Goal: Task Accomplishment & Management: Manage account settings

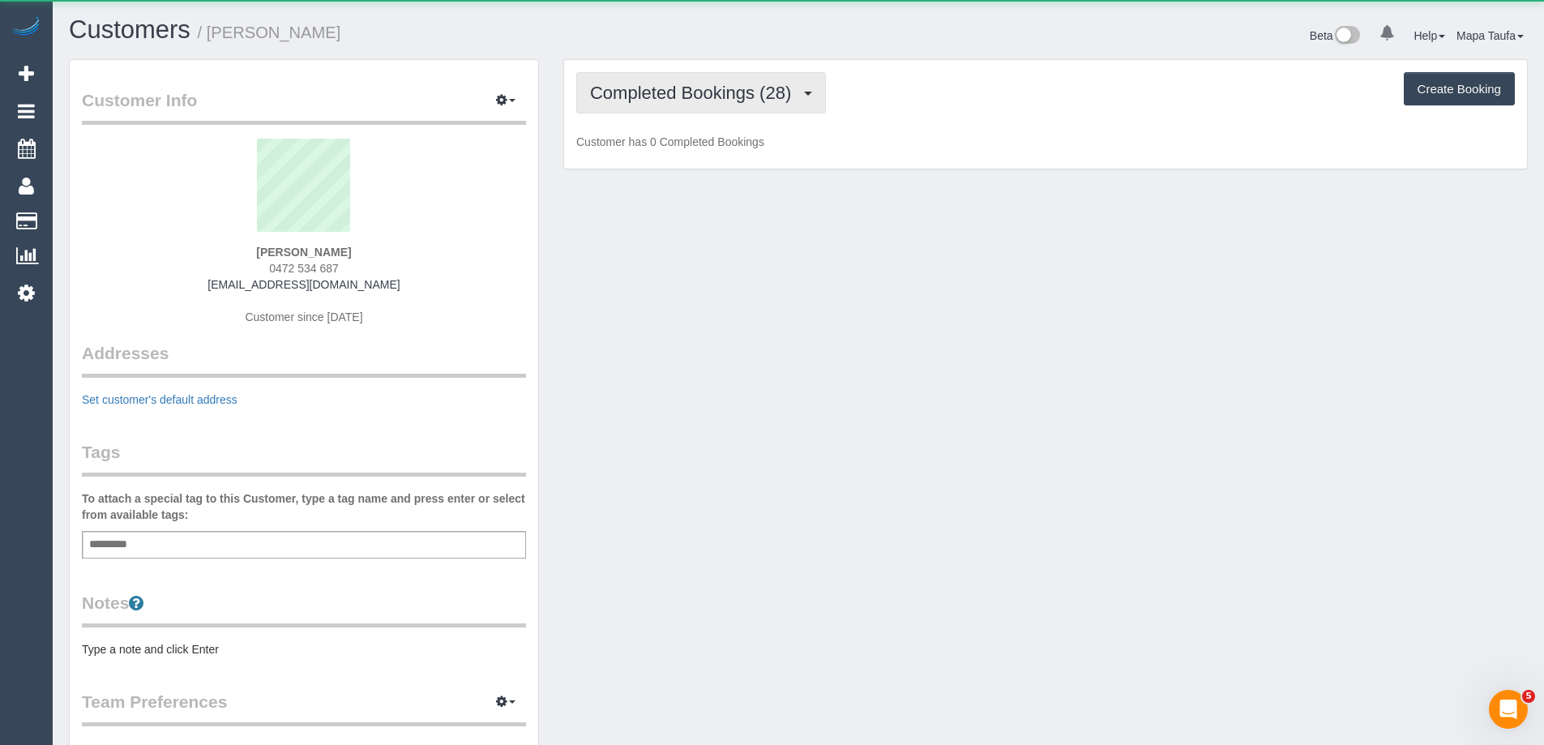
click at [651, 87] on span "Completed Bookings (28)" at bounding box center [694, 93] width 209 height 20
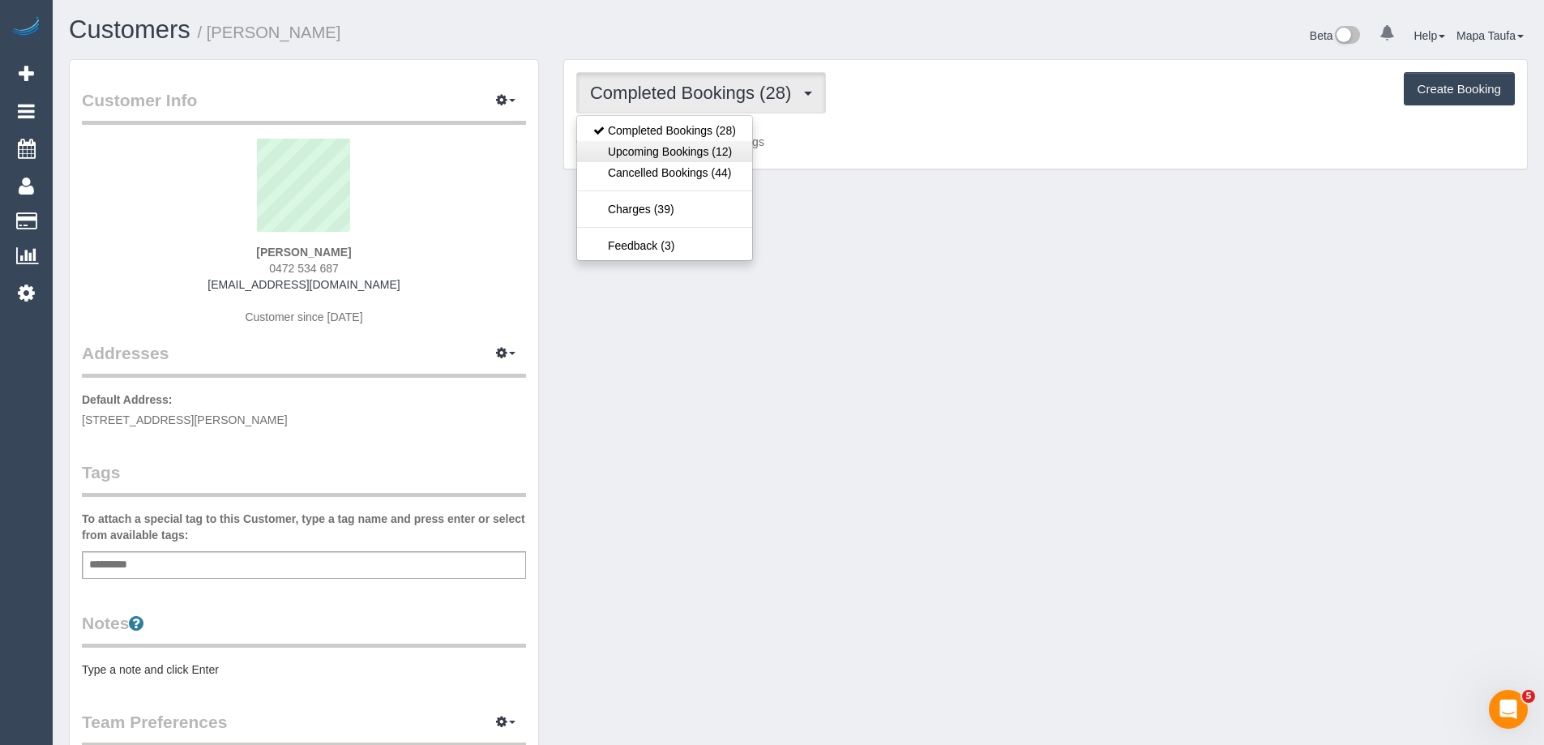
click at [680, 147] on link "Upcoming Bookings (12)" at bounding box center [664, 151] width 175 height 21
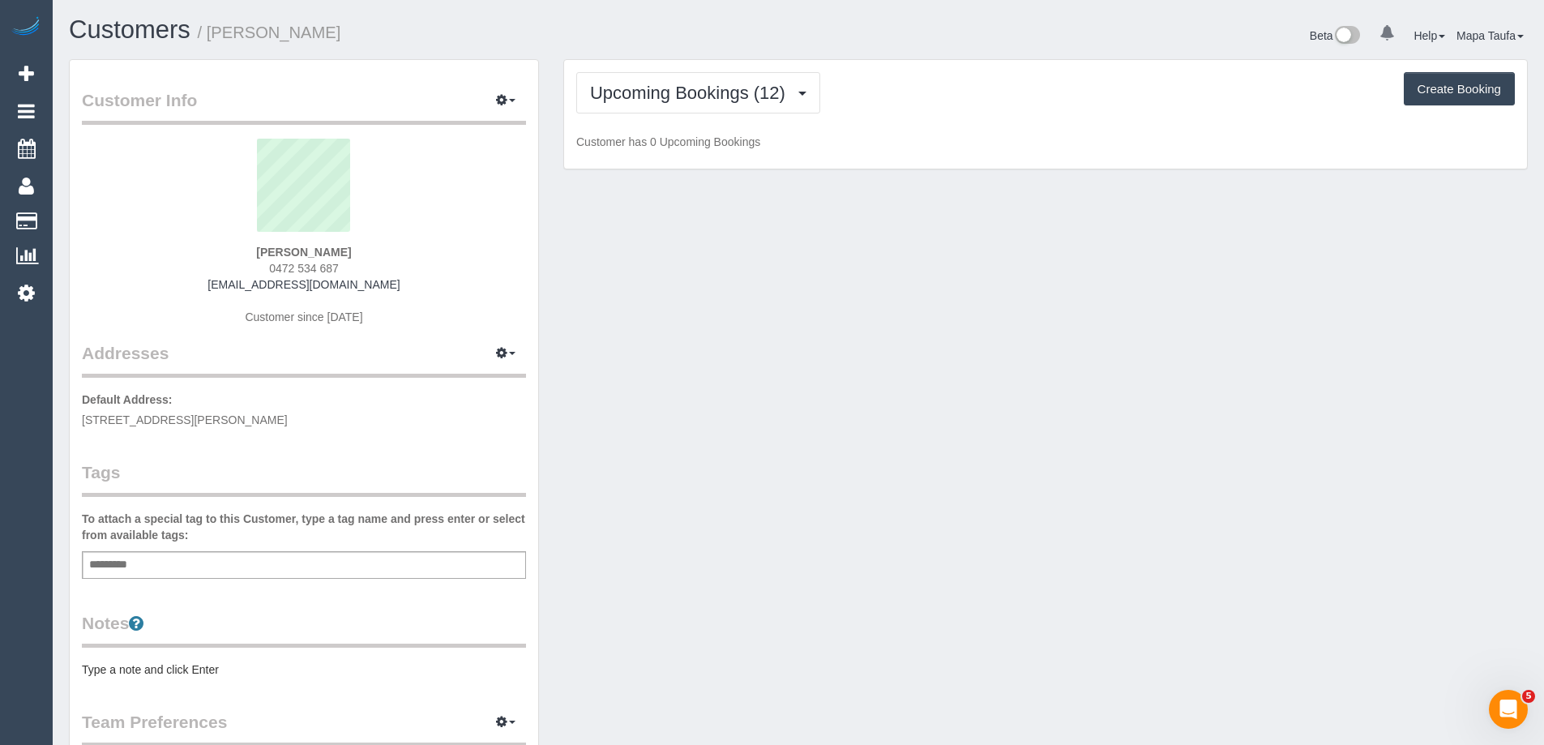
click at [761, 34] on h1 "Customers / Michelle Worth" at bounding box center [427, 30] width 717 height 28
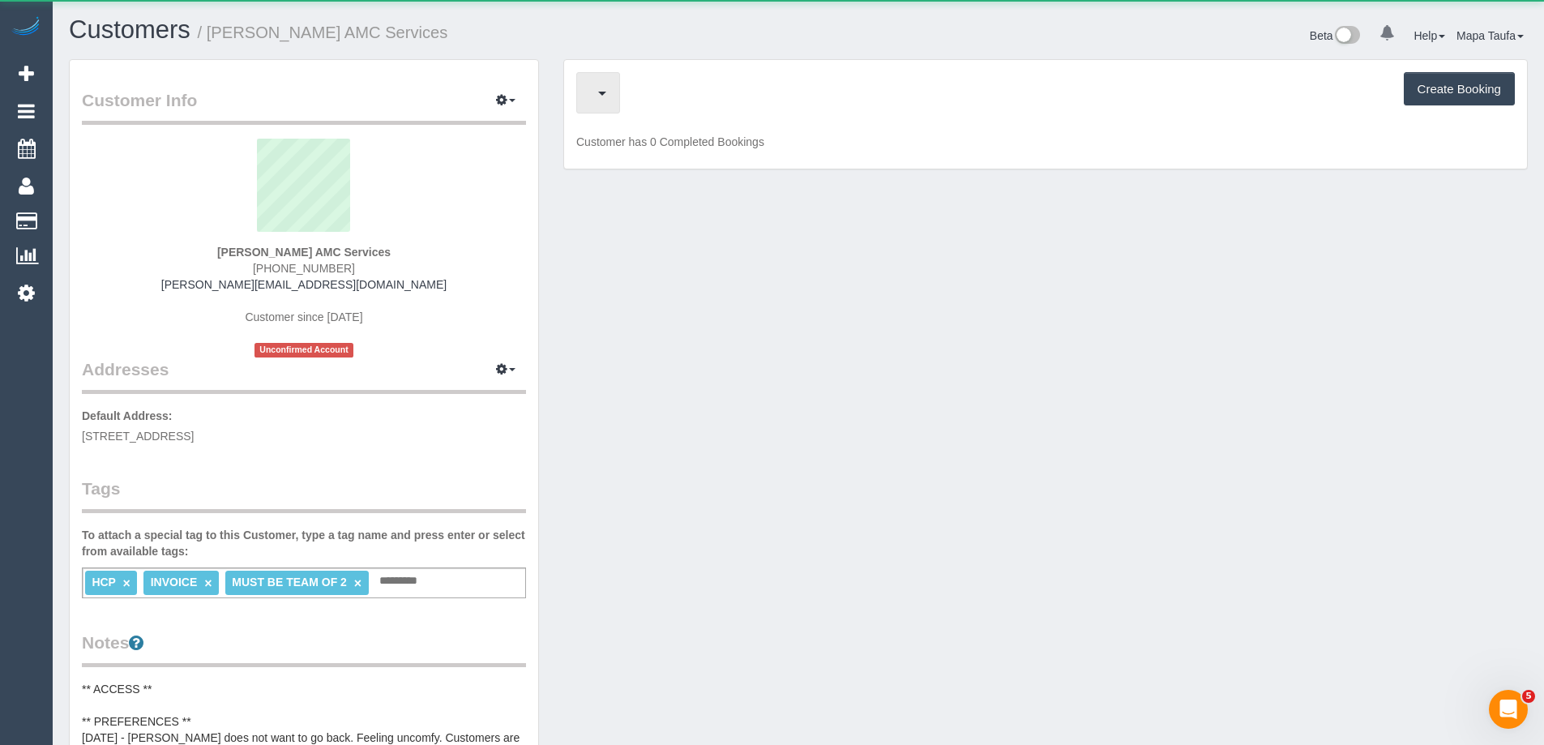
click at [607, 98] on button "button" at bounding box center [598, 92] width 44 height 41
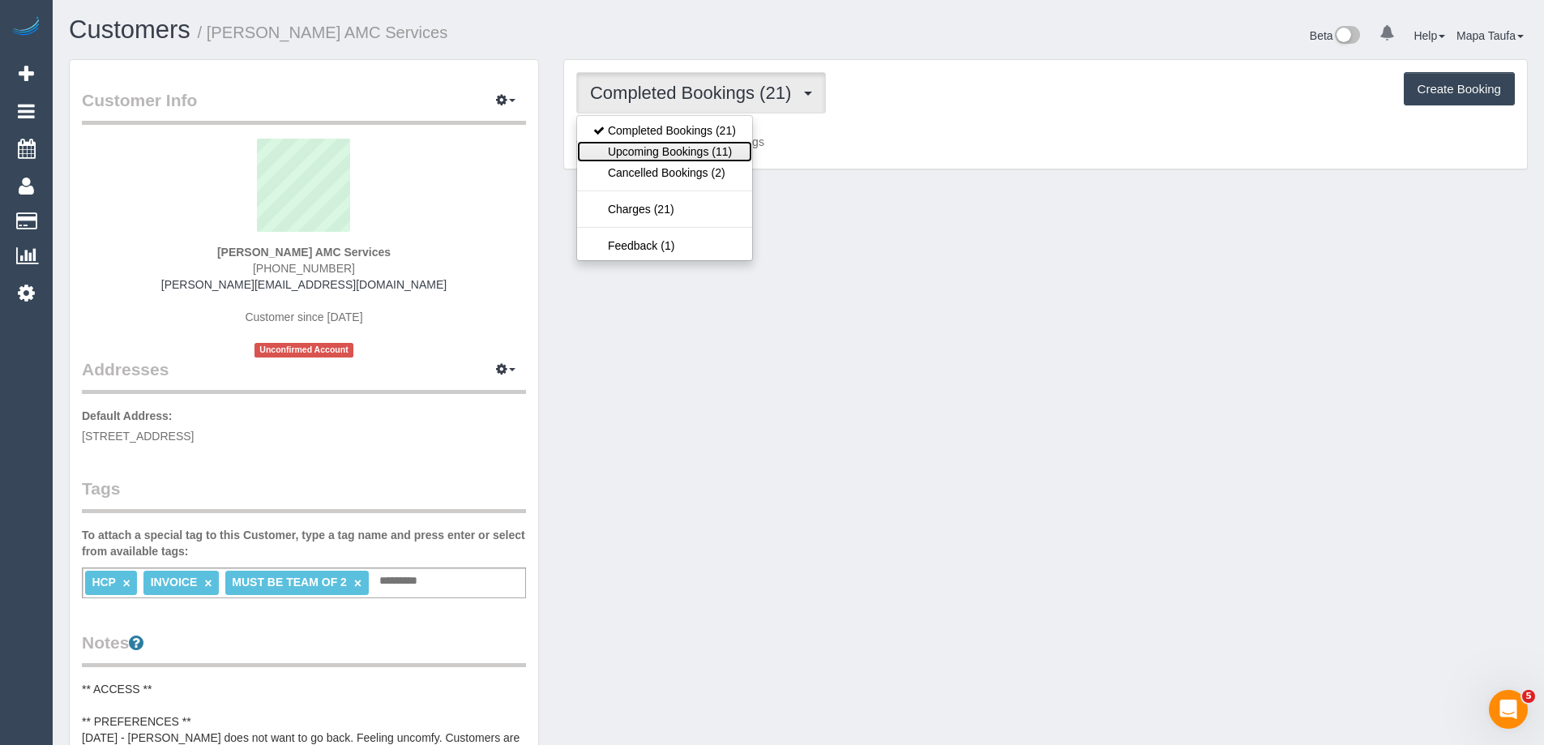
click at [634, 149] on link "Upcoming Bookings (11)" at bounding box center [664, 151] width 175 height 21
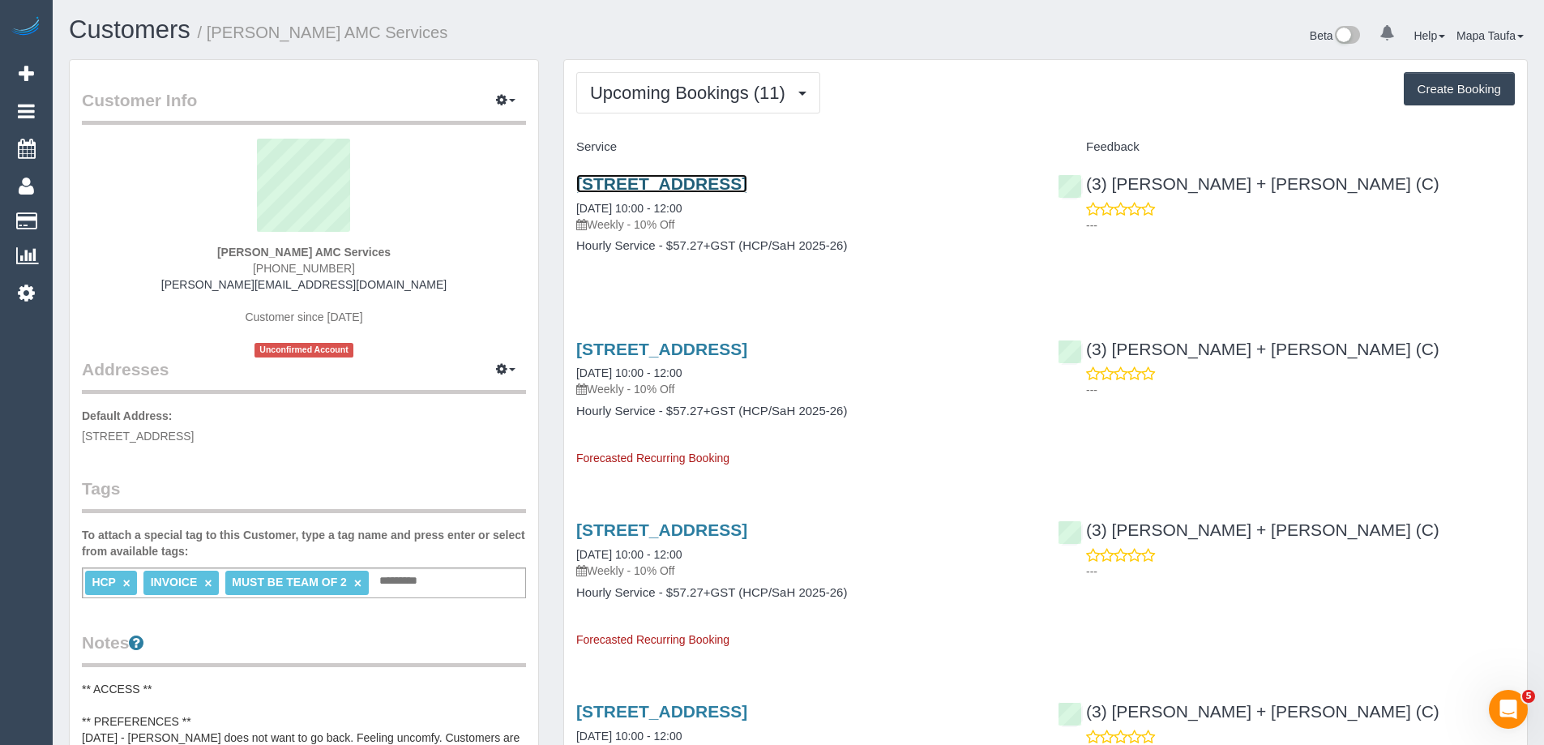
click at [728, 185] on link "[STREET_ADDRESS]" at bounding box center [661, 183] width 171 height 19
drag, startPoint x: 220, startPoint y: 245, endPoint x: 296, endPoint y: 254, distance: 76.7
click at [296, 254] on div "[PERSON_NAME] AMC Services [PHONE_NUMBER] [PERSON_NAME][EMAIL_ADDRESS][DOMAIN_N…" at bounding box center [304, 248] width 444 height 219
copy strong "[PERSON_NAME]"
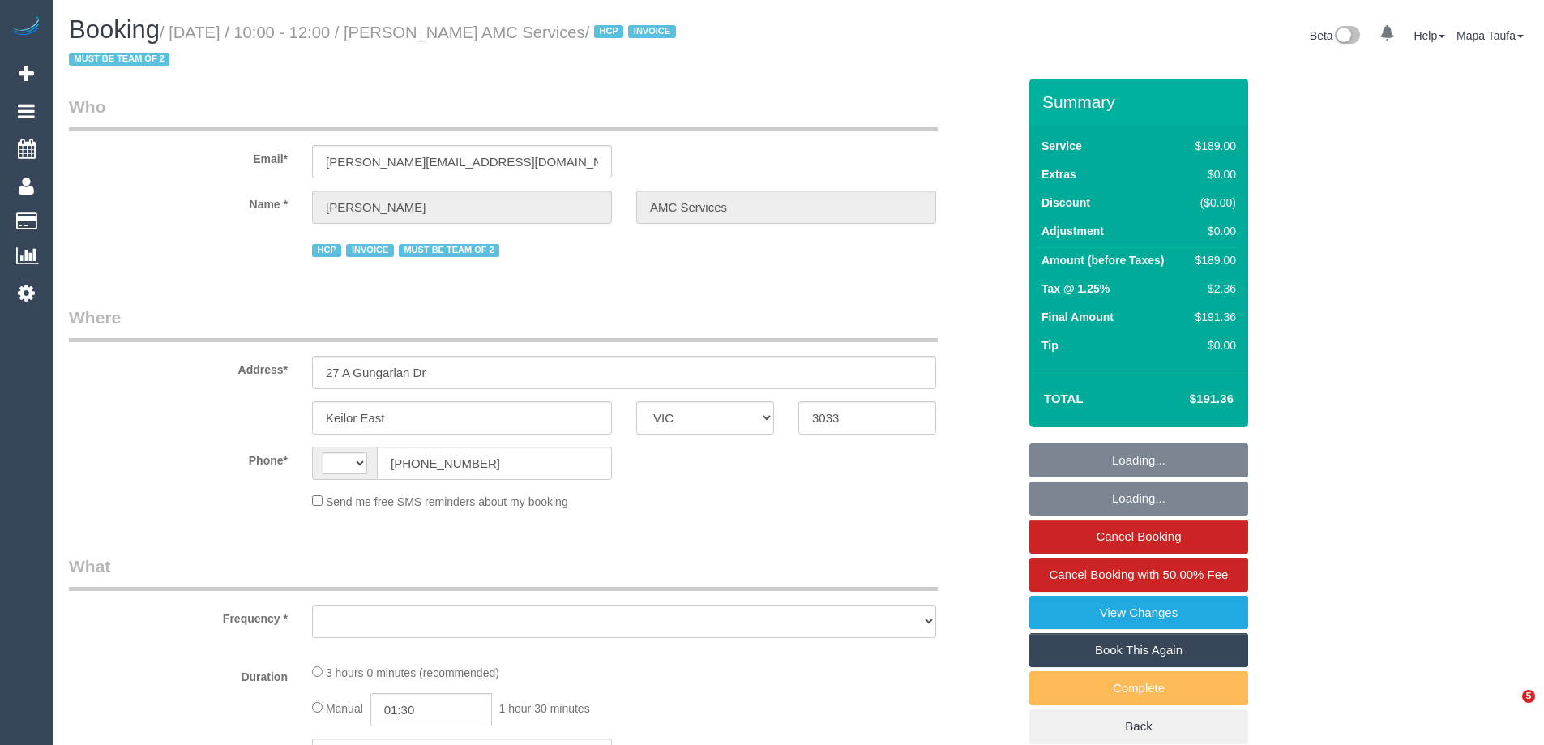
select select "VIC"
select select "string:AU"
select select "object:554"
select select "180"
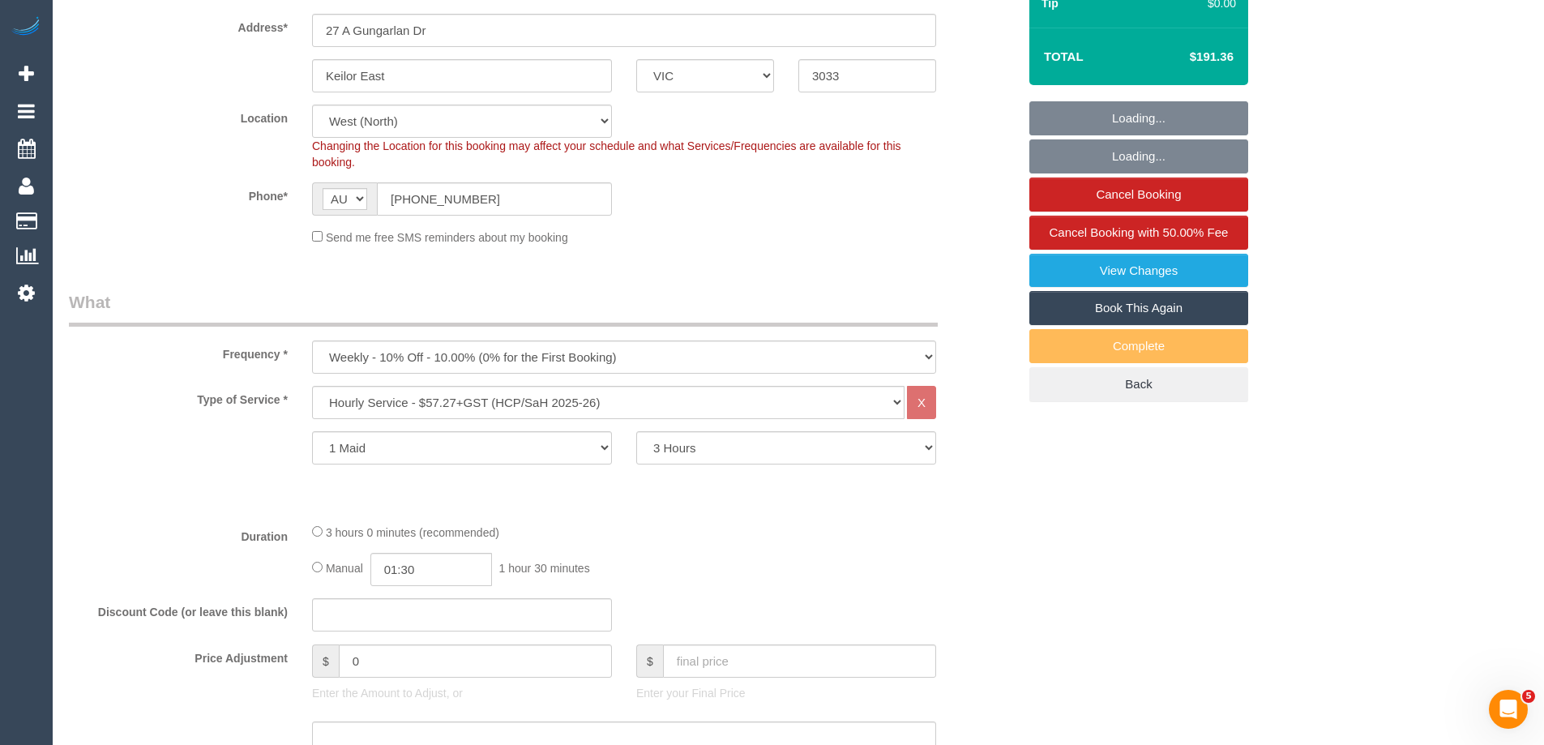
select select "number:28"
select select "number:14"
select select "number:19"
select select "number:24"
select select "object:770"
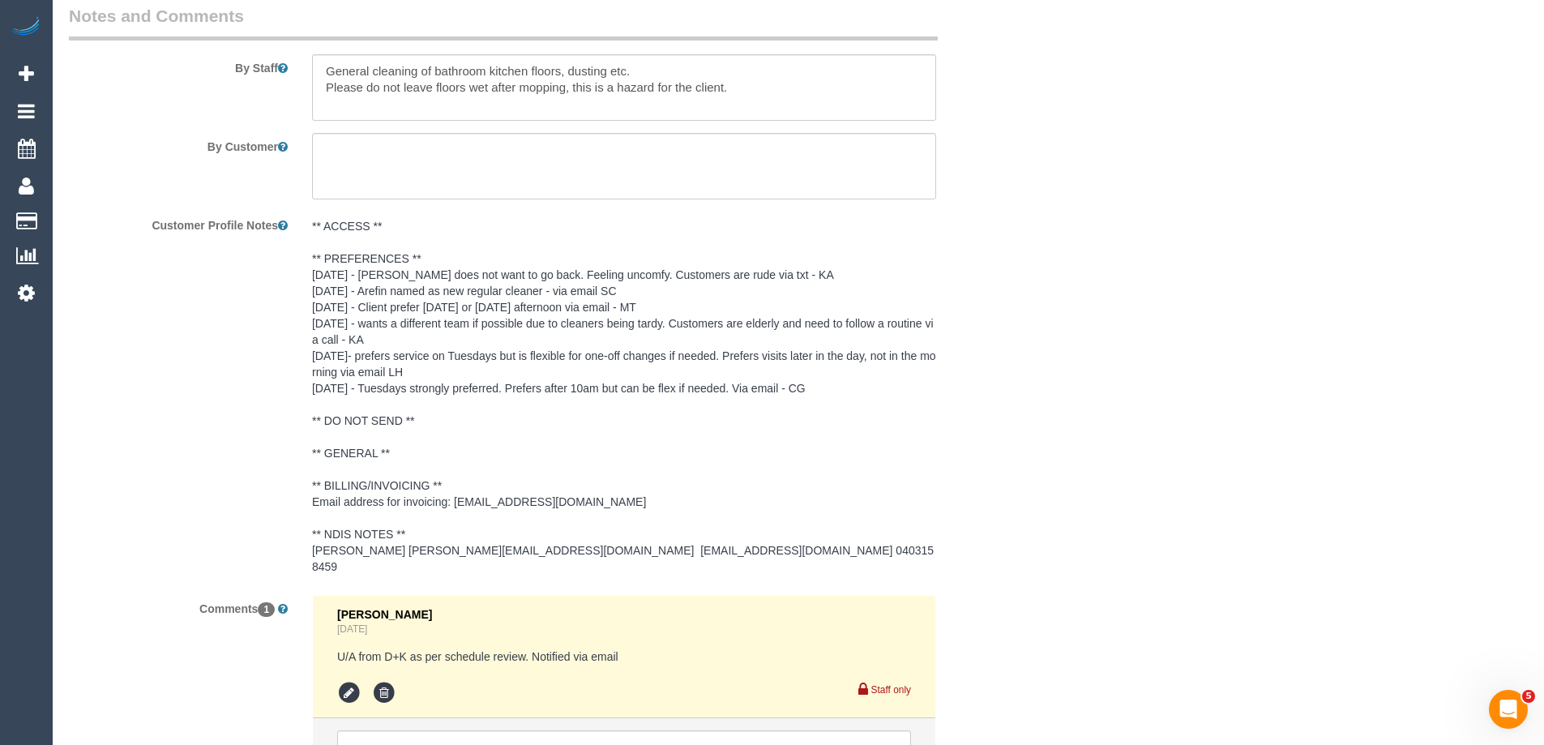
scroll to position [2431, 0]
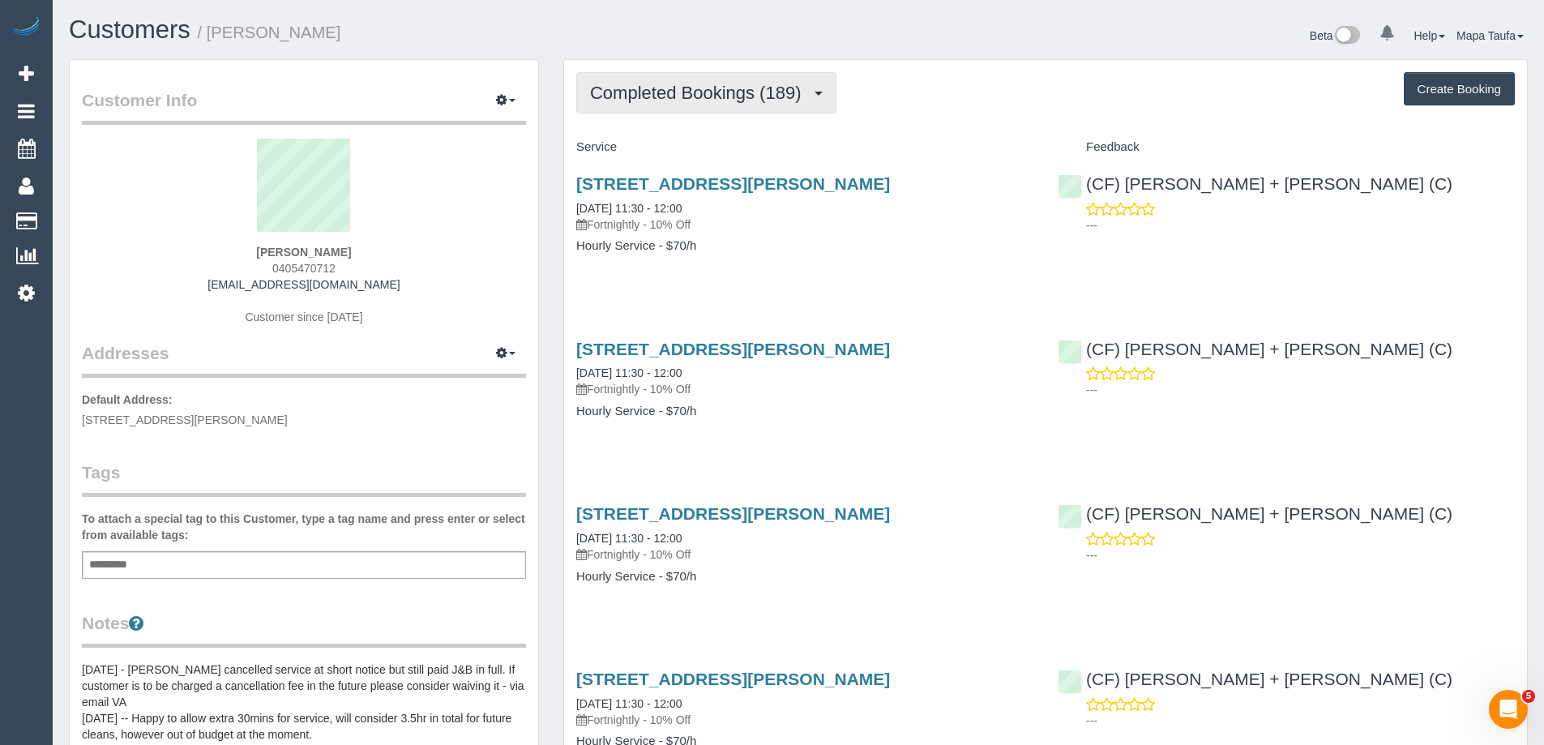
click at [748, 97] on span "Completed Bookings (189)" at bounding box center [699, 93] width 219 height 20
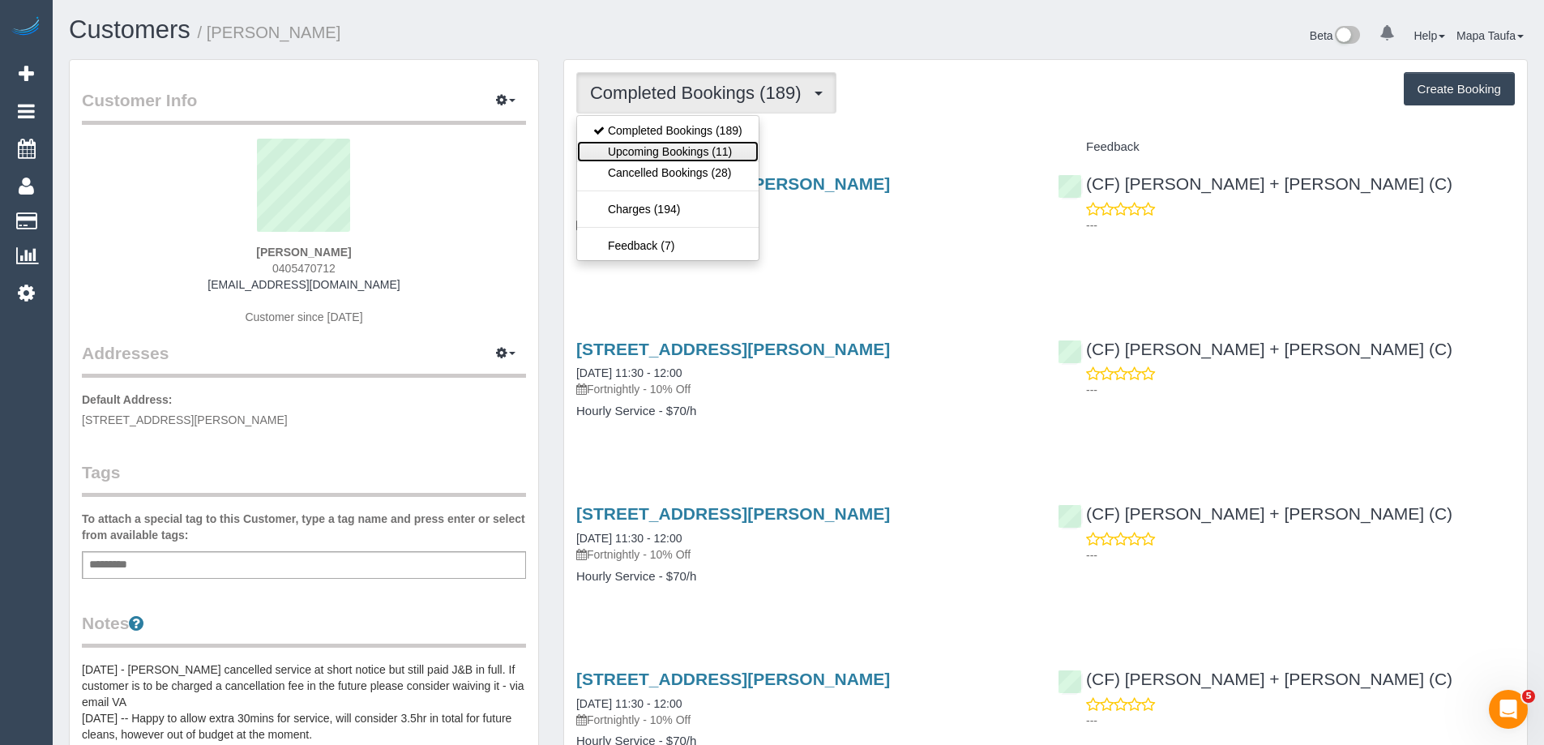
click at [723, 144] on link "Upcoming Bookings (11)" at bounding box center [668, 151] width 182 height 21
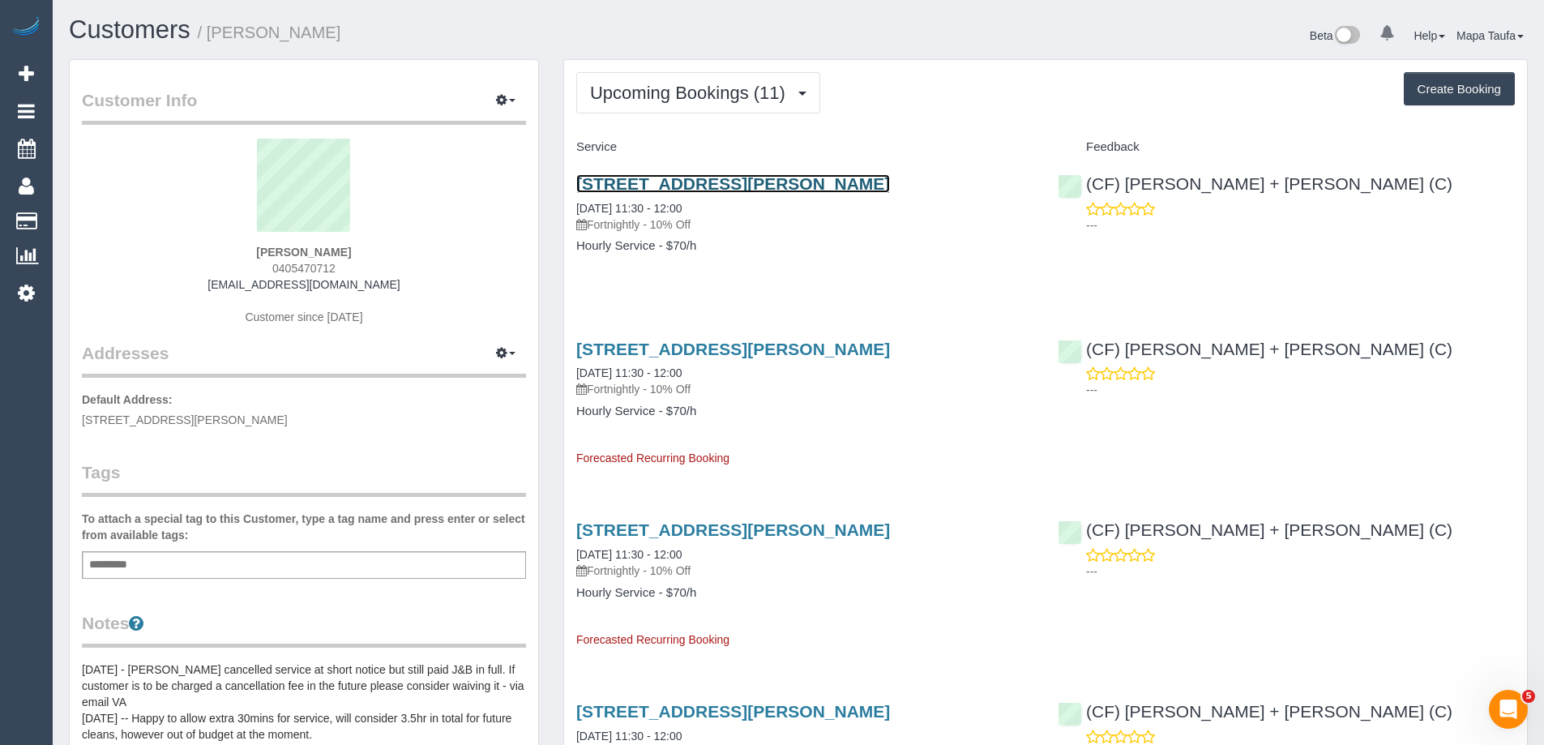
click at [733, 182] on link "30 Hardiman St, Kensington, VIC 3031" at bounding box center [733, 183] width 314 height 19
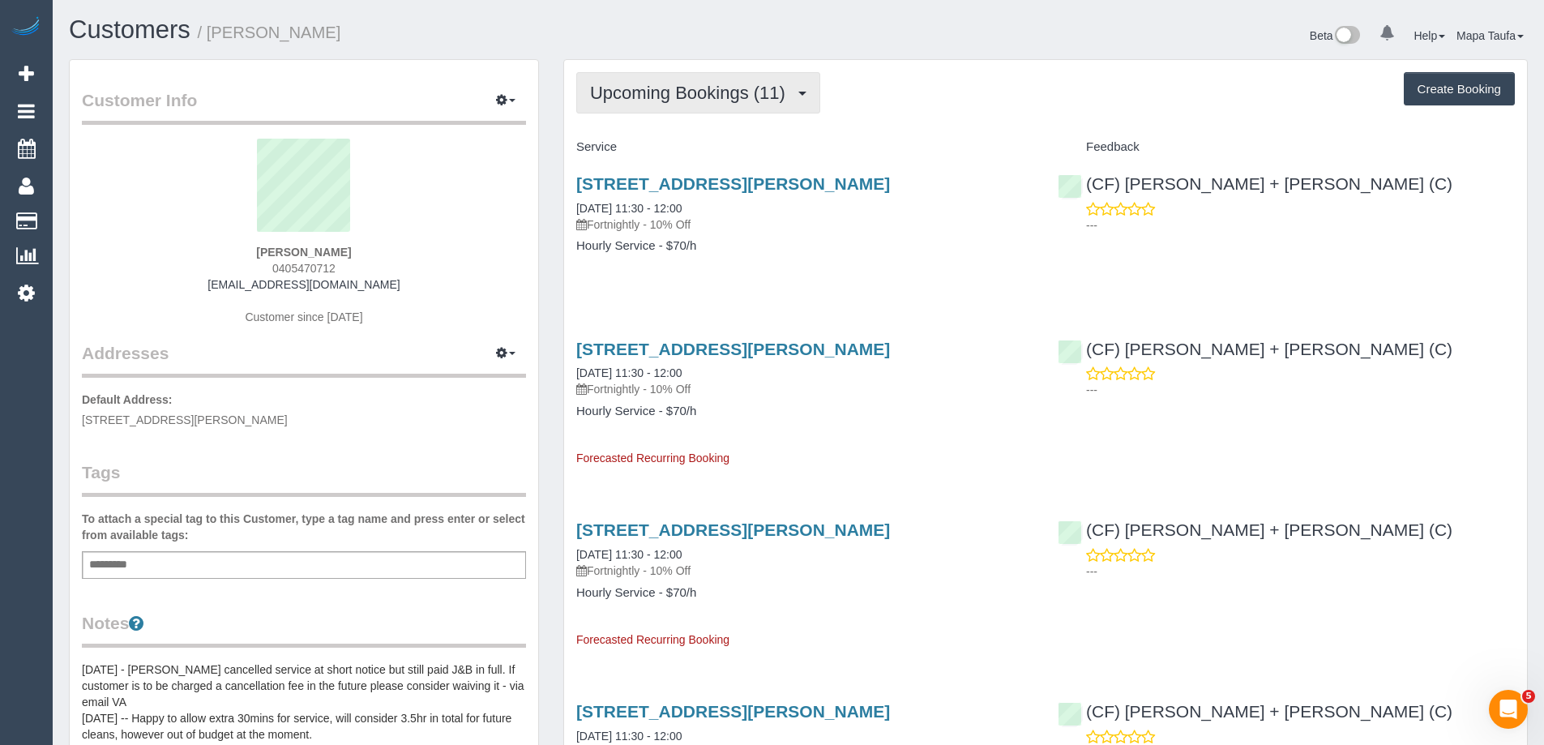
click at [713, 77] on button "Upcoming Bookings (11)" at bounding box center [698, 92] width 244 height 41
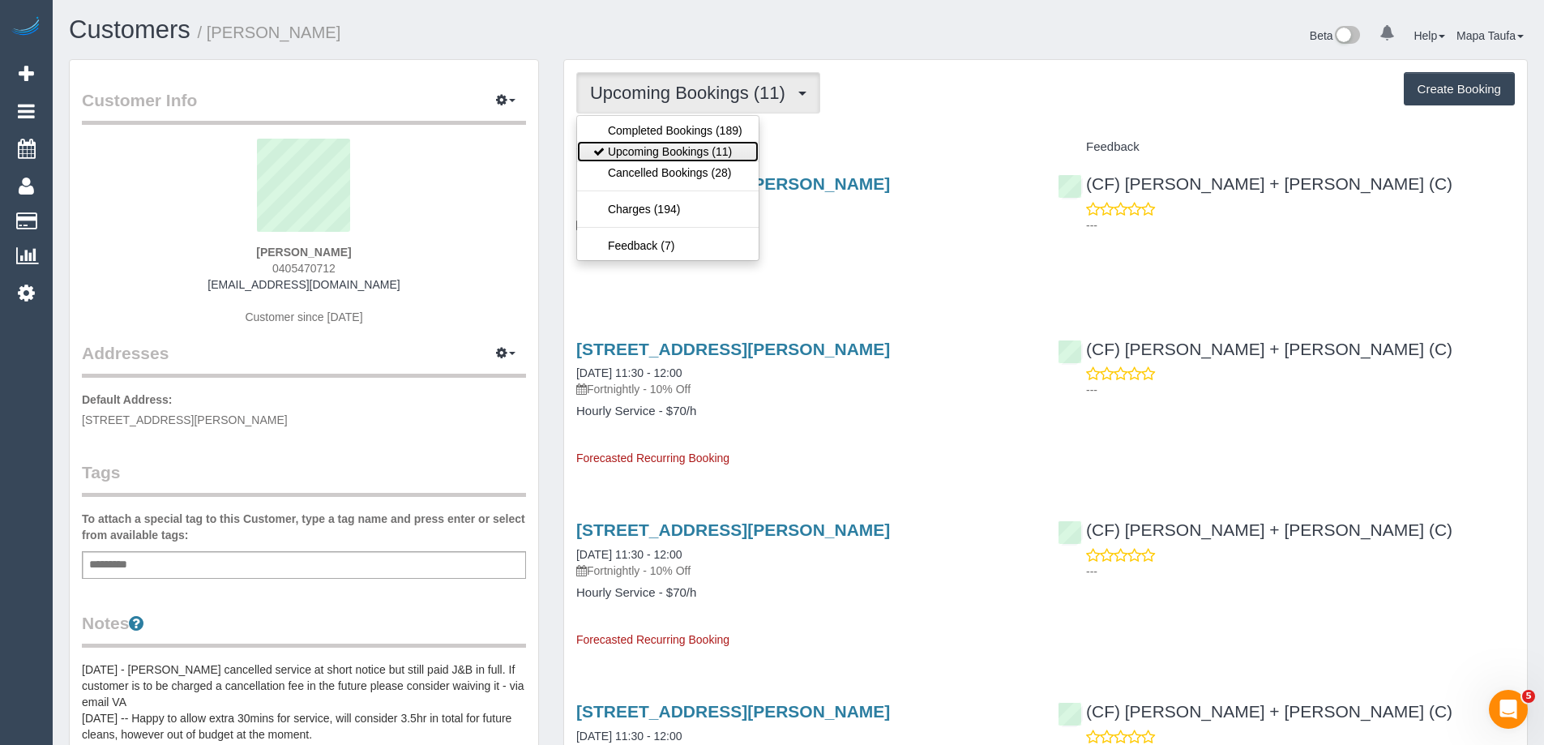
click at [674, 150] on link "Upcoming Bookings (11)" at bounding box center [668, 151] width 182 height 21
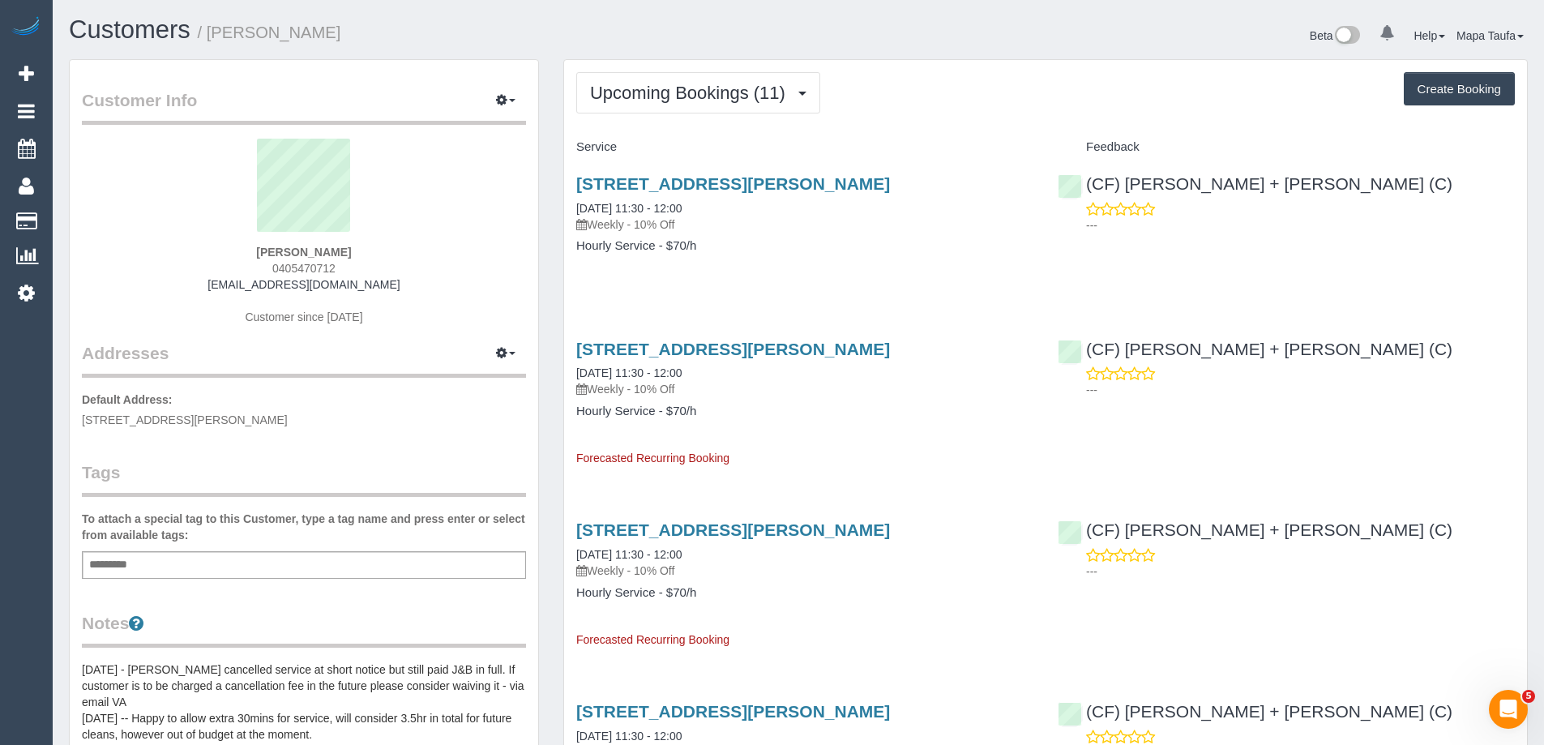
click at [976, 453] on div "30 Hardiman St, Kensington, VIC 3031 02/10/2025 11:30 - 12:00 Weekly - 10% Off …" at bounding box center [804, 396] width 481 height 141
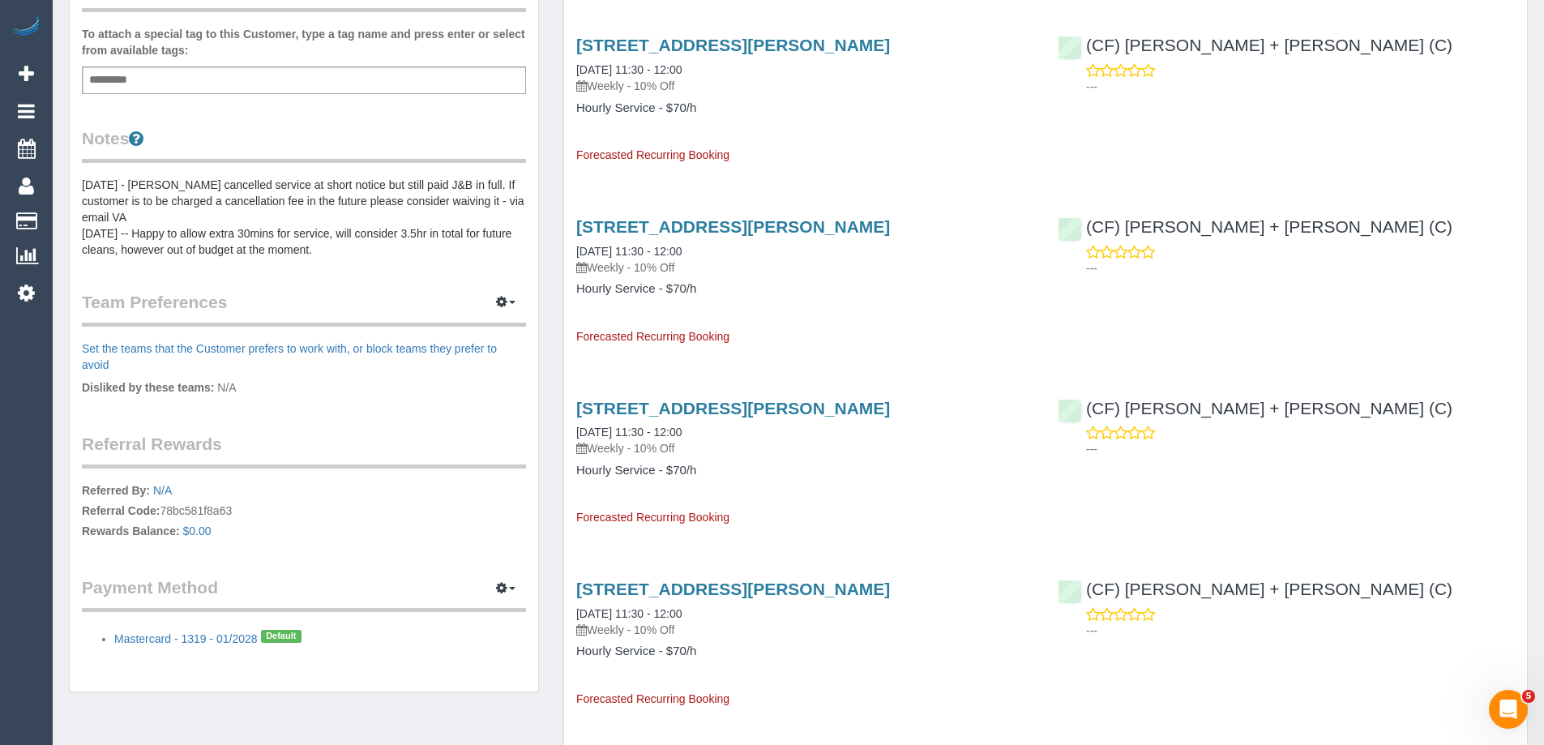
scroll to position [486, 0]
click at [258, 233] on pre "[DATE] - [PERSON_NAME] cancelled service at short notice but still paid J&B in …" at bounding box center [304, 215] width 444 height 81
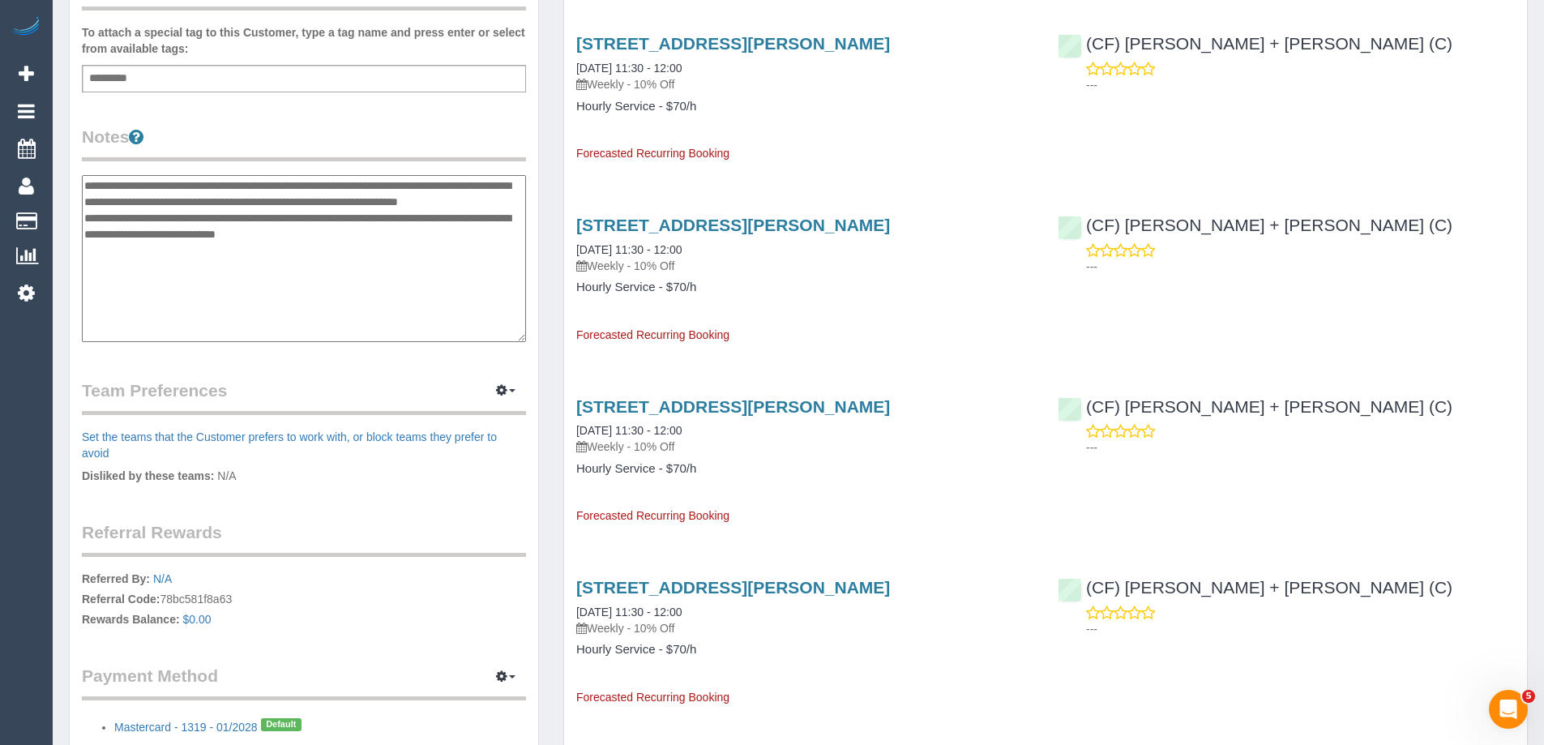
click at [72, 183] on div "Customer Info Edit Contact Info Send Message Email Preferences Special Sales Ta…" at bounding box center [304, 177] width 468 height 1207
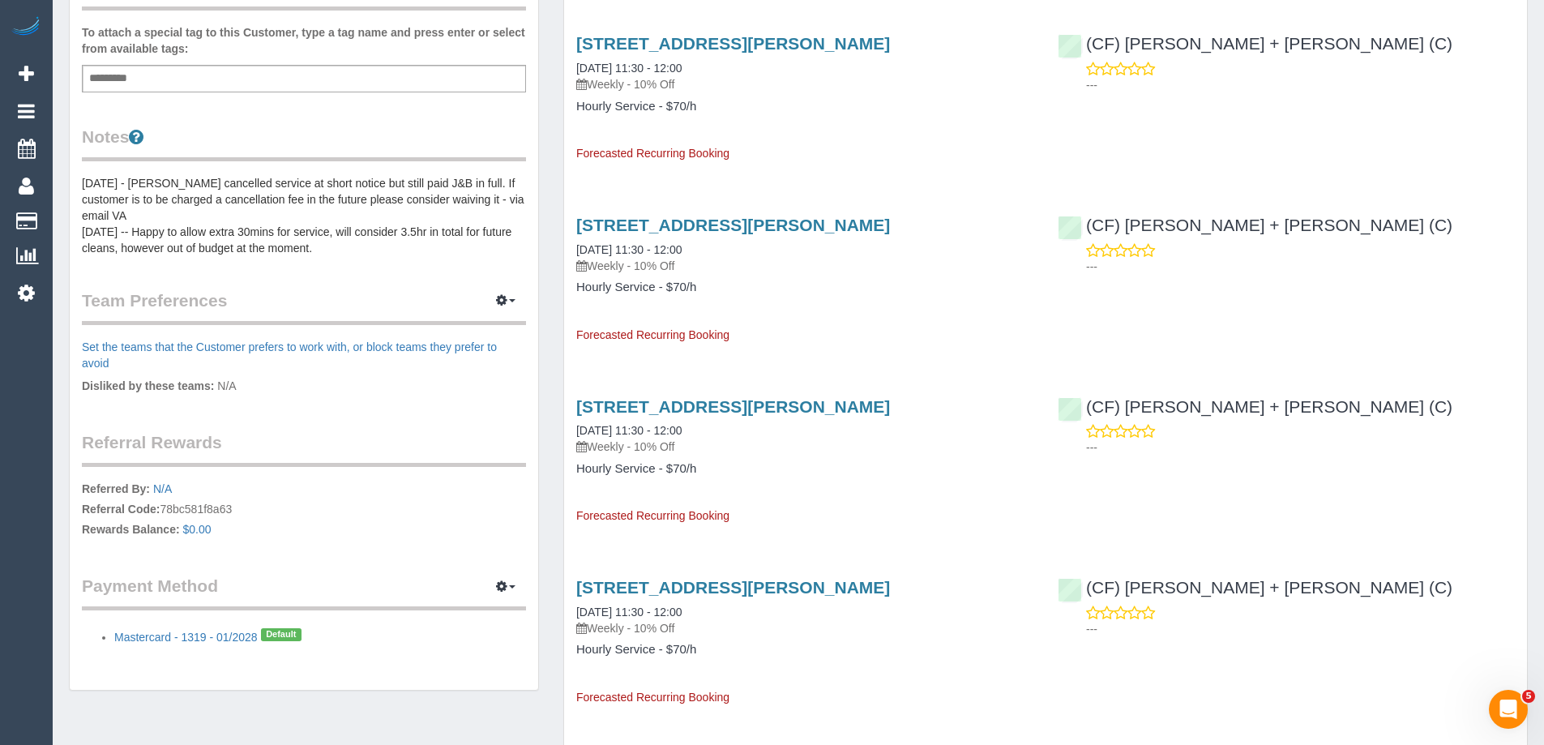
click at [82, 183] on pre "18/06/20 - Sarah cancelled service at short notice but still paid J&B in full. …" at bounding box center [304, 215] width 444 height 81
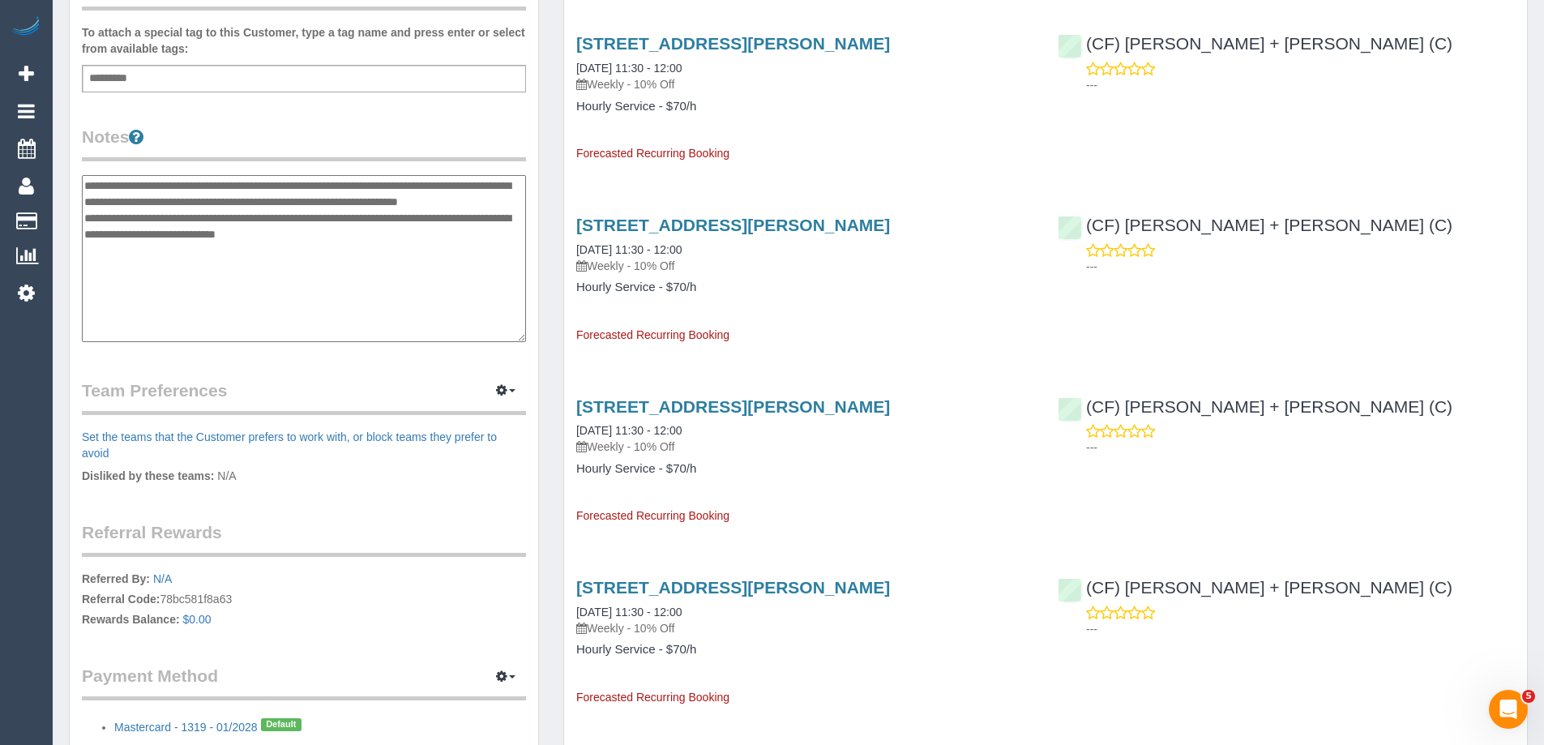
click at [85, 184] on textarea "**********" at bounding box center [304, 258] width 444 height 167
drag, startPoint x: 326, startPoint y: 313, endPoint x: 87, endPoint y: 242, distance: 249.5
click at [87, 242] on textarea "**********" at bounding box center [304, 258] width 444 height 167
click at [157, 191] on textarea "**********" at bounding box center [304, 258] width 444 height 167
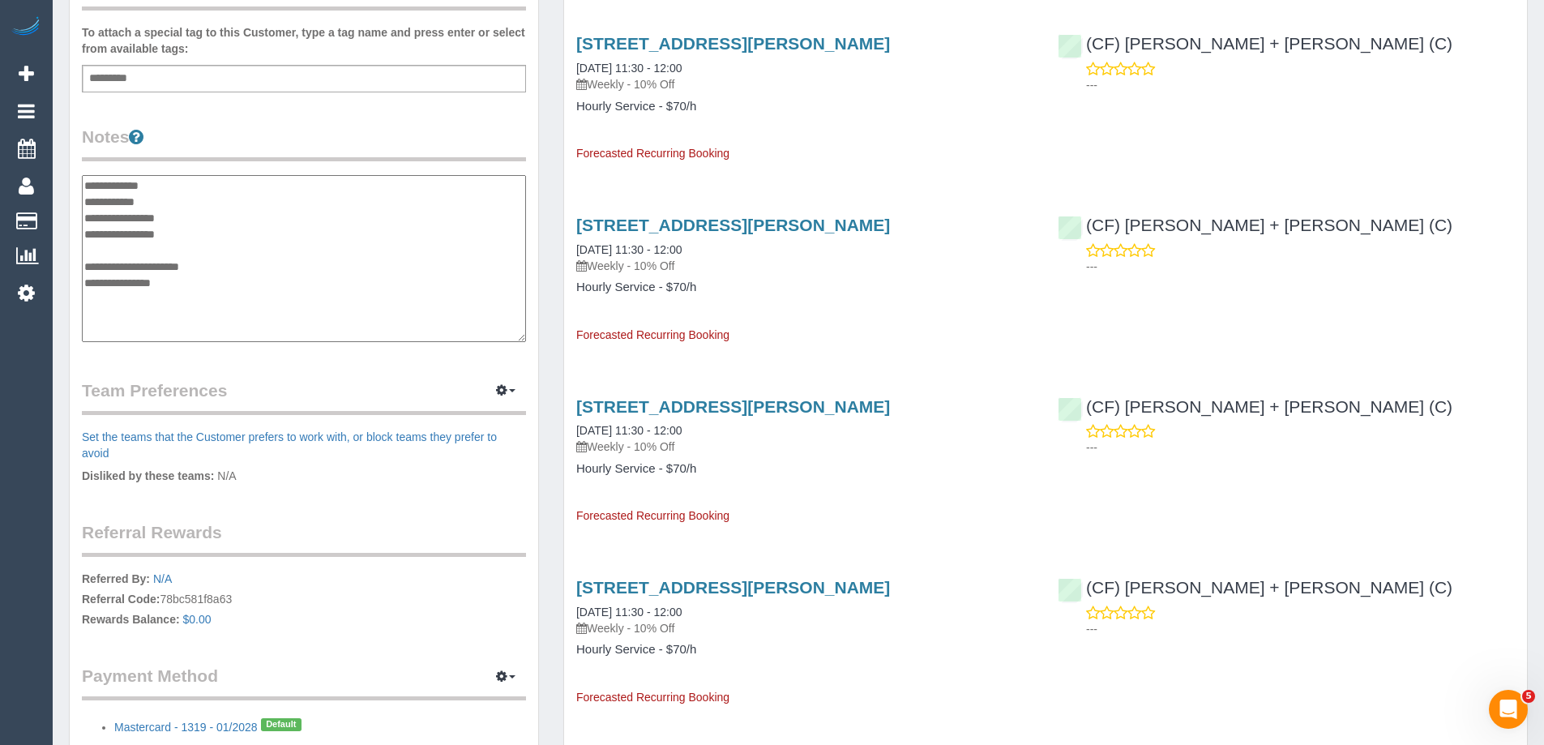
click at [168, 190] on textarea "**********" at bounding box center [304, 258] width 444 height 167
type textarea "**********"
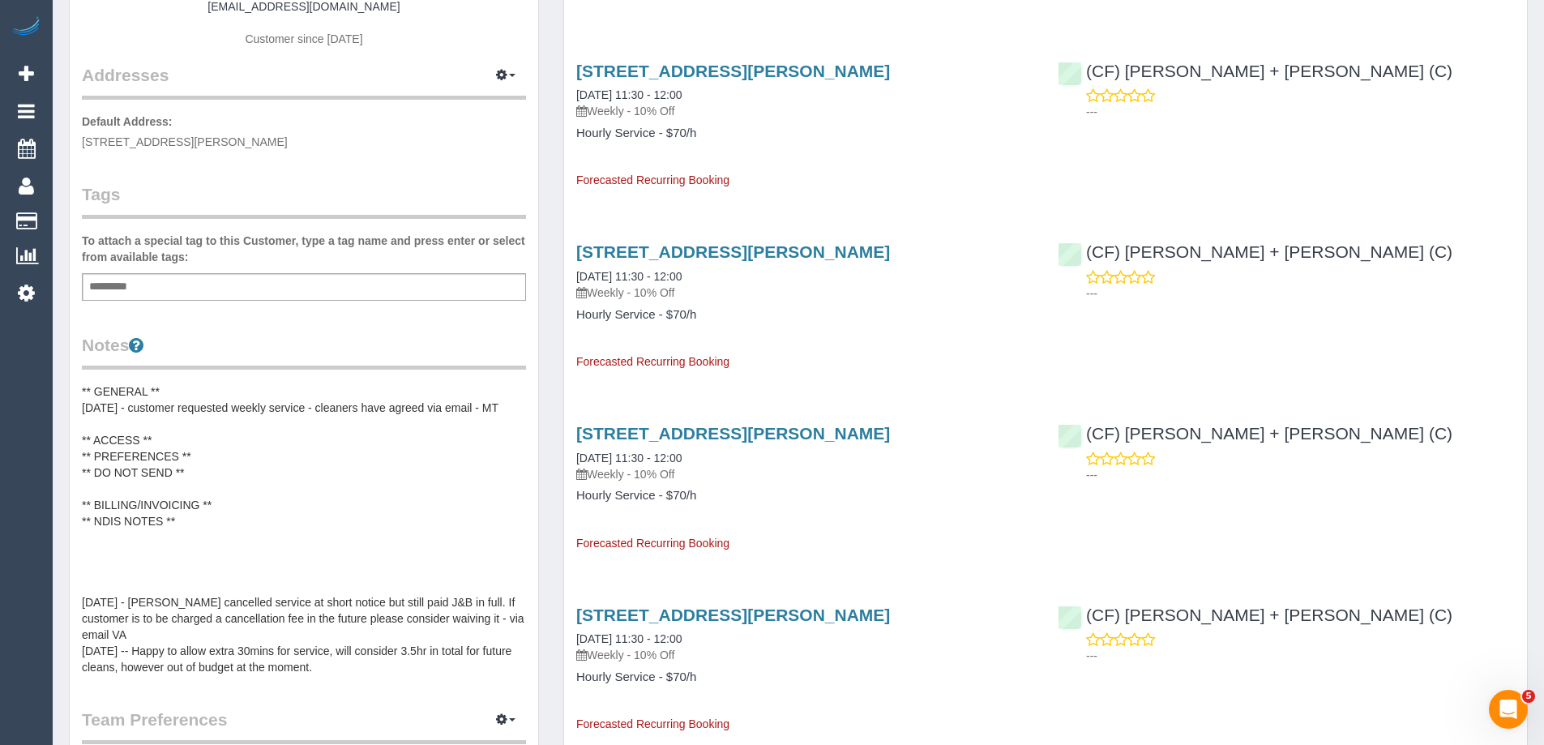
scroll to position [0, 0]
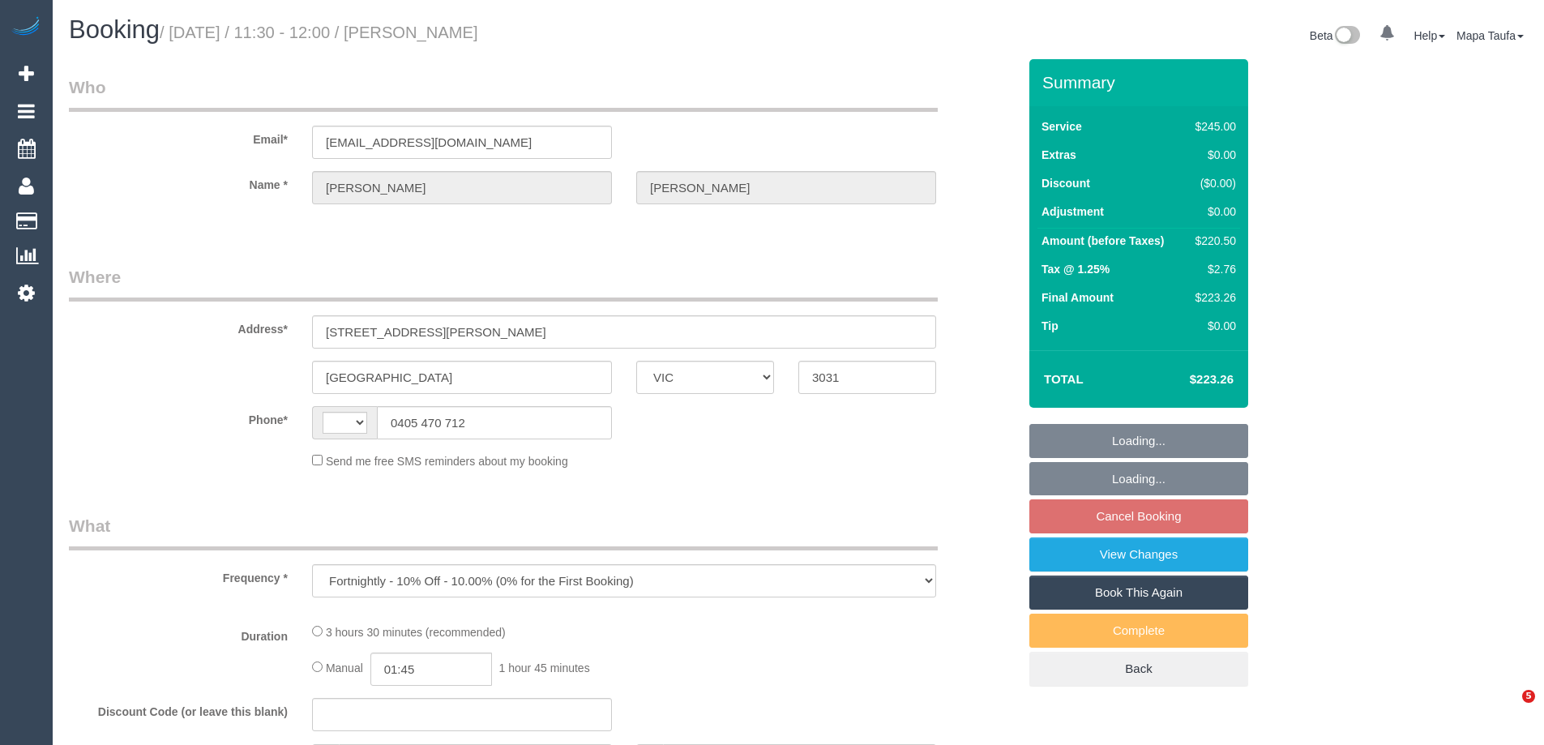
select select "VIC"
select select "string:stripe-pm_1Pz6lj2GScqysDRVENgMfaIA"
select select "210"
select select "number:32"
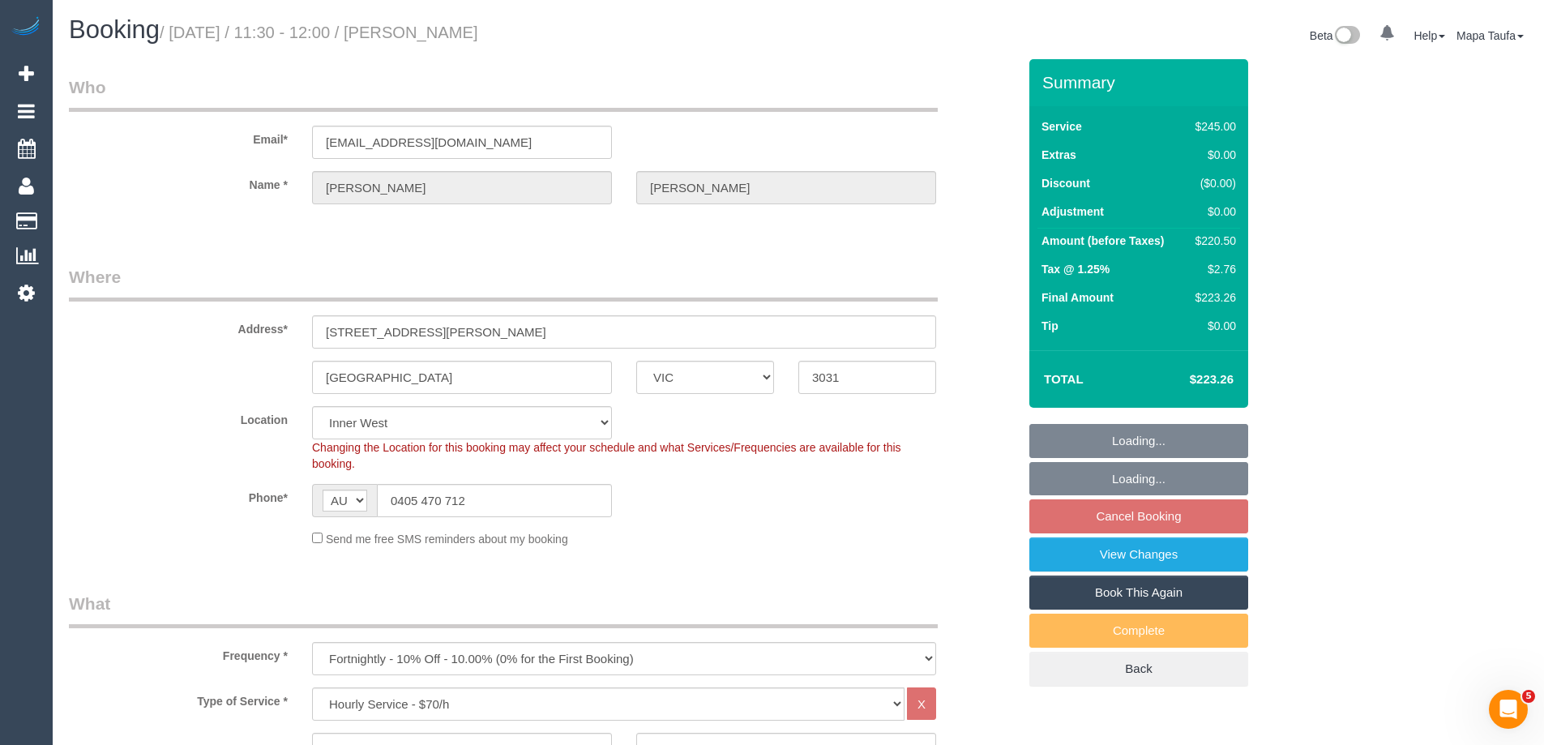
select select "string:AU"
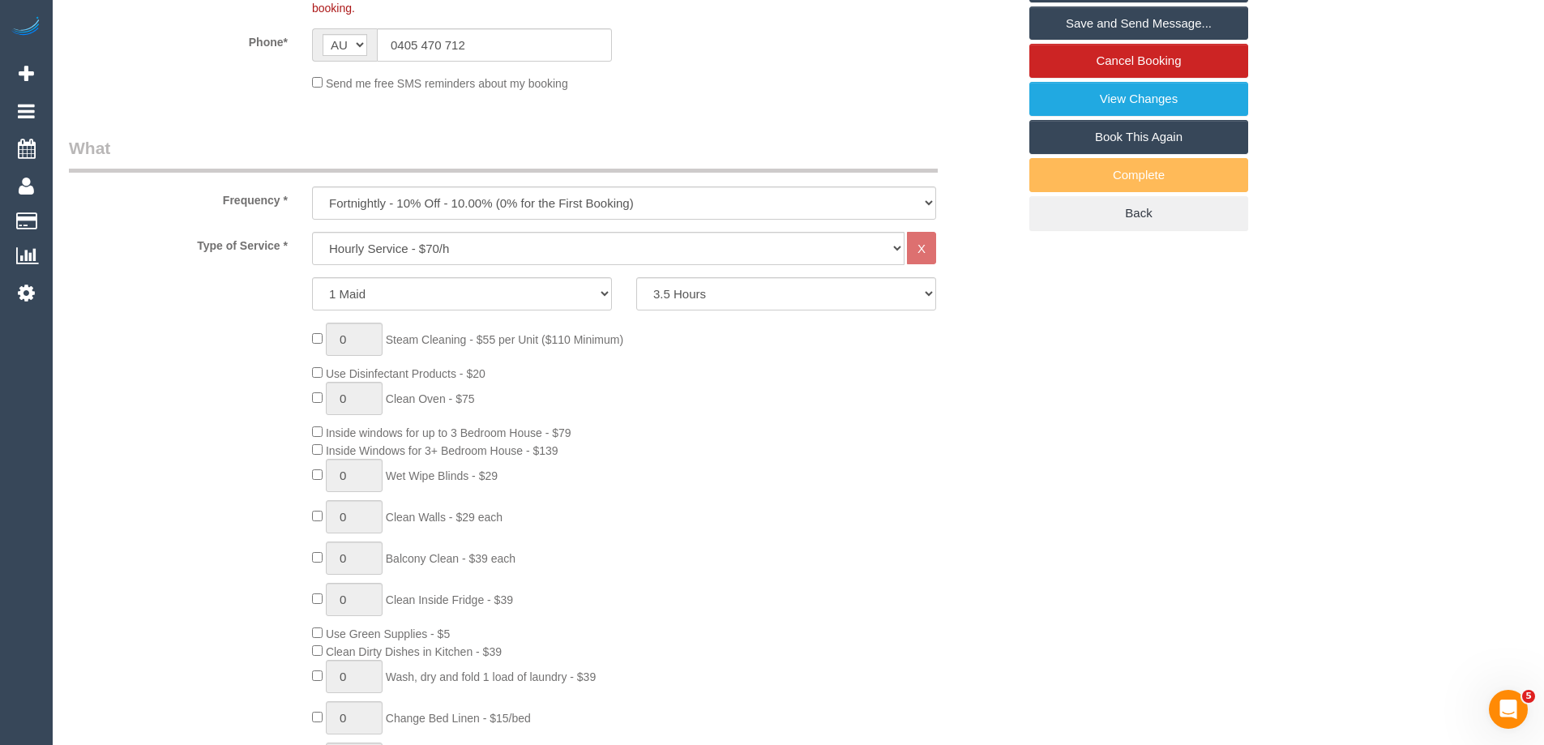
scroll to position [486, 0]
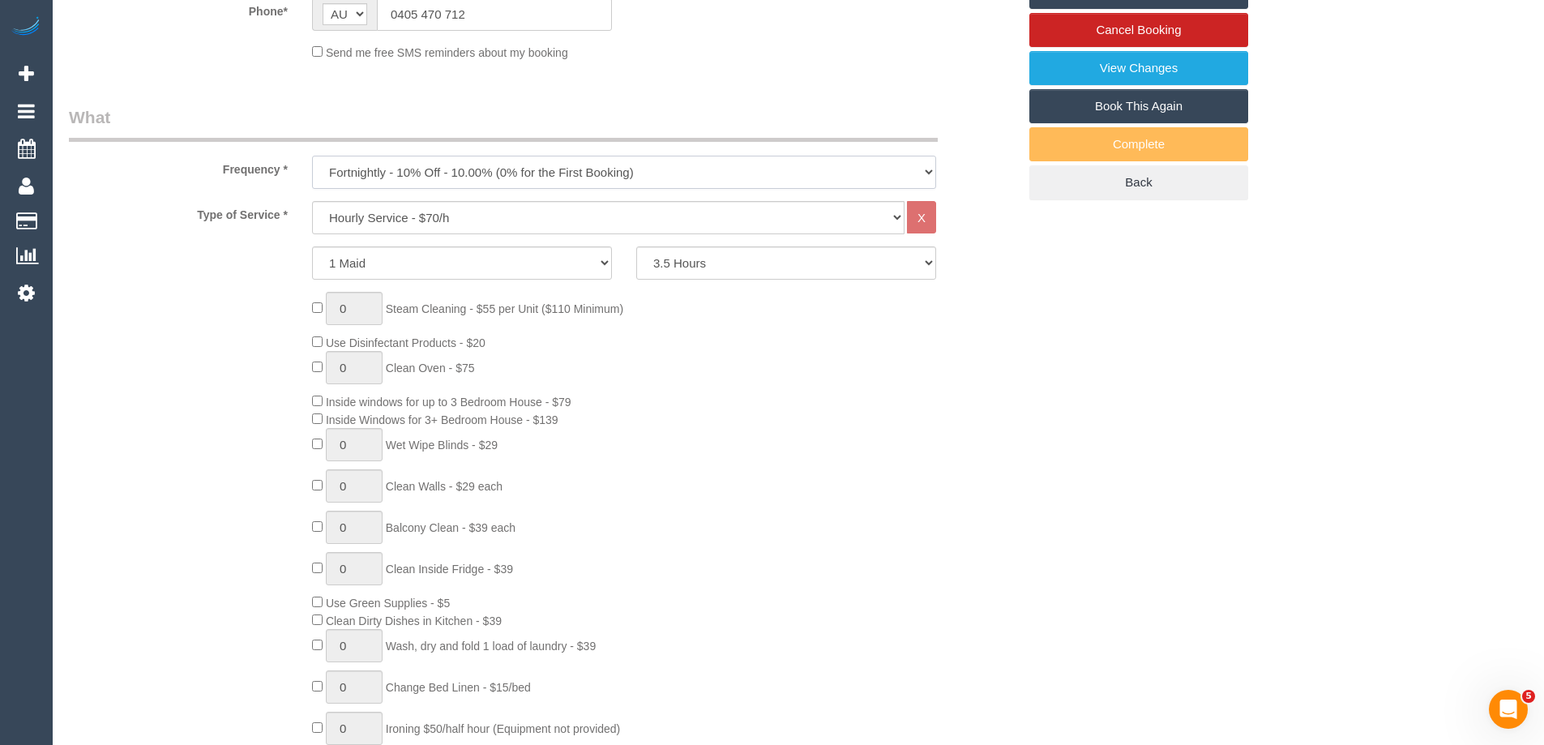
click at [530, 170] on select "One Time Cleaning Weekly - 10% Off - 10.00% (0% for the First Booking) Fortnigh…" at bounding box center [624, 172] width 624 height 33
select select "object:1550"
click at [312, 156] on select "One Time Cleaning Weekly - 10% Off - 10.00% (0% for the First Booking) Fortnigh…" at bounding box center [624, 172] width 624 height 33
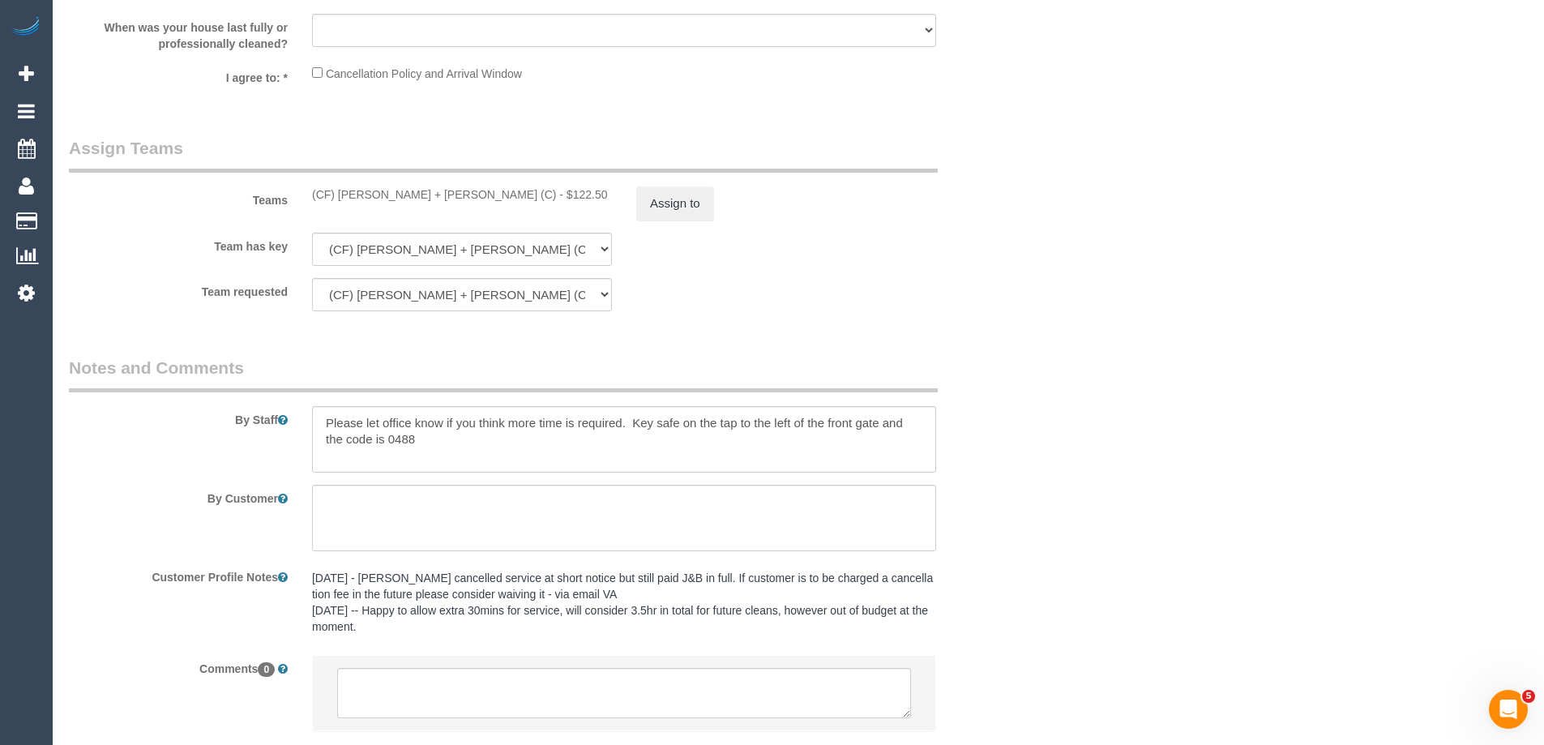
scroll to position [2559, 0]
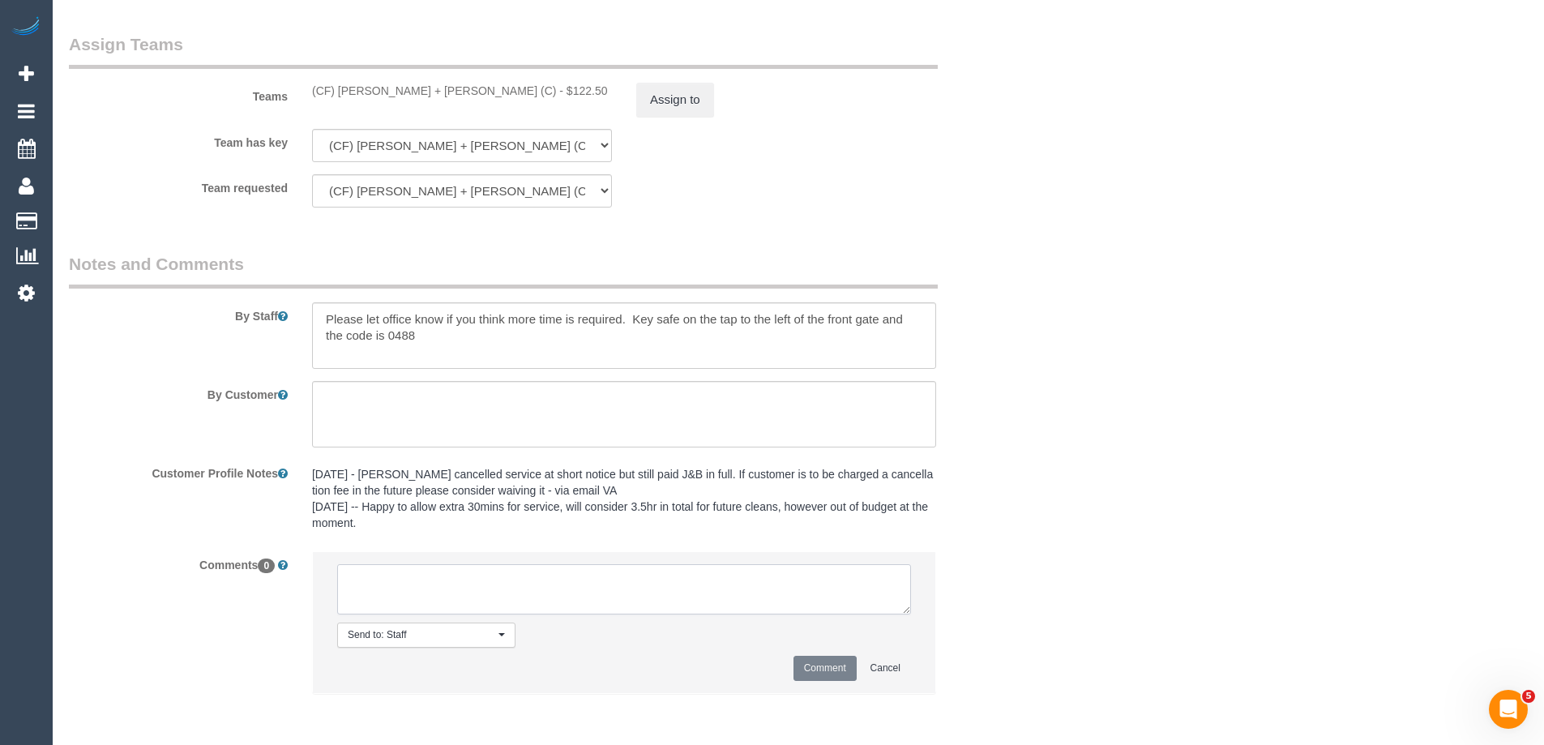
click at [389, 603] on textarea at bounding box center [624, 589] width 574 height 50
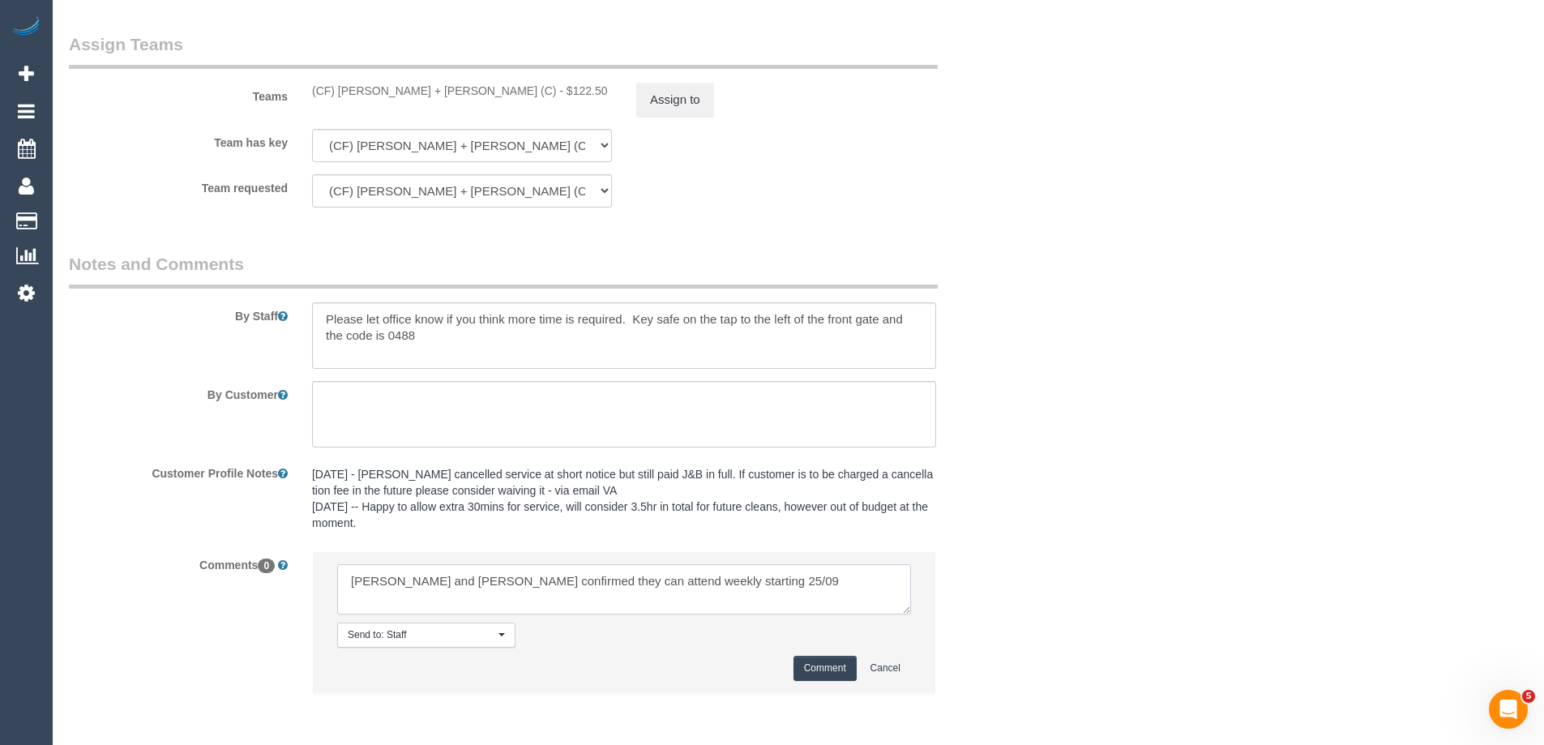
type textarea "James and Bela confirmed they can attend weekly starting 25/09"
click at [827, 662] on button "Comment" at bounding box center [824, 668] width 63 height 25
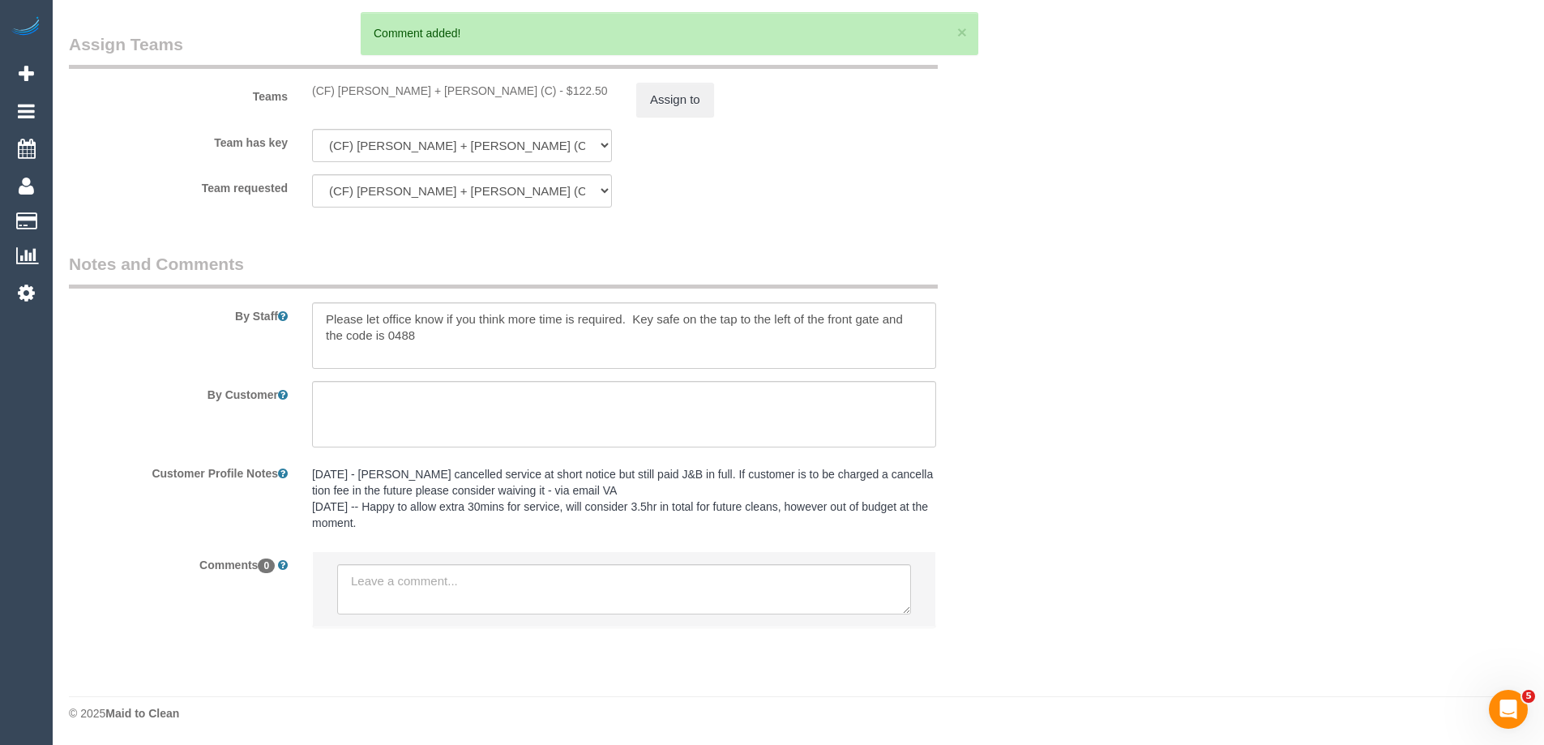
drag, startPoint x: 1541, startPoint y: 614, endPoint x: 1538, endPoint y: 589, distance: 25.2
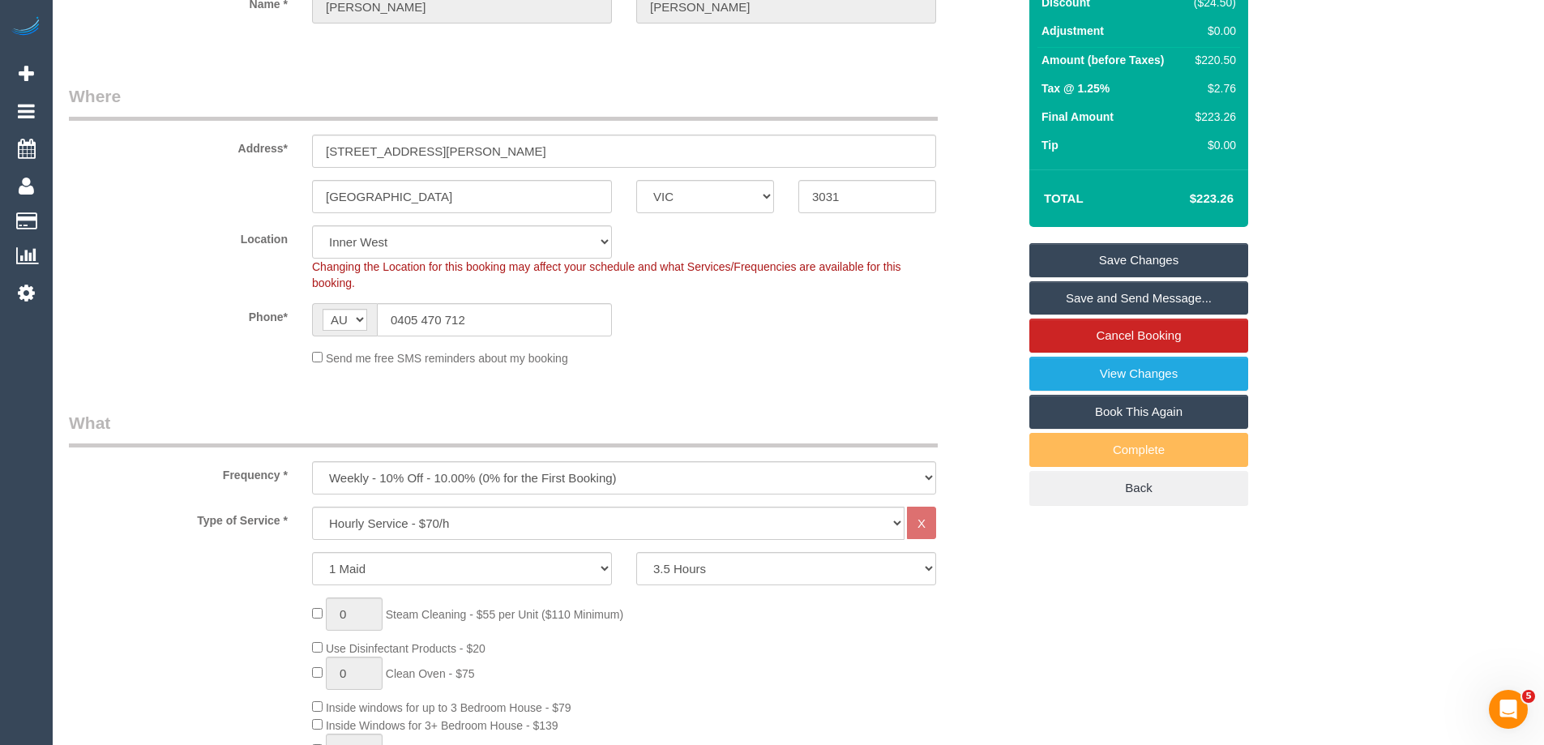
scroll to position [177, 0]
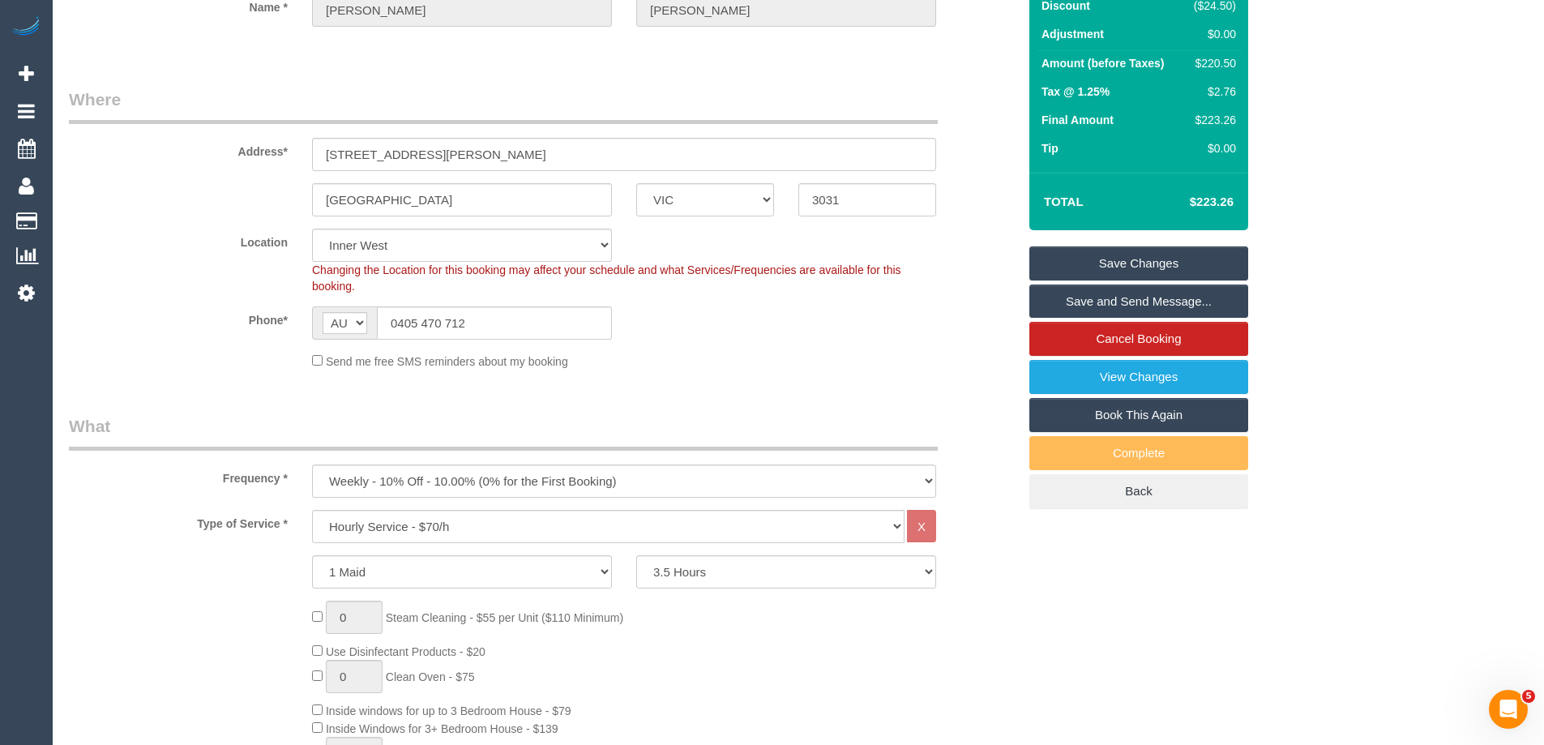
click at [1130, 259] on link "Save Changes" at bounding box center [1138, 263] width 219 height 34
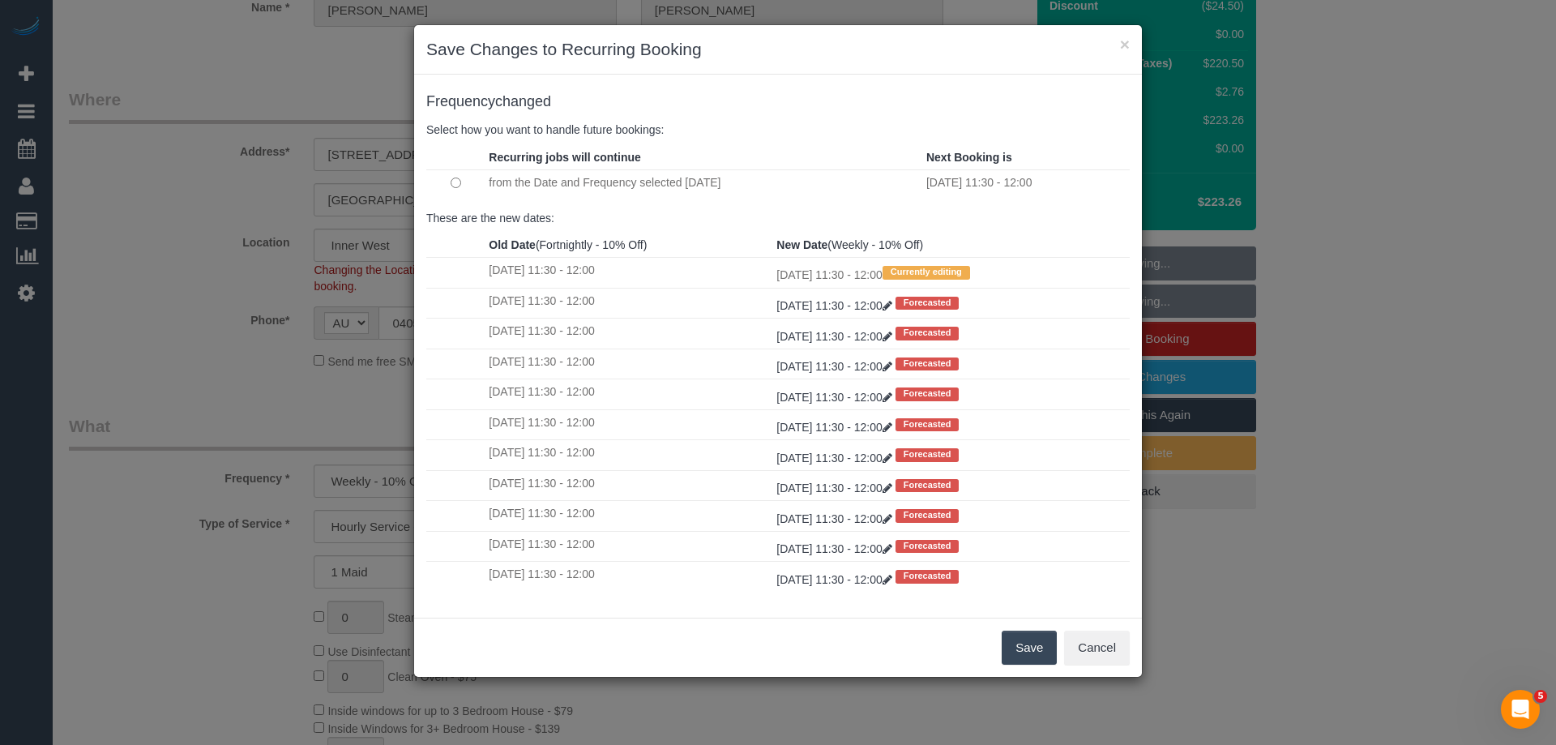
click at [1043, 646] on button "Save" at bounding box center [1029, 648] width 55 height 34
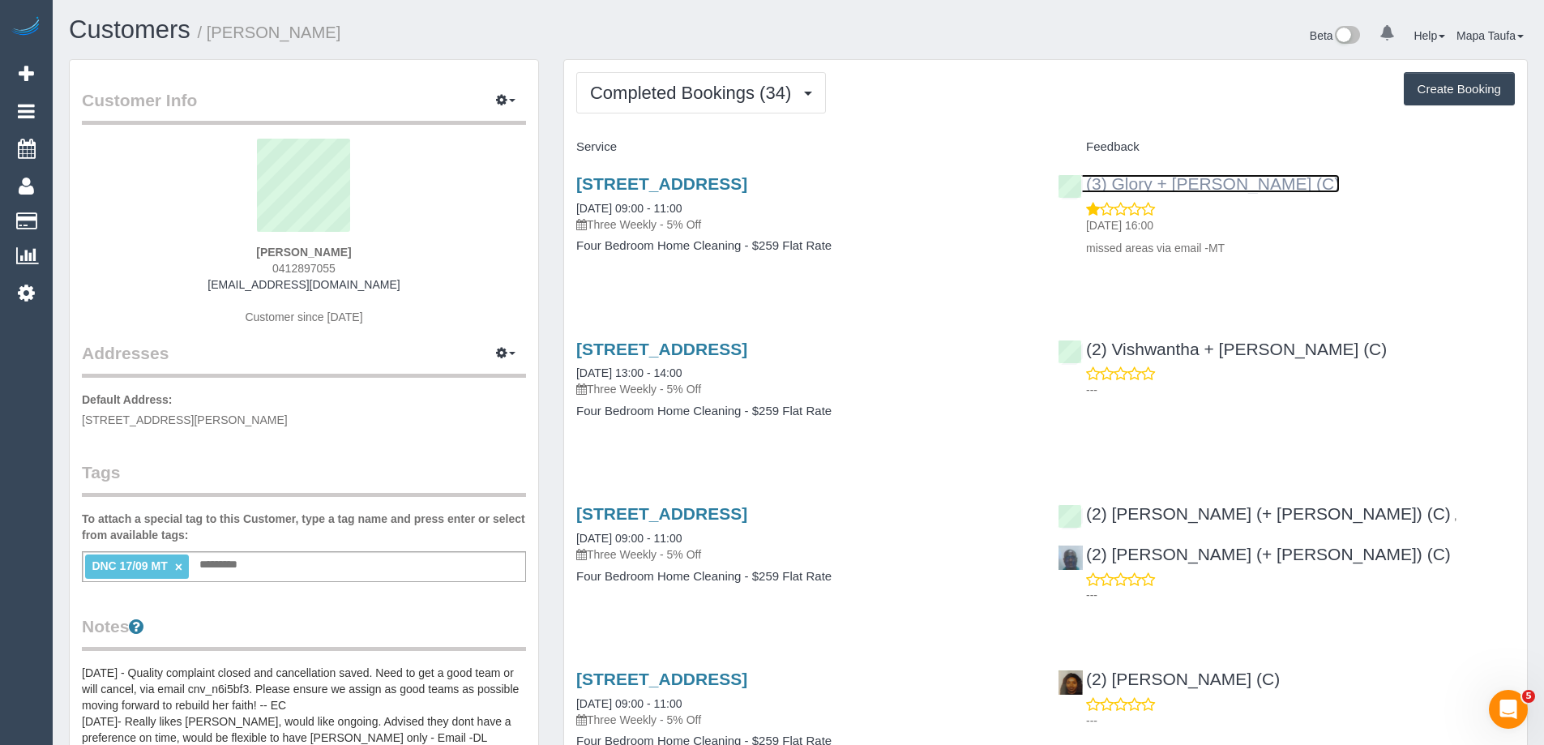
click at [1160, 181] on link "(3) Glory + [PERSON_NAME] (C)" at bounding box center [1199, 183] width 282 height 19
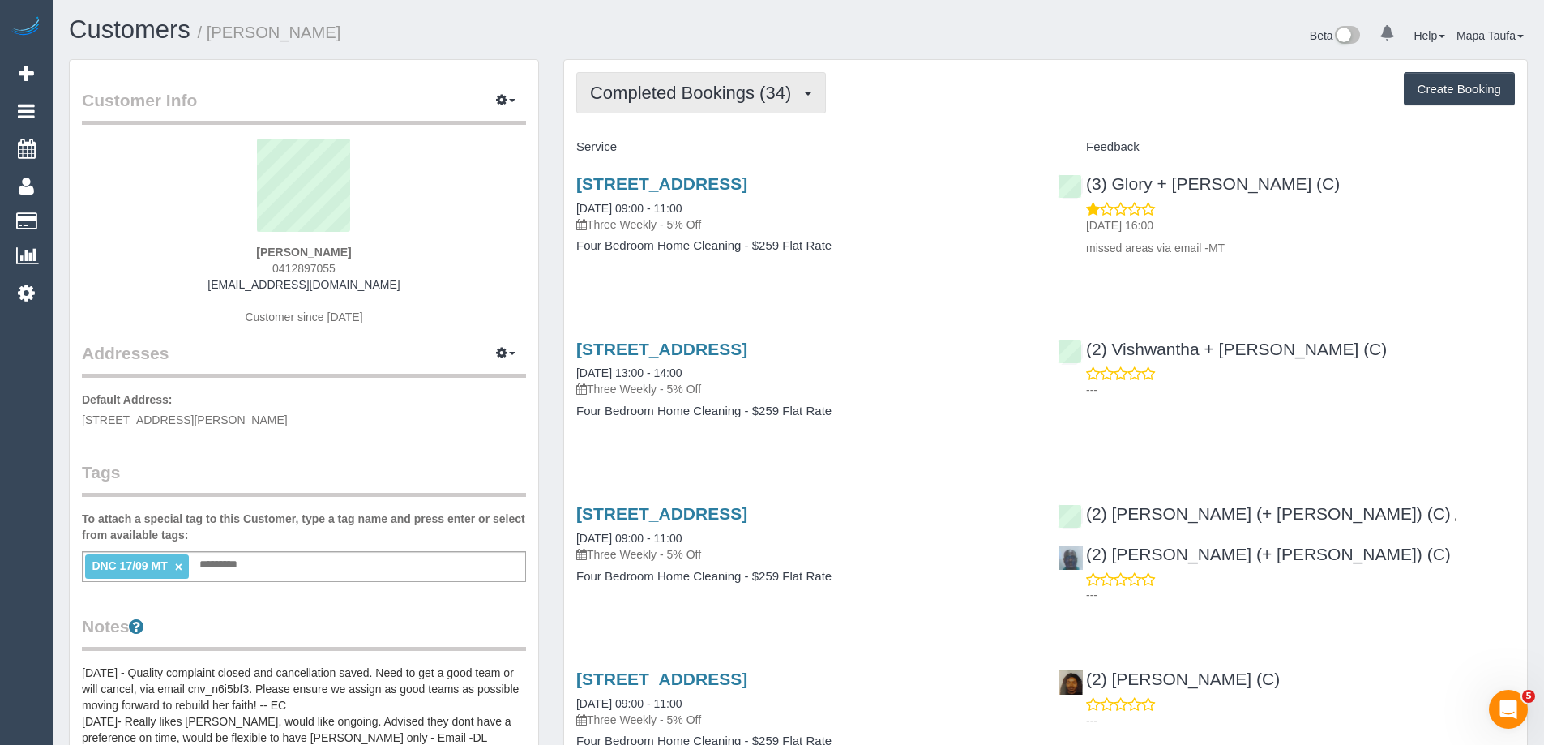
click at [711, 99] on span "Completed Bookings (34)" at bounding box center [694, 93] width 209 height 20
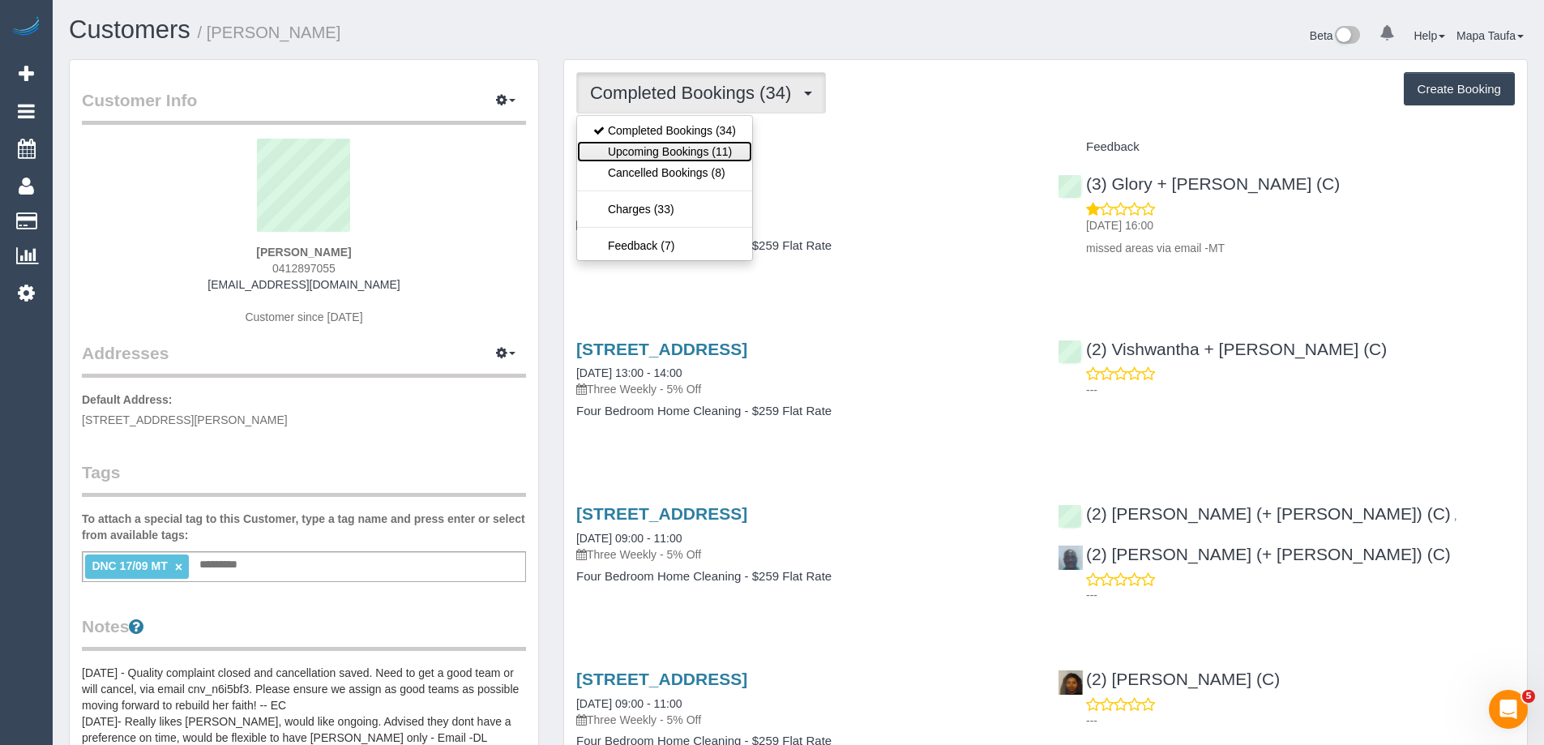
click at [725, 156] on link "Upcoming Bookings (11)" at bounding box center [664, 151] width 175 height 21
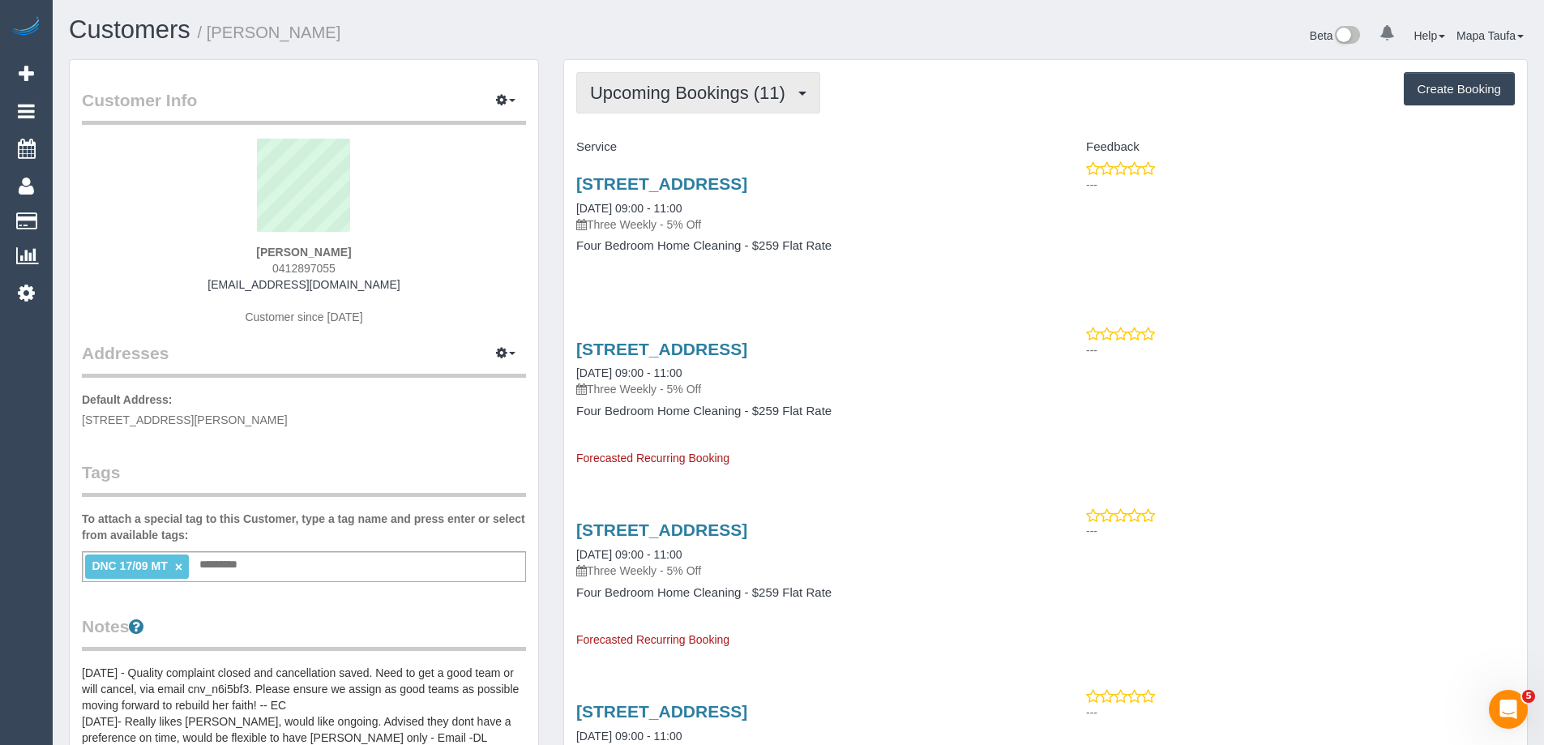
click at [735, 100] on span "Upcoming Bookings (11)" at bounding box center [691, 93] width 203 height 20
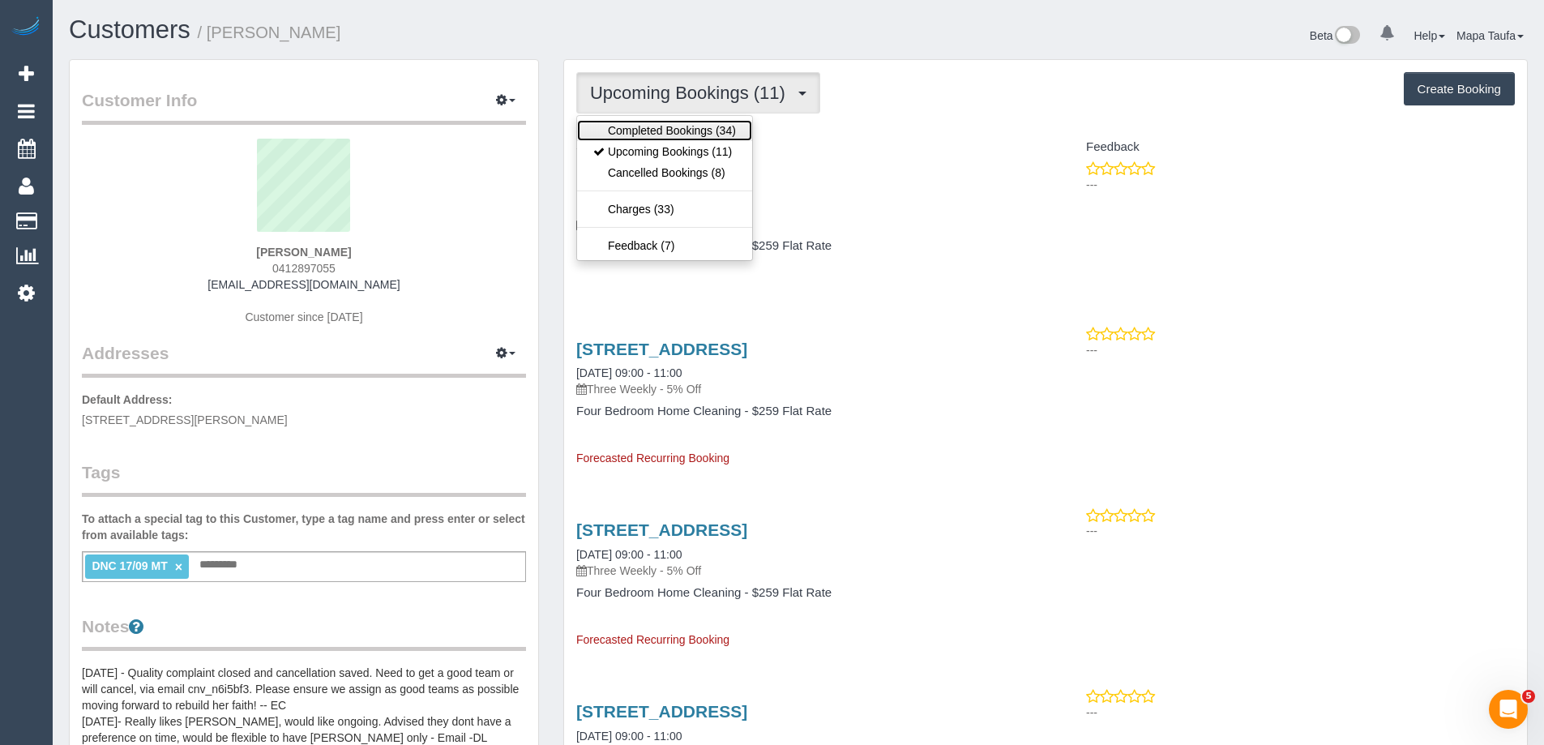
click at [714, 128] on link "Completed Bookings (34)" at bounding box center [664, 130] width 175 height 21
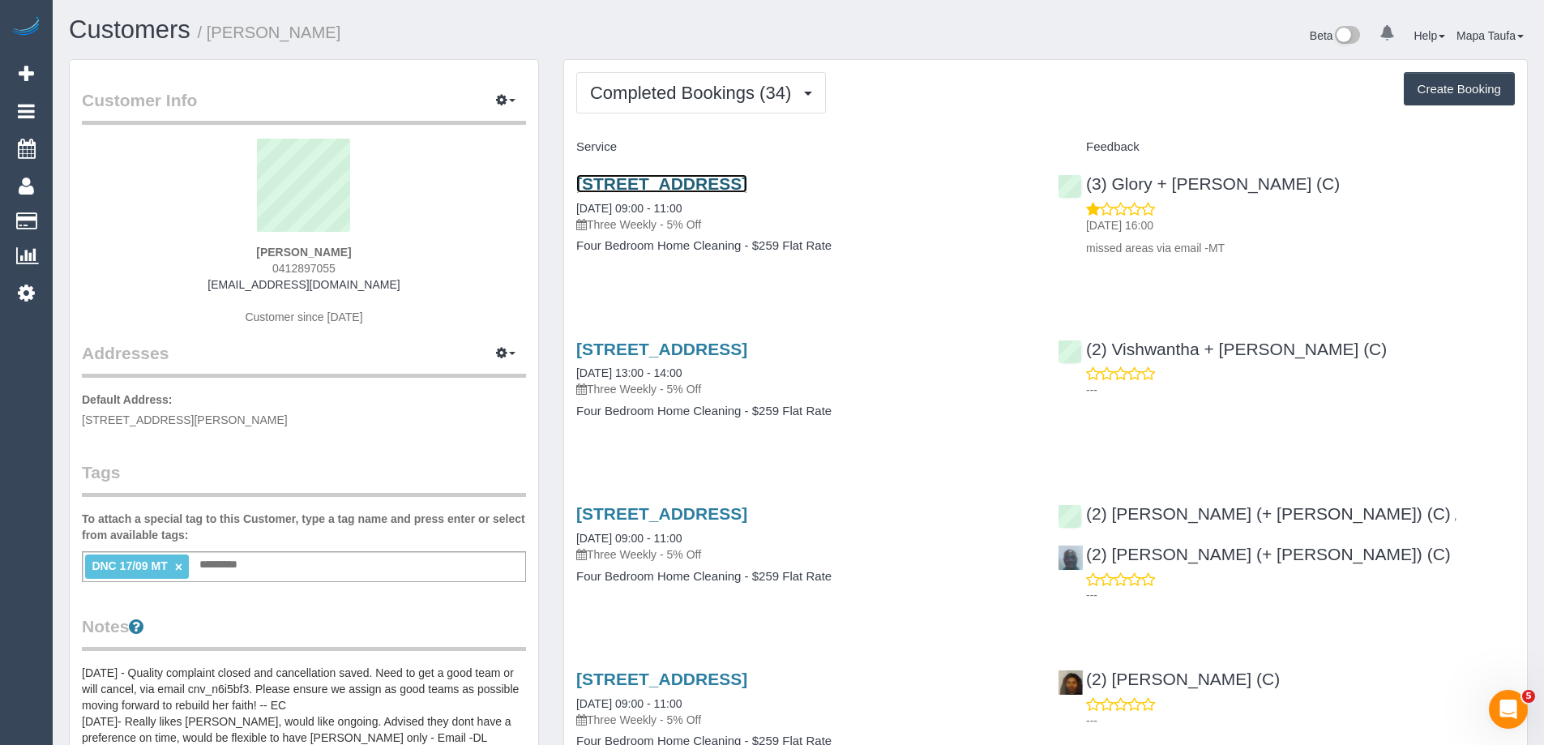
click at [679, 181] on link "3 Whitefriars Way, Donvale, VIC 3111" at bounding box center [661, 183] width 171 height 19
drag, startPoint x: 1305, startPoint y: 199, endPoint x: 1114, endPoint y: 190, distance: 191.5
click at [1114, 190] on div "(3) Glory + Mary (C) 18/09/2025 16:00 missed areas via email -MT" at bounding box center [1285, 211] width 481 height 103
copy div "Glory + Mary (C)"
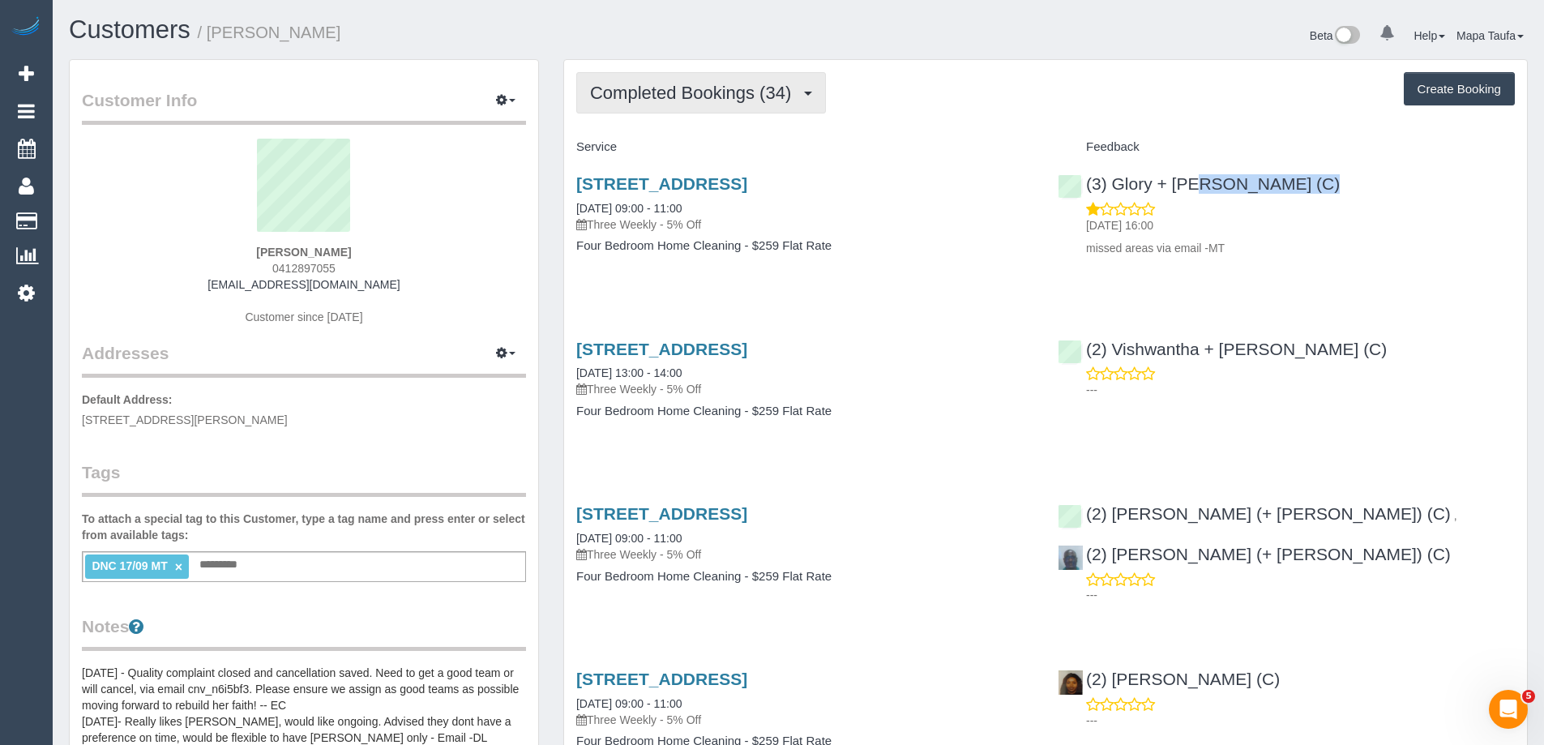
click at [687, 100] on span "Completed Bookings (34)" at bounding box center [694, 93] width 209 height 20
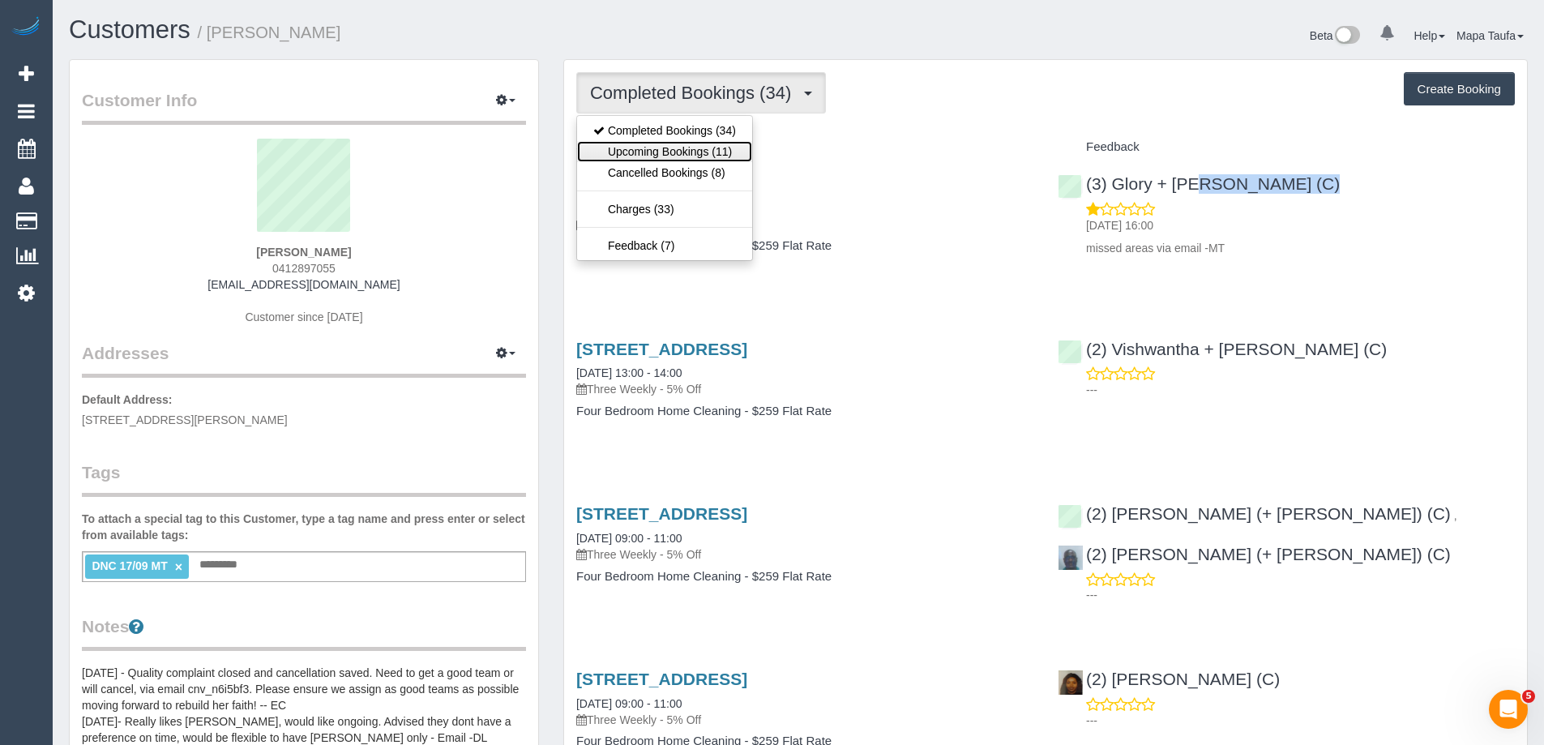
click at [681, 156] on link "Upcoming Bookings (11)" at bounding box center [664, 151] width 175 height 21
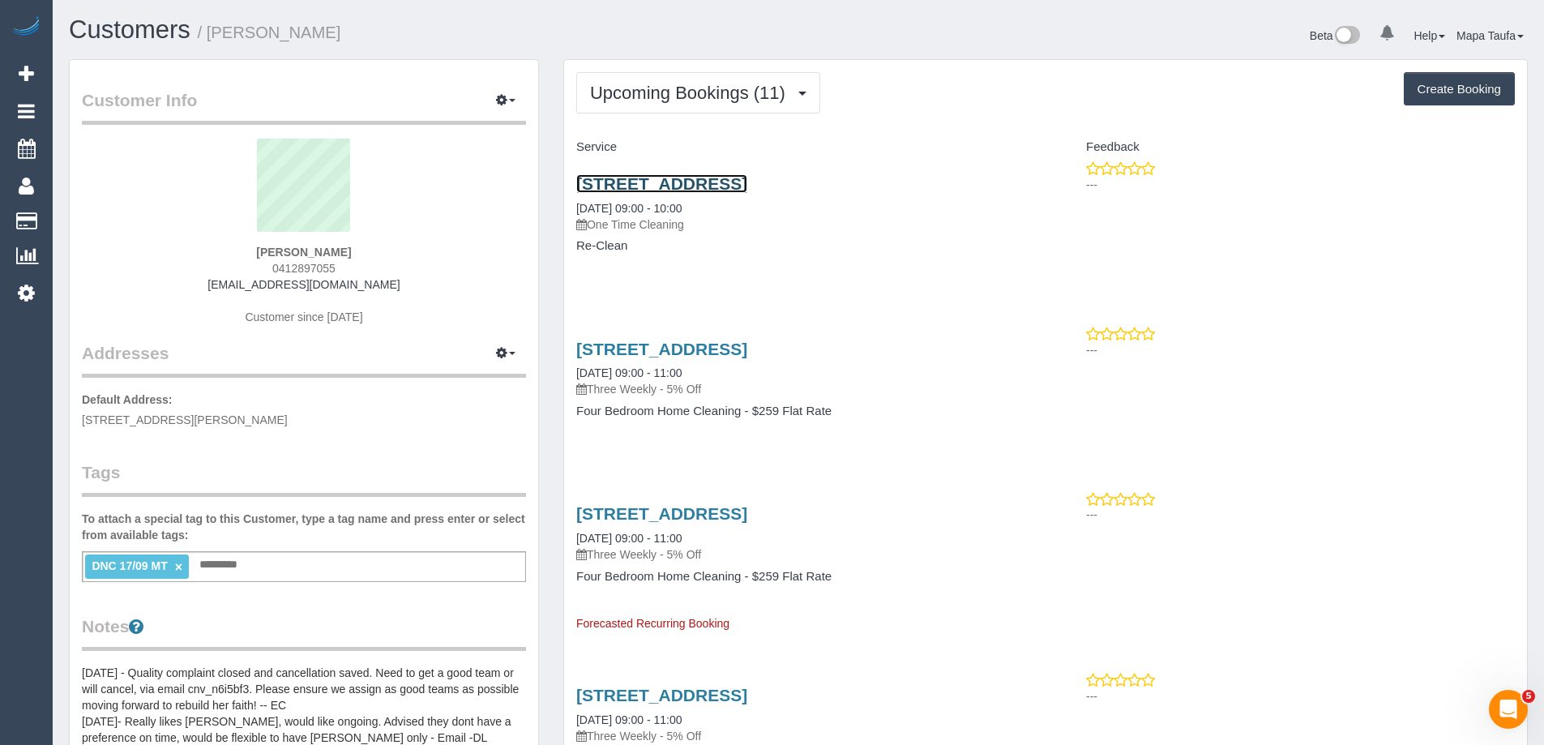
click at [714, 190] on link "3 Whitefriars Way, Donvale, VIC 3111" at bounding box center [661, 183] width 171 height 19
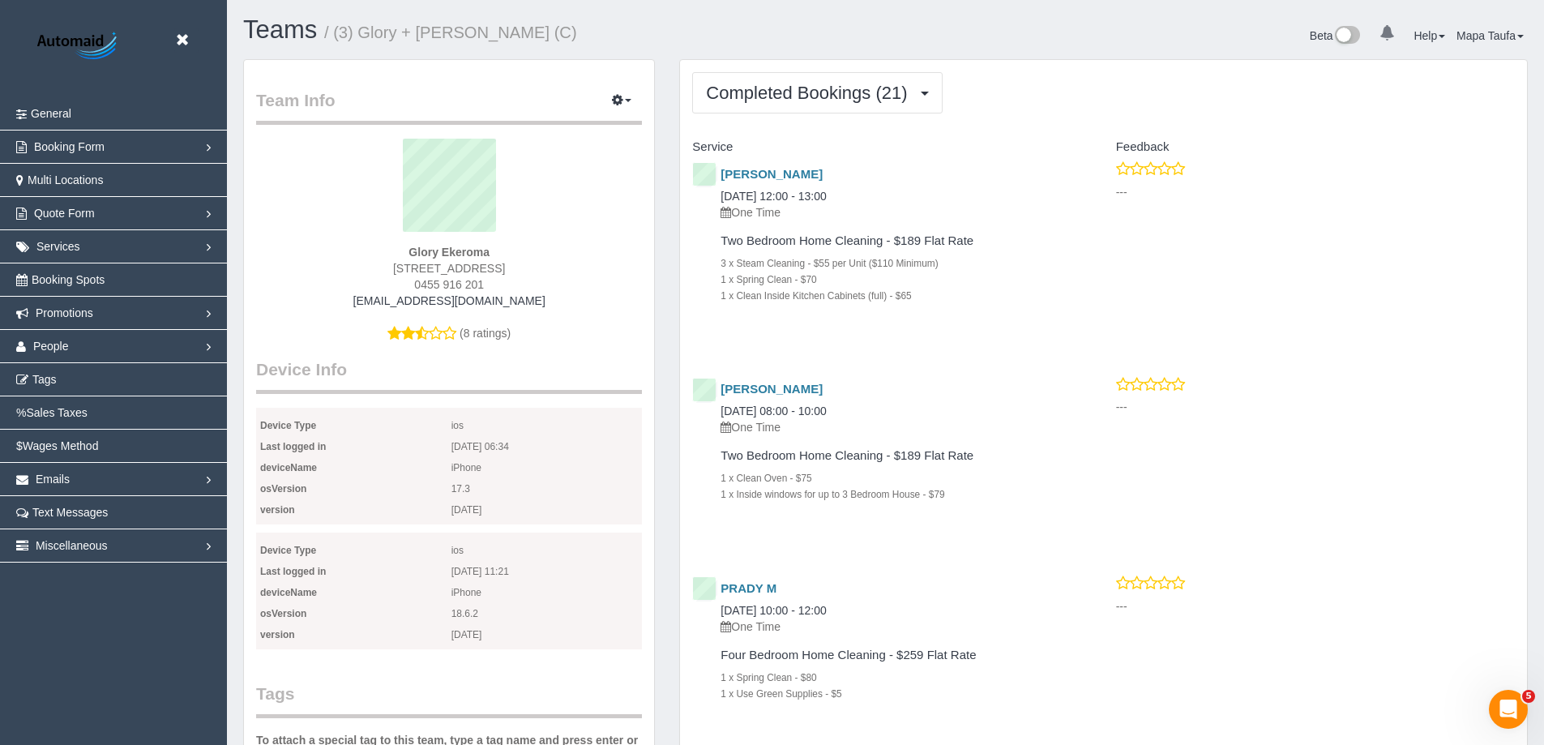
scroll to position [4366, 1544]
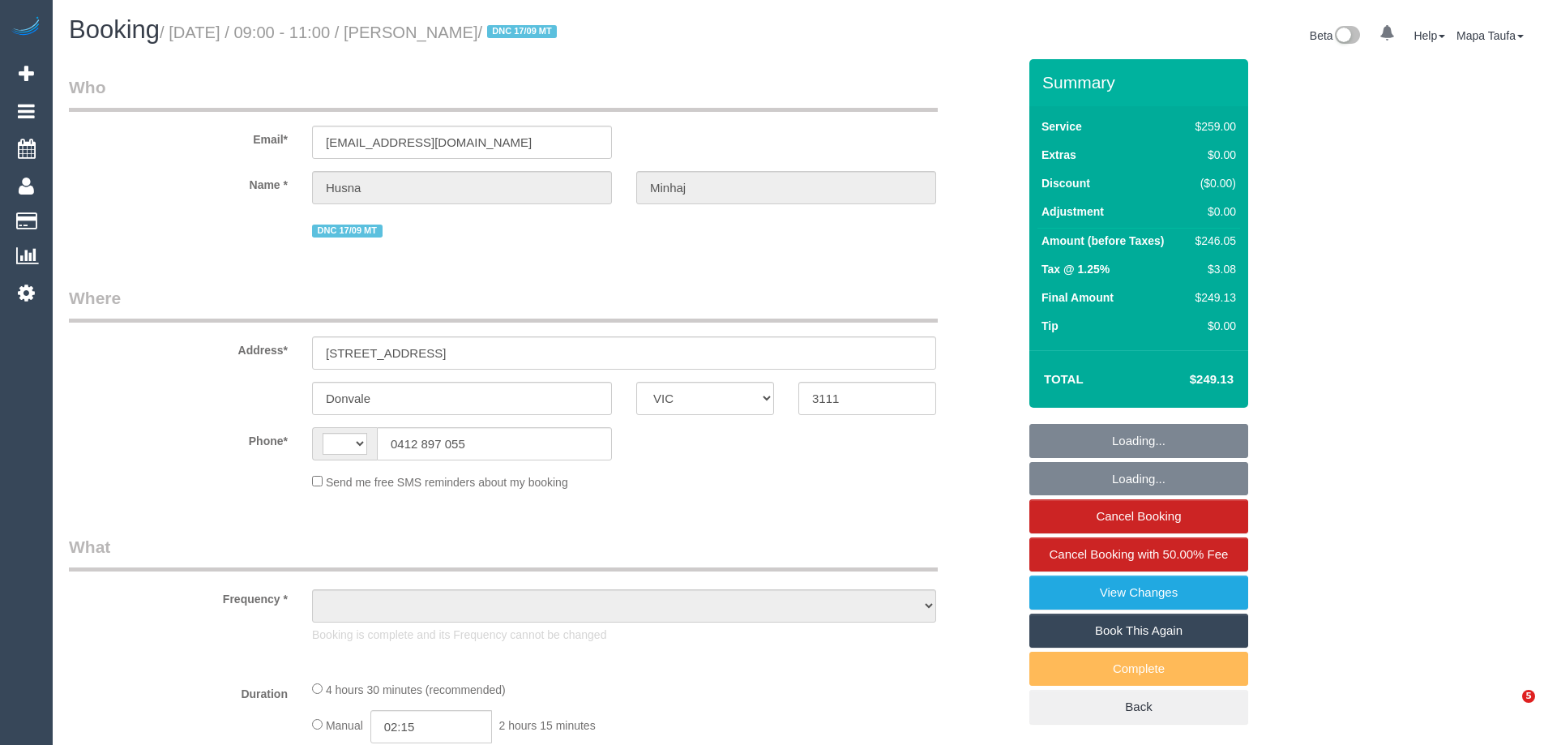
select select "VIC"
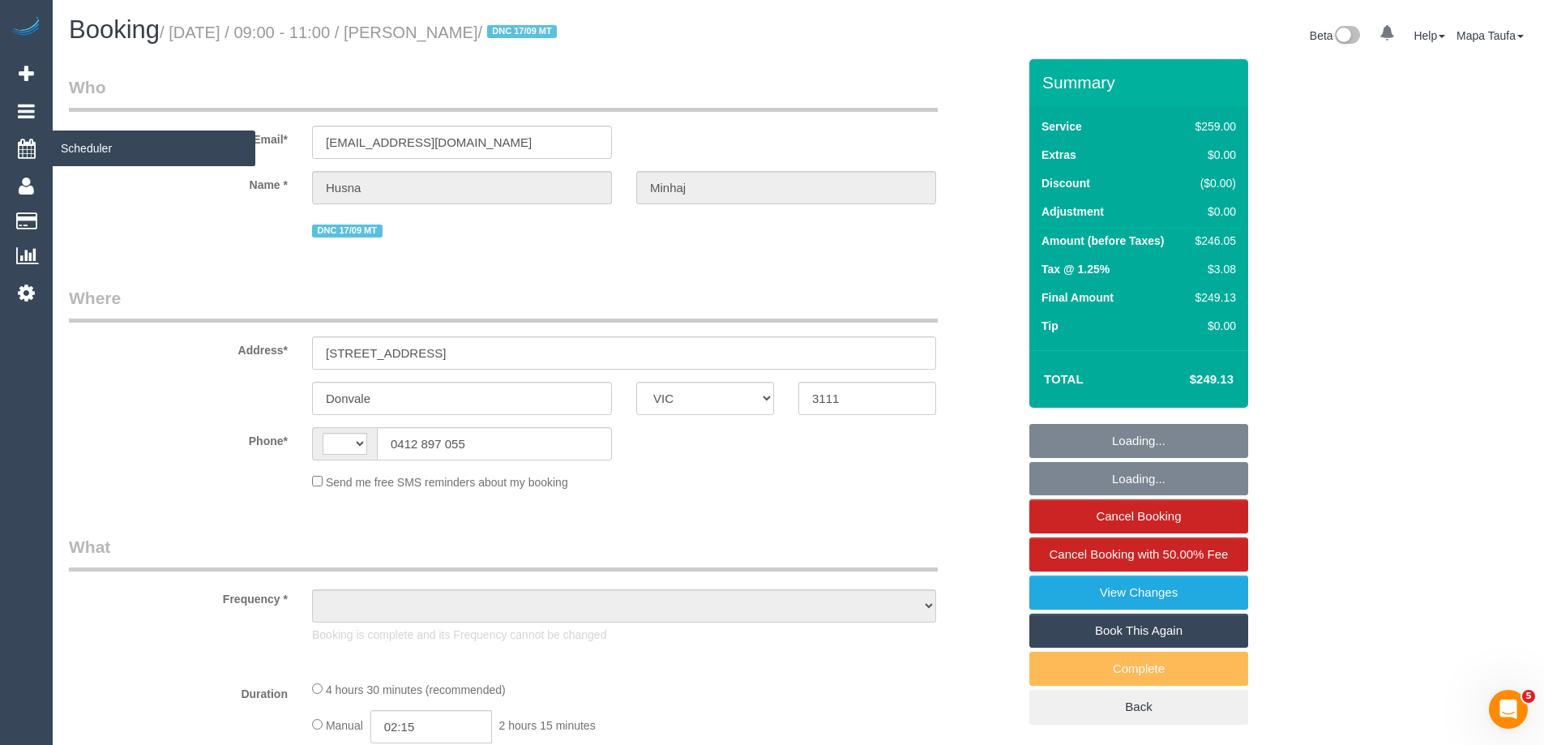
select select "string:AU"
select select "object:546"
select select "string:stripe-pm_1NQIXZ2GScqysDRVFXgBb0MV"
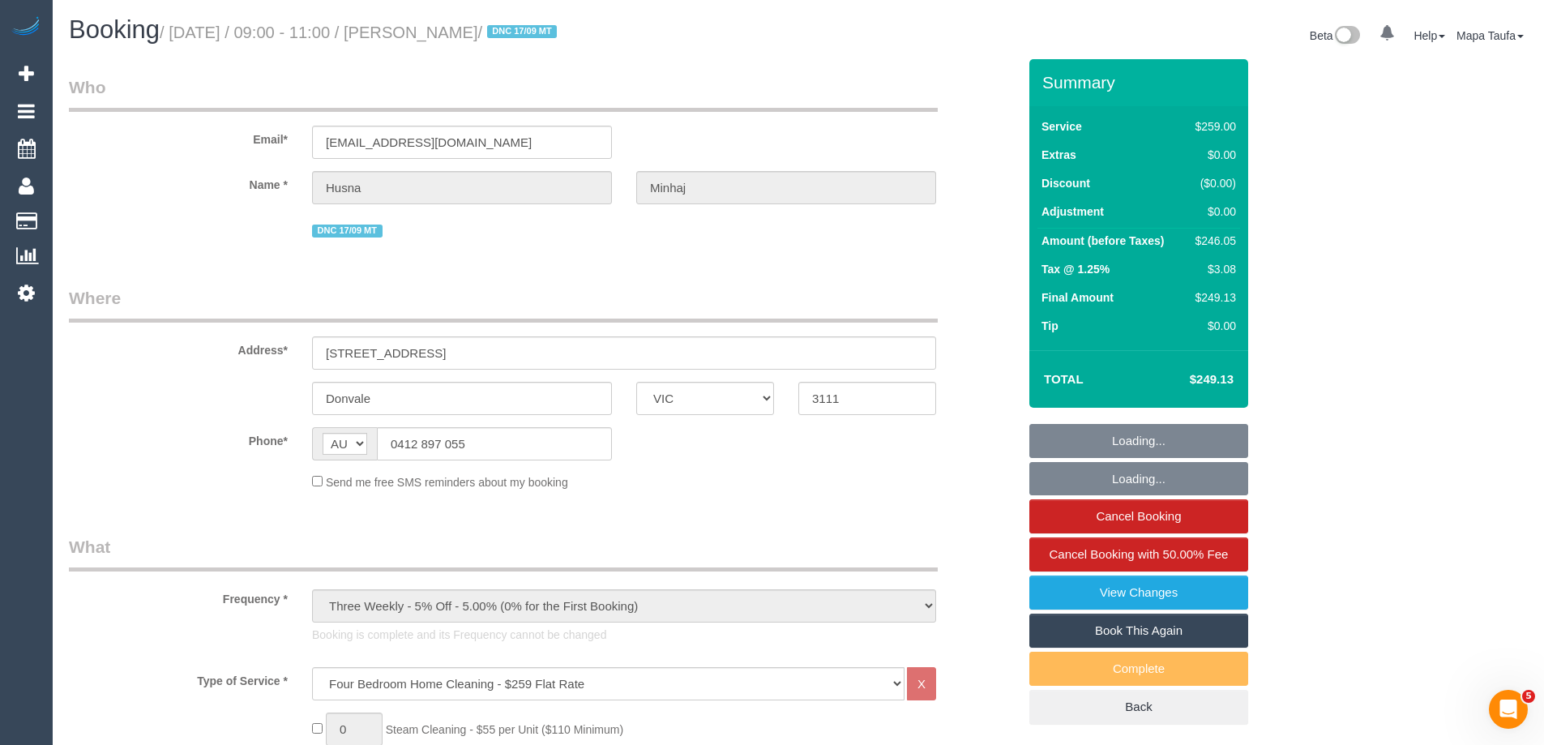
select select "number:28"
select select "number:14"
select select "number:18"
select select "number:22"
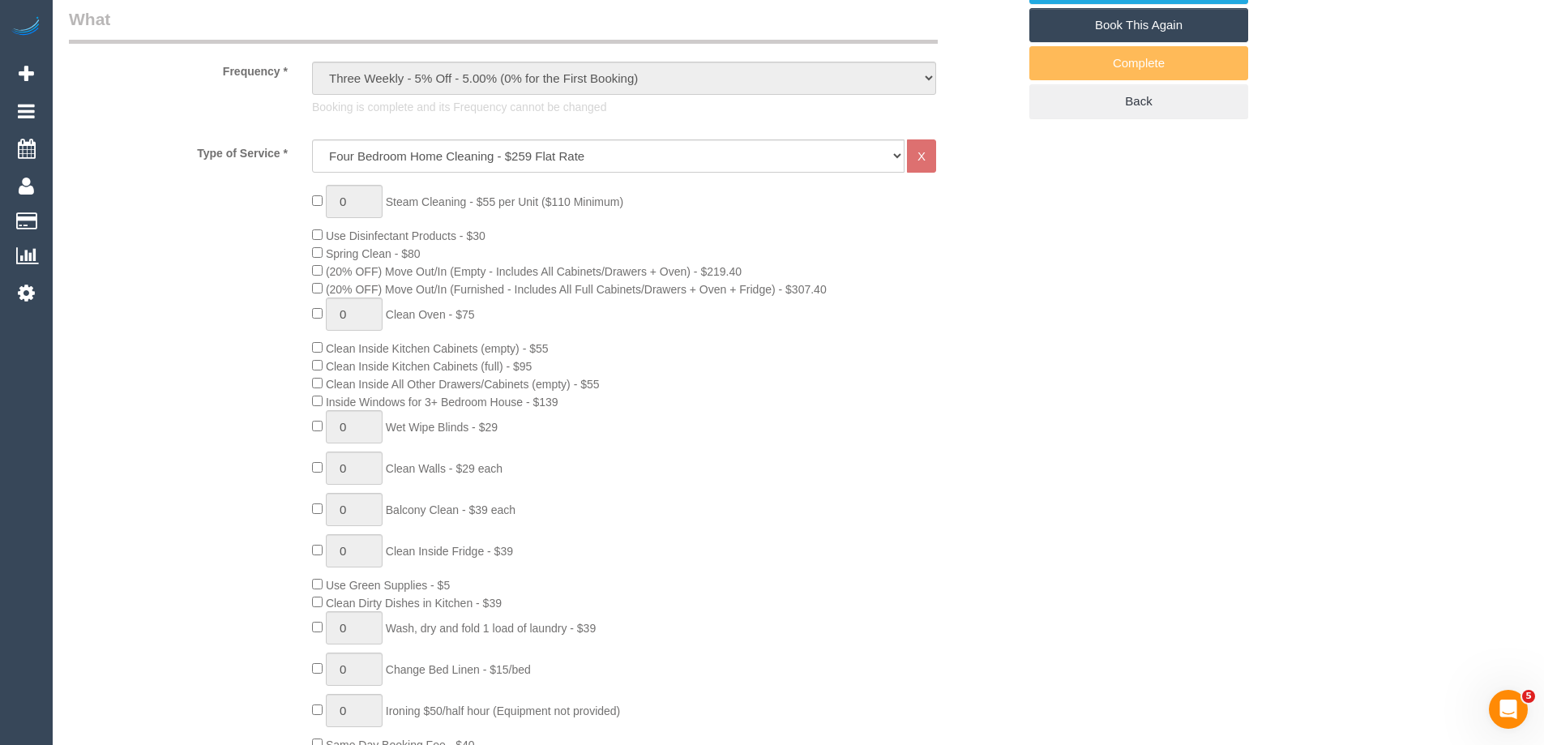
scroll to position [532, 0]
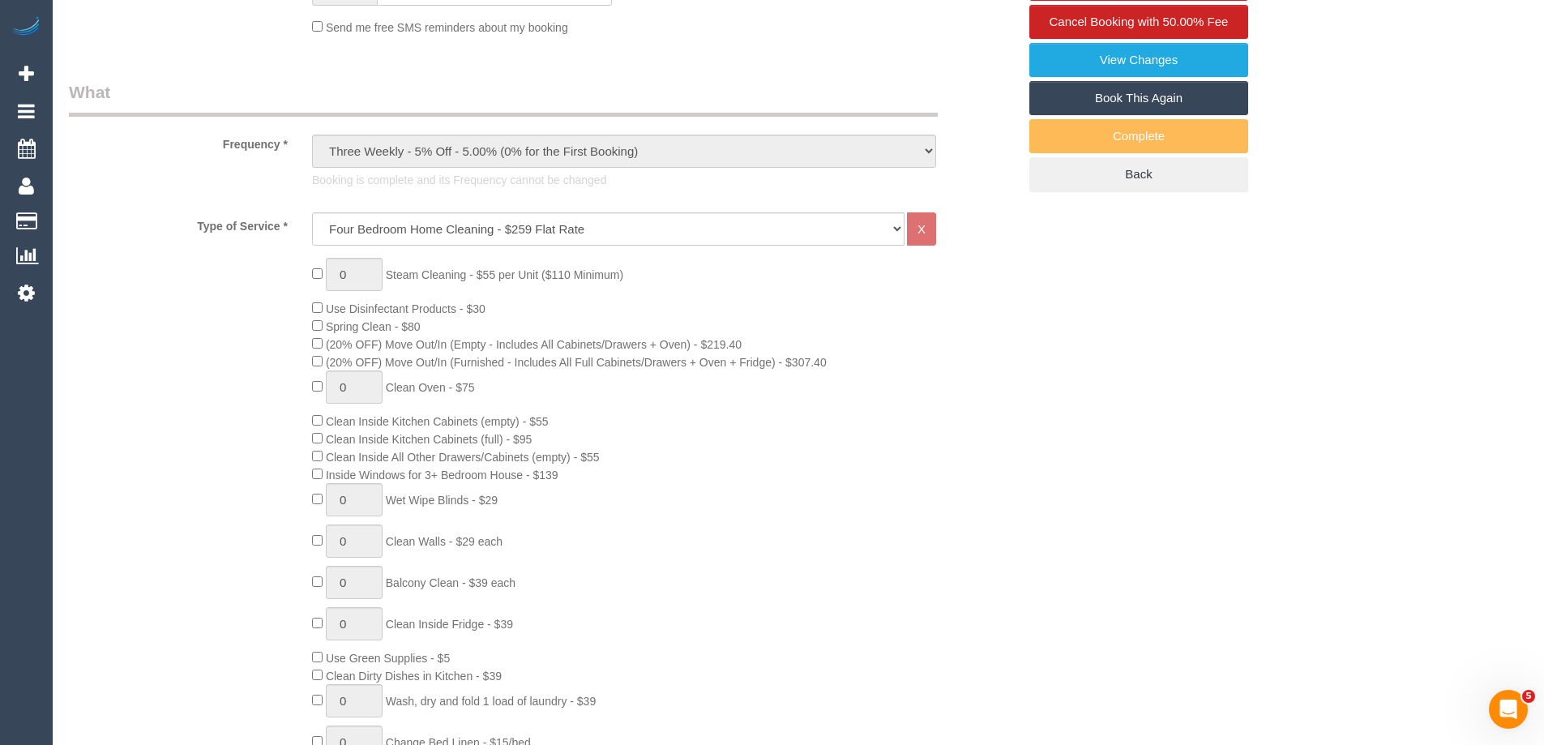
select select "object:2127"
click at [1177, 104] on link "Book This Again" at bounding box center [1138, 98] width 219 height 34
select select "VIC"
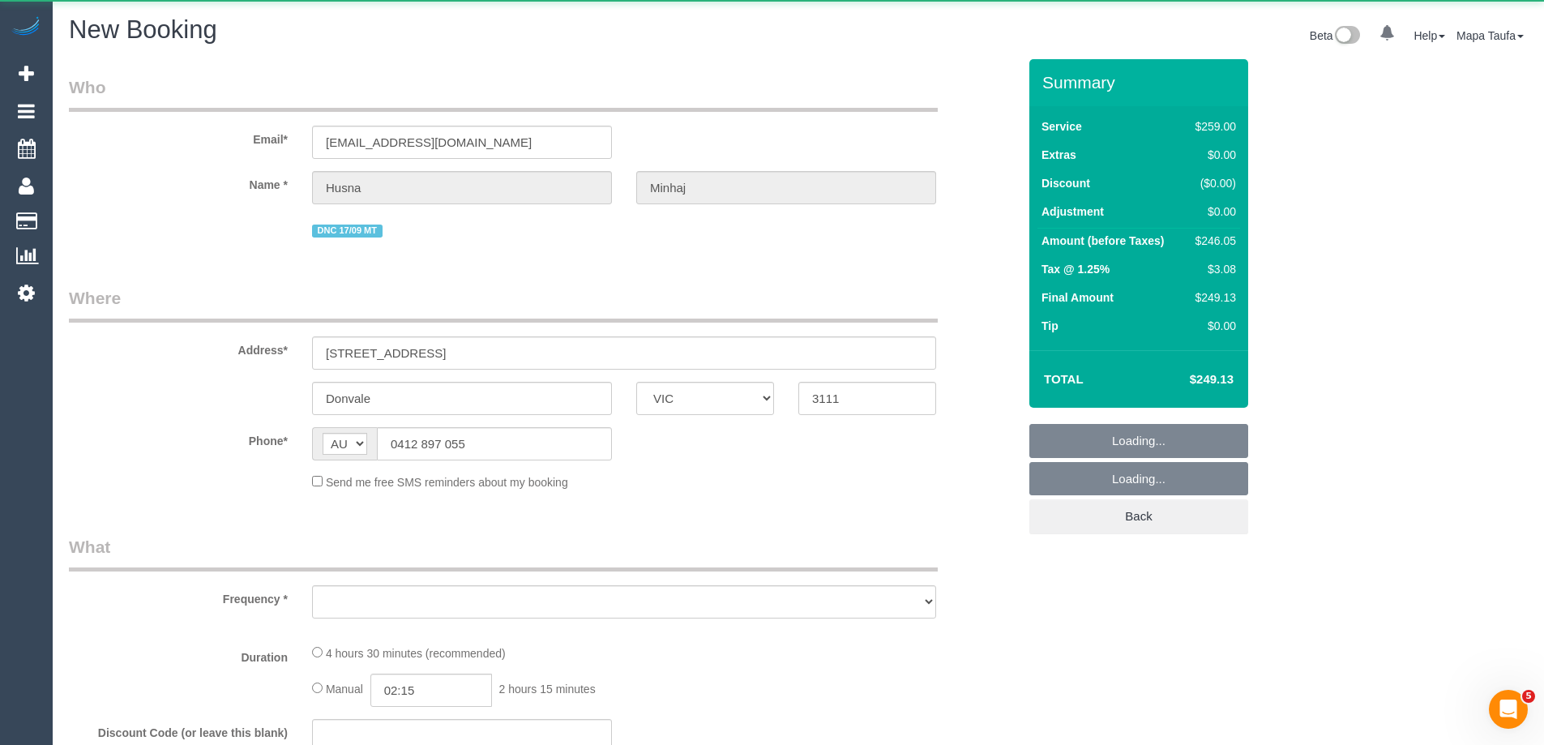
select select "object:3776"
select select "string:stripe-pm_1NQIXZ2GScqysDRVFXgBb0MV"
select select "number:28"
select select "number:14"
select select "number:18"
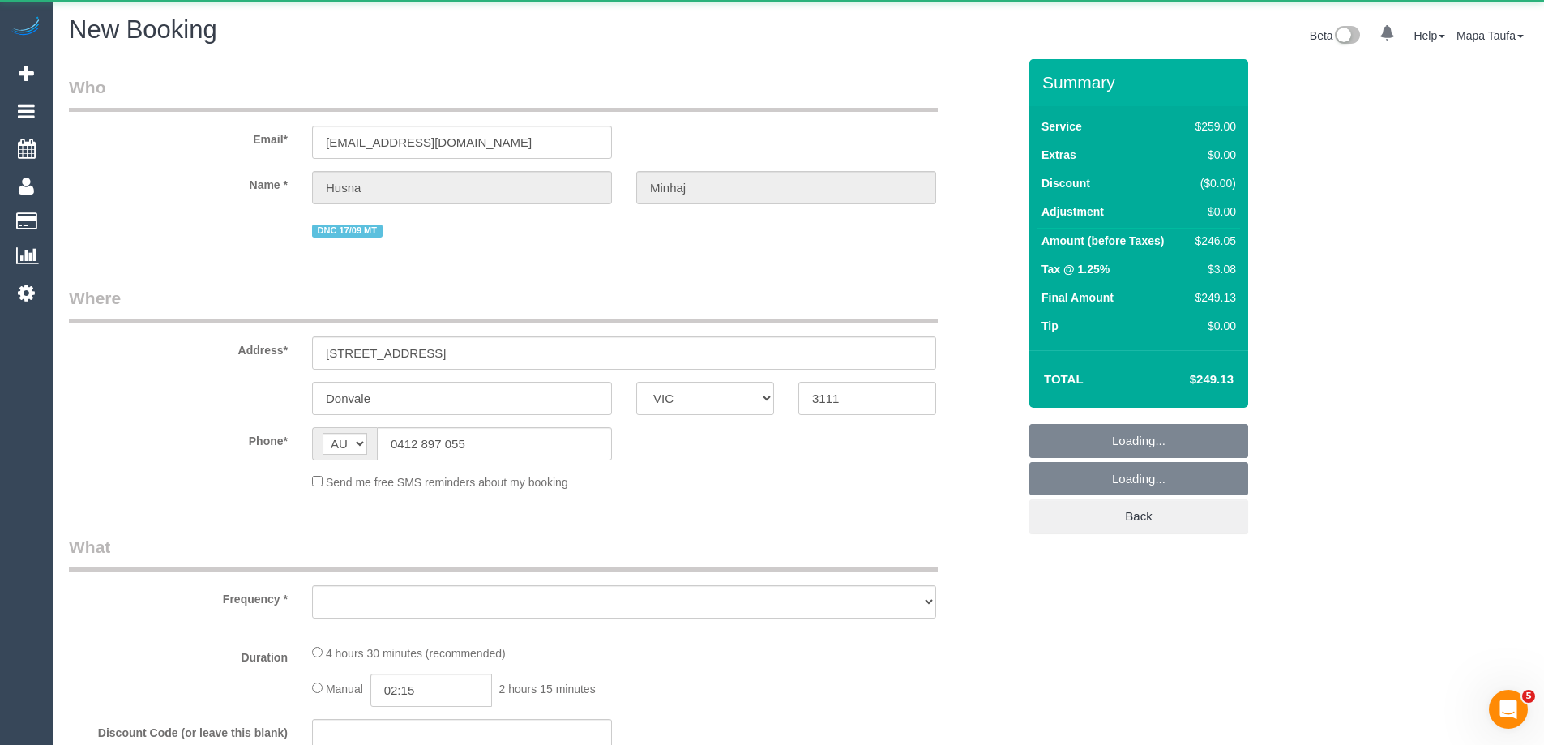
select select "number:22"
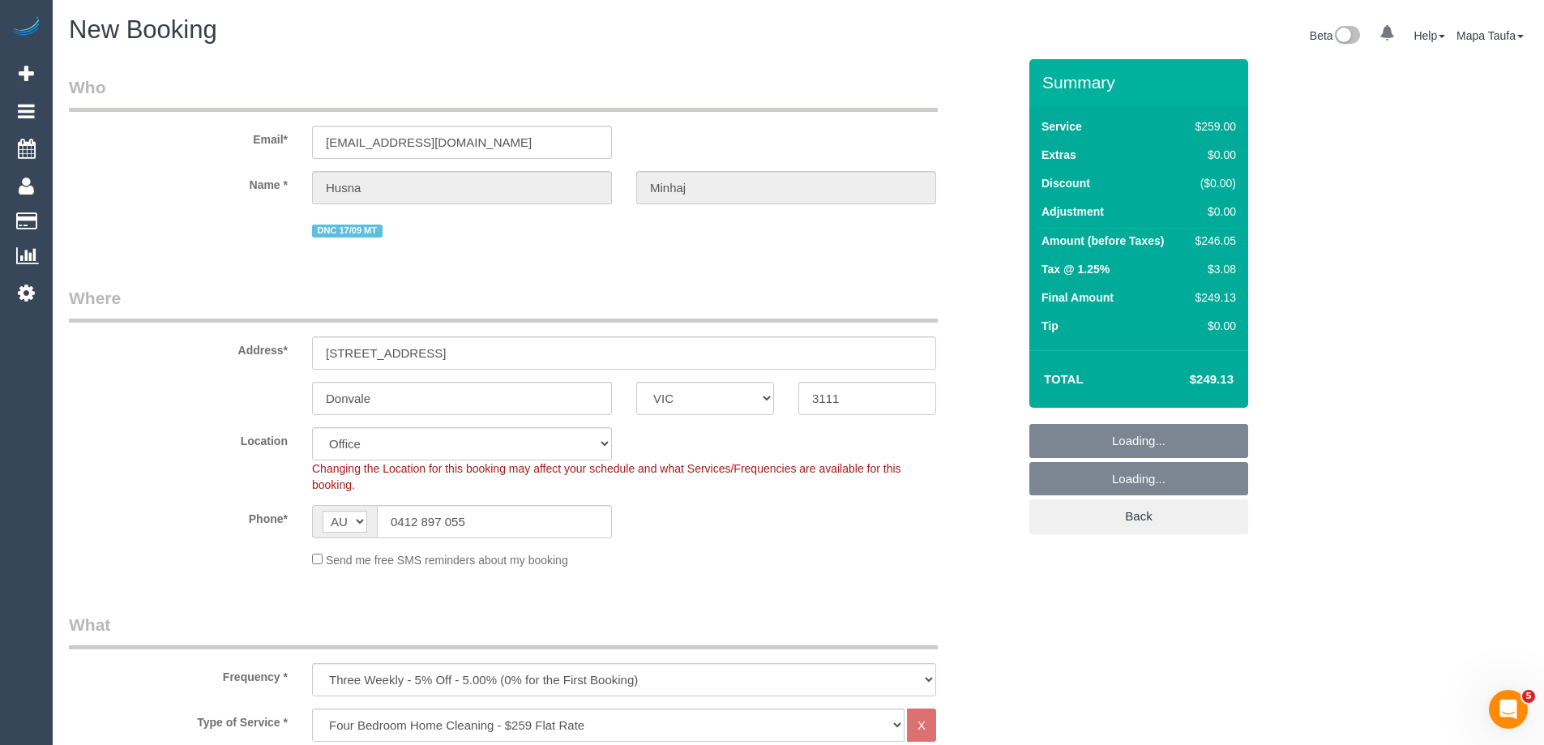
select select "object:5190"
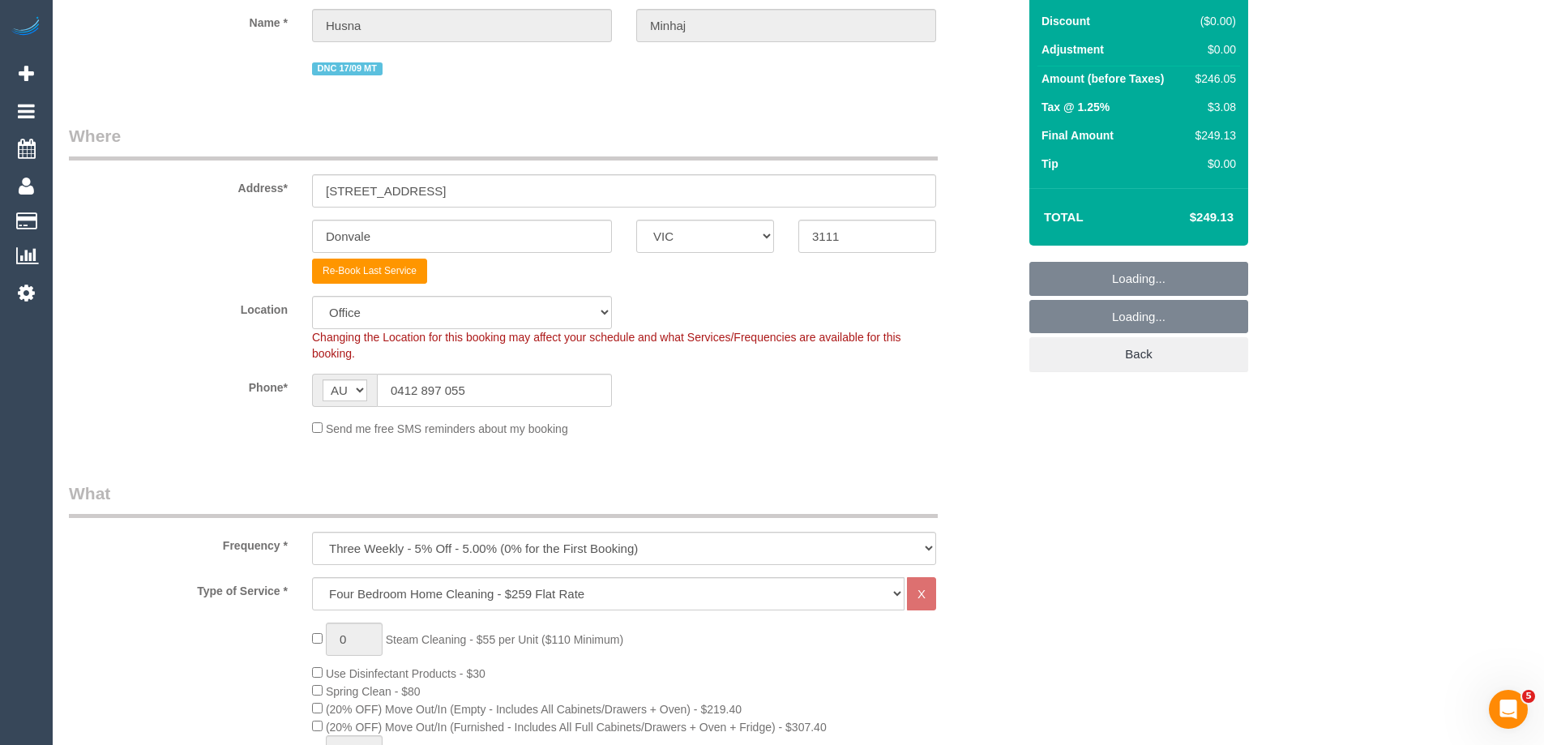
select select "56"
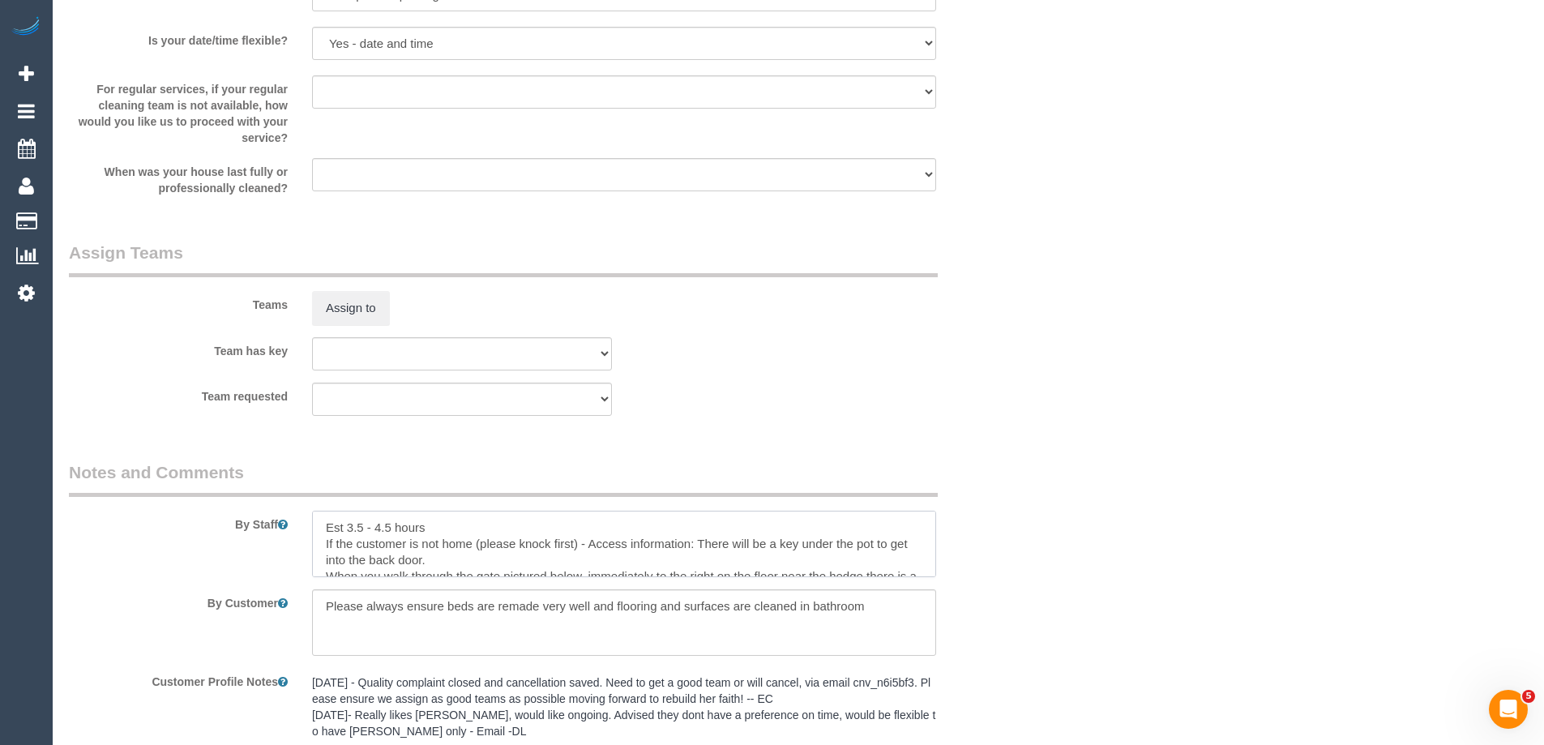
drag, startPoint x: 786, startPoint y: 561, endPoint x: 699, endPoint y: 537, distance: 90.8
click at [699, 537] on textarea at bounding box center [624, 544] width 624 height 66
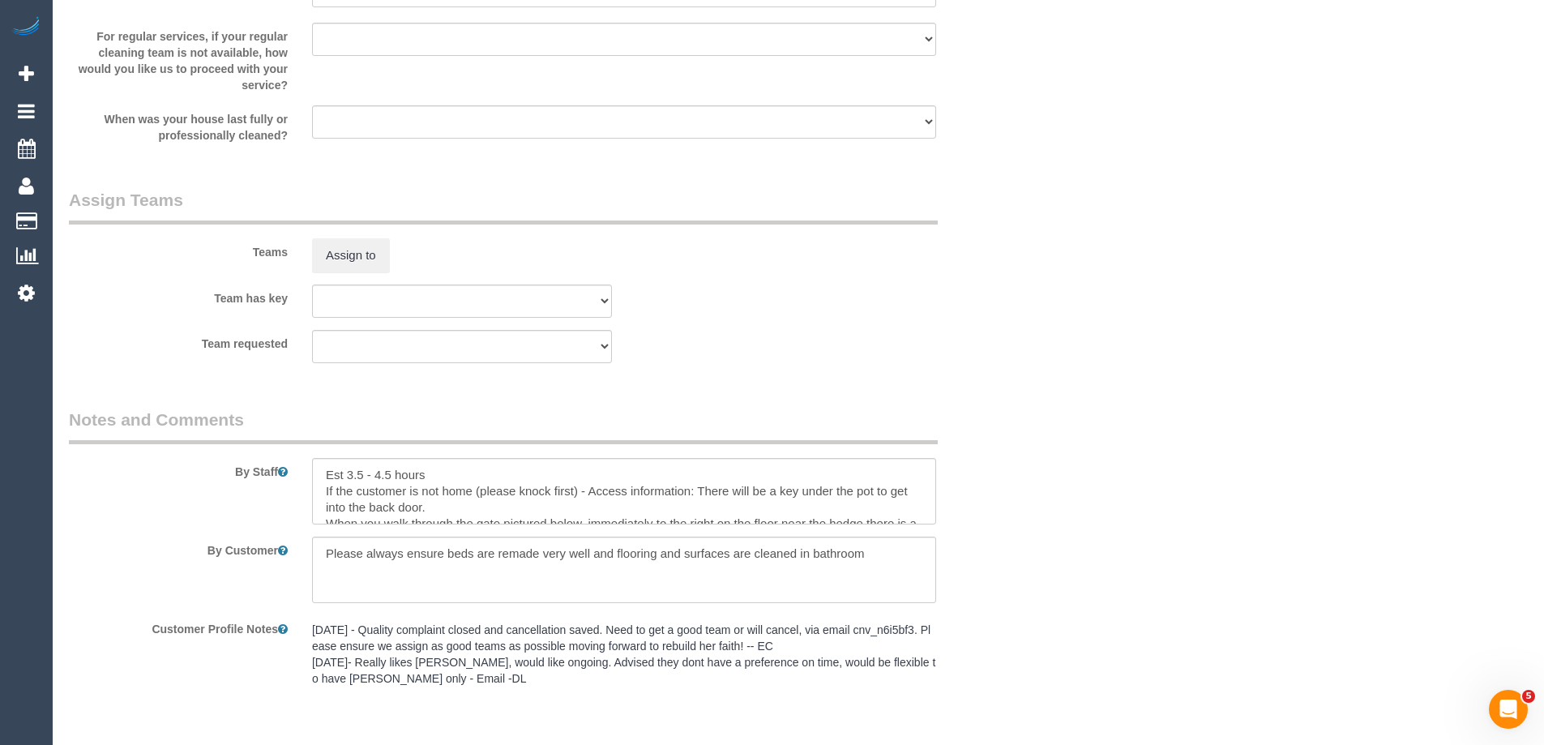
scroll to position [2350, 0]
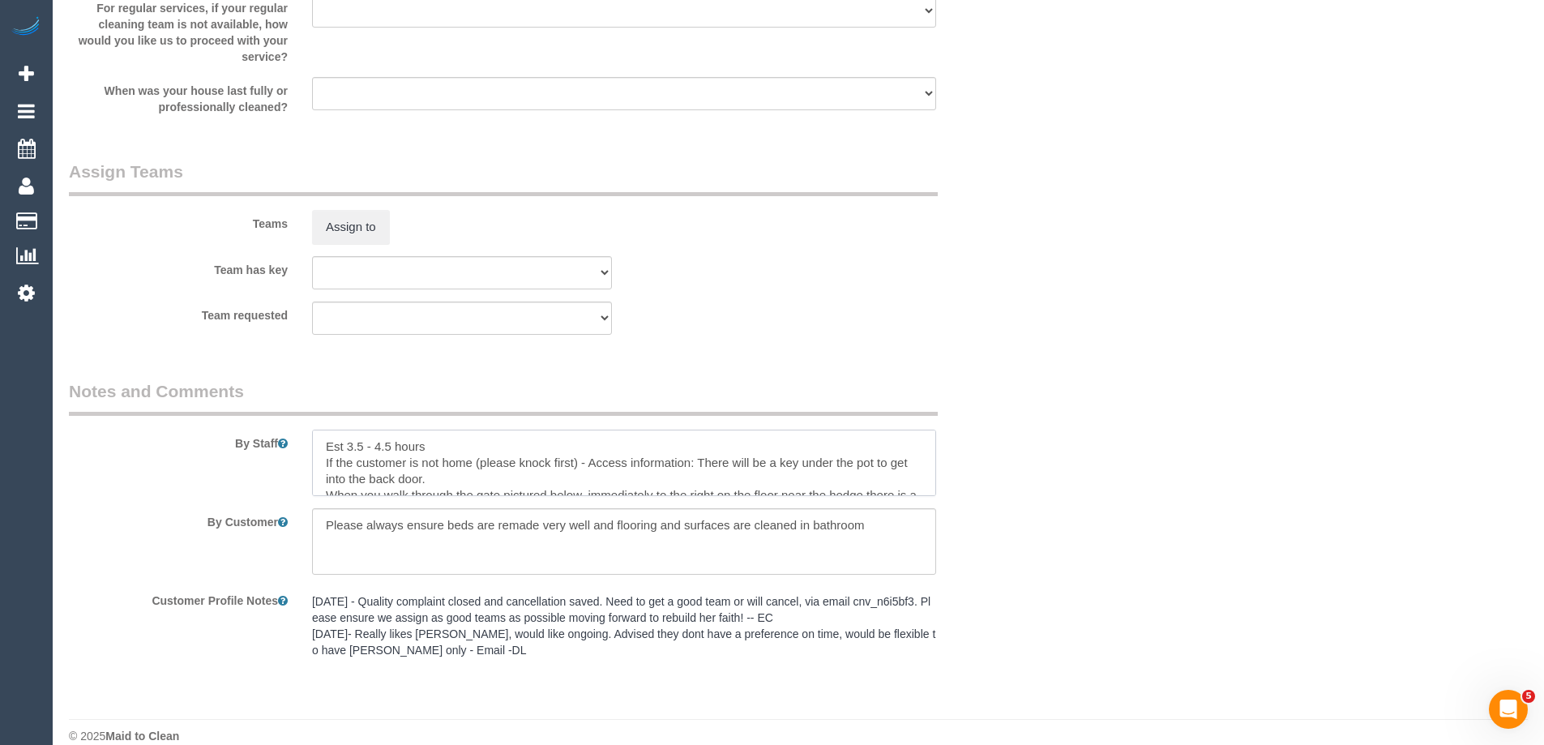
click at [432, 441] on textarea at bounding box center [624, 463] width 624 height 66
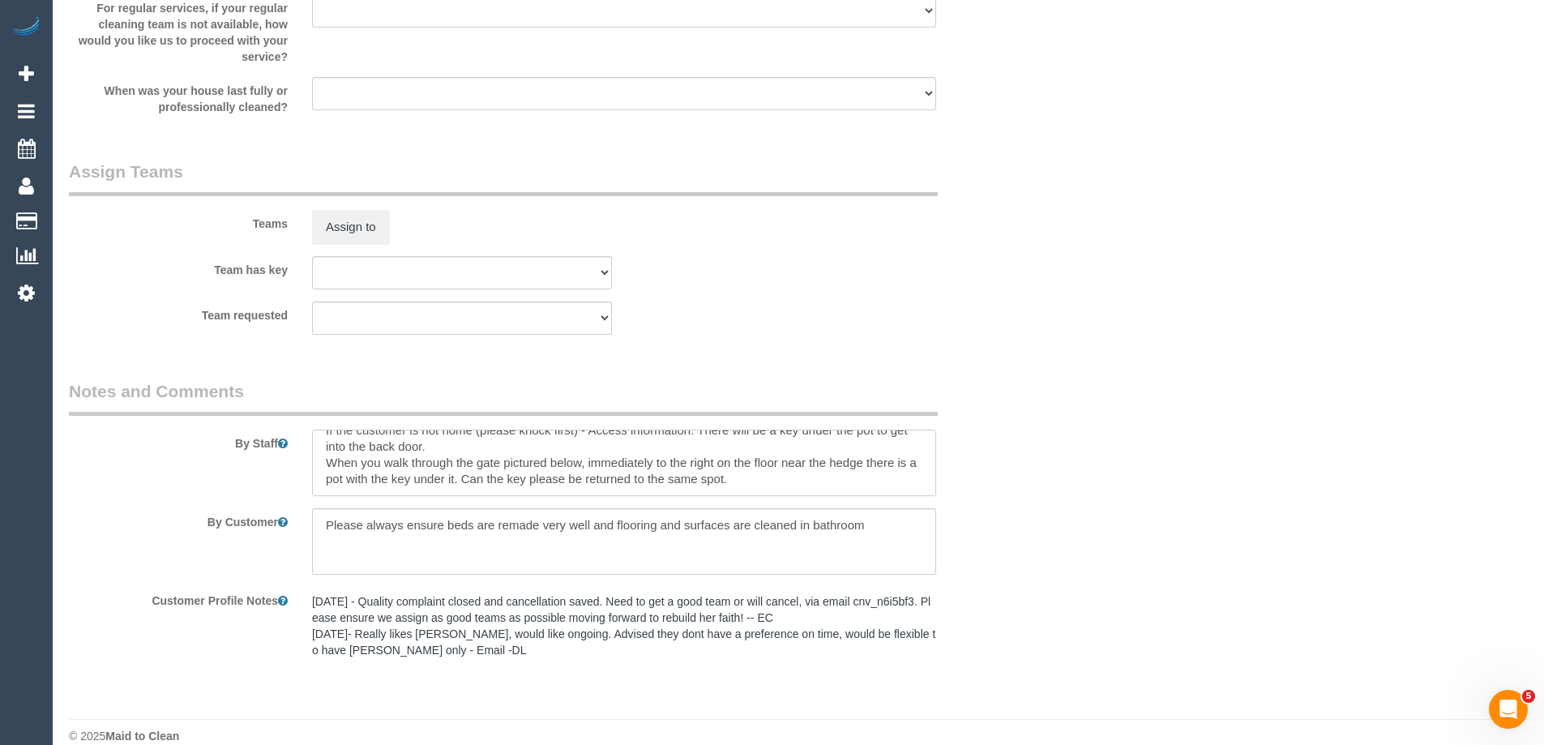
drag, startPoint x: 324, startPoint y: 444, endPoint x: 789, endPoint y: 462, distance: 465.5
click at [814, 532] on sui-booking-comments "By Staff By Customer Customer Profile Notes 15/08/24 - Quality complaint closed…" at bounding box center [543, 522] width 948 height 287
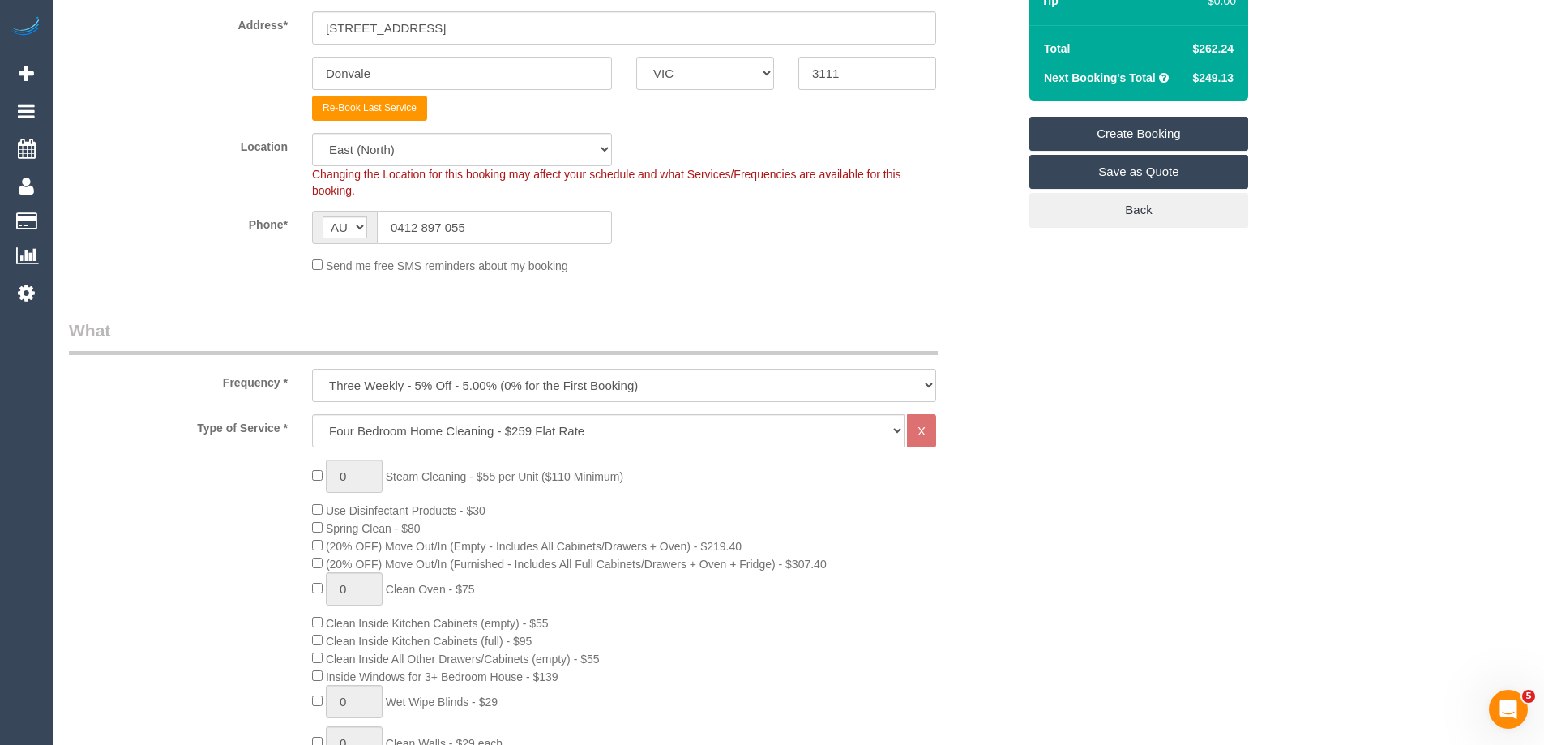
scroll to position [324, 0]
click at [459, 387] on select "One Time Cleaning Weekly - 10% Off - 10.00% (0% for the First Booking) Fortnigh…" at bounding box center [624, 386] width 624 height 33
select select "object:5201"
click at [312, 370] on select "One Time Cleaning Weekly - 10% Off - 10.00% (0% for the First Booking) Fortnigh…" at bounding box center [624, 386] width 624 height 33
click at [442, 437] on select "Hourly Service - $70/h Hourly Service - $65/h Hourly Service - $60/h Hourly Ser…" at bounding box center [608, 431] width 592 height 33
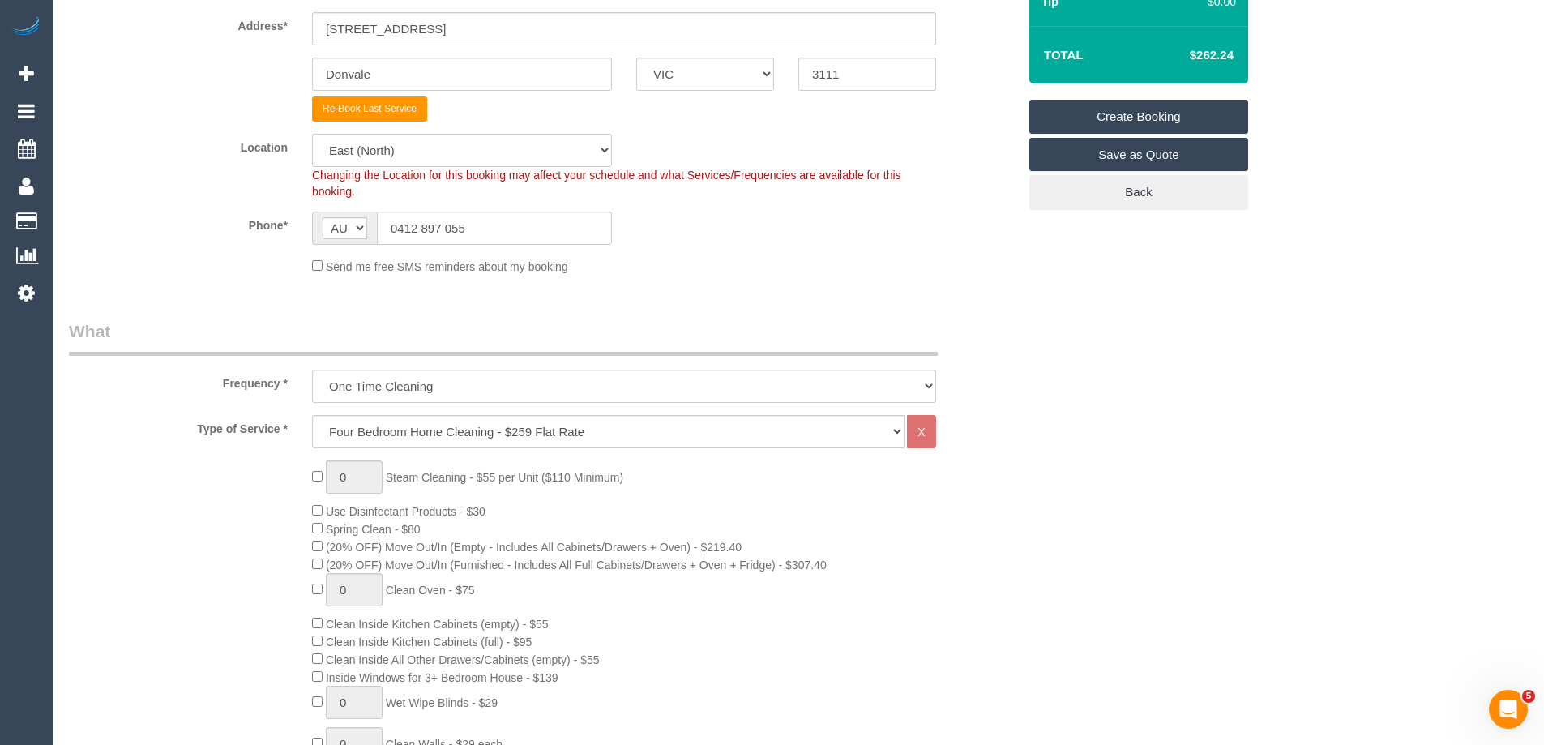
click at [177, 277] on fieldset "Where Address* 3 Whitefriars Way Donvale ACT NSW NT QLD SA TAS VIC WA 3111 Re-B…" at bounding box center [543, 124] width 948 height 325
drag, startPoint x: 363, startPoint y: 77, endPoint x: 361, endPoint y: 86, distance: 9.2
click at [366, 75] on input "Donvale" at bounding box center [462, 74] width 300 height 33
drag, startPoint x: 379, startPoint y: 77, endPoint x: 407, endPoint y: 76, distance: 27.6
click at [386, 79] on input "Donvale" at bounding box center [462, 74] width 300 height 33
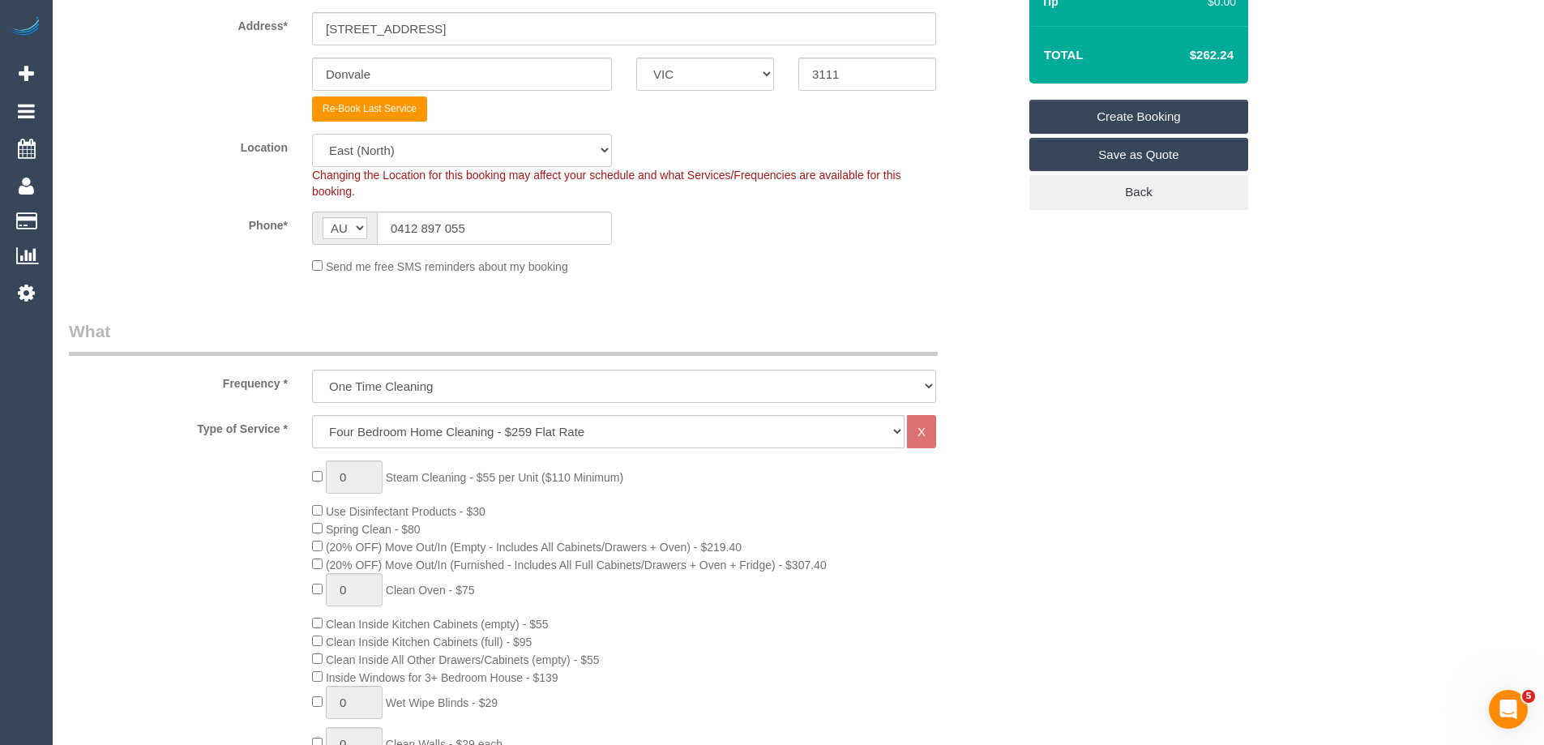
click at [438, 150] on select "Office City East (North) East (South) Inner East Inner North (East) Inner North…" at bounding box center [462, 150] width 300 height 33
click at [312, 134] on select "Office City East (North) East (South) Inner East Inner North (East) Inner North…" at bounding box center [462, 150] width 300 height 33
click at [387, 139] on select "Office City East (North) East (South) Inner East Inner North (East) Inner North…" at bounding box center [462, 150] width 300 height 33
select select "50"
click at [312, 134] on select "Office City East (North) East (South) Inner East Inner North (East) Inner North…" at bounding box center [462, 150] width 300 height 33
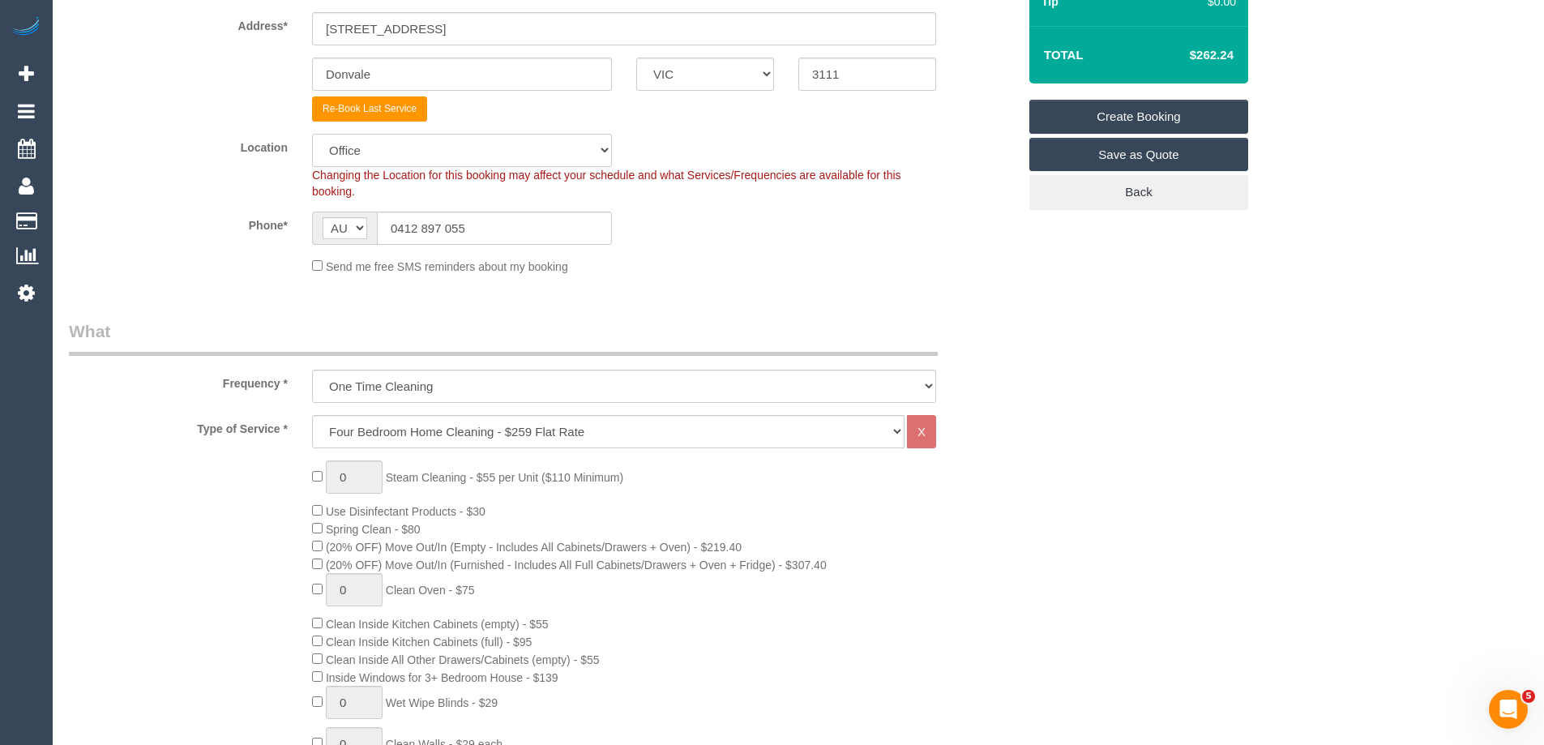
select select "object:5601"
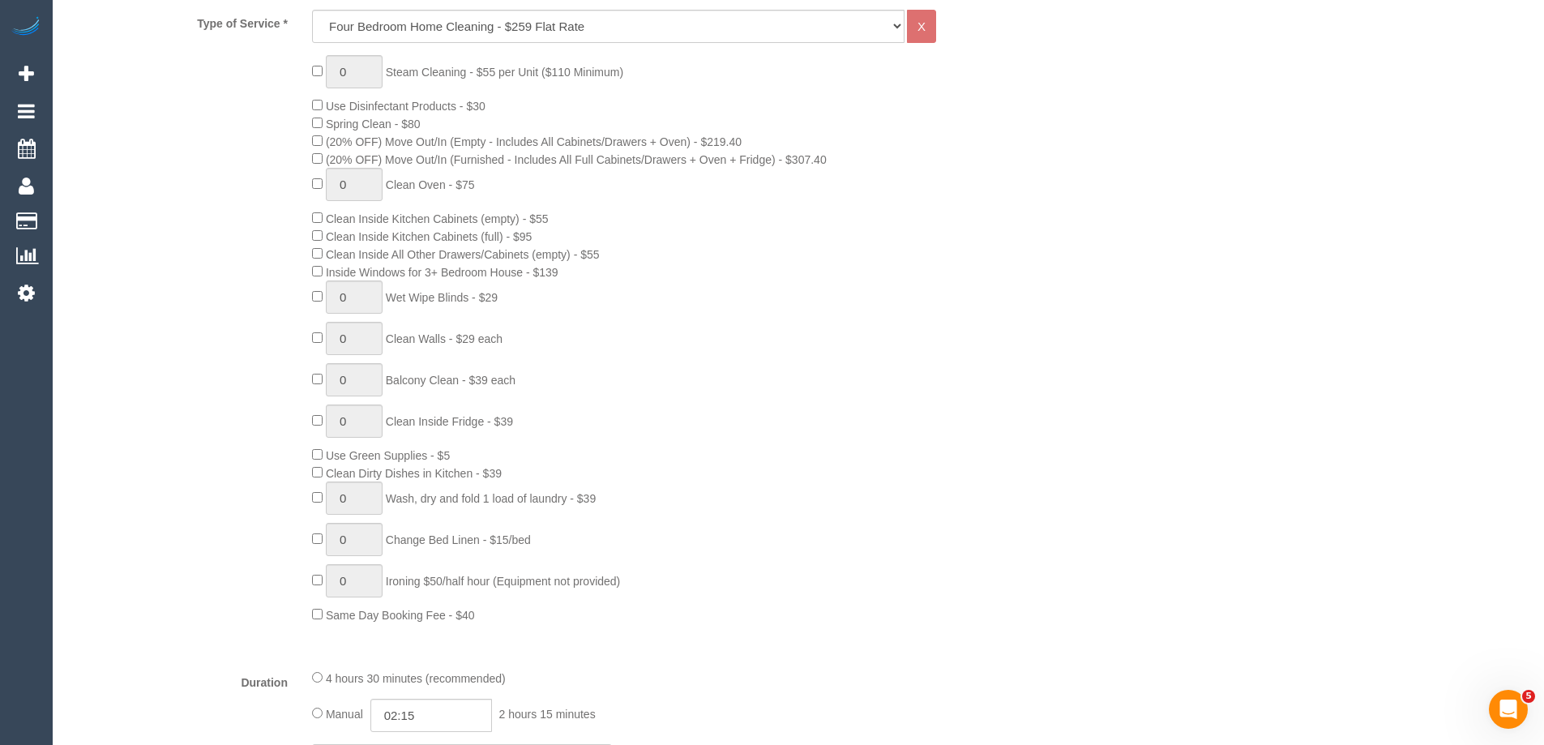
scroll to position [648, 0]
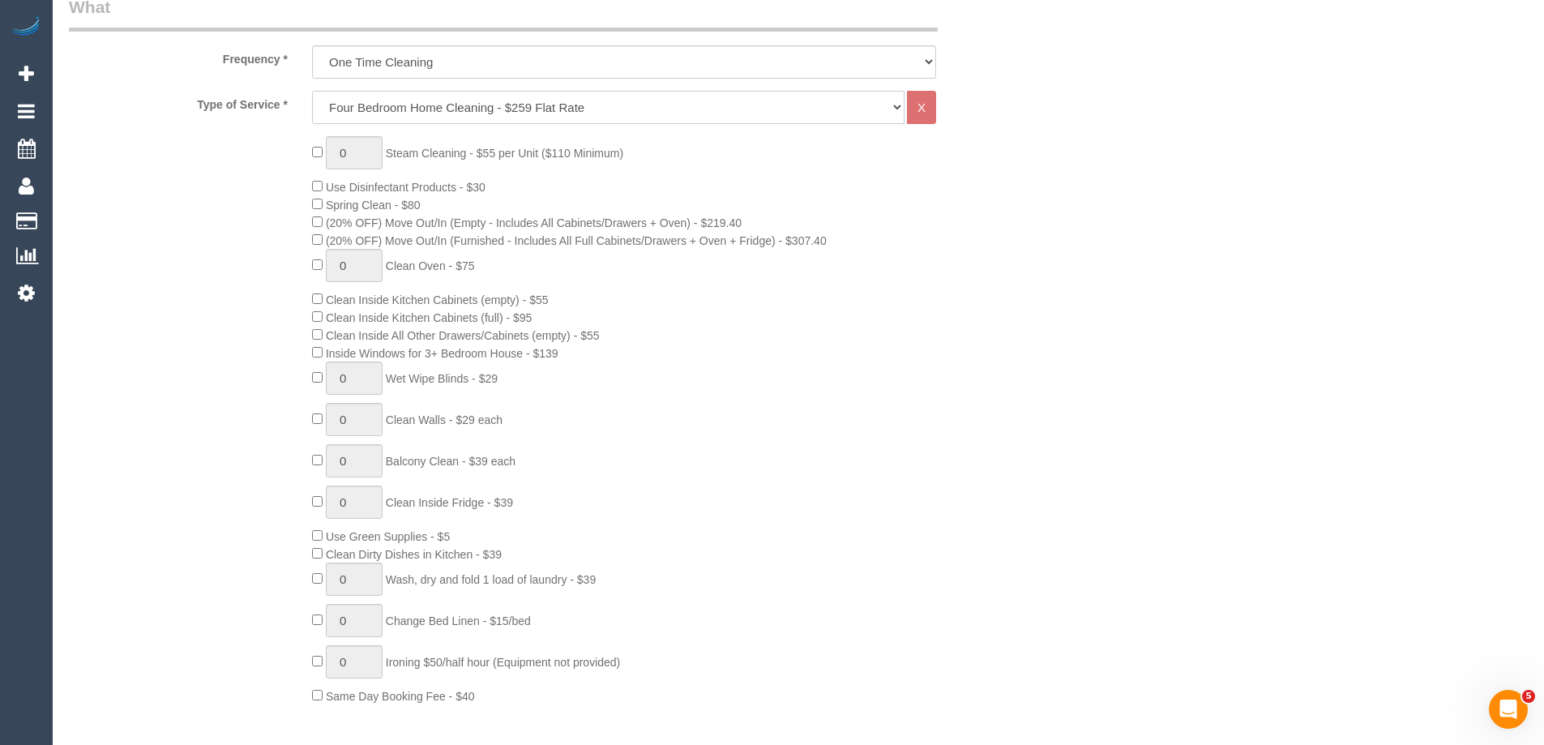
click at [397, 105] on select "Hourly Service - $70/h Hourly Service - $65/h Hourly Service - $60/h Hourly Ser…" at bounding box center [608, 107] width 592 height 33
click at [413, 106] on select "Hourly Service - $70/h Hourly Service - $65/h Hourly Service - $60/h Hourly Ser…" at bounding box center [608, 107] width 592 height 33
select select "28"
click at [312, 91] on select "Hourly Service - $70/h Hourly Service - $65/h Hourly Service - $60/h Hourly Ser…" at bounding box center [608, 107] width 592 height 33
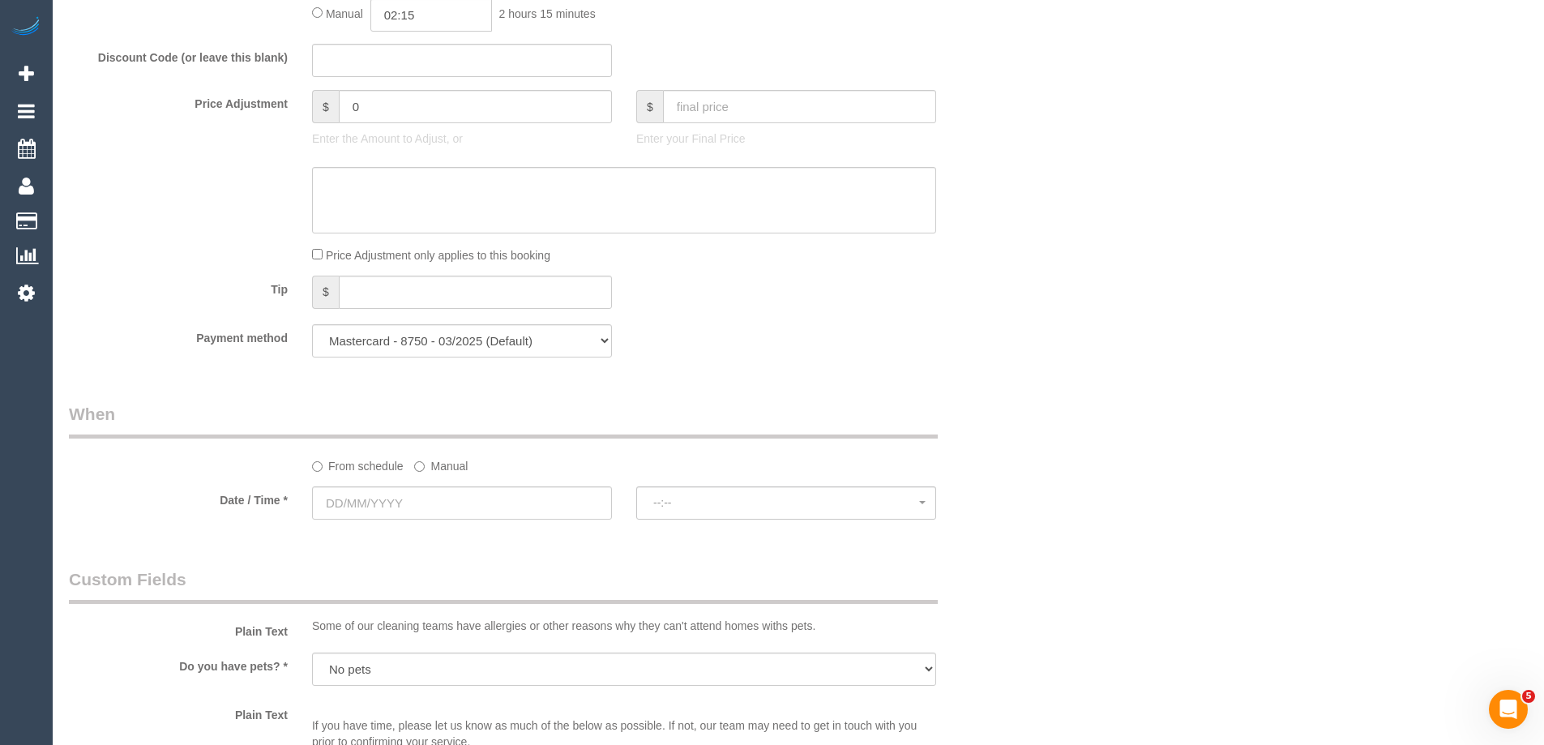
scroll to position [1378, 0]
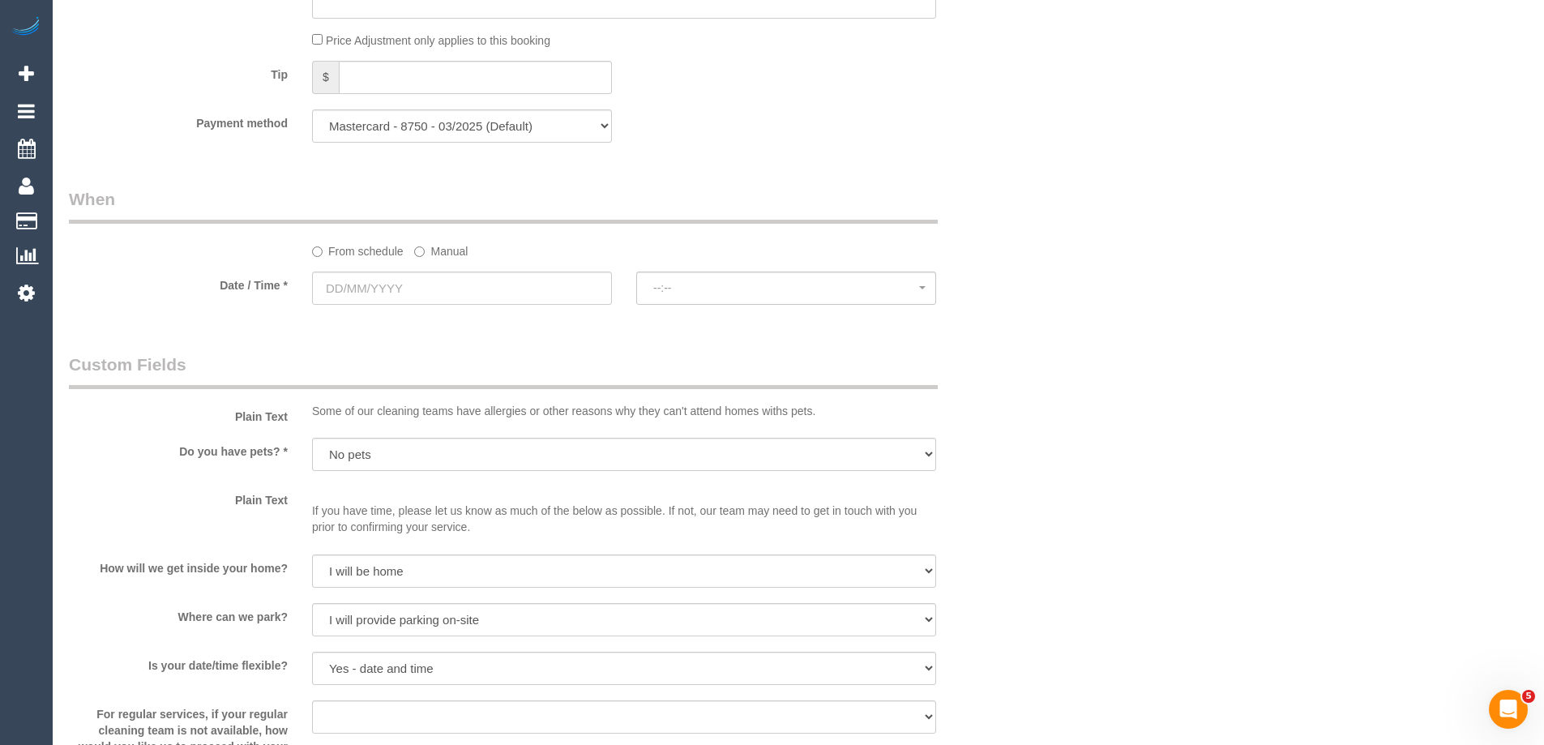
click at [416, 305] on div at bounding box center [462, 306] width 300 height 3
click at [434, 263] on sui-booking-spot "From schedule Manual Date / Time * --:-- --:--" at bounding box center [543, 247] width 948 height 121
click at [433, 257] on label "Manual" at bounding box center [440, 248] width 53 height 22
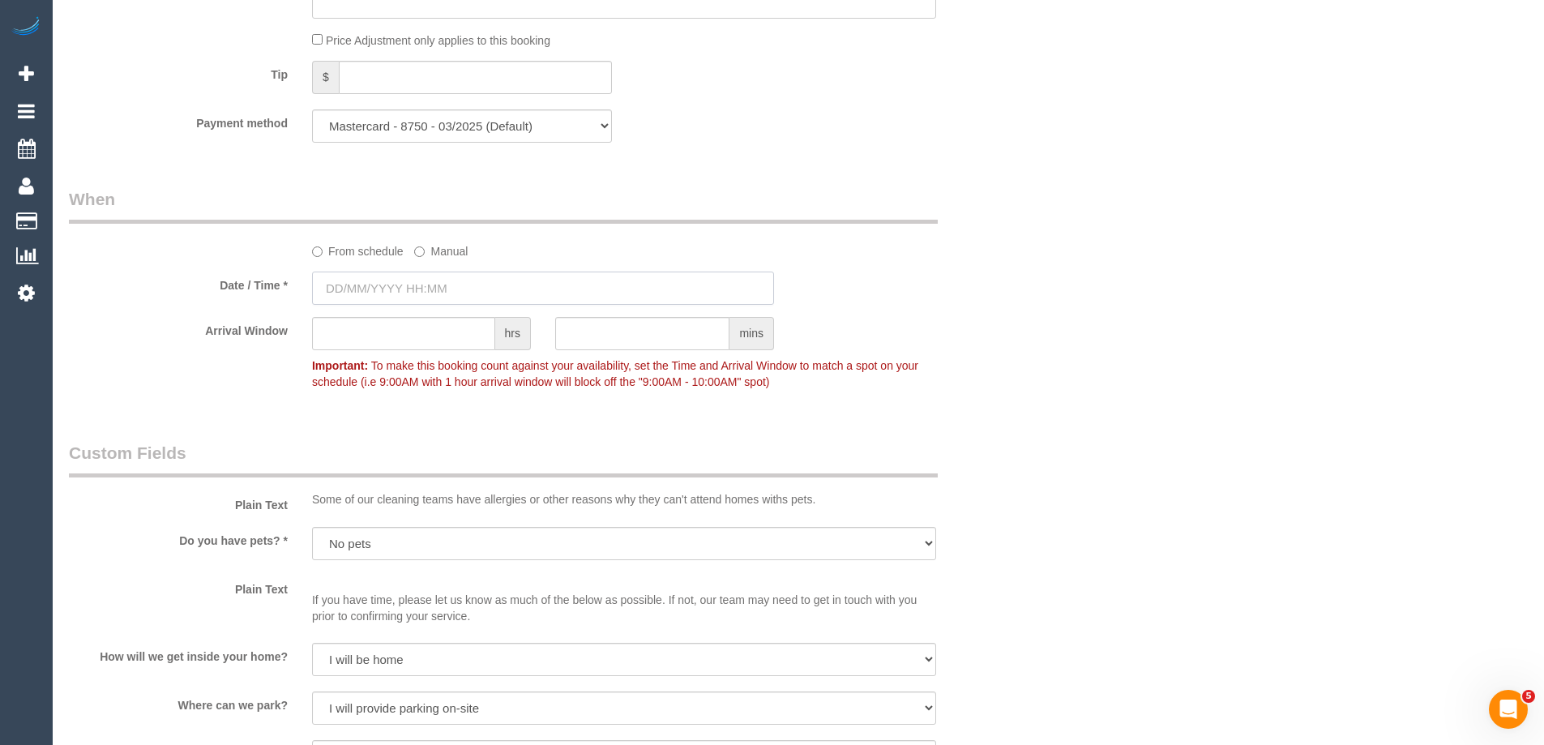
click at [426, 287] on input "text" at bounding box center [543, 287] width 462 height 33
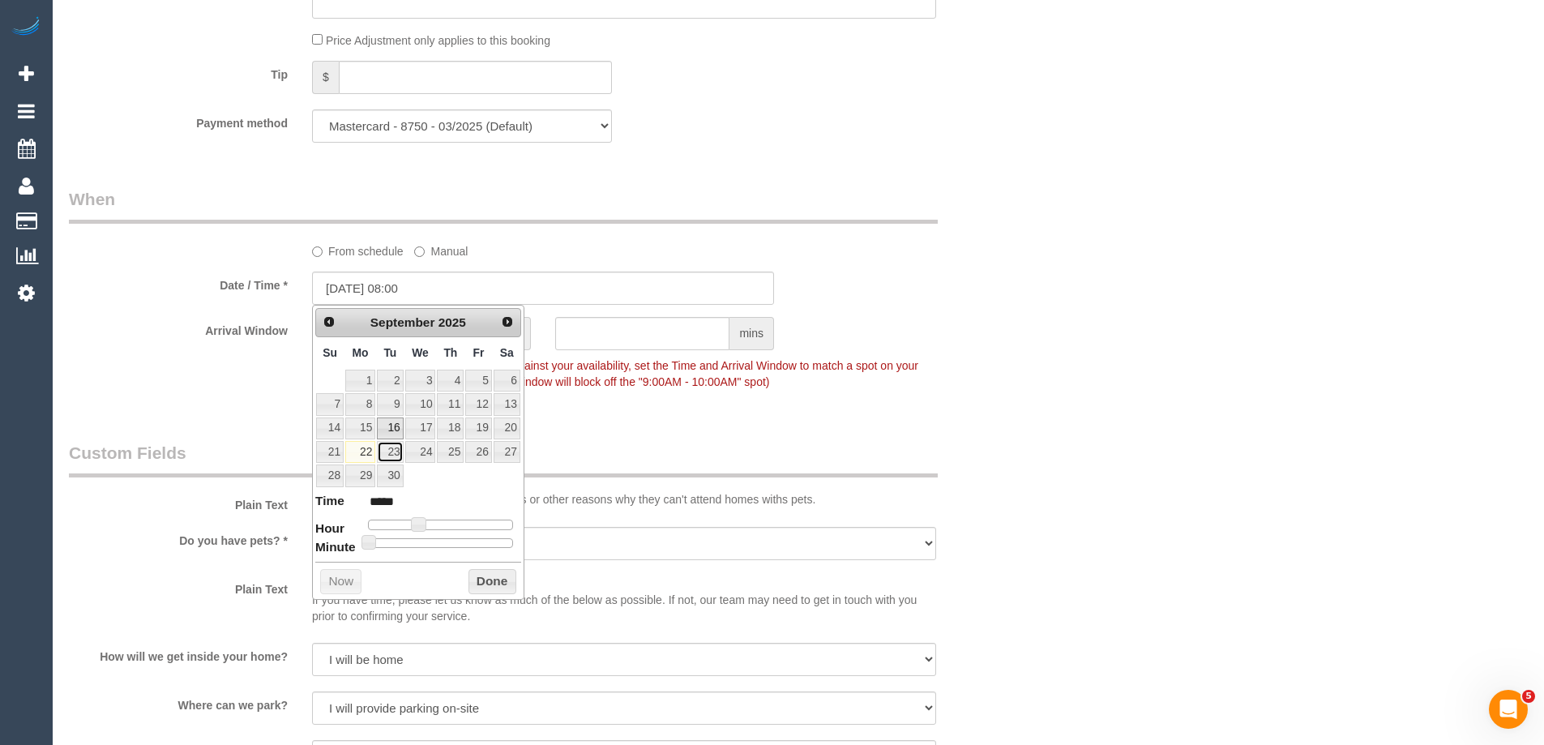
click at [392, 446] on link "23" at bounding box center [390, 452] width 26 height 22
type input "[DATE] 09:00"
type input "*****"
click at [424, 525] on span at bounding box center [424, 524] width 15 height 15
click at [483, 578] on button "Done" at bounding box center [492, 582] width 48 height 26
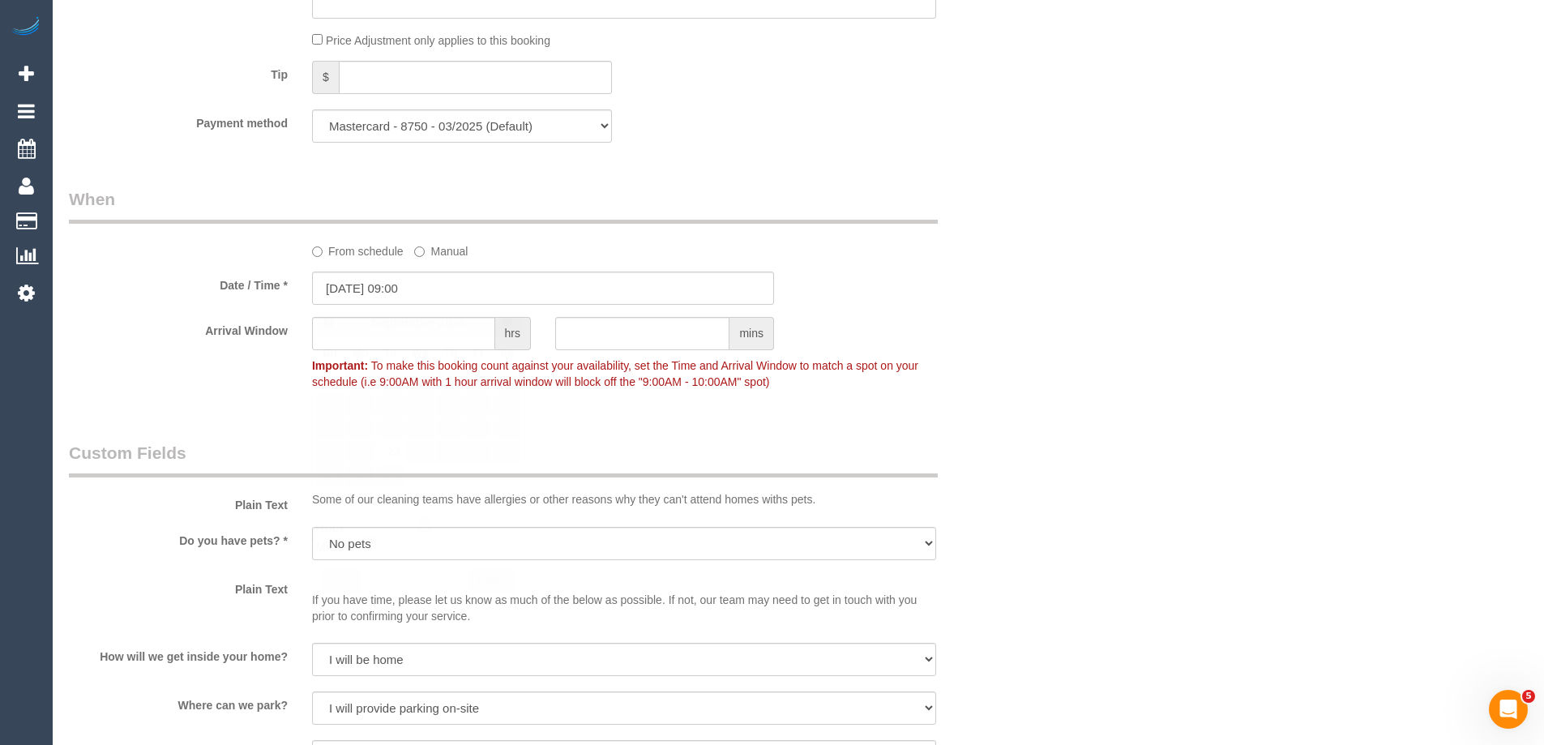
click at [367, 349] on div "hrs" at bounding box center [421, 335] width 243 height 36
click at [387, 331] on input "text" at bounding box center [403, 333] width 183 height 33
type input "1"
click at [1083, 329] on div "Who Email* h.minhaj@hotmail.com Name * Husna Minhaj DNC 17/09 MT Where Address*…" at bounding box center [798, 93] width 1459 height 2824
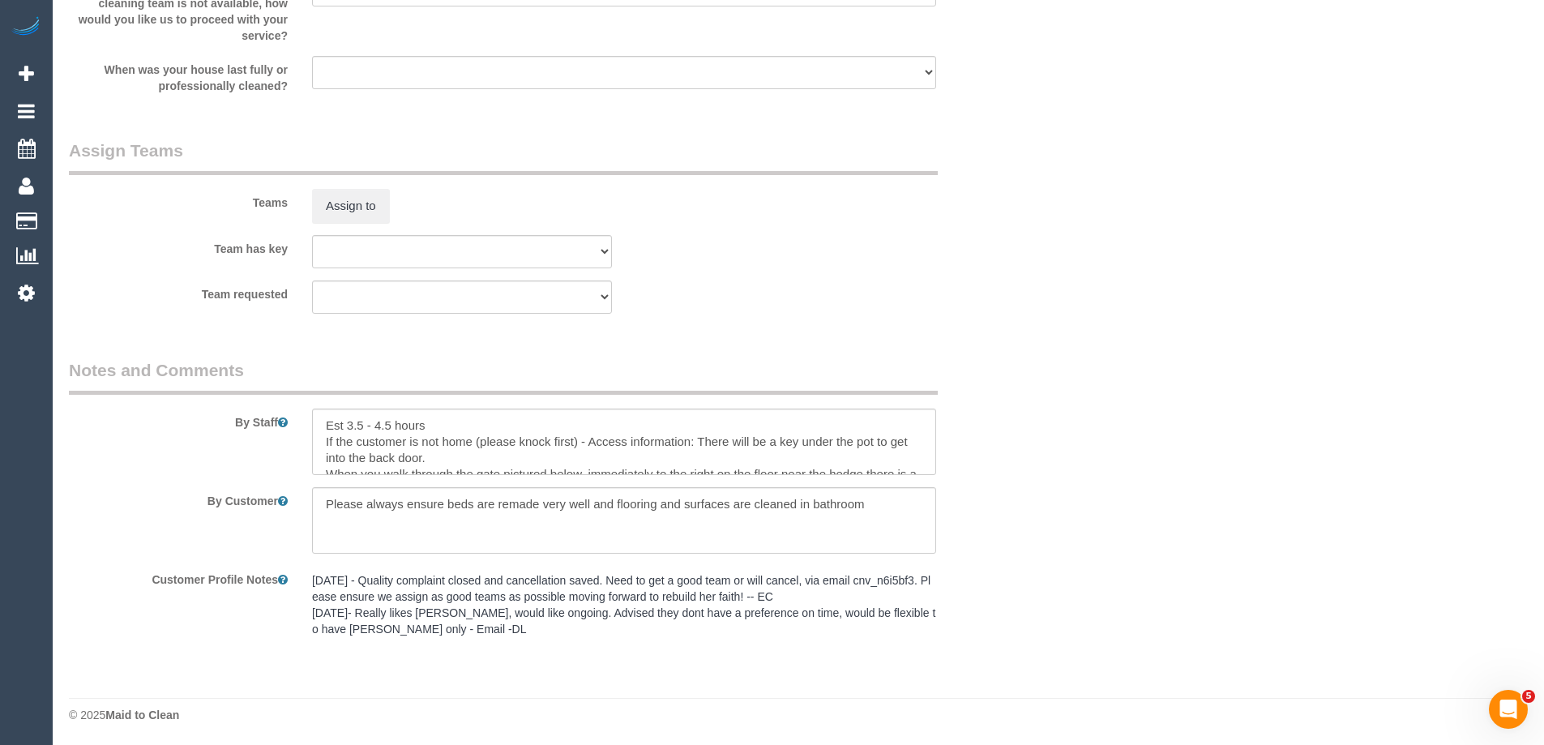
scroll to position [2195, 0]
drag, startPoint x: 319, startPoint y: 415, endPoint x: 942, endPoint y: 481, distance: 626.8
click at [860, 532] on sui-booking-comments "By Staff By Customer Customer Profile Notes 15/08/24 - Quality complaint closed…" at bounding box center [543, 500] width 948 height 287
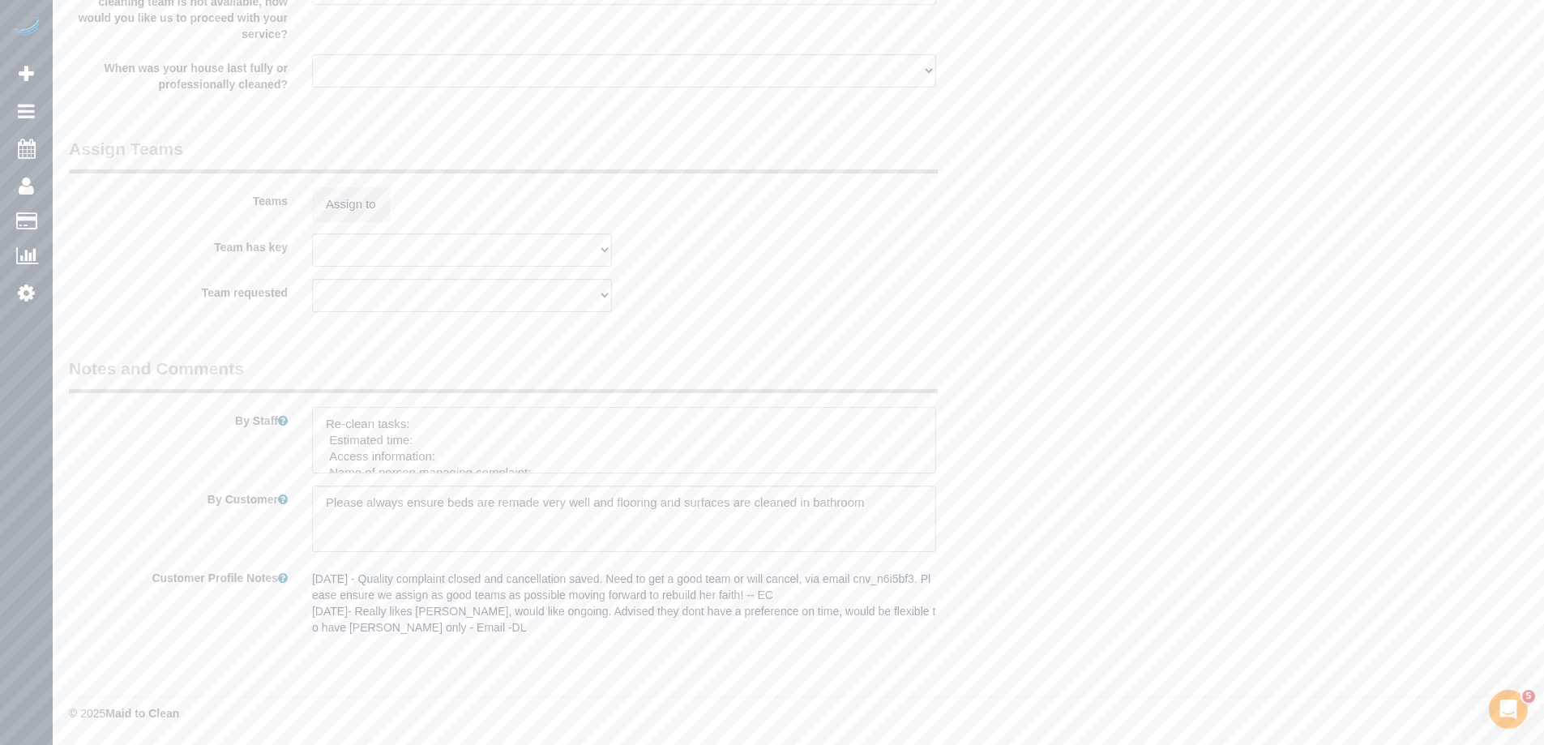
click at [461, 427] on textarea at bounding box center [624, 440] width 624 height 66
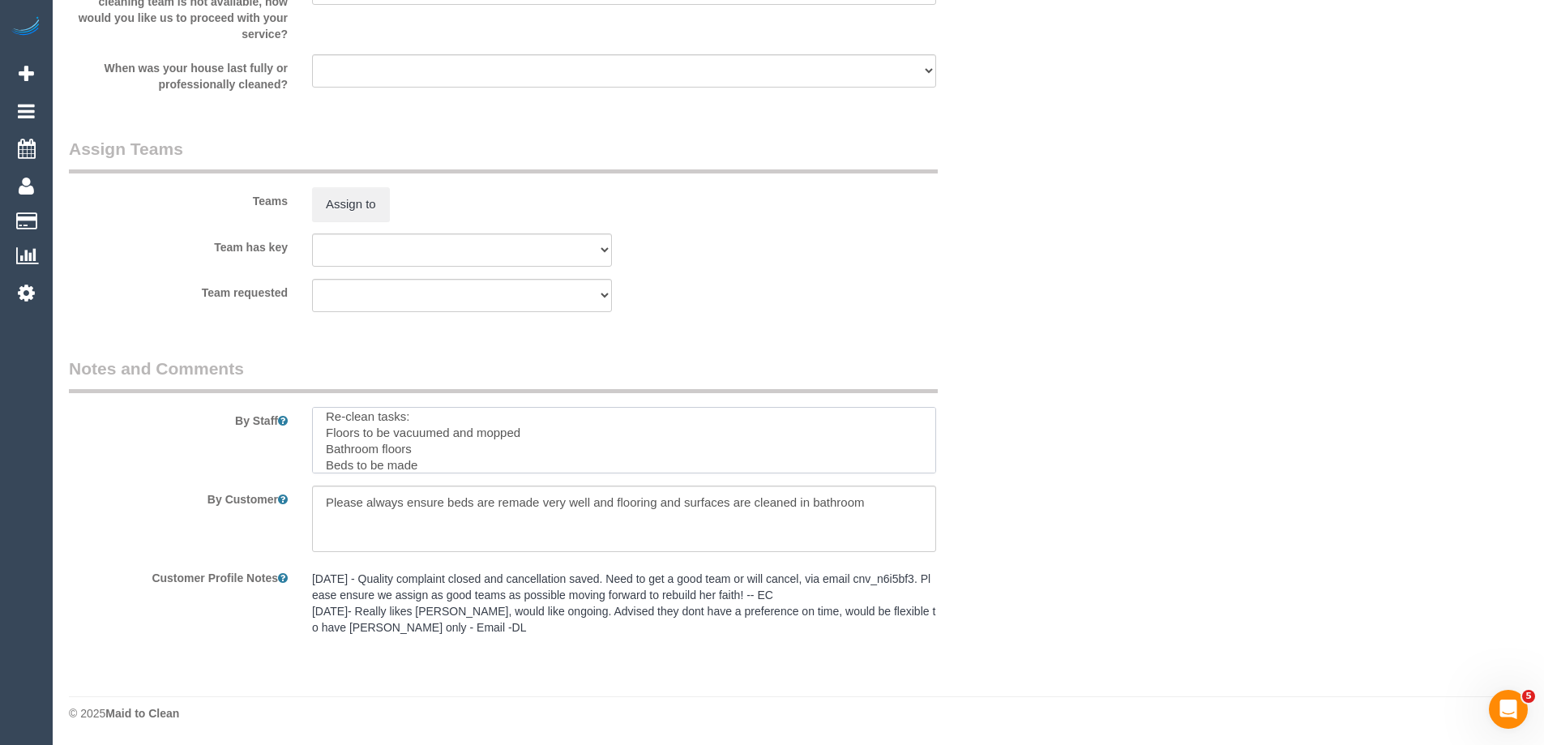
scroll to position [24, 0]
click at [274, 435] on div "By Staff" at bounding box center [543, 415] width 973 height 117
click at [340, 470] on textarea at bounding box center [624, 440] width 624 height 66
click at [378, 463] on textarea at bounding box center [624, 440] width 624 height 66
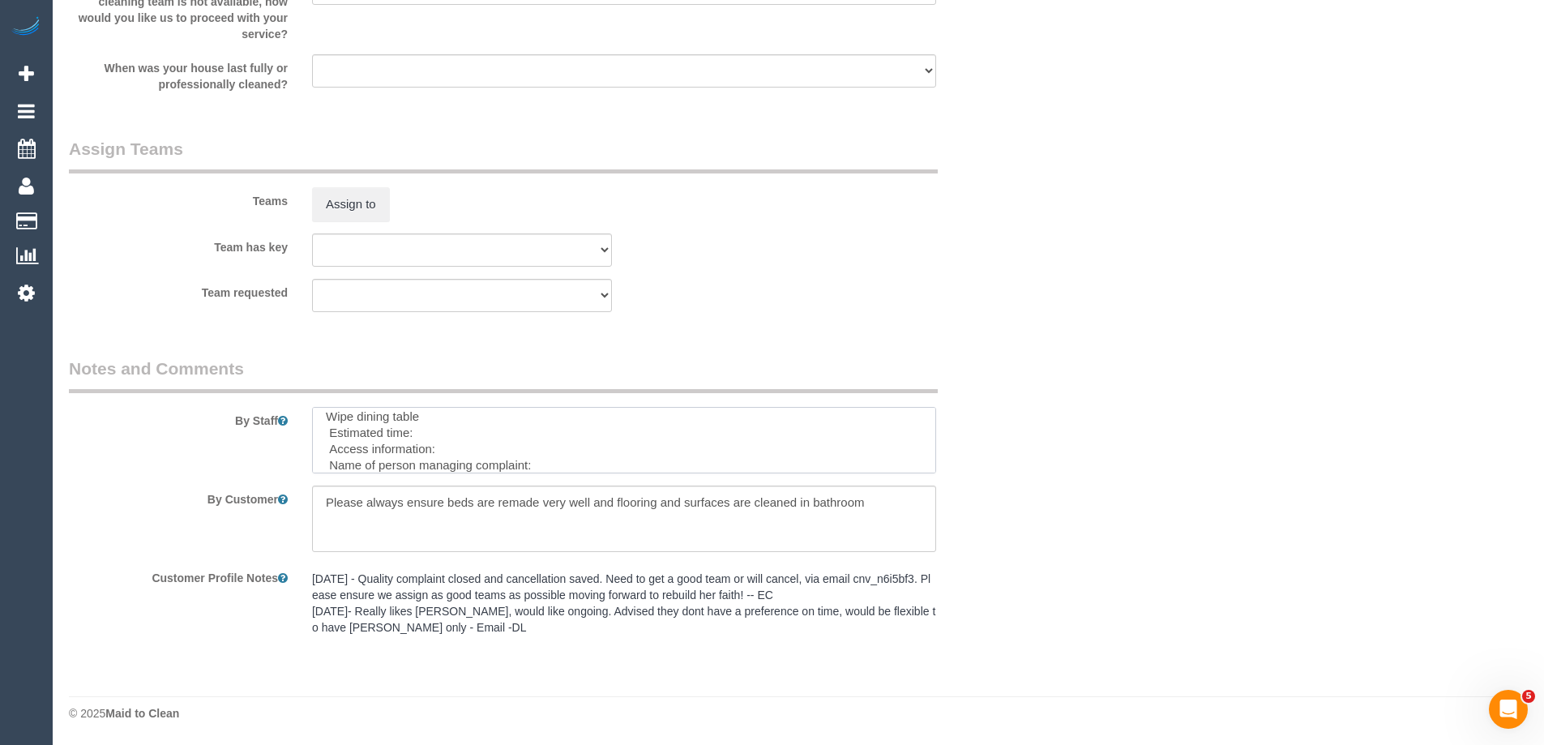
click at [445, 428] on textarea at bounding box center [624, 440] width 624 height 66
click at [469, 460] on textarea at bounding box center [624, 440] width 624 height 66
click at [477, 456] on textarea at bounding box center [624, 440] width 624 height 66
paste textarea "There will be a key under the pot to get into the back door."
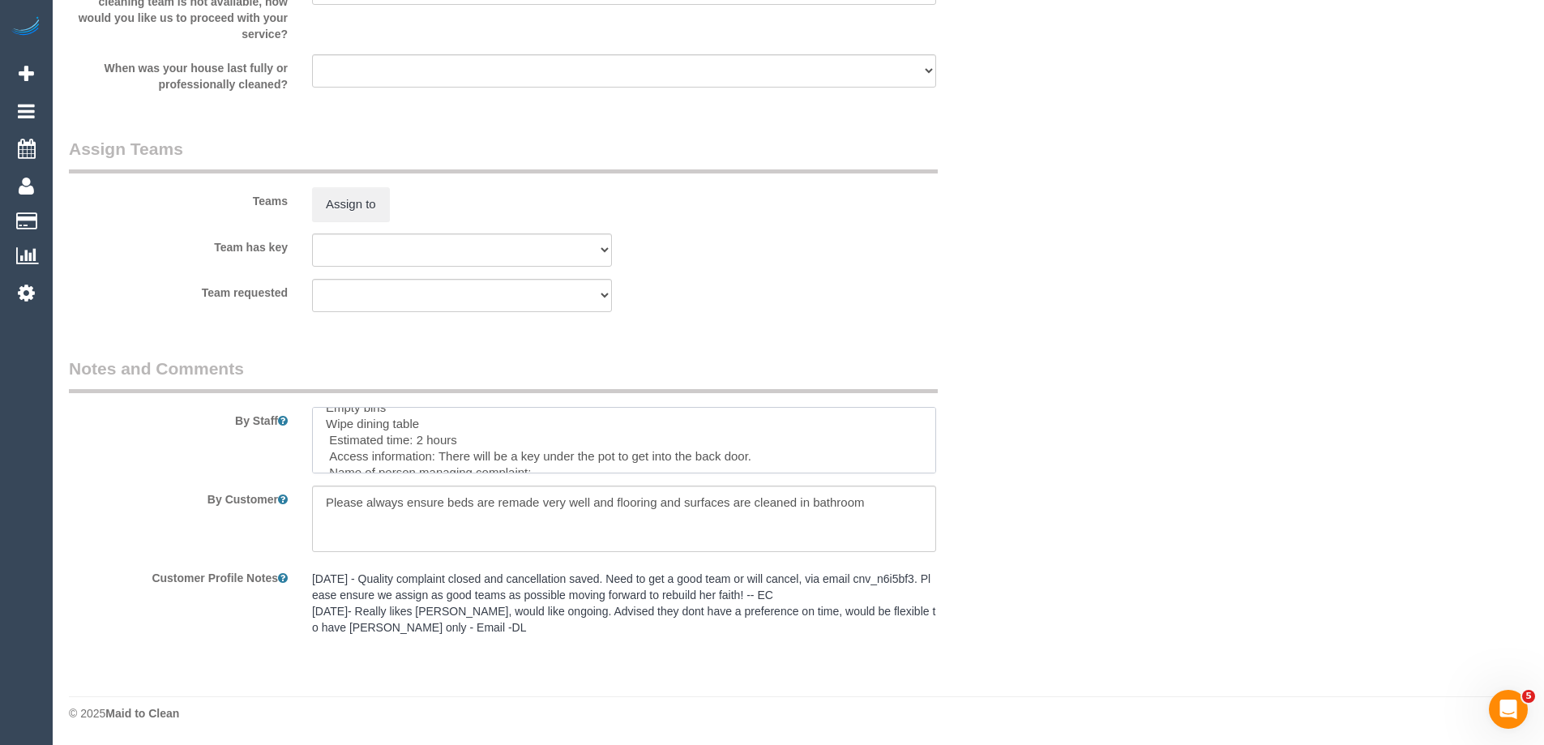
click at [772, 460] on textarea at bounding box center [624, 440] width 624 height 66
click at [492, 465] on textarea at bounding box center [624, 440] width 624 height 66
paste textarea "to the right on the floor near the hedge there is a pot with the key under it"
click at [357, 467] on textarea at bounding box center [624, 440] width 624 height 66
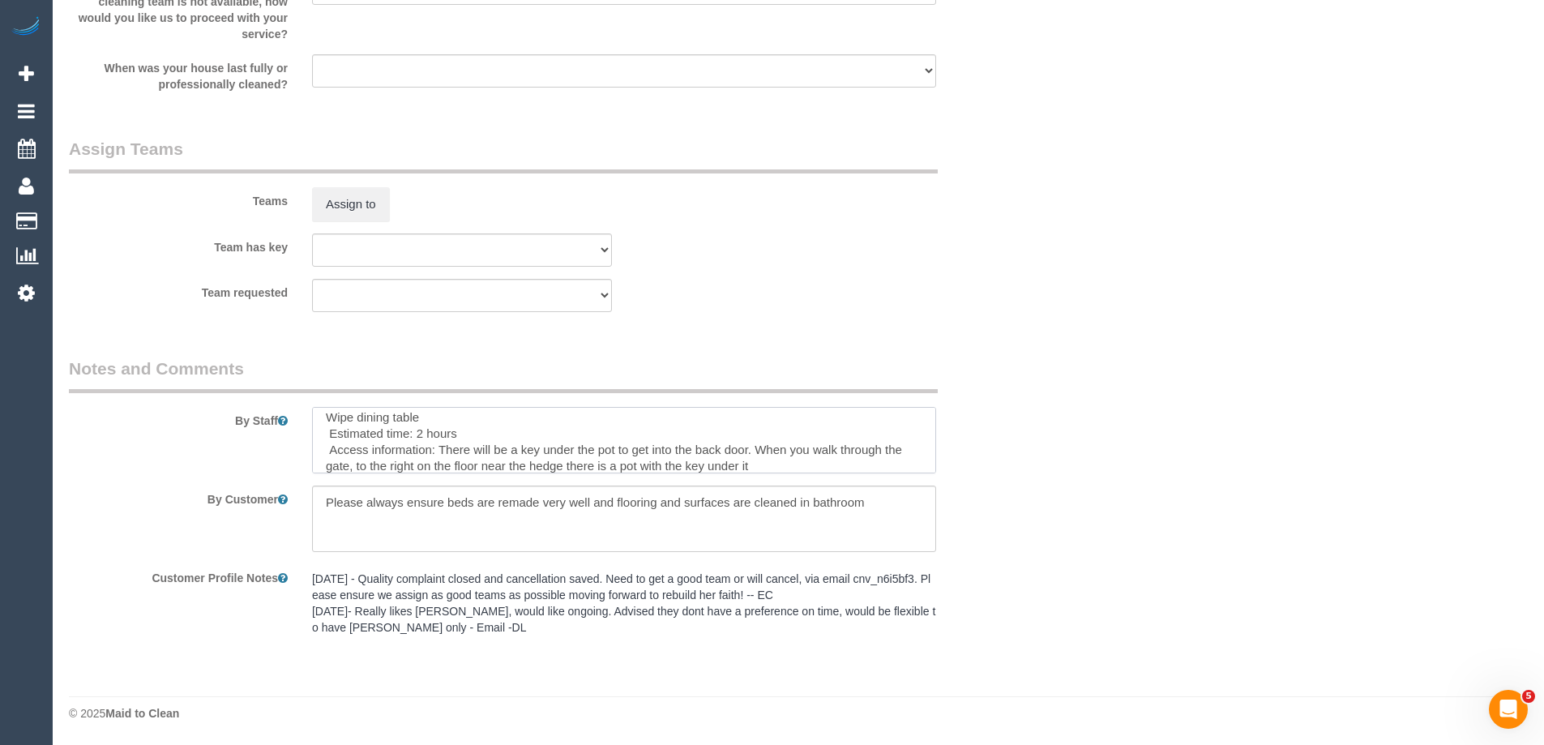
click at [780, 464] on textarea at bounding box center [624, 440] width 624 height 66
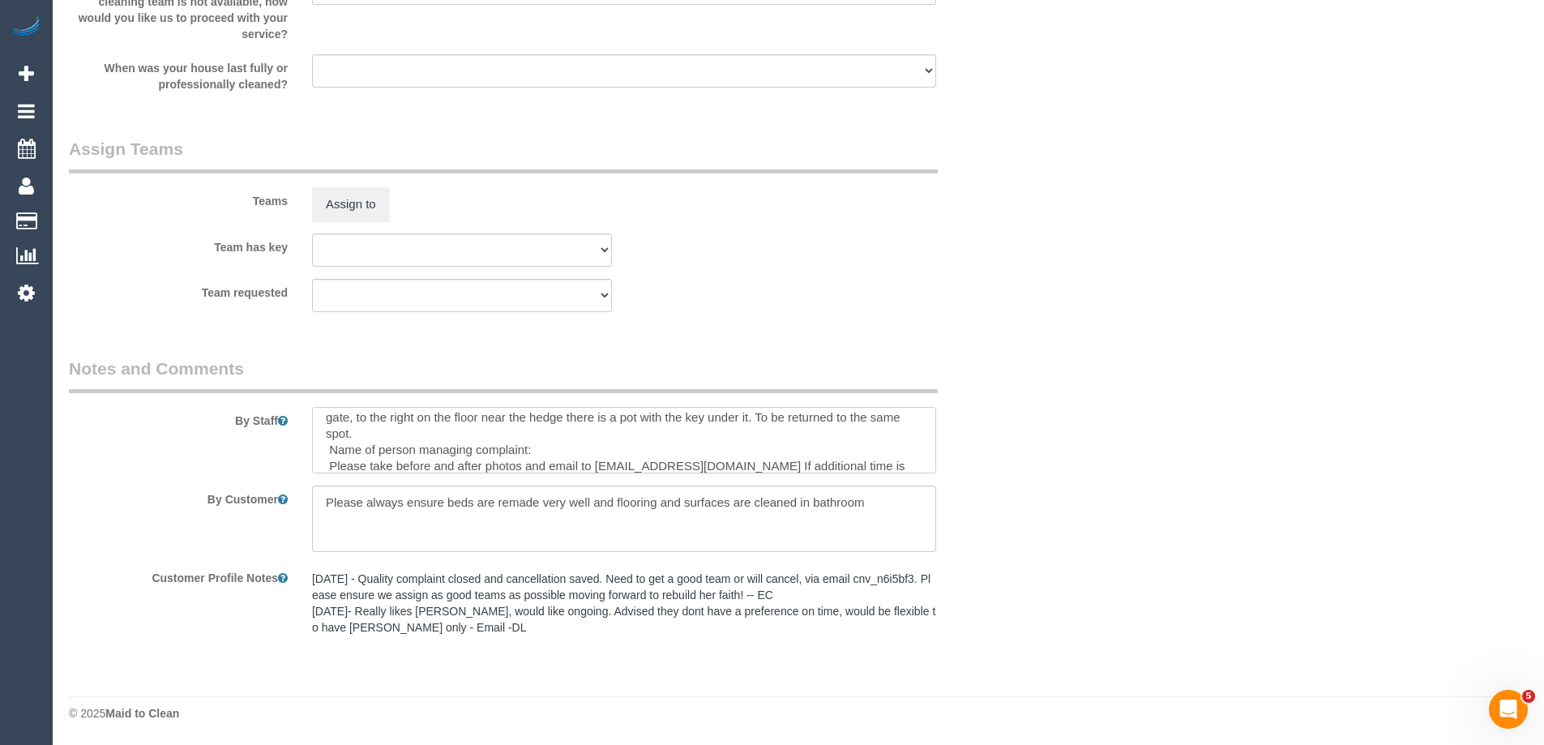
click at [646, 443] on textarea at bounding box center [624, 440] width 624 height 66
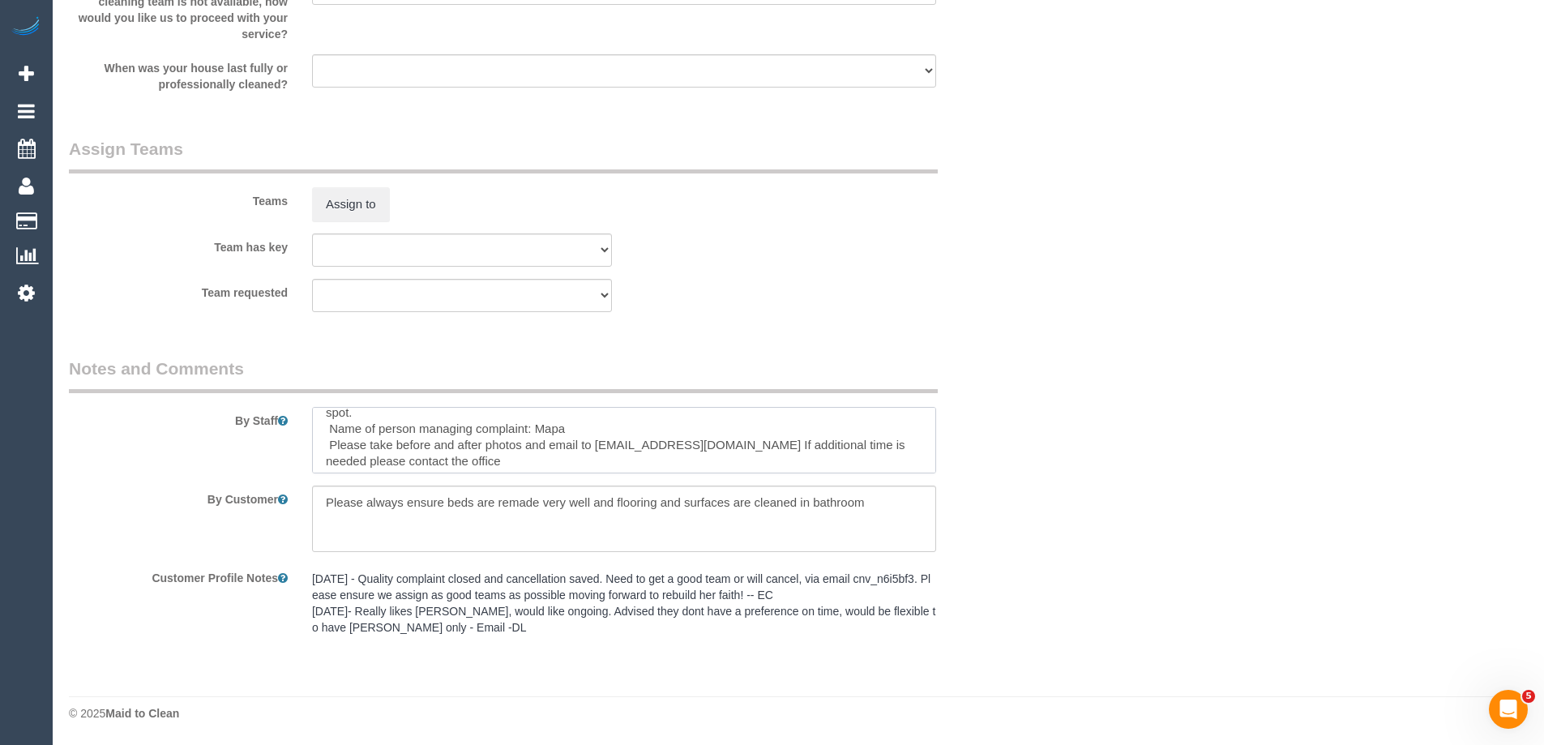
scroll to position [177, 0]
type textarea "Re-clean tasks: Floors to be vacuumed and mopped Bathroom floors Beds to be mad…"
click at [439, 502] on textarea at bounding box center [624, 518] width 624 height 66
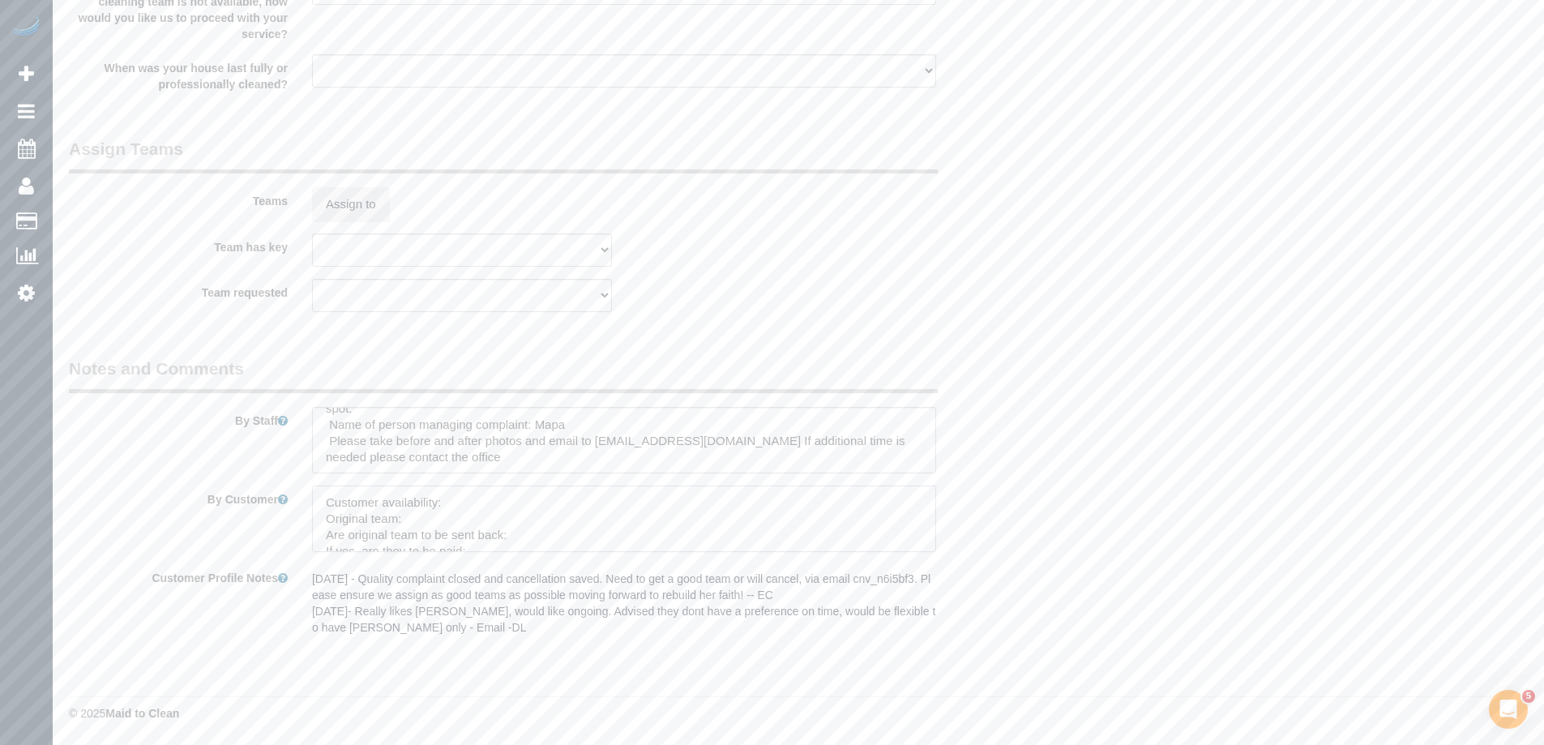
click at [489, 507] on textarea at bounding box center [624, 518] width 624 height 66
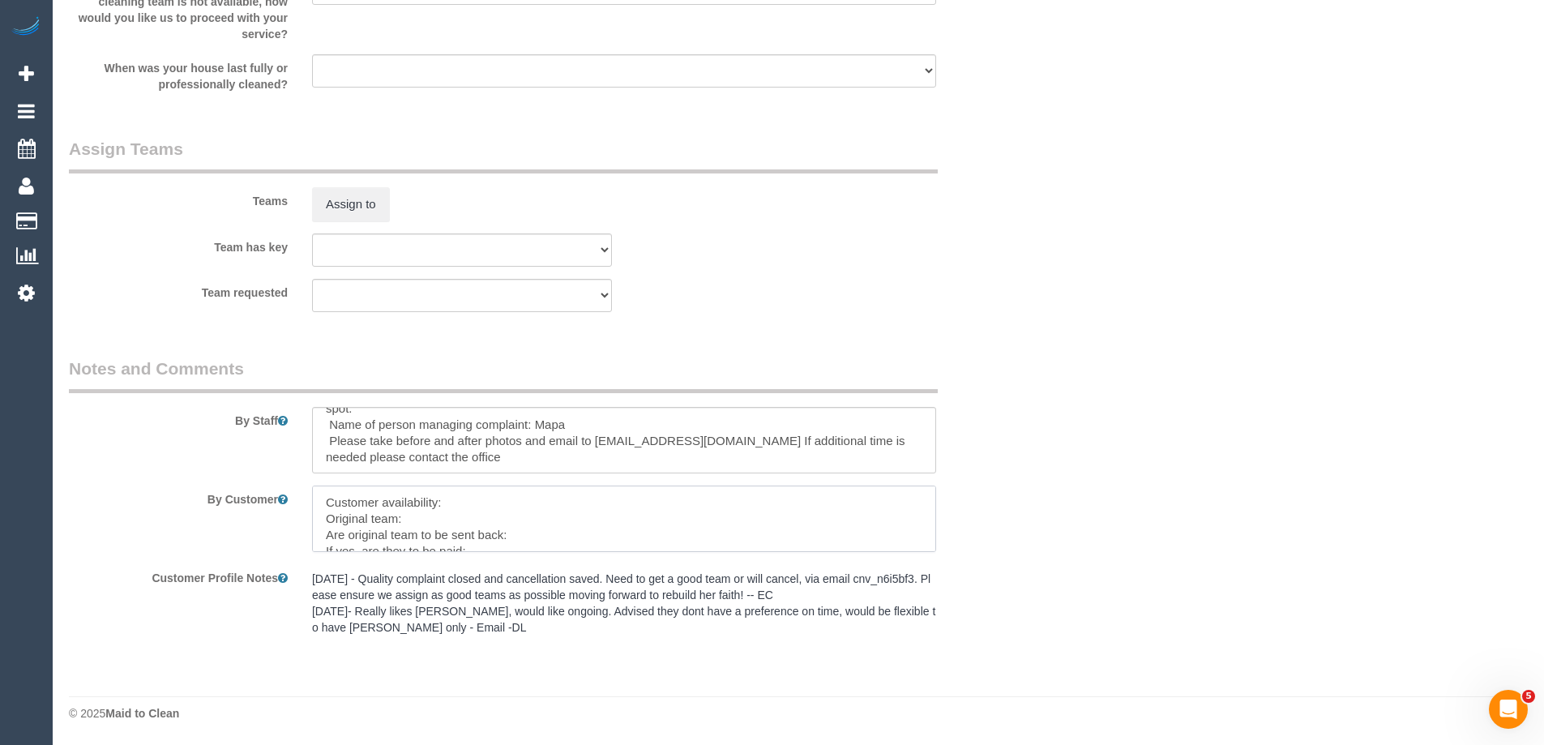
click at [467, 501] on textarea at bounding box center [624, 518] width 624 height 66
click at [415, 523] on textarea at bounding box center [624, 518] width 624 height 66
paste textarea "Glory + Mary (C)"
click at [530, 536] on textarea at bounding box center [624, 518] width 624 height 66
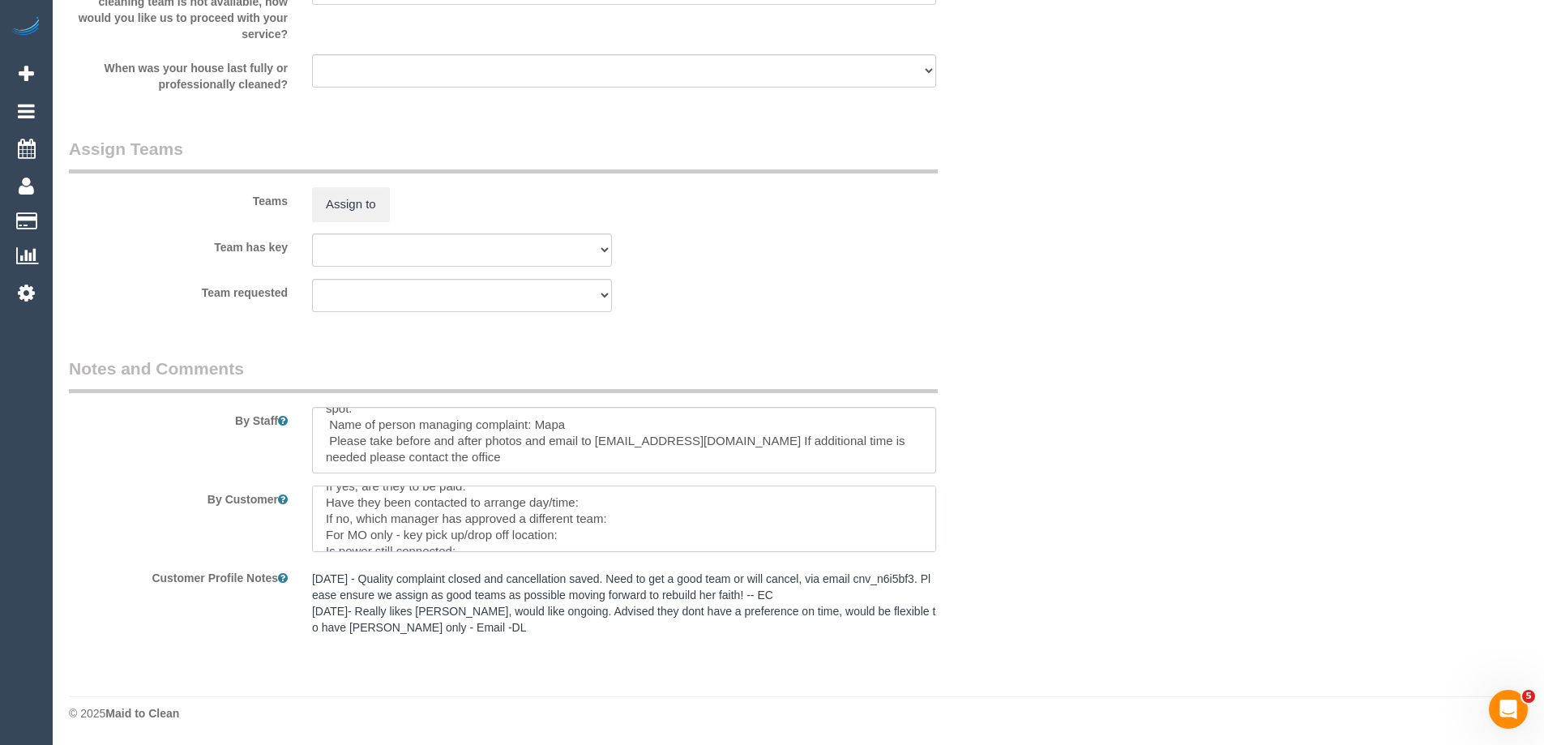
click at [622, 532] on textarea at bounding box center [624, 518] width 624 height 66
drag, startPoint x: 562, startPoint y: 529, endPoint x: 320, endPoint y: 509, distance: 243.2
click at [320, 509] on textarea at bounding box center [624, 518] width 624 height 66
click at [481, 502] on textarea at bounding box center [624, 518] width 624 height 66
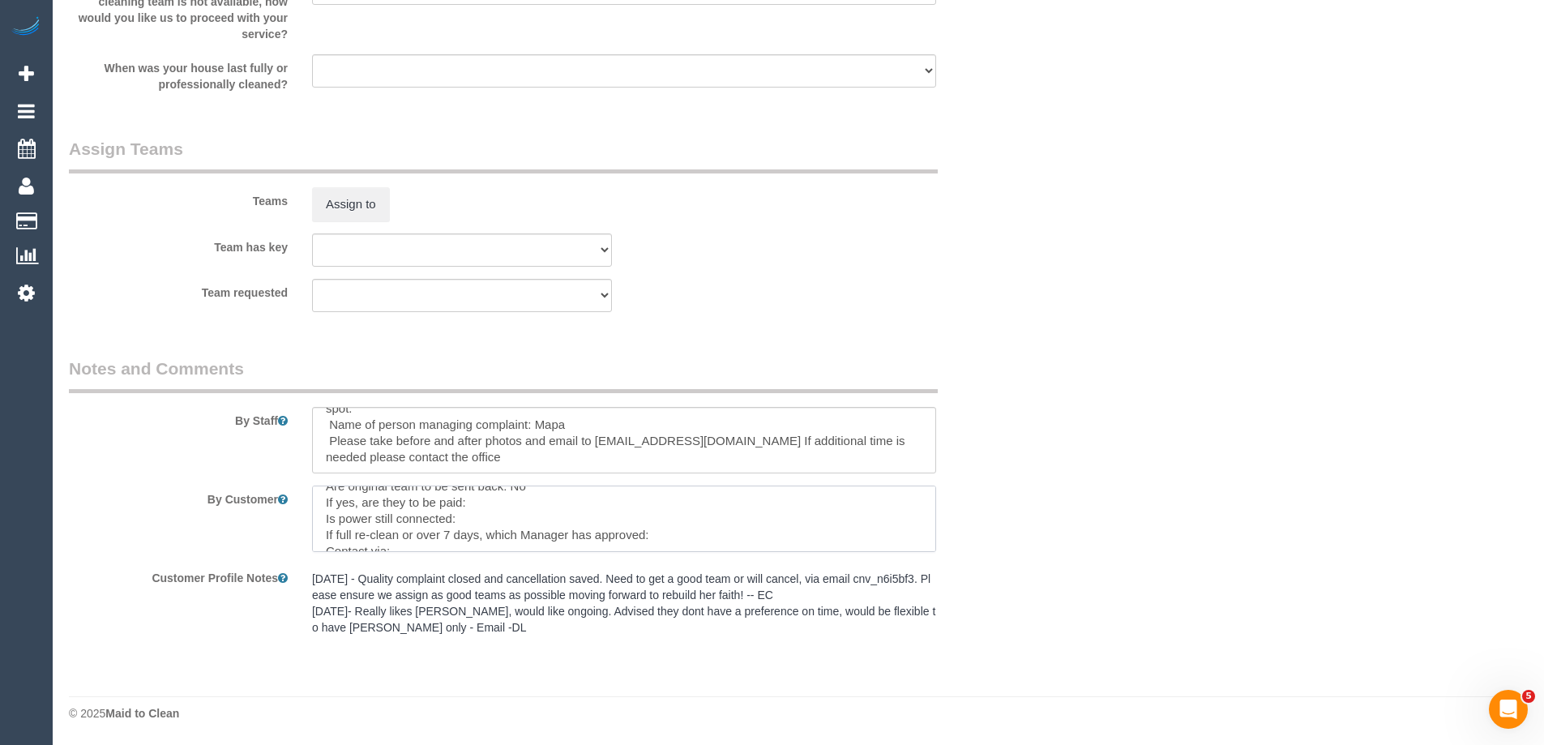
click at [481, 522] on textarea at bounding box center [624, 518] width 624 height 66
click at [451, 528] on textarea at bounding box center [624, 518] width 624 height 66
click at [426, 509] on textarea at bounding box center [624, 518] width 624 height 66
click at [394, 528] on textarea at bounding box center [624, 518] width 624 height 66
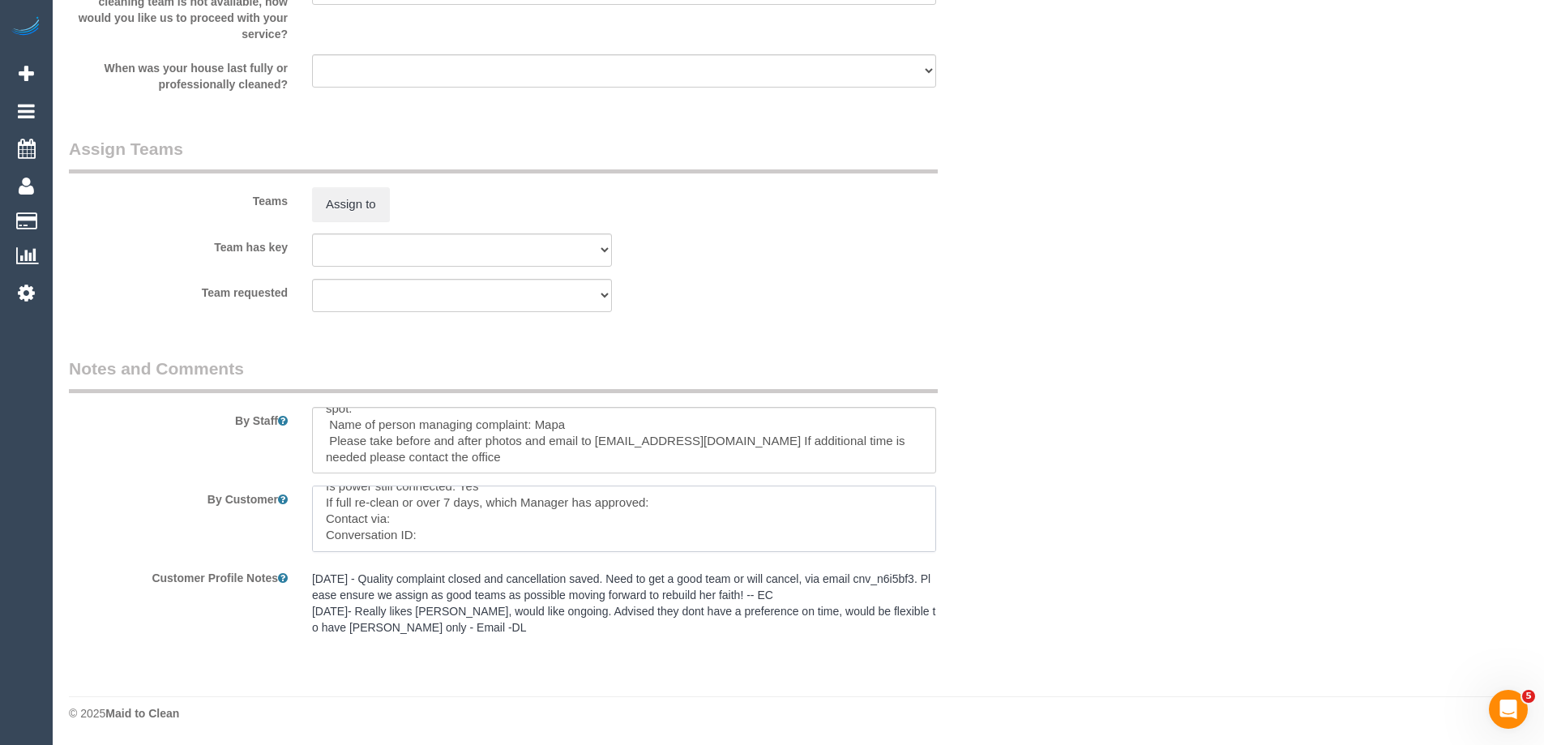
click at [400, 519] on textarea at bounding box center [624, 518] width 624 height 66
click at [499, 529] on textarea at bounding box center [624, 518] width 624 height 66
click at [460, 539] on textarea at bounding box center [624, 518] width 624 height 66
paste textarea "cnv_qfpf6kv"
type textarea "Customer availability: Full flex this week Original team: Glory + Mary (C) Are …"
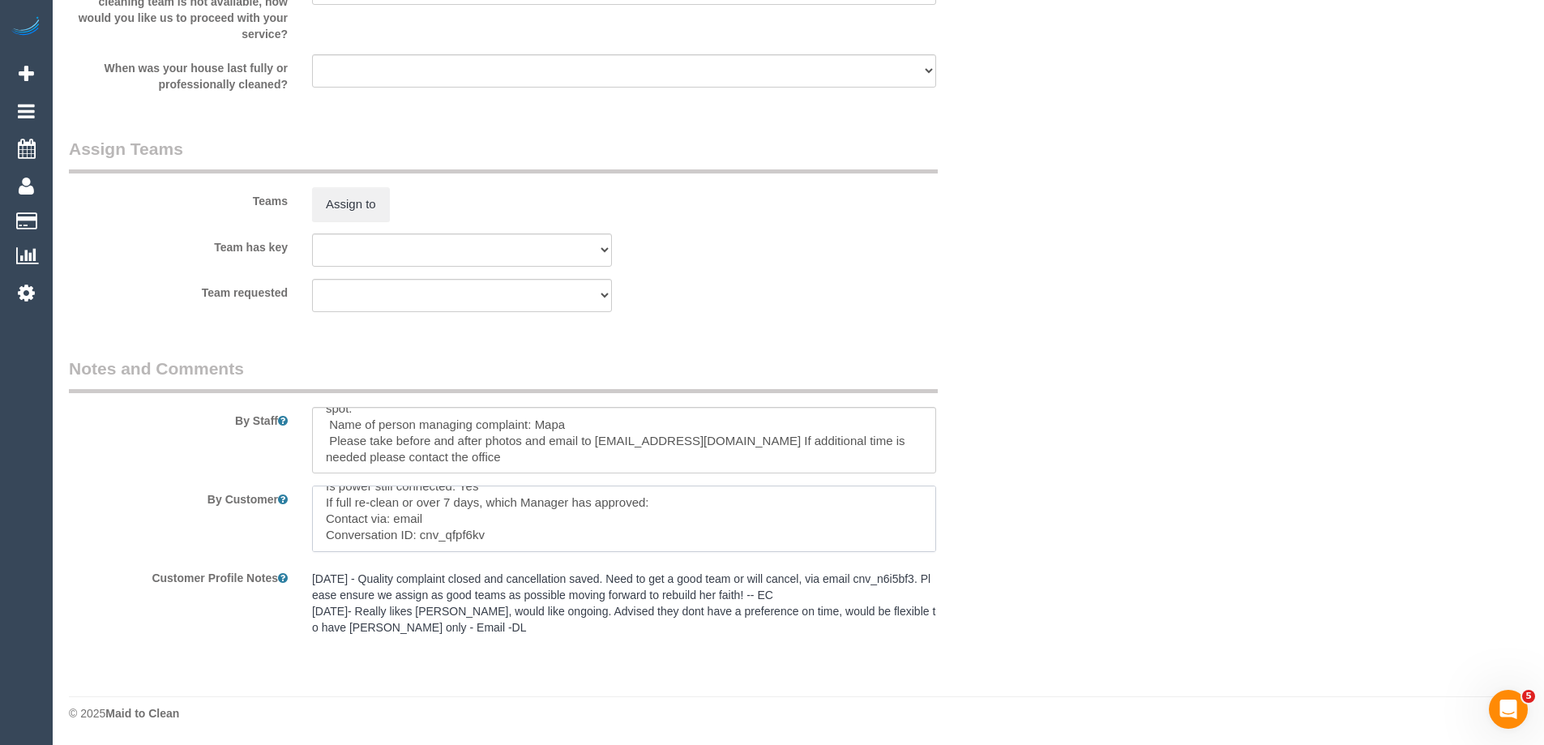
drag, startPoint x: 544, startPoint y: 536, endPoint x: 122, endPoint y: 371, distance: 452.4
click at [122, 371] on fieldset "Notes and Comments By Staff By Customer Customer Profile Notes 15/08/24 - Quali…" at bounding box center [543, 506] width 948 height 299
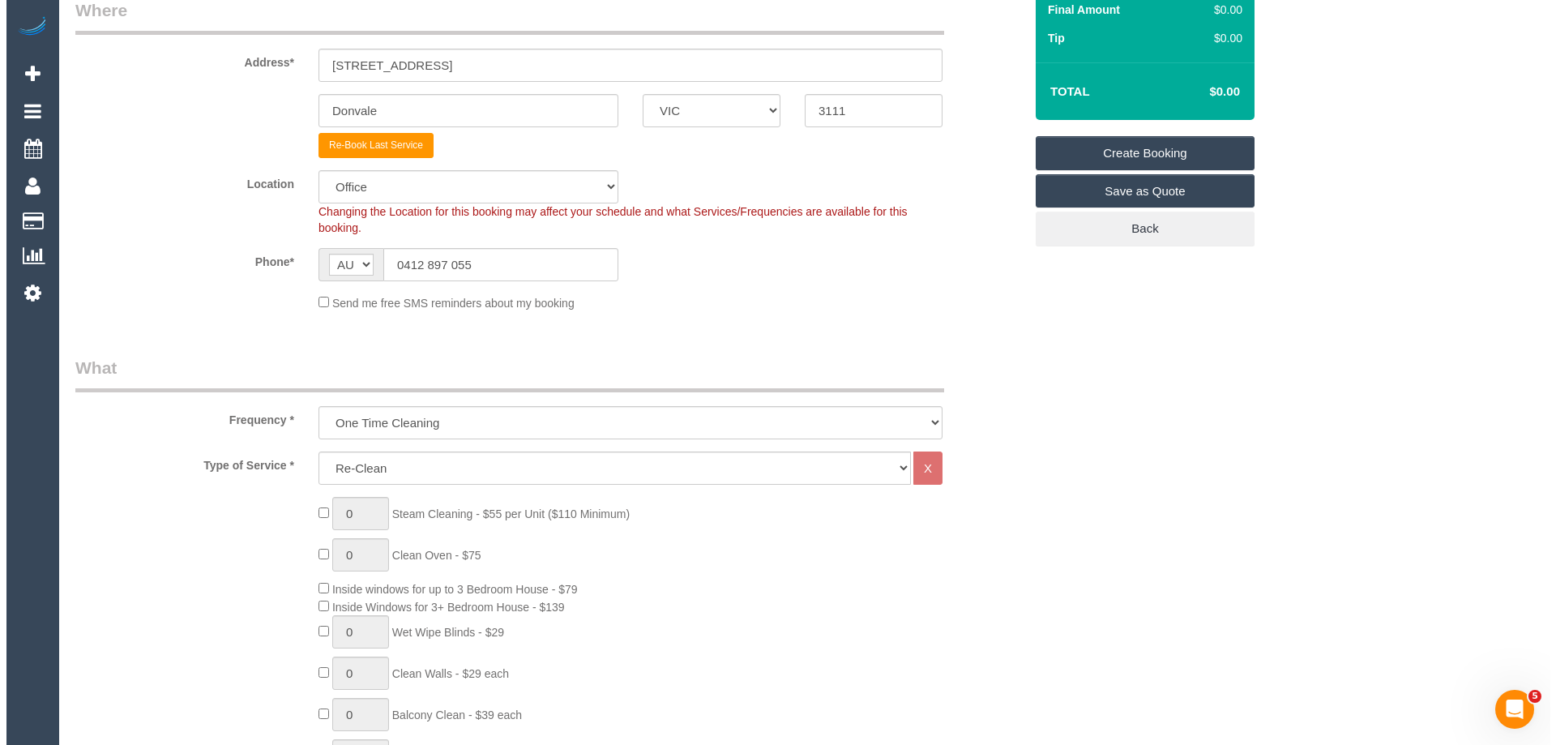
scroll to position [0, 0]
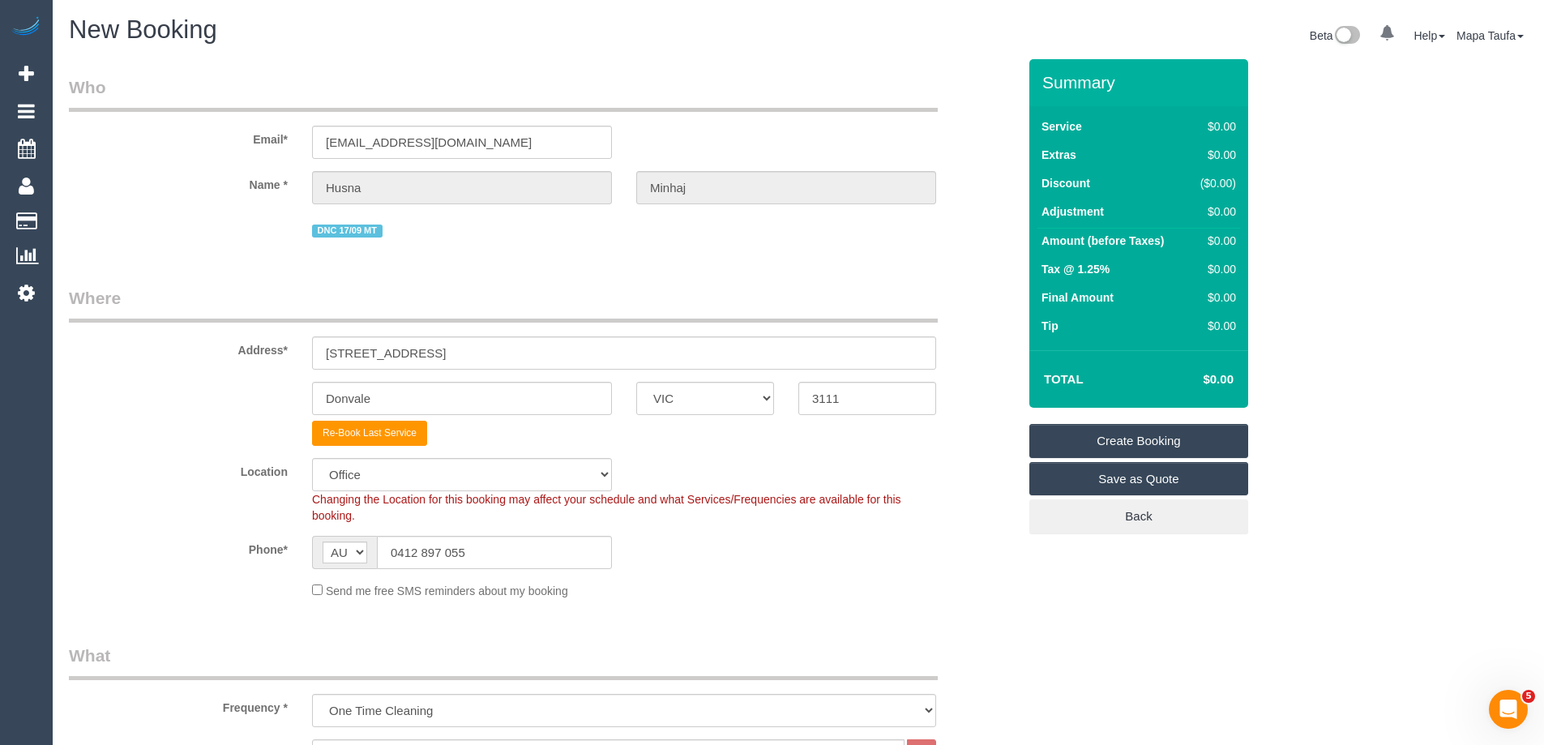
click at [1182, 427] on link "Create Booking" at bounding box center [1138, 441] width 219 height 34
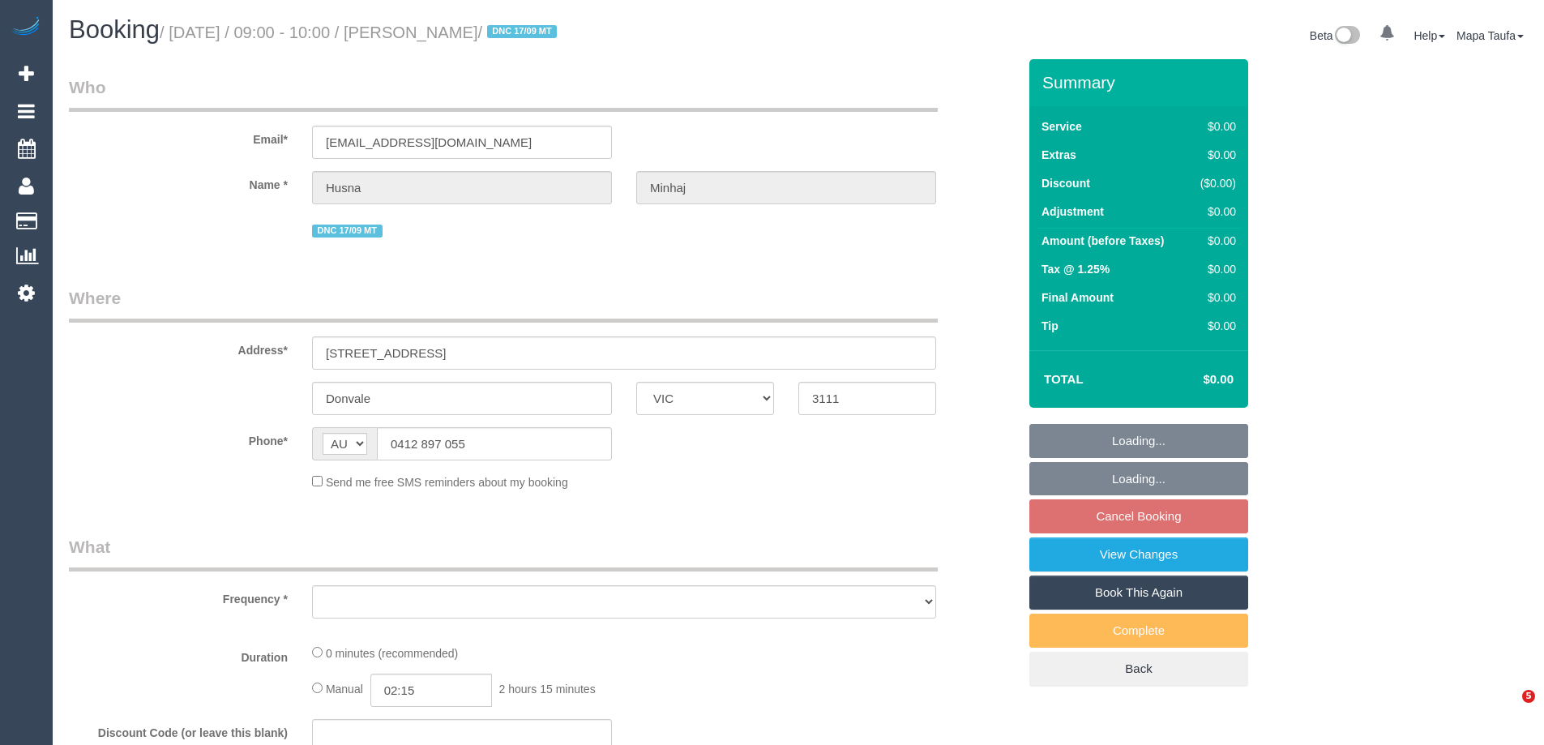
select select "VIC"
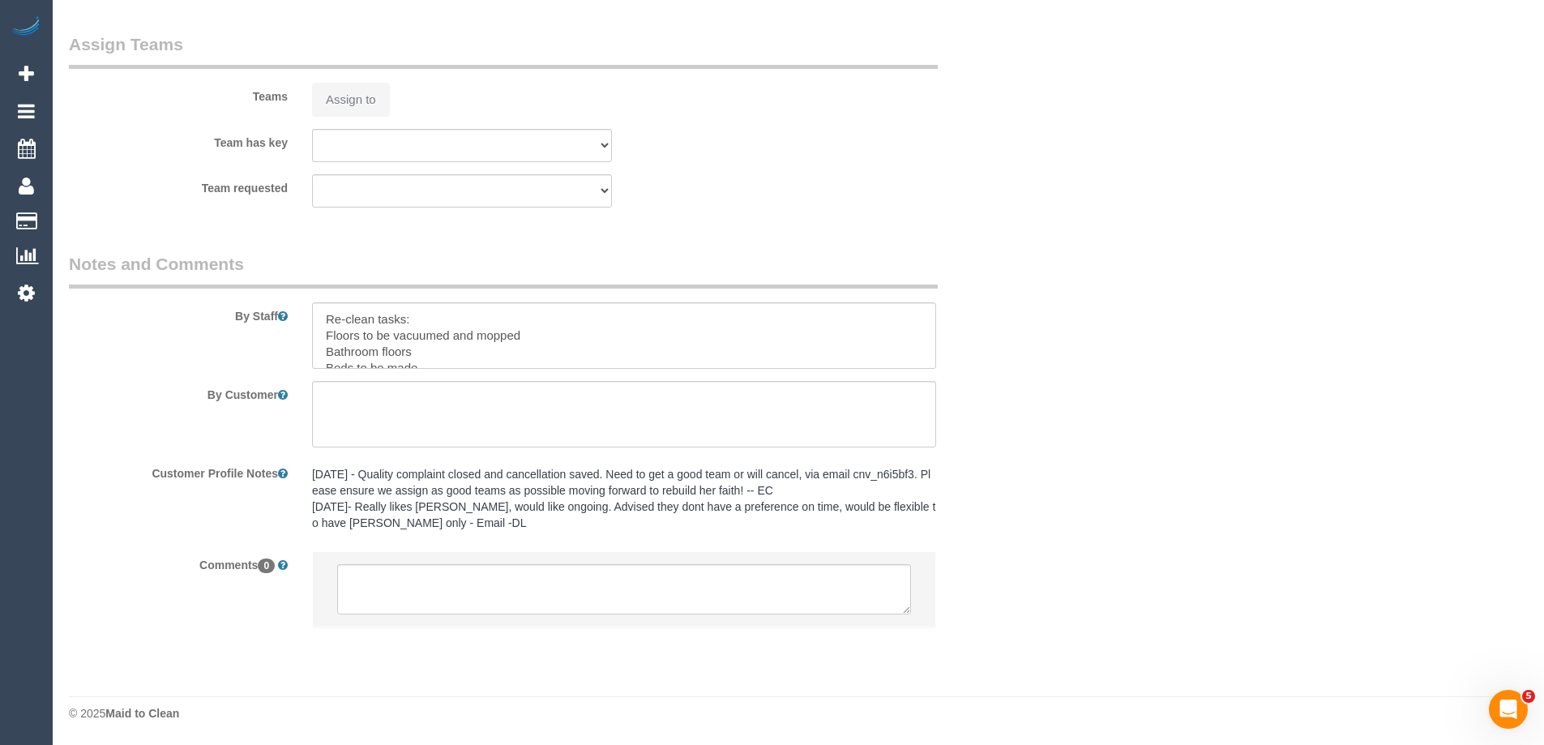
select select "object:531"
select select "string:stripe-pm_1NQIXZ2GScqysDRVFXgBb0MV"
select select "number:28"
select select "number:14"
select select "number:18"
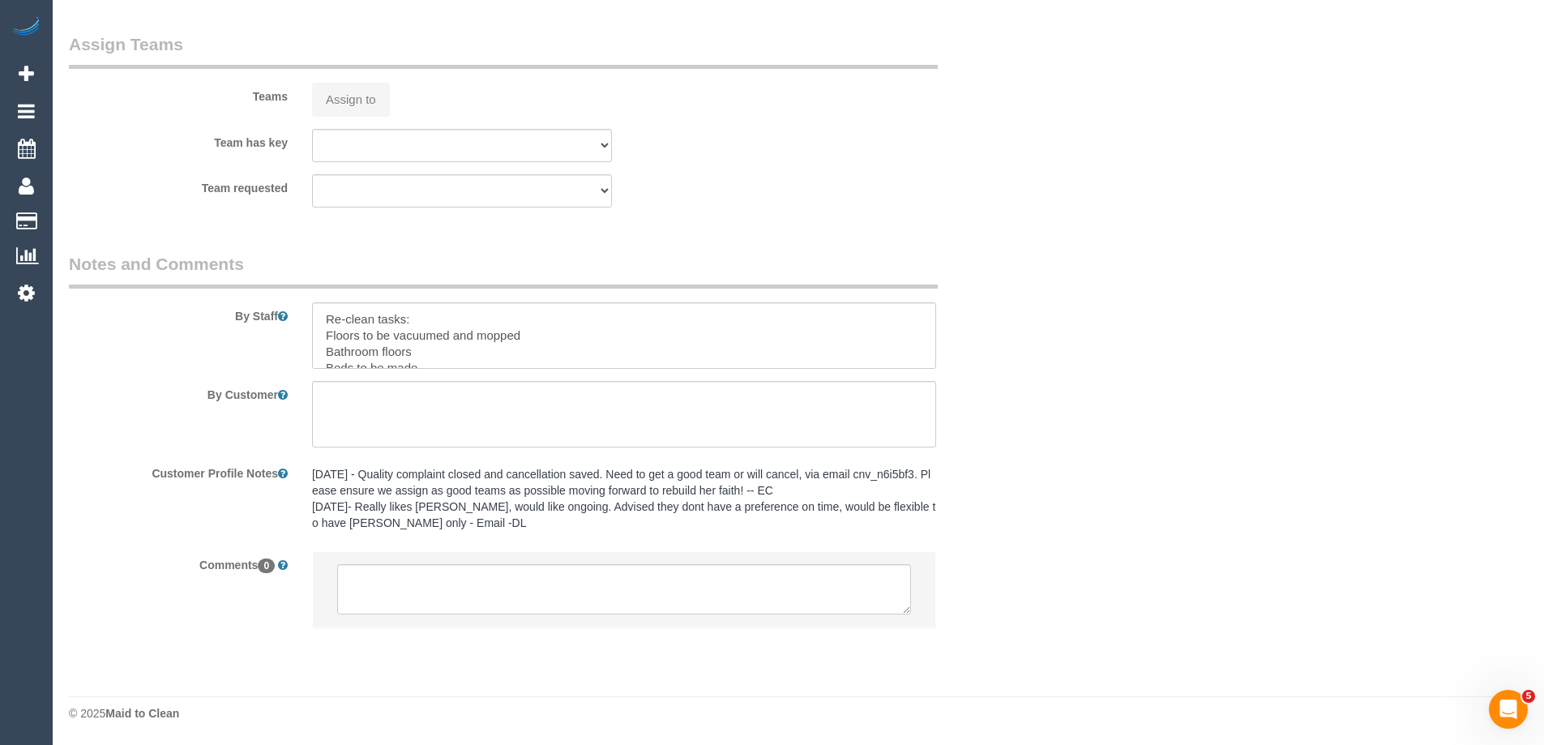
select select "number:22"
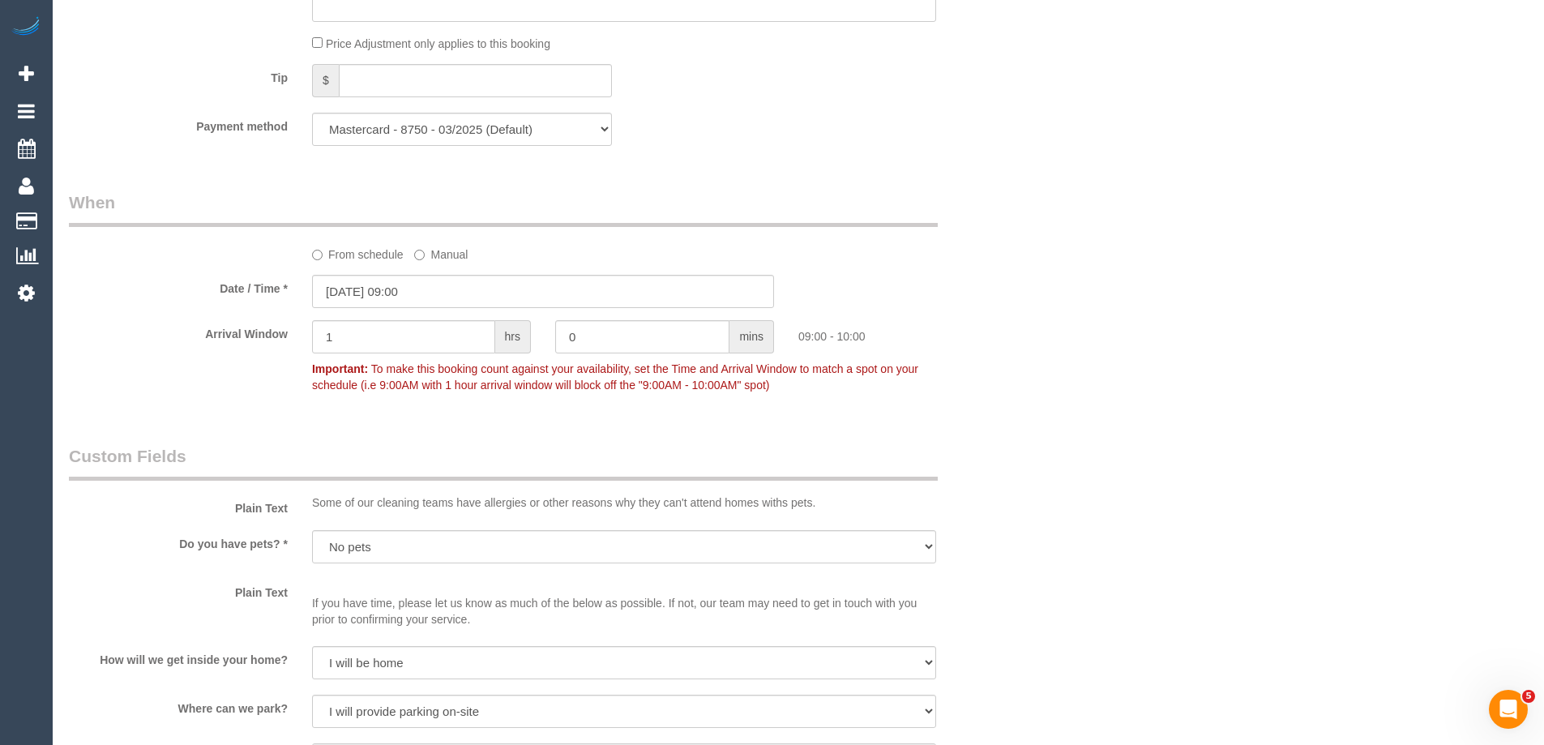
select select "object:2066"
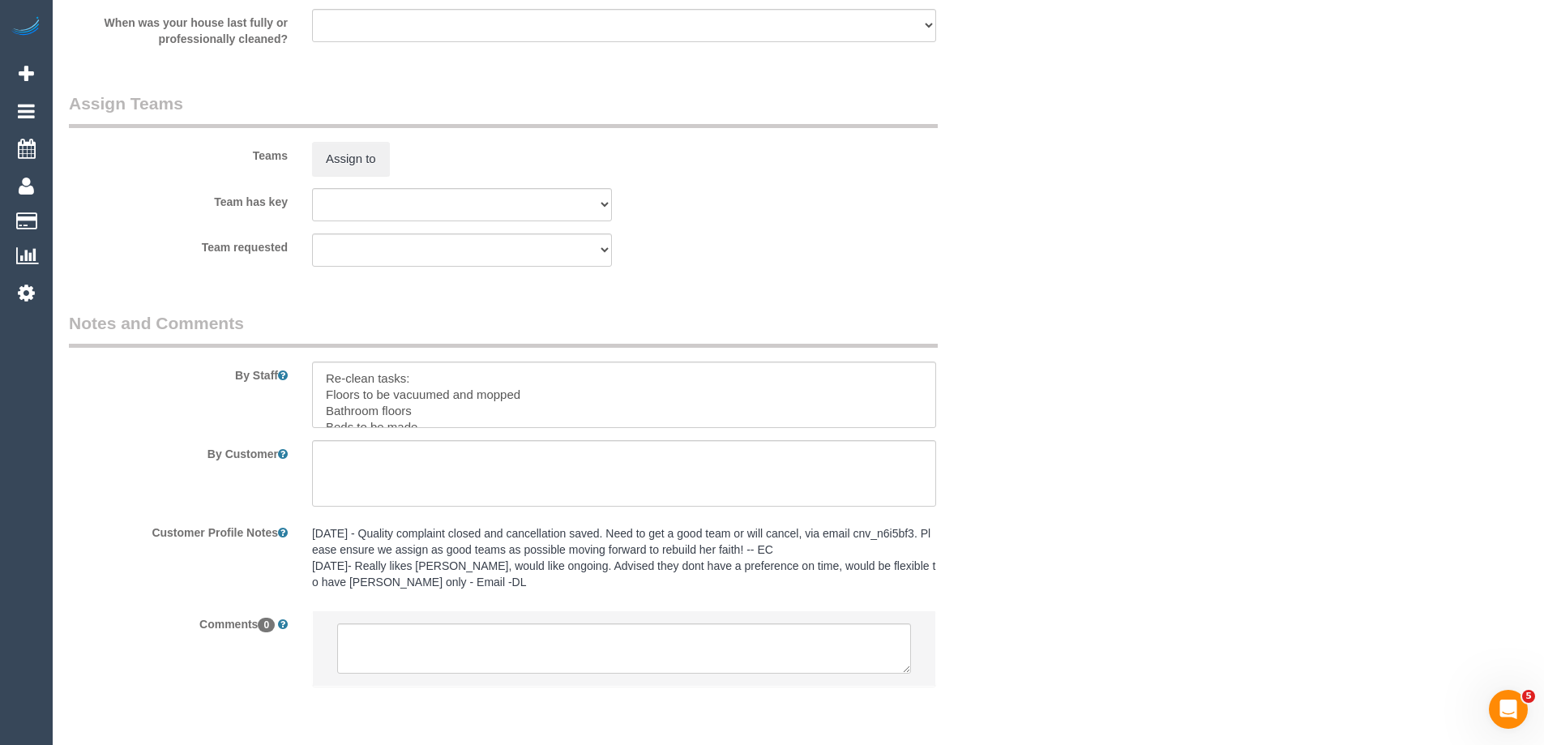
scroll to position [2268, 0]
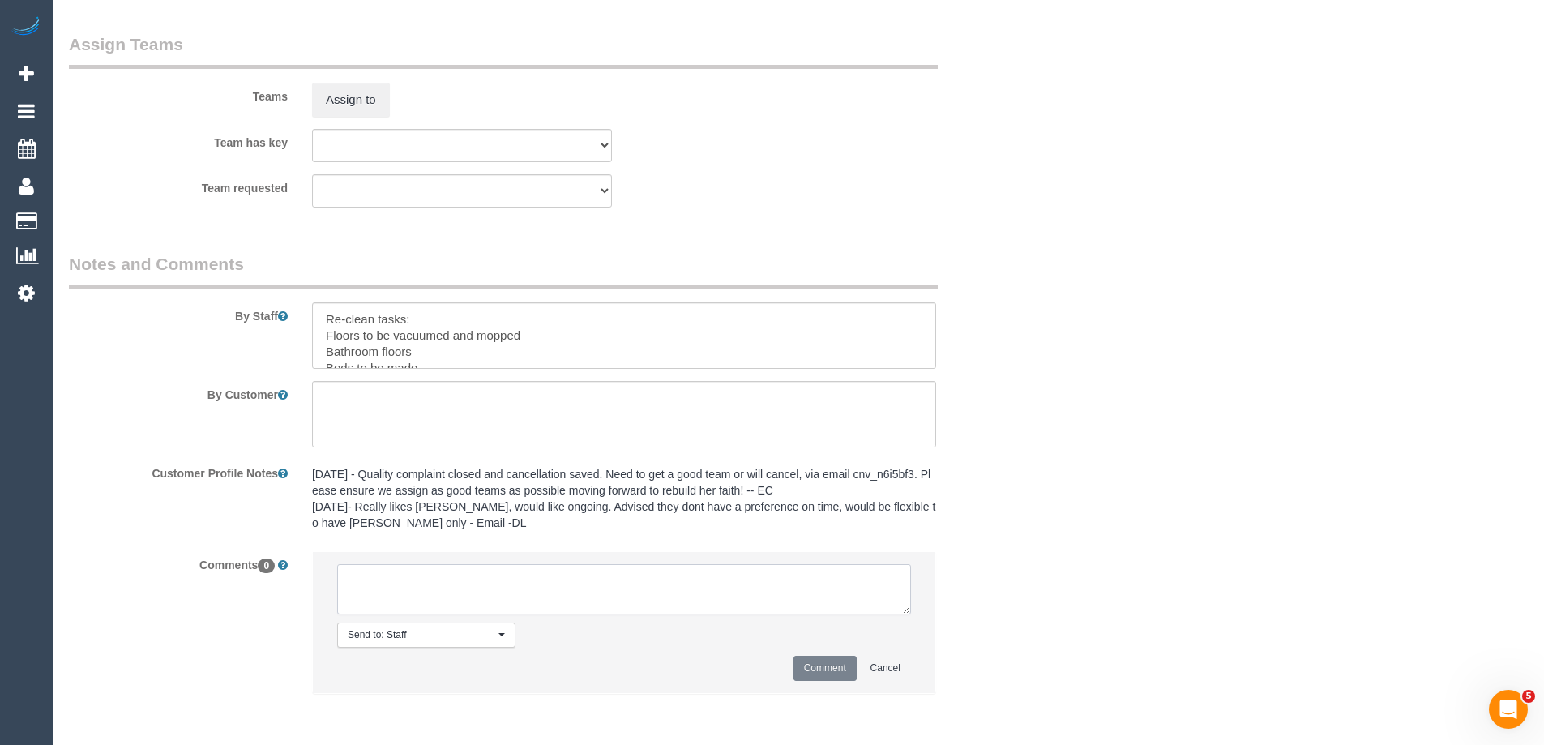
click at [438, 614] on textarea at bounding box center [624, 589] width 574 height 50
click at [441, 594] on textarea at bounding box center [624, 589] width 574 height 50
paste textarea "Customer availability: Full flex this week Original team: Glory + [PERSON_NAME]…"
type textarea "Customer availability: Full flex this week Original team: Glory + [PERSON_NAME]…"
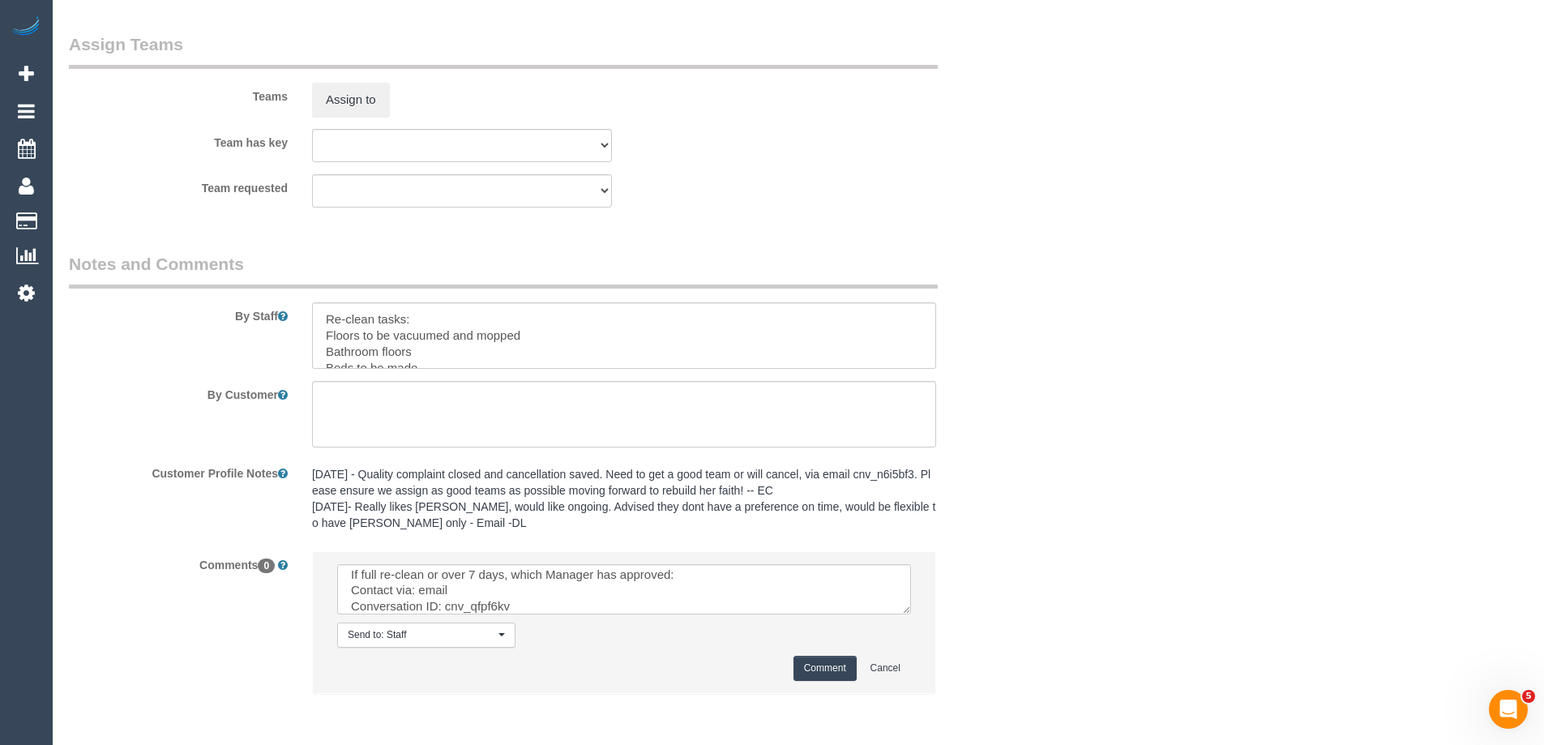
click at [816, 669] on button "Comment" at bounding box center [824, 668] width 63 height 25
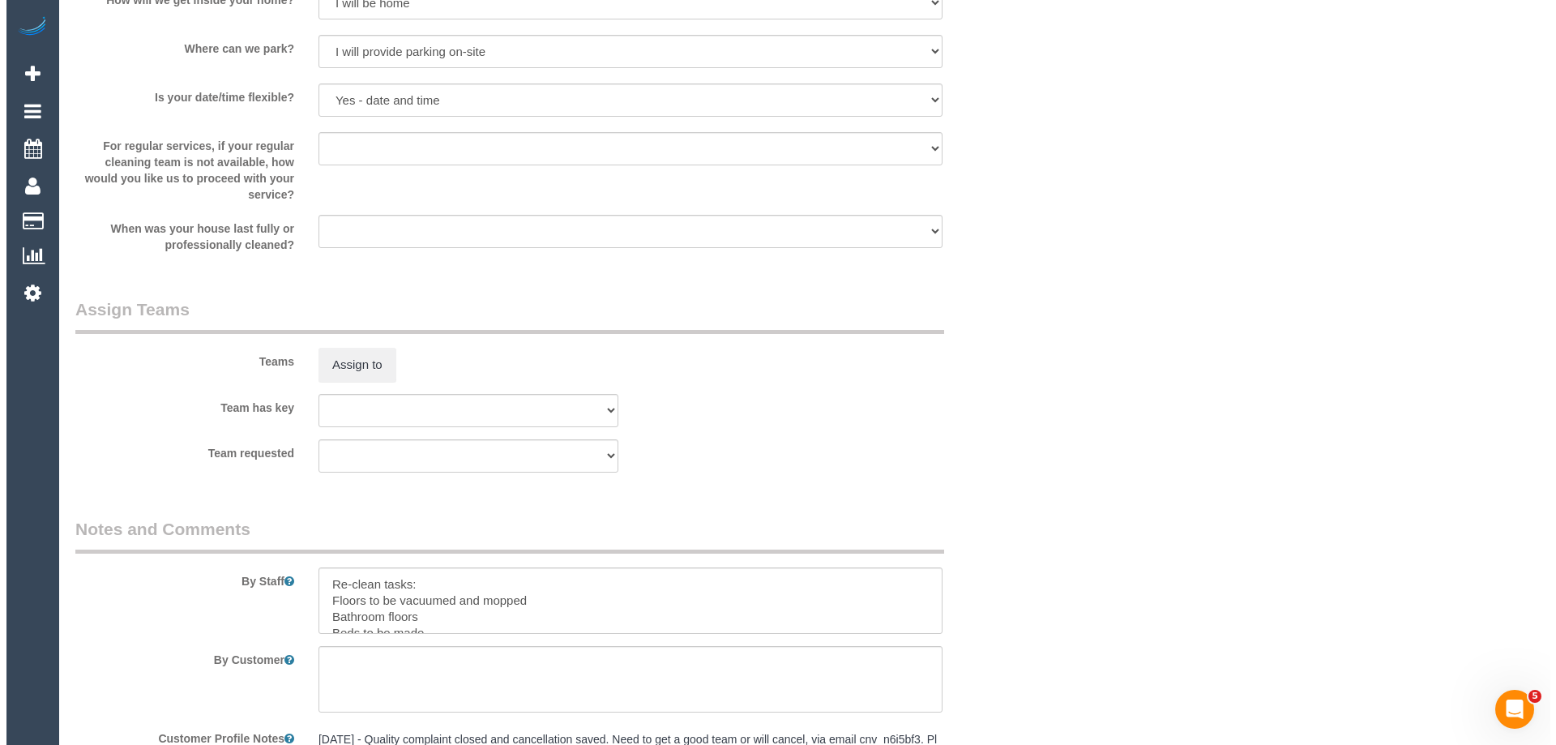
scroll to position [0, 0]
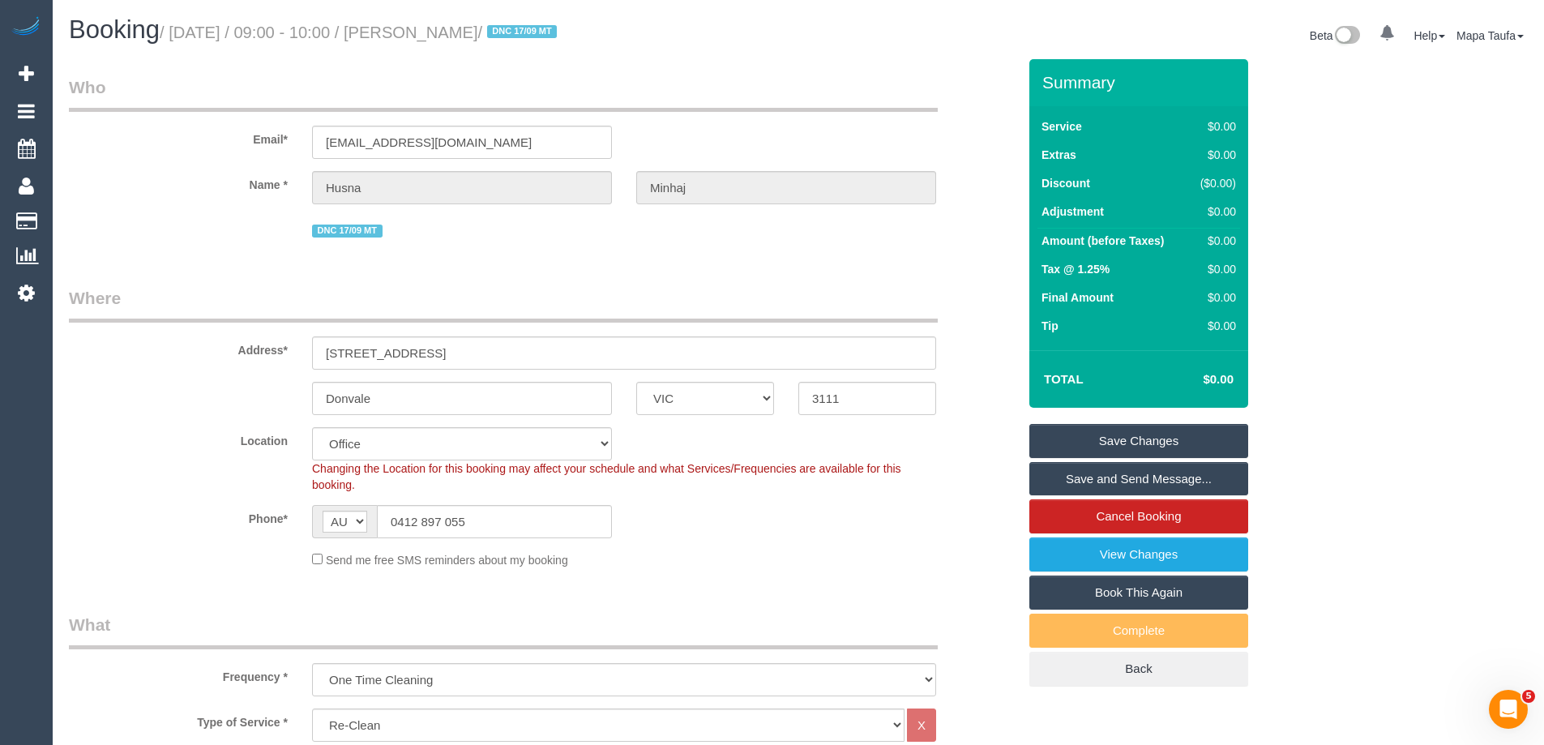
click at [1105, 447] on link "Save Changes" at bounding box center [1138, 441] width 219 height 34
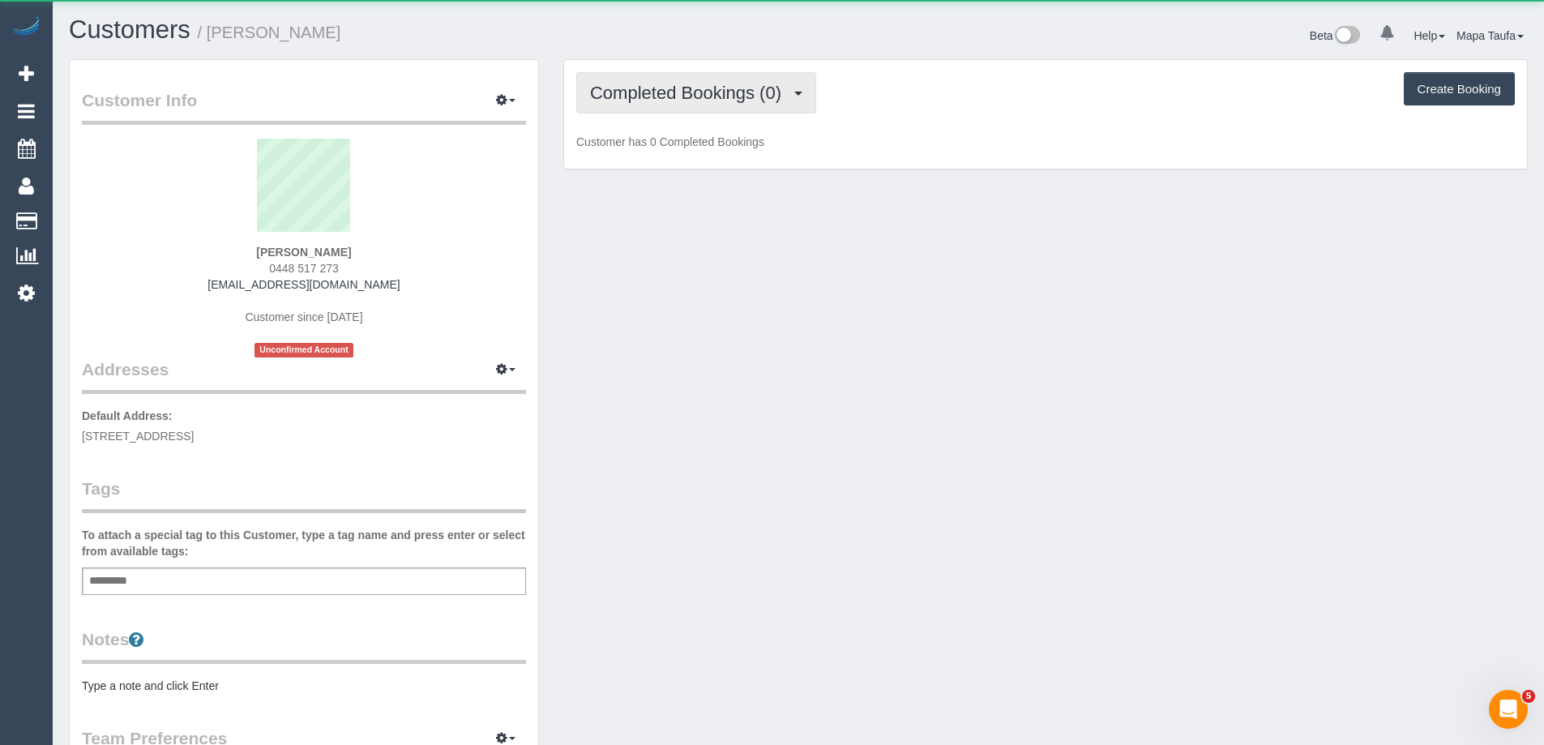
click at [705, 79] on button "Completed Bookings (0)" at bounding box center [696, 92] width 240 height 41
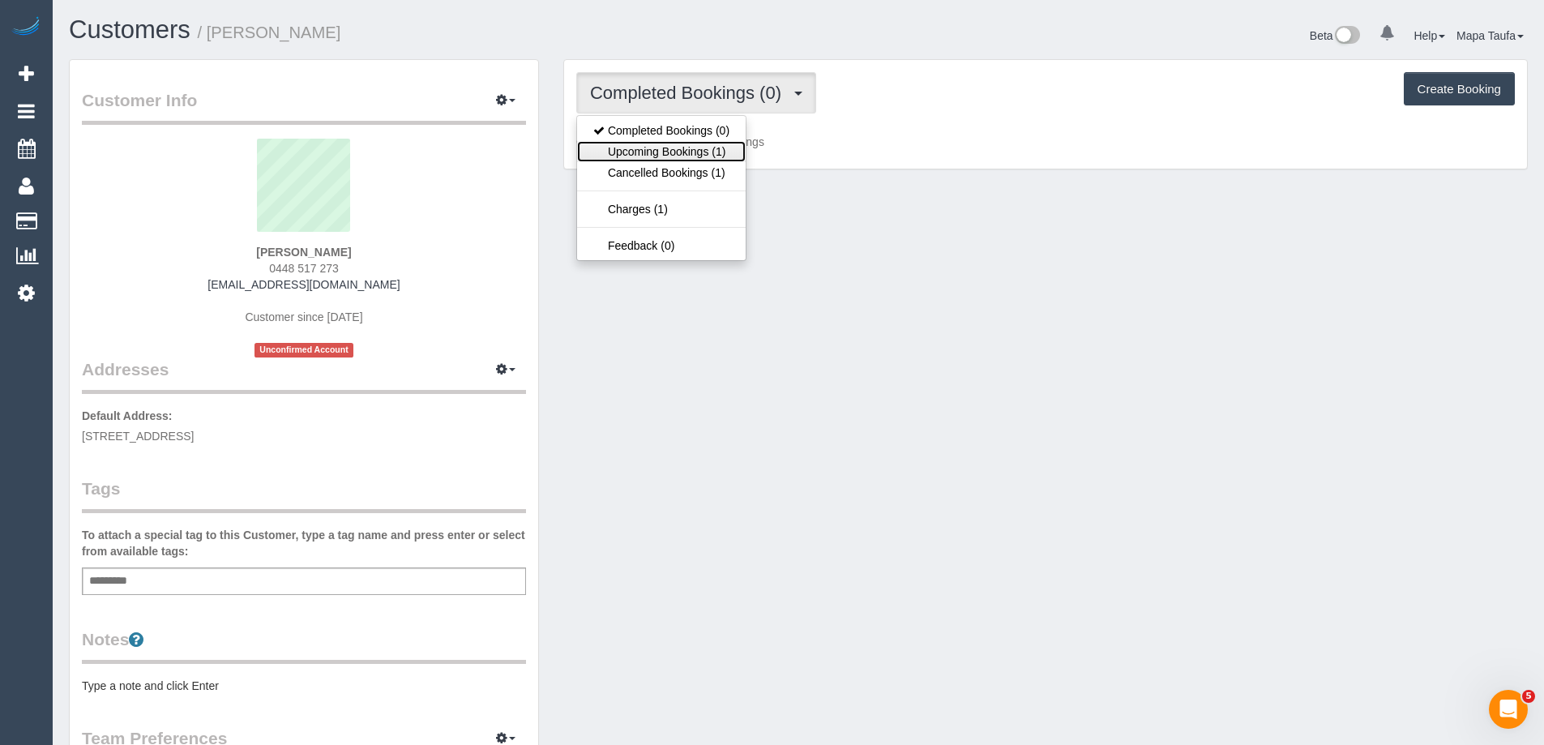
click at [699, 155] on link "Upcoming Bookings (1)" at bounding box center [661, 151] width 169 height 21
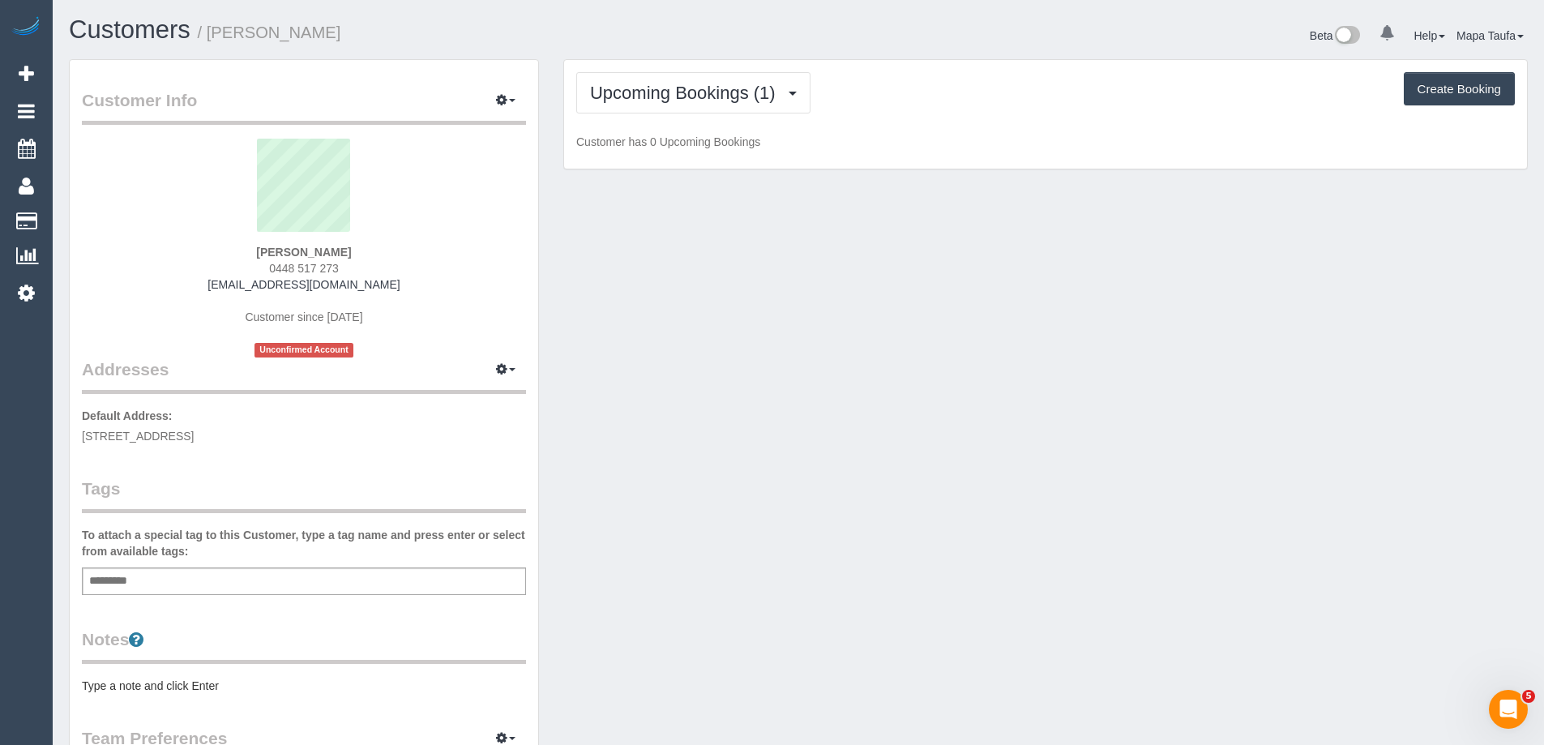
click at [949, 86] on div "Upcoming Bookings (1) Completed Bookings (0) Upcoming Bookings (1) Cancelled Bo…" at bounding box center [1045, 92] width 938 height 41
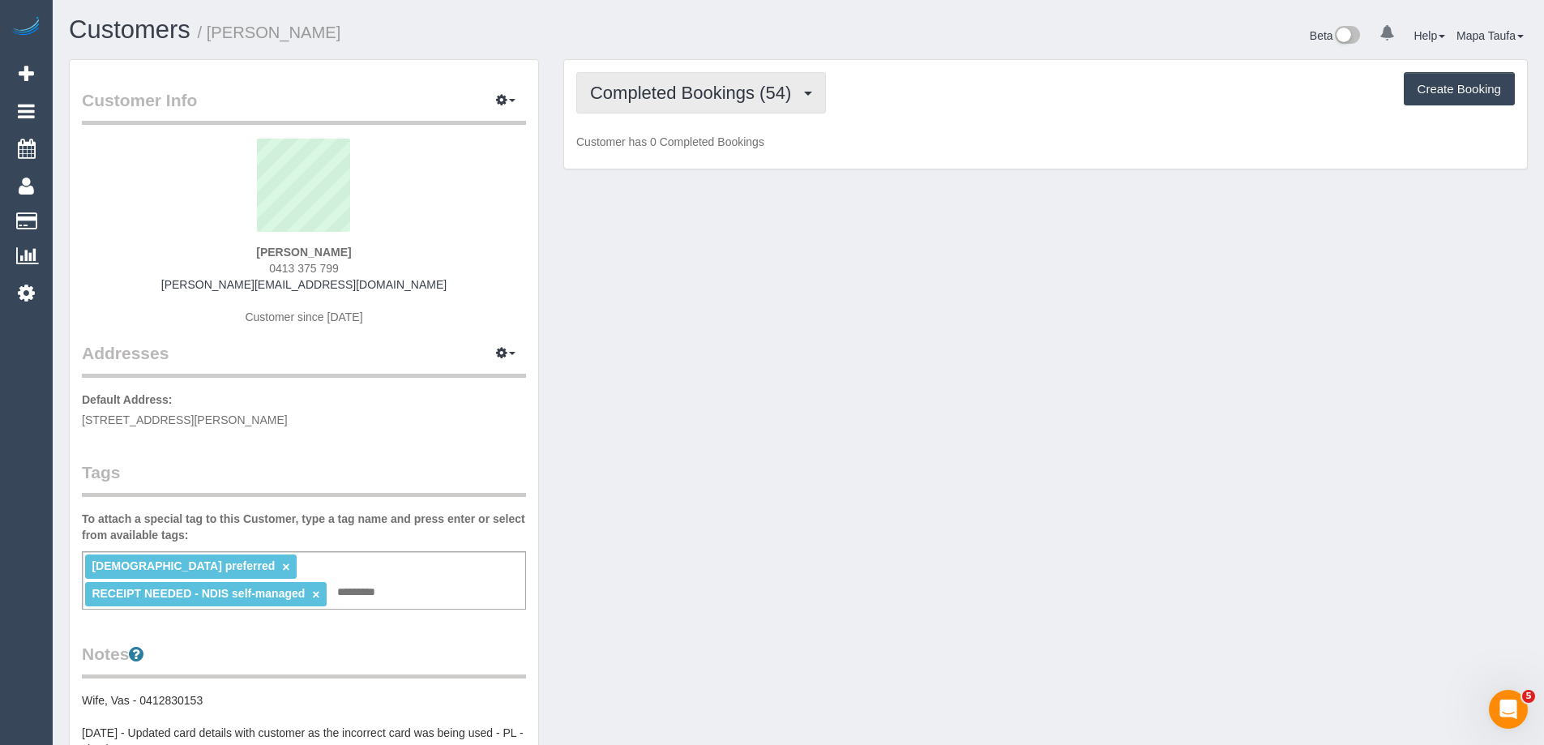
click at [680, 99] on span "Completed Bookings (54)" at bounding box center [694, 93] width 209 height 20
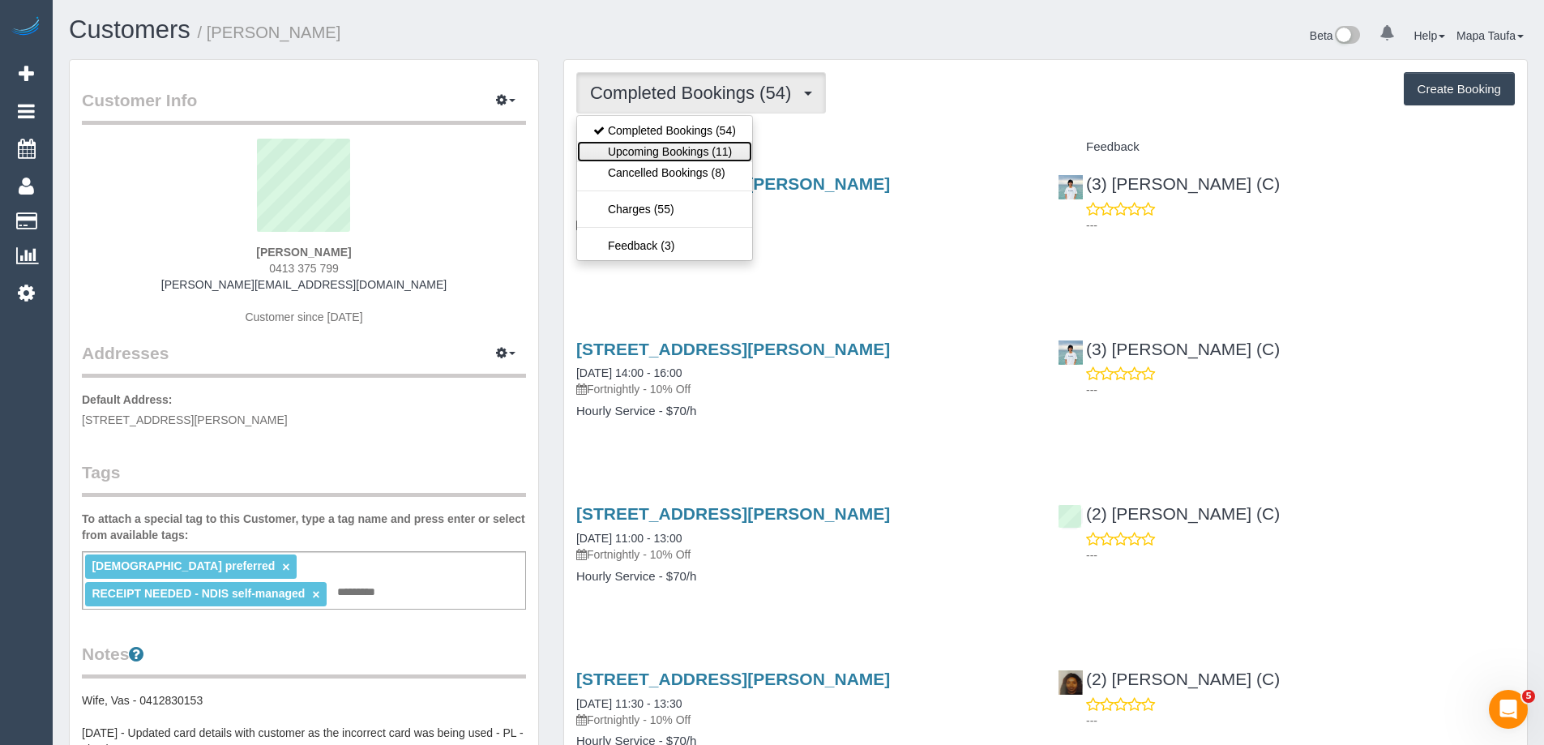
click at [687, 149] on link "Upcoming Bookings (11)" at bounding box center [664, 151] width 175 height 21
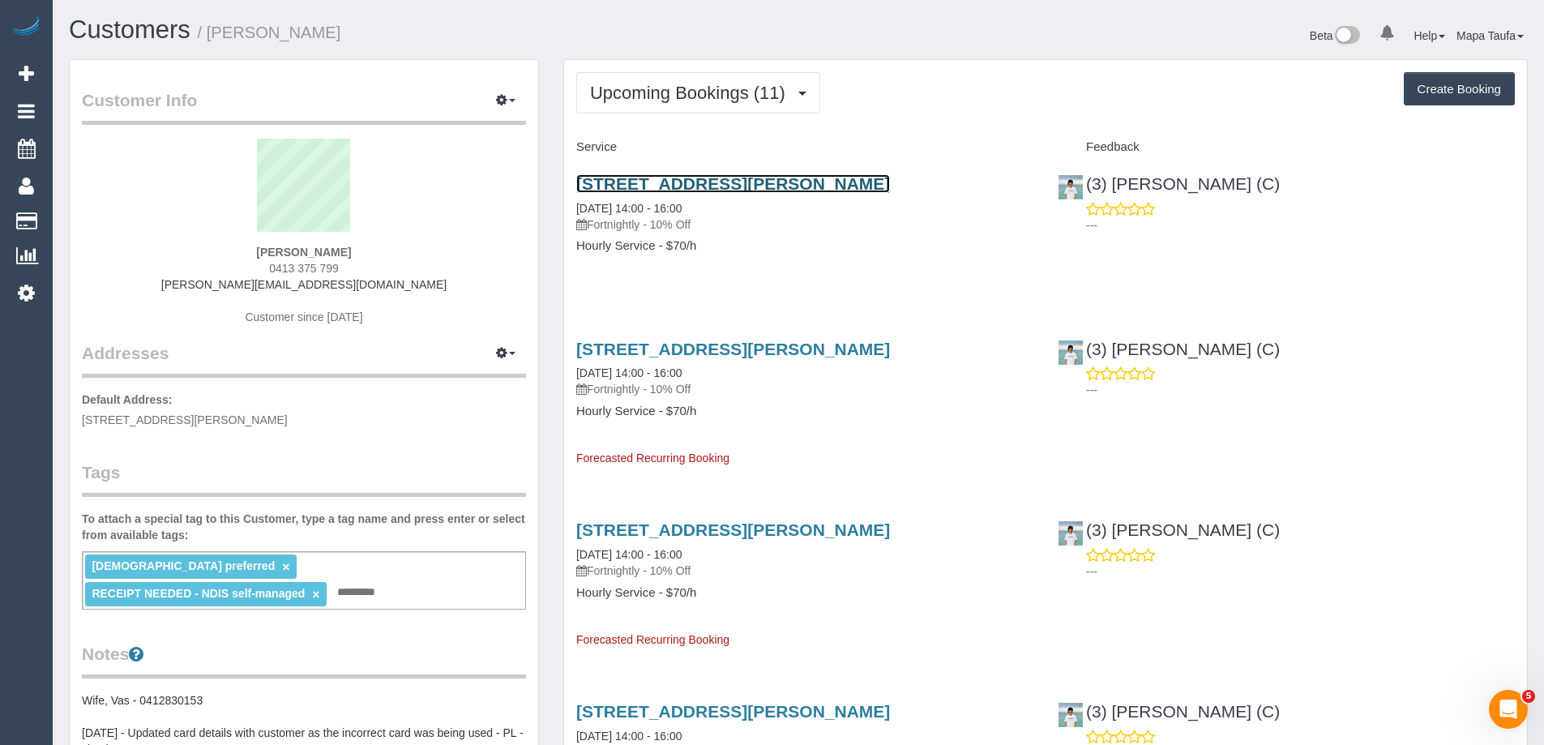
click at [718, 184] on link "23 Hallows Street, Glen Waverley, Melbourne, VIC 3150" at bounding box center [733, 183] width 314 height 19
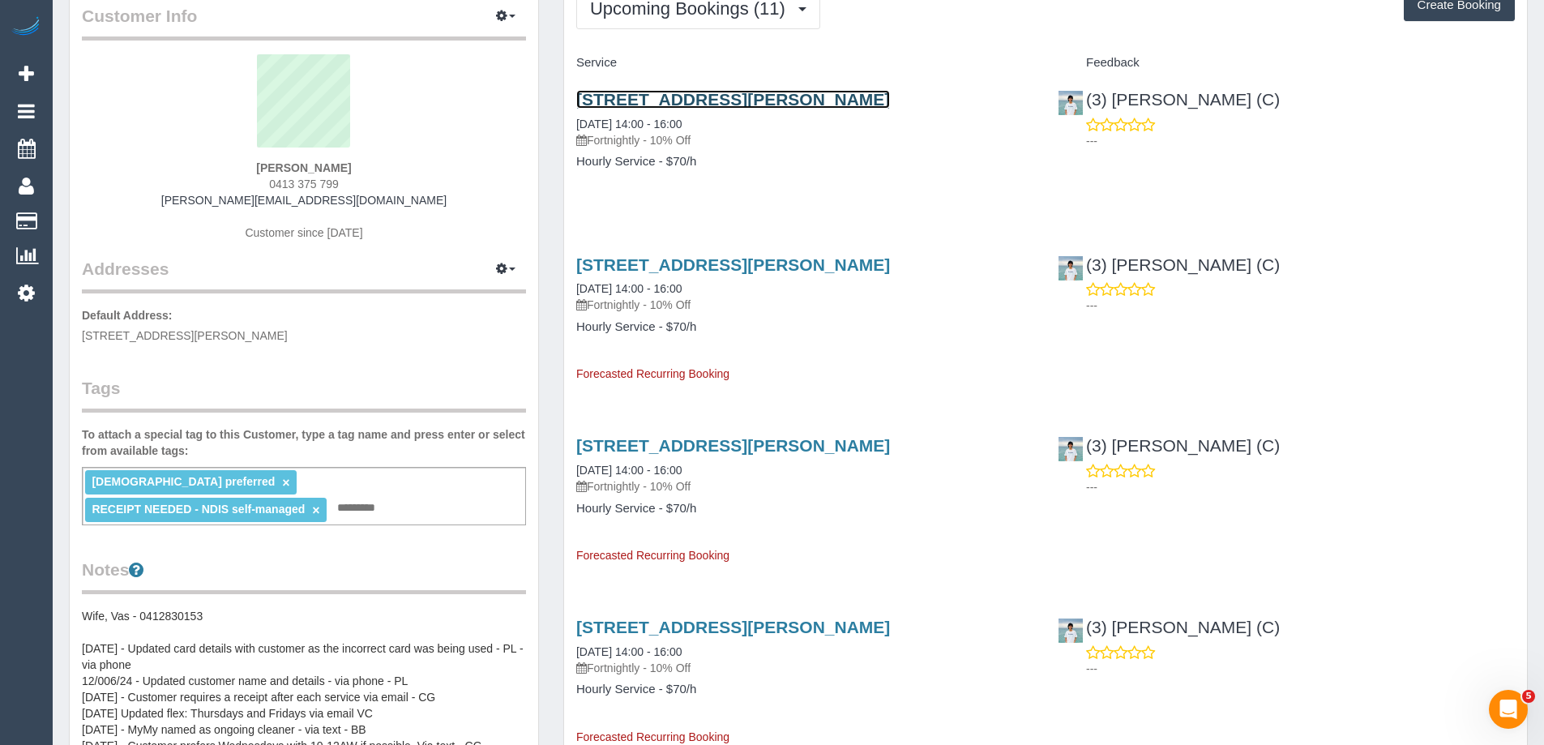
scroll to position [81, 0]
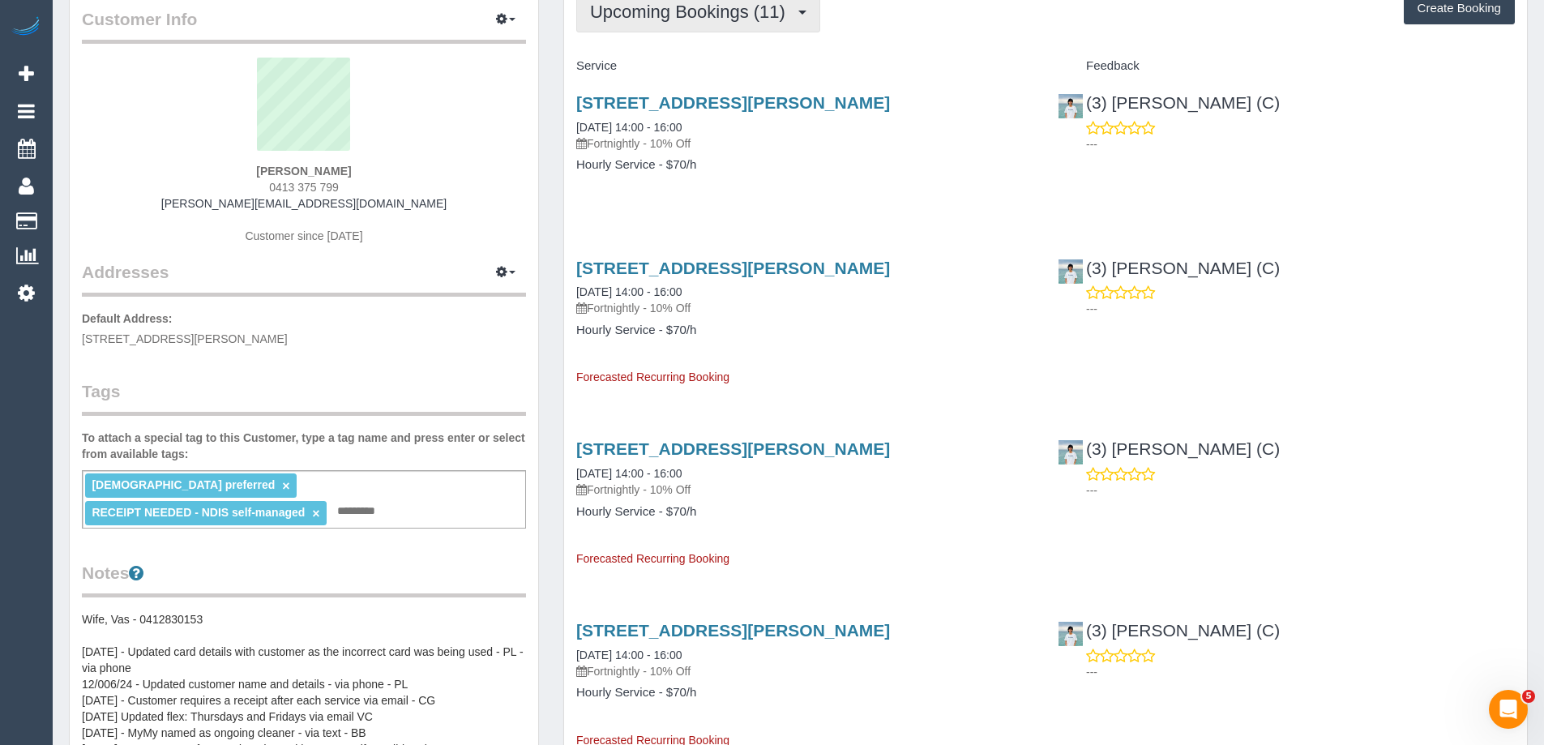
click at [715, 19] on span "Upcoming Bookings (11)" at bounding box center [691, 12] width 203 height 20
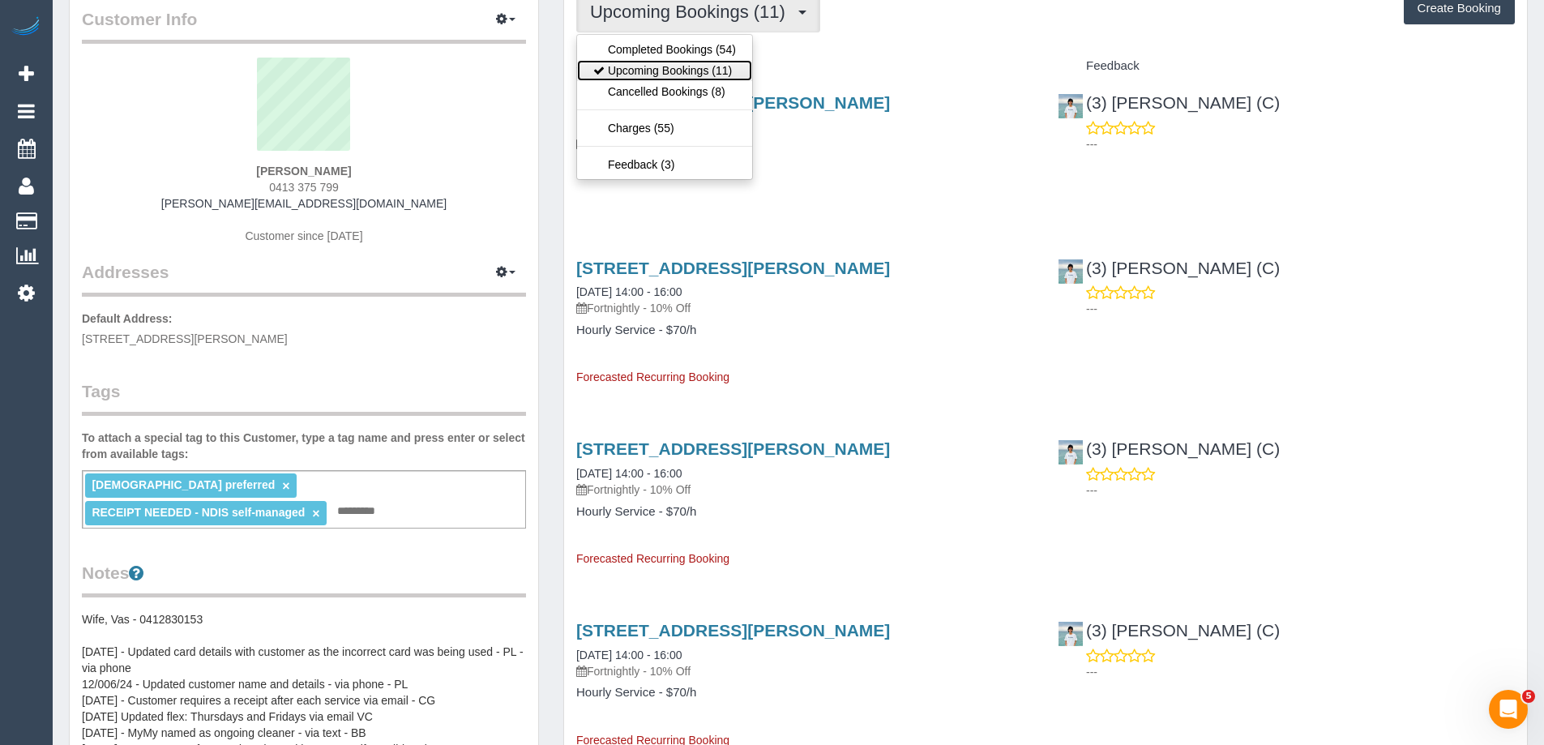
click at [705, 66] on link "Upcoming Bookings (11)" at bounding box center [664, 70] width 175 height 21
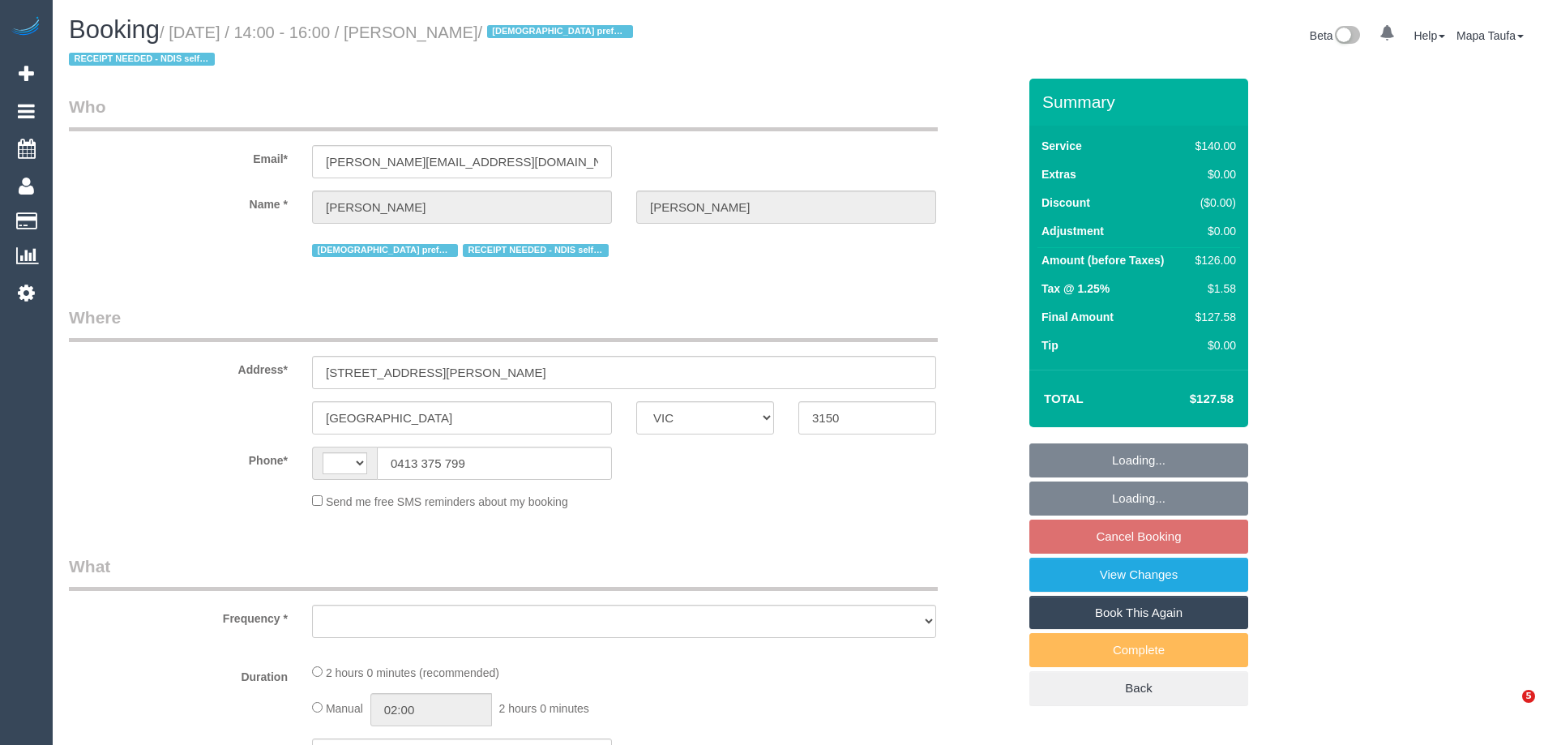
select select "VIC"
select select "string:AU"
select select "object:541"
select select "string:stripe-pm_1S7Pfz2GScqysDRVJBX9gj0W"
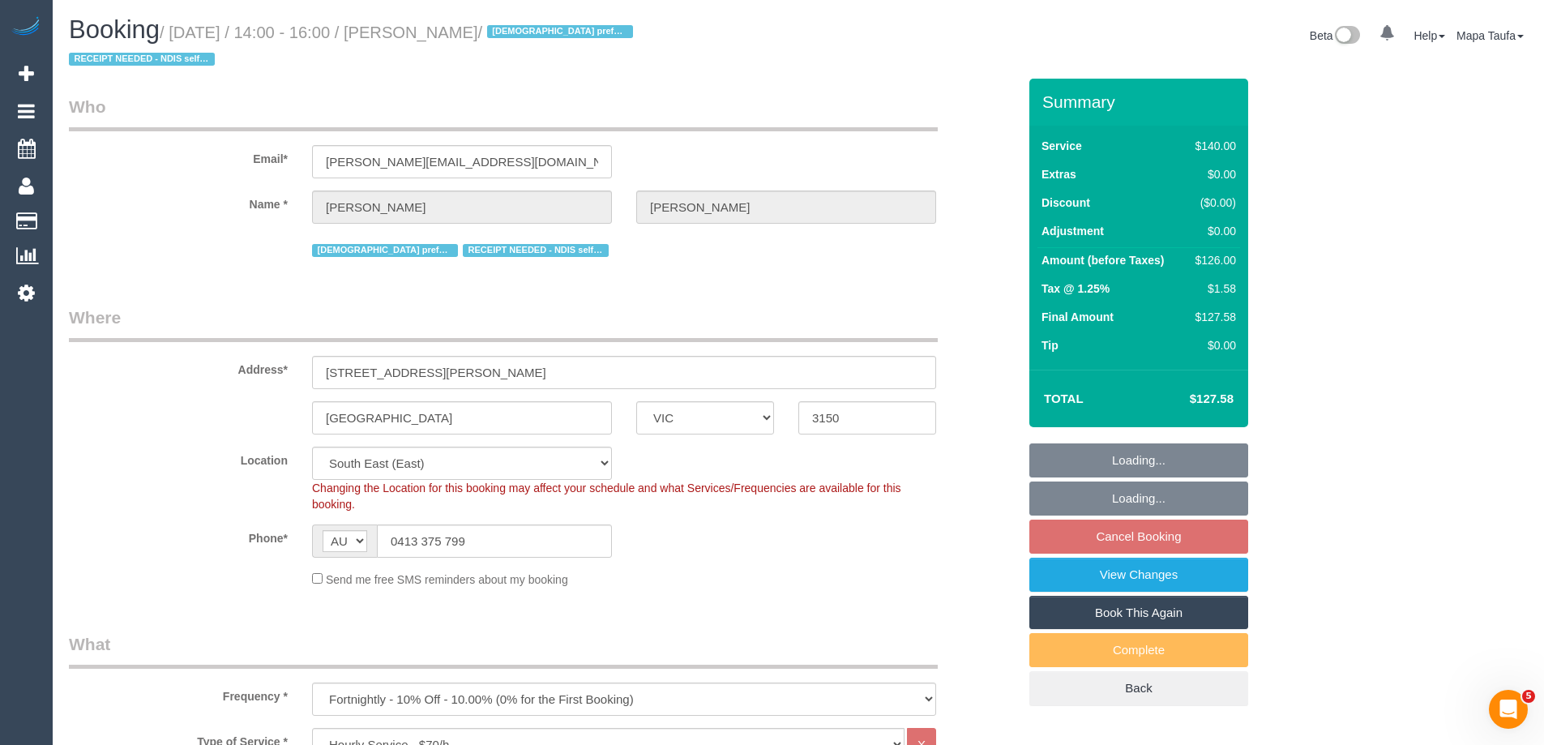
select select "number:28"
select select "number:14"
select select "number:19"
select select "number:36"
select select "number:35"
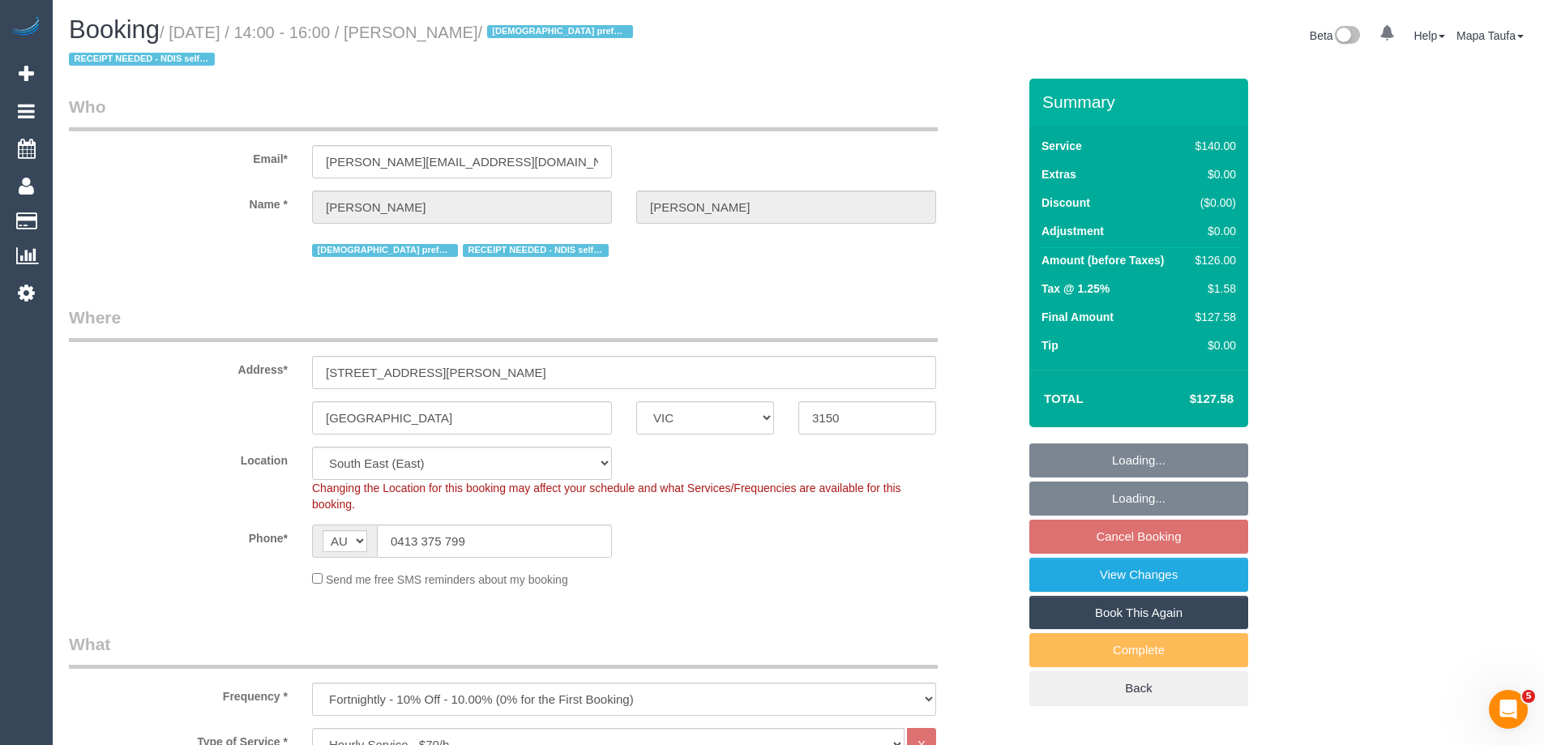
select select "number:11"
select select "object:1390"
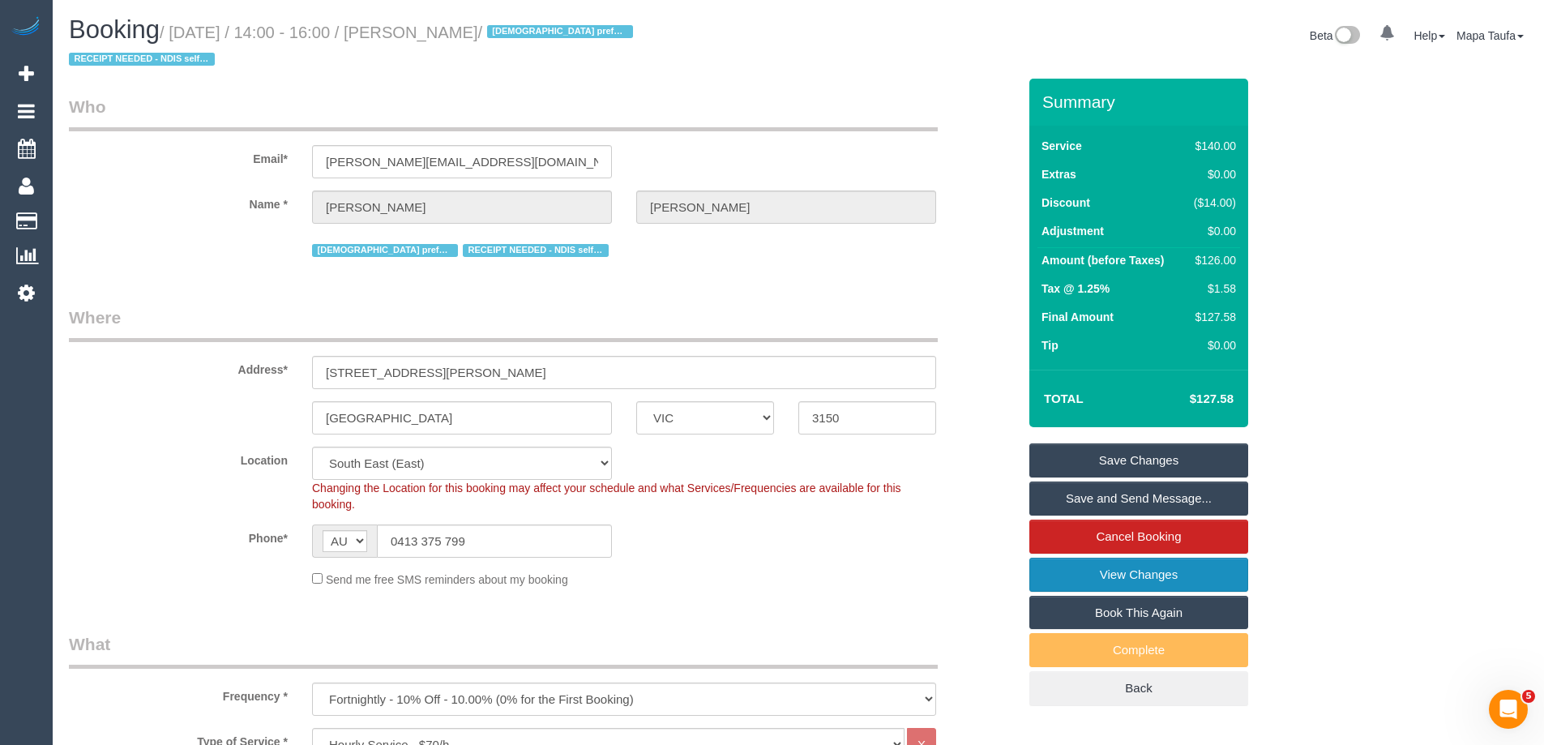
click at [1152, 582] on link "View Changes" at bounding box center [1138, 575] width 219 height 34
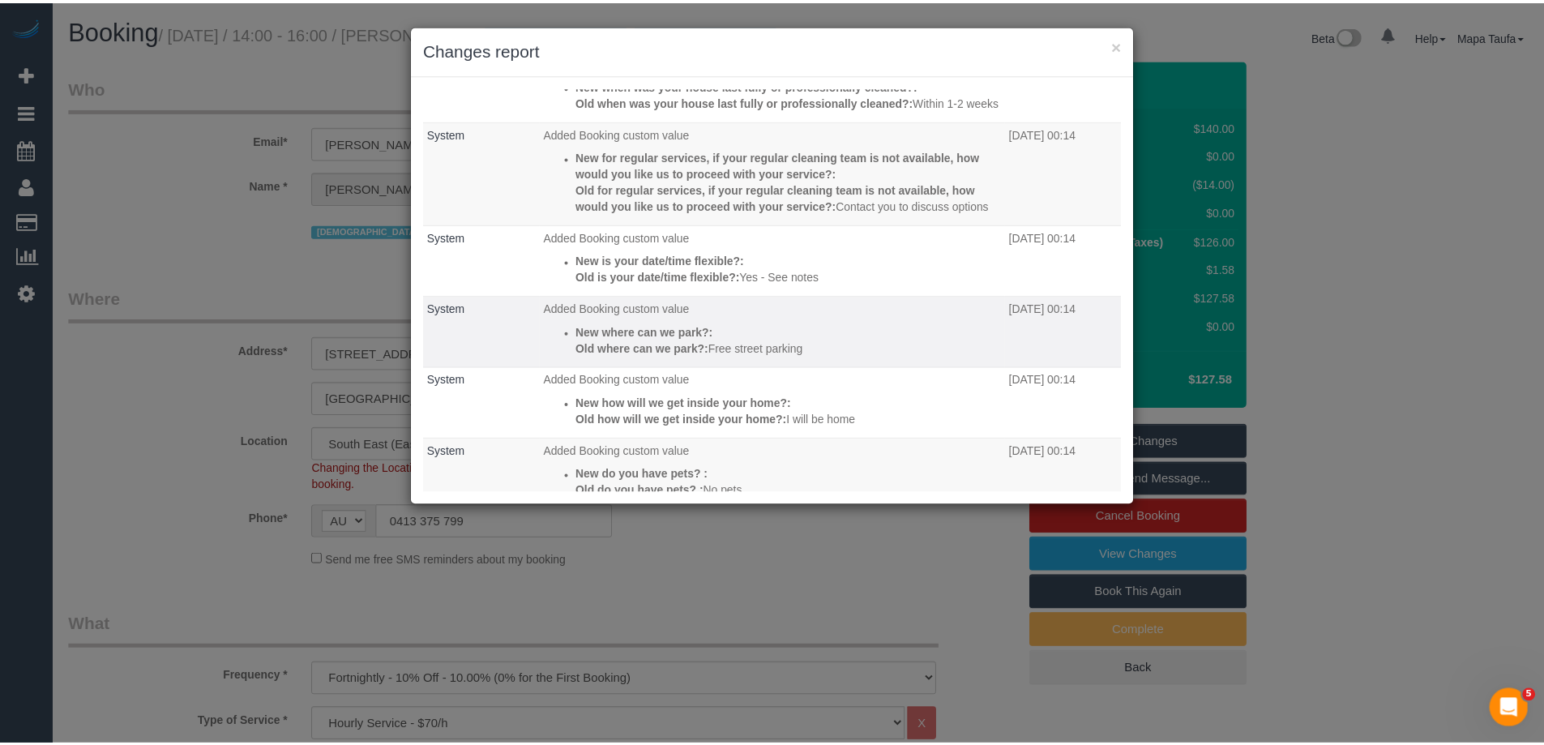
scroll to position [431, 0]
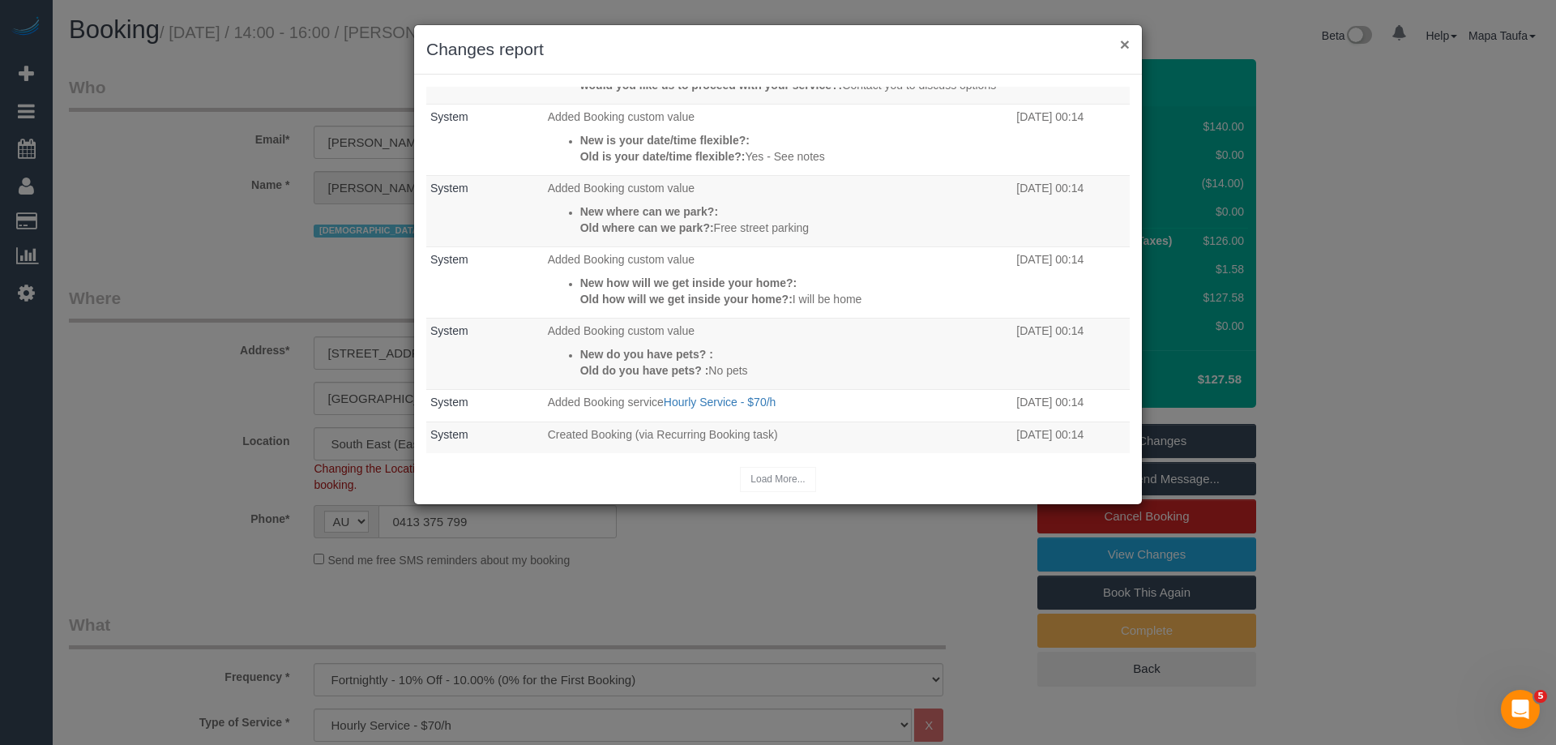
click at [1125, 36] on button "×" at bounding box center [1125, 44] width 10 height 17
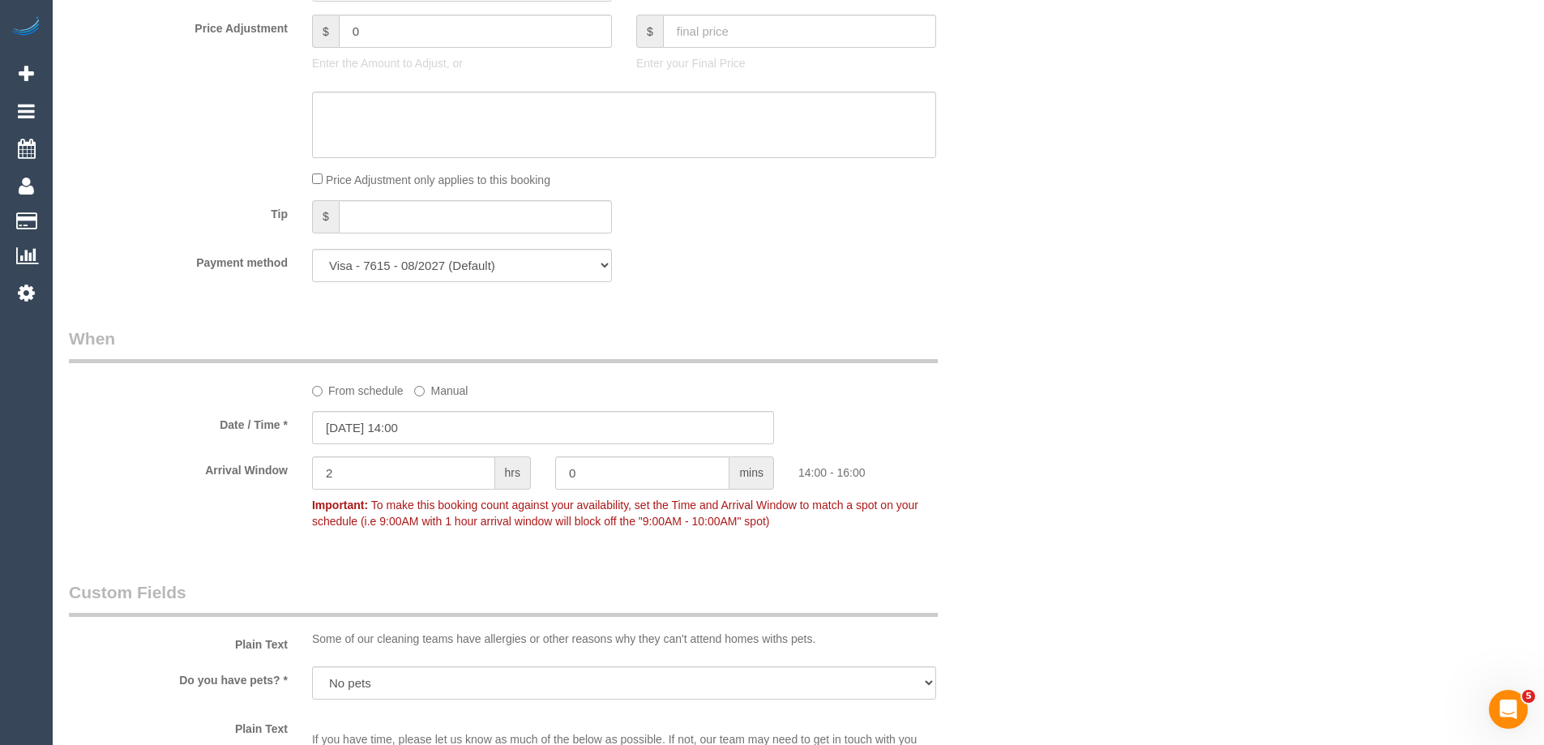
scroll to position [1702, 0]
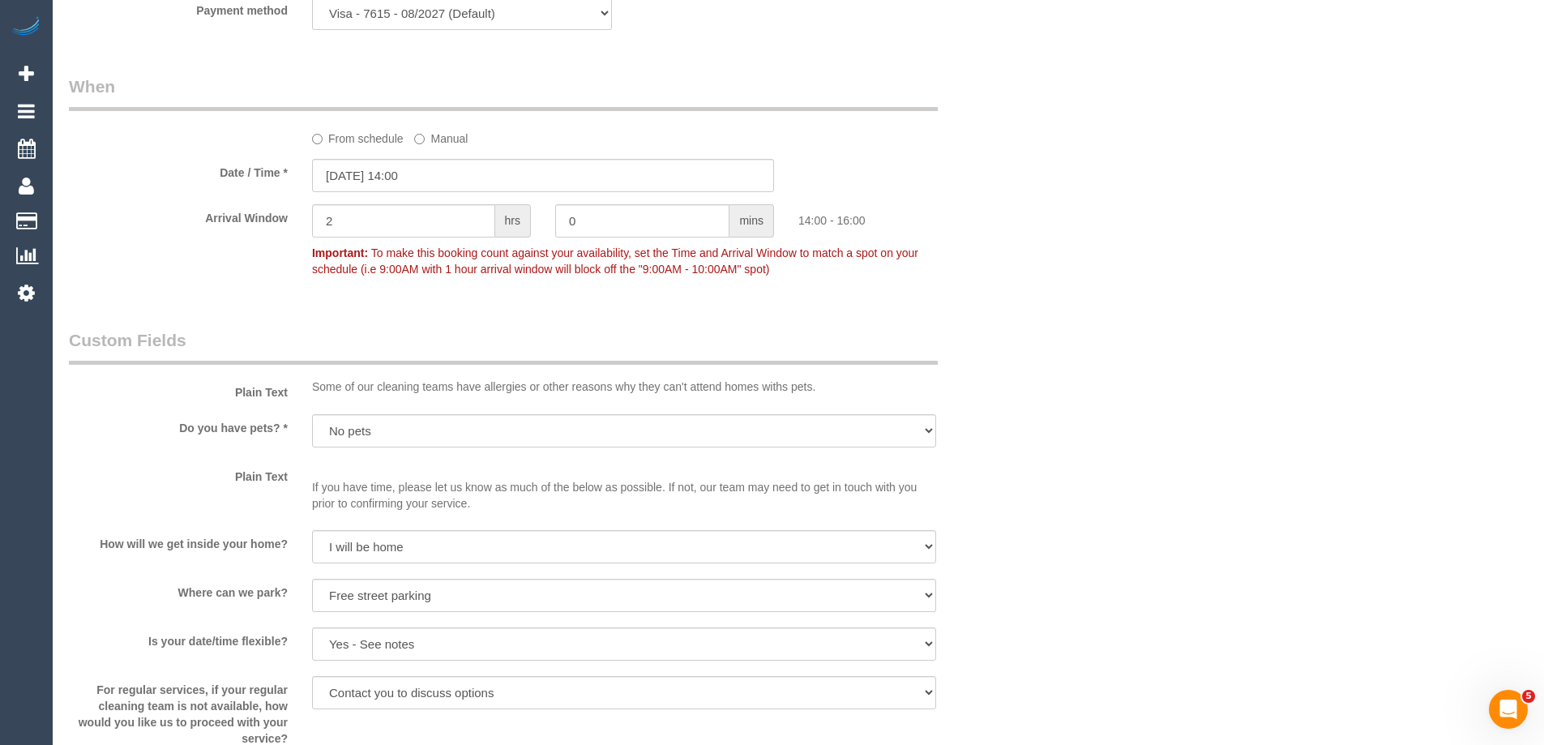
click at [365, 141] on label "From schedule" at bounding box center [358, 136] width 92 height 22
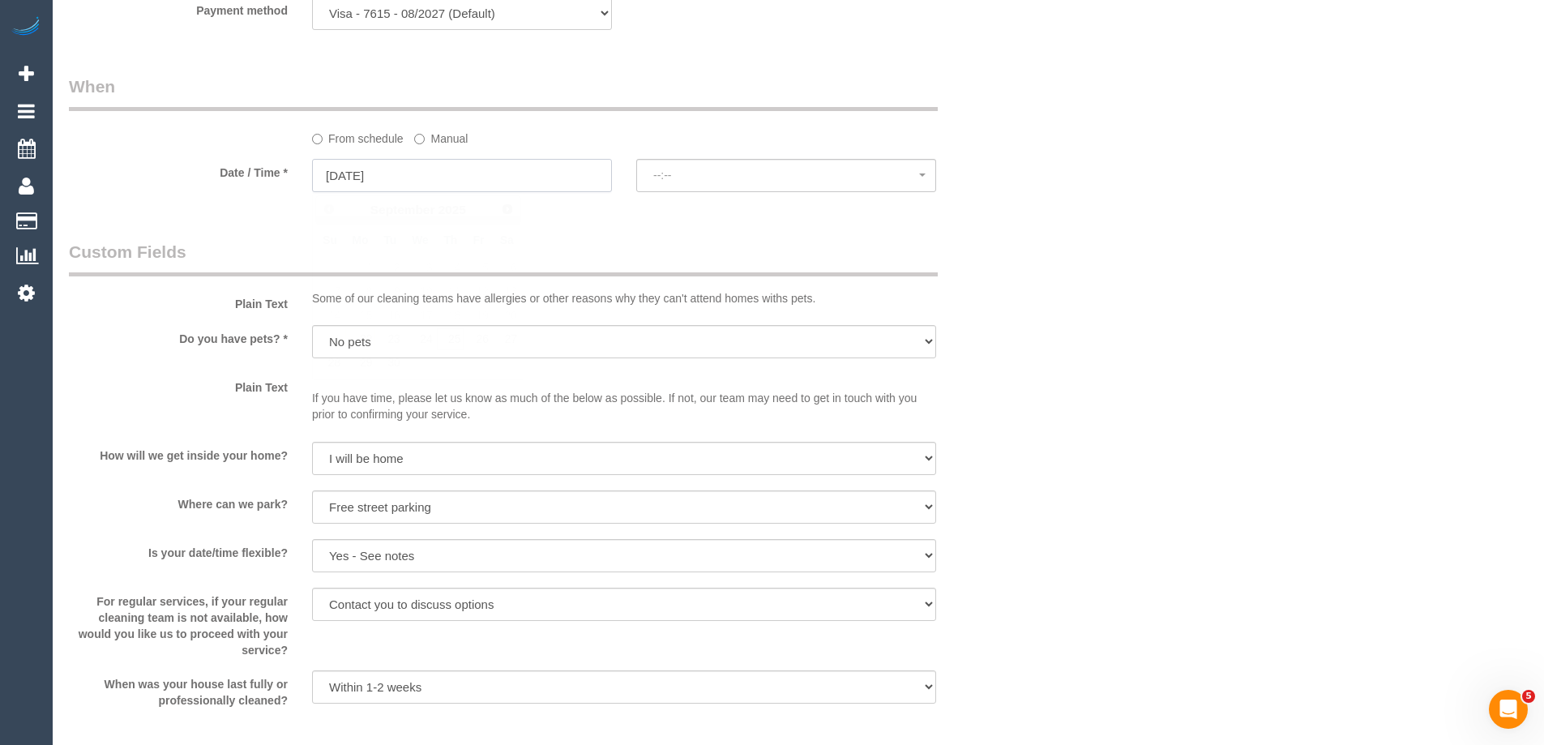
click at [404, 177] on input "25/09/2025" at bounding box center [462, 175] width 300 height 33
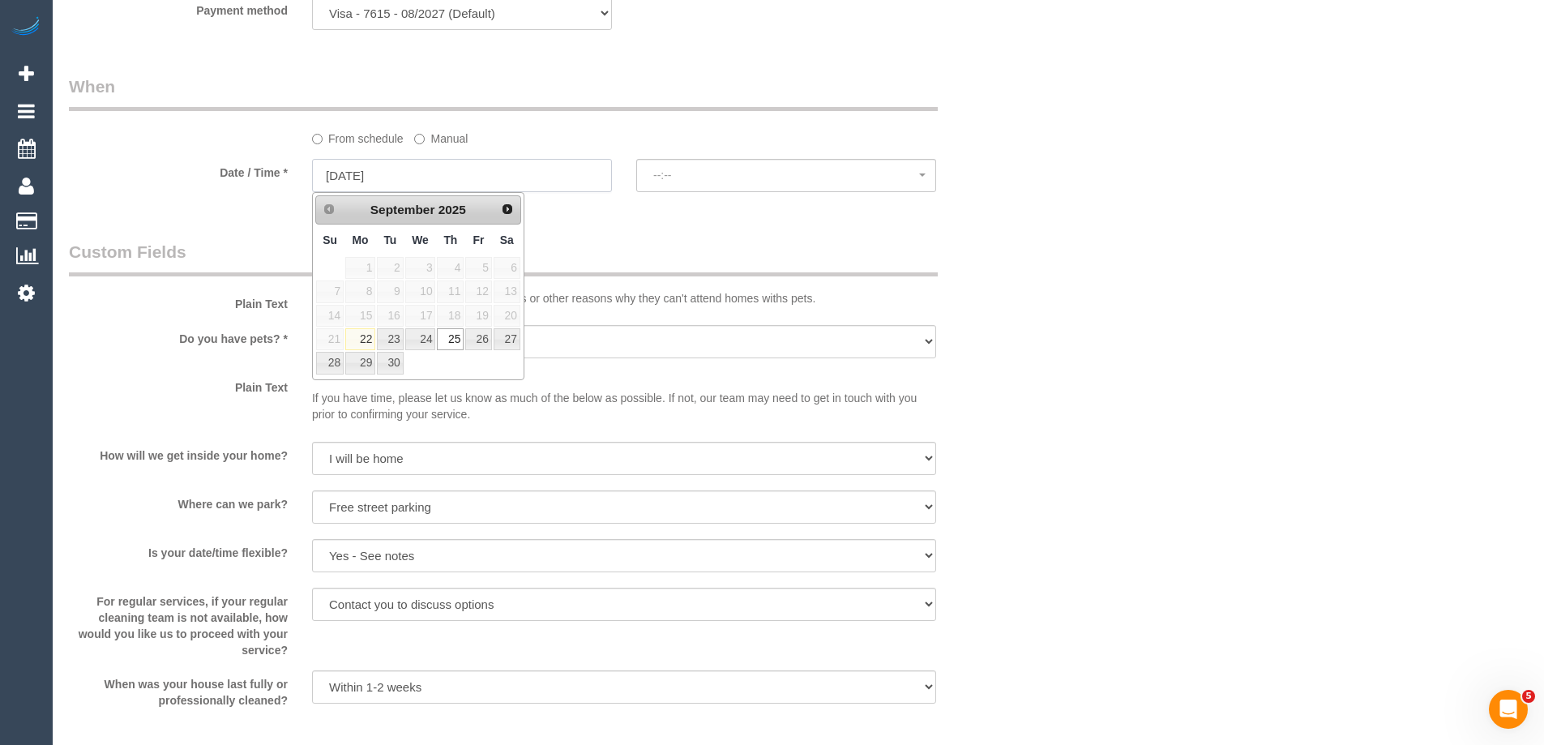
select select "spot10"
click at [363, 362] on link "29" at bounding box center [360, 363] width 30 height 22
type input "29/09/2025"
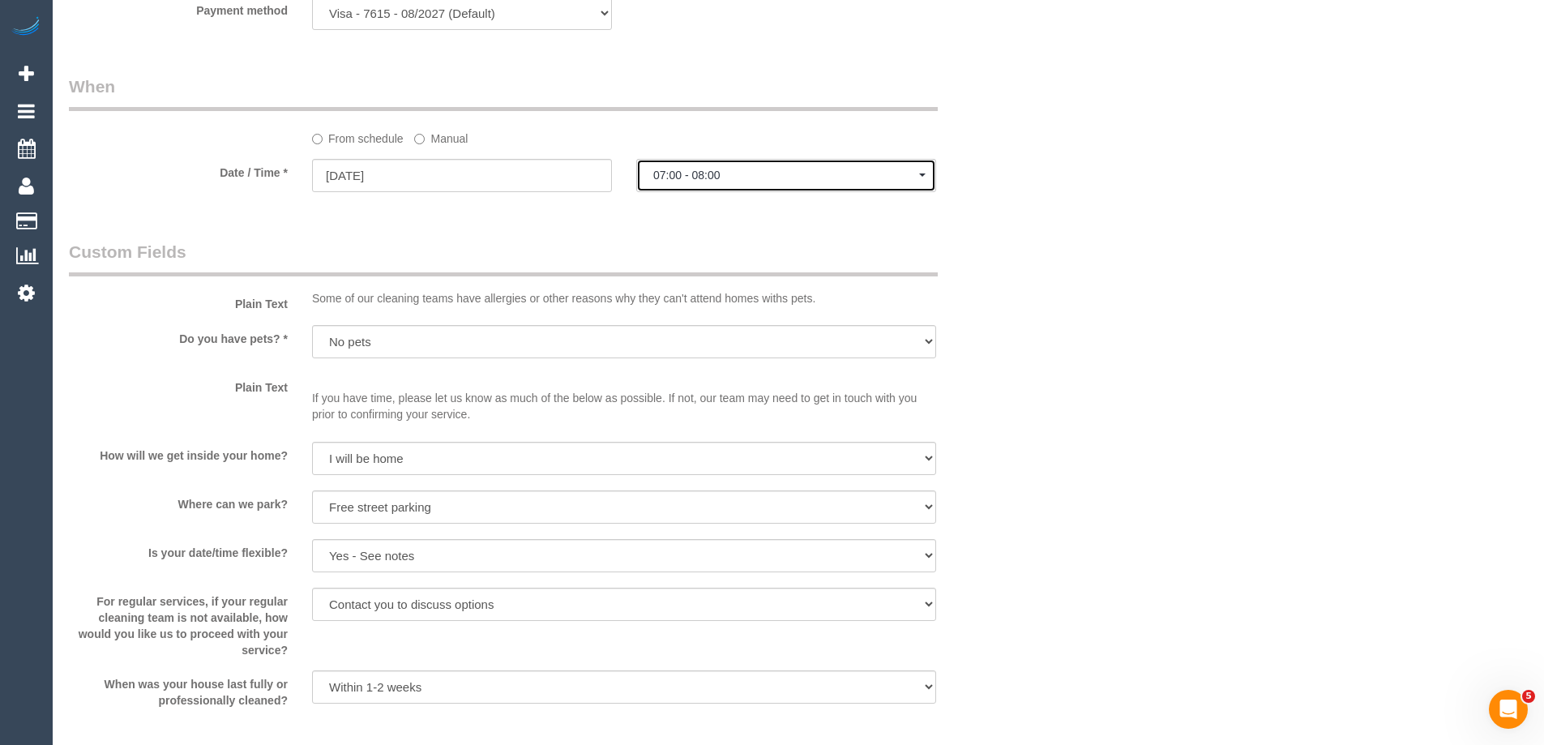
click at [741, 190] on button "07:00 - 08:00" at bounding box center [786, 175] width 300 height 33
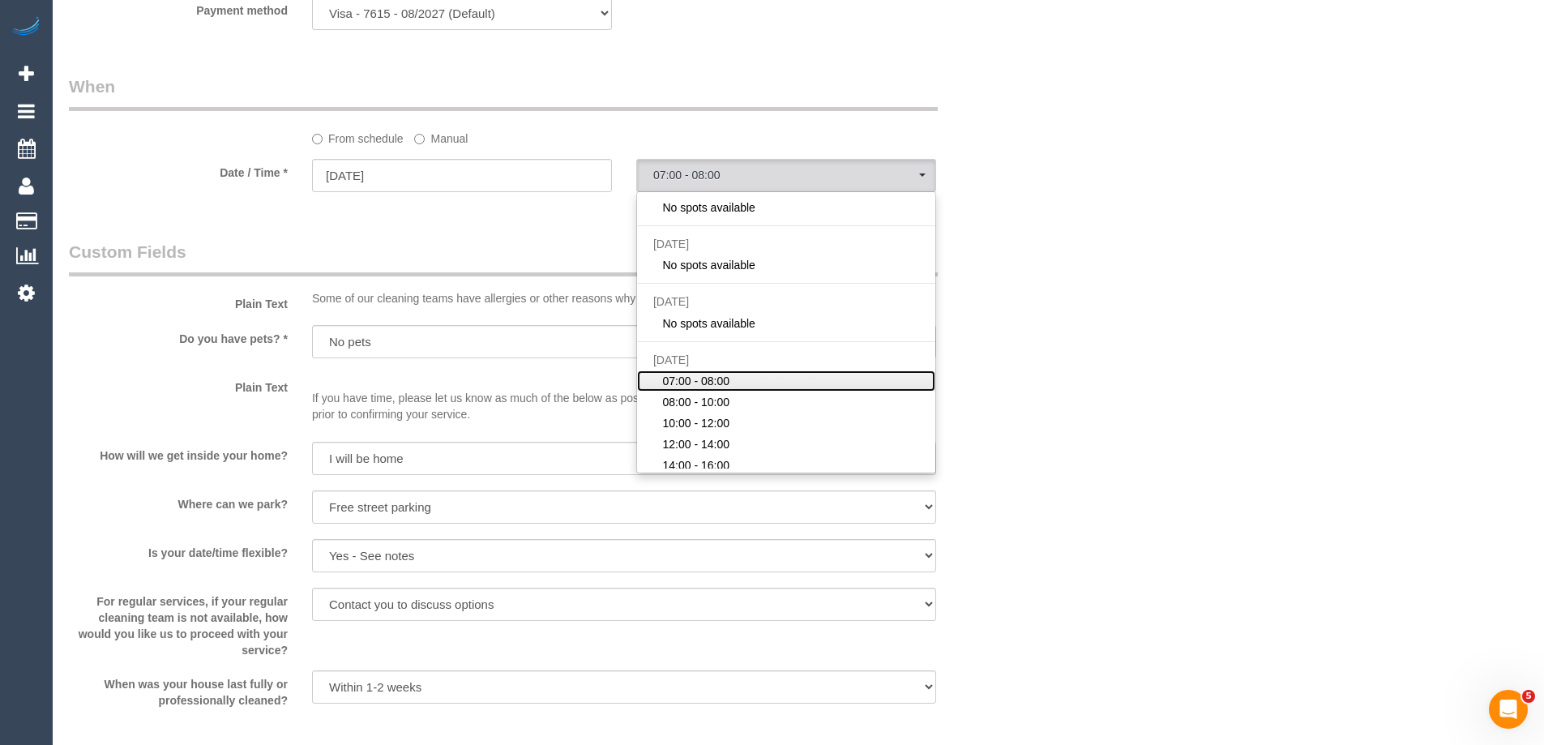
scroll to position [85, 0]
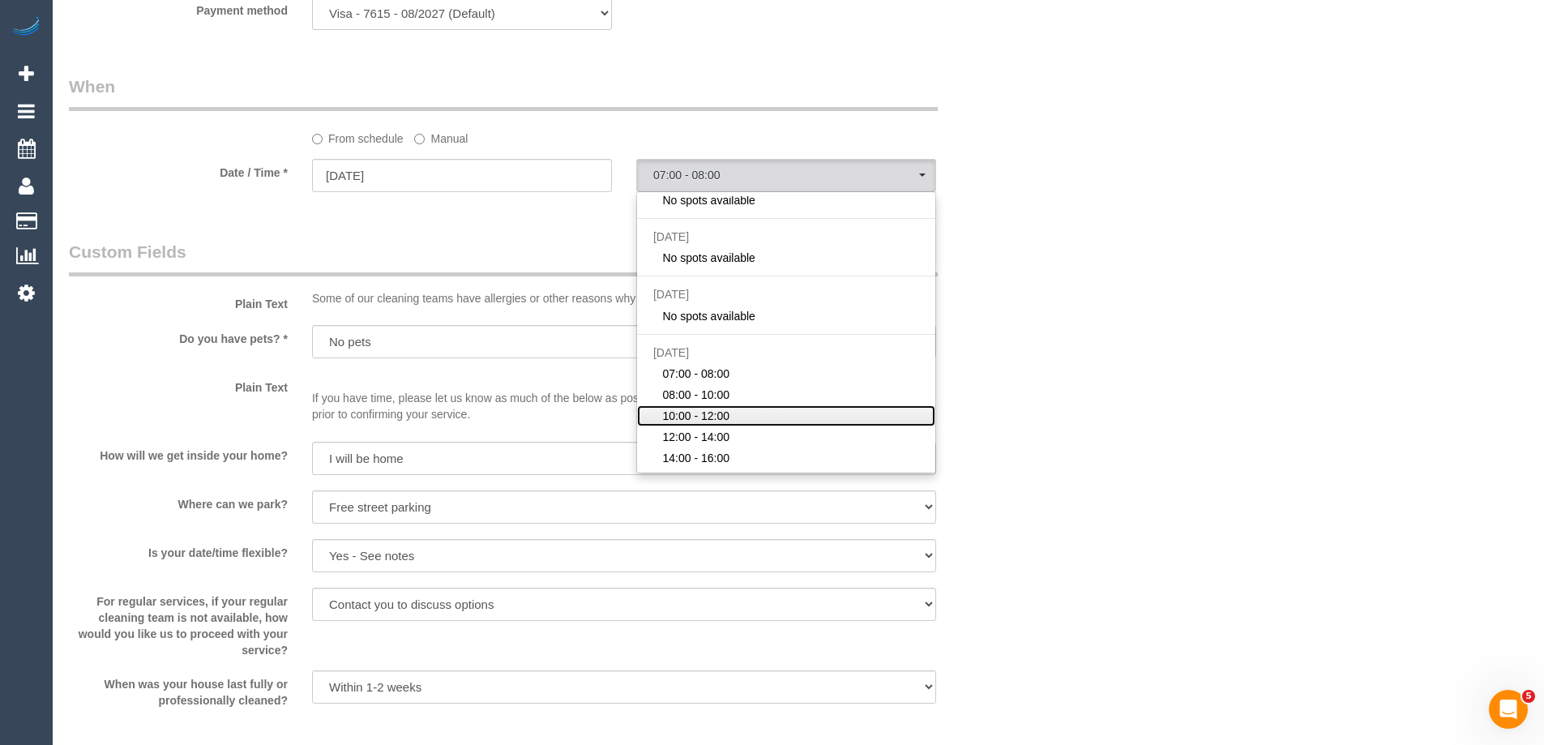
click at [721, 413] on span "10:00 - 12:00" at bounding box center [695, 416] width 67 height 16
select select "spot16"
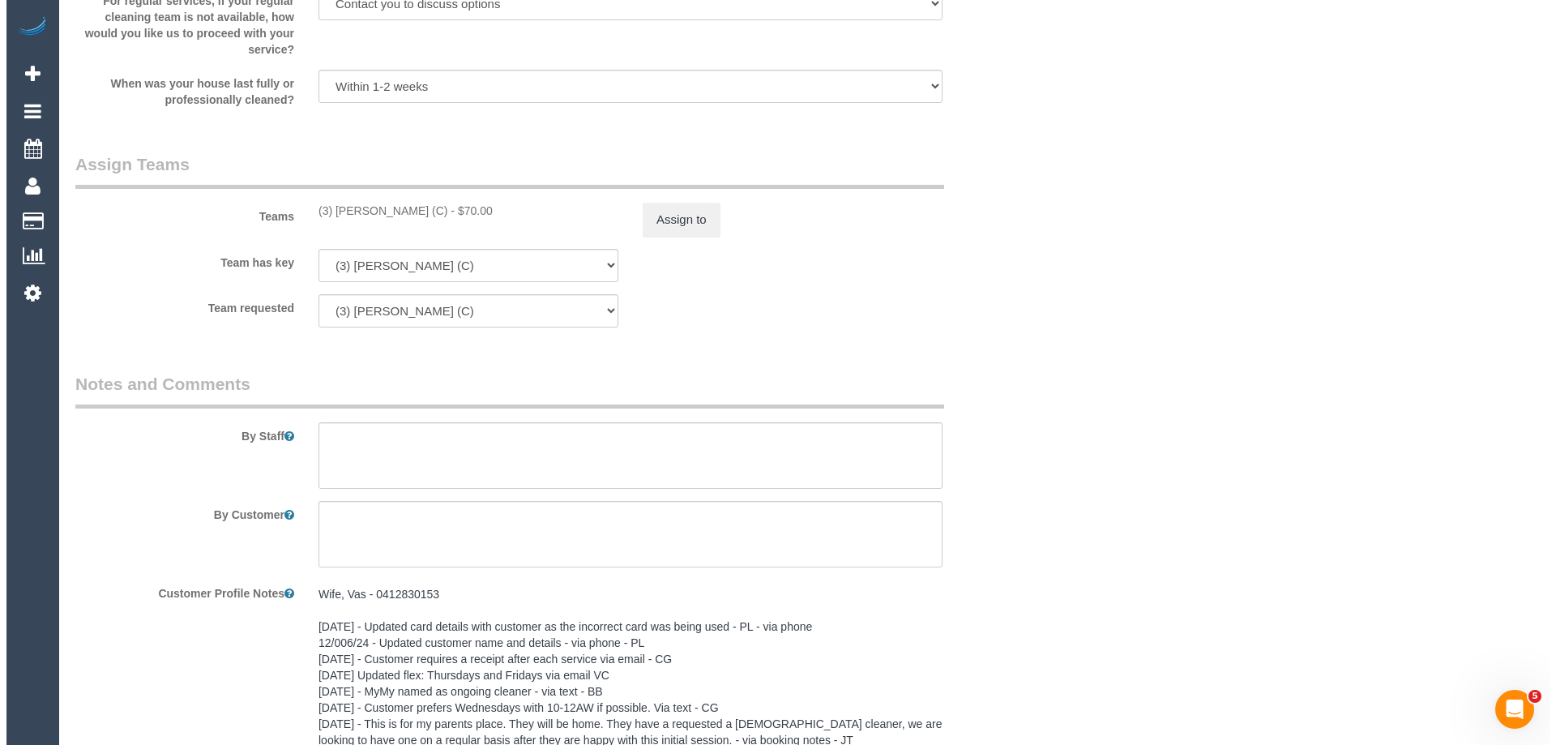
scroll to position [2431, 0]
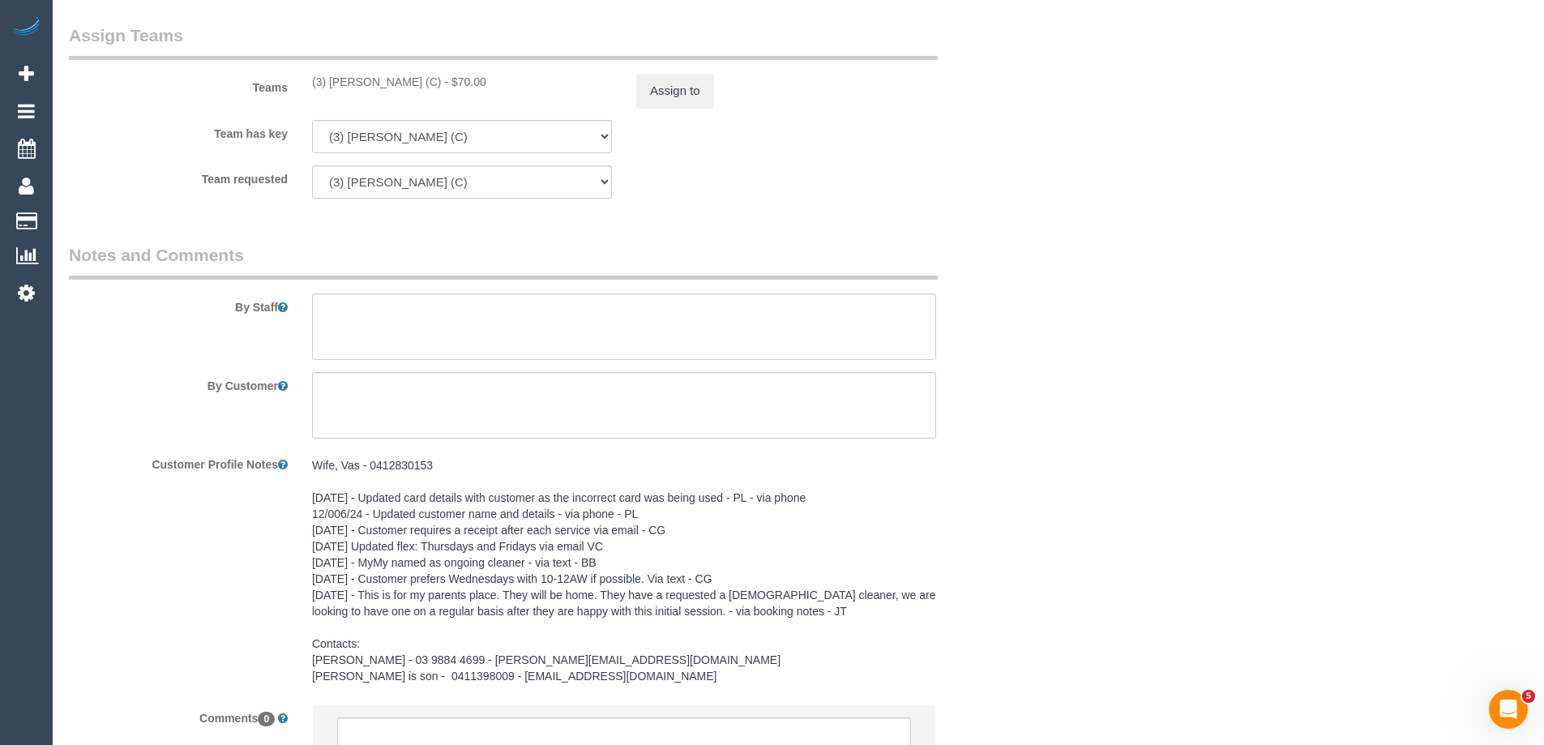
drag, startPoint x: 464, startPoint y: 82, endPoint x: 329, endPoint y: 79, distance: 134.6
click at [329, 79] on div "(3) Himasha Amarasinghe (C) - $70.00" at bounding box center [462, 82] width 300 height 16
copy div "Himasha Amarasinghe (C)"
click at [681, 79] on button "Assign to" at bounding box center [675, 91] width 78 height 34
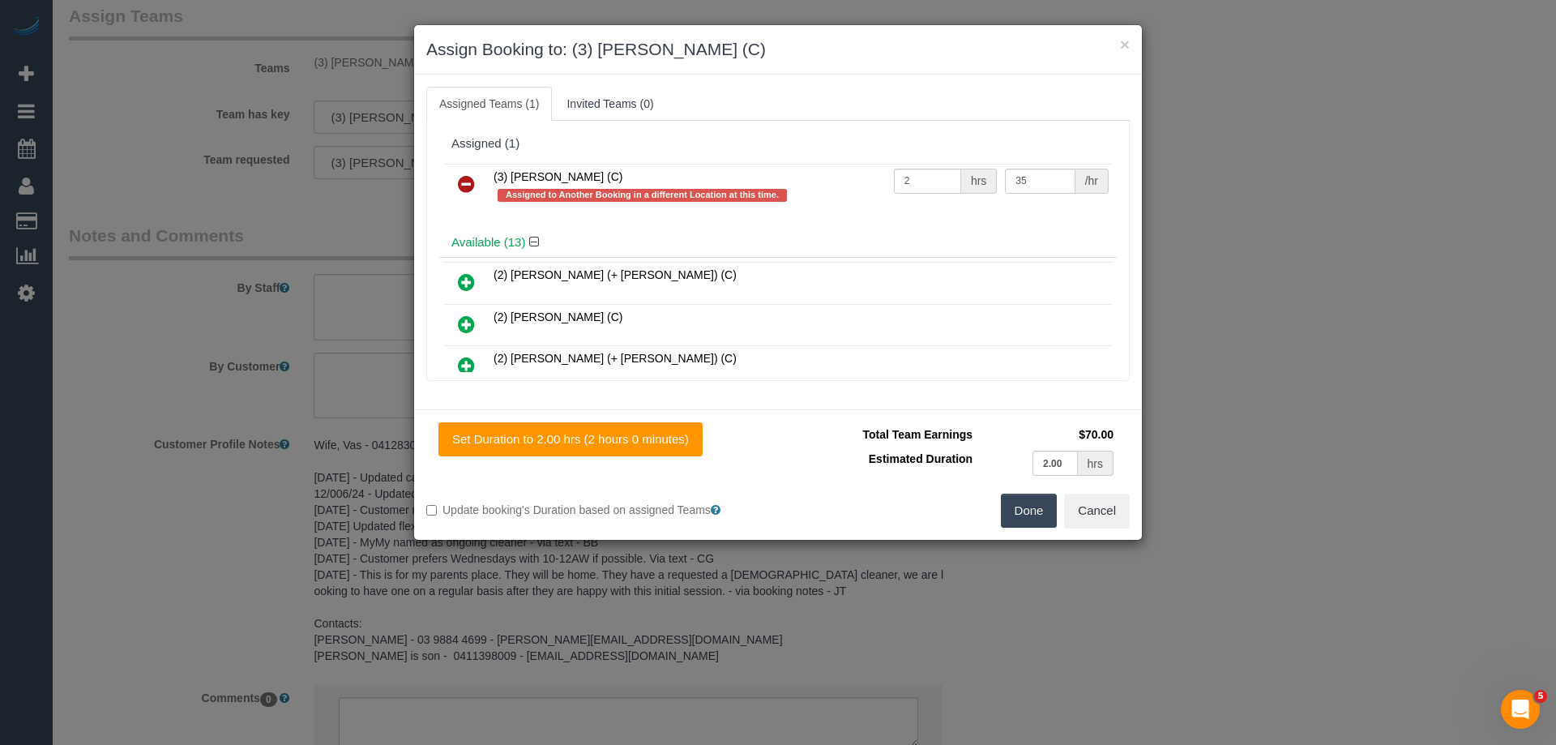
click at [468, 184] on icon at bounding box center [466, 183] width 17 height 19
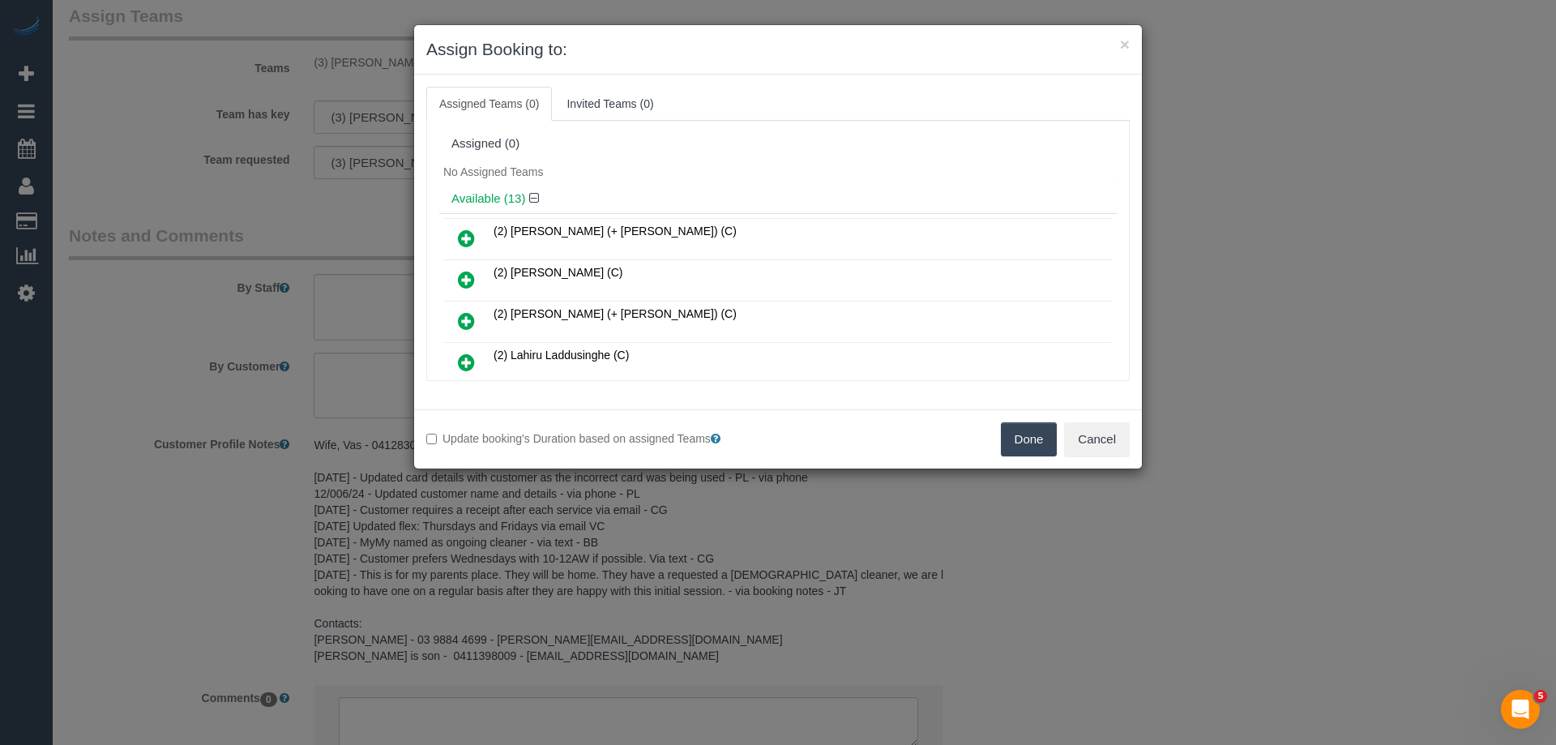
click at [996, 441] on div "Done Cancel" at bounding box center [960, 439] width 364 height 34
click at [1016, 443] on button "Done" at bounding box center [1029, 439] width 57 height 34
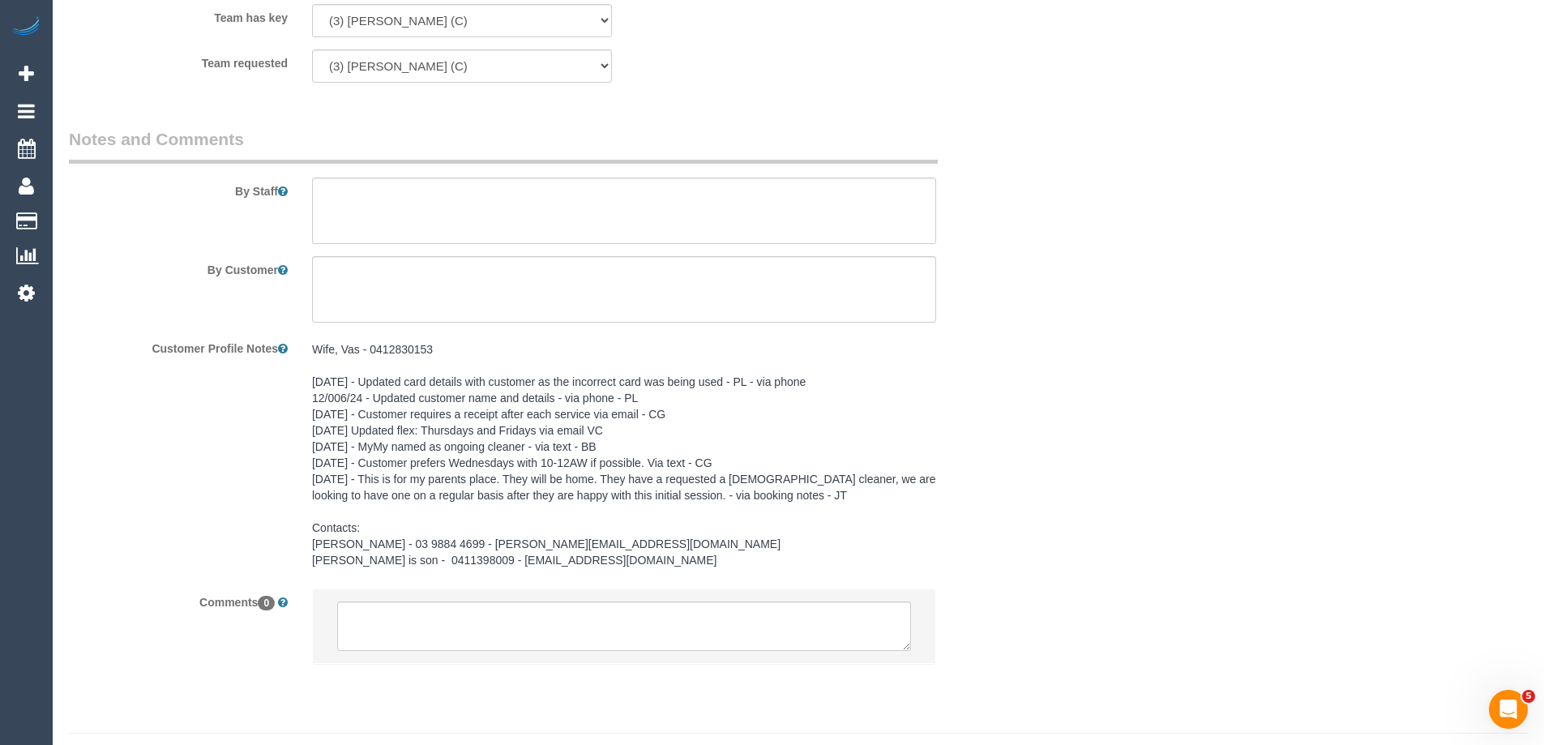
scroll to position [2584, 0]
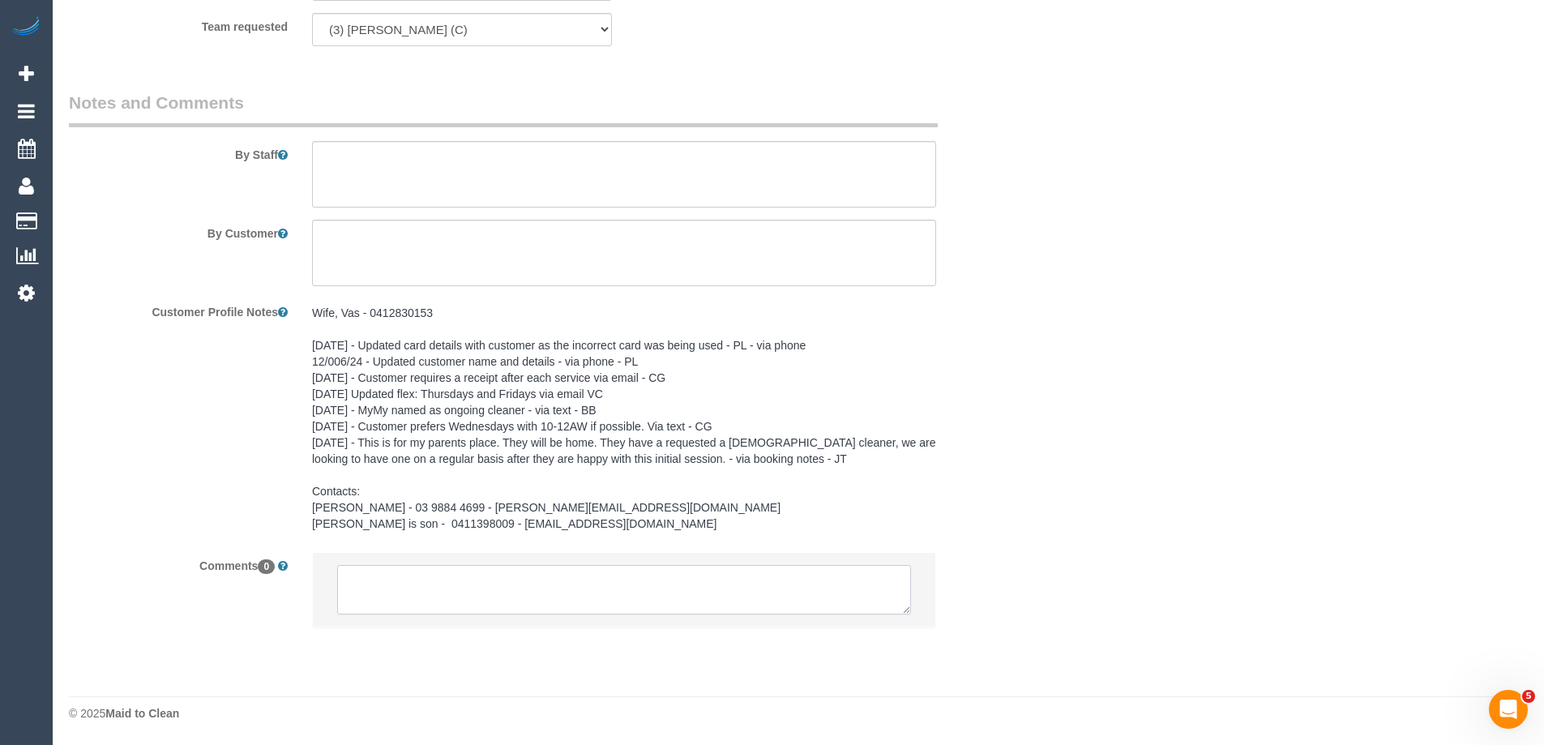
click at [397, 584] on textarea at bounding box center [624, 590] width 574 height 50
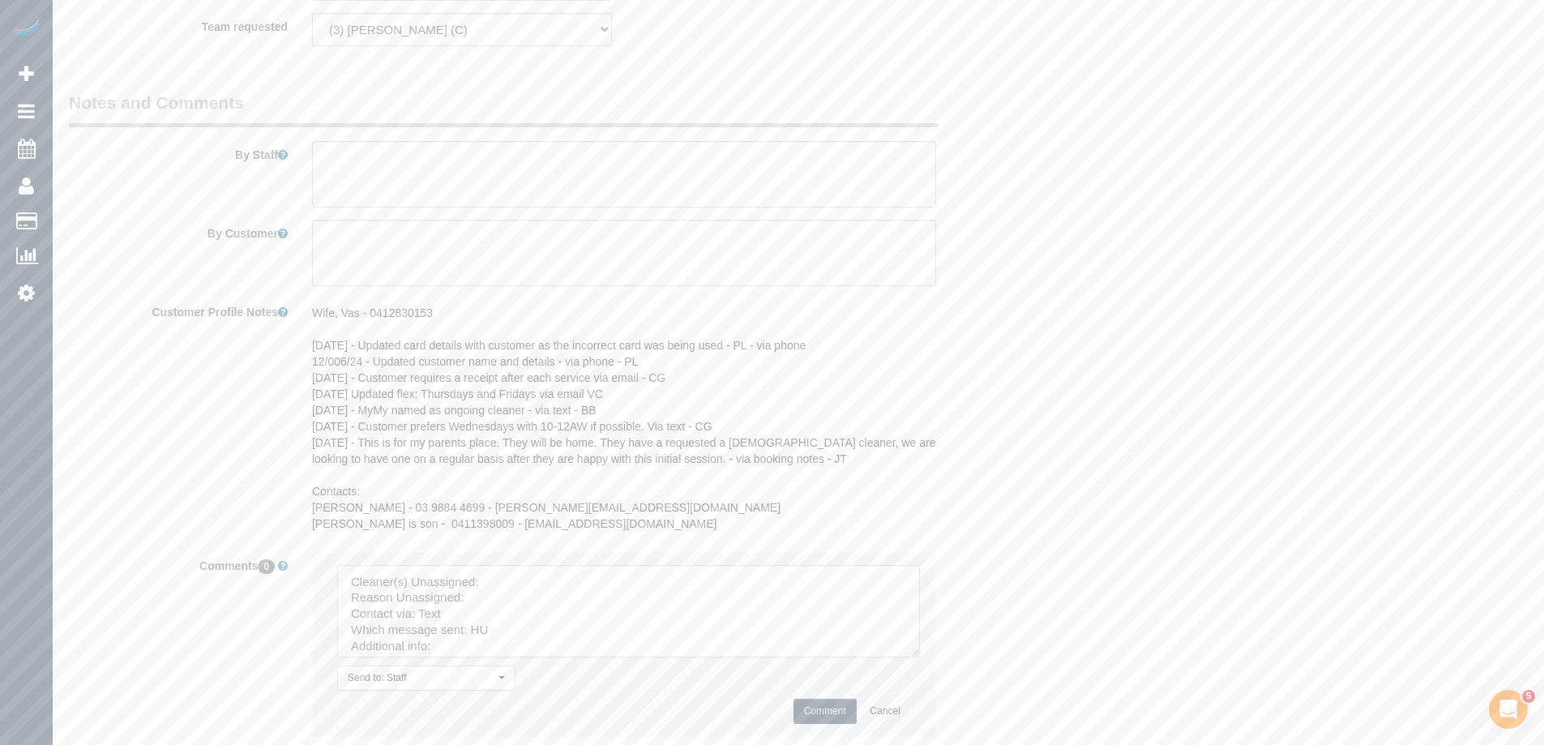
drag, startPoint x: 904, startPoint y: 609, endPoint x: 588, endPoint y: 652, distance: 319.1
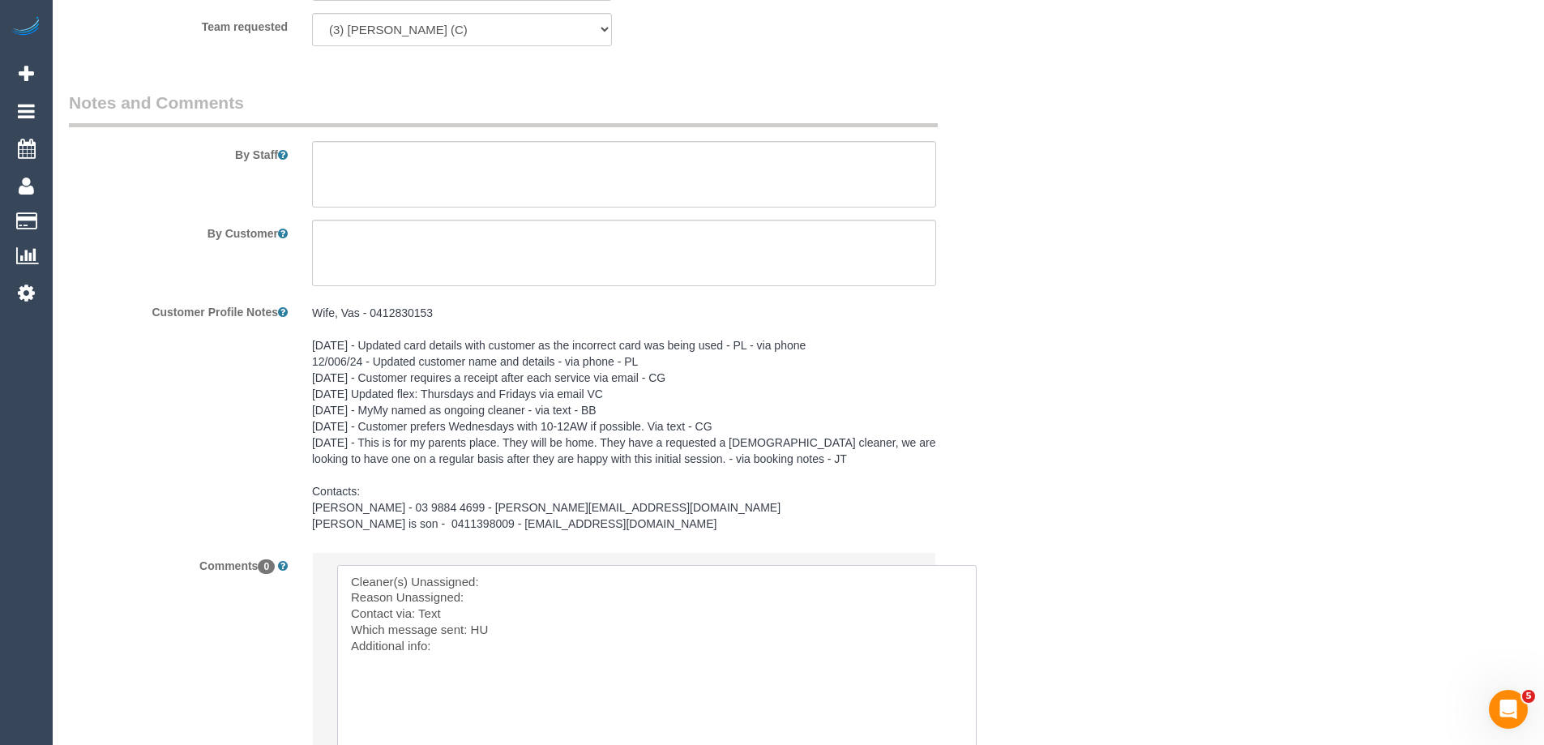
drag, startPoint x: 514, startPoint y: 642, endPoint x: 88, endPoint y: 443, distance: 470.3
click at [161, 495] on sui-booking-comments "By Staff By Customer Customer Profile Notes Wife, Vas - 0412830153 17/10/24 - U…" at bounding box center [543, 475] width 948 height 768
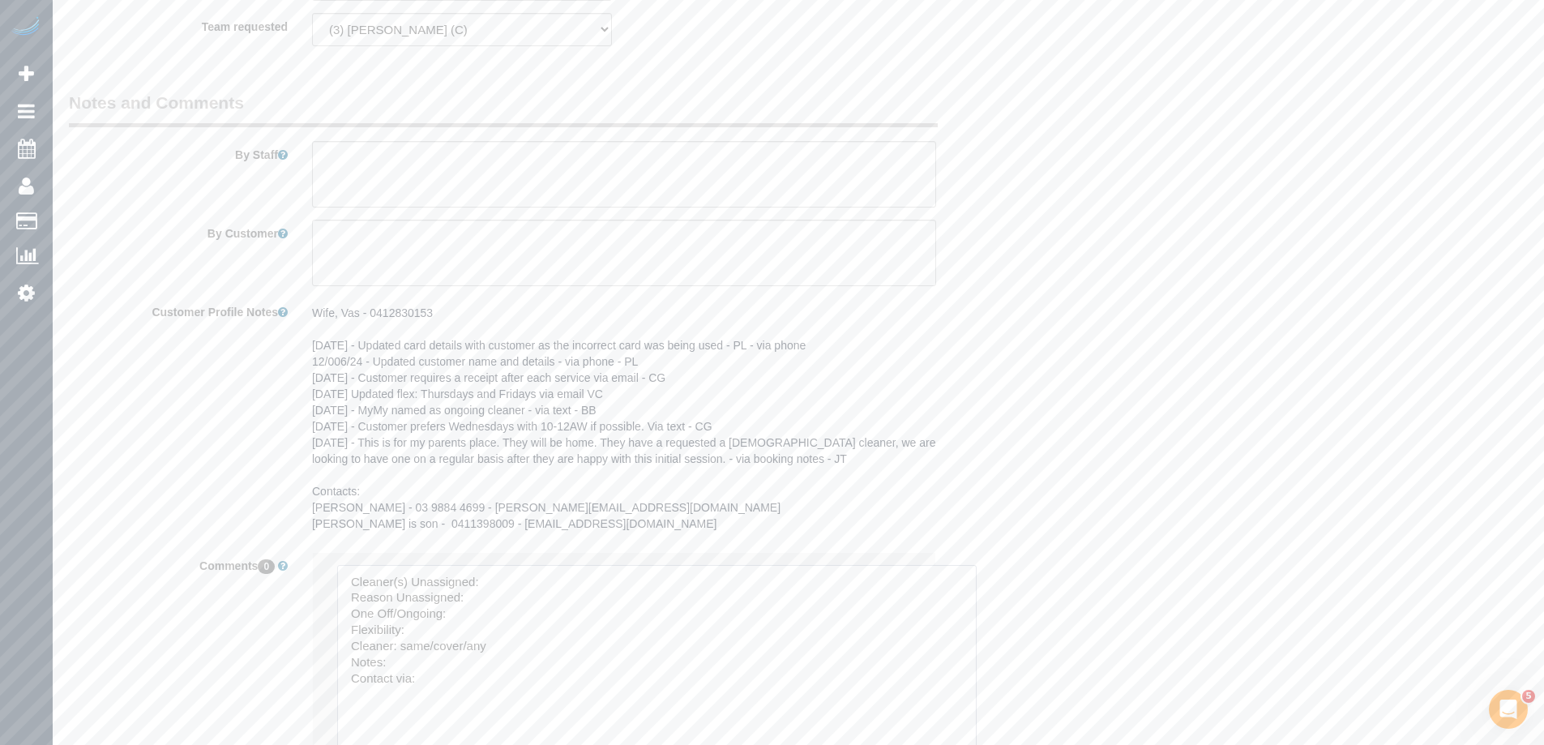
click at [502, 579] on textarea at bounding box center [656, 664] width 639 height 199
paste textarea "Himasha Amarasinghe (C)"
click at [500, 599] on textarea at bounding box center [656, 664] width 639 height 199
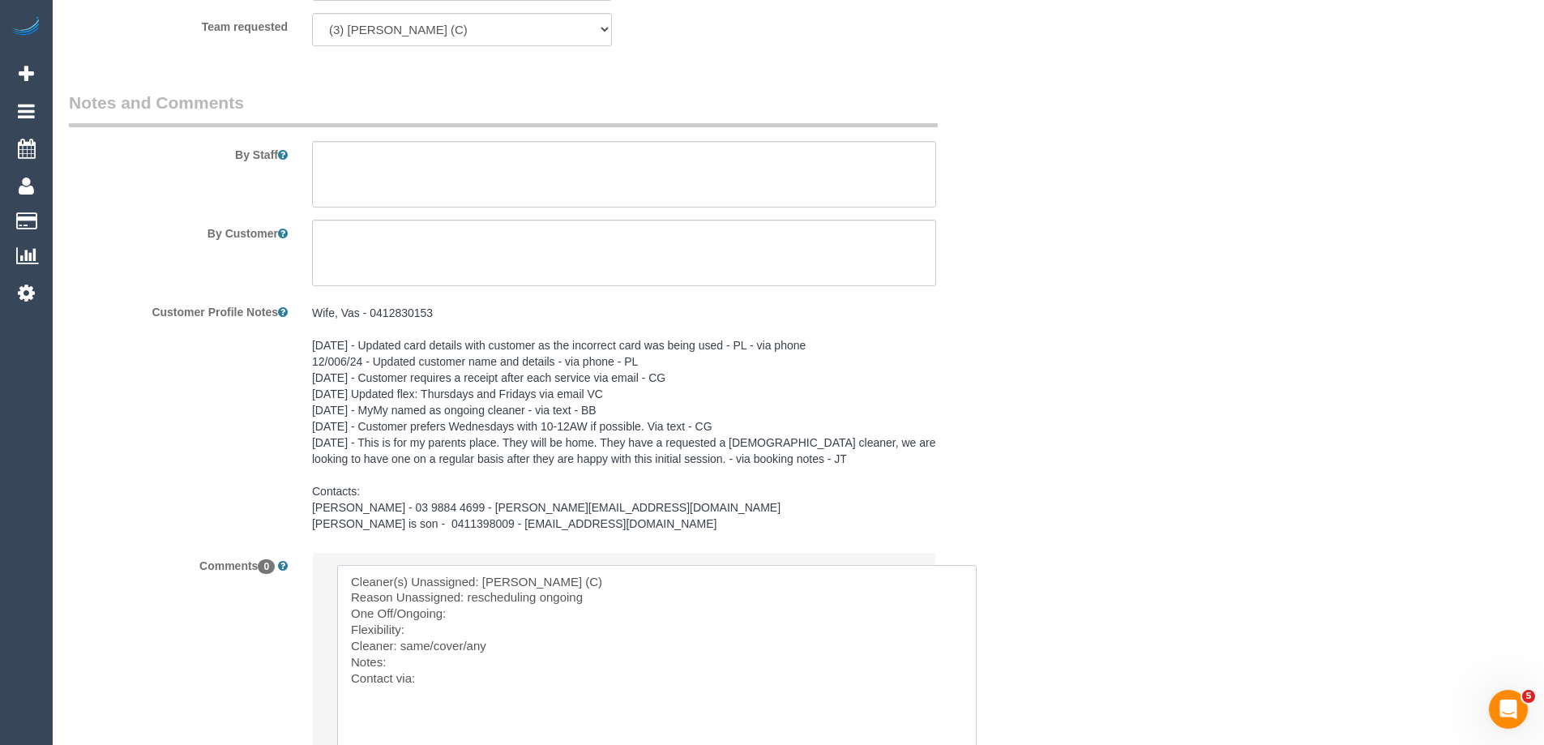
click at [458, 619] on textarea at bounding box center [656, 664] width 639 height 199
click at [550, 601] on textarea at bounding box center [656, 664] width 639 height 199
click at [475, 609] on textarea at bounding box center [656, 664] width 639 height 199
paste textarea "ongoing"
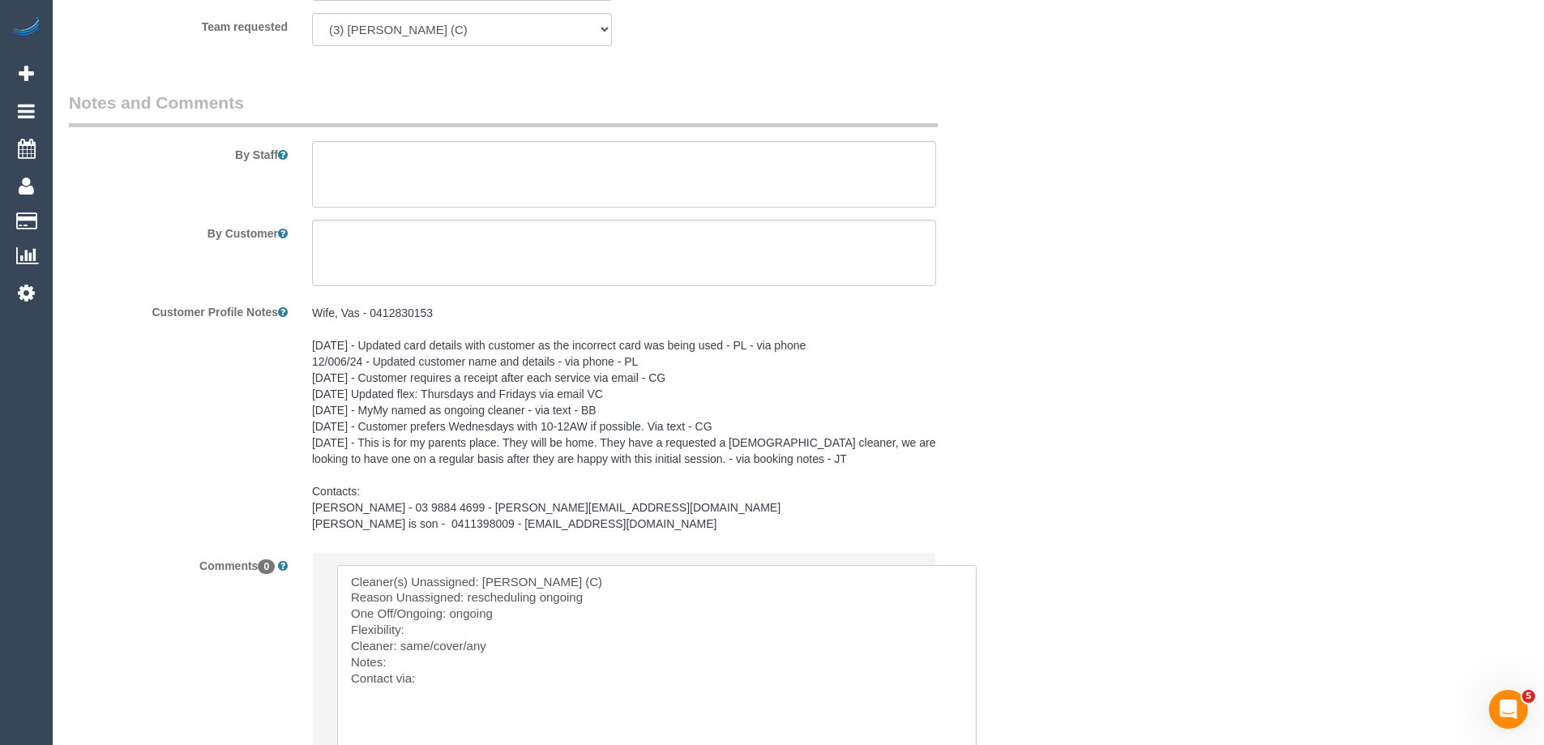
click at [582, 605] on textarea at bounding box center [656, 664] width 639 height 199
click at [565, 602] on textarea at bounding box center [656, 664] width 639 height 199
click at [490, 636] on textarea at bounding box center [656, 664] width 639 height 199
click at [419, 631] on textarea at bounding box center [656, 664] width 639 height 199
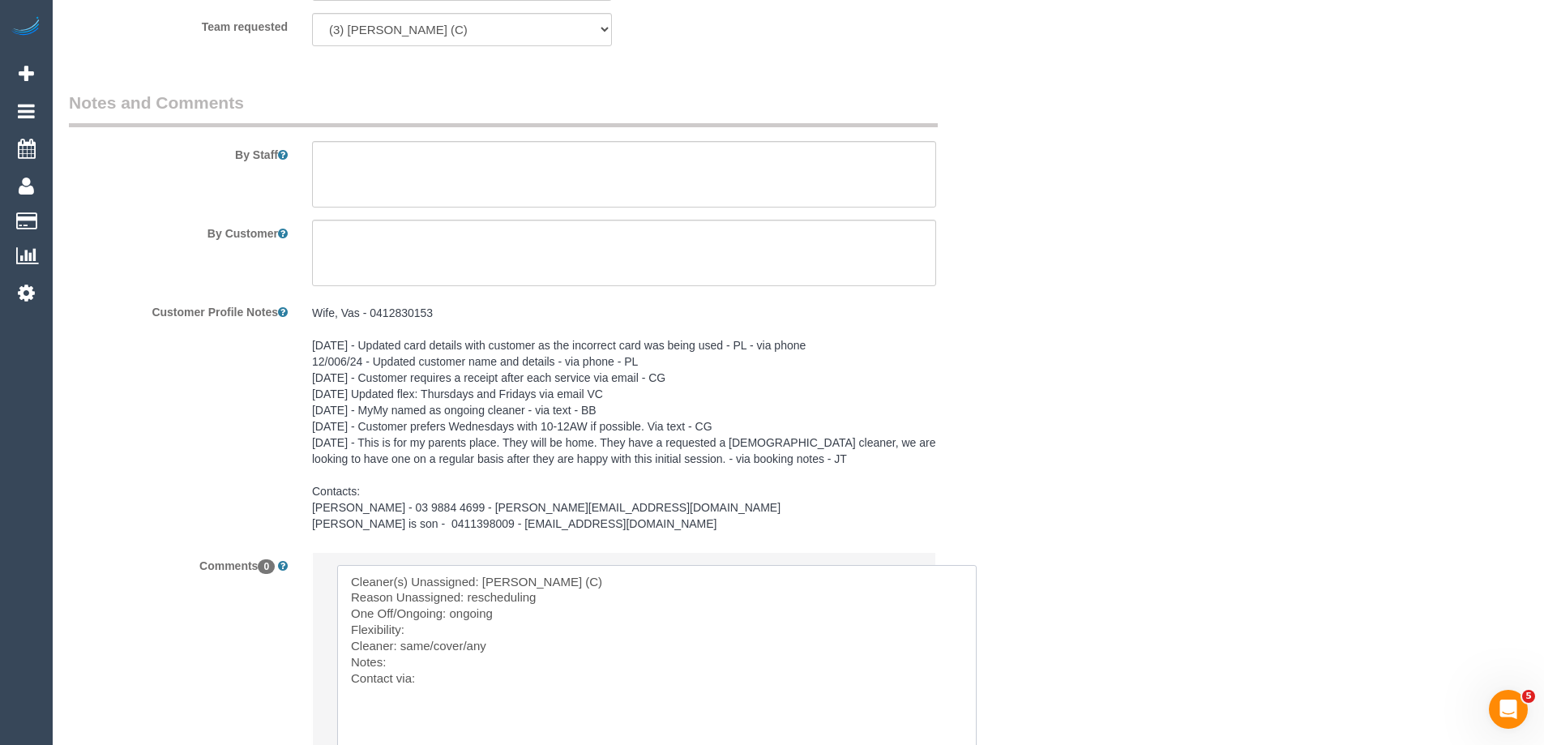
paste textarea "Monday - 10am - 6pm Wednesday - 10am - 6pm Friday - 10am - 6pm"
drag, startPoint x: 466, startPoint y: 681, endPoint x: 404, endPoint y: 681, distance: 62.4
click at [404, 681] on textarea at bounding box center [656, 664] width 639 height 199
click at [432, 717] on textarea at bounding box center [656, 664] width 639 height 199
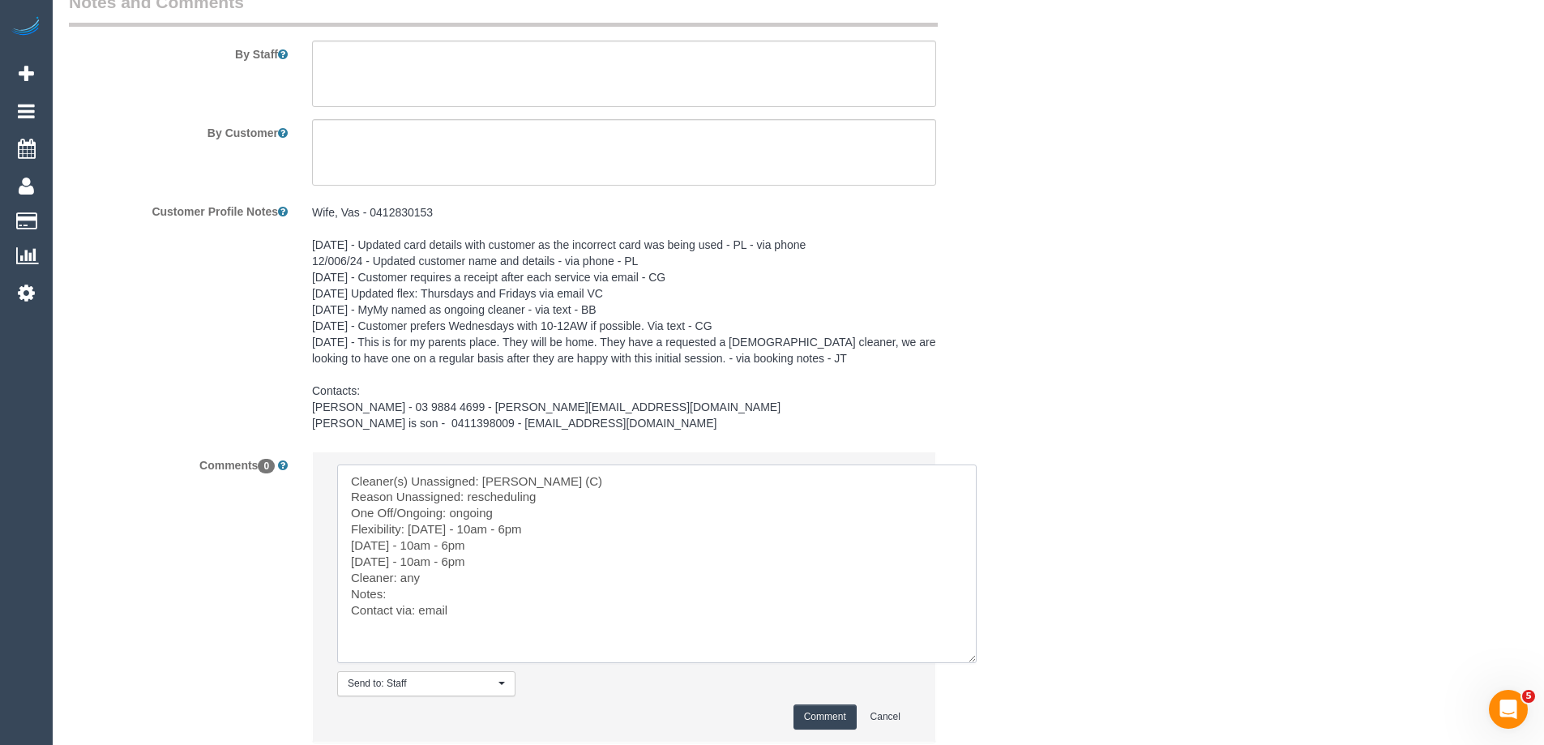
scroll to position [2799, 0]
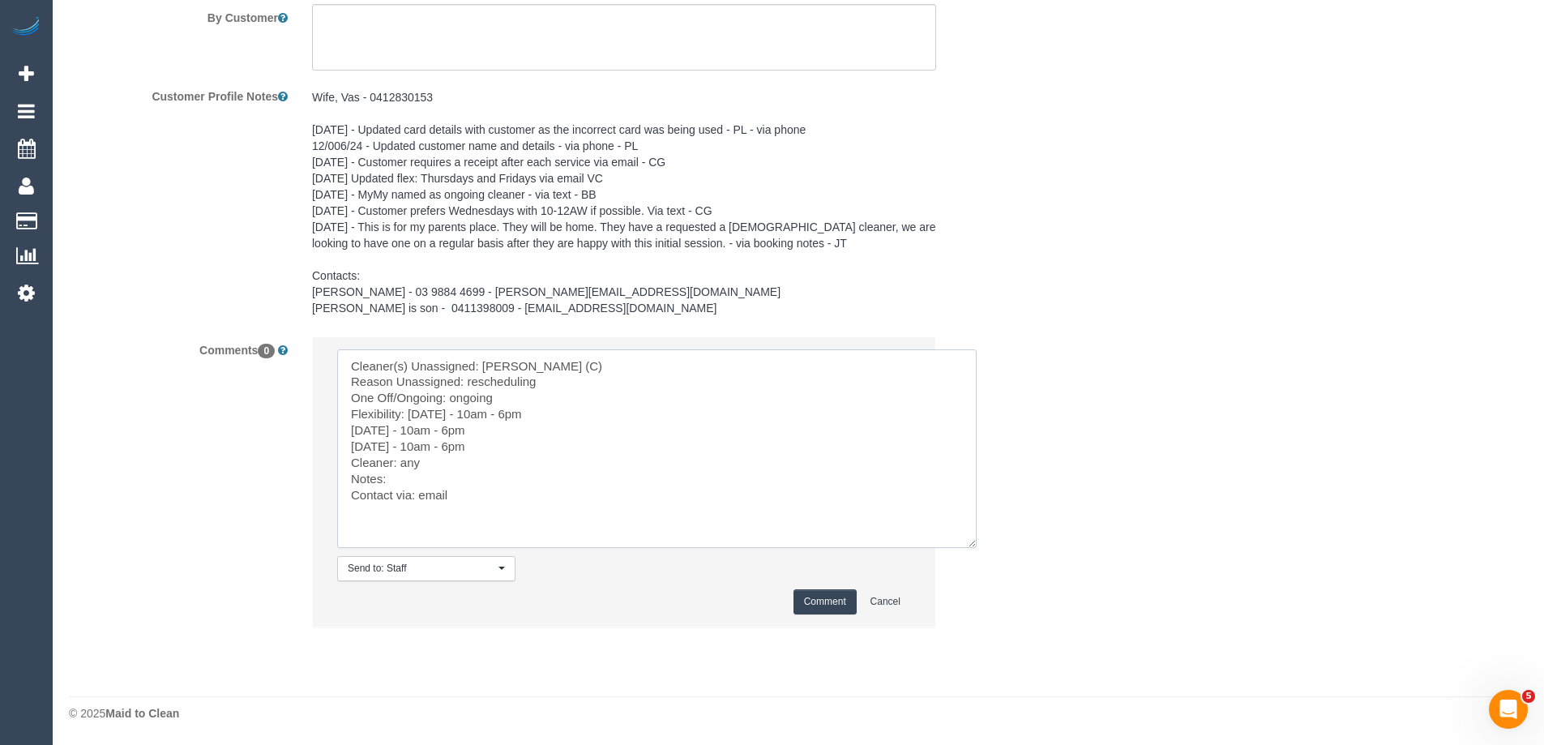
type textarea "Cleaner(s) Unassigned: Himasha Amarasinghe (C) Reason Unassigned: rescheduling …"
click at [820, 593] on button "Comment" at bounding box center [824, 601] width 63 height 25
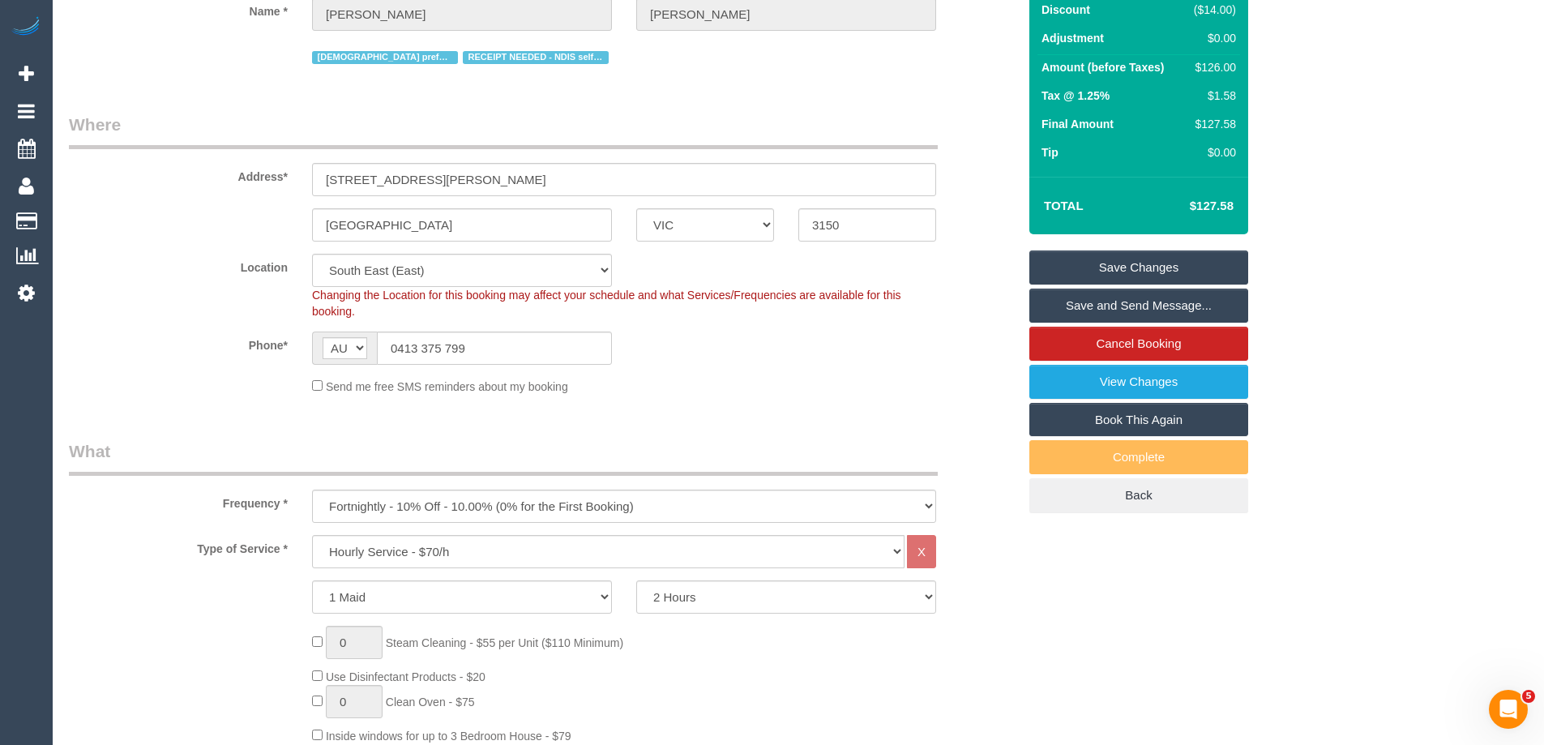
scroll to position [151, 0]
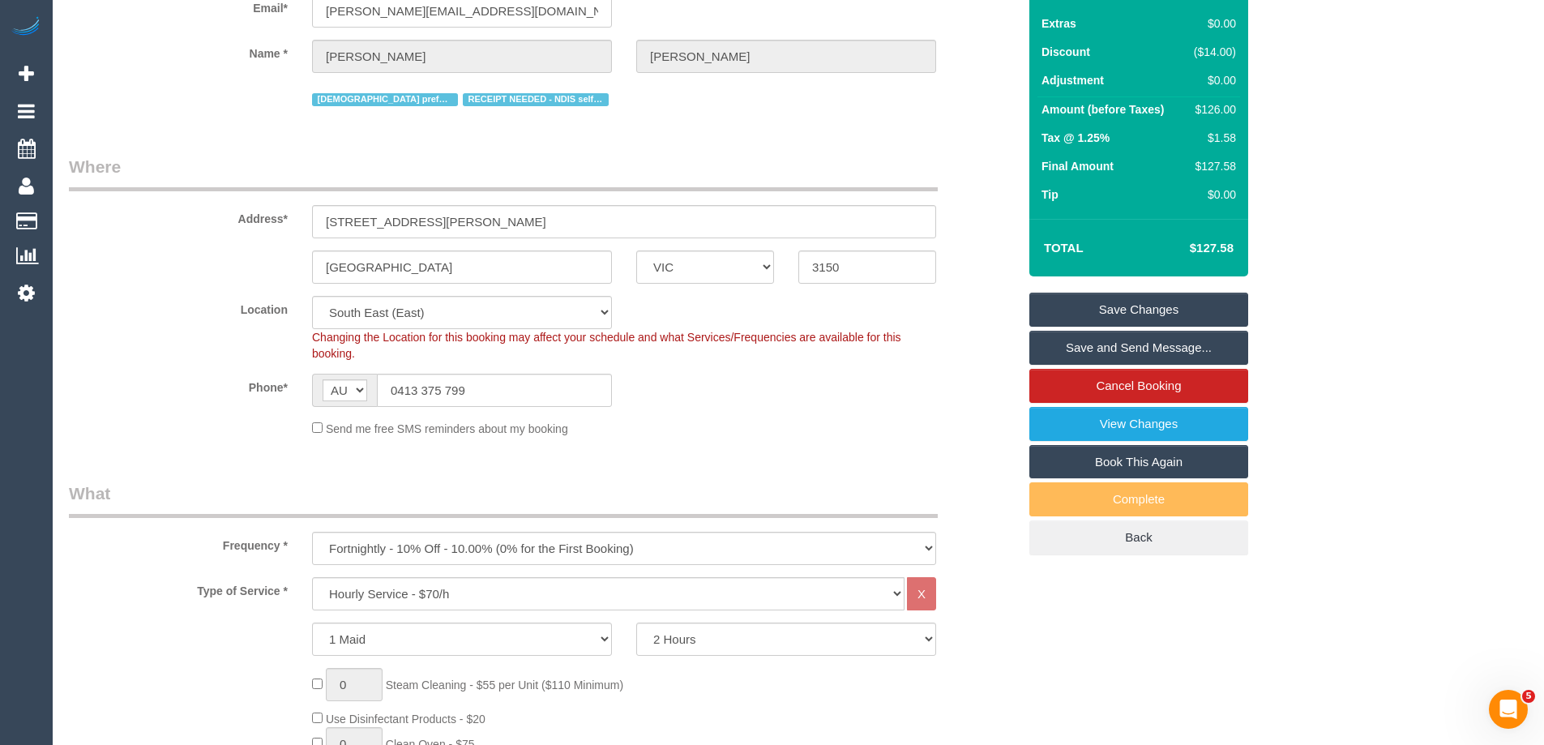
click at [1109, 306] on link "Save Changes" at bounding box center [1138, 310] width 219 height 34
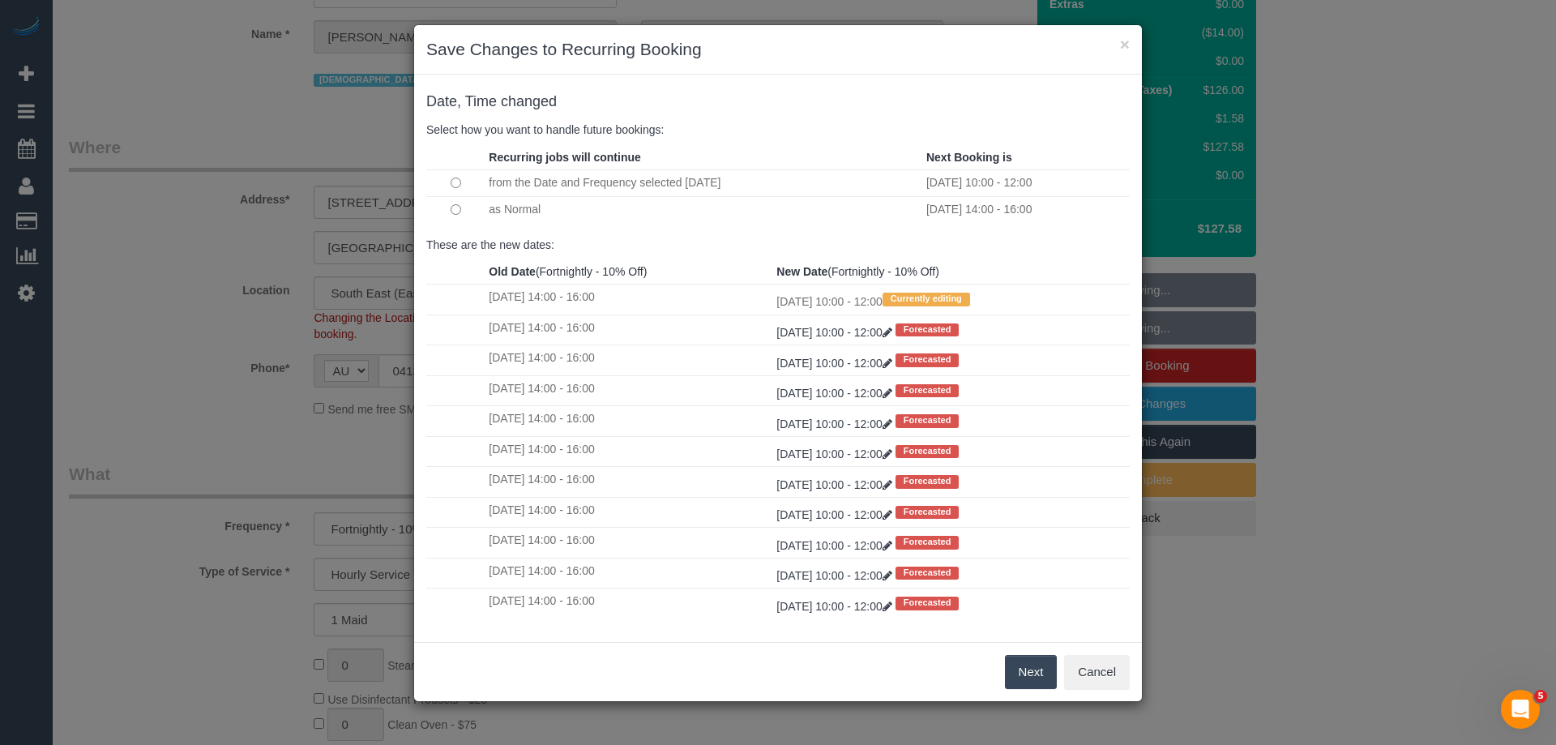
click at [1025, 673] on button "Next" at bounding box center [1031, 672] width 53 height 34
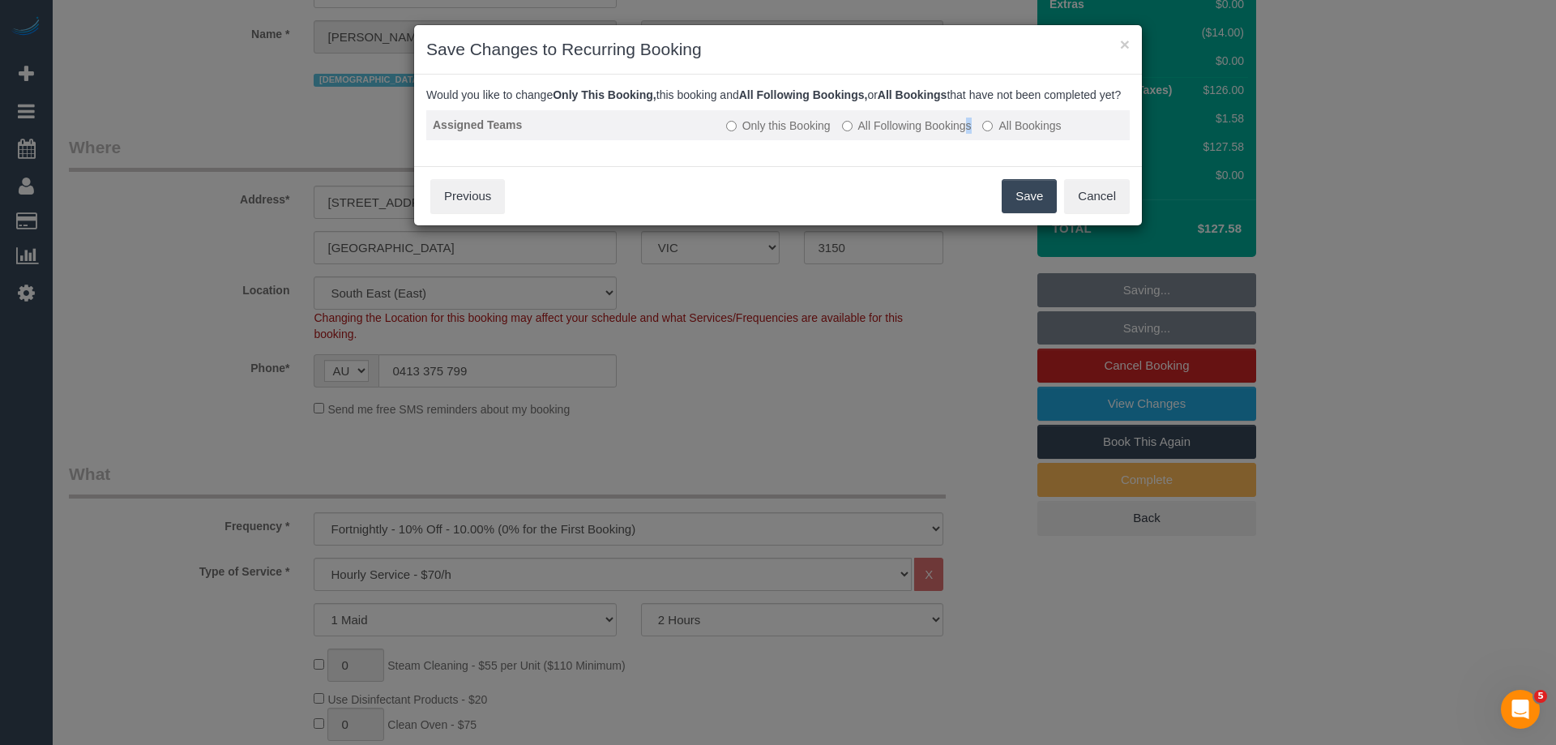
click at [879, 134] on label "All Following Bookings" at bounding box center [907, 126] width 130 height 16
click at [899, 134] on label "All Following Bookings" at bounding box center [907, 126] width 130 height 16
click at [1015, 209] on button "Save" at bounding box center [1029, 196] width 55 height 34
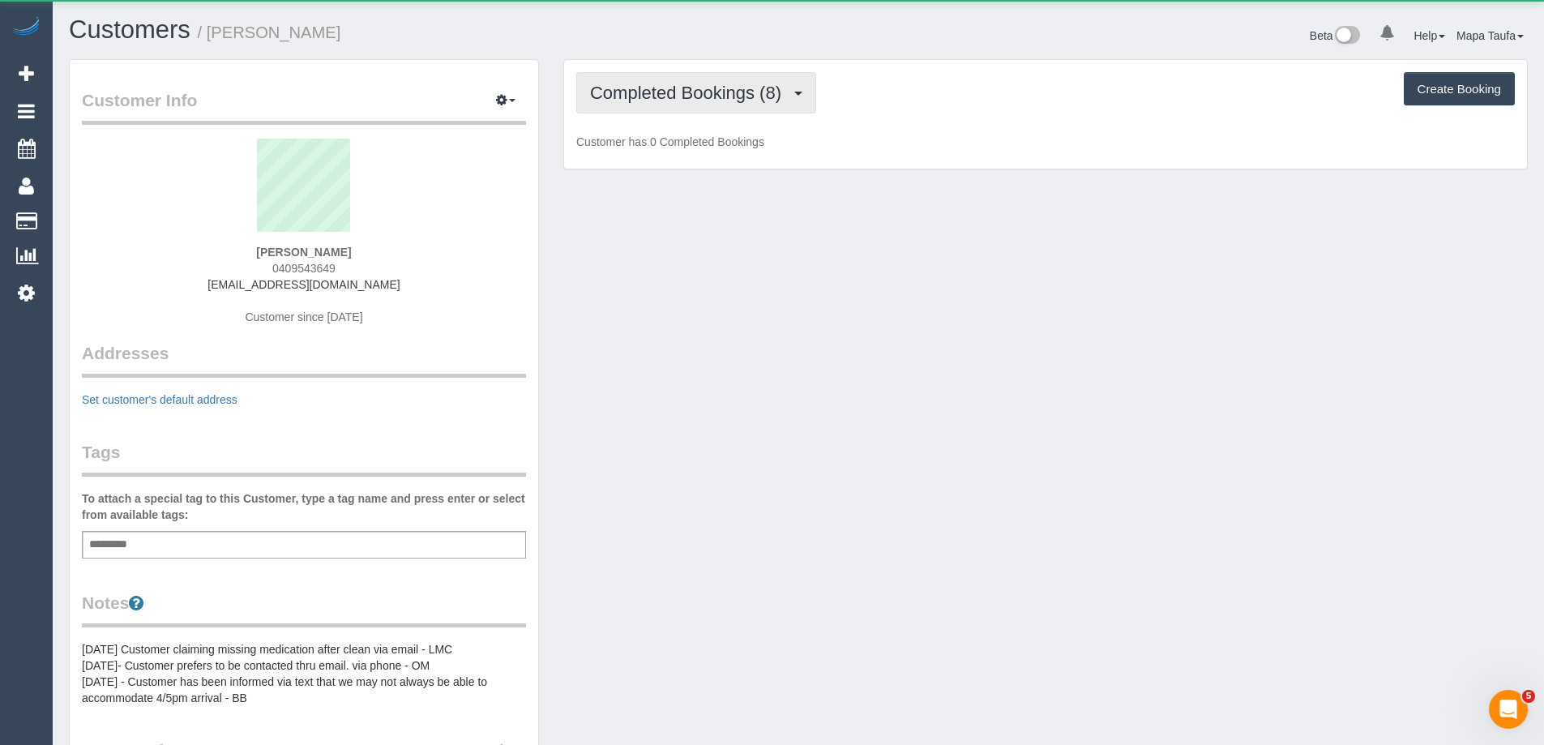
click at [665, 94] on span "Completed Bookings (8)" at bounding box center [689, 93] width 199 height 20
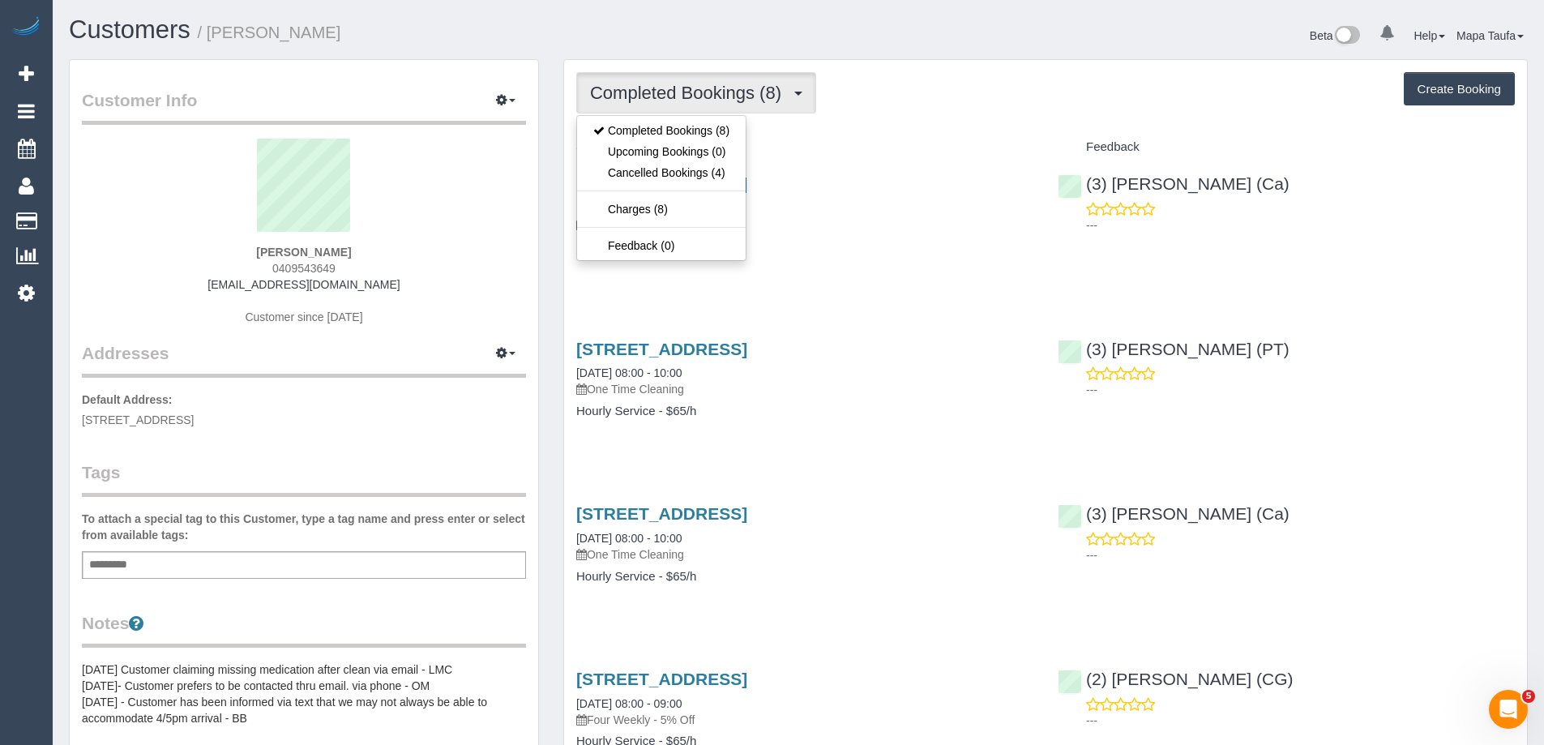
click at [933, 104] on div "Completed Bookings (8) Completed Bookings (8) Upcoming Bookings (0) Cancelled B…" at bounding box center [1045, 92] width 938 height 41
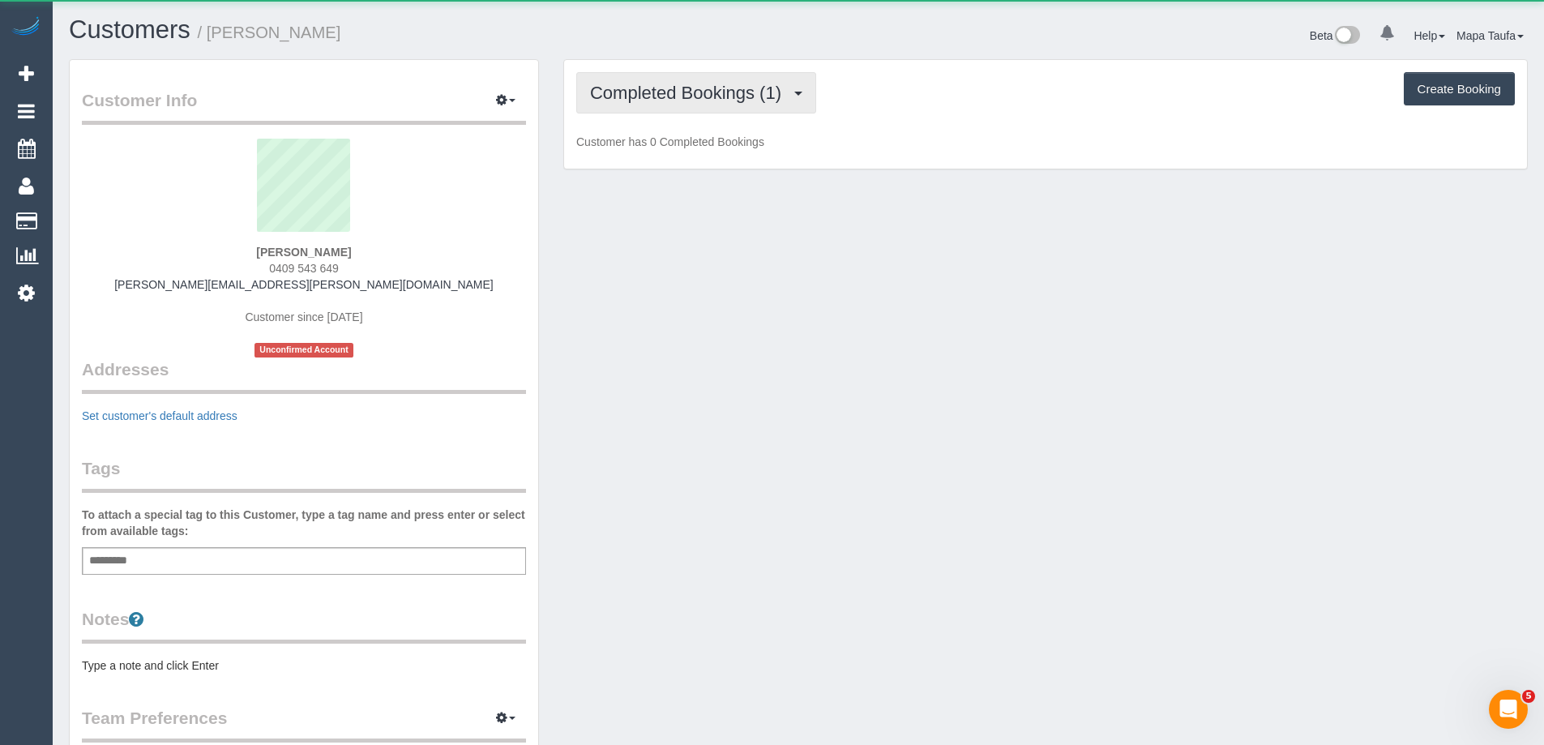
click at [654, 105] on button "Completed Bookings (1)" at bounding box center [696, 92] width 240 height 41
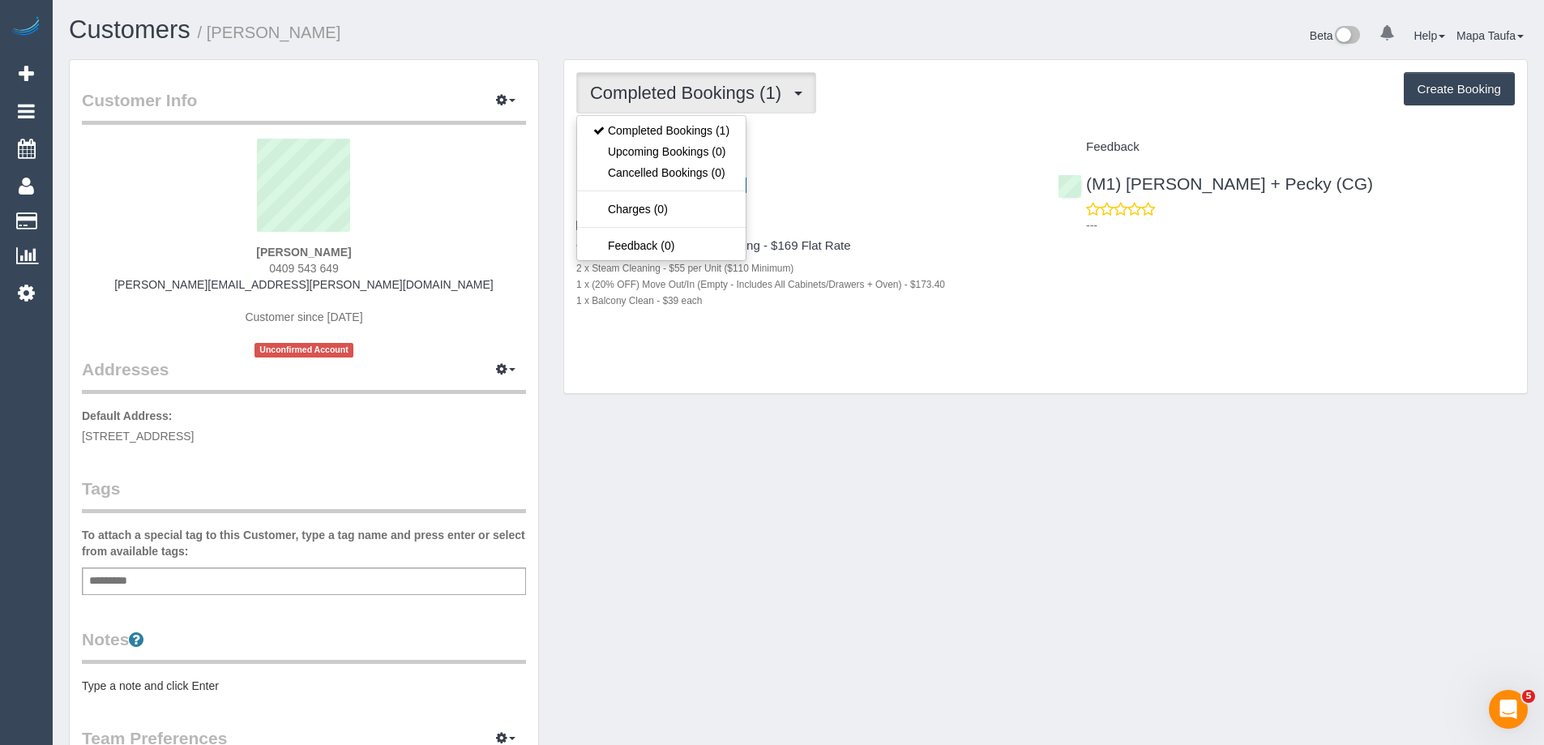
click at [1013, 134] on div "Service" at bounding box center [804, 148] width 481 height 28
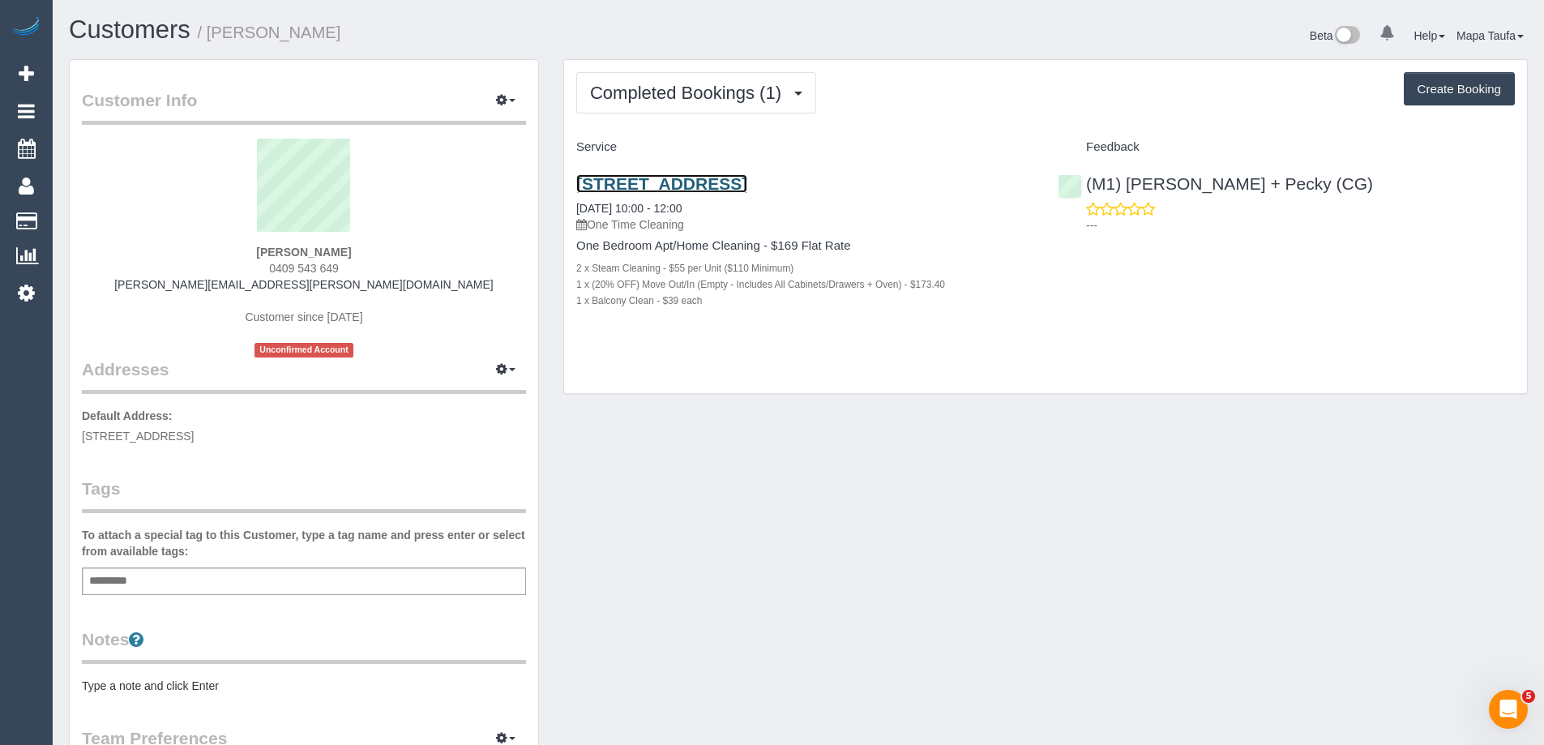
click at [696, 186] on link "[STREET_ADDRESS]" at bounding box center [661, 183] width 171 height 19
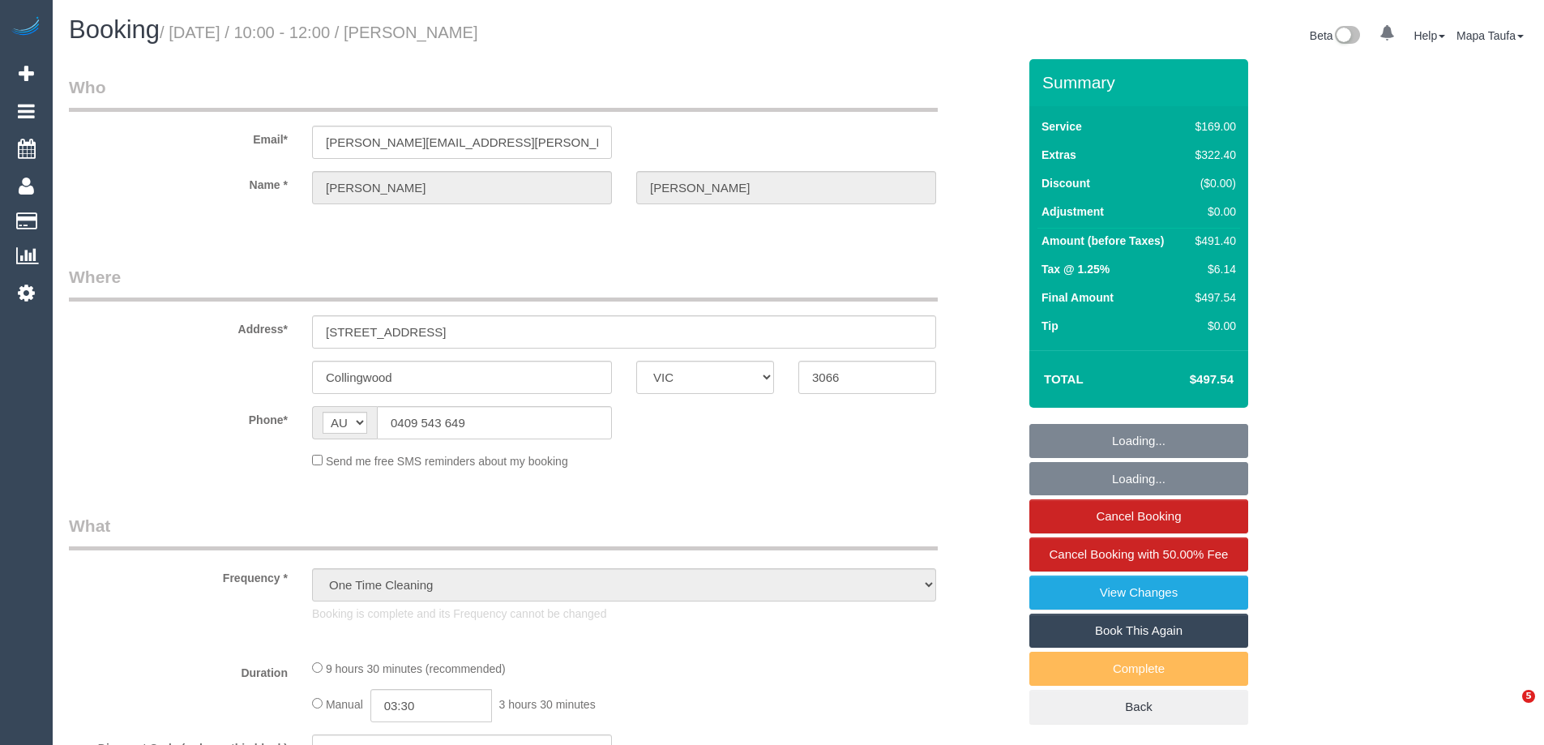
select select "VIC"
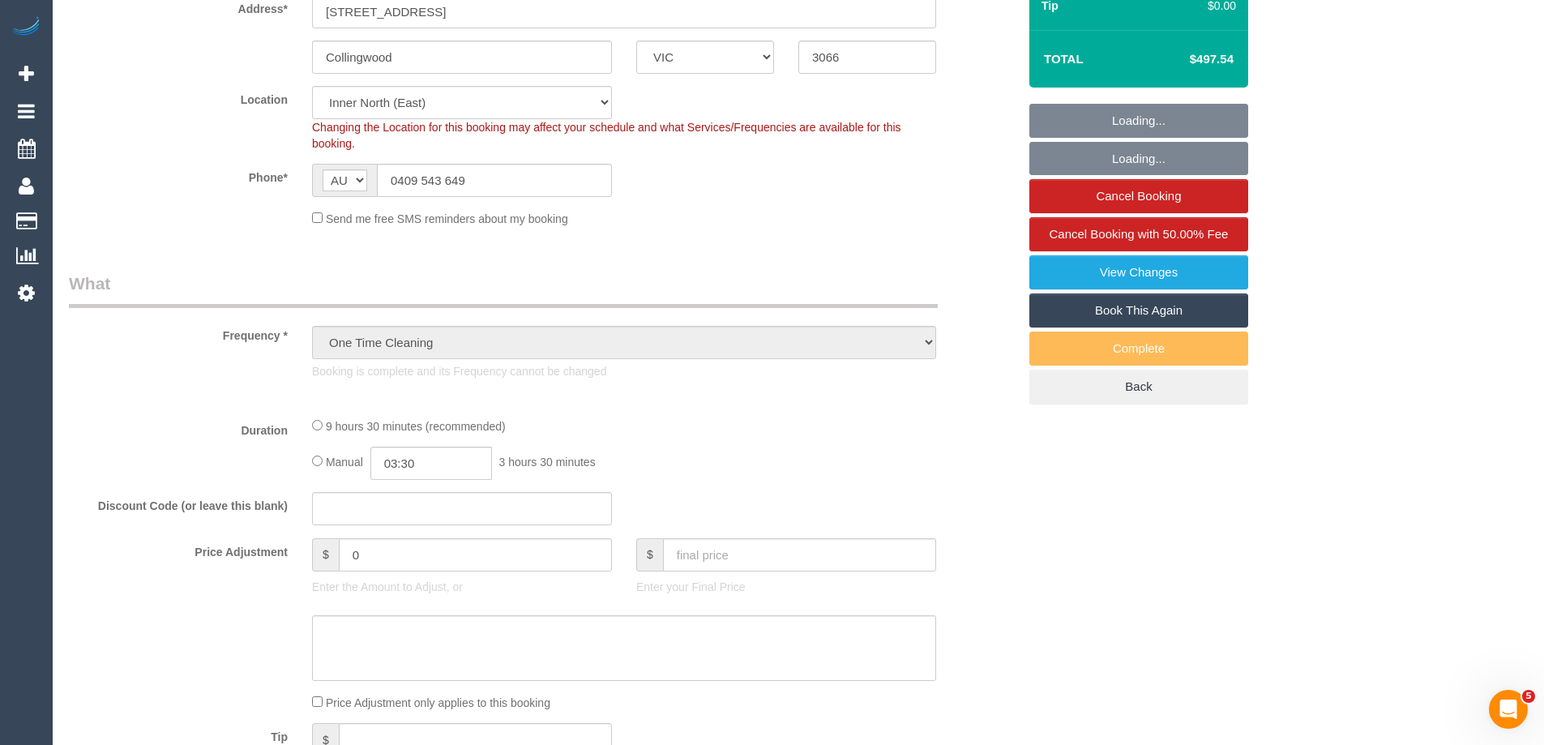
select select "object:586"
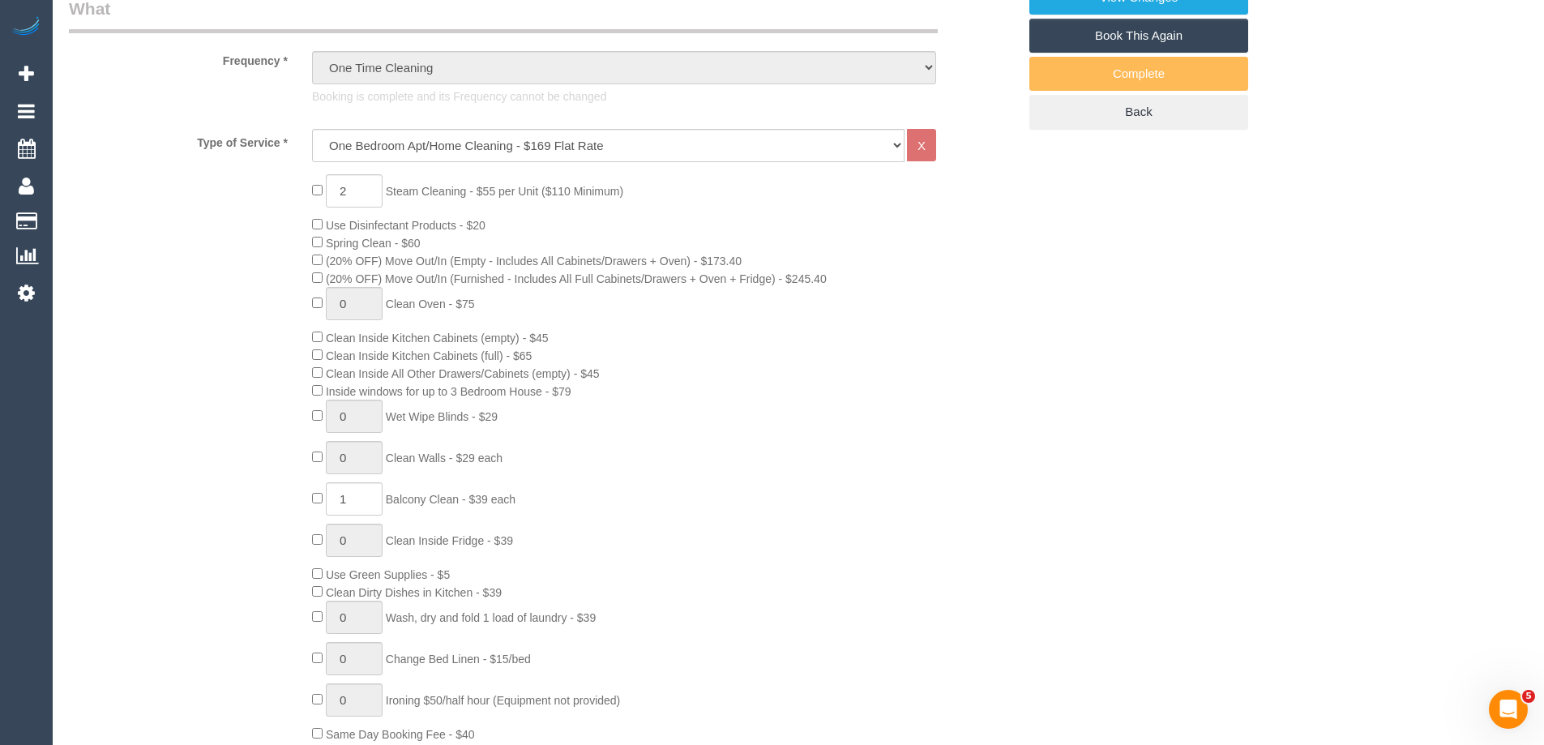
select select "string:stripe-pm_1S0w0N2GScqysDRVPzLDoc25"
select select "spot1"
select select "number:28"
select select "number:14"
select select "number:19"
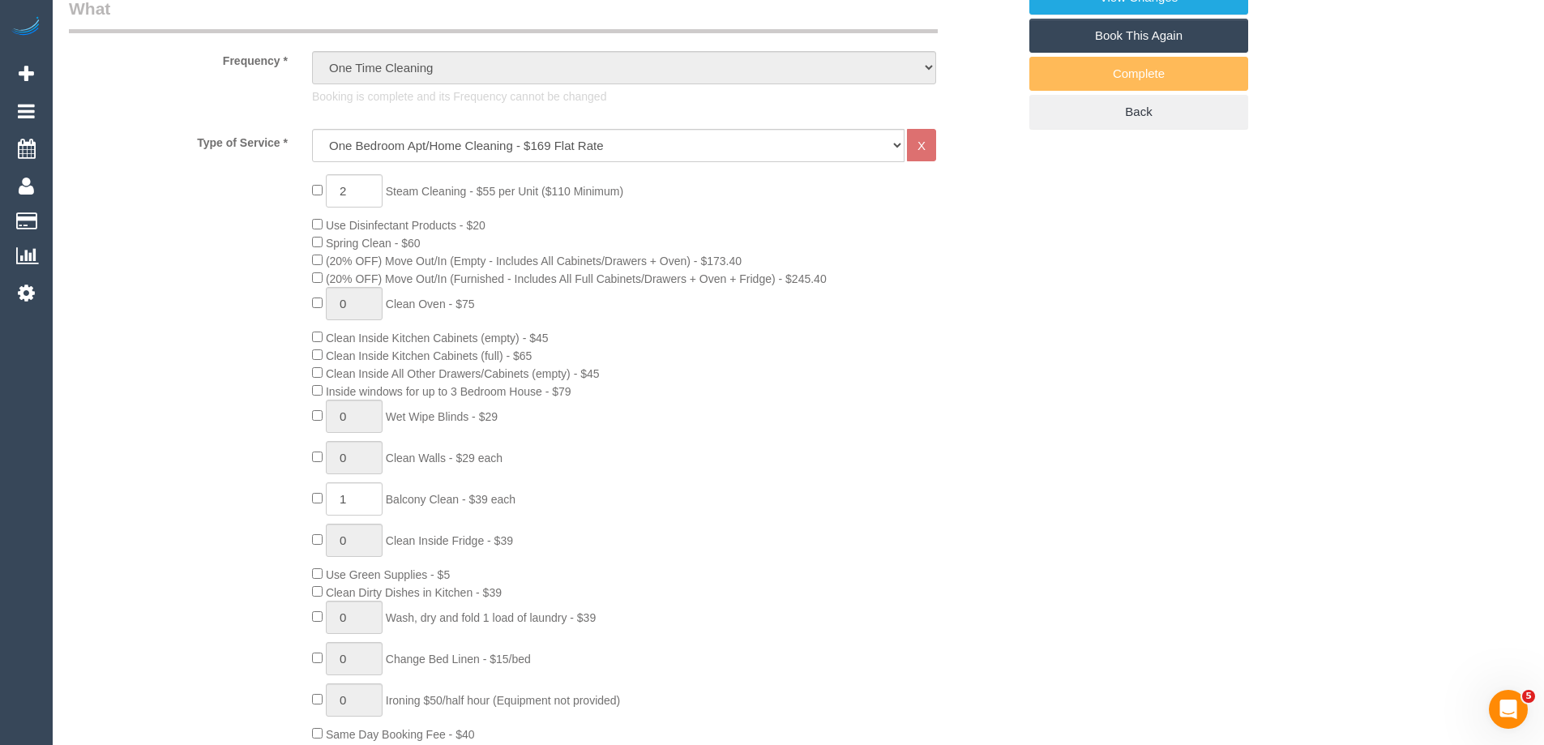
select select "number:25"
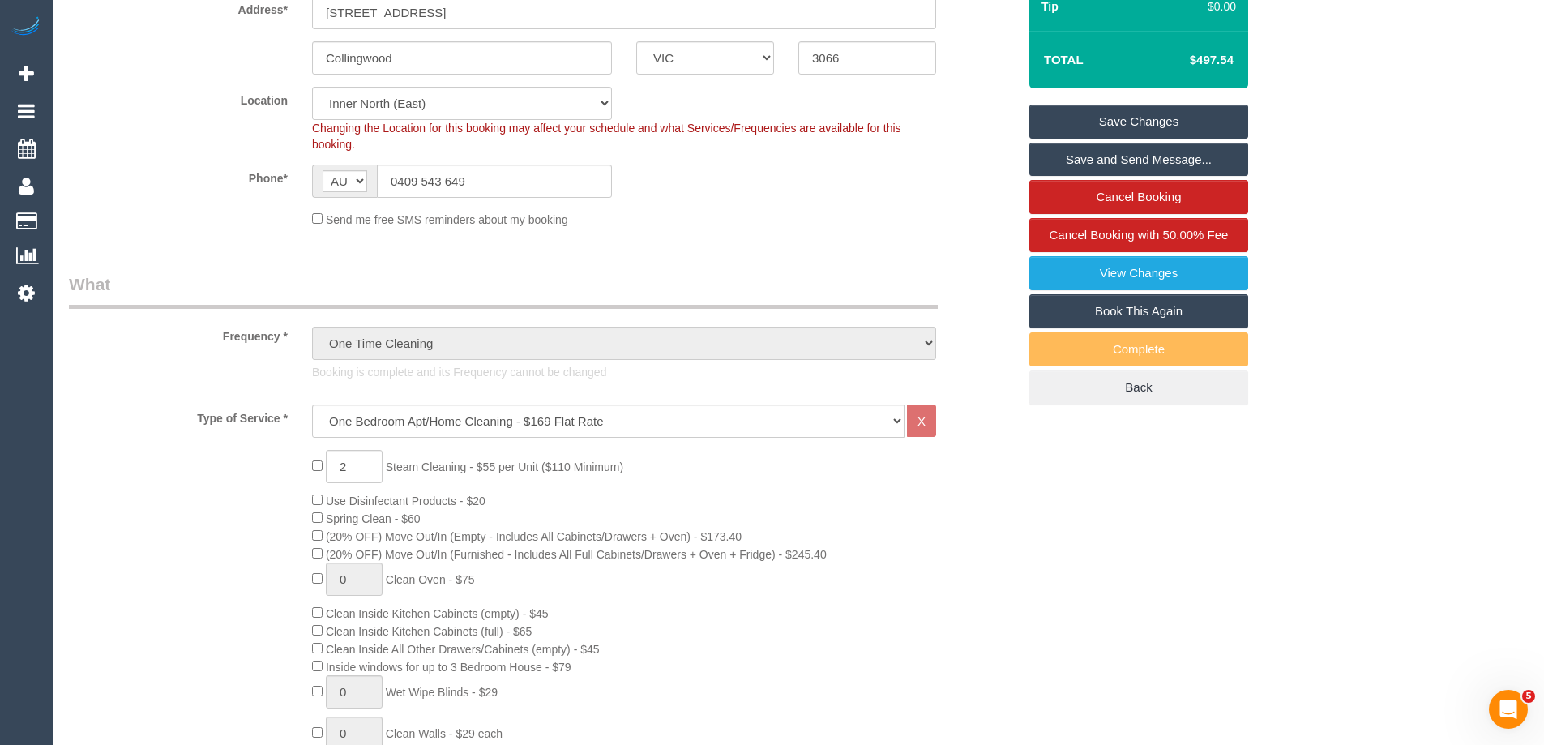
scroll to position [314, 0]
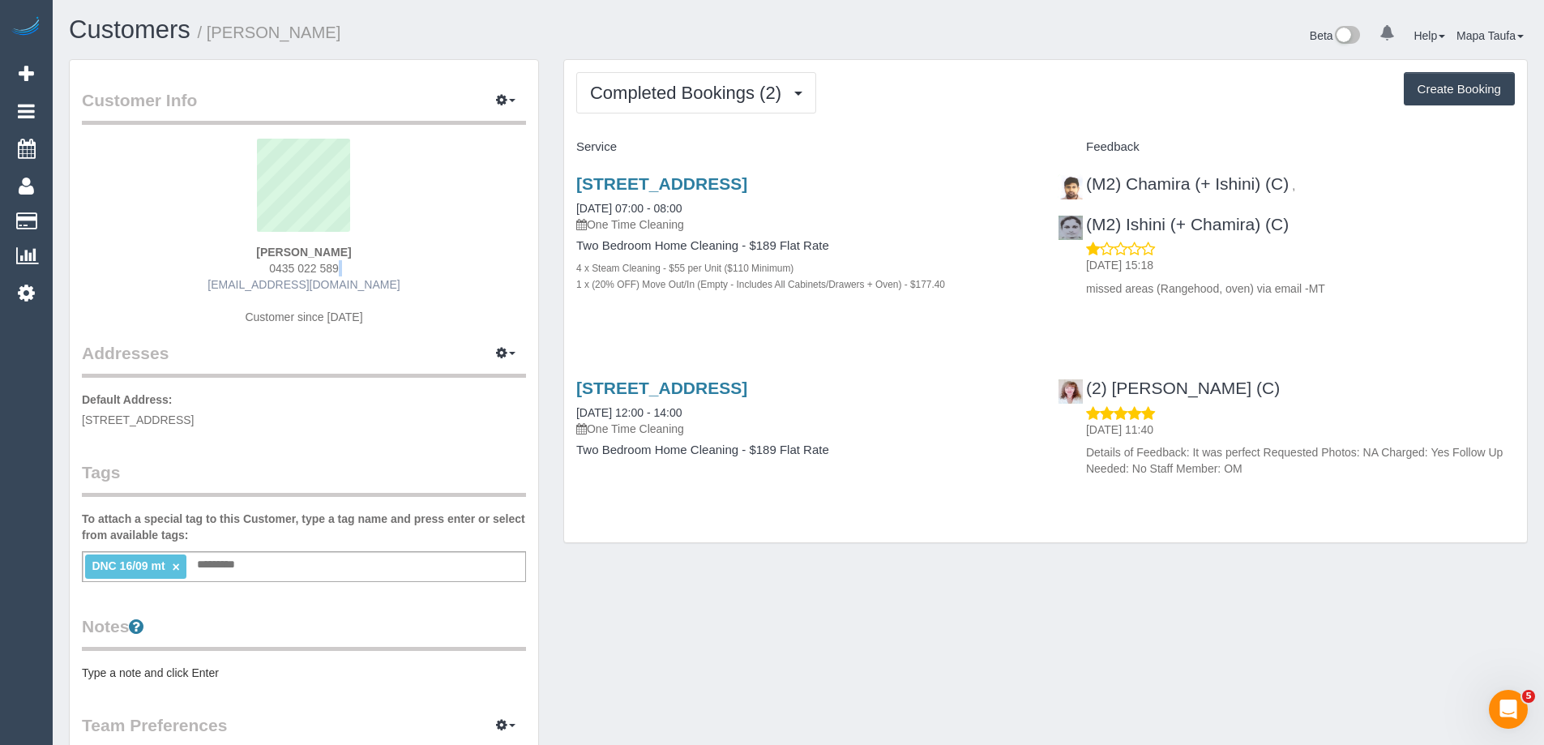
drag, startPoint x: 399, startPoint y: 274, endPoint x: 236, endPoint y: 279, distance: 163.0
click at [236, 280] on div "[PERSON_NAME] 0435 022 589 [EMAIL_ADDRESS][DOMAIN_NAME] Customer since [DATE]" at bounding box center [304, 240] width 444 height 203
click at [386, 289] on div "[PERSON_NAME] 0435 022 589 [EMAIL_ADDRESS][DOMAIN_NAME] Customer since [DATE]" at bounding box center [304, 240] width 444 height 203
drag, startPoint x: 383, startPoint y: 285, endPoint x: 233, endPoint y: 282, distance: 150.0
click at [233, 282] on div "[PERSON_NAME] 0435 022 589 [EMAIL_ADDRESS][DOMAIN_NAME] Customer since [DATE]" at bounding box center [304, 240] width 444 height 203
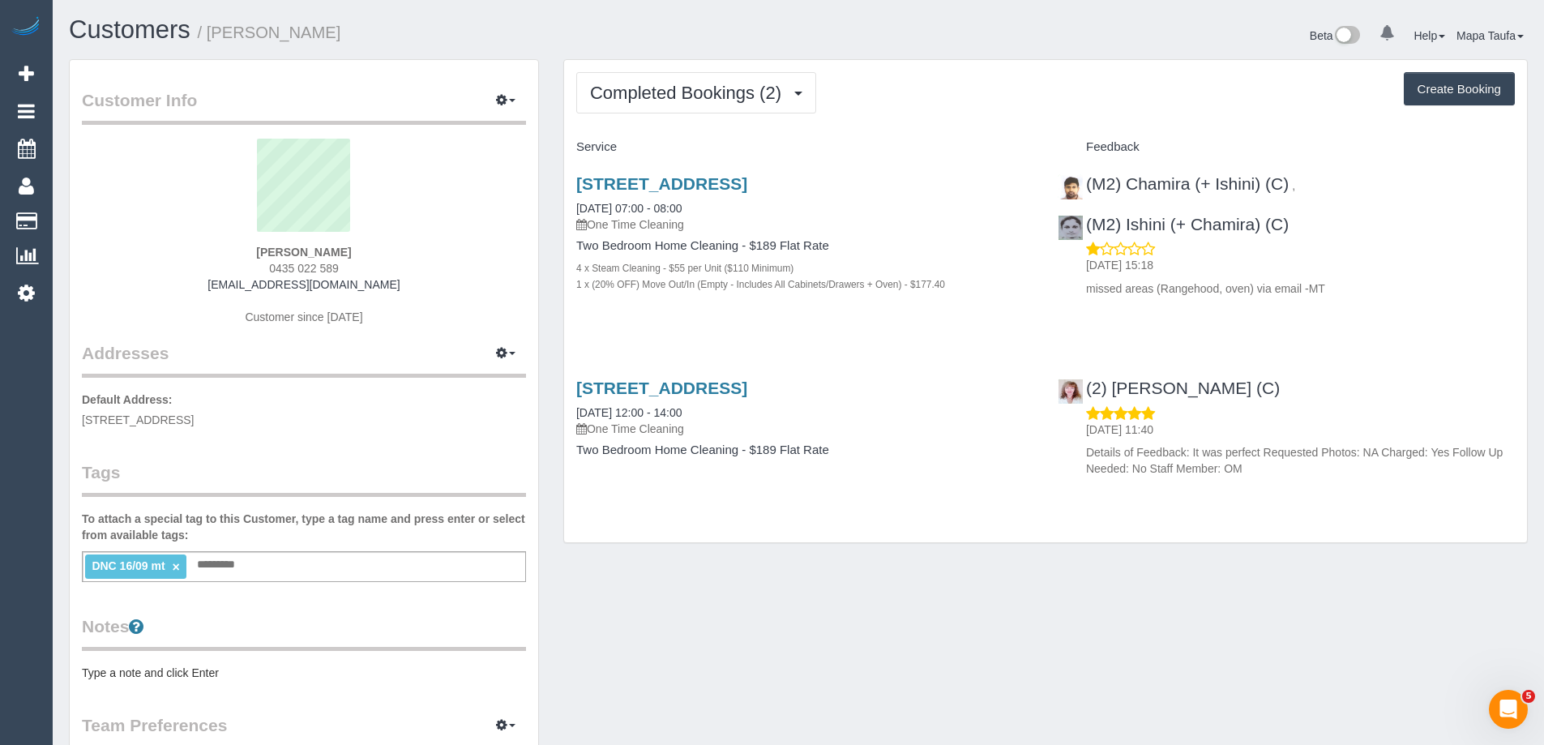
copy link "[EMAIL_ADDRESS][DOMAIN_NAME]"
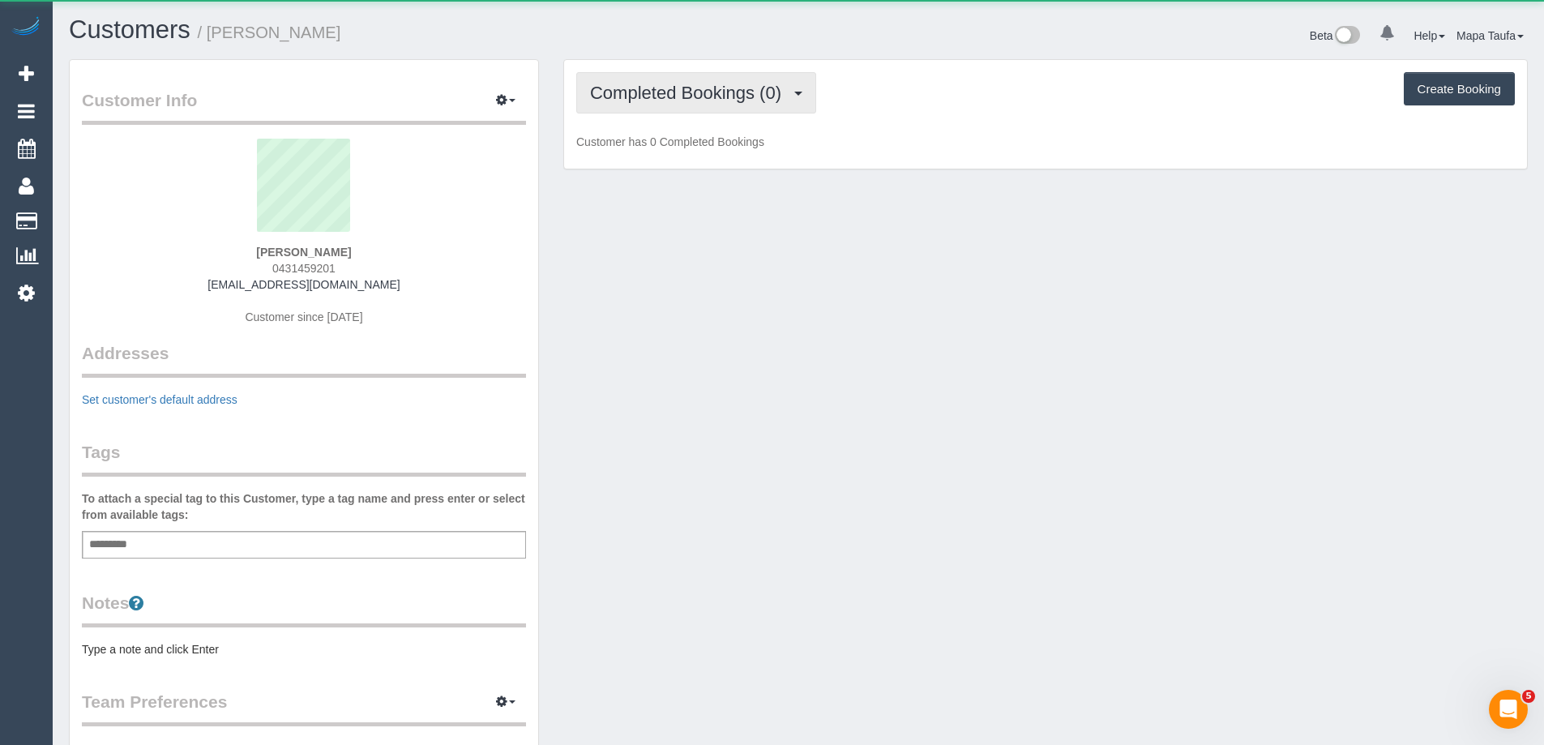
click at [679, 73] on button "Completed Bookings (0)" at bounding box center [696, 92] width 240 height 41
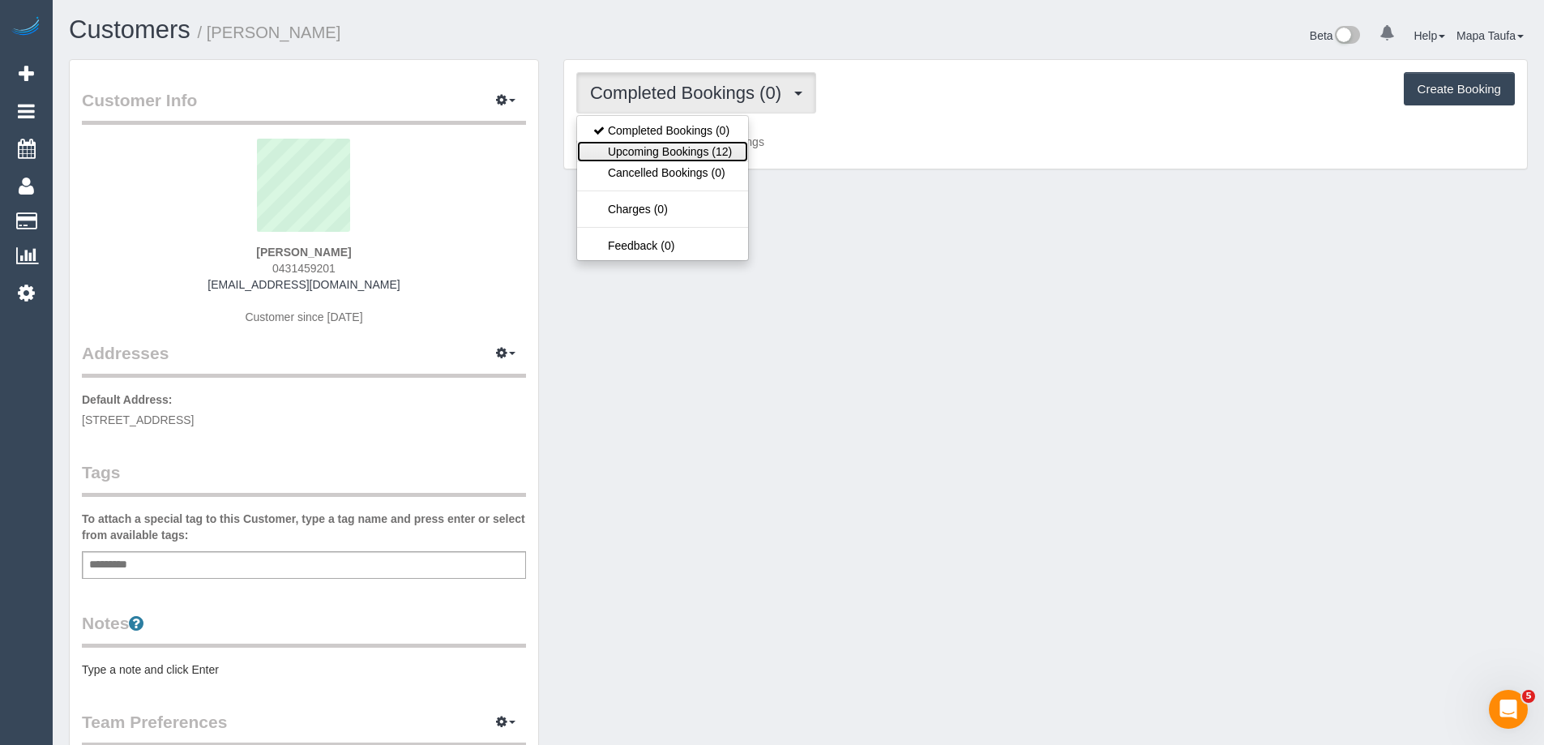
click at [690, 146] on link "Upcoming Bookings (12)" at bounding box center [662, 151] width 171 height 21
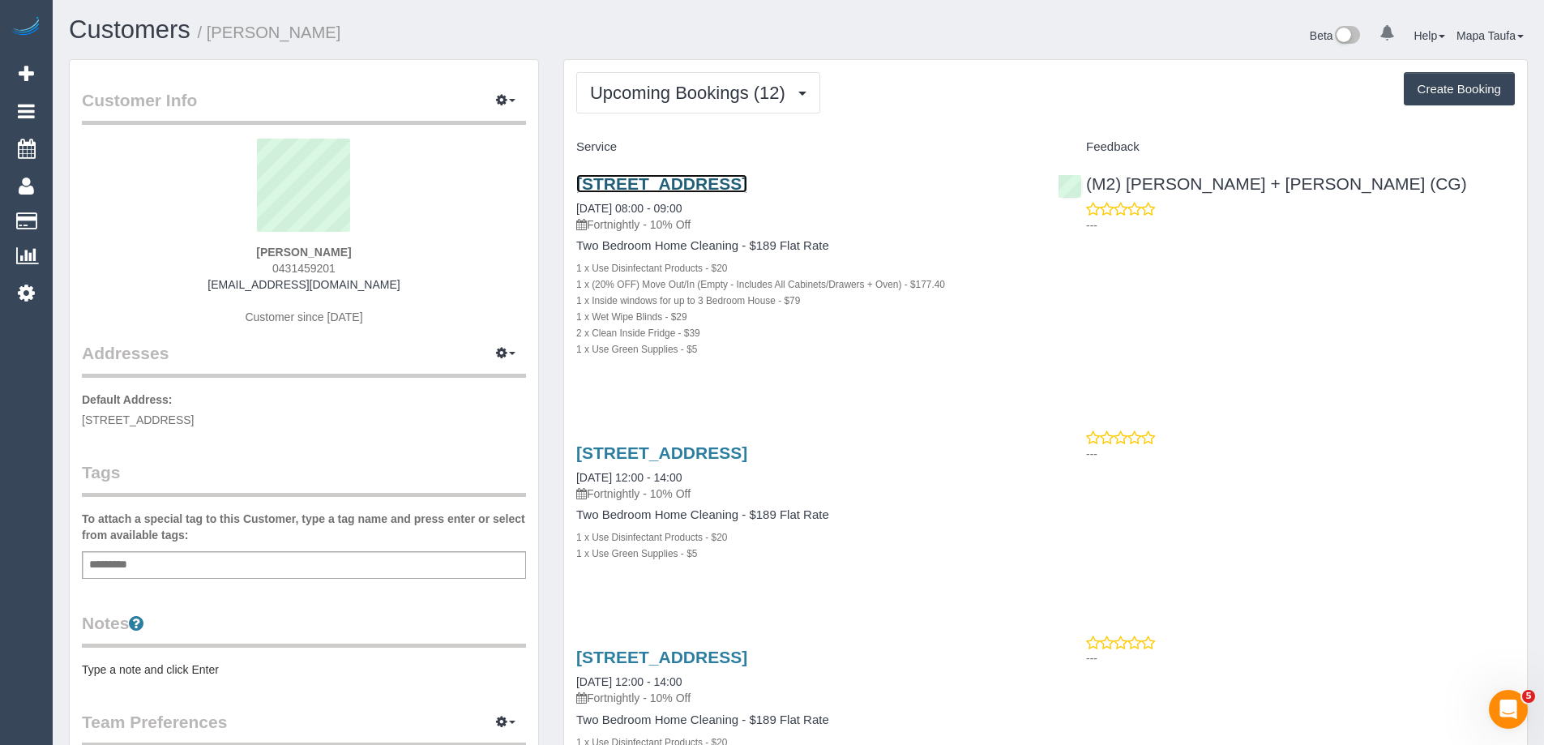
click at [656, 186] on link "[STREET_ADDRESS]" at bounding box center [661, 183] width 171 height 19
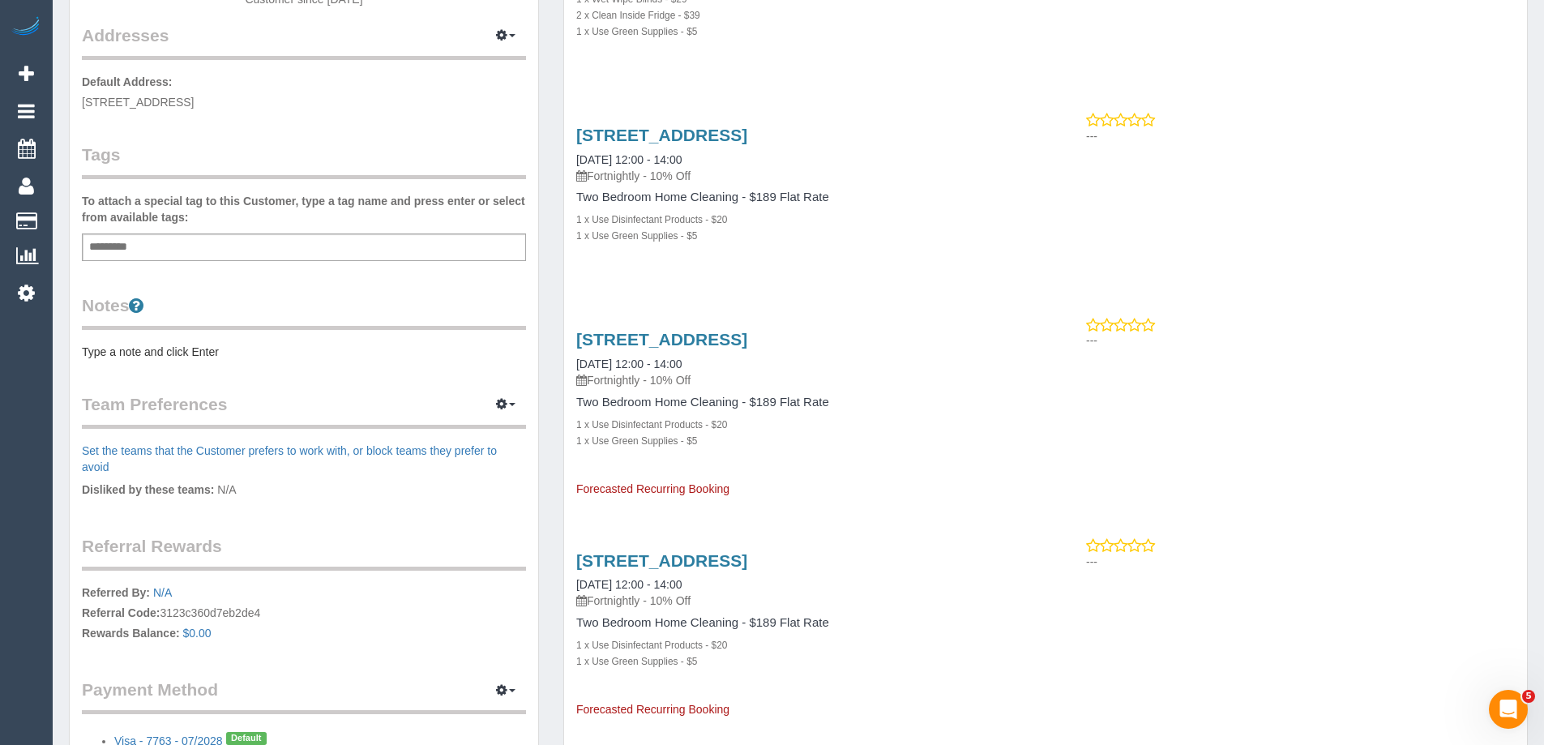
scroll to position [324, 0]
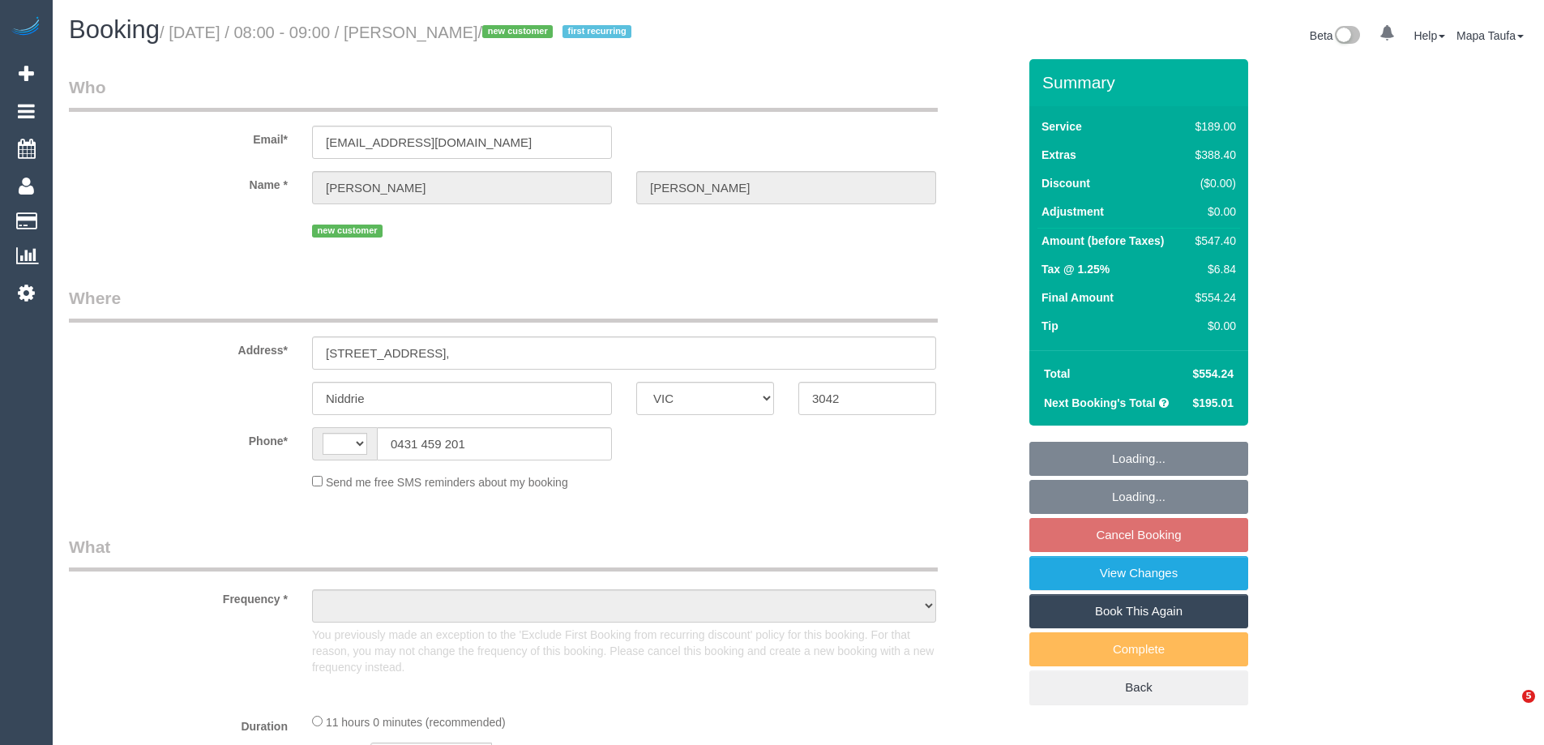
select select "VIC"
select select "string:AU"
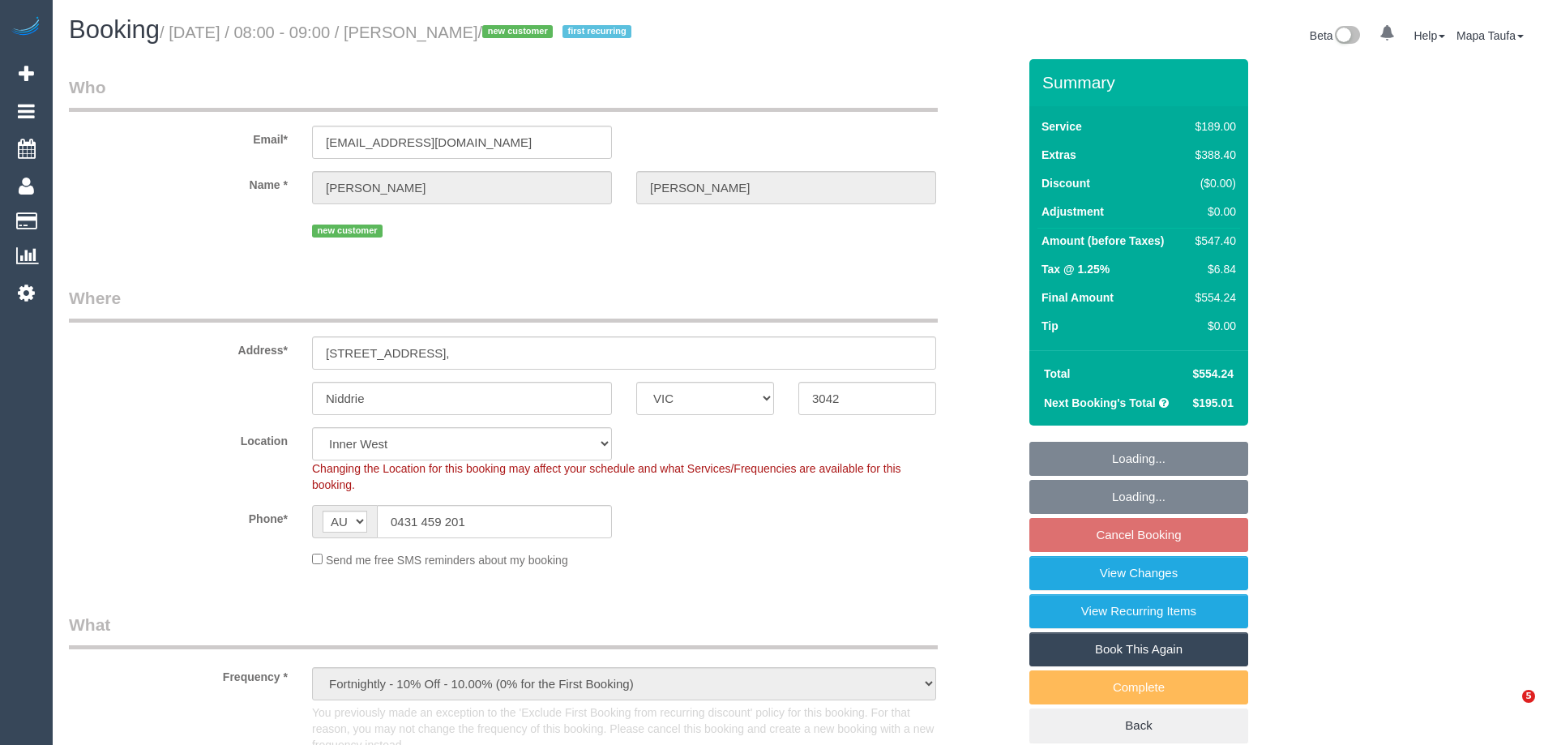
select select "object:1545"
select select "string:stripe-pm_1S5cGK2GScqysDRVjajDdkqe"
select select "number:29"
select select "number:14"
select select "number:18"
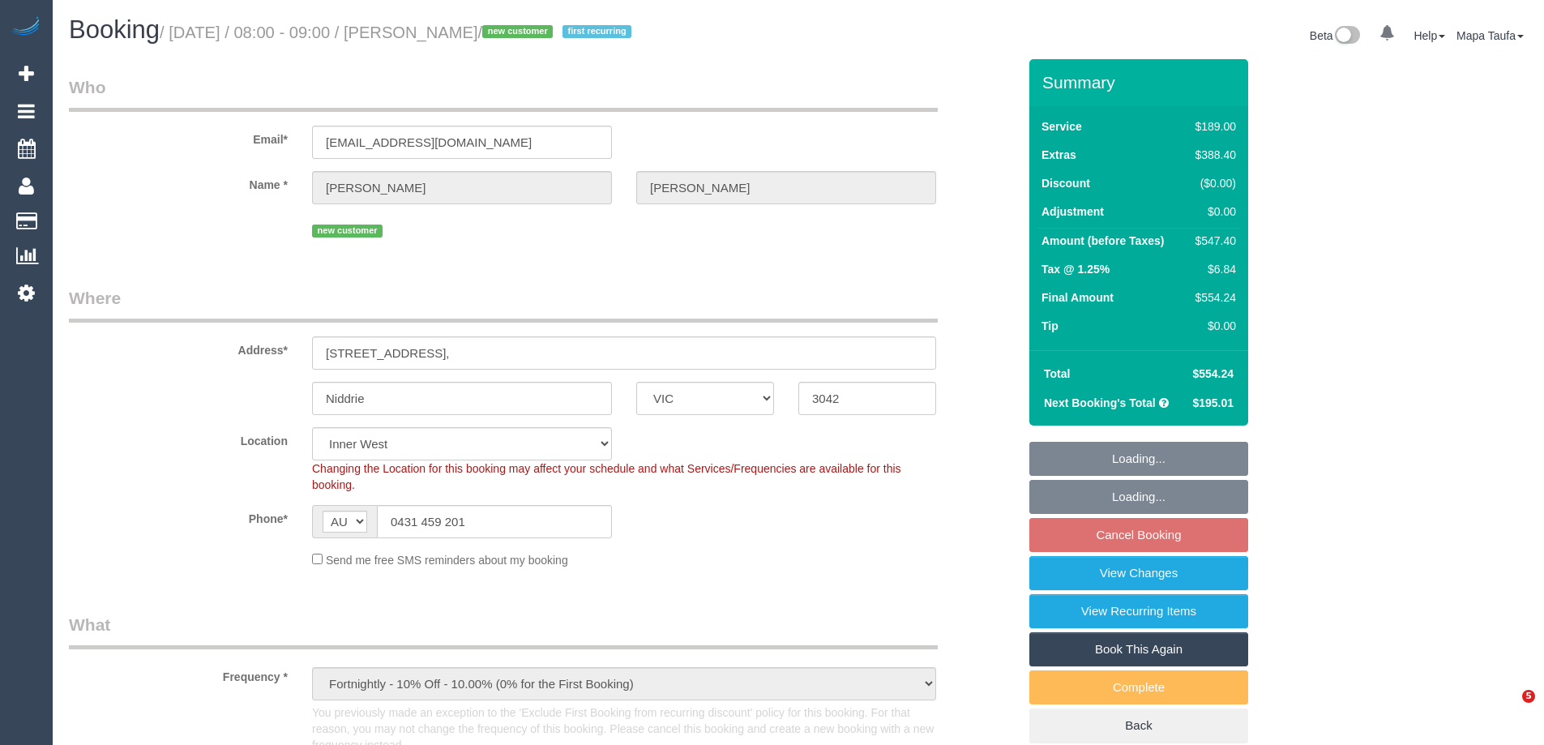
select select "number:24"
select select "number:35"
select select "number:11"
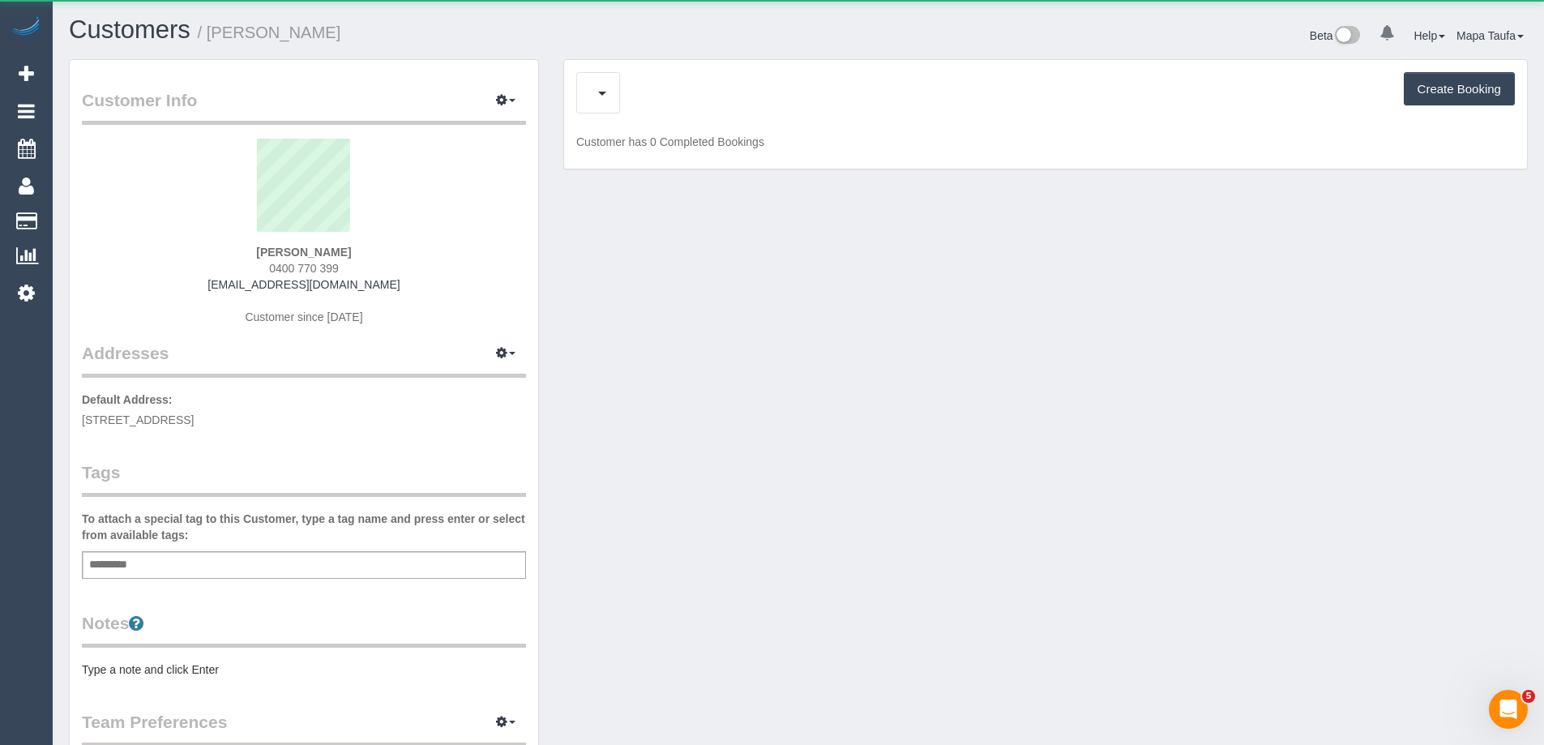
click at [643, 88] on div "Upcoming Bookings (1) Cancelled Bookings (0) Charges (3) Create Booking" at bounding box center [1045, 92] width 938 height 41
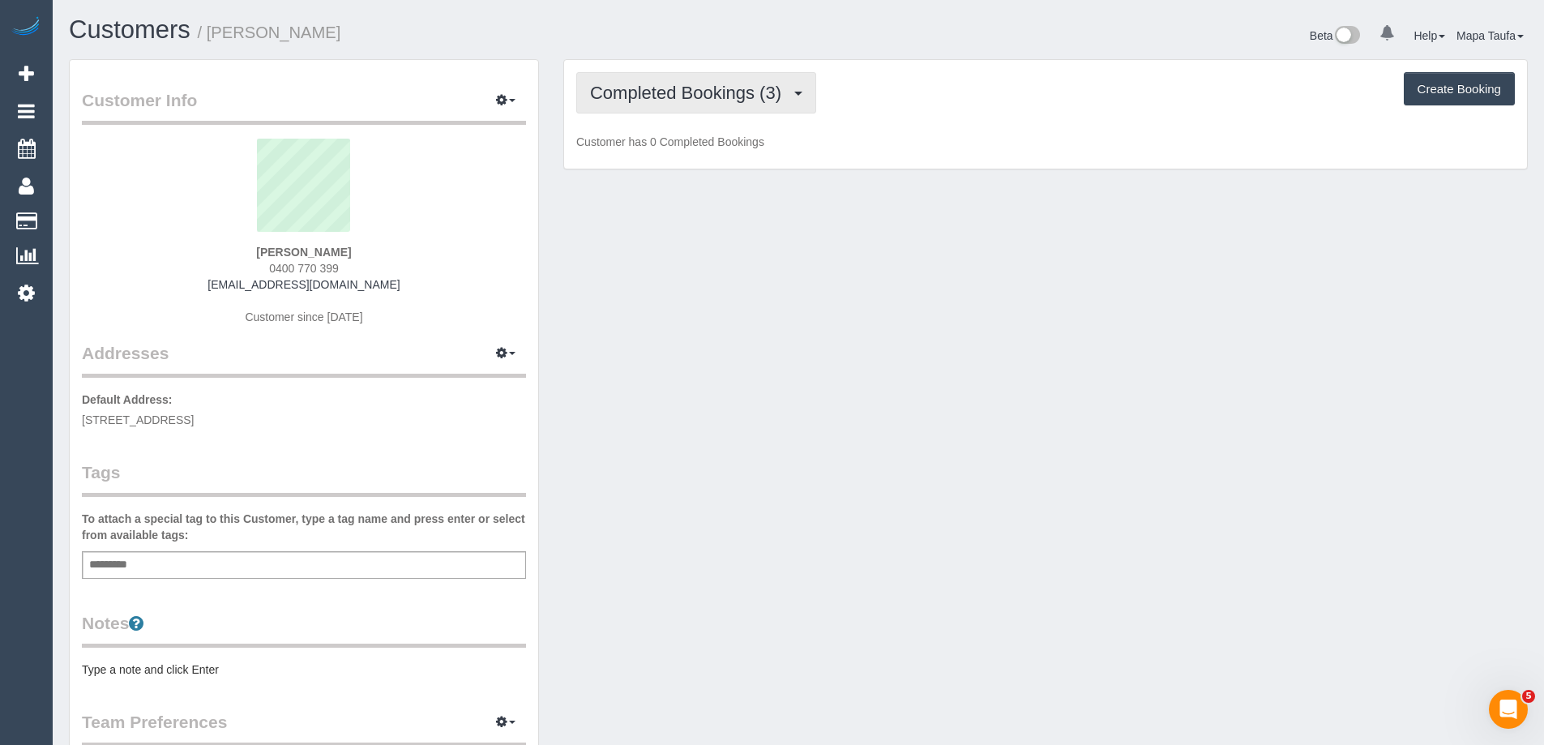
click at [648, 97] on span "Completed Bookings (3)" at bounding box center [689, 93] width 199 height 20
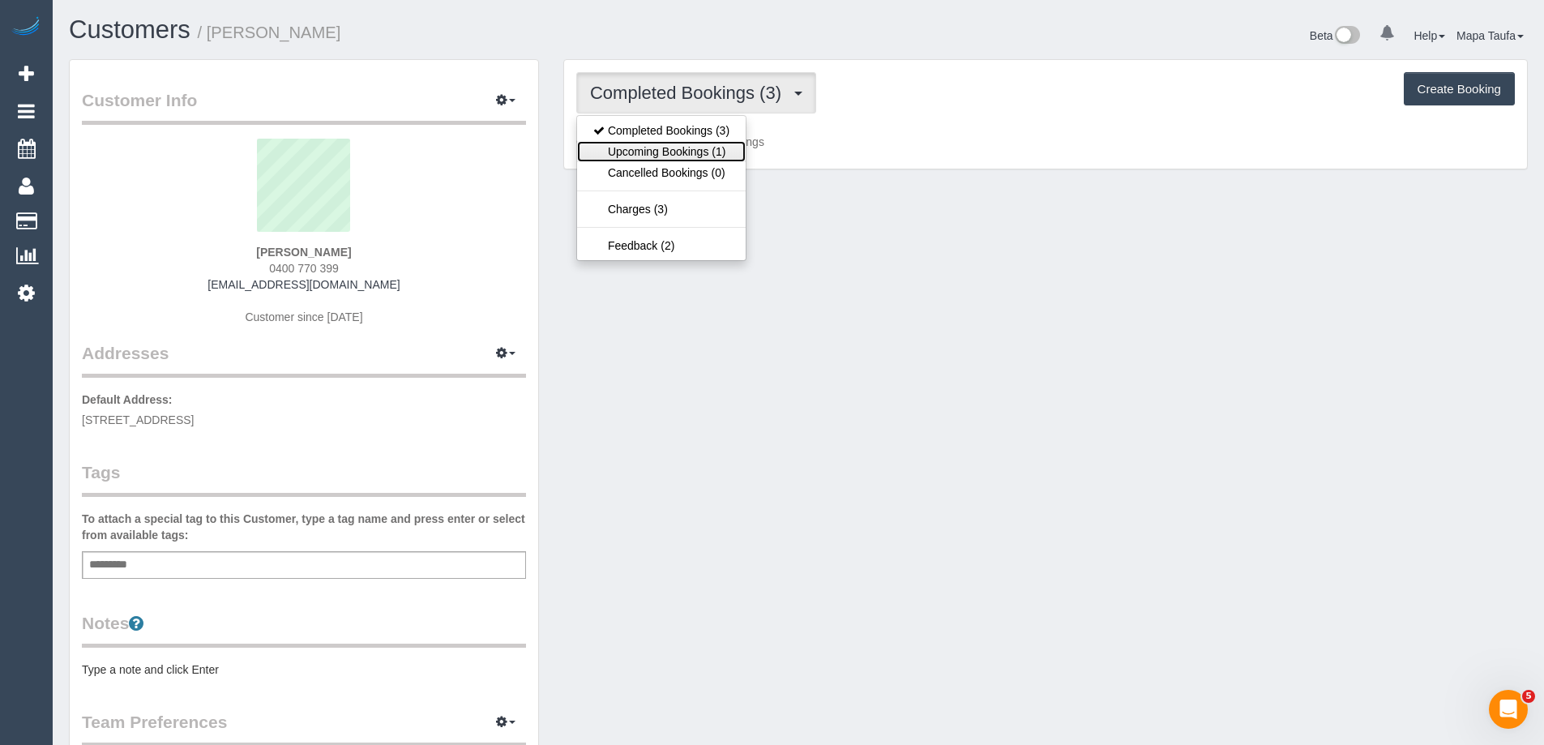
click at [673, 154] on link "Upcoming Bookings (1)" at bounding box center [661, 151] width 169 height 21
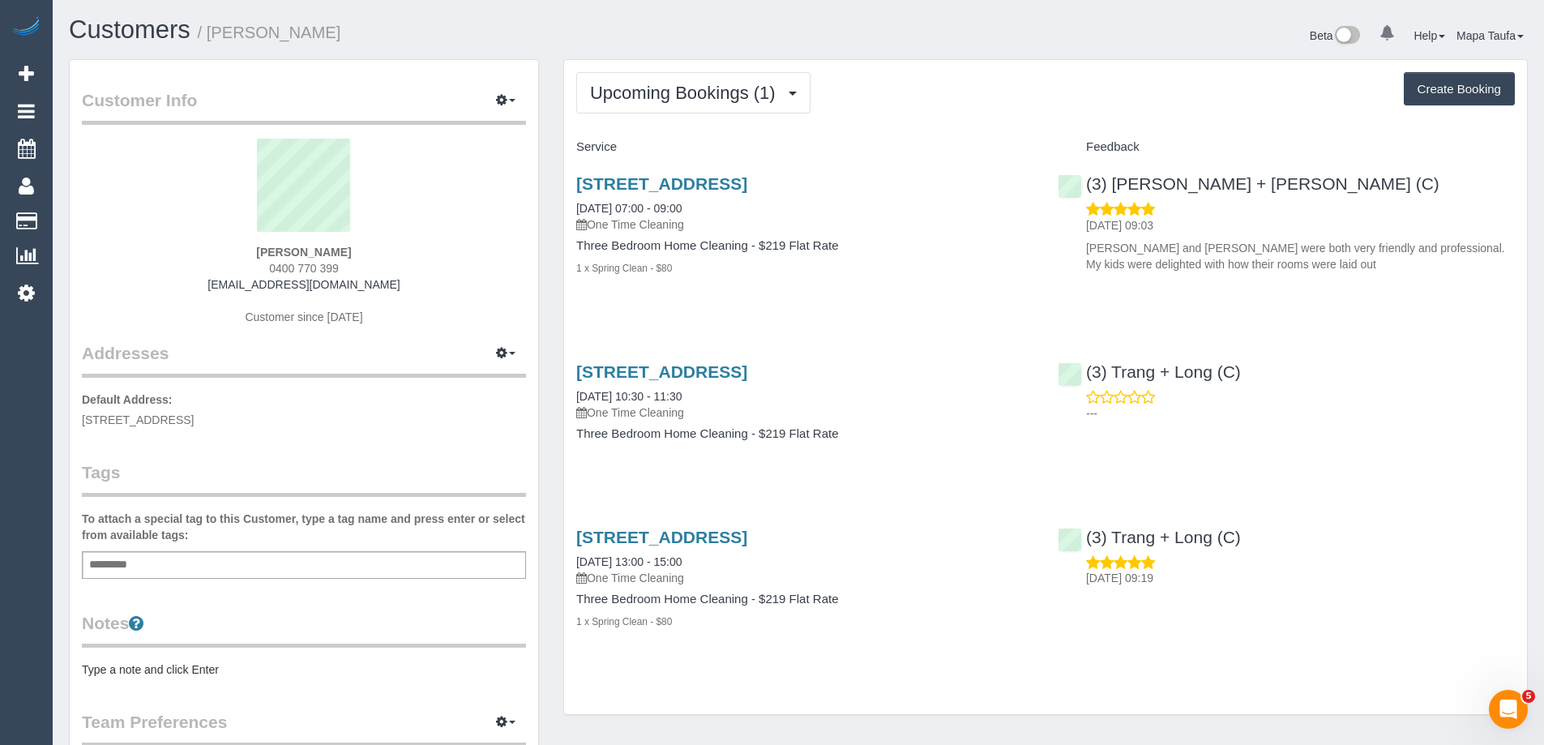
click at [994, 57] on div "Beta 0 Your Notifications You have 0 alerts Help Help Docs Take a Tour Contact …" at bounding box center [1169, 37] width 742 height 43
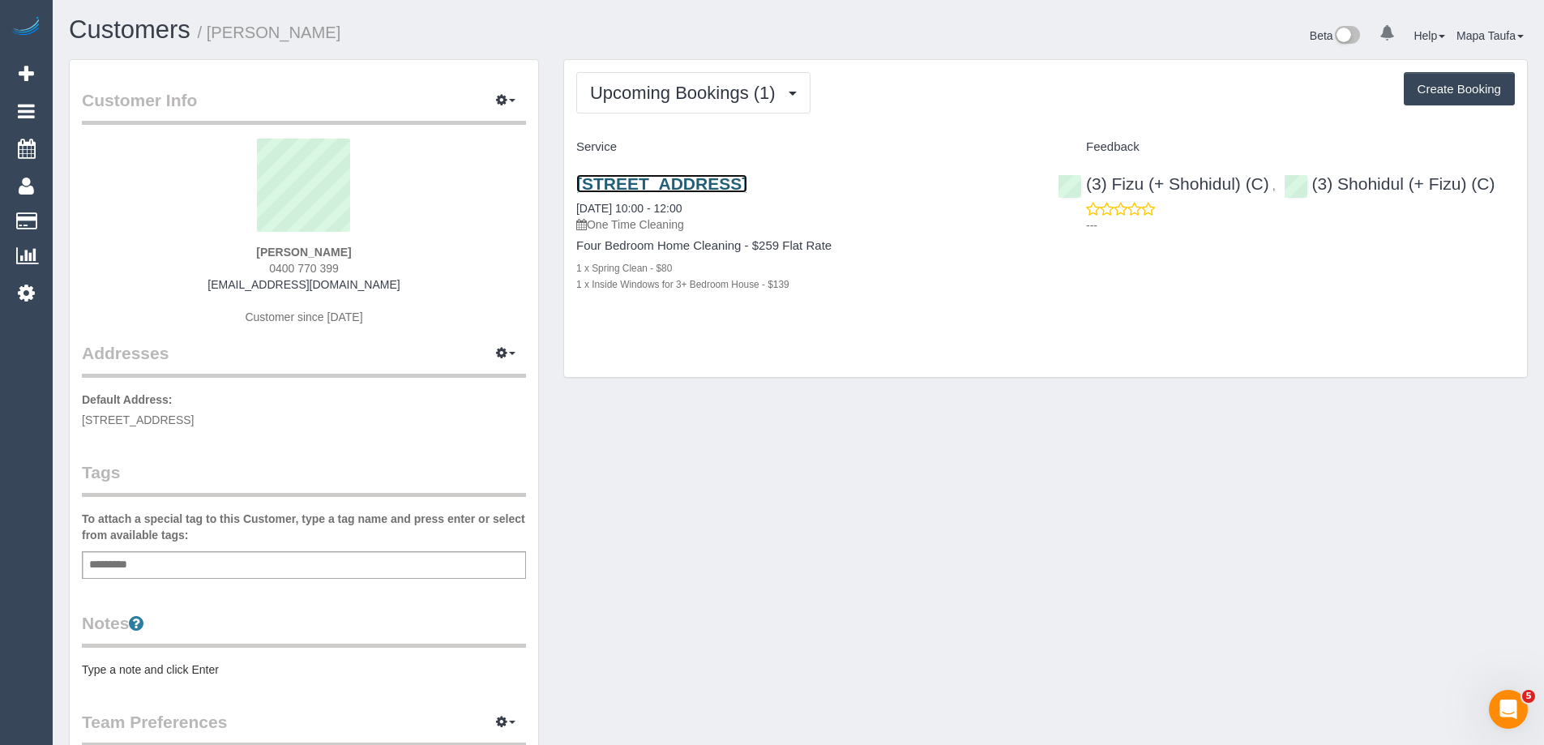
click at [650, 191] on link "15 Briardale Drive, Werribee, VIC 3030" at bounding box center [661, 183] width 171 height 19
click at [752, 477] on div "Customer Info Edit Contact Info Send Message Email Preferences Special Sales Ta…" at bounding box center [798, 594] width 1483 height 1070
drag, startPoint x: 391, startPoint y: 280, endPoint x: 172, endPoint y: 284, distance: 218.8
click at [172, 284] on div "David Wragg 0400 770 399 davidawragg@gmail.com Customer since 2025" at bounding box center [304, 240] width 444 height 203
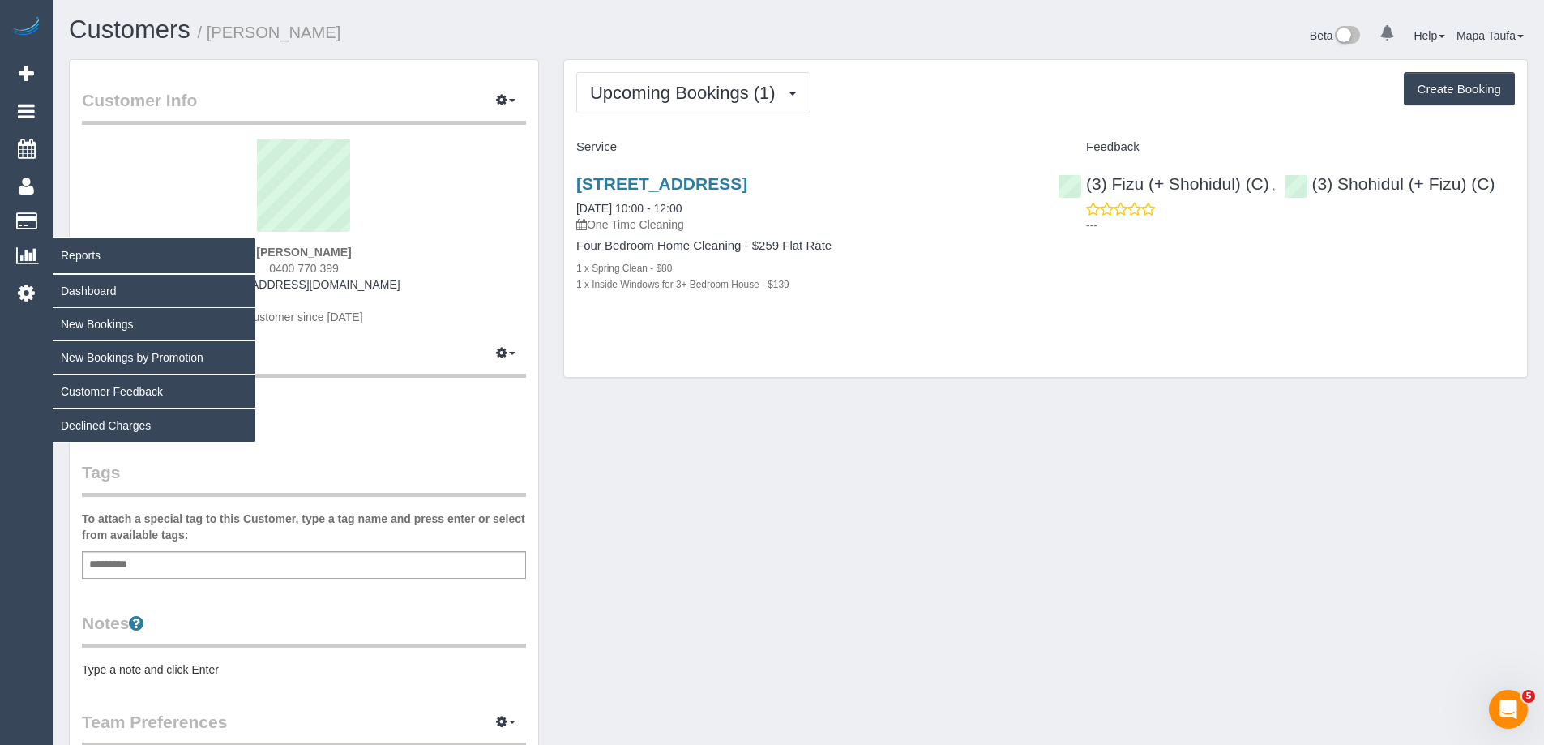
copy link "davidawragg@gmail.com"
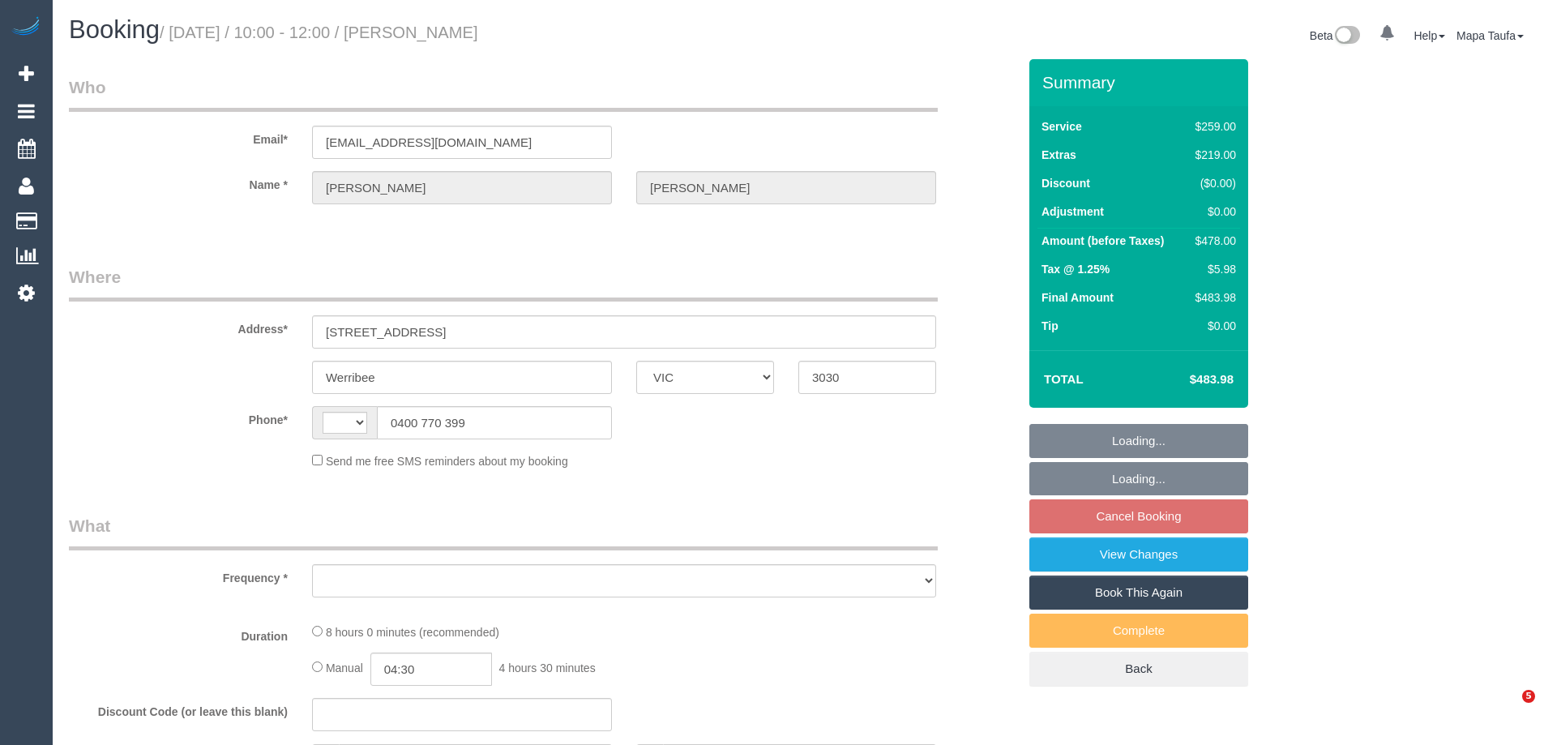
select select "VIC"
select select "string:AU"
select select "object:311"
select select "string:stripe-pm_1R4Uqo2GScqysDRVj2Q7fw0T"
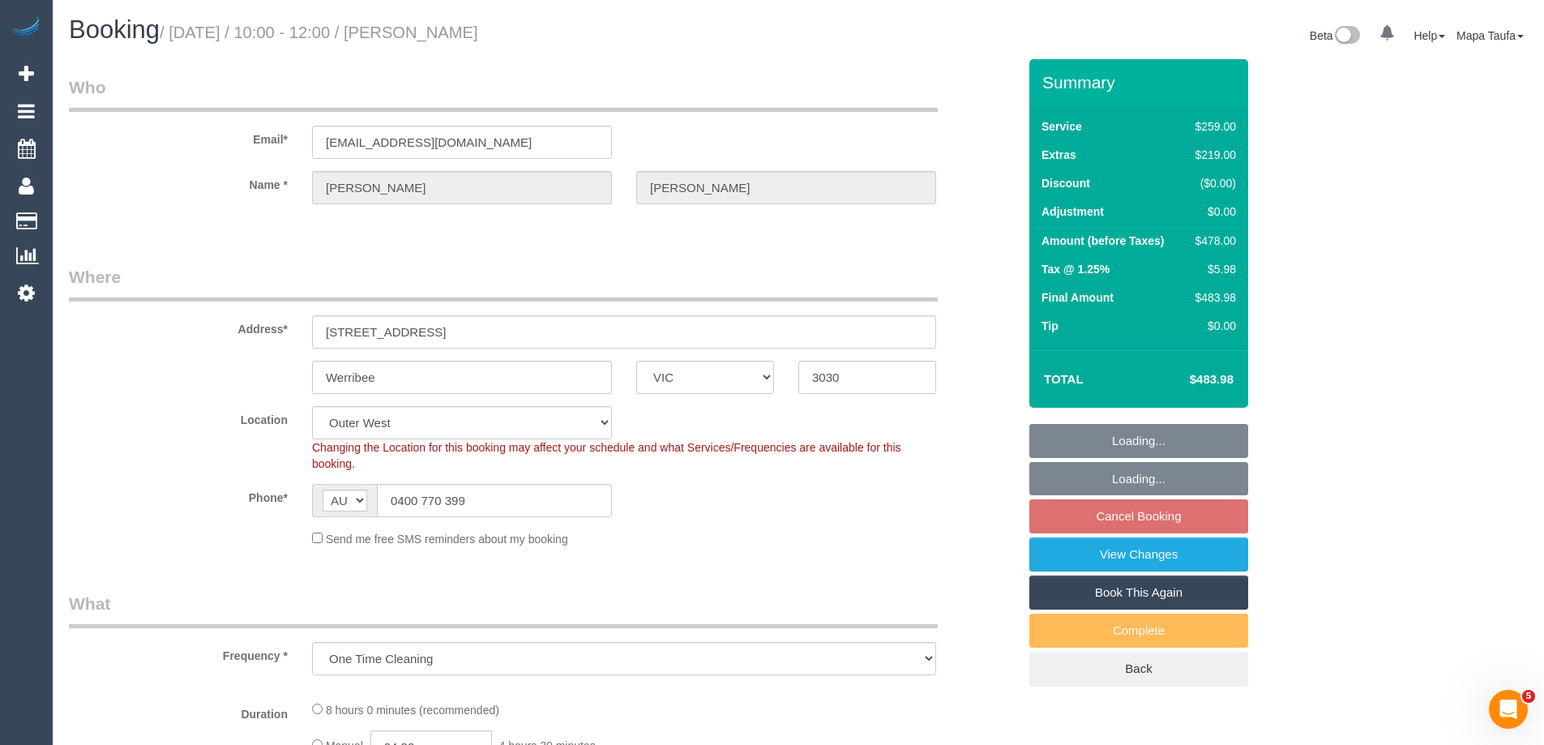
select select "number:27"
select select "number:14"
select select "number:19"
select select "number:36"
select select "number:13"
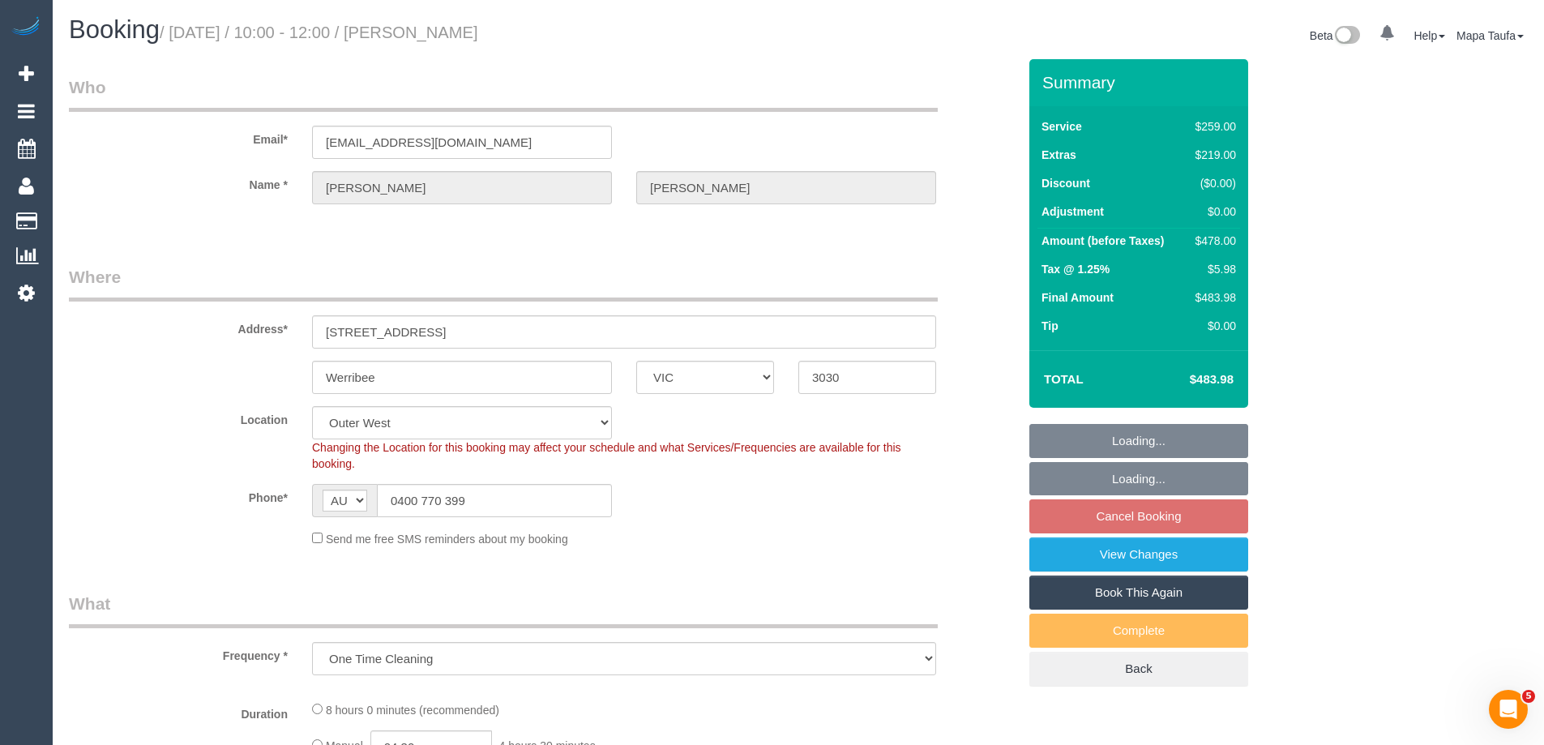
select select "object:1109"
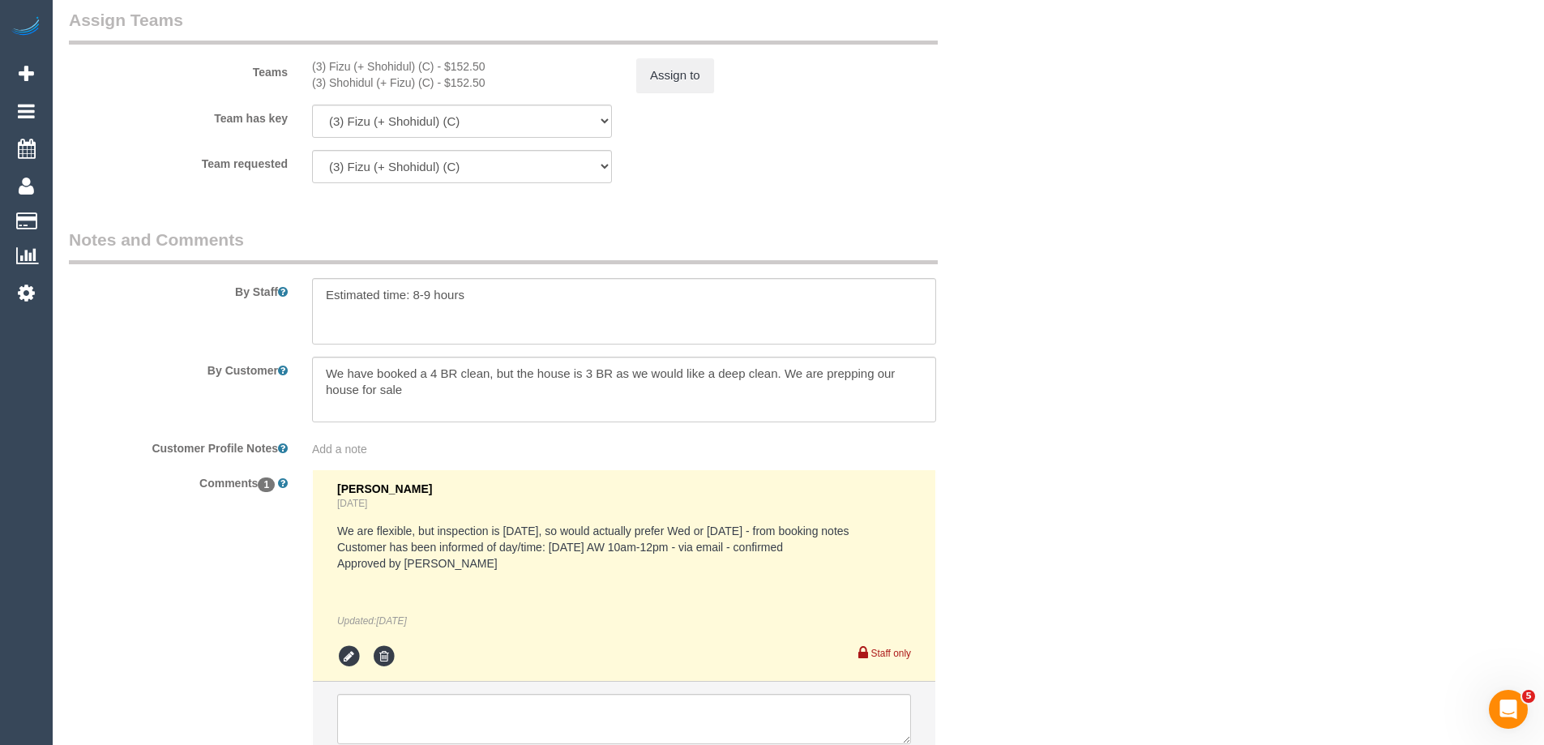
scroll to position [2668, 0]
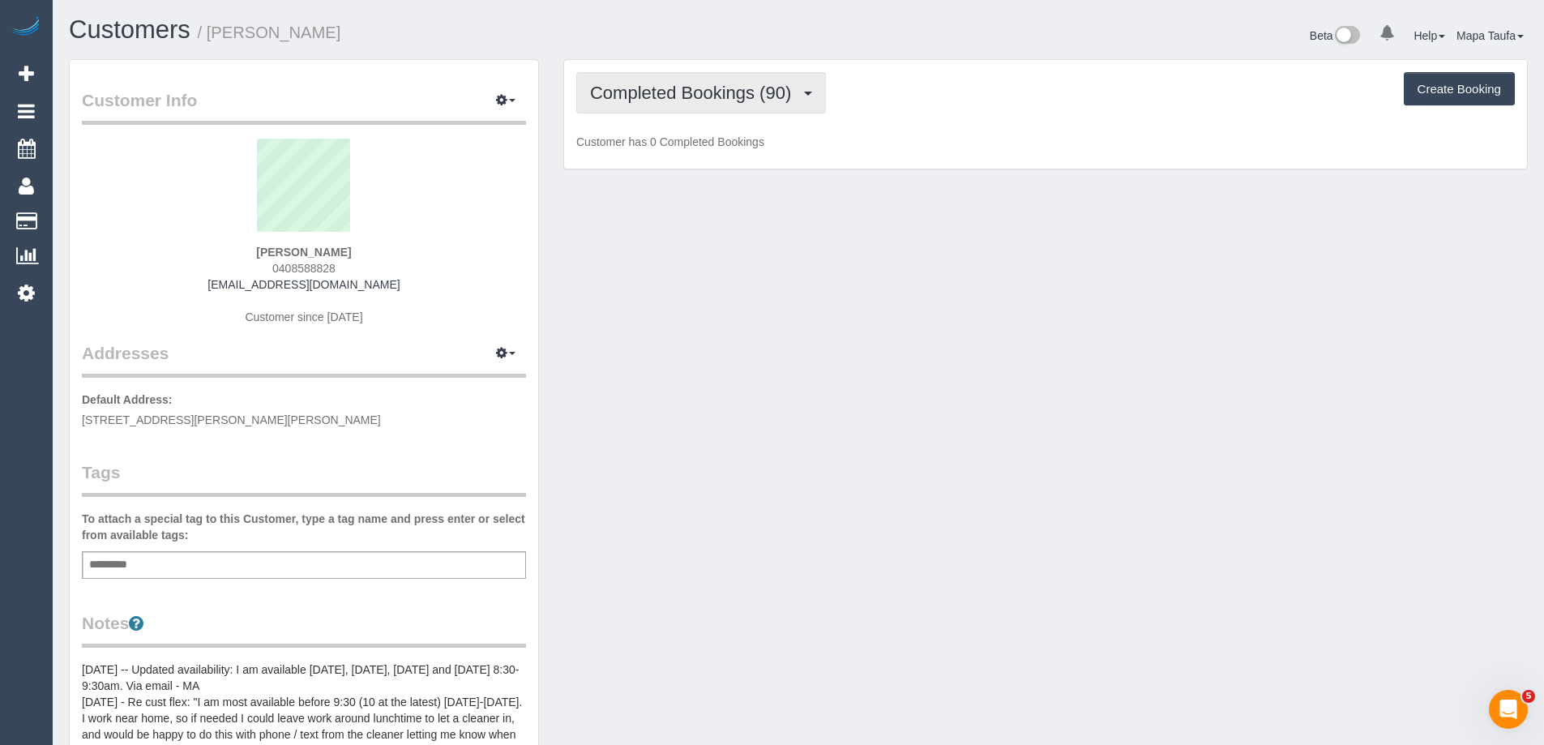
click at [724, 103] on button "Completed Bookings (90)" at bounding box center [701, 92] width 250 height 41
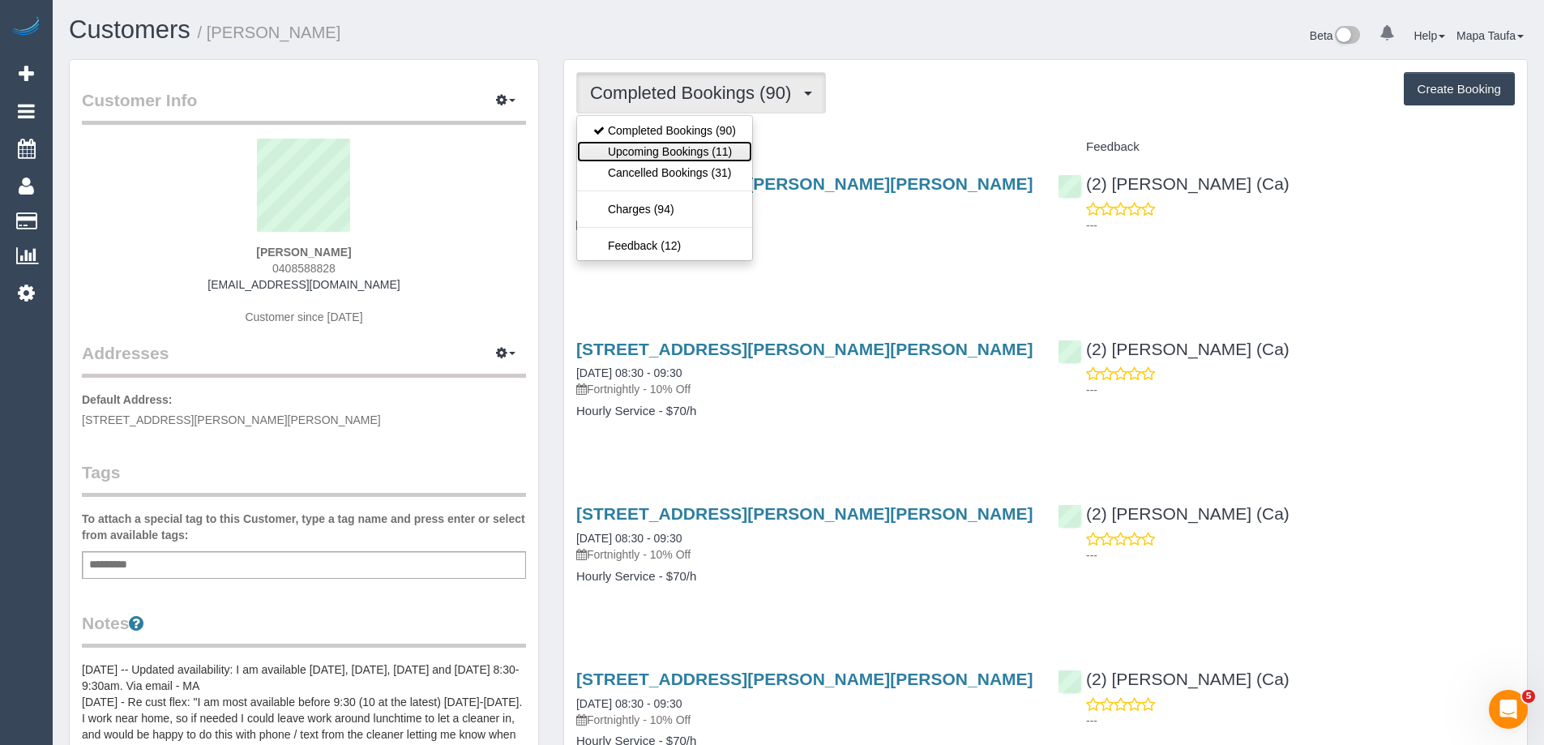
click at [736, 156] on link "Upcoming Bookings (11)" at bounding box center [664, 151] width 175 height 21
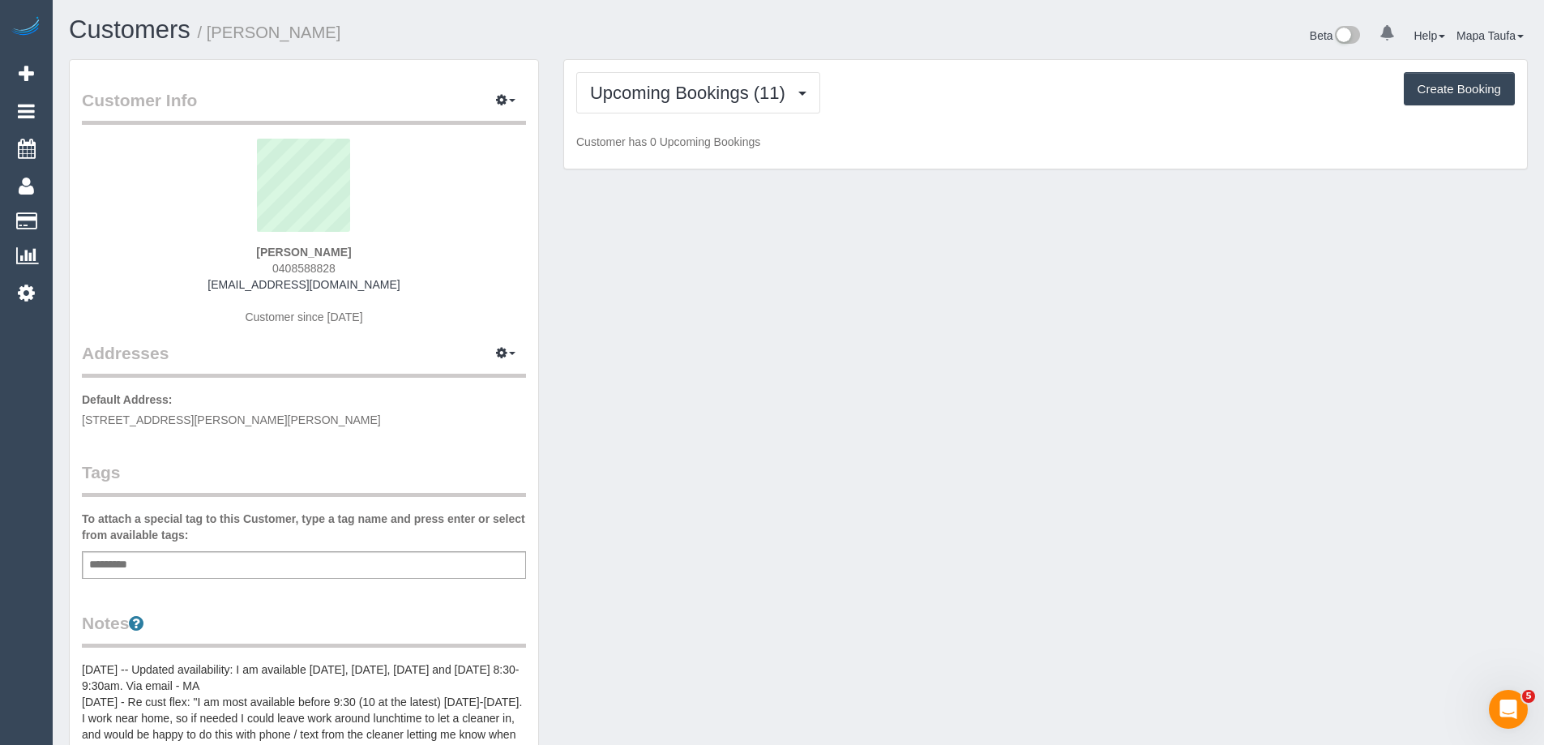
click at [940, 104] on div "Upcoming Bookings (11) Completed Bookings (90) Upcoming Bookings (11) Cancelled…" at bounding box center [1045, 92] width 938 height 41
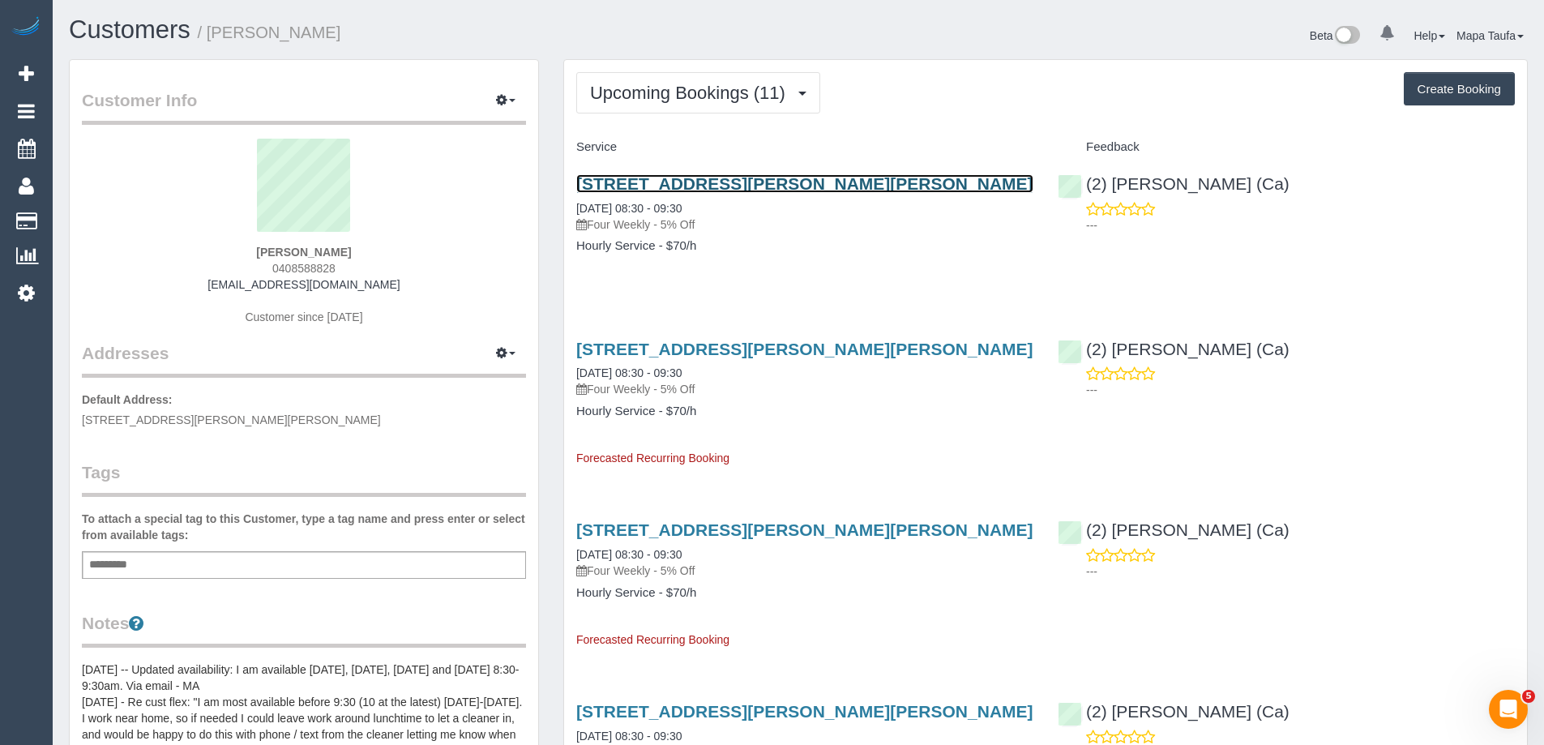
click at [795, 178] on link "[STREET_ADDRESS][PERSON_NAME][PERSON_NAME]" at bounding box center [804, 183] width 457 height 19
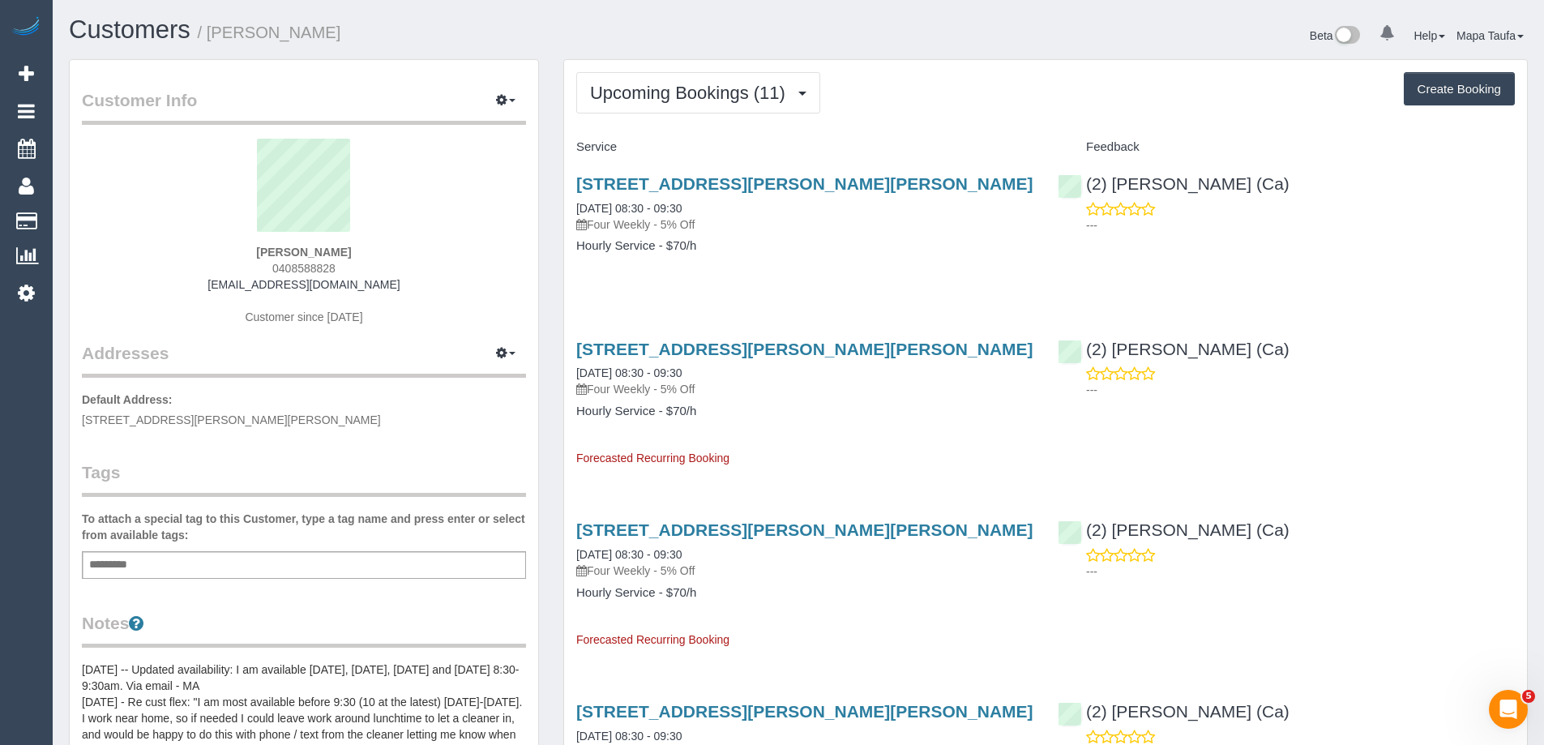
click at [890, 98] on div "Upcoming Bookings (11) Completed Bookings (90) Upcoming Bookings (11) Cancelled…" at bounding box center [1045, 92] width 938 height 41
drag, startPoint x: 710, startPoint y: 88, endPoint x: 719, endPoint y: 139, distance: 51.0
click at [715, 95] on span "Upcoming Bookings (11)" at bounding box center [691, 93] width 203 height 20
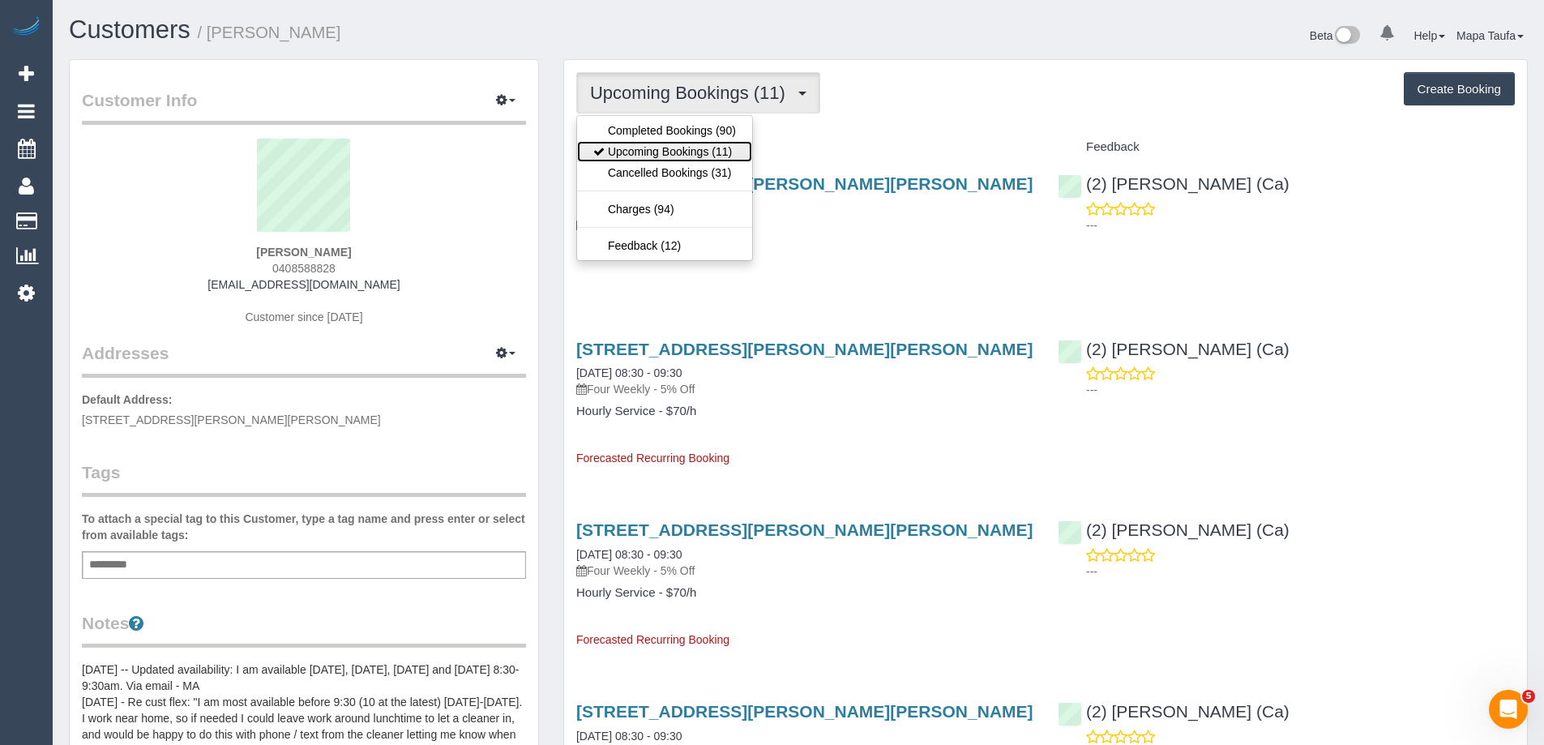
click at [706, 158] on link "Upcoming Bookings (11)" at bounding box center [664, 151] width 175 height 21
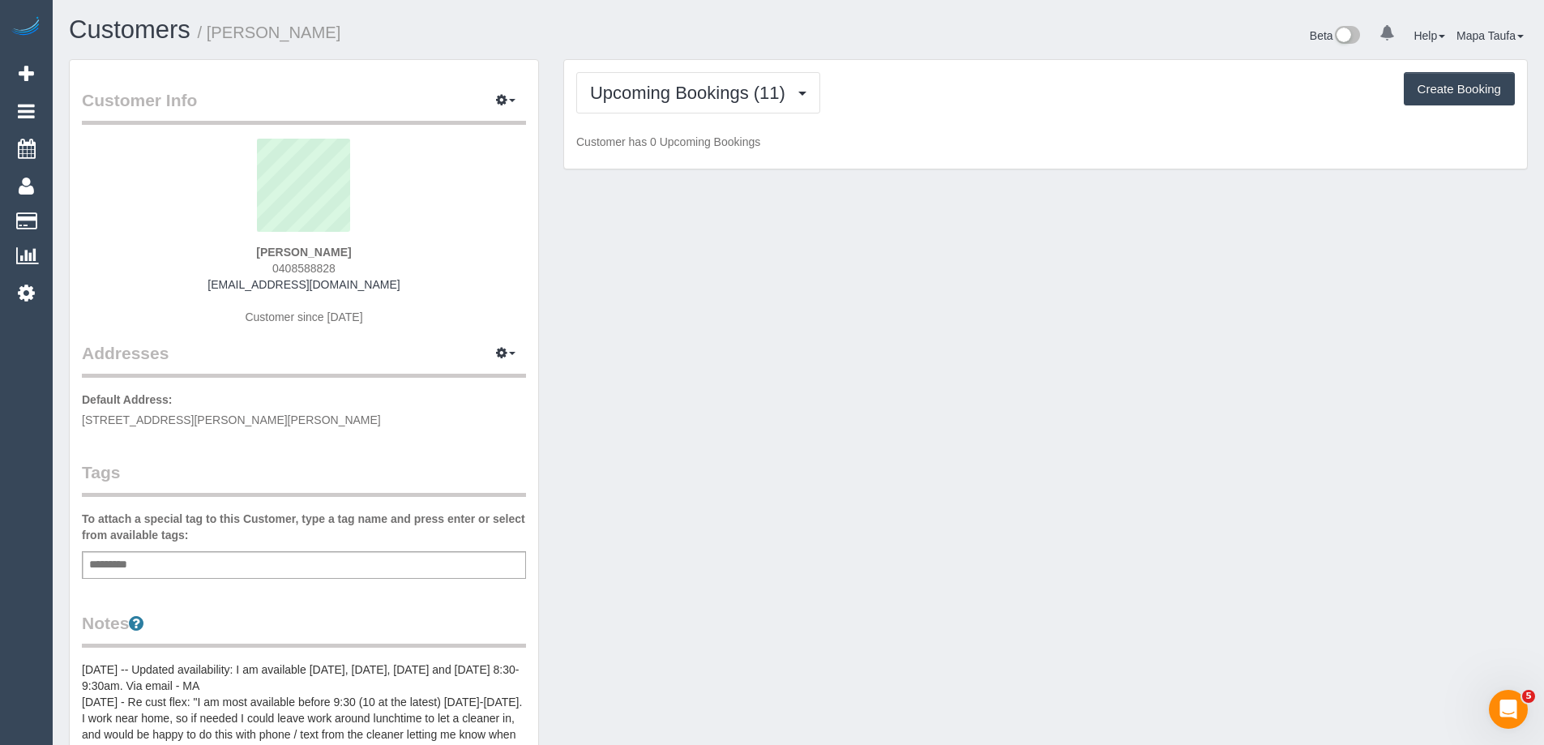
click at [1005, 103] on div "Upcoming Bookings (11) Completed Bookings (90) Upcoming Bookings (11) Cancelled…" at bounding box center [1045, 92] width 938 height 41
click at [742, 77] on button "Upcoming Bookings (11)" at bounding box center [698, 92] width 244 height 41
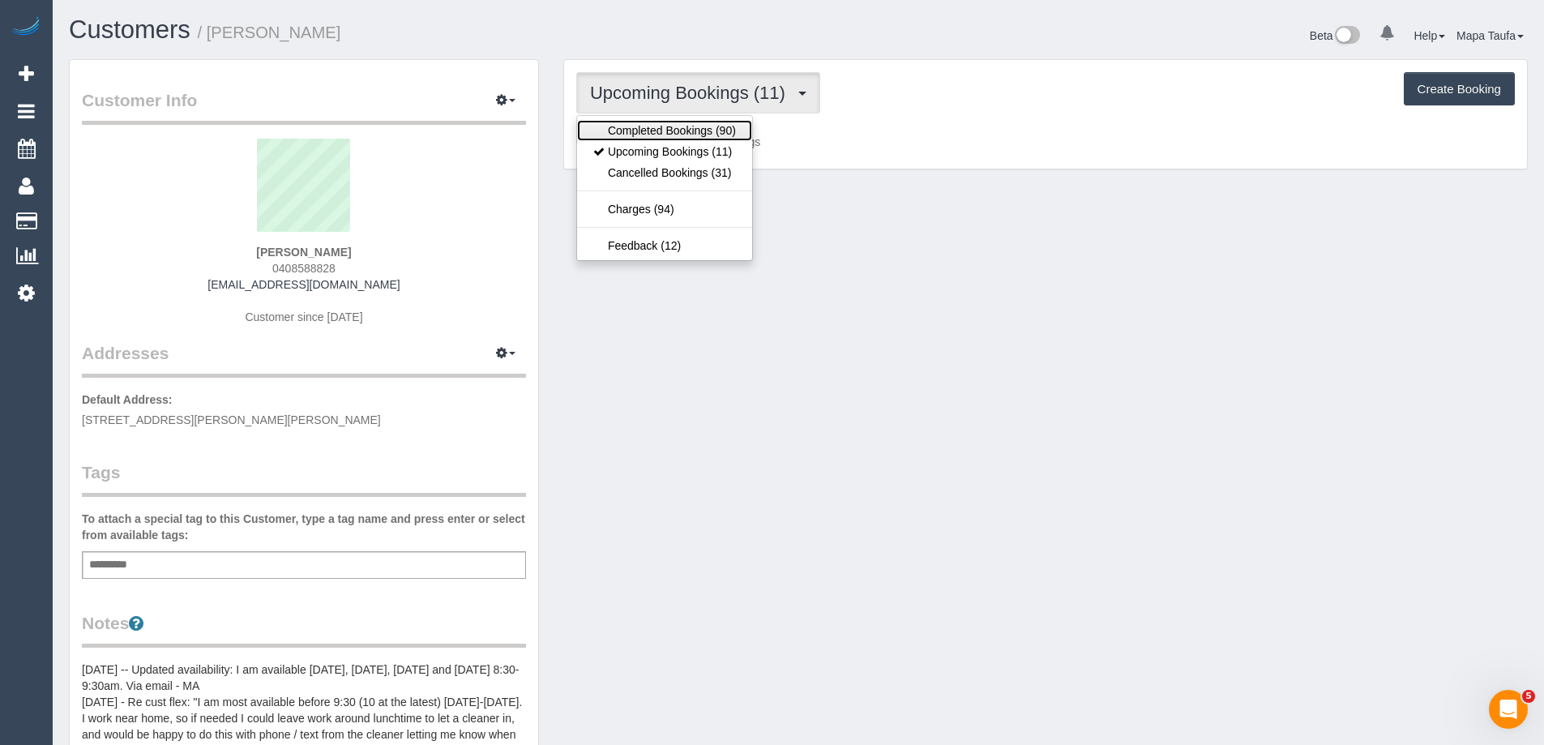
click at [695, 126] on link "Completed Bookings (90)" at bounding box center [664, 130] width 175 height 21
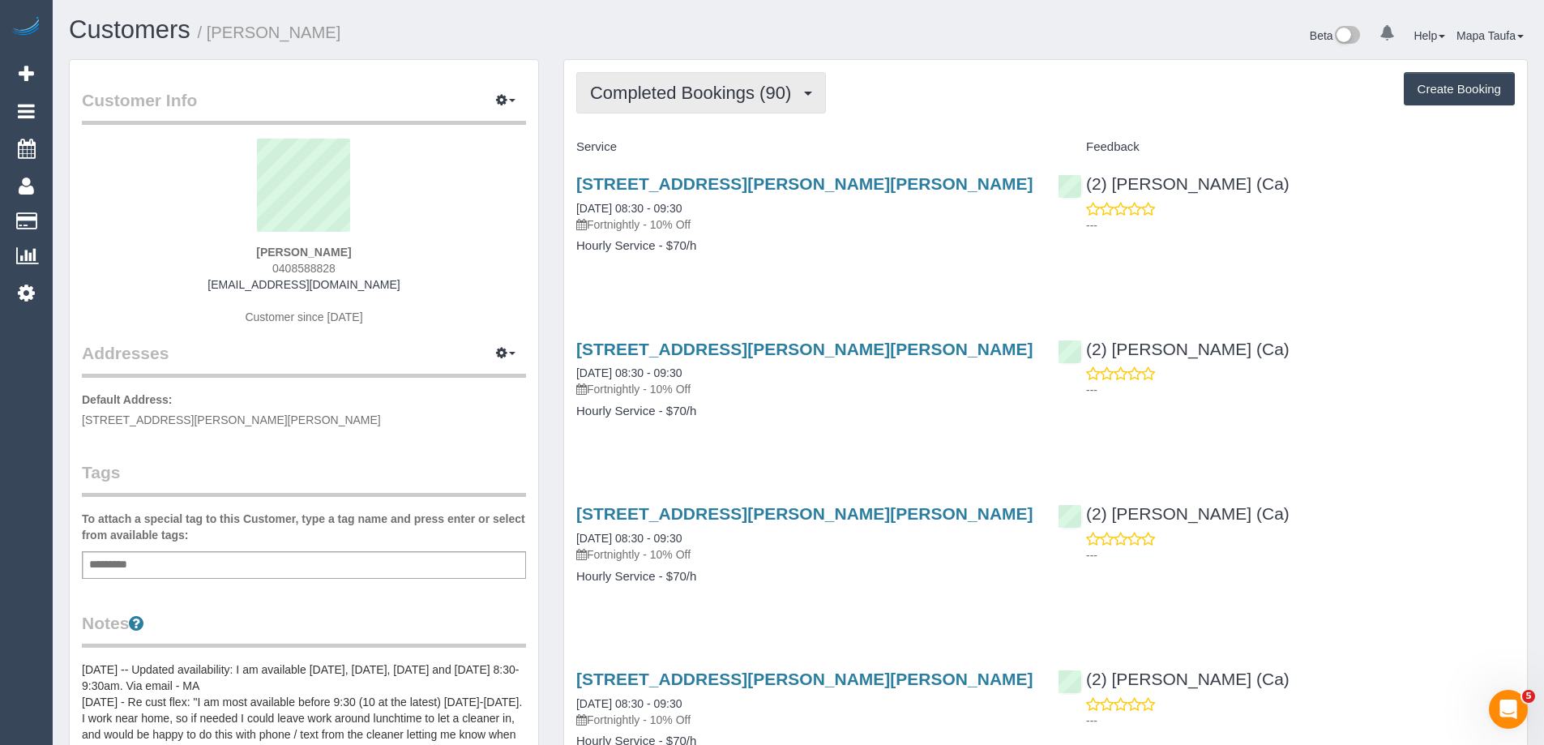
click at [708, 95] on span "Completed Bookings (90)" at bounding box center [694, 93] width 209 height 20
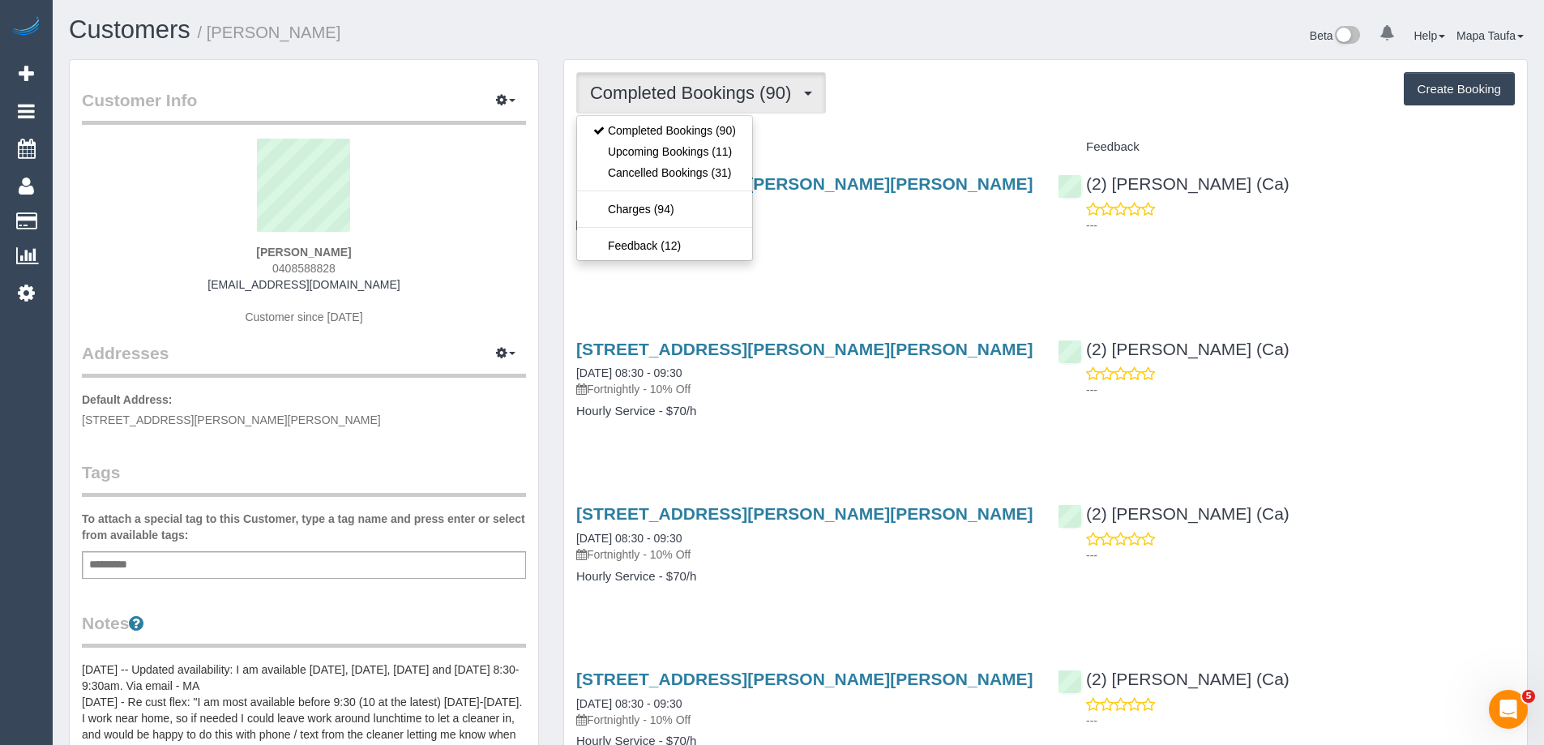
click at [948, 147] on h4 "Service" at bounding box center [804, 147] width 457 height 14
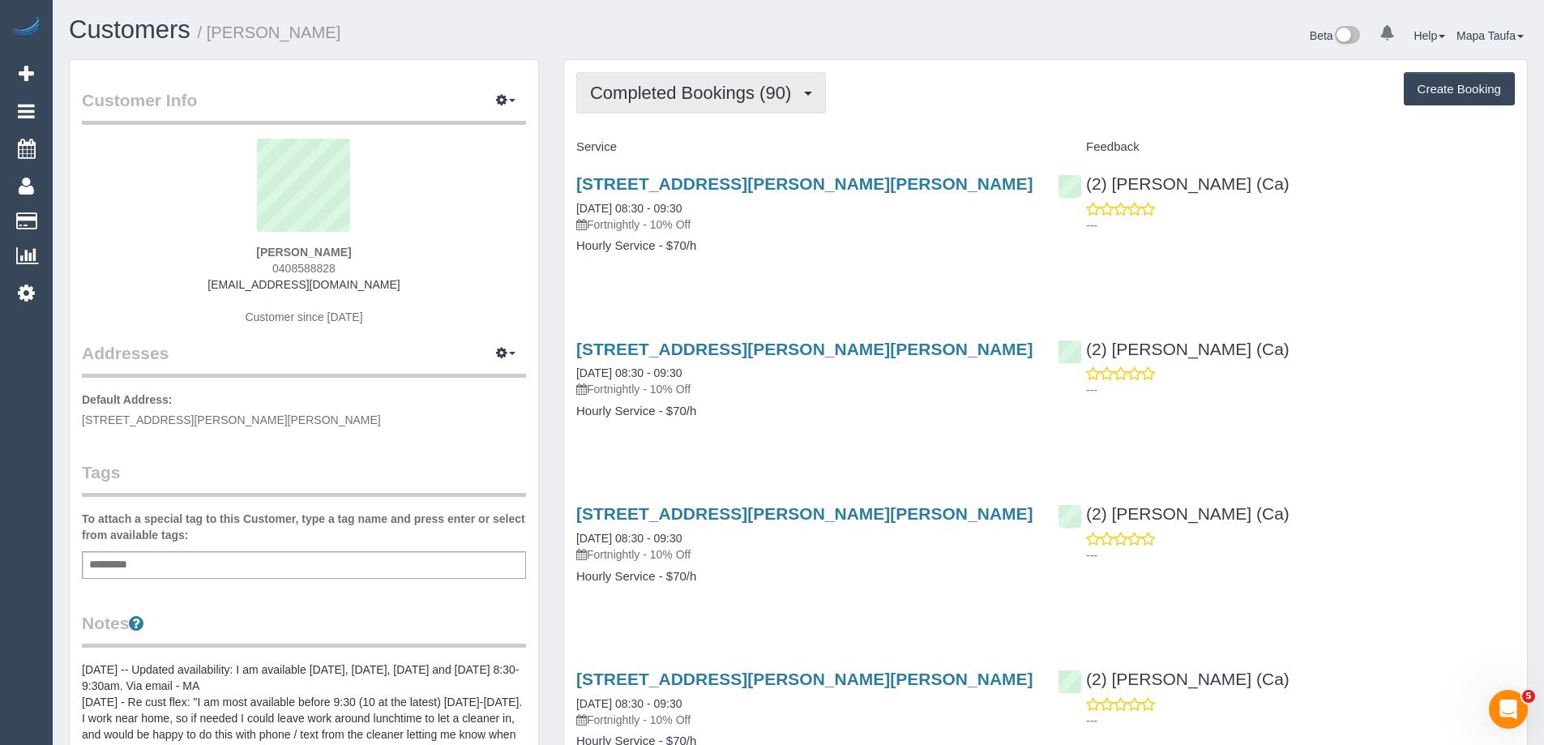
click at [711, 102] on span "Completed Bookings (90)" at bounding box center [694, 93] width 209 height 20
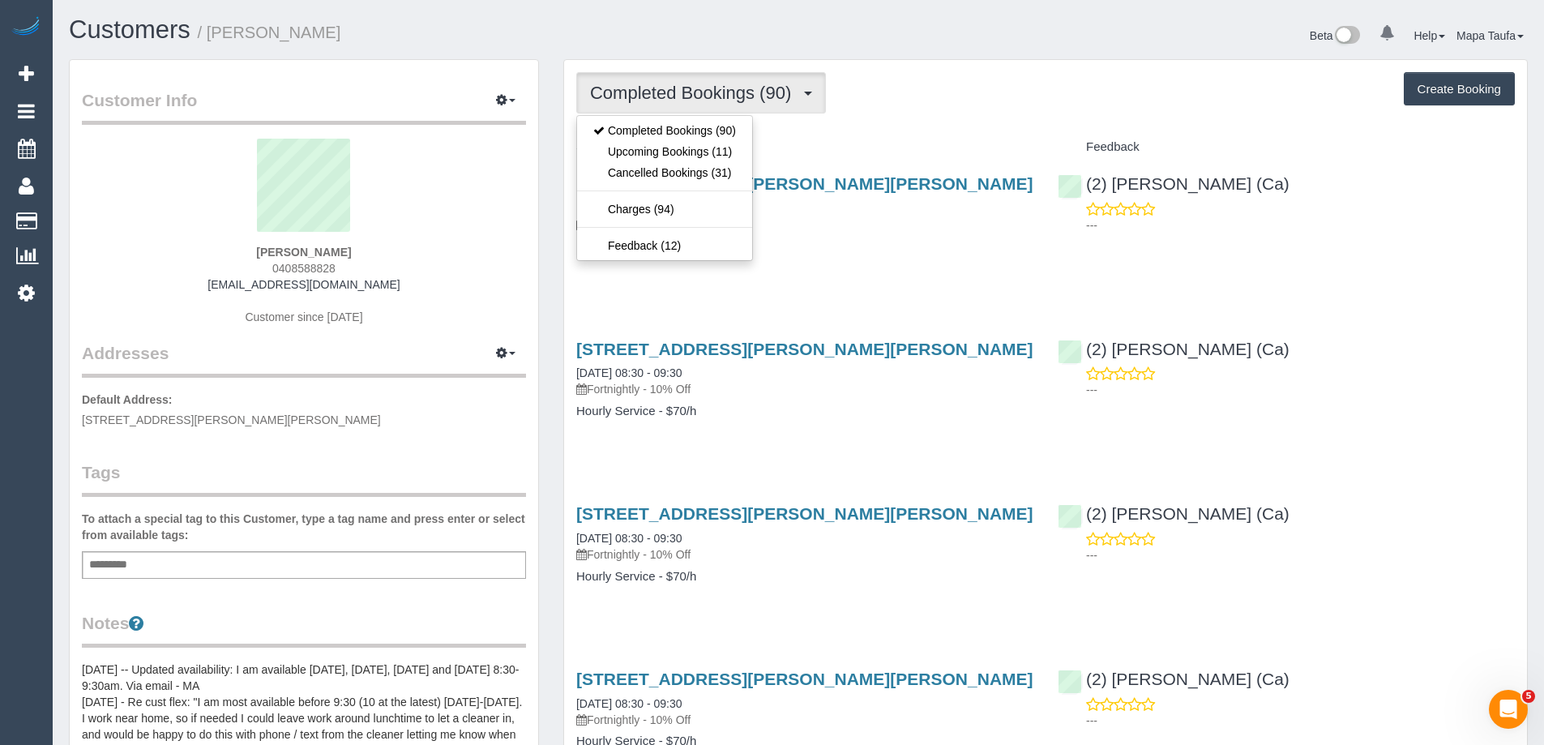
click at [940, 144] on h4 "Service" at bounding box center [804, 147] width 457 height 14
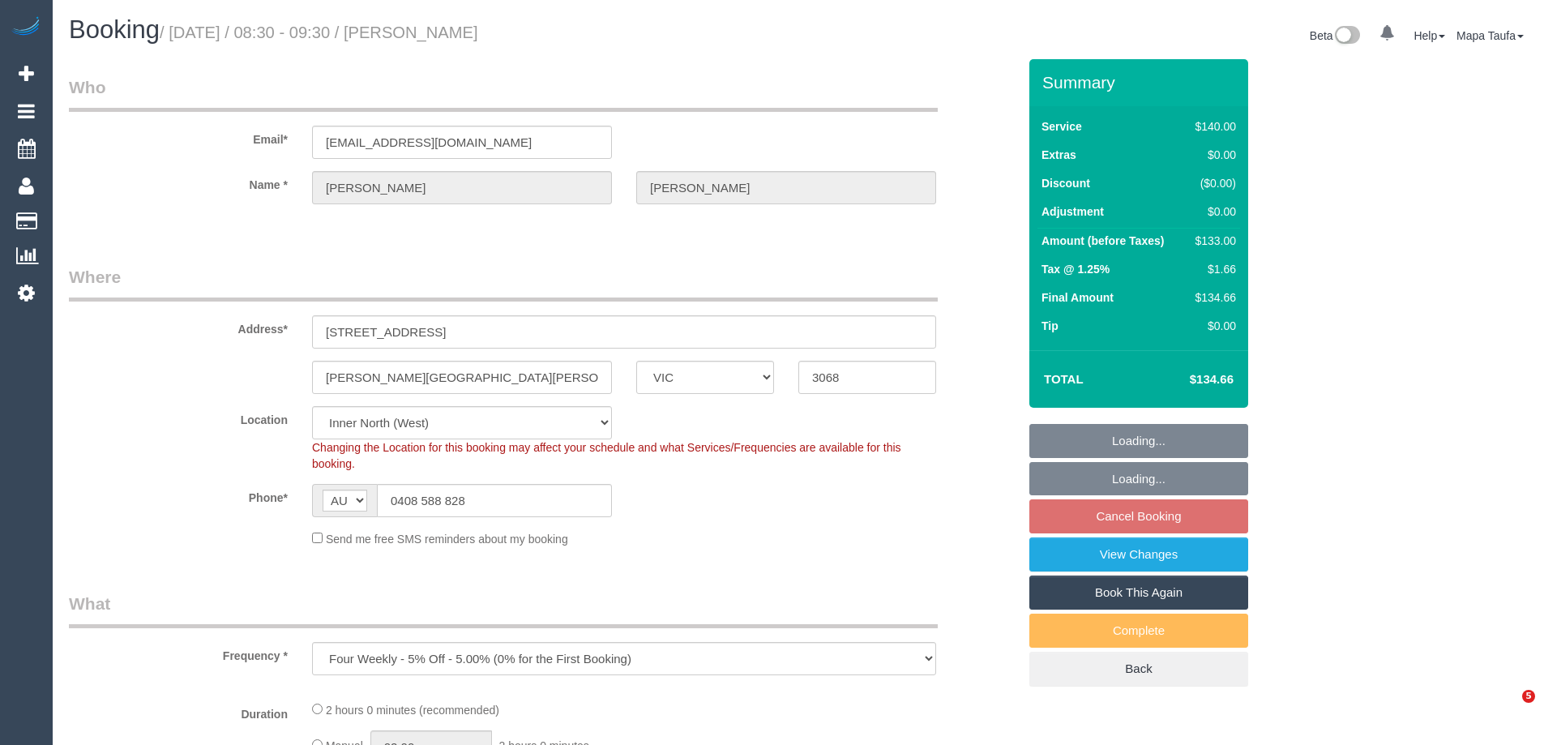
select select "VIC"
select select "number:28"
select select "number:14"
select select "number:19"
select select "number:22"
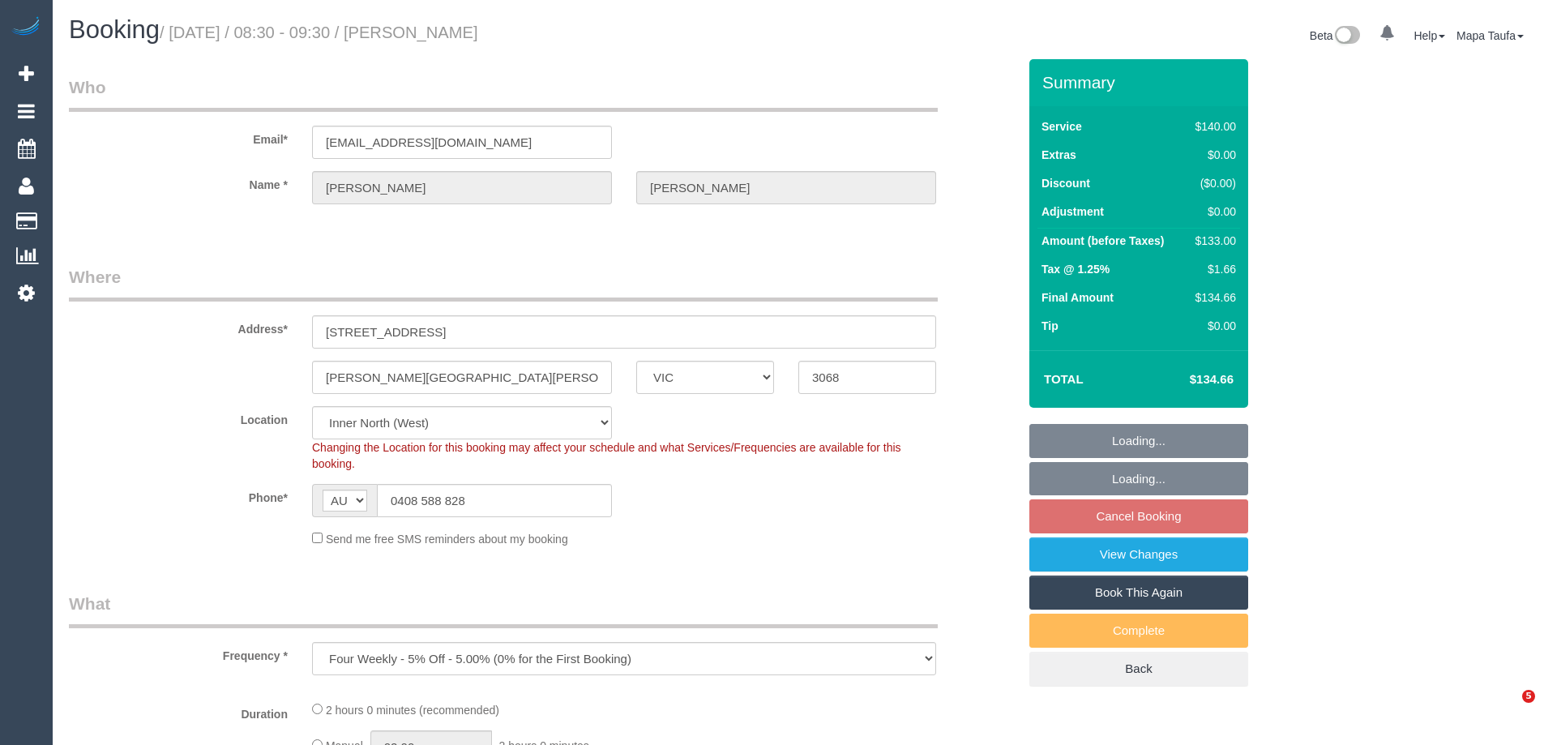
select select "number:11"
select select "object:1590"
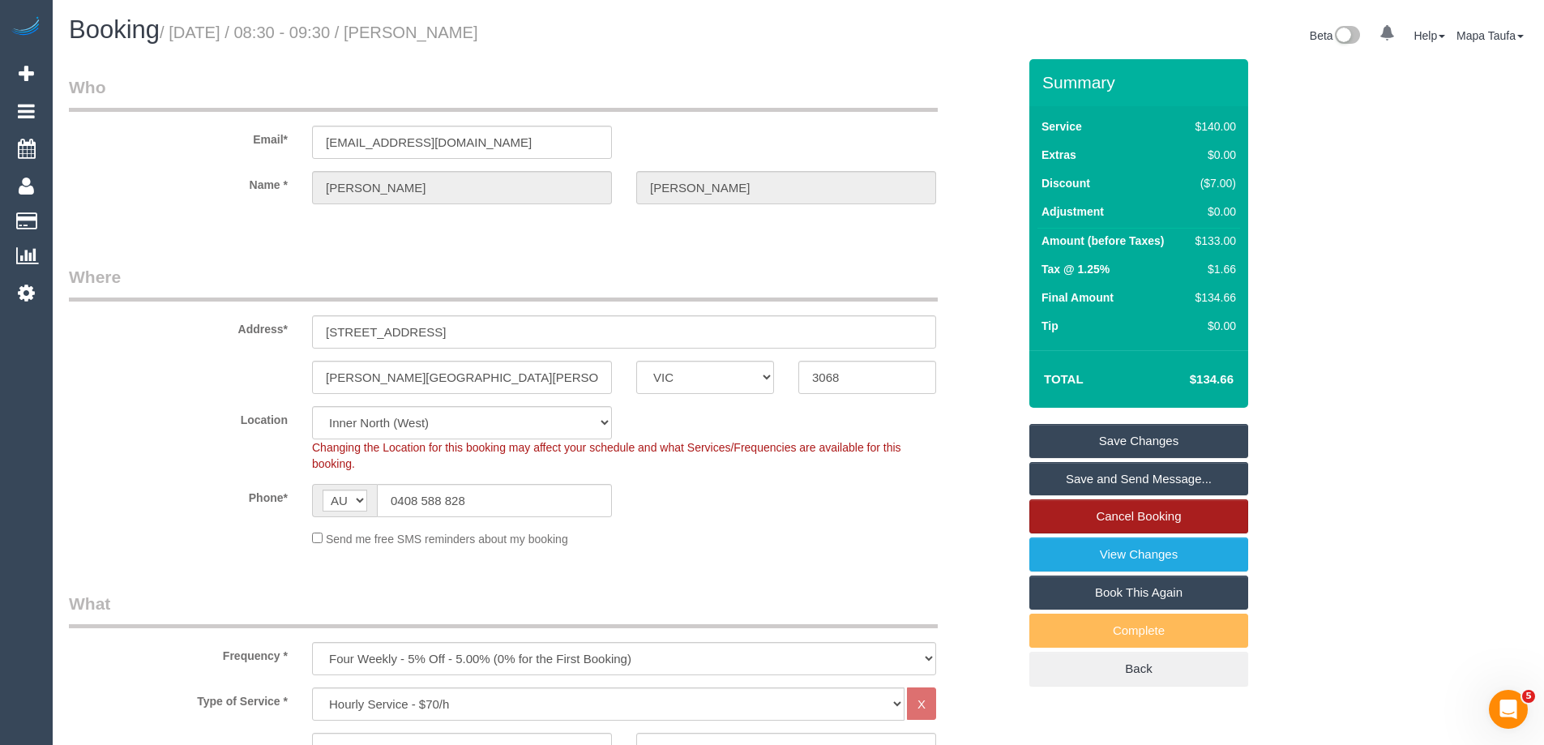
click at [1200, 506] on link "Cancel Booking" at bounding box center [1138, 516] width 219 height 34
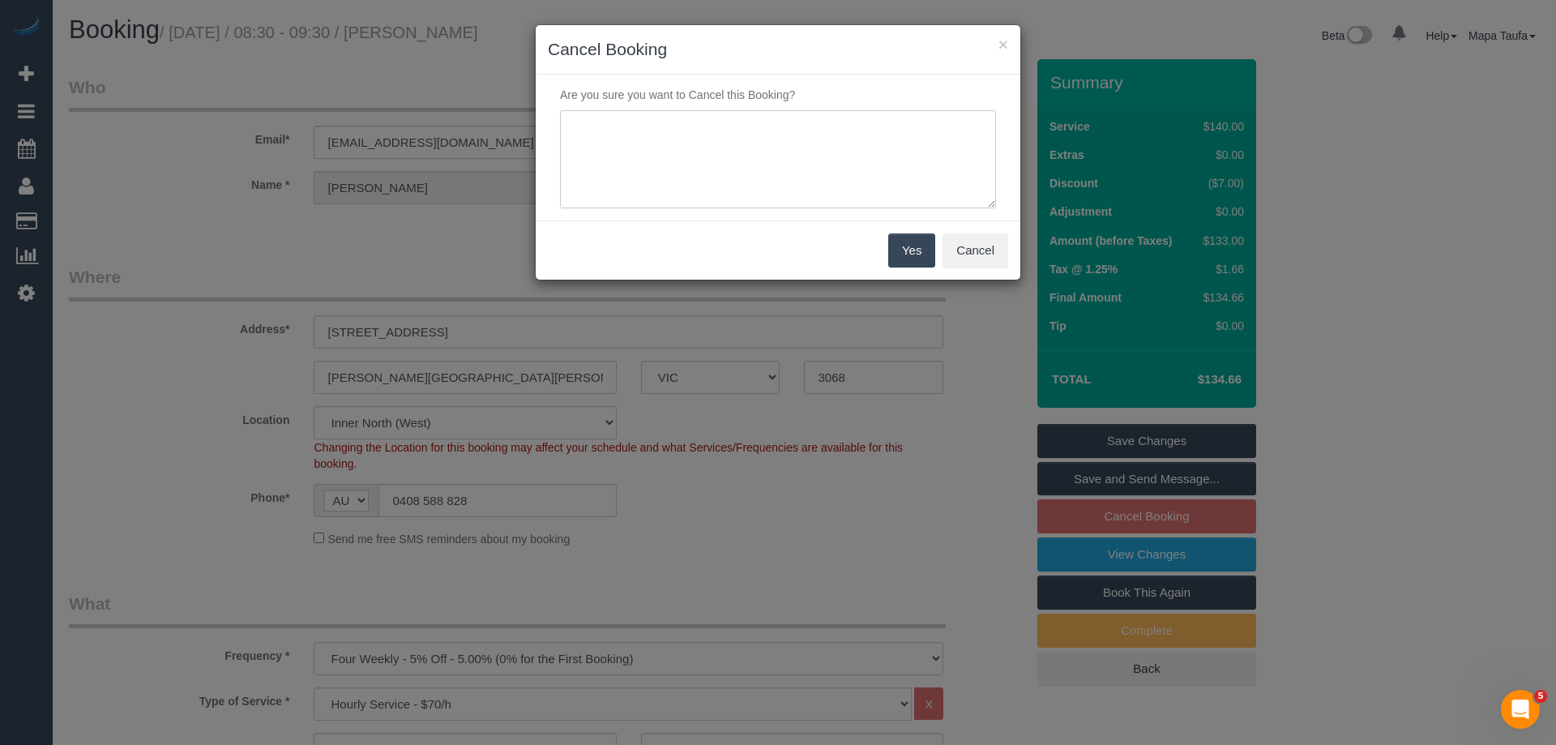
click at [814, 195] on textarea at bounding box center [778, 159] width 436 height 99
type textarea "service not needed - doing renovations will call back via phone - MT"
click at [915, 243] on button "Yes" at bounding box center [911, 250] width 47 height 34
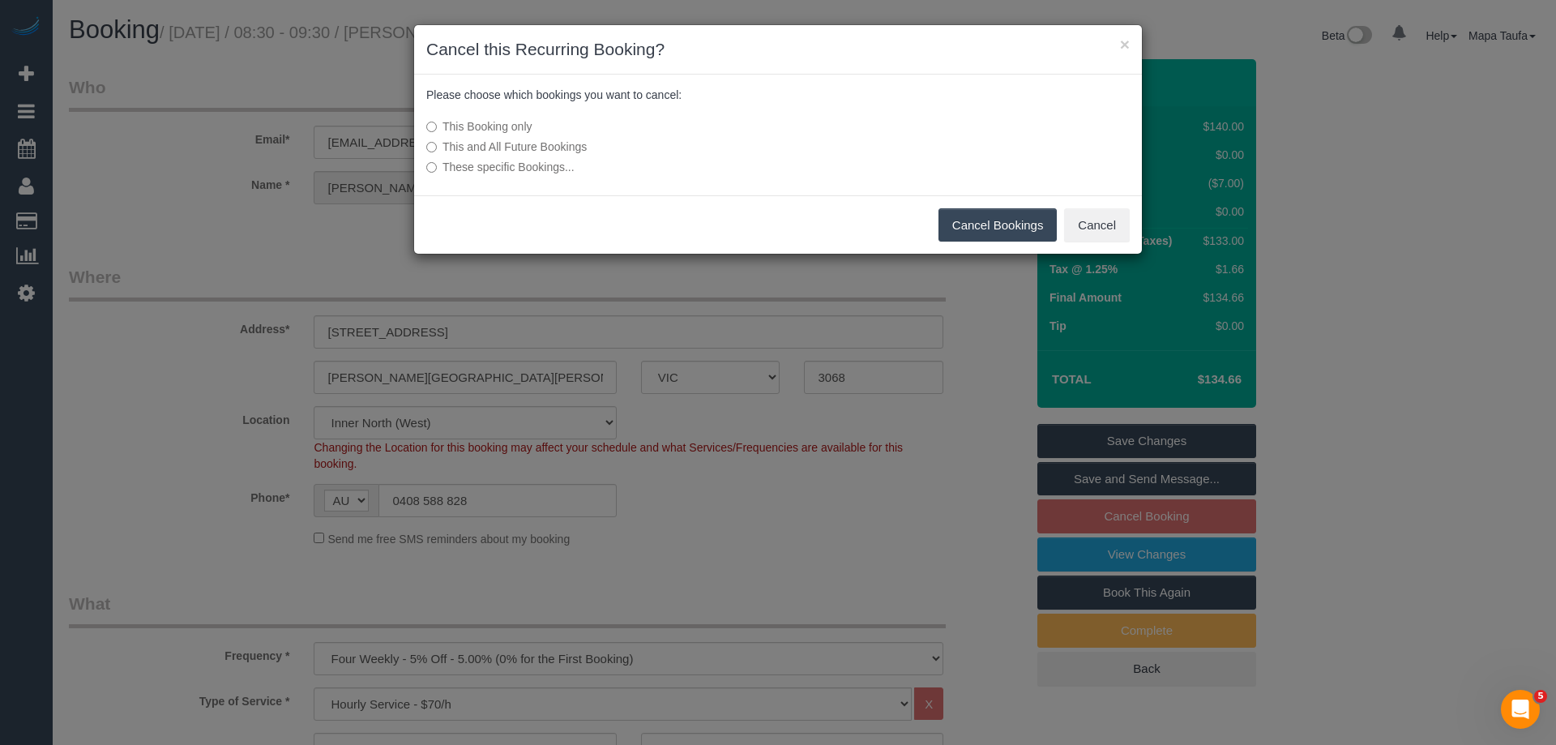
drag, startPoint x: 562, startPoint y: 143, endPoint x: 669, endPoint y: 165, distance: 110.0
click at [562, 143] on label "This and All Future Bookings" at bounding box center [656, 147] width 461 height 16
click at [1035, 229] on button "Cancel Bookings" at bounding box center [997, 225] width 119 height 34
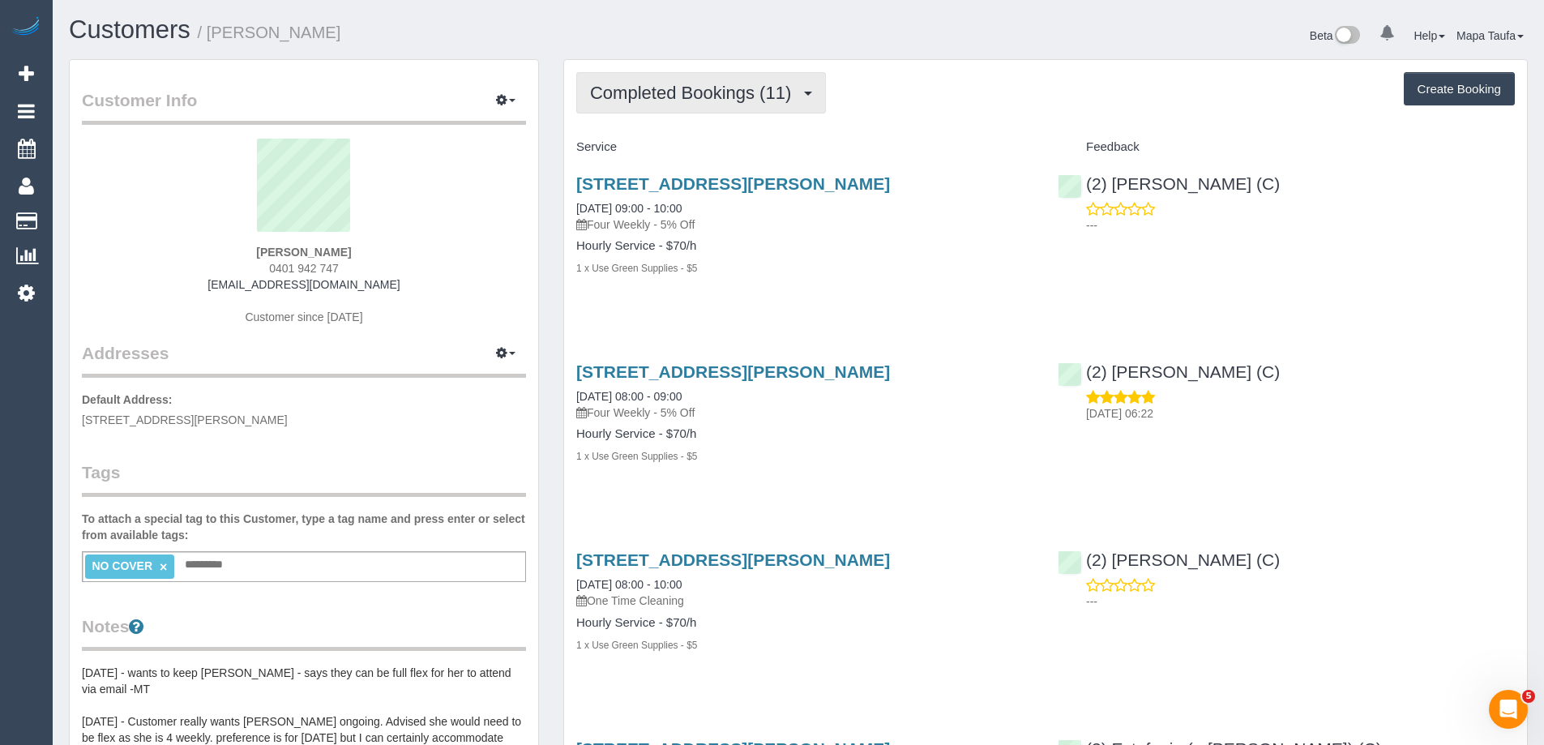
click at [661, 90] on span "Completed Bookings (11)" at bounding box center [694, 93] width 209 height 20
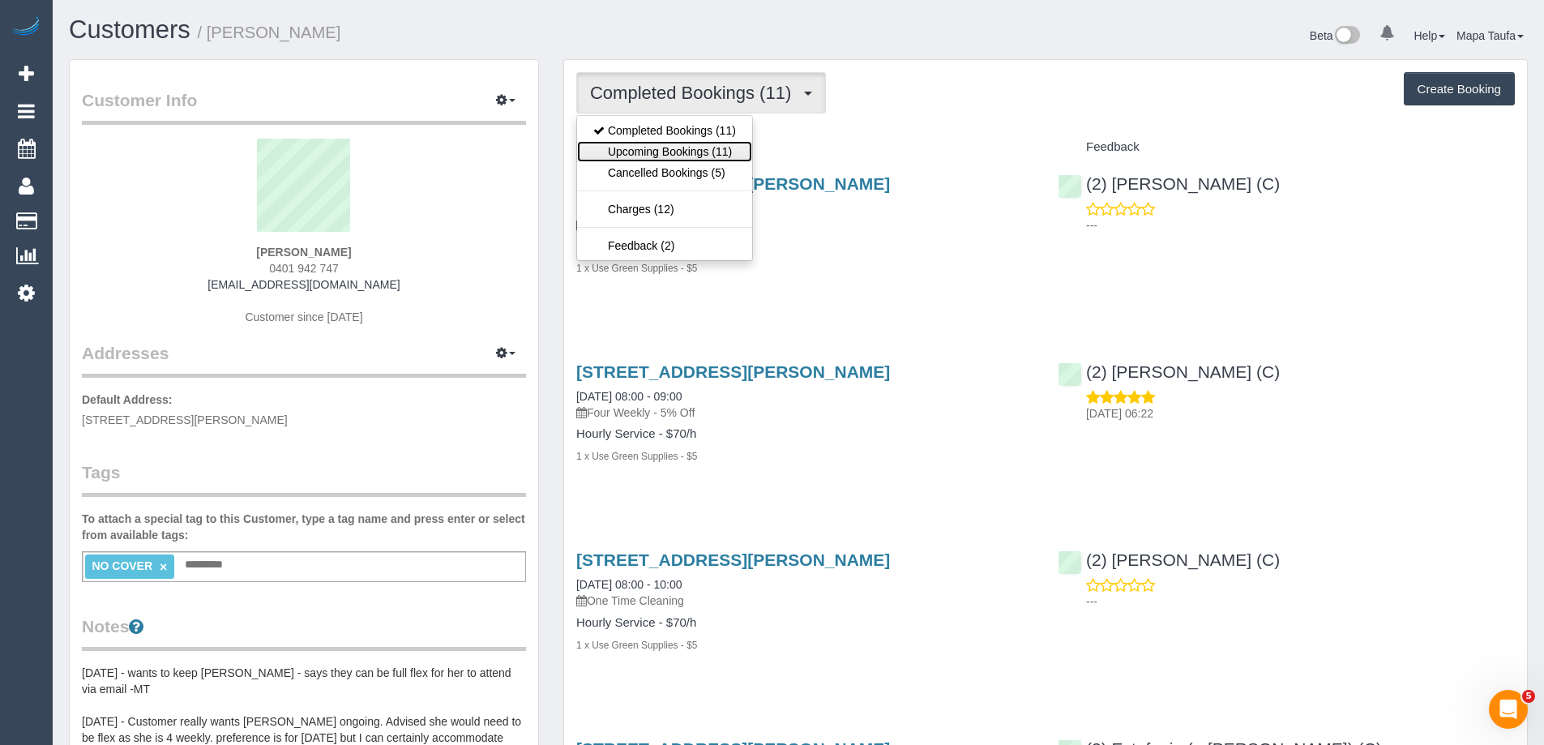
click at [716, 148] on link "Upcoming Bookings (11)" at bounding box center [664, 151] width 175 height 21
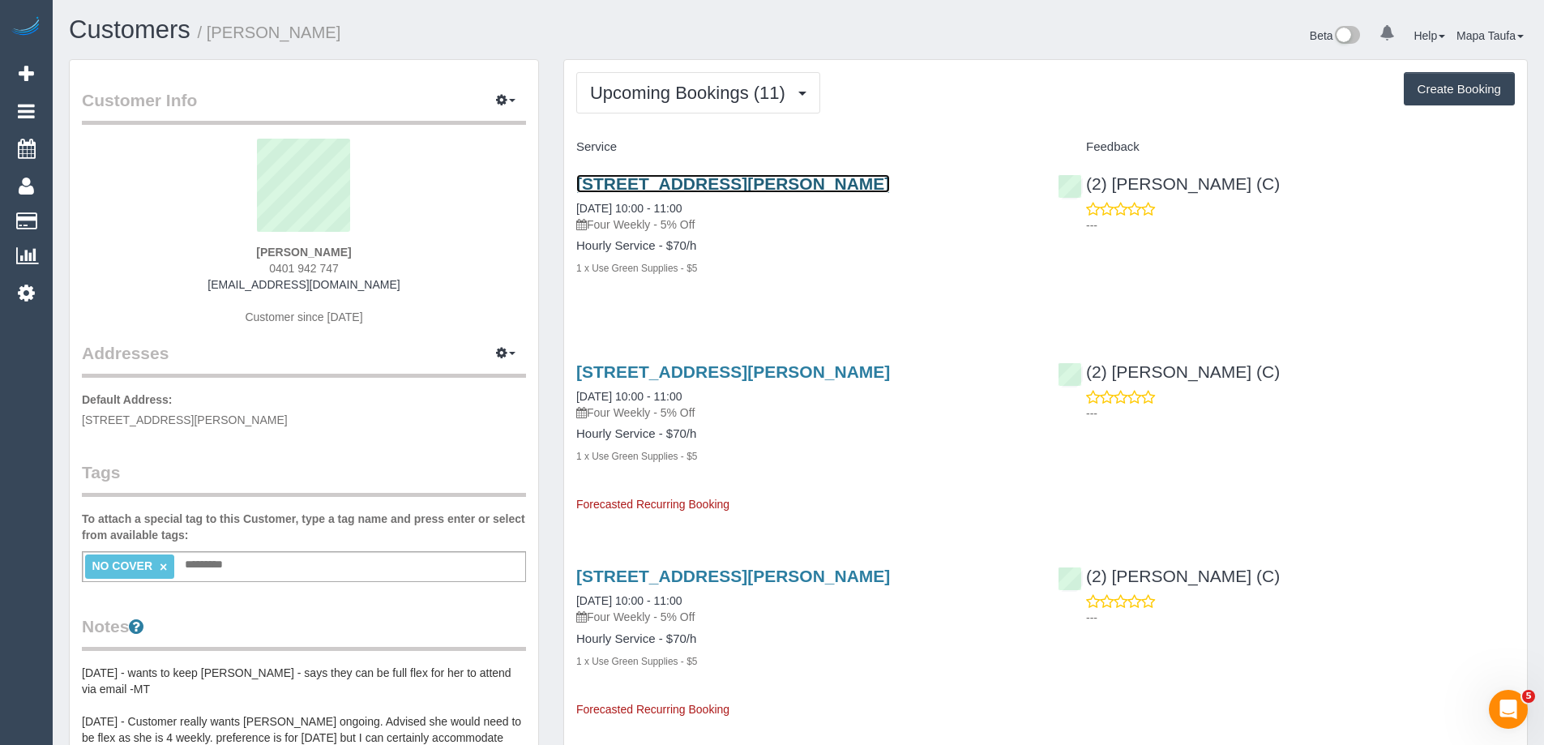
click at [691, 187] on link "[STREET_ADDRESS][PERSON_NAME]" at bounding box center [733, 183] width 314 height 19
drag, startPoint x: 751, startPoint y: 179, endPoint x: 575, endPoint y: 143, distance: 179.6
copy link "[STREET_ADDRESS][PERSON_NAME]"
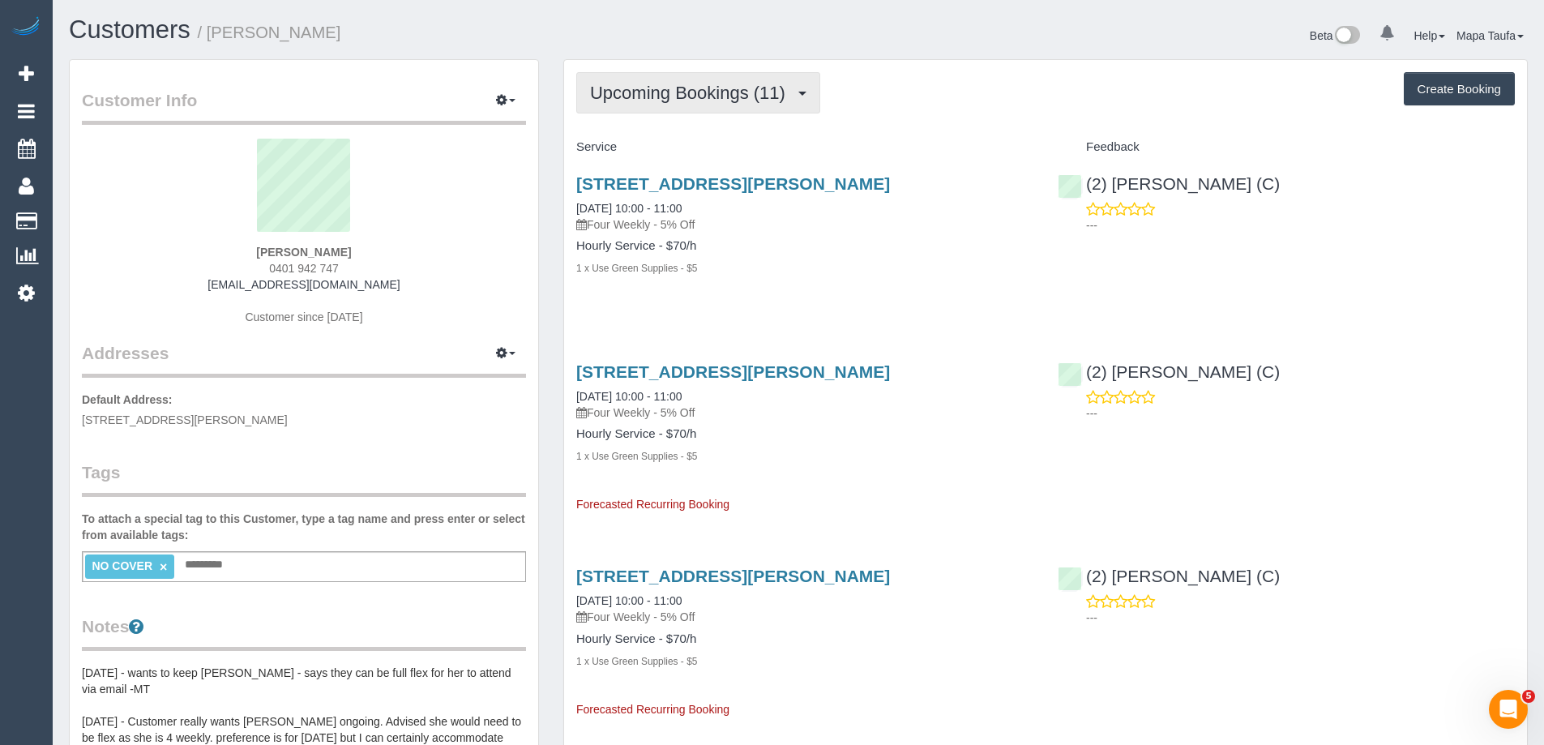
click at [669, 94] on span "Upcoming Bookings (11)" at bounding box center [691, 93] width 203 height 20
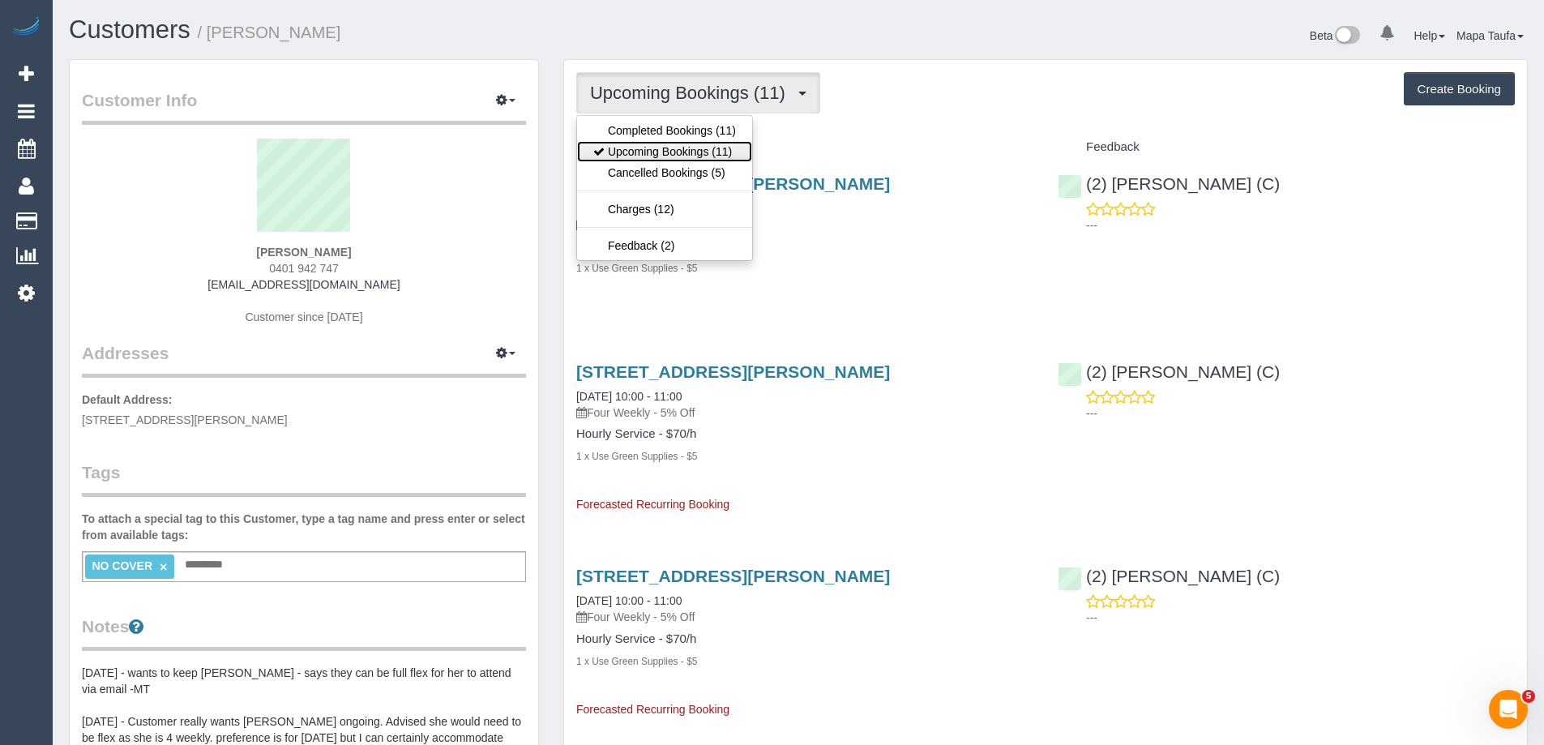
click at [678, 152] on link "Upcoming Bookings (11)" at bounding box center [664, 151] width 175 height 21
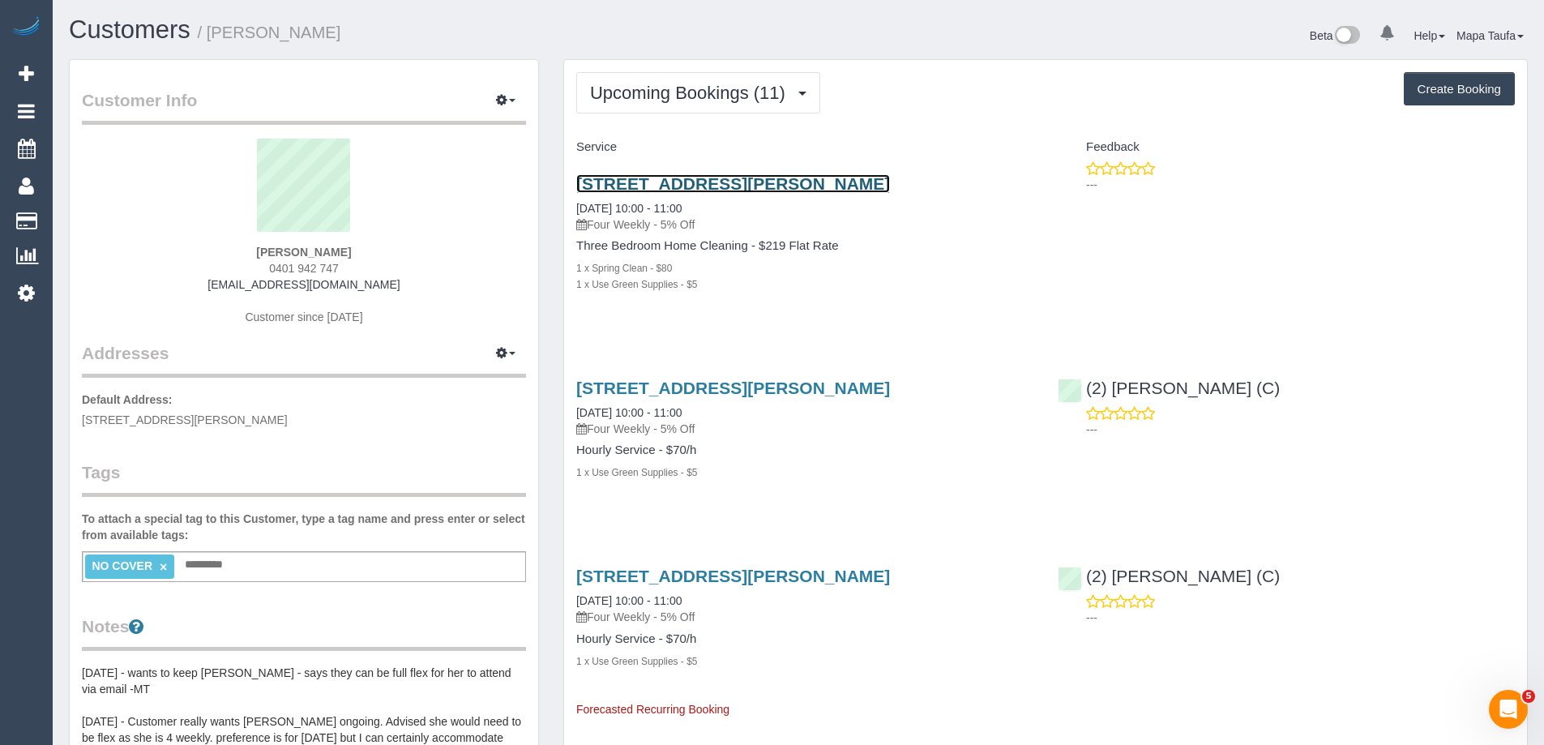
click at [604, 188] on link "4/5 Jepson Street, Yarraville, VIC 3013" at bounding box center [733, 183] width 314 height 19
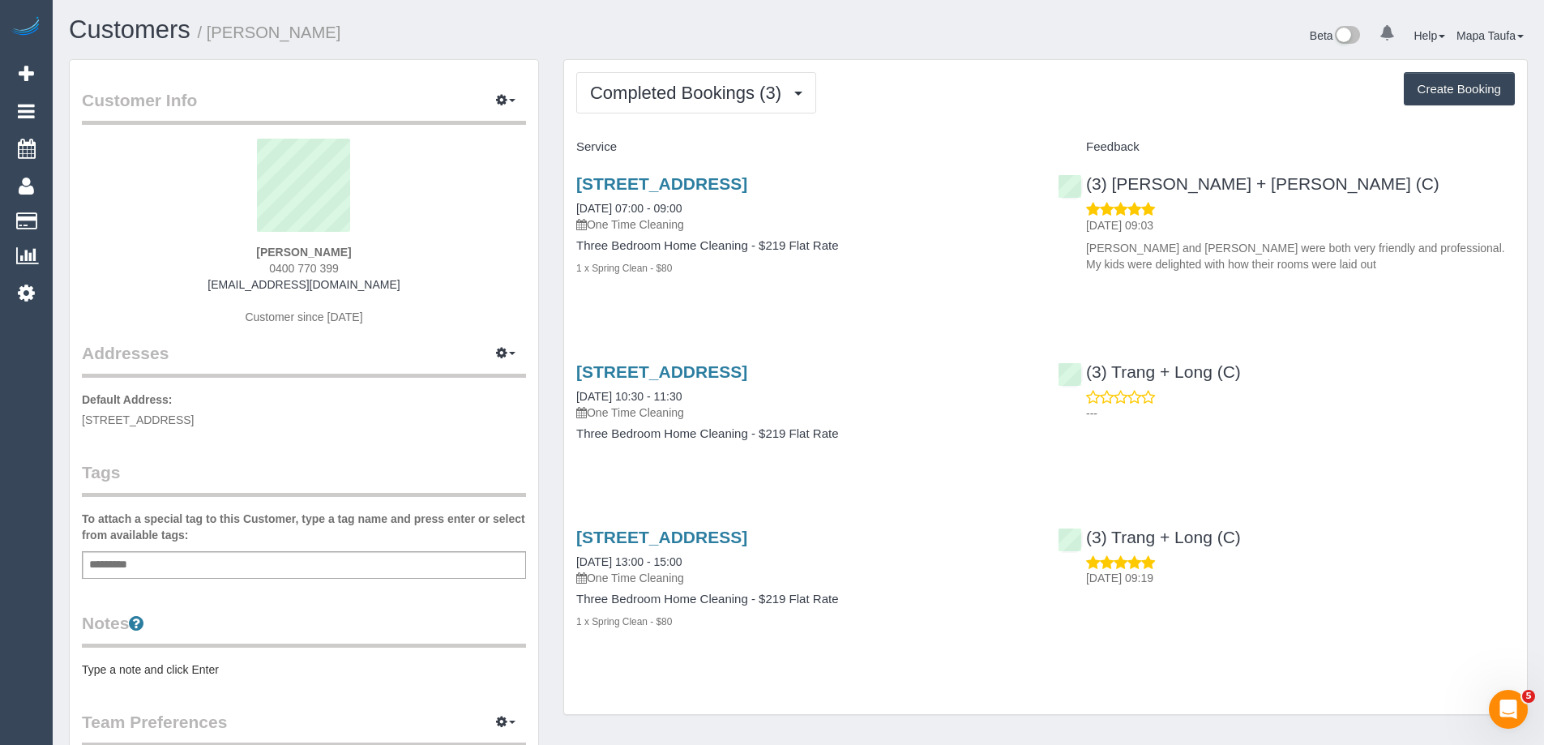
click at [685, 124] on div "Completed Bookings (3) Completed Bookings (3) Upcoming Bookings (1) Cancelled B…" at bounding box center [1045, 387] width 963 height 655
click at [681, 100] on span "Completed Bookings (3)" at bounding box center [689, 93] width 199 height 20
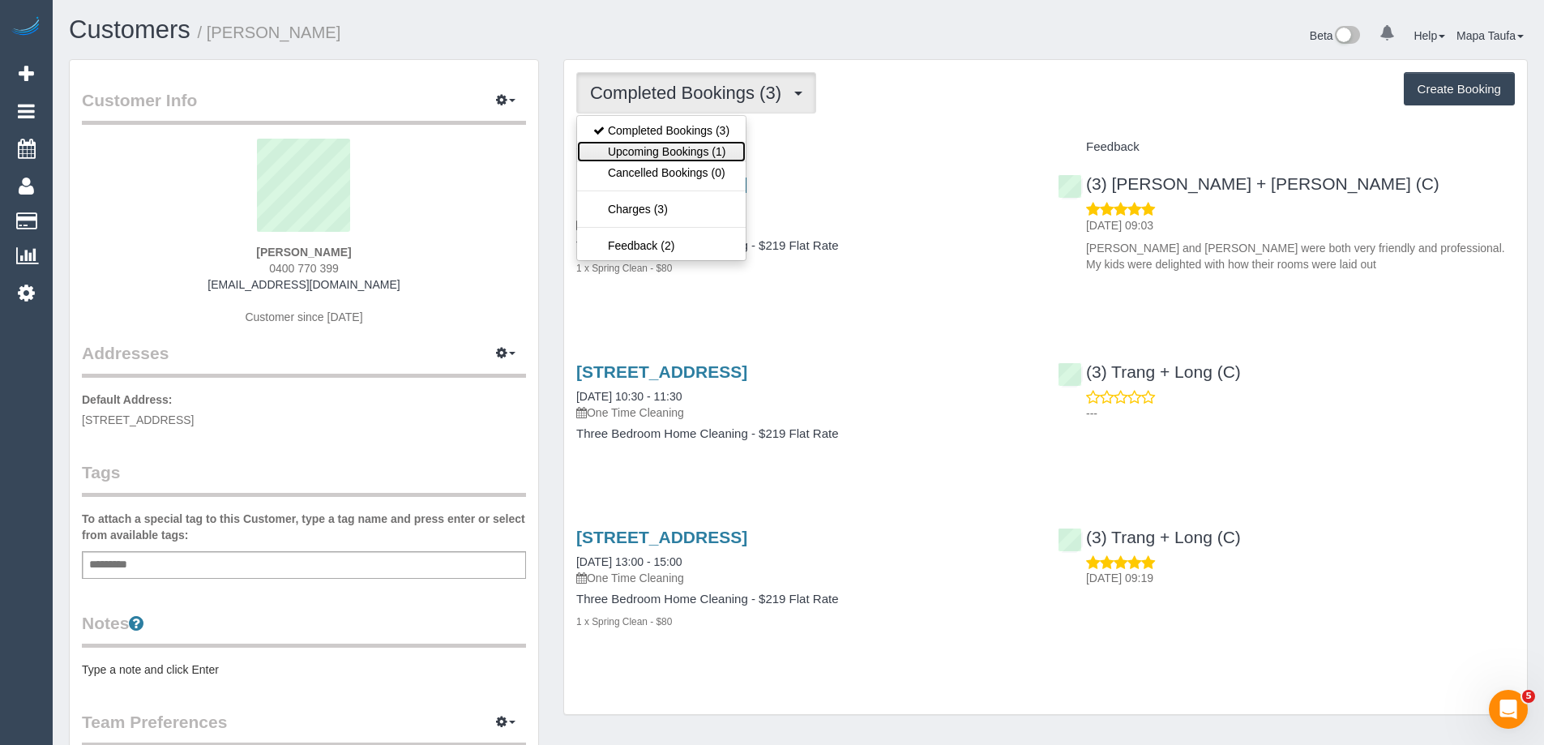
click at [682, 147] on link "Upcoming Bookings (1)" at bounding box center [661, 151] width 169 height 21
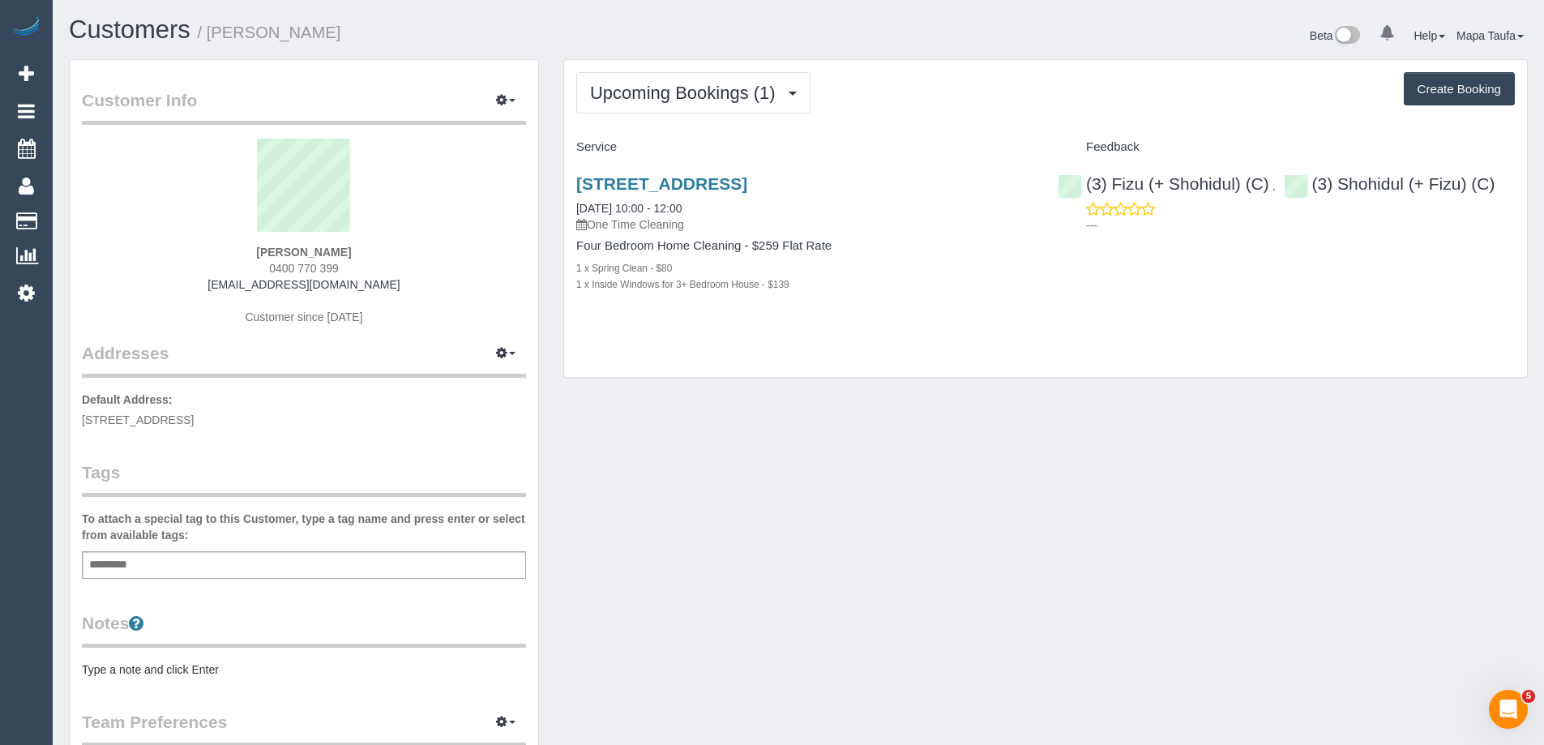
click at [680, 173] on div "[STREET_ADDRESS] [DATE] 10:00 - 12:00 One Time Cleaning Four Bedroom Home Clean…" at bounding box center [804, 242] width 481 height 164
click at [698, 184] on link "[STREET_ADDRESS]" at bounding box center [661, 183] width 171 height 19
click at [653, 185] on link "[STREET_ADDRESS]" at bounding box center [661, 183] width 171 height 19
click at [744, 105] on button "Upcoming Bookings (1)" at bounding box center [693, 92] width 234 height 41
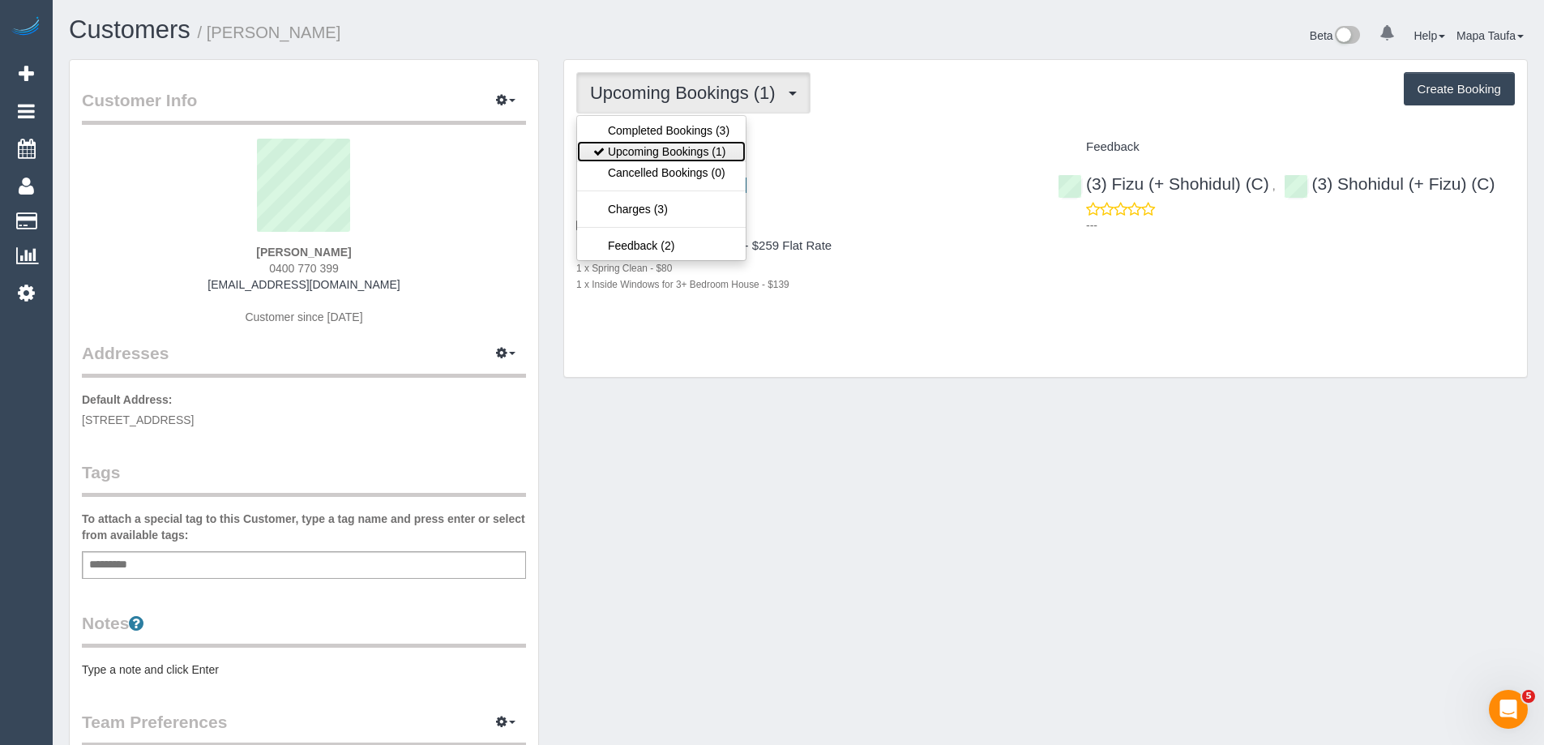
click at [698, 148] on link "Upcoming Bookings (1)" at bounding box center [661, 151] width 169 height 21
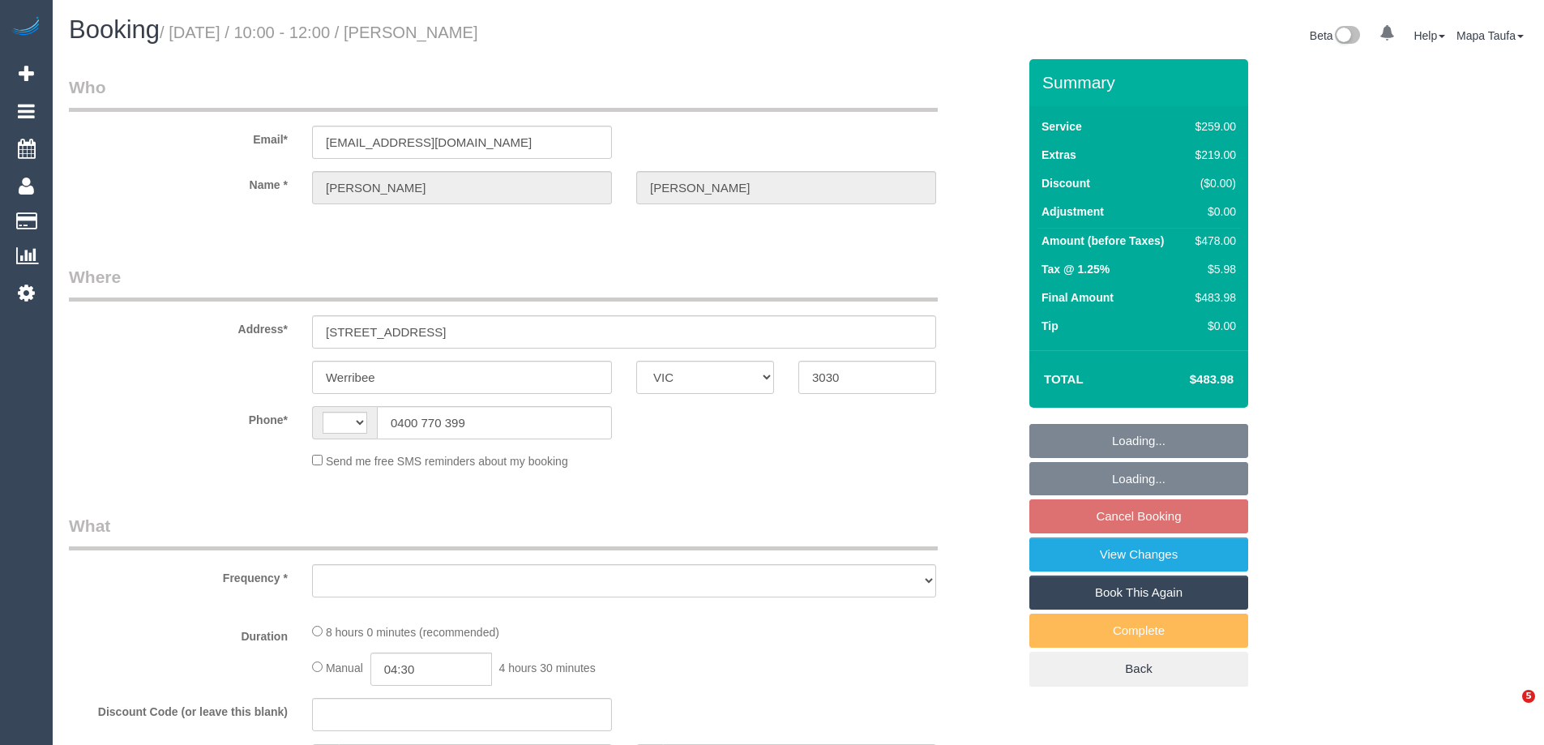
select select "VIC"
select select "string:AU"
select select "object:556"
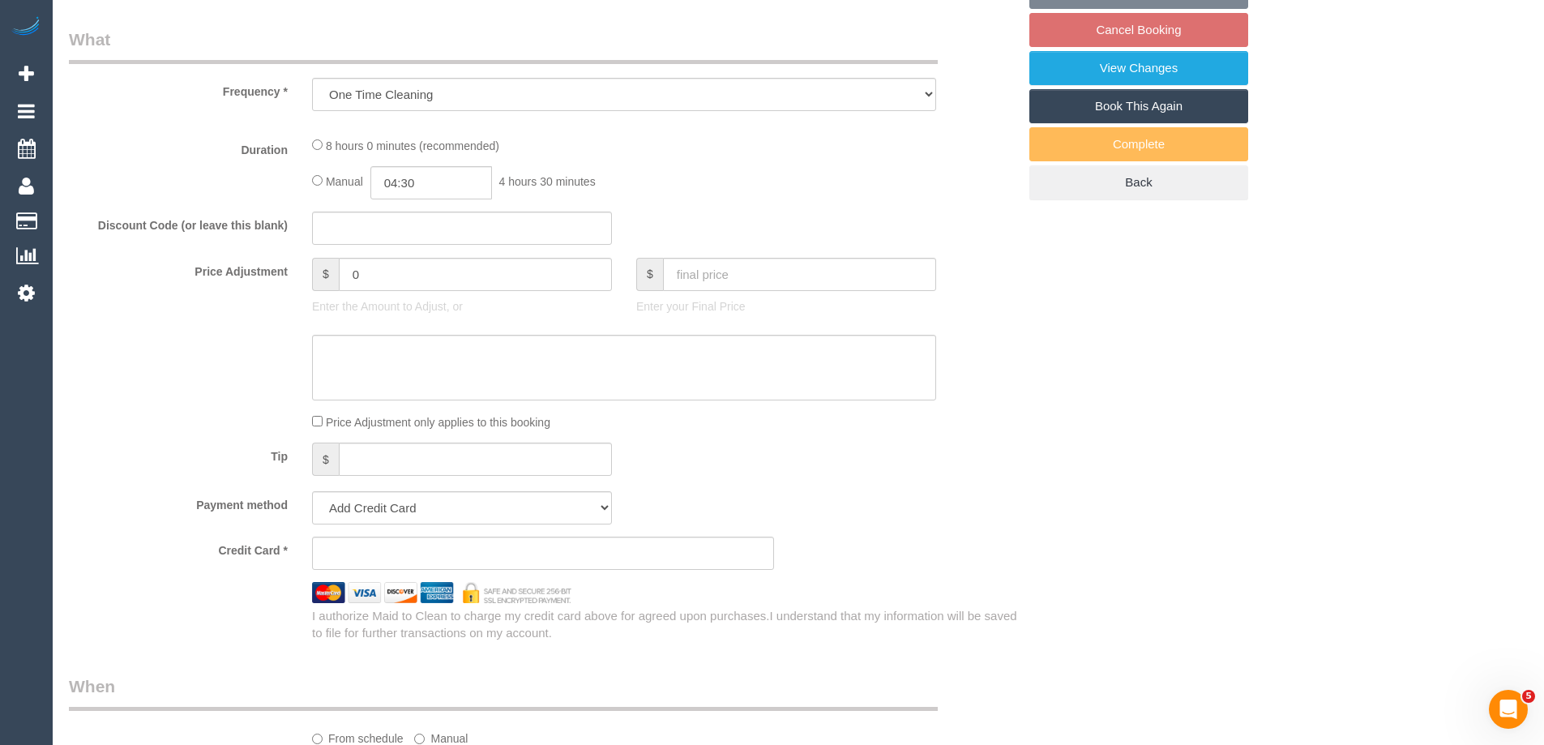
select select "string:stripe-pm_1R4Uqo2GScqysDRVj2Q7fw0T"
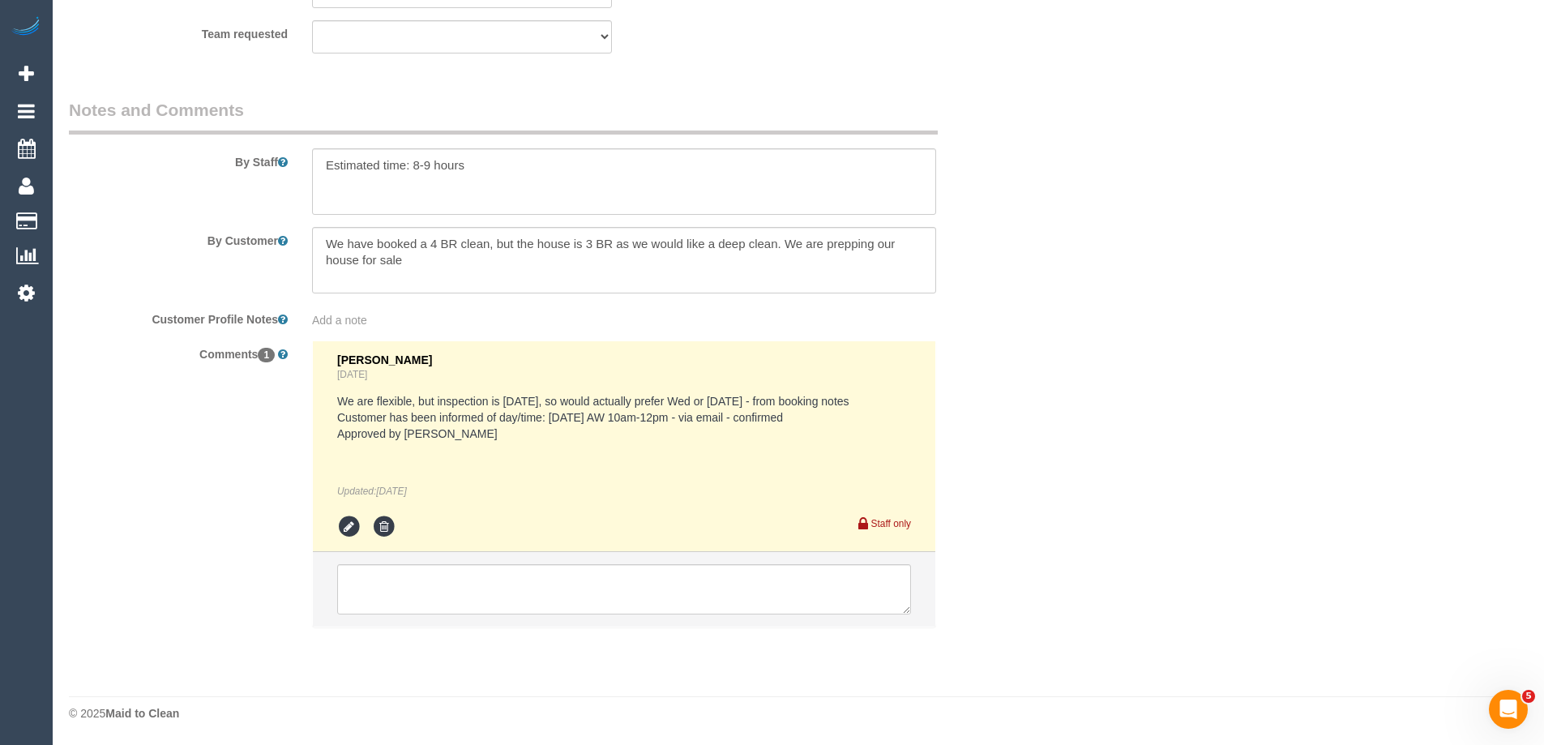
select select "number:27"
select select "number:14"
select select "number:19"
select select "number:36"
select select "number:13"
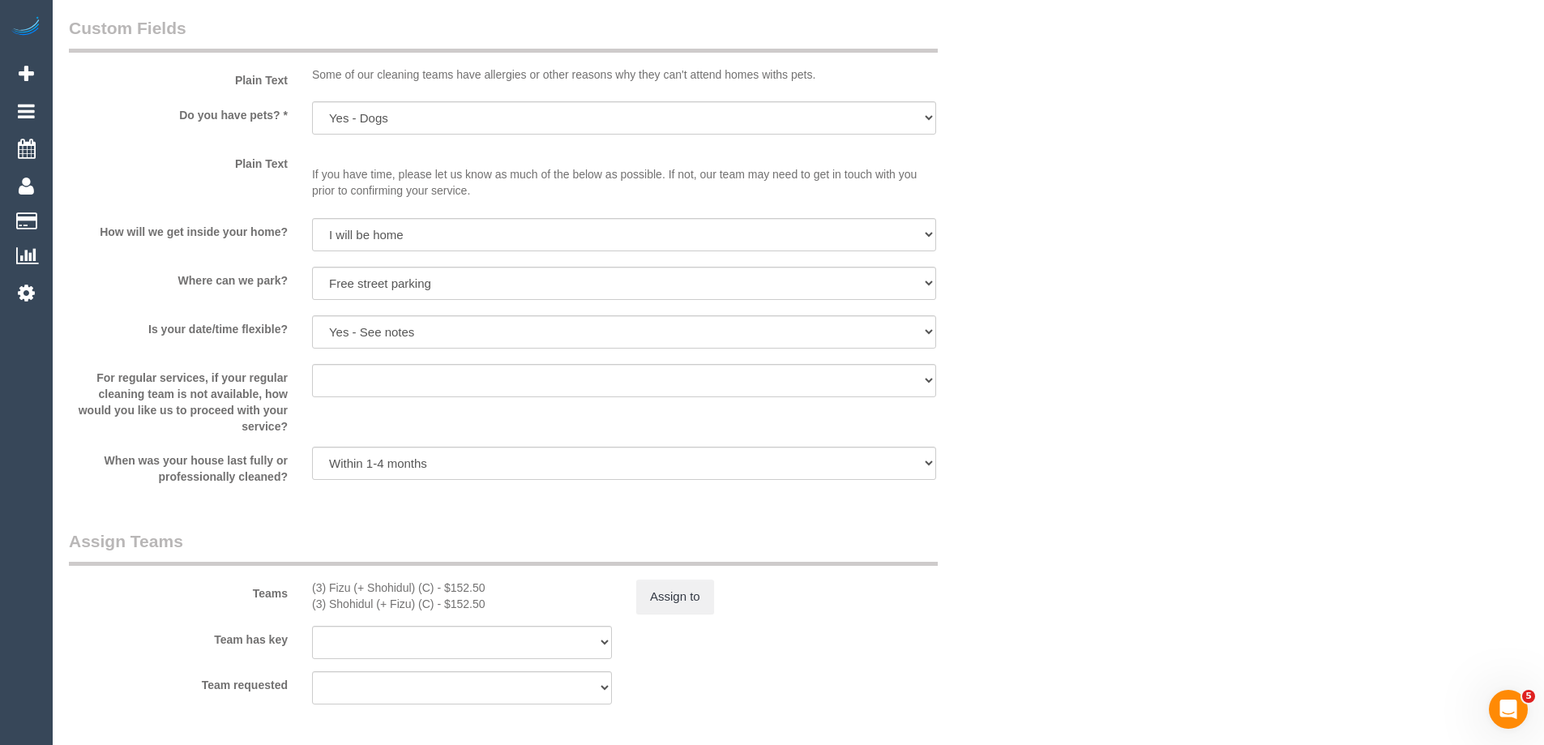
select select "object:1205"
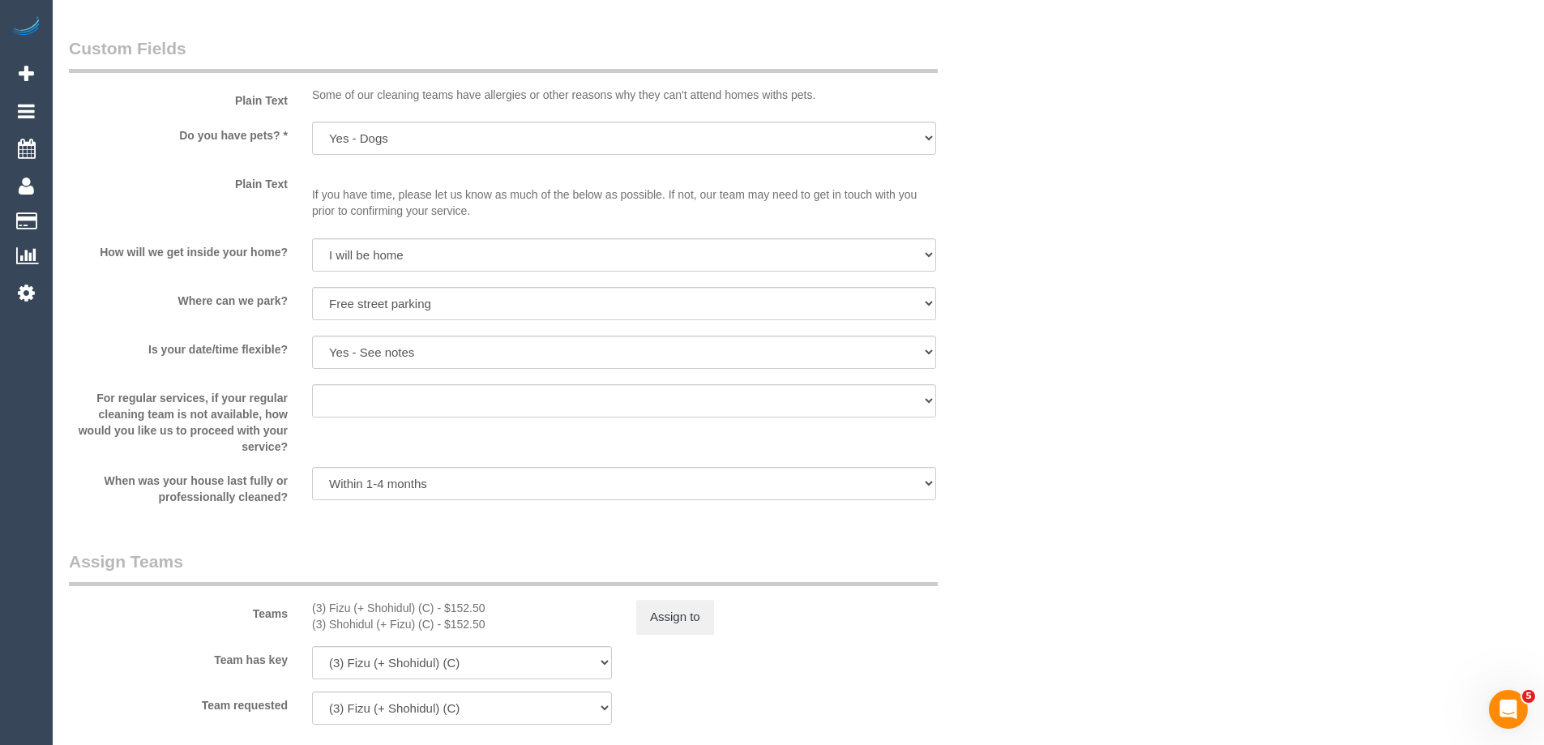
scroll to position [2235, 0]
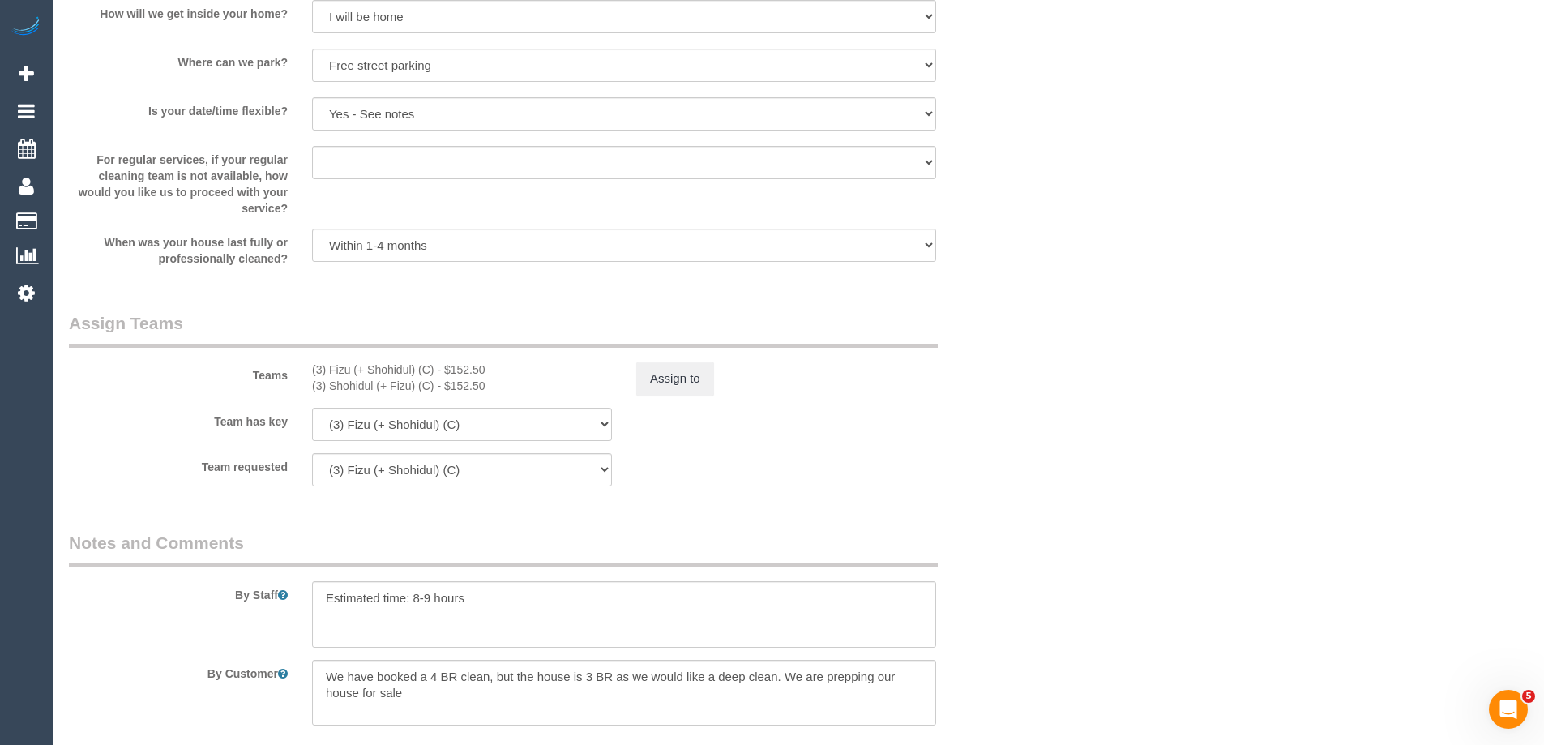
drag, startPoint x: 441, startPoint y: 369, endPoint x: 331, endPoint y: 364, distance: 109.5
click at [331, 365] on div "(3) Fizu (+ Shohidul) (C) - $152.50" at bounding box center [462, 369] width 300 height 16
copy div "Fizu (+ Shohidul) (C) -"
click at [655, 366] on button "Assign to" at bounding box center [675, 378] width 78 height 34
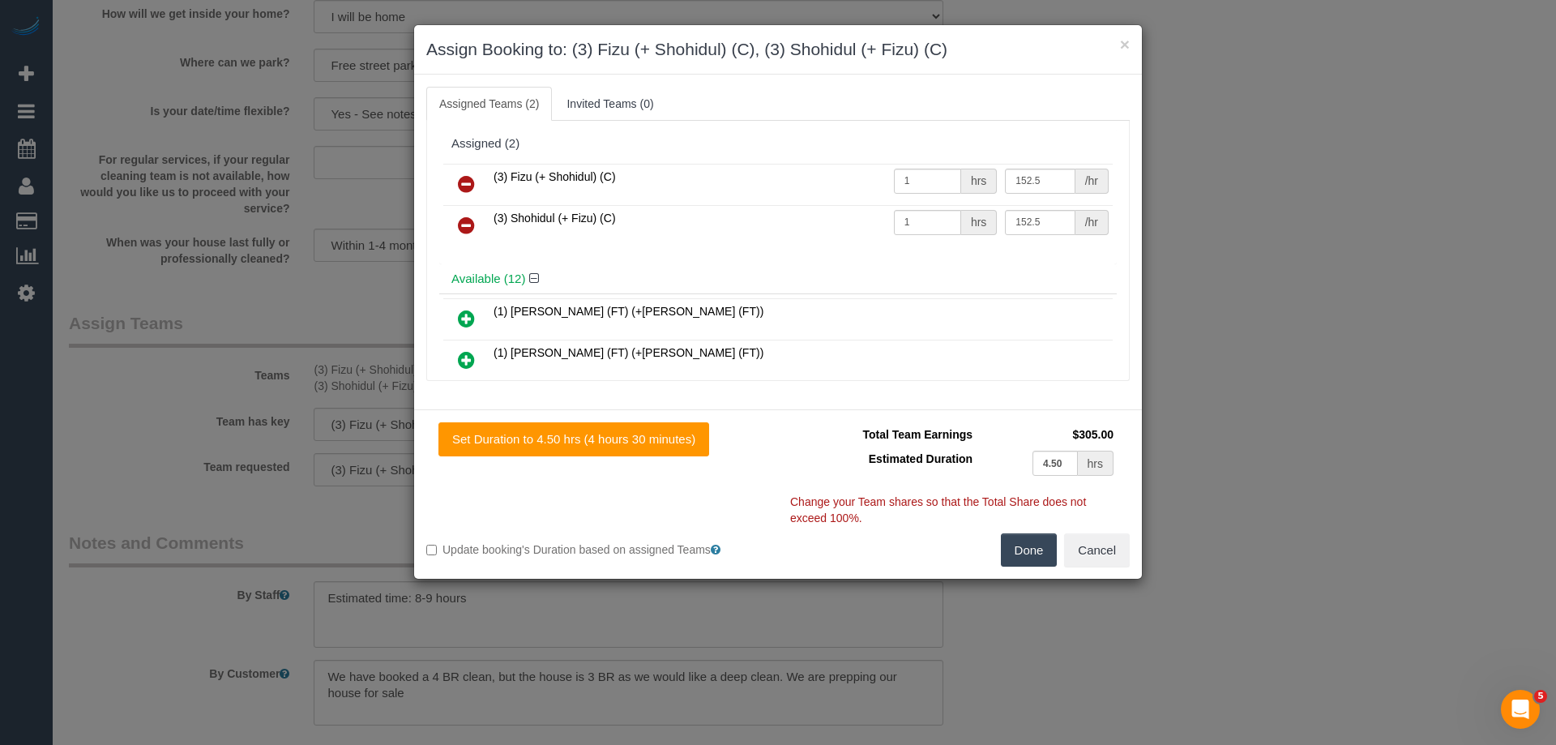
click at [481, 186] on link at bounding box center [466, 185] width 38 height 32
click at [481, 210] on link at bounding box center [466, 226] width 38 height 32
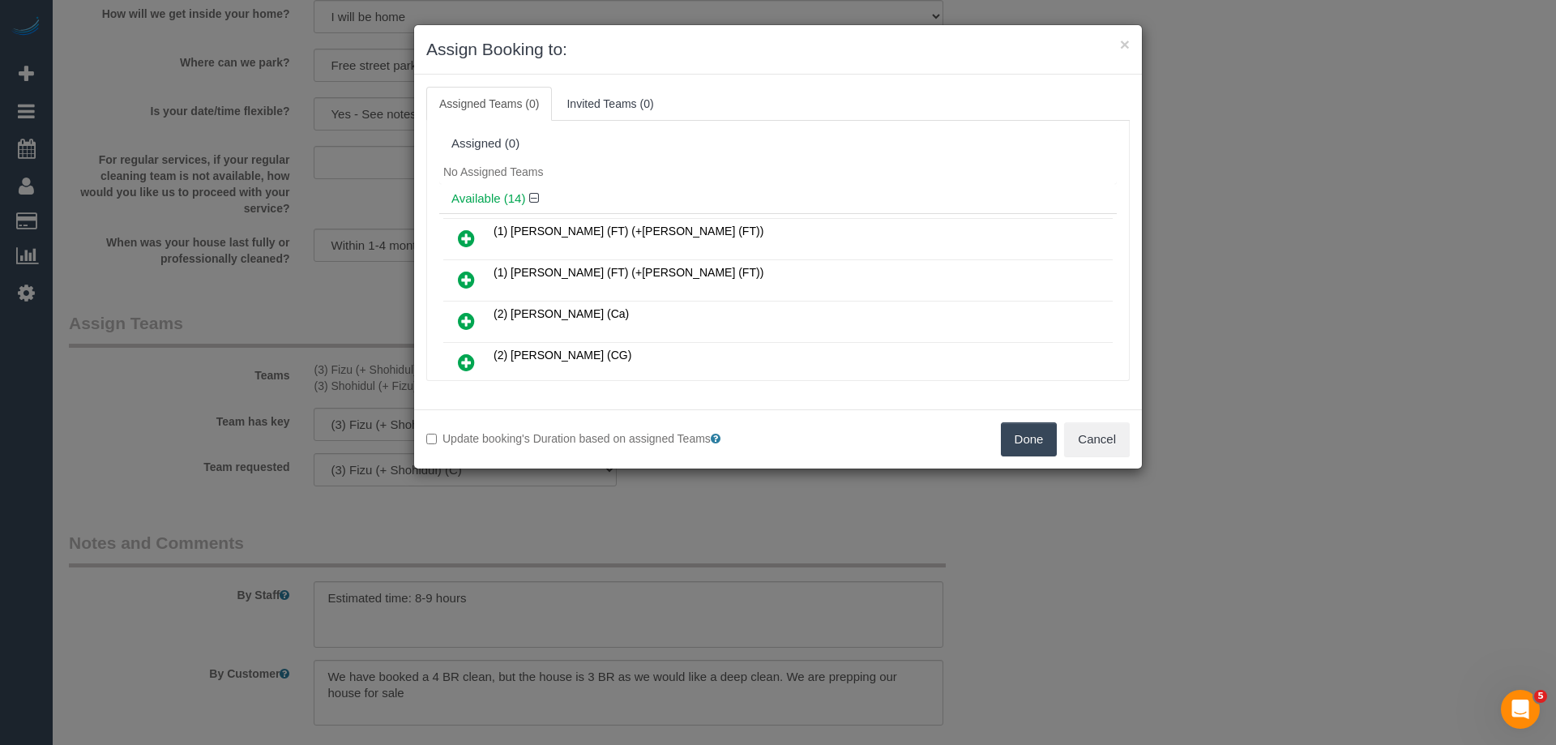
click at [1018, 441] on button "Done" at bounding box center [1029, 439] width 57 height 34
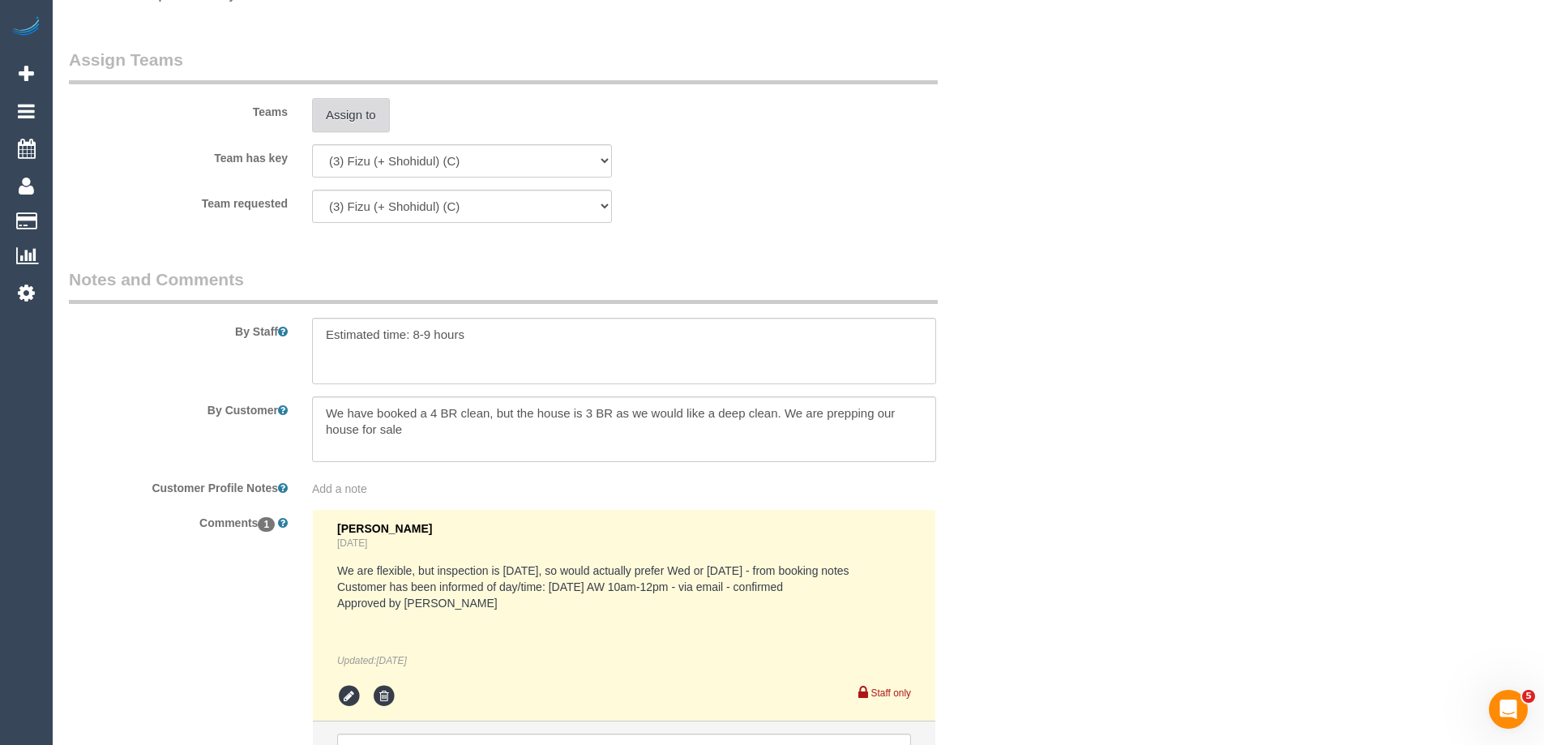
scroll to position [2668, 0]
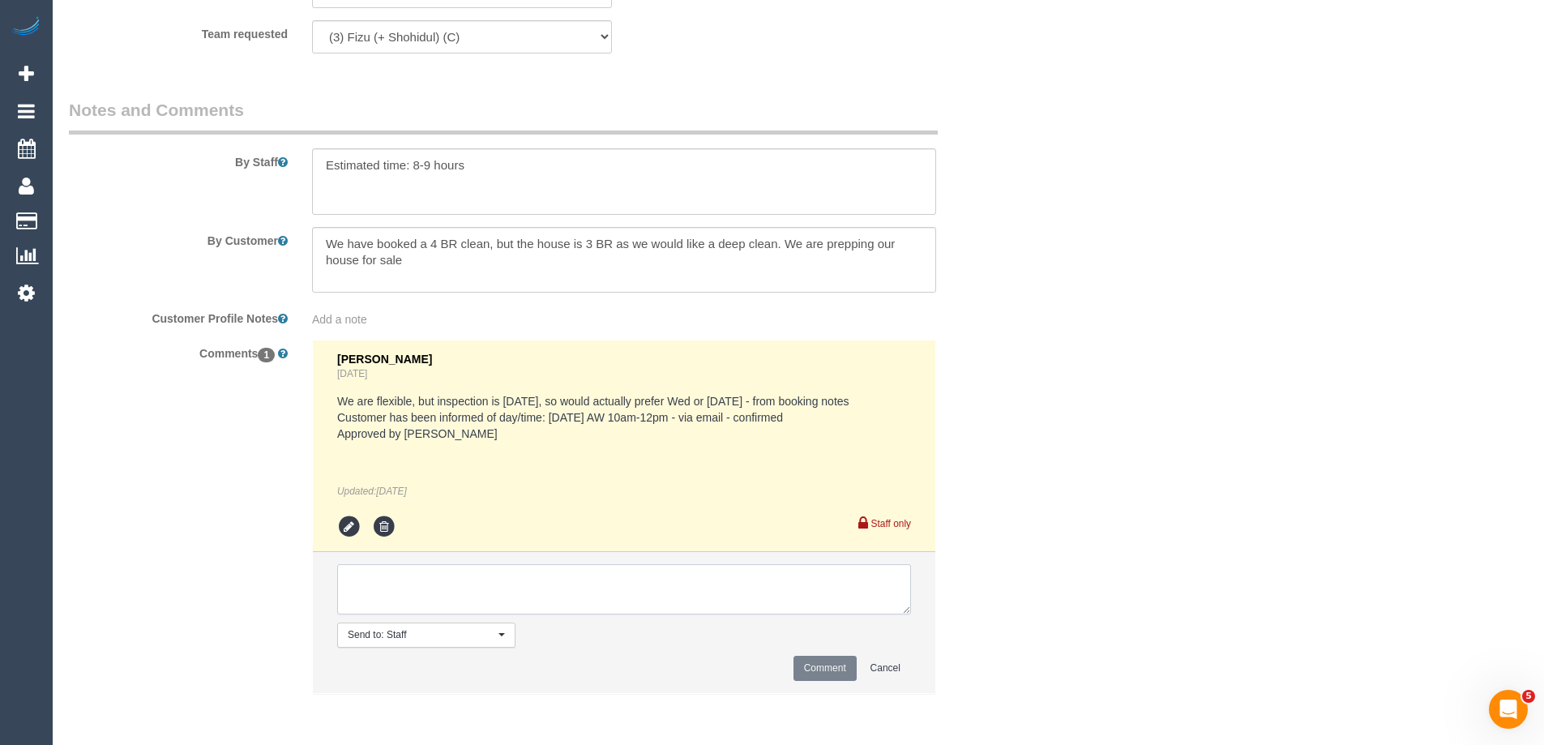
click at [459, 575] on textarea at bounding box center [624, 589] width 574 height 50
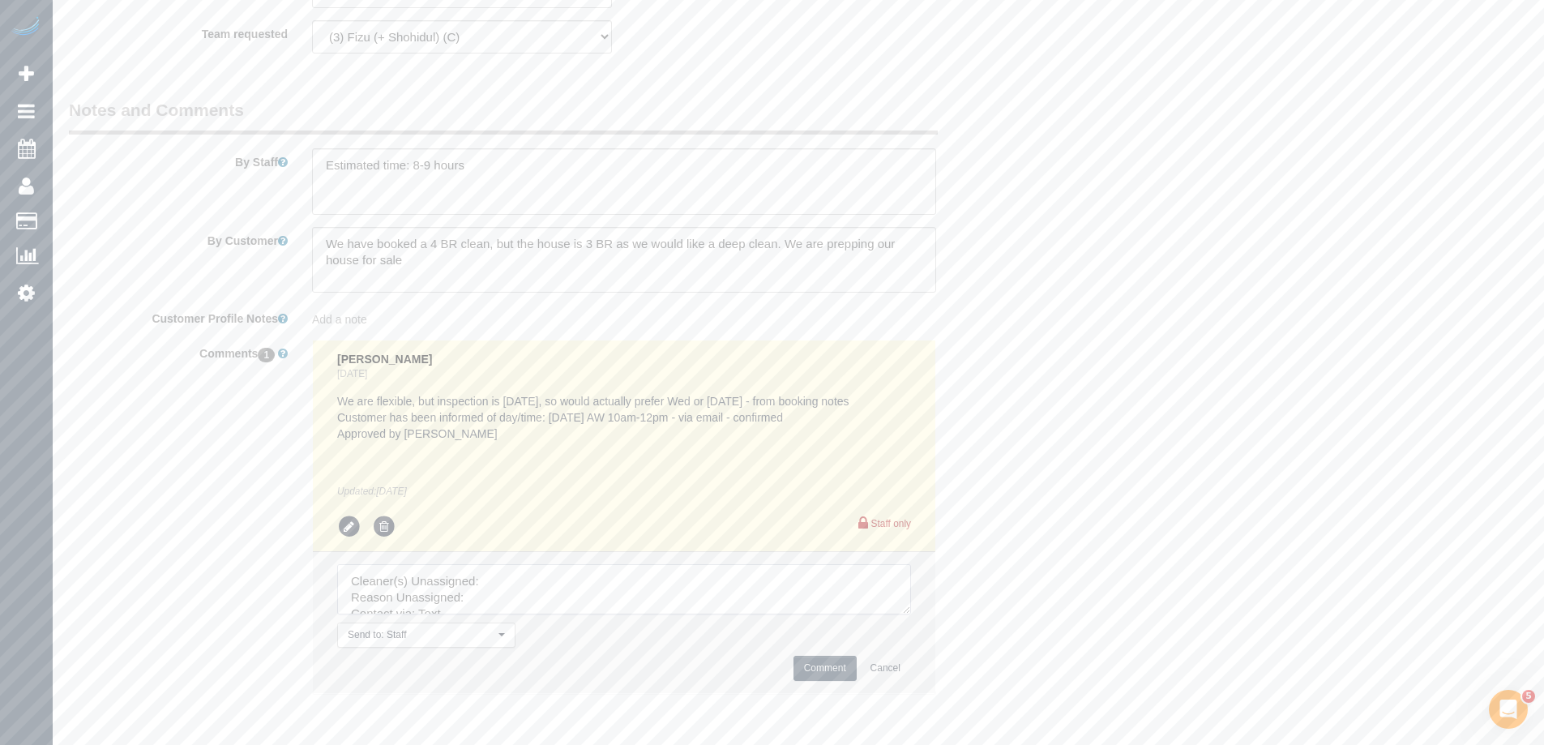
drag, startPoint x: 897, startPoint y: 611, endPoint x: 964, endPoint y: 743, distance: 147.9
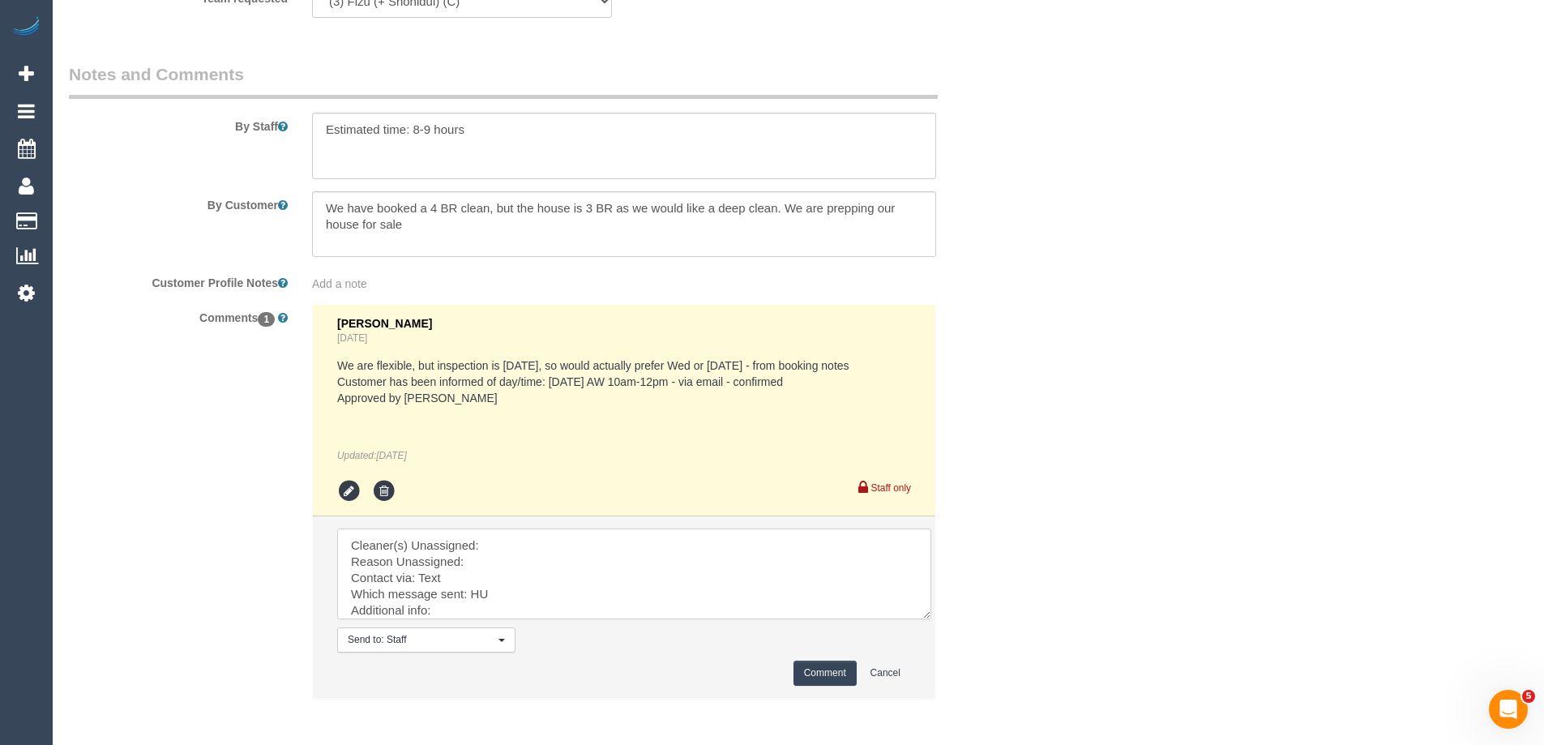
drag, startPoint x: 915, startPoint y: 593, endPoint x: 805, endPoint y: 669, distance: 133.5
click at [931, 619] on textarea at bounding box center [634, 573] width 594 height 91
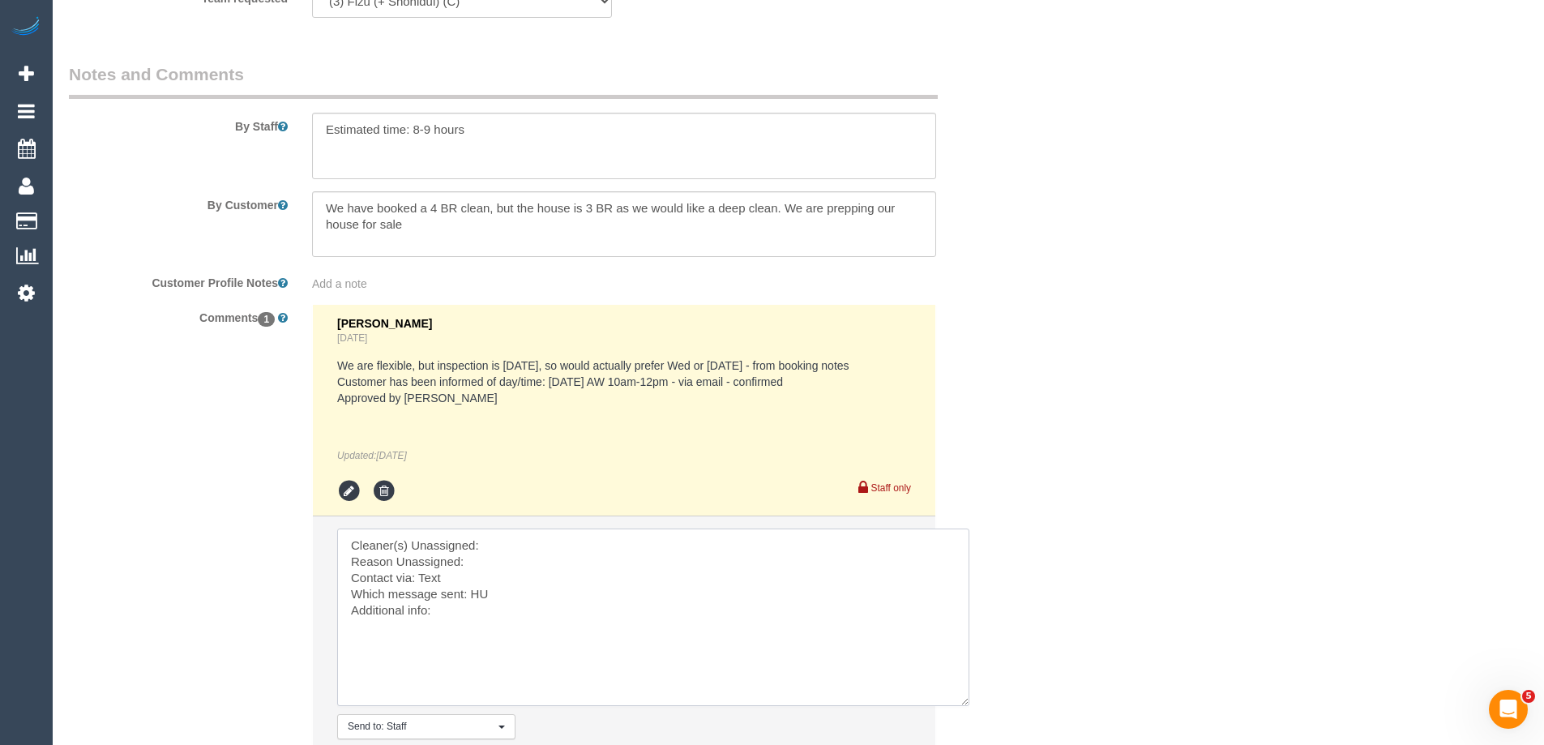
click at [609, 640] on textarea at bounding box center [653, 616] width 632 height 177
drag, startPoint x: 417, startPoint y: 588, endPoint x: 230, endPoint y: 464, distance: 223.9
click at [243, 470] on div "Comments 1 Jessica Trentin 2 days ago We are flexible, but inspection is on Fri…" at bounding box center [543, 553] width 973 height 498
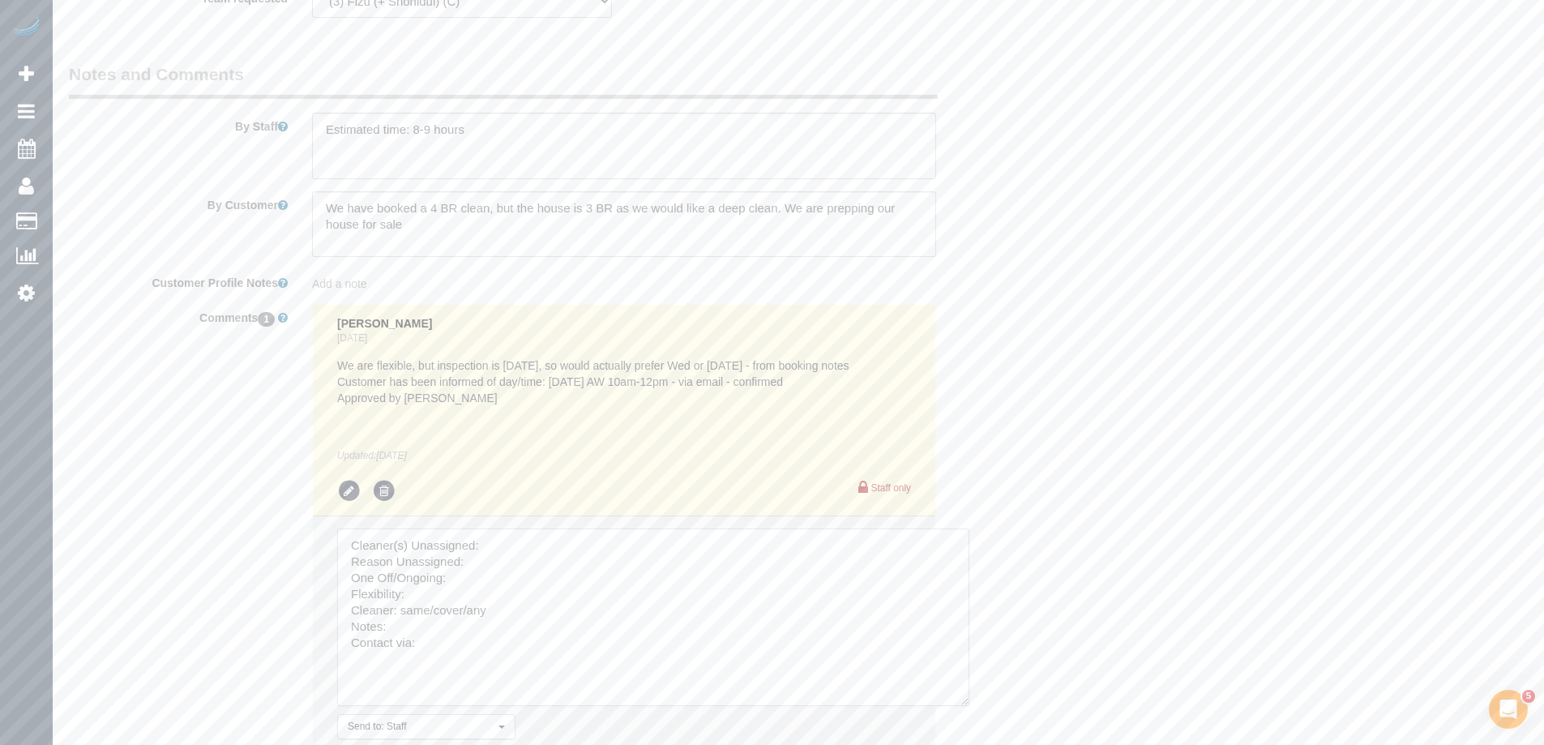
click at [531, 545] on textarea at bounding box center [653, 616] width 632 height 177
paste textarea "Fizu (+ Shohidul) (C) -"
click at [513, 566] on textarea at bounding box center [653, 616] width 632 height 177
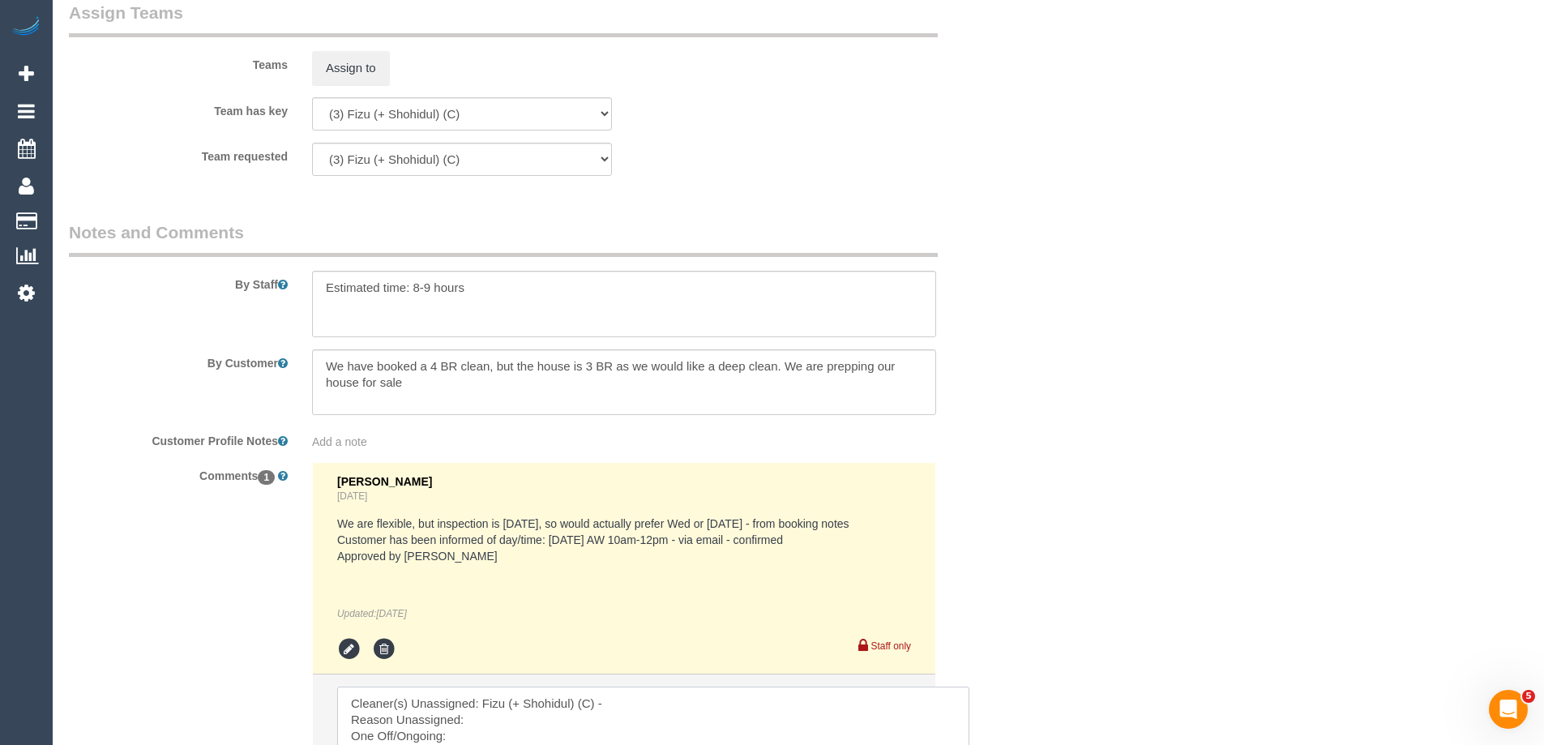
scroll to position [2785, 0]
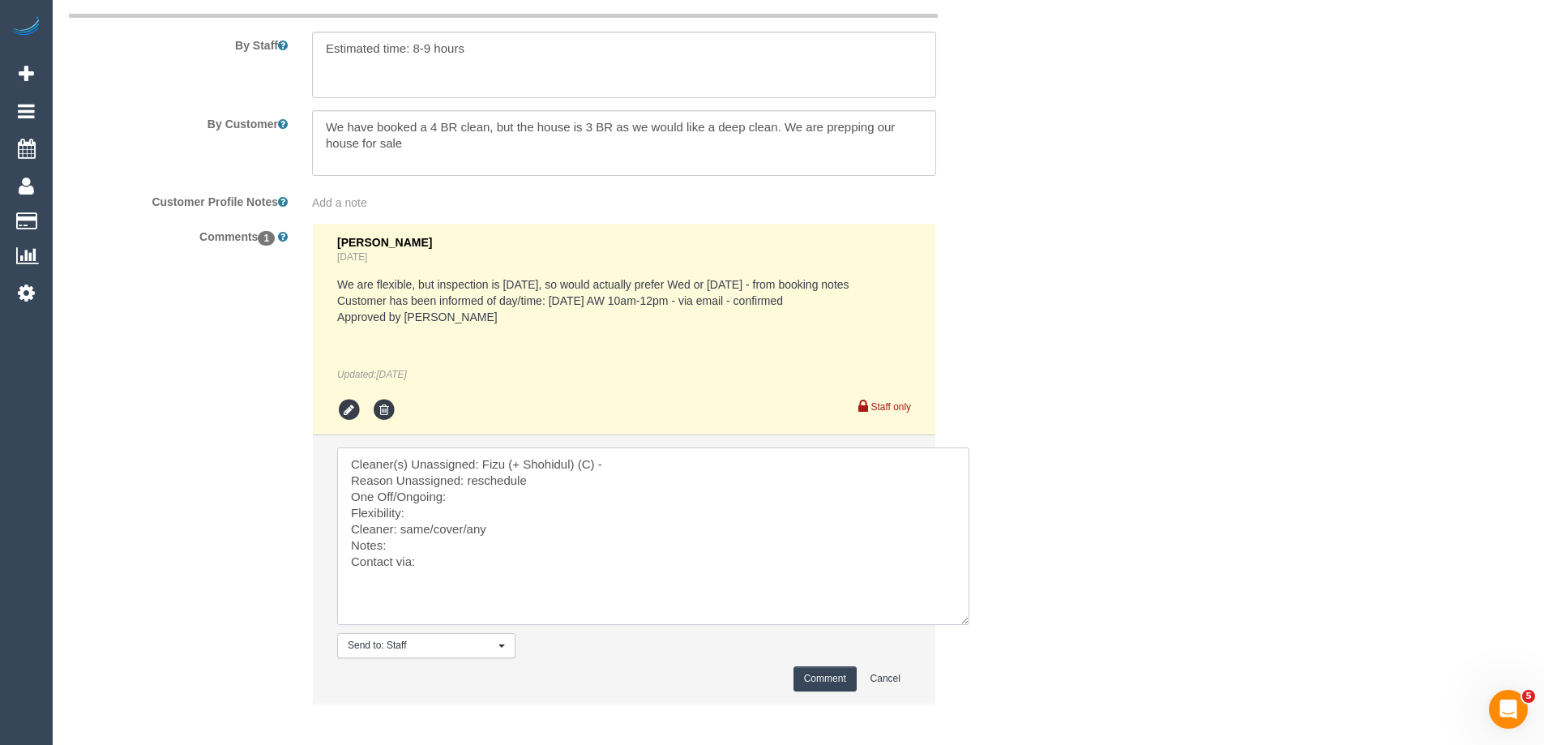
click at [507, 489] on textarea at bounding box center [653, 535] width 632 height 177
click at [467, 508] on textarea at bounding box center [653, 535] width 632 height 177
drag, startPoint x: 471, startPoint y: 529, endPoint x: 401, endPoint y: 528, distance: 69.7
click at [401, 528] on textarea at bounding box center [653, 535] width 632 height 177
click at [452, 559] on textarea at bounding box center [653, 535] width 632 height 177
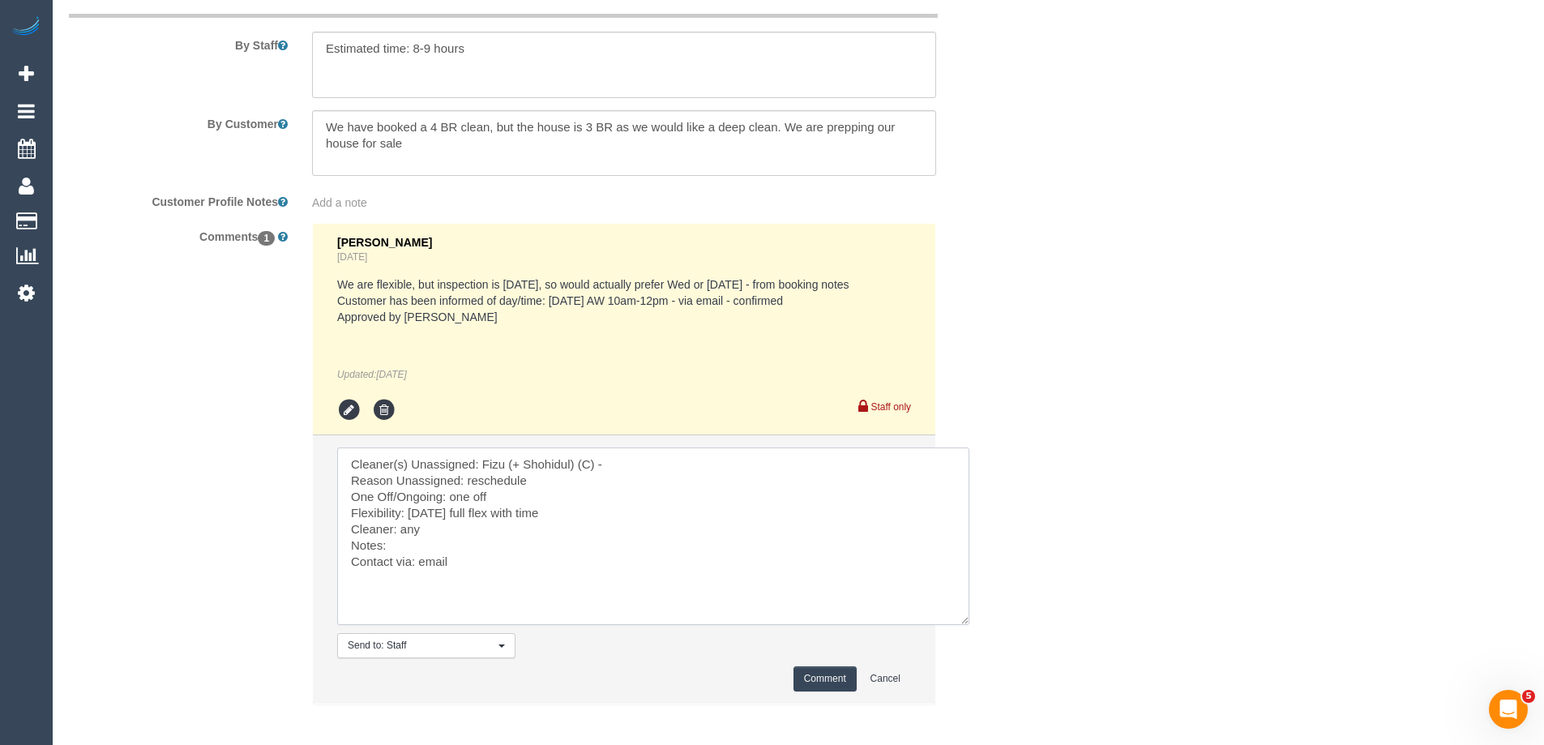
type textarea "Cleaner(s) Unassigned: Fizu (+ Shohidul) (C) - Reason Unassigned: reschedule On…"
click at [836, 663] on li "Send to: Staff Nothing selected Send to: Staff Send to: Customer Send to: Team …" at bounding box center [624, 569] width 622 height 268
click at [831, 680] on button "Comment" at bounding box center [824, 678] width 63 height 25
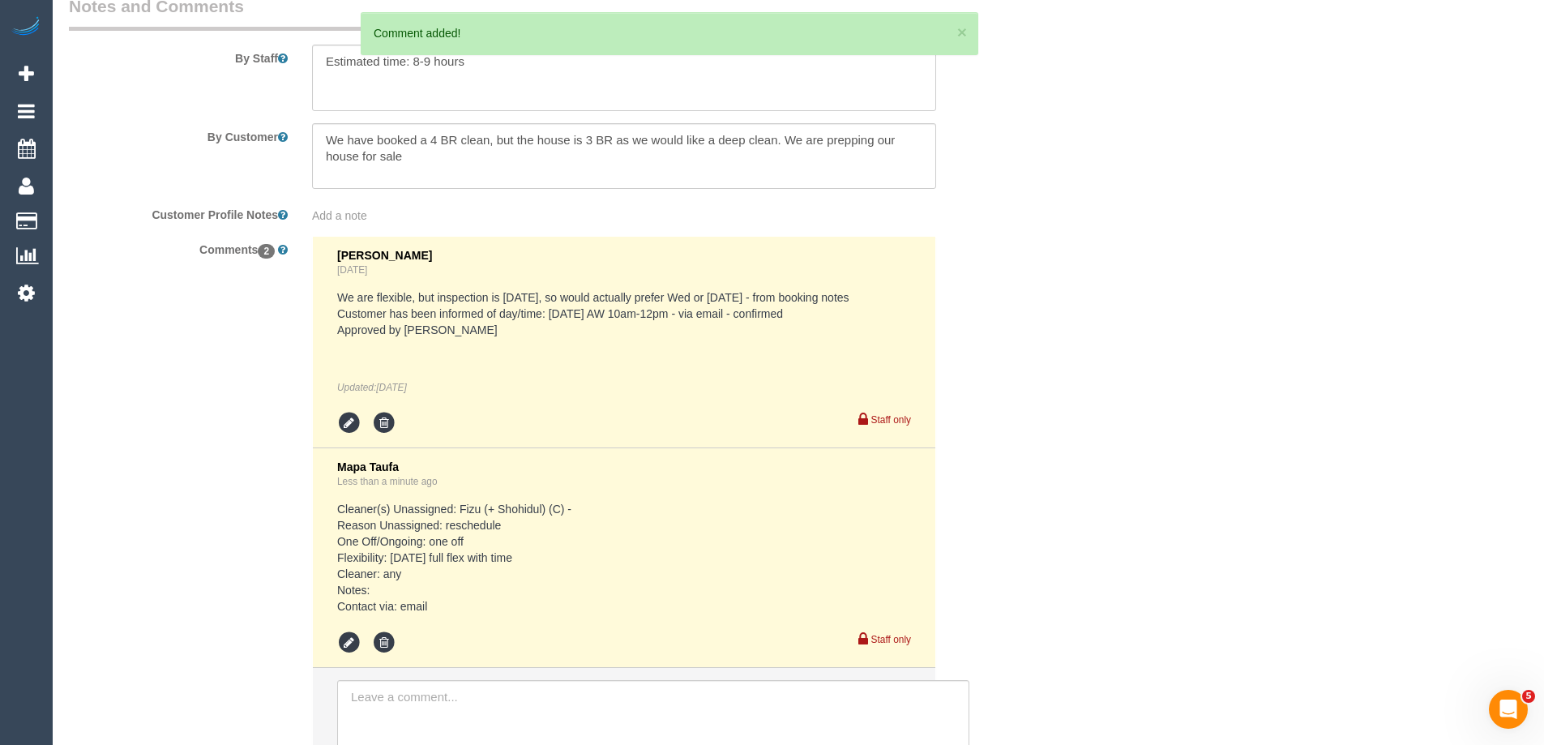
scroll to position [2687, 0]
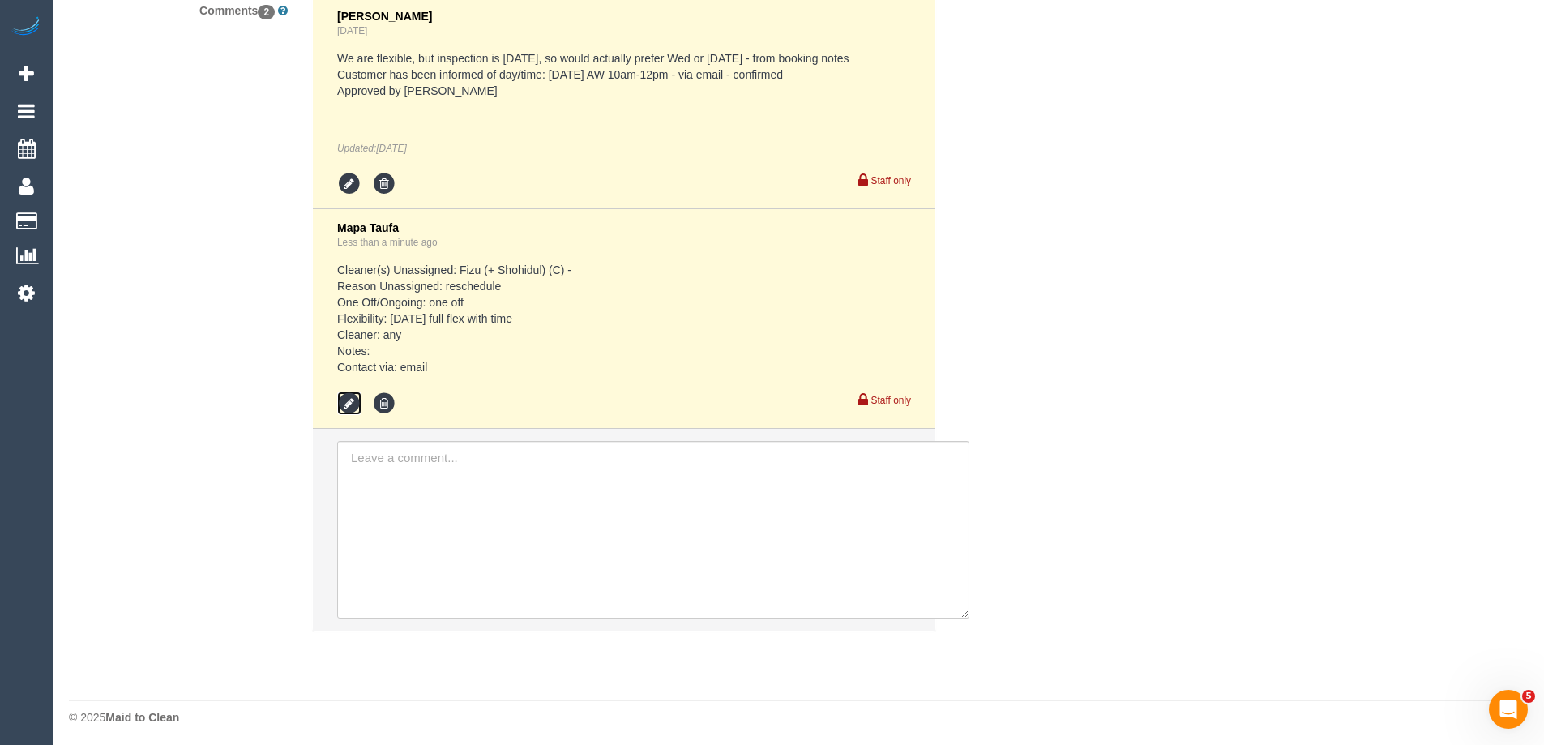
click at [354, 413] on icon at bounding box center [349, 403] width 24 height 24
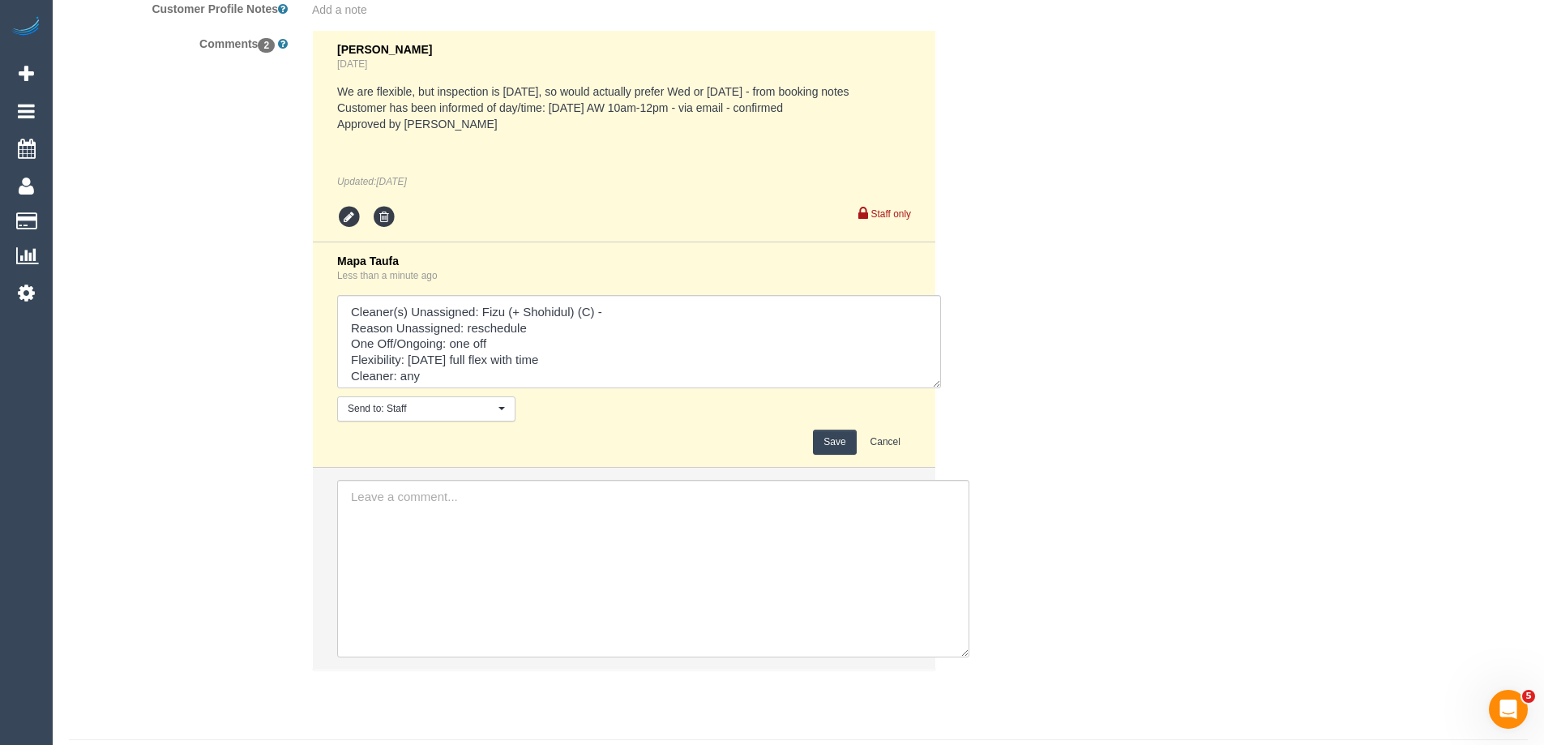
scroll to position [3011, 0]
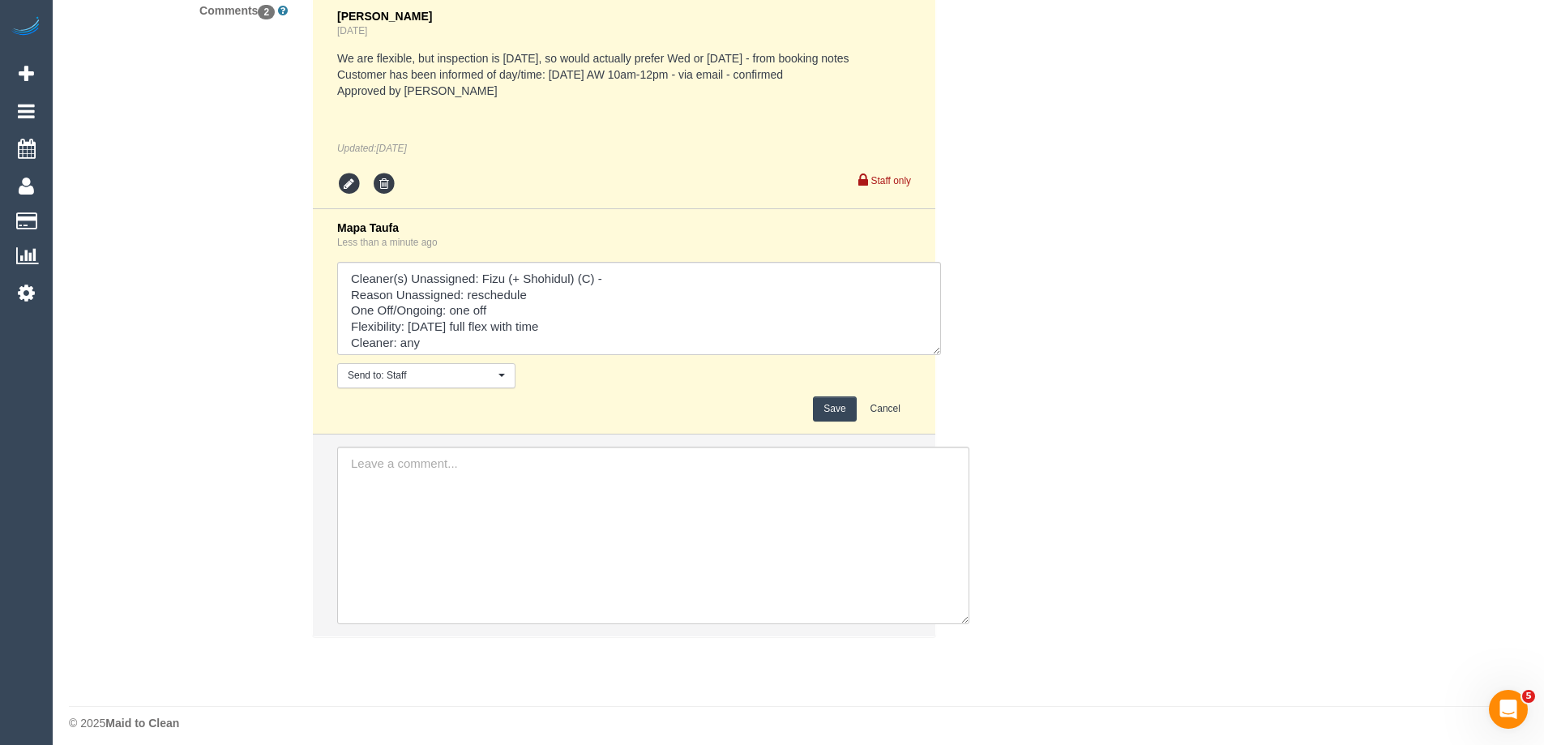
drag, startPoint x: 909, startPoint y: 348, endPoint x: 956, endPoint y: 467, distance: 127.3
click at [956, 467] on div "Comments 2 Jessica Trentin 2 days ago We are flexible, but inspection is on Fri…" at bounding box center [543, 325] width 973 height 656
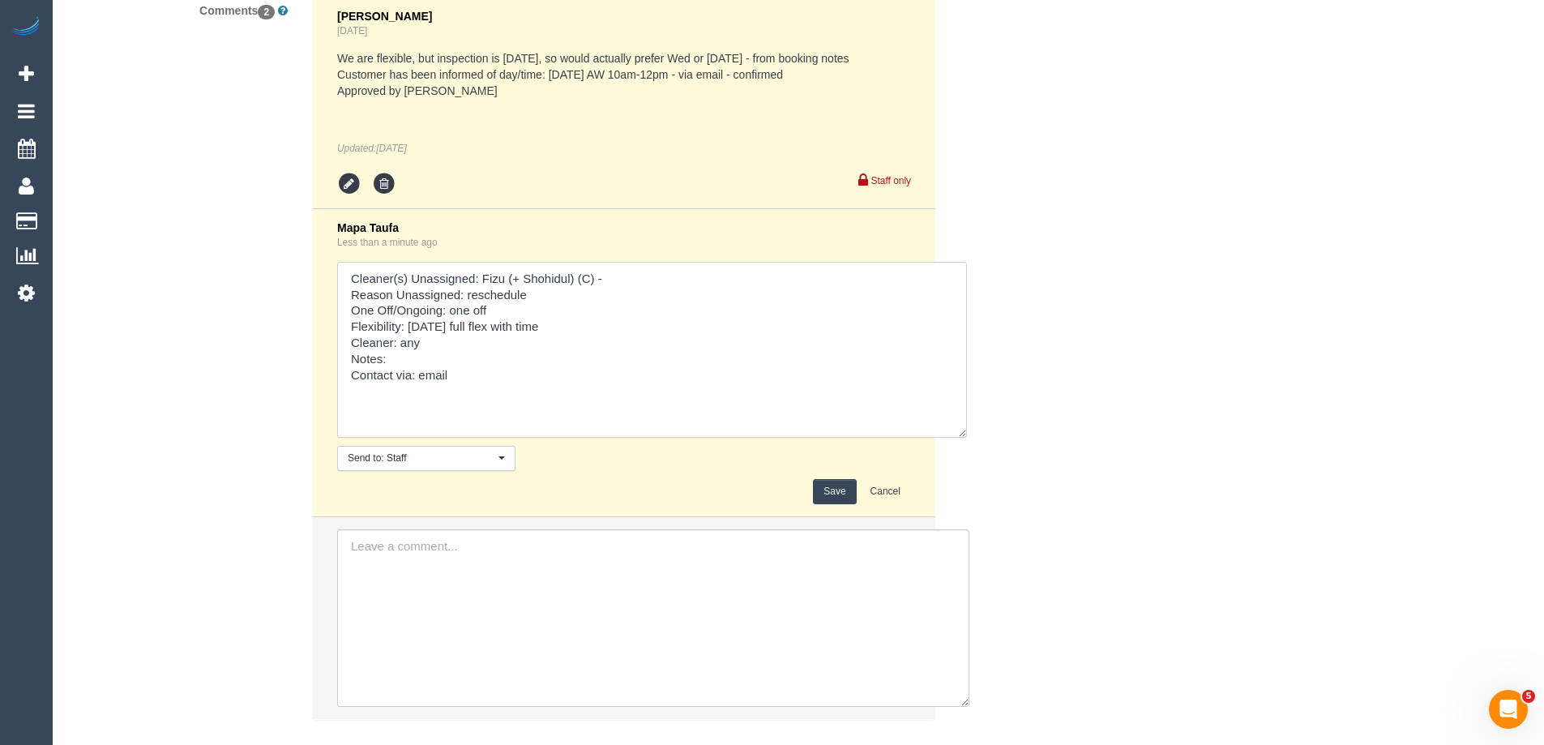
click at [420, 370] on textarea at bounding box center [652, 350] width 630 height 176
click at [420, 369] on textarea at bounding box center [652, 350] width 630 height 176
type textarea "Cleaner(s) Unassigned: Fizu (+ Shohidul) (C) - Reason Unassigned: reschedule On…"
click at [834, 481] on button "Save" at bounding box center [834, 491] width 43 height 25
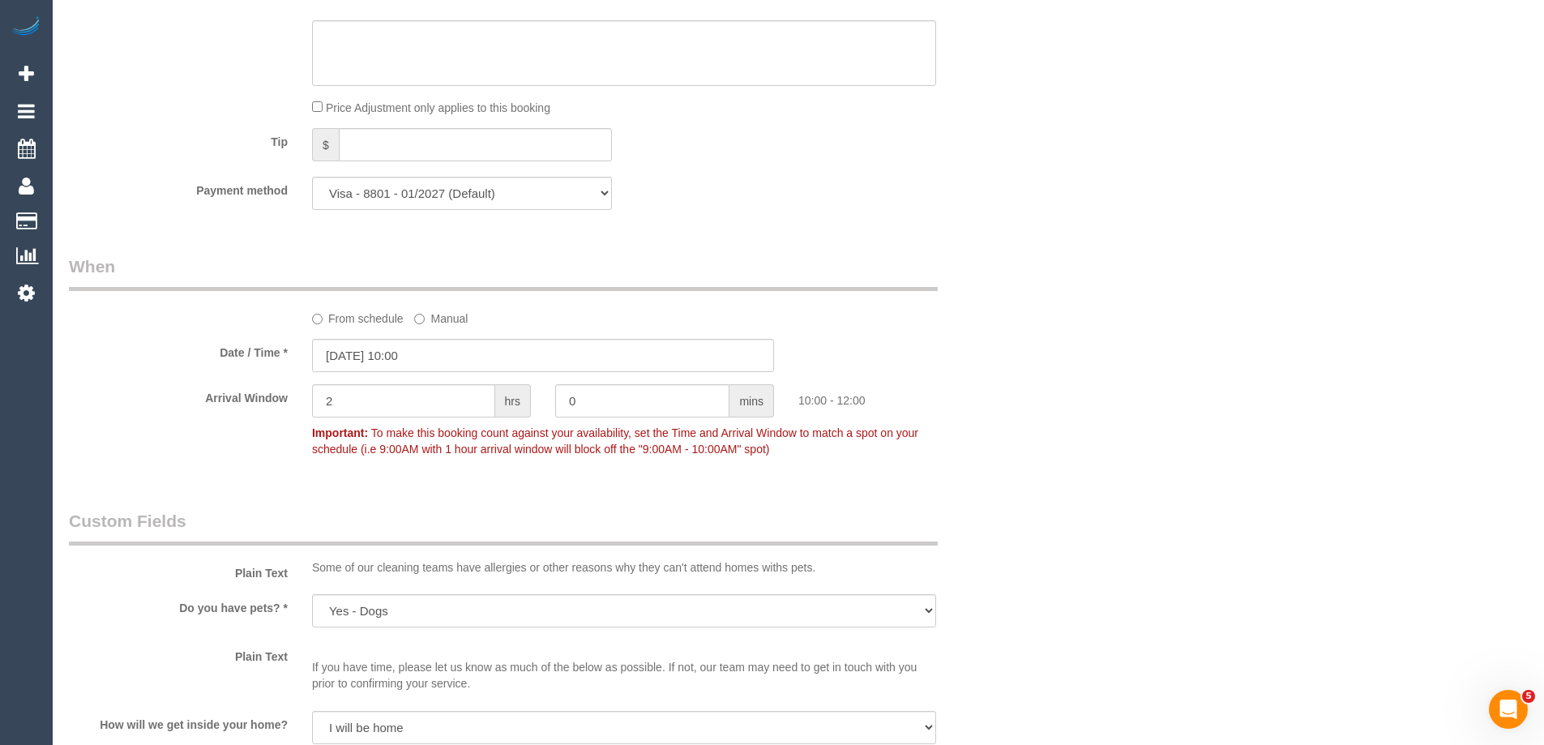
scroll to position [1553, 0]
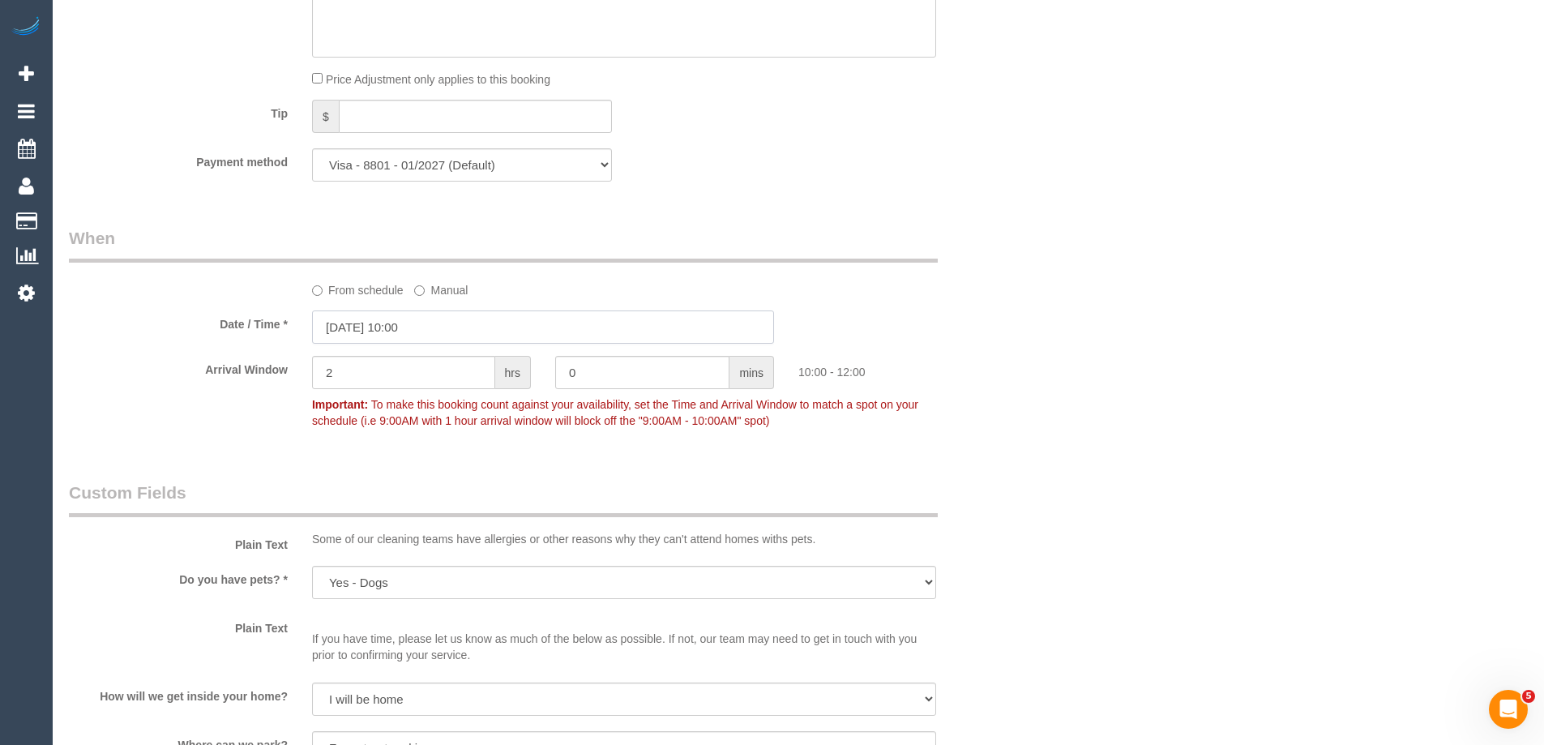
click at [446, 340] on input "25/09/2025 10:00" at bounding box center [543, 326] width 462 height 33
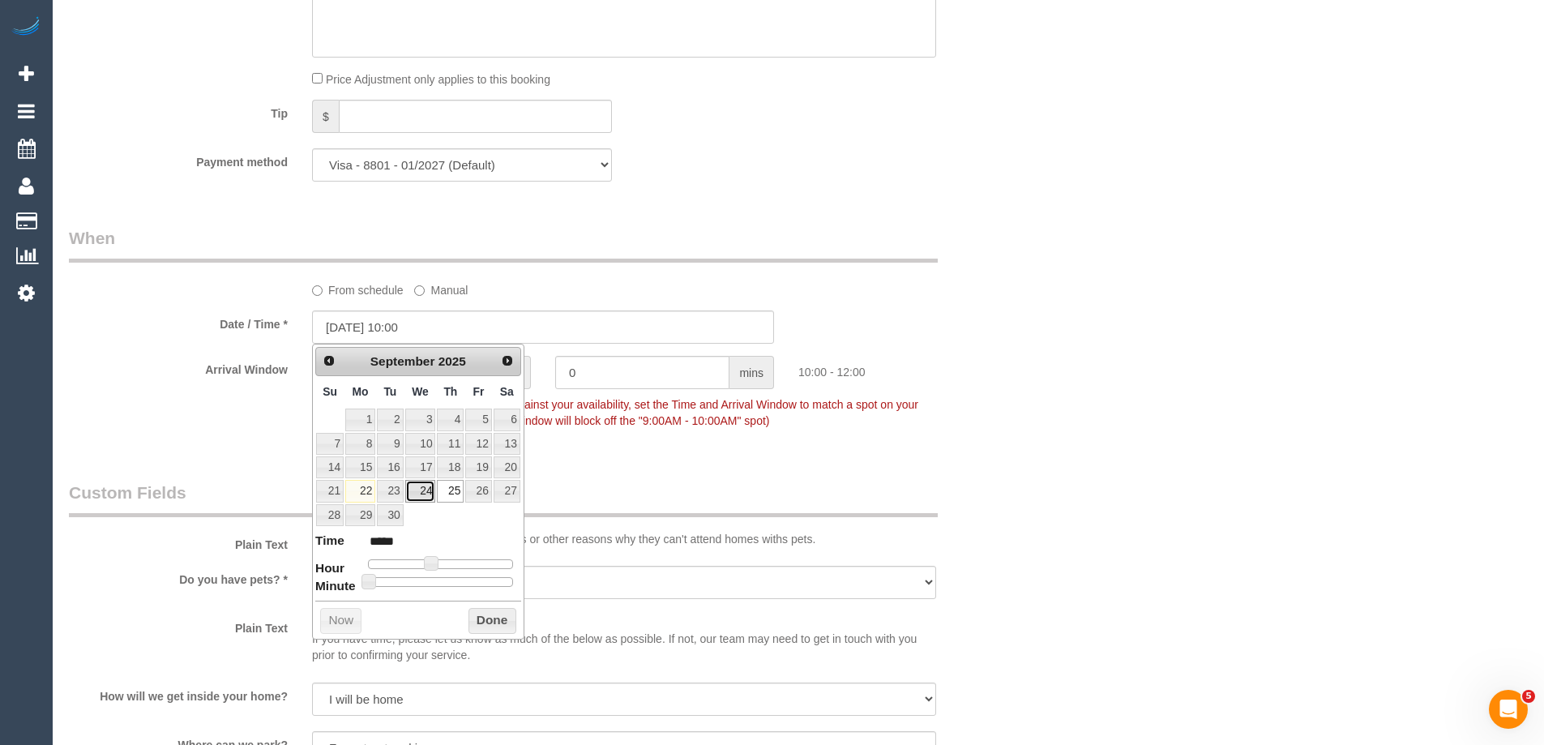
click at [422, 491] on link "24" at bounding box center [420, 491] width 31 height 22
type input "24/09/2025 10:00"
click at [494, 618] on button "Done" at bounding box center [492, 621] width 48 height 26
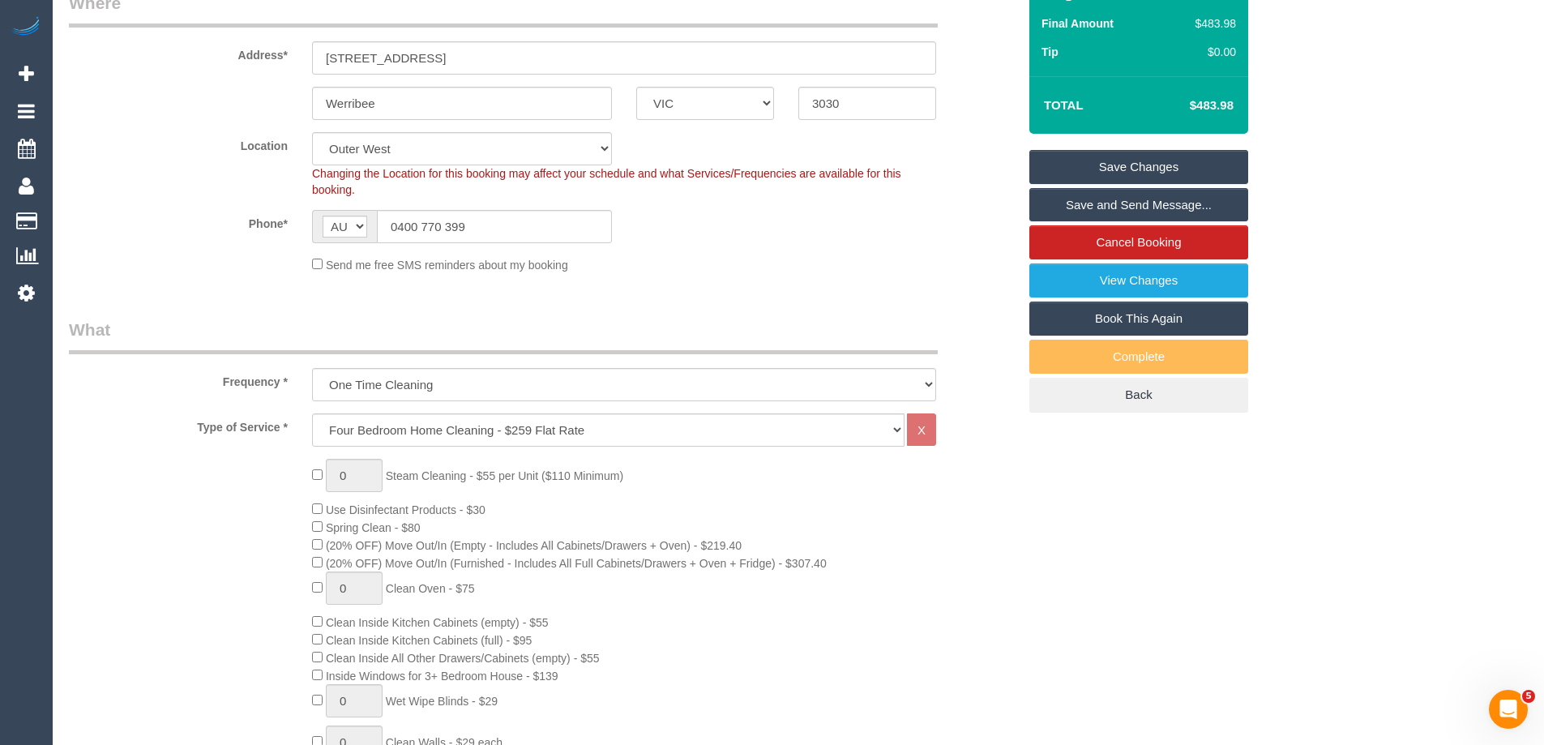
scroll to position [162, 0]
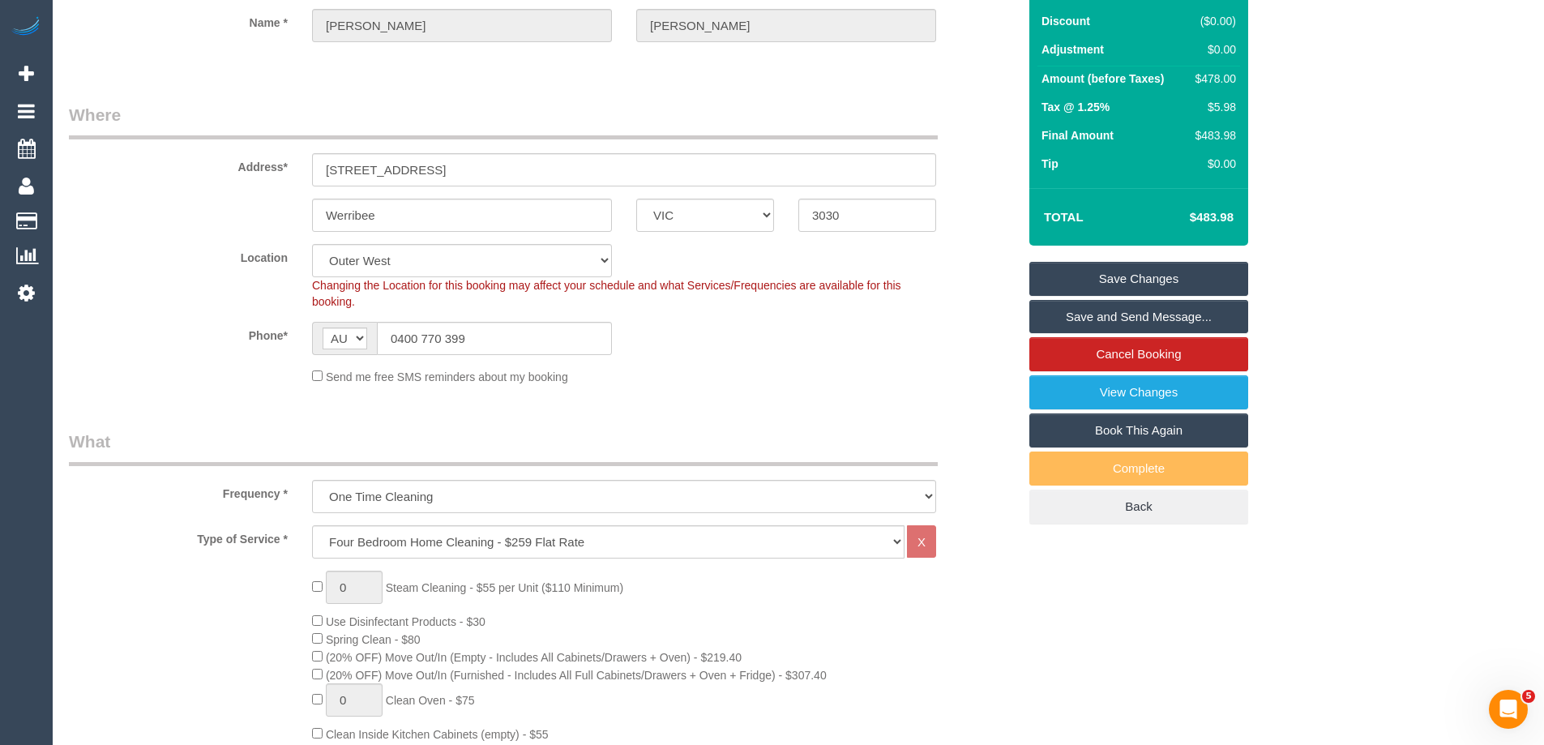
click at [1159, 283] on link "Save Changes" at bounding box center [1138, 279] width 219 height 34
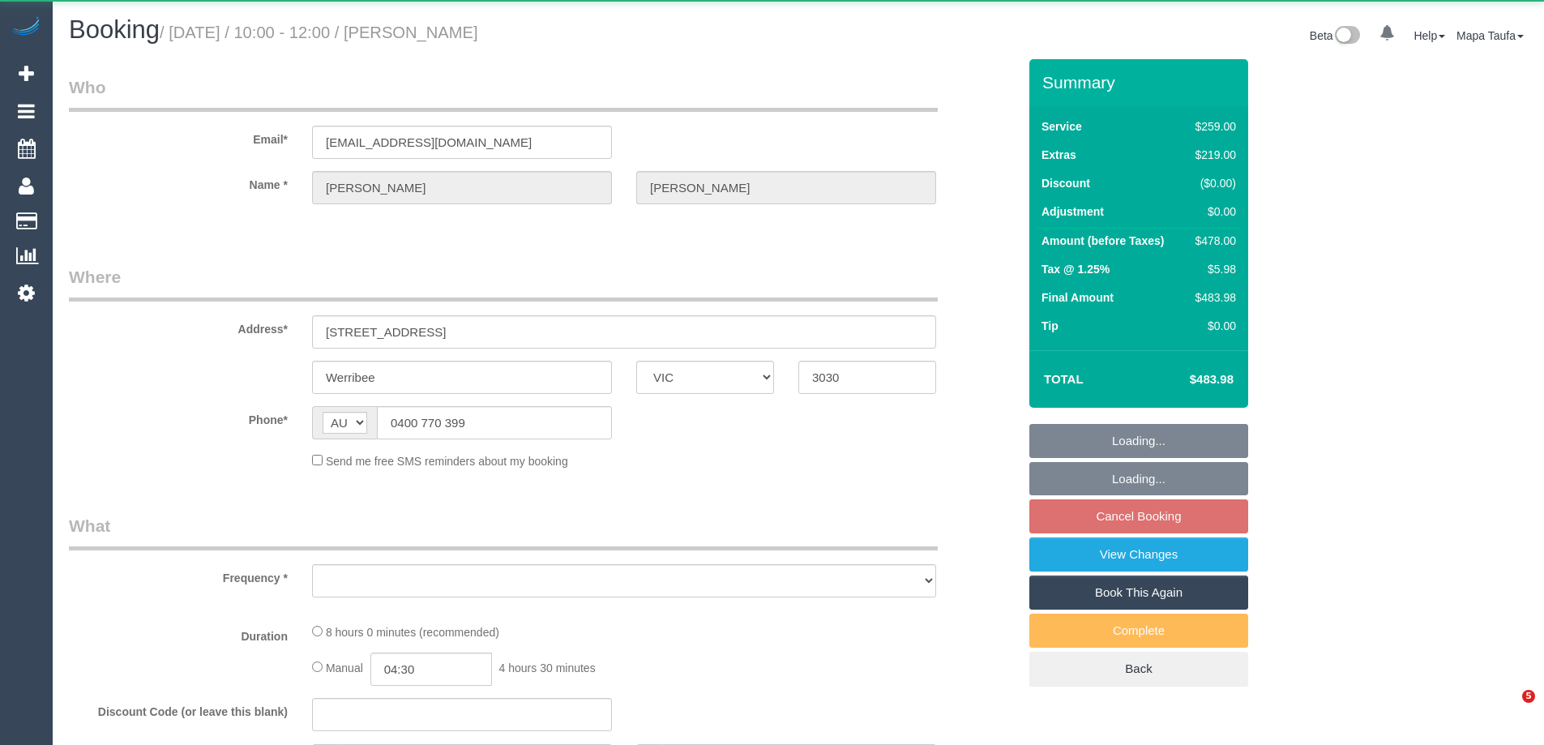
select select "VIC"
select select "object:567"
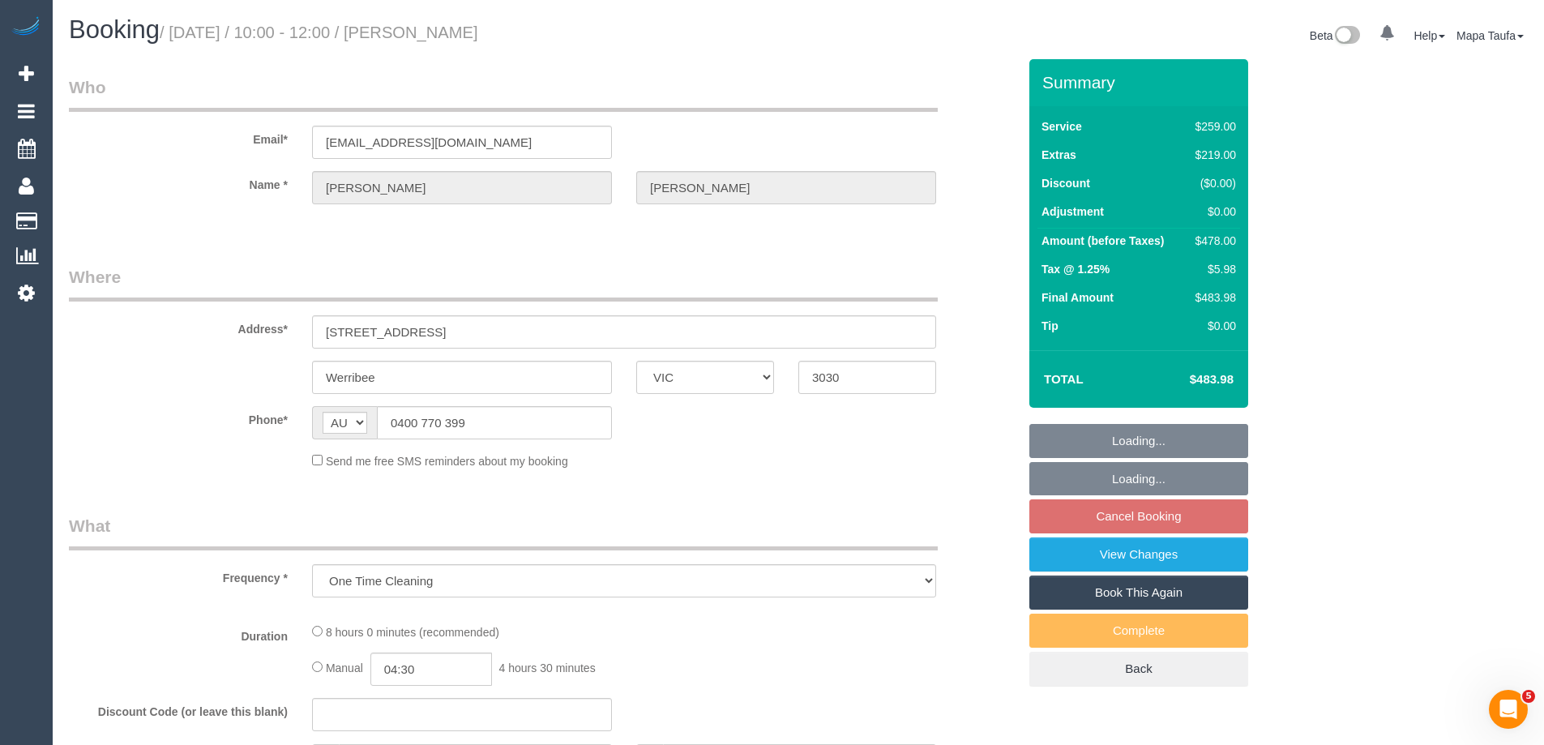
select select "string:stripe-pm_1R4Uqo2GScqysDRVj2Q7fw0T"
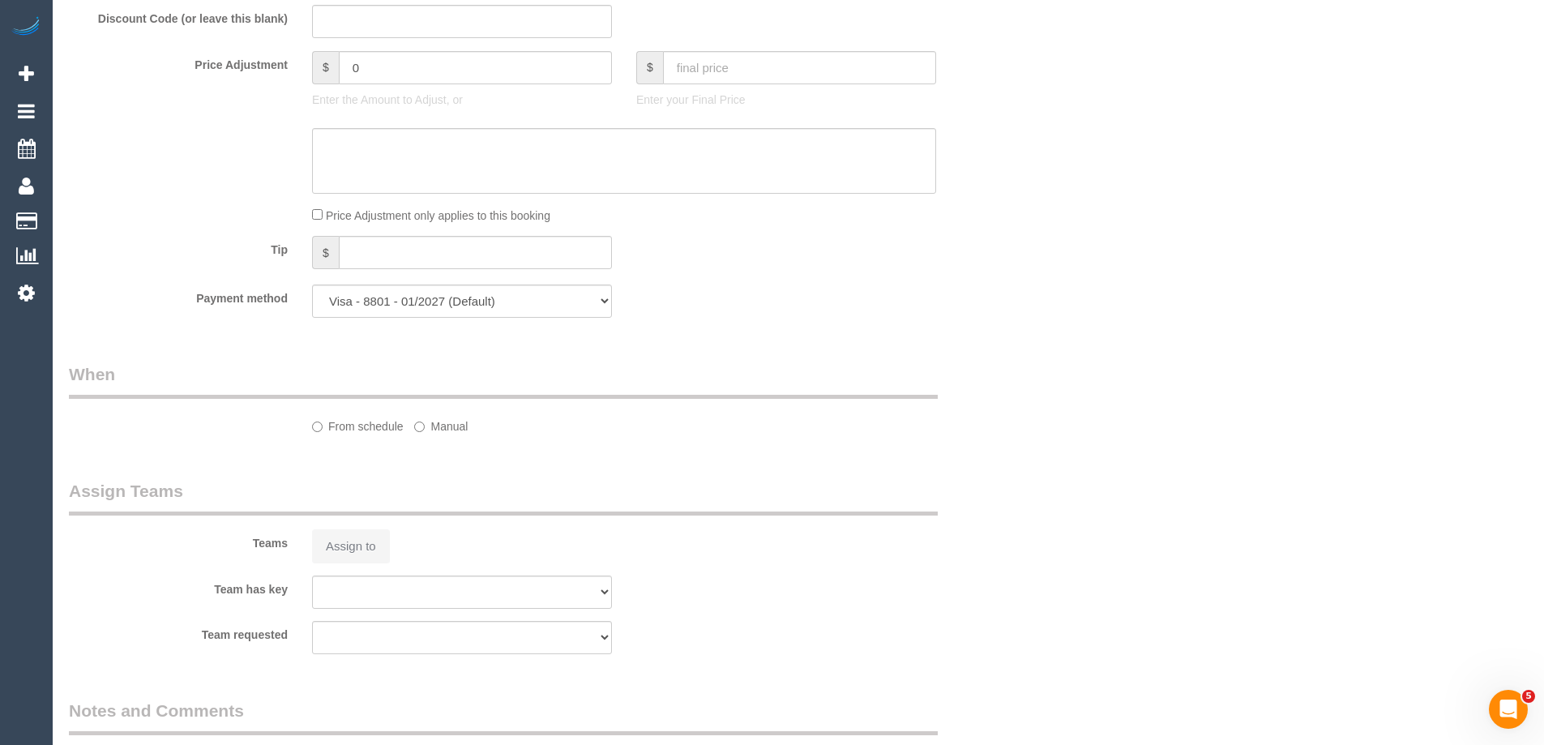
select select "number:27"
select select "number:14"
select select "number:19"
select select "number:36"
select select "number:13"
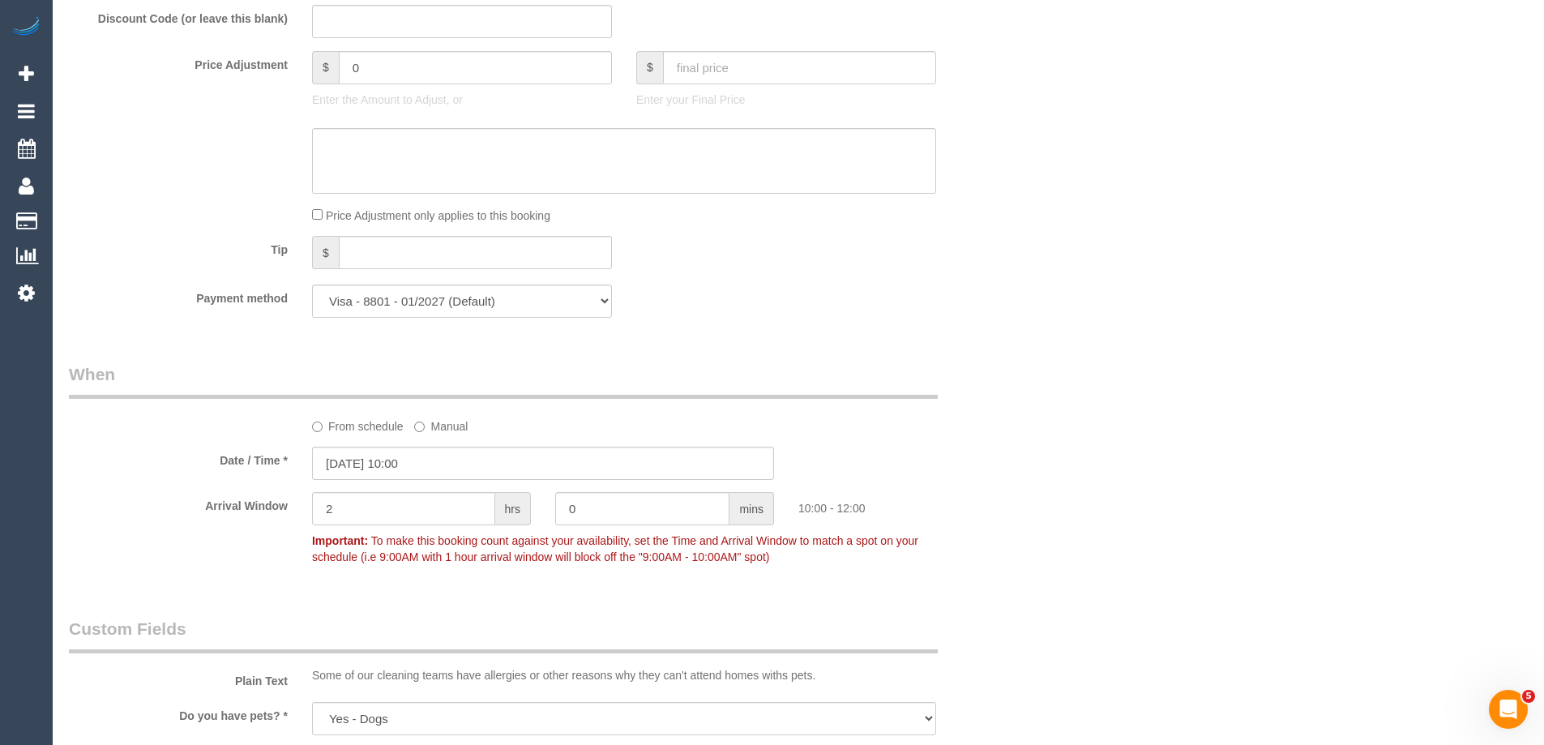
select select "object:1226"
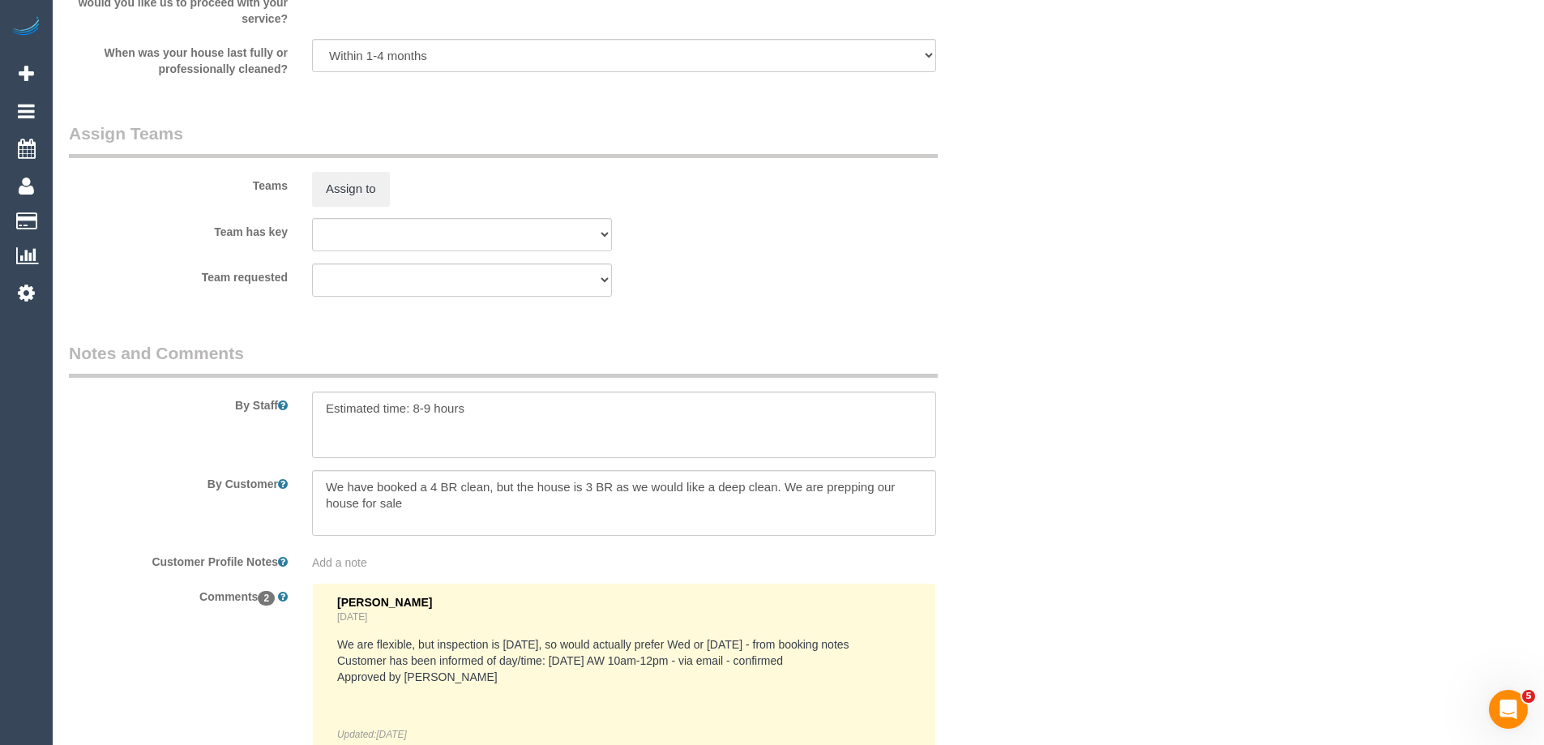
scroll to position [2875, 0]
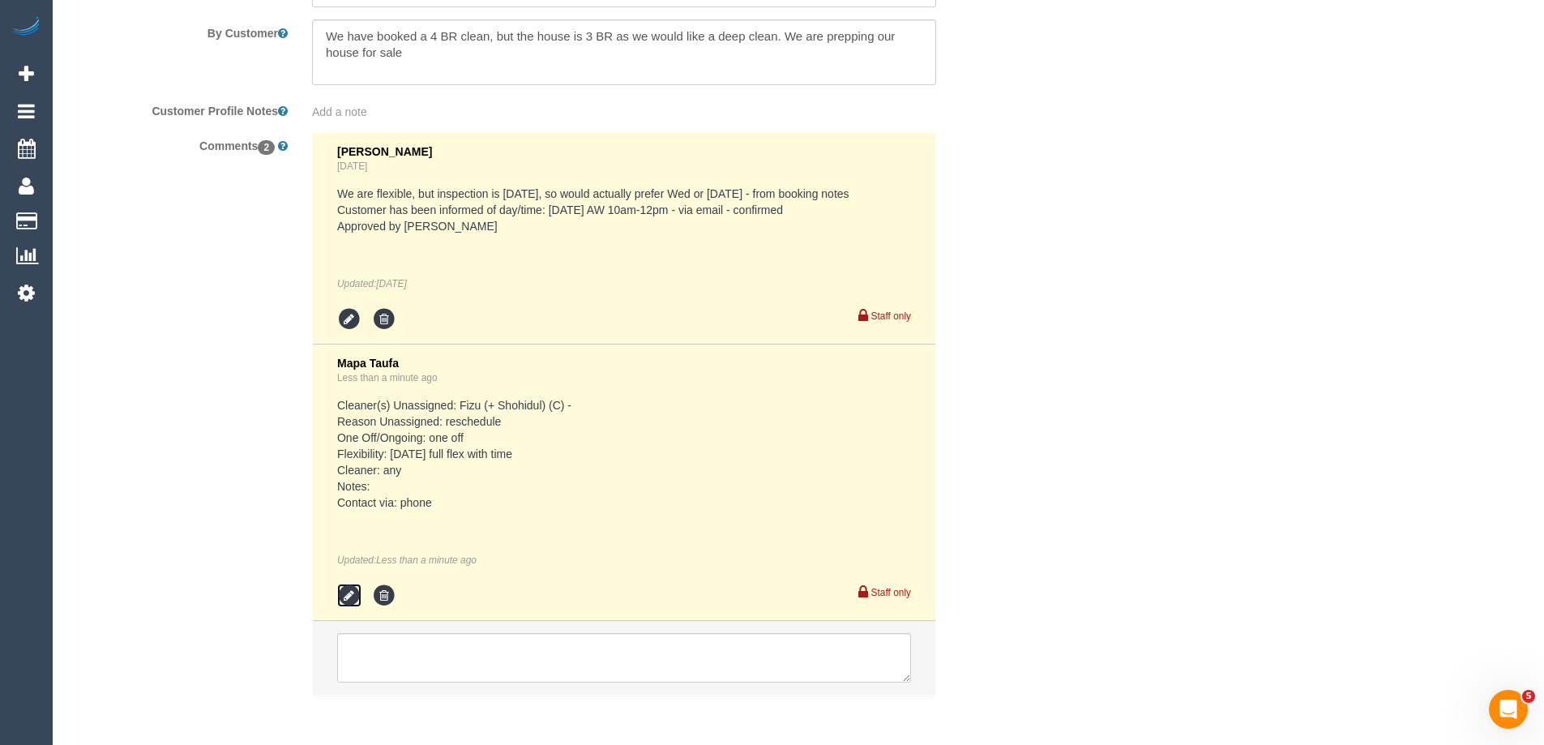
click at [344, 595] on icon at bounding box center [349, 596] width 24 height 24
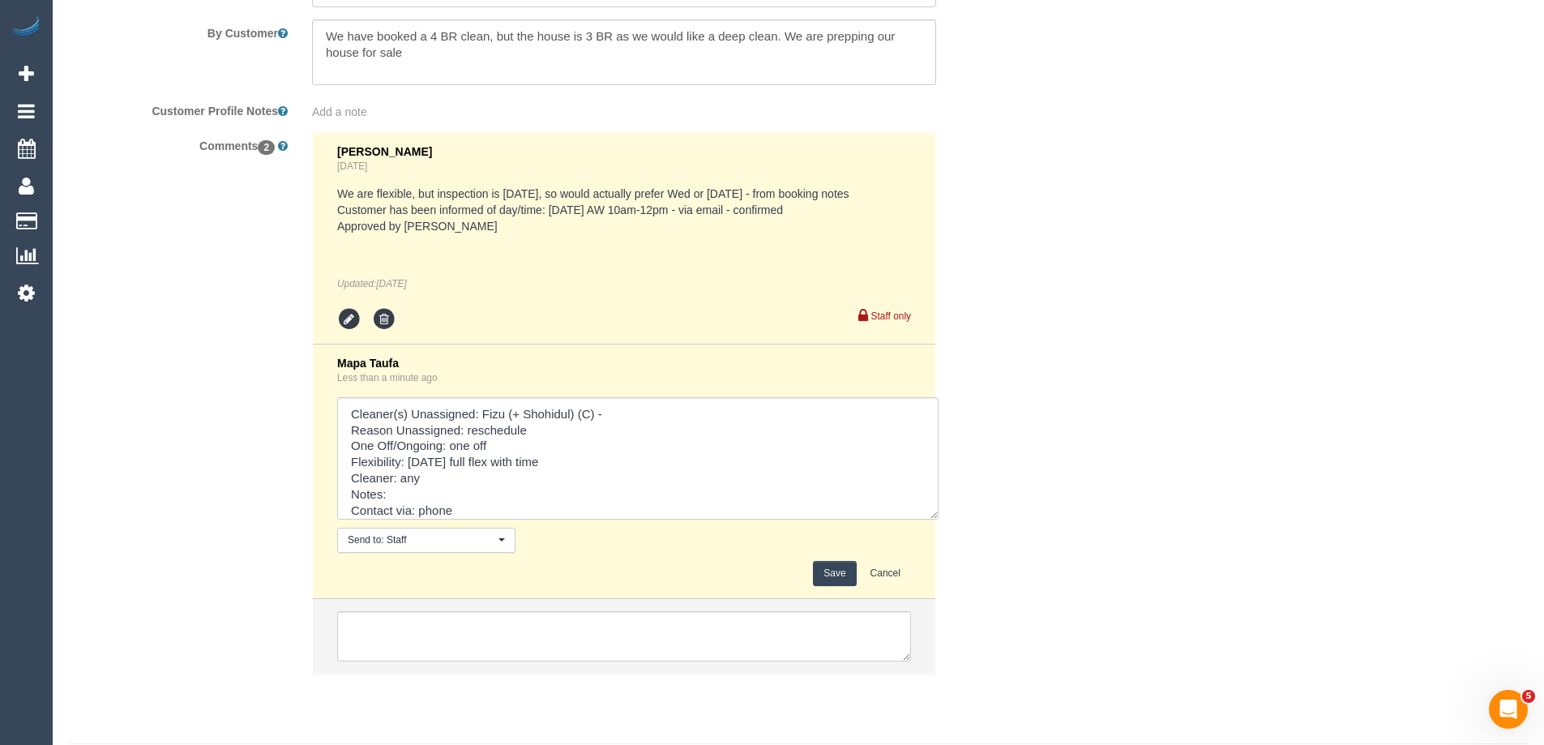
drag, startPoint x: 918, startPoint y: 513, endPoint x: 968, endPoint y: 609, distance: 108.7
click at [969, 610] on div "Comments 2 Jessica Trentin 2 days ago We are flexible, but inspection is on Fri…" at bounding box center [543, 411] width 973 height 558
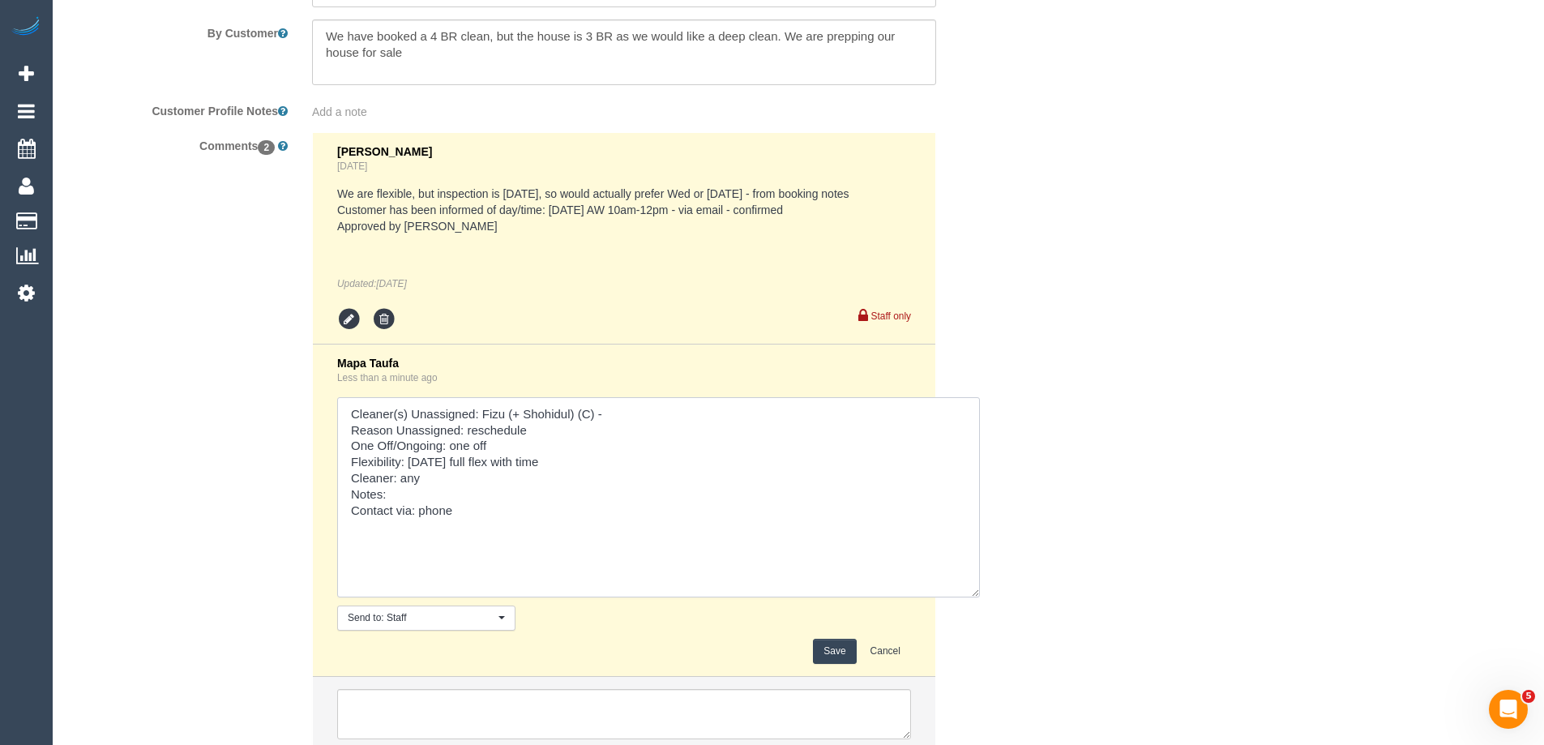
click at [479, 491] on textarea at bounding box center [658, 497] width 643 height 200
type textarea "Cleaner(s) Unassigned: Fizu (+ Shohidul) (C) - Reason Unassigned: reschedule On…"
click at [834, 659] on button "Save" at bounding box center [834, 651] width 43 height 25
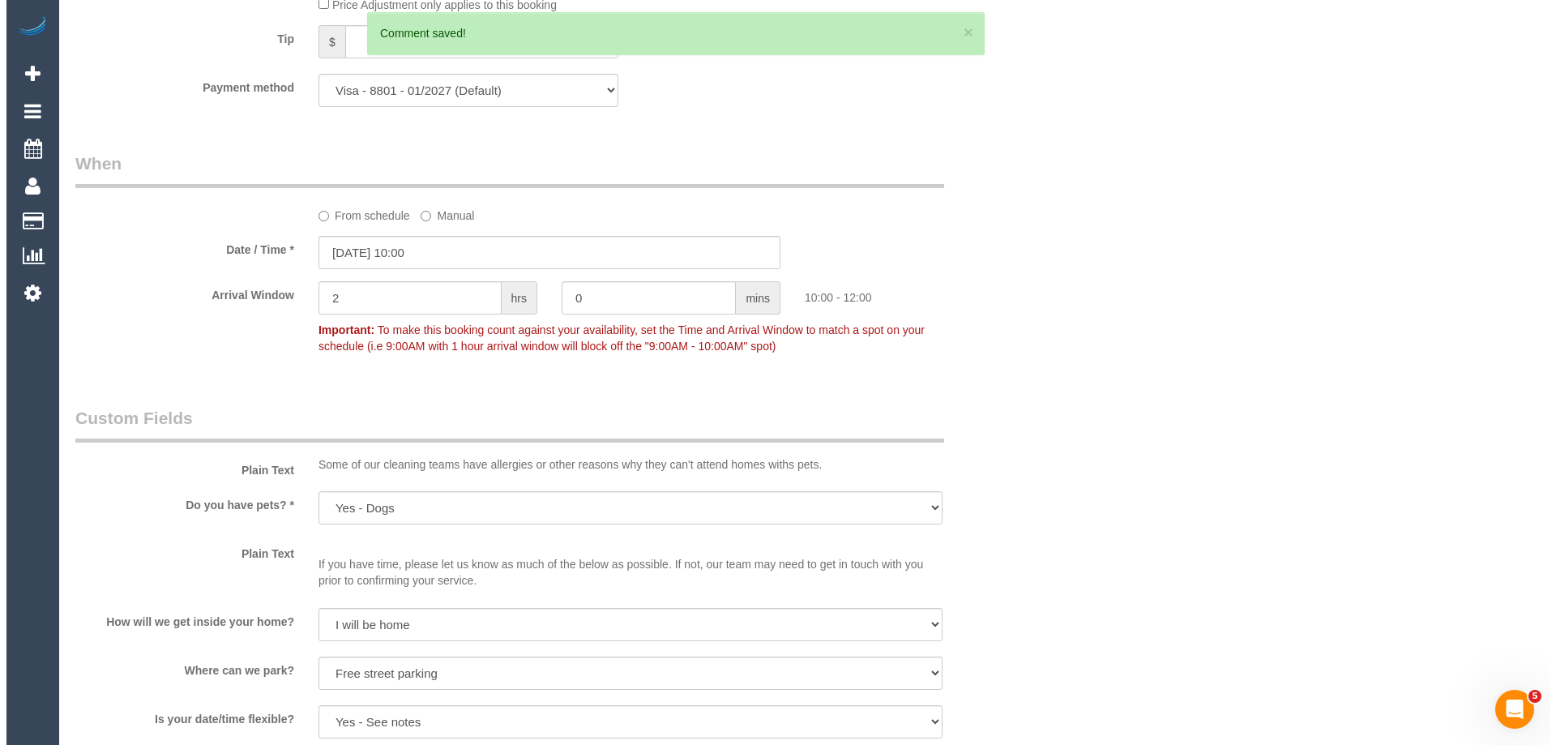
scroll to position [0, 0]
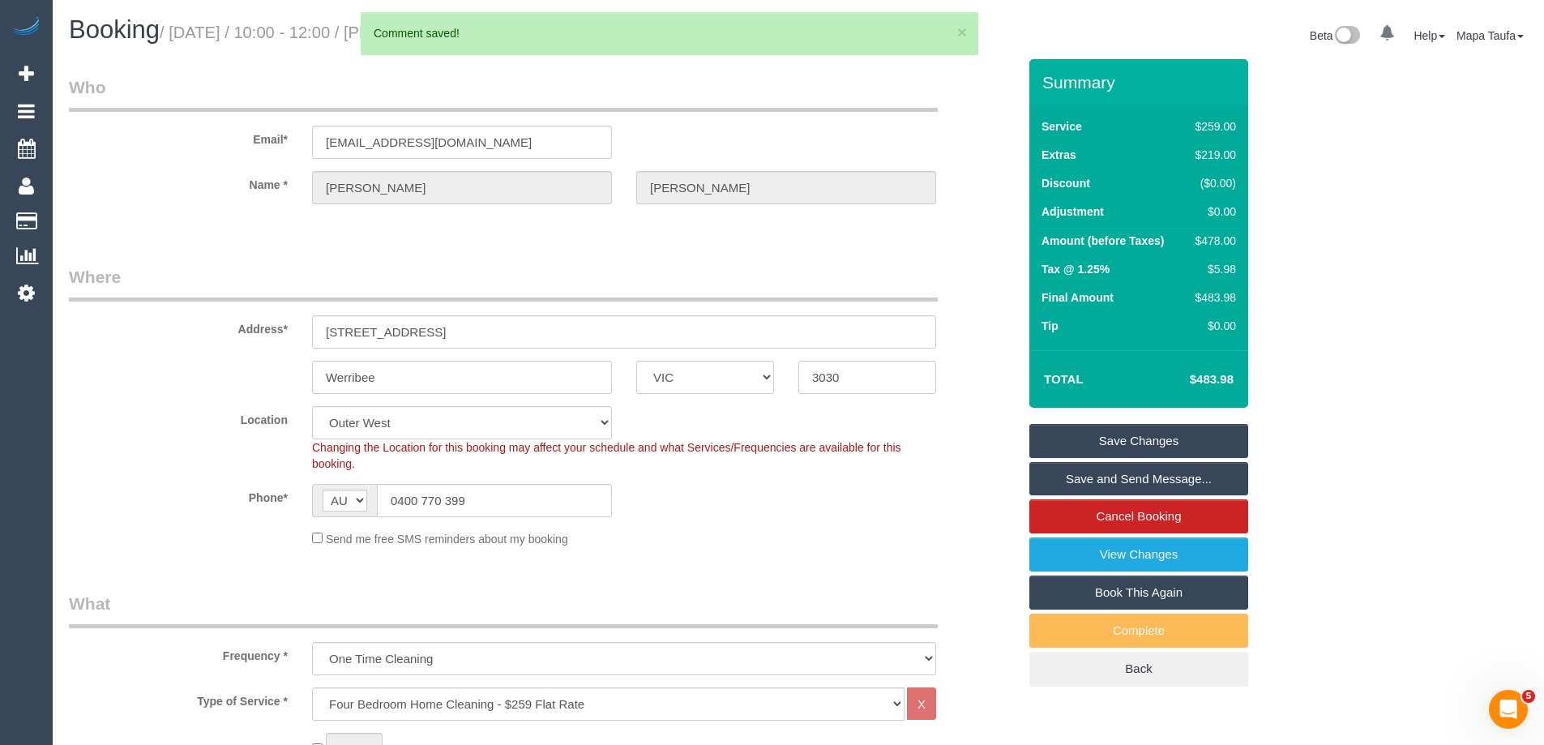
click at [1072, 443] on link "Save Changes" at bounding box center [1138, 441] width 219 height 34
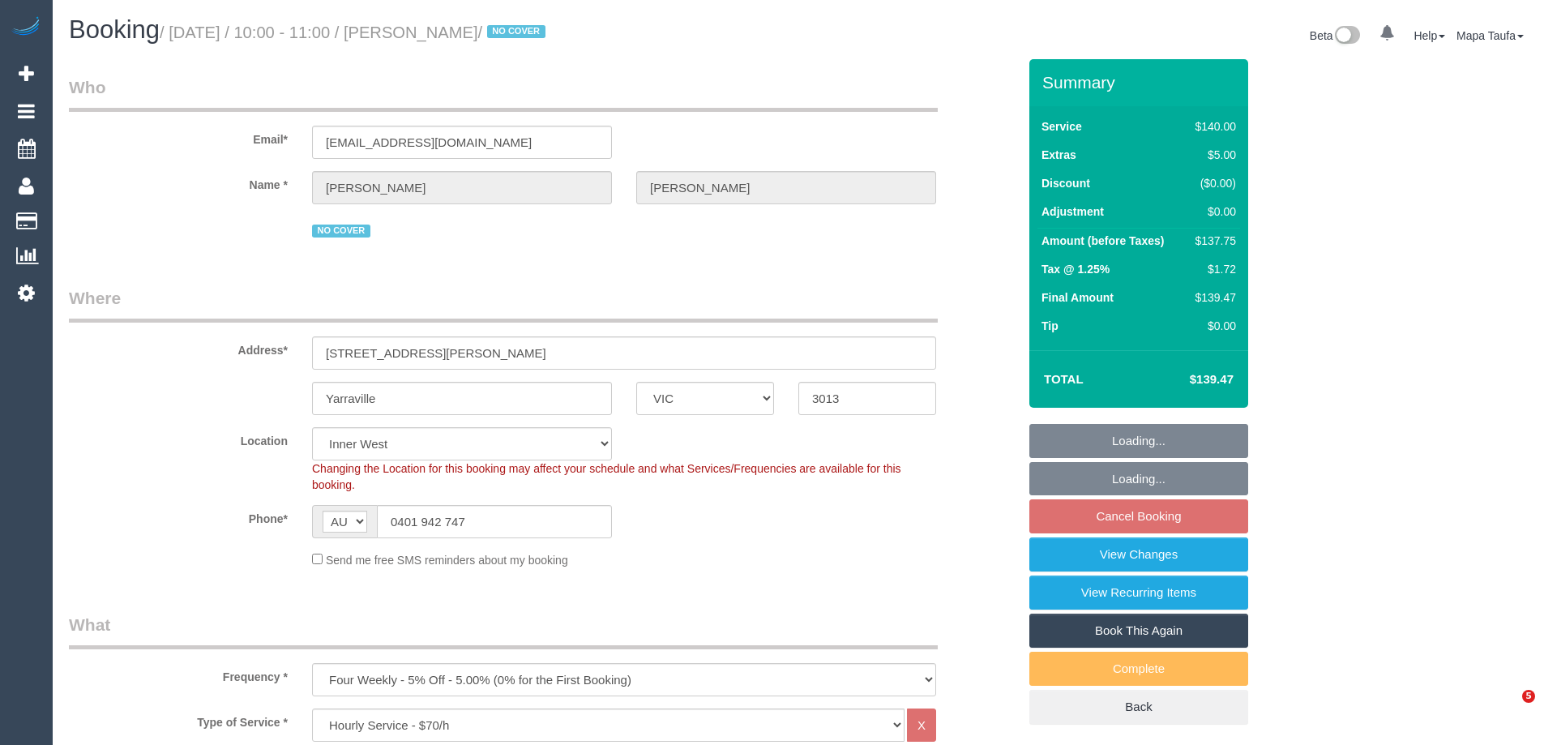
select select "VIC"
select select "number:28"
select select "number:14"
select select "number:19"
select select "number:22"
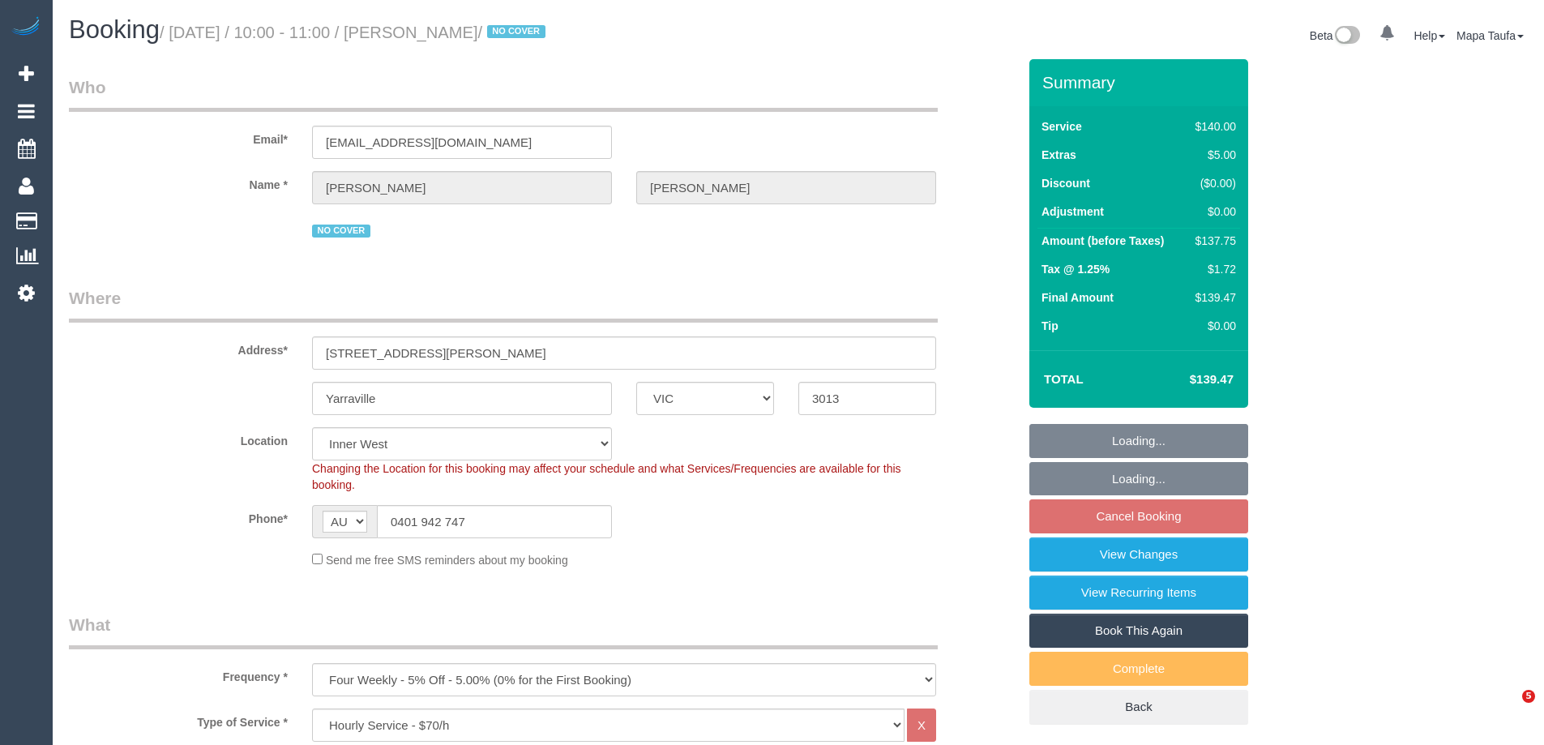
select select "number:34"
select select "number:12"
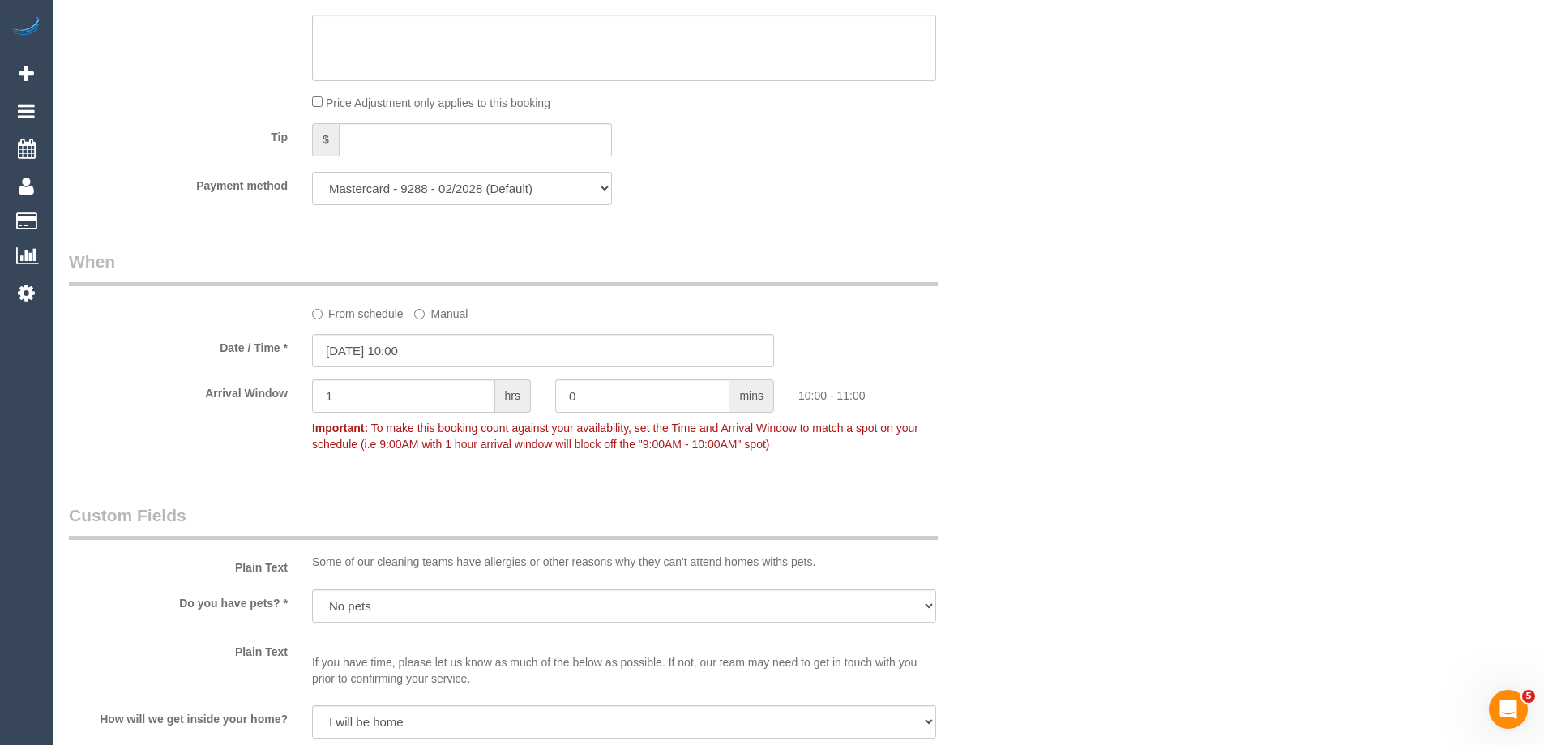
scroll to position [1702, 0]
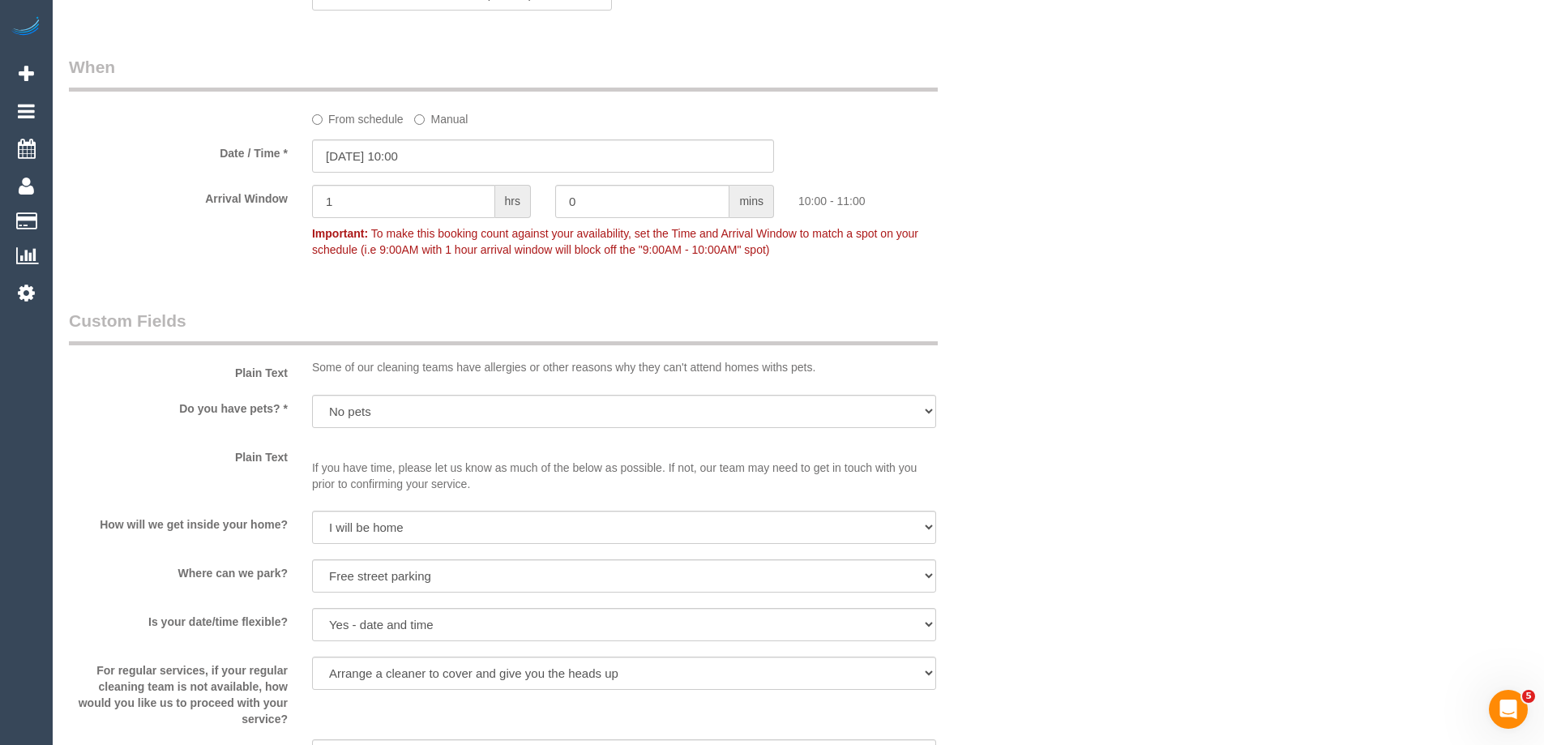
click at [378, 115] on label "From schedule" at bounding box center [358, 116] width 92 height 22
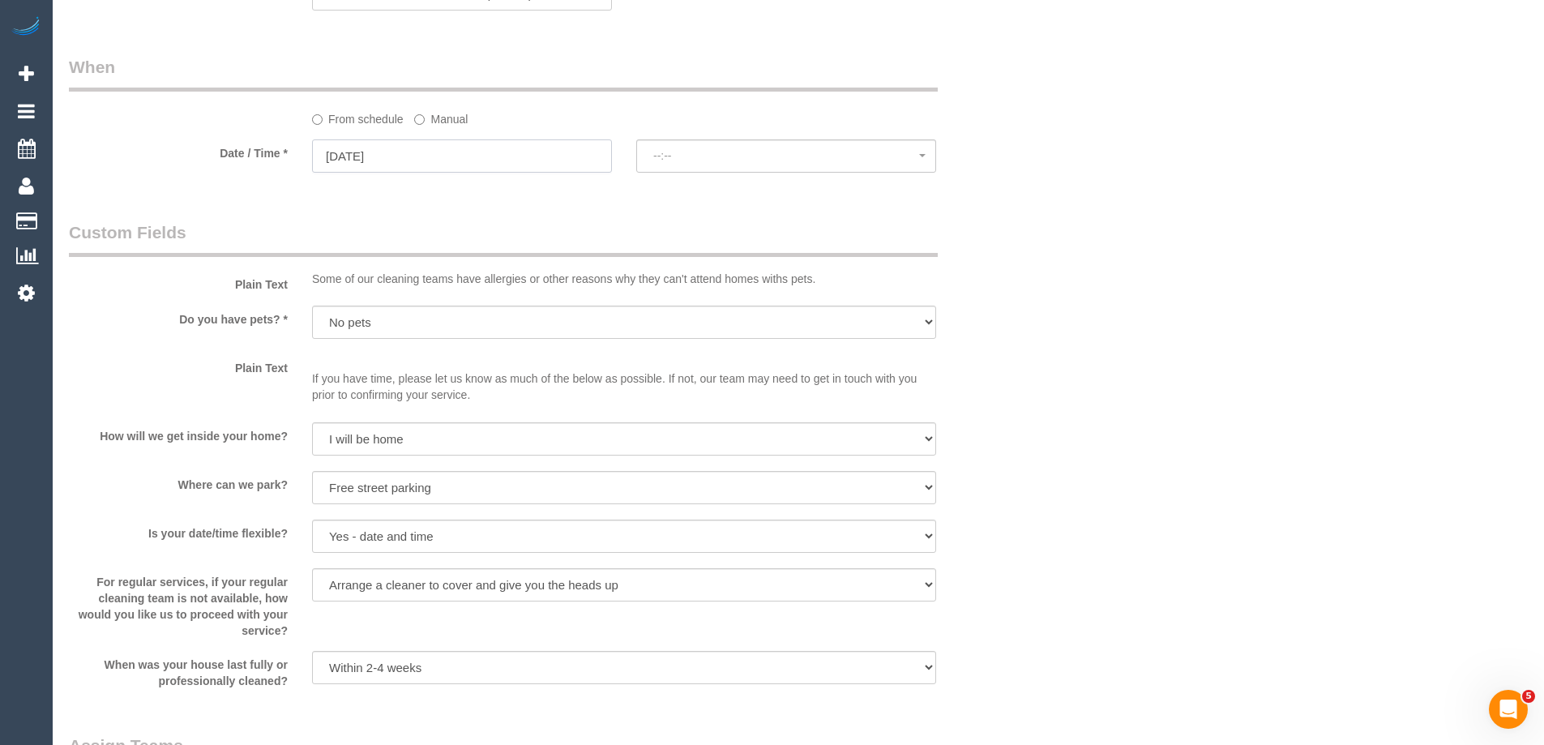
click at [415, 149] on input "[DATE]" at bounding box center [462, 155] width 300 height 33
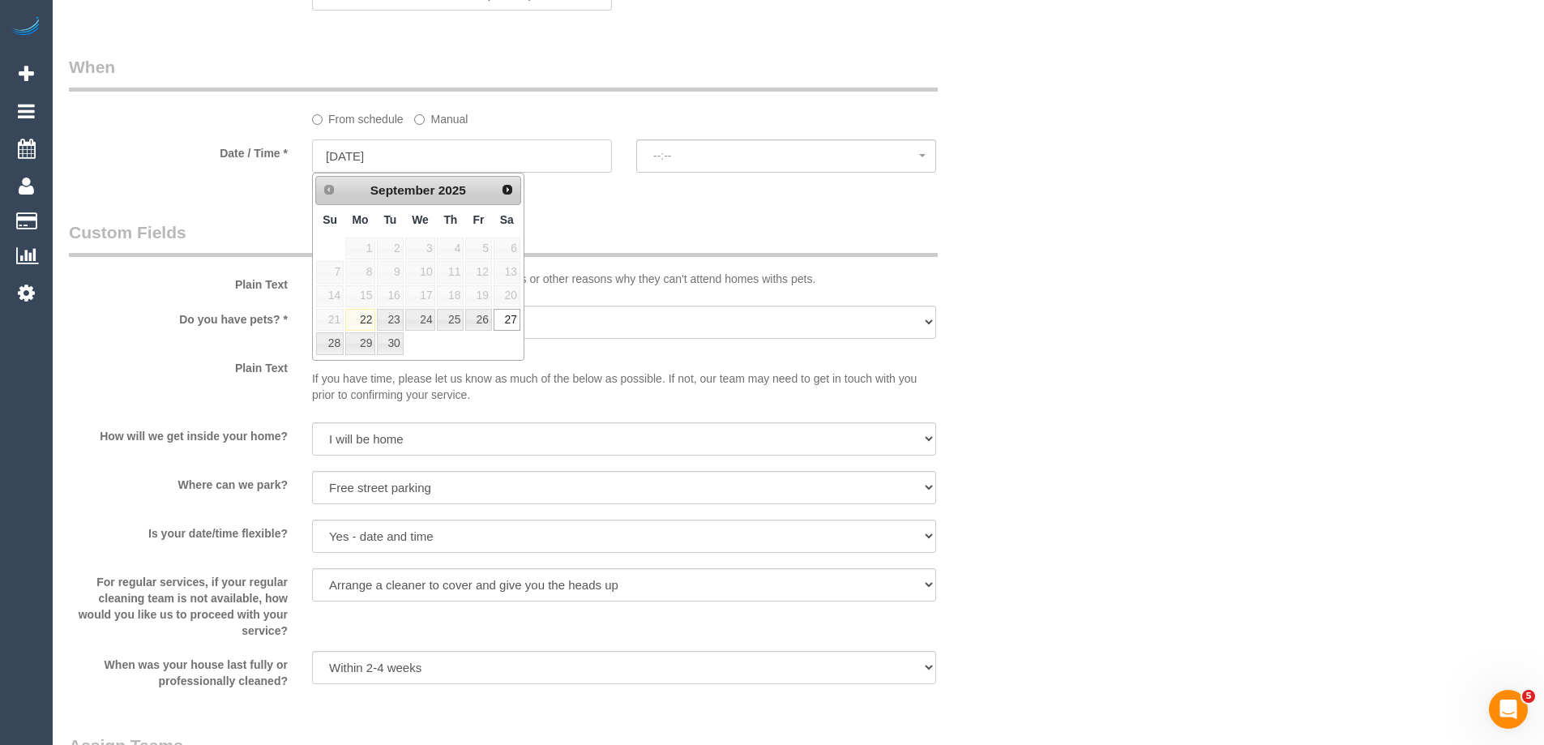
select select "spot17"
click at [366, 344] on link "29" at bounding box center [360, 343] width 30 height 22
type input "[DATE]"
select select "spot19"
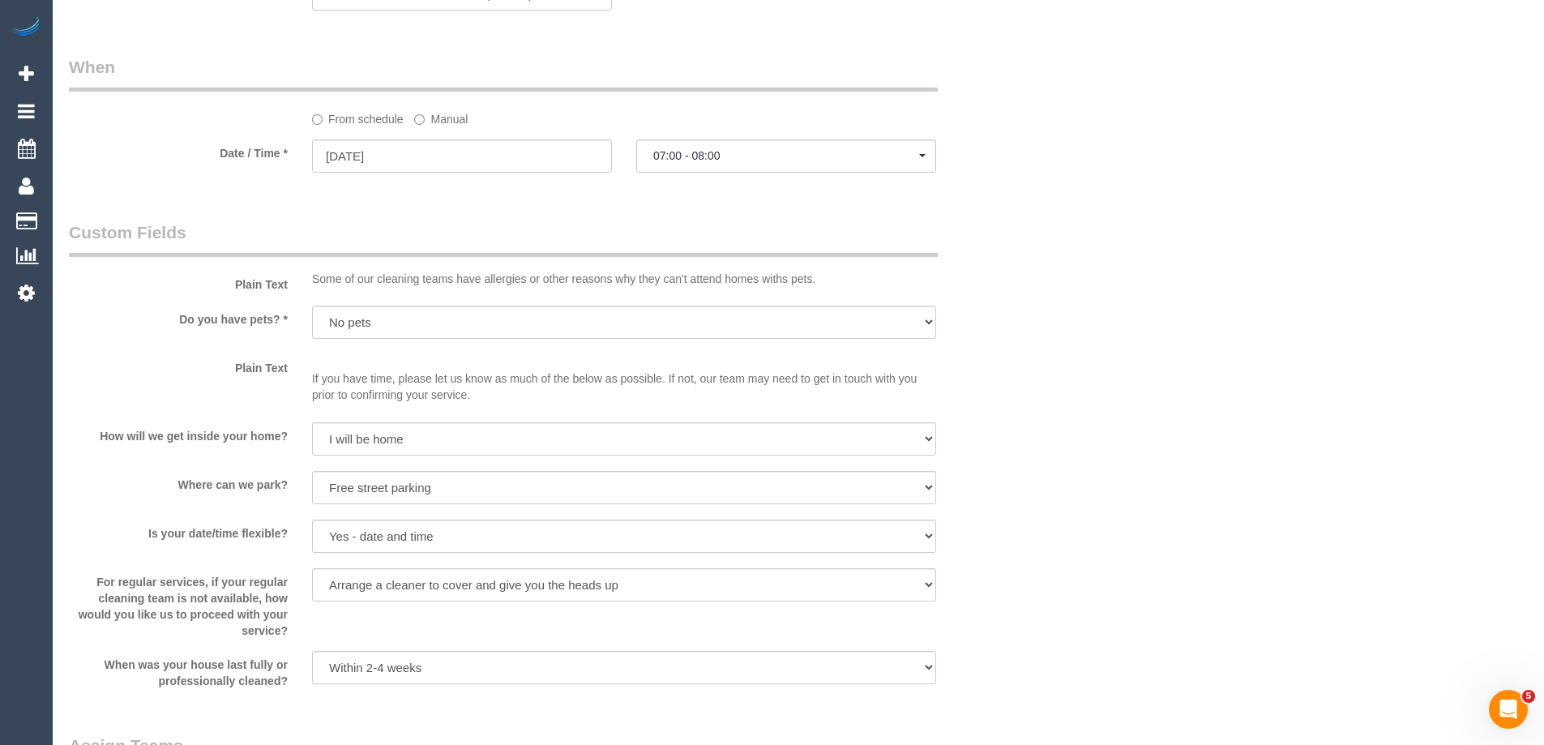
click at [461, 120] on label "Manual" at bounding box center [440, 116] width 53 height 22
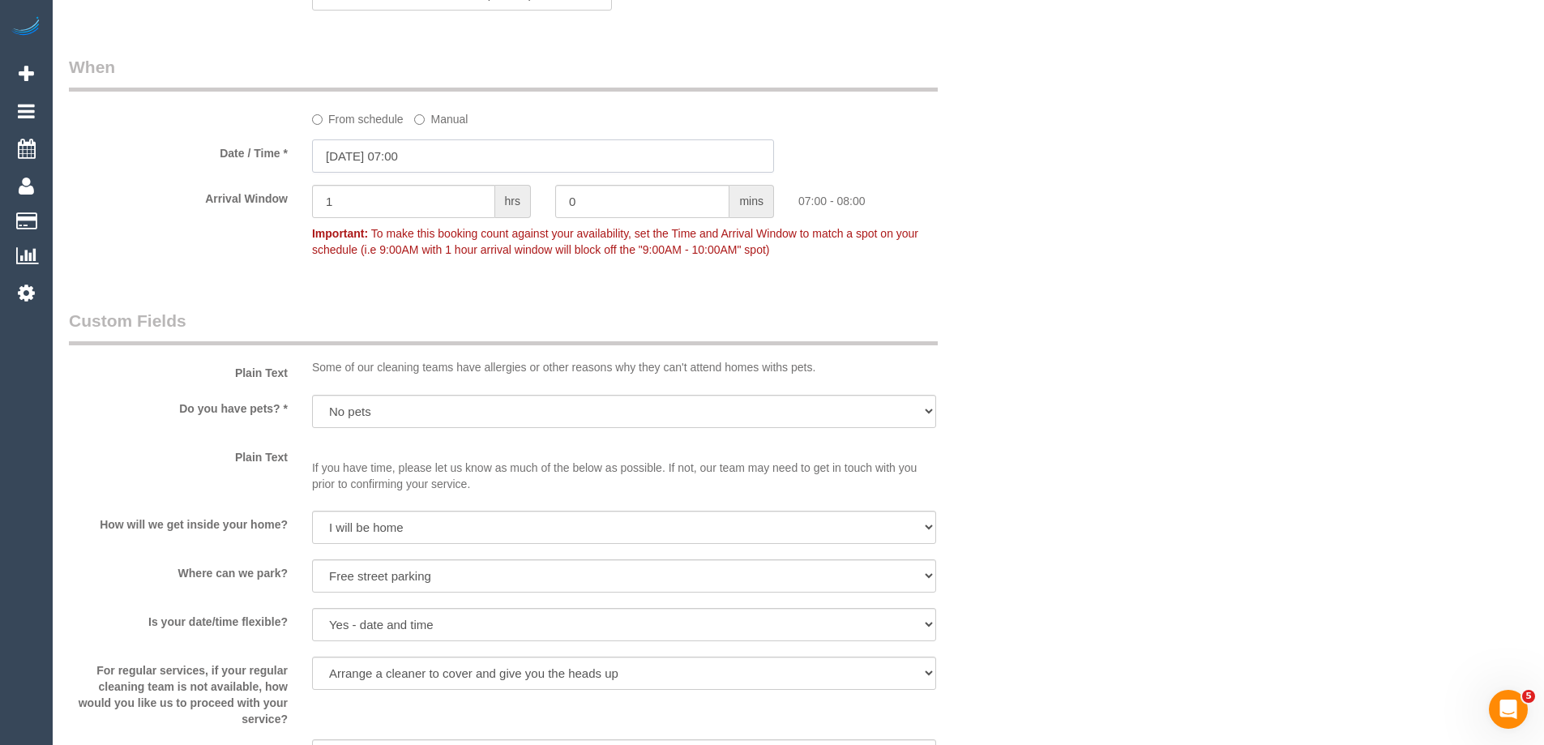
click at [436, 169] on input "[DATE] 07:00" at bounding box center [543, 155] width 462 height 33
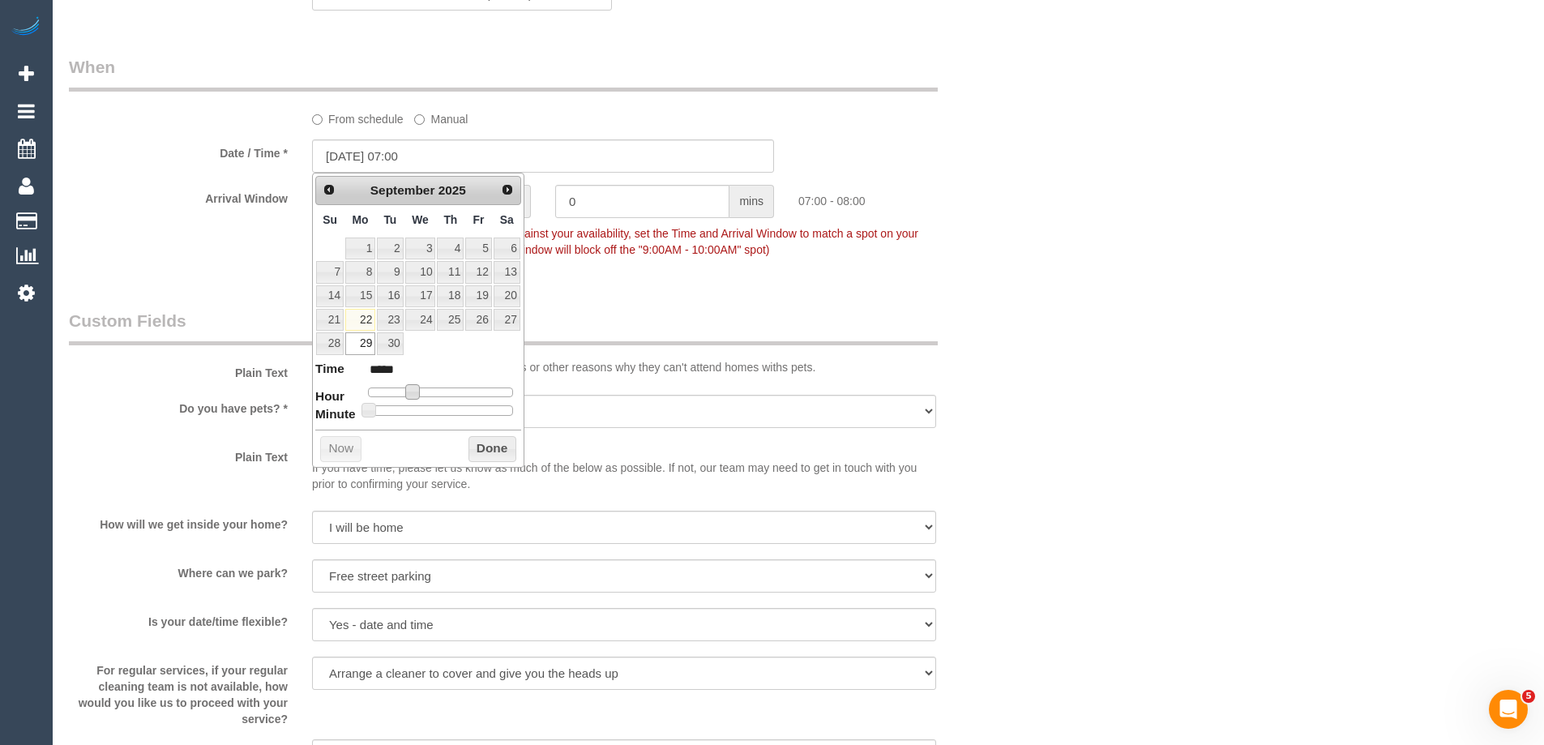
type input "29/09/2025 08:00"
type input "*****"
type input "29/09/2025 09:00"
type input "*****"
type input "[DATE] 10:00"
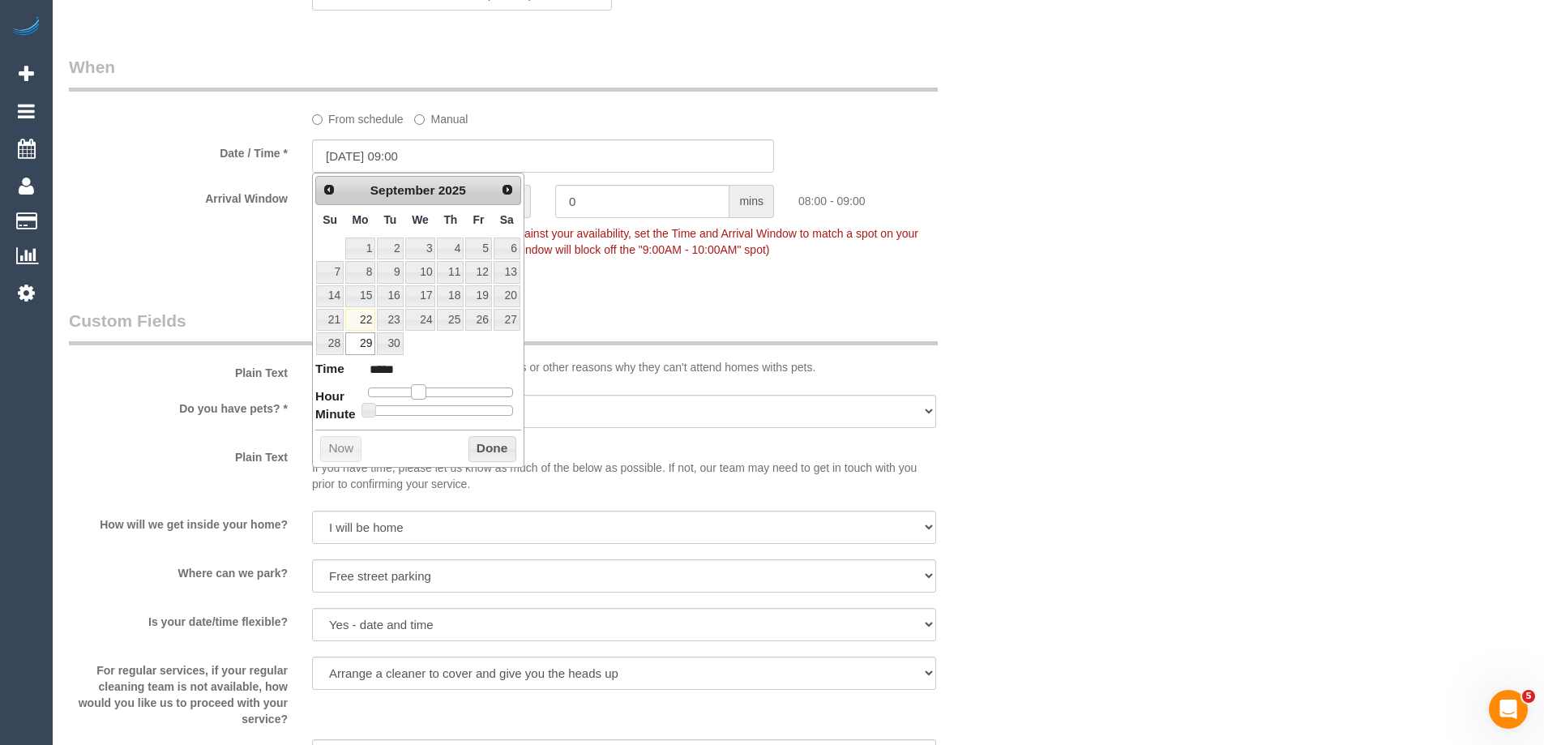
type input "*****"
type input "29/09/2025 11:00"
type input "*****"
type input "[DATE] 10:00"
type input "*****"
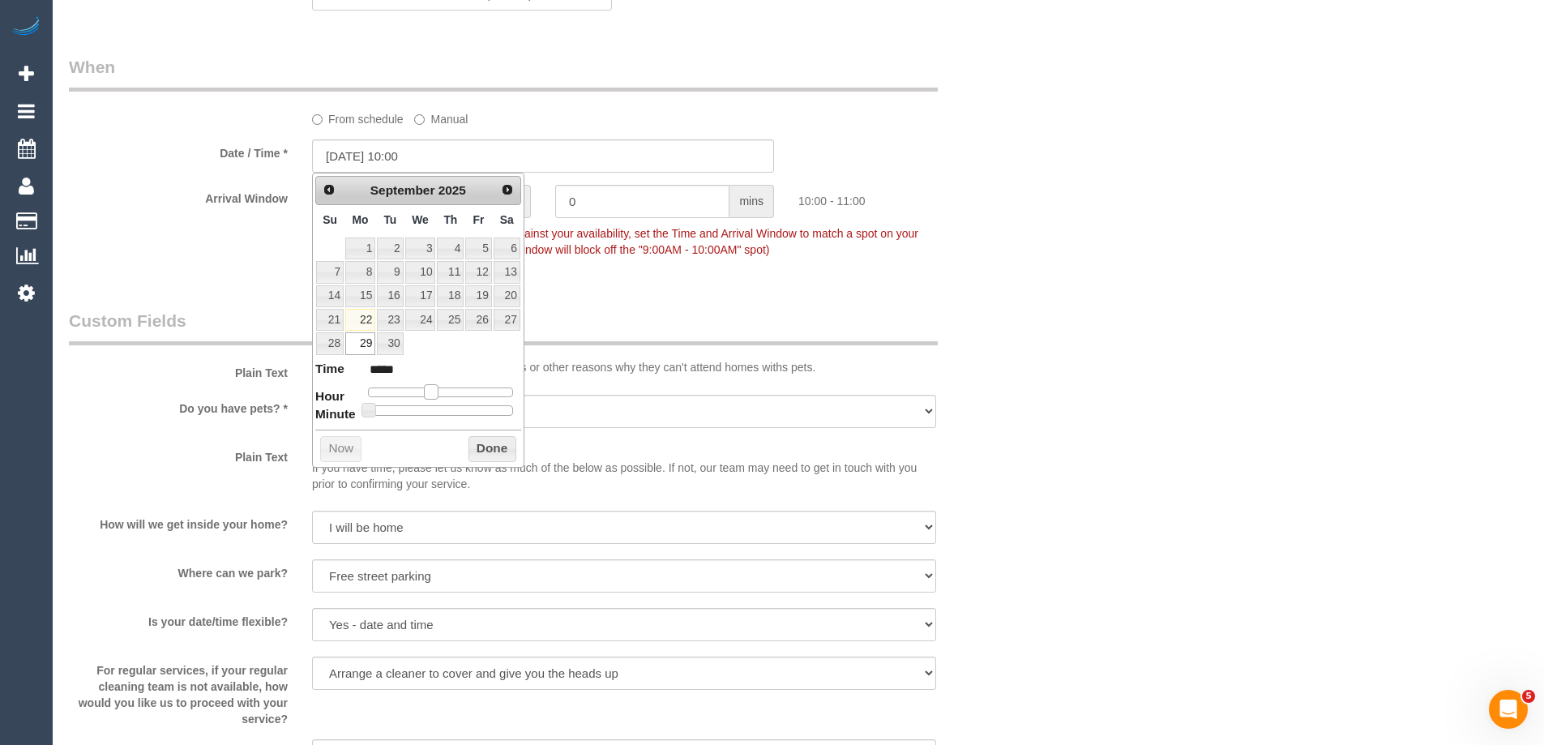
drag, startPoint x: 408, startPoint y: 391, endPoint x: 429, endPoint y: 397, distance: 21.0
click at [429, 397] on span at bounding box center [431, 391] width 15 height 15
click at [487, 442] on button "Done" at bounding box center [492, 449] width 48 height 26
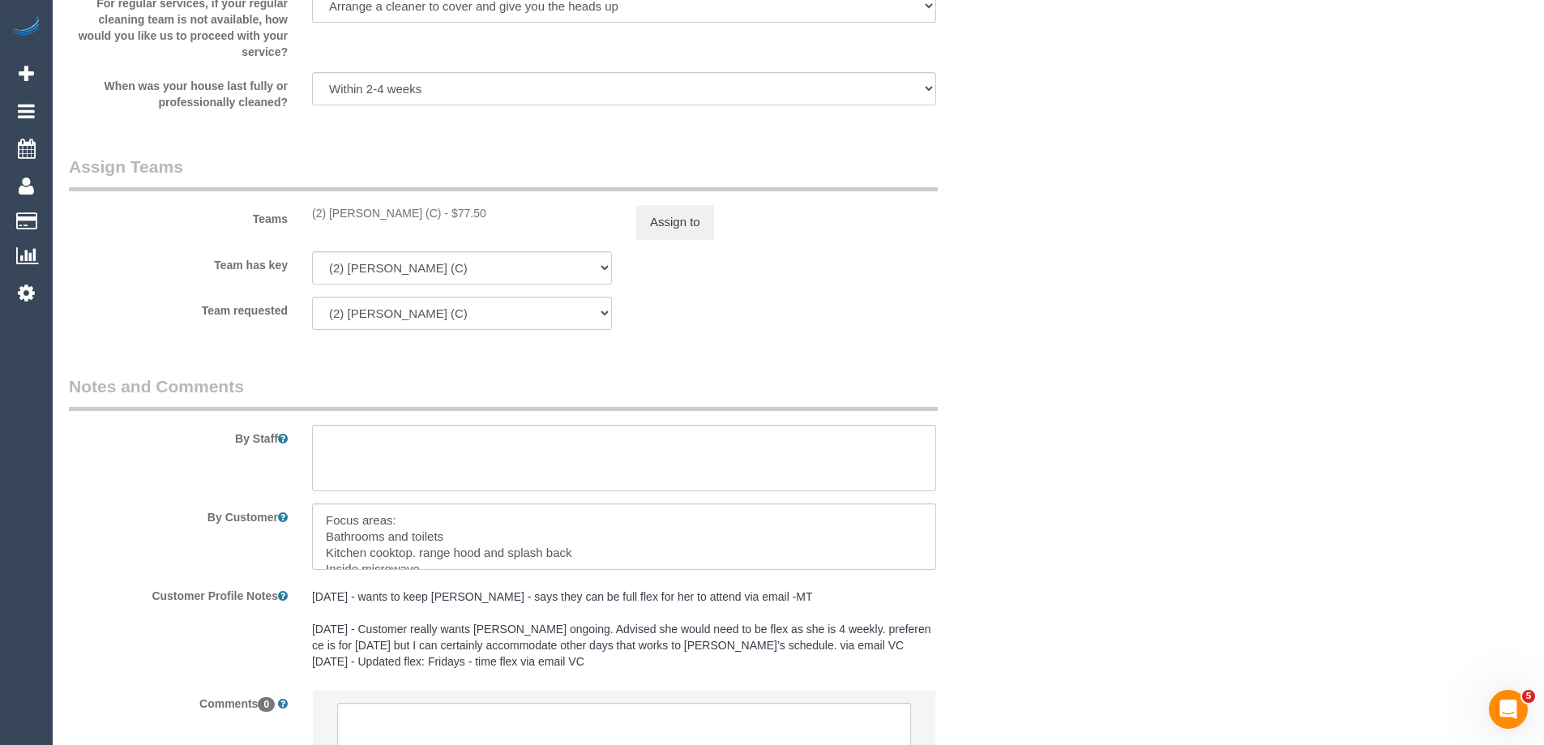
scroll to position [2508, 0]
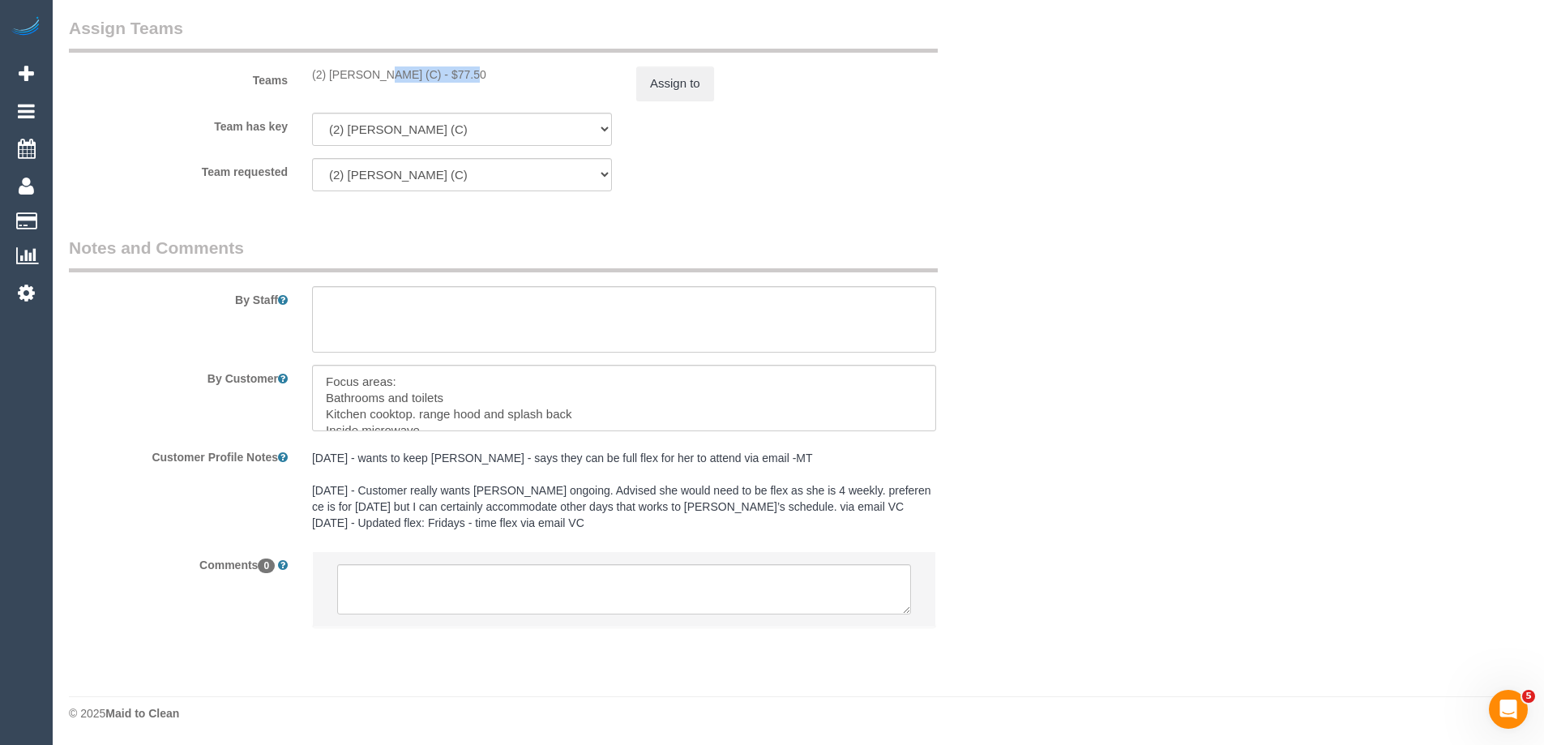
drag, startPoint x: 410, startPoint y: 77, endPoint x: 329, endPoint y: 75, distance: 81.1
click at [329, 75] on div "(2) Karen Pinto (C) - $77.50" at bounding box center [462, 74] width 300 height 16
copy div "Karen Pinto (C)"
click at [659, 78] on button "Assign to" at bounding box center [675, 83] width 78 height 34
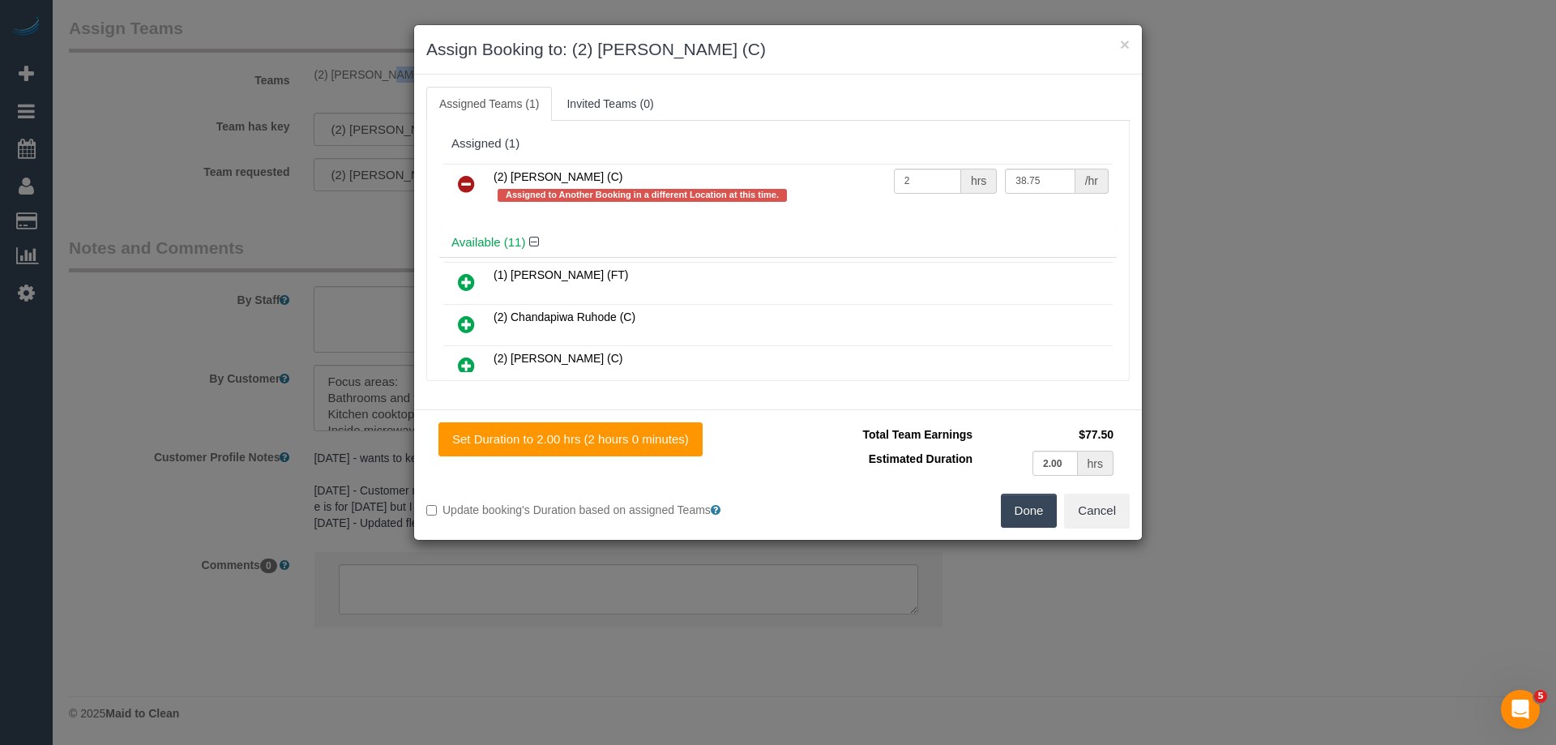
click at [465, 190] on icon at bounding box center [466, 183] width 17 height 19
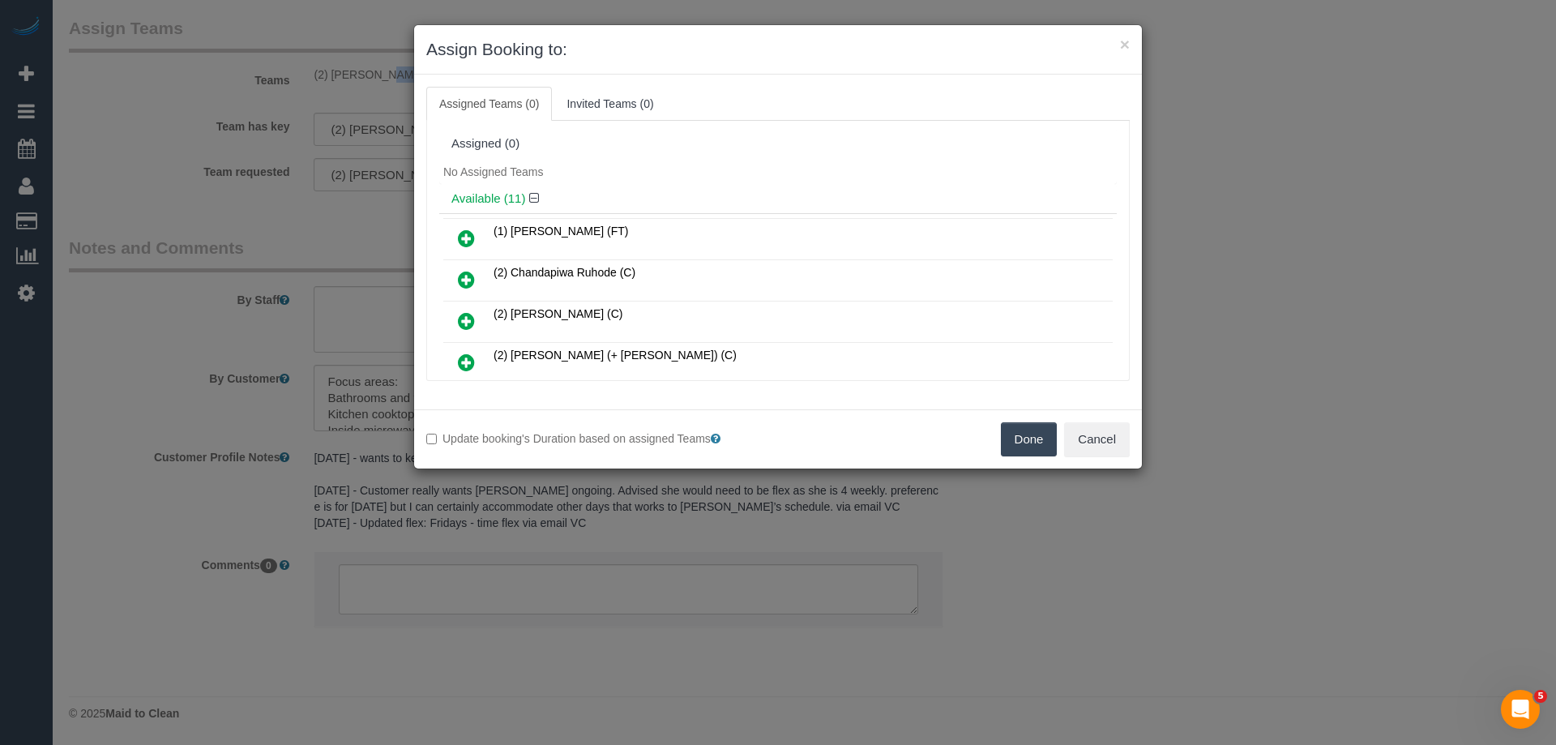
click at [1024, 441] on button "Done" at bounding box center [1029, 439] width 57 height 34
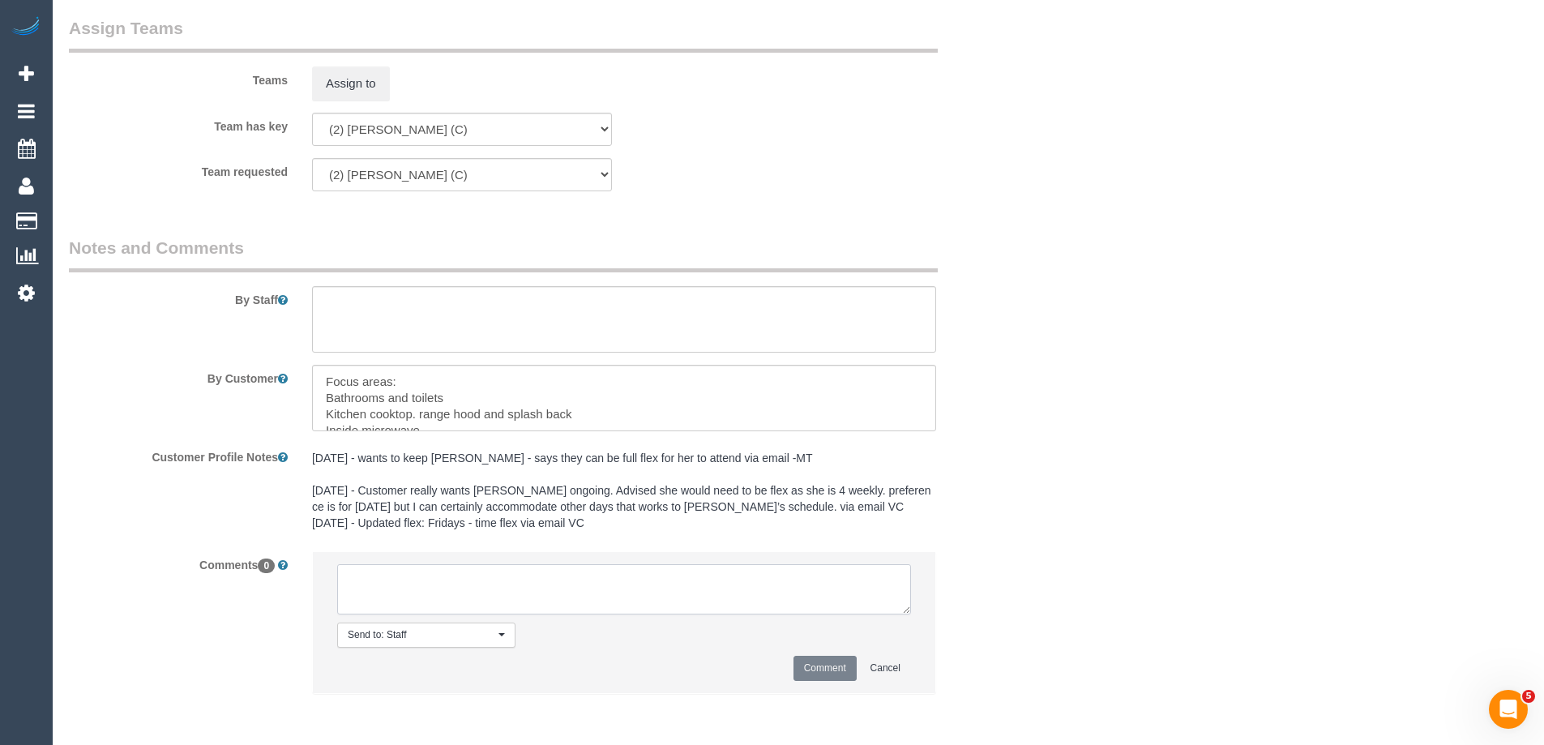
click at [507, 574] on textarea at bounding box center [624, 589] width 574 height 50
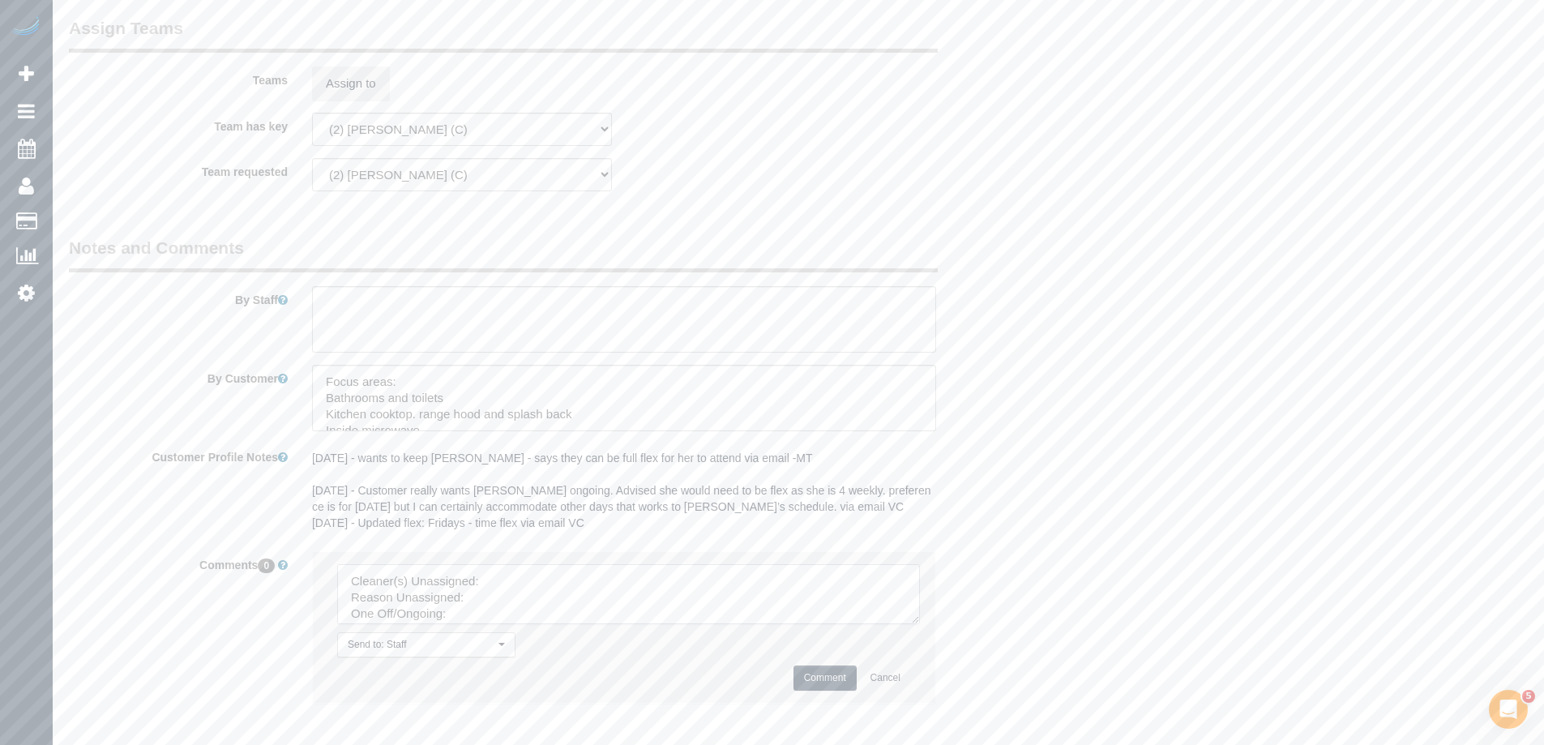
drag, startPoint x: 900, startPoint y: 607, endPoint x: 673, endPoint y: 626, distance: 227.7
click at [920, 624] on textarea at bounding box center [628, 594] width 583 height 60
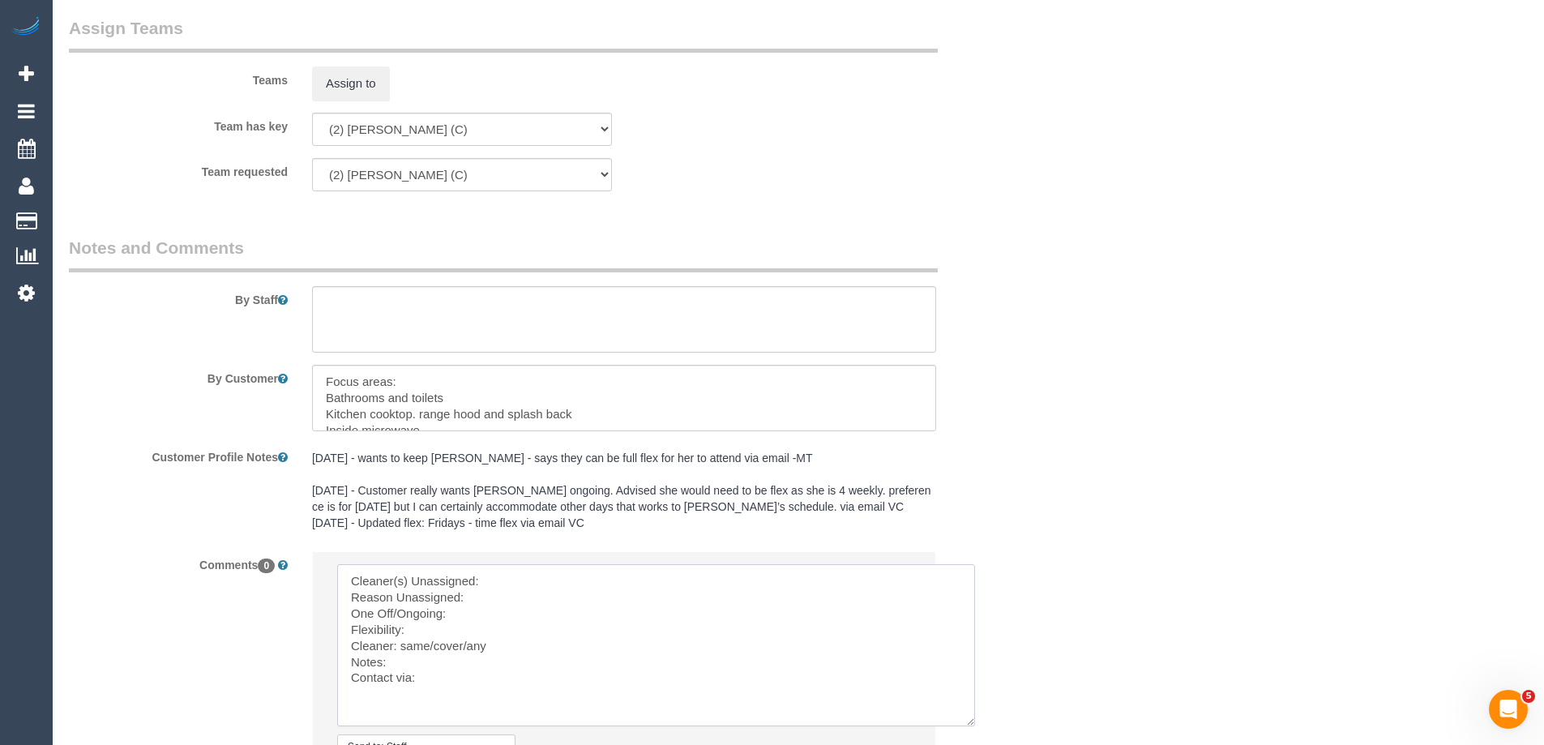
click at [540, 588] on textarea at bounding box center [656, 645] width 638 height 162
paste textarea "Karen Pinto (C)"
click at [508, 596] on textarea at bounding box center [656, 645] width 638 height 162
click at [460, 616] on textarea at bounding box center [656, 645] width 638 height 162
click at [430, 626] on textarea at bounding box center [656, 645] width 638 height 162
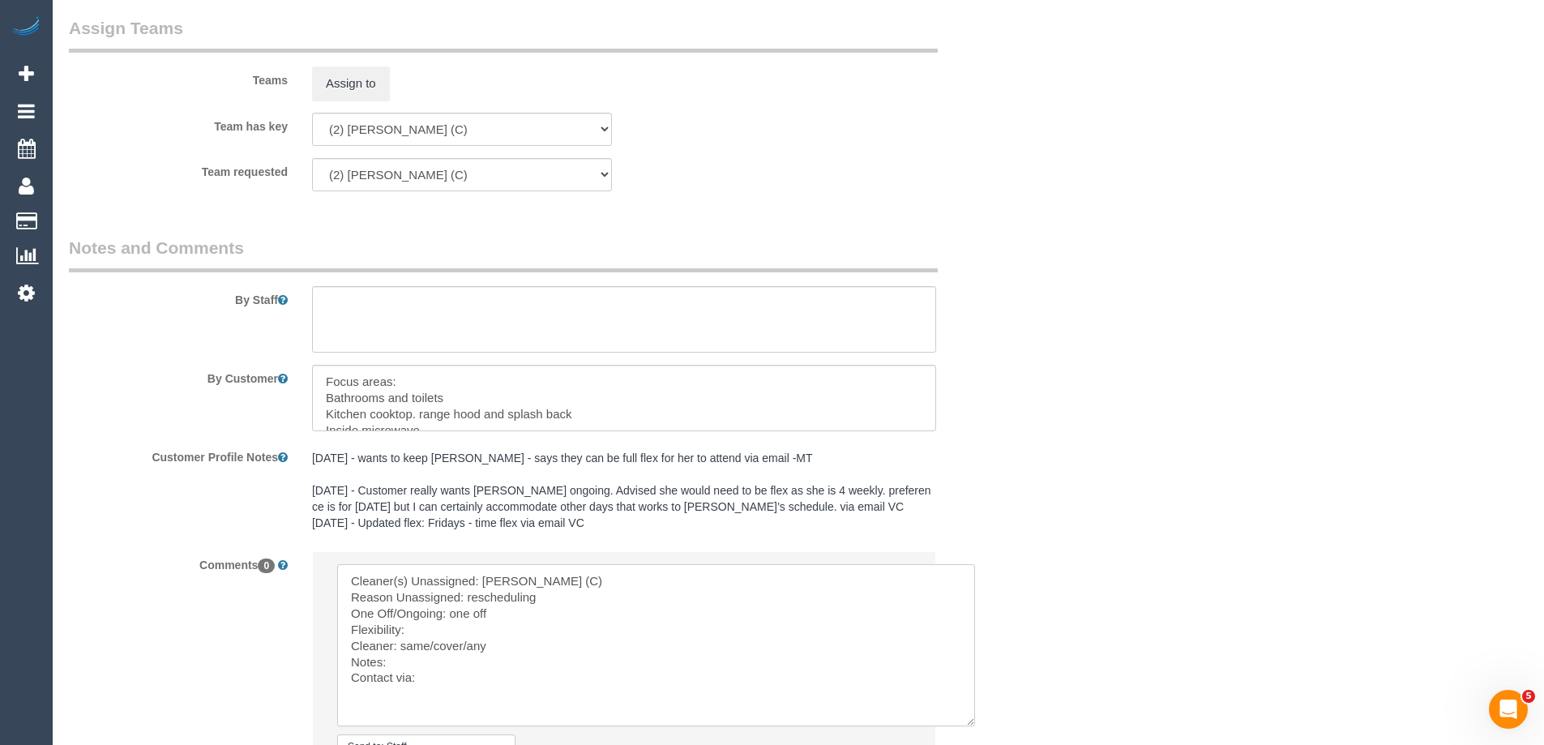
click at [458, 631] on textarea at bounding box center [656, 645] width 638 height 162
paste textarea "Monday, Wednesday, Friday or Saturday"
drag, startPoint x: 468, startPoint y: 642, endPoint x: 403, endPoint y: 643, distance: 64.9
click at [403, 643] on textarea at bounding box center [656, 645] width 638 height 162
click at [515, 659] on textarea at bounding box center [656, 645] width 638 height 162
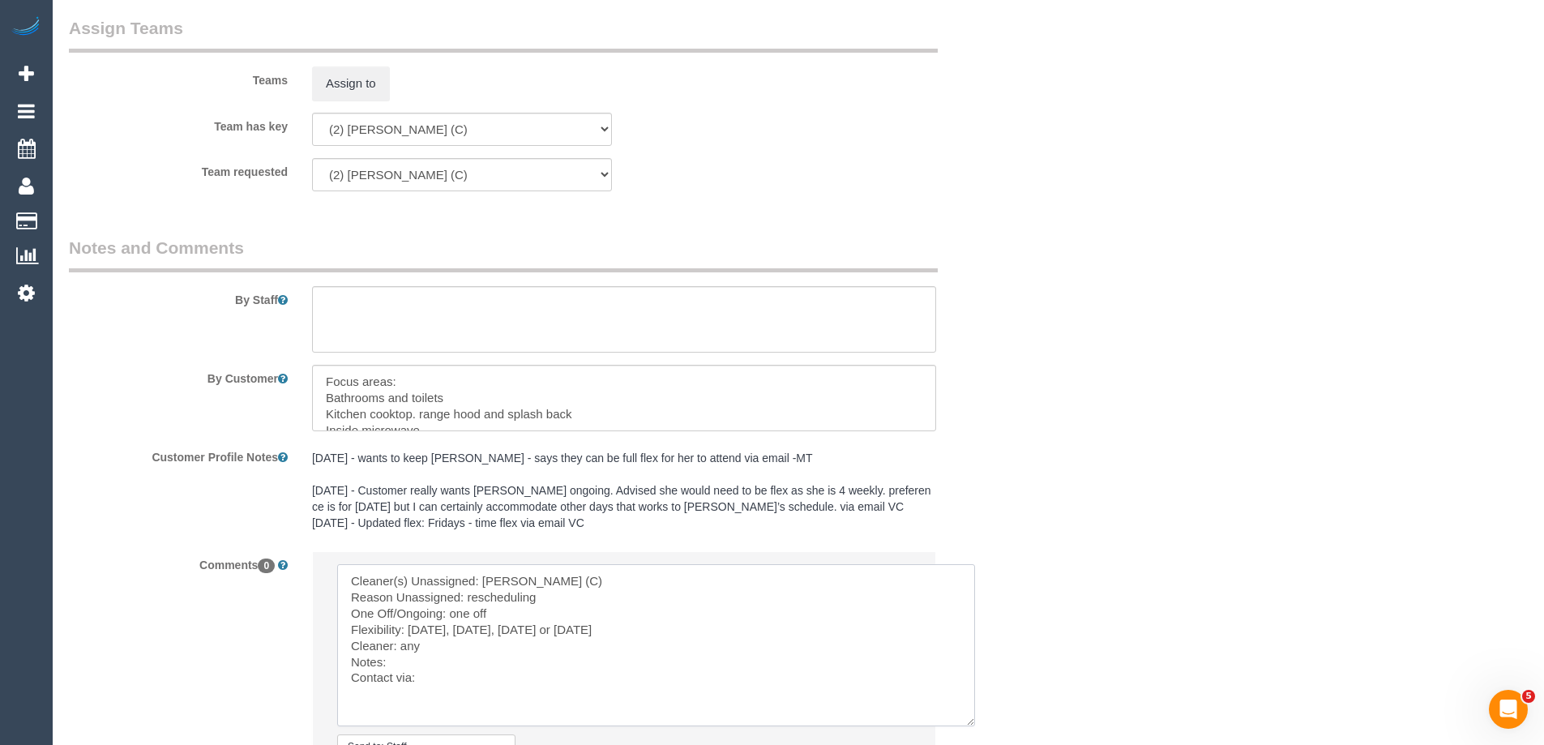
click at [516, 655] on textarea at bounding box center [656, 645] width 638 height 162
click at [499, 648] on textarea at bounding box center [656, 645] width 638 height 162
click at [447, 703] on textarea at bounding box center [656, 645] width 638 height 162
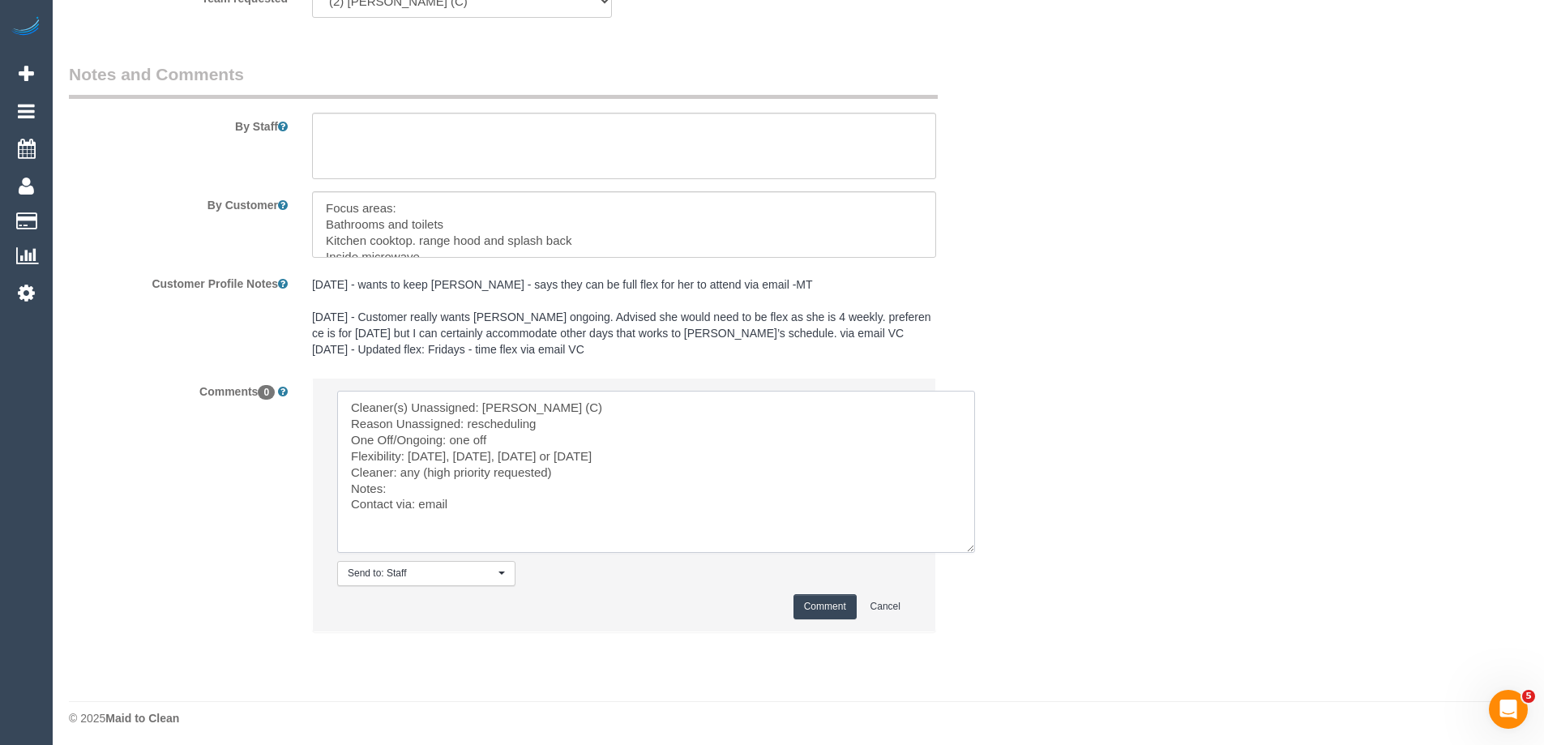
scroll to position [2686, 0]
type textarea "Cleaner(s) Unassigned: Karen Pinto (C) Reason Unassigned: rescheduling One Off/…"
click at [793, 597] on button "Comment" at bounding box center [824, 601] width 63 height 25
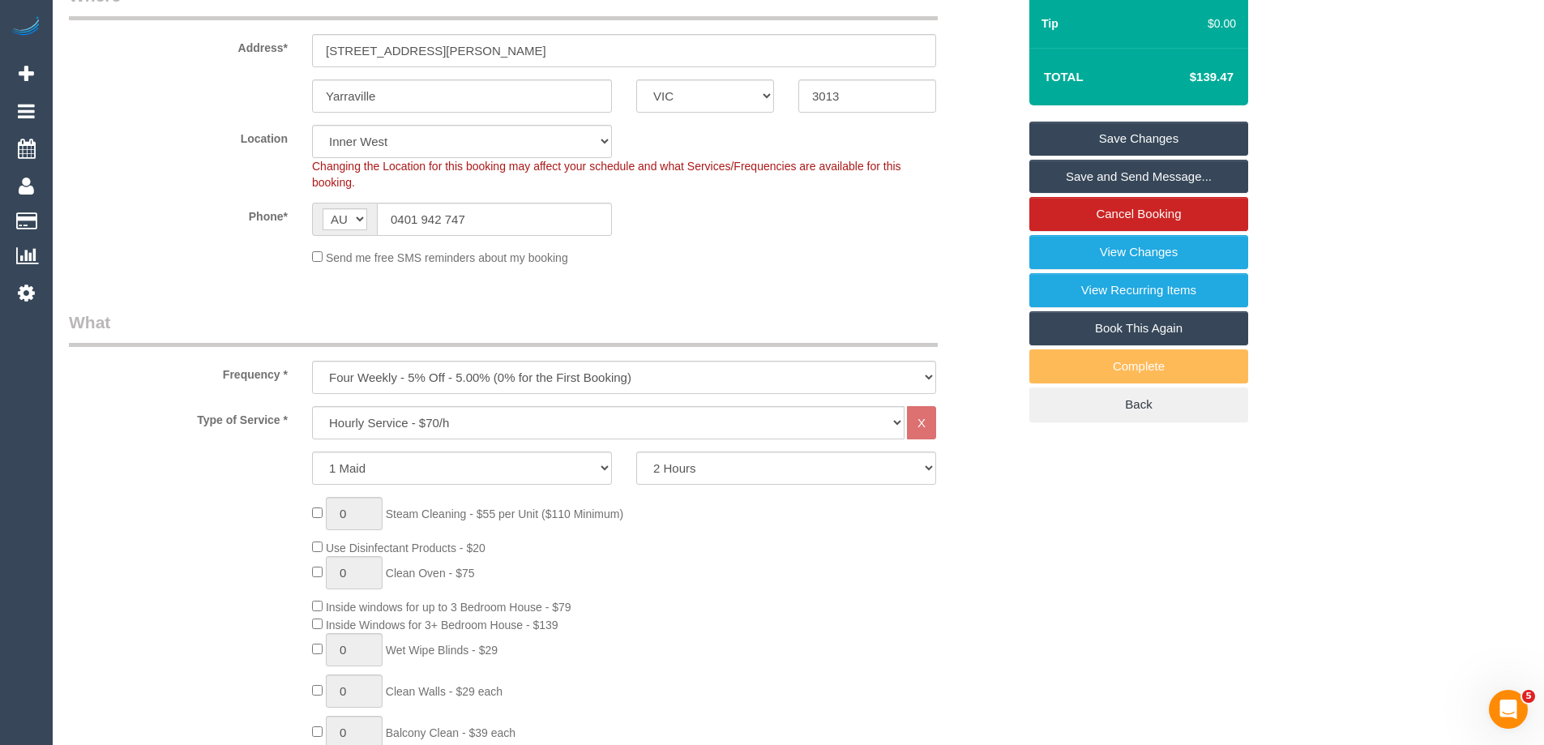
scroll to position [286, 0]
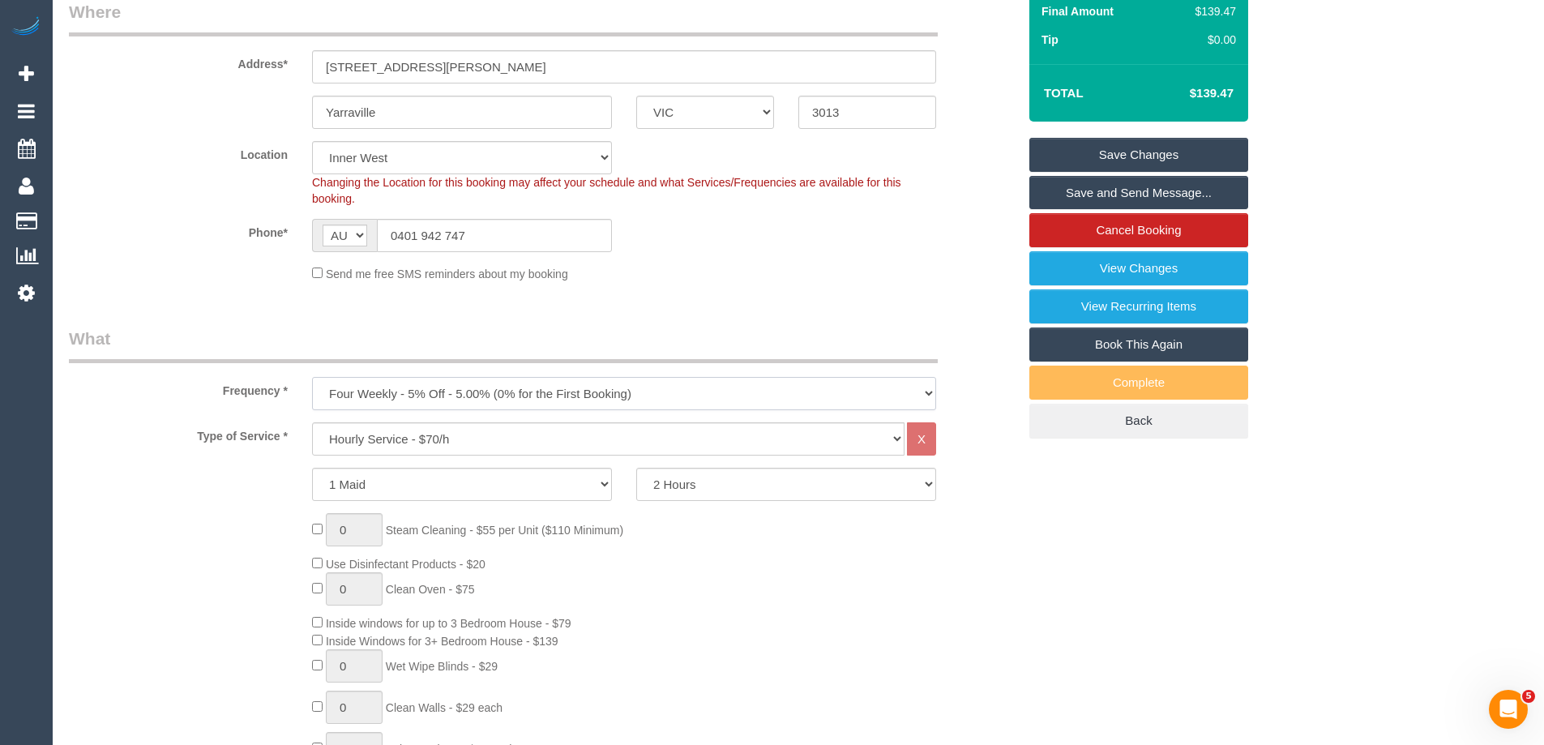
drag, startPoint x: 489, startPoint y: 391, endPoint x: 477, endPoint y: 391, distance: 12.2
click at [488, 397] on select "One Time Cleaning Weekly - 10% Off - 10.00% (0% for the First Booking) Fortnigh…" at bounding box center [624, 393] width 624 height 33
drag, startPoint x: 427, startPoint y: 347, endPoint x: 395, endPoint y: 419, distance: 79.1
click at [427, 347] on legend "What" at bounding box center [503, 345] width 869 height 36
click at [395, 427] on select "Hourly Service - $70/h Hourly Service - $65/h Hourly Service - $60/h Hourly Ser…" at bounding box center [608, 438] width 592 height 33
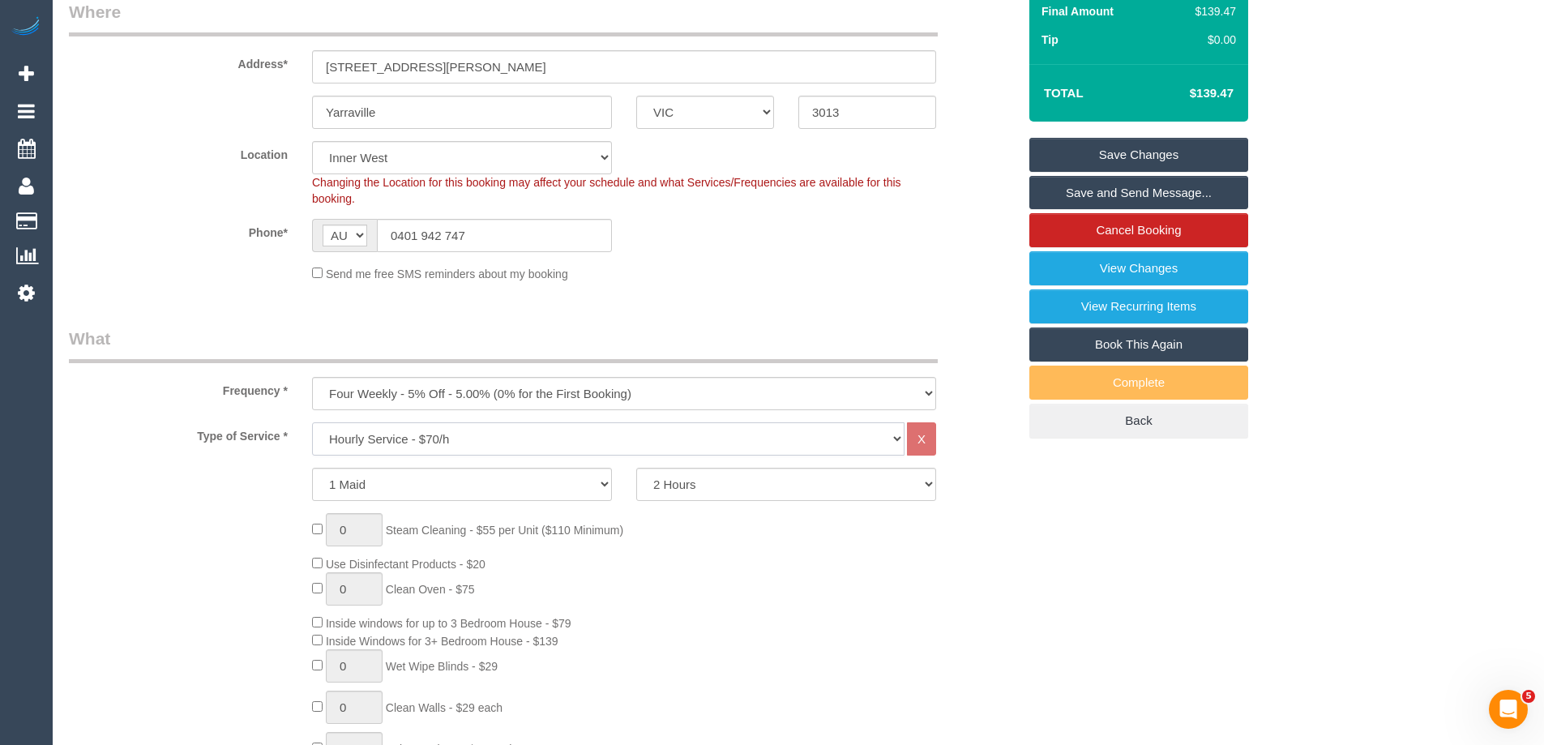
select select "212"
click at [312, 422] on select "Hourly Service - $70/h Hourly Service - $65/h Hourly Service - $60/h Hourly Ser…" at bounding box center [608, 438] width 592 height 33
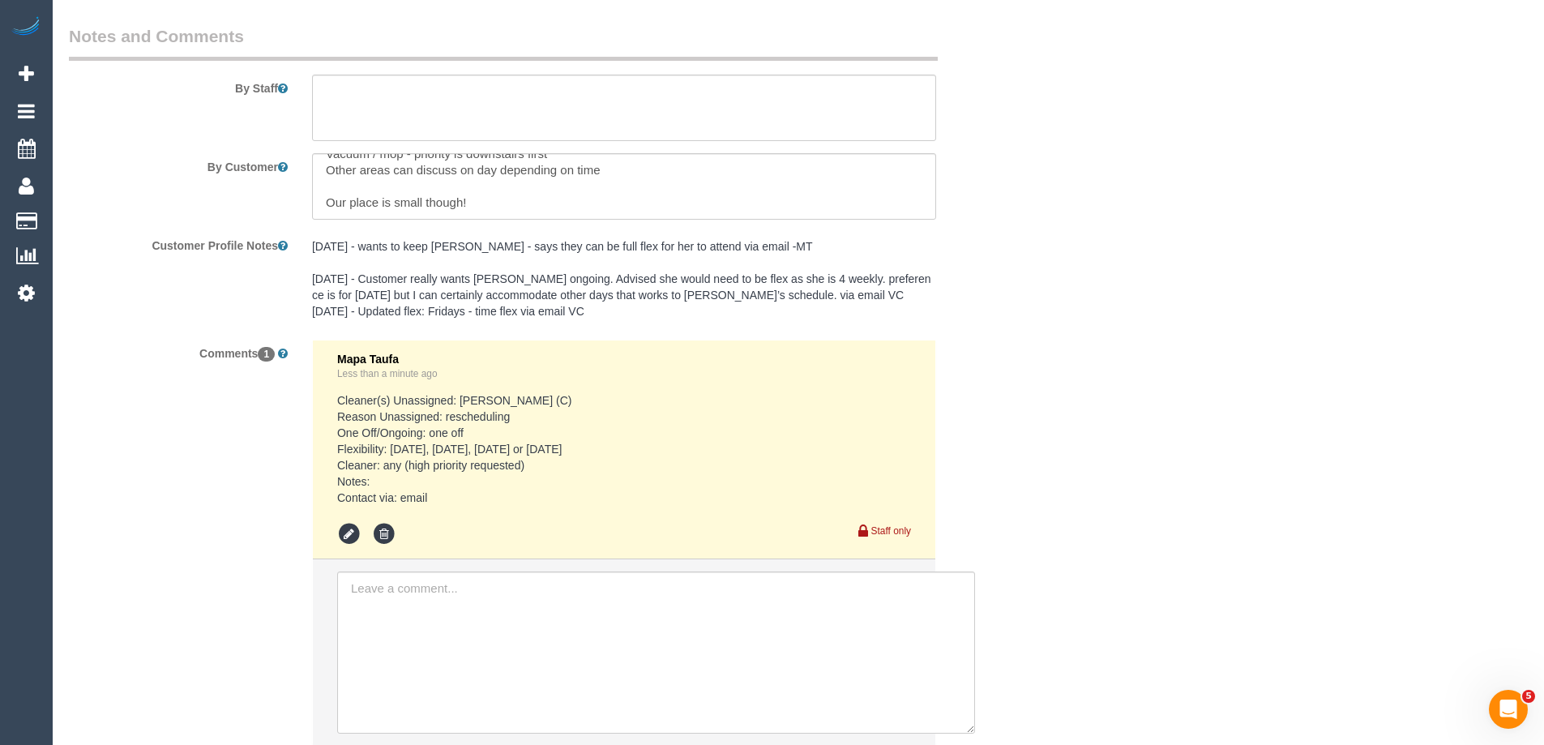
scroll to position [2798, 0]
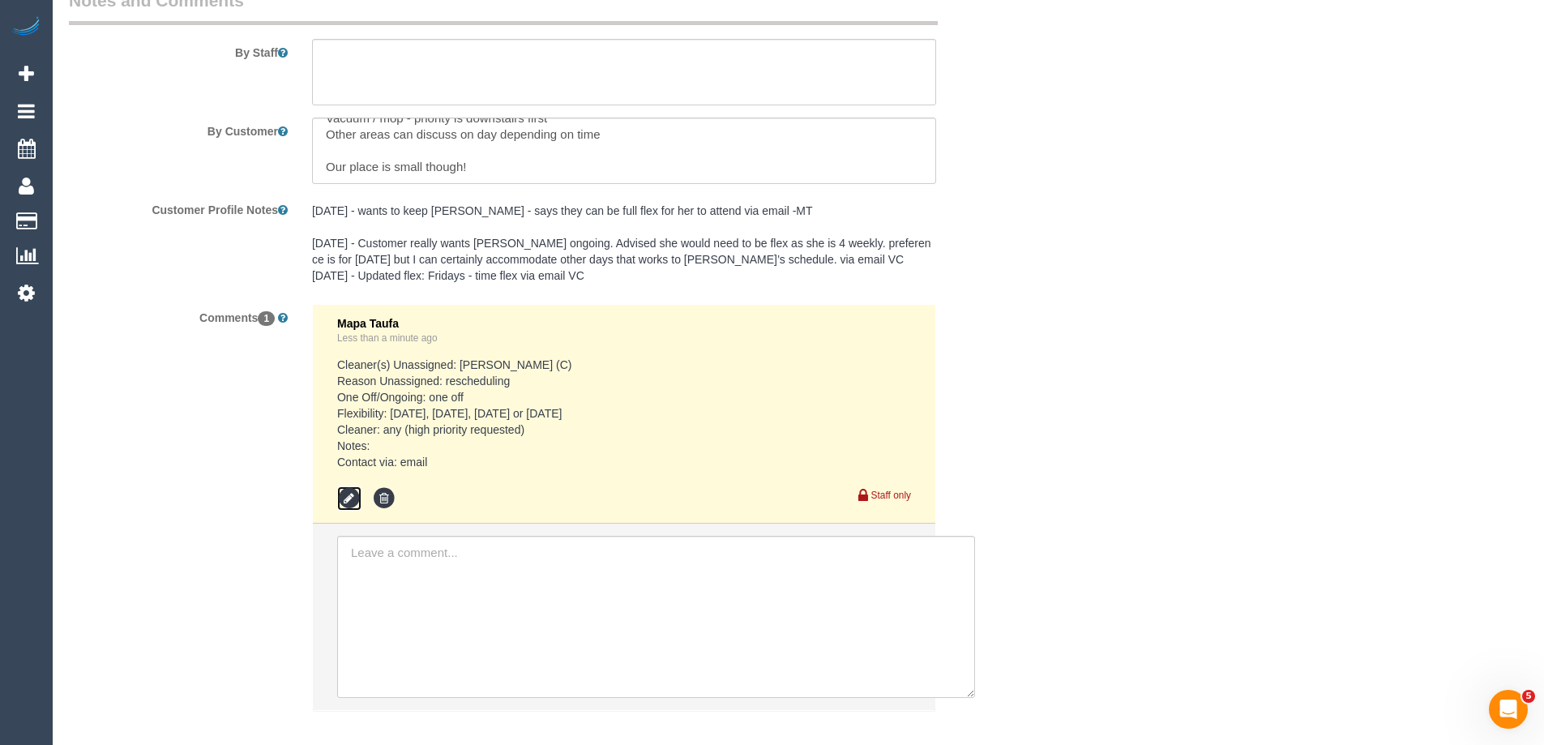
click at [351, 502] on icon at bounding box center [349, 498] width 24 height 24
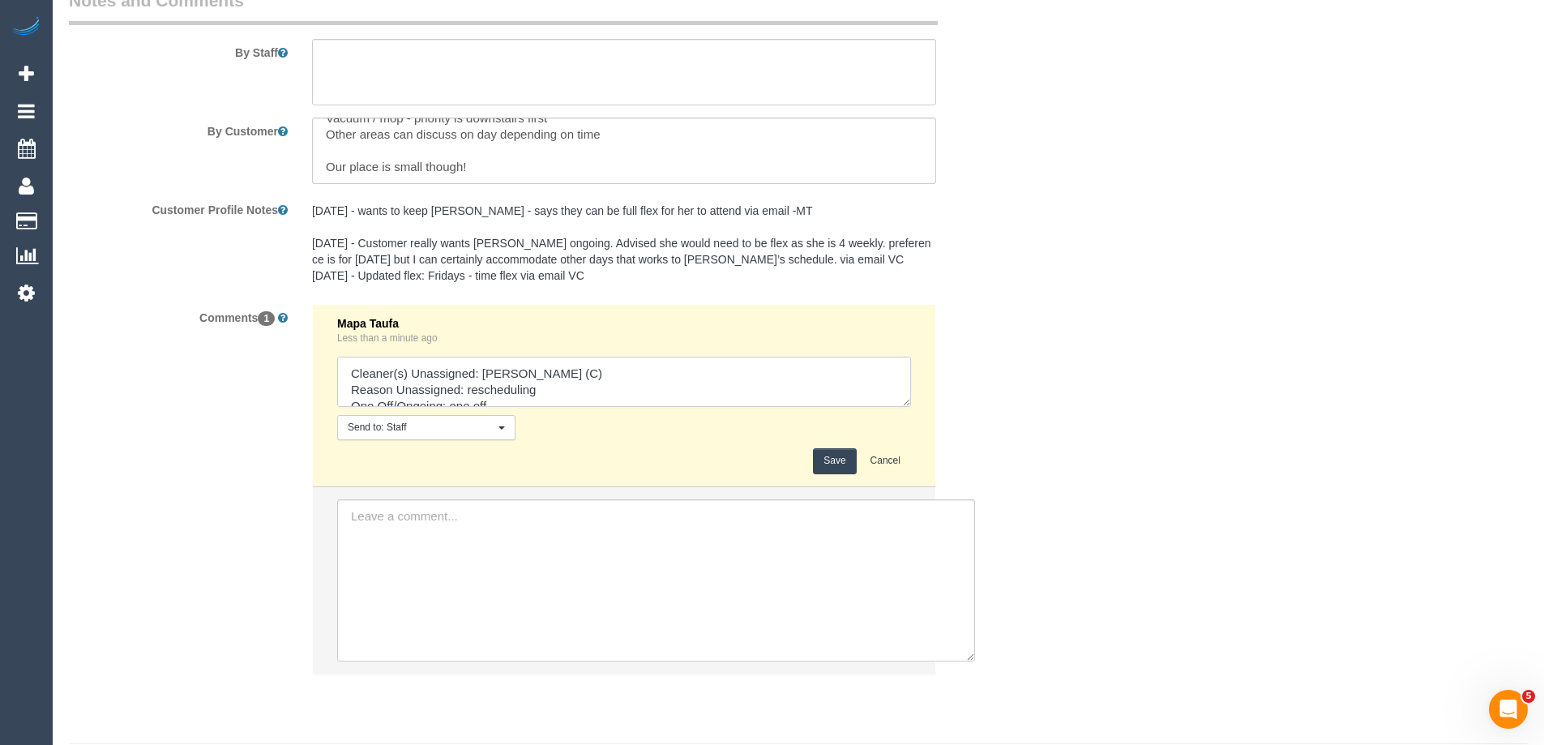
click at [576, 396] on textarea at bounding box center [624, 382] width 574 height 50
type textarea "Cleaner(s) Unassigned: Karen Pinto (C) Reason Unassigned: rescheduling and spri…"
click at [843, 475] on li "Mapa Taufa Less than a minute ago Send to: Staff Nothing selected Send to: Staf…" at bounding box center [624, 396] width 622 height 182
drag, startPoint x: 837, startPoint y: 459, endPoint x: 820, endPoint y: 442, distance: 24.1
click at [839, 460] on button "Save" at bounding box center [834, 460] width 43 height 25
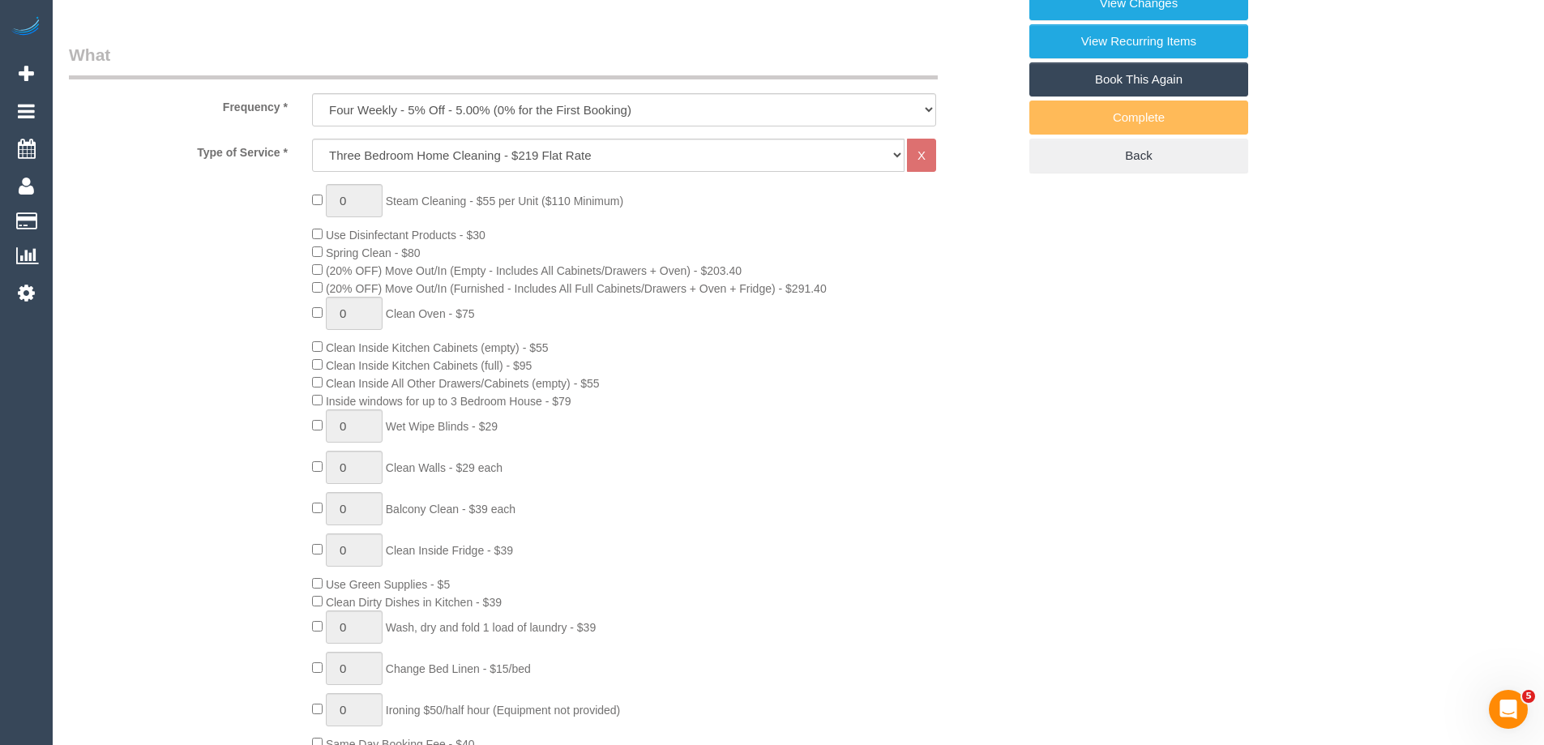
scroll to position [423, 0]
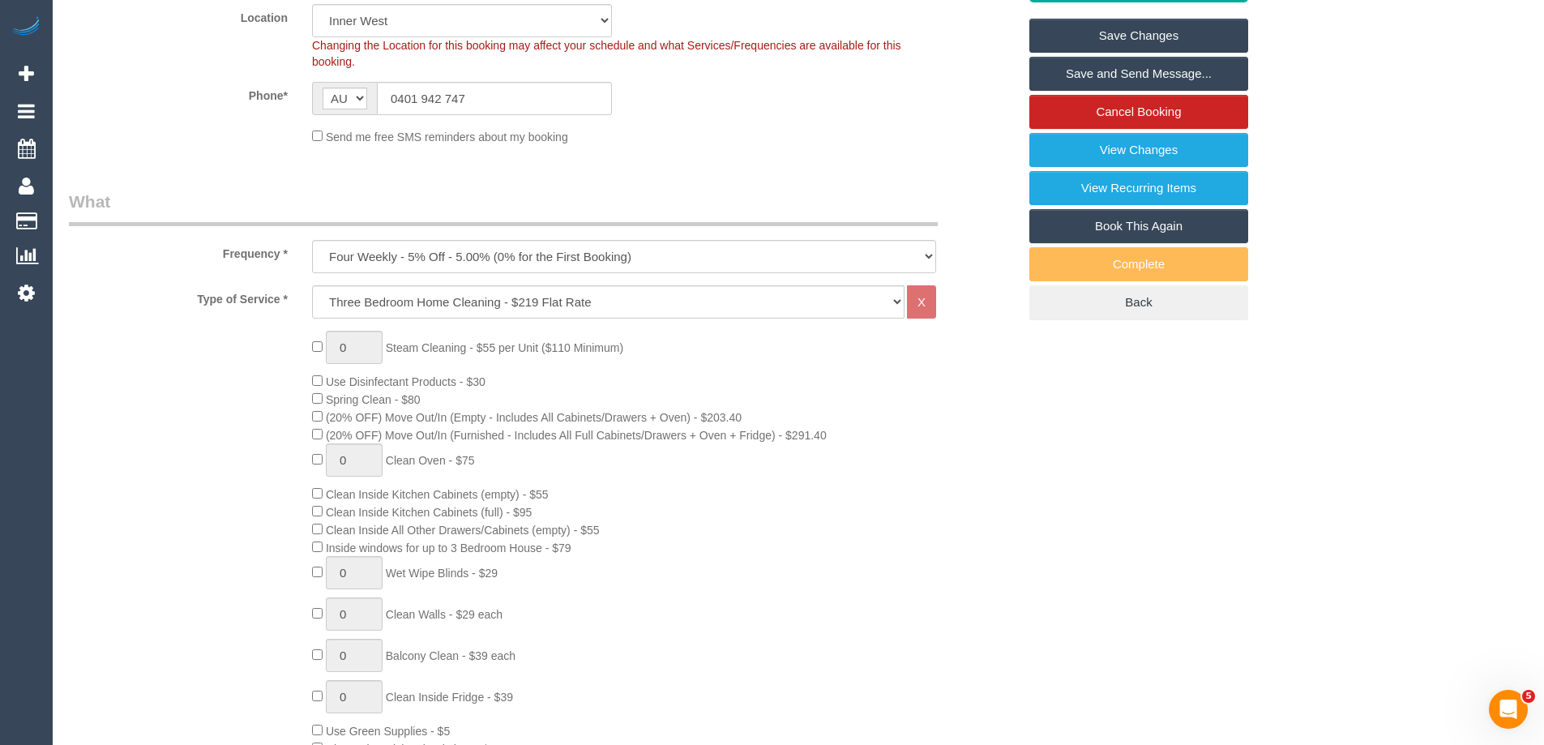
click at [1220, 40] on link "Save Changes" at bounding box center [1138, 36] width 219 height 34
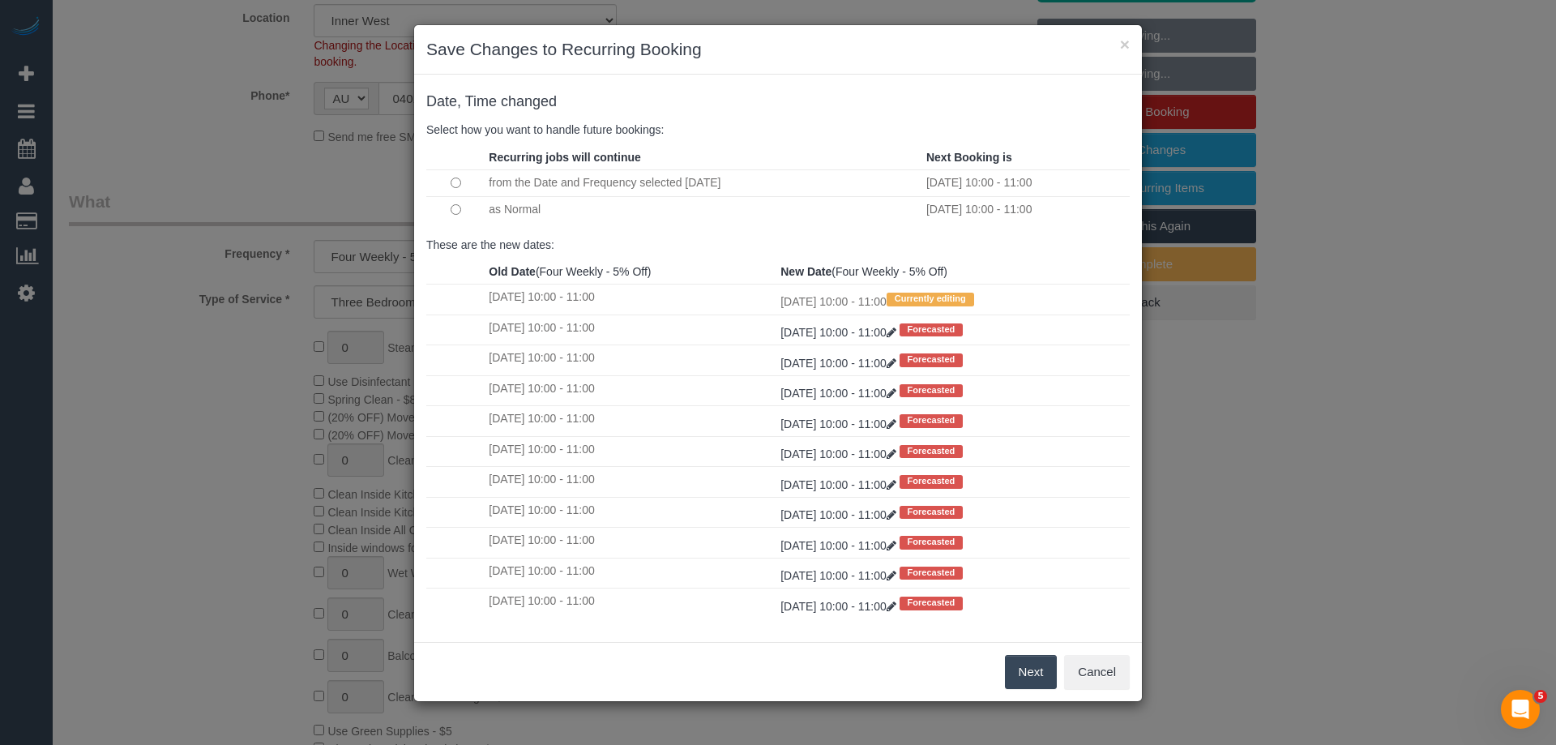
click at [451, 220] on td at bounding box center [455, 209] width 58 height 27
click at [1015, 677] on button "Next" at bounding box center [1031, 672] width 53 height 34
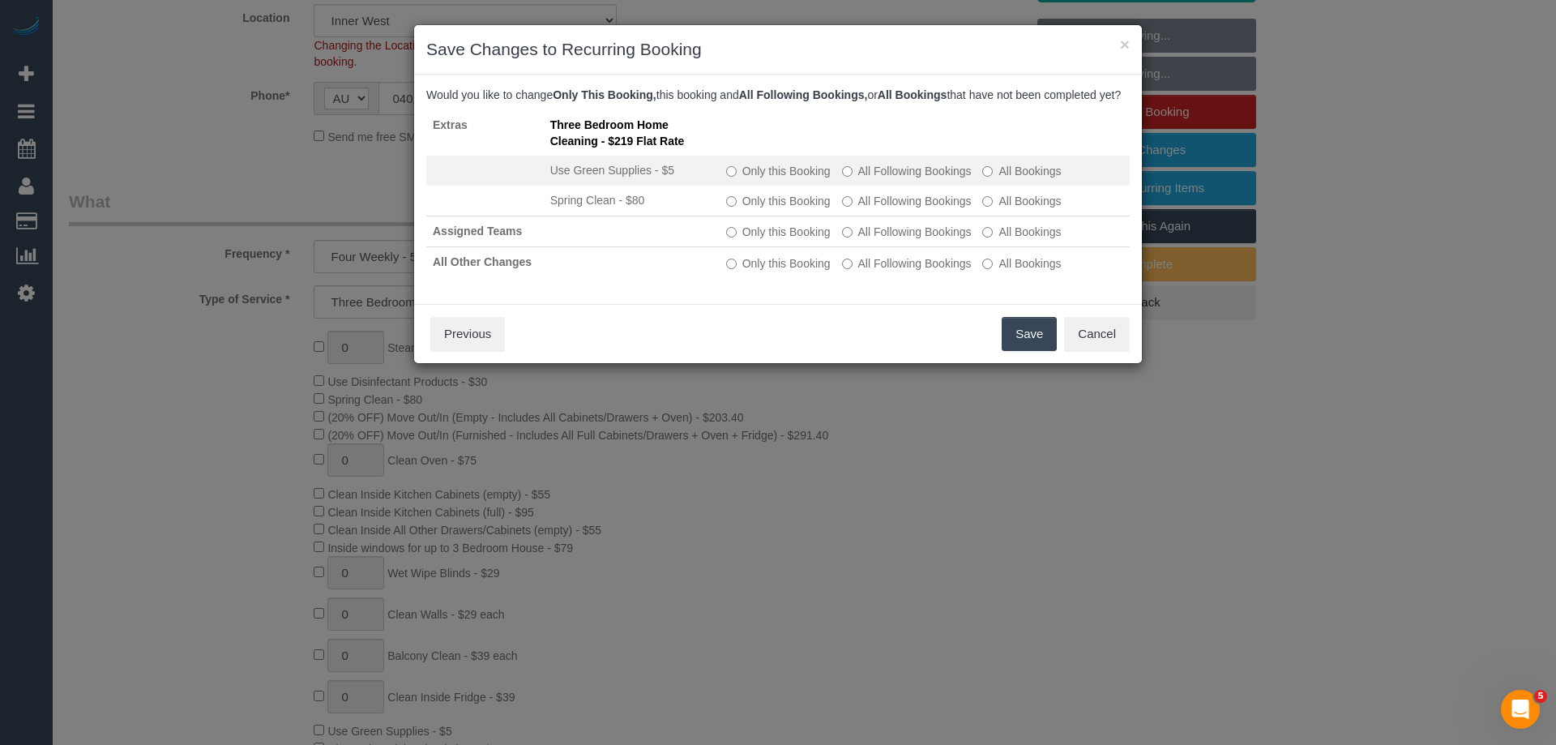
click at [804, 179] on label "Only this Booking" at bounding box center [778, 171] width 105 height 16
click at [1054, 343] on button "Save" at bounding box center [1029, 334] width 55 height 34
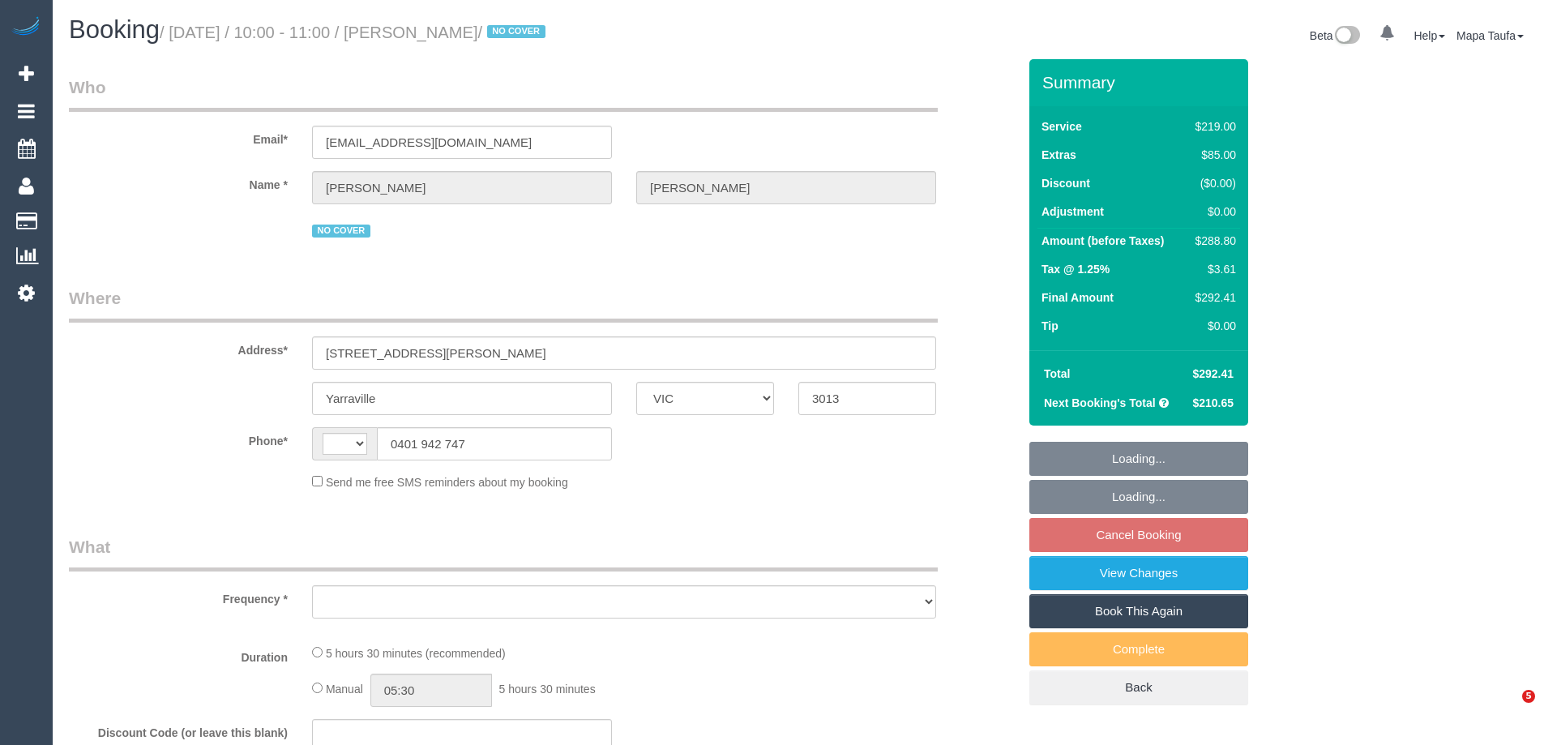
select select "VIC"
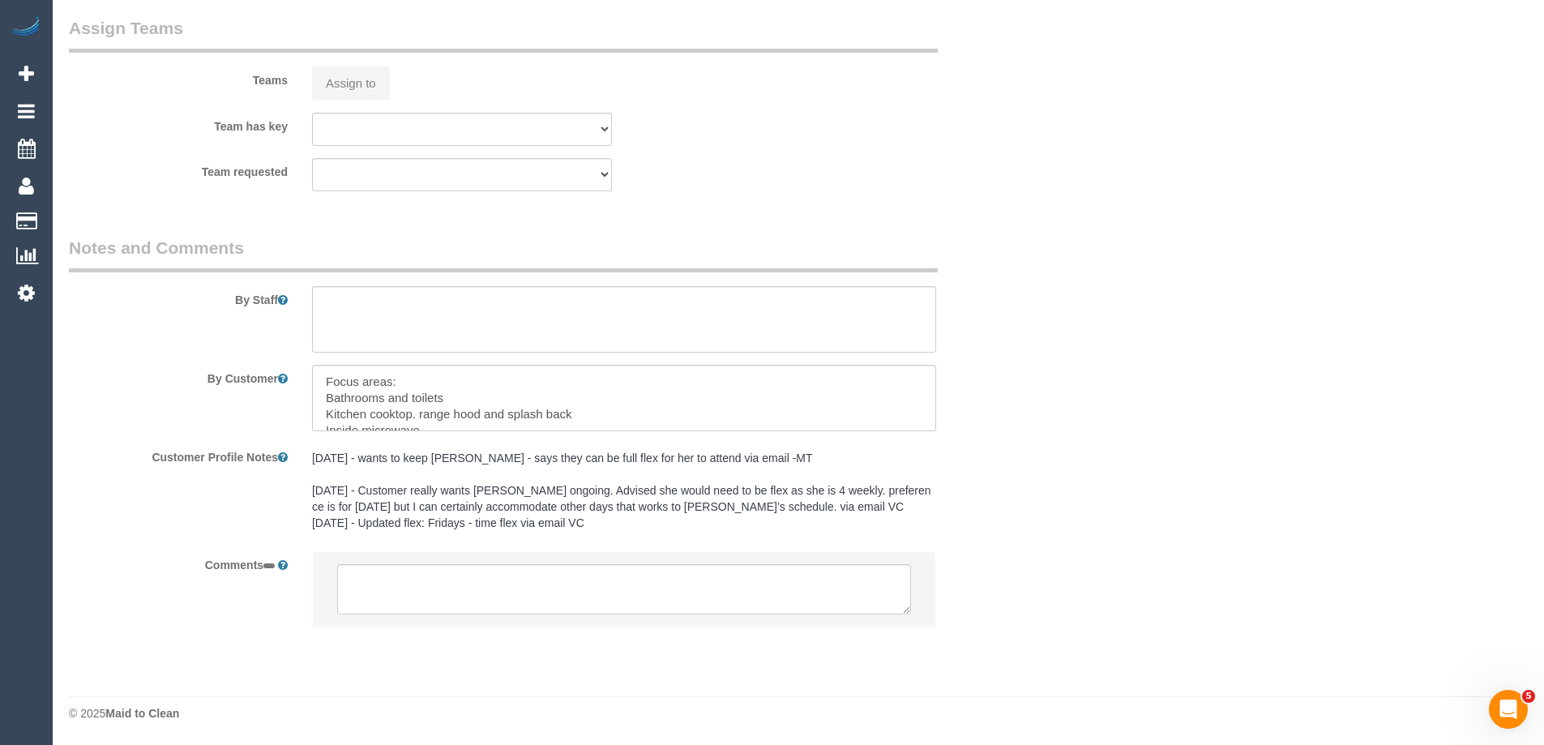
select select "string:AU"
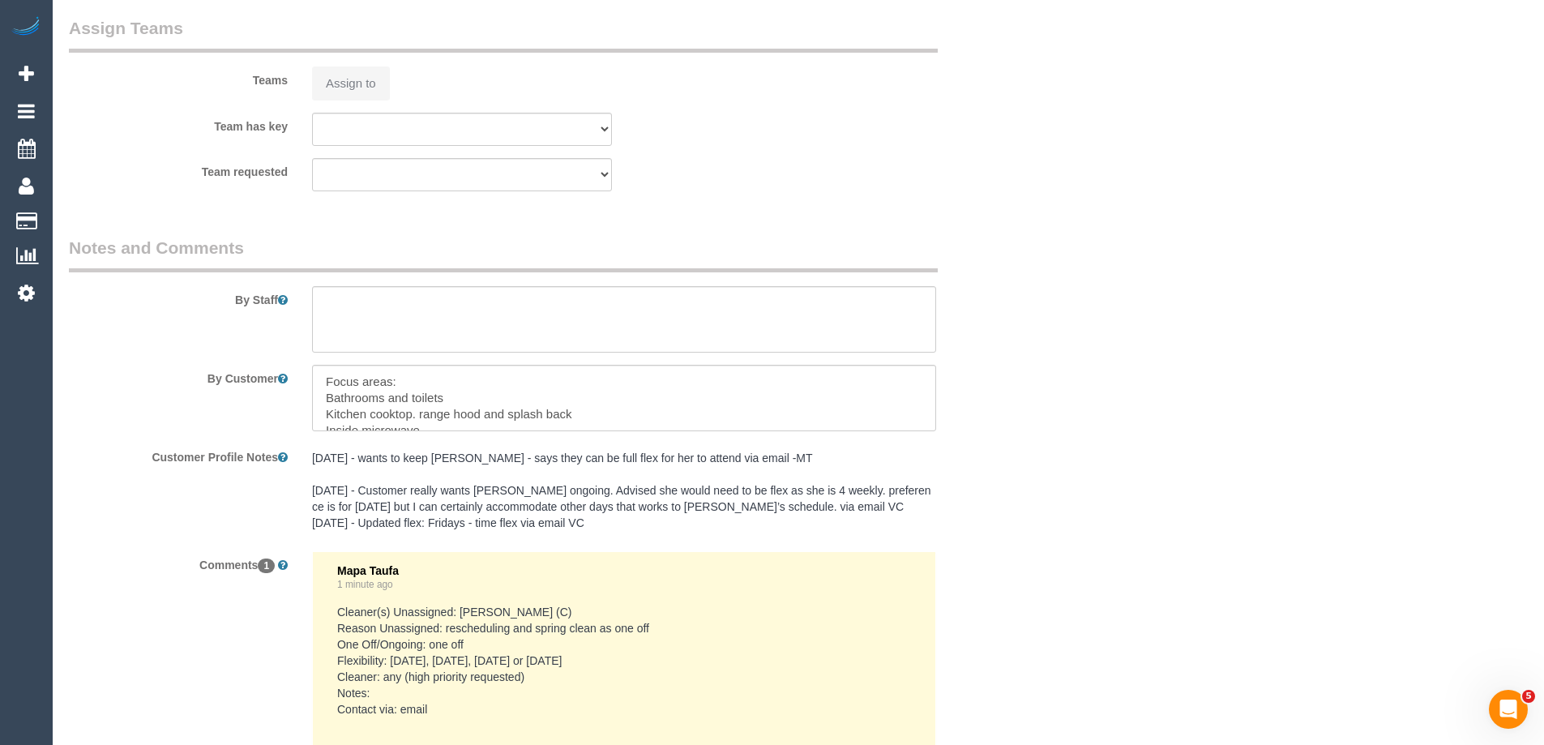
select select "object:558"
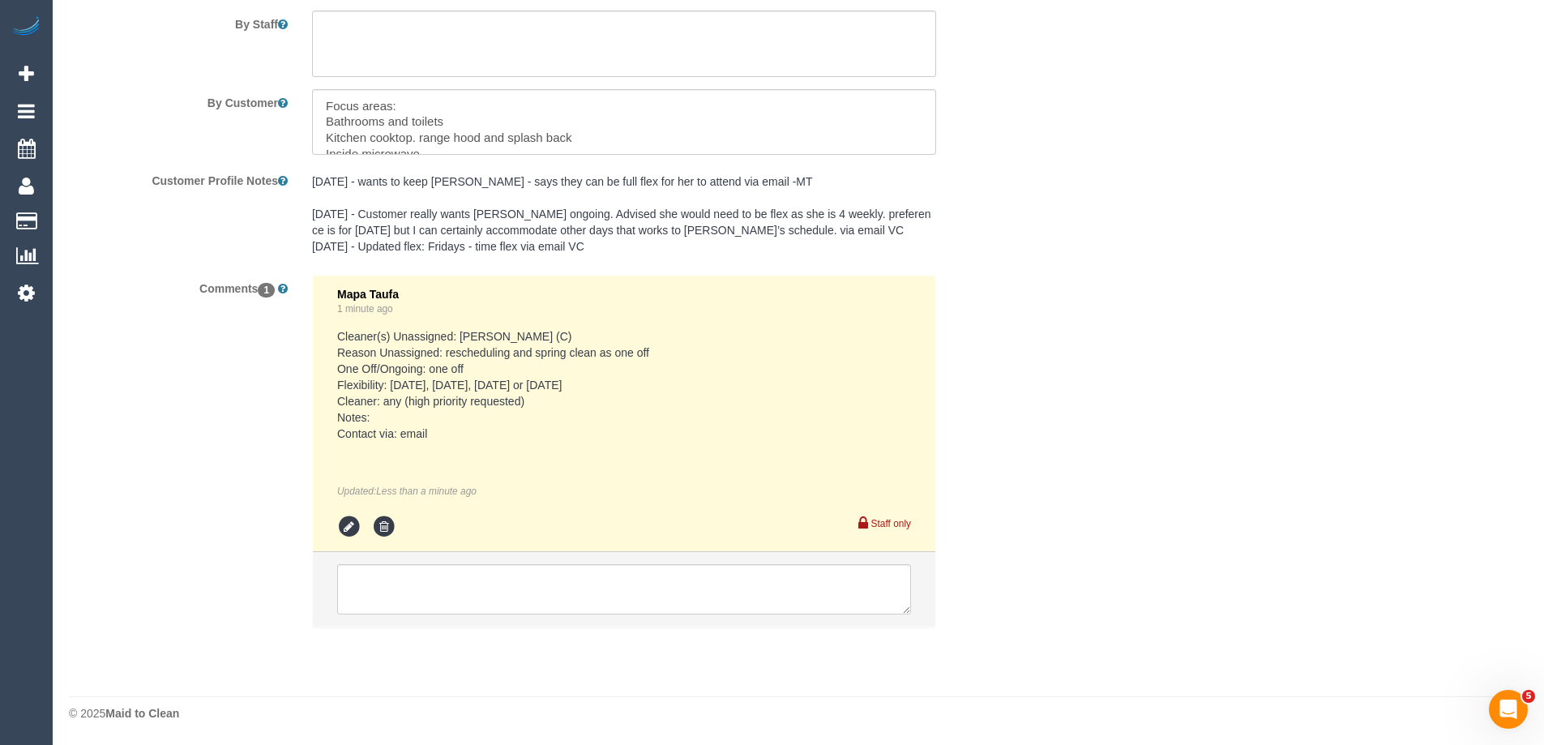
select select "string:stripe-pm_1Q6Ued2GScqysDRVN6pIIr3A"
select select "number:28"
select select "number:14"
select select "number:19"
select select "number:22"
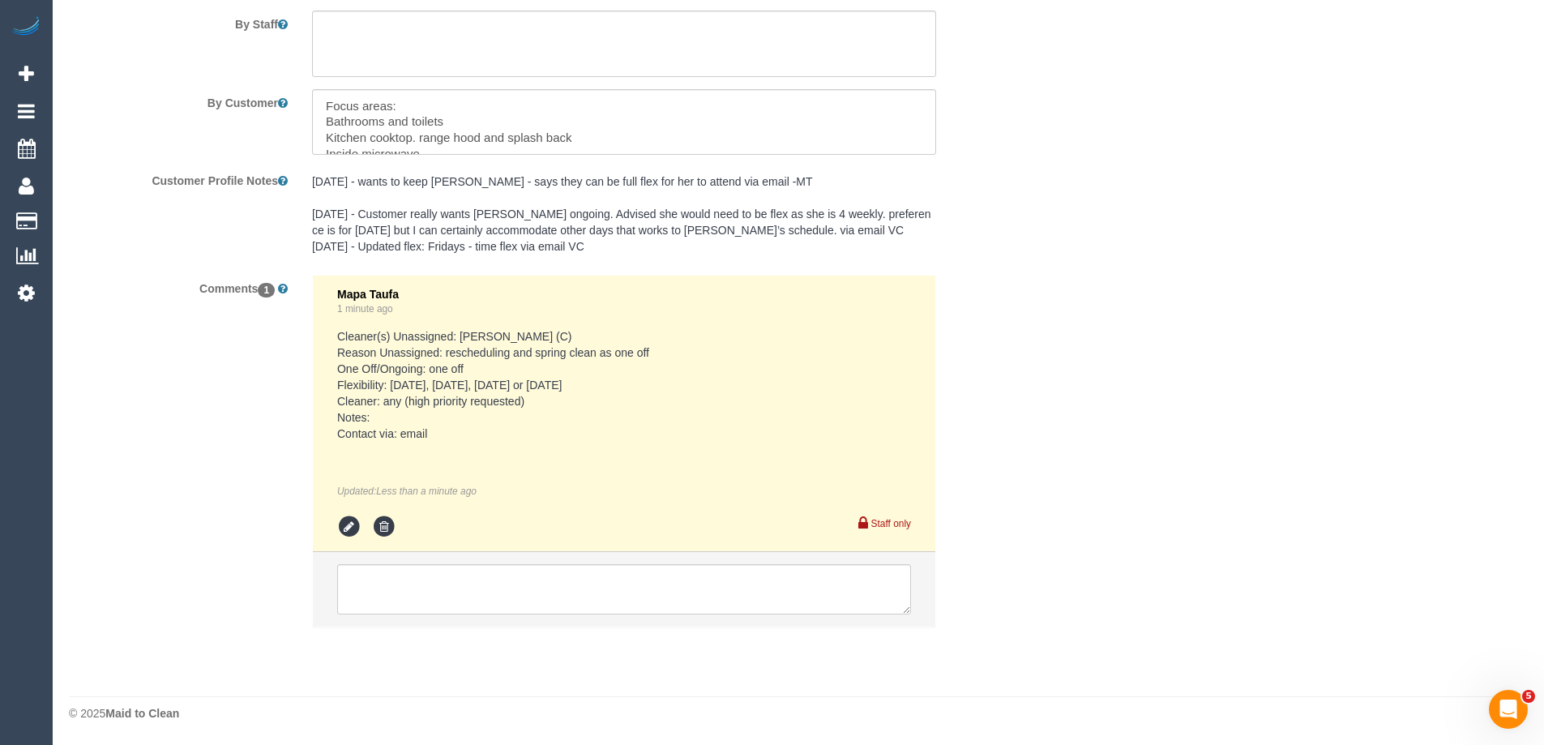
select select "number:34"
select select "number:12"
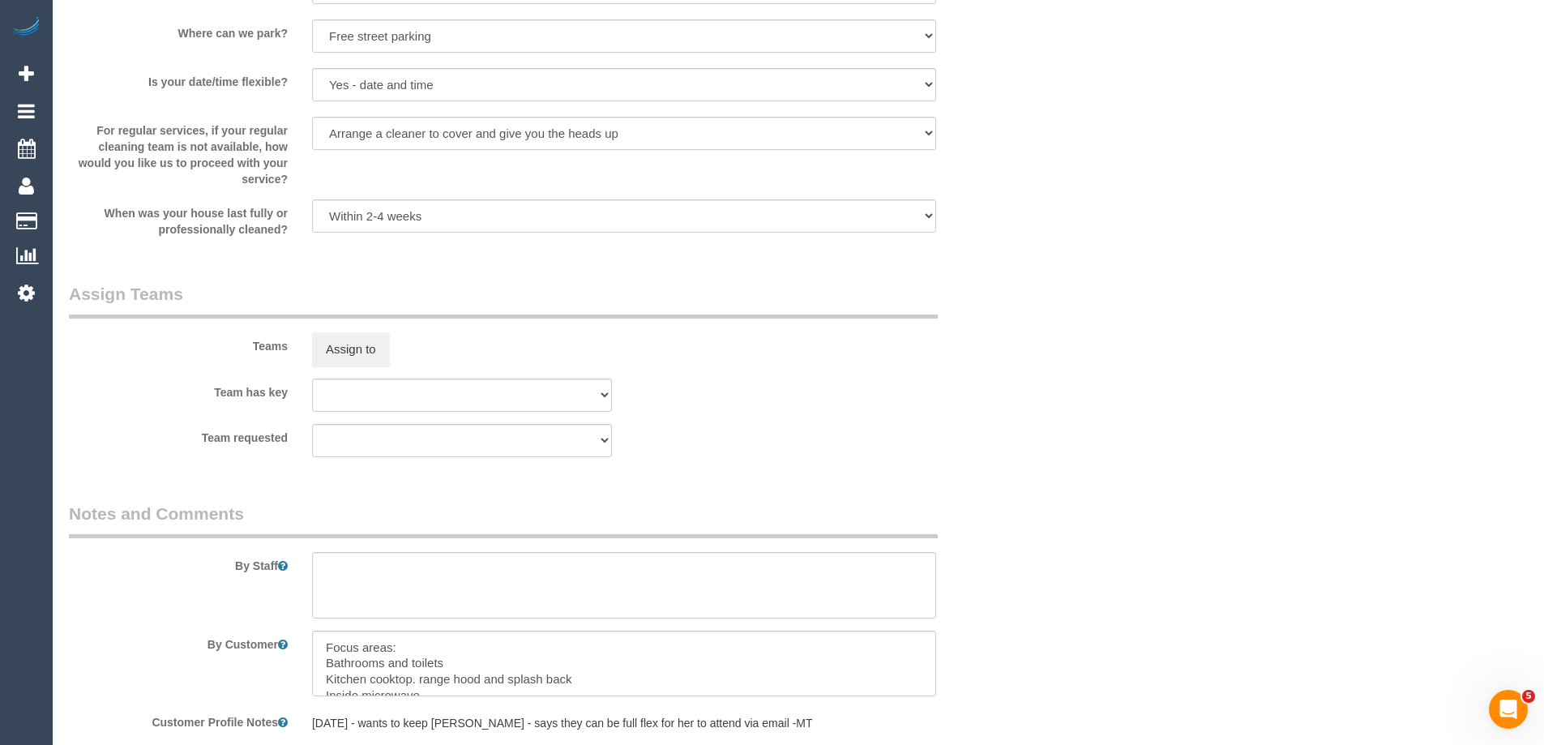
select select "object:1495"
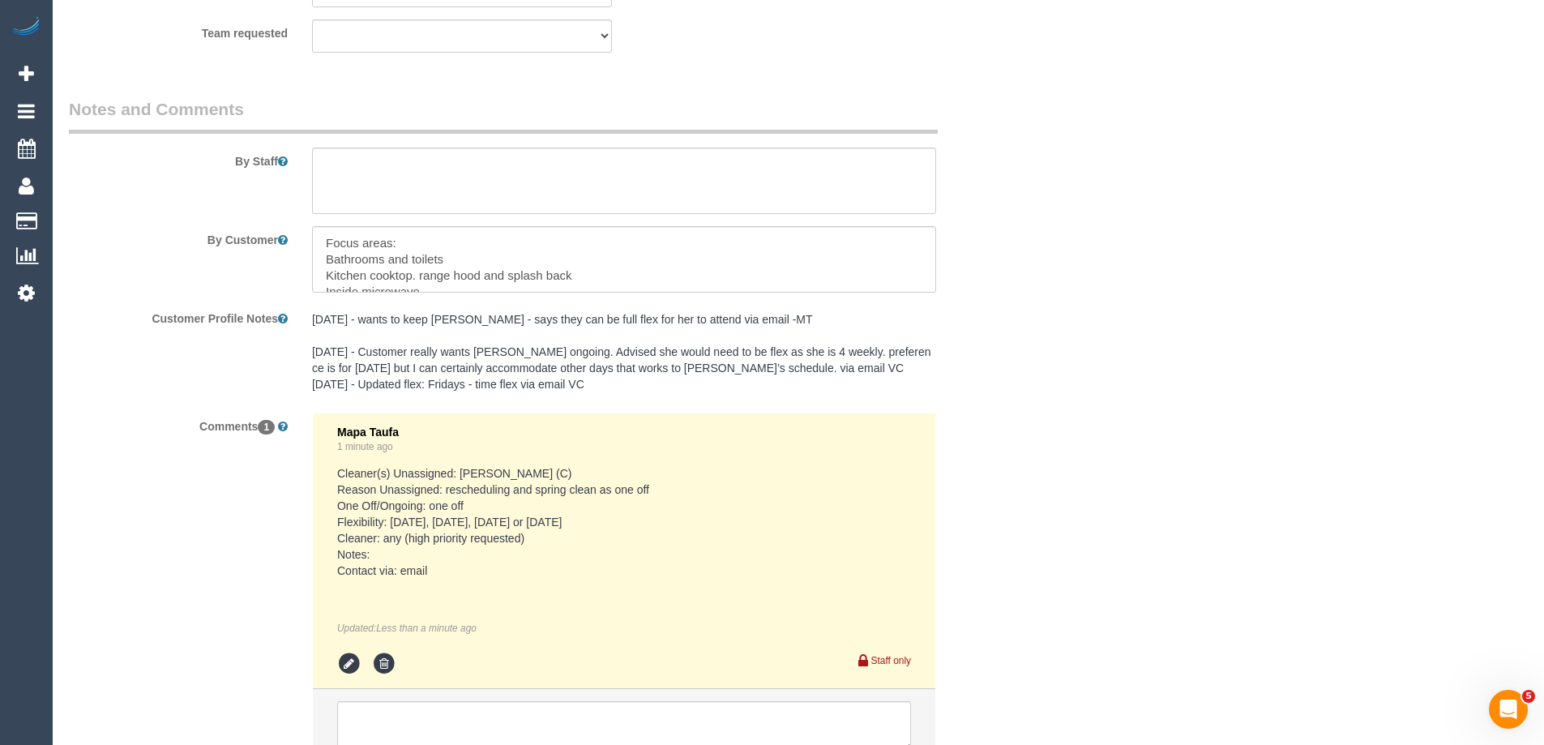
scroll to position [2855, 0]
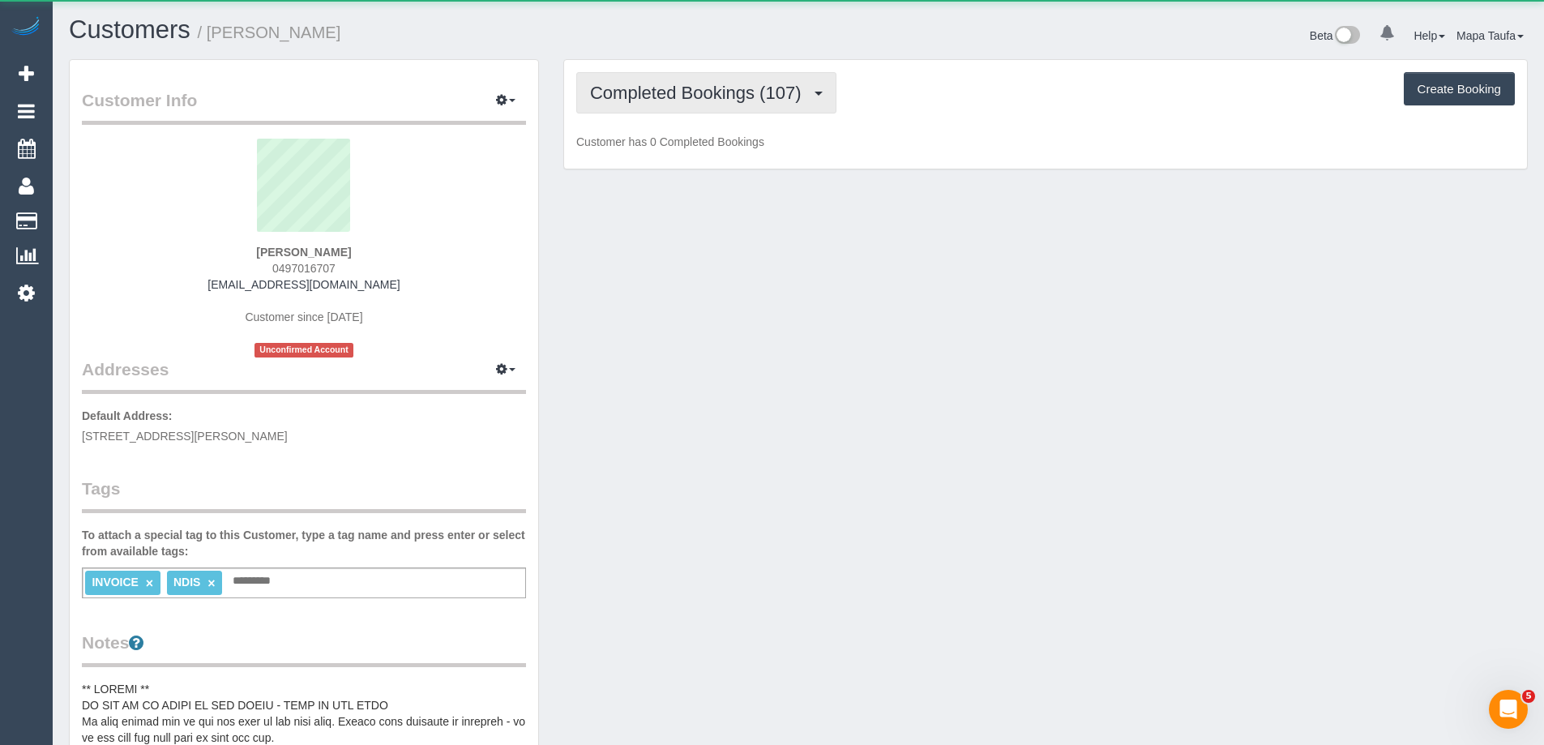
click at [658, 92] on span "Completed Bookings (107)" at bounding box center [699, 93] width 219 height 20
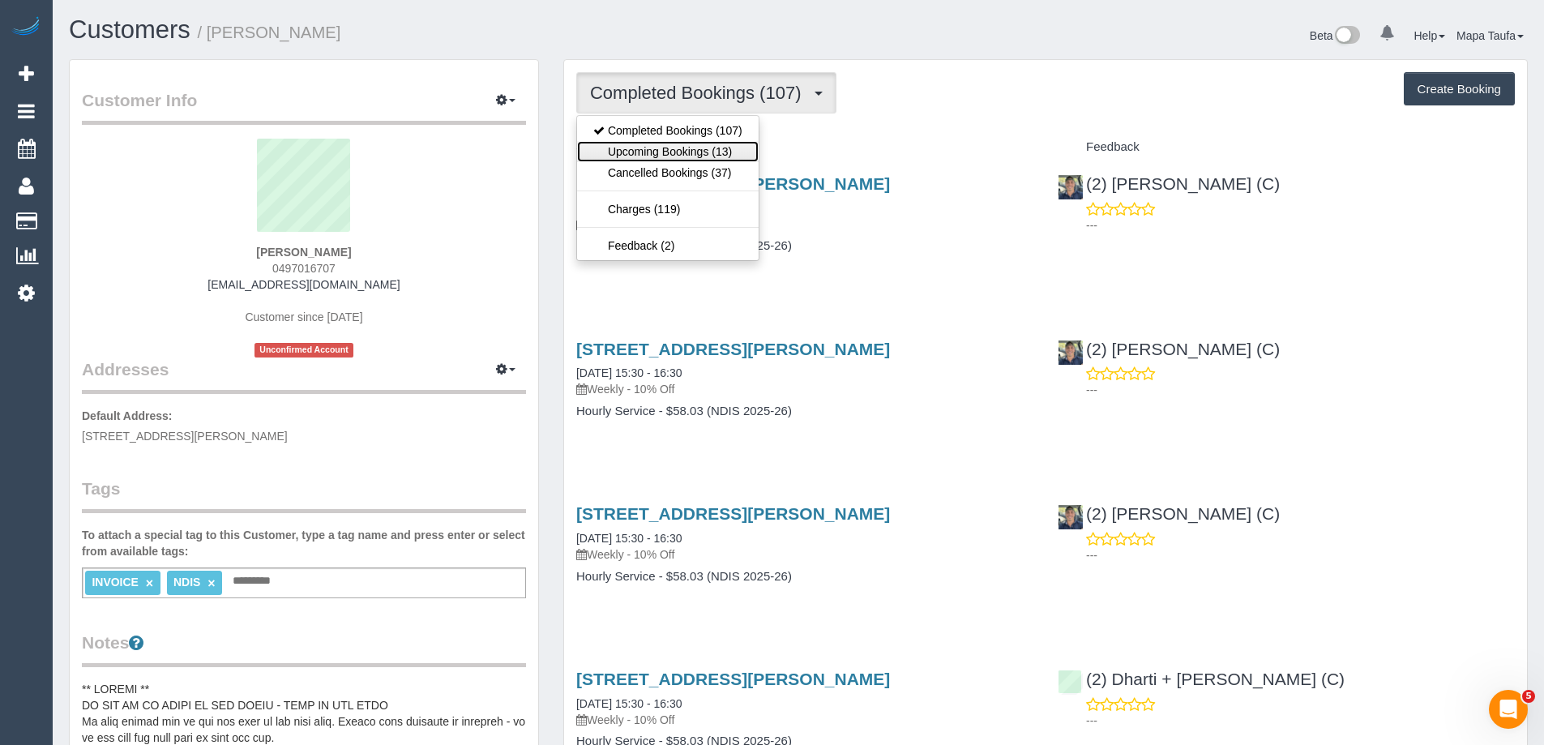
click at [679, 150] on link "Upcoming Bookings (13)" at bounding box center [668, 151] width 182 height 21
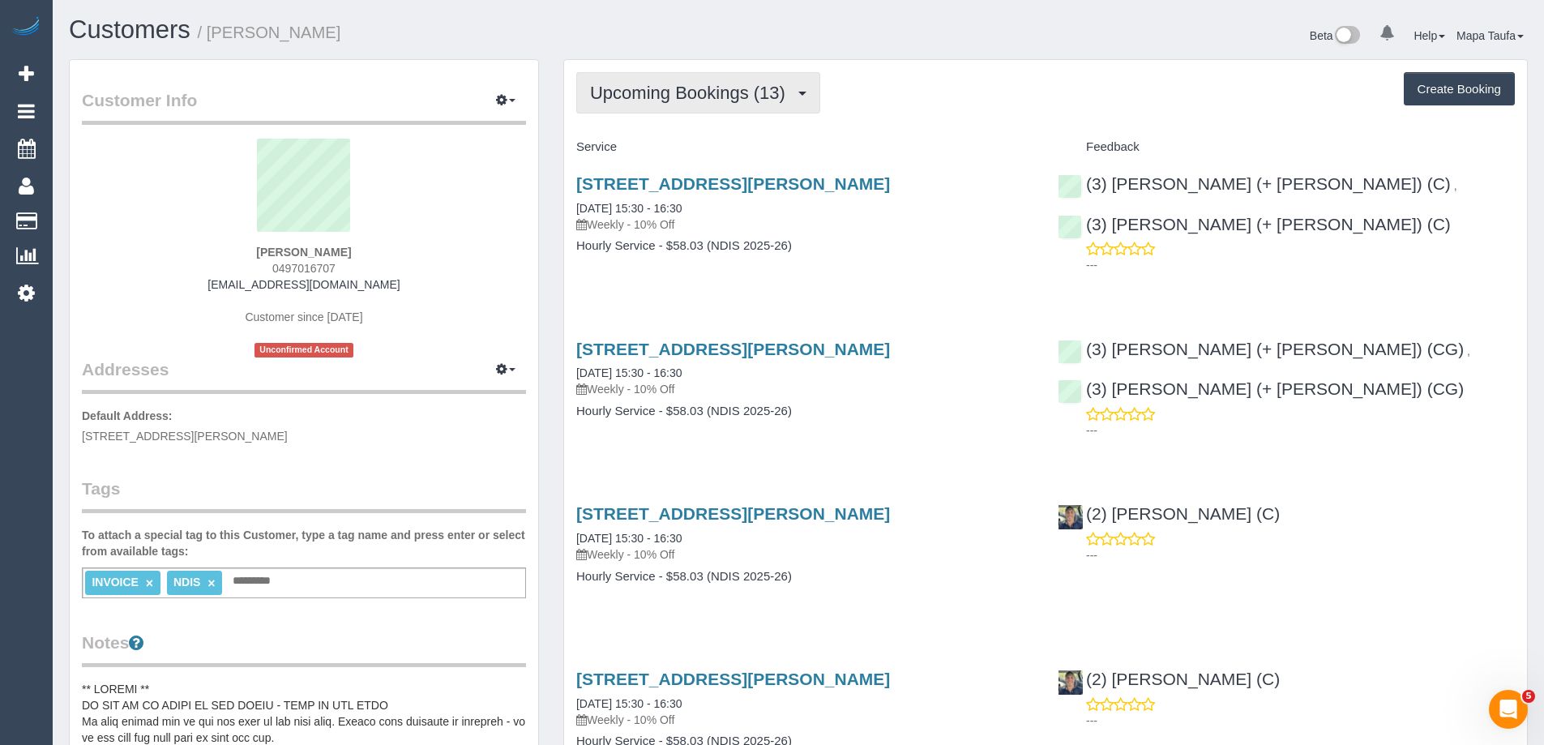
click at [681, 100] on span "Upcoming Bookings (13)" at bounding box center [691, 93] width 203 height 20
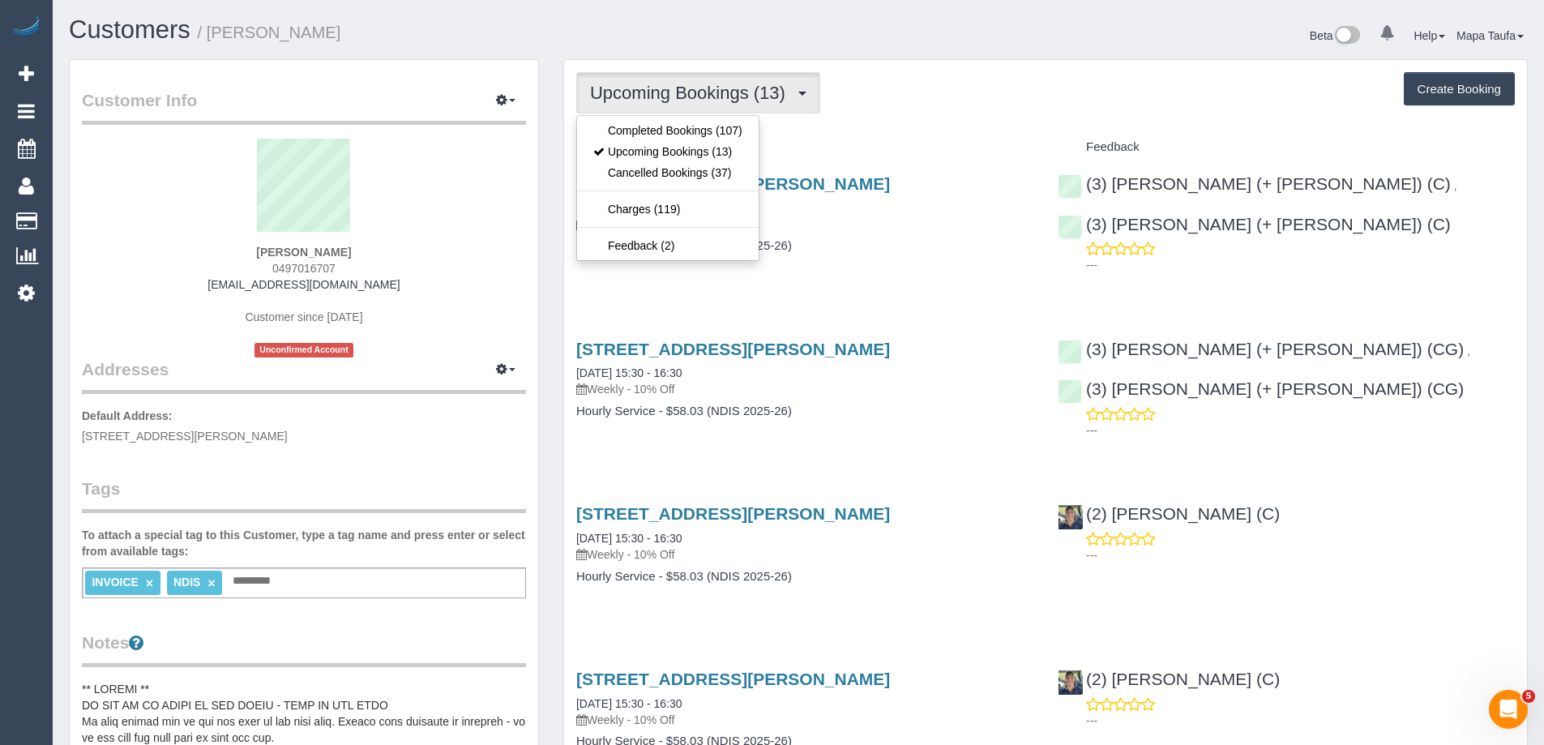
click at [934, 146] on h4 "Service" at bounding box center [804, 147] width 457 height 14
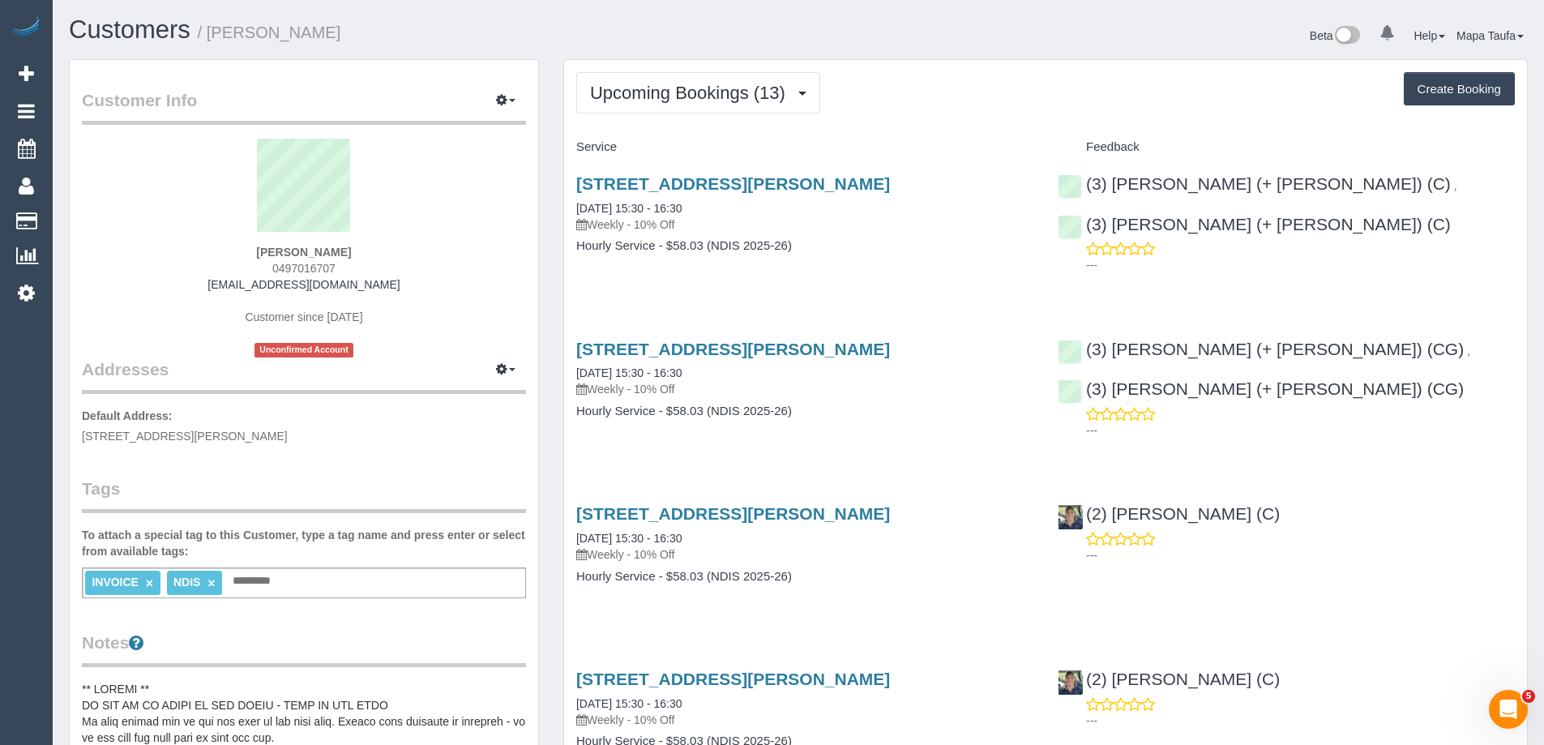
click at [649, 85] on span "Upcoming Bookings (13)" at bounding box center [691, 93] width 203 height 20
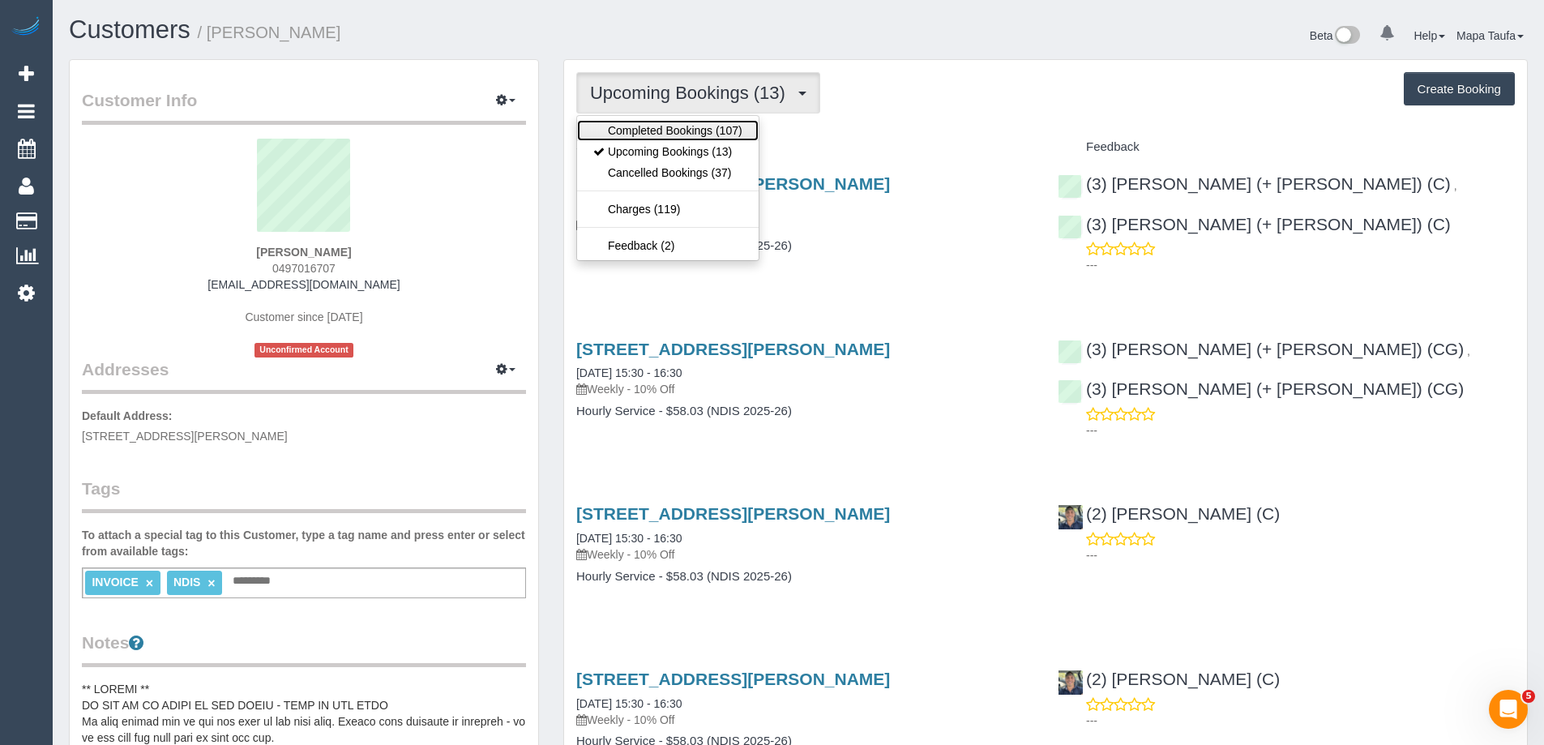
click at [682, 130] on link "Completed Bookings (107)" at bounding box center [668, 130] width 182 height 21
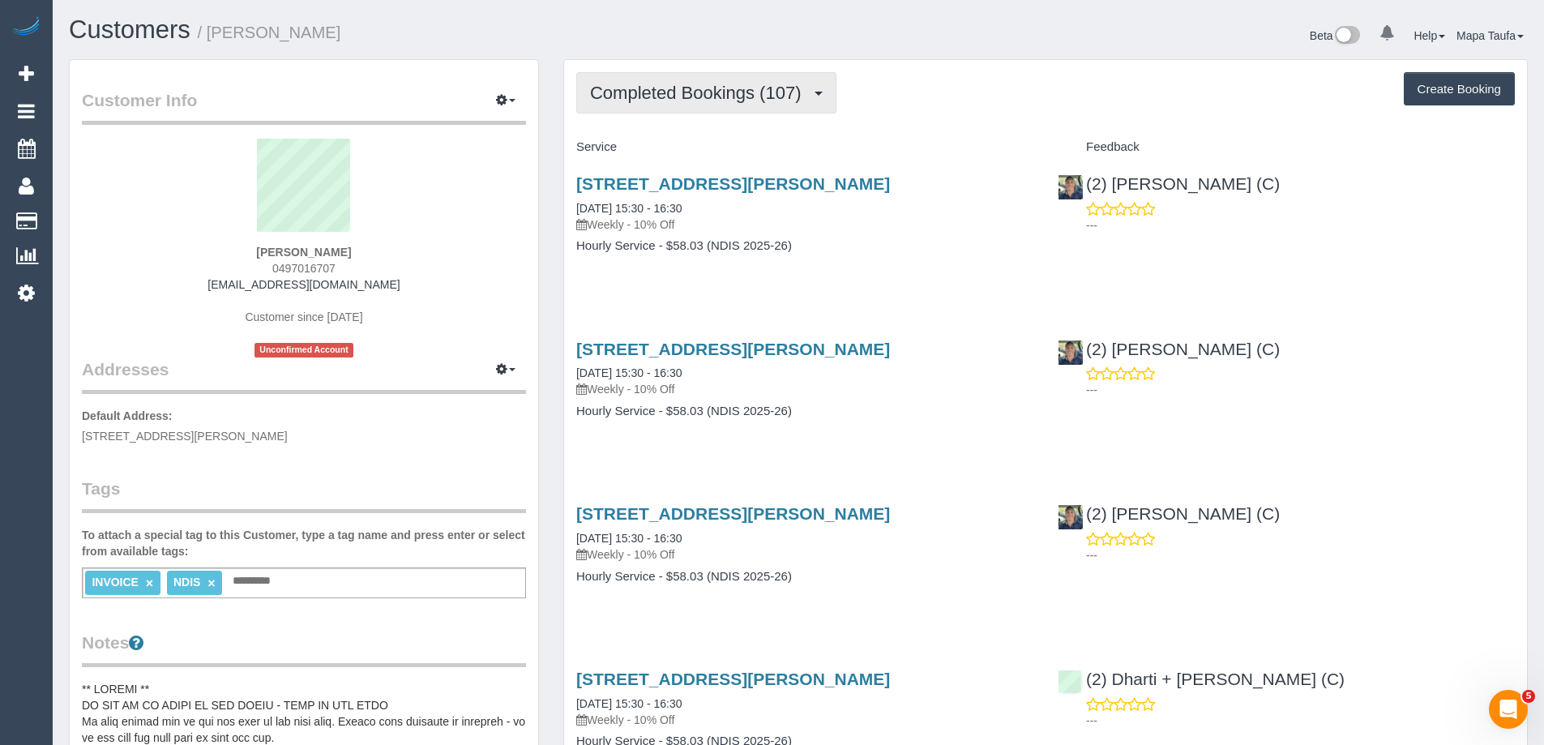
click at [740, 86] on span "Completed Bookings (107)" at bounding box center [699, 93] width 219 height 20
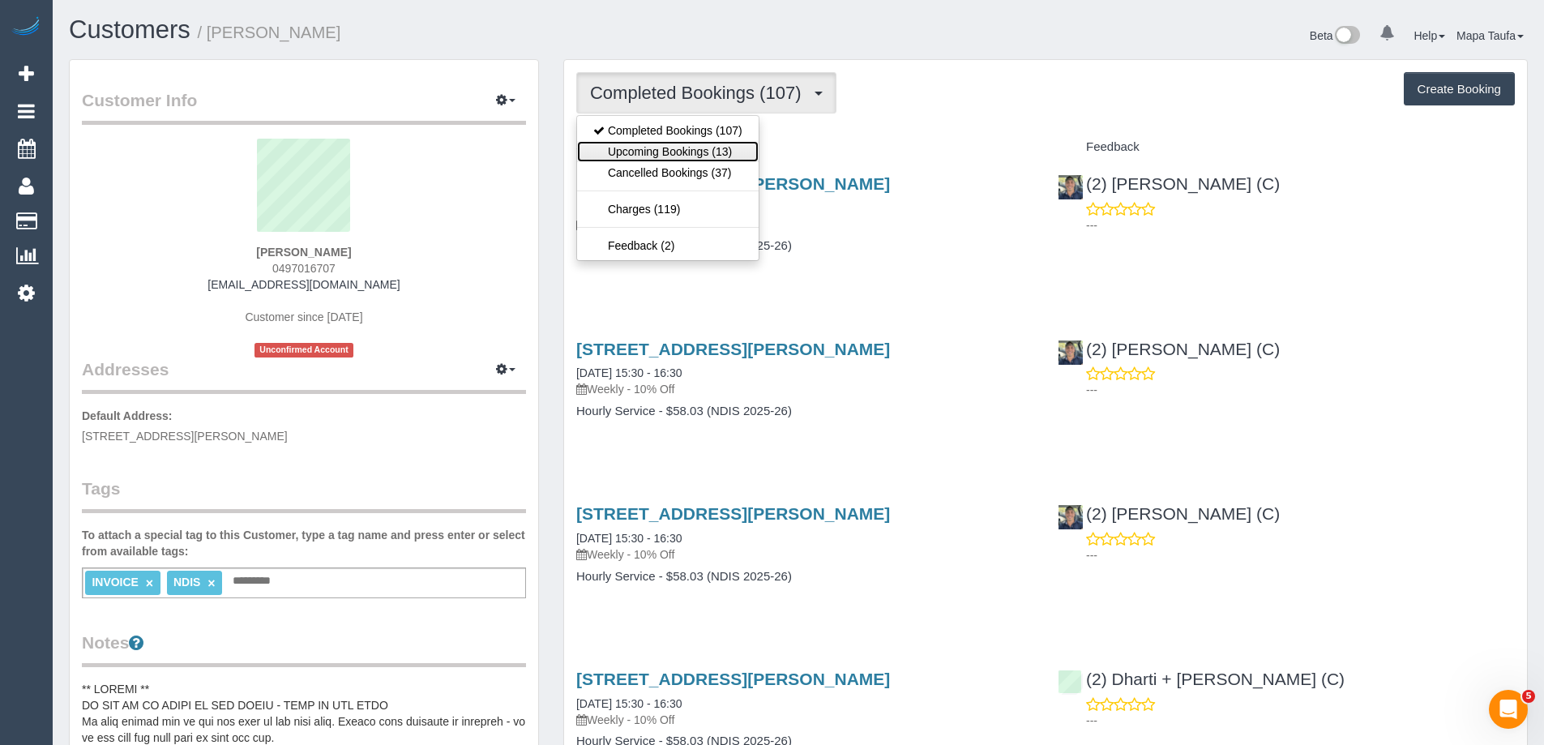
click at [728, 148] on link "Upcoming Bookings (13)" at bounding box center [668, 151] width 182 height 21
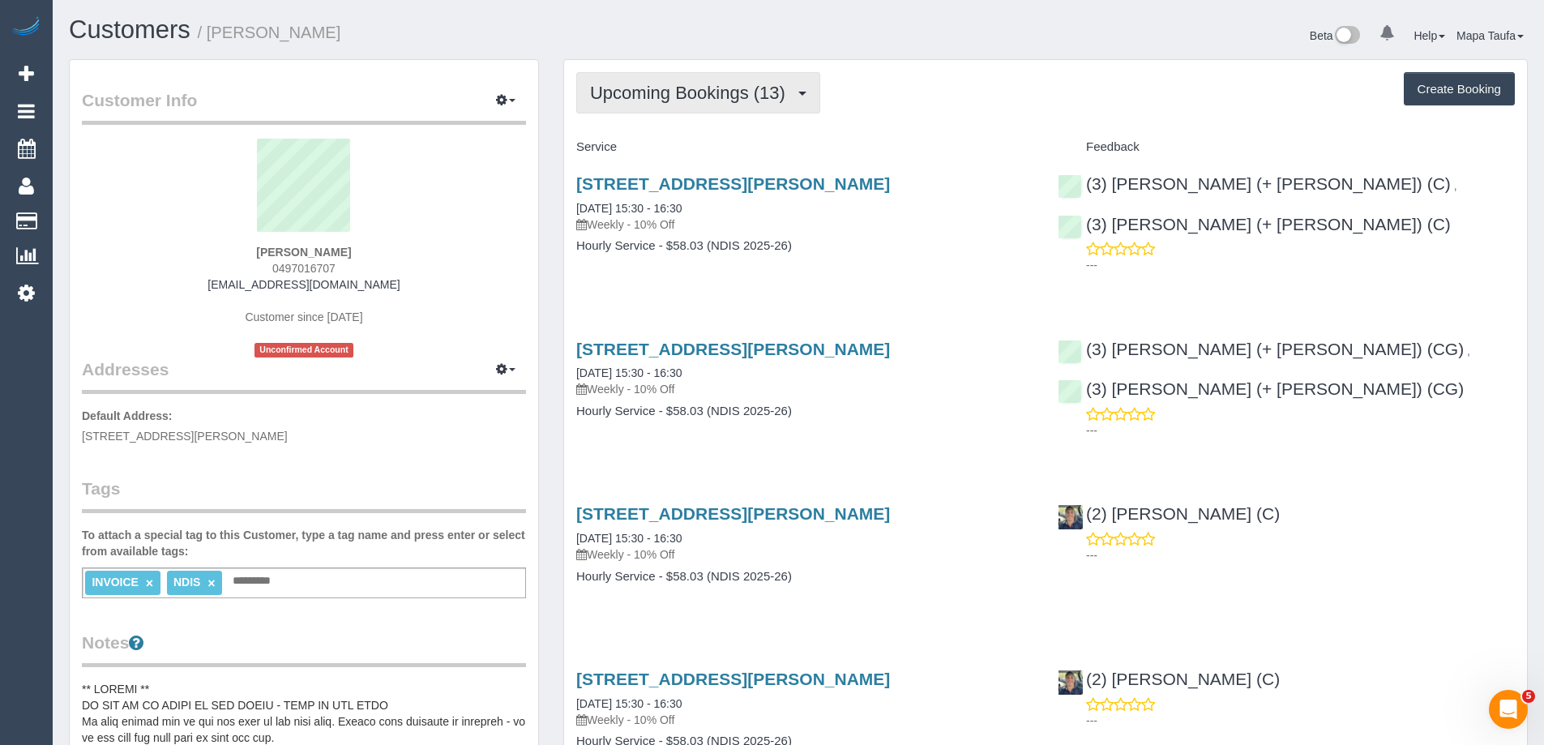
click at [764, 90] on span "Upcoming Bookings (13)" at bounding box center [691, 93] width 203 height 20
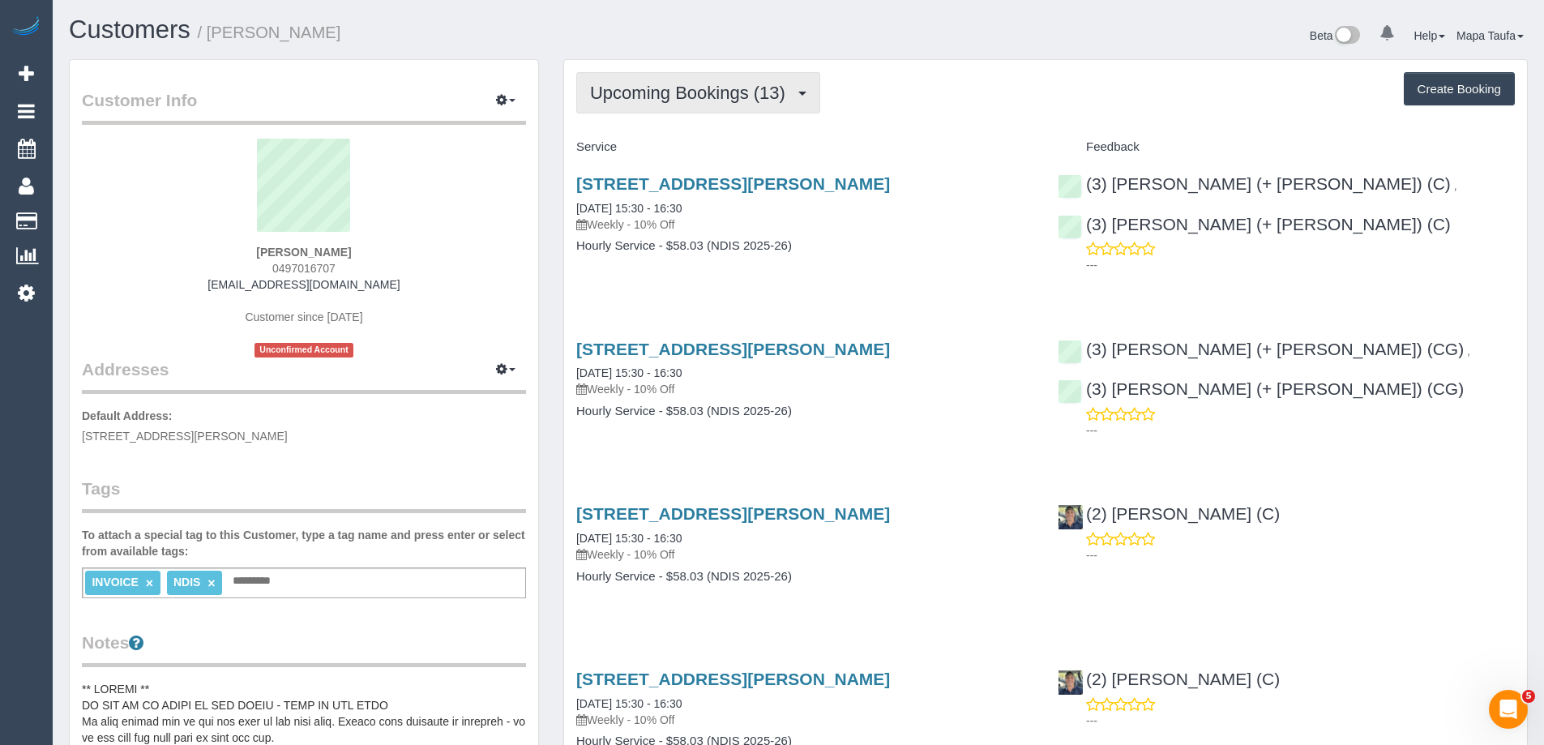
click at [669, 89] on span "Upcoming Bookings (13)" at bounding box center [691, 93] width 203 height 20
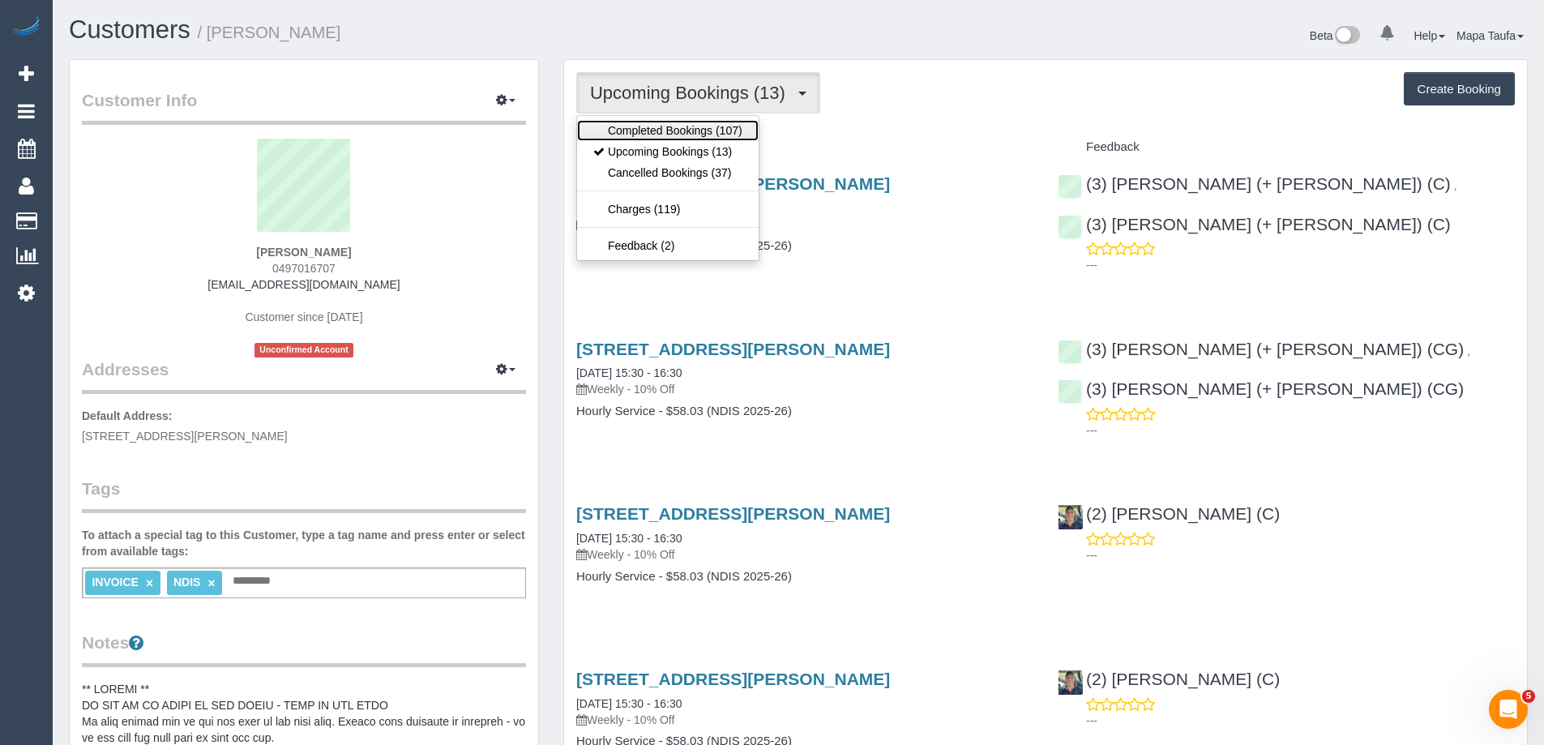
click at [662, 123] on link "Completed Bookings (107)" at bounding box center [668, 130] width 182 height 21
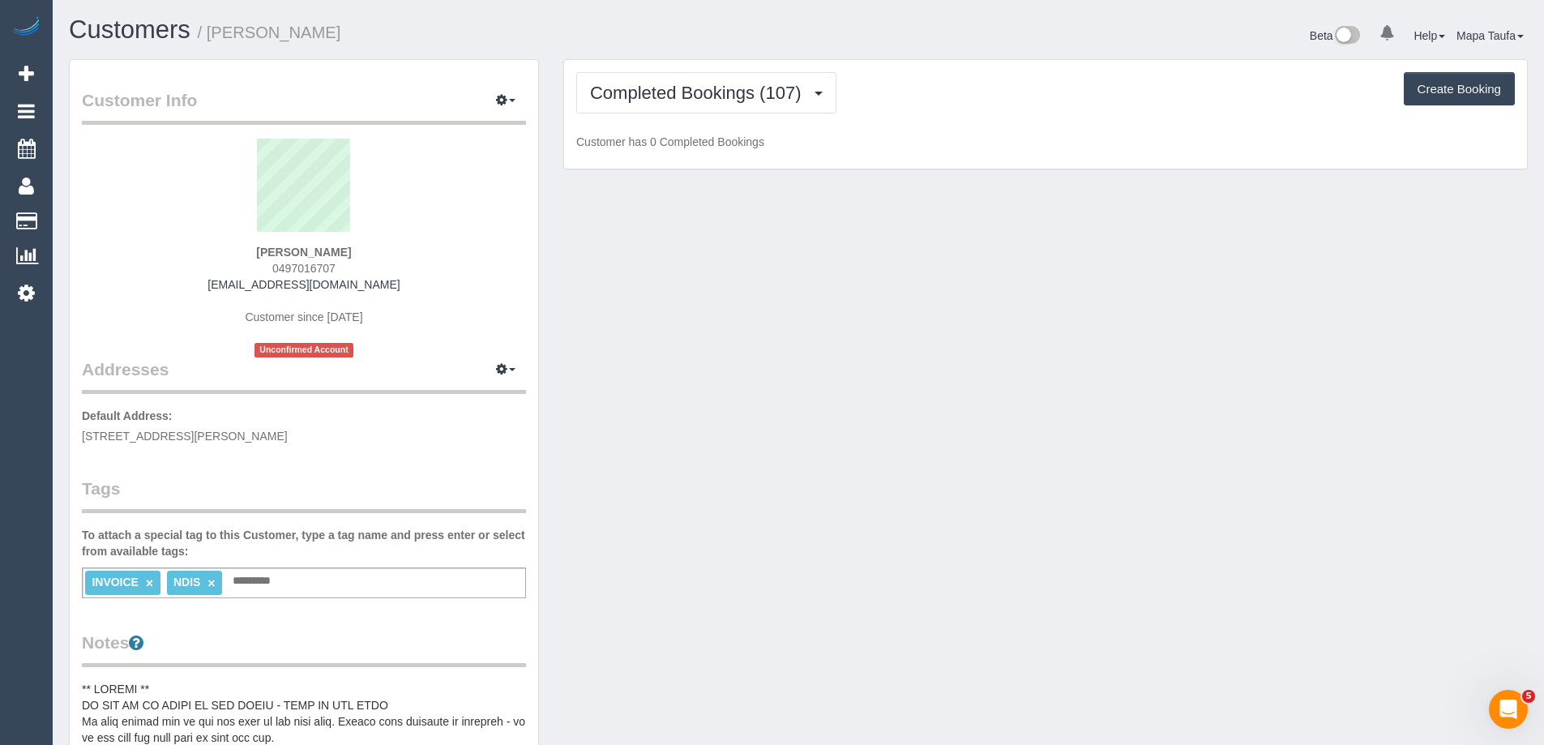
click at [877, 132] on div "Completed Bookings (107) Completed Bookings (107) Upcoming Bookings (13) Cancel…" at bounding box center [1045, 114] width 963 height 109
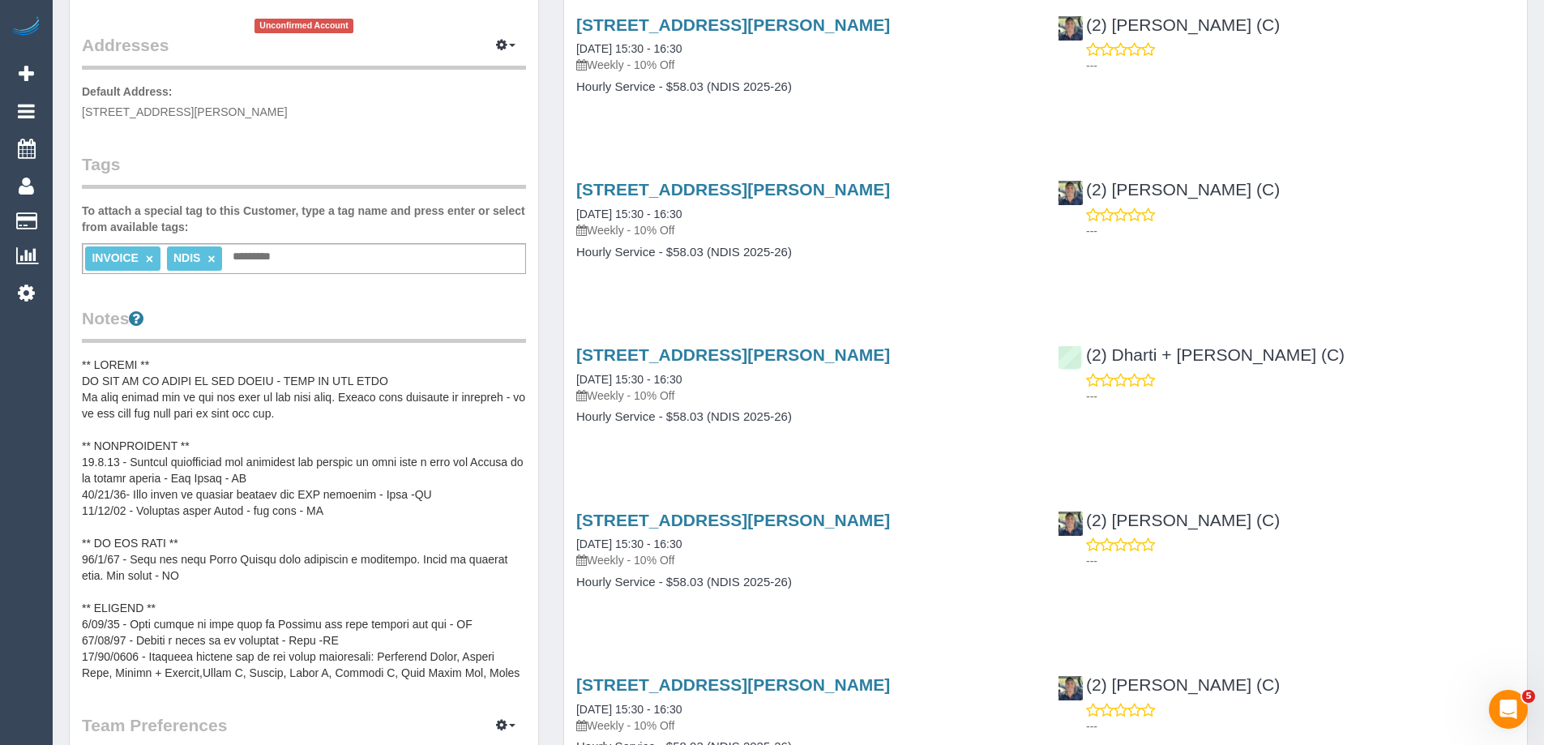
scroll to position [81, 0]
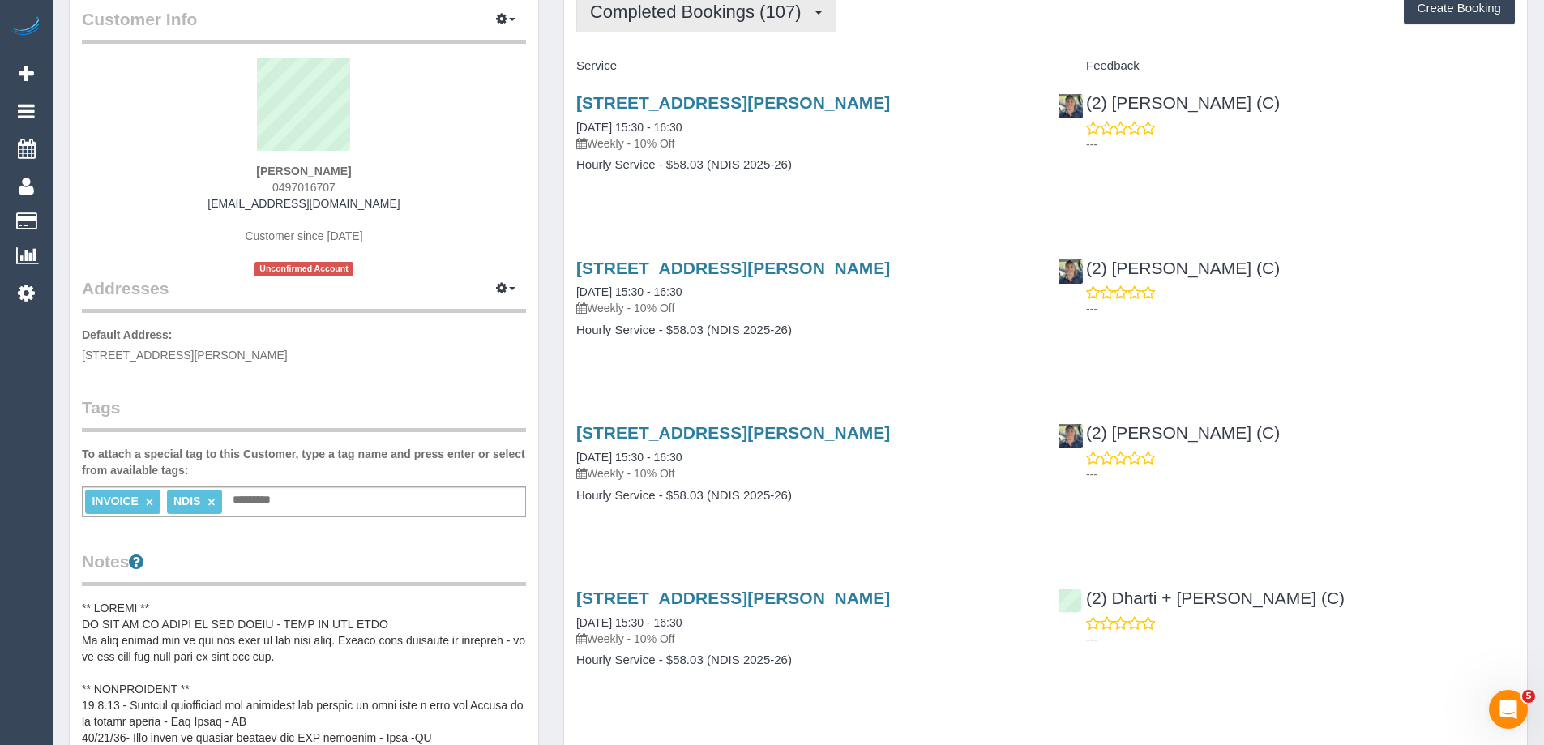
click at [683, 21] on span "Completed Bookings (107)" at bounding box center [699, 12] width 219 height 20
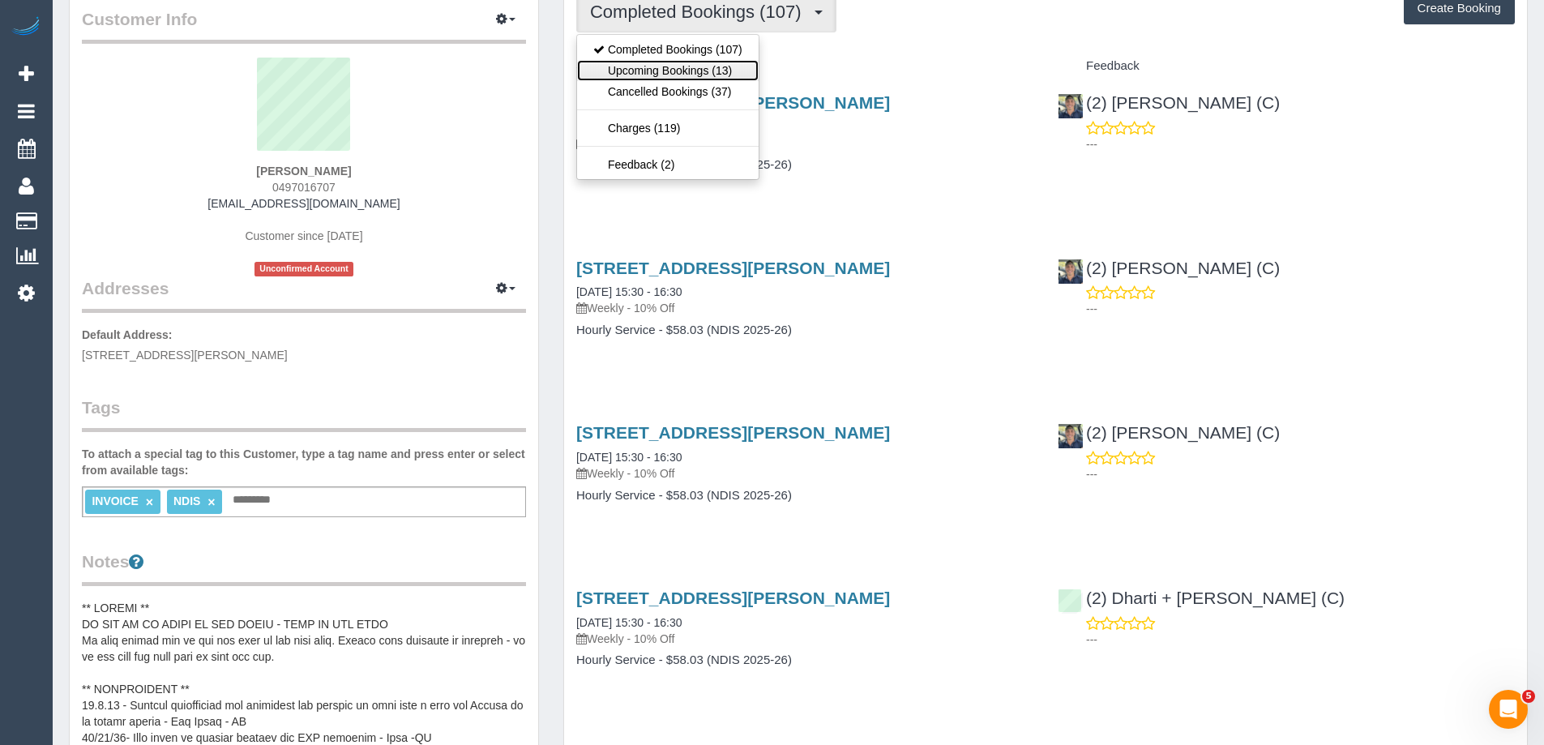
click at [686, 66] on link "Upcoming Bookings (13)" at bounding box center [668, 70] width 182 height 21
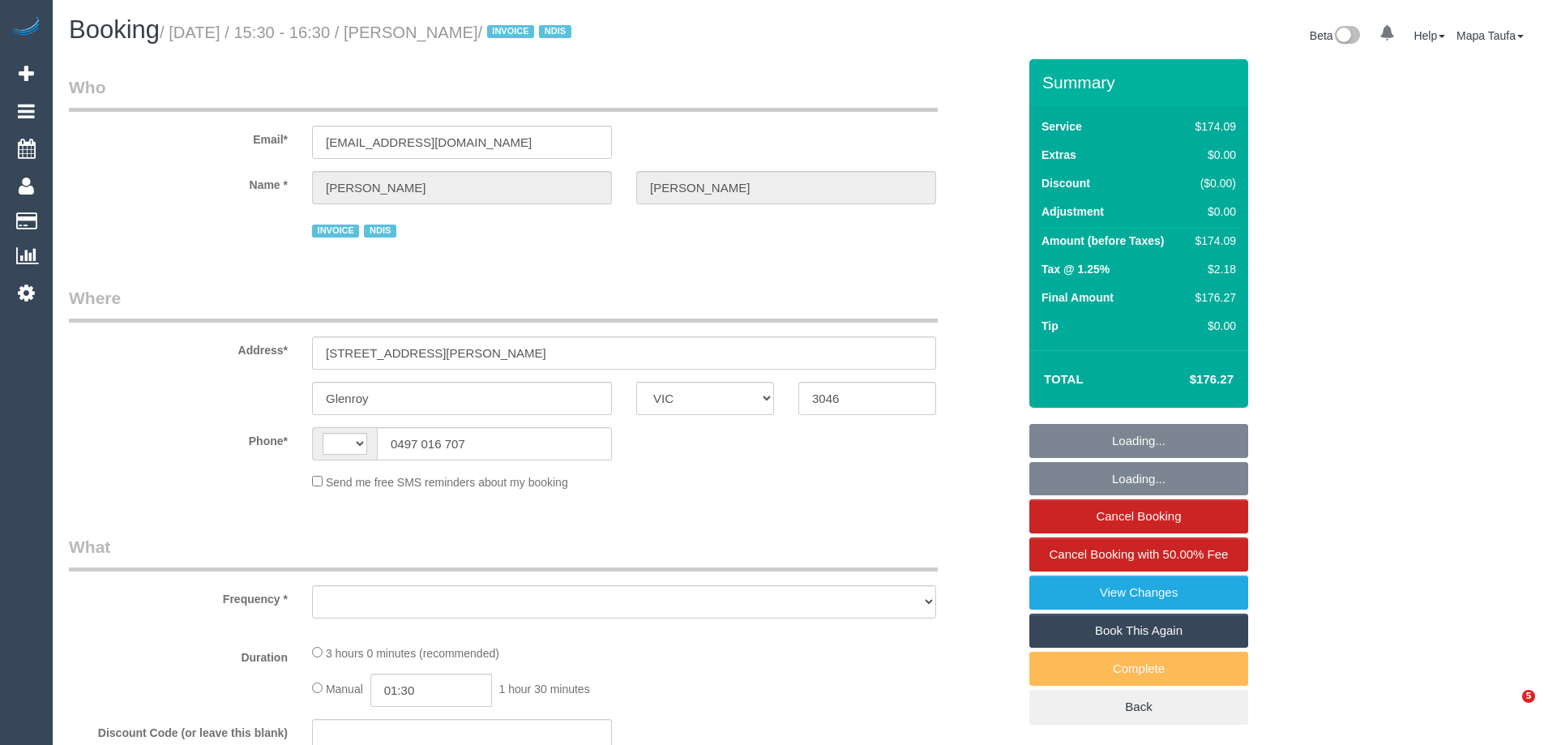
select select "VIC"
select select "string:AU"
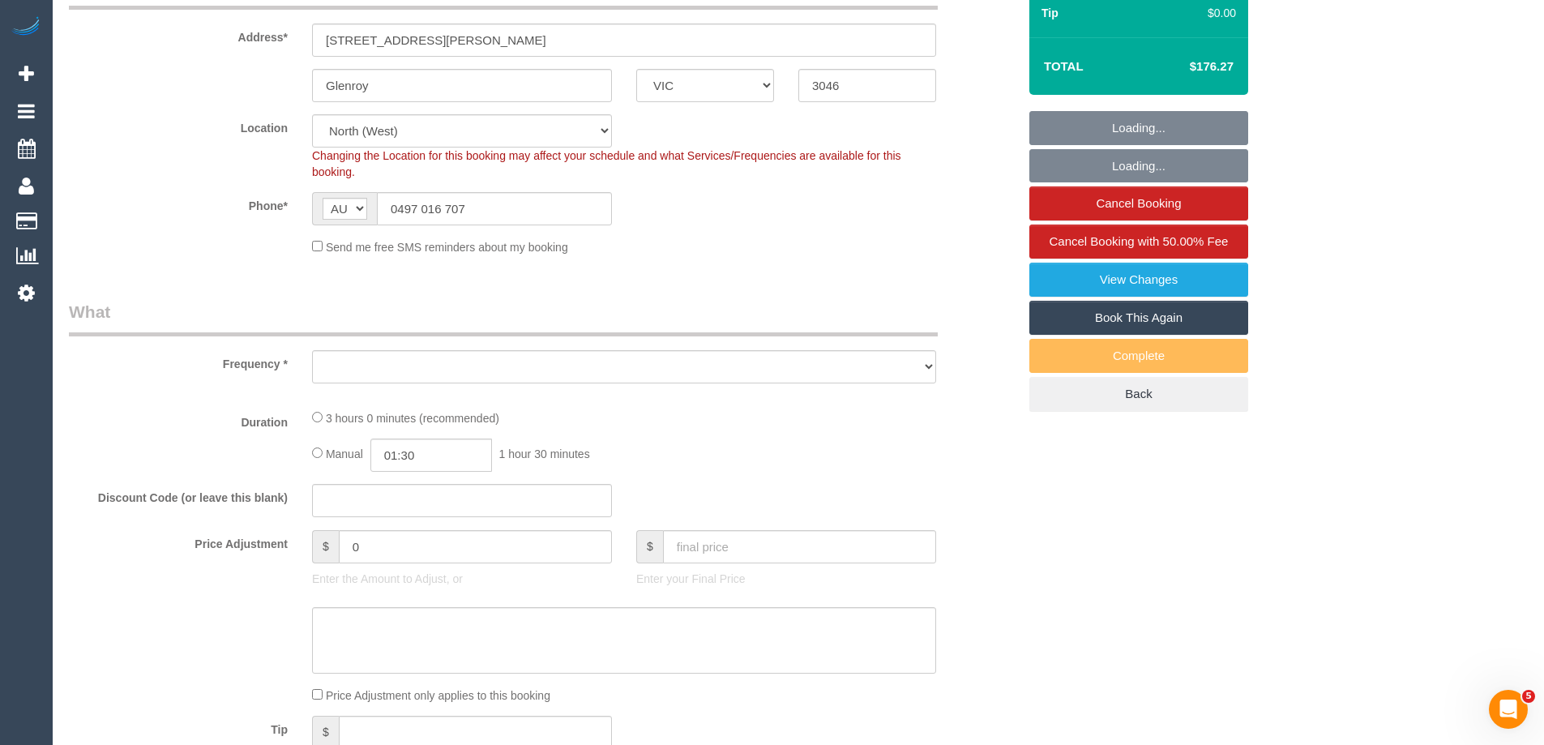
select select "object:556"
select select "180"
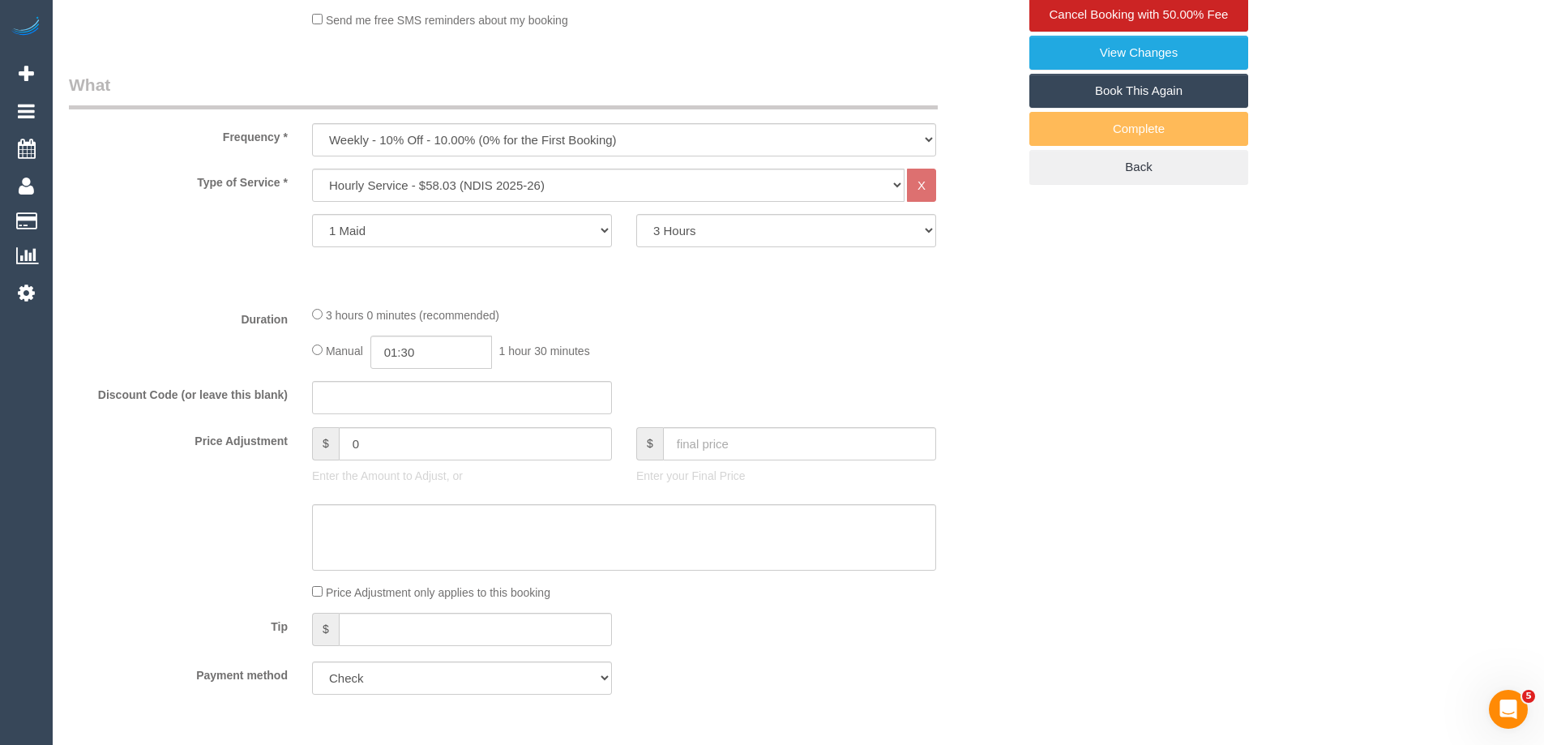
scroll to position [545, 0]
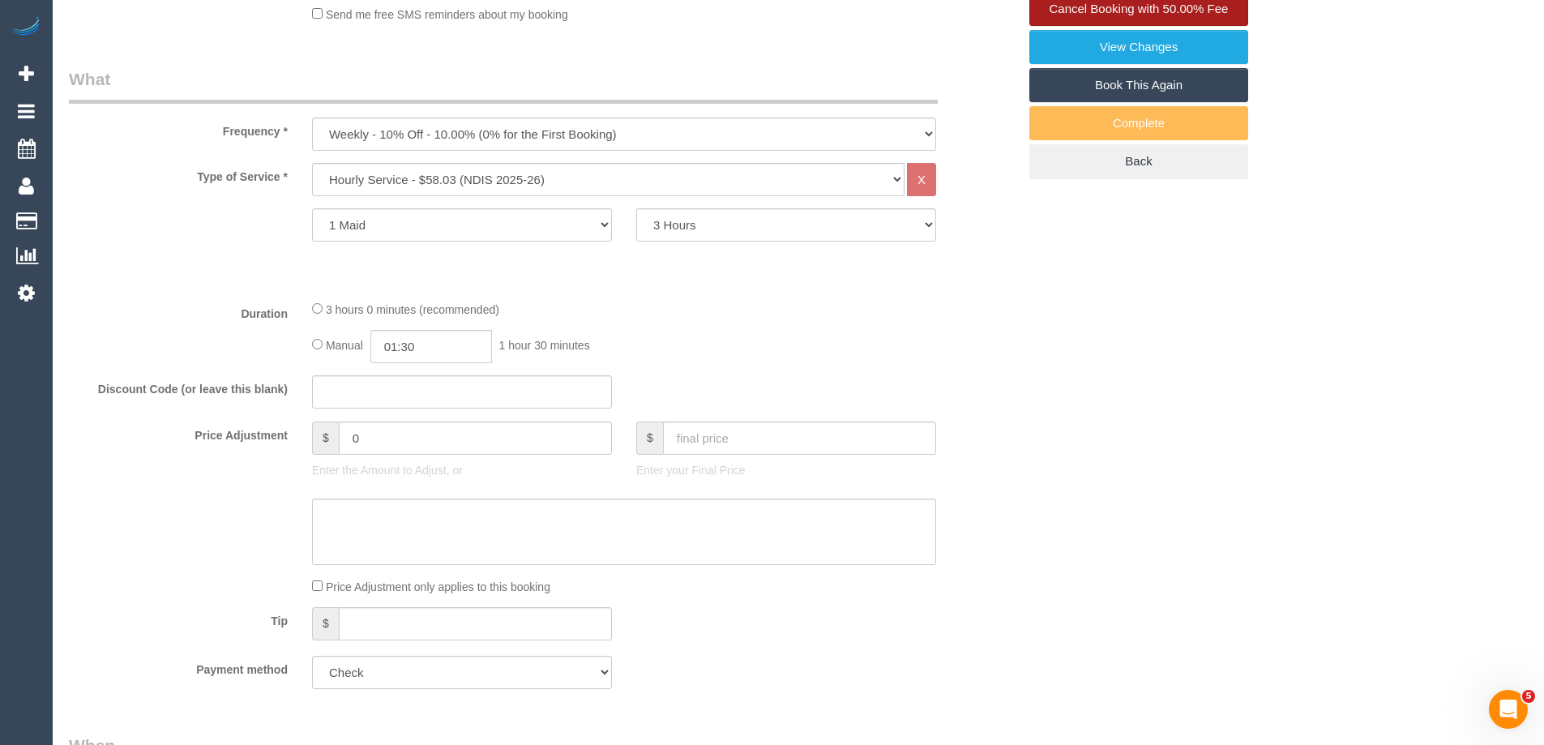
select select "number:29"
select select "number:14"
select select "number:19"
select select "number:24"
select select "number:35"
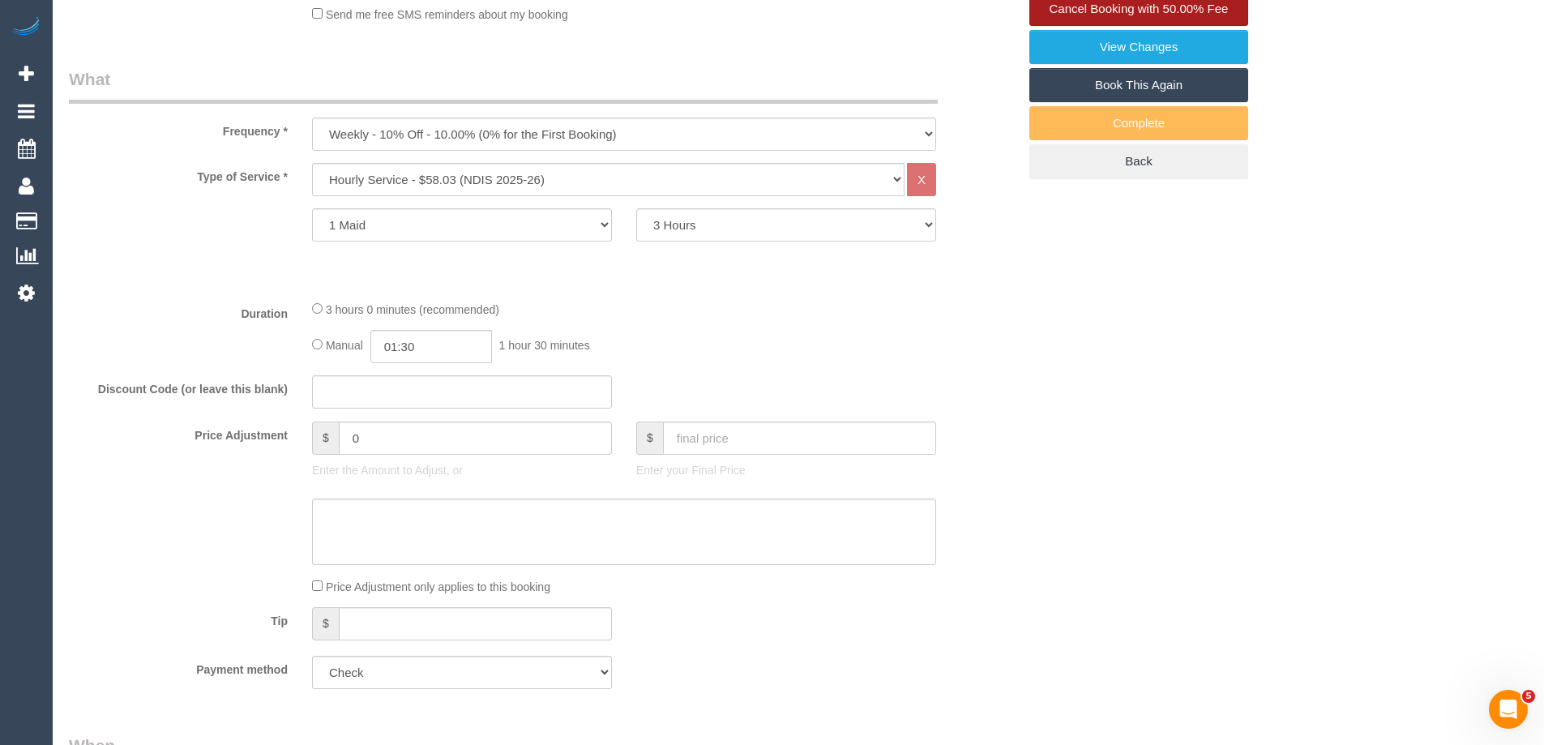
select select "number:11"
select select "object:783"
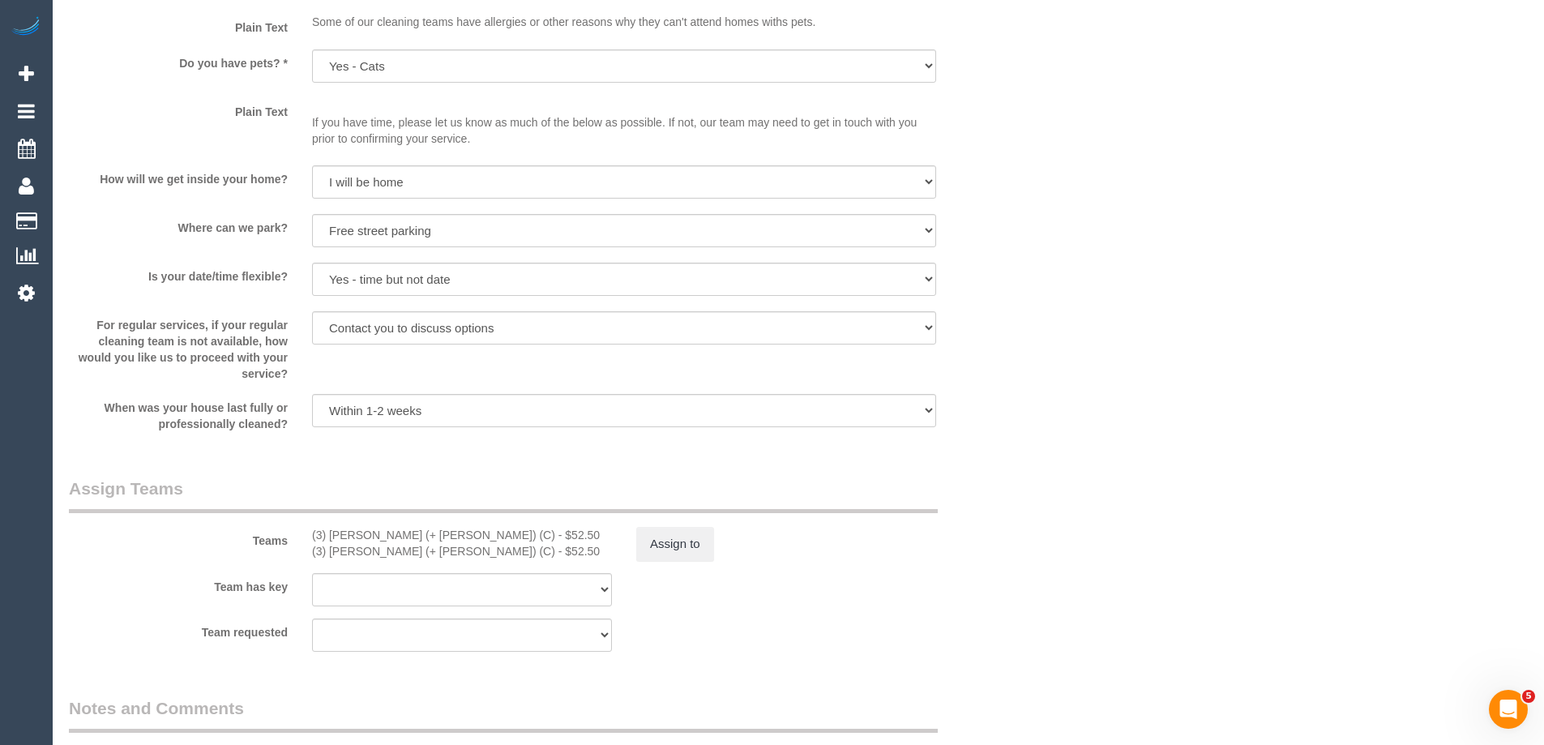
scroll to position [2568, 0]
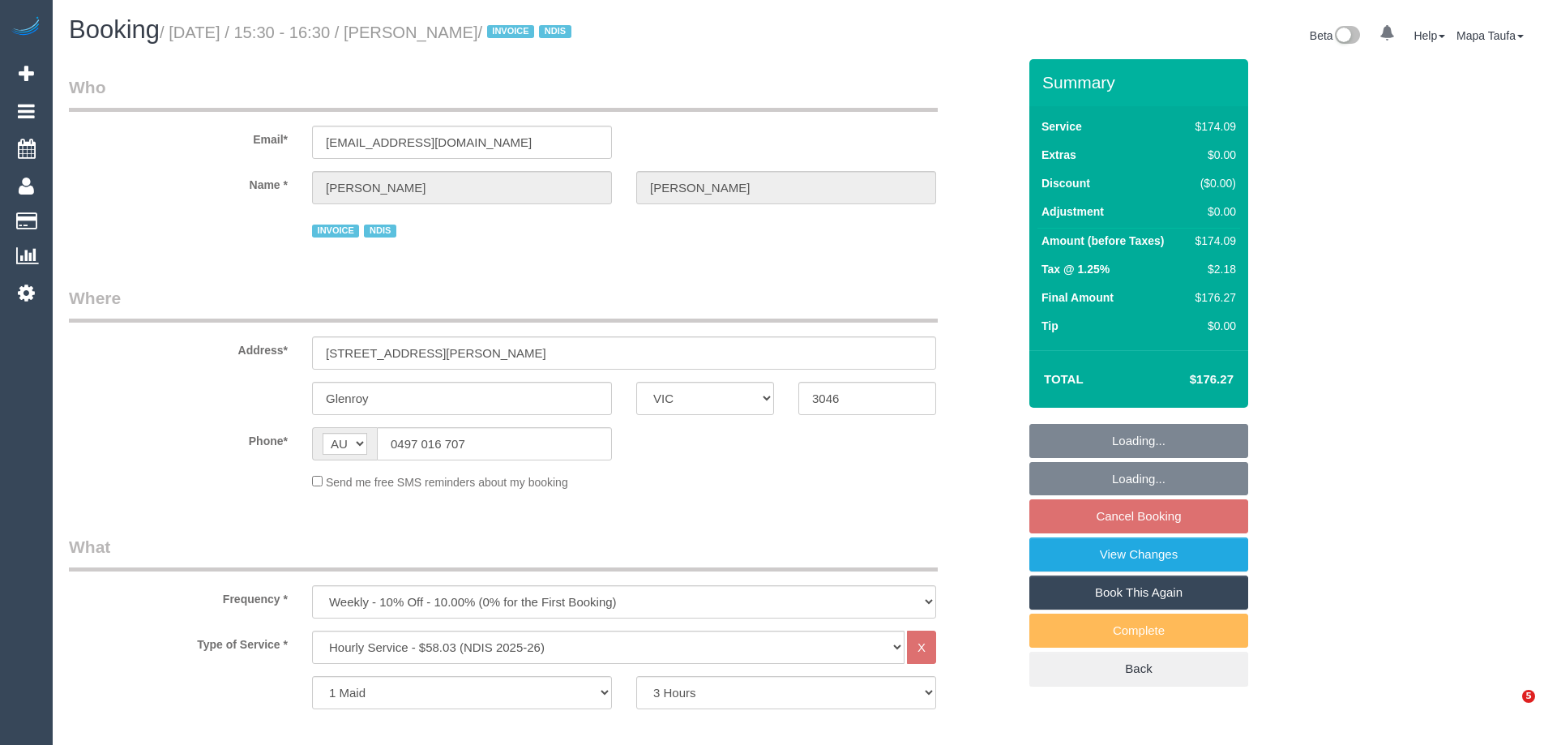
select select "VIC"
select select "180"
select select "number:29"
select select "number:14"
select select "number:19"
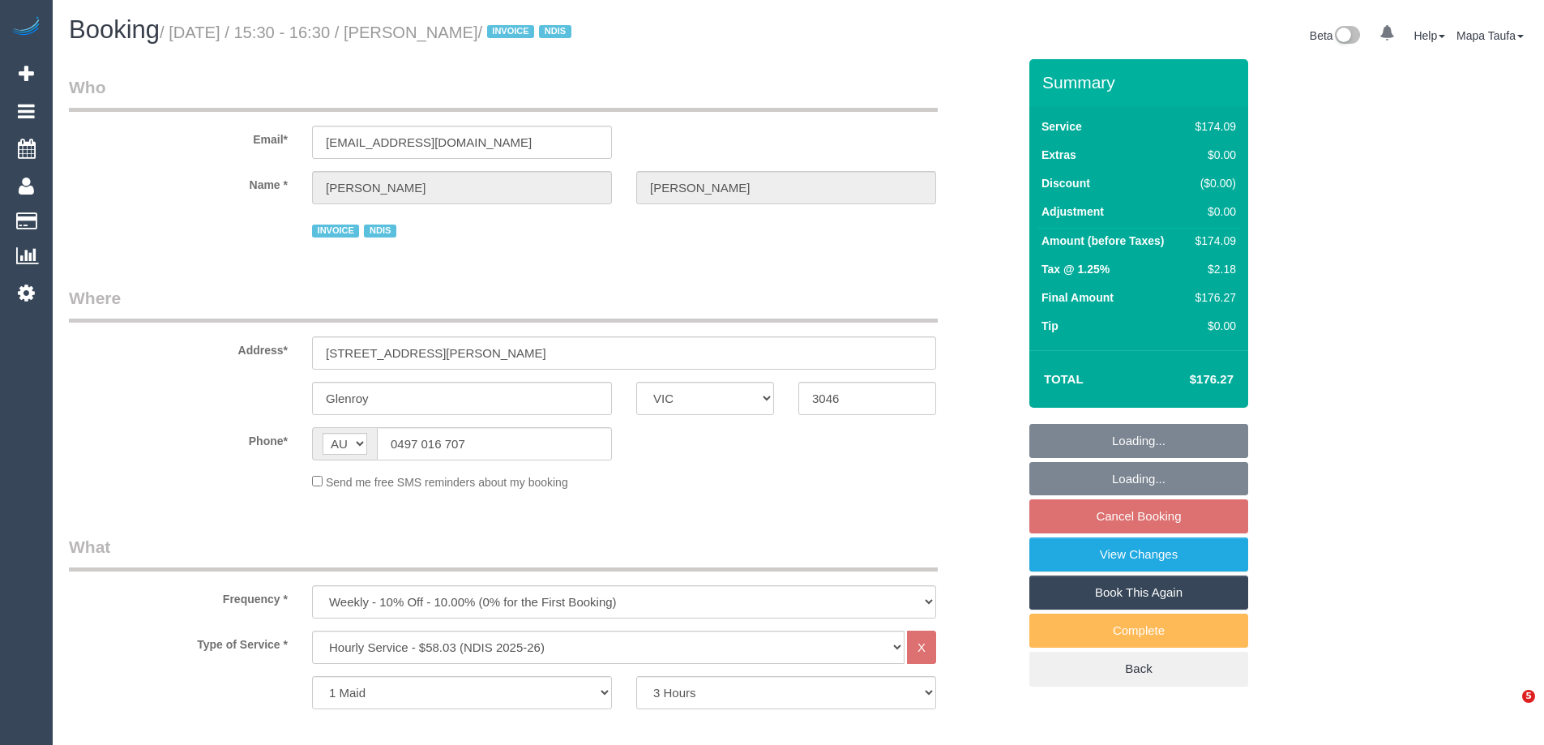
select select "number:24"
select select "number:35"
select select "number:11"
select select "object:1511"
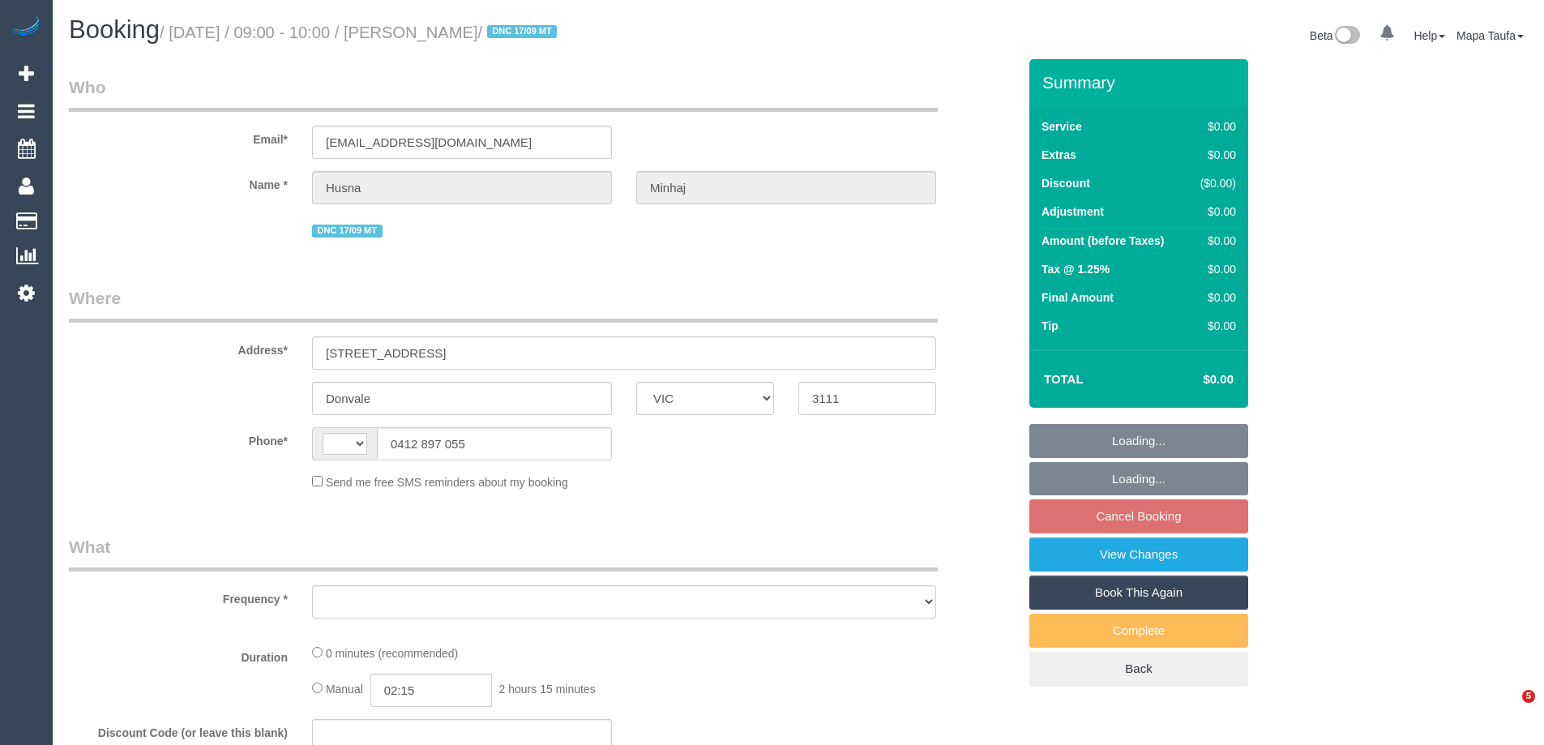
select select "VIC"
select select "string:AU"
select select "string:stripe-pm_1NQIXZ2GScqysDRVFXgBb0MV"
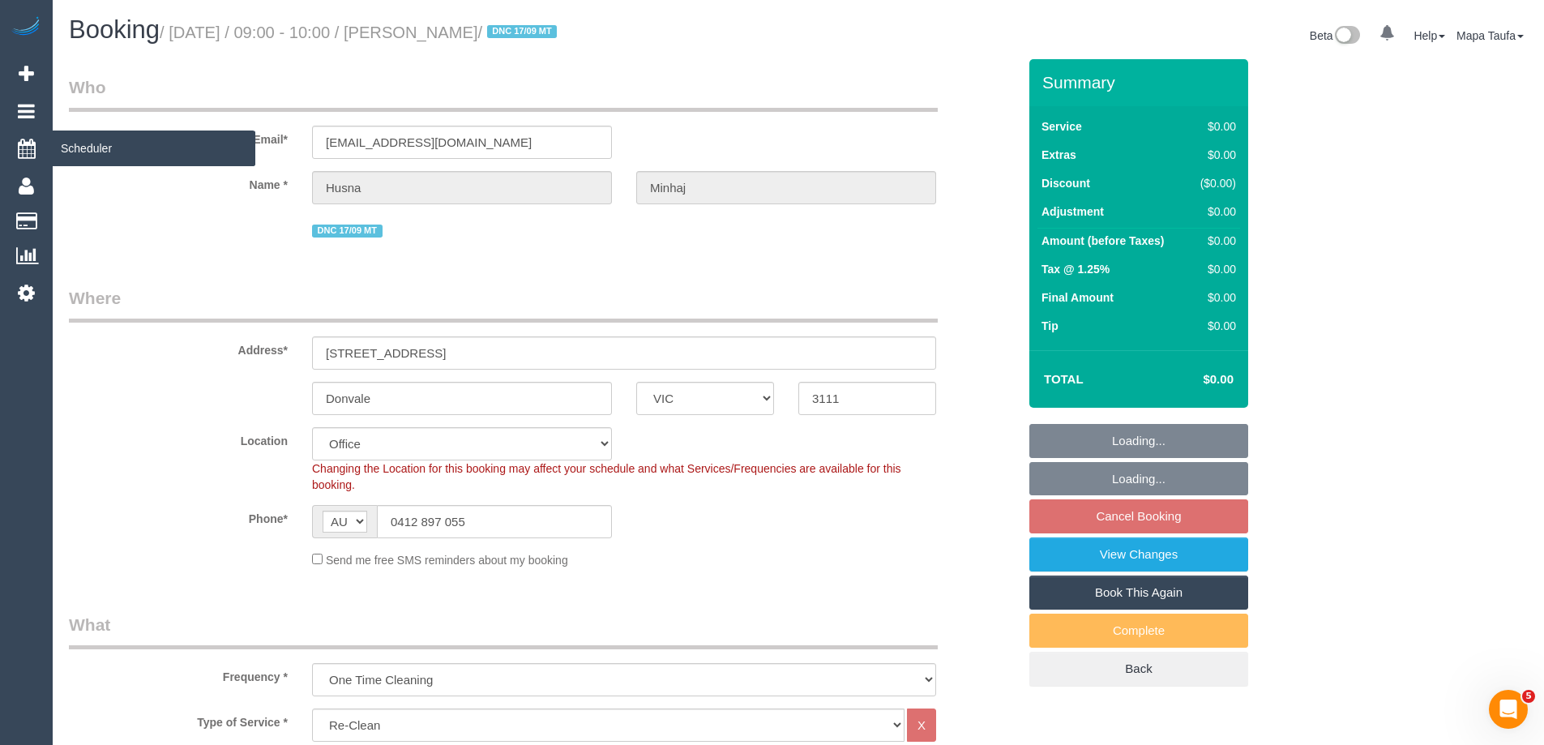
select select "object:634"
select select "number:28"
select select "number:14"
select select "number:18"
select select "number:22"
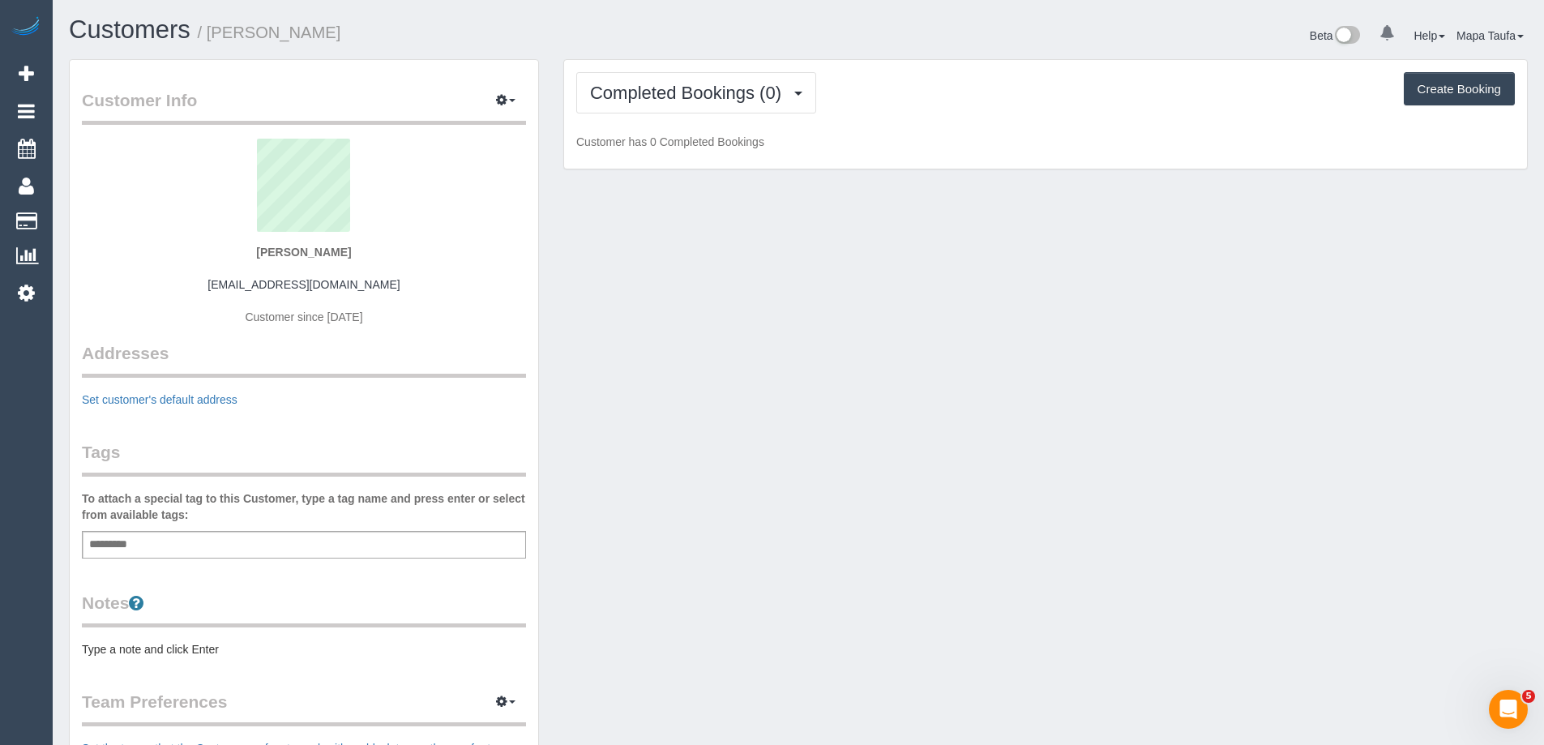
click at [596, 125] on div "Completed Bookings (0) Completed Bookings (0) Upcoming Bookings (0) Cancelled B…" at bounding box center [1045, 114] width 963 height 109
click at [636, 107] on button "Completed Bookings (0)" at bounding box center [696, 92] width 240 height 41
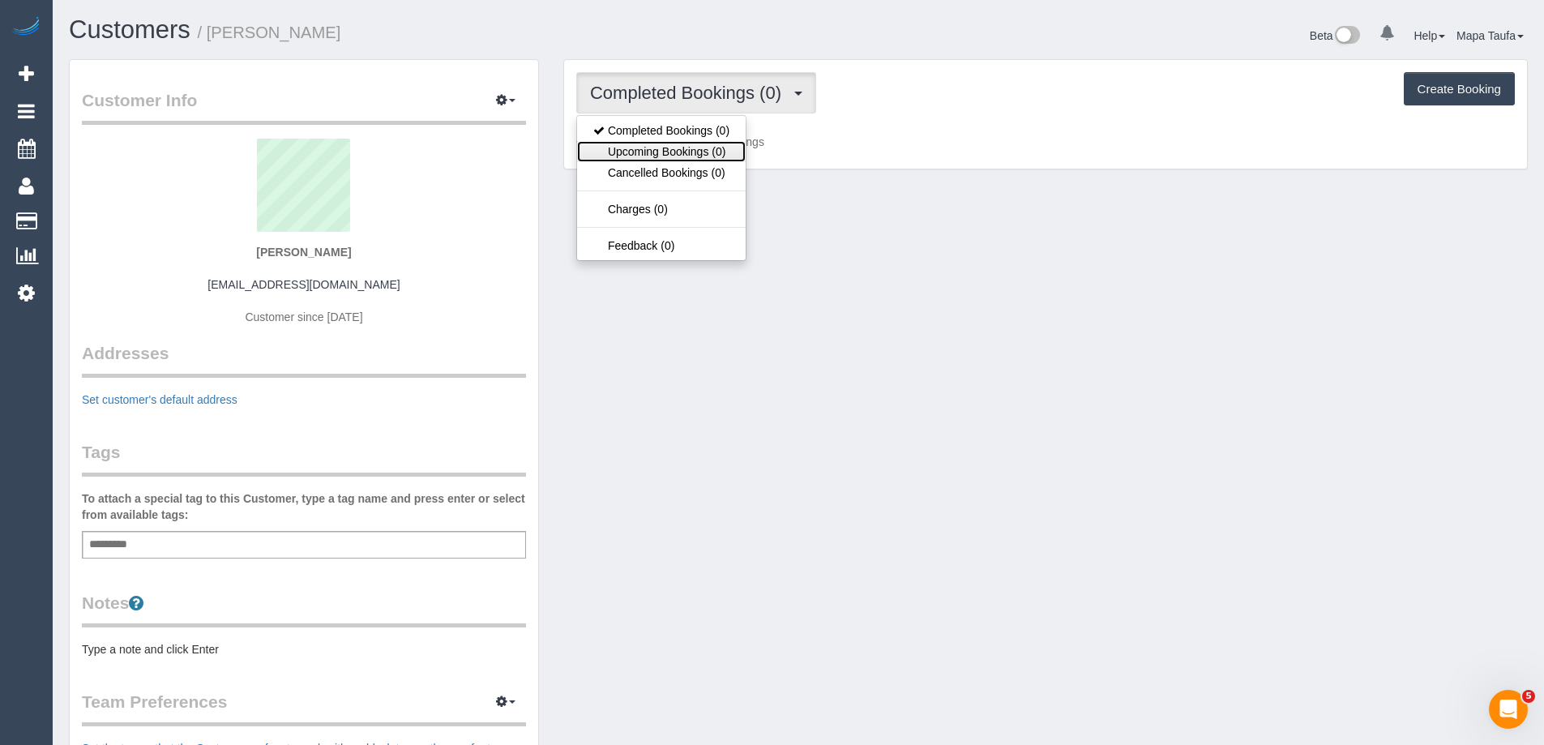
click at [648, 147] on link "Upcoming Bookings (0)" at bounding box center [661, 151] width 169 height 21
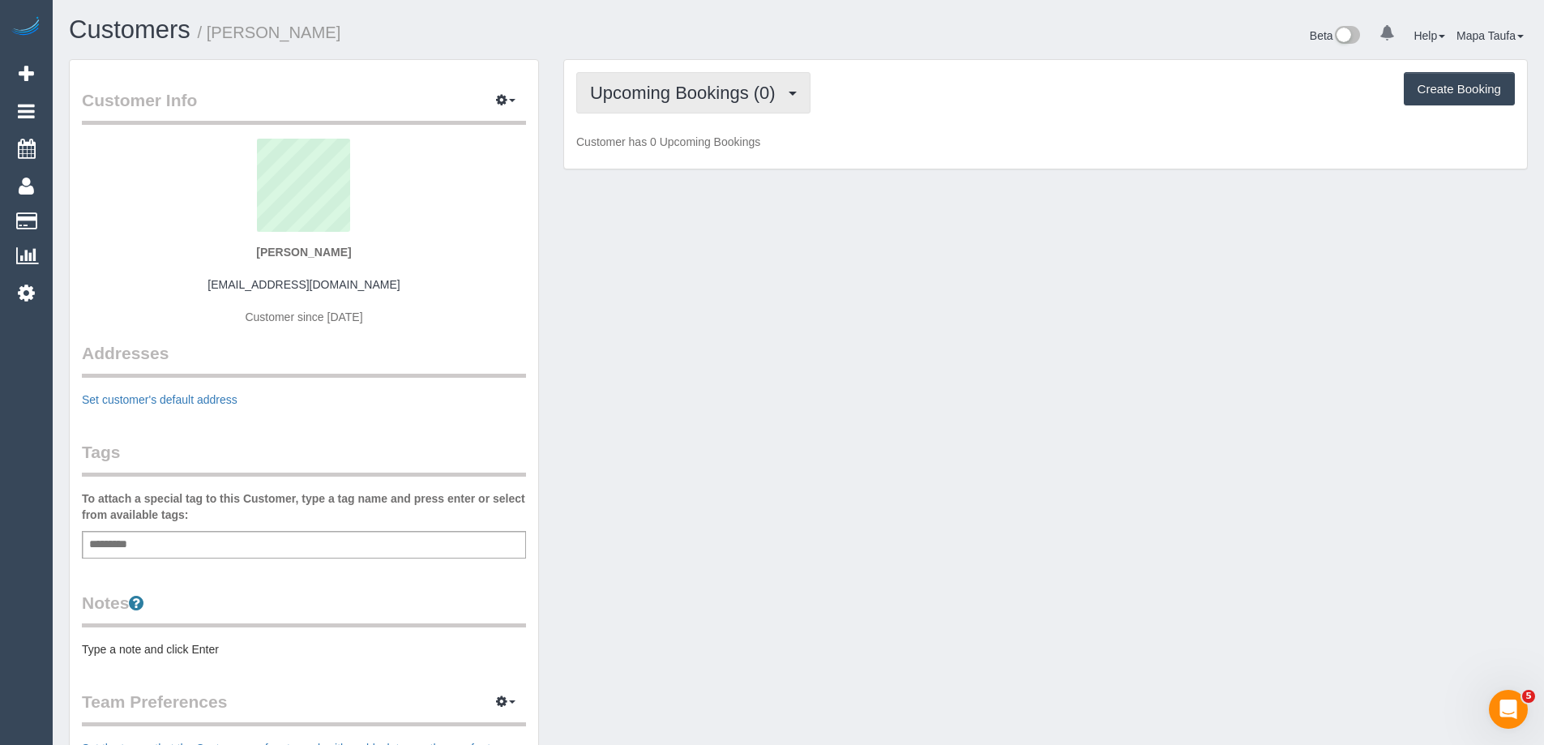
click at [700, 86] on span "Upcoming Bookings (0)" at bounding box center [687, 93] width 194 height 20
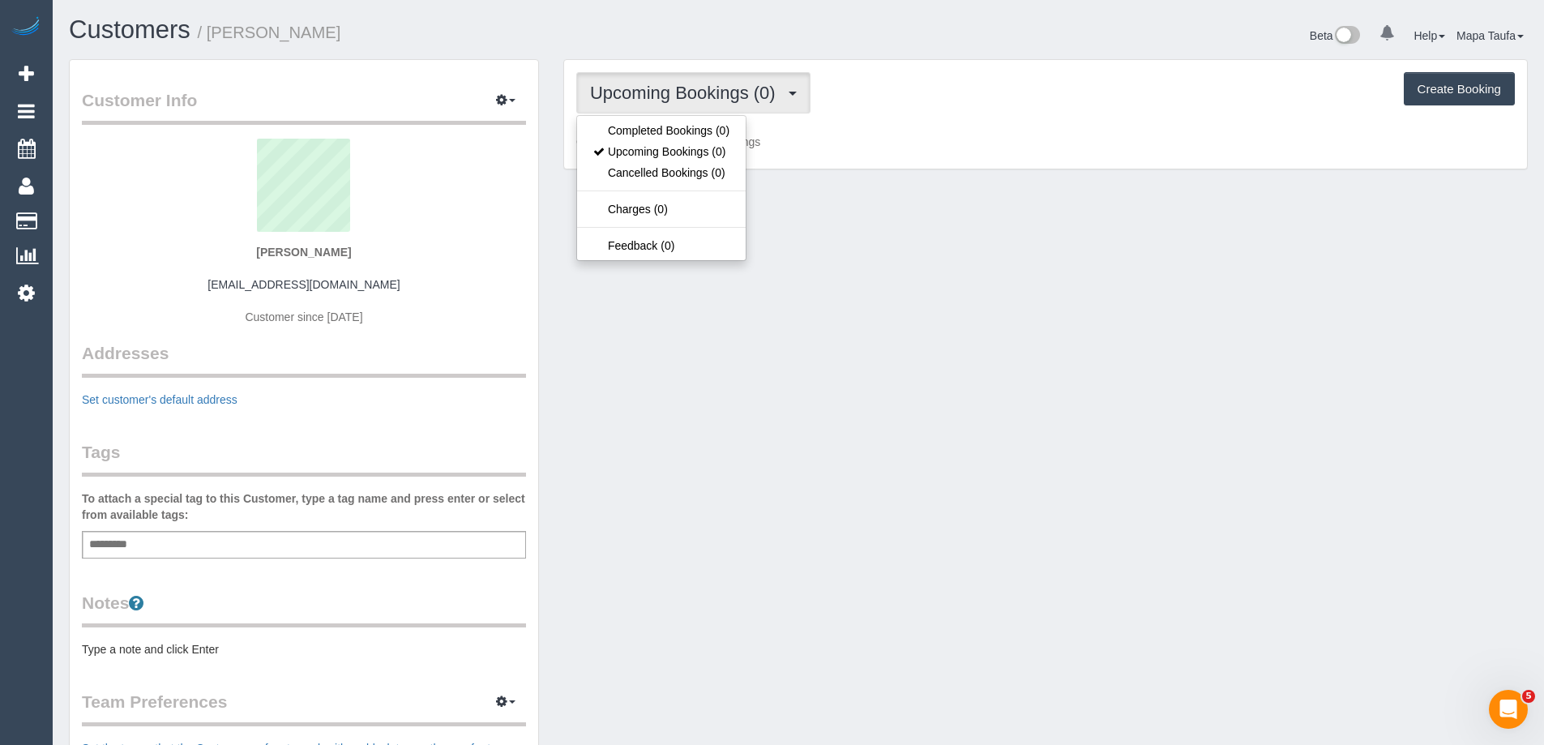
click at [319, 60] on div "Customer Info Edit Contact Info Send Message Email Preferences Special Sales Ta…" at bounding box center [304, 573] width 468 height 1027
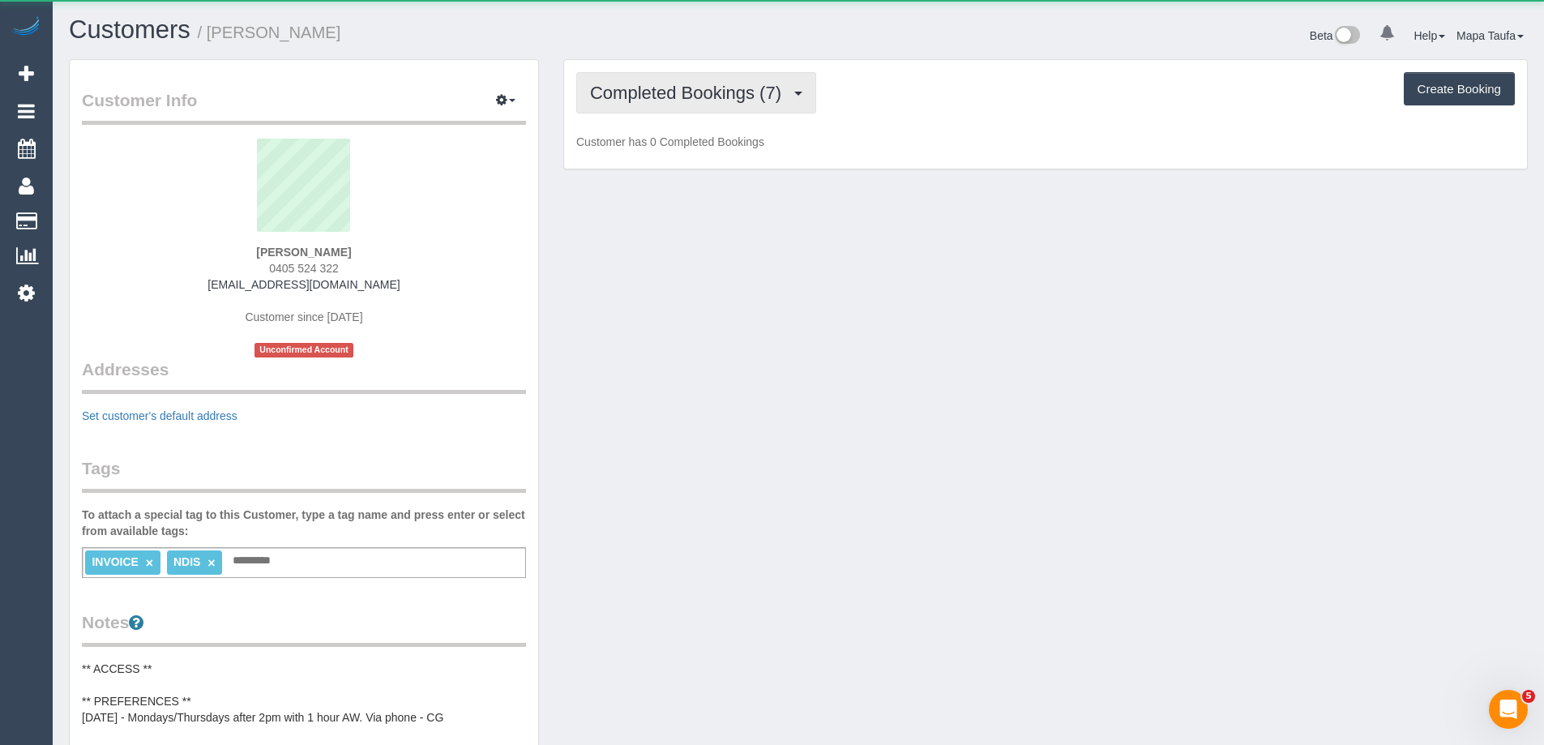
click at [669, 96] on span "Completed Bookings (7)" at bounding box center [689, 93] width 199 height 20
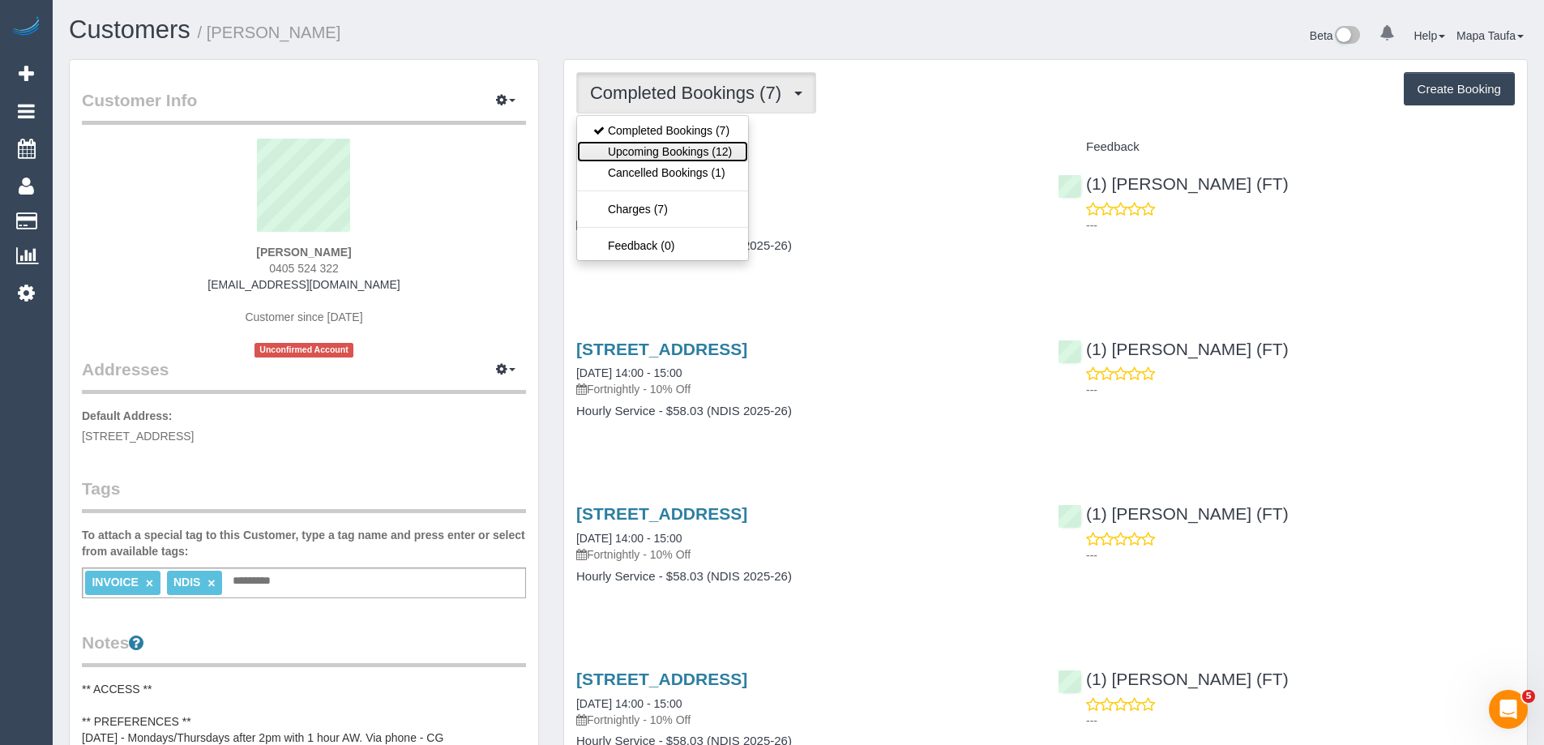
click at [673, 152] on link "Upcoming Bookings (12)" at bounding box center [662, 151] width 171 height 21
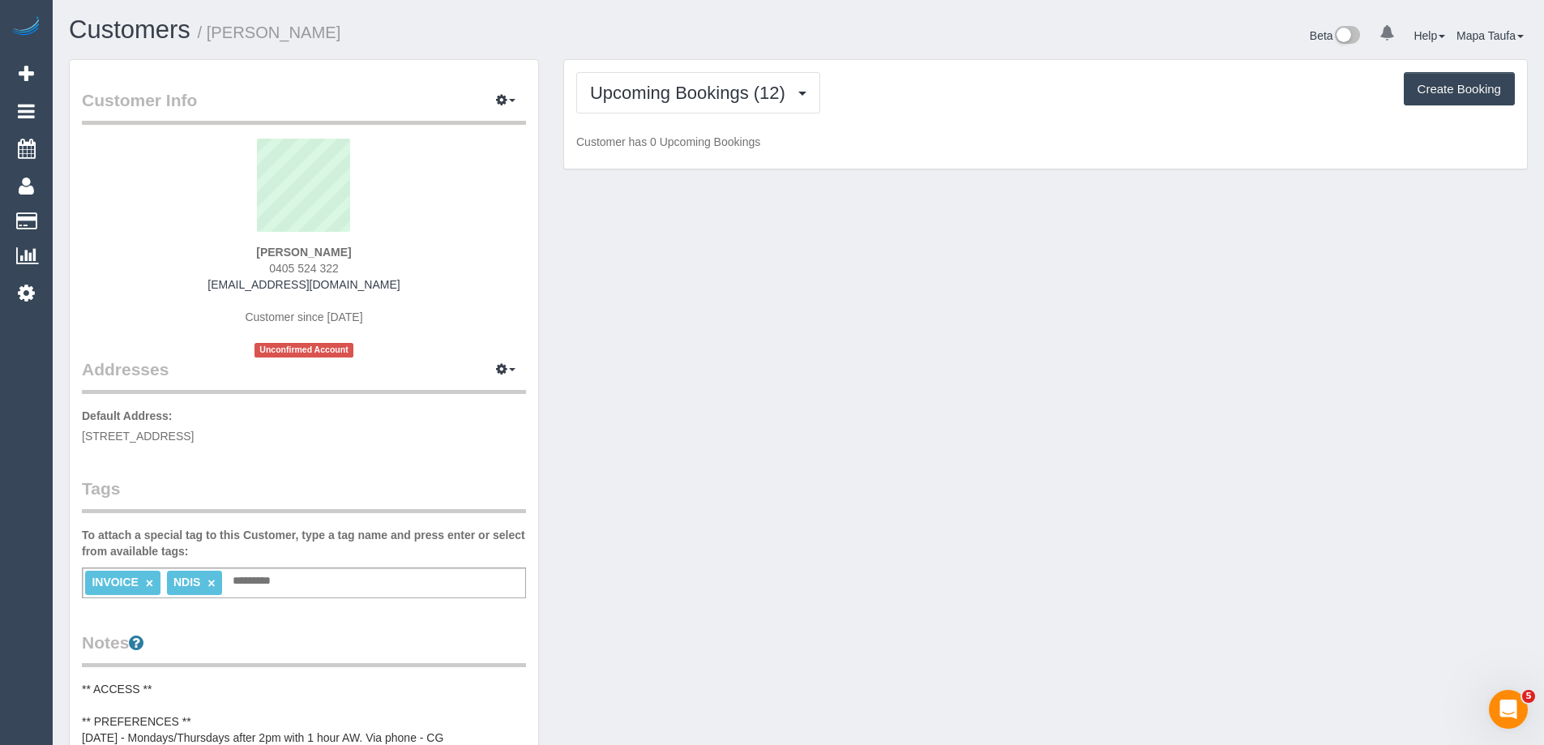
click at [1023, 104] on div "Upcoming Bookings (12) Completed Bookings (7) Upcoming Bookings (12) Cancelled …" at bounding box center [1045, 92] width 938 height 41
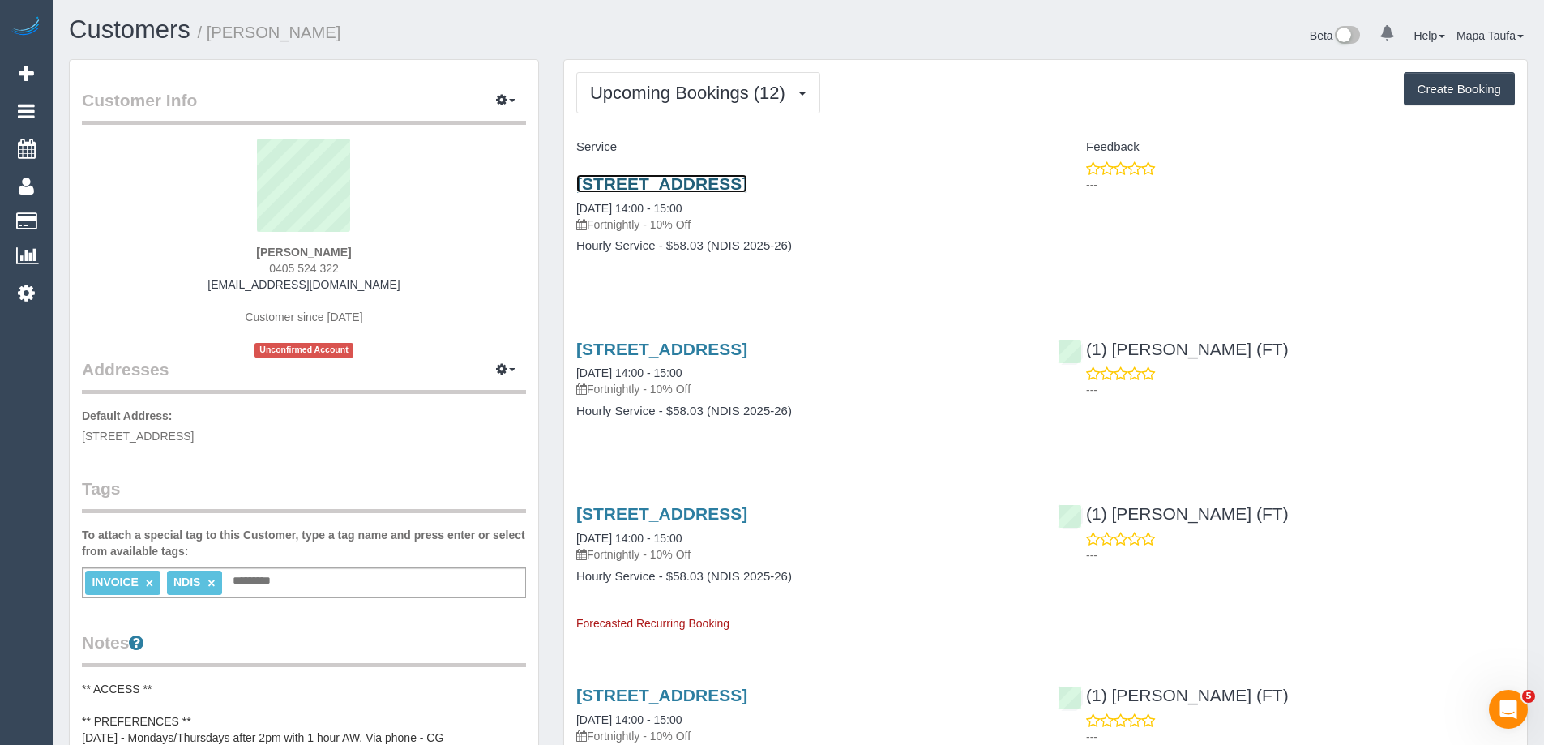
click at [668, 181] on link "17 Middle Street, Hadfeild, VIC 3046" at bounding box center [661, 183] width 171 height 19
drag, startPoint x: 345, startPoint y: 272, endPoint x: 207, endPoint y: 262, distance: 139.0
click at [207, 262] on div "Warren Gracie 0405 524 322 mx.w.gracie@gmail.com Customer since 2025 Unconfirme…" at bounding box center [304, 248] width 444 height 219
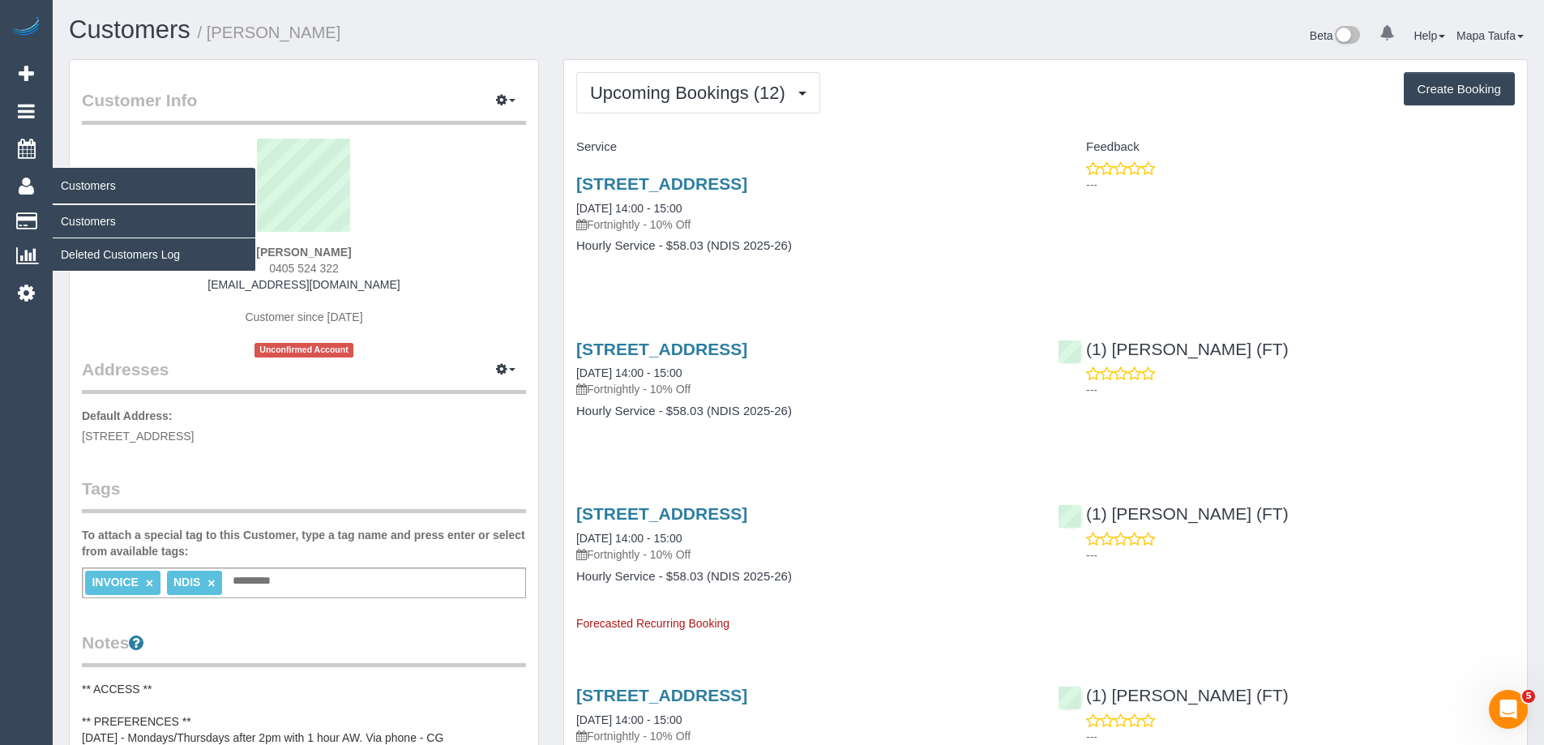
copy span "0405 524 322"
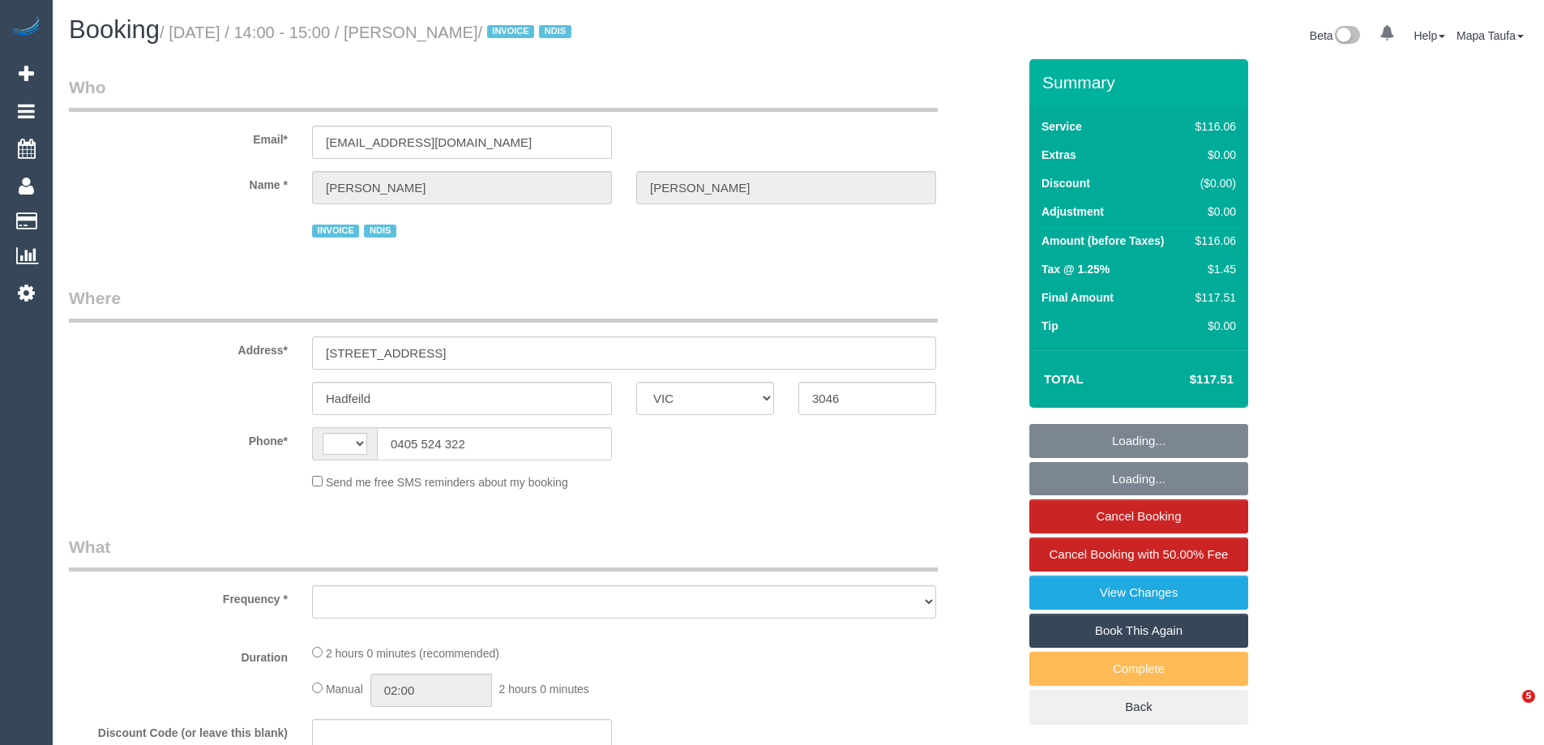
select select "VIC"
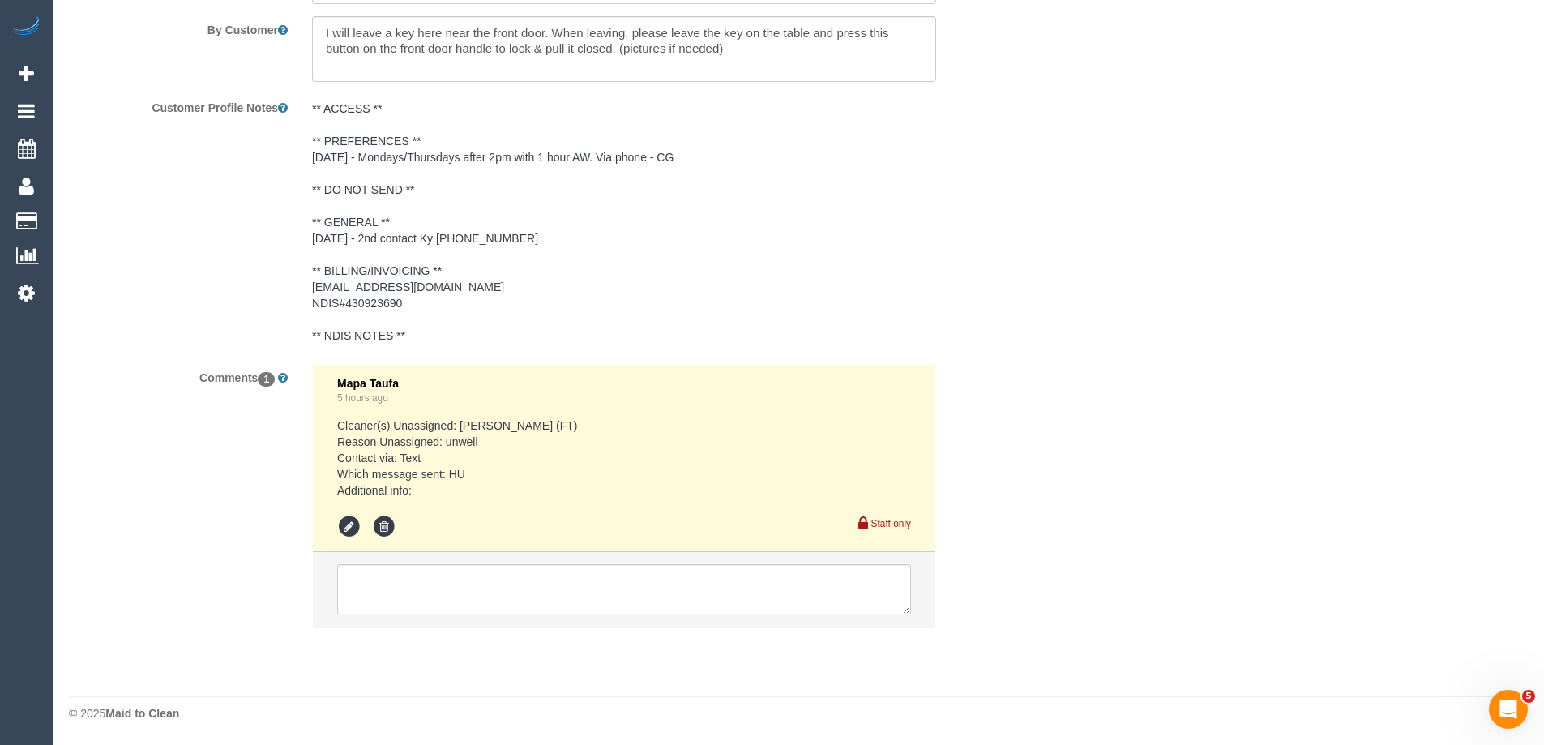
select select "string:AU"
select select "object:605"
select select "number:28"
select select "number:14"
select select "number:19"
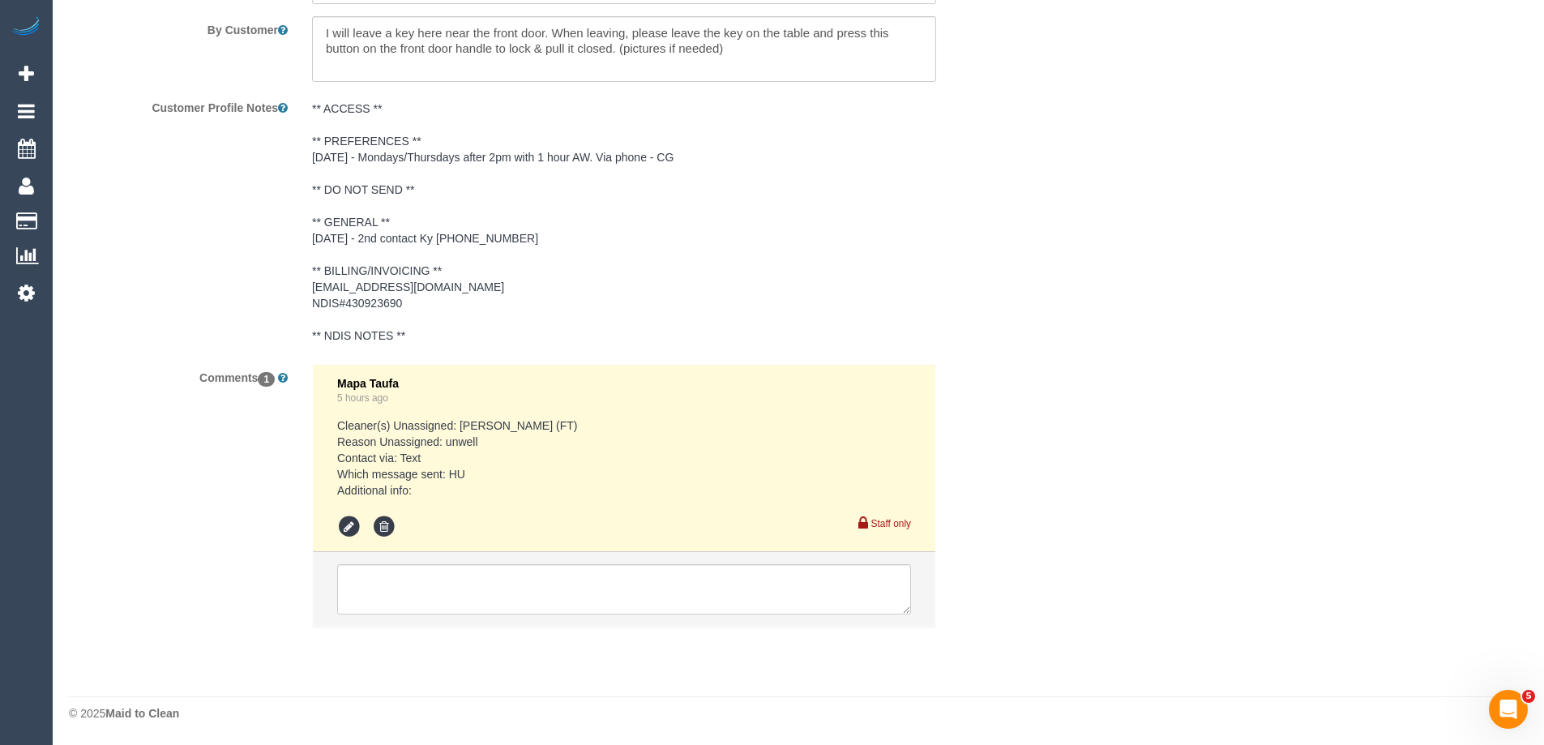
select select "number:36"
select select "number:34"
select select "number:12"
select select "object:1491"
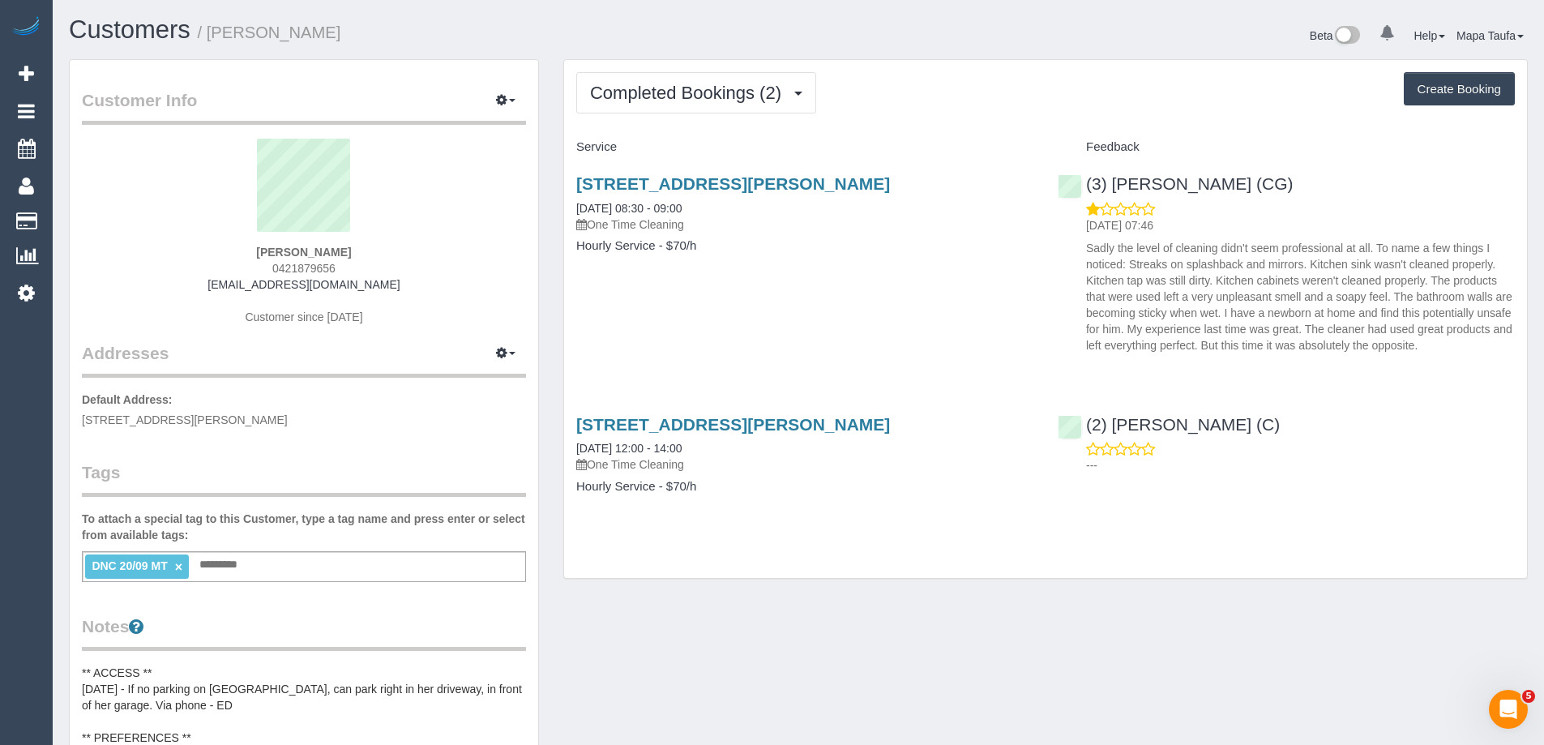
drag, startPoint x: 327, startPoint y: 254, endPoint x: 233, endPoint y: 242, distance: 94.8
click at [224, 249] on div "[PERSON_NAME] 0421879656 [EMAIL_ADDRESS][DOMAIN_NAME] Customer since [DATE]" at bounding box center [304, 240] width 444 height 203
copy strong "[PERSON_NAME]"
drag, startPoint x: 1297, startPoint y: 191, endPoint x: 1114, endPoint y: 182, distance: 183.4
click at [1114, 182] on div "(3) [PERSON_NAME] (CG) [DATE] 07:46 Sadly the level of cleaning didn't seem pro…" at bounding box center [1285, 260] width 481 height 200
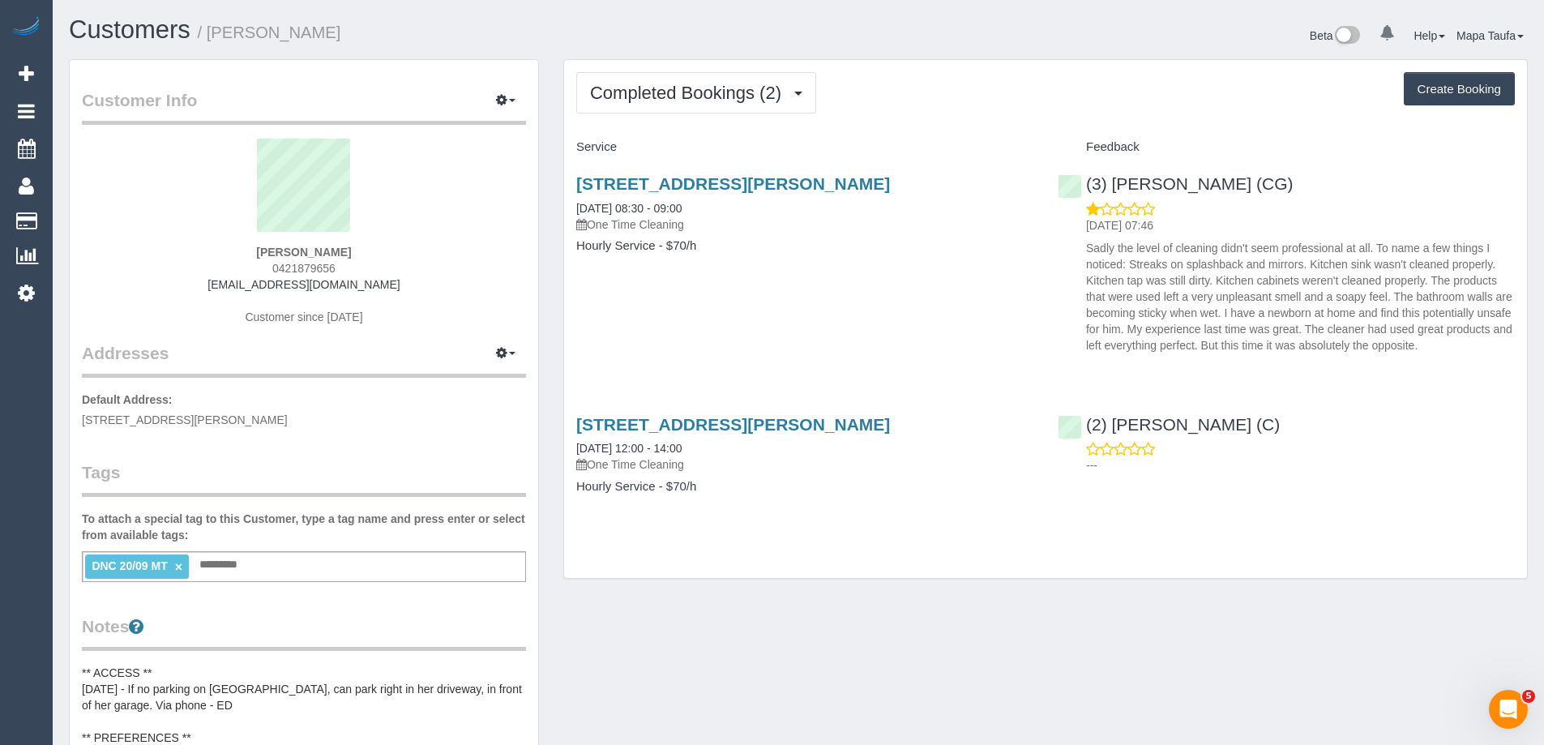
copy link "[PERSON_NAME] (CG)"
click at [732, 172] on div "203 Canterbury Road, Unit 2, Blackburn, VIC 3130 20/09/2025 08:30 - 09:00 One T…" at bounding box center [804, 222] width 481 height 125
click at [729, 181] on link "203 Canterbury Road, Unit 2, Blackburn, VIC 3130" at bounding box center [733, 183] width 314 height 19
click at [164, 183] on sui-profile-pic at bounding box center [304, 191] width 420 height 105
drag, startPoint x: 357, startPoint y: 245, endPoint x: 366, endPoint y: 242, distance: 9.2
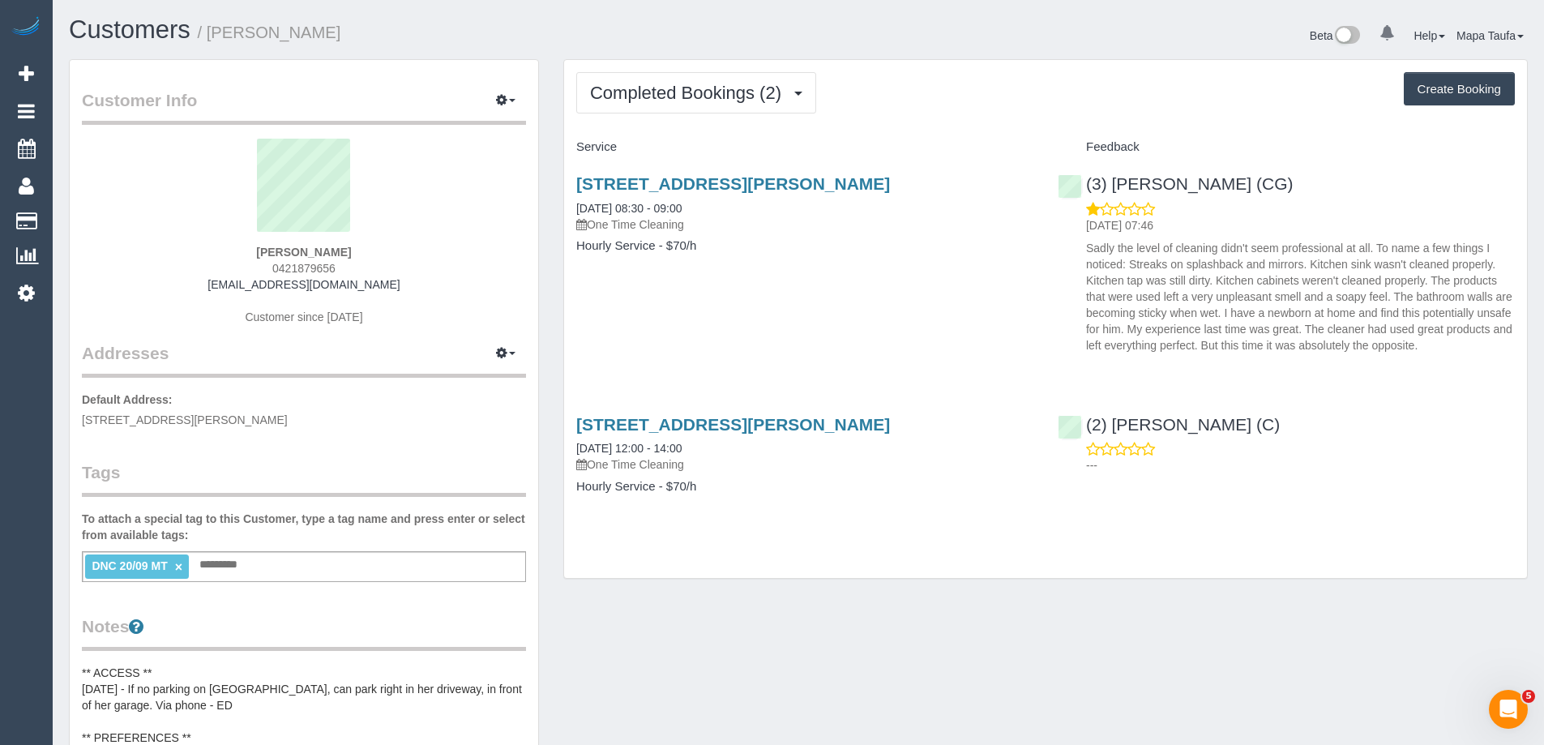
click at [366, 242] on div "Shelly Badiala 0421879656 sbadiala@gmail.com Customer since 2025" at bounding box center [304, 240] width 444 height 203
click at [369, 249] on div "Shelly Badiala 0421879656 sbadiala@gmail.com Customer since 2025" at bounding box center [304, 240] width 444 height 203
drag, startPoint x: 363, startPoint y: 253, endPoint x: 254, endPoint y: 247, distance: 109.6
click at [255, 249] on div "Shelly Badiala 0421879656 sbadiala@gmail.com Customer since 2025" at bounding box center [304, 240] width 444 height 203
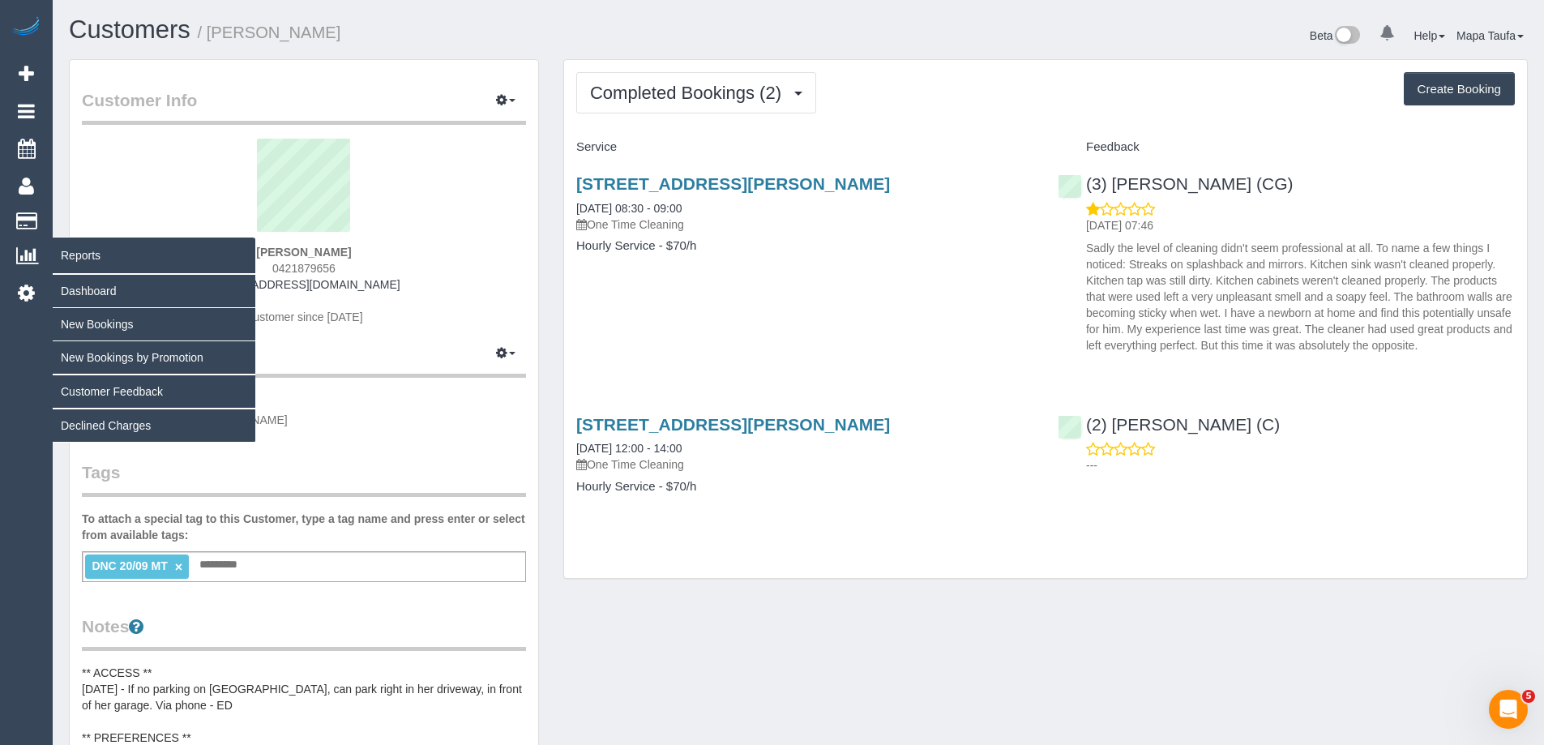
copy strong "Shelly Badiala"
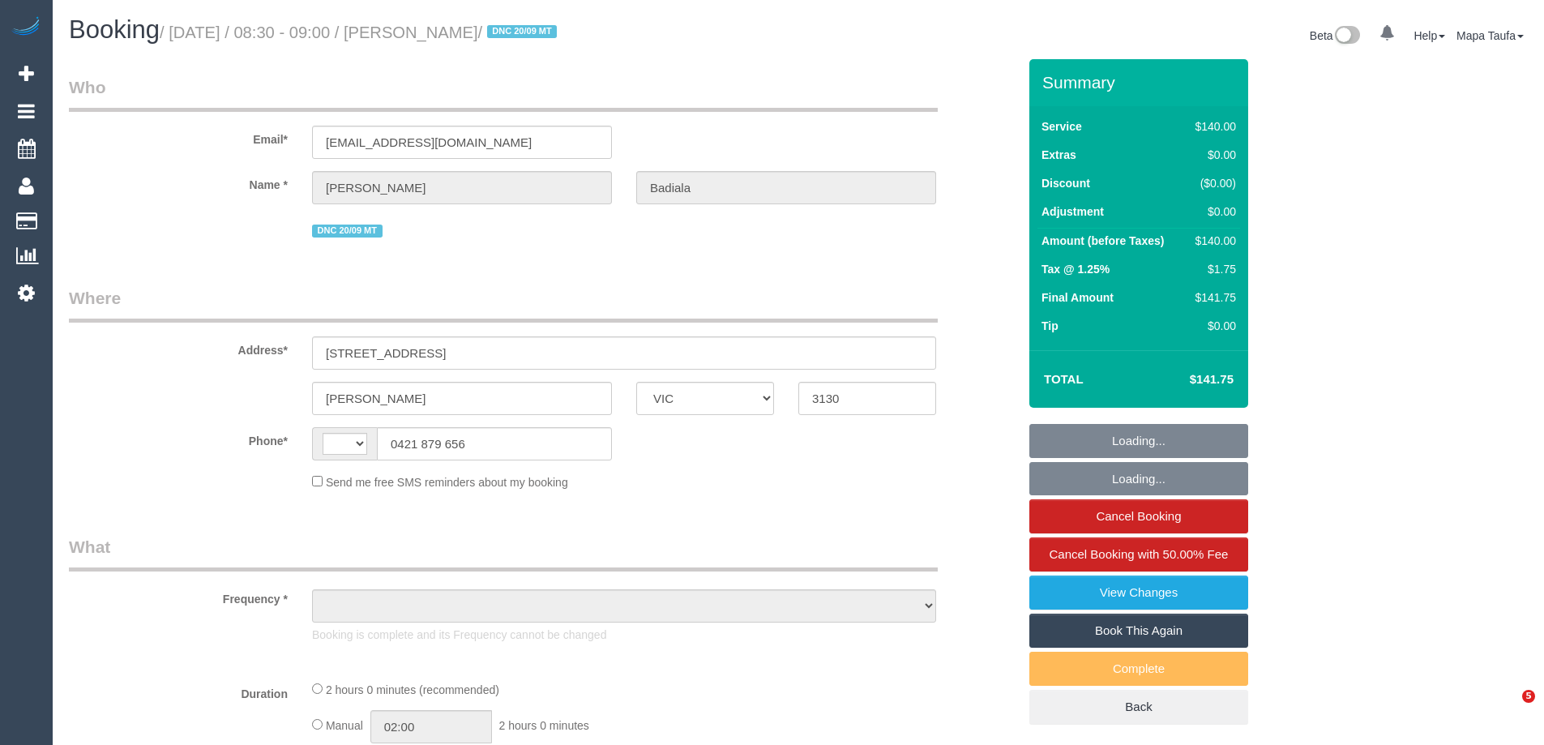
select select "VIC"
select select "string:AU"
select select "string:stripe-pm_1Rl0942GScqysDRVpX0Sp65w"
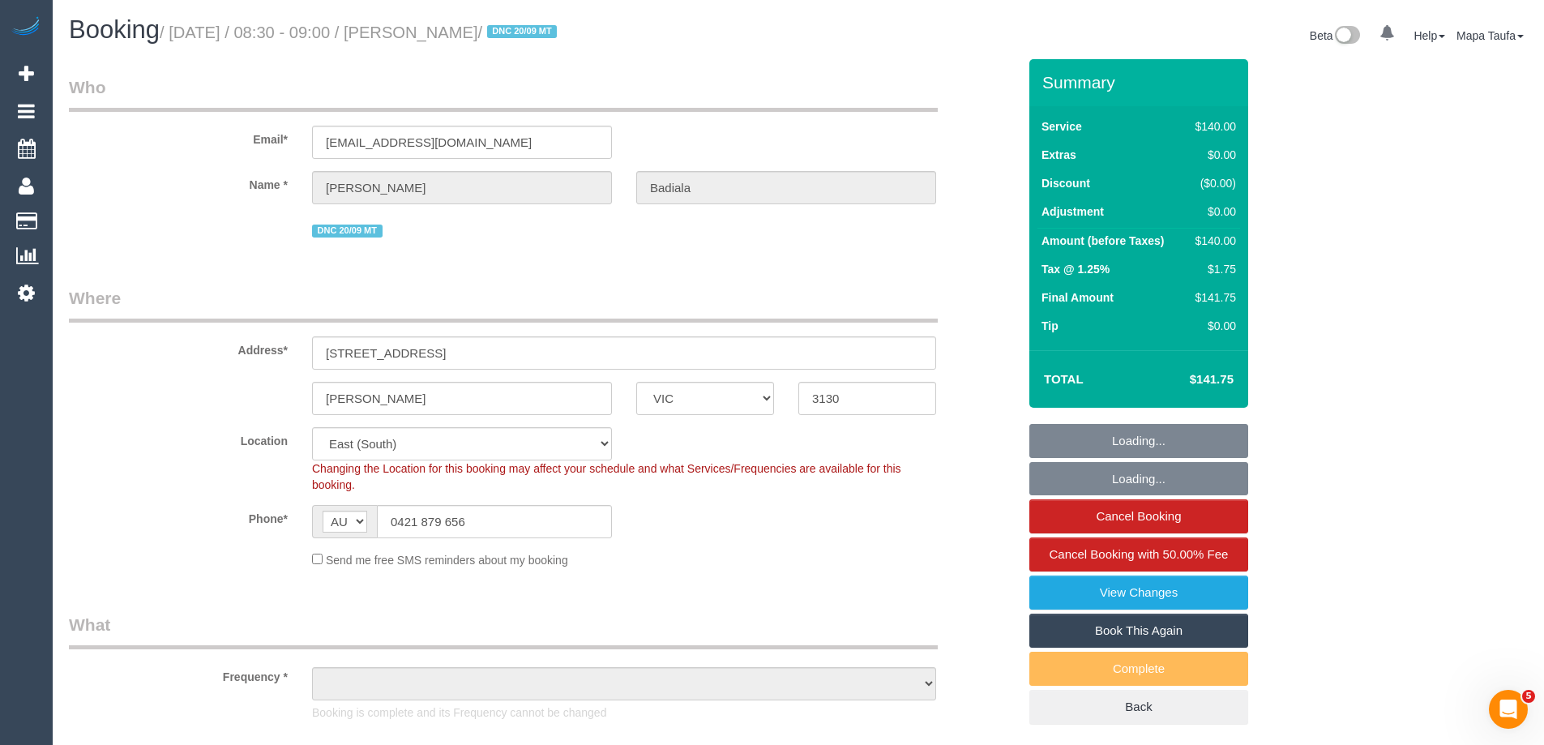
select select "object:1168"
select select "number:28"
select select "number:14"
select select "number:18"
select select "number:24"
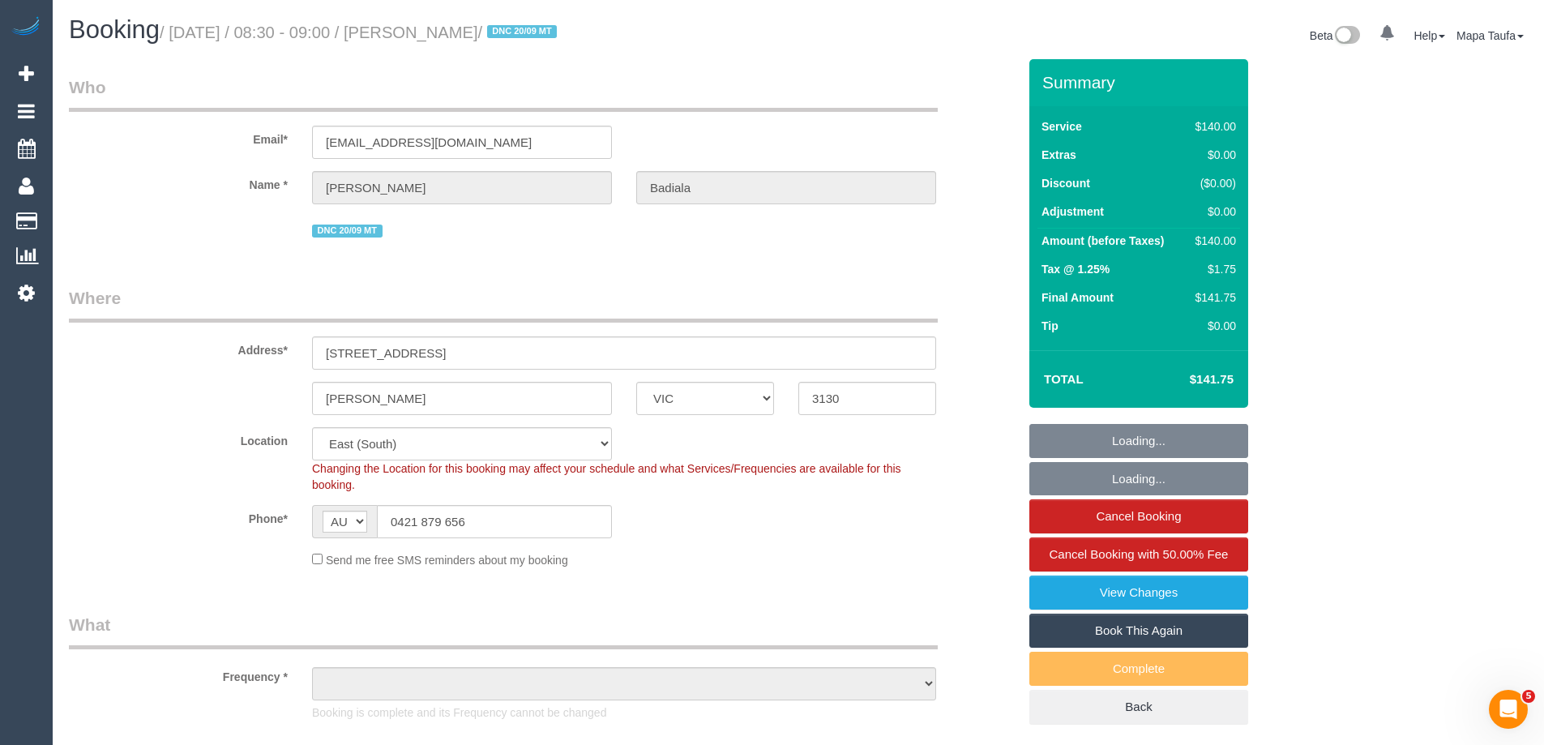
select select "number:13"
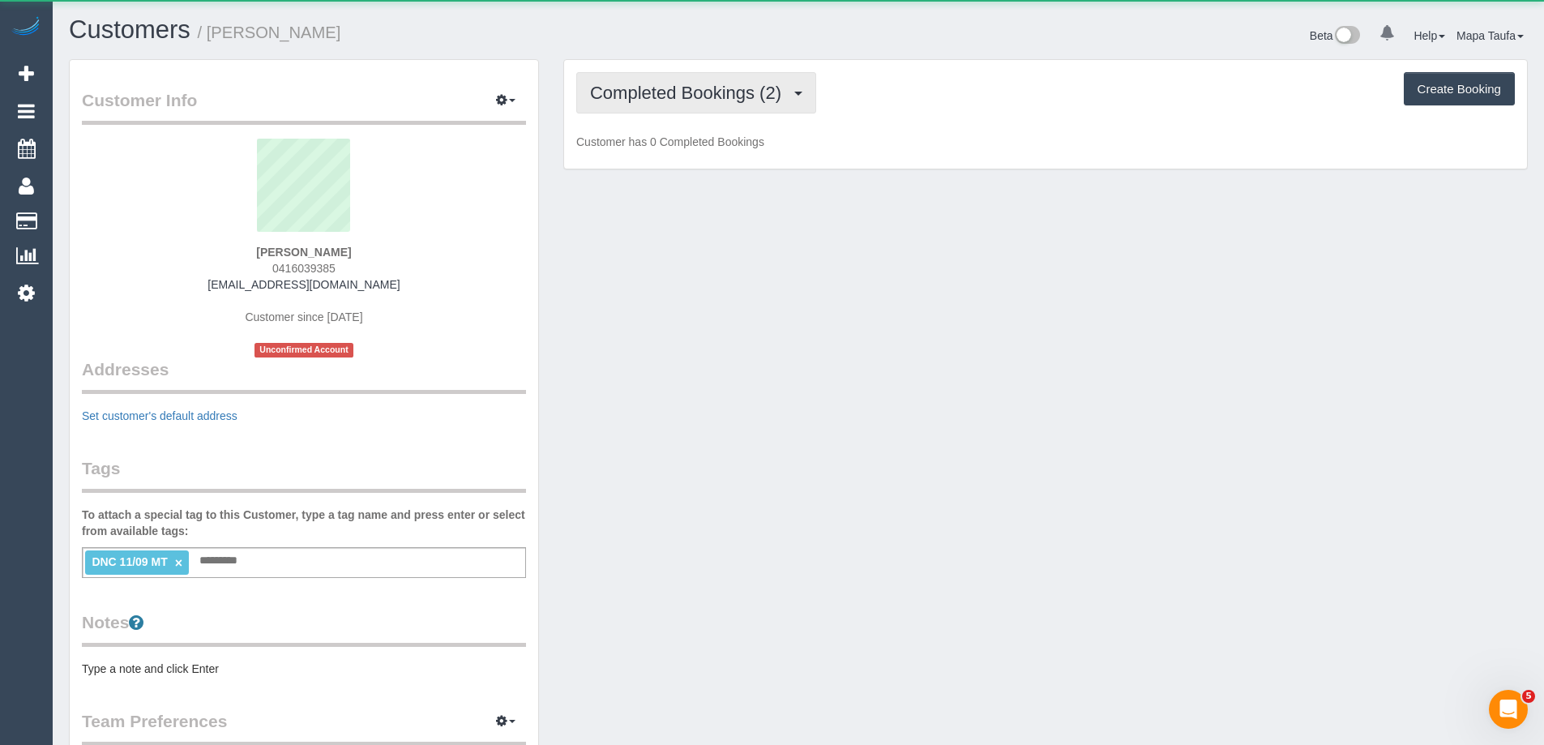
click at [643, 107] on button "Completed Bookings (2)" at bounding box center [696, 92] width 240 height 41
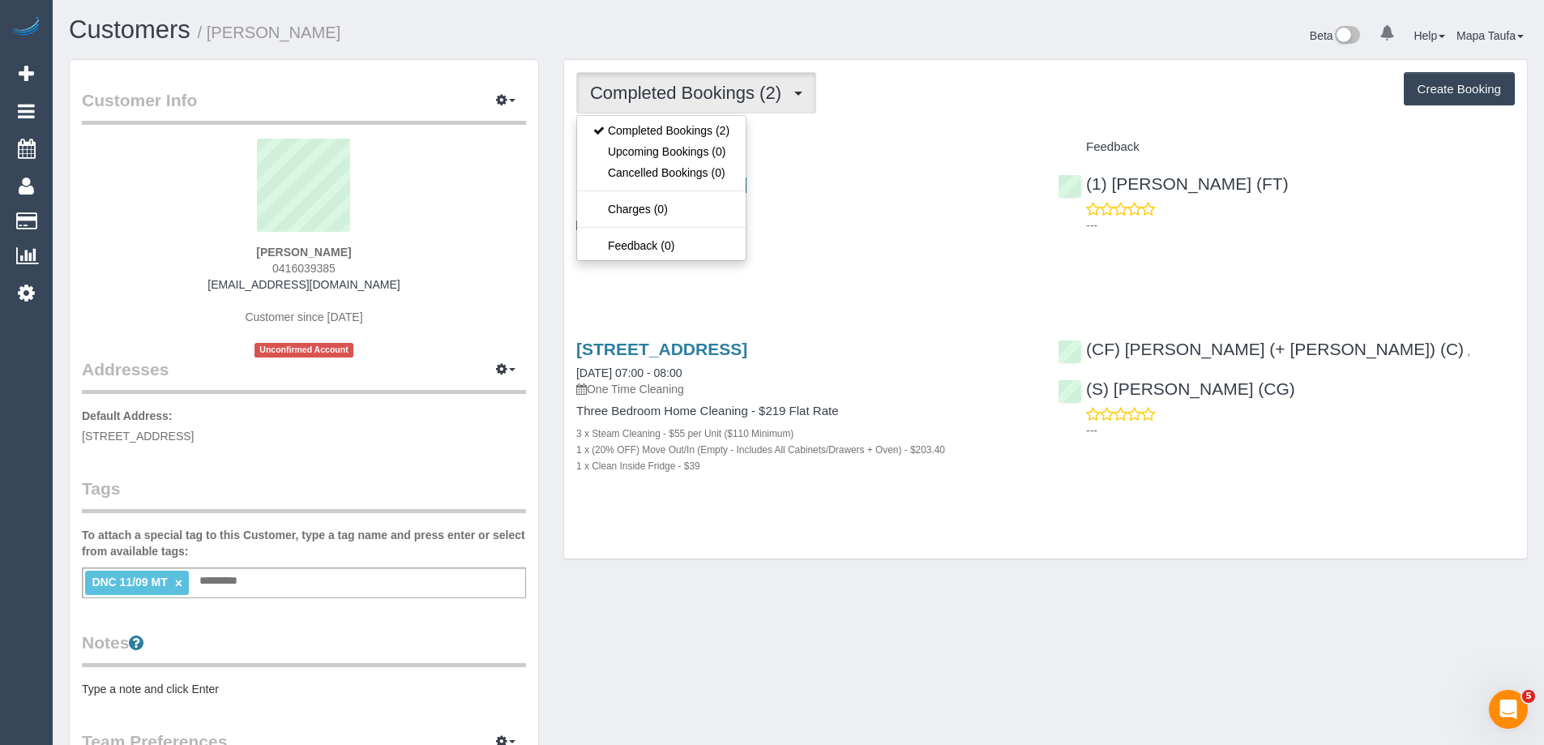
click at [729, 15] on div "Customers / Mandy Ren Beta 0 Your Notifications You have 0 alerts Help Help Doc…" at bounding box center [798, 602] width 1491 height 1204
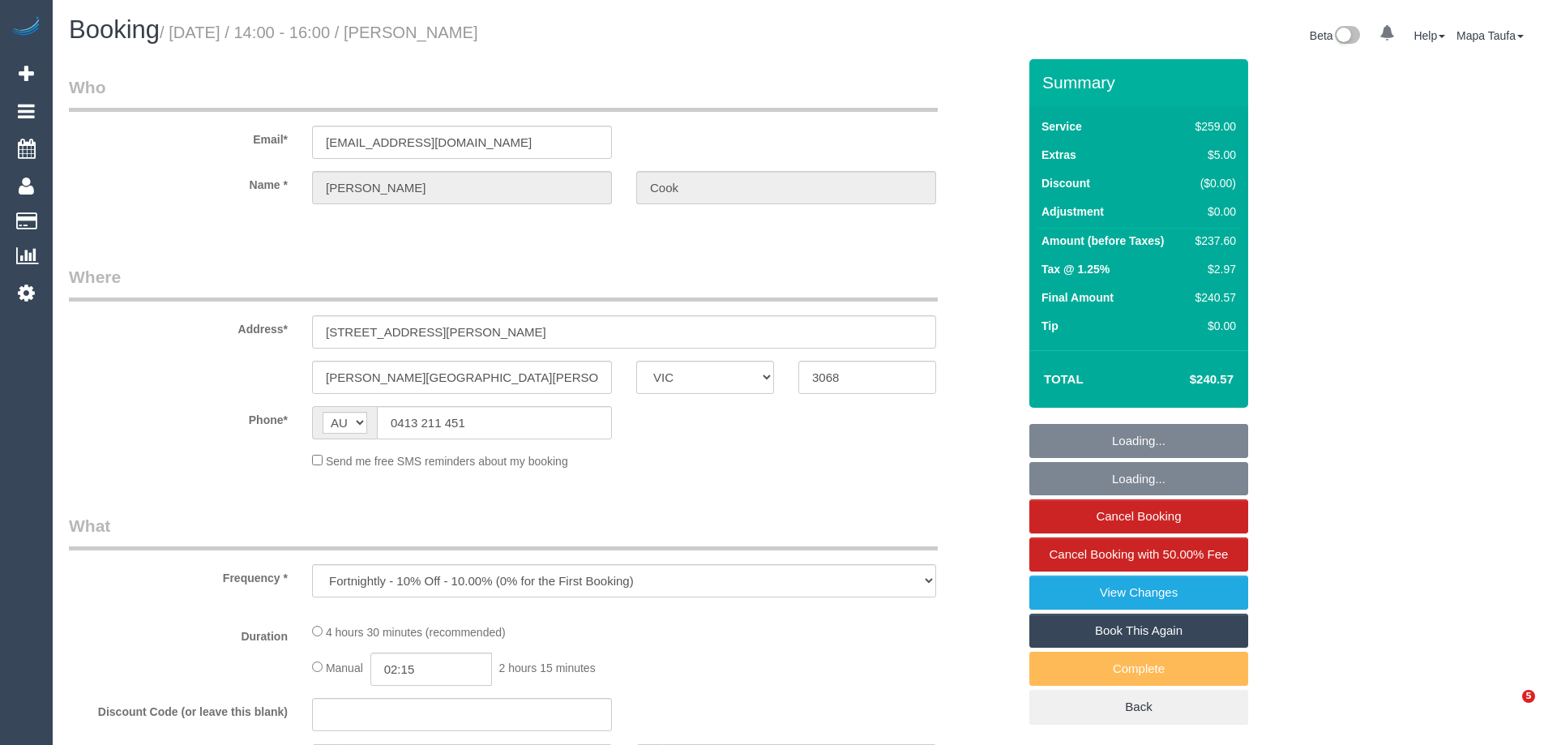
select select "VIC"
select select "number:27"
select select "number:14"
select select "number:19"
select select "number:36"
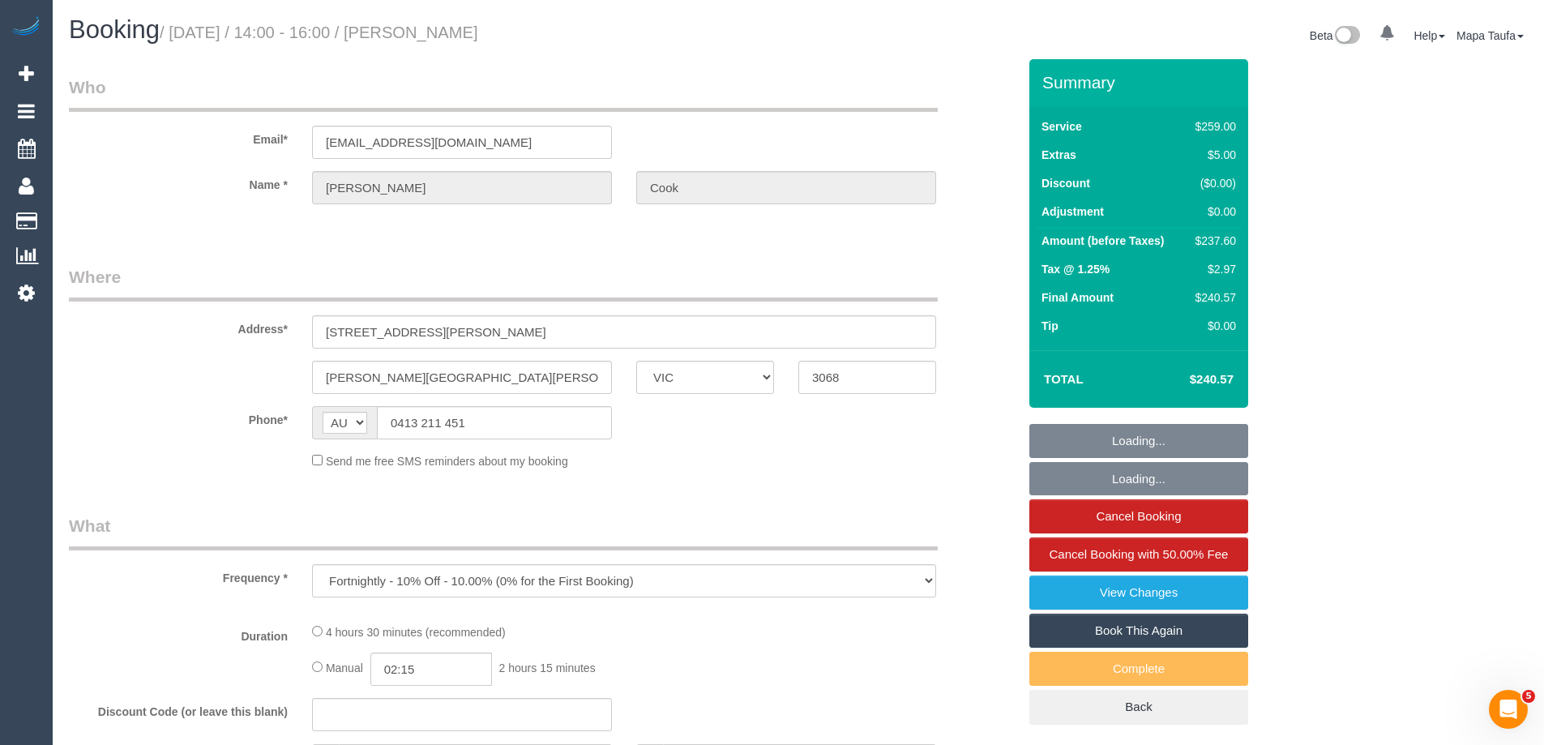
select select "number:34"
select select "number:13"
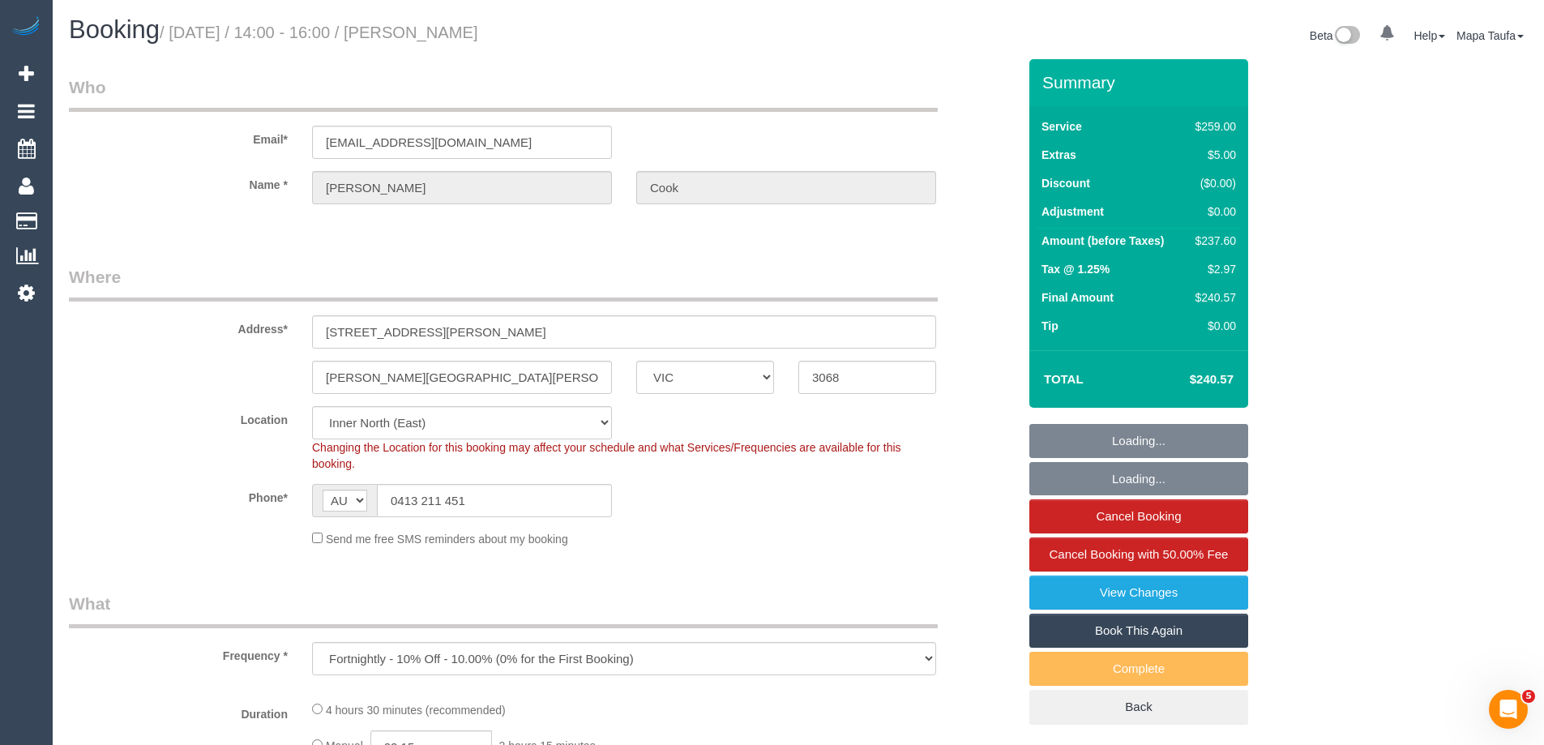
select select "object:710"
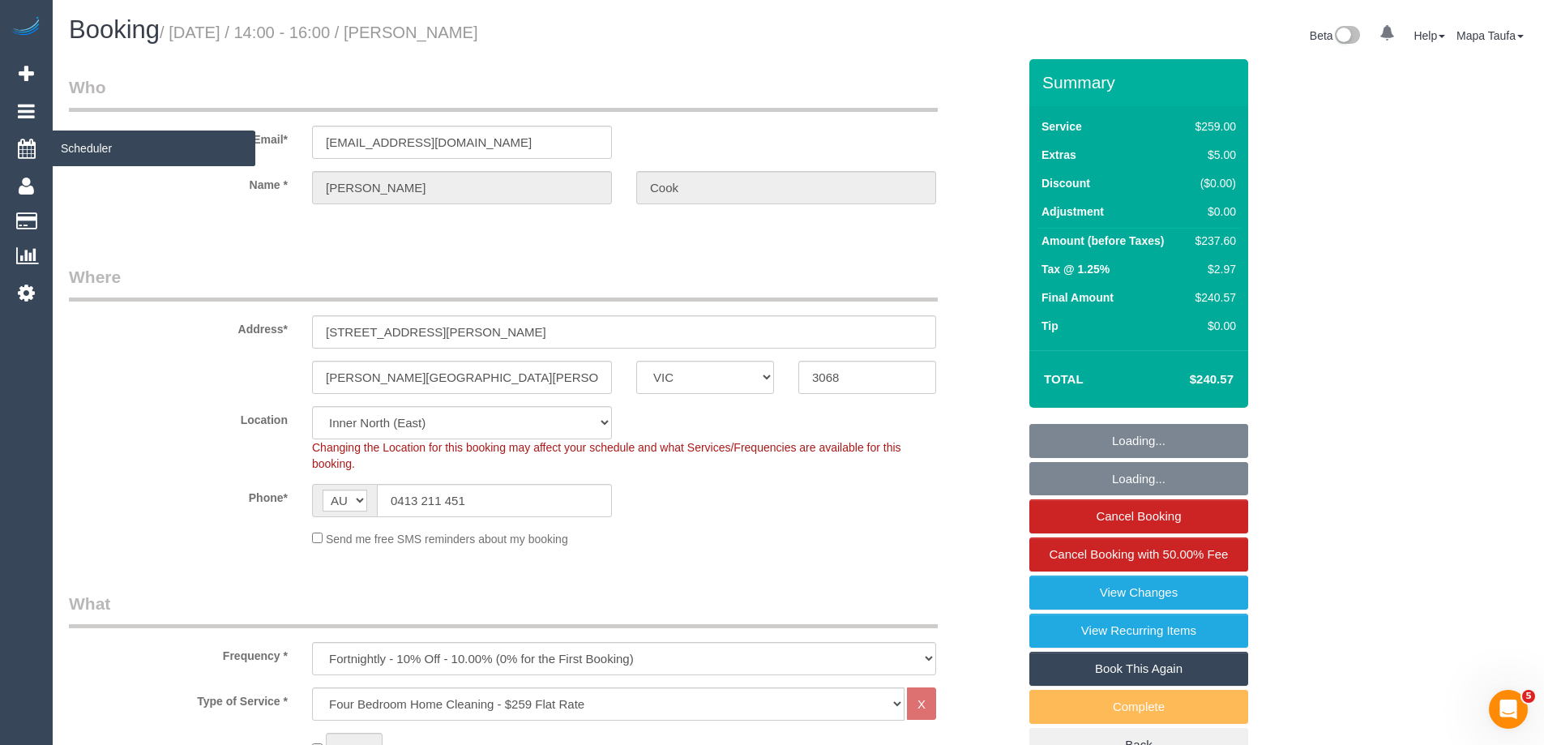
select select "string:stripe-pm_1RtOVb2GScqysDRVWZVtSfJj"
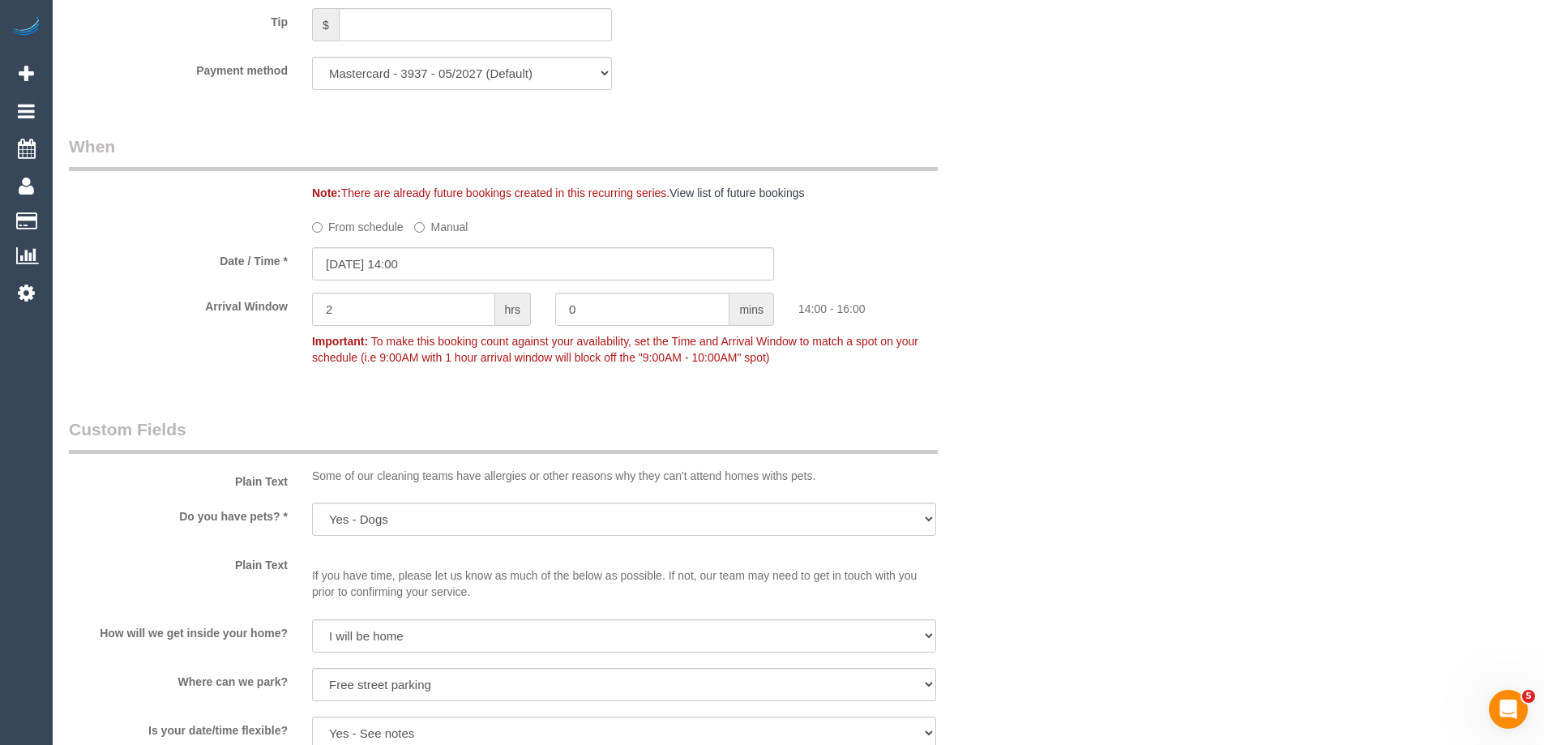
scroll to position [1621, 0]
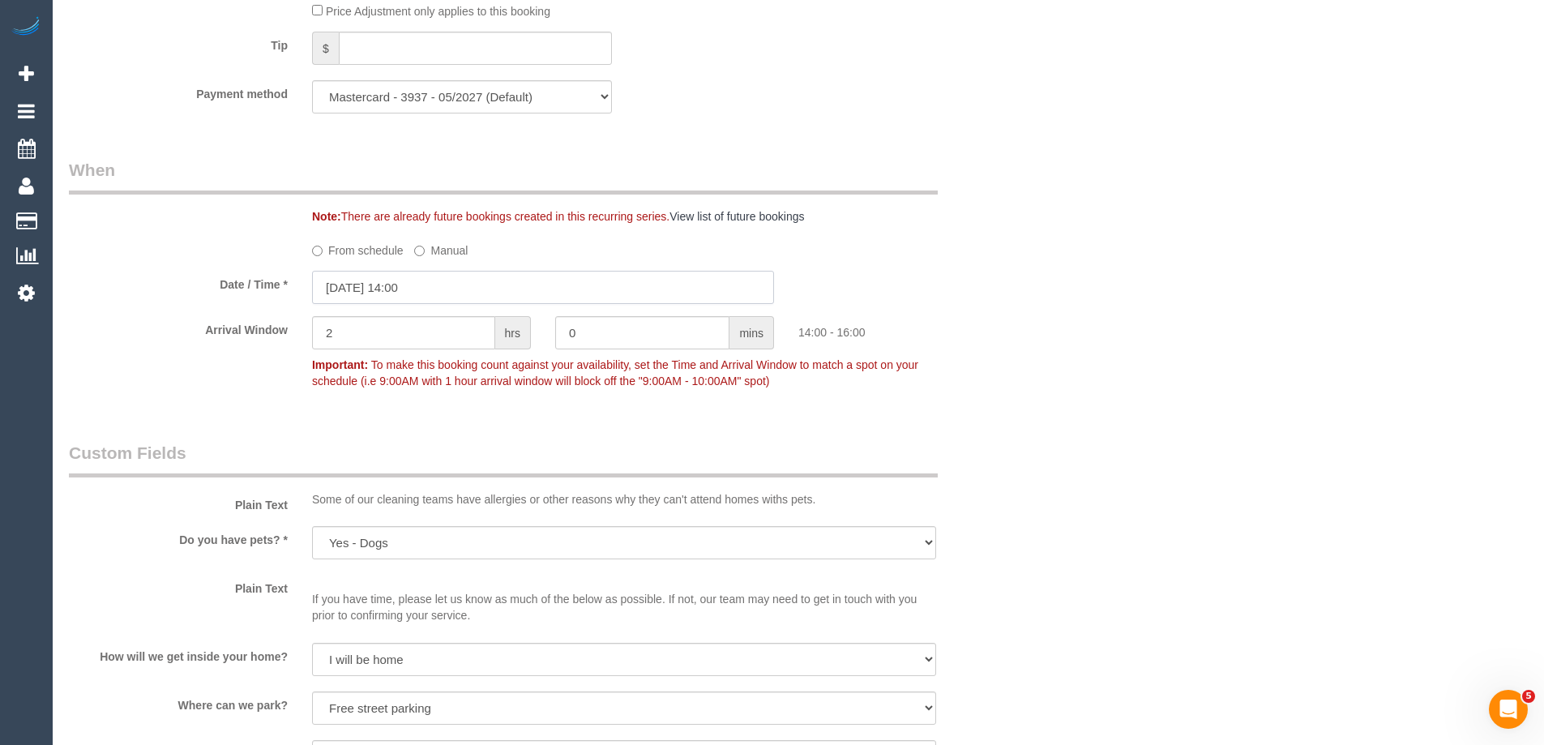
click at [440, 284] on input "22/09/2025 14:00" at bounding box center [543, 287] width 462 height 33
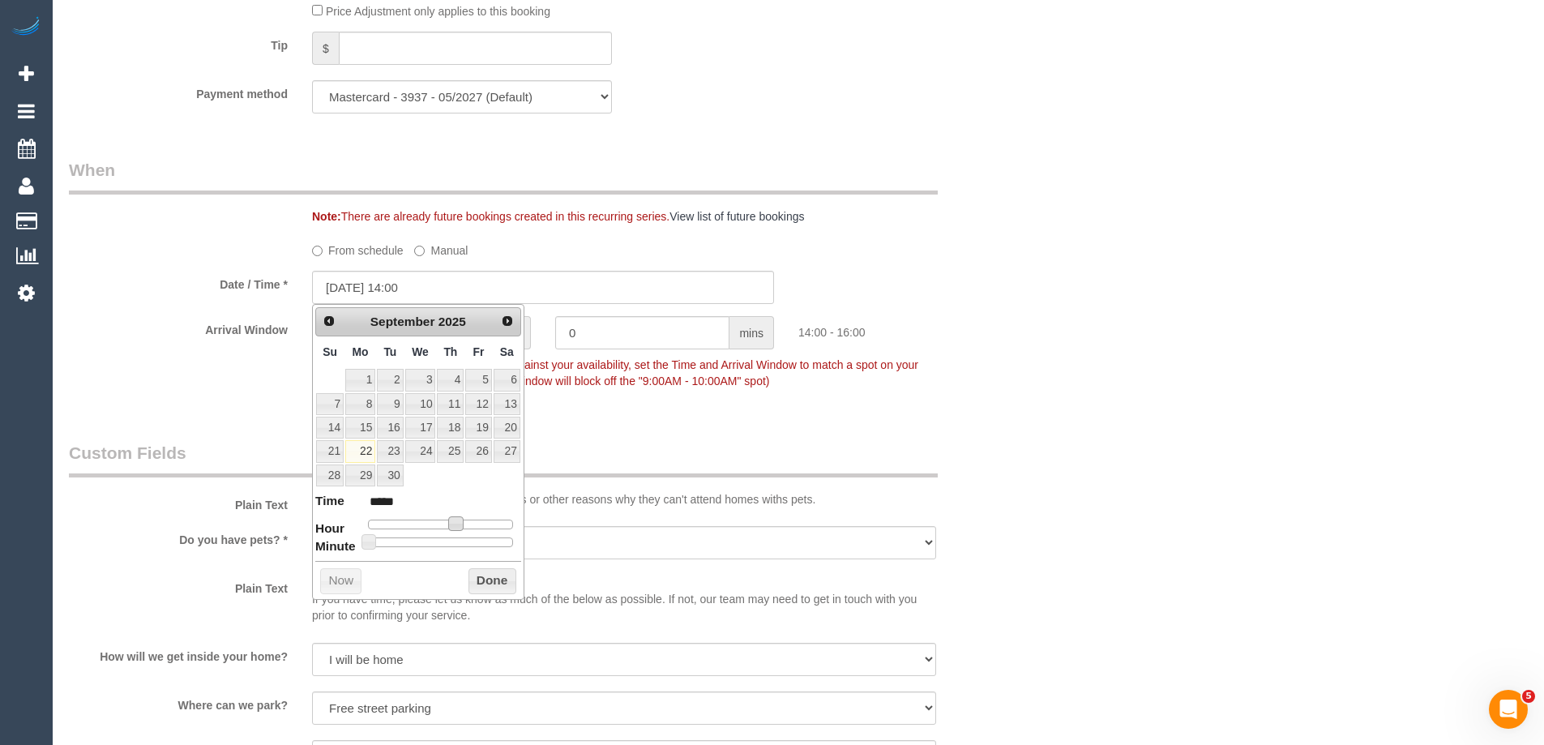
type input "22/09/2025 13:00"
type input "*****"
click at [447, 523] on span at bounding box center [450, 523] width 15 height 15
drag, startPoint x: 372, startPoint y: 549, endPoint x: 408, endPoint y: 548, distance: 35.7
click at [408, 548] on div "Prev Next September 2025 Su Mo Tu We Th Fr Sa 1 2 3 4 5 6 7 8 9 10 11 12 13 14 …" at bounding box center [418, 451] width 212 height 295
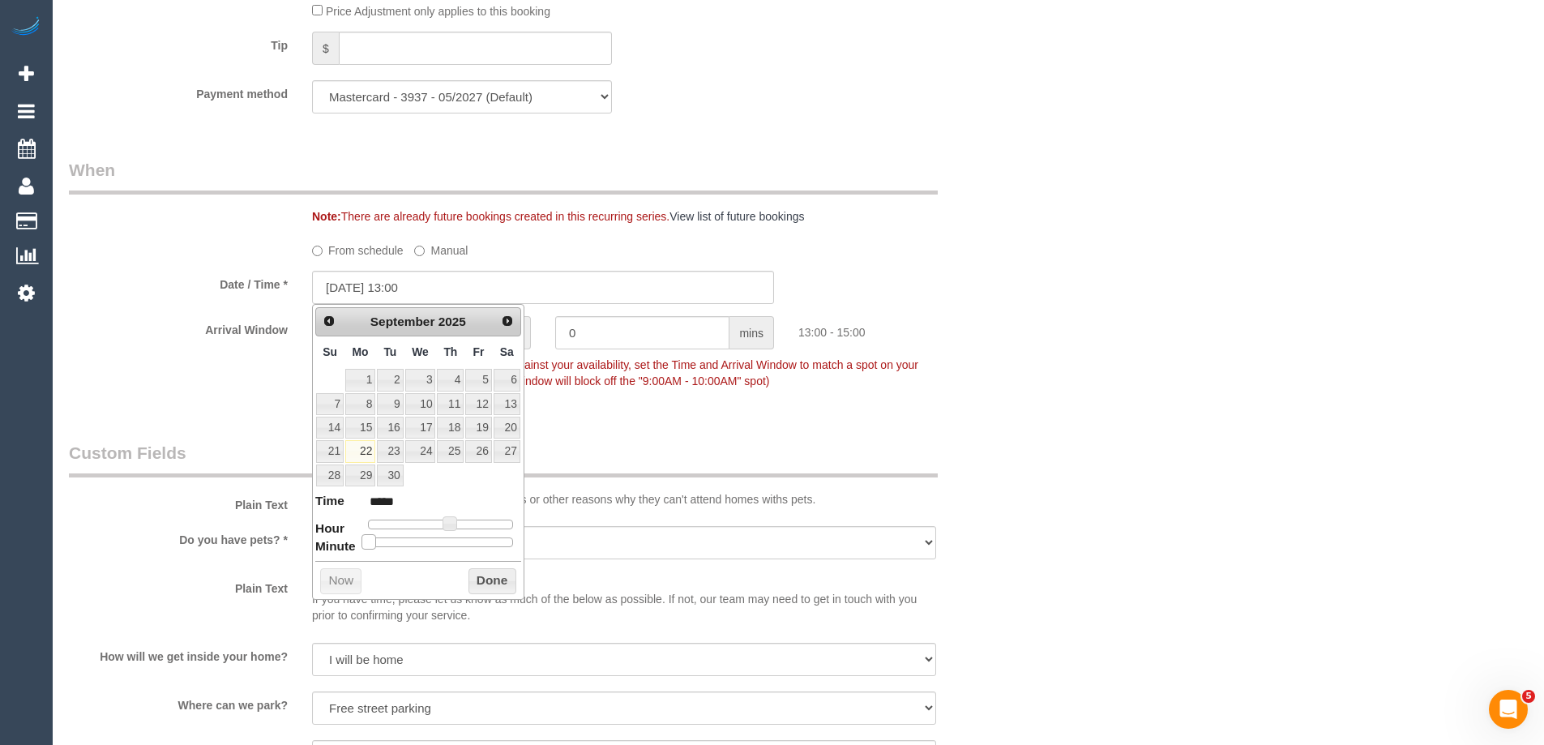
type input "22/09/2025 13:05"
type input "*****"
type input "22/09/2025 13:10"
type input "*****"
type input "22/09/2025 13:15"
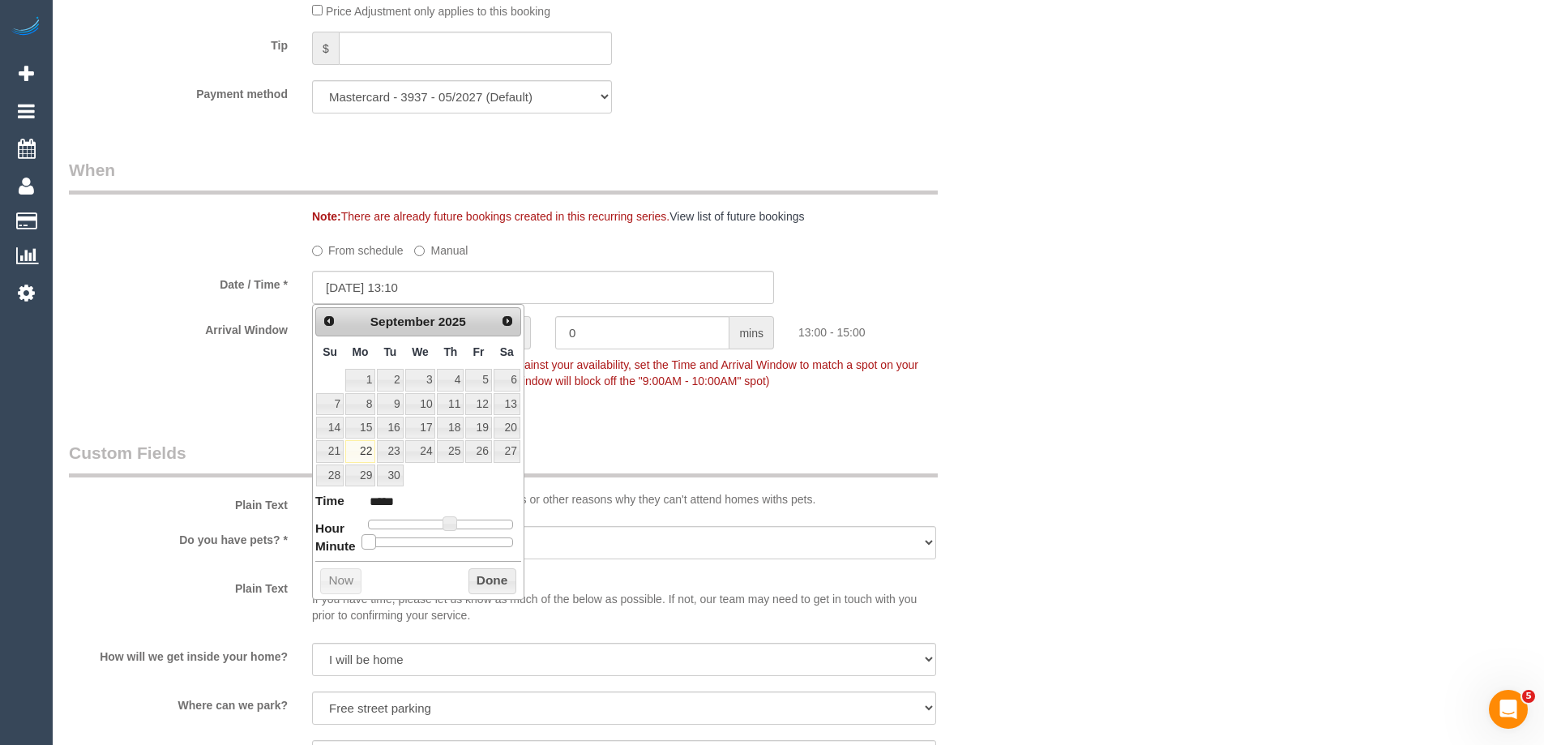
type input "*****"
type input "22/09/2025 13:20"
type input "*****"
type input "22/09/2025 13:25"
type input "*****"
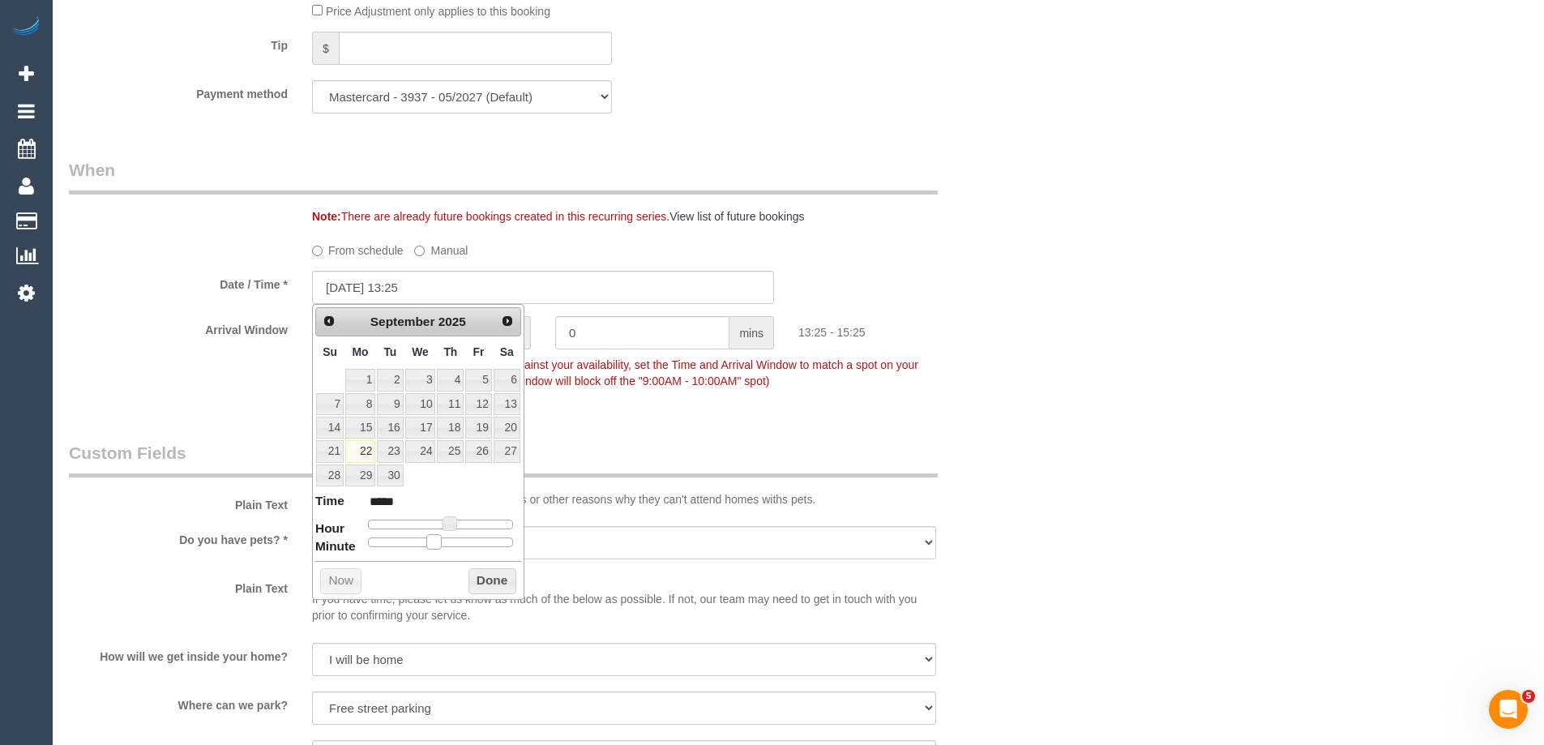
type input "22/09/2025 13:30"
type input "*****"
drag, startPoint x: 373, startPoint y: 541, endPoint x: 454, endPoint y: 543, distance: 81.1
click at [454, 543] on span at bounding box center [446, 541] width 15 height 15
click at [486, 573] on button "Done" at bounding box center [492, 581] width 48 height 26
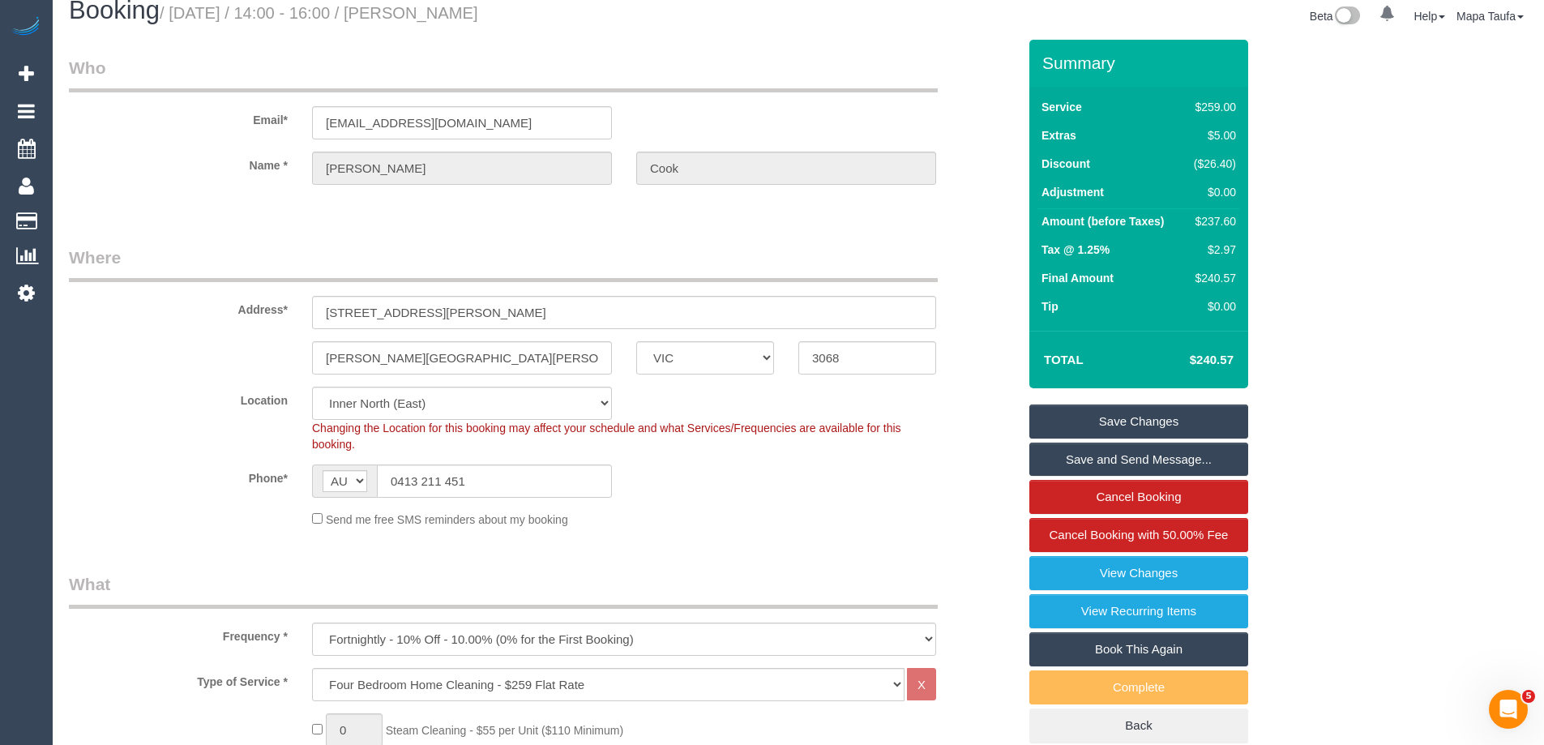
scroll to position [8, 0]
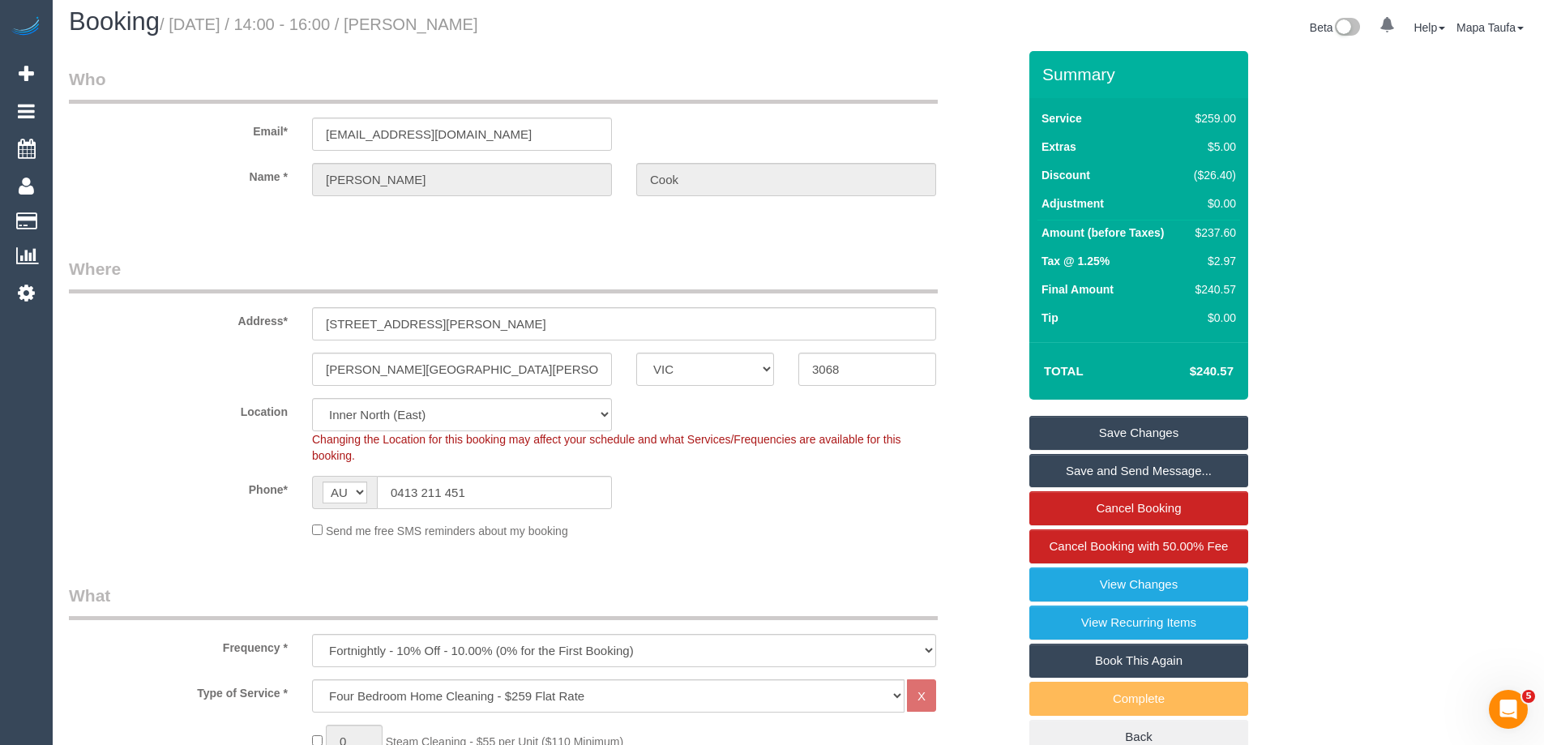
click at [1140, 430] on link "Save Changes" at bounding box center [1138, 433] width 219 height 34
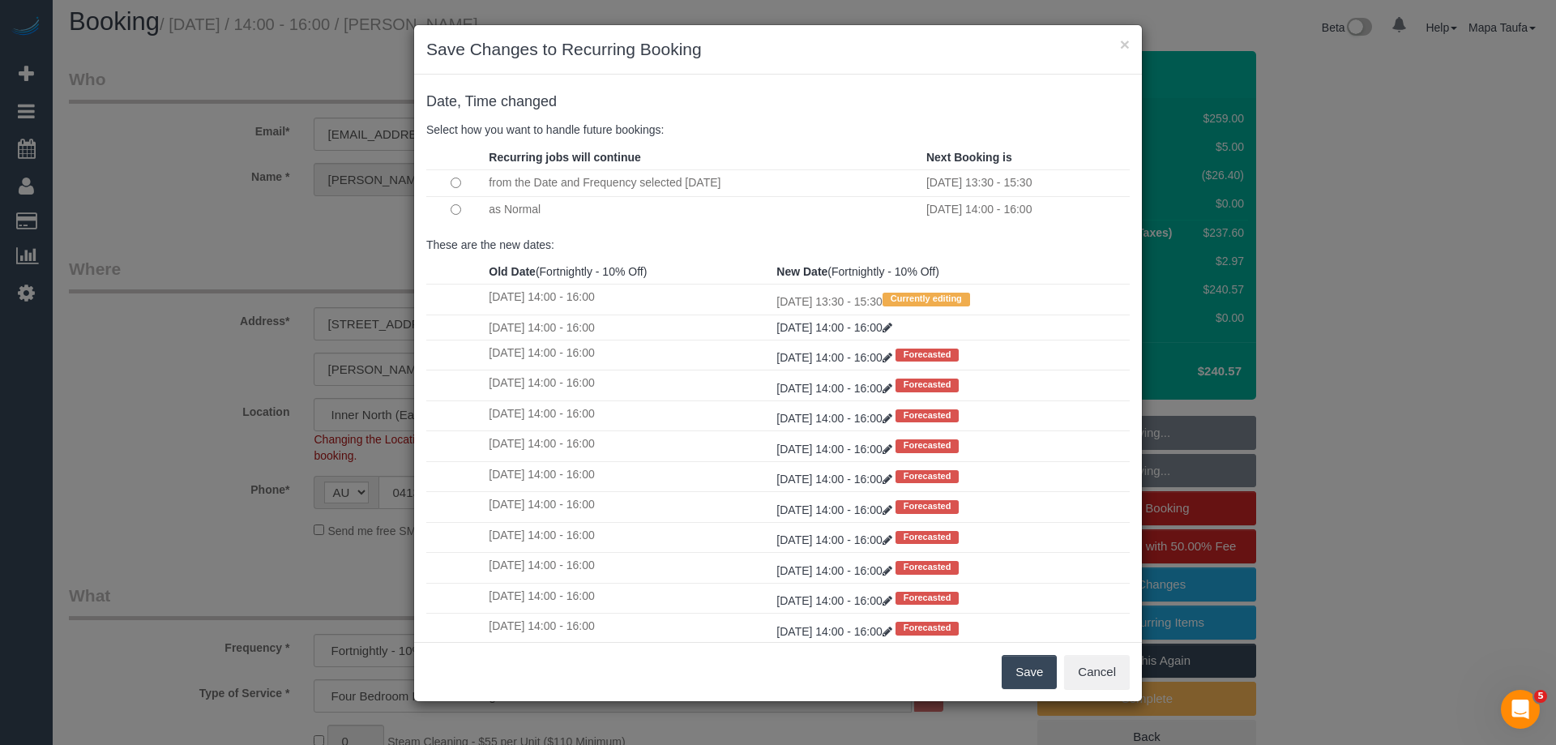
click at [1019, 664] on button "Save" at bounding box center [1029, 672] width 55 height 34
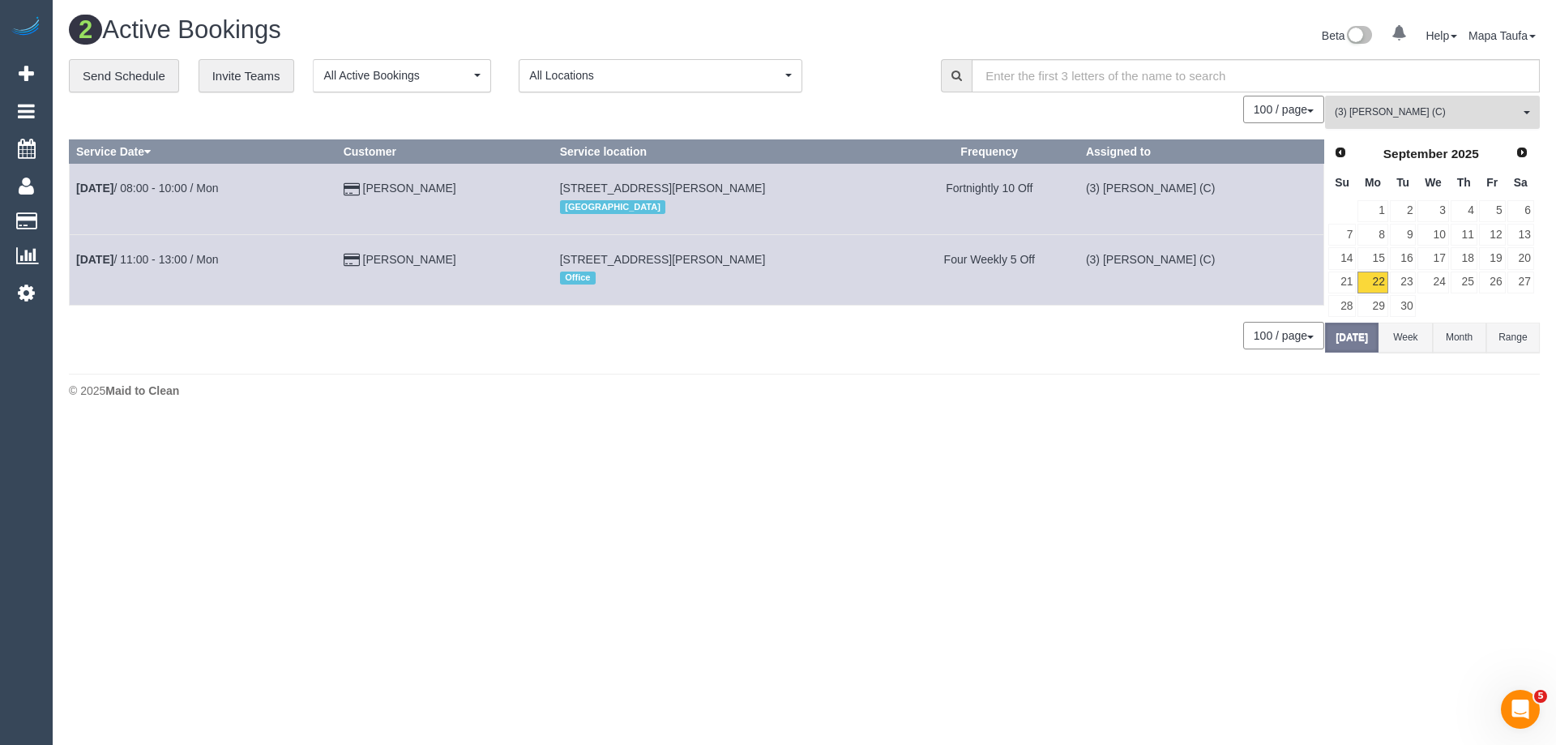
click at [1438, 103] on button "(3) Rowan Walia (C) All Teams" at bounding box center [1432, 112] width 215 height 33
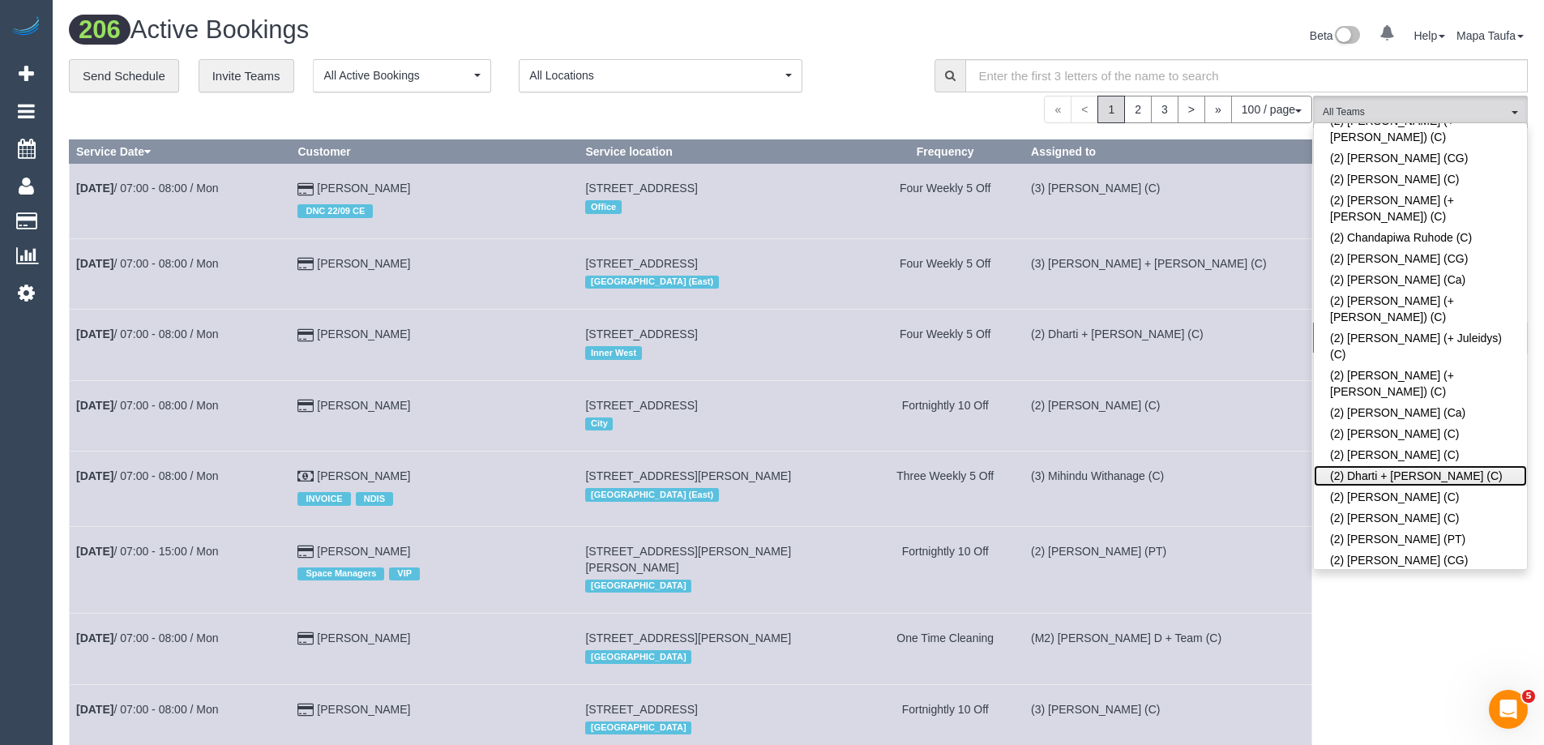
click at [1379, 465] on link "(2) Dharti + [PERSON_NAME] (C)" at bounding box center [1420, 475] width 213 height 21
click at [896, 45] on div "Beta 0 Your Notifications You have 0 alerts Help Help Docs Take a Tour Contact …" at bounding box center [1169, 37] width 742 height 43
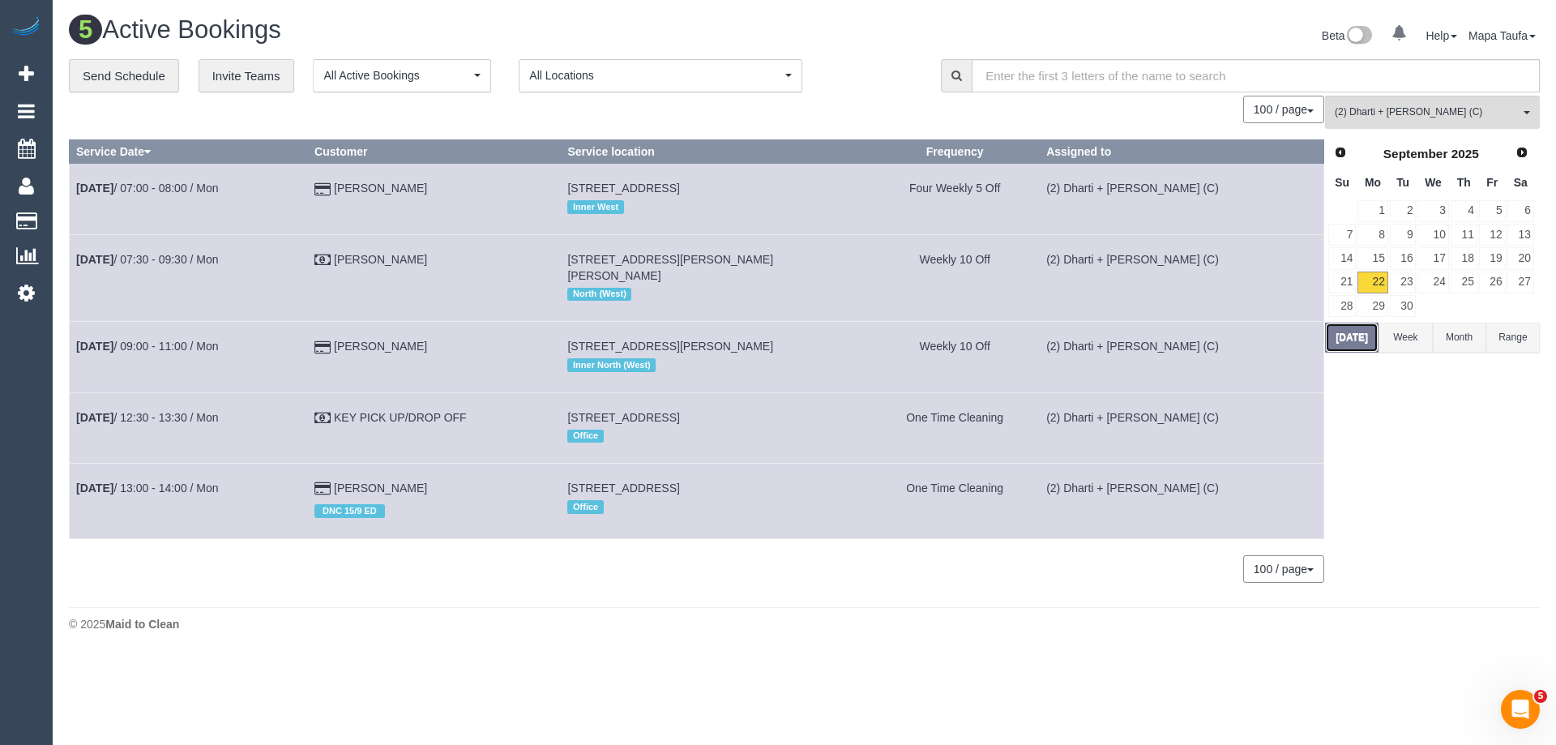
click at [1336, 344] on button "Today" at bounding box center [1351, 338] width 53 height 30
click at [366, 464] on td "Grace Casey DNC 15/9 ED" at bounding box center [434, 501] width 253 height 75
copy td "Grace Casey"
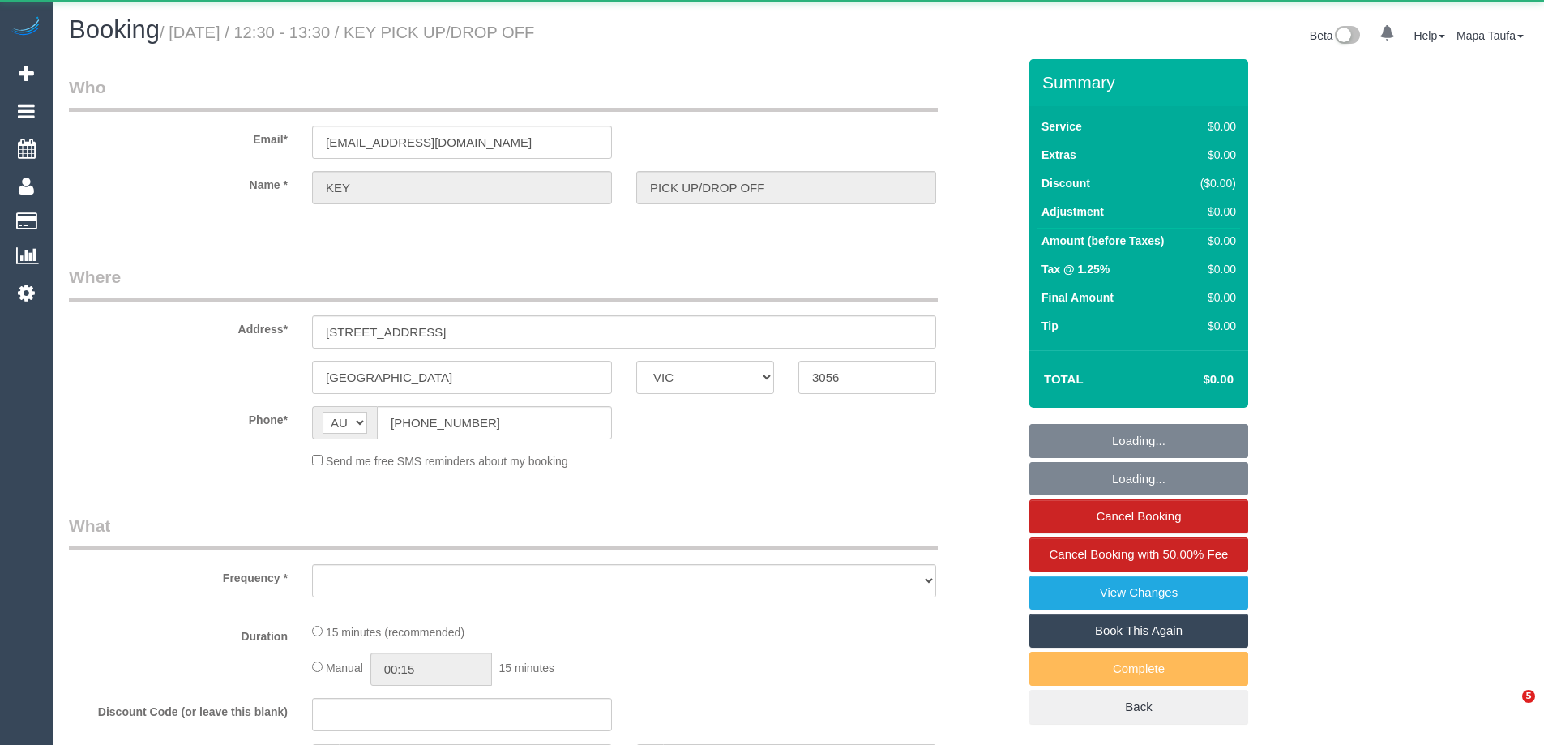
select select "VIC"
select select "object:516"
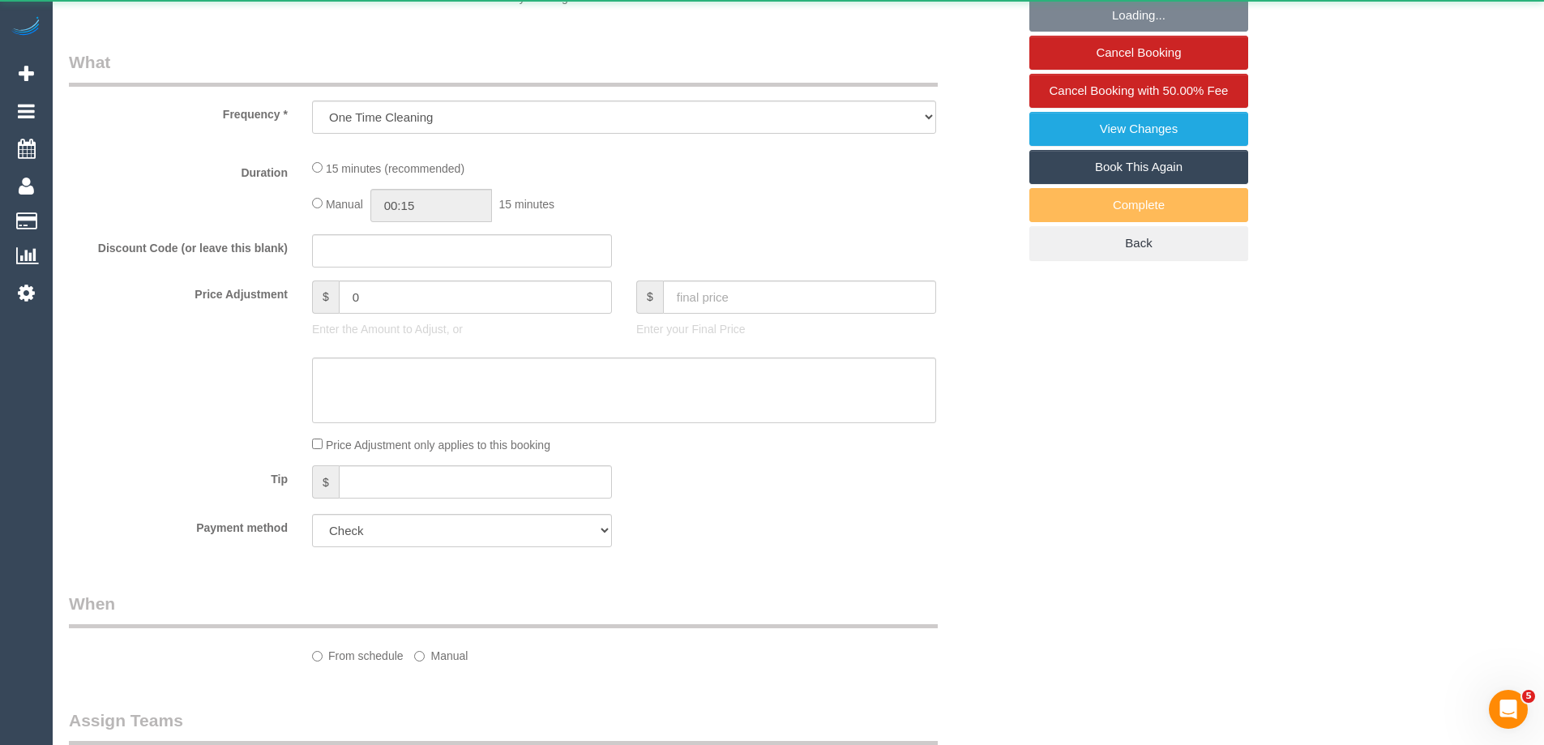
select select "number:28"
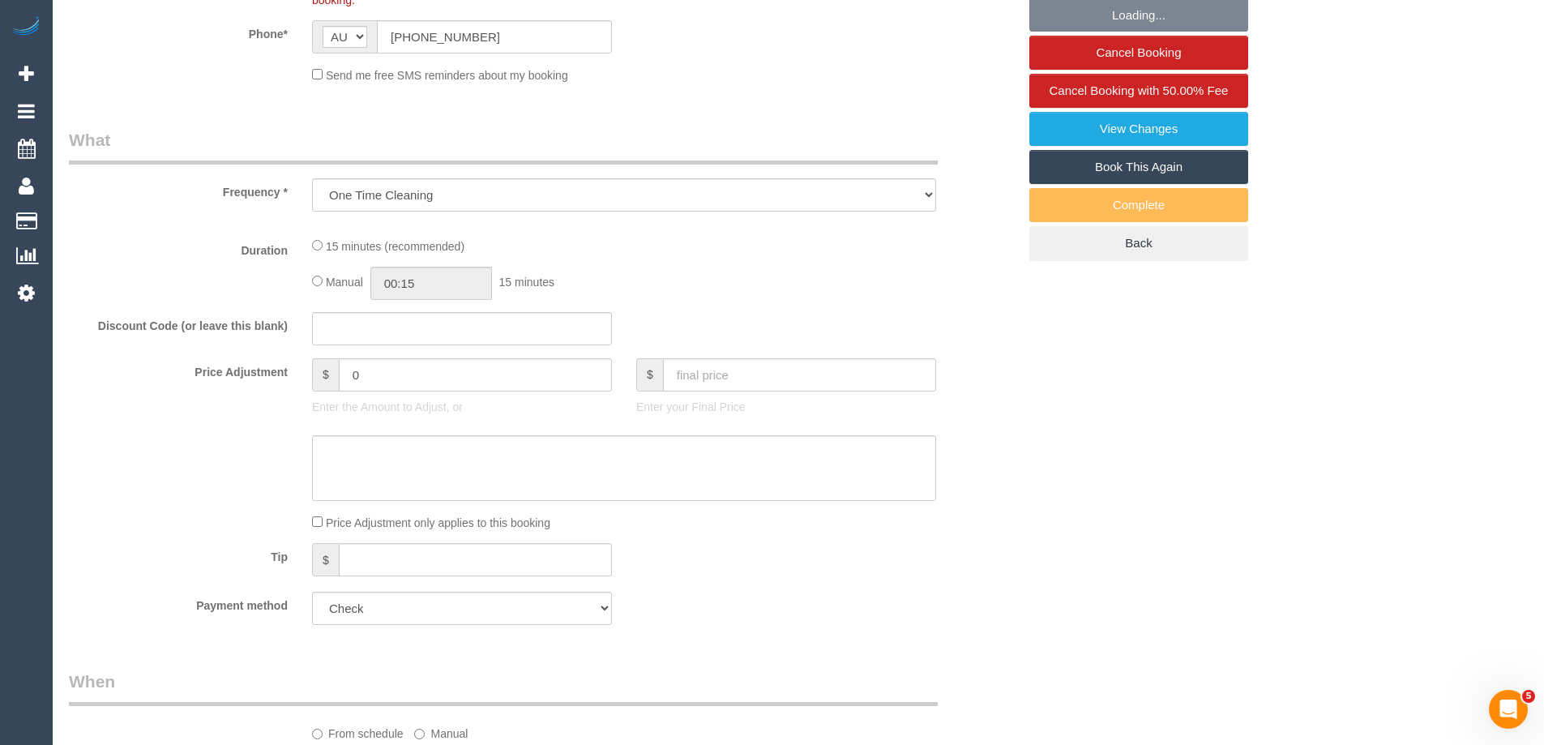
select select "object:669"
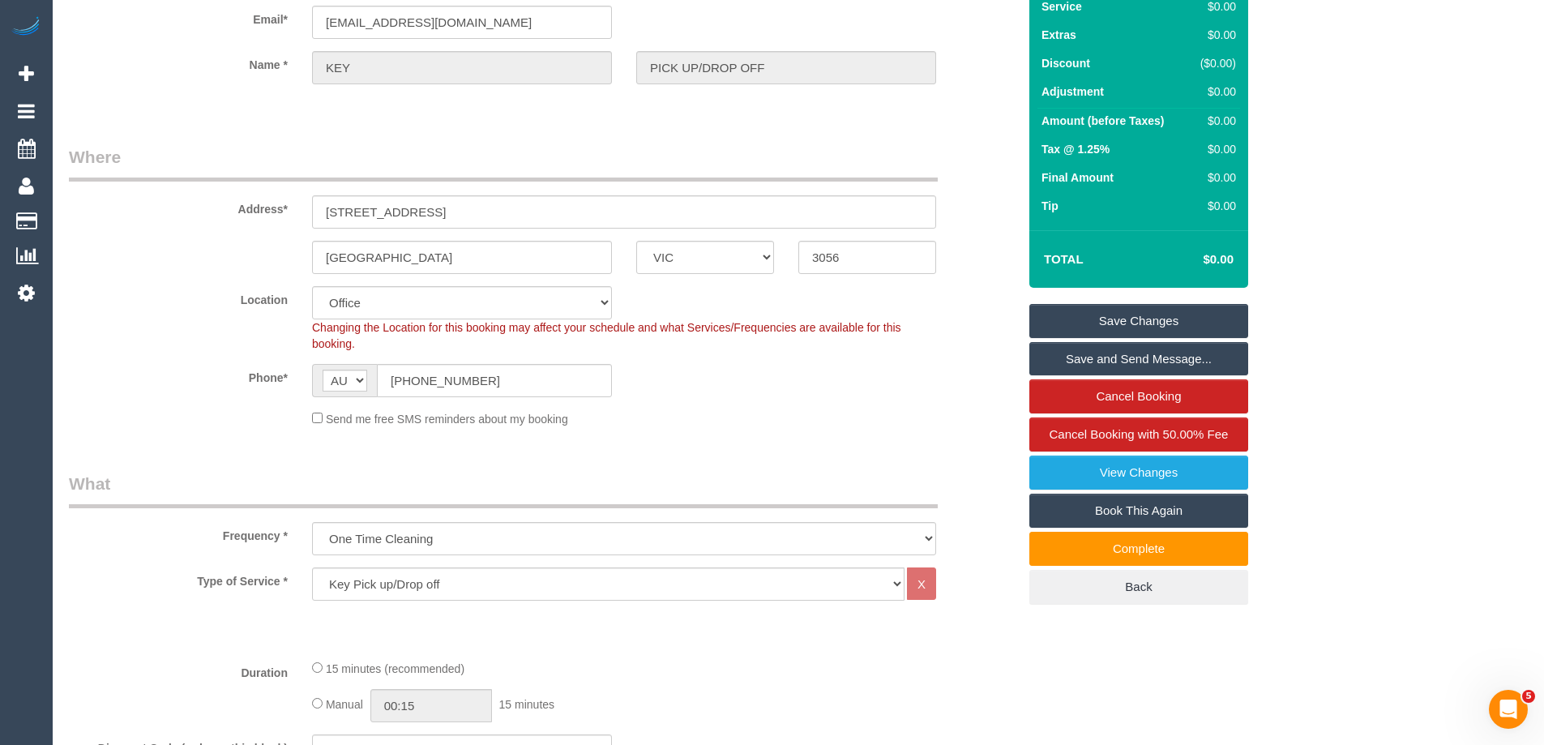
scroll to position [25, 0]
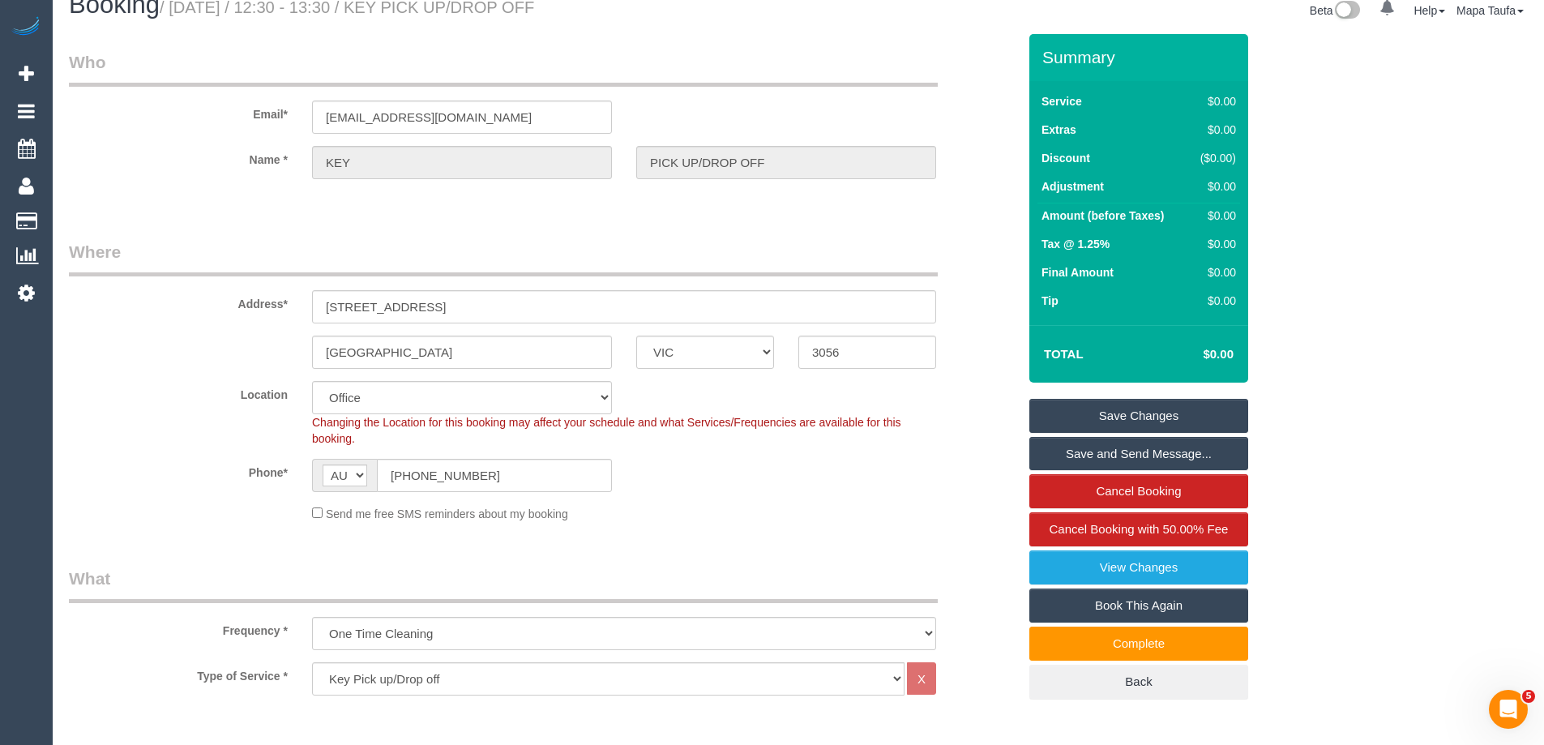
click at [194, 361] on div "[GEOGRAPHIC_DATA] ACT [GEOGRAPHIC_DATA] NT [GEOGRAPHIC_DATA] SA TAS [GEOGRAPHIC…" at bounding box center [543, 352] width 973 height 33
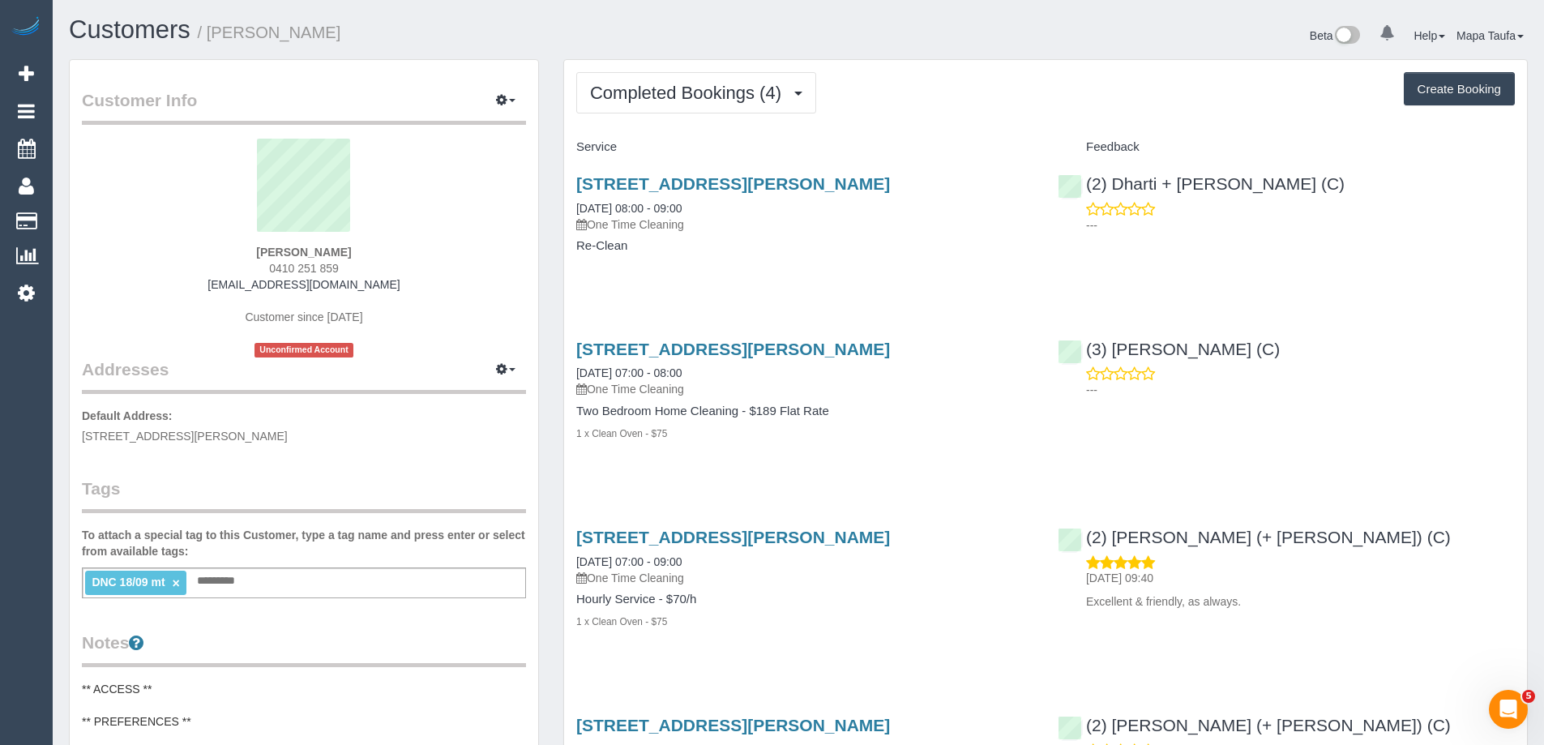
drag, startPoint x: 343, startPoint y: 266, endPoint x: 218, endPoint y: 268, distance: 124.8
click at [218, 268] on div "James Fraser 0410 251 859 xetsof@mac.com Customer since 2024 Unconfirmed Account" at bounding box center [304, 248] width 444 height 219
copy span "0410 251 859"
click at [616, 193] on link "5/25 Winifred Street, Essendon, VIC 3040" at bounding box center [733, 183] width 314 height 19
click at [179, 584] on link "×" at bounding box center [176, 583] width 7 height 14
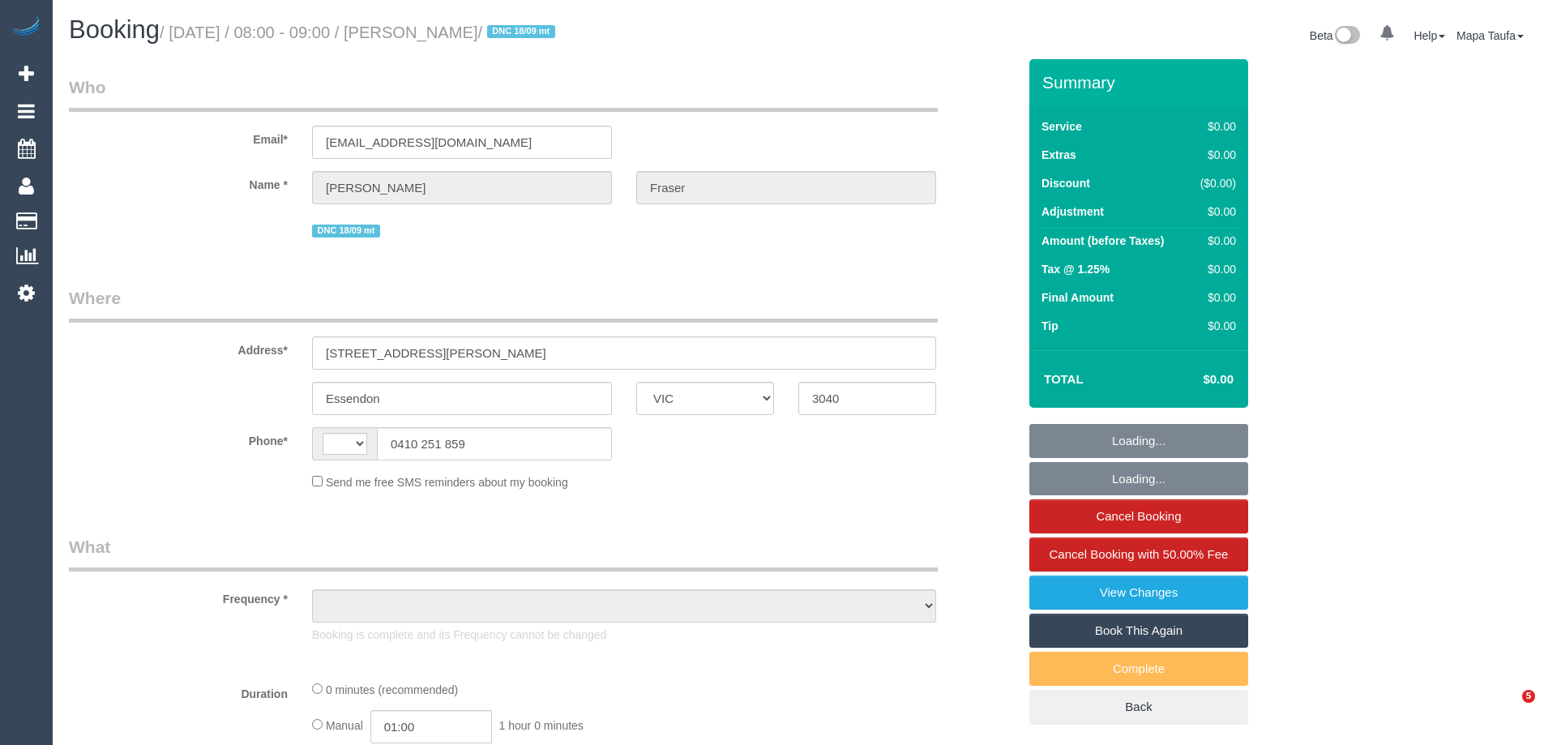
select select "VIC"
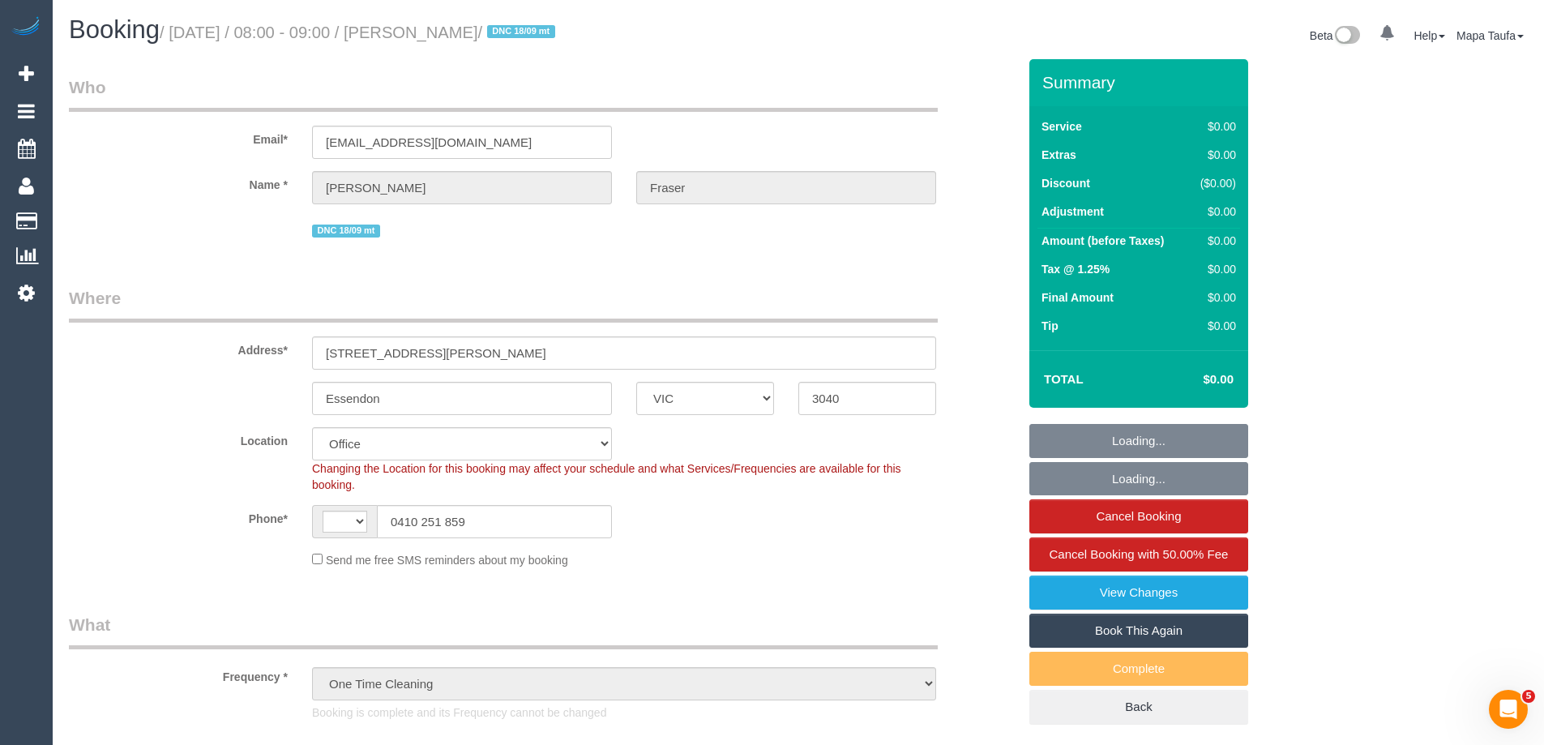
select select "object:777"
select select "string:AU"
select select "string:stripe-pm_1Q7SXZ2GScqysDRVwAAqF6Ab"
select select "number:28"
select select "number:14"
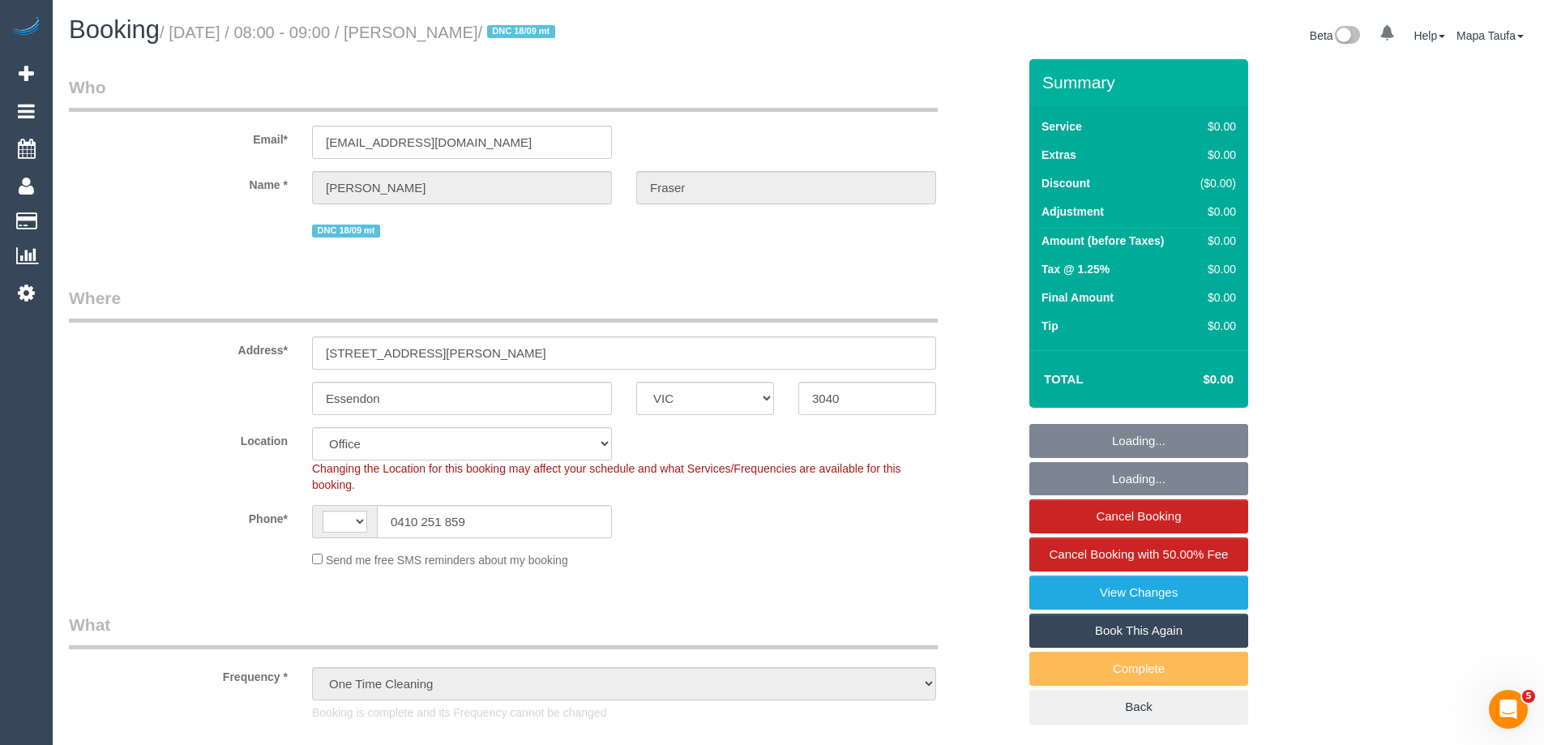
select select "number:19"
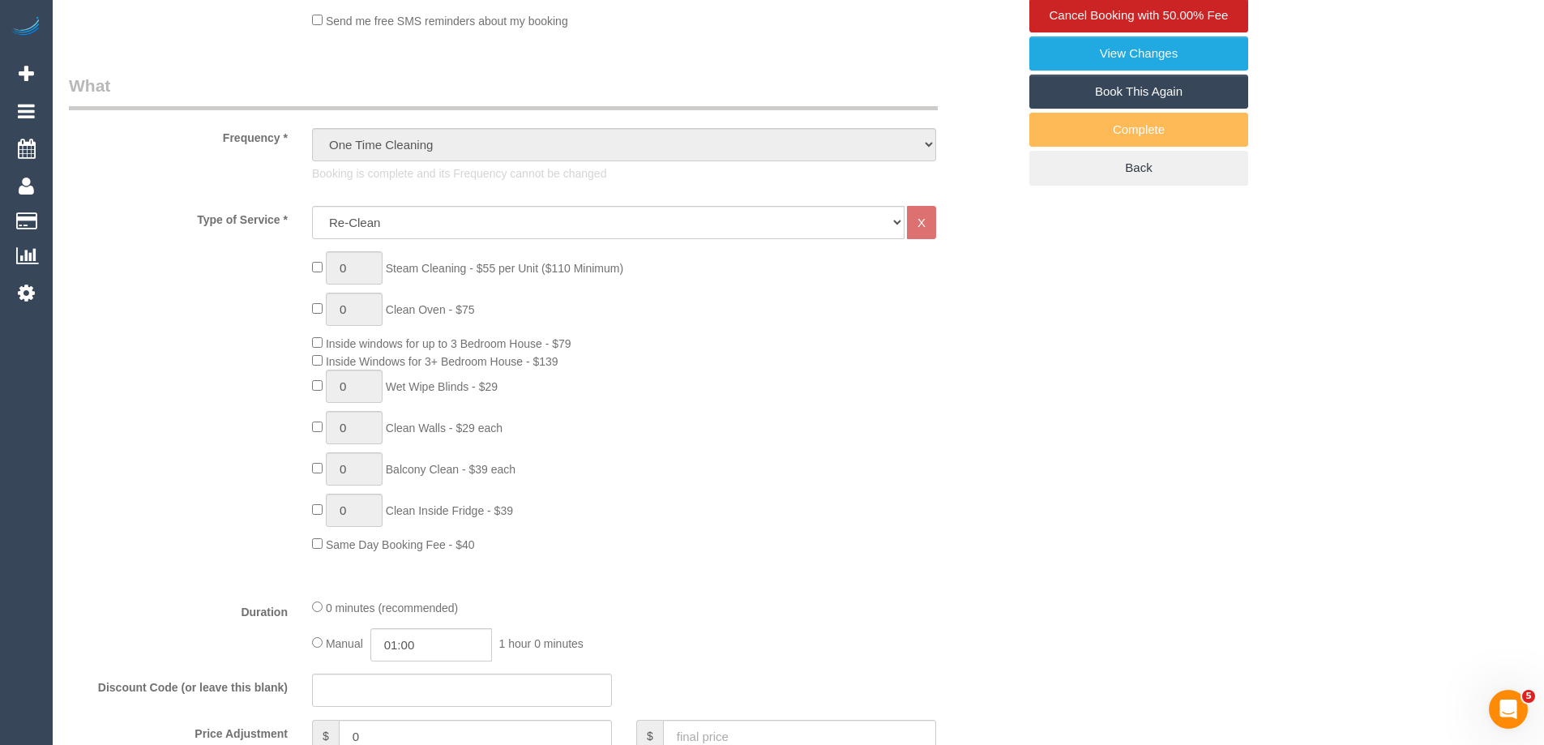
scroll to position [550, 0]
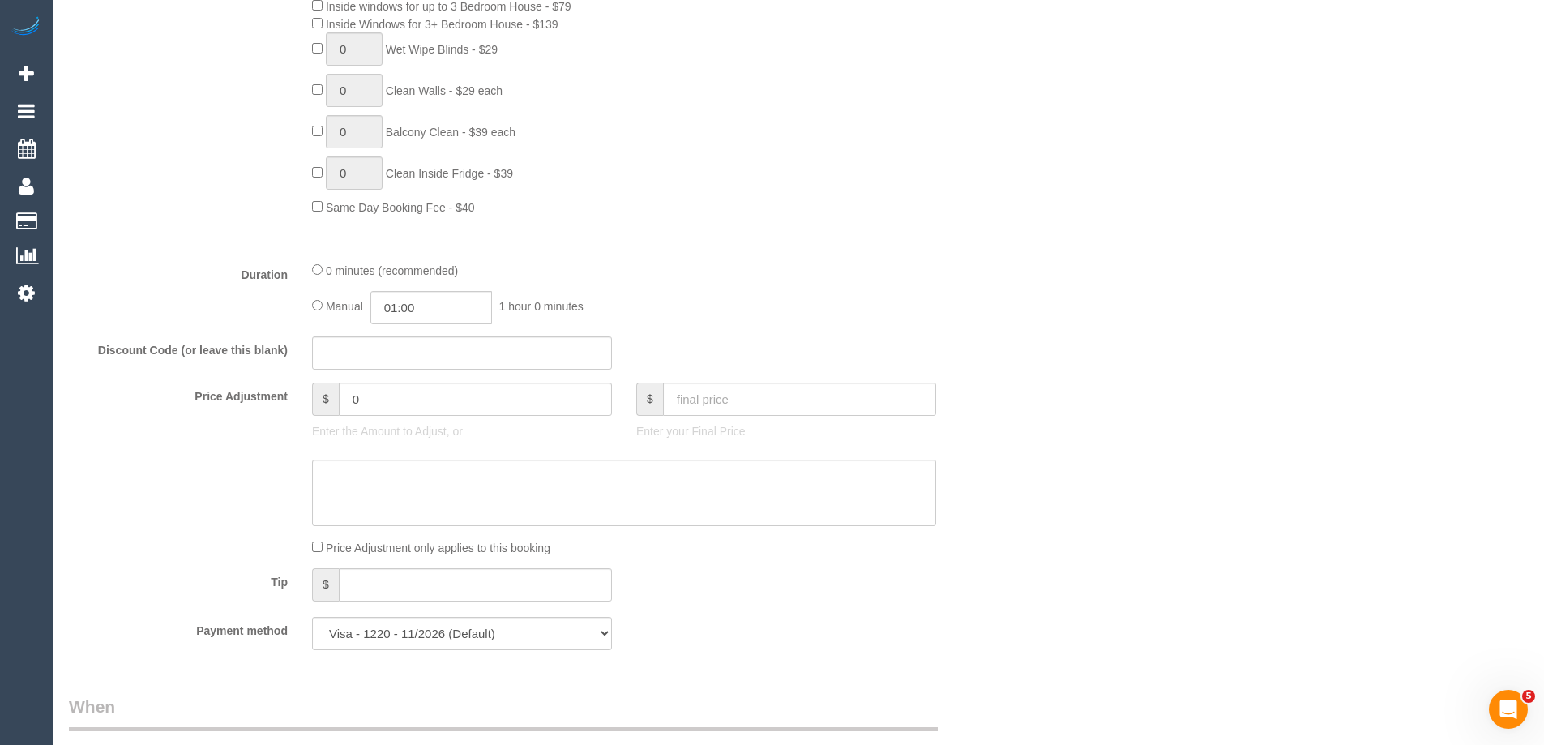
scroll to position [956, 0]
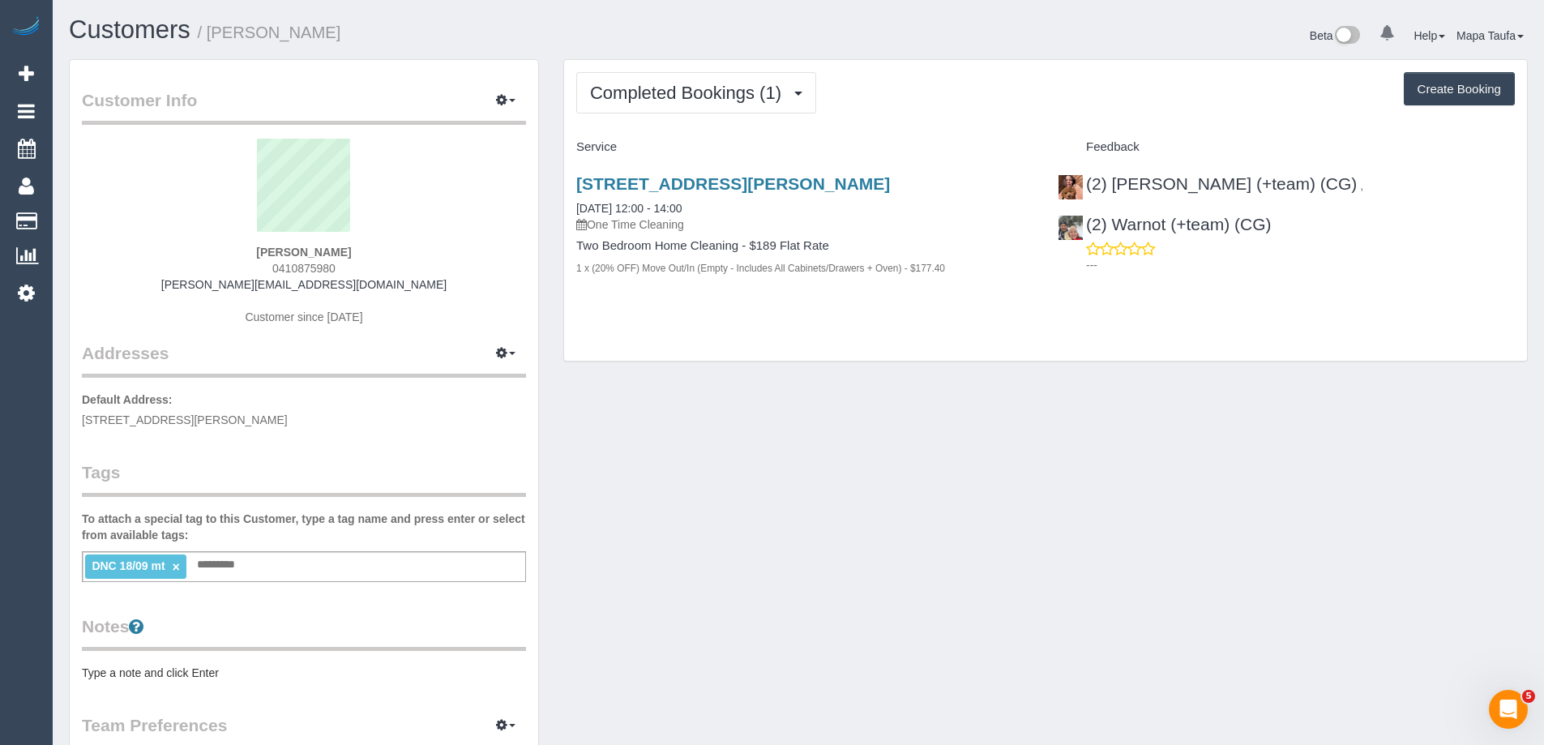
drag, startPoint x: 348, startPoint y: 271, endPoint x: 222, endPoint y: 272, distance: 126.4
click at [222, 272] on div "[PERSON_NAME] 0410875980 [PERSON_NAME][EMAIL_ADDRESS][DOMAIN_NAME] Customer sin…" at bounding box center [304, 240] width 444 height 203
copy span "0410875980"
click at [837, 678] on div "Customer Info Edit Contact Info Send Message Email Preferences Special Sales Ta…" at bounding box center [798, 595] width 1483 height 1073
click at [703, 407] on div "Customer Info Edit Contact Info Send Message Email Preferences Special Sales Ta…" at bounding box center [798, 595] width 1483 height 1073
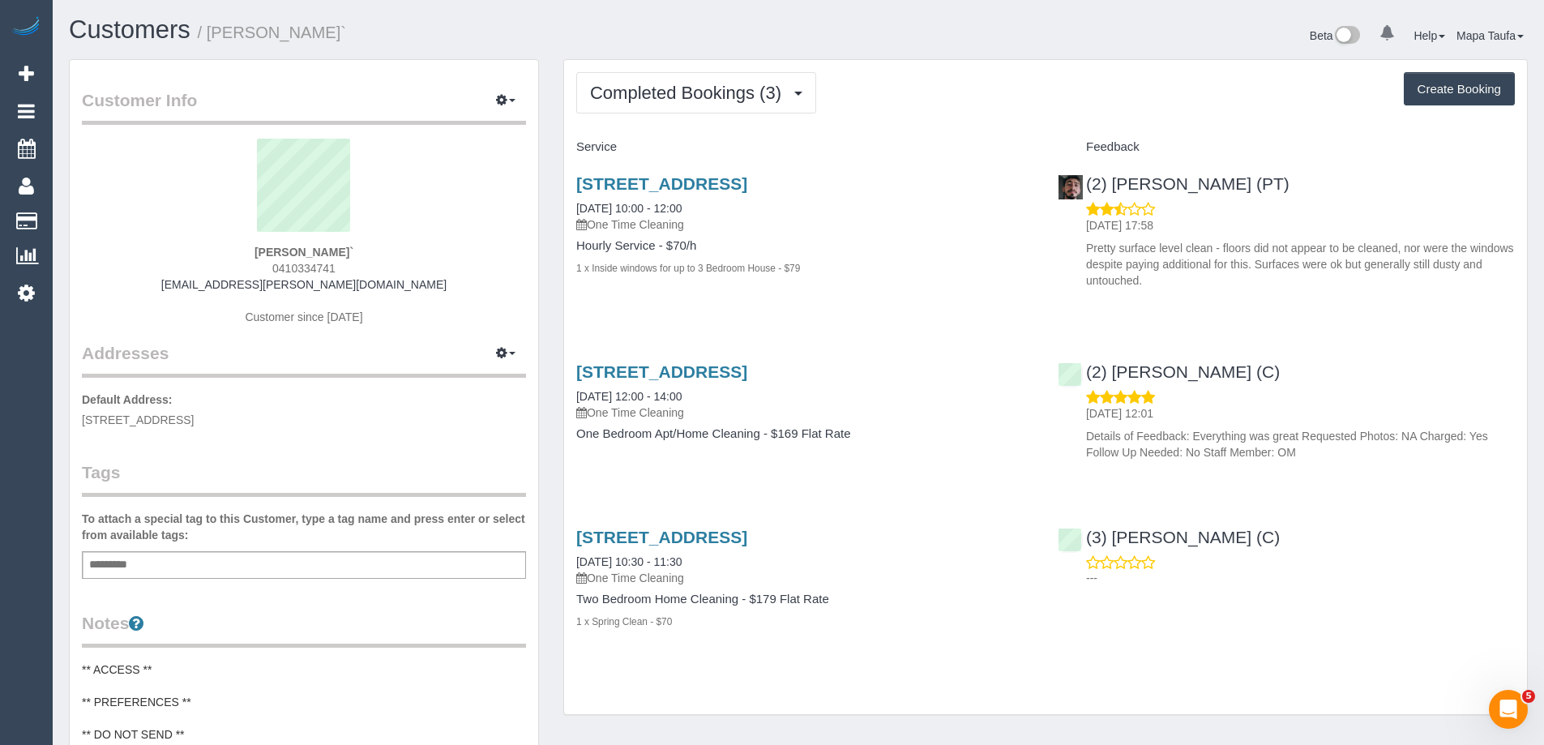
drag, startPoint x: 343, startPoint y: 251, endPoint x: 261, endPoint y: 250, distance: 81.9
click at [261, 250] on div "[PERSON_NAME]` 0410334741 [EMAIL_ADDRESS][PERSON_NAME][DOMAIN_NAME] Customer si…" at bounding box center [304, 240] width 444 height 203
copy strong "[PERSON_NAME]`"
drag, startPoint x: 1251, startPoint y: 182, endPoint x: 1114, endPoint y: 176, distance: 137.1
click at [1114, 176] on div "(2) [PERSON_NAME] (PT) [DATE] 17:58 Pretty surface level clean - floors did not…" at bounding box center [1285, 227] width 481 height 135
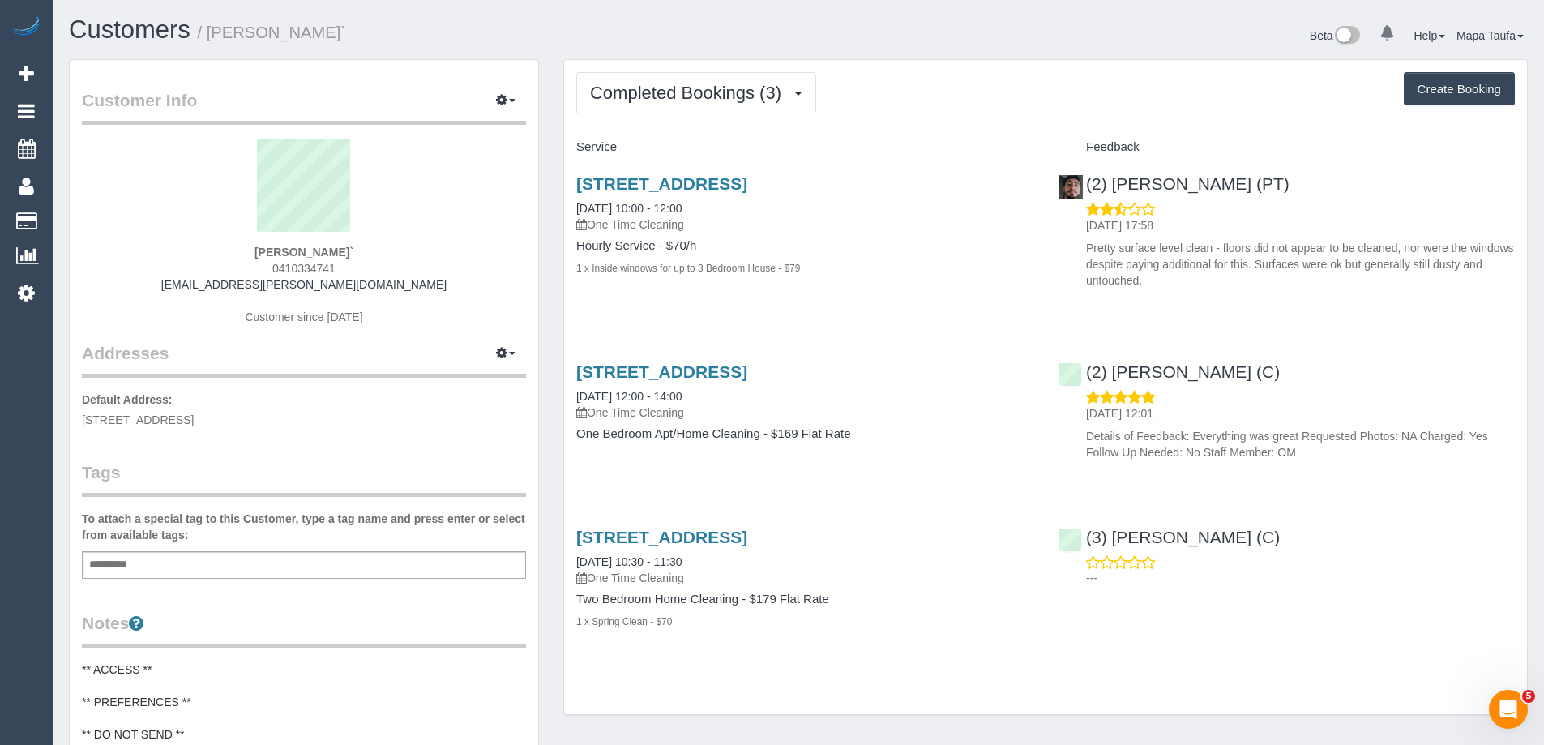
copy link "[PERSON_NAME] (PT)"
click at [638, 193] on link "[STREET_ADDRESS]" at bounding box center [661, 183] width 171 height 19
drag, startPoint x: 350, startPoint y: 247, endPoint x: 259, endPoint y: 242, distance: 91.7
click at [259, 242] on div "[PERSON_NAME]` 0410334741 [EMAIL_ADDRESS][PERSON_NAME][DOMAIN_NAME] Customer si…" at bounding box center [304, 240] width 444 height 203
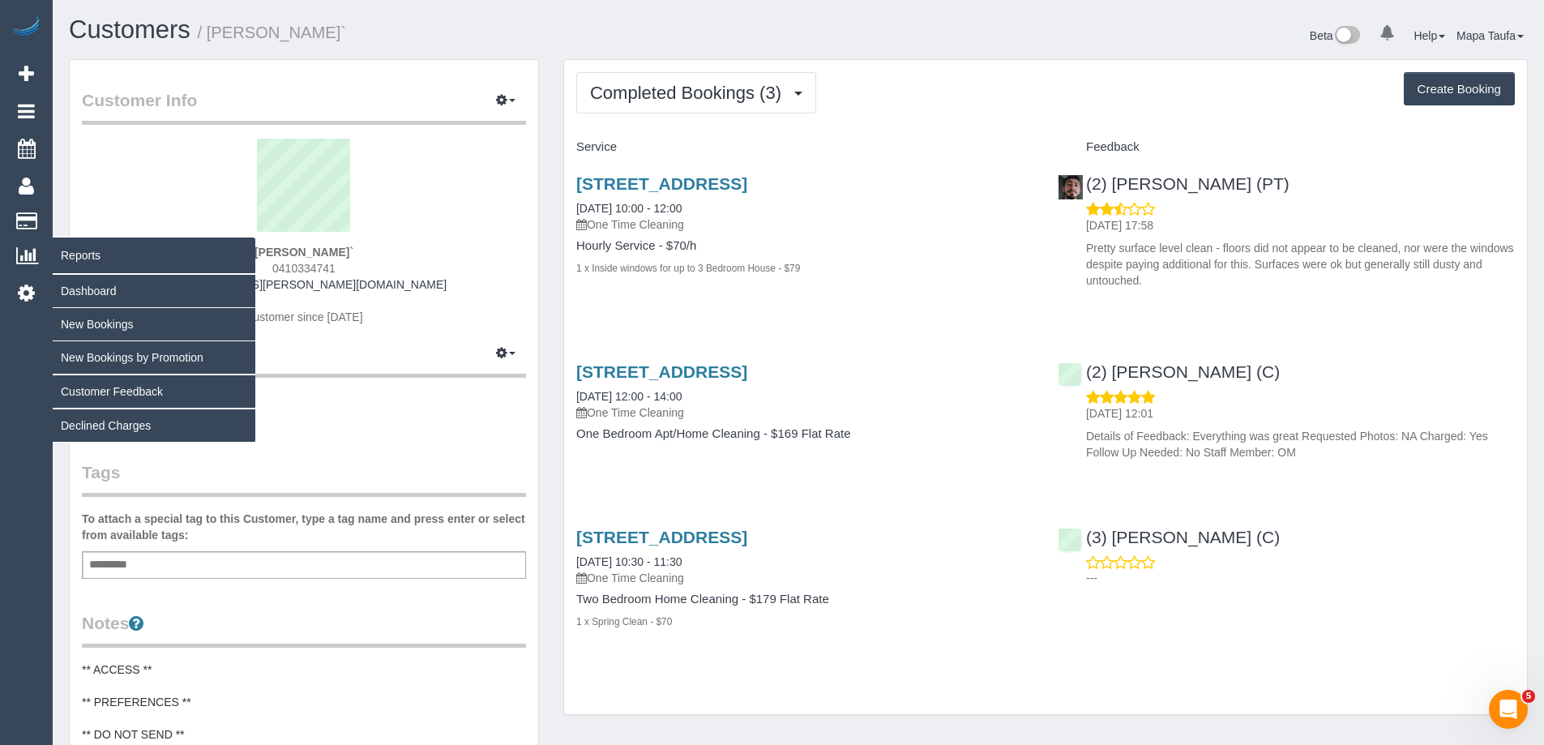
copy div "[PERSON_NAME]`"
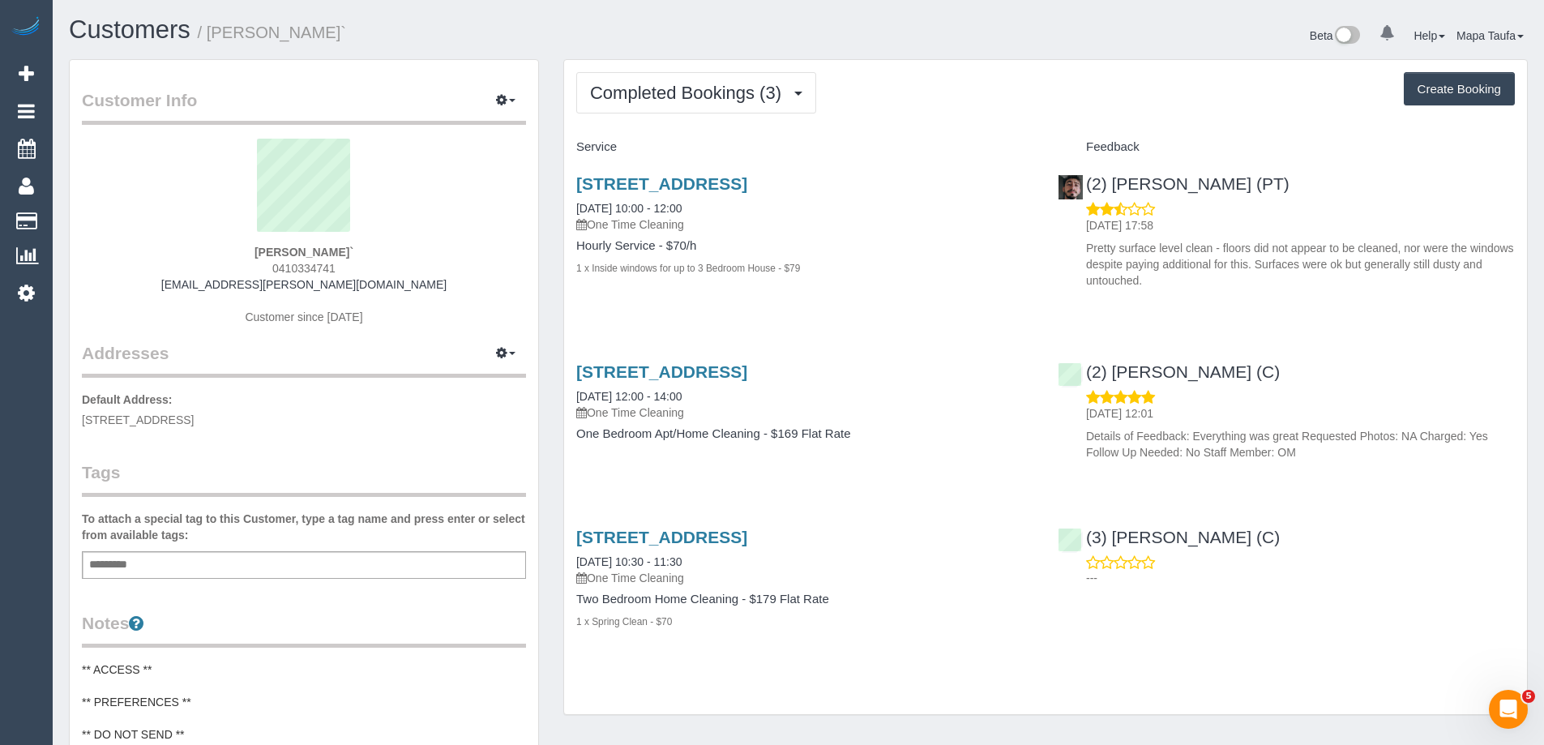
click at [982, 708] on div "Completed Bookings (3) Completed Bookings (3) Upcoming Bookings (0) Cancelled B…" at bounding box center [1045, 387] width 963 height 655
click at [687, 98] on span "Completed Bookings (3)" at bounding box center [689, 93] width 199 height 20
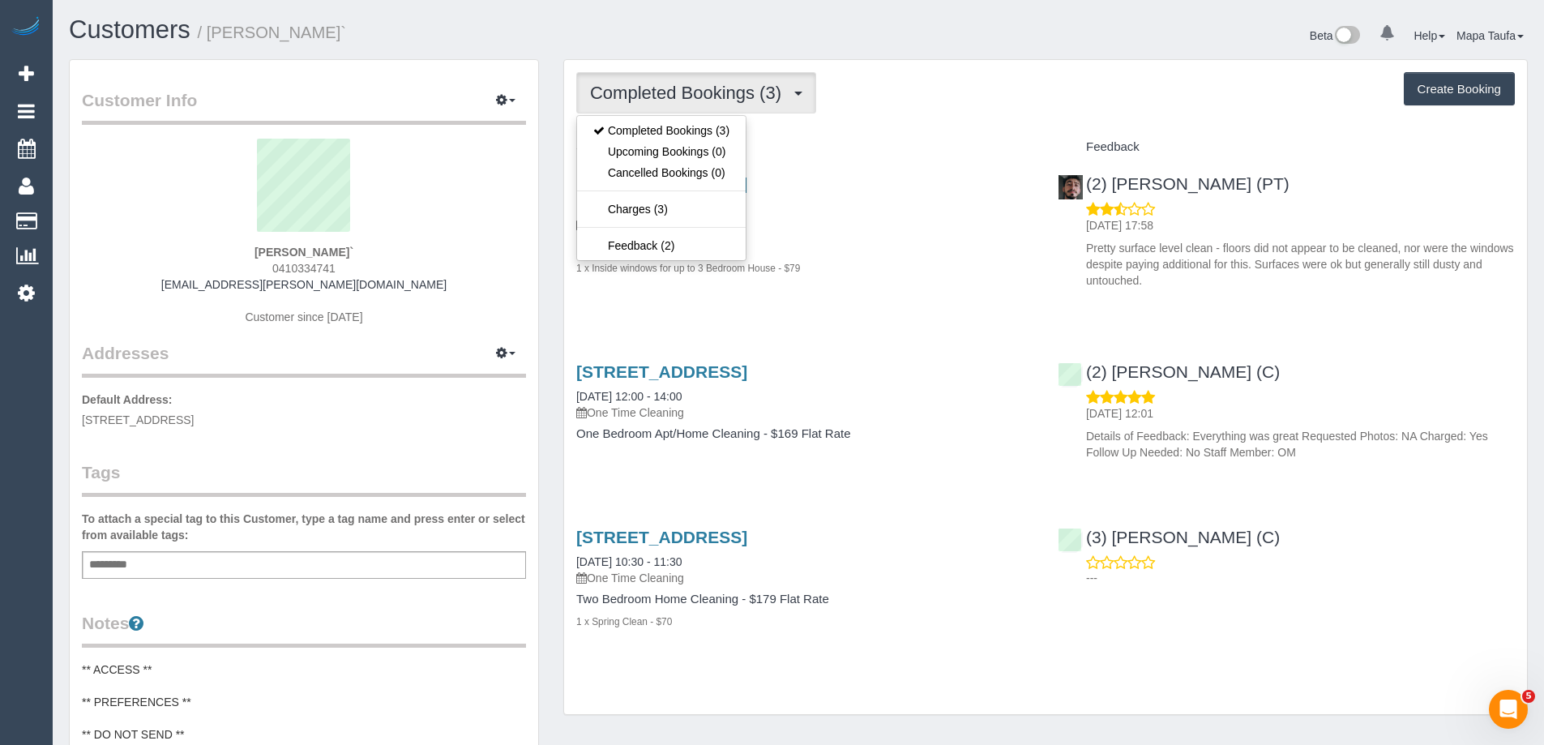
click at [1079, 100] on div "Completed Bookings (3) Completed Bookings (3) Upcoming Bookings (0) Cancelled B…" at bounding box center [1045, 92] width 938 height 41
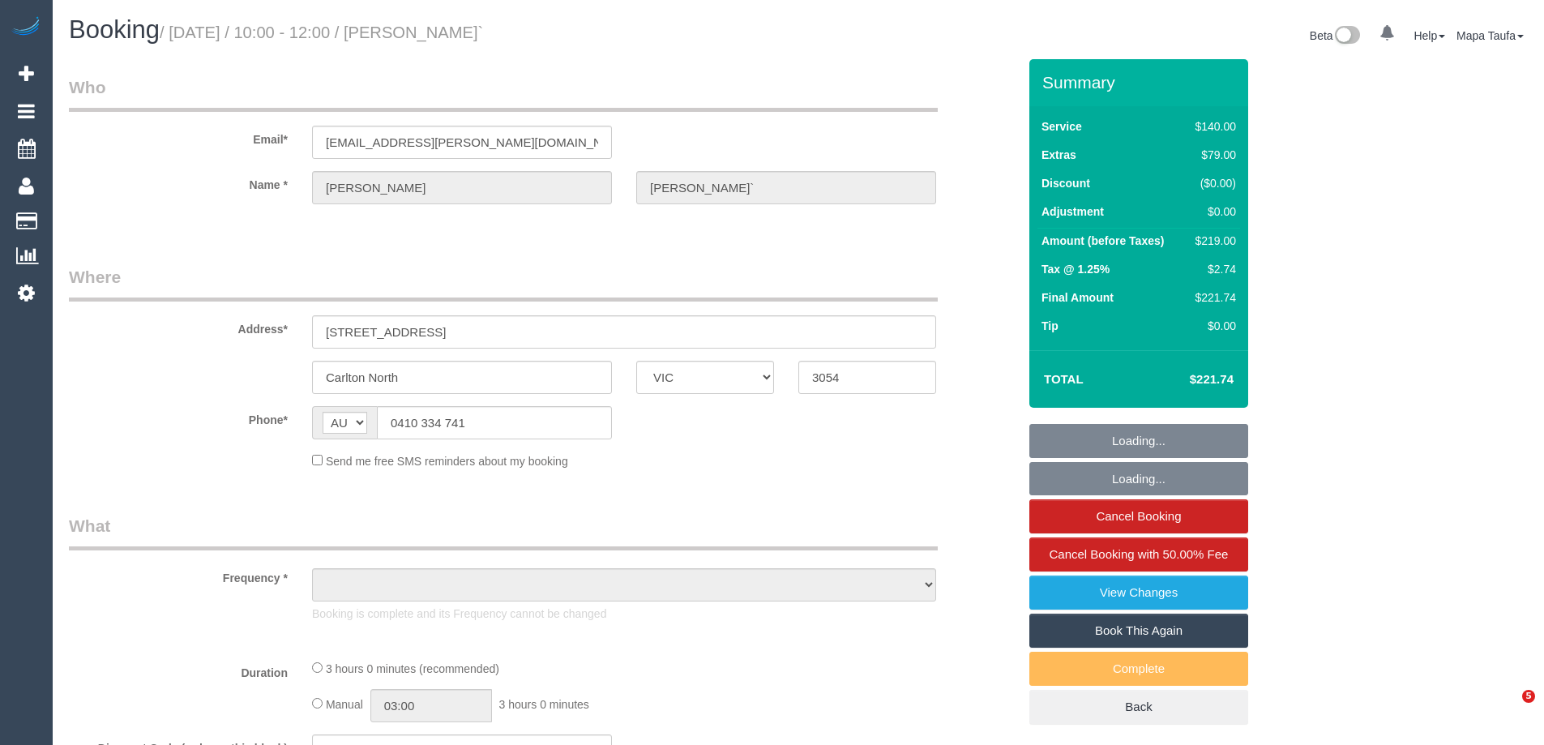
select select "VIC"
select select "string:stripe-pm_1RzuUS2GScqysDRVTr3hVJMd"
select select "number:28"
select select "number:14"
select select "number:19"
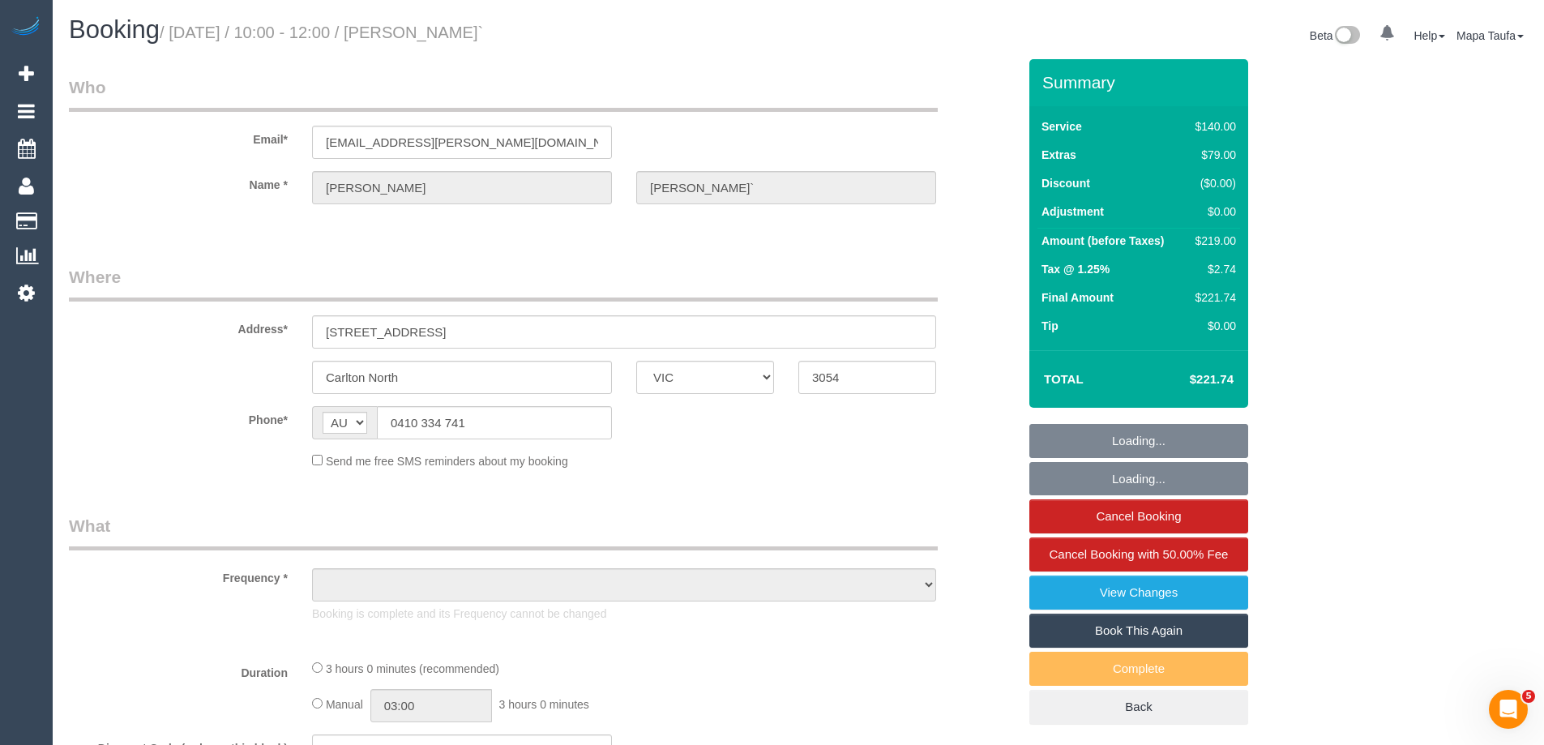
select select "number:24"
select select "number:34"
select select "number:12"
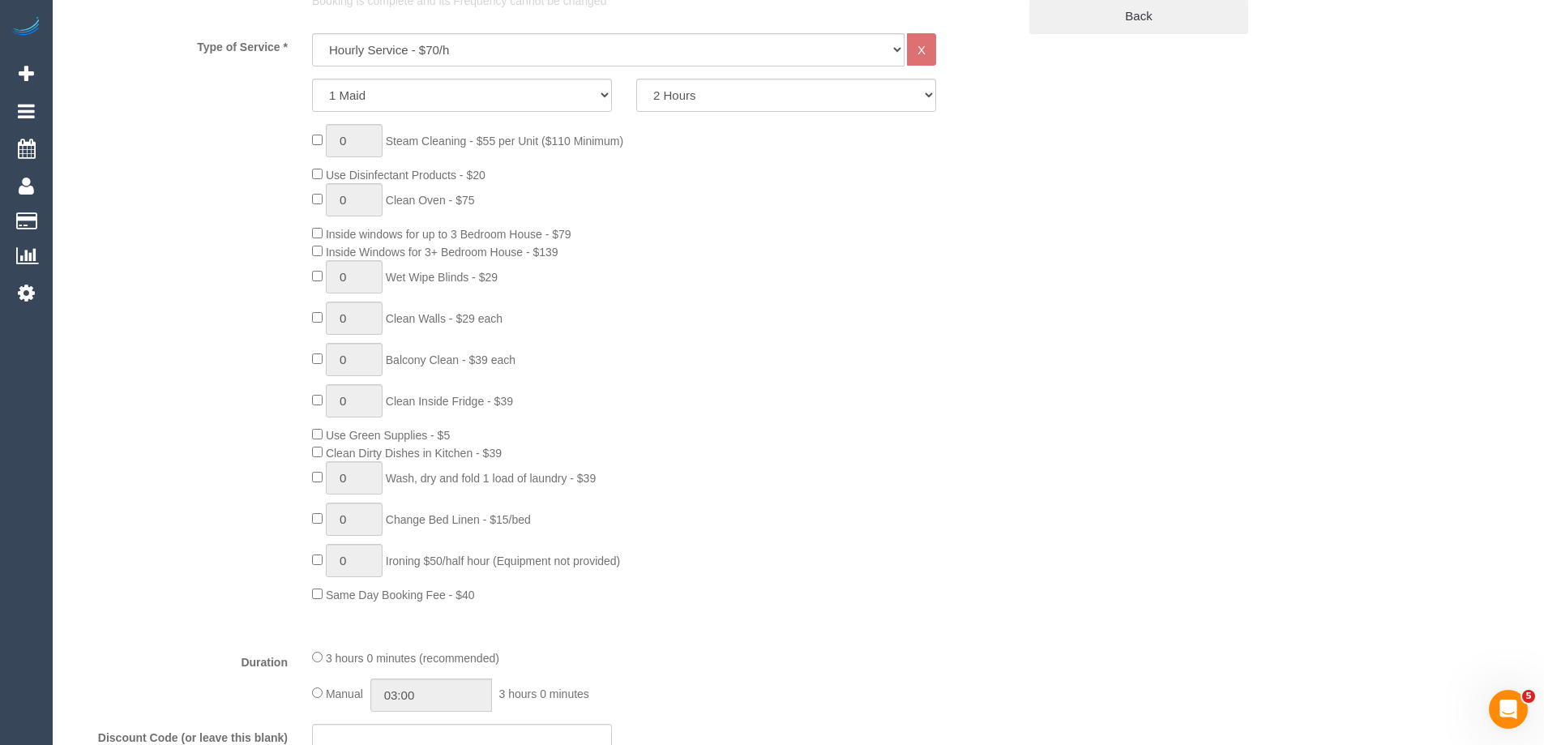
select select "object:1749"
select select "spot1"
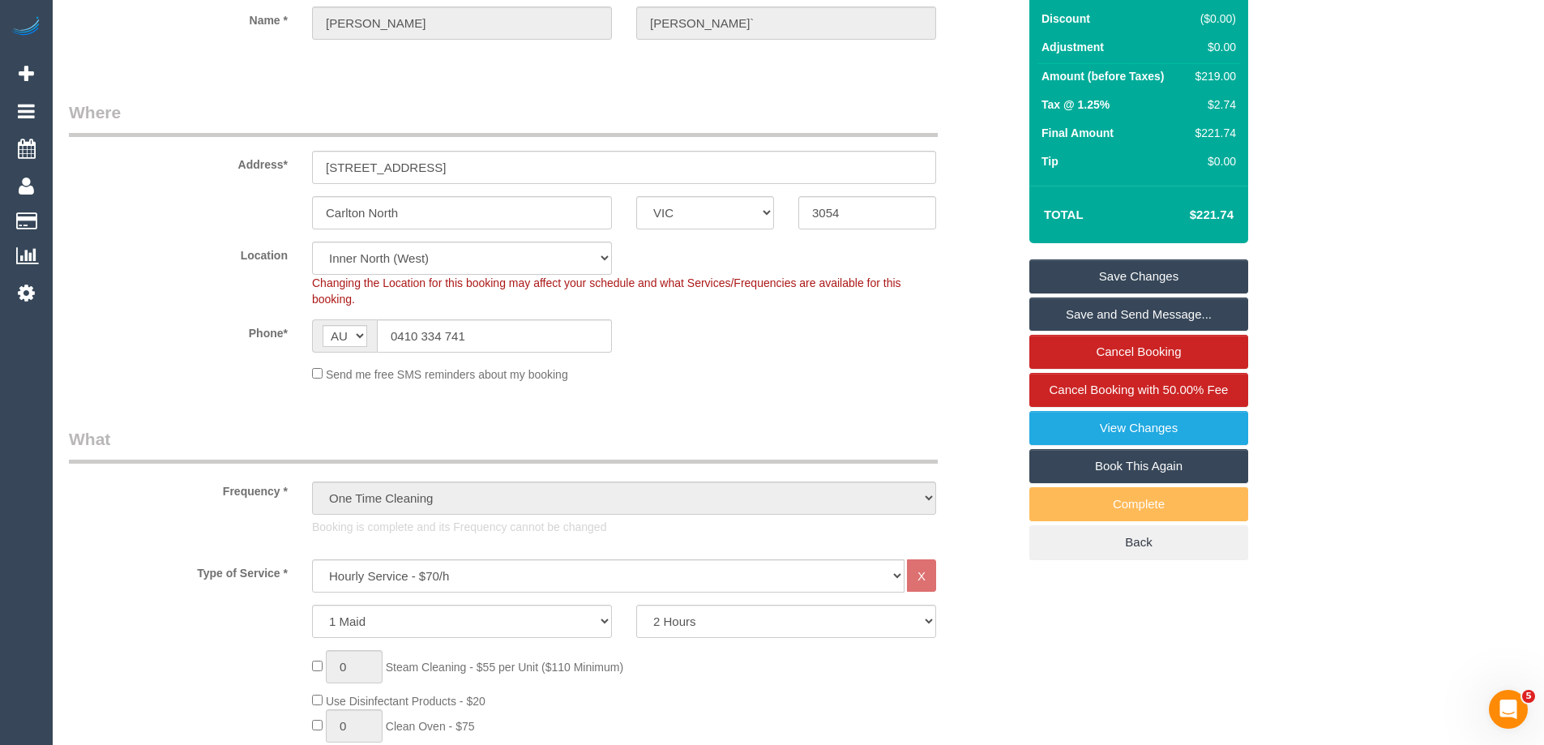
scroll to position [157, 0]
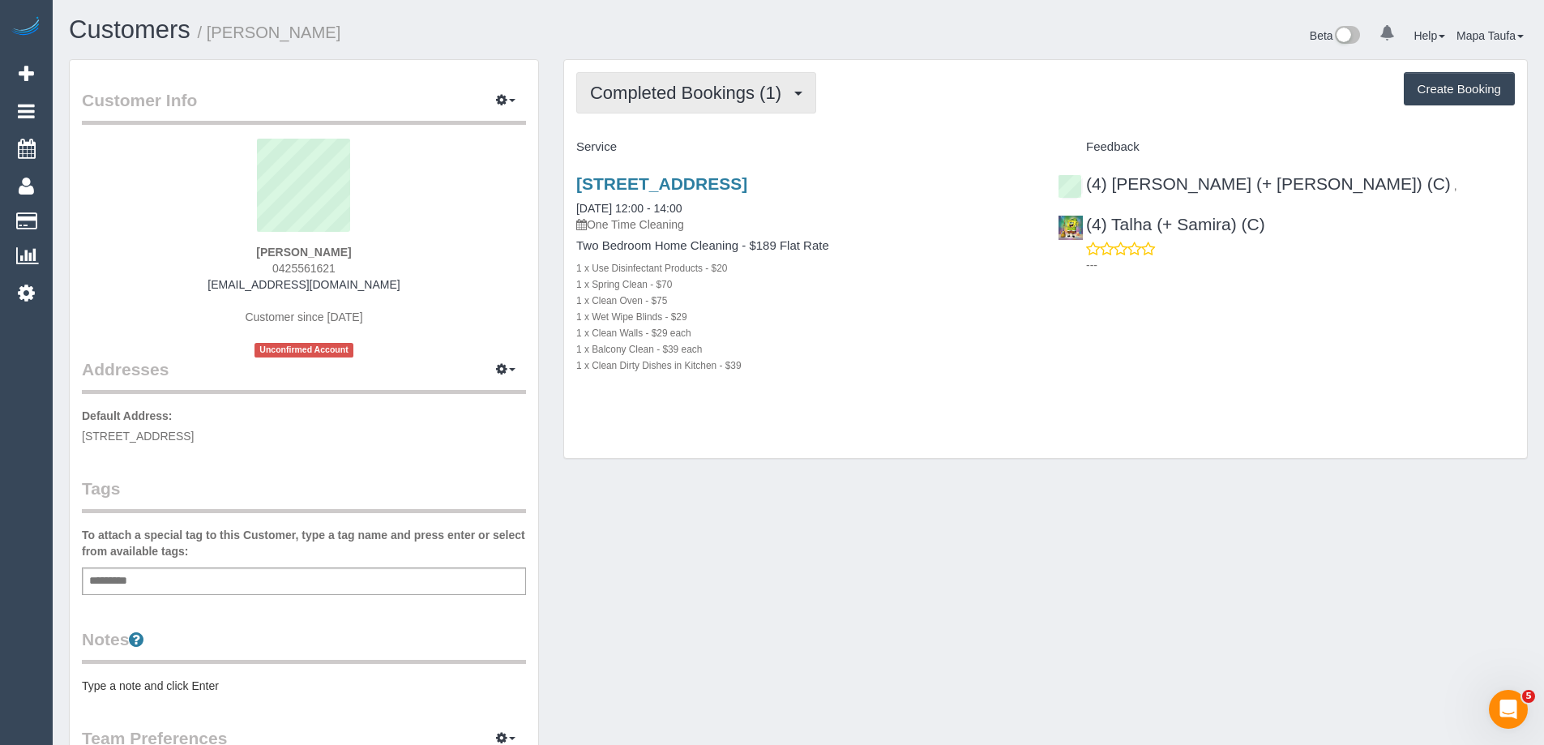
click at [728, 97] on span "Completed Bookings (1)" at bounding box center [689, 93] width 199 height 20
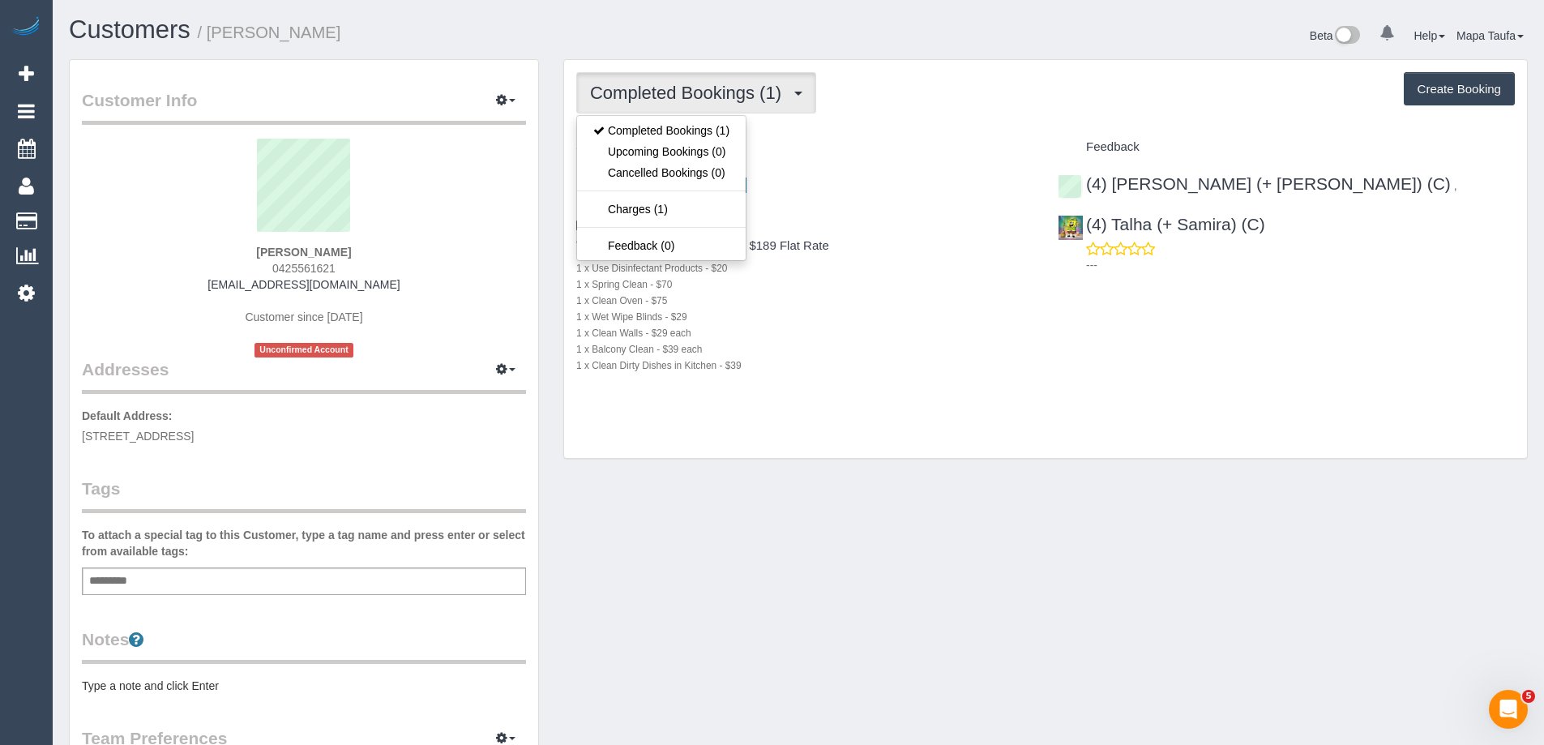
click at [969, 118] on div "Completed Bookings (1) Completed Bookings (1) Upcoming Bookings (0) Cancelled B…" at bounding box center [1045, 259] width 963 height 399
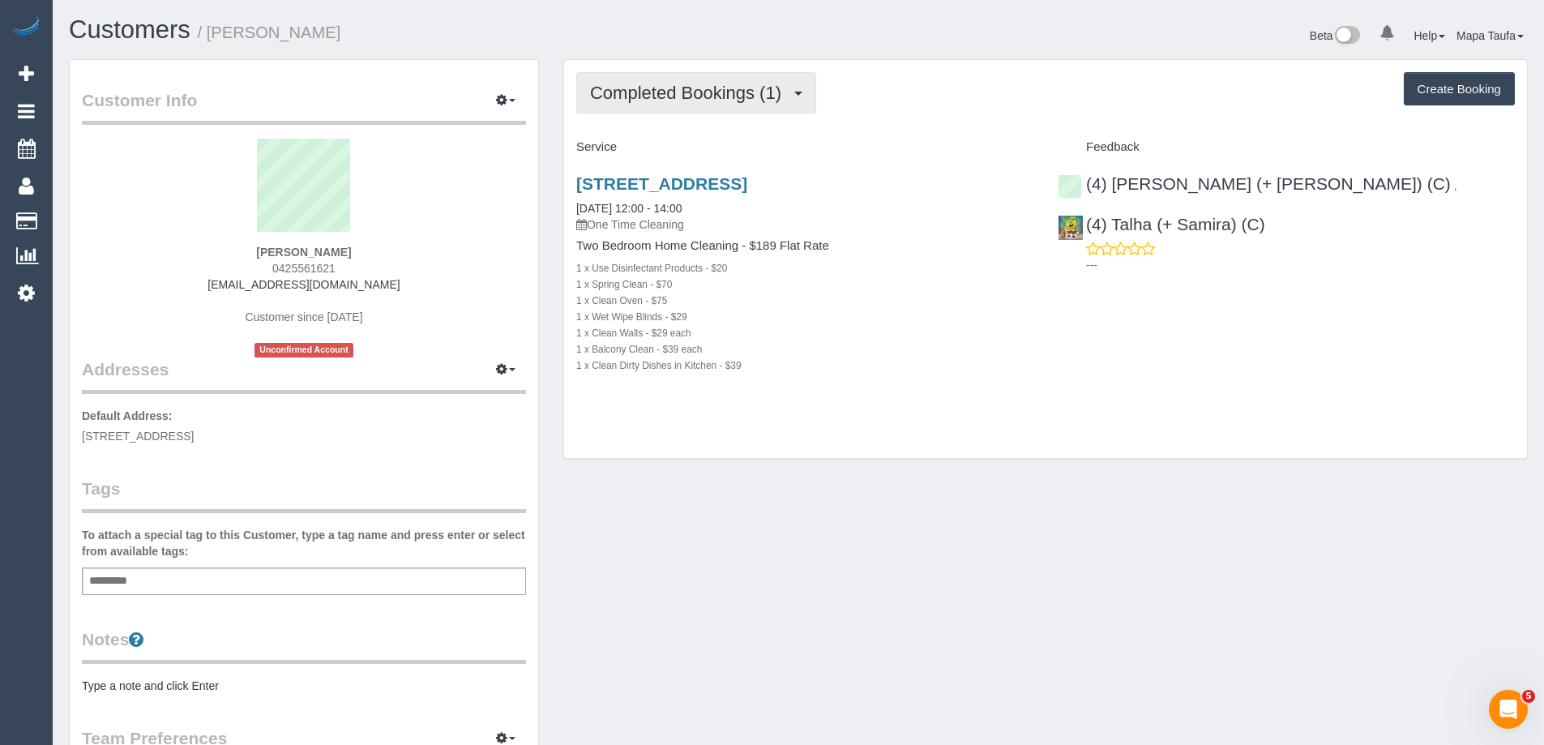
click at [657, 113] on button "Completed Bookings (1)" at bounding box center [696, 92] width 240 height 41
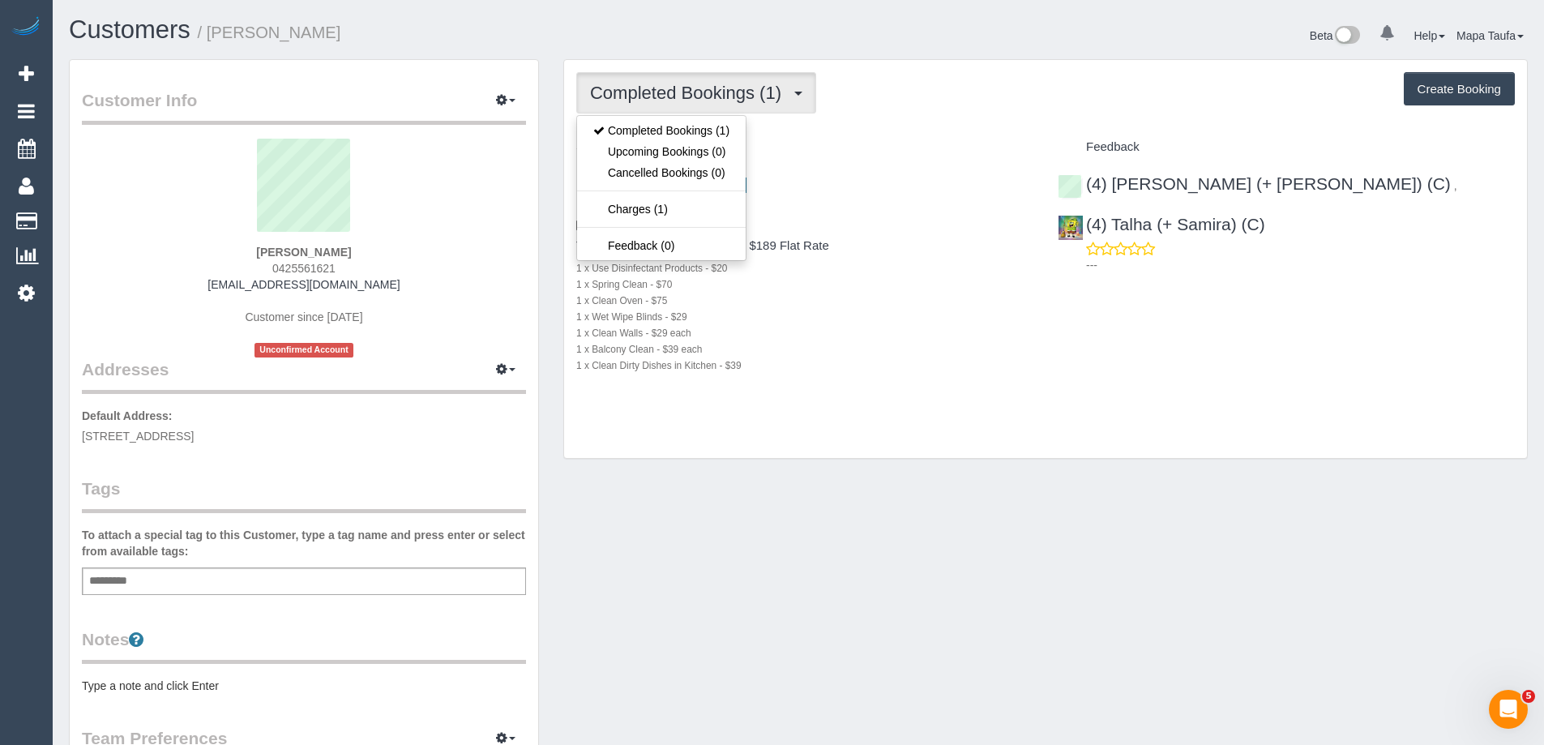
click at [836, 148] on h4 "Service" at bounding box center [804, 147] width 457 height 14
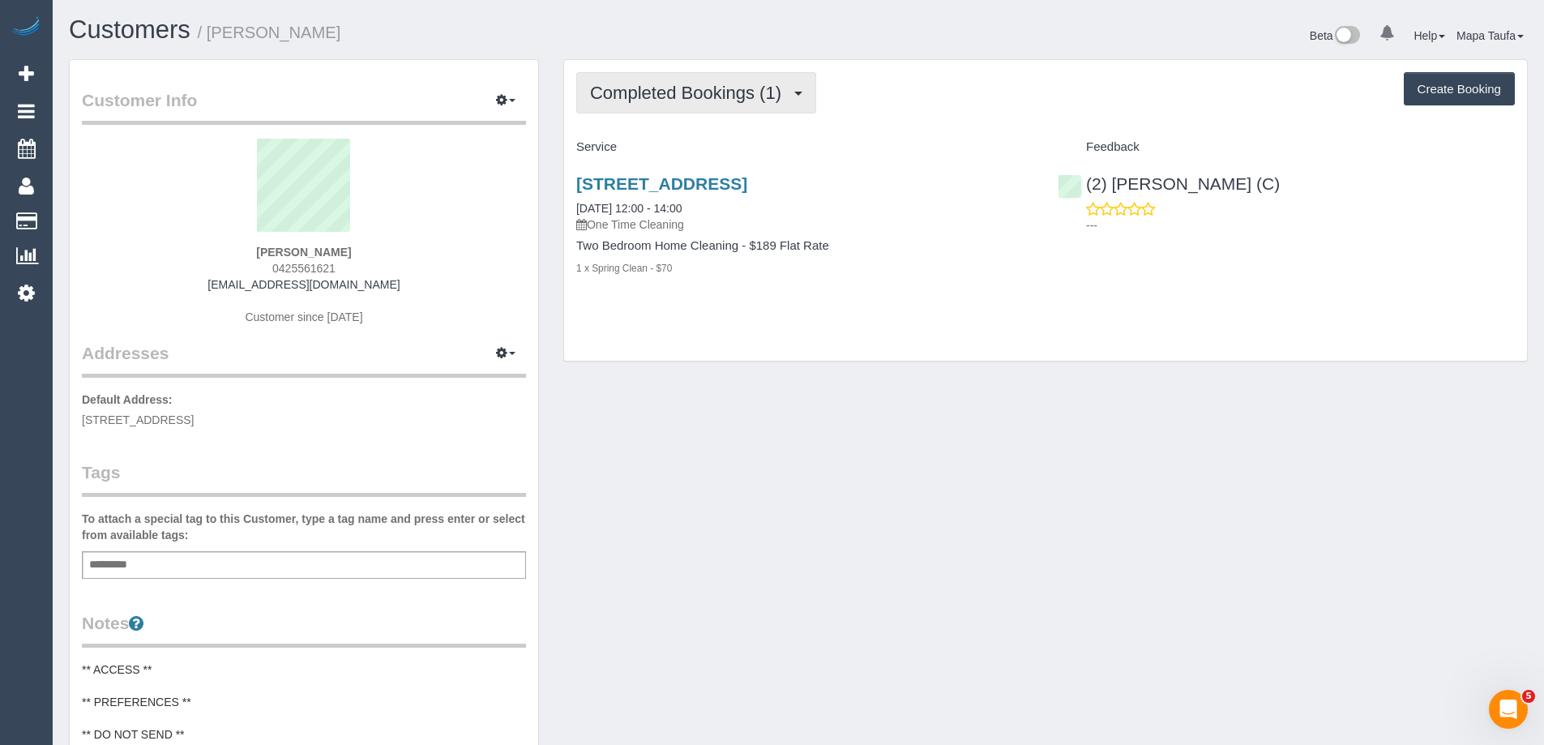
click at [612, 101] on span "Completed Bookings (1)" at bounding box center [689, 93] width 199 height 20
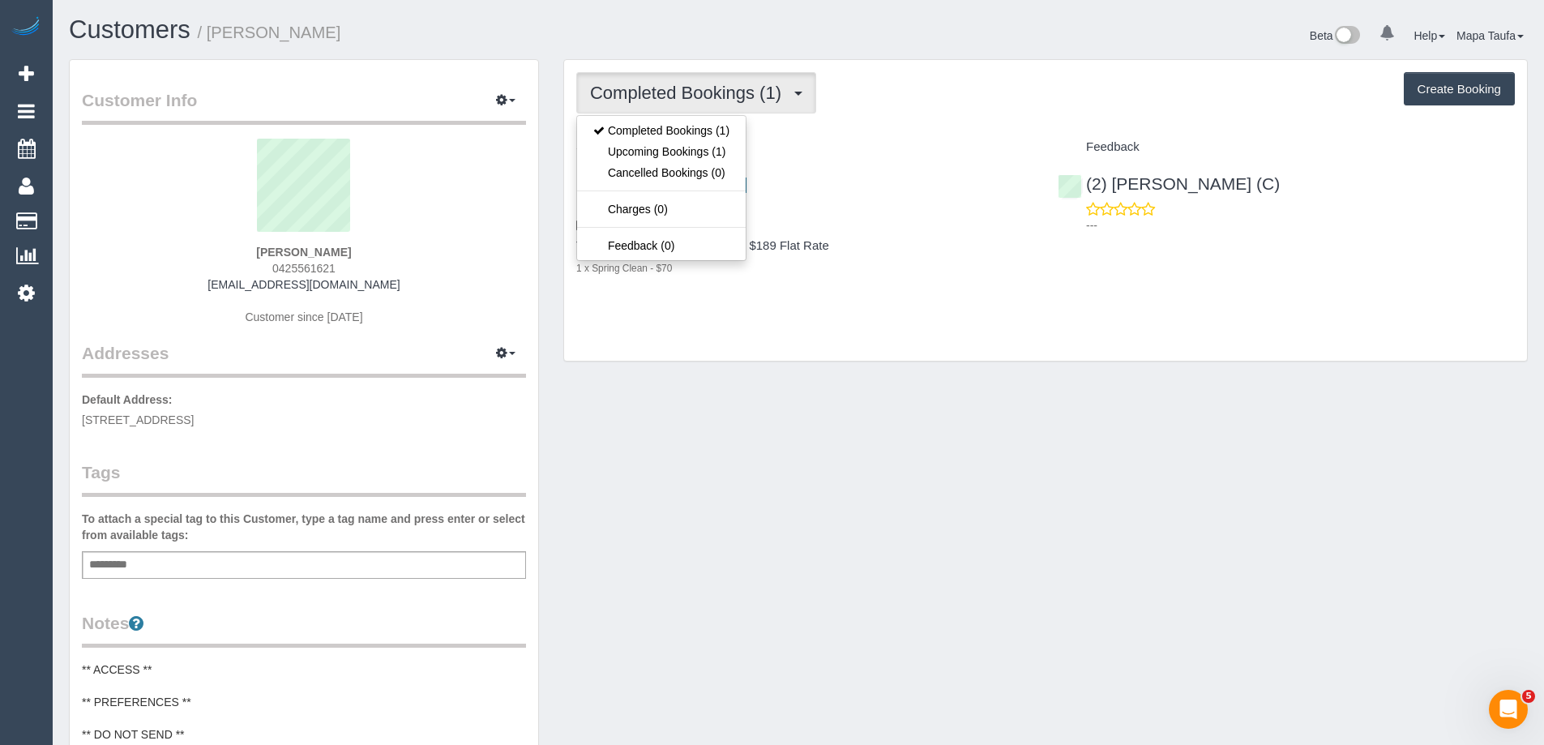
click at [951, 130] on div "Completed Bookings (1) Completed Bookings (1) Upcoming Bookings (1) Cancelled B…" at bounding box center [1045, 210] width 963 height 301
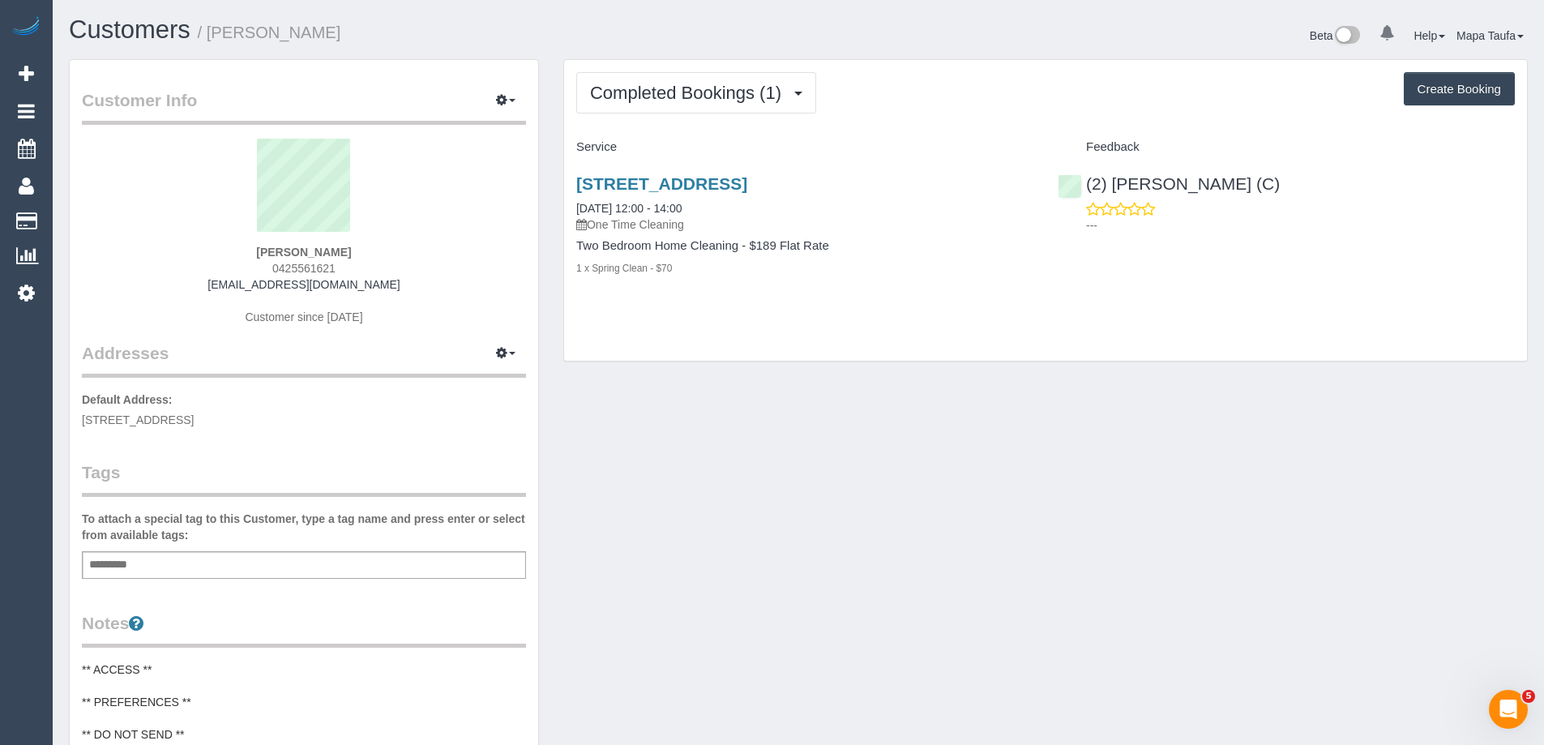
drag, startPoint x: 340, startPoint y: 264, endPoint x: 211, endPoint y: 265, distance: 129.7
click at [214, 266] on div "[PERSON_NAME] 0425561621 [EMAIL_ADDRESS][DOMAIN_NAME] Customer since [DATE]" at bounding box center [304, 240] width 444 height 203
copy span "0425561621"
click at [1021, 505] on div "Customer Info Edit Contact Info Send Message Email Preferences Special Sales Ta…" at bounding box center [798, 658] width 1483 height 1199
click at [720, 96] on span "Completed Bookings (1)" at bounding box center [689, 93] width 199 height 20
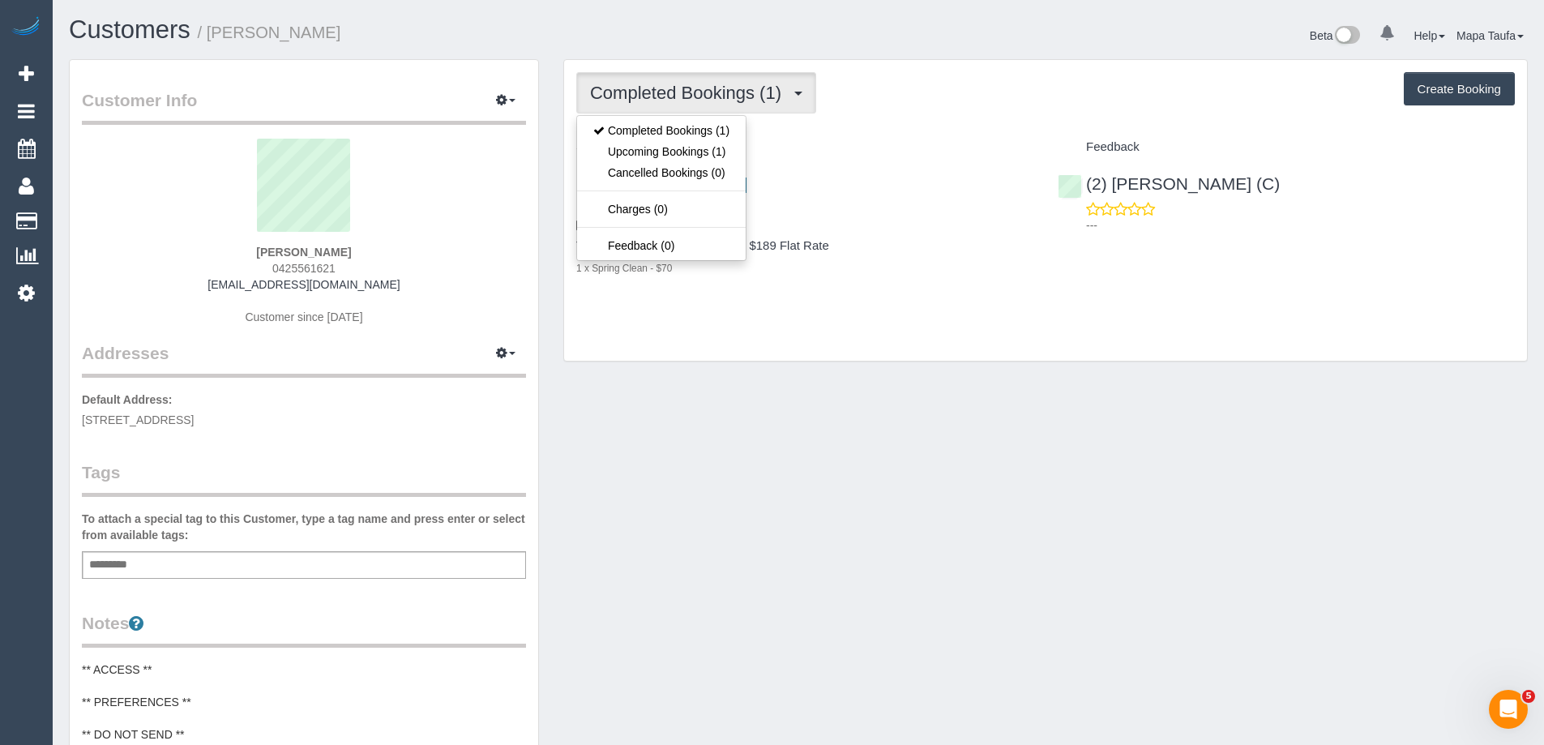
click at [438, 243] on div "[PERSON_NAME] 0425561621 [EMAIL_ADDRESS][DOMAIN_NAME] Customer since [DATE]" at bounding box center [304, 240] width 444 height 203
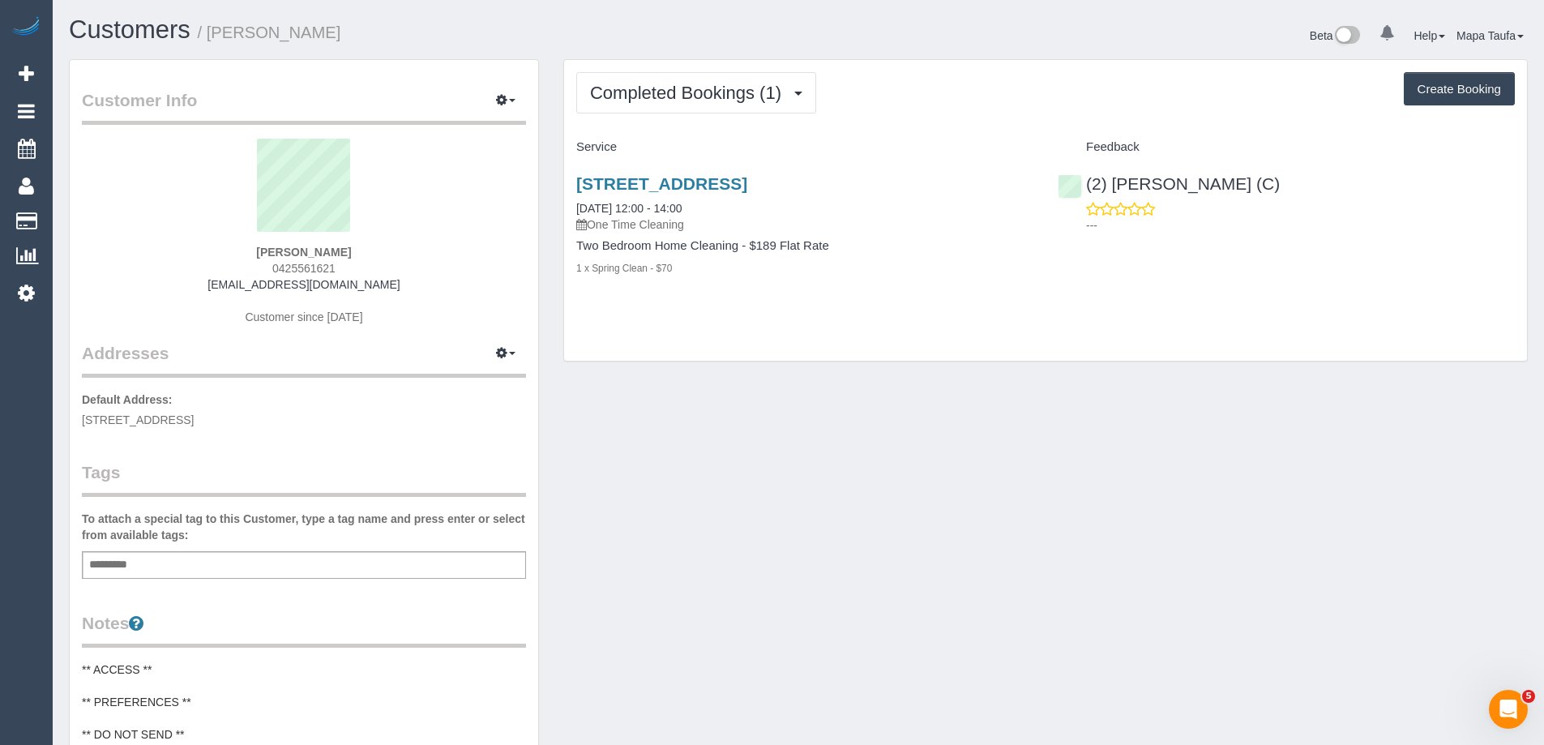
drag, startPoint x: 361, startPoint y: 273, endPoint x: 275, endPoint y: 271, distance: 86.7
click at [275, 271] on div "[PERSON_NAME] 0425561621 [EMAIL_ADDRESS][DOMAIN_NAME] Customer since [DATE]" at bounding box center [304, 240] width 444 height 203
copy span "0425561621"
click at [420, 237] on sui-profile-pic at bounding box center [304, 191] width 420 height 105
drag, startPoint x: 380, startPoint y: 271, endPoint x: 259, endPoint y: 303, distance: 125.0
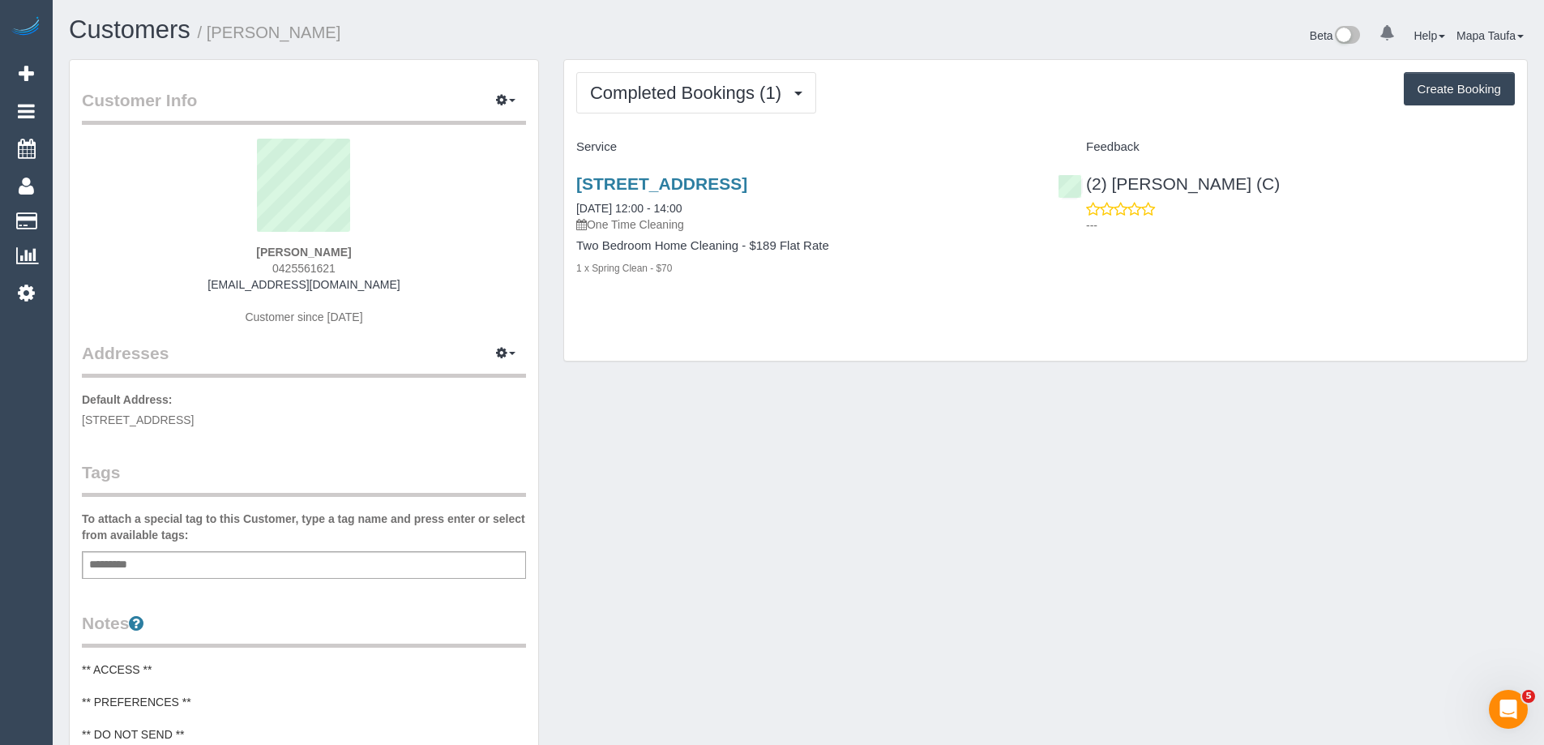
click at [242, 265] on div "[PERSON_NAME] 0425561621 [EMAIL_ADDRESS][DOMAIN_NAME] Customer since [DATE]" at bounding box center [304, 240] width 444 height 203
copy span "0425561621"
click at [654, 87] on span "Completed Bookings (1)" at bounding box center [689, 93] width 199 height 20
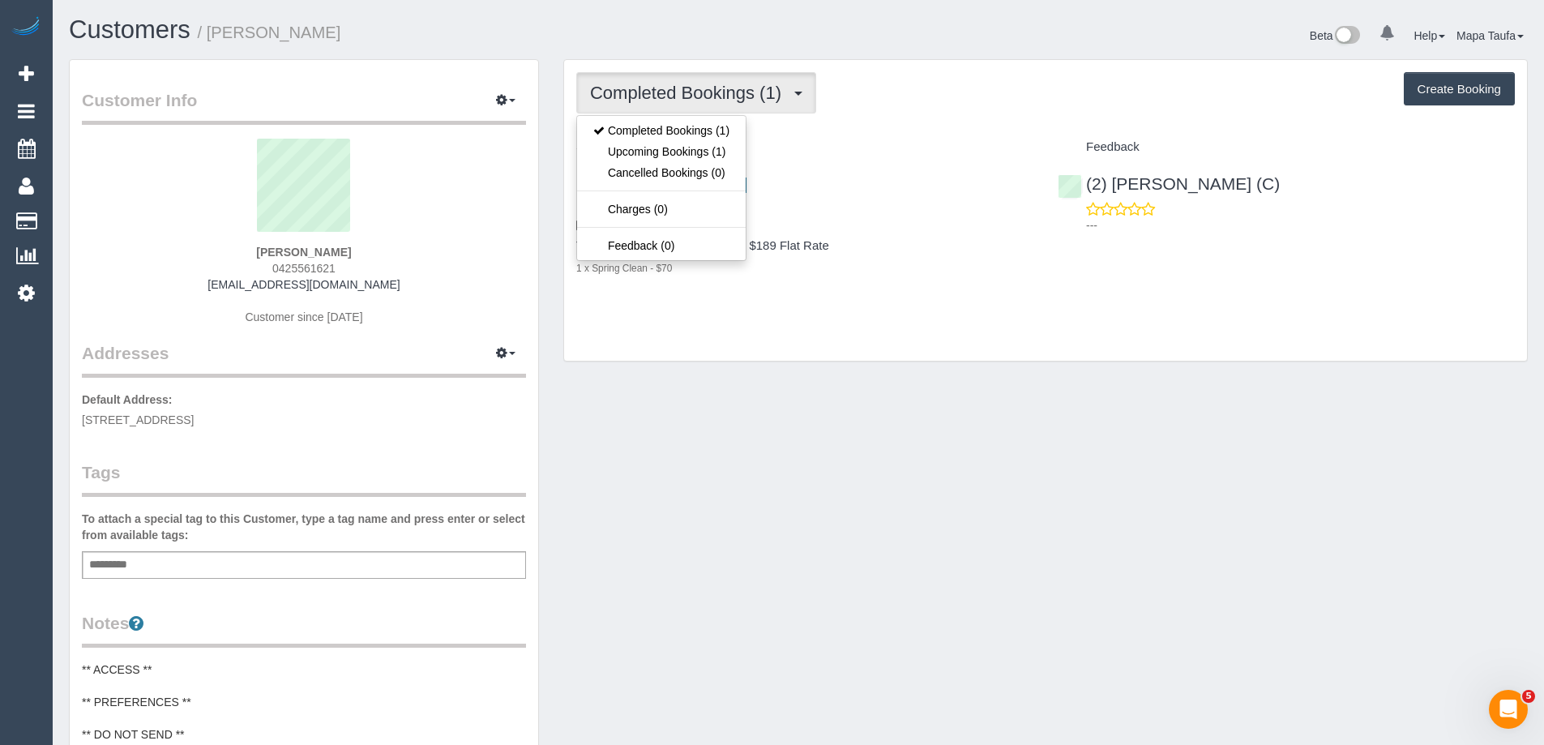
click at [929, 134] on div "Service" at bounding box center [804, 148] width 481 height 28
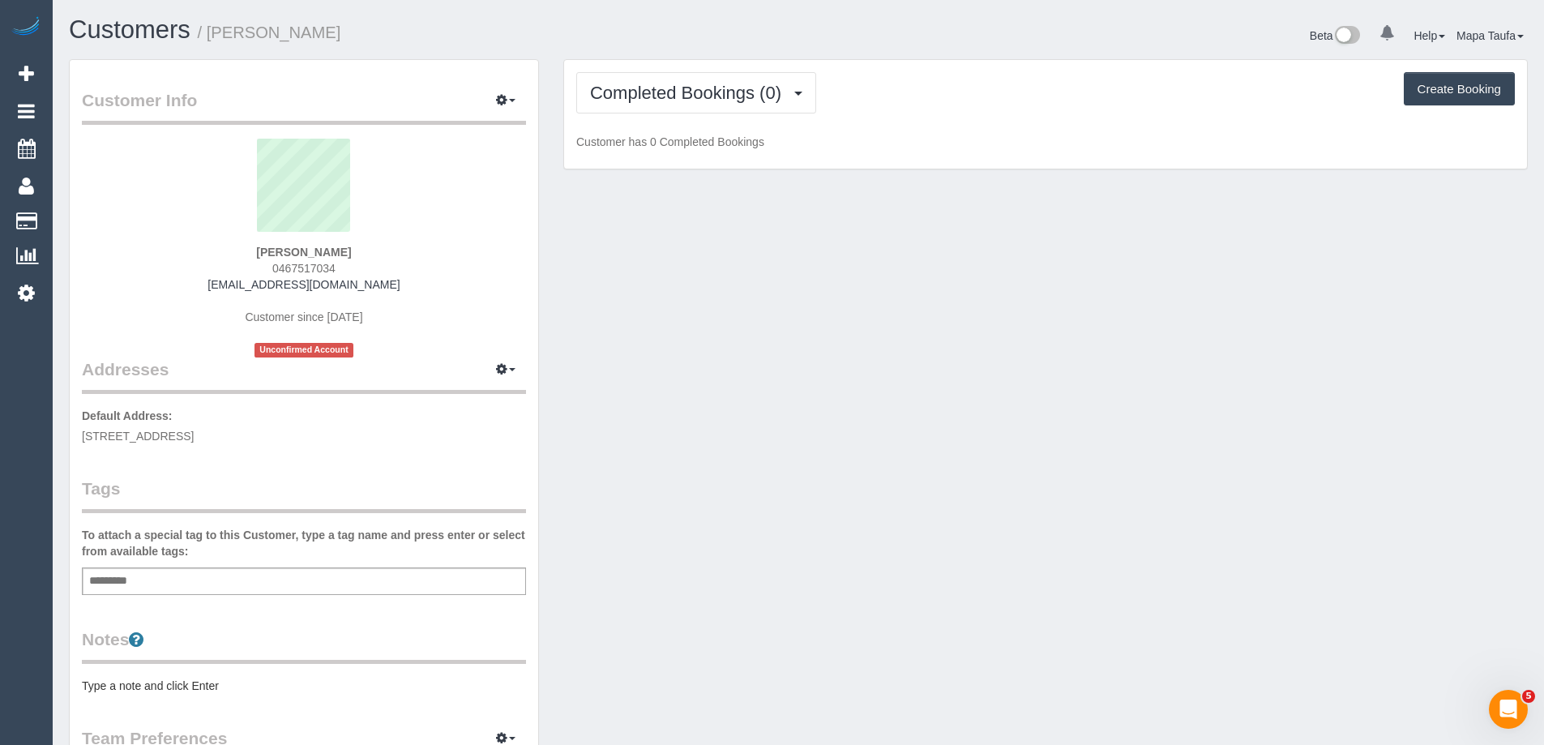
drag, startPoint x: 391, startPoint y: 285, endPoint x: 212, endPoint y: 284, distance: 178.3
click at [212, 284] on div "[PERSON_NAME] 0467517034 [EMAIL_ADDRESS][DOMAIN_NAME] Customer since [DATE] Unc…" at bounding box center [304, 248] width 444 height 219
copy link "[EMAIL_ADDRESS][DOMAIN_NAME]"
click at [704, 92] on span "Completed Bookings (0)" at bounding box center [689, 93] width 199 height 20
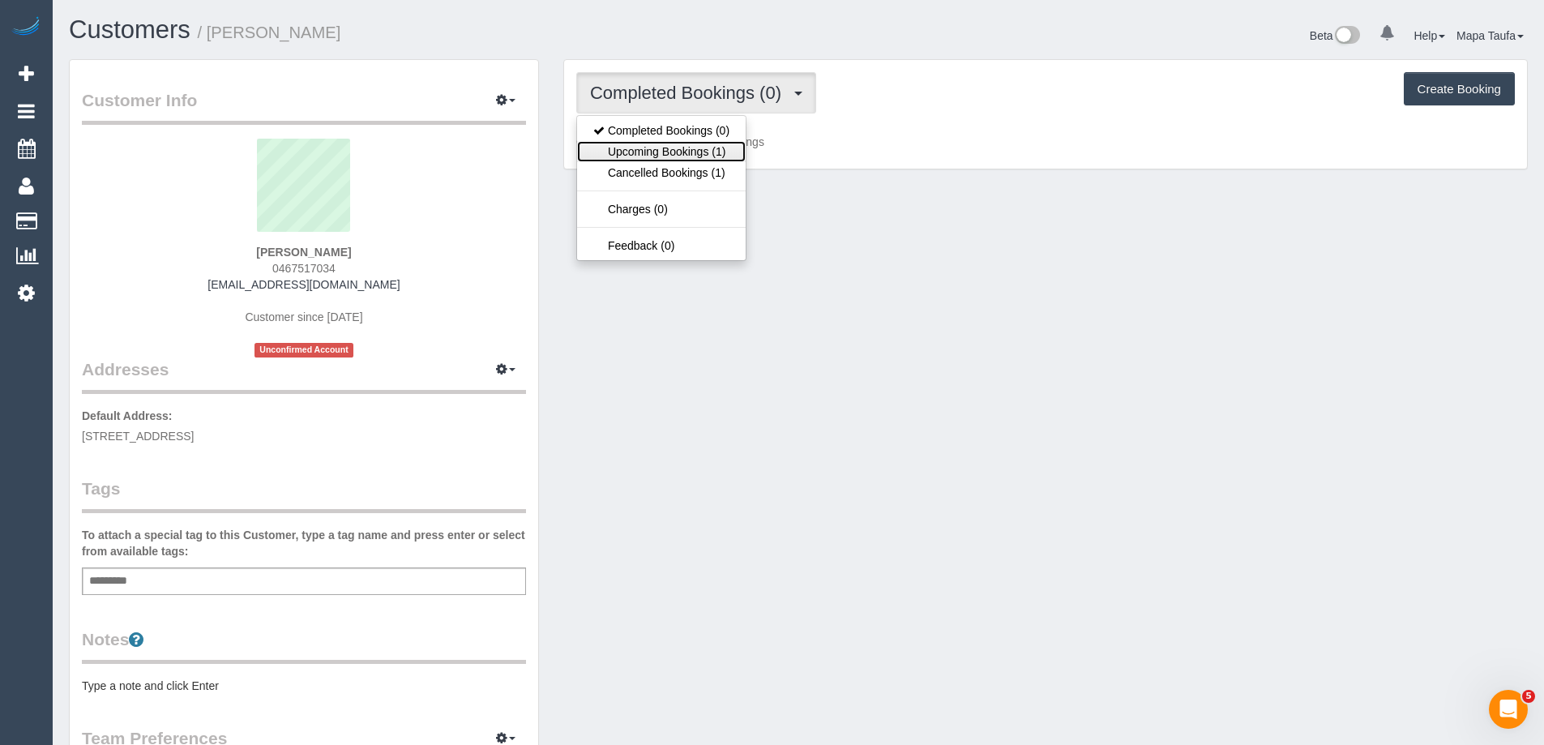
click at [703, 153] on link "Upcoming Bookings (1)" at bounding box center [661, 151] width 169 height 21
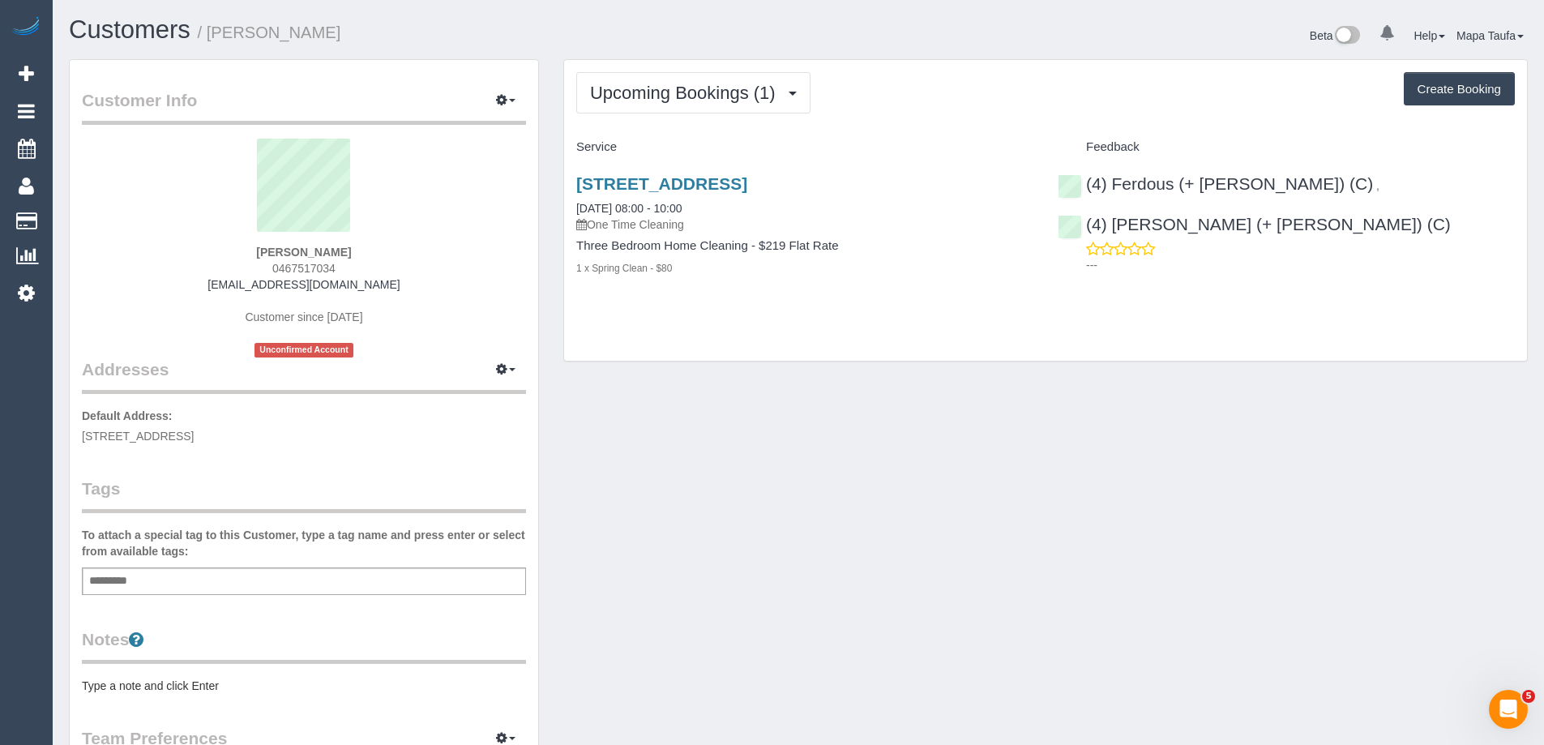
click at [143, 575] on div "Add a tag" at bounding box center [304, 581] width 444 height 28
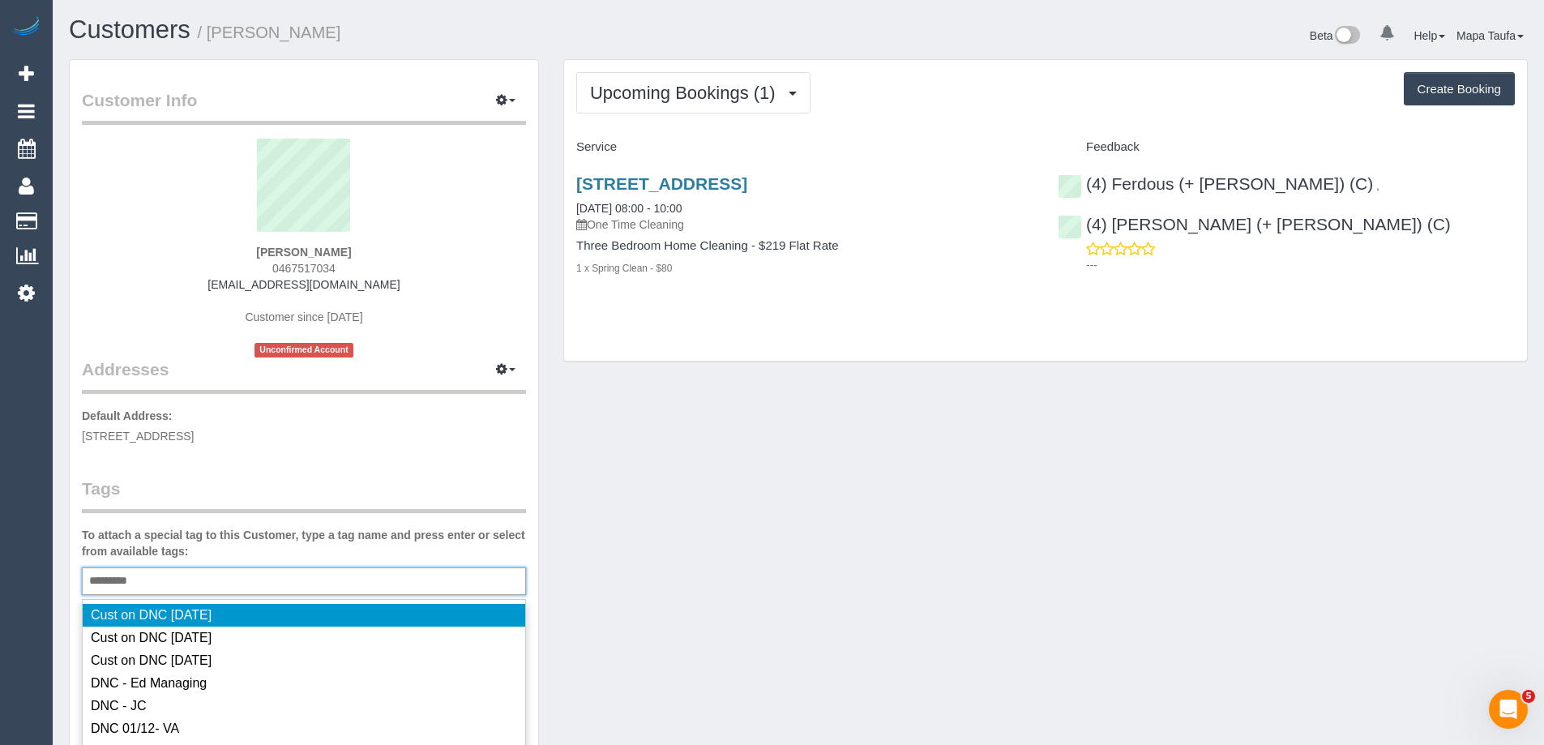
type input "*********"
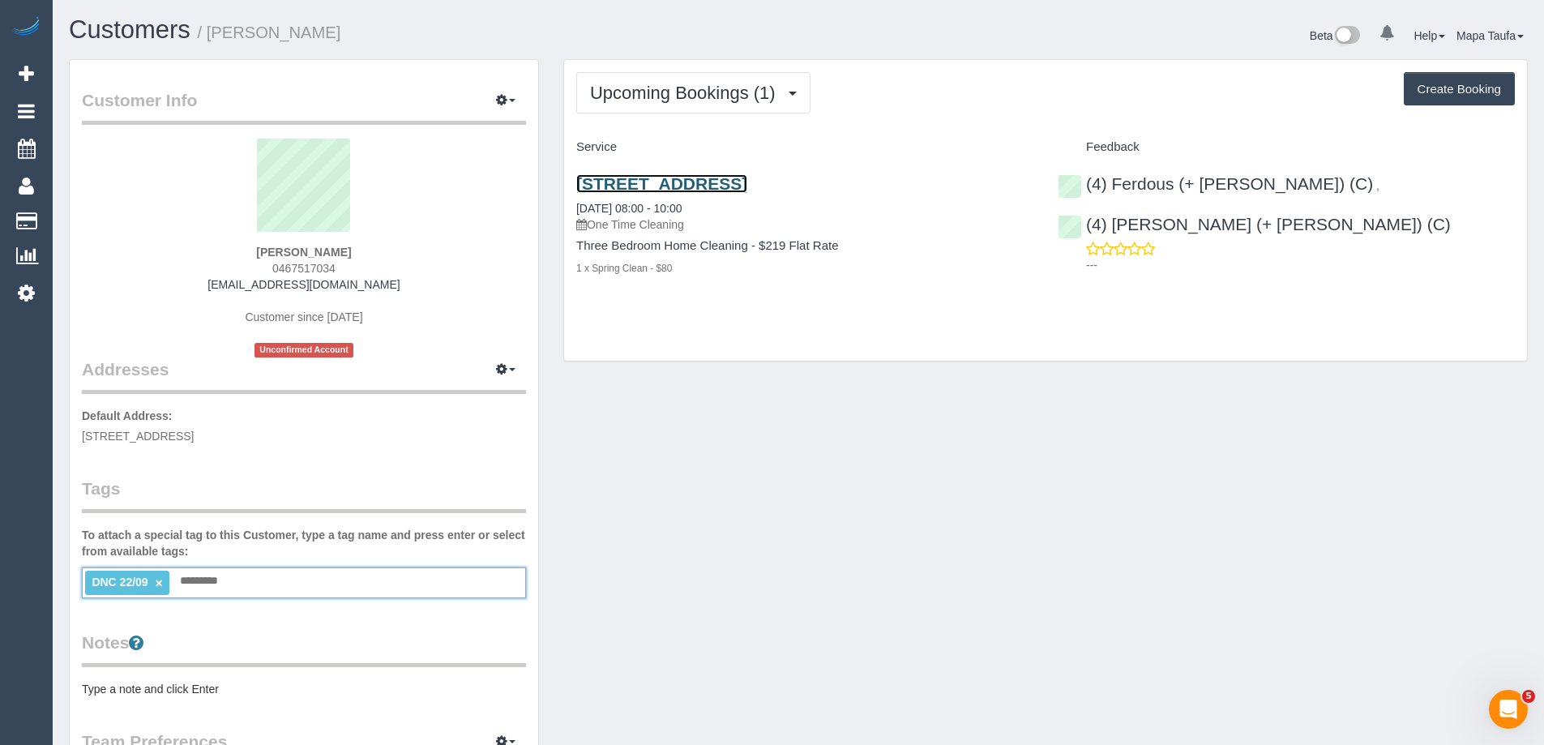
click at [619, 176] on link "[STREET_ADDRESS]" at bounding box center [661, 183] width 171 height 19
drag, startPoint x: 336, startPoint y: 251, endPoint x: 247, endPoint y: 246, distance: 89.3
click at [247, 246] on div "[PERSON_NAME] 0467517034 [EMAIL_ADDRESS][DOMAIN_NAME] Customer since [DATE] Unc…" at bounding box center [304, 248] width 444 height 219
copy strong "[PERSON_NAME]"
click at [1011, 250] on h4 "Three Bedroom Home Cleaning - $219 Flat Rate" at bounding box center [804, 246] width 457 height 14
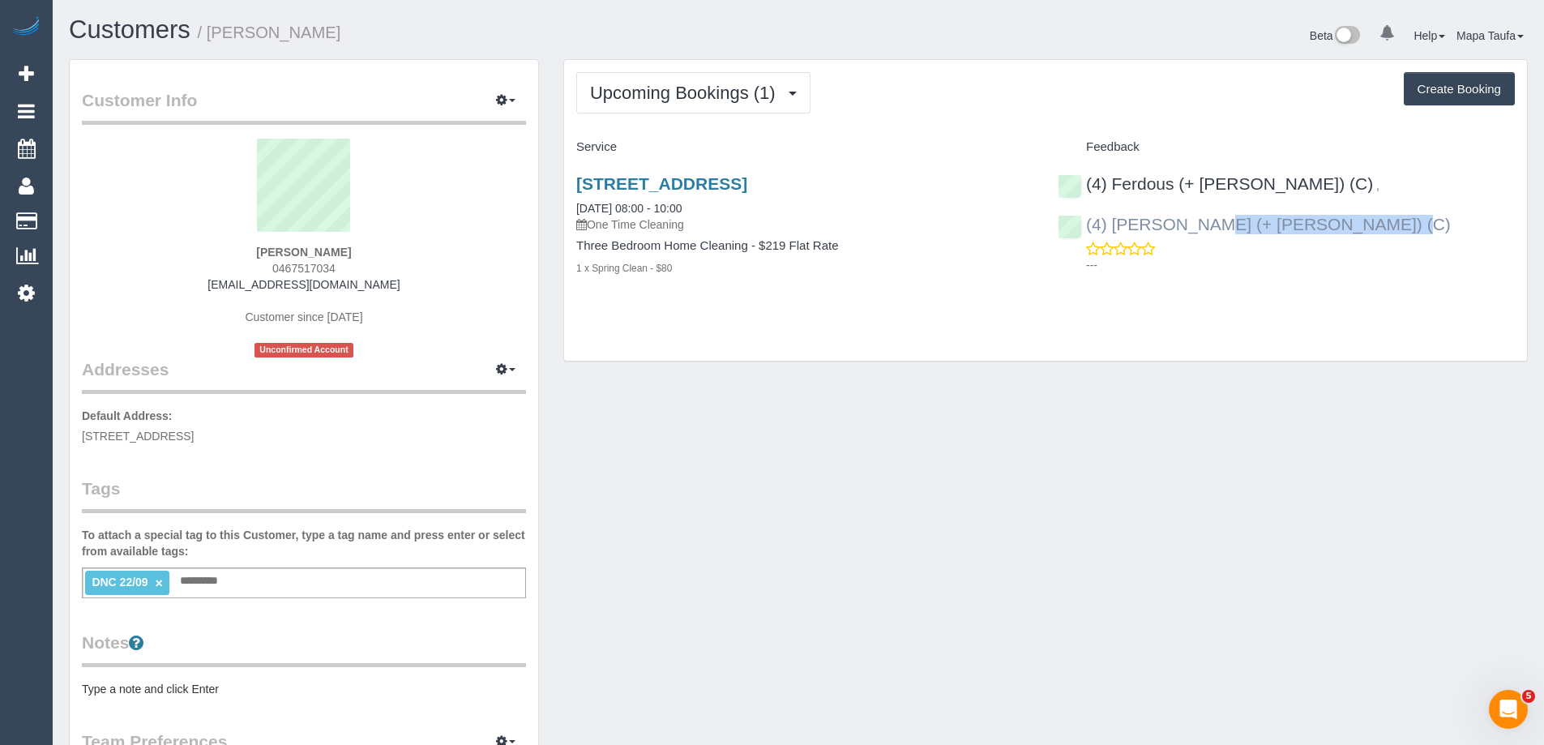
drag, startPoint x: 1246, startPoint y: 225, endPoint x: 1114, endPoint y: 229, distance: 131.4
click at [1114, 229] on div "(4) Ferdous (+ [PERSON_NAME]) (C) , (4) [PERSON_NAME] (+ [PERSON_NAME]) (C) ---" at bounding box center [1285, 220] width 481 height 120
copy link "[PERSON_NAME] (+ [PERSON_NAME]) (C)"
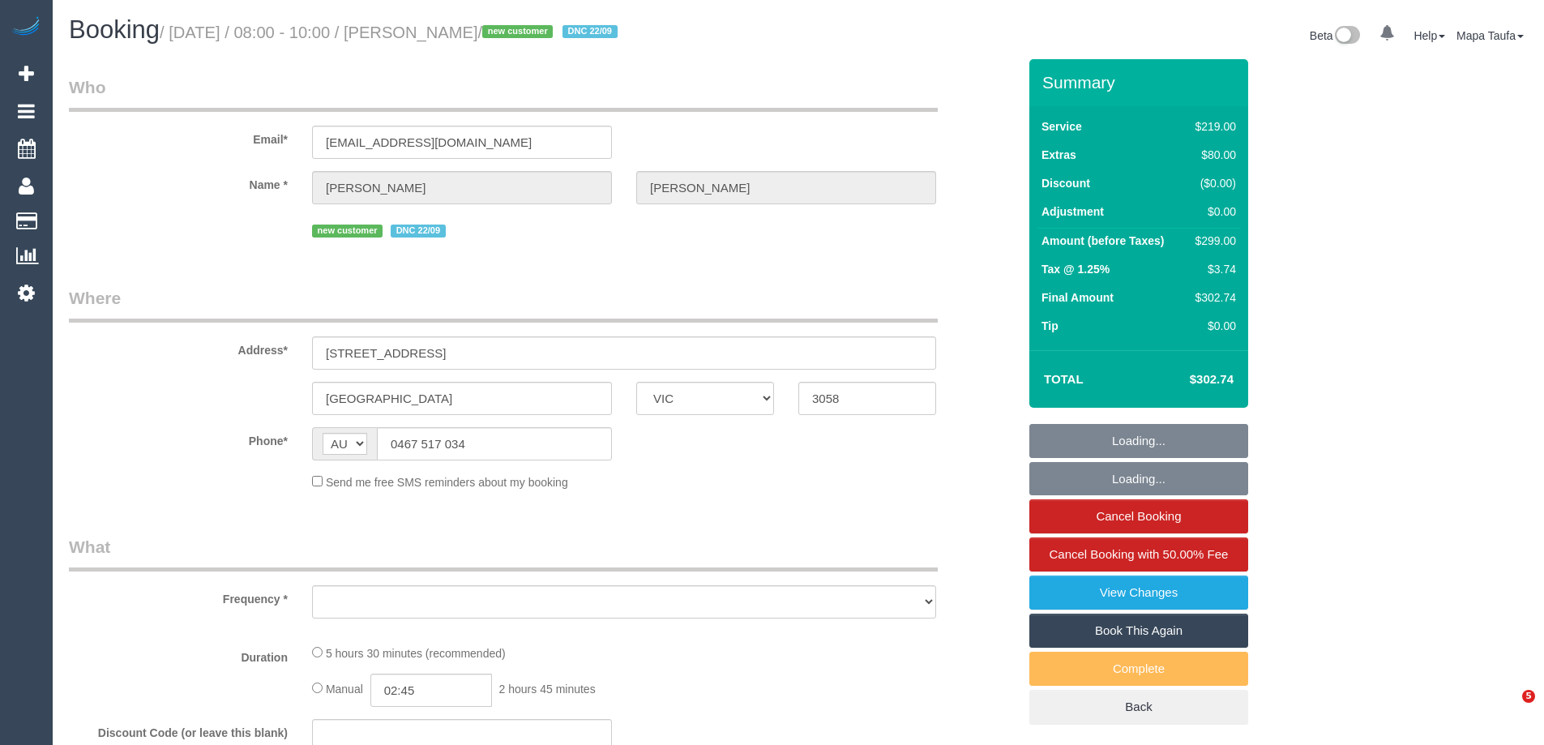
select select "VIC"
select select "string:stripe-pm_1KHbbM2GScqysDRVKhK0BQT9"
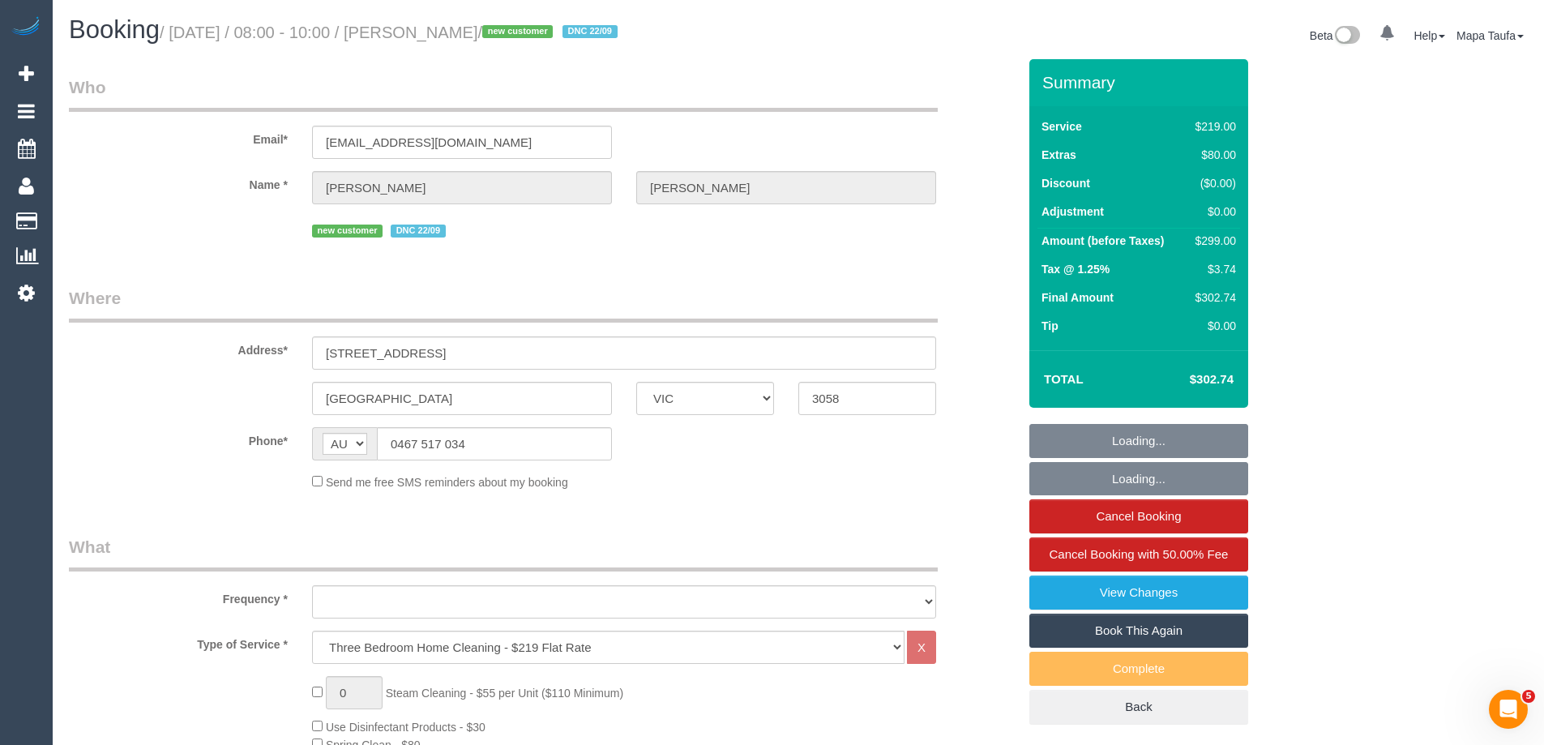
select select "object:716"
select select "number:28"
select select "number:14"
select select "number:19"
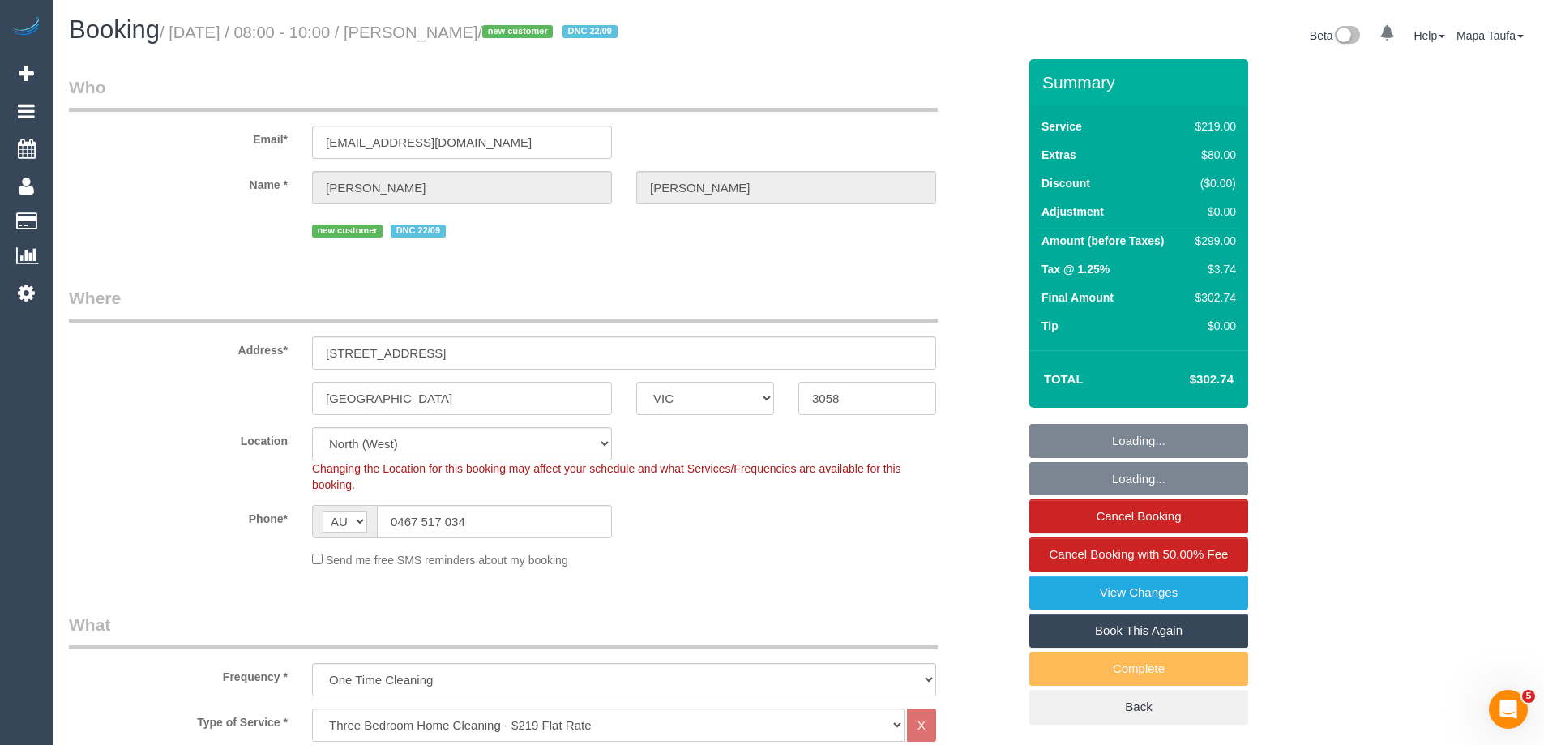
select select "object:1604"
drag, startPoint x: 1225, startPoint y: 377, endPoint x: 1197, endPoint y: 376, distance: 27.6
click at [1197, 376] on div "Total $302.74" at bounding box center [1138, 379] width 219 height 58
copy table "Total $"
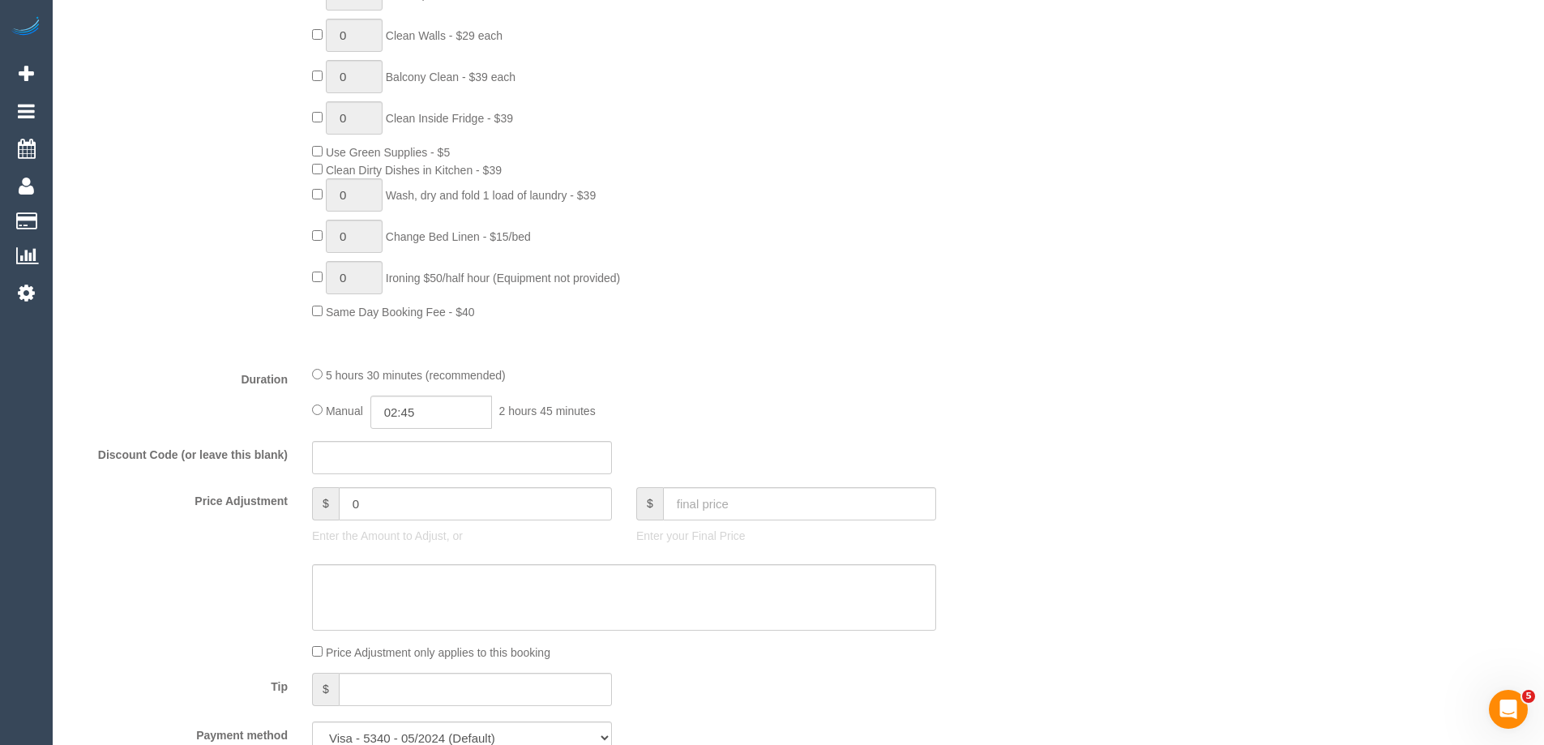
scroll to position [1135, 0]
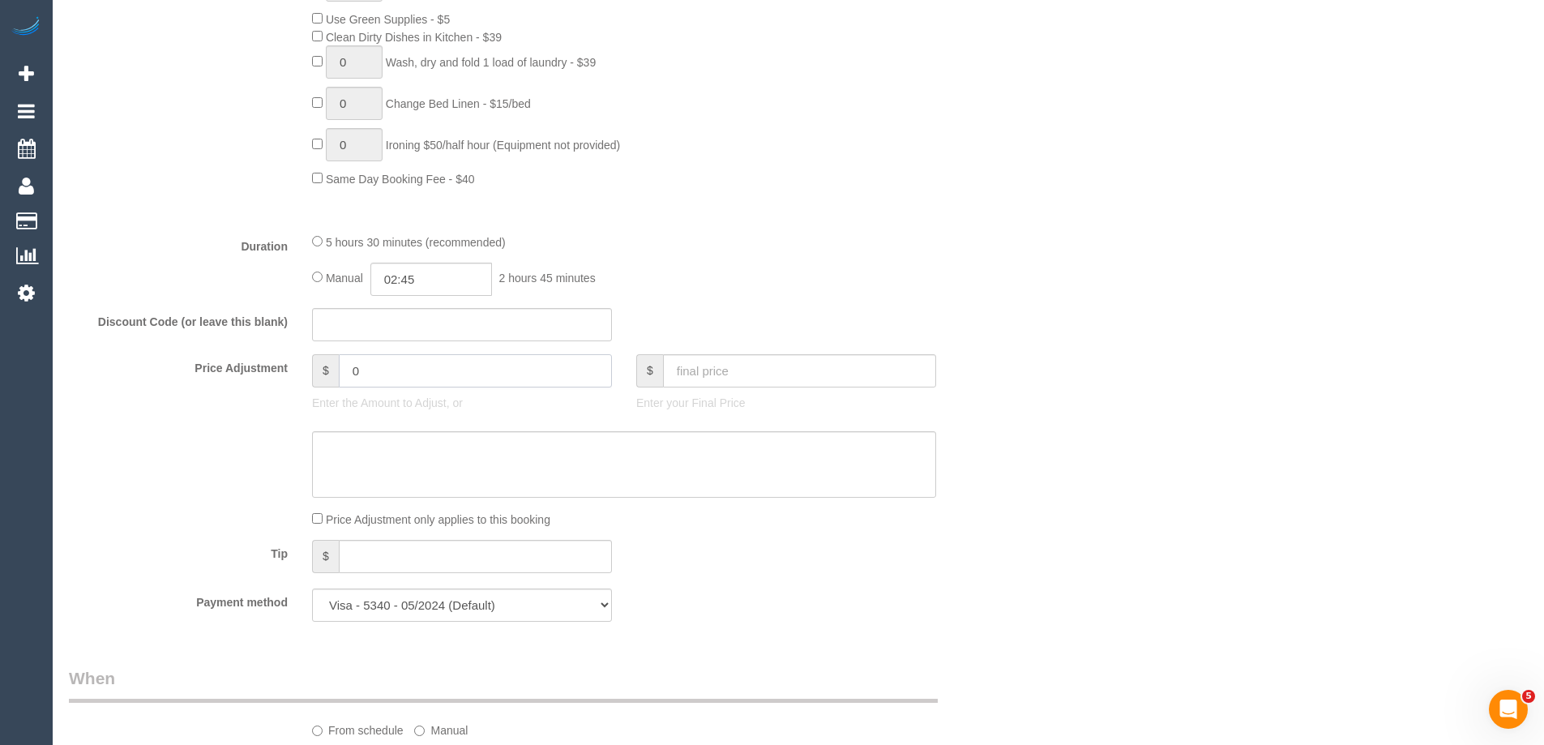
drag, startPoint x: 387, startPoint y: 362, endPoint x: 309, endPoint y: 363, distance: 77.8
click at [314, 363] on div "$ 0" at bounding box center [462, 370] width 300 height 33
type input "-60"
click at [398, 457] on textarea at bounding box center [624, 464] width 624 height 66
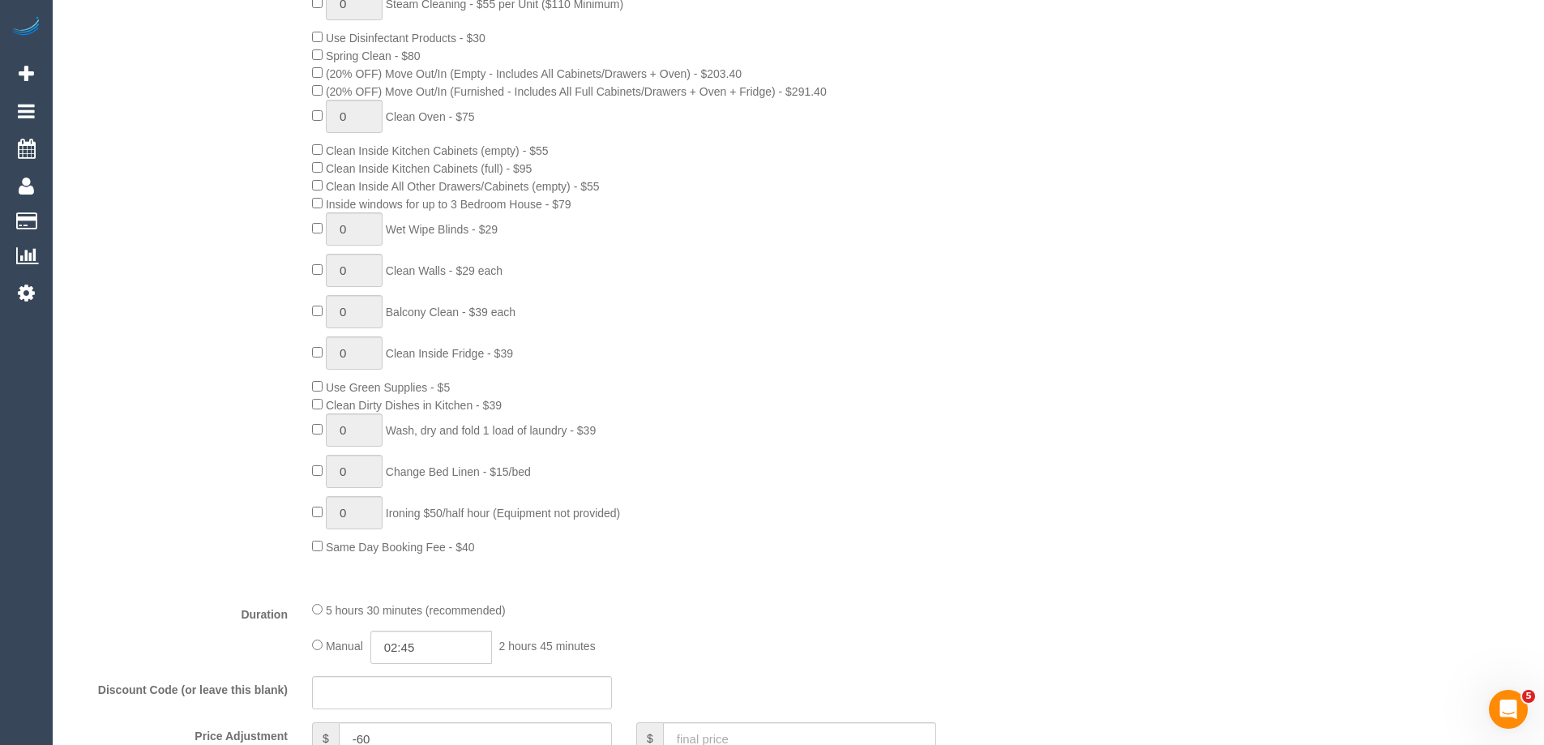
scroll to position [1070, 0]
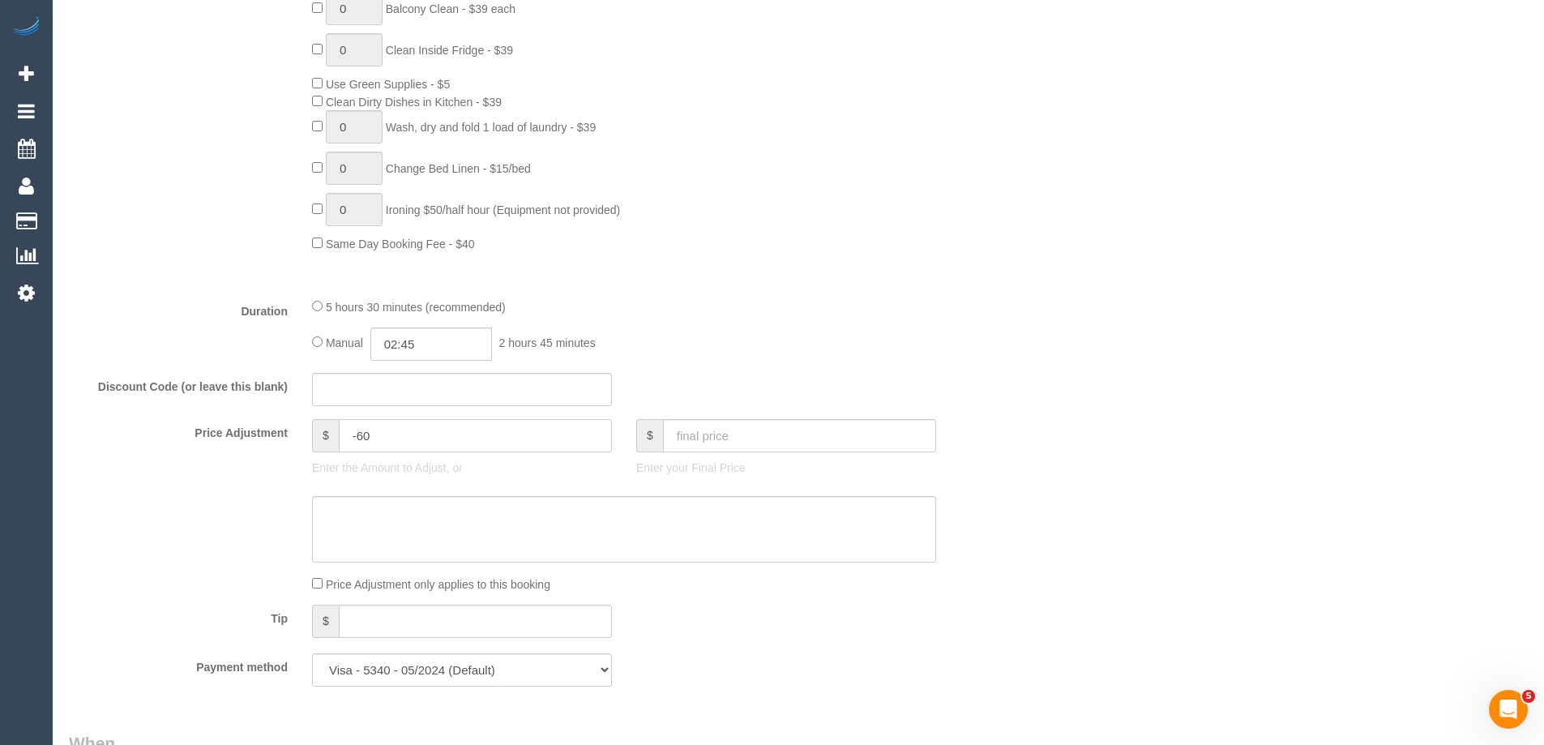
click at [423, 429] on input "-60" at bounding box center [475, 435] width 273 height 33
click at [1439, 298] on div "Who Email* aandghome1@gmail.com Name * Alex Chan new customer DNC 22/09 Where A…" at bounding box center [798, 750] width 1459 height 3522
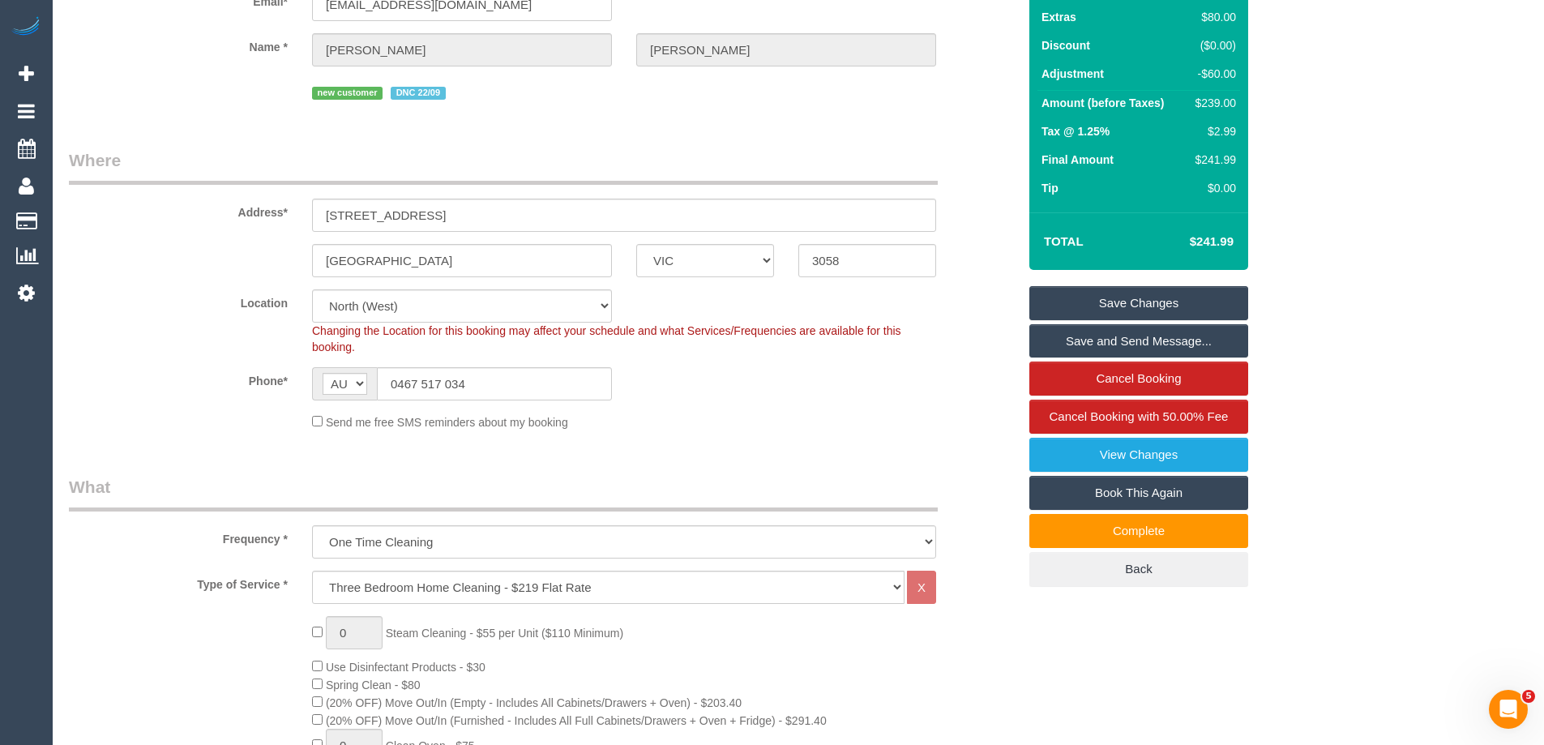
scroll to position [0, 0]
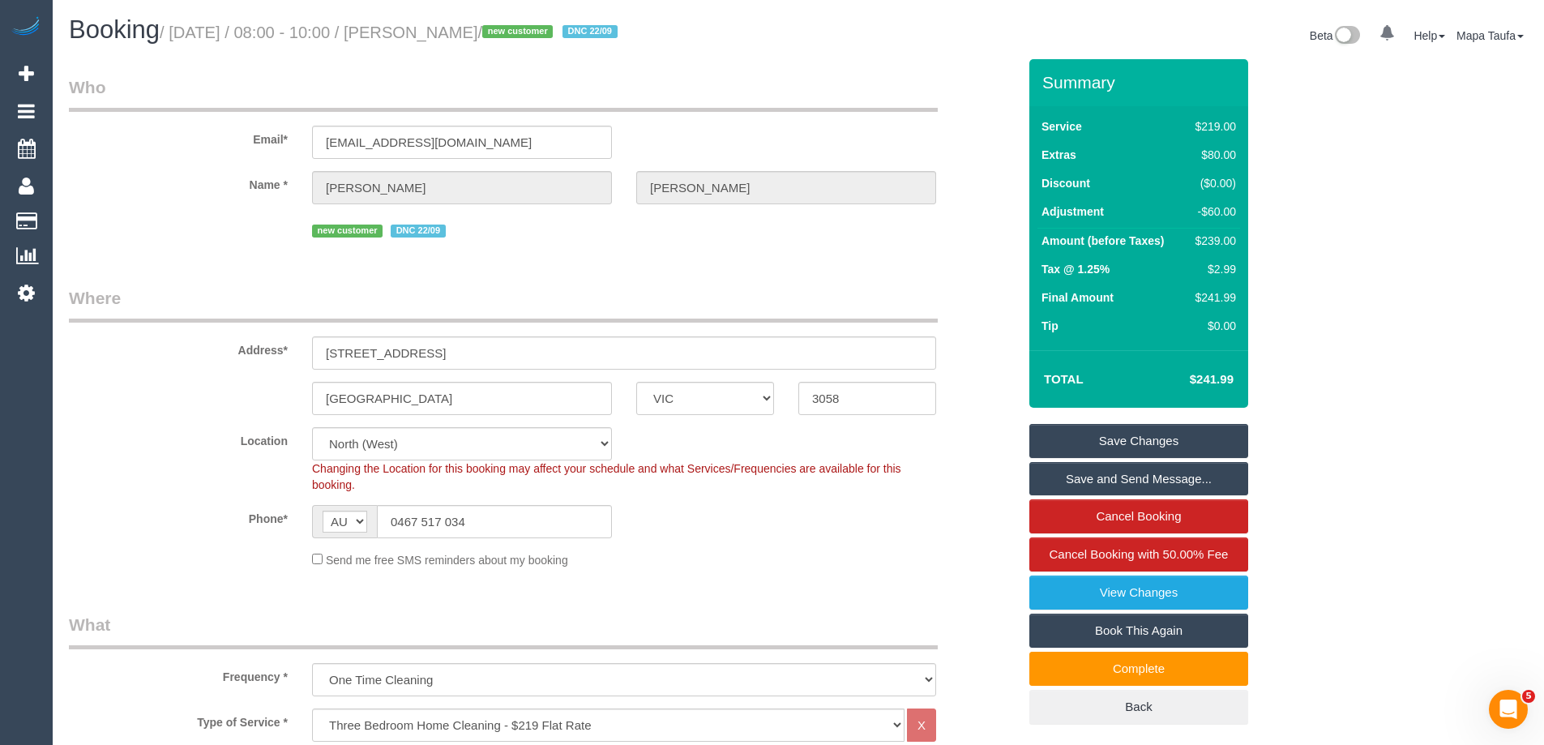
type input "0"
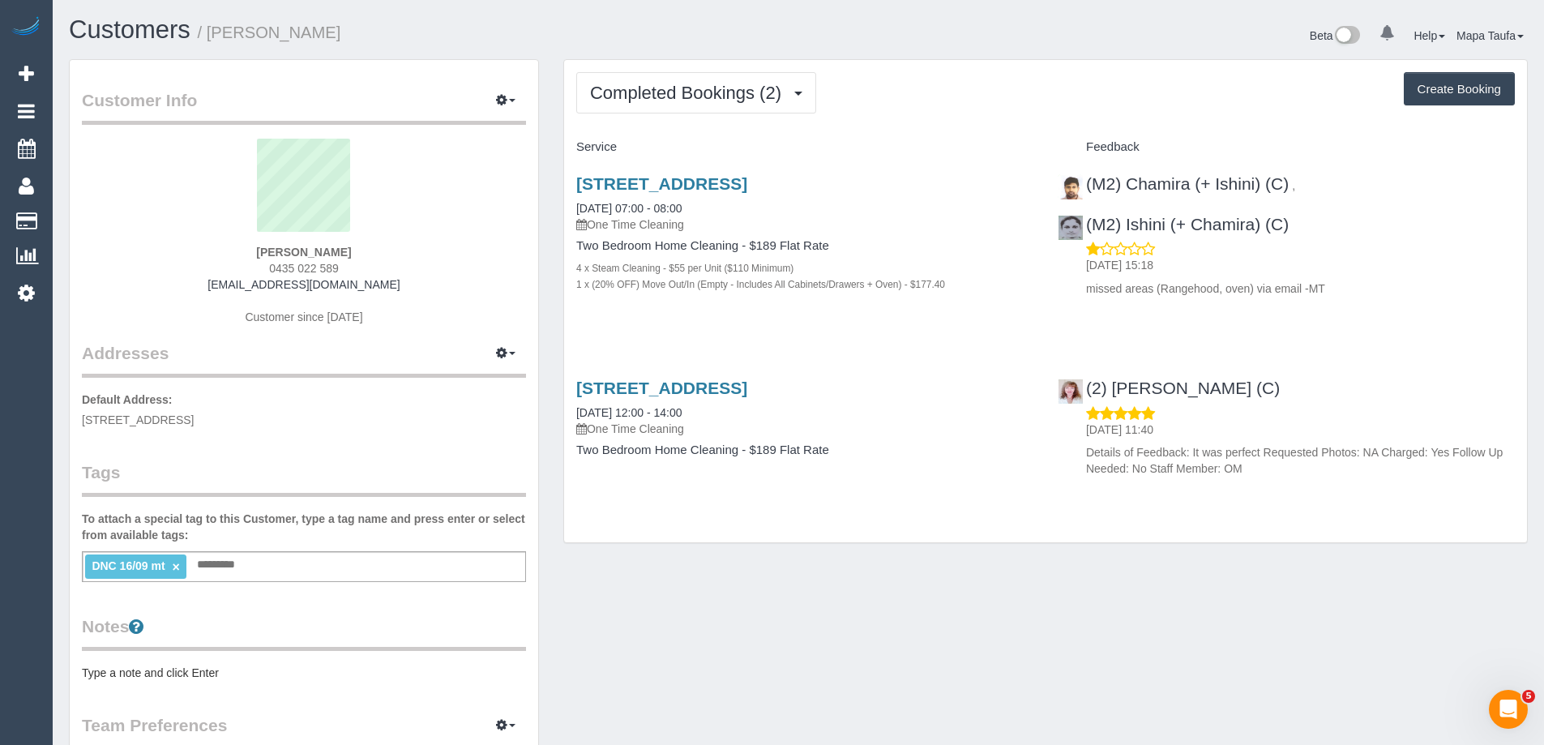
drag, startPoint x: 314, startPoint y: 264, endPoint x: 225, endPoint y: 267, distance: 88.4
click at [229, 270] on div "[PERSON_NAME] 0435 022 589 [EMAIL_ADDRESS][DOMAIN_NAME] Customer since [DATE]" at bounding box center [304, 240] width 444 height 203
copy span "0435 022 589"
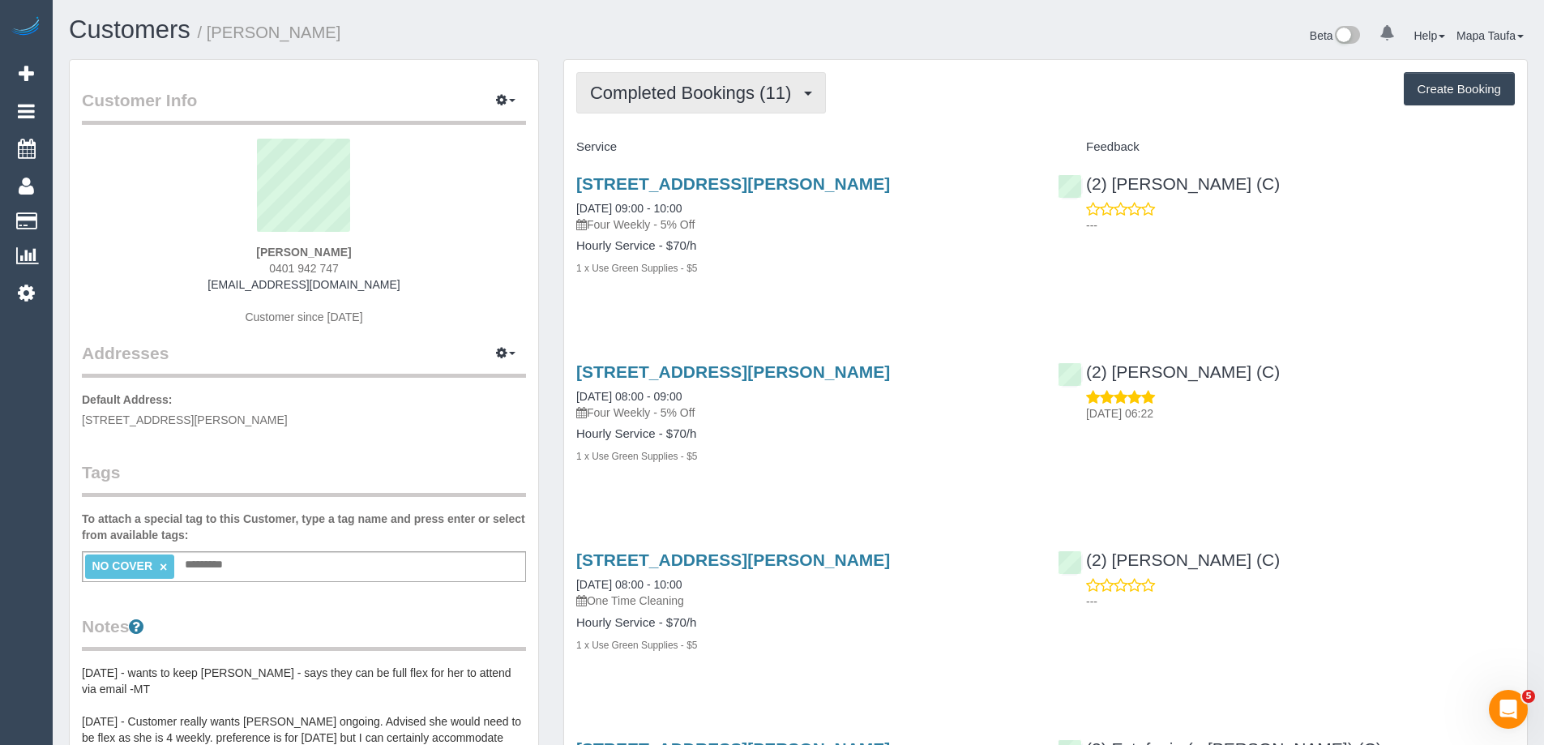
click at [702, 100] on span "Completed Bookings (11)" at bounding box center [694, 93] width 209 height 20
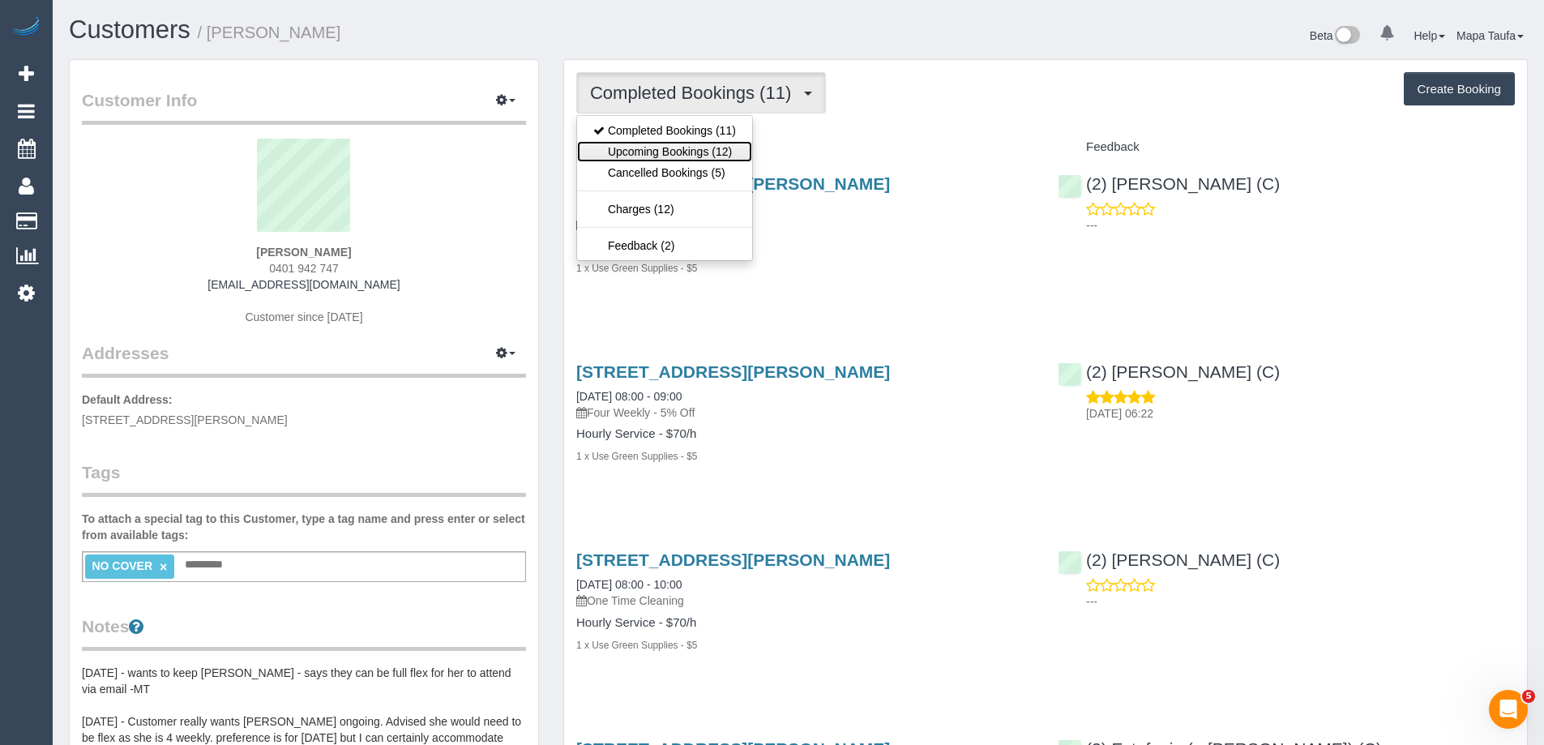
click at [692, 145] on link "Upcoming Bookings (12)" at bounding box center [664, 151] width 175 height 21
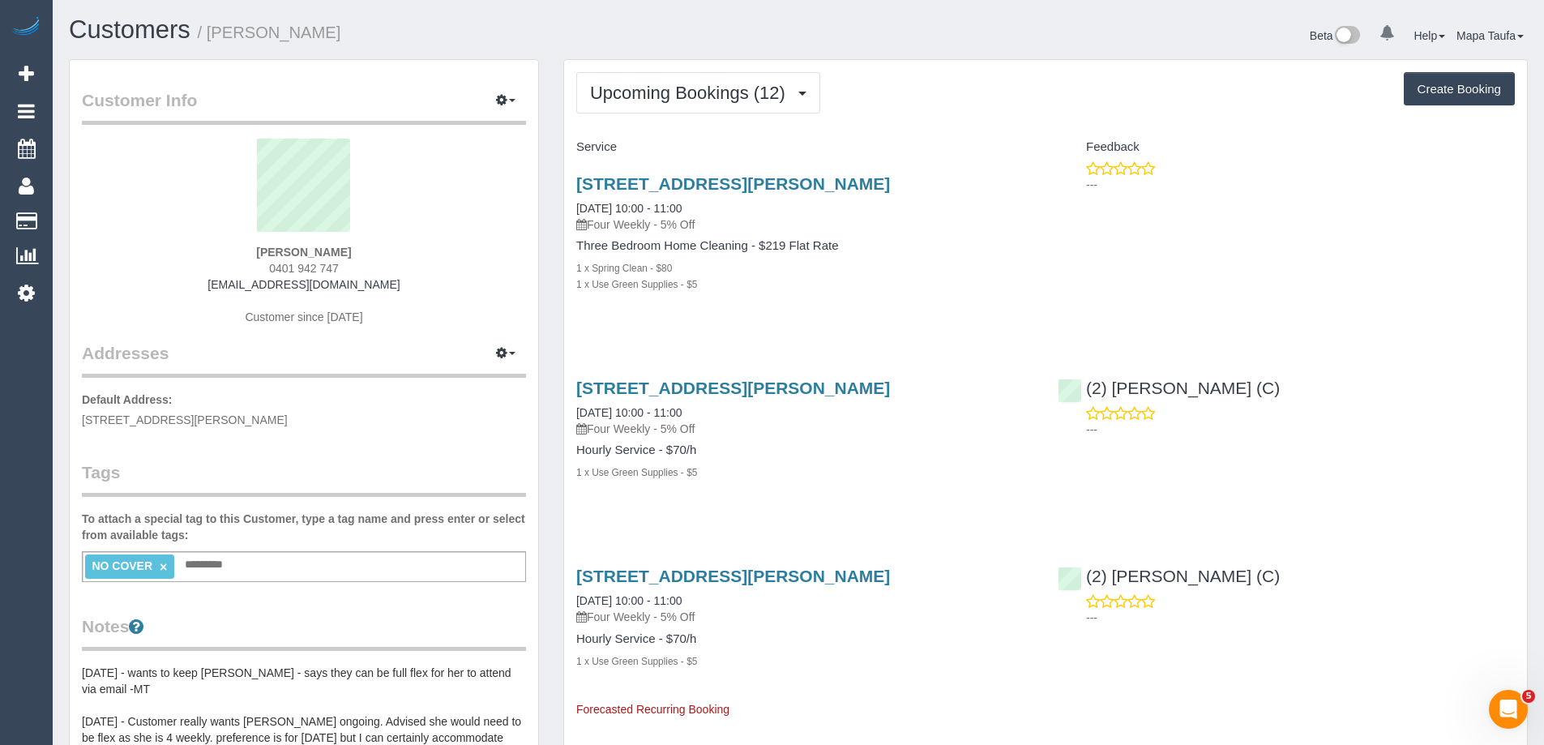
click at [695, 171] on div "4/5 Jepson Street, Yarraville, VIC 3013 29/09/2025 10:00 - 11:00 Four Weekly - …" at bounding box center [804, 242] width 481 height 164
click at [695, 181] on link "4/5 Jepson Street, Yarraville, VIC 3013" at bounding box center [733, 183] width 314 height 19
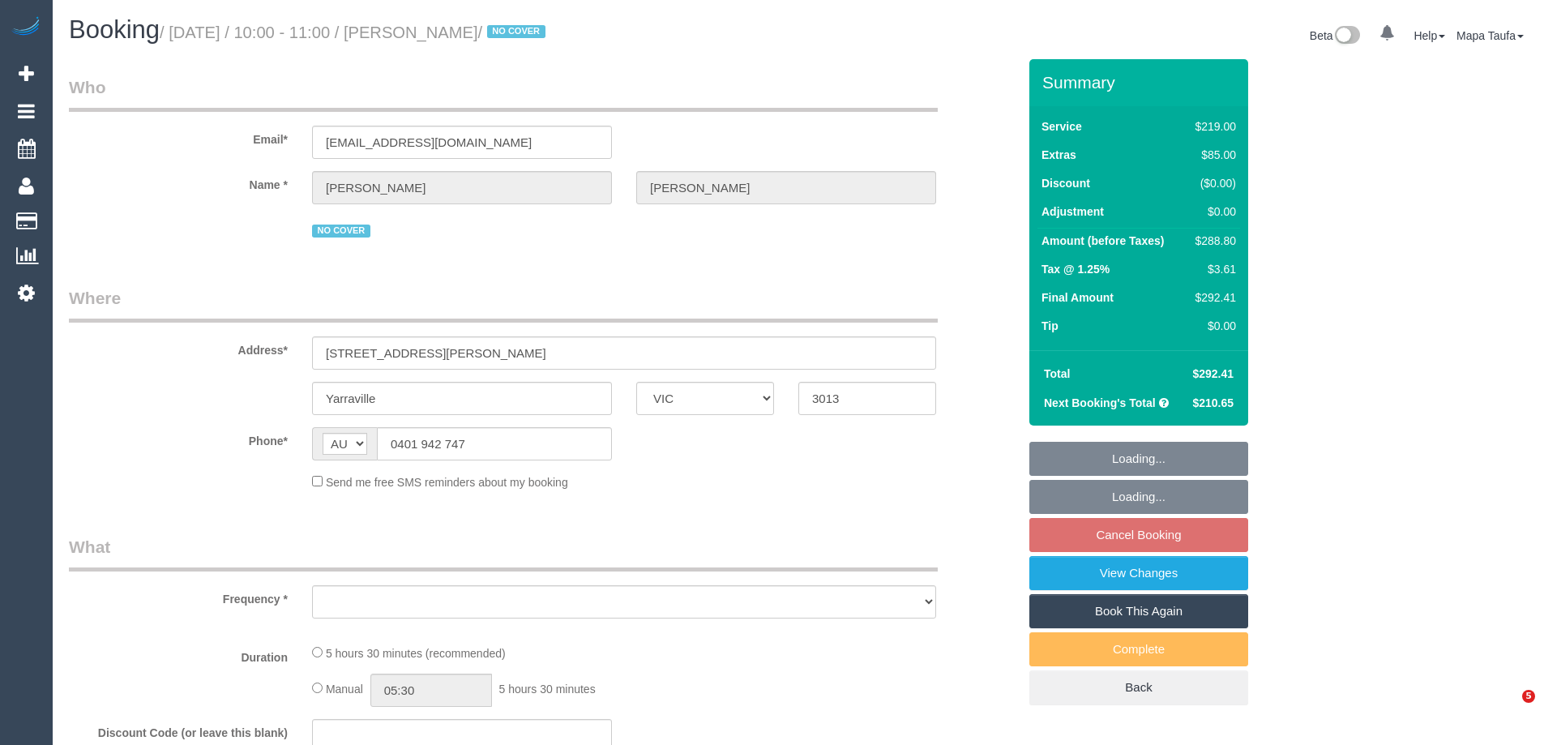
select select "VIC"
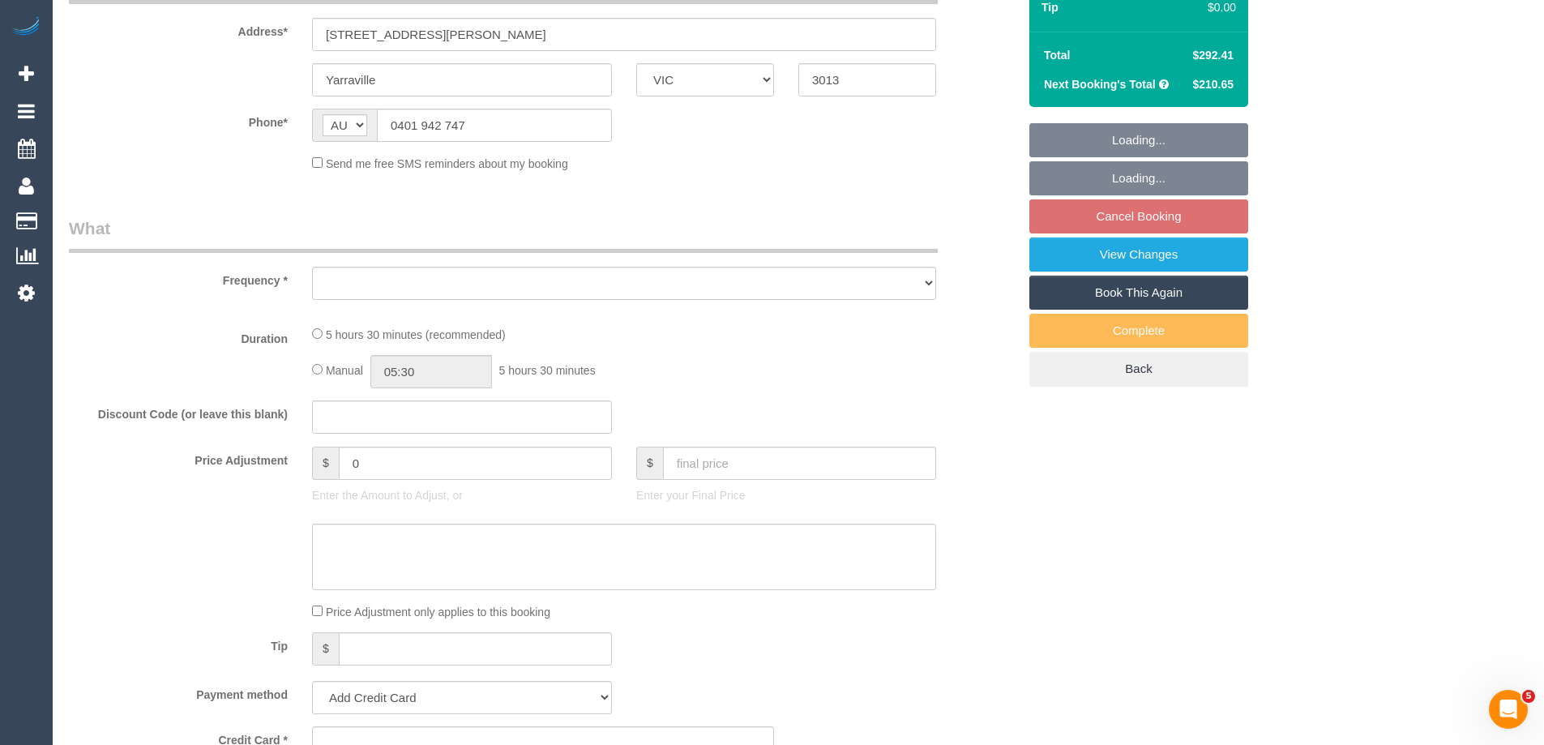
select select "object:534"
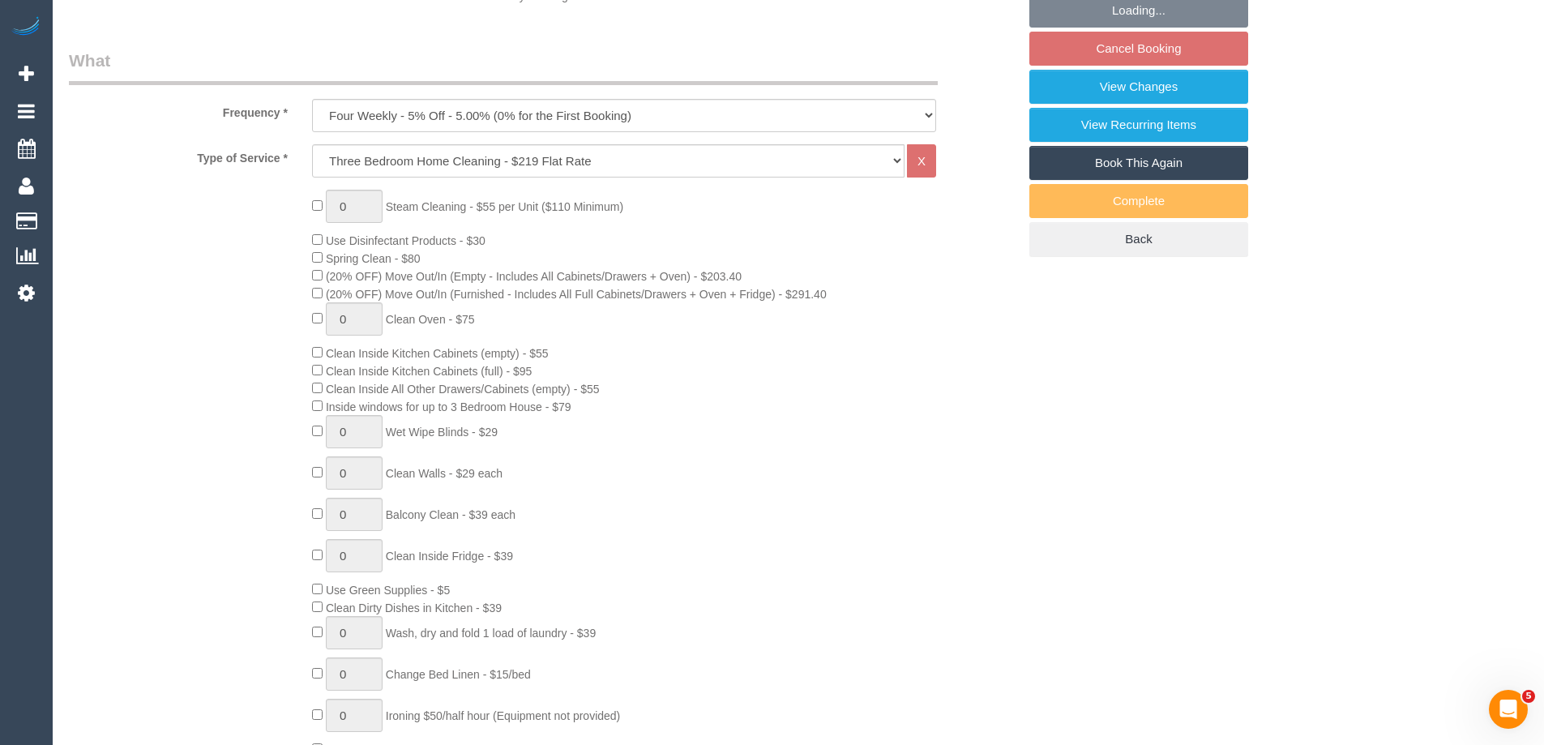
select select "string:stripe-pm_1Q6Ued2GScqysDRVN6pIIr3A"
select select "number:28"
select select "number:14"
select select "number:19"
select select "number:22"
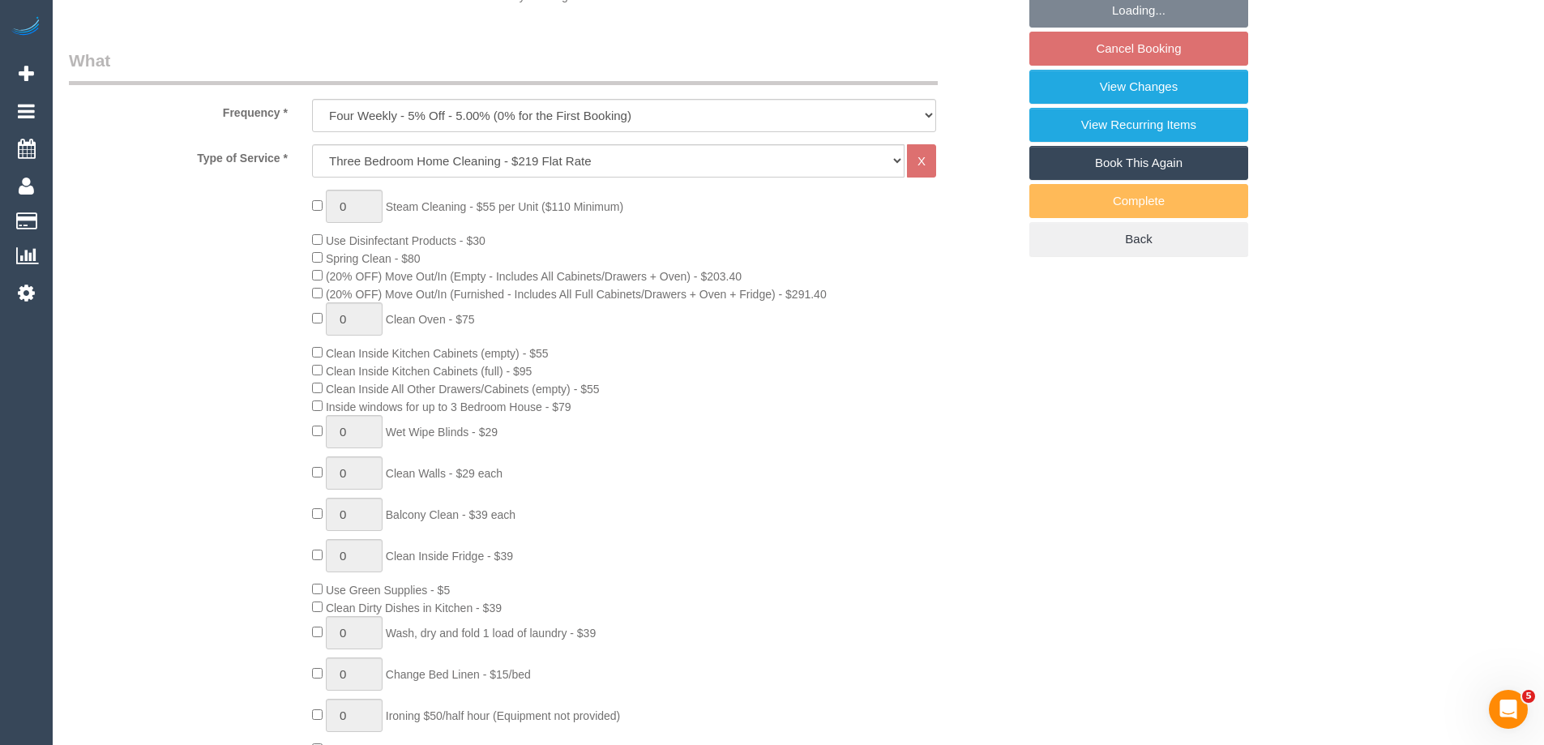
select select "number:34"
select select "number:12"
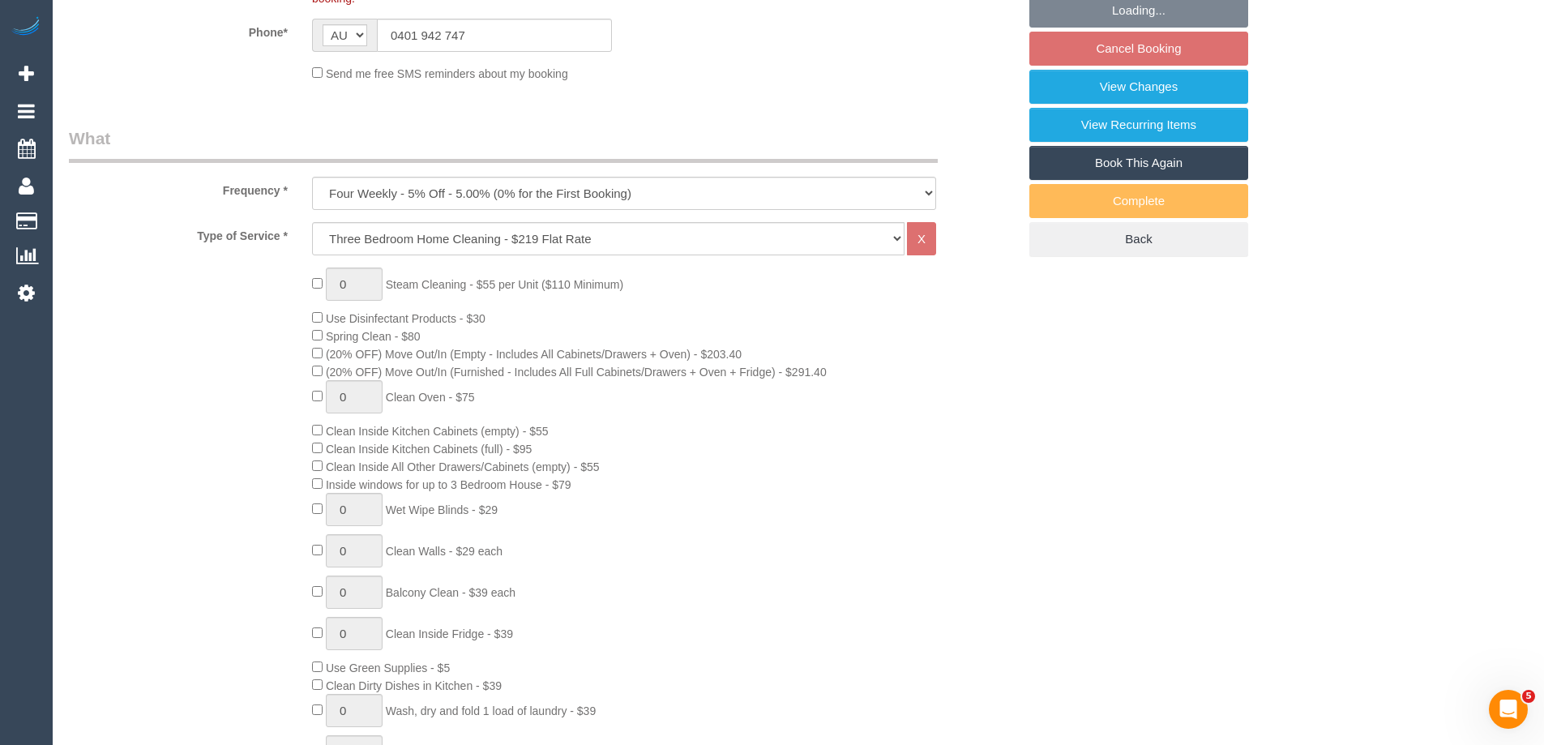
scroll to position [564, 0]
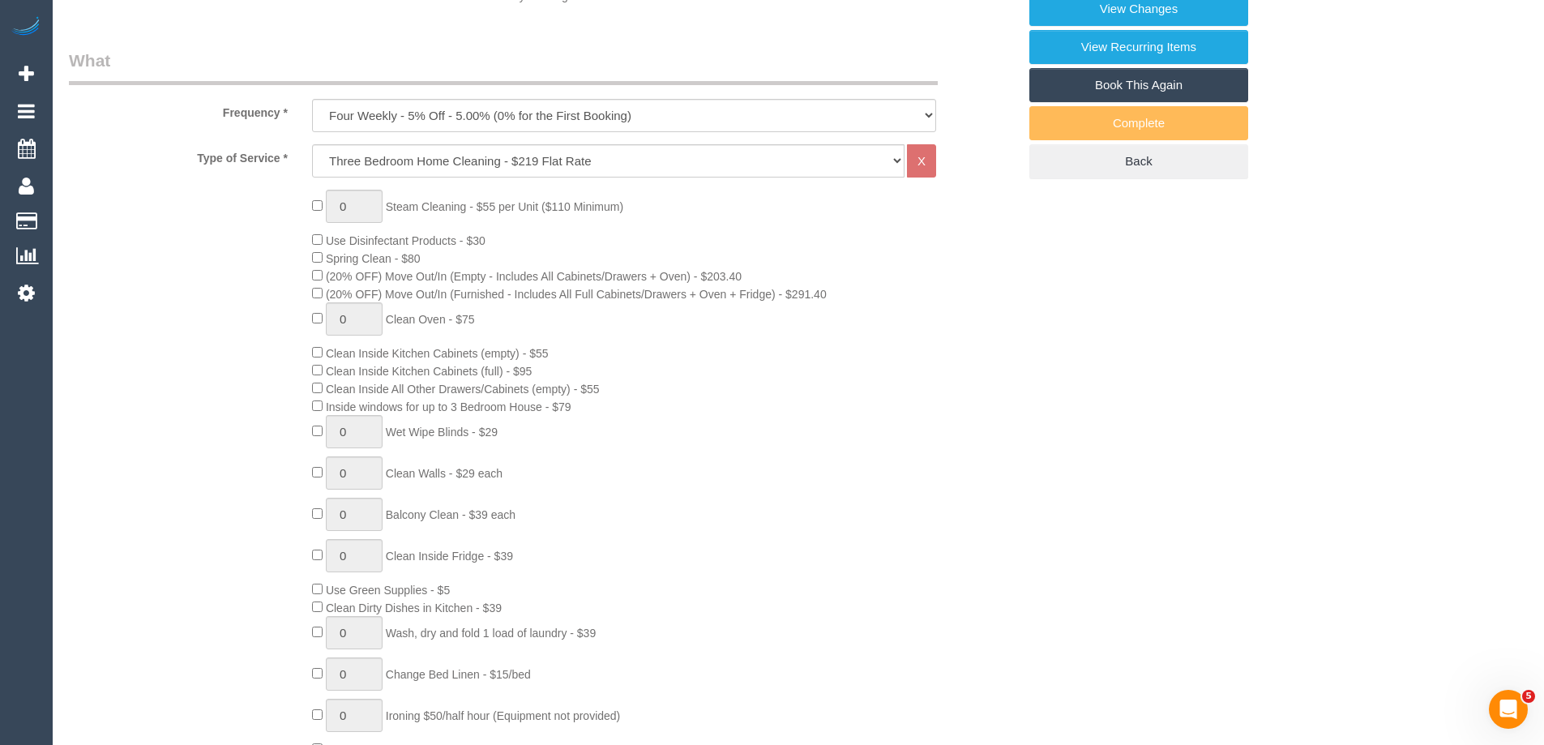
select select "object:1499"
click at [517, 152] on select "Hourly Service - $70/h Hourly Service - $65/h Hourly Service - $60/h Hourly Ser…" at bounding box center [608, 160] width 592 height 33
select select "211"
click at [312, 144] on select "Hourly Service - $70/h Hourly Service - $65/h Hourly Service - $60/h Hourly Ser…" at bounding box center [608, 160] width 592 height 33
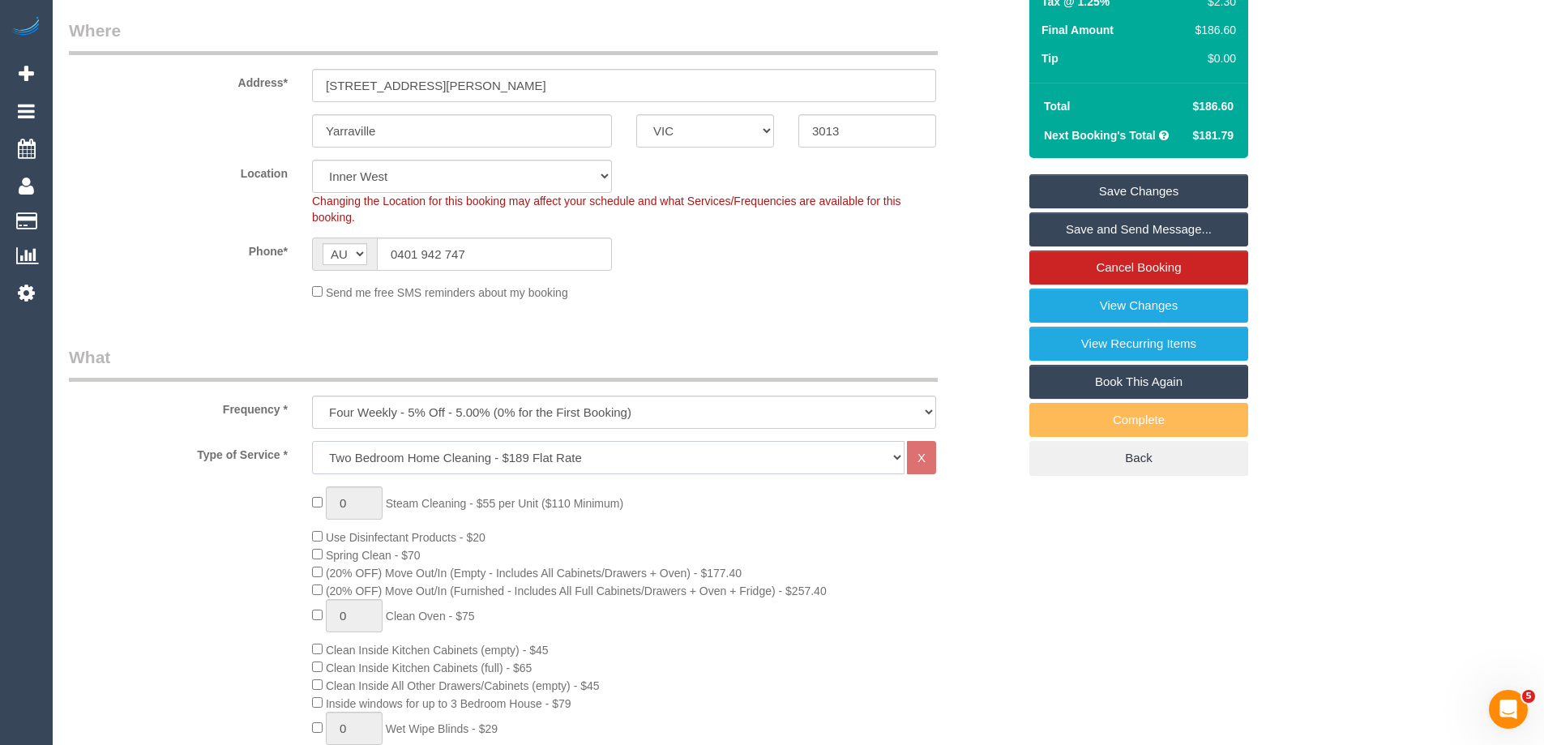
scroll to position [203, 0]
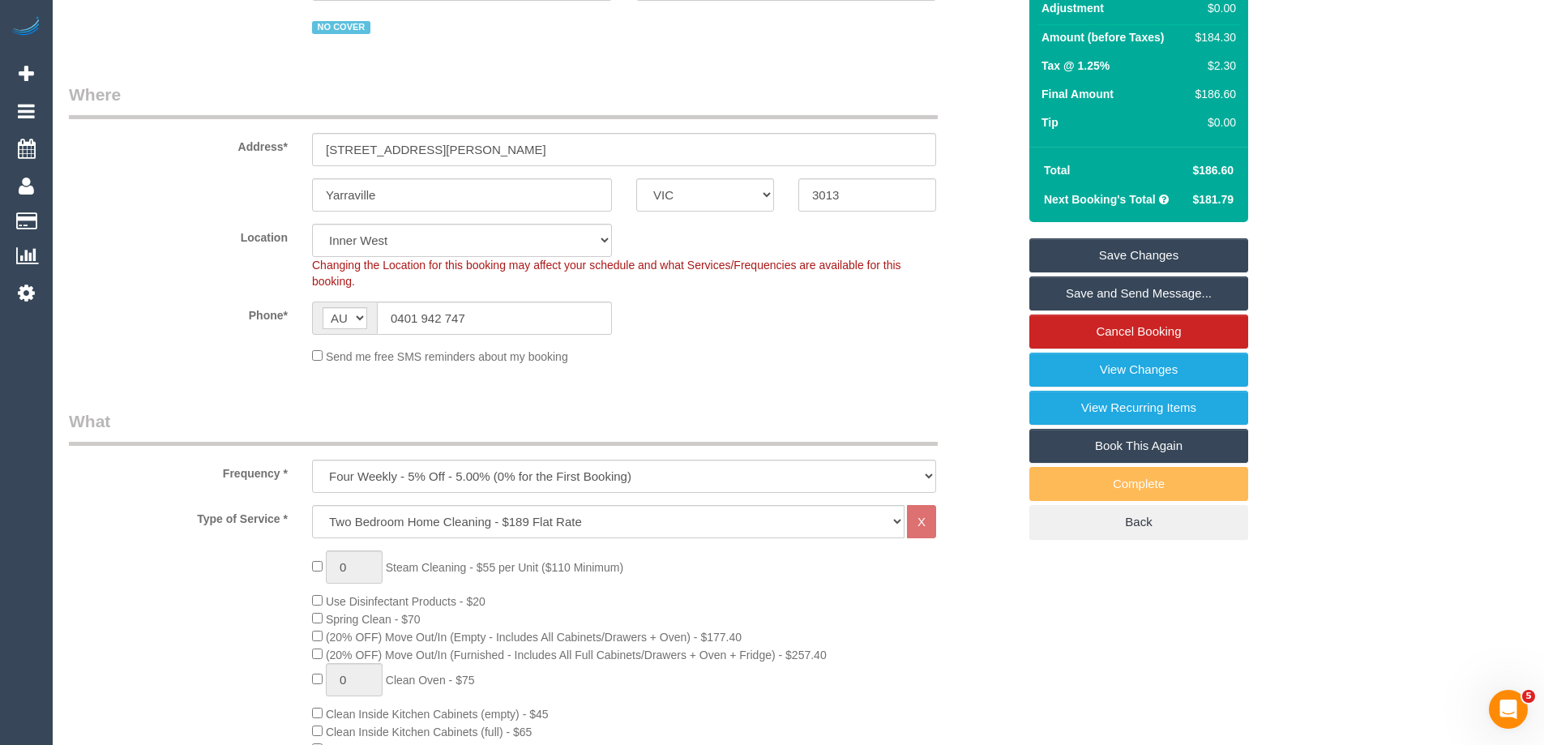
click at [1069, 256] on link "Save Changes" at bounding box center [1138, 255] width 219 height 34
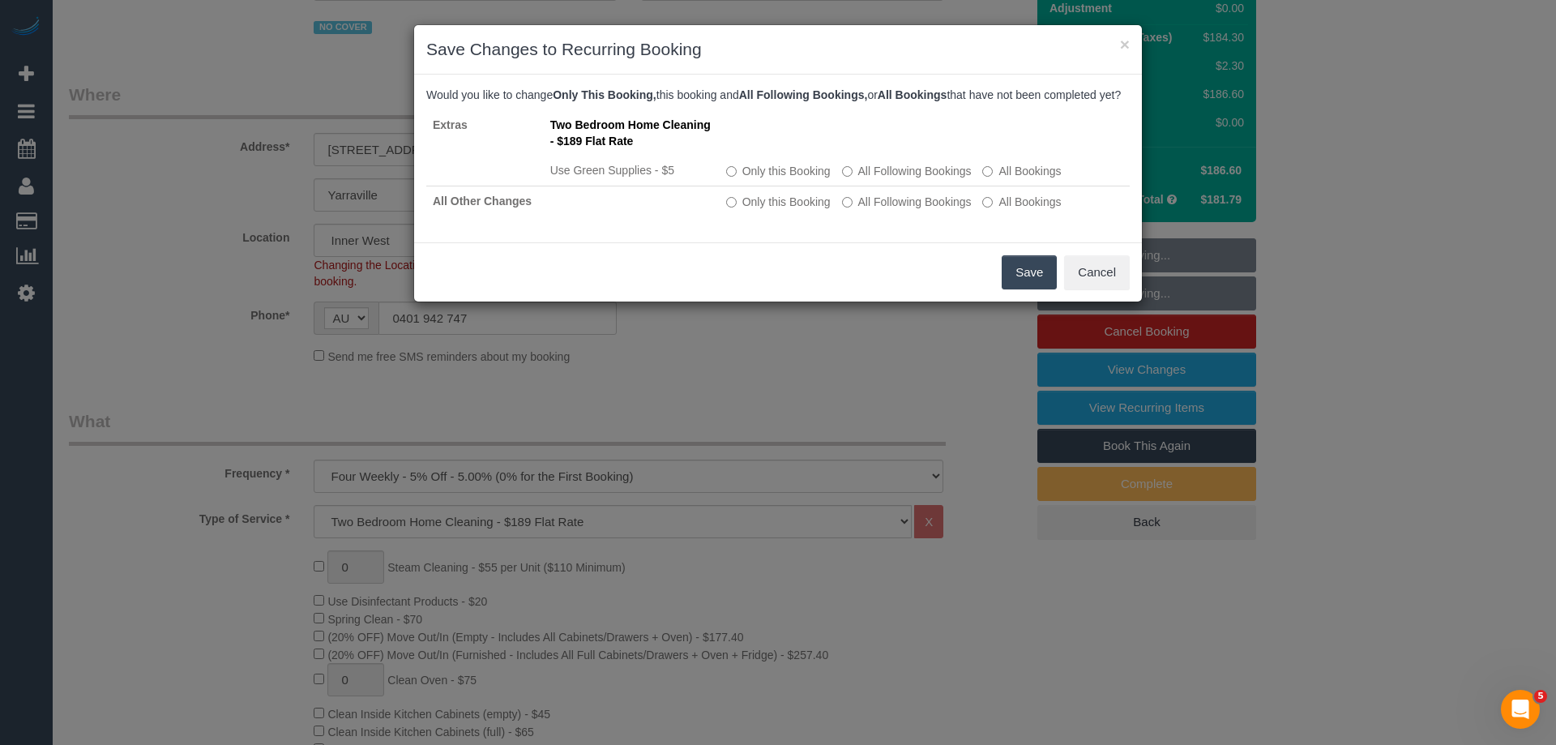
click at [1016, 283] on button "Save" at bounding box center [1029, 272] width 55 height 34
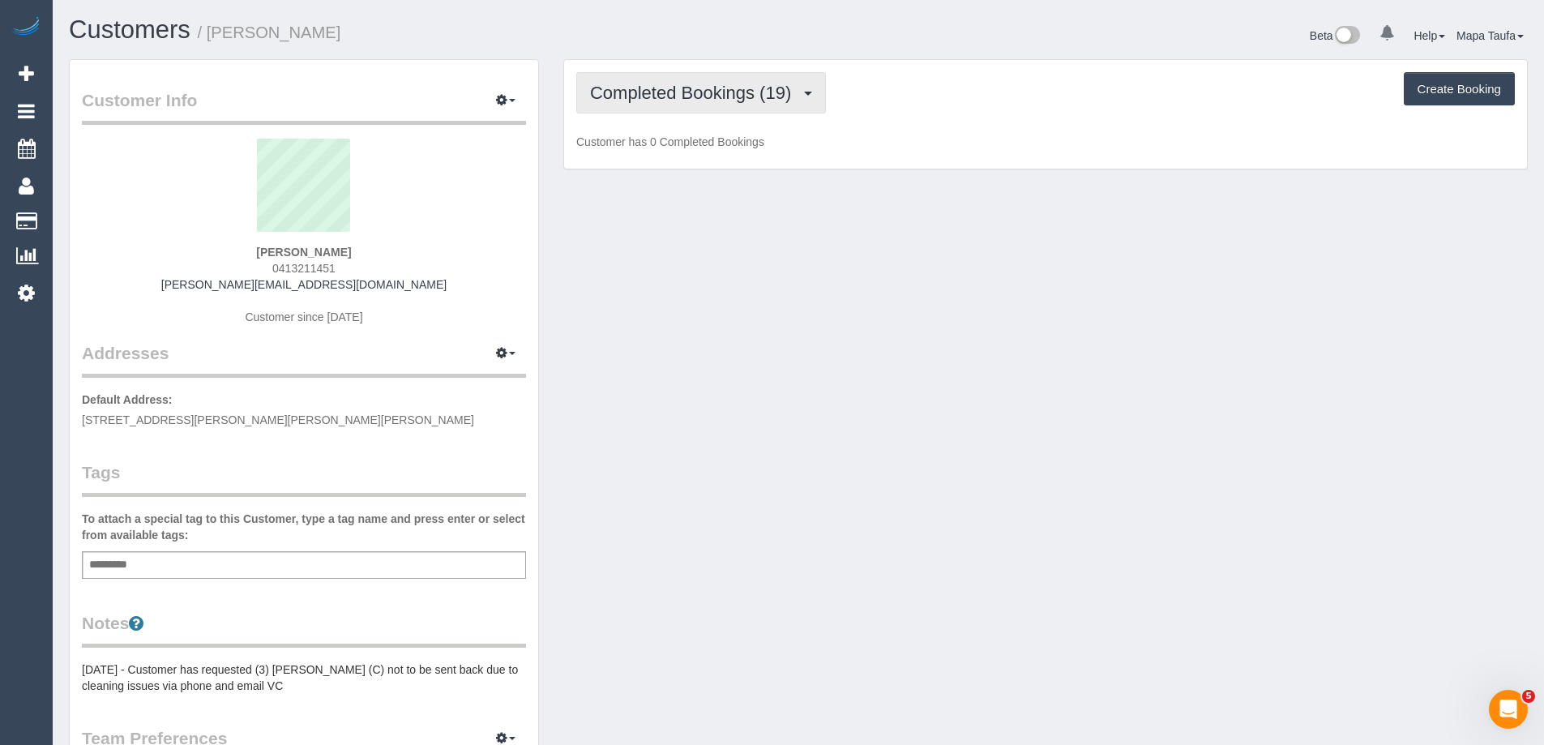
click at [730, 96] on span "Completed Bookings (19)" at bounding box center [694, 93] width 209 height 20
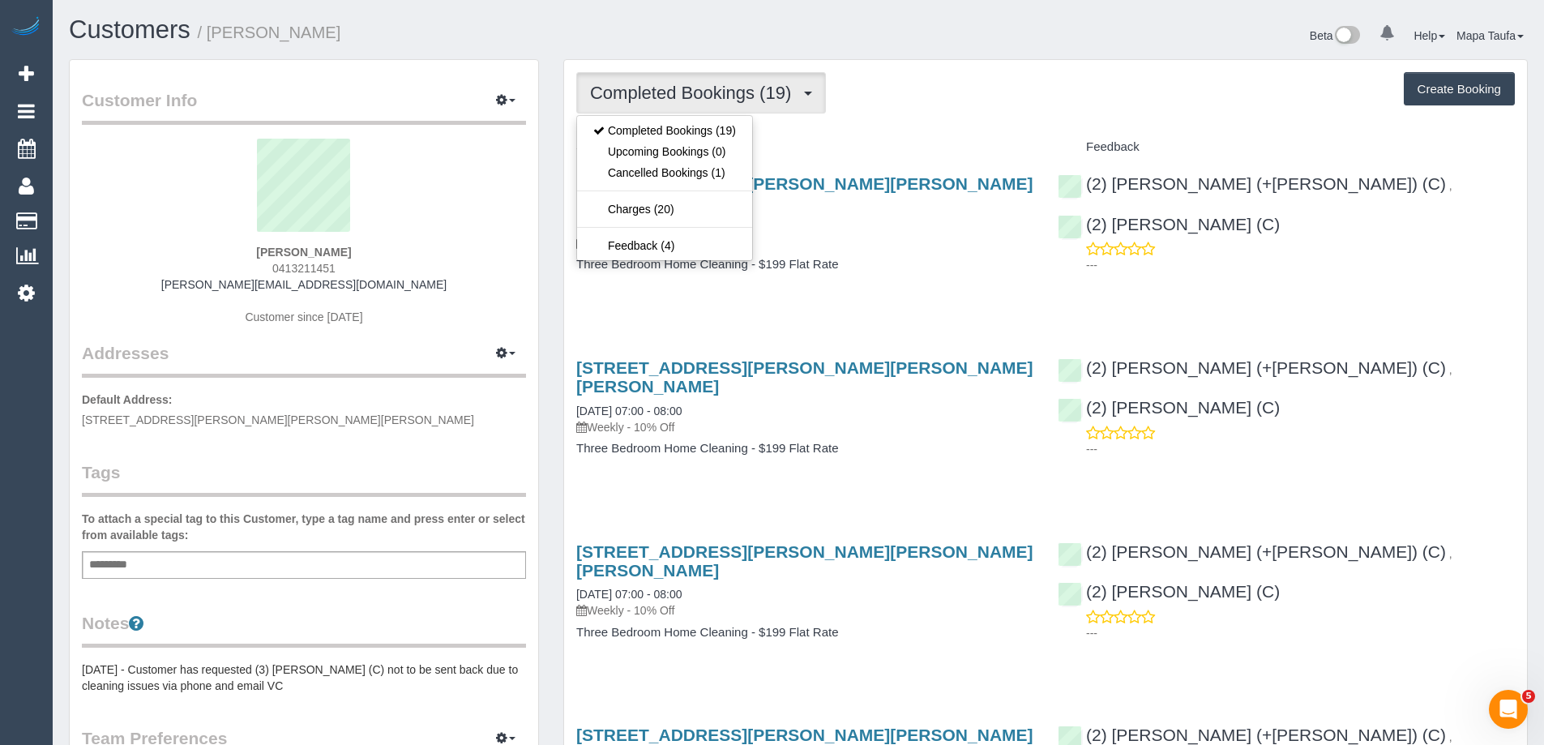
click at [874, 108] on div "Completed Bookings (19) Completed Bookings (19) Upcoming Bookings (0) Cancelled…" at bounding box center [1045, 92] width 938 height 41
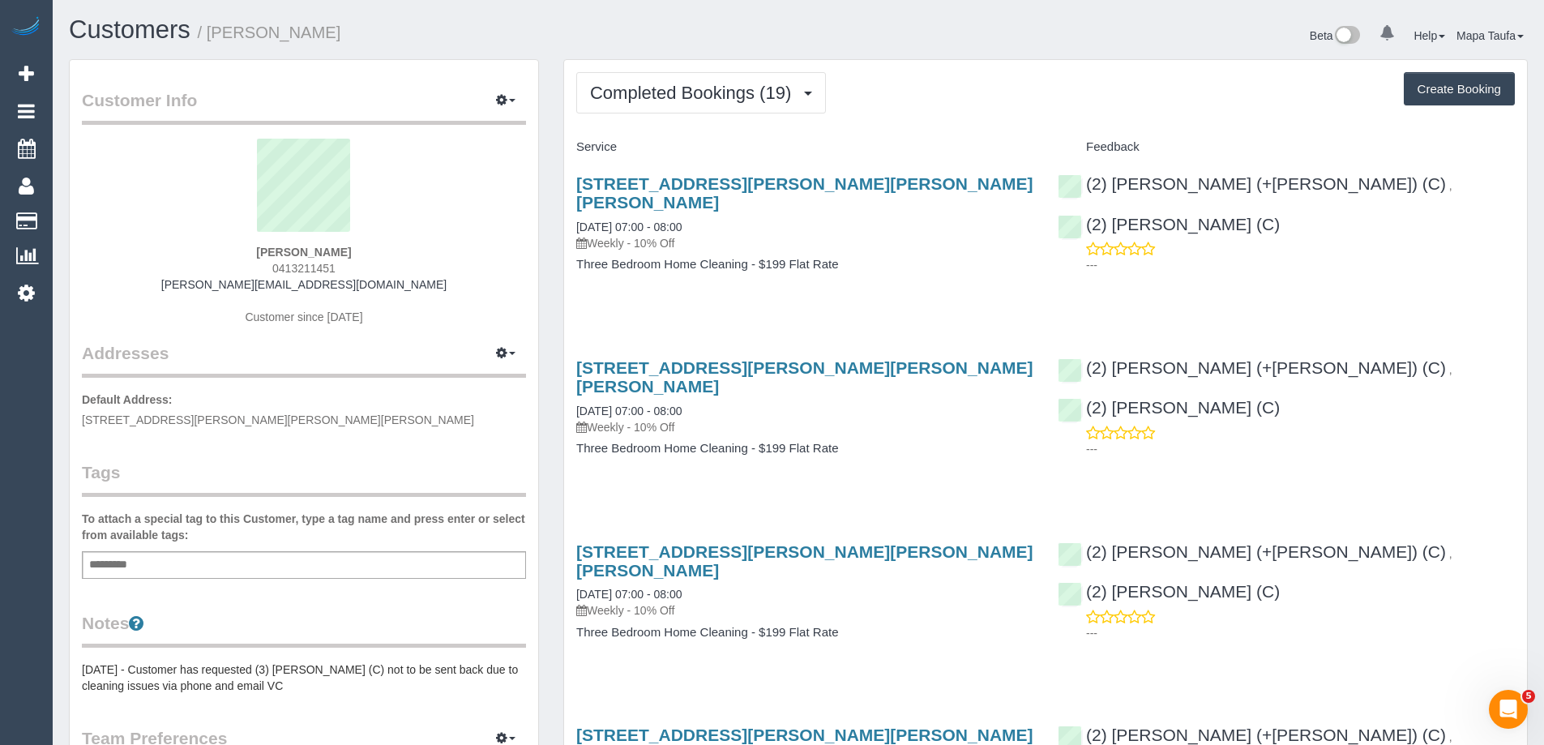
drag, startPoint x: 344, startPoint y: 255, endPoint x: 267, endPoint y: 250, distance: 77.1
click at [267, 255] on div "[PERSON_NAME] 0413211451 [PERSON_NAME][EMAIL_ADDRESS][DOMAIN_NAME] Customer sin…" at bounding box center [304, 240] width 444 height 203
copy strong "[PERSON_NAME]"
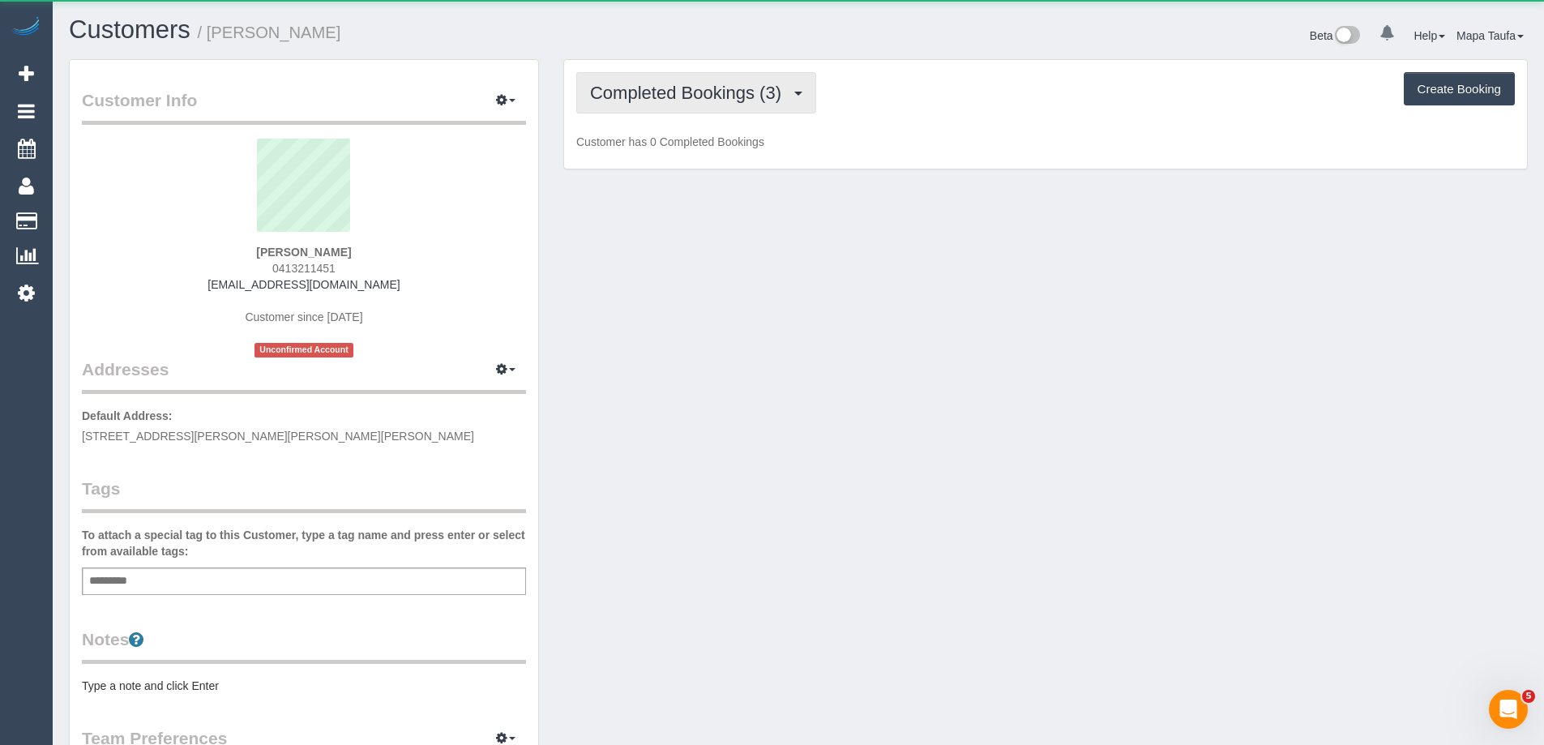
click at [695, 85] on span "Completed Bookings (3)" at bounding box center [689, 93] width 199 height 20
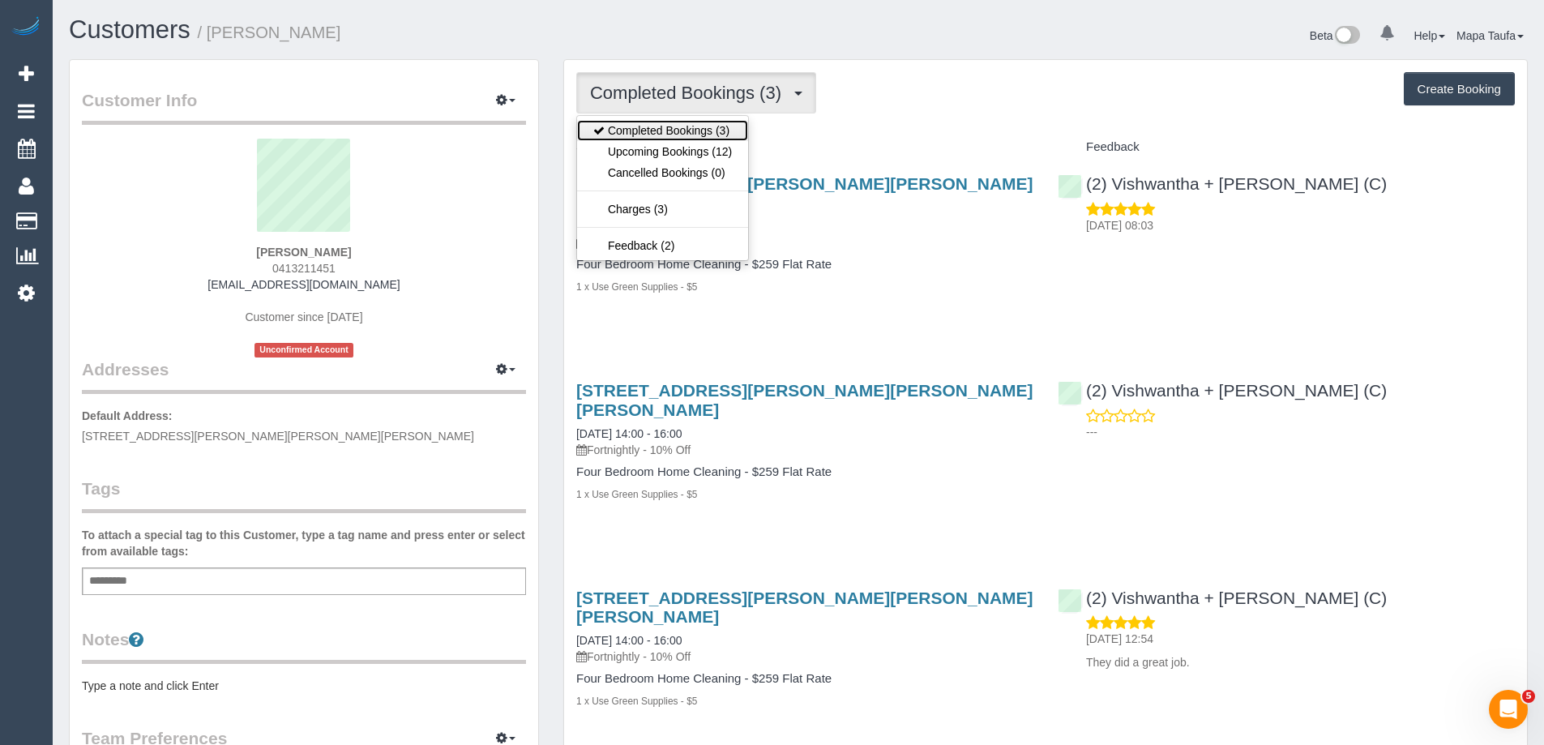
click at [707, 139] on link "Completed Bookings (3)" at bounding box center [662, 130] width 171 height 21
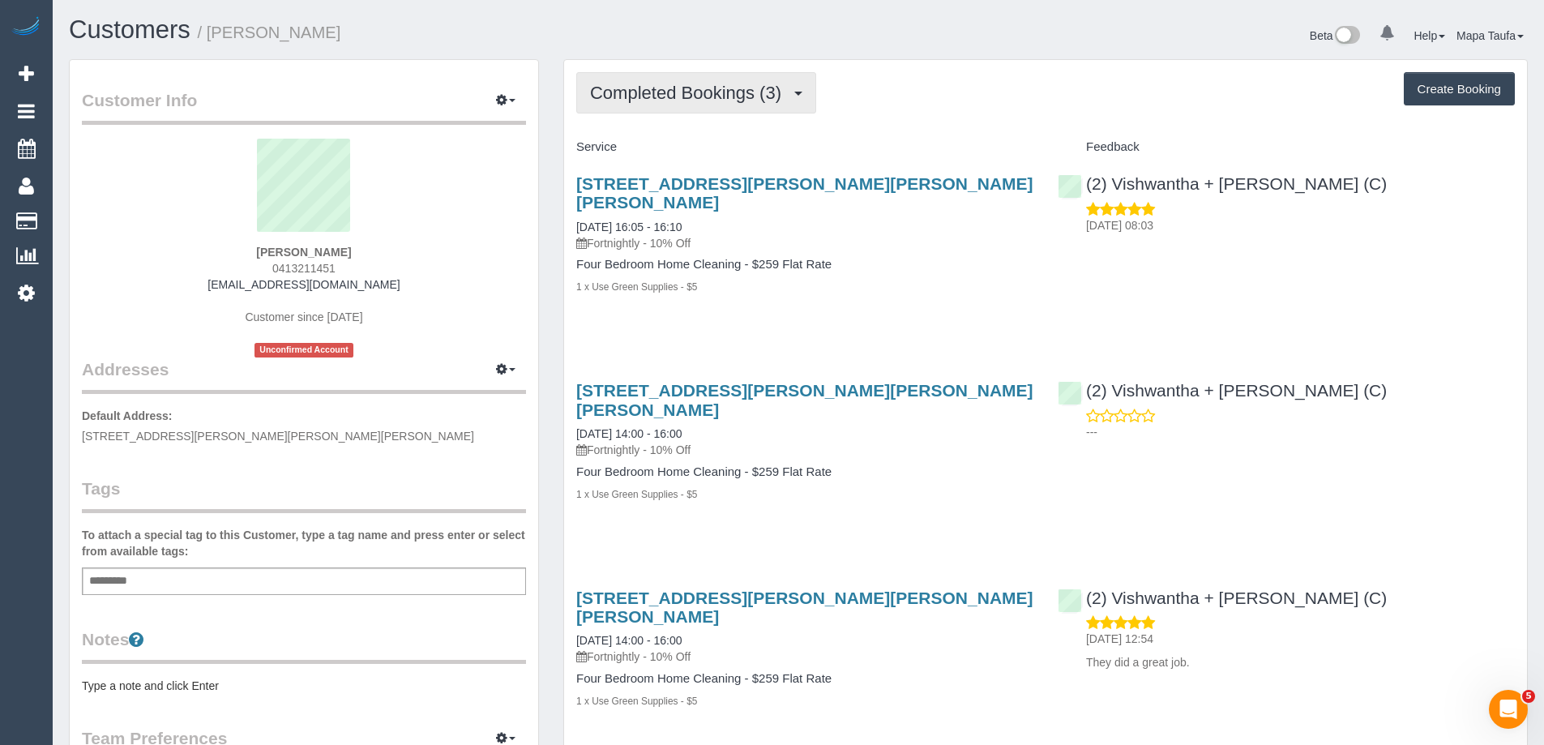
click at [708, 91] on span "Completed Bookings (3)" at bounding box center [689, 93] width 199 height 20
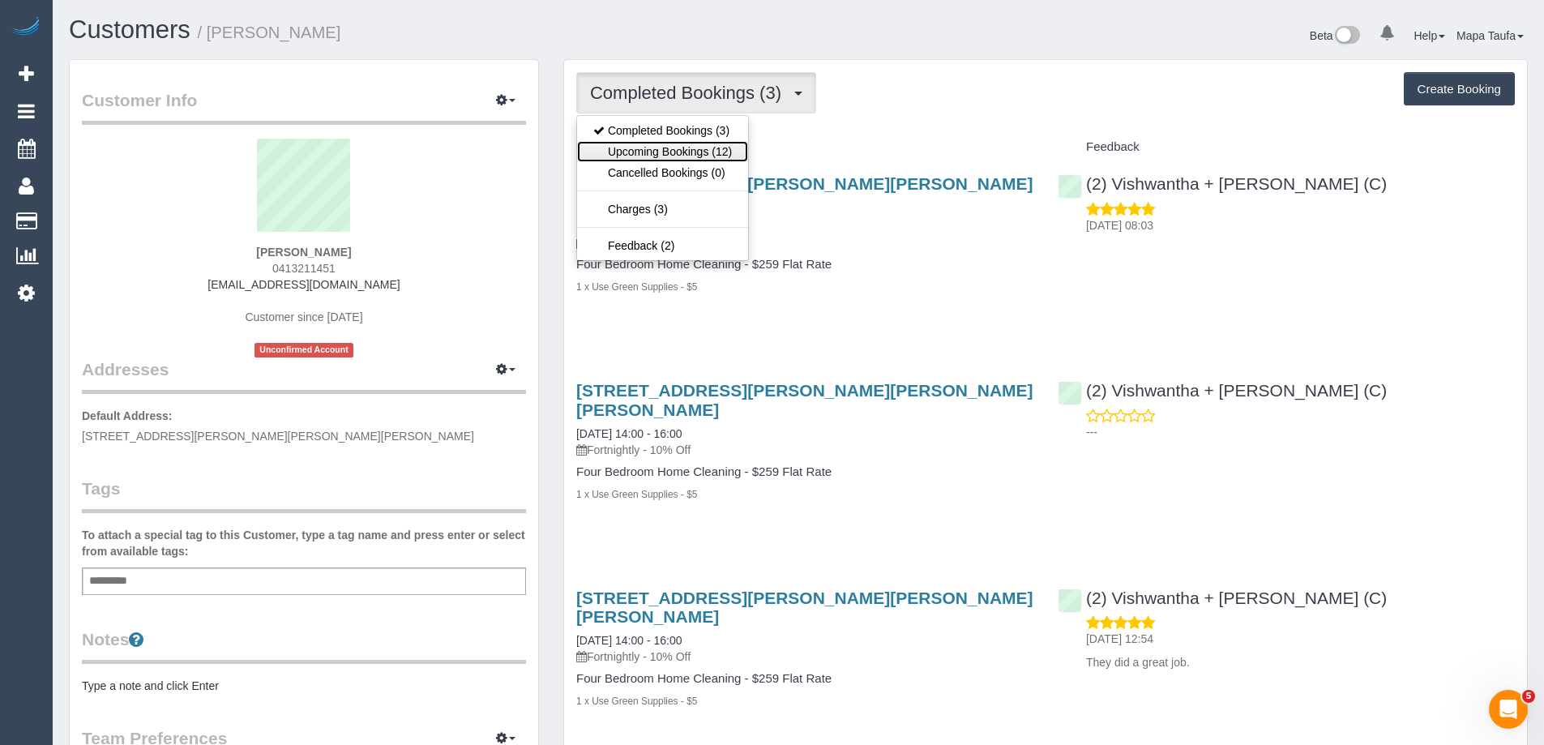
click at [683, 150] on link "Upcoming Bookings (12)" at bounding box center [662, 151] width 171 height 21
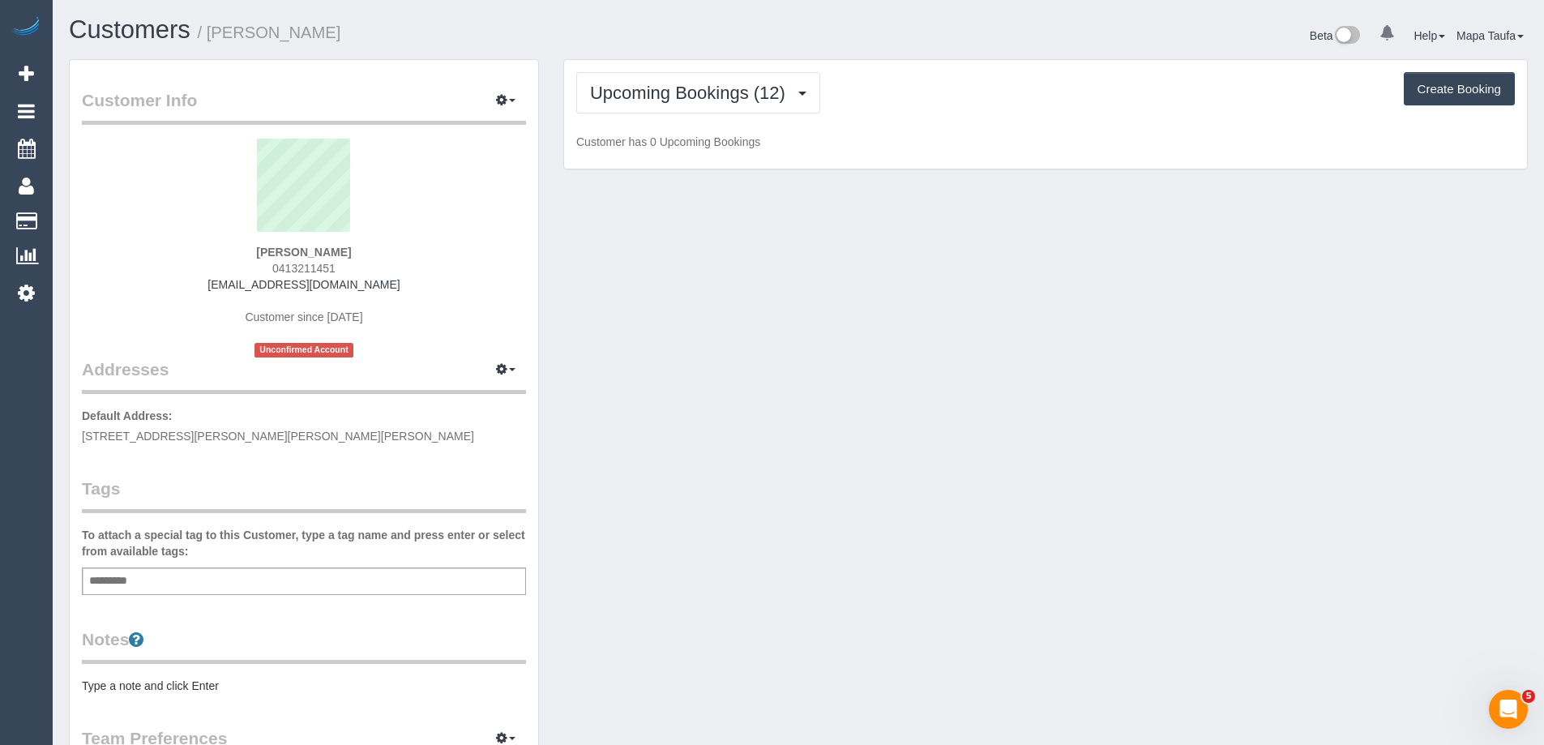
click at [1034, 118] on div "Upcoming Bookings (12) Completed Bookings (3) Upcoming Bookings (12) Cancelled …" at bounding box center [1045, 114] width 963 height 109
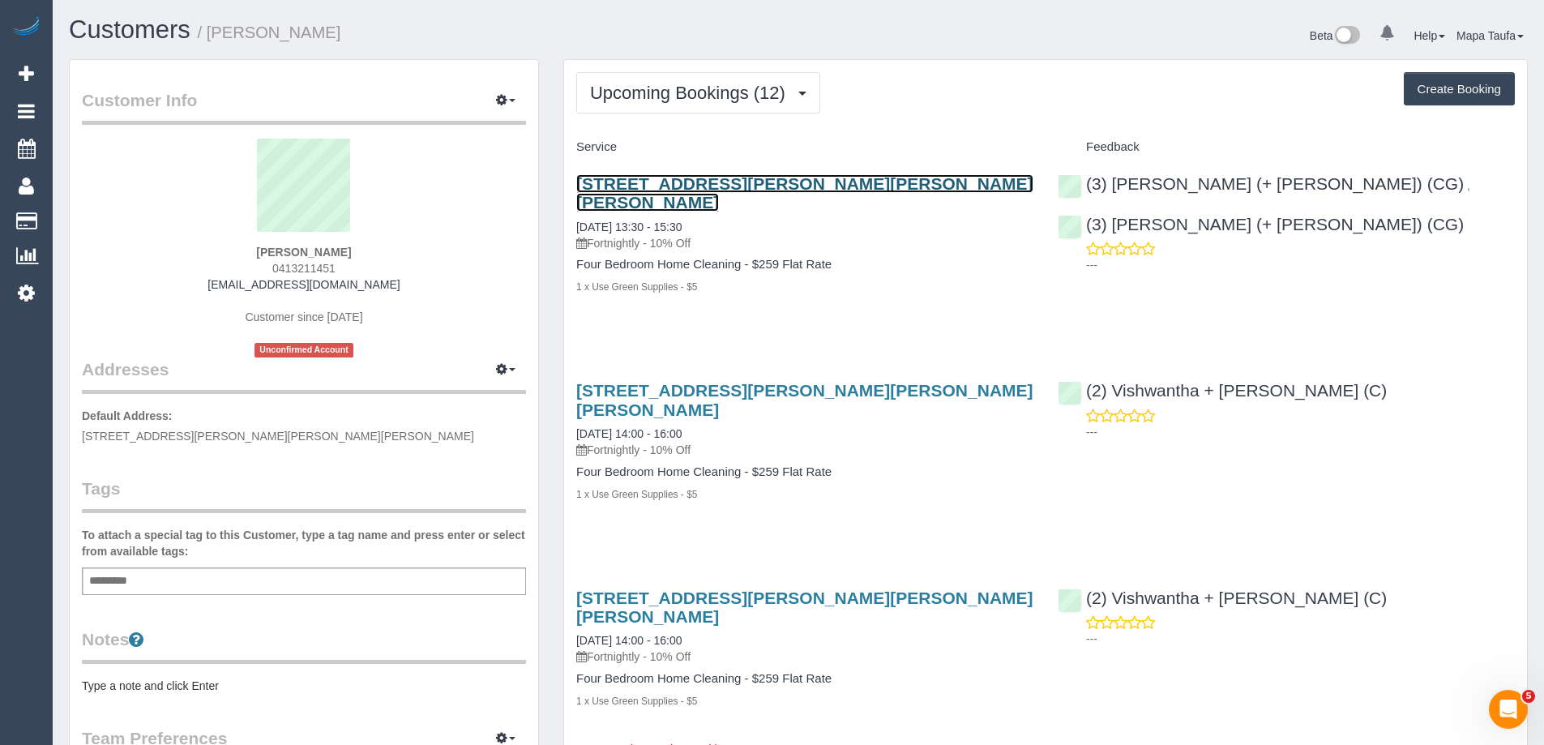
click at [670, 177] on link "27 Clifton Ave, Clifton Hill, VIC 3068" at bounding box center [804, 192] width 457 height 37
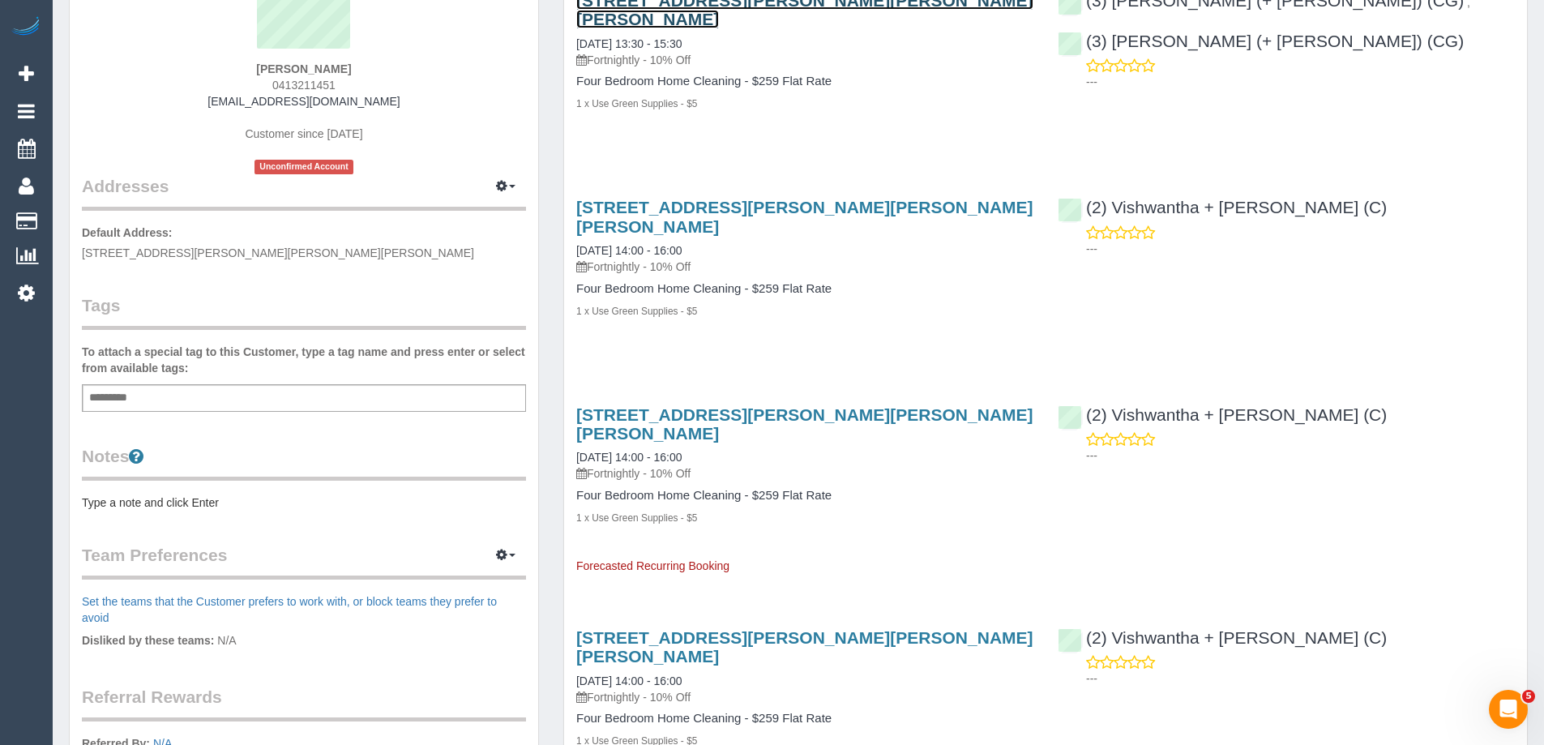
scroll to position [405, 0]
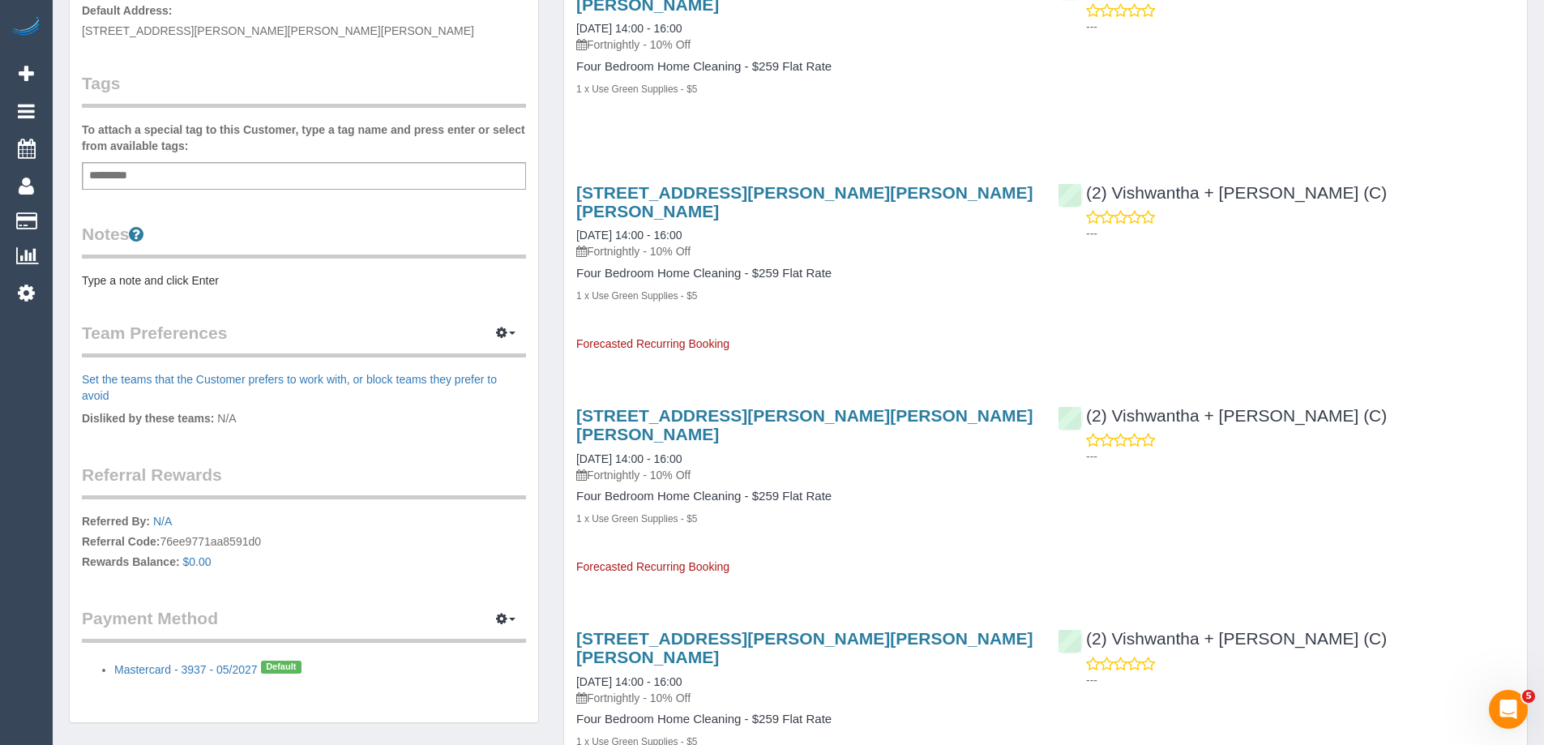
click at [252, 292] on div "Customer Info Edit Contact Info Send Message Email Preferences Special Sales Ta…" at bounding box center [304, 189] width 468 height 1068
click at [250, 282] on pre "Type a note and click Enter" at bounding box center [304, 280] width 444 height 16
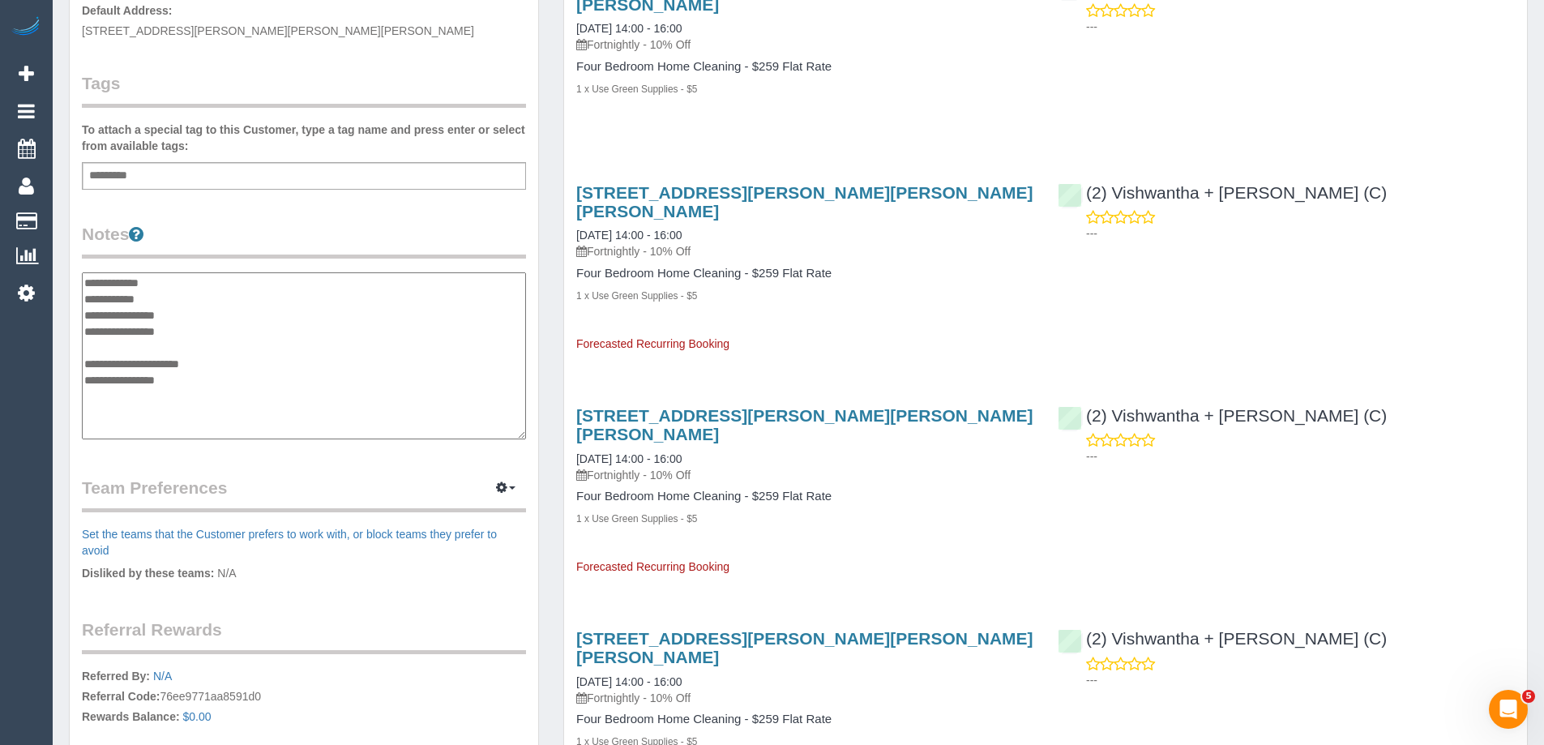
click at [169, 284] on textarea "**********" at bounding box center [304, 355] width 444 height 167
click at [161, 289] on textarea "**********" at bounding box center [304, 355] width 444 height 167
click at [158, 293] on textarea "**********" at bounding box center [304, 355] width 444 height 167
type textarea "**********"
click at [323, 248] on legend "Notes" at bounding box center [304, 240] width 444 height 36
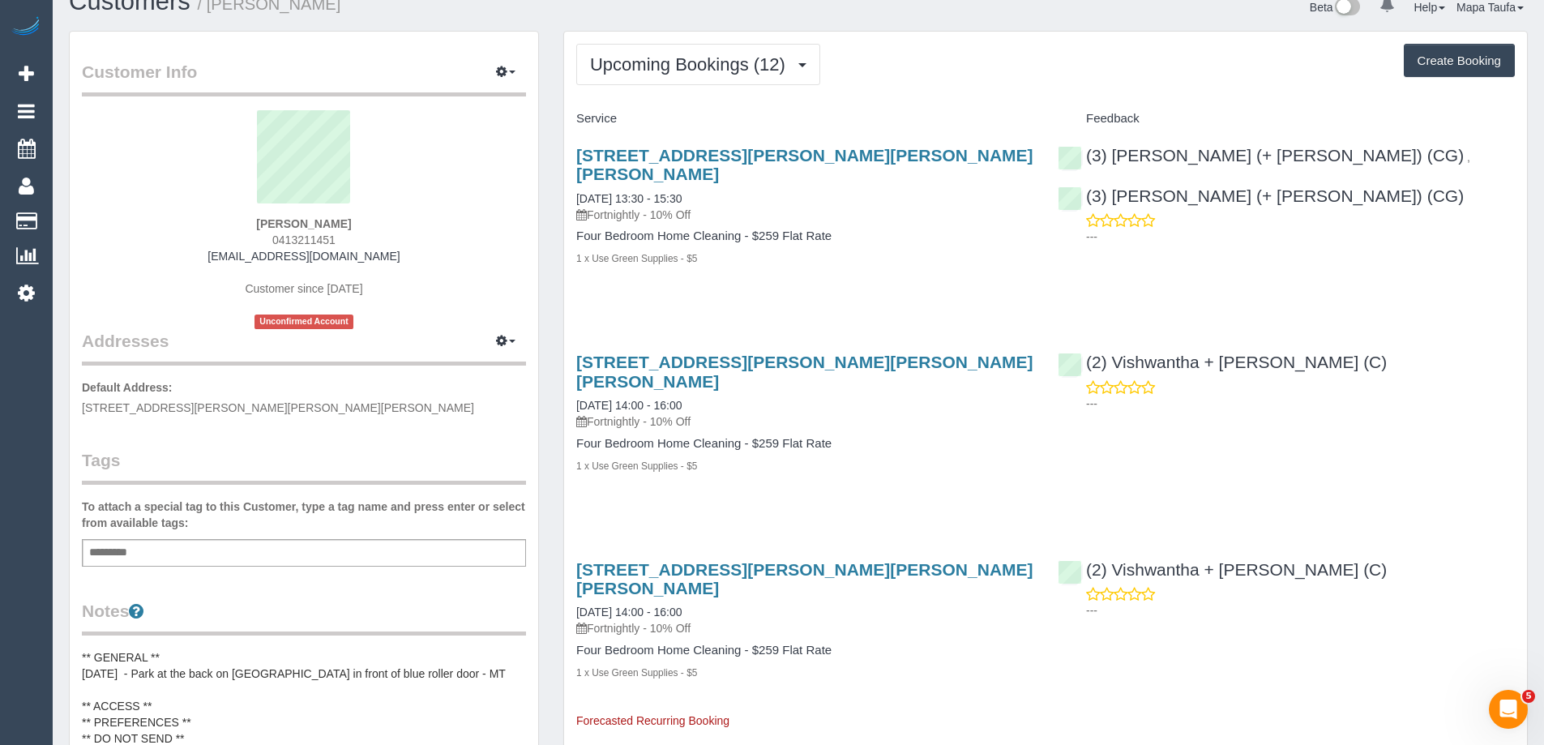
scroll to position [0, 0]
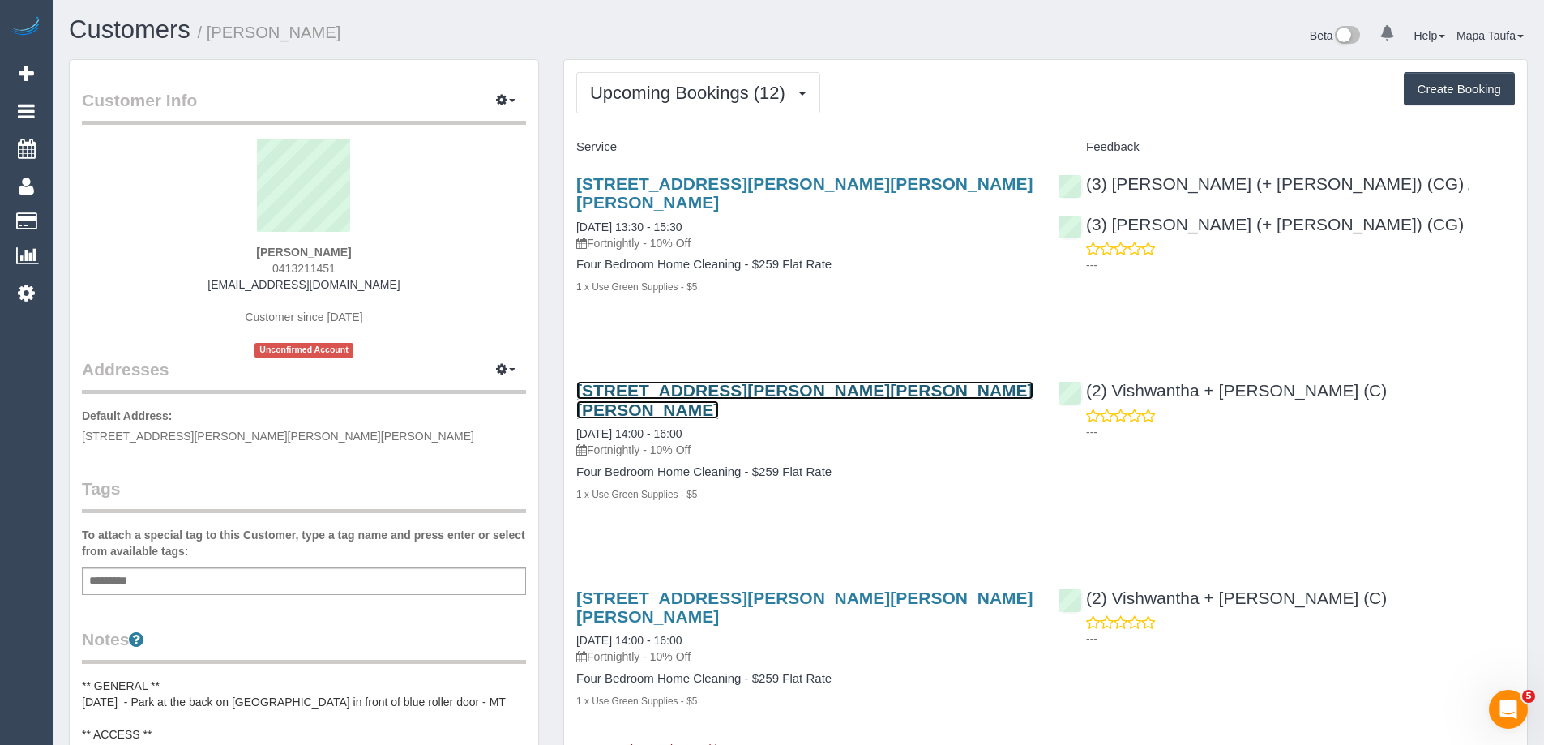
click at [746, 381] on link "27 Clifton Ave, Clifton Hill, VIC 3068" at bounding box center [804, 399] width 457 height 37
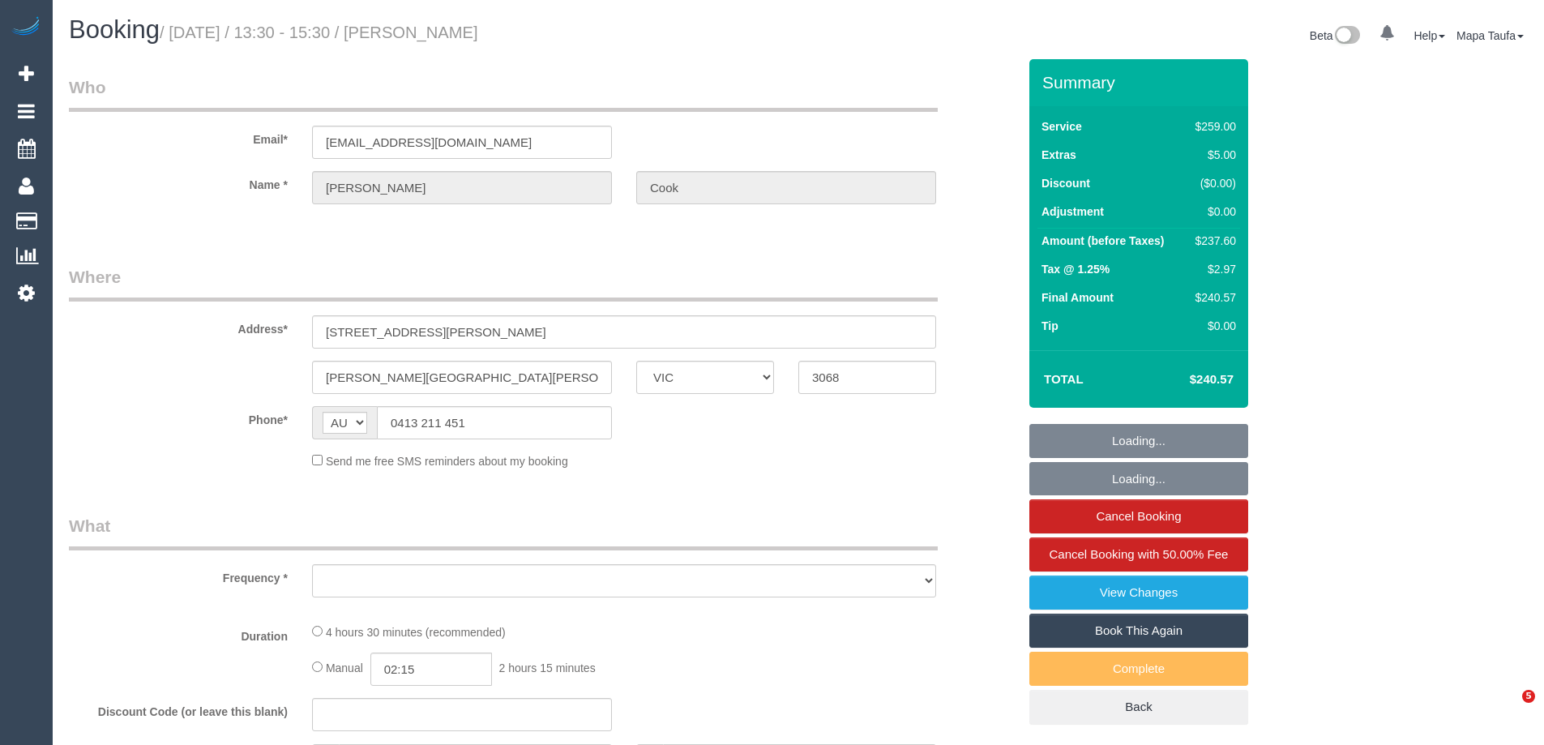
select select "VIC"
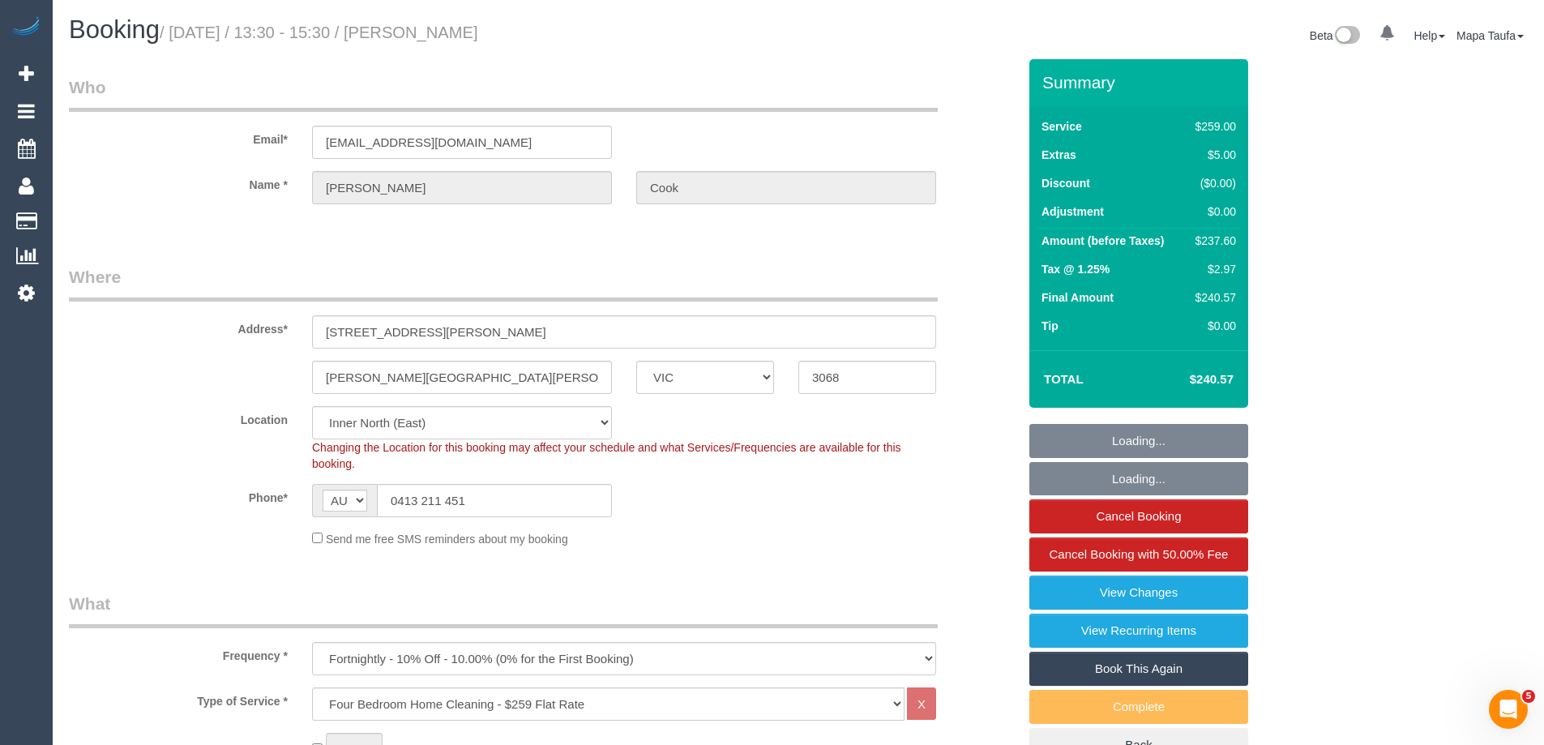
select select "object:662"
select select "number:27"
select select "number:14"
select select "number:19"
select select "number:36"
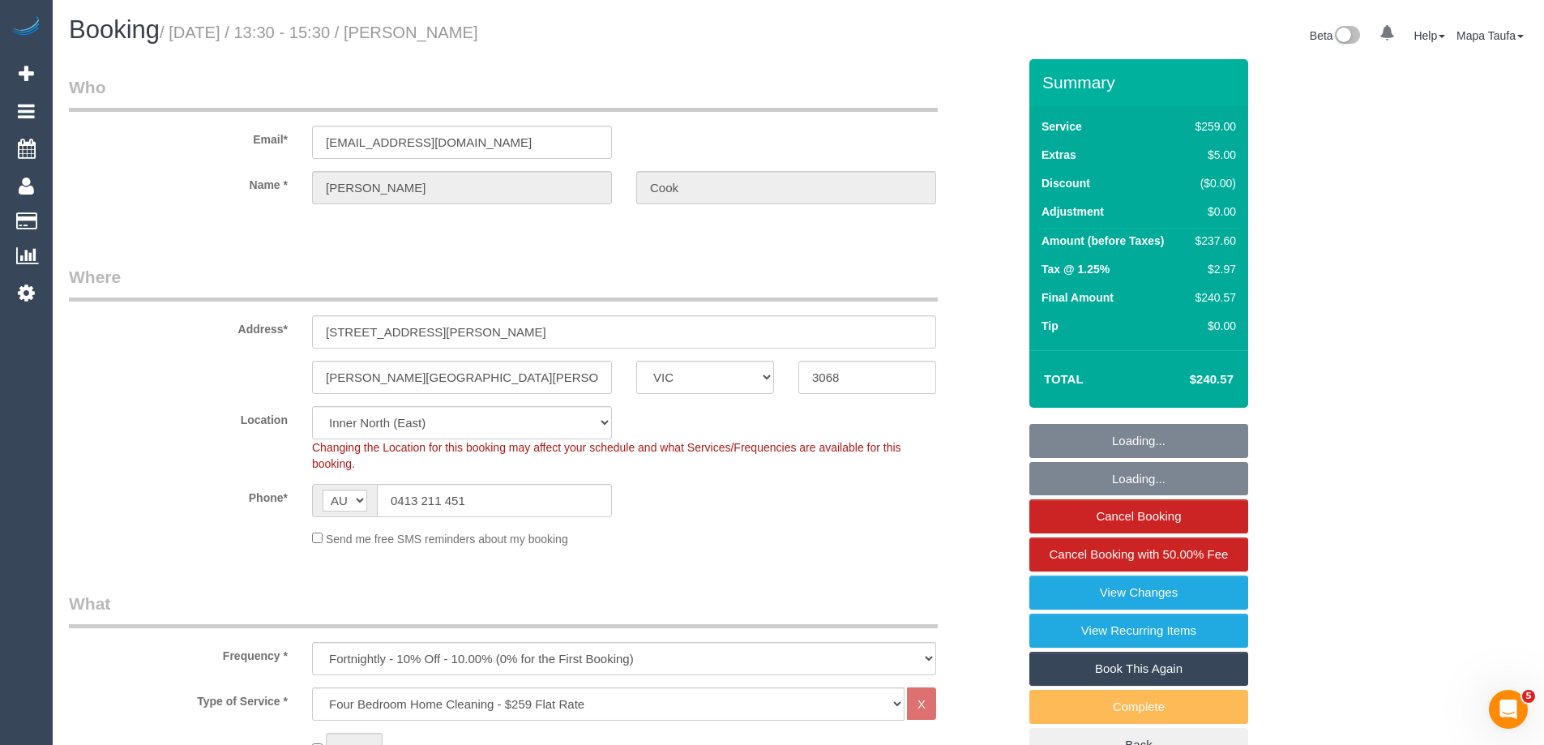
select select "number:34"
select select "number:13"
select select "string:stripe-pm_1RtOVb2GScqysDRVWZVtSfJj"
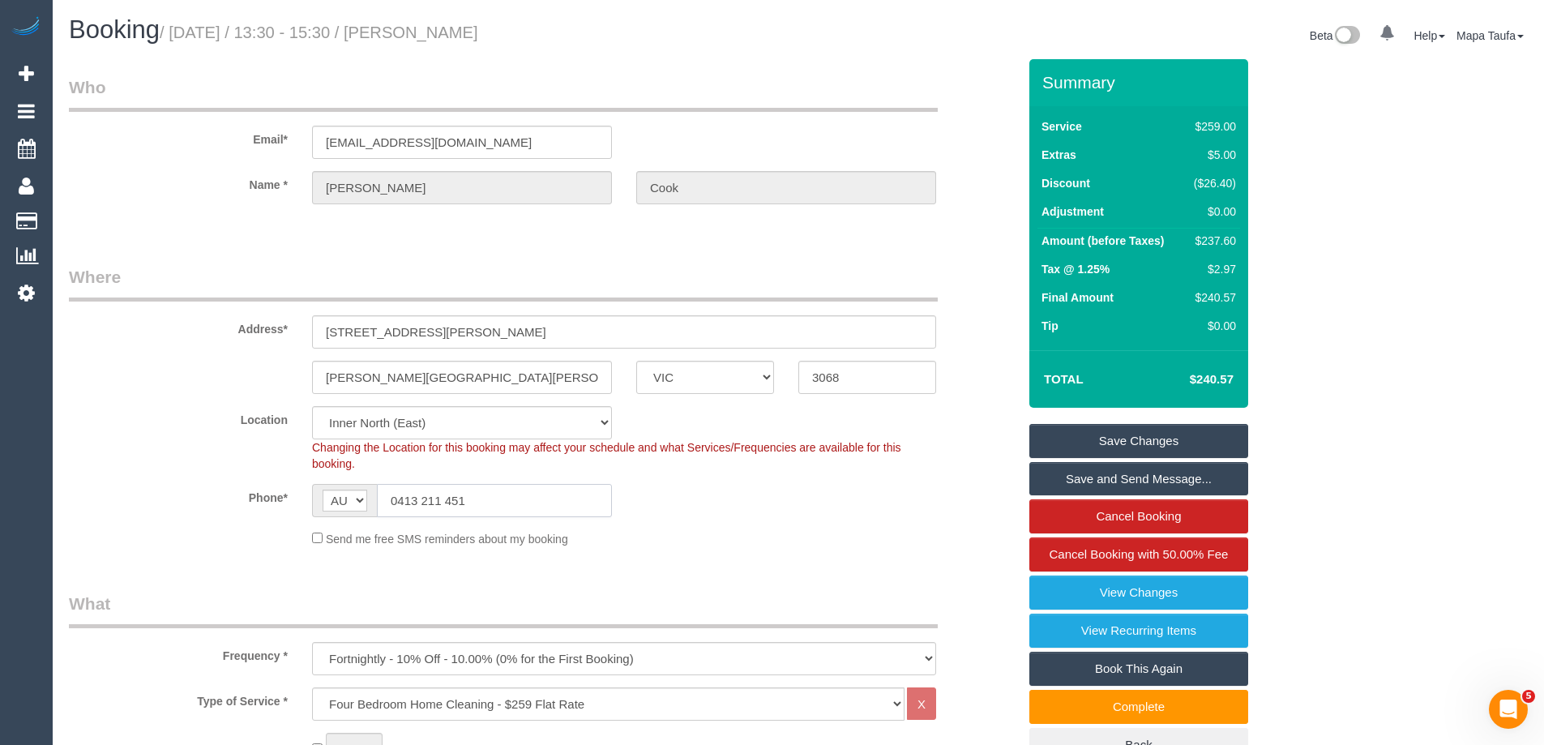
click at [462, 501] on input "0413 211 451" at bounding box center [494, 500] width 235 height 33
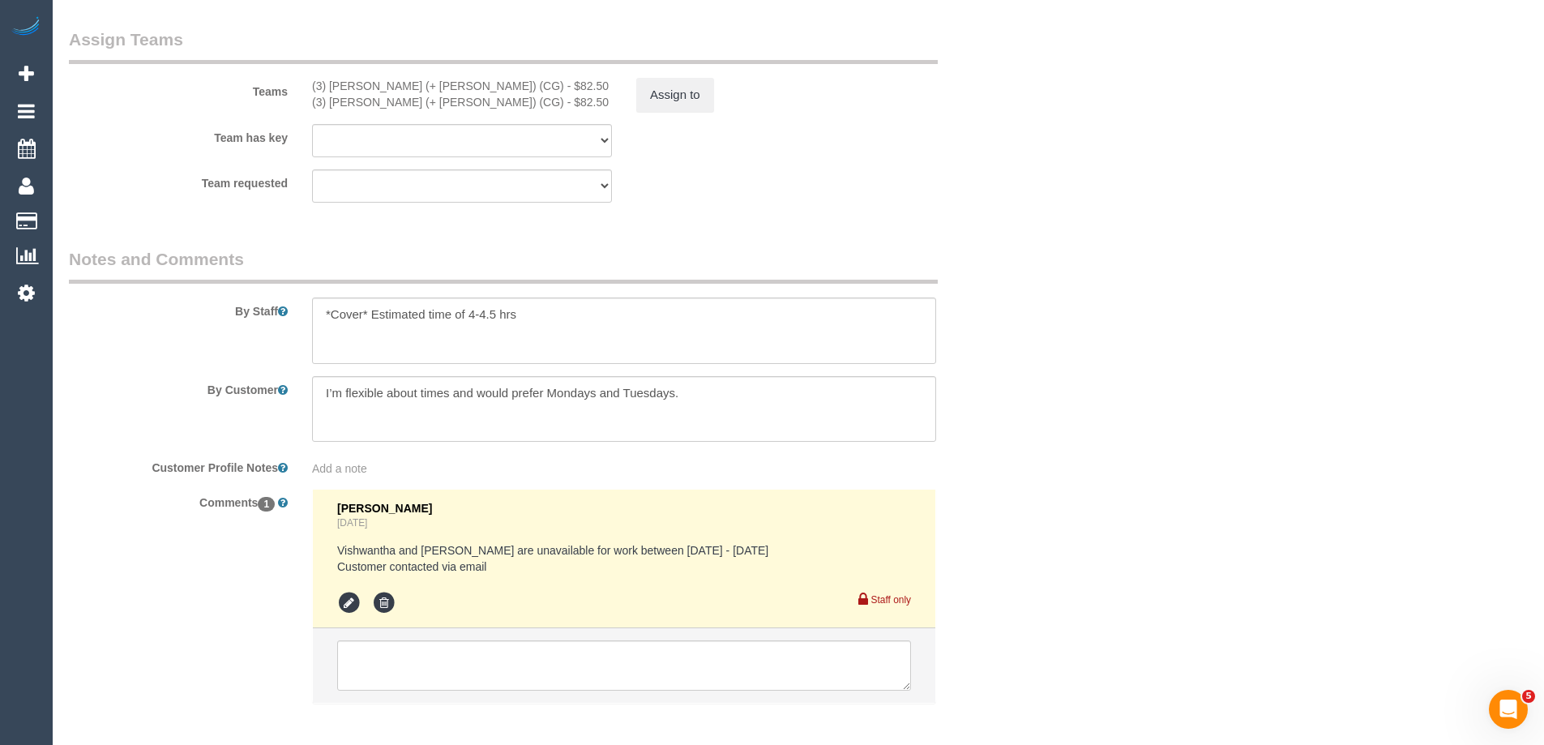
scroll to position [2559, 0]
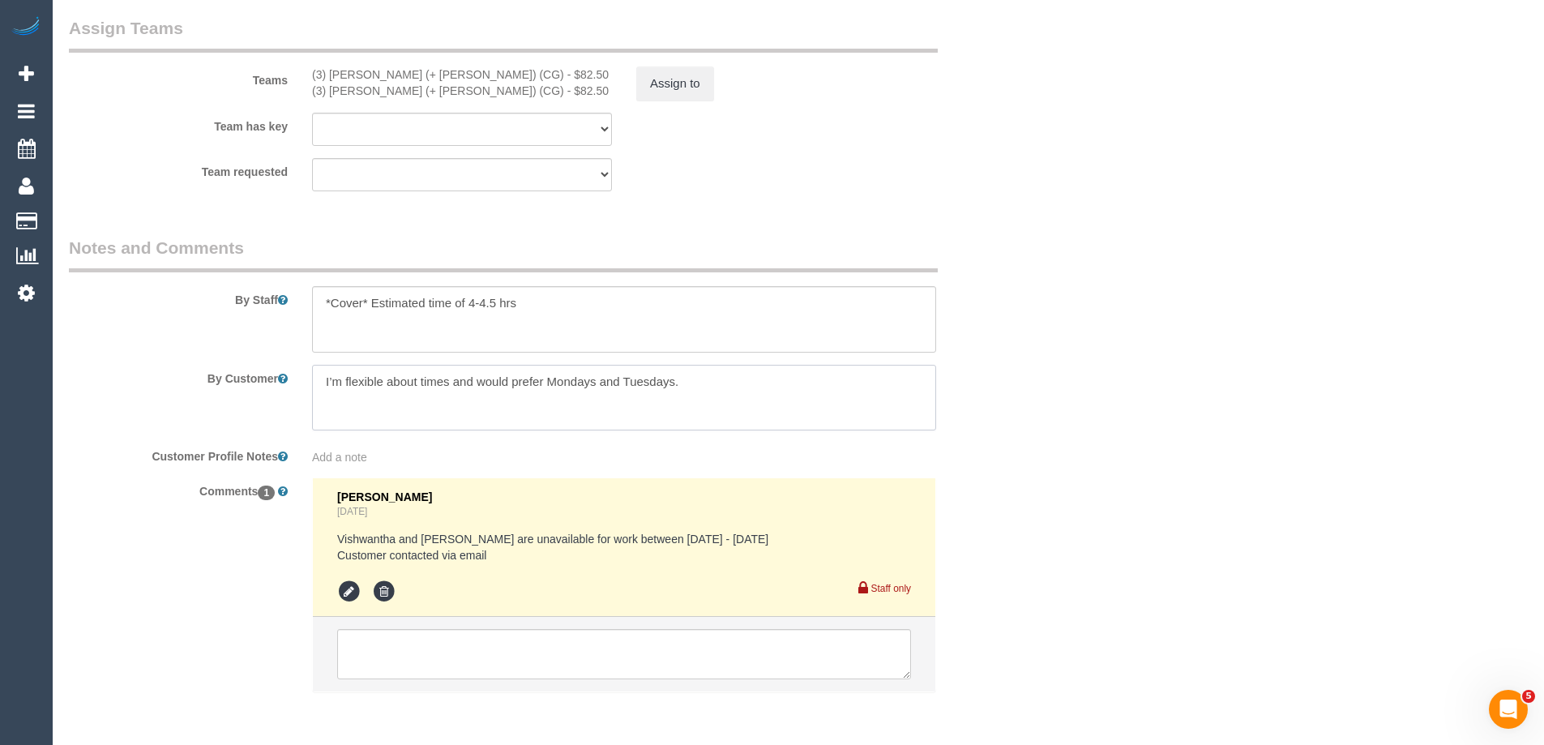
click at [798, 400] on textarea at bounding box center [624, 398] width 624 height 66
click at [675, 378] on textarea at bounding box center [624, 398] width 624 height 66
click at [681, 380] on textarea at bounding box center [624, 398] width 624 height 66
click at [715, 380] on textarea at bounding box center [624, 398] width 624 height 66
type textarea "I’m flexible about times and would prefer Mondays and Tuesdays. Ford Street - b…"
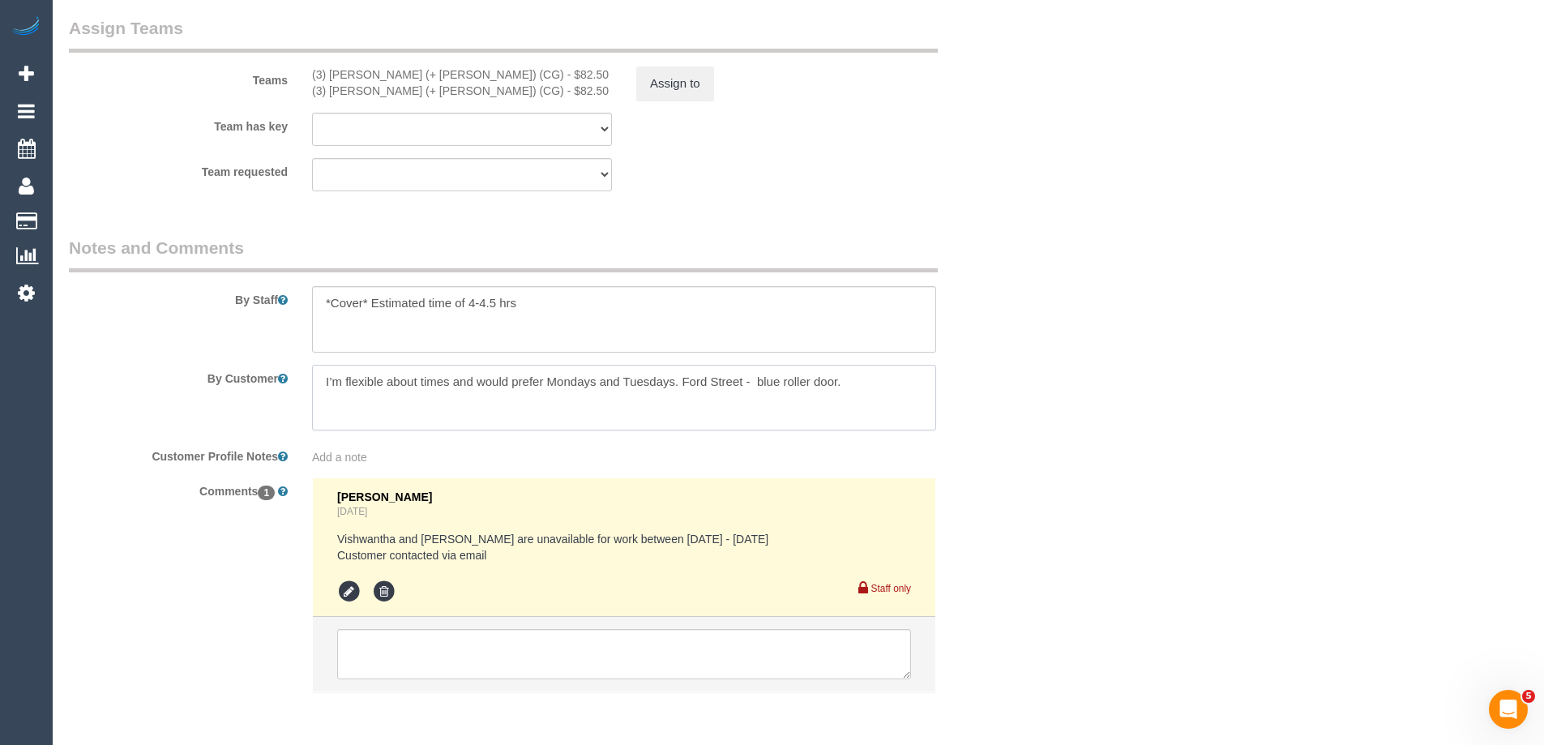
drag, startPoint x: 874, startPoint y: 381, endPoint x: 684, endPoint y: 382, distance: 190.5
click at [684, 382] on textarea at bounding box center [624, 398] width 624 height 66
click at [855, 393] on textarea at bounding box center [624, 398] width 624 height 66
drag, startPoint x: 797, startPoint y: 386, endPoint x: 682, endPoint y: 383, distance: 115.1
click at [682, 383] on textarea at bounding box center [624, 398] width 624 height 66
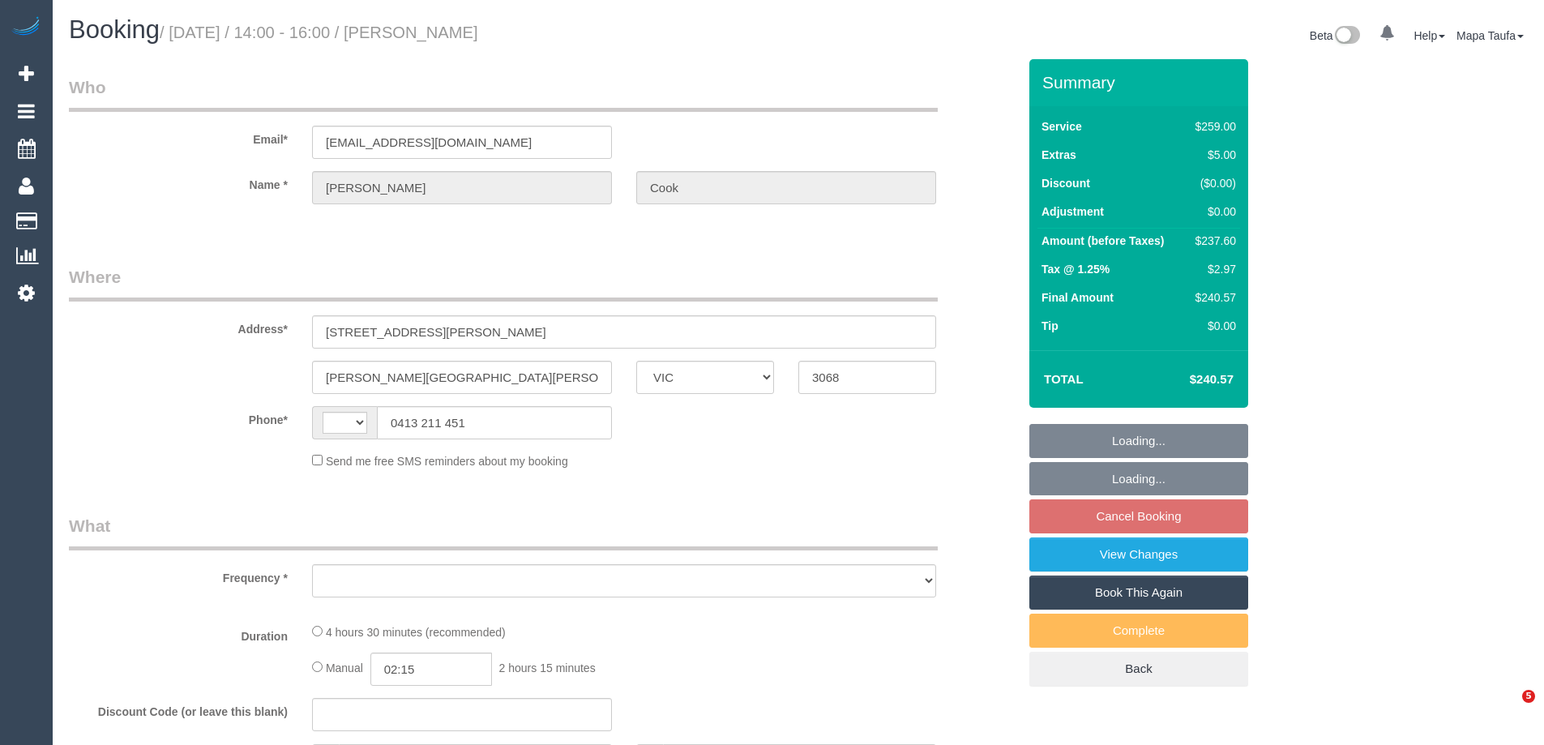
select select "VIC"
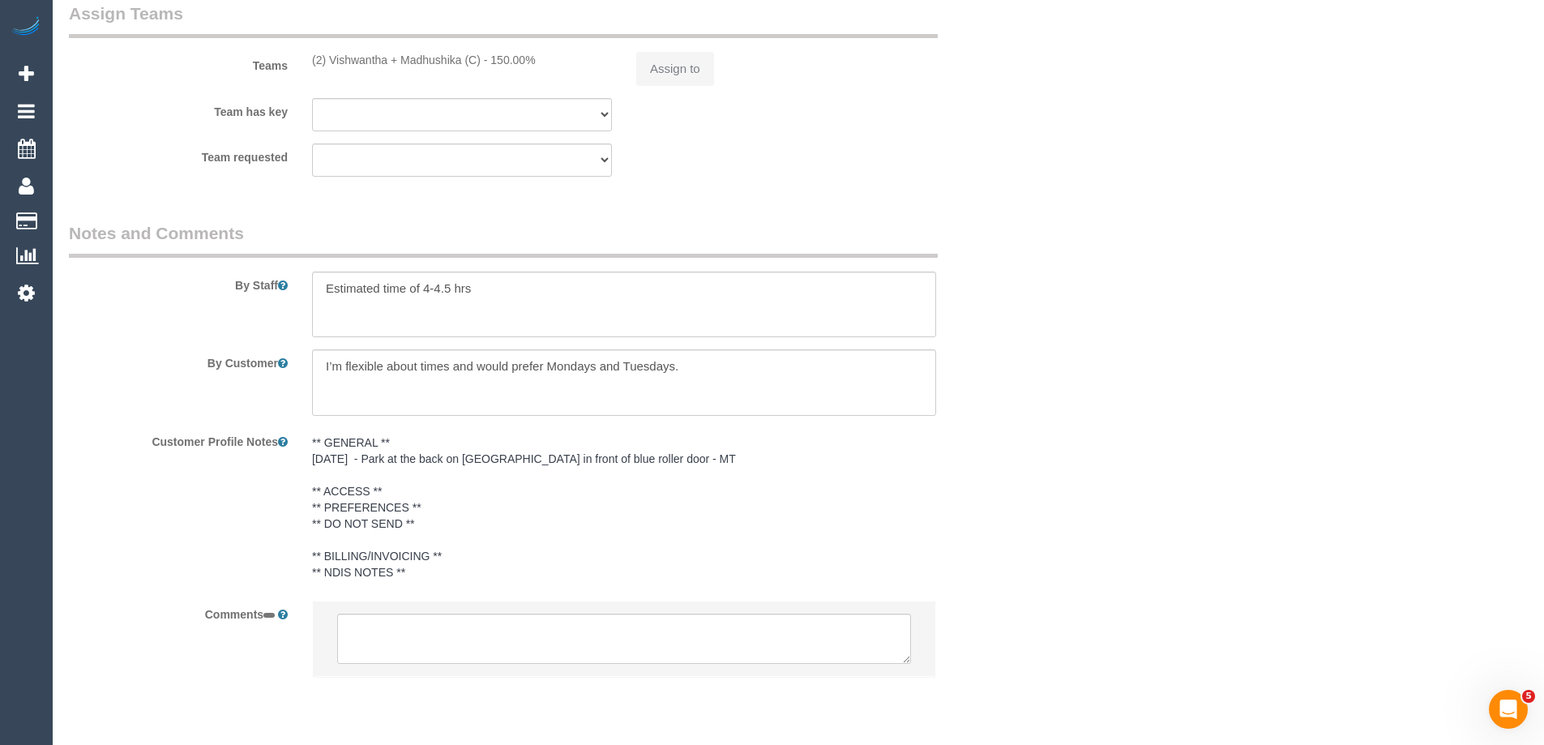
select select "string:AU"
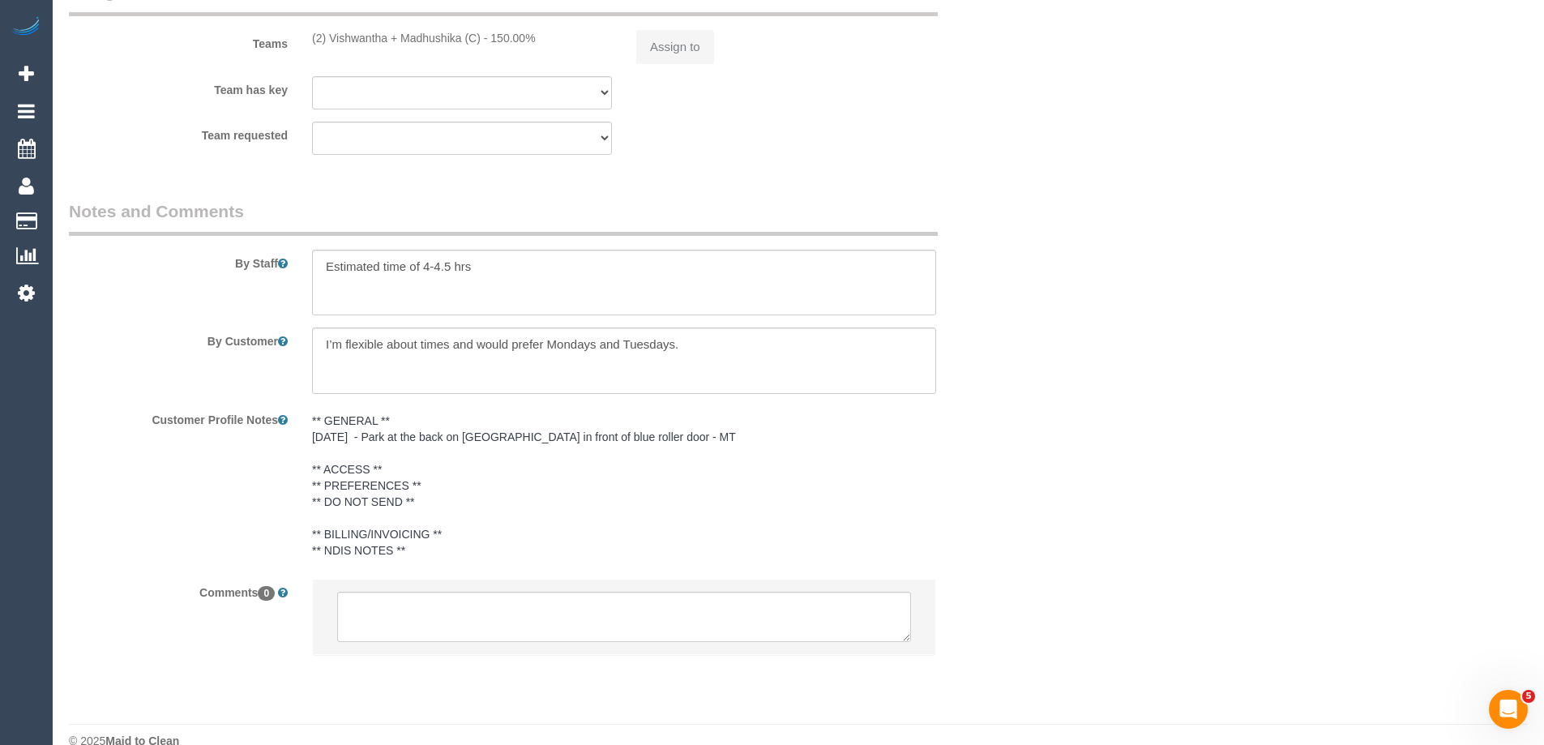
select select "object:528"
select select "string:stripe-pm_1RtOVb2GScqysDRVWZVtSfJj"
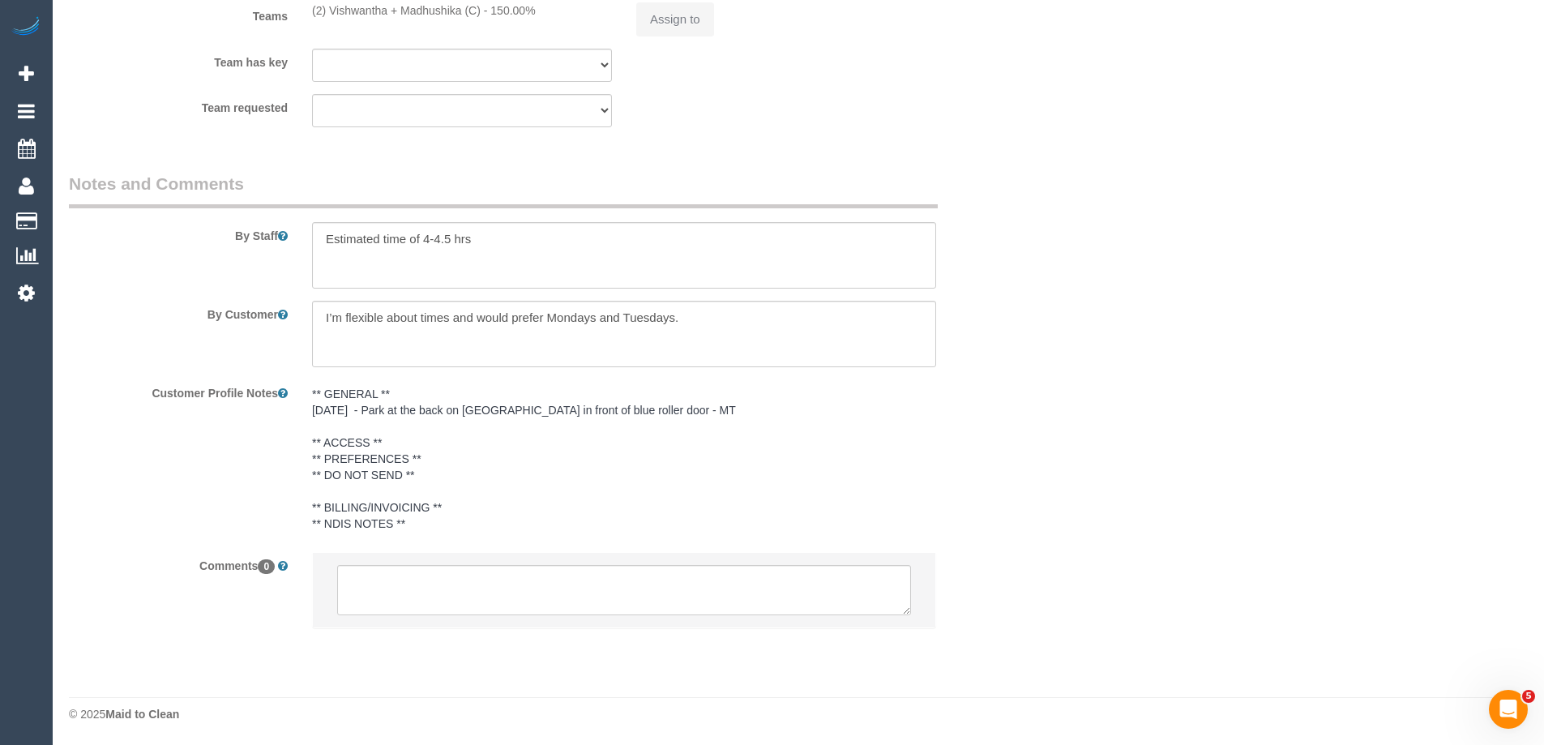
select select "number:27"
select select "number:14"
select select "number:19"
select select "number:36"
select select "number:34"
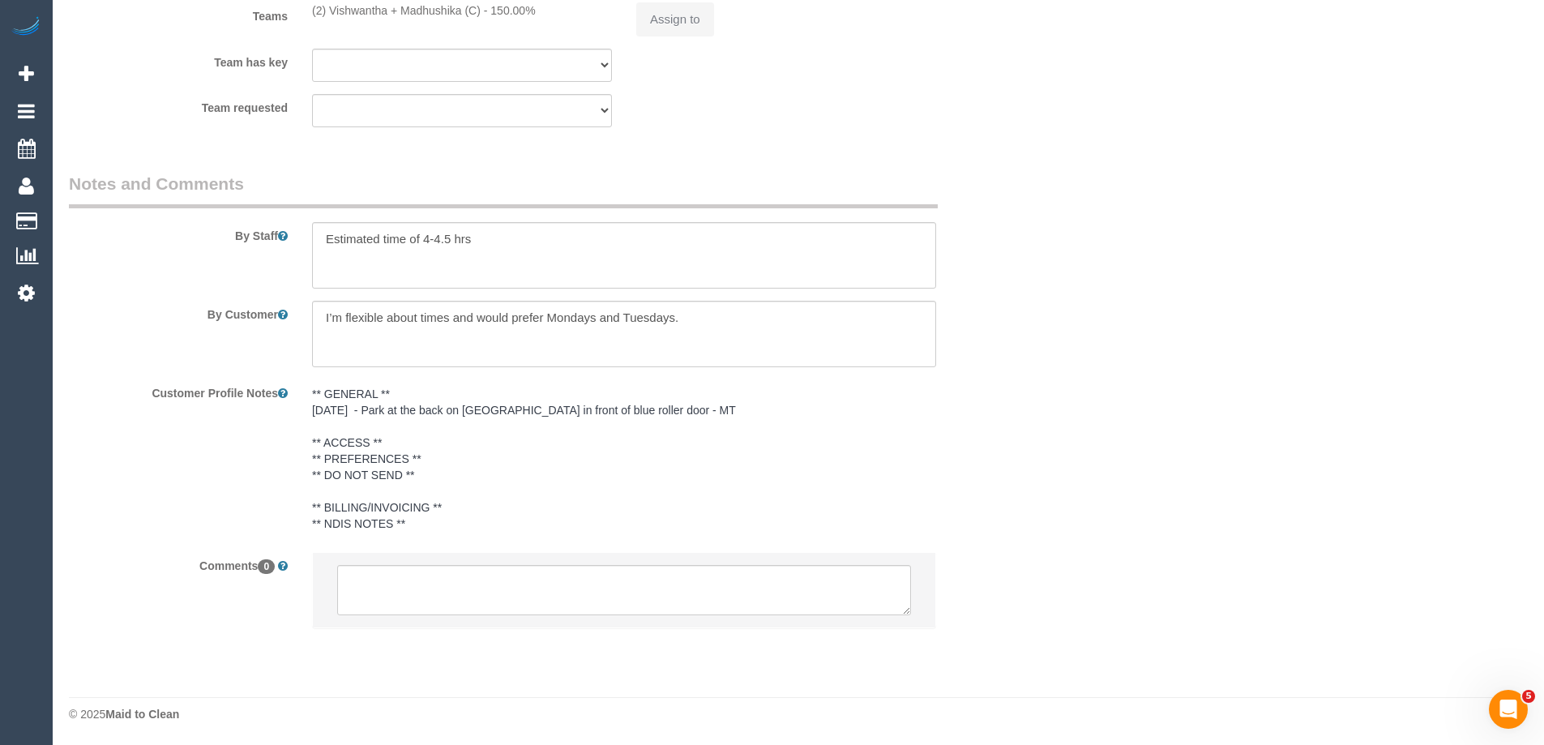
select select "number:13"
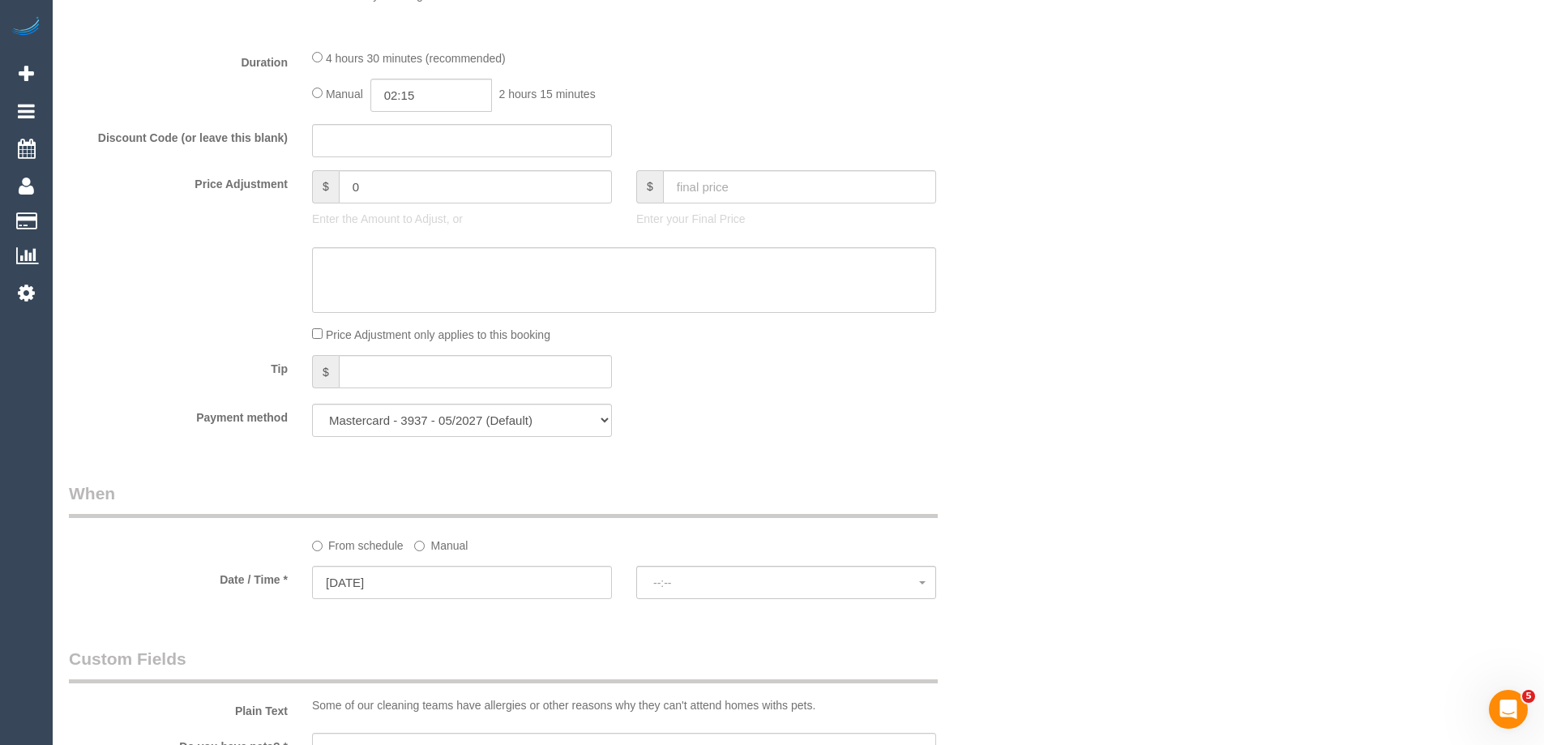
select select "object:1597"
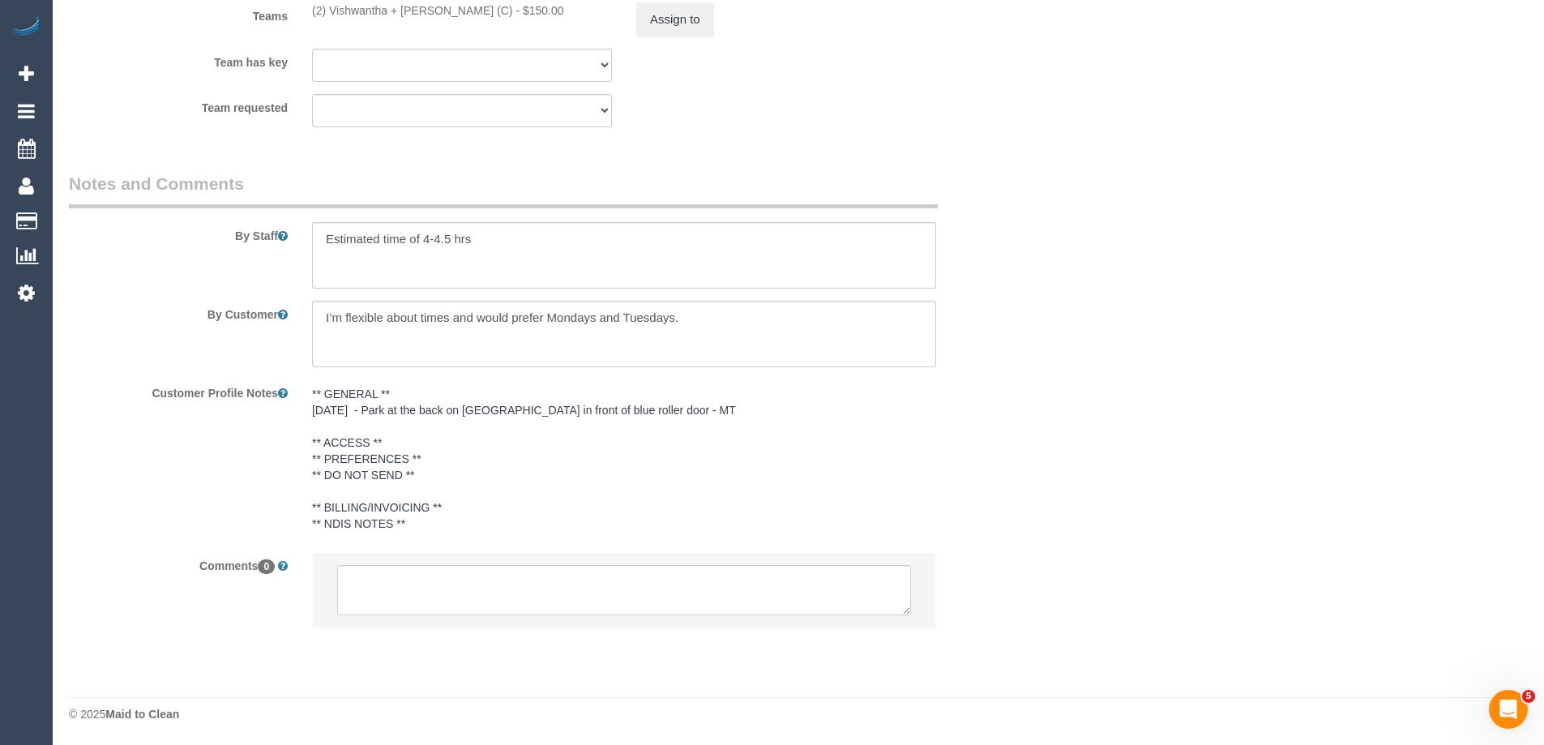
select select "spot5"
click at [760, 319] on textarea at bounding box center [624, 334] width 624 height 66
click at [562, 232] on textarea at bounding box center [624, 255] width 624 height 66
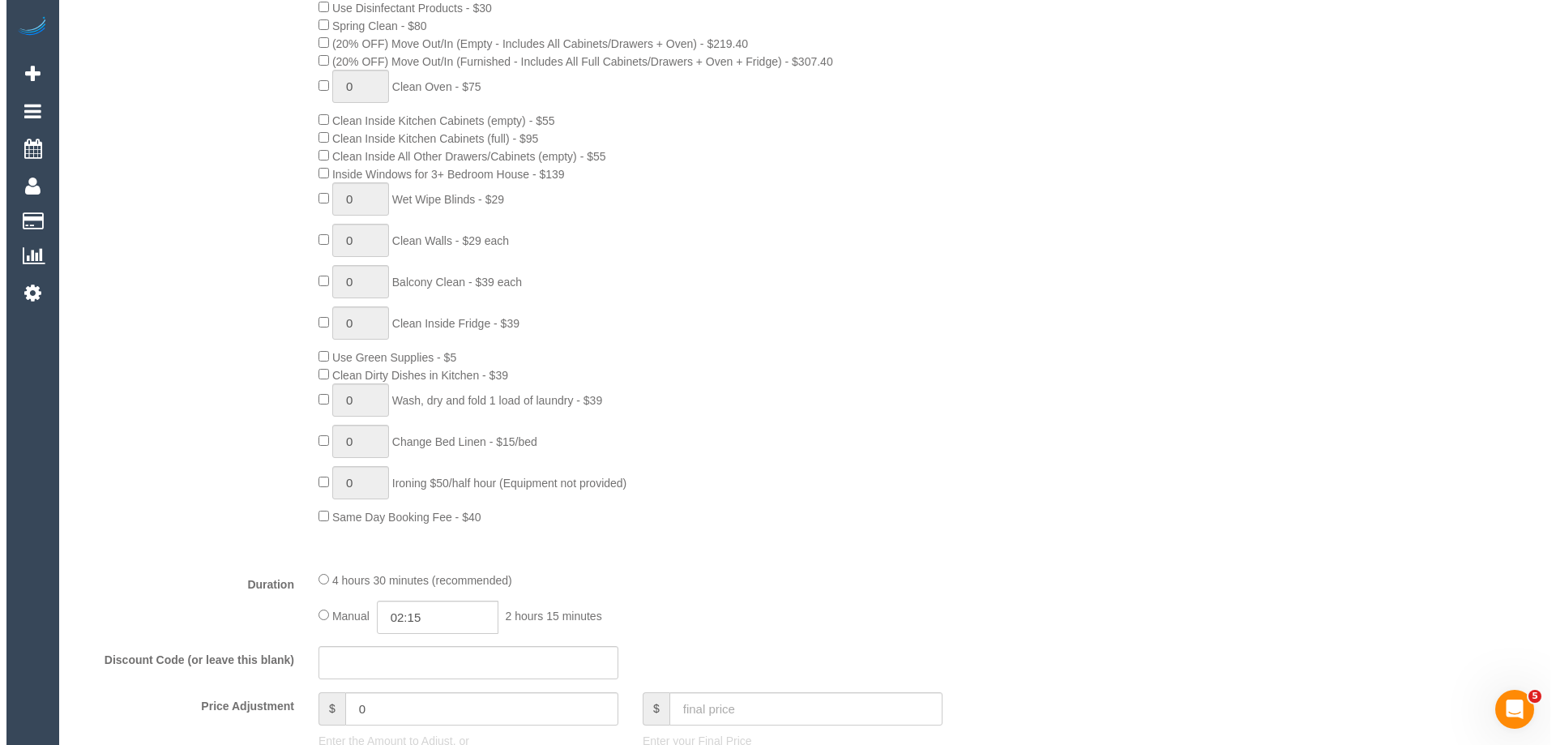
scroll to position [0, 0]
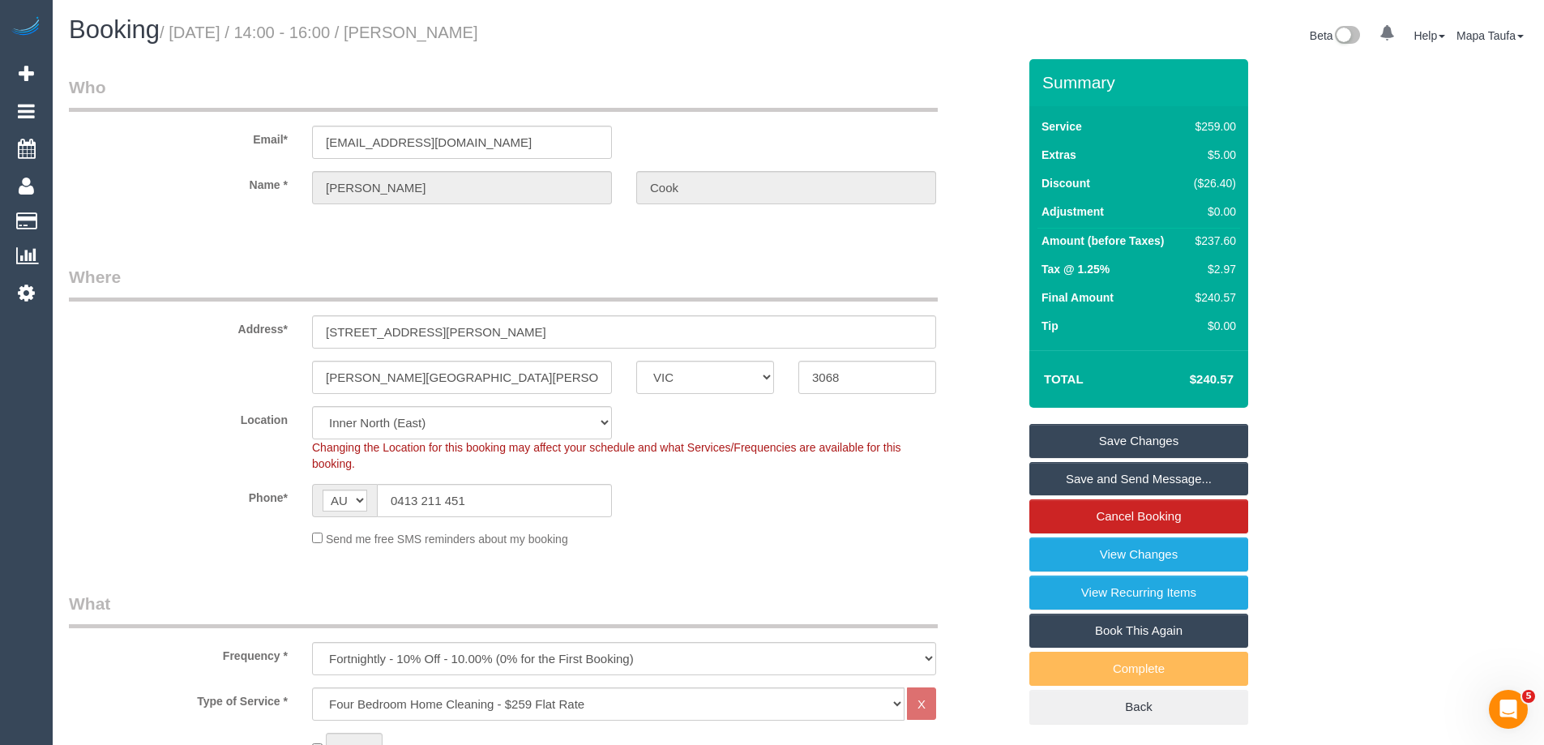
type textarea "Estimated time of 4-4.5 hrs Always park at the [GEOGRAPHIC_DATA] in front of th…"
click at [1135, 438] on link "Save Changes" at bounding box center [1138, 441] width 219 height 34
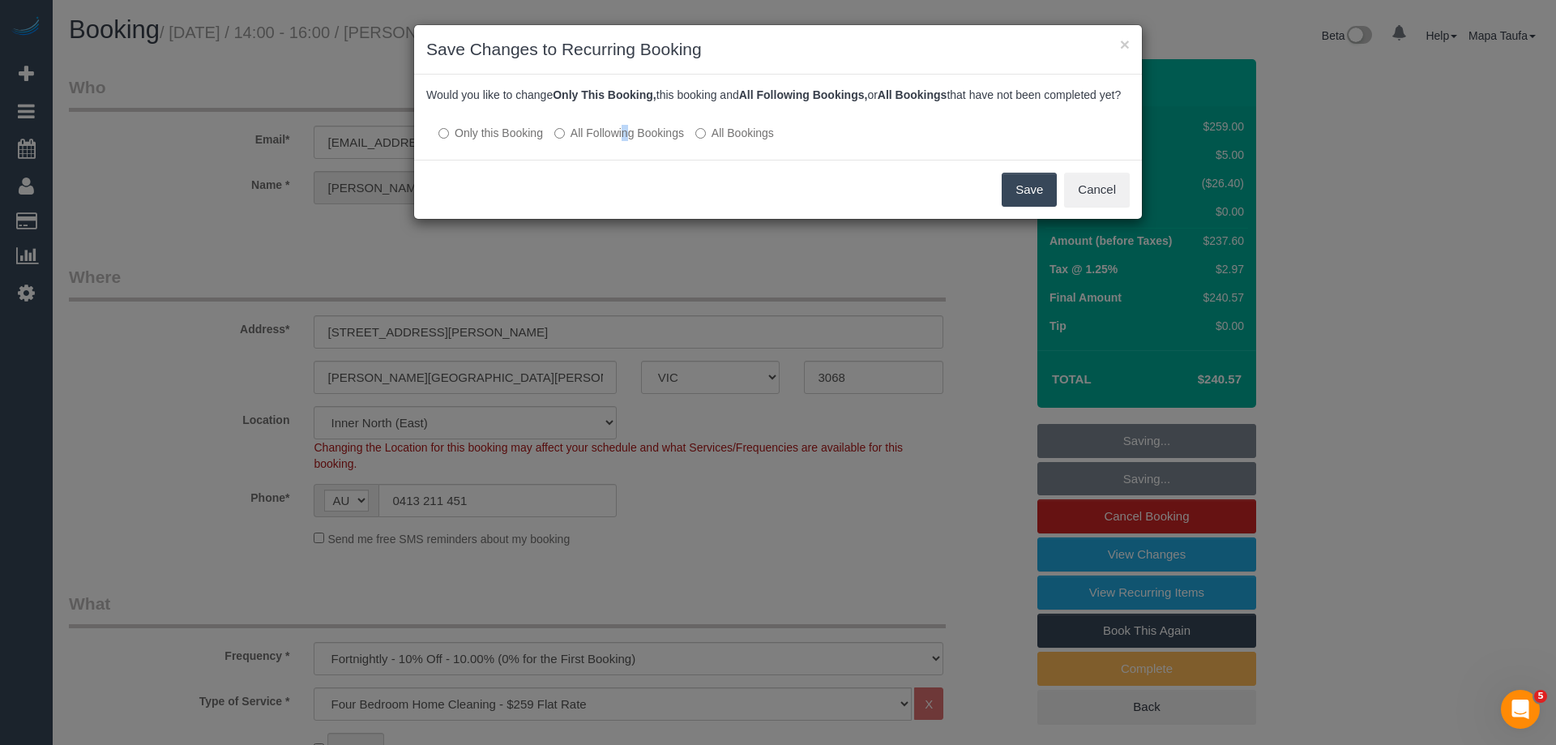
click at [584, 141] on label "All Following Bookings" at bounding box center [619, 133] width 130 height 16
click at [618, 141] on label "All Following Bookings" at bounding box center [619, 133] width 130 height 16
click at [1011, 207] on button "Save" at bounding box center [1029, 190] width 55 height 34
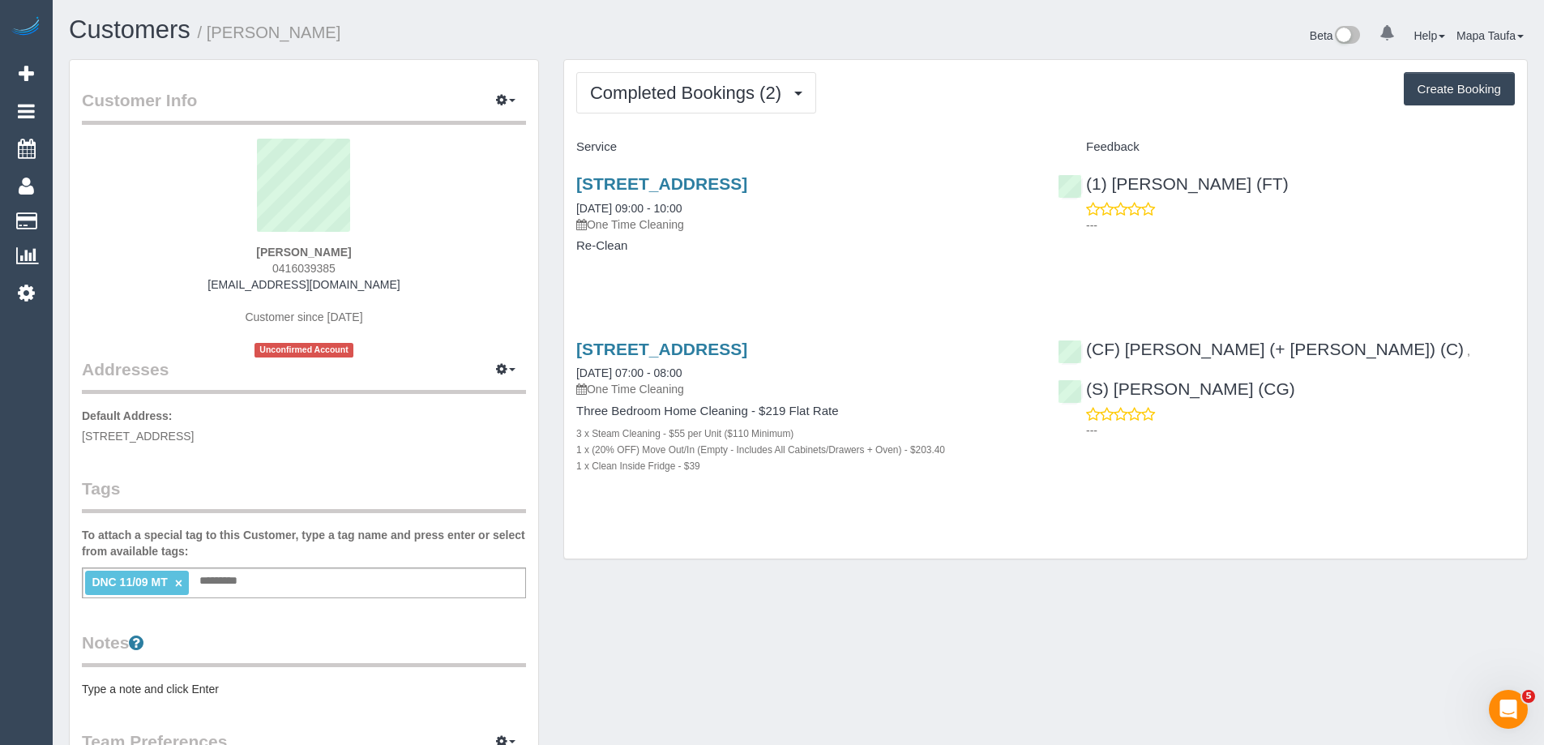
click at [182, 584] on li "DNC 11/09 MT ×" at bounding box center [137, 583] width 104 height 24
click at [179, 579] on li "DNC 11/09 MT ×" at bounding box center [137, 583] width 104 height 24
click at [178, 580] on link "×" at bounding box center [178, 583] width 7 height 14
click at [639, 351] on link "254 Wattletree Rd, 6, Malvern, VIC 3145" at bounding box center [661, 349] width 171 height 19
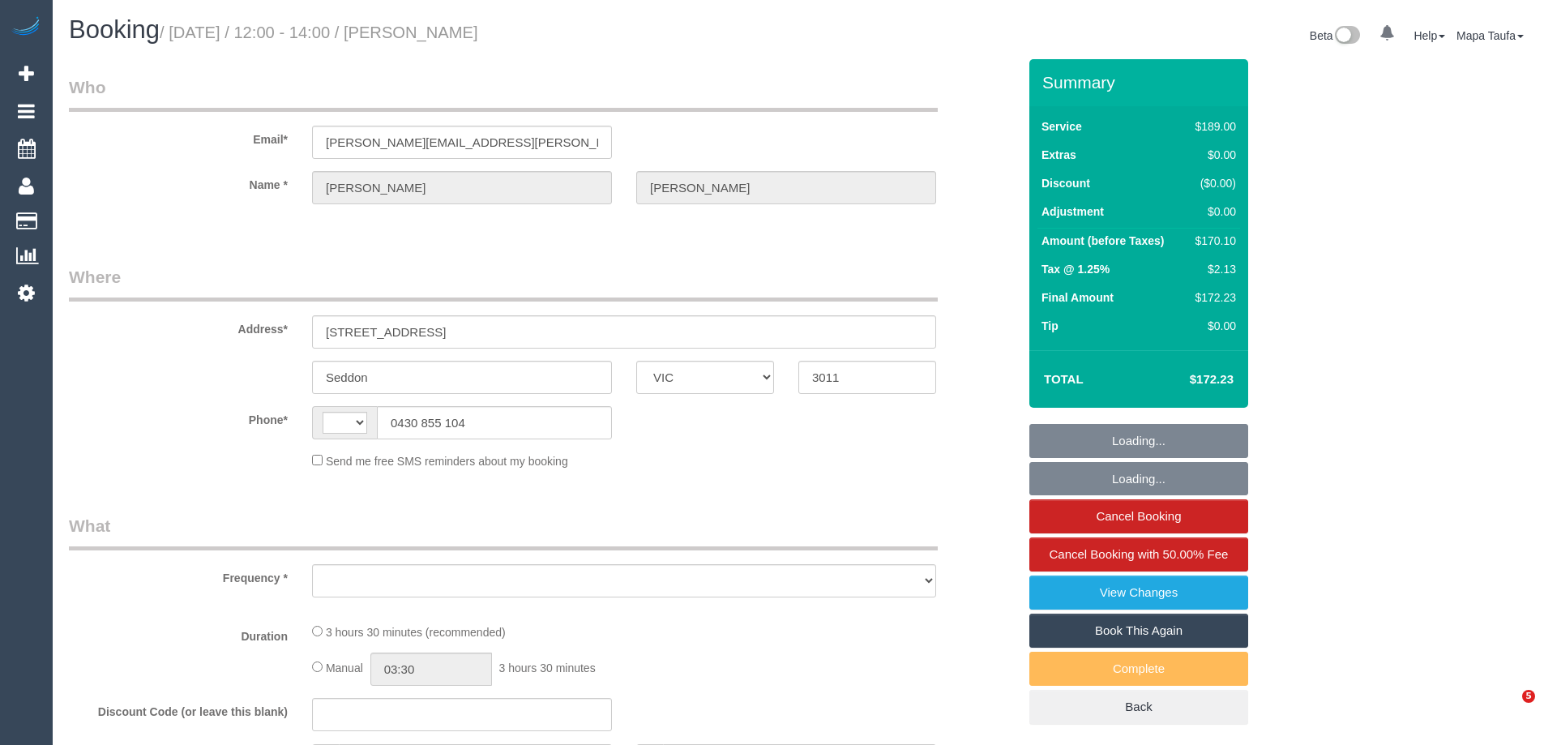
select select "VIC"
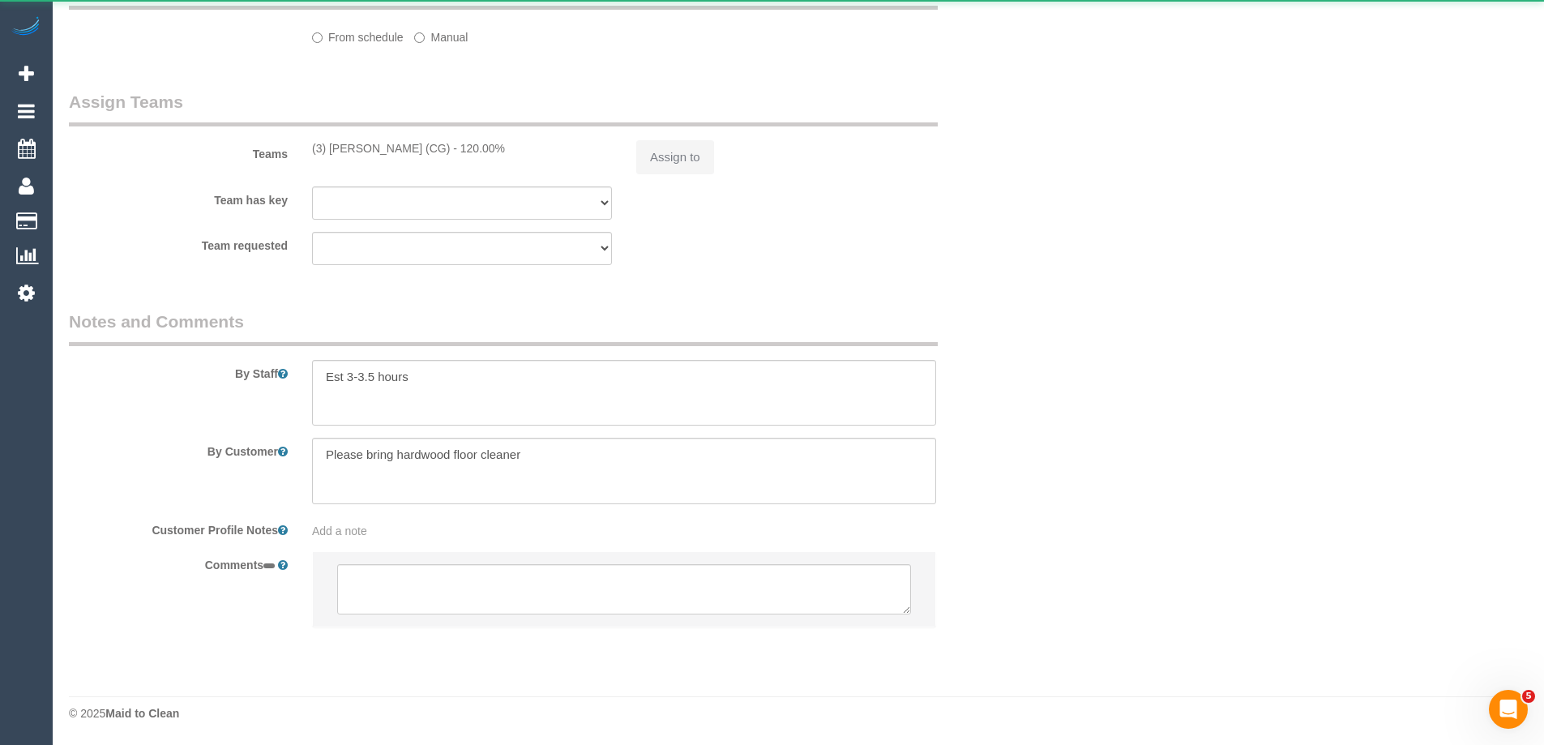
select select "string:AU"
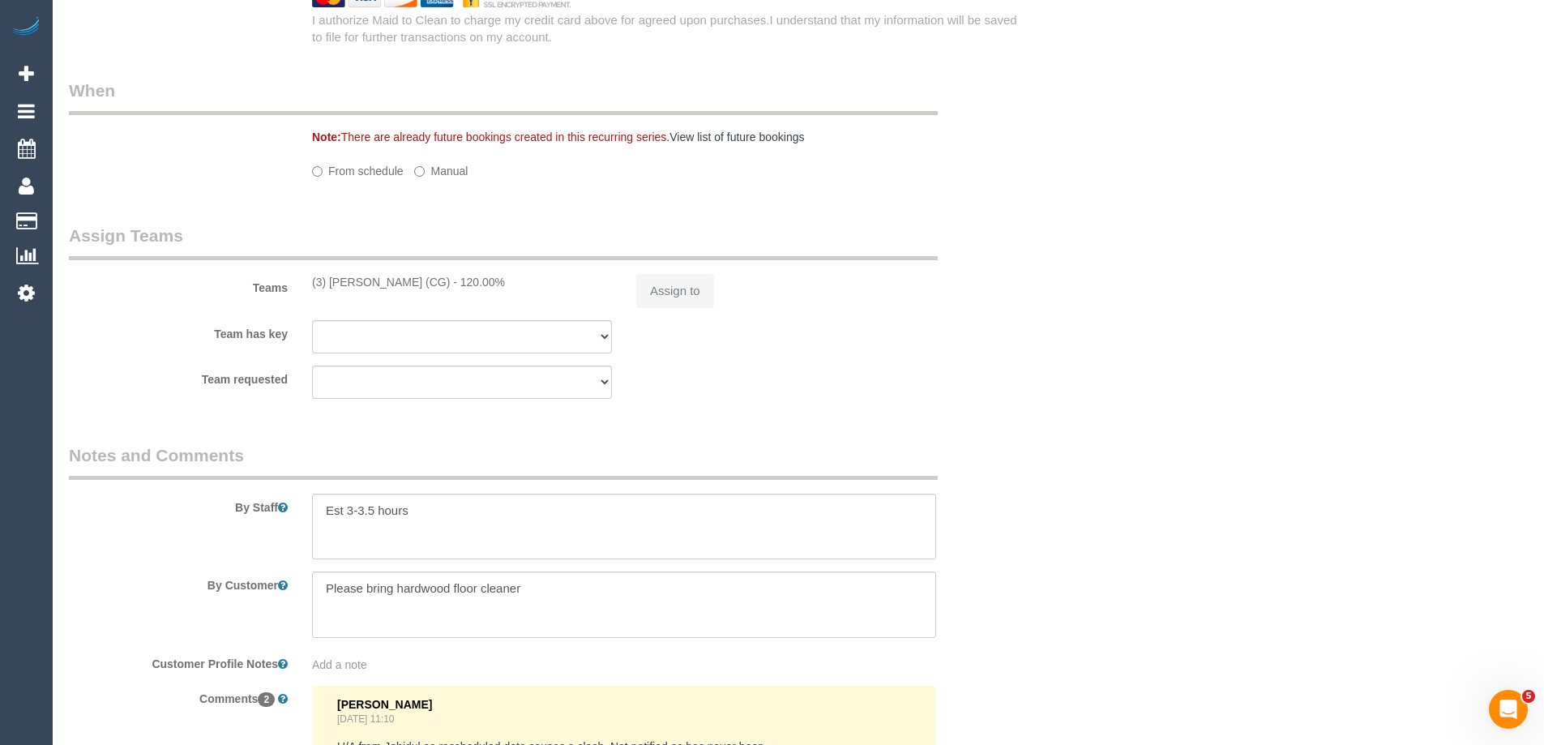
select select "object:678"
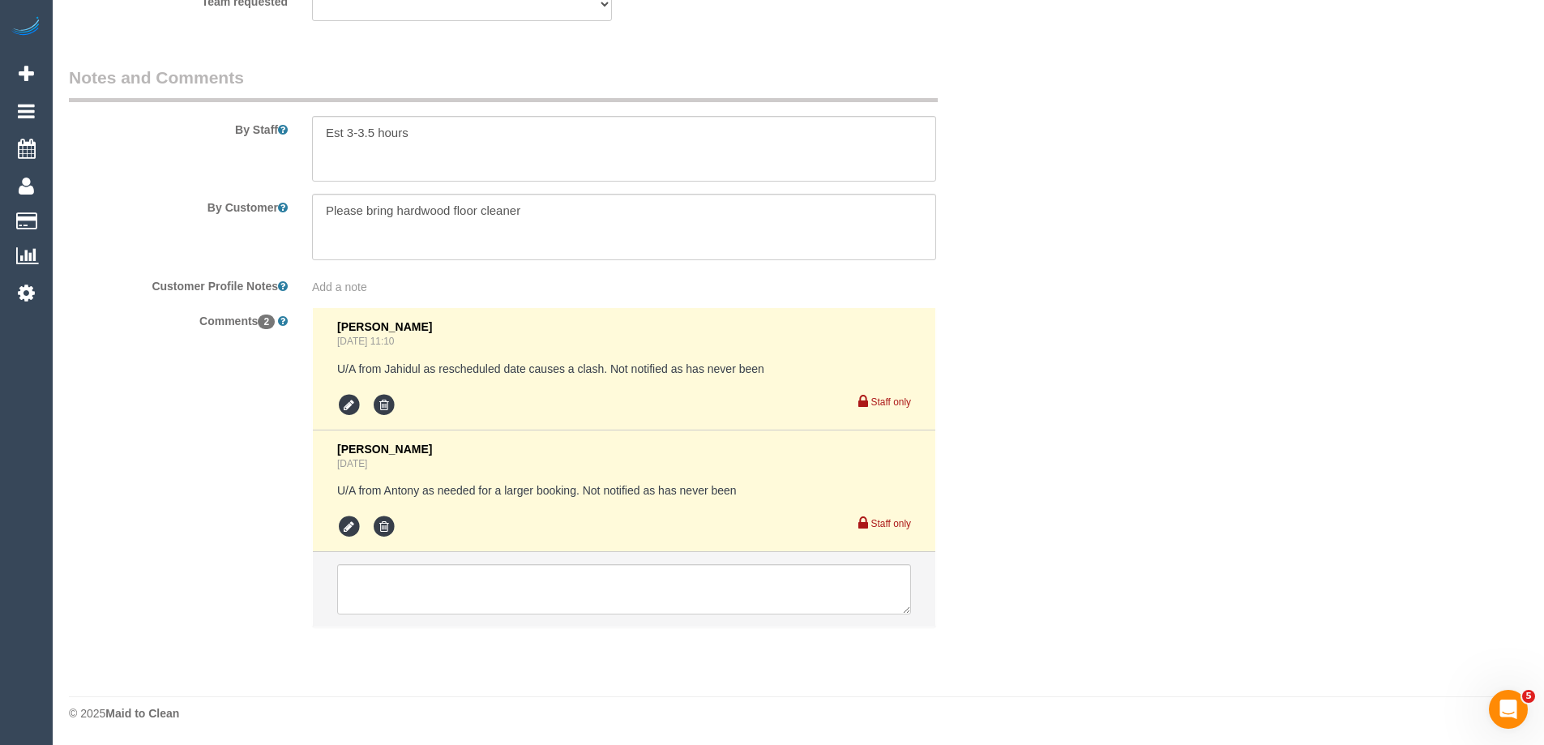
select select "string:stripe-pm_1RmmNC2GScqysDRVuMf5ycV1"
select select "number:28"
select select "number:14"
select select "number:19"
select select "number:36"
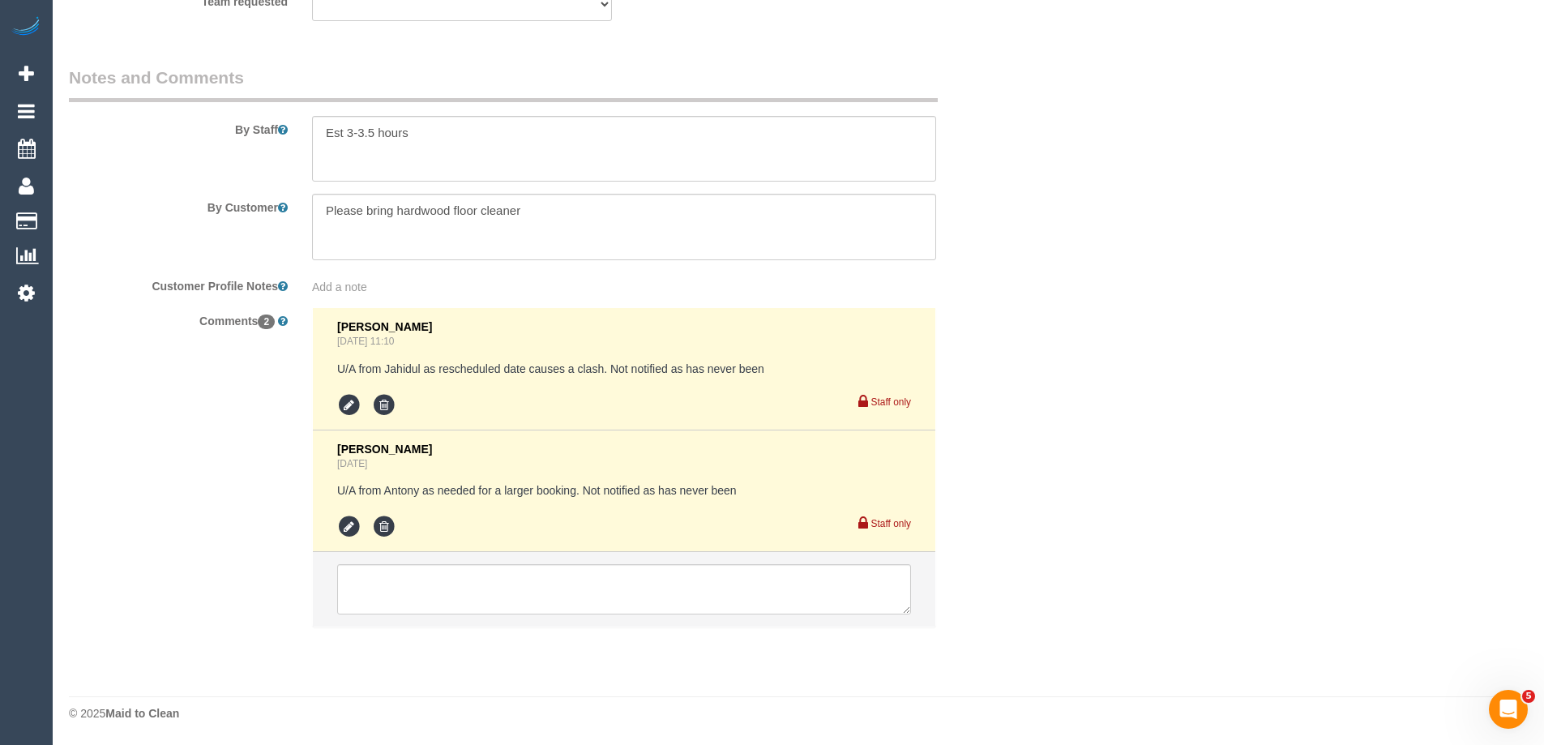
select select "number:35"
select select "number:12"
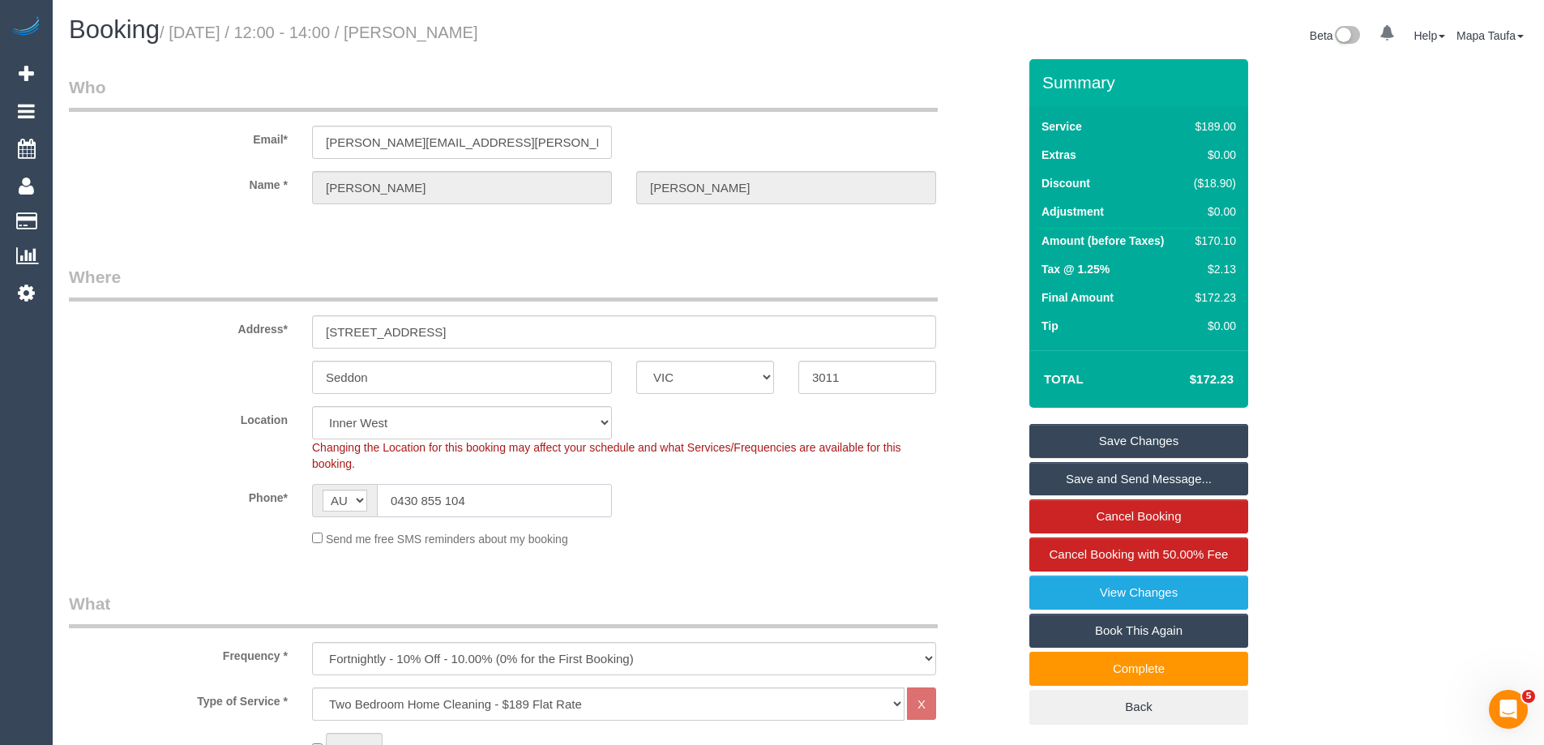
click at [490, 515] on input "0430 855 104" at bounding box center [494, 500] width 235 height 33
click at [490, 514] on input "0430 855 104" at bounding box center [494, 500] width 235 height 33
click at [438, 510] on input "0430 855 104" at bounding box center [494, 500] width 235 height 33
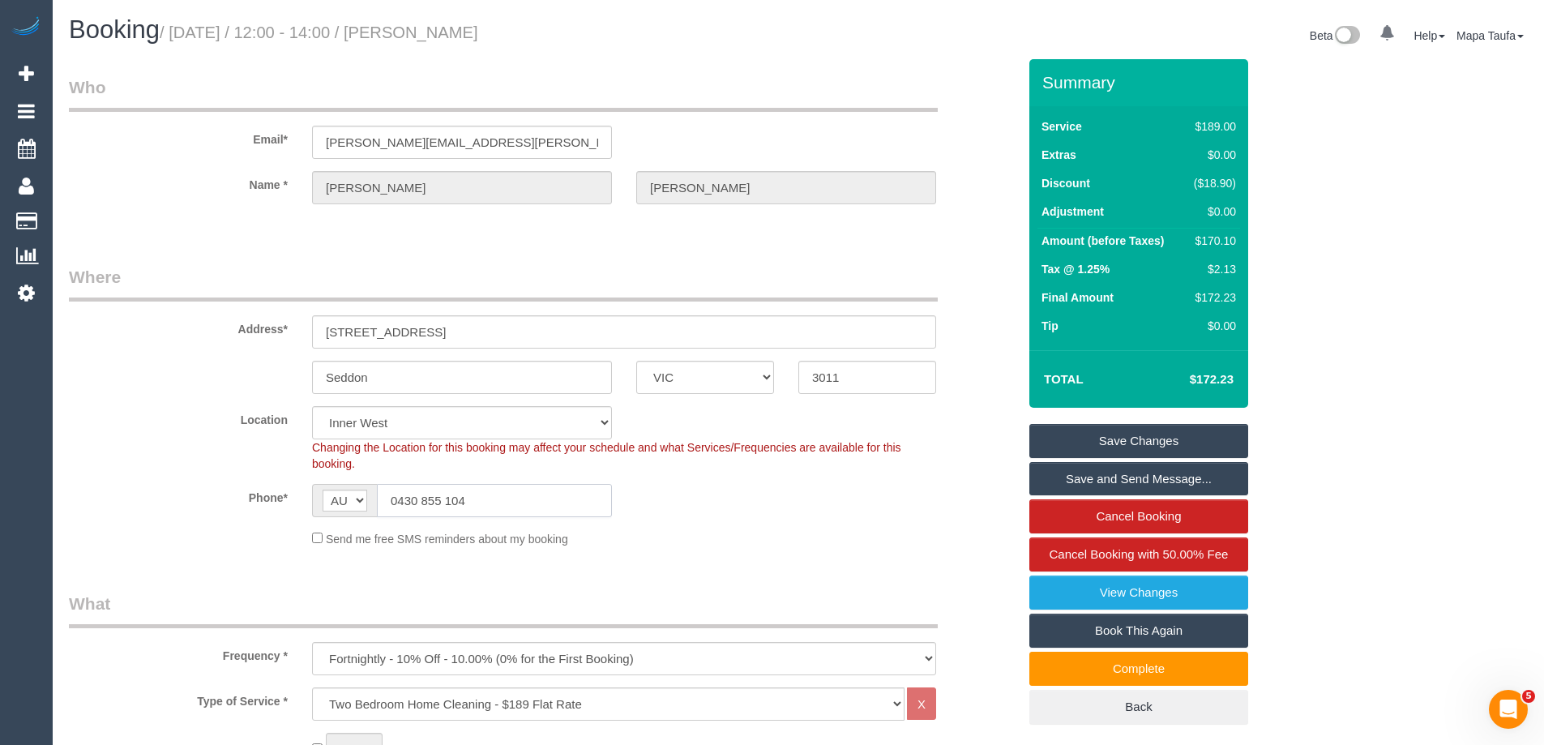
click at [438, 510] on input "0430 855 104" at bounding box center [494, 500] width 235 height 33
click at [542, 484] on input "0430 855 104" at bounding box center [494, 500] width 235 height 33
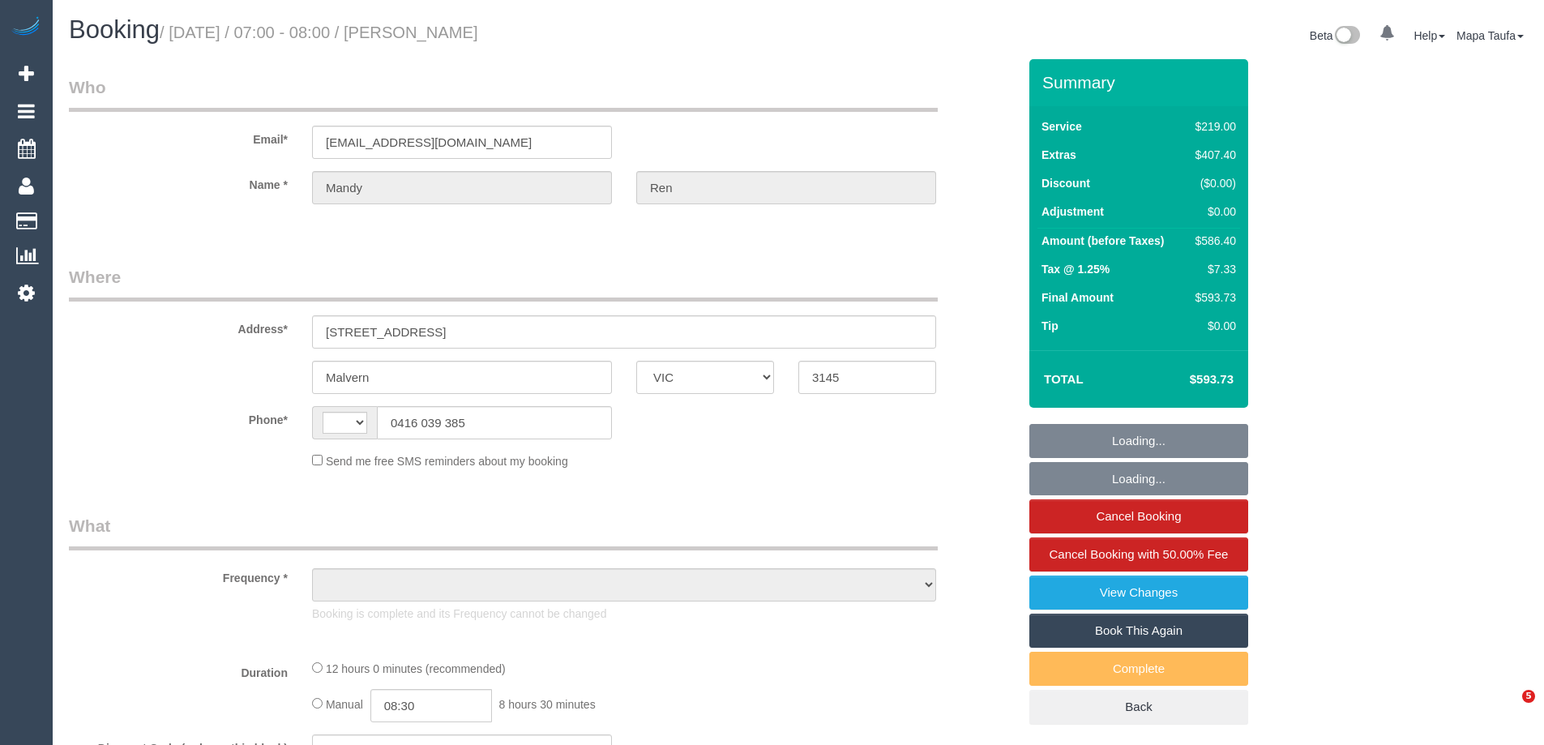
select select "VIC"
select select "string:AU"
select select "object:565"
select select "string:stripe-pm_1S4tmp2GScqysDRVZCCByxzr"
select select "number:28"
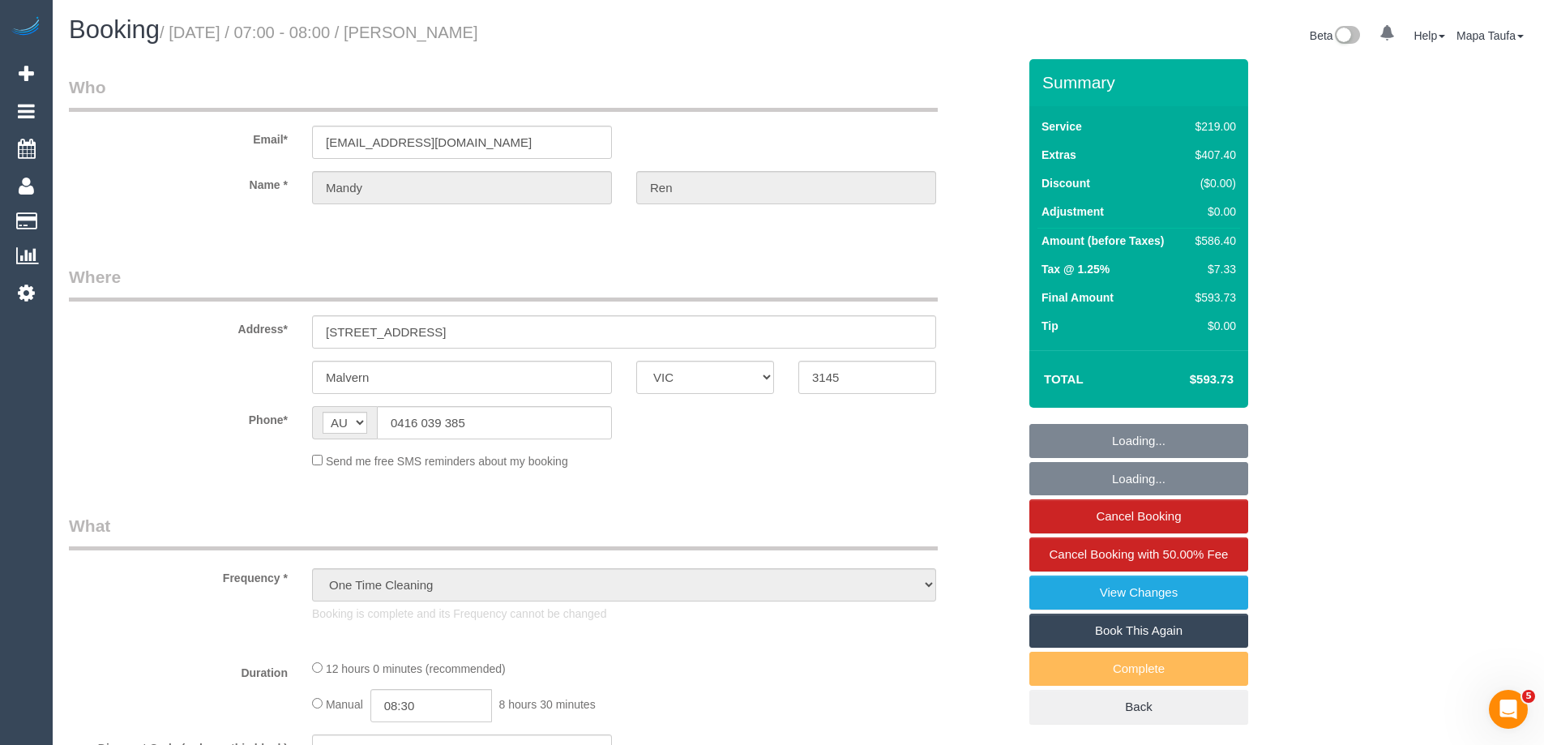
select select "number:14"
select select "number:19"
select select "number:24"
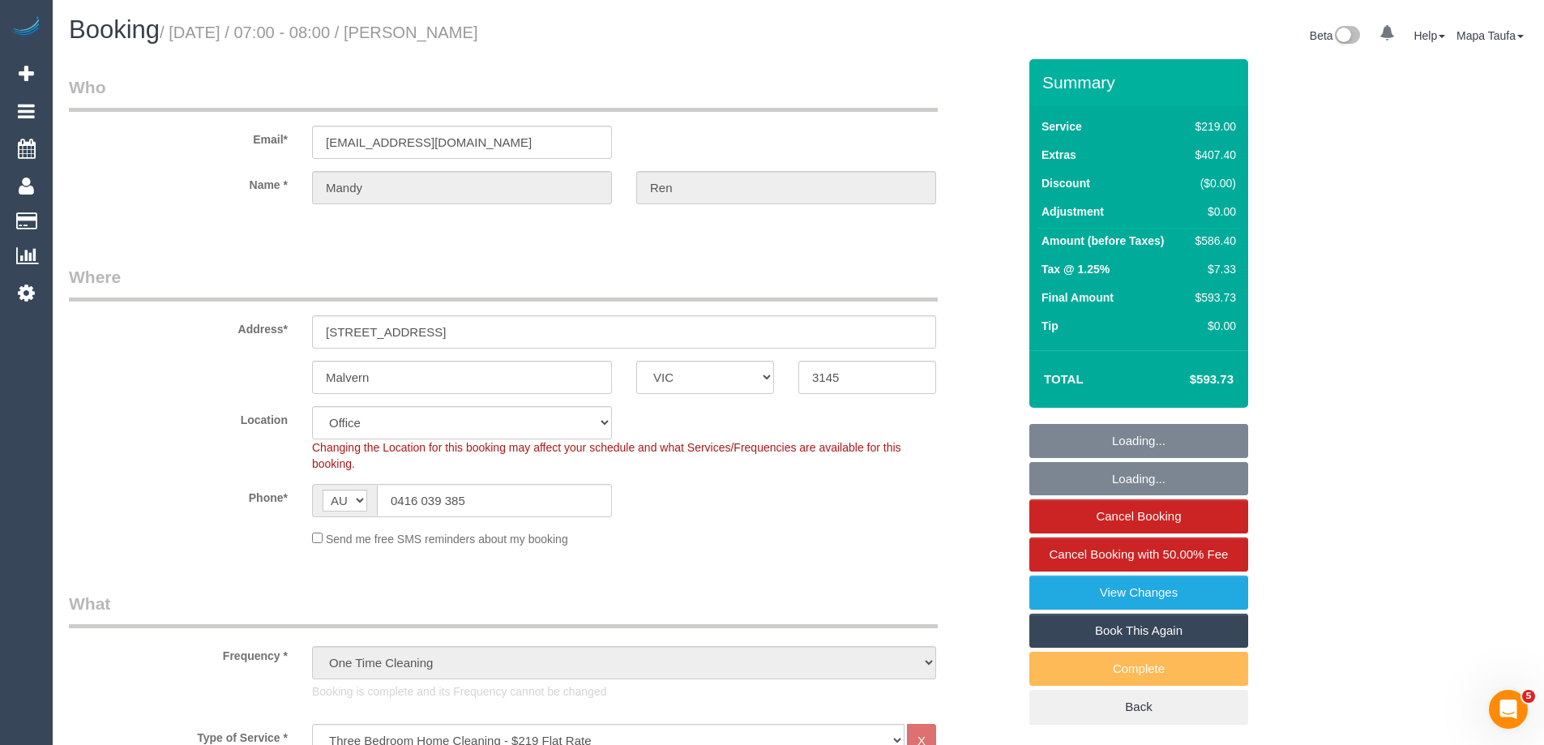
select select "object:2049"
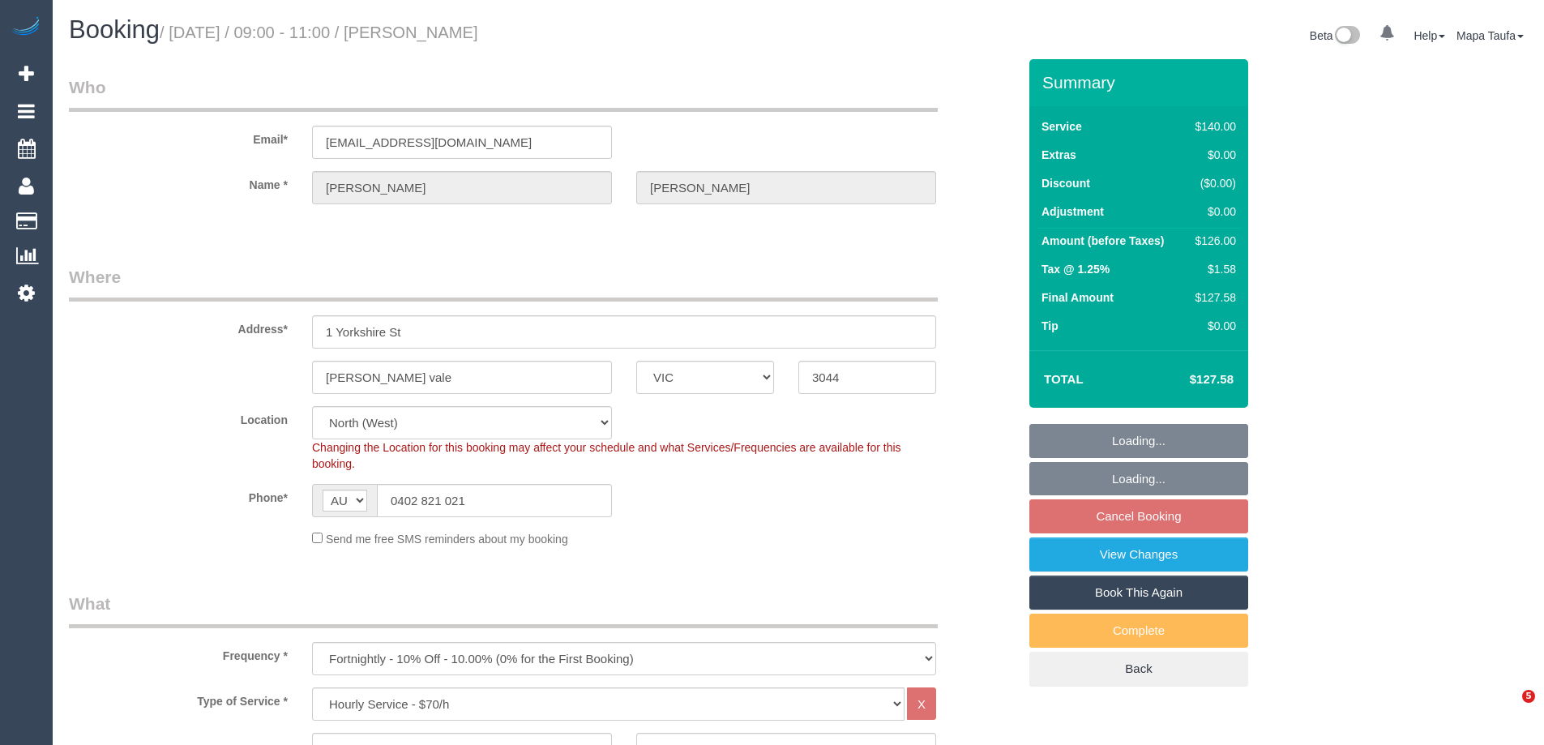
select select "VIC"
select select "number:27"
select select "number:14"
select select "number:19"
select select "number:22"
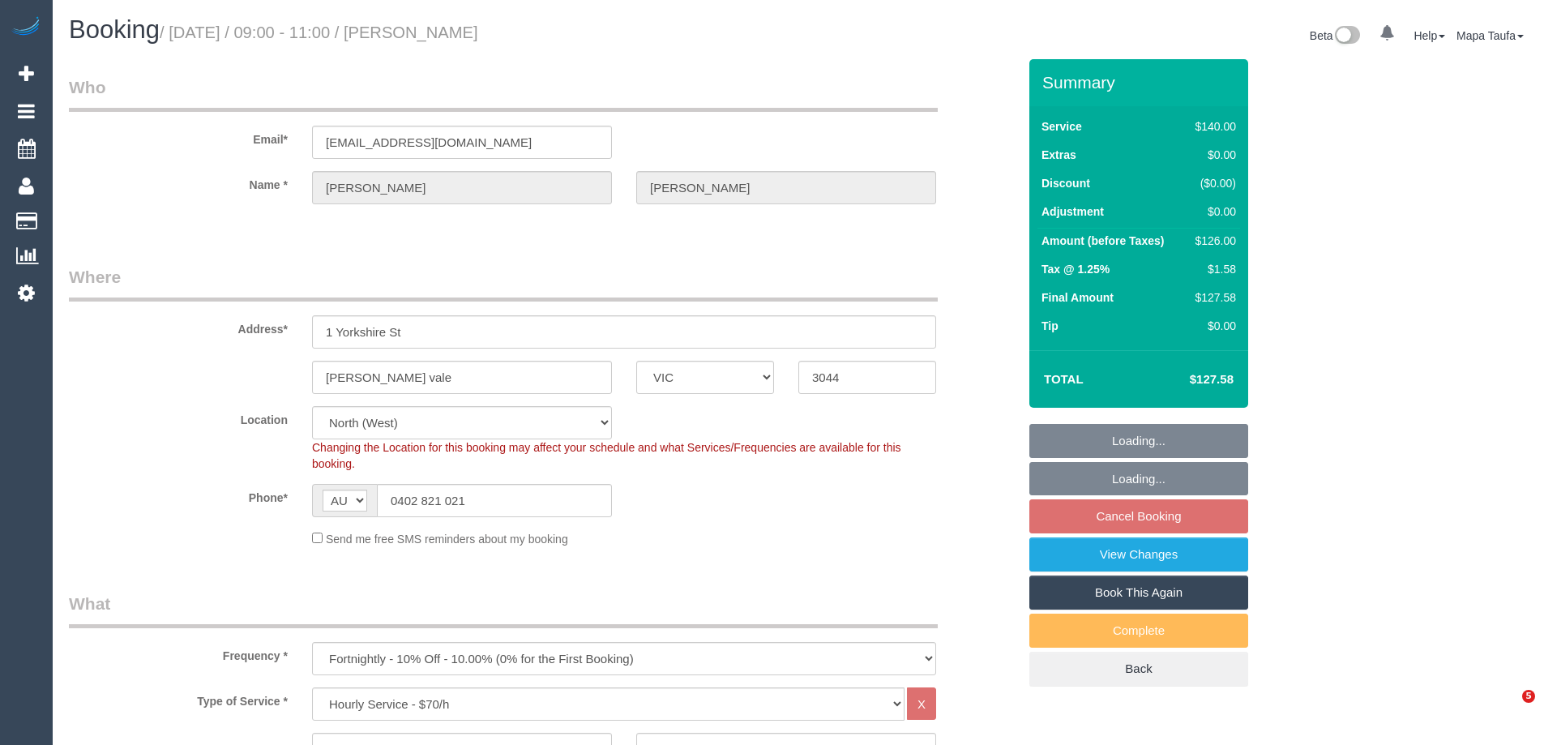
select select "number:35"
select select "number:11"
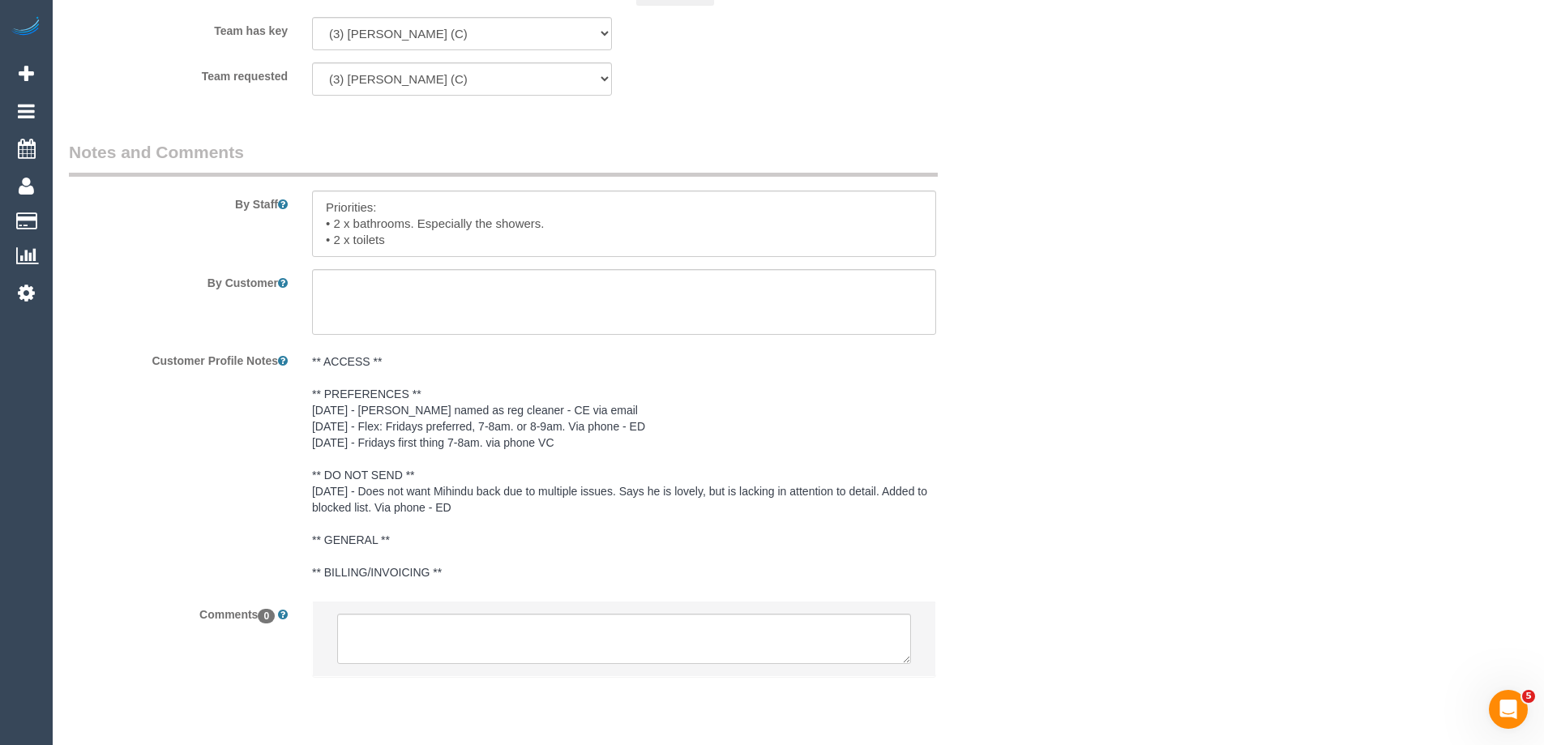
scroll to position [2632, 0]
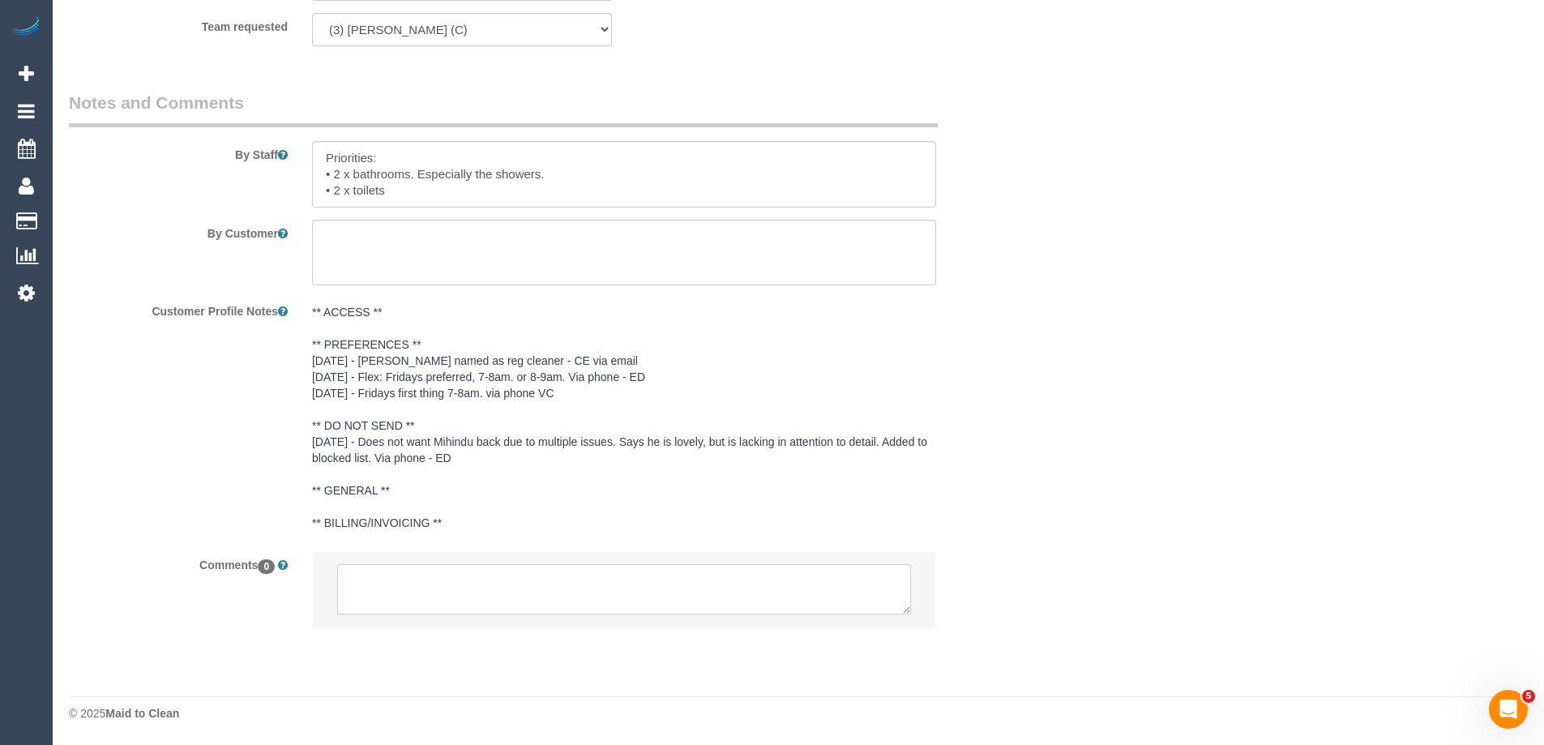
click at [514, 570] on textarea at bounding box center [624, 589] width 574 height 50
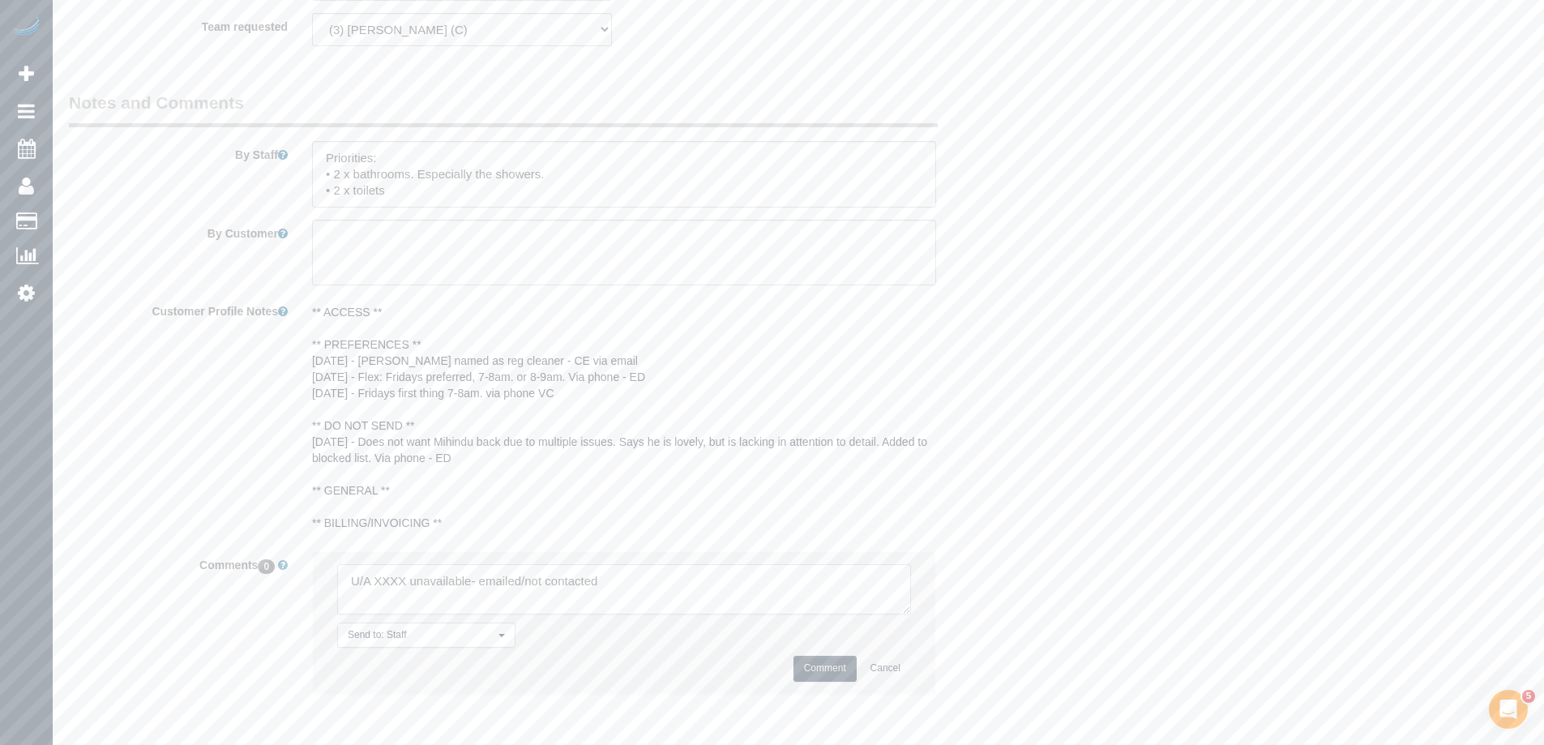
scroll to position [2145, 0]
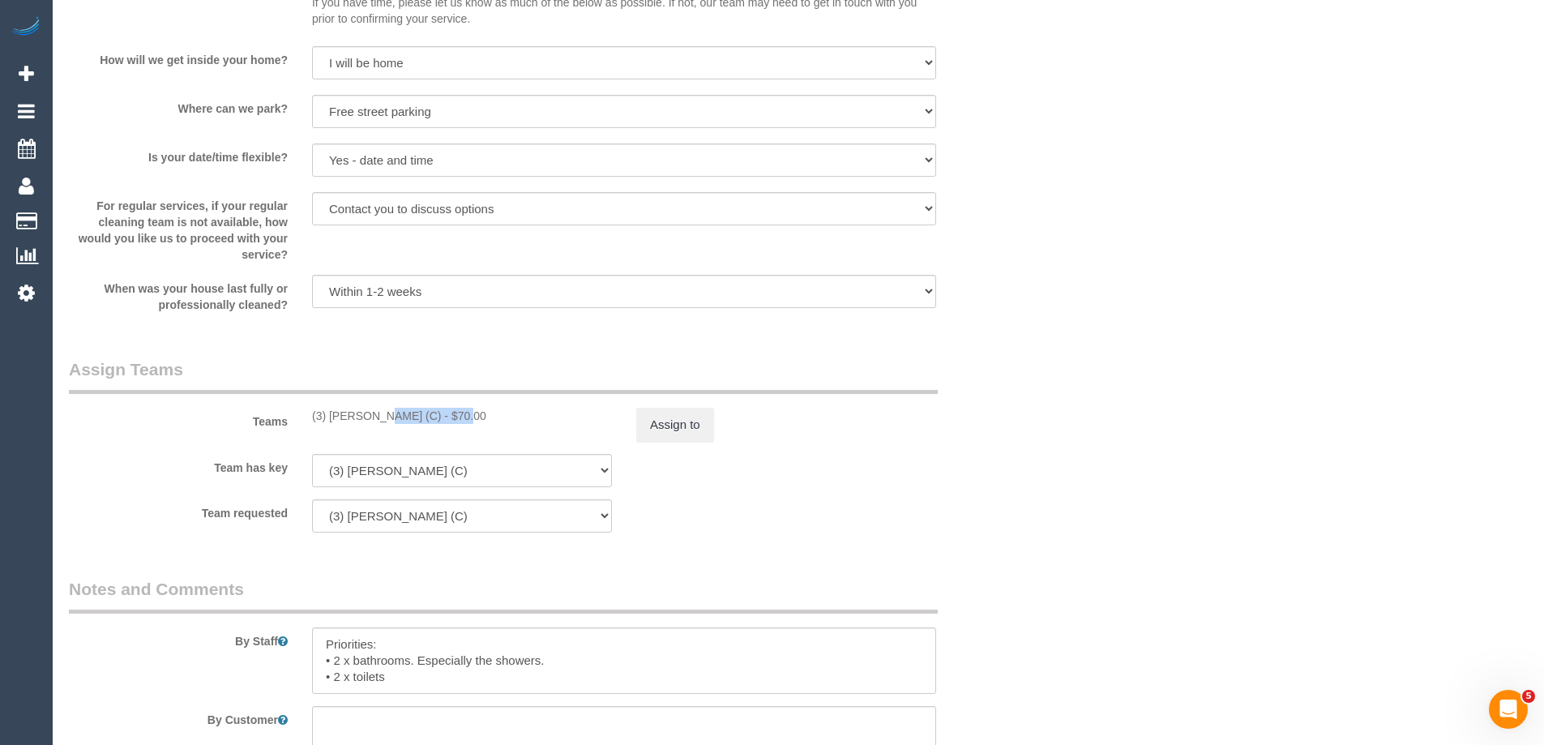
drag, startPoint x: 400, startPoint y: 414, endPoint x: 330, endPoint y: 420, distance: 69.9
click at [330, 420] on div "(3) Lilian Placido (C) - $70.00" at bounding box center [462, 416] width 300 height 16
copy div "Lilian Placido"
click at [663, 425] on button "Assign to" at bounding box center [675, 425] width 78 height 34
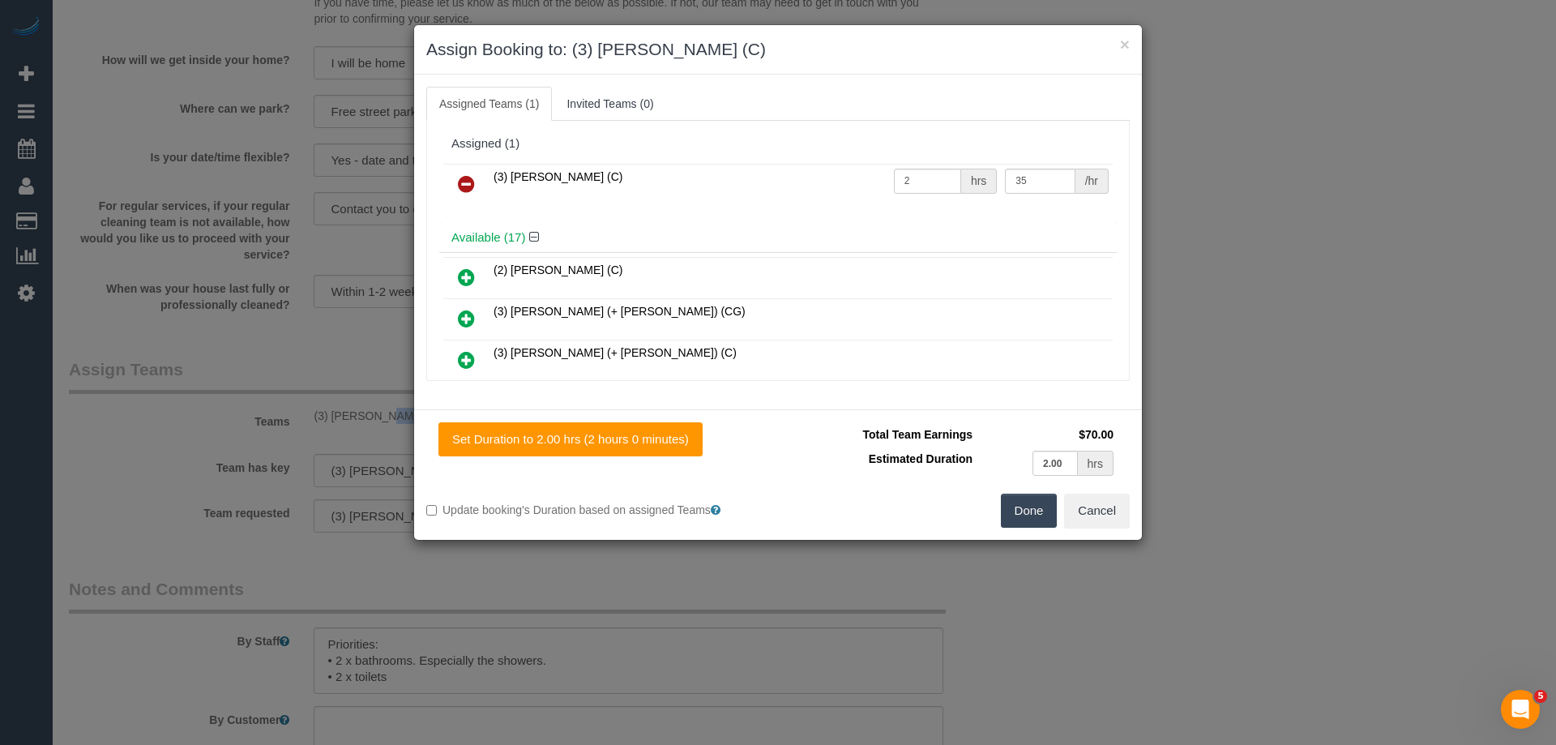
click at [463, 178] on icon at bounding box center [466, 183] width 17 height 19
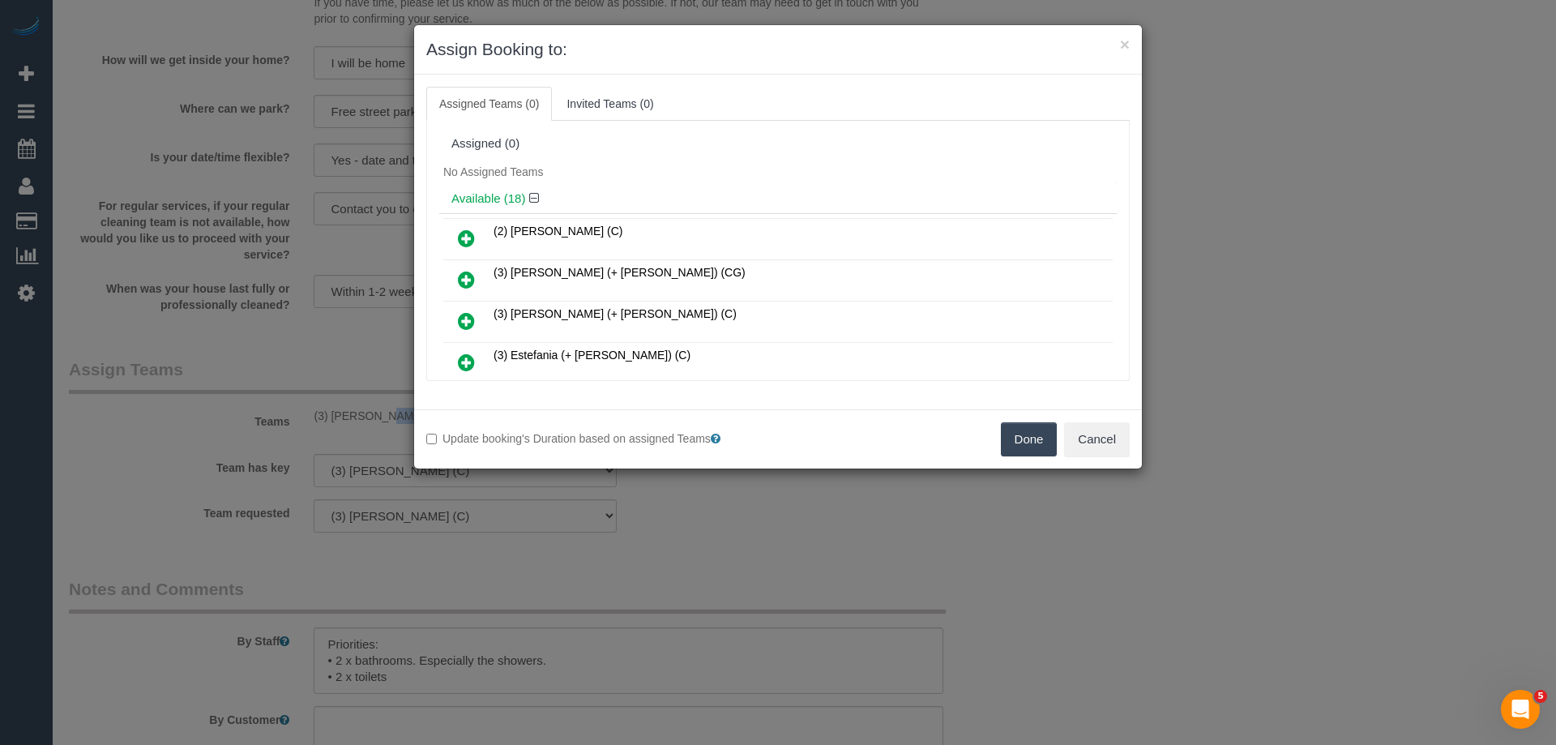
click at [1032, 432] on button "Done" at bounding box center [1029, 439] width 57 height 34
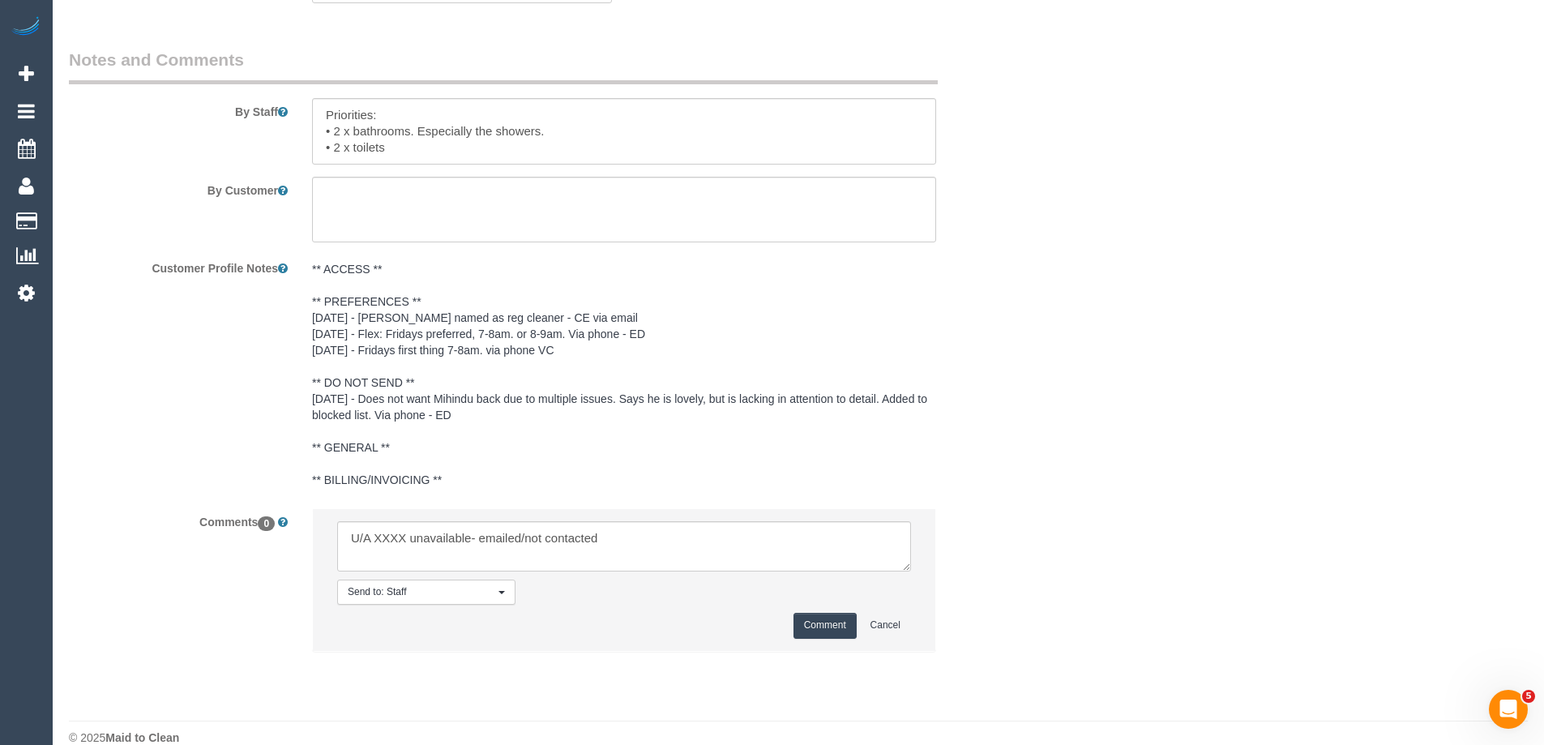
scroll to position [2699, 0]
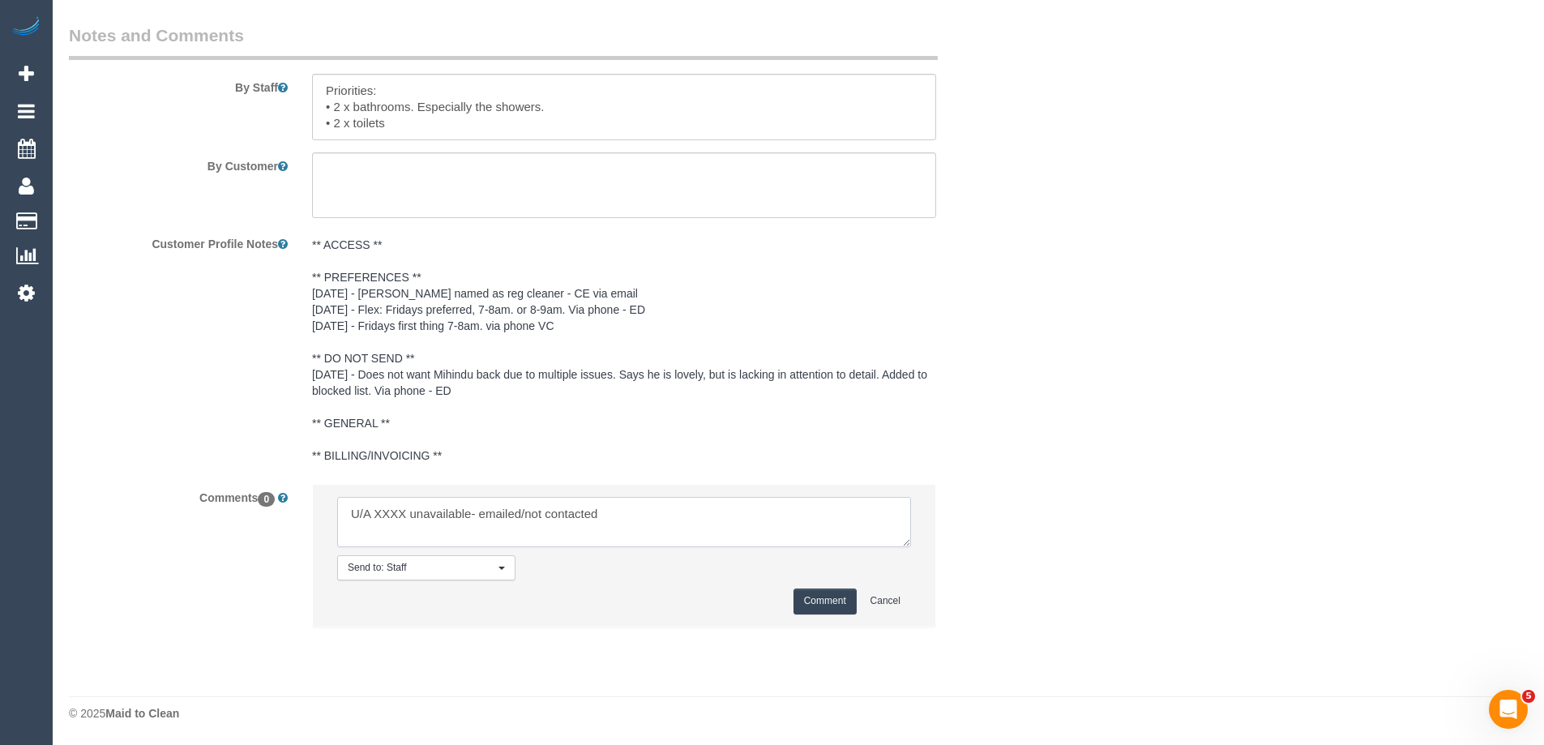
click at [391, 512] on textarea at bounding box center [624, 522] width 574 height 50
paste textarea "[PERSON_NAME]"
drag, startPoint x: 562, startPoint y: 510, endPoint x: 703, endPoint y: 514, distance: 140.3
click at [702, 514] on textarea at bounding box center [624, 522] width 574 height 50
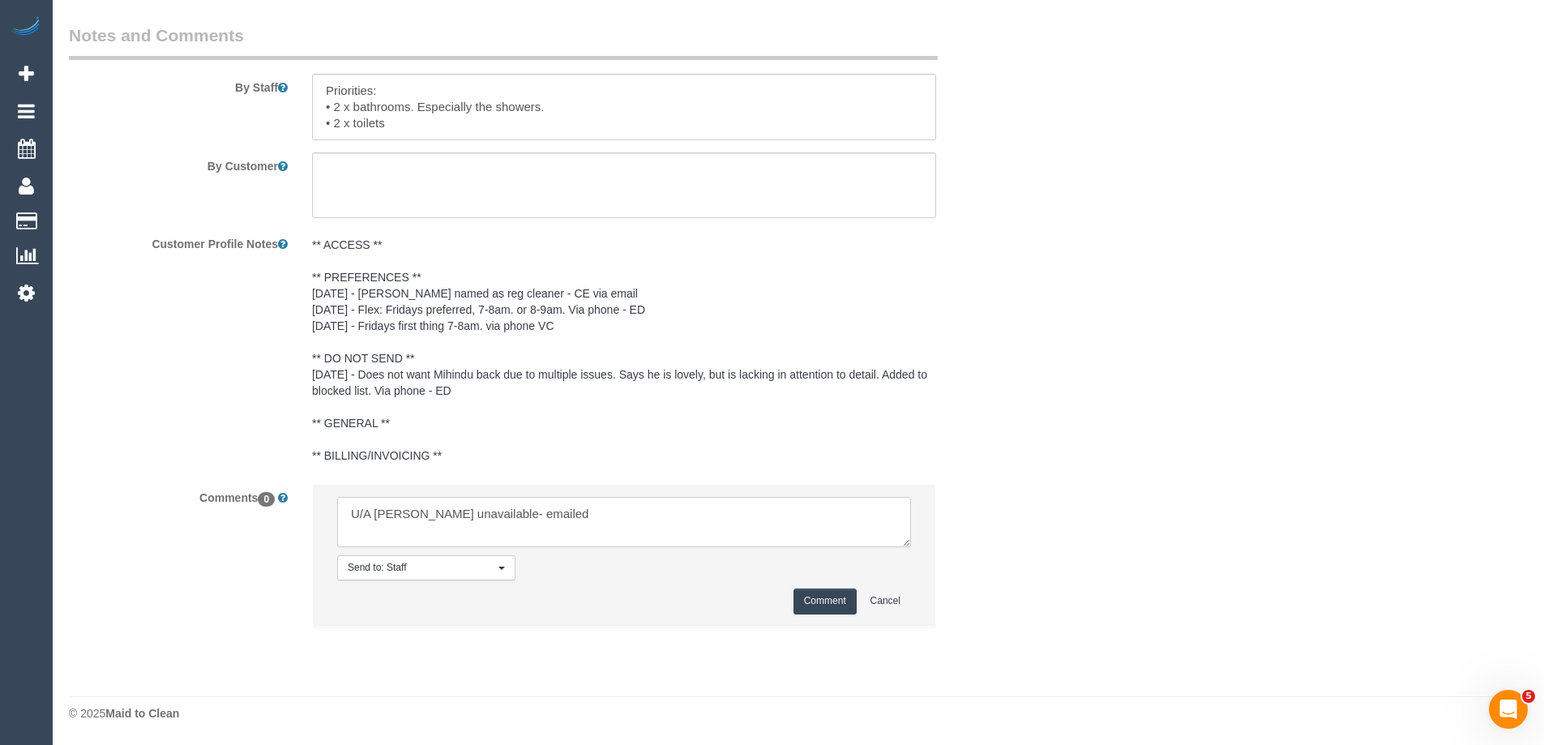
type textarea "U/A Lilian Placido unavailable- emailed"
click at [801, 595] on button "Comment" at bounding box center [824, 600] width 63 height 25
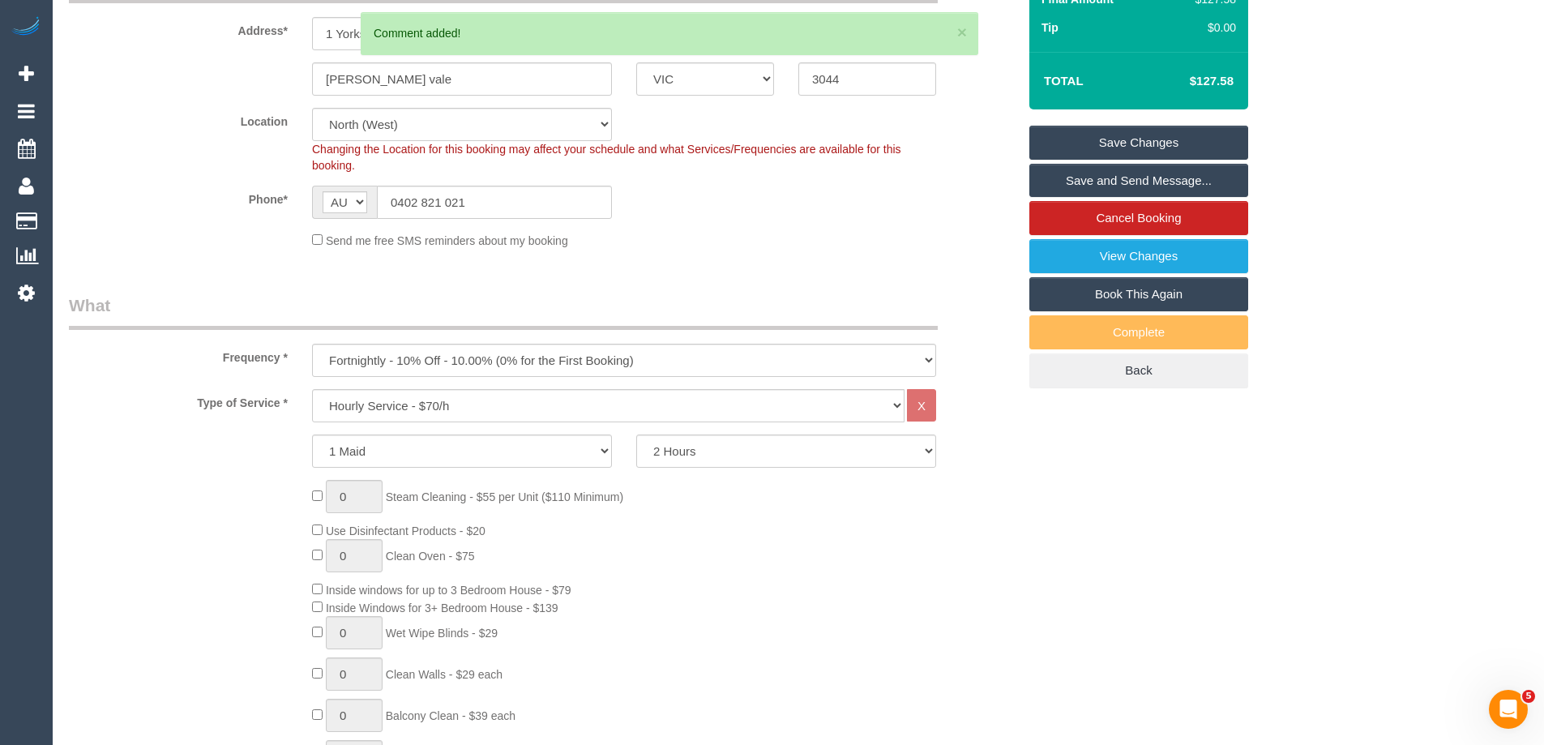
scroll to position [182, 0]
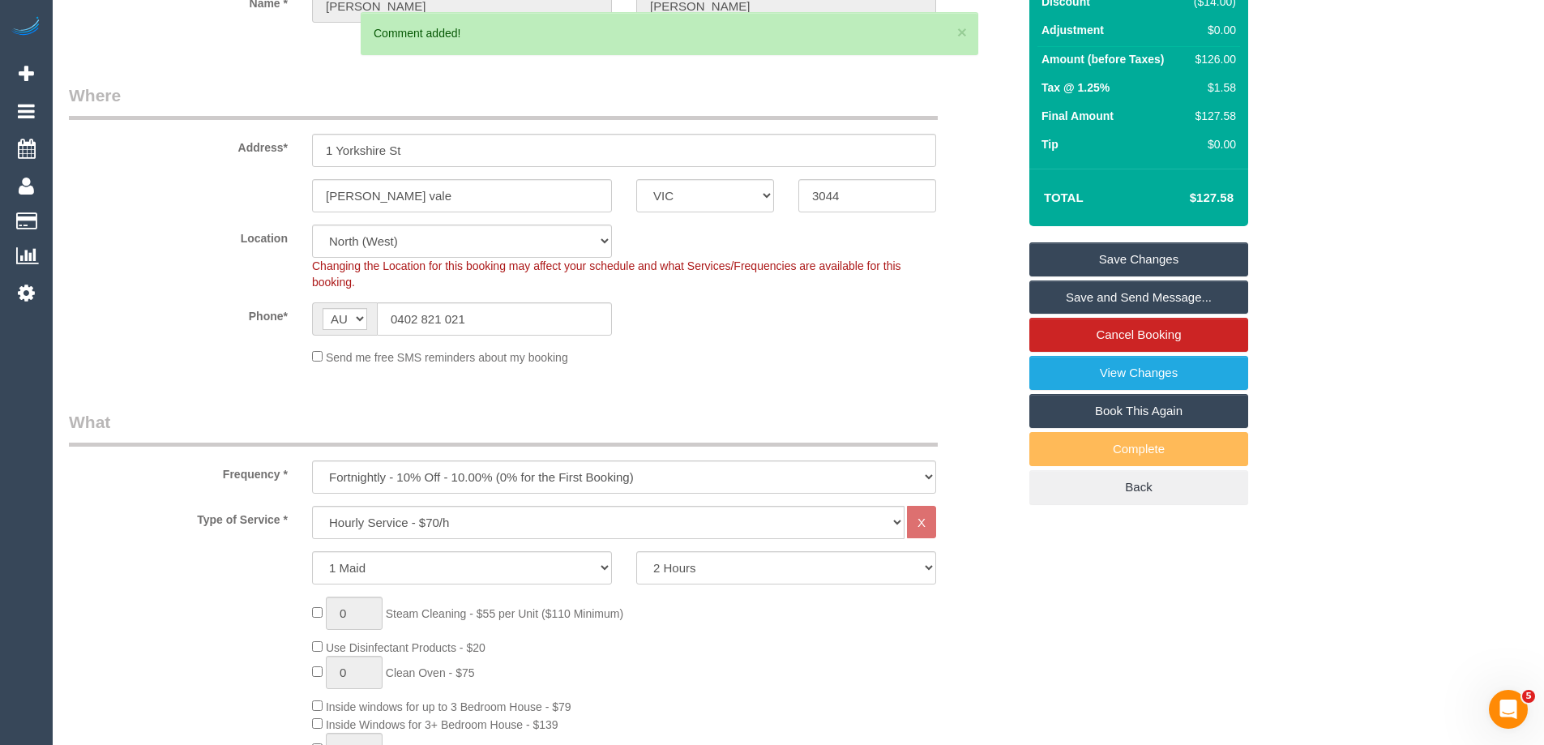
click at [1181, 246] on link "Save Changes" at bounding box center [1138, 259] width 219 height 34
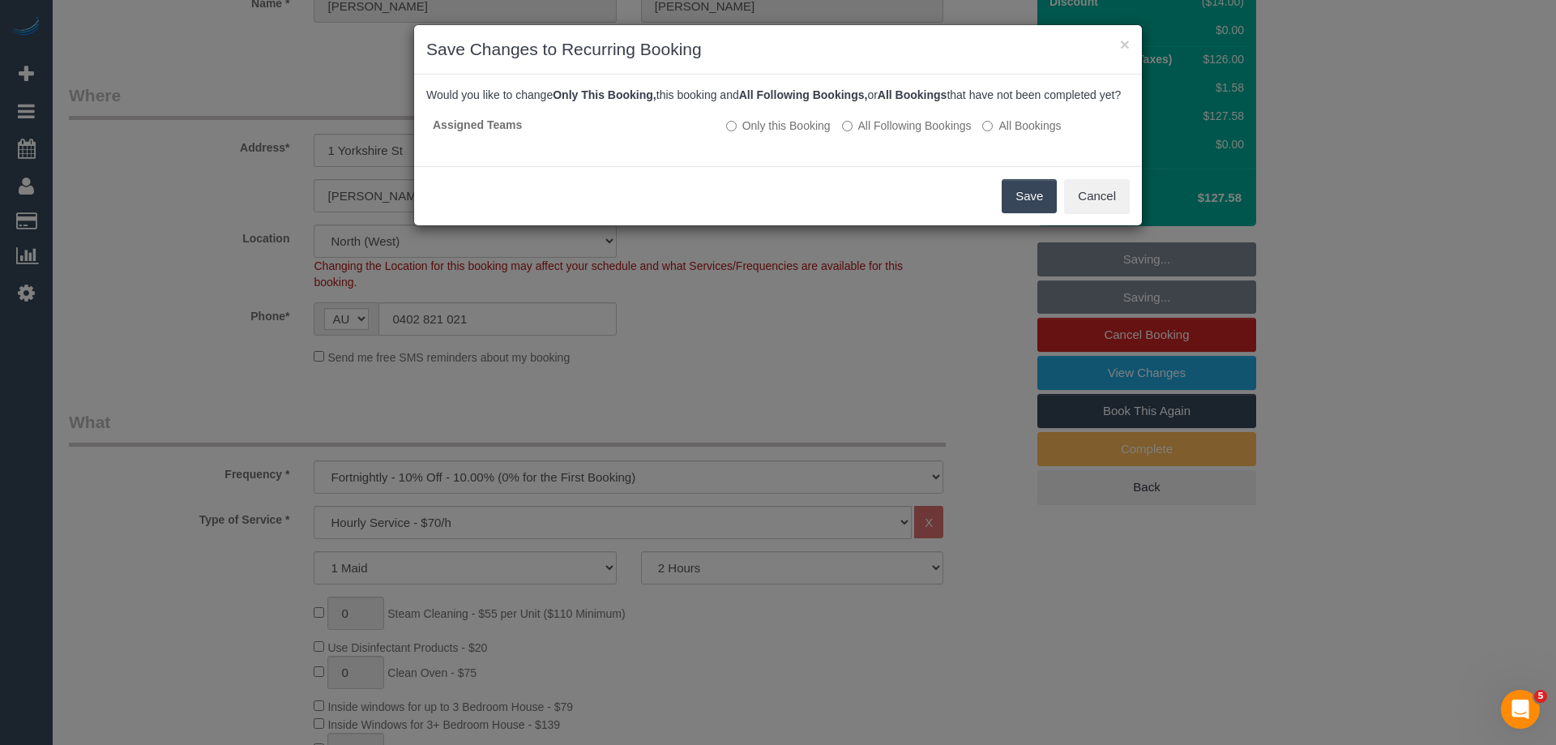
click at [1038, 209] on button "Save" at bounding box center [1029, 196] width 55 height 34
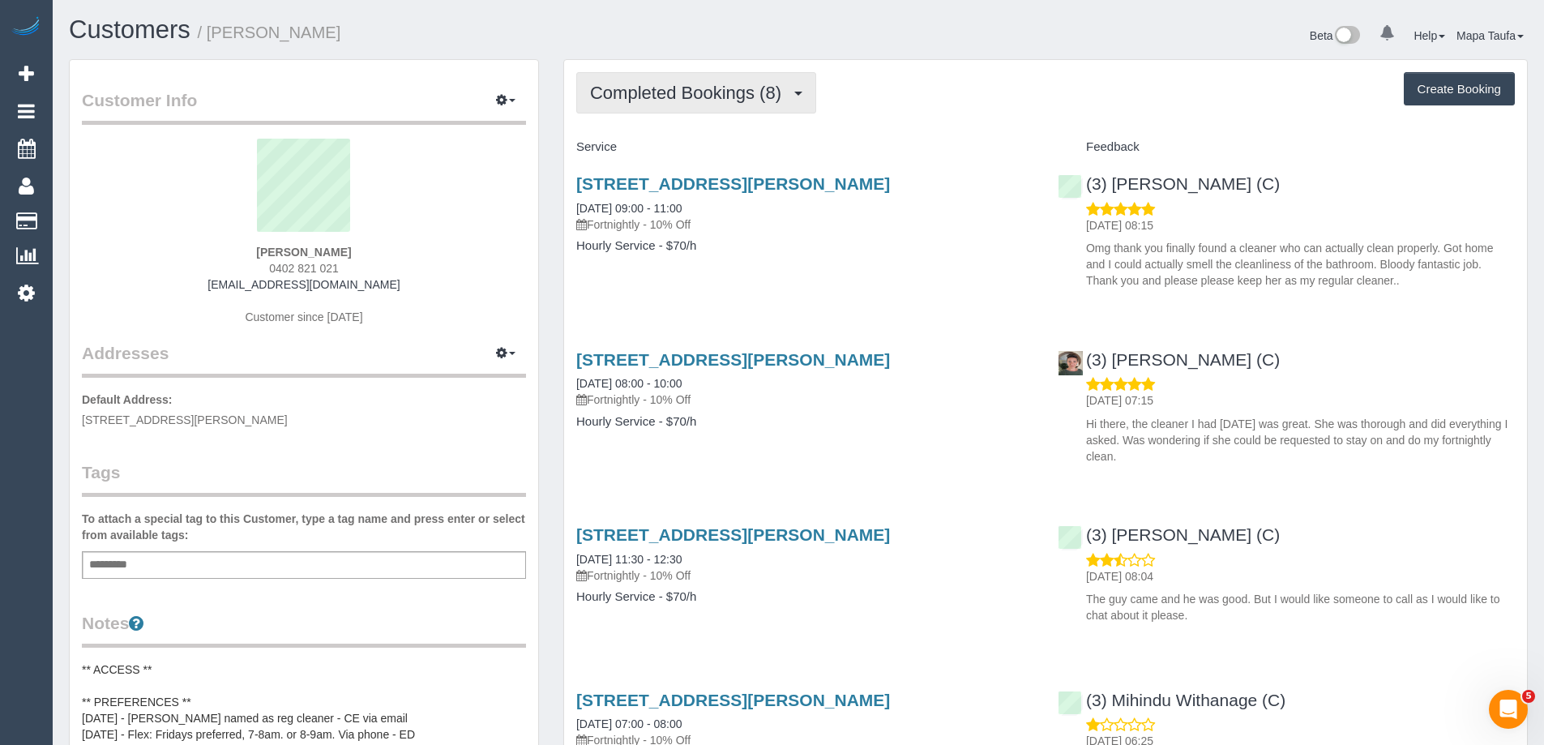
click at [707, 96] on span "Completed Bookings (8)" at bounding box center [689, 93] width 199 height 20
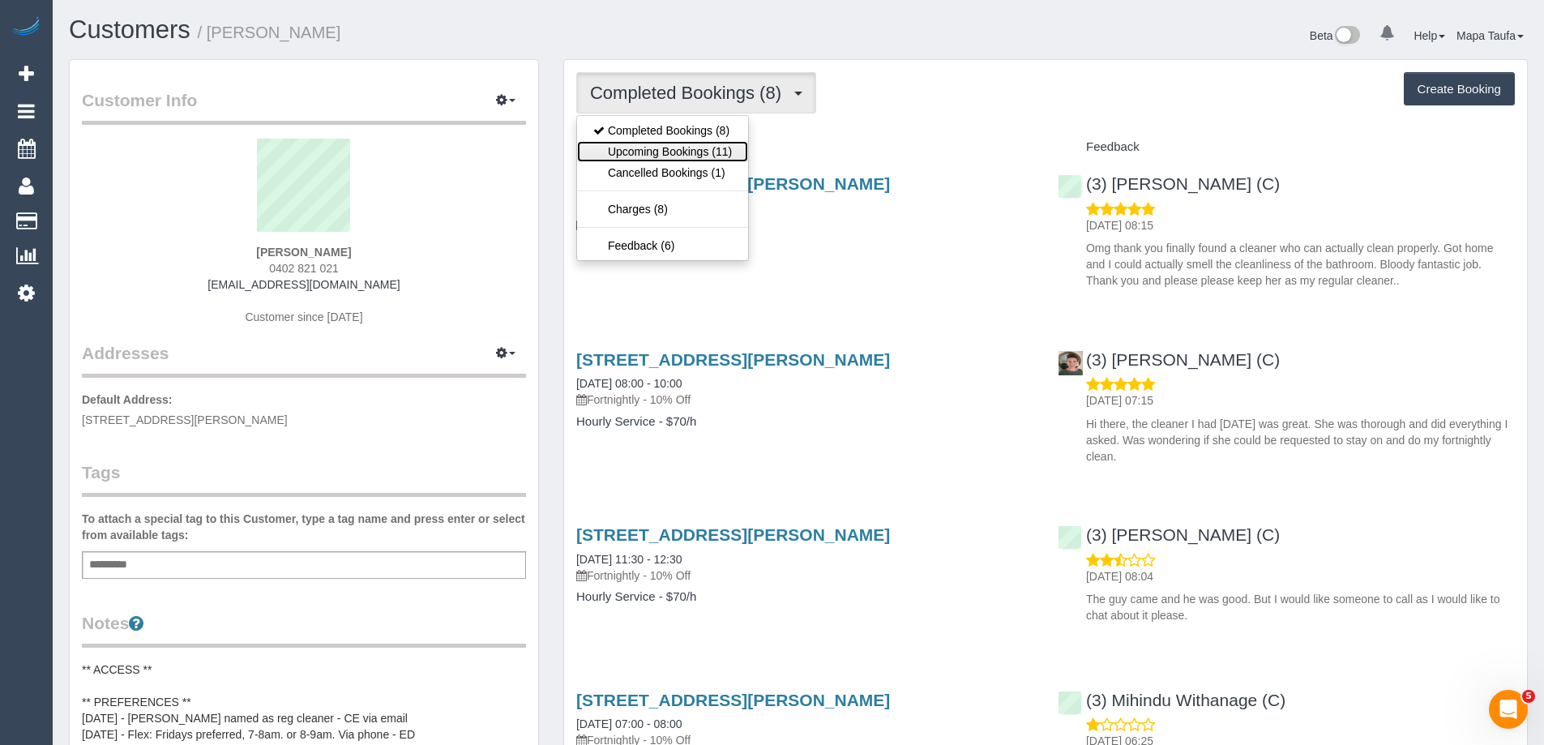
click at [695, 154] on link "Upcoming Bookings (11)" at bounding box center [662, 151] width 171 height 21
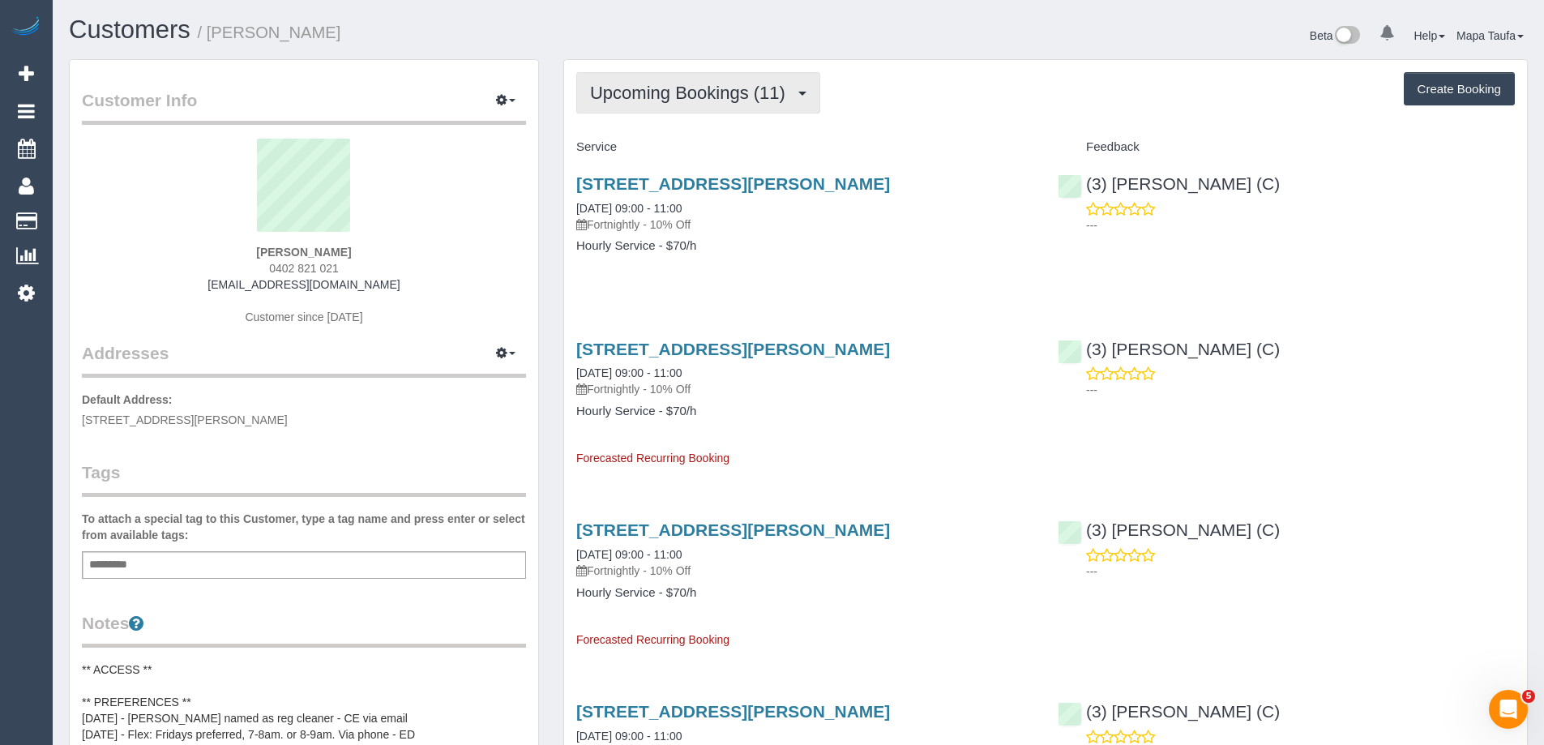
click at [641, 88] on span "Upcoming Bookings (11)" at bounding box center [691, 93] width 203 height 20
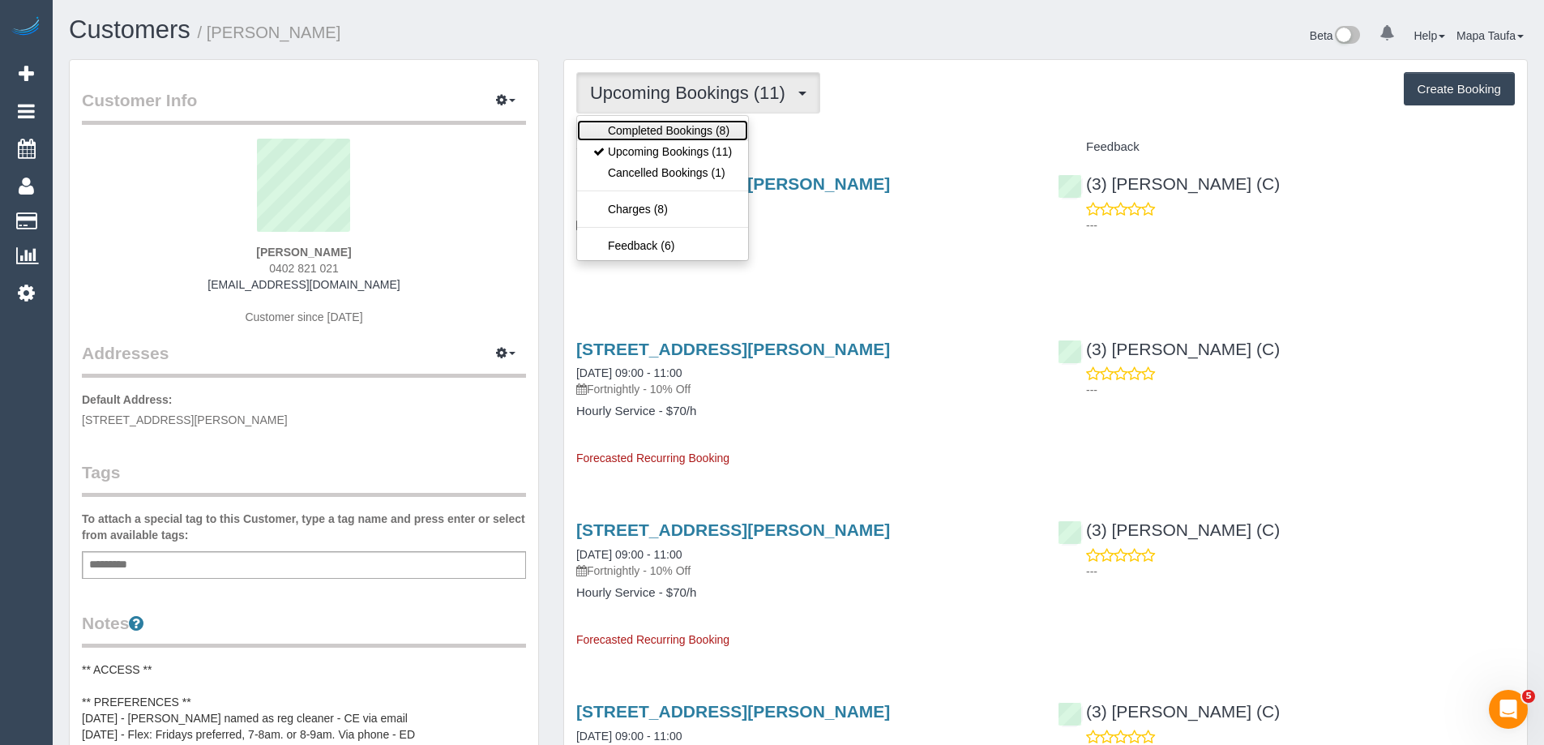
click at [645, 130] on link "Completed Bookings (8)" at bounding box center [662, 130] width 171 height 21
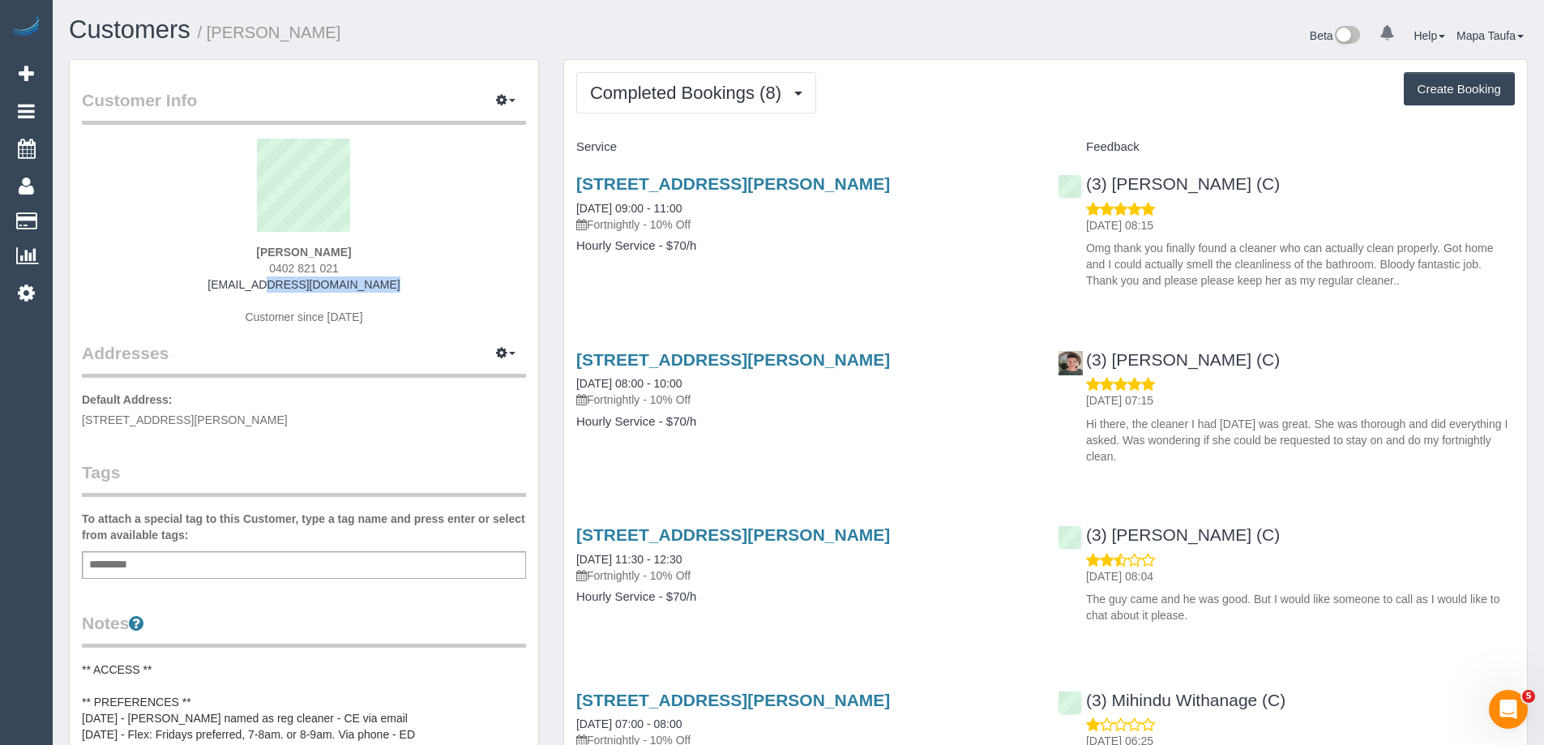
drag, startPoint x: 321, startPoint y: 287, endPoint x: 230, endPoint y: 281, distance: 90.9
click at [230, 281] on div "[PERSON_NAME] 0402 821 021 [EMAIL_ADDRESS][DOMAIN_NAME] Customer since [DATE]" at bounding box center [304, 240] width 444 height 203
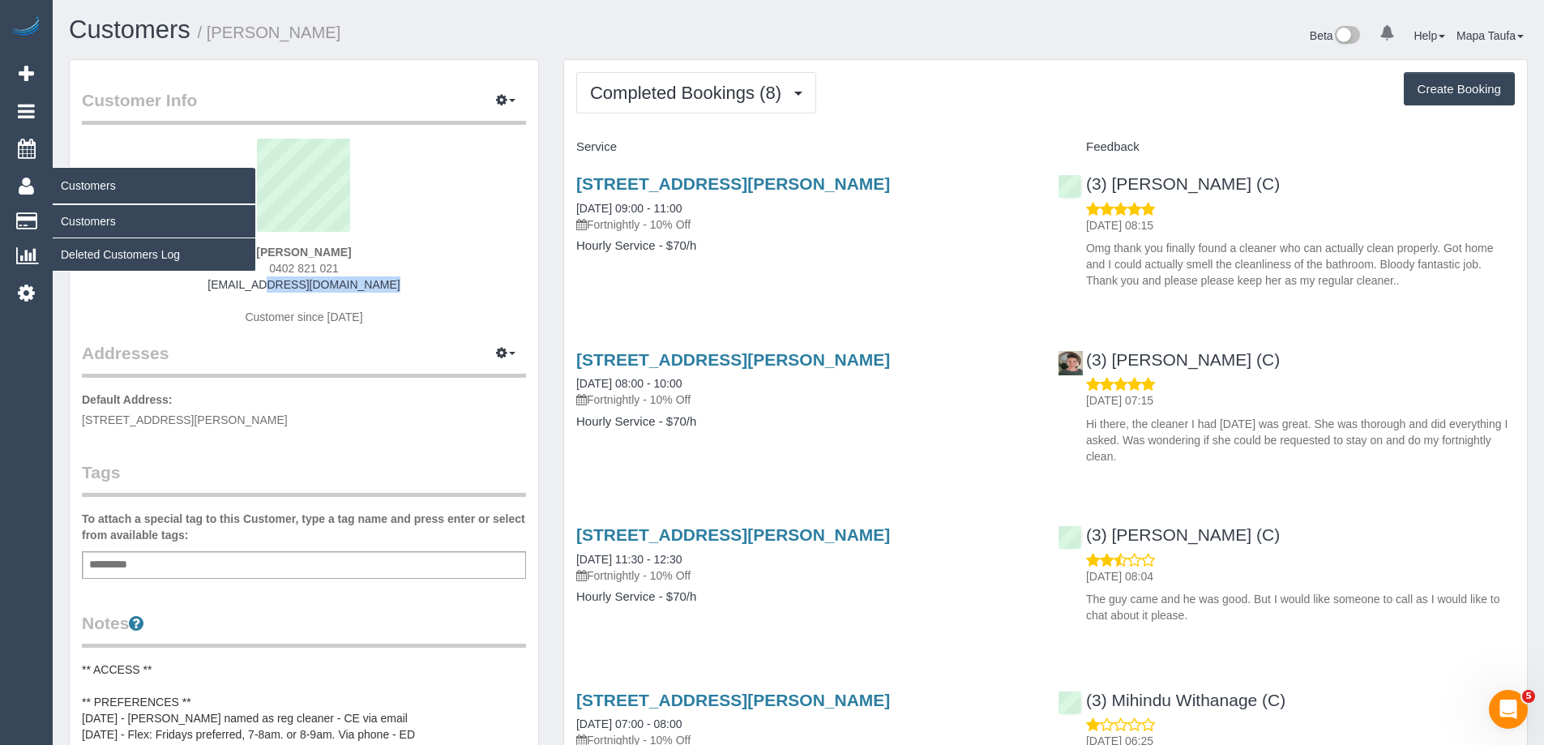
copy link "[EMAIL_ADDRESS][DOMAIN_NAME]"
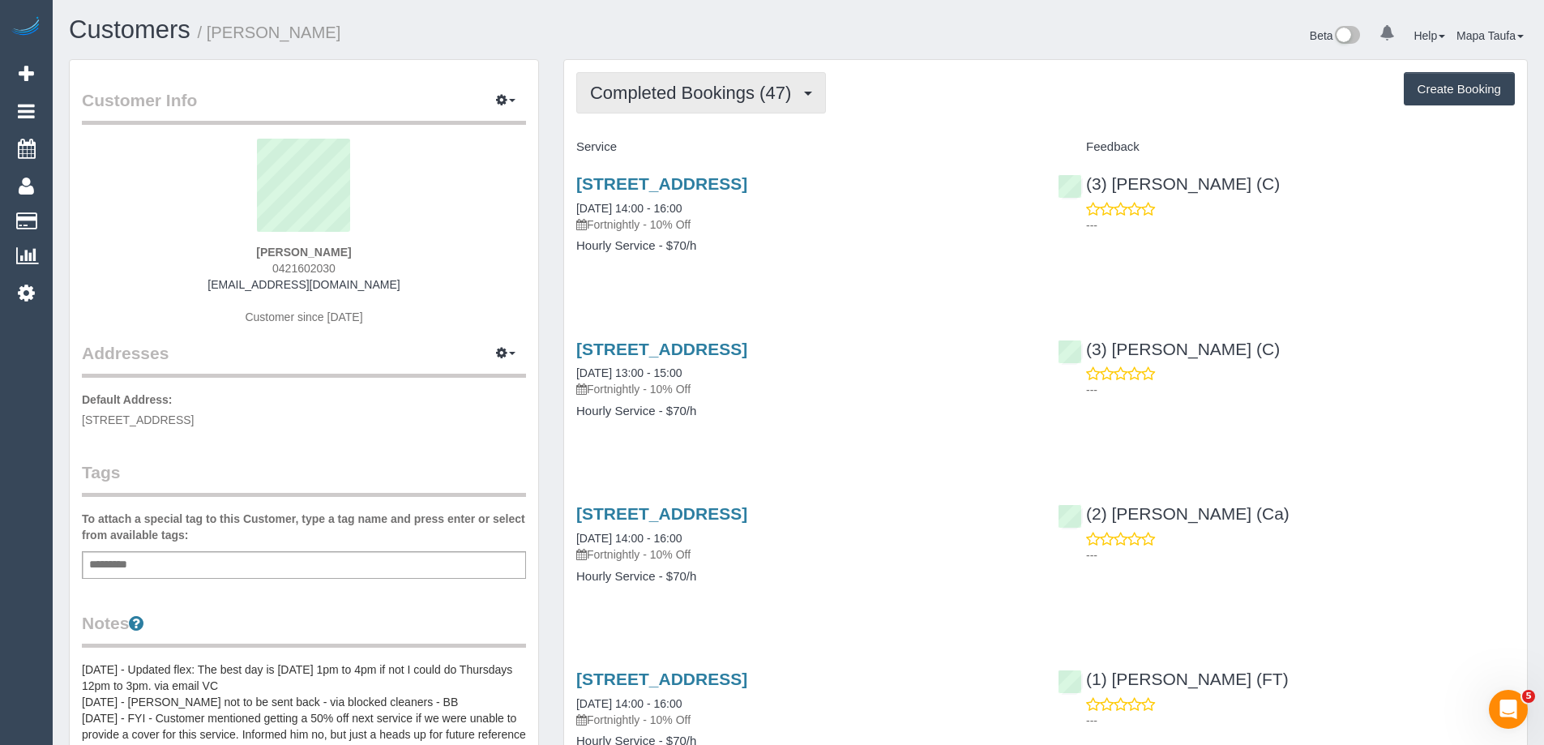
click at [611, 101] on span "Completed Bookings (47)" at bounding box center [694, 93] width 209 height 20
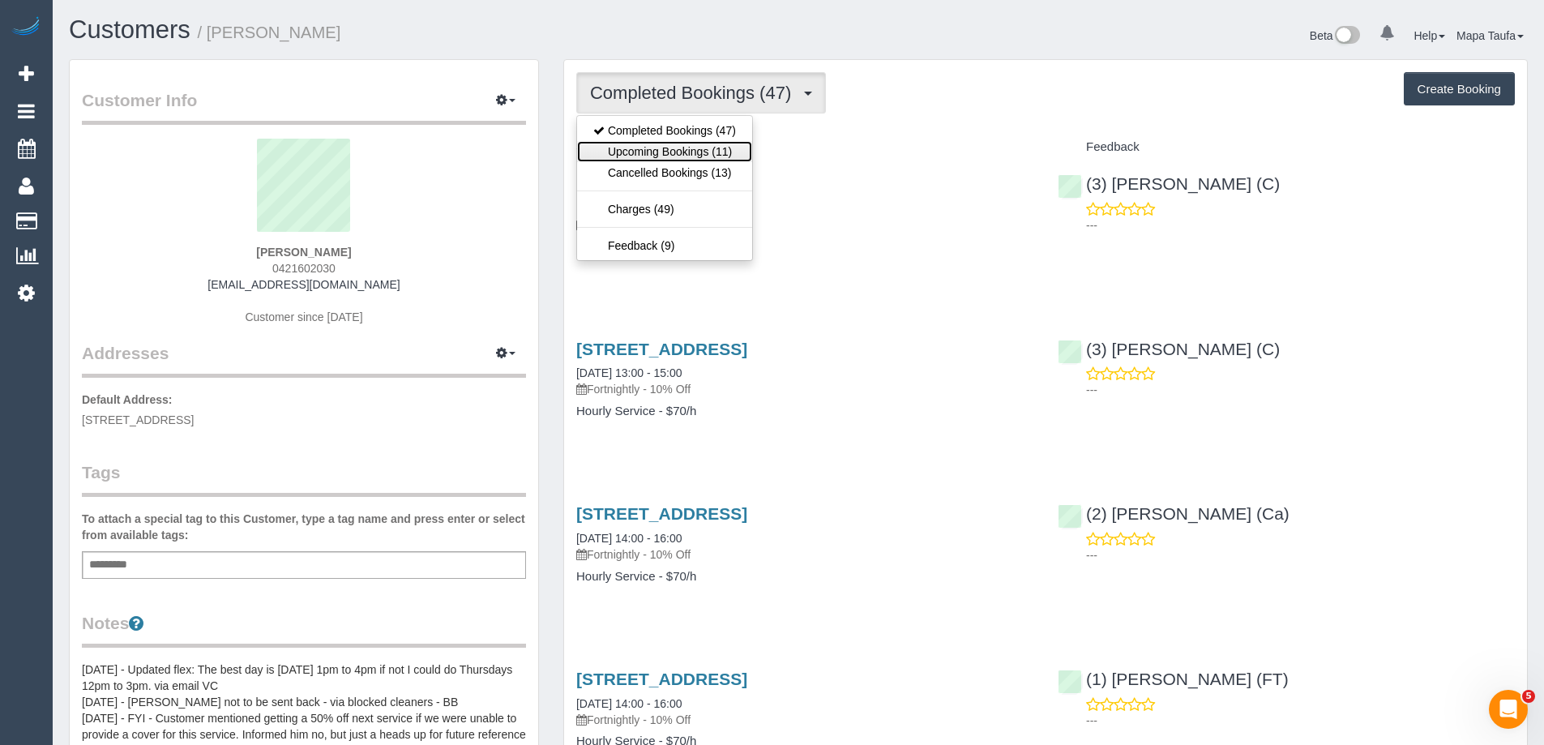
click at [650, 148] on link "Upcoming Bookings (11)" at bounding box center [664, 151] width 175 height 21
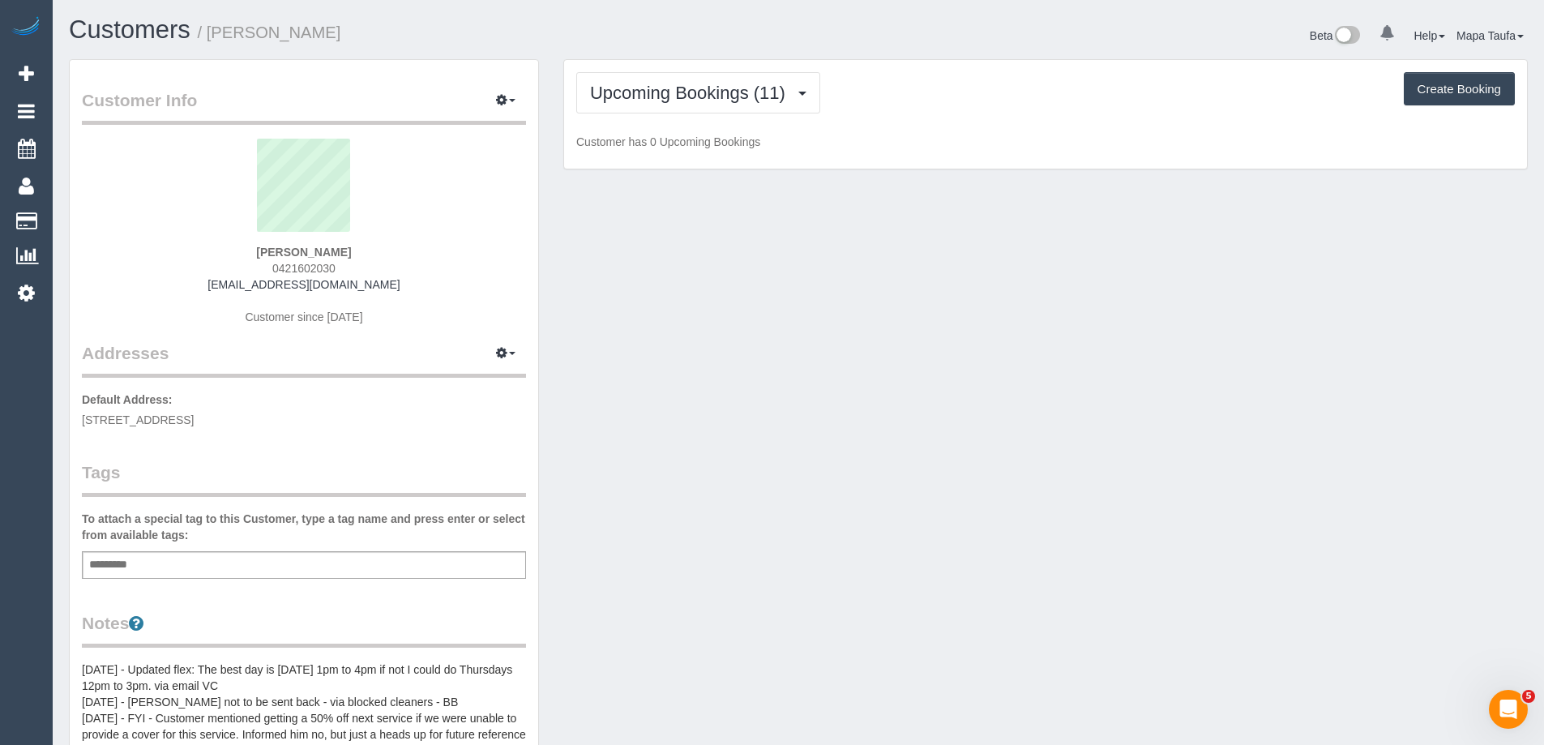
click at [527, 38] on h1 "Customers / Jason Trovato" at bounding box center [427, 30] width 717 height 28
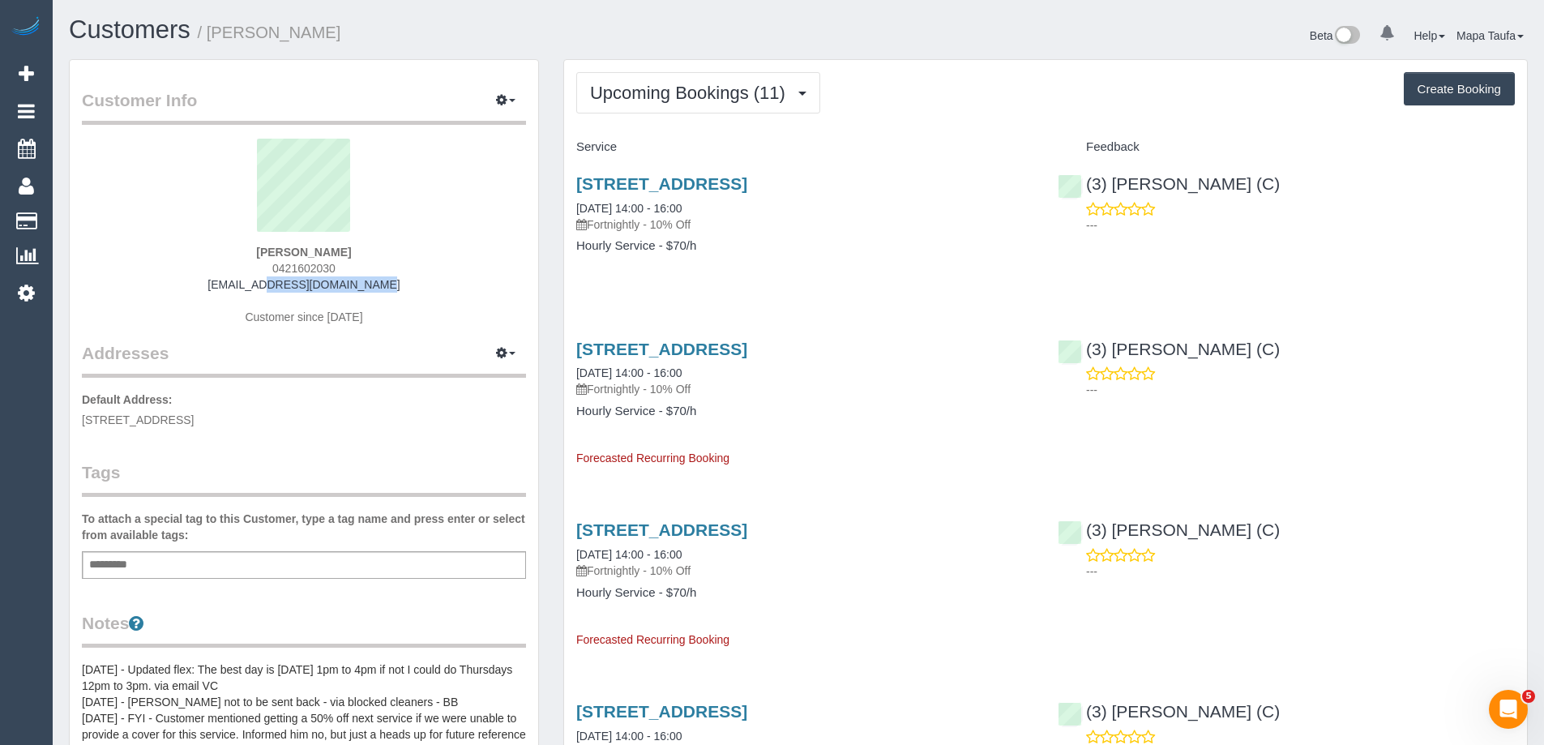
drag, startPoint x: 390, startPoint y: 289, endPoint x: 250, endPoint y: 282, distance: 140.4
click at [250, 282] on div "Jason Trovato 0421602030 drtrom@hotmail.com Customer since 2023" at bounding box center [304, 240] width 444 height 203
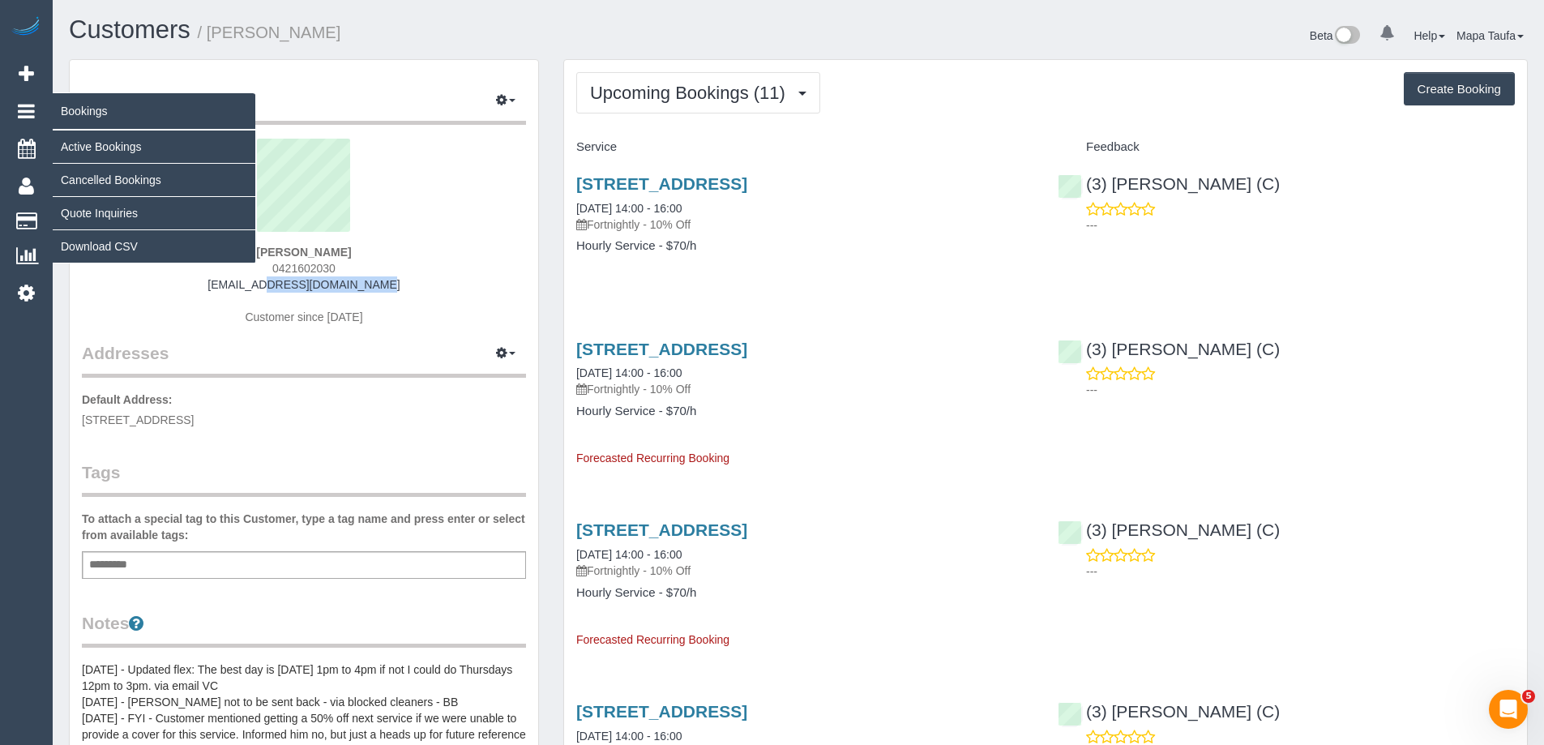
copy link "drtrom@hotmail.com"
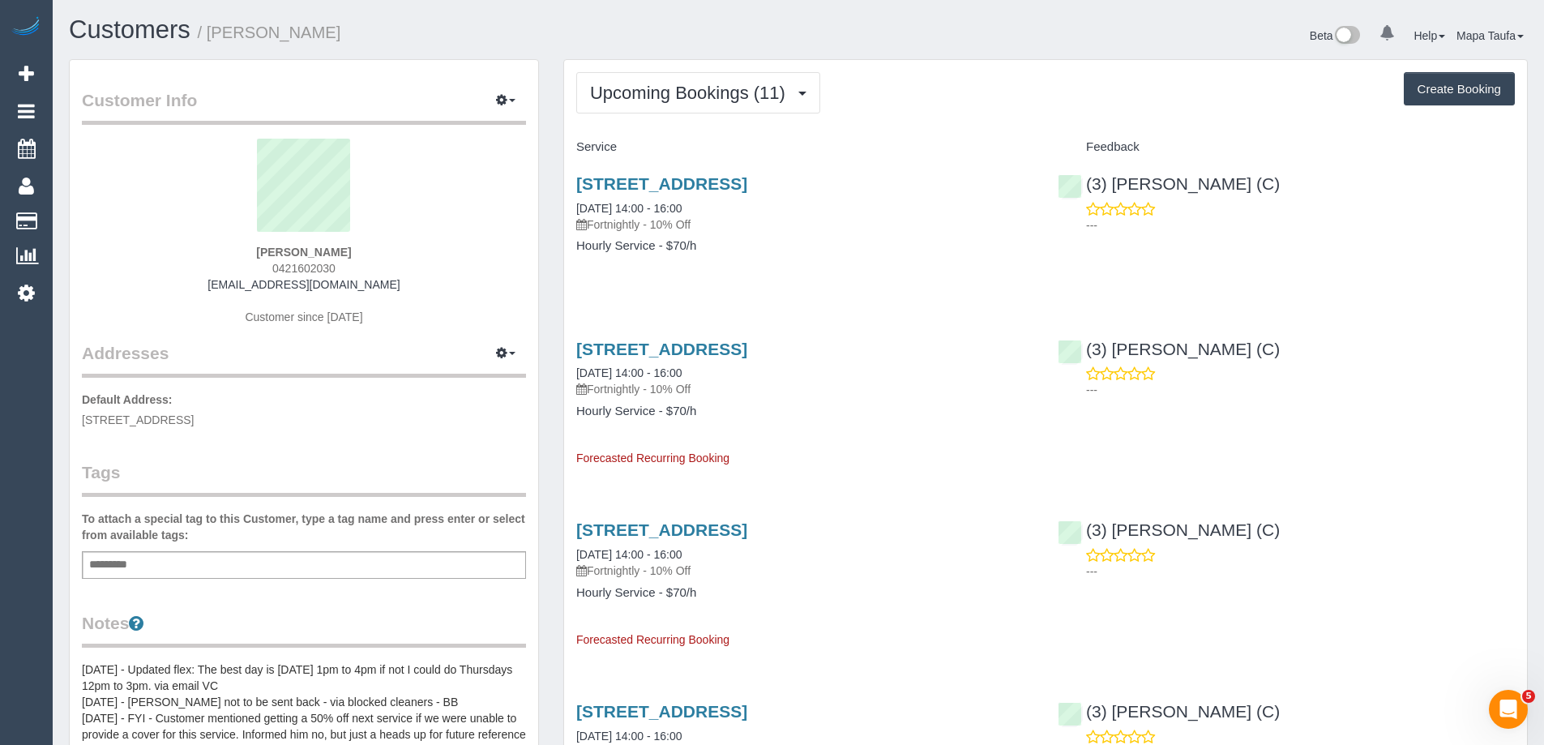
drag, startPoint x: 1446, startPoint y: 246, endPoint x: 1446, endPoint y: 237, distance: 8.9
click at [1447, 246] on div "2/17 Southampton Street, Footscray, VIC 3011 26/09/2025 14:00 - 16:00 Fortnight…" at bounding box center [1045, 222] width 963 height 125
drag, startPoint x: 376, startPoint y: 254, endPoint x: 11, endPoint y: 338, distance: 374.1
click at [241, 239] on div "Jason Trovato 0421602030 drtrom@hotmail.com Customer since 2023" at bounding box center [304, 240] width 444 height 203
copy div "Jason Trovato"
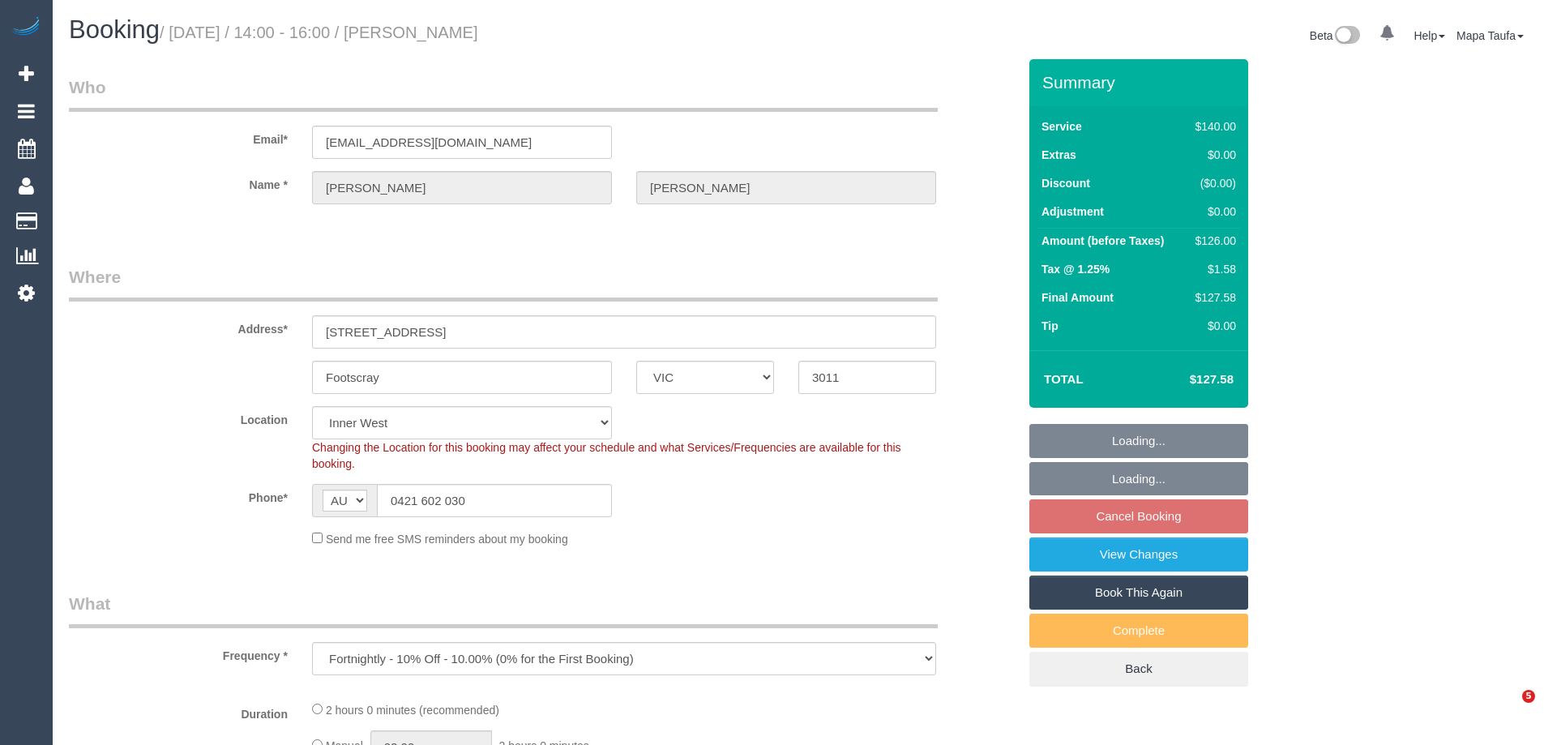
select select "VIC"
select select "string:stripe-pm_1RQIkk2GScqysDRVWIDIeKSi"
select select "object:1223"
select select "number:28"
select select "number:14"
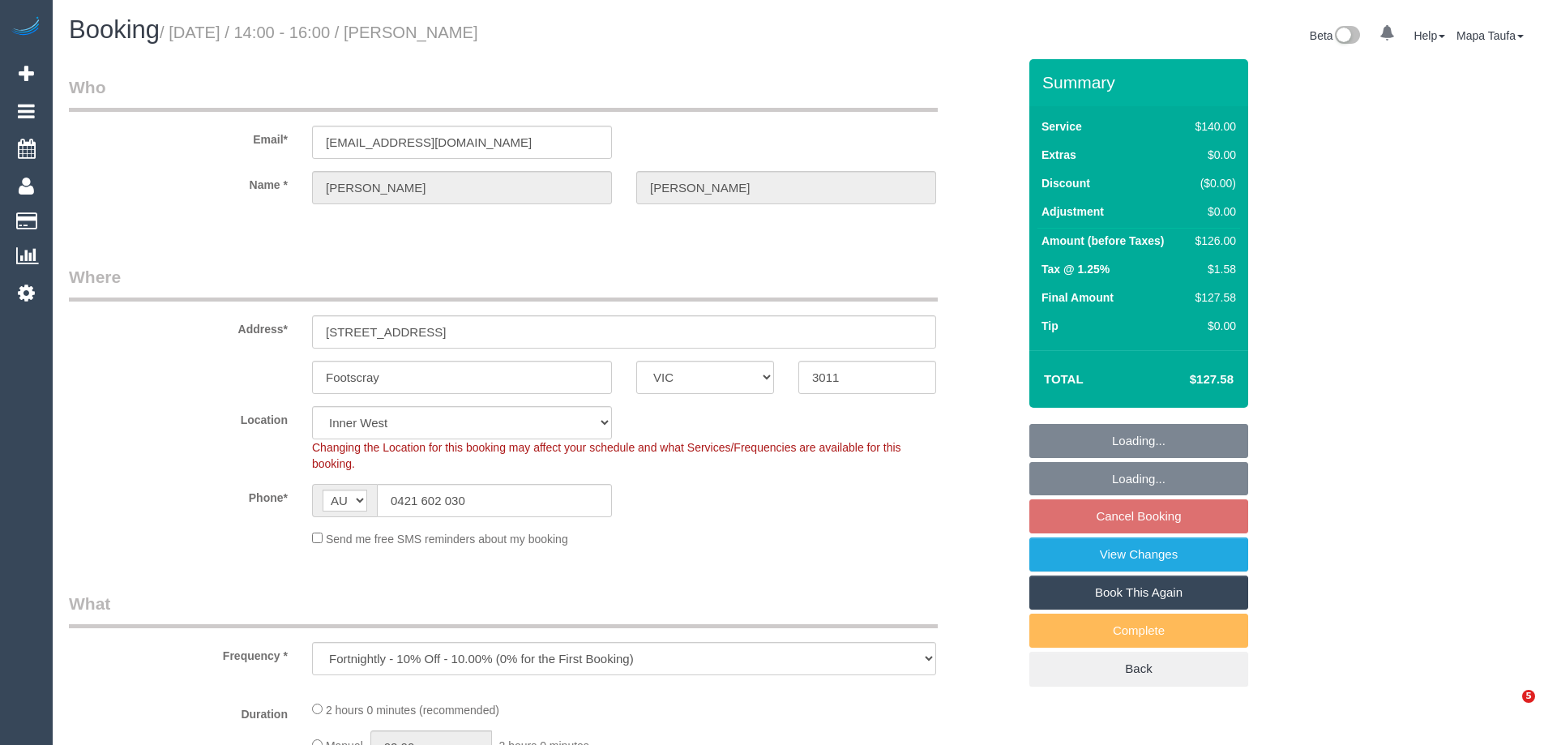
select select "number:21"
select select "number:24"
select select "number:35"
select select "number:12"
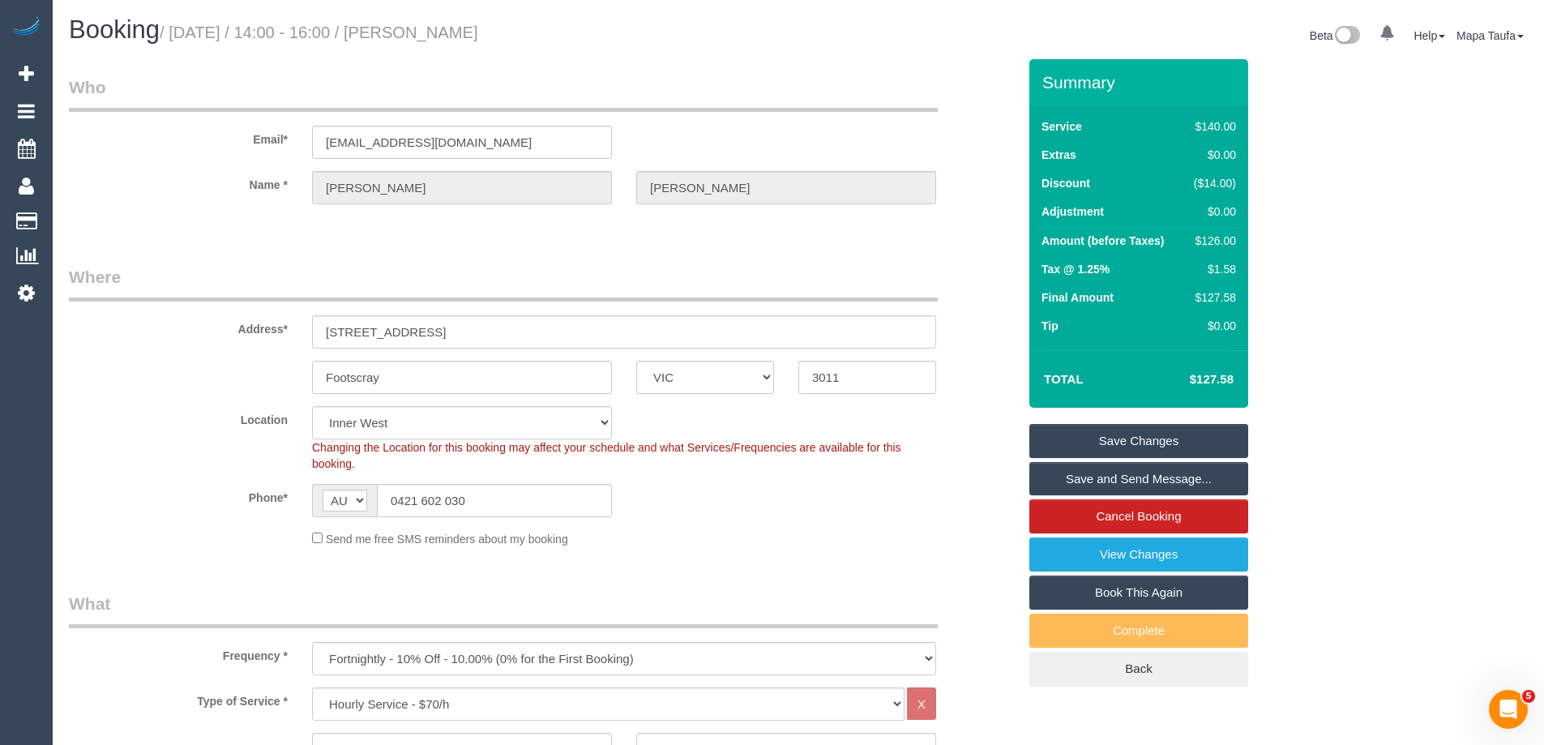
scroll to position [2469, 0]
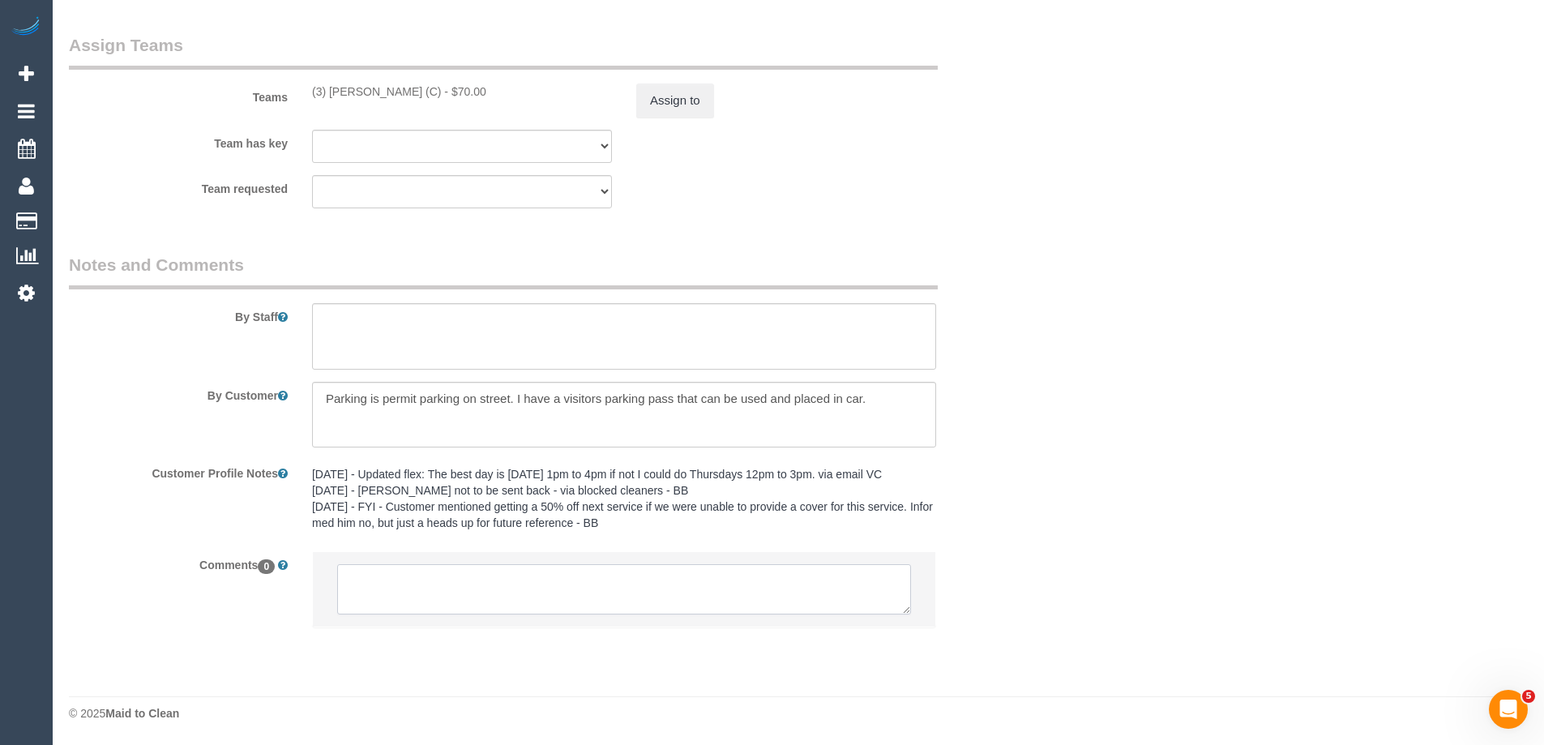
click at [402, 584] on textarea at bounding box center [624, 589] width 574 height 50
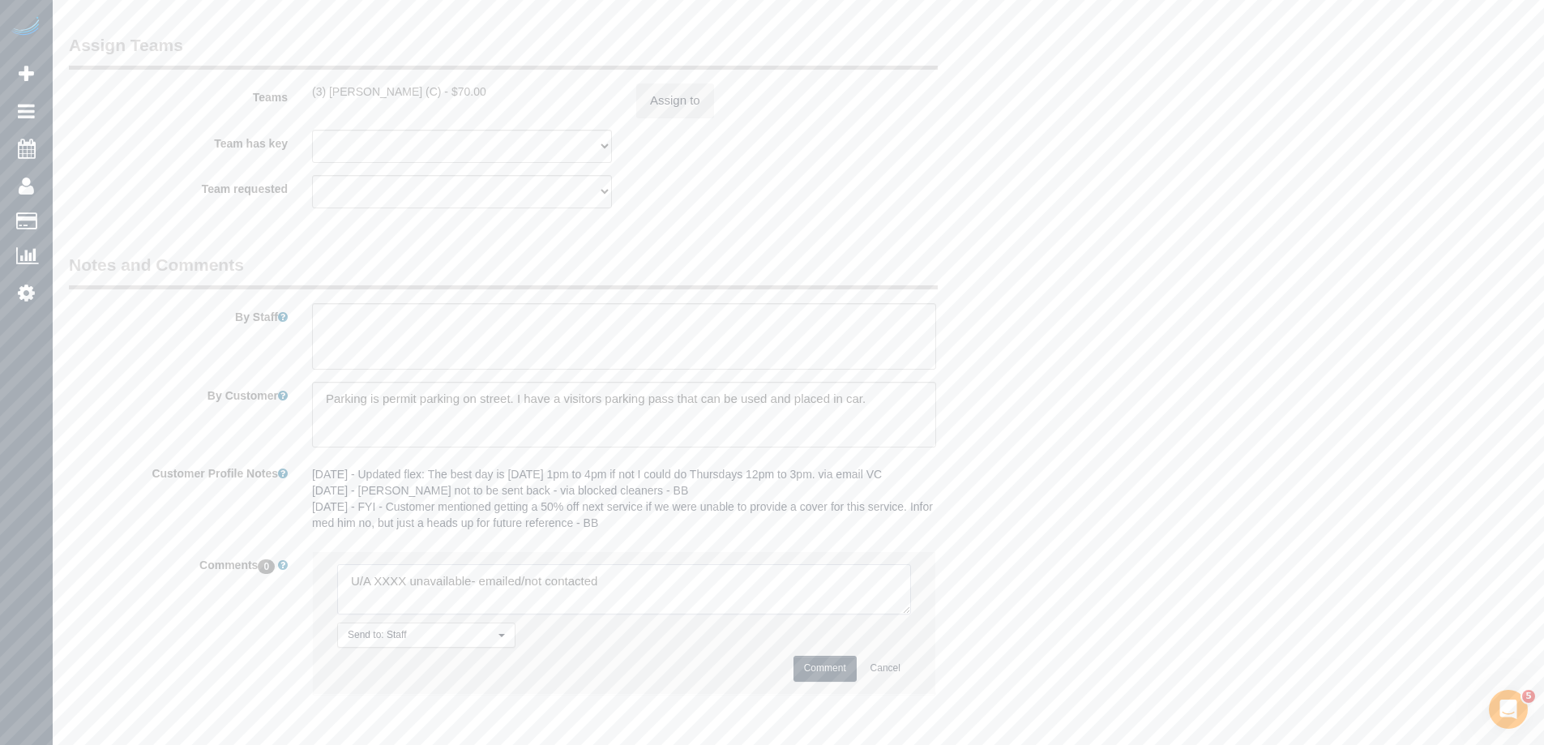
type textarea "U/A XXXX unavailable- emailed/not contacted"
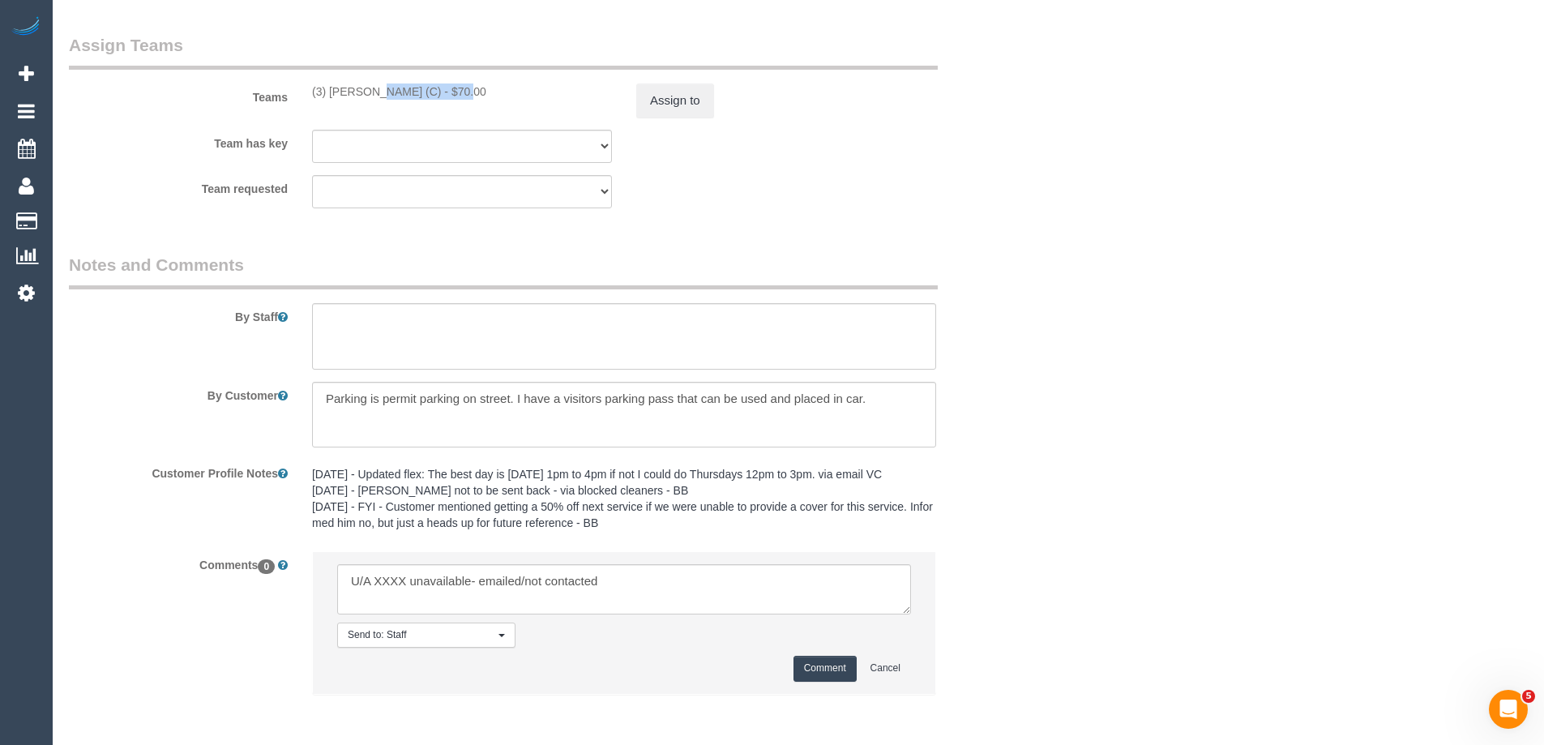
drag, startPoint x: 383, startPoint y: 90, endPoint x: 327, endPoint y: 86, distance: 56.1
click at [327, 86] on div "(3) Lilian Placido (C) - $70.00" at bounding box center [462, 91] width 300 height 16
copy div "Lilian Placido"
click at [690, 107] on button "Assign to" at bounding box center [675, 100] width 78 height 34
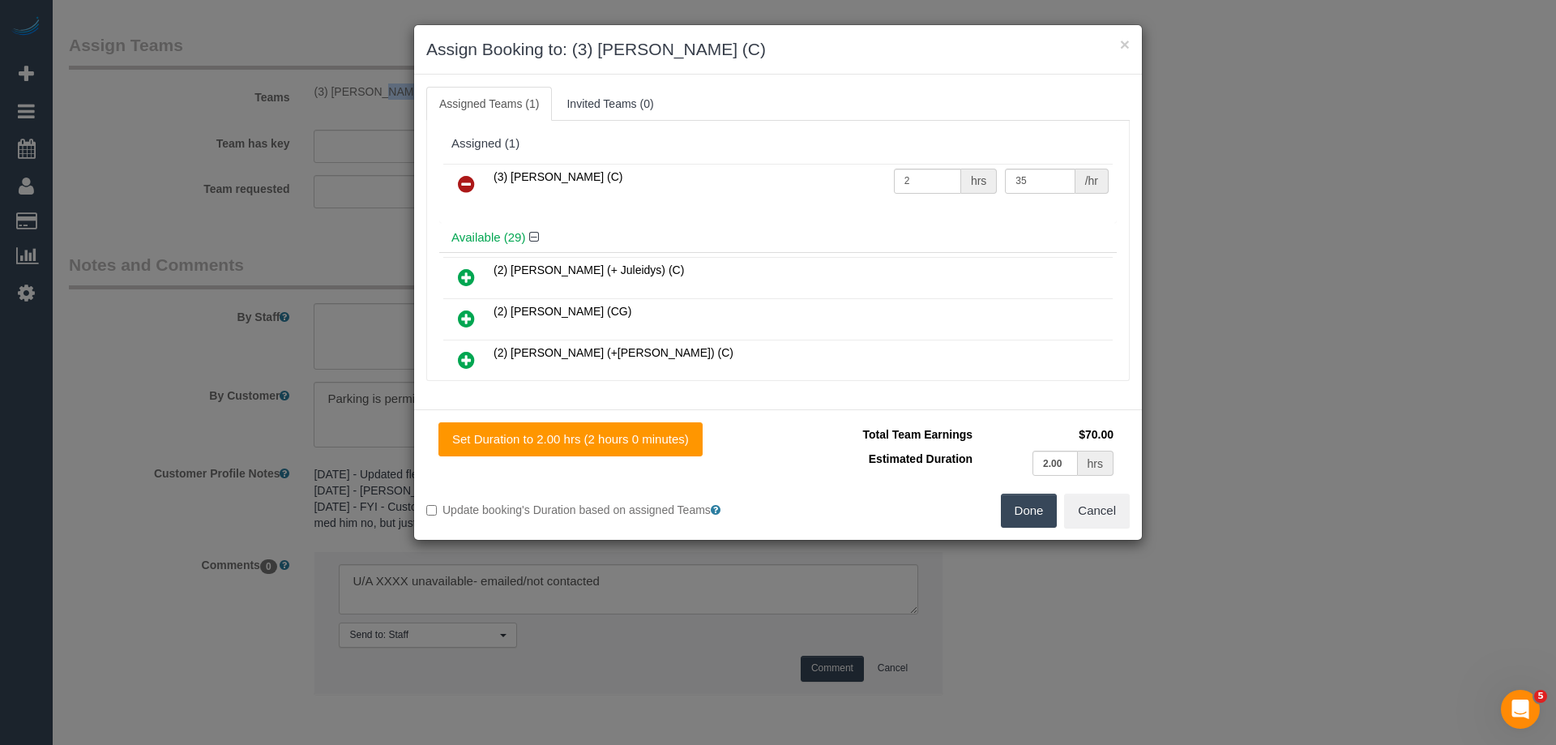
click at [461, 181] on icon at bounding box center [466, 183] width 17 height 19
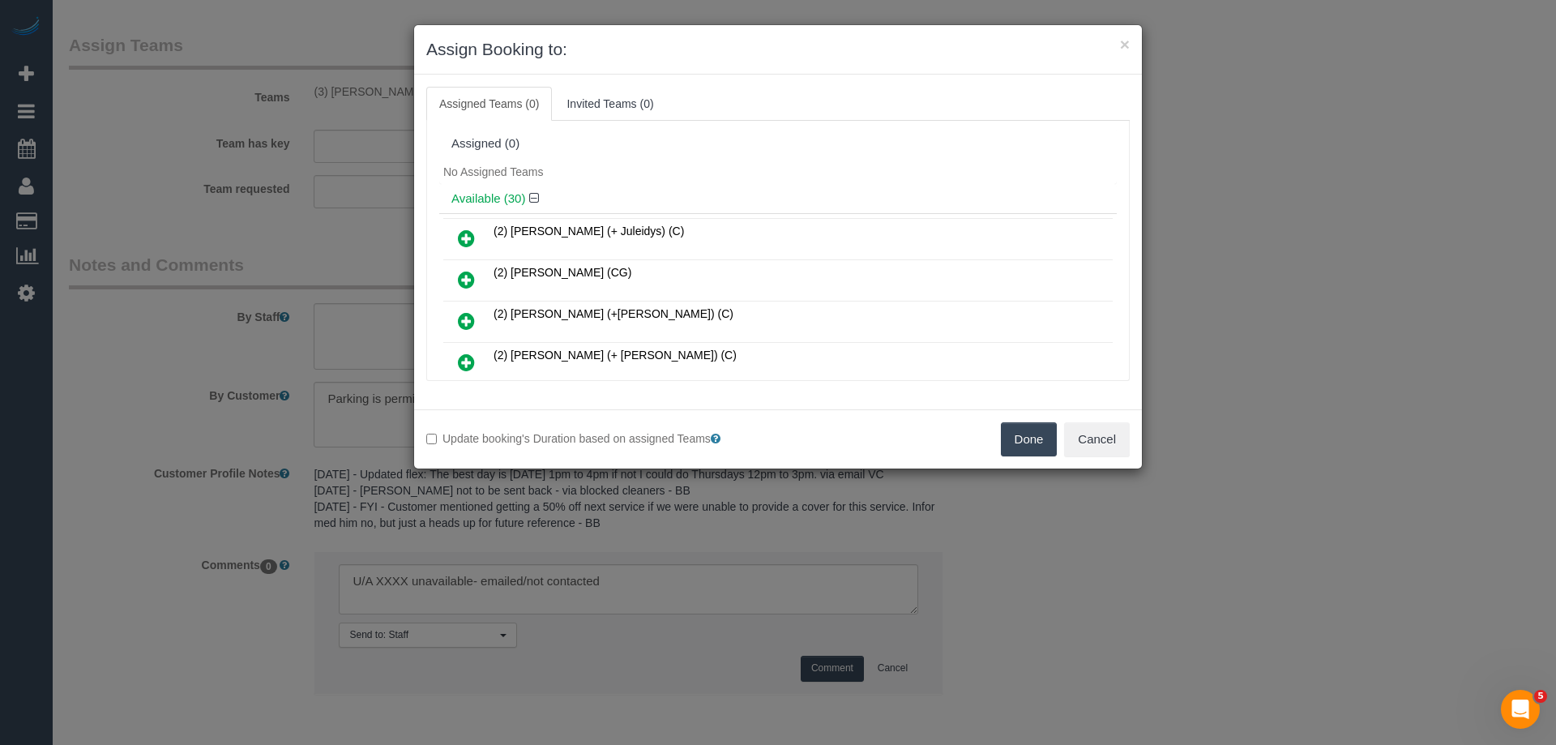
click at [998, 434] on div "Done Cancel" at bounding box center [960, 439] width 364 height 34
click at [1044, 437] on button "Done" at bounding box center [1029, 439] width 57 height 34
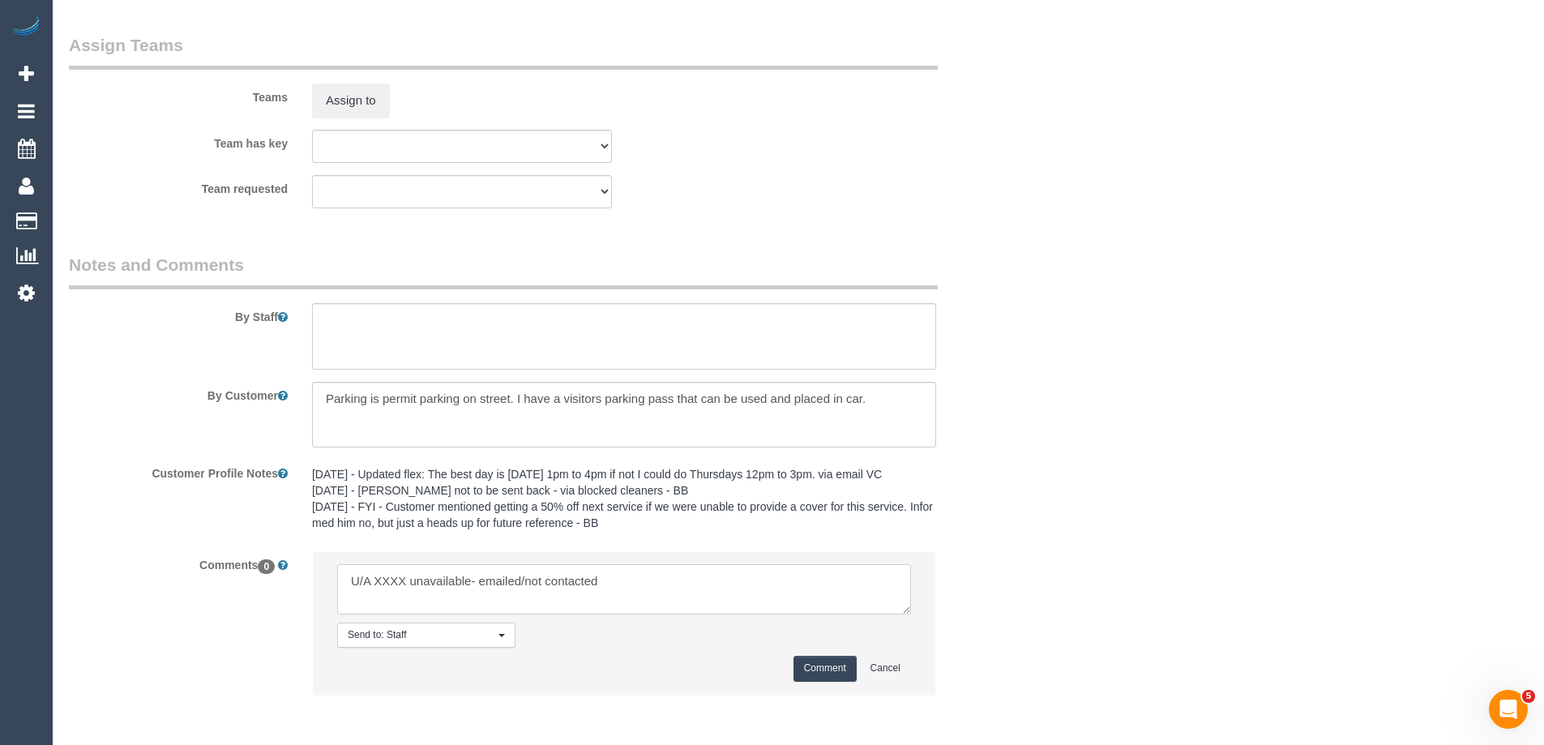
click at [387, 578] on textarea at bounding box center [624, 589] width 574 height 50
paste textarea "Lilian Placido"
drag, startPoint x: 560, startPoint y: 583, endPoint x: 758, endPoint y: 588, distance: 197.8
click at [756, 588] on textarea at bounding box center [624, 589] width 574 height 50
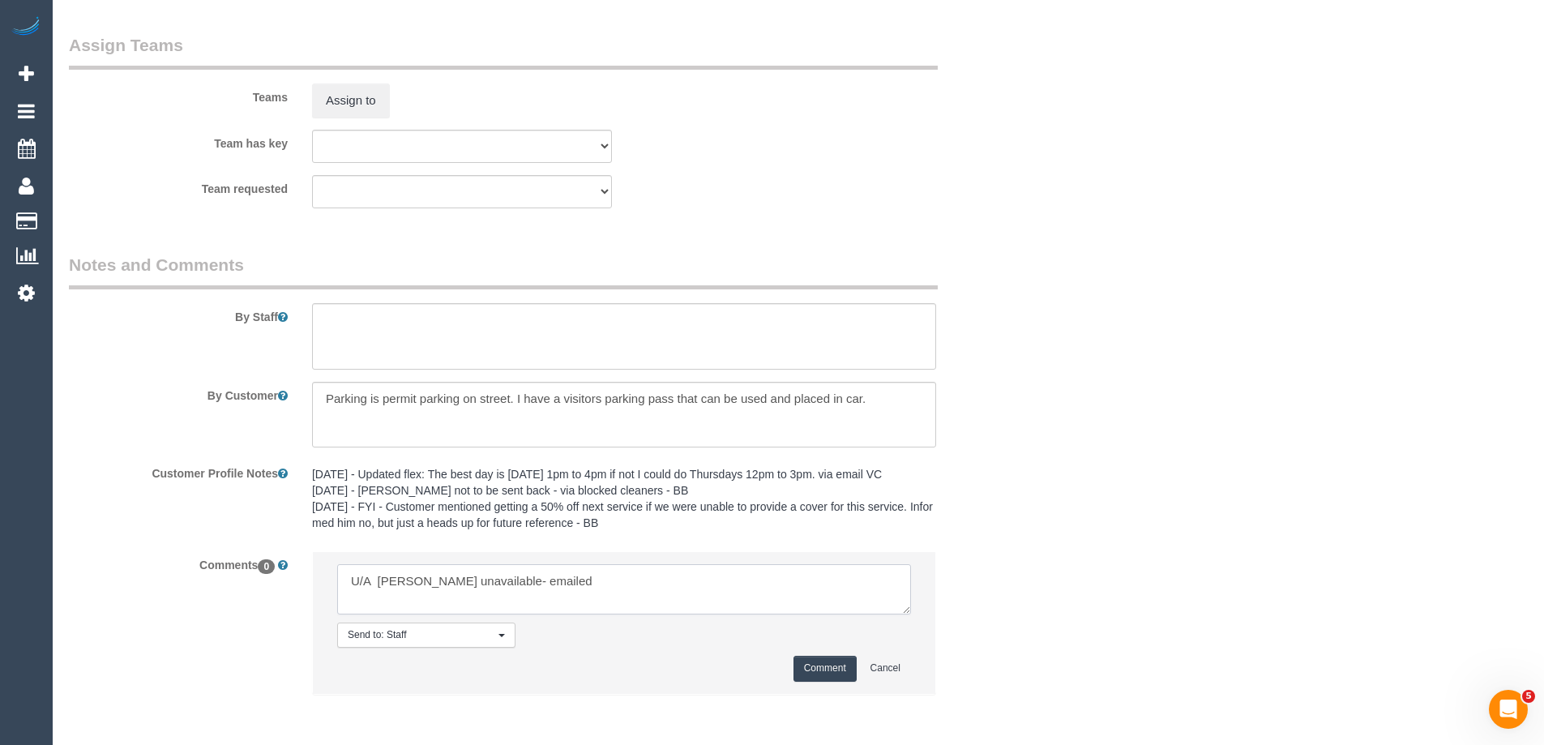
type textarea "U/A Lilian Placido unavailable- emailed"
click at [835, 665] on button "Comment" at bounding box center [824, 668] width 63 height 25
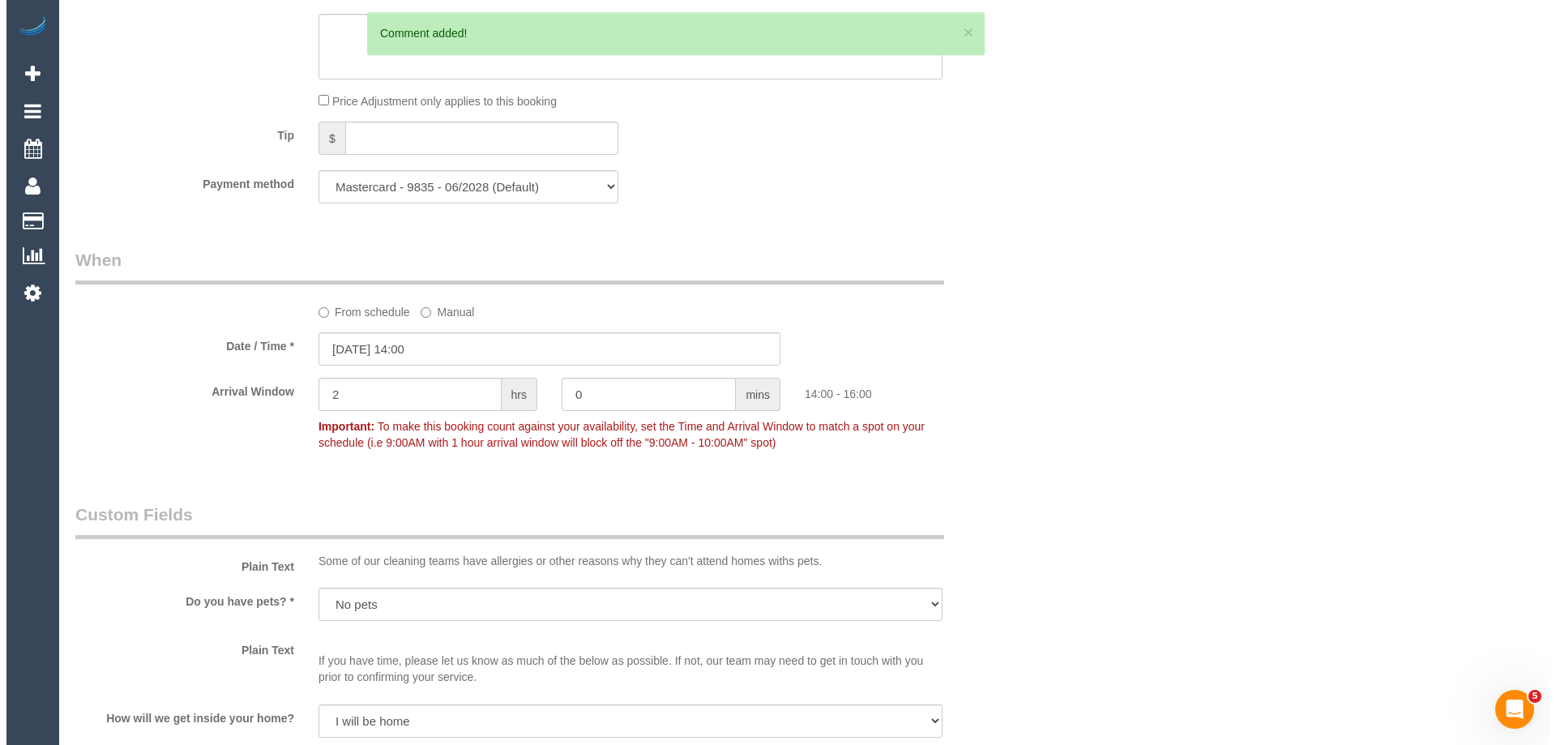
scroll to position [0, 0]
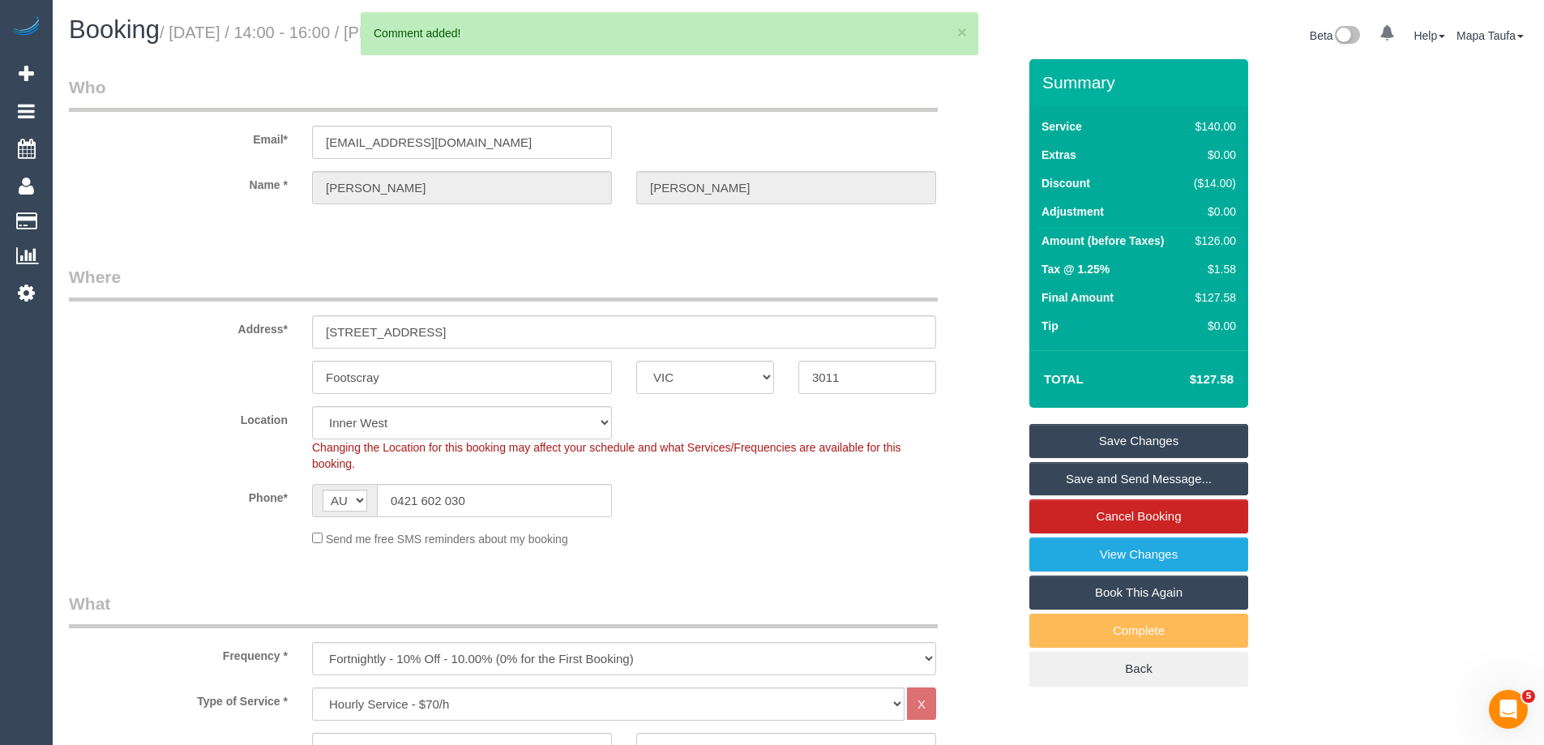
click at [1077, 440] on link "Save Changes" at bounding box center [1138, 441] width 219 height 34
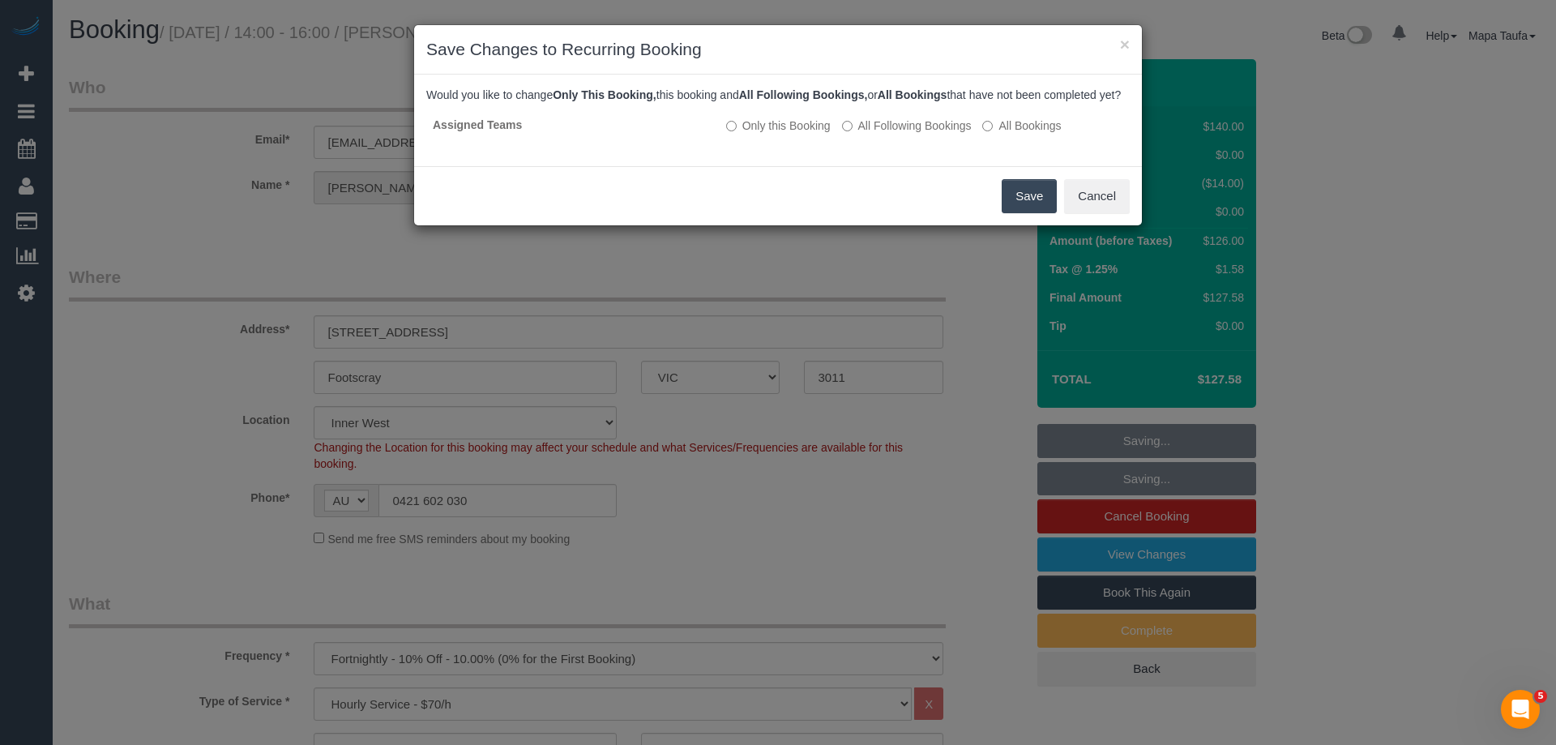
drag, startPoint x: 1009, startPoint y: 213, endPoint x: 976, endPoint y: 215, distance: 33.3
click at [1011, 213] on button "Save" at bounding box center [1029, 196] width 55 height 34
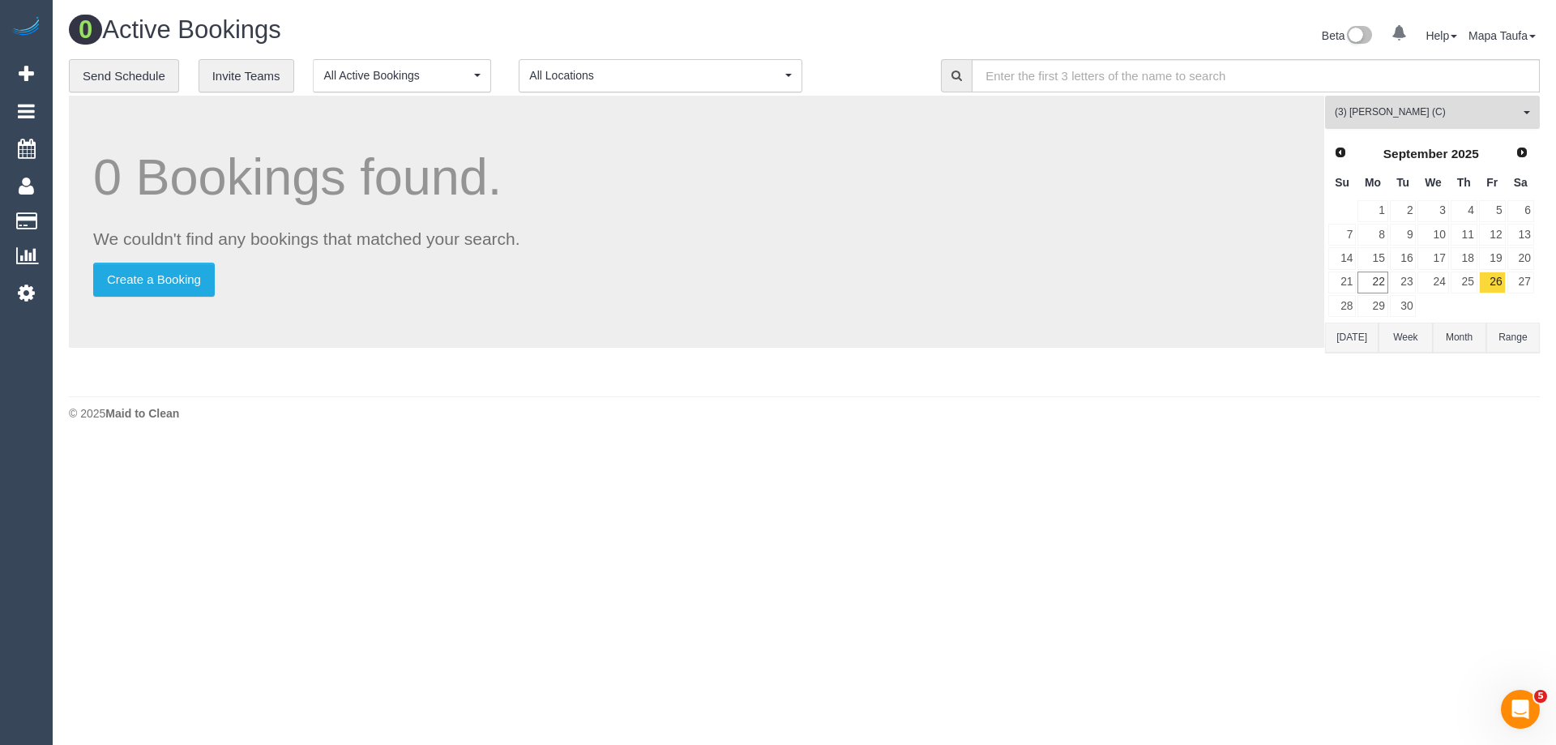
click at [1419, 105] on button "(3) Lilian Placido (C) All Teams" at bounding box center [1432, 112] width 215 height 33
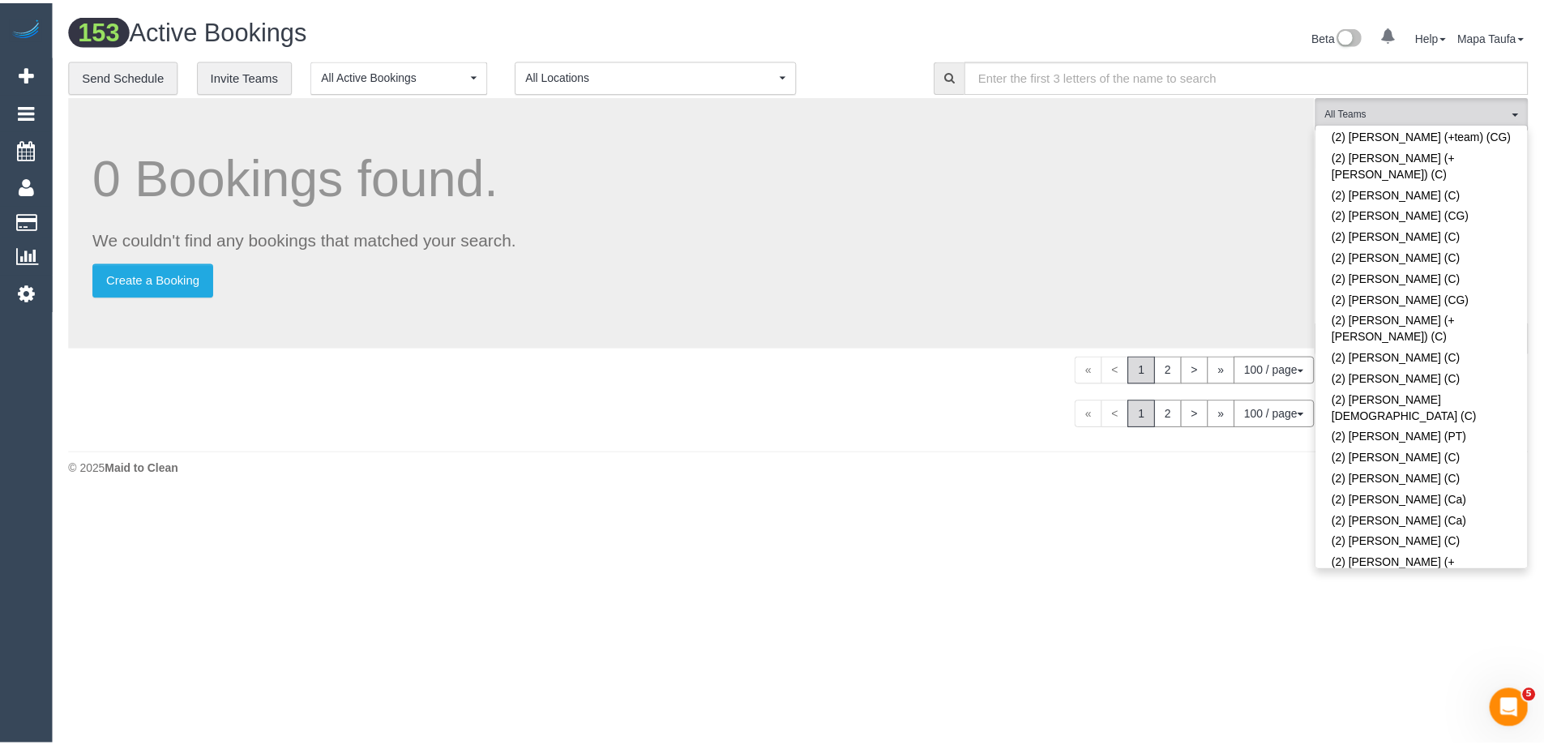
scroll to position [3853, 0]
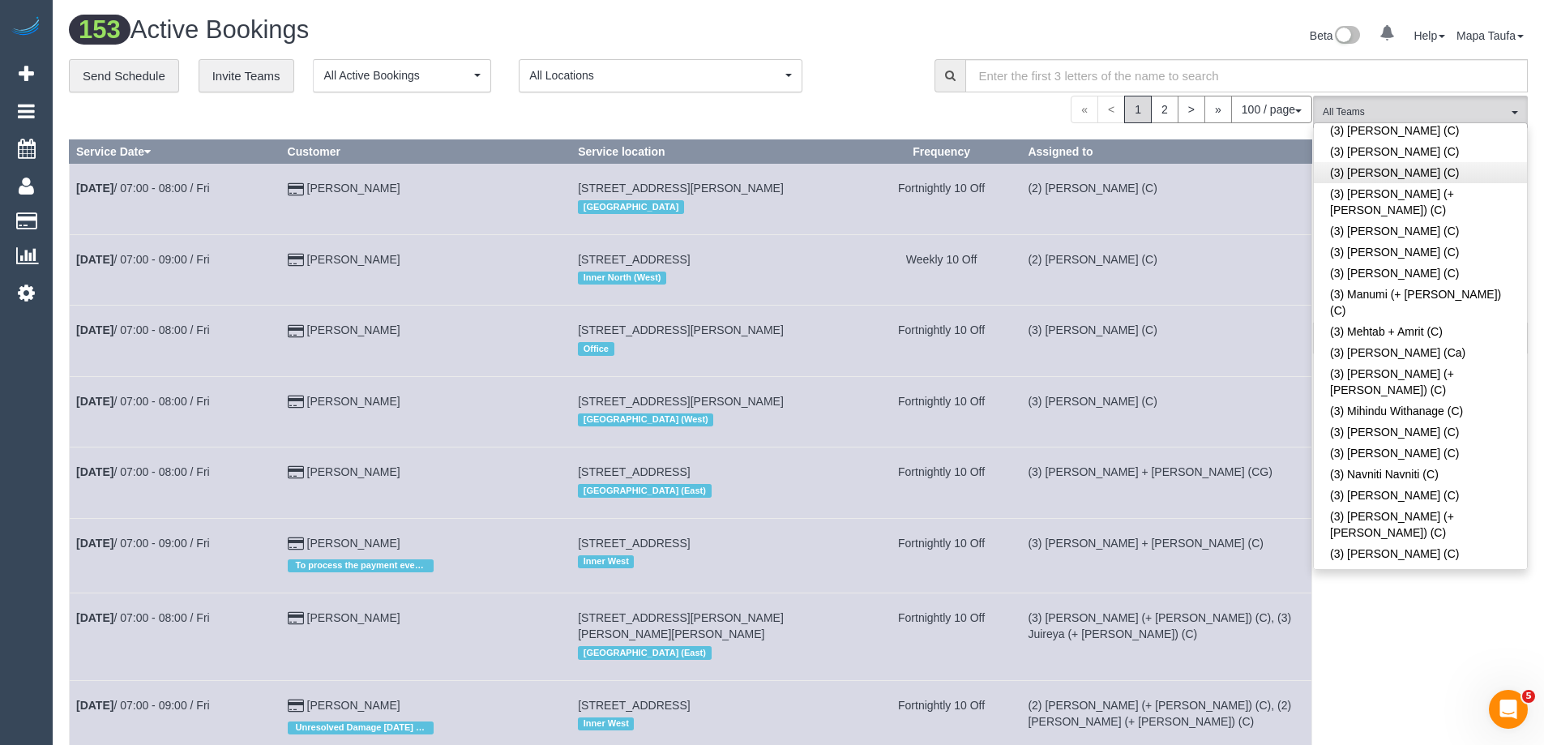
click at [903, 90] on div "**********" at bounding box center [489, 76] width 841 height 34
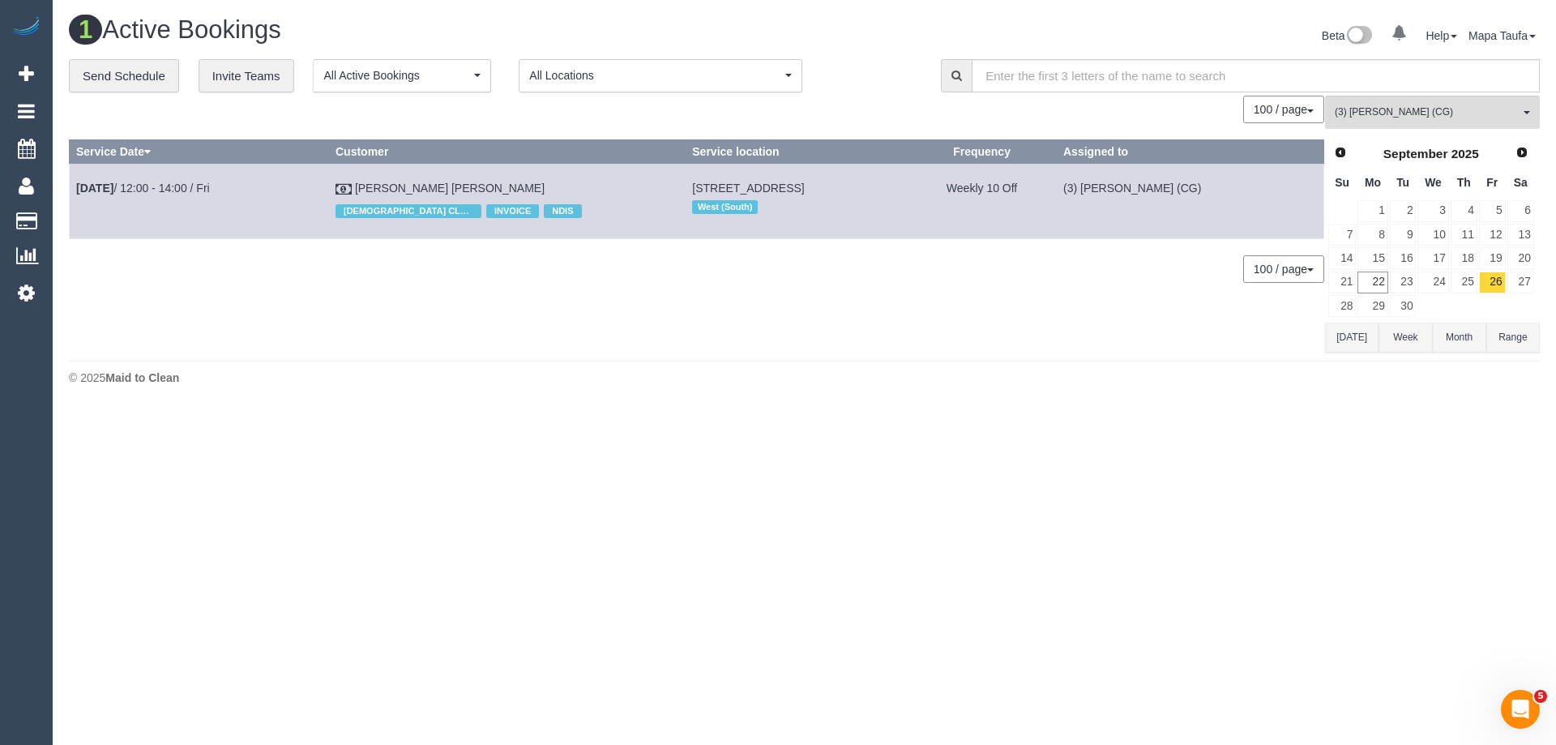
click at [1347, 336] on button "Today" at bounding box center [1351, 338] width 53 height 30
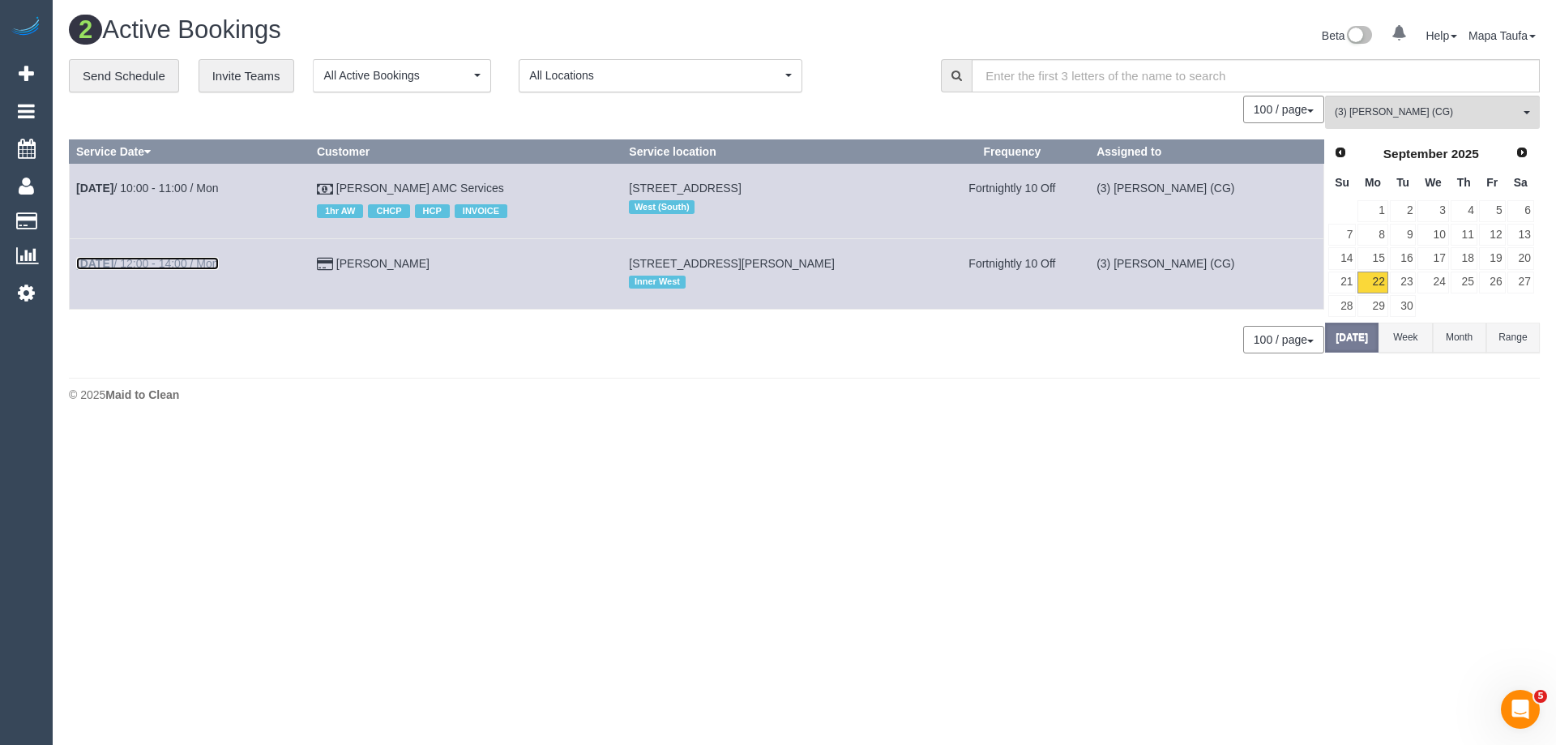
click at [173, 263] on link "Sep 22nd / 12:00 - 14:00 / Mon" at bounding box center [147, 263] width 143 height 13
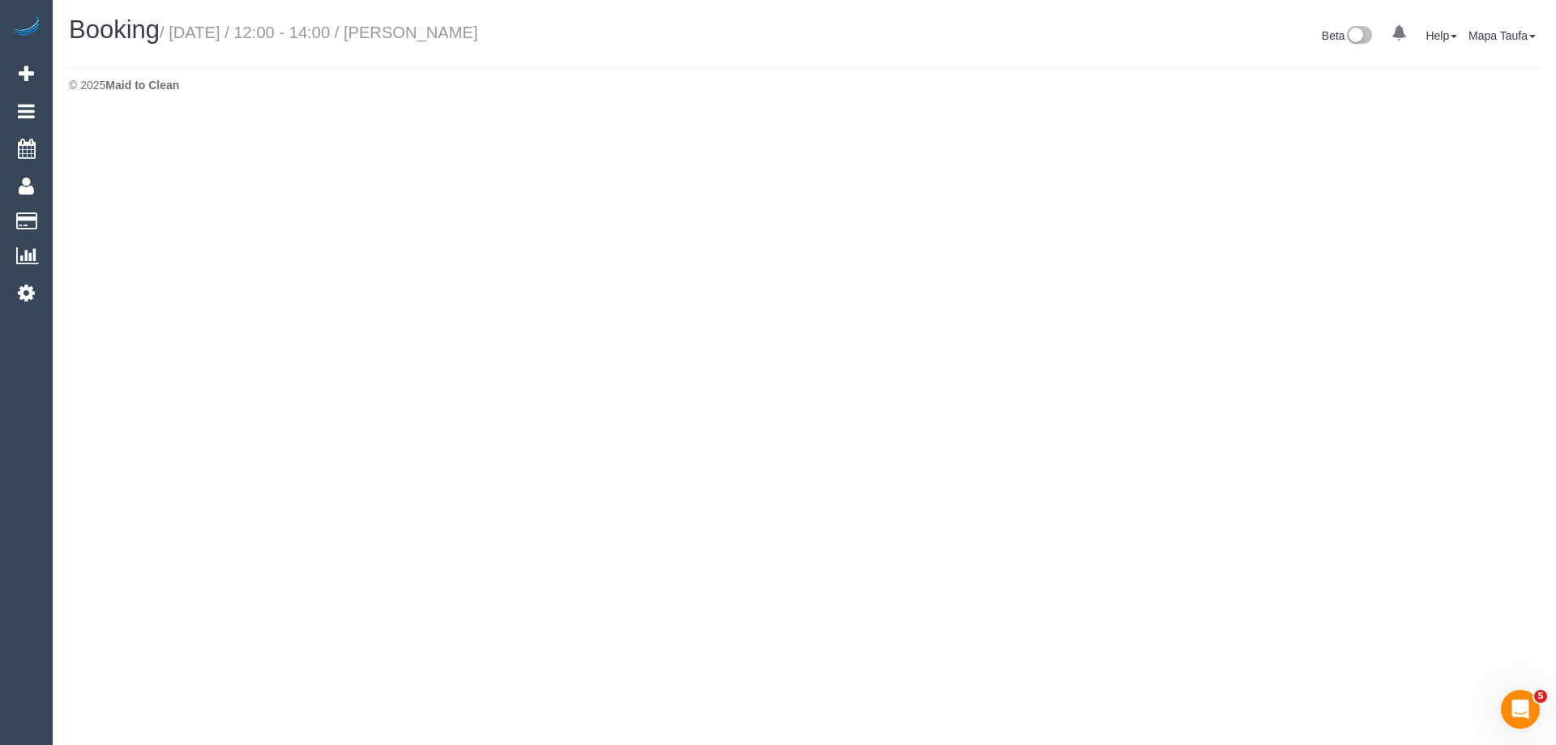
select select "VIC"
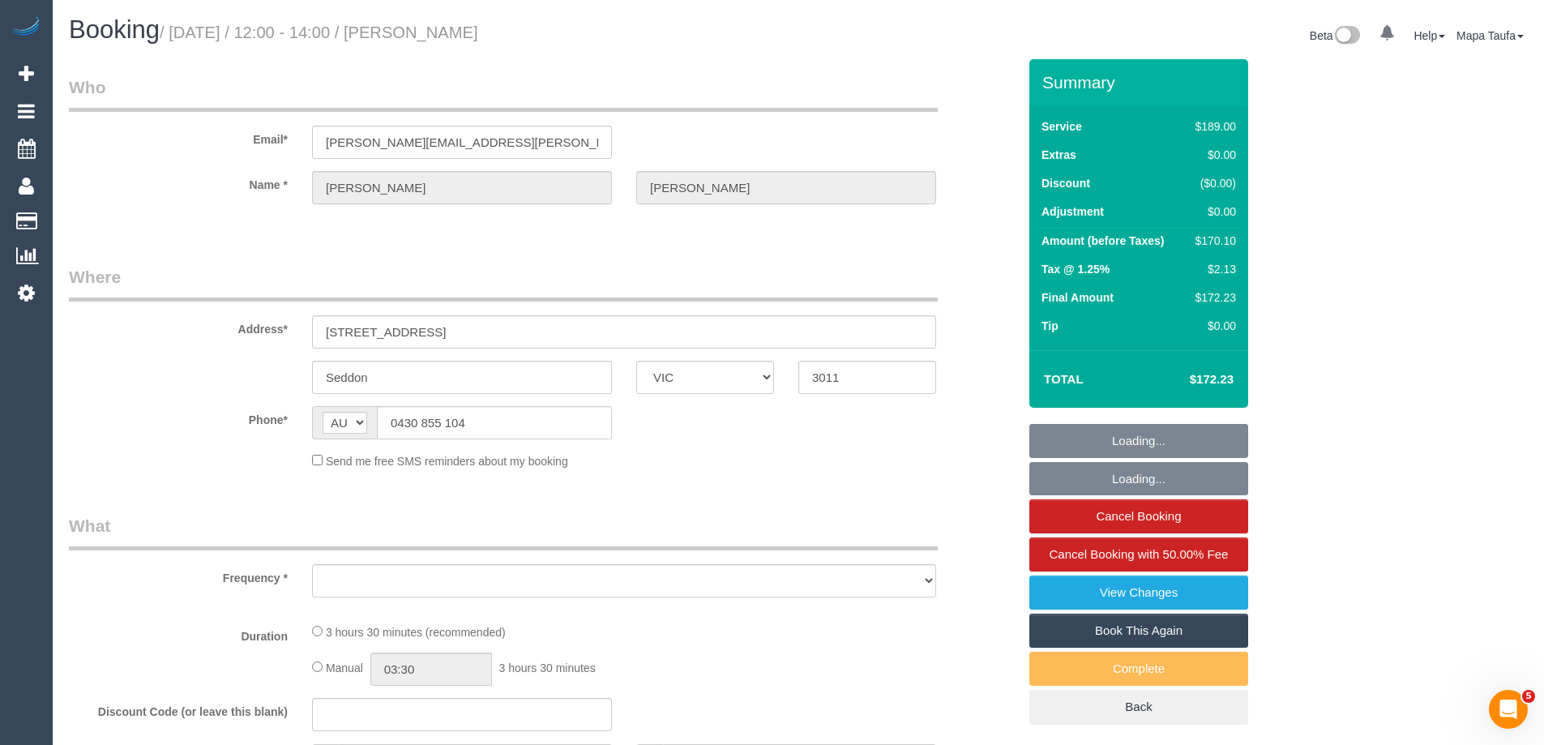
select select "object:6886"
select select "string:stripe-pm_1RmmNC2GScqysDRVuMf5ycV1"
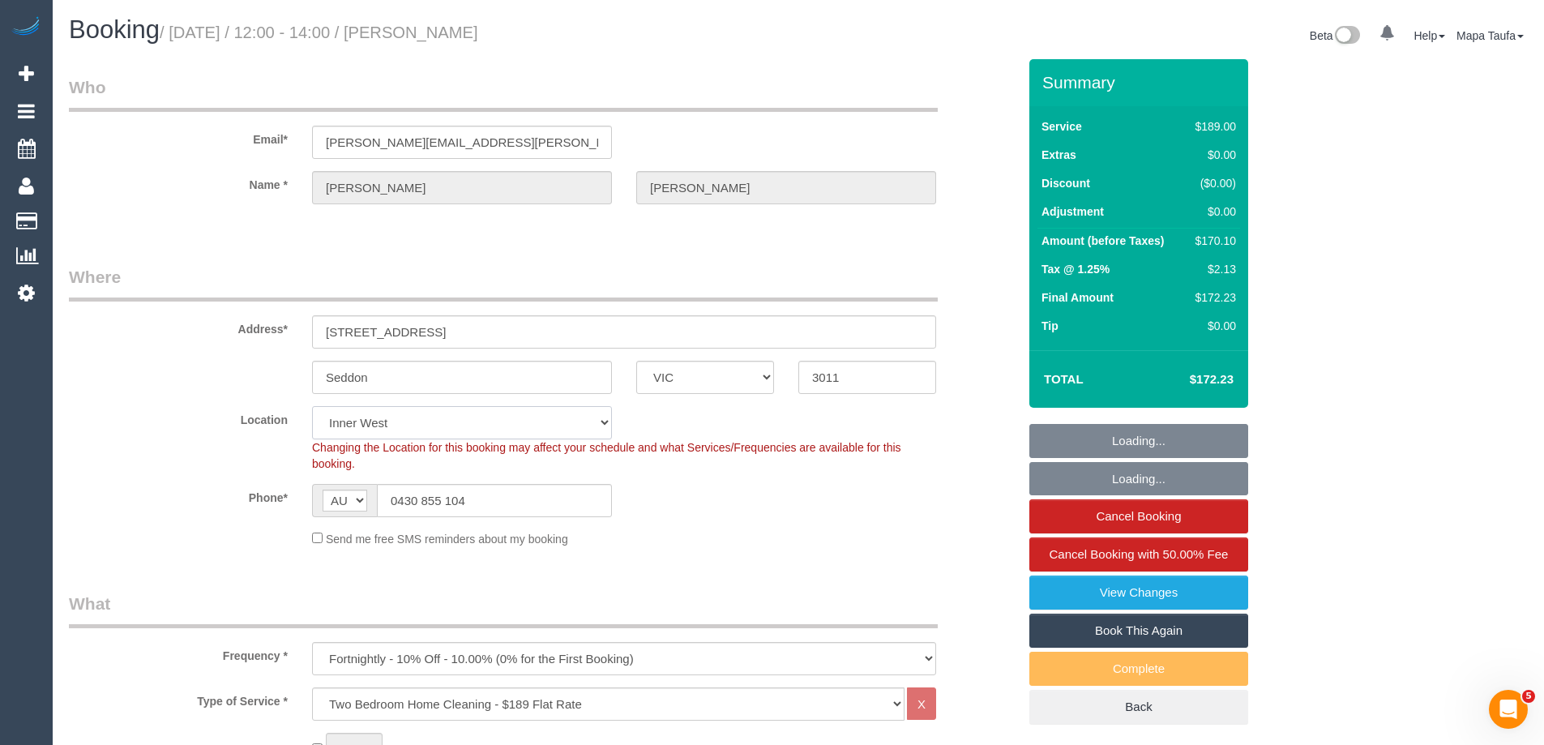
click at [482, 435] on select "Office City East (North) East (South) Inner East Inner North (East) Inner North…" at bounding box center [462, 422] width 300 height 33
drag, startPoint x: 482, startPoint y: 435, endPoint x: 491, endPoint y: 475, distance: 40.7
click at [482, 435] on select "Office City East (North) East (South) Inner East Inner North (East) Inner North…" at bounding box center [462, 422] width 300 height 33
select select "number:28"
select select "number:14"
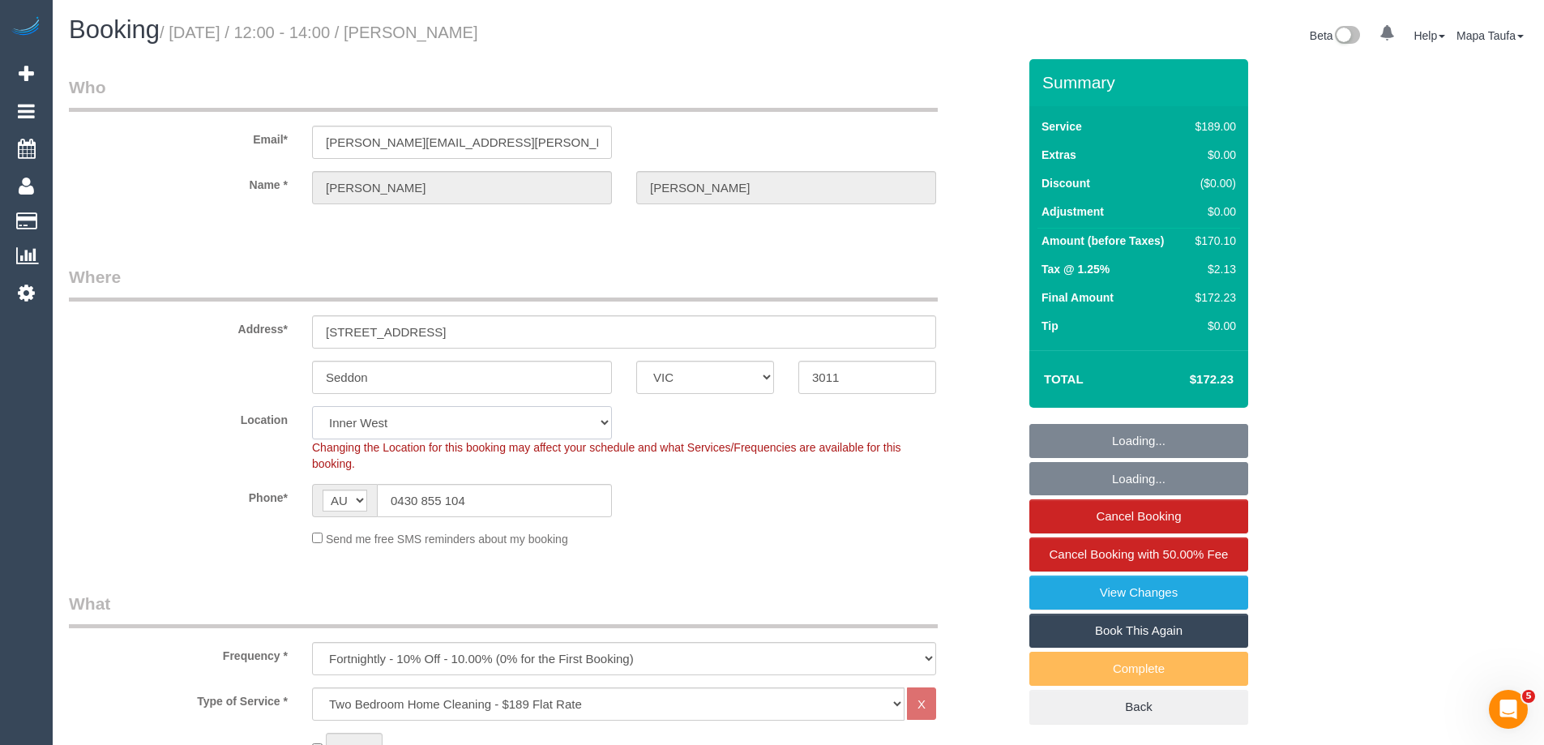
select select "number:19"
select select "number:36"
select select "number:35"
select select "number:12"
select select "object:7837"
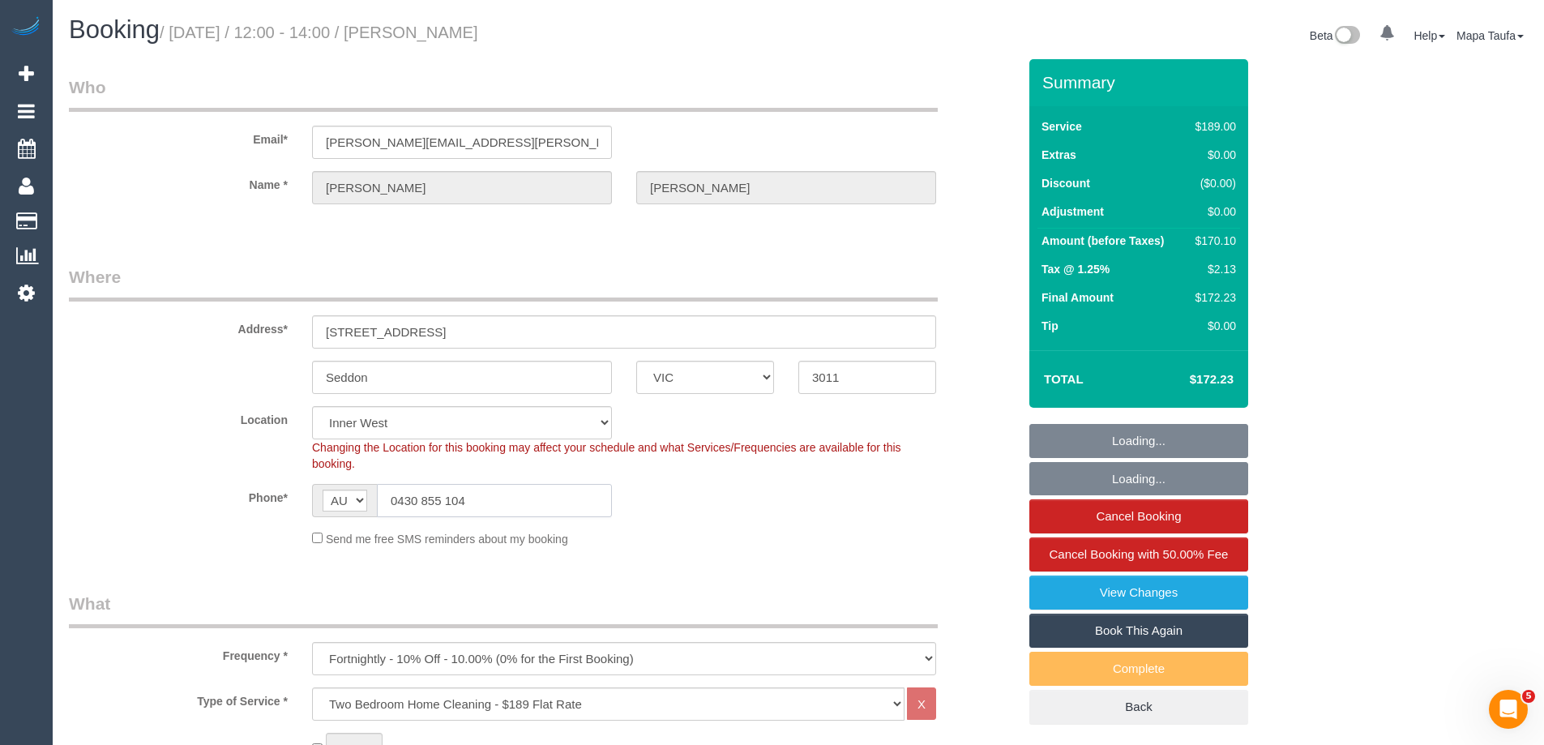
click at [489, 496] on input "0430 855 104" at bounding box center [494, 500] width 235 height 33
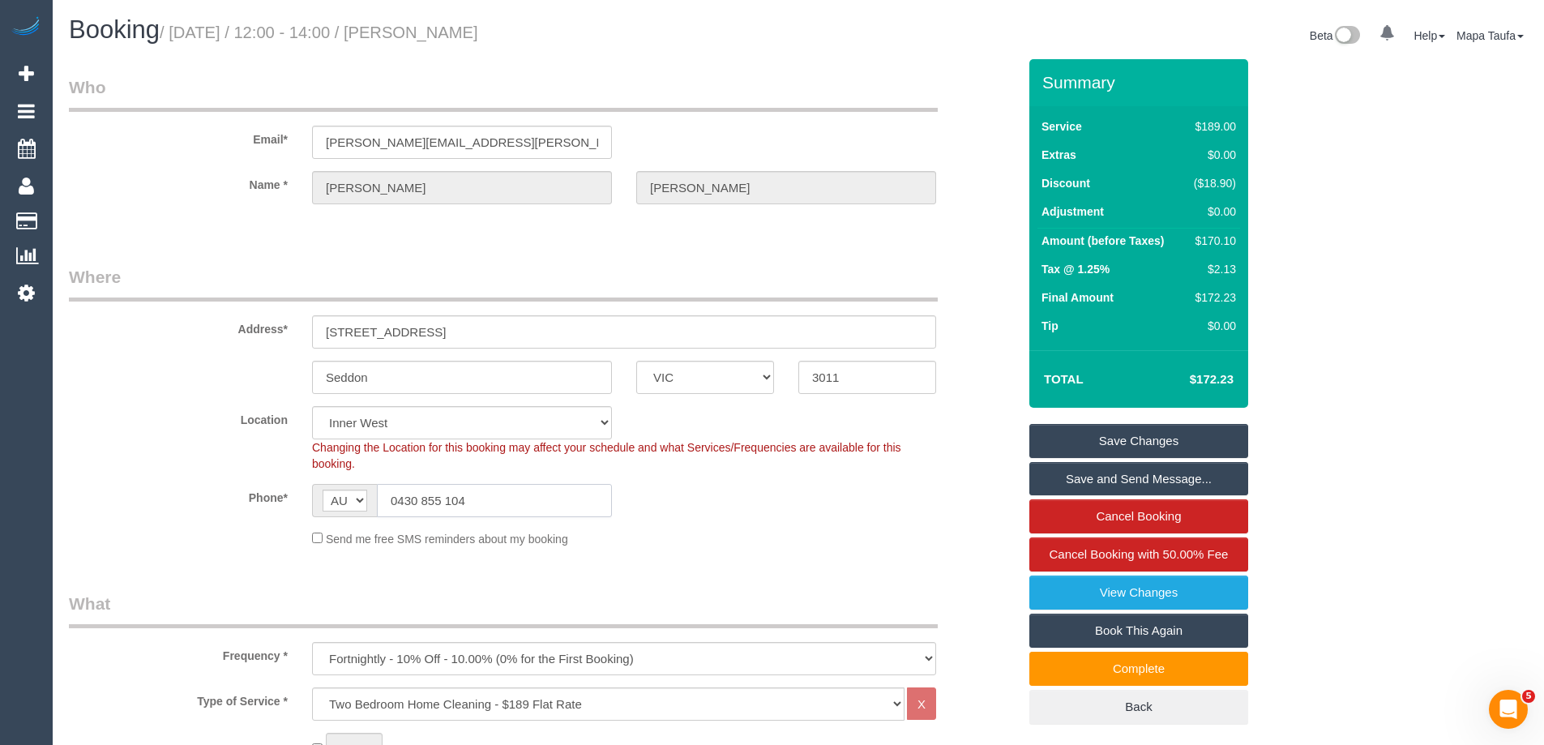
click at [471, 492] on input "0430 855 104" at bounding box center [494, 500] width 235 height 33
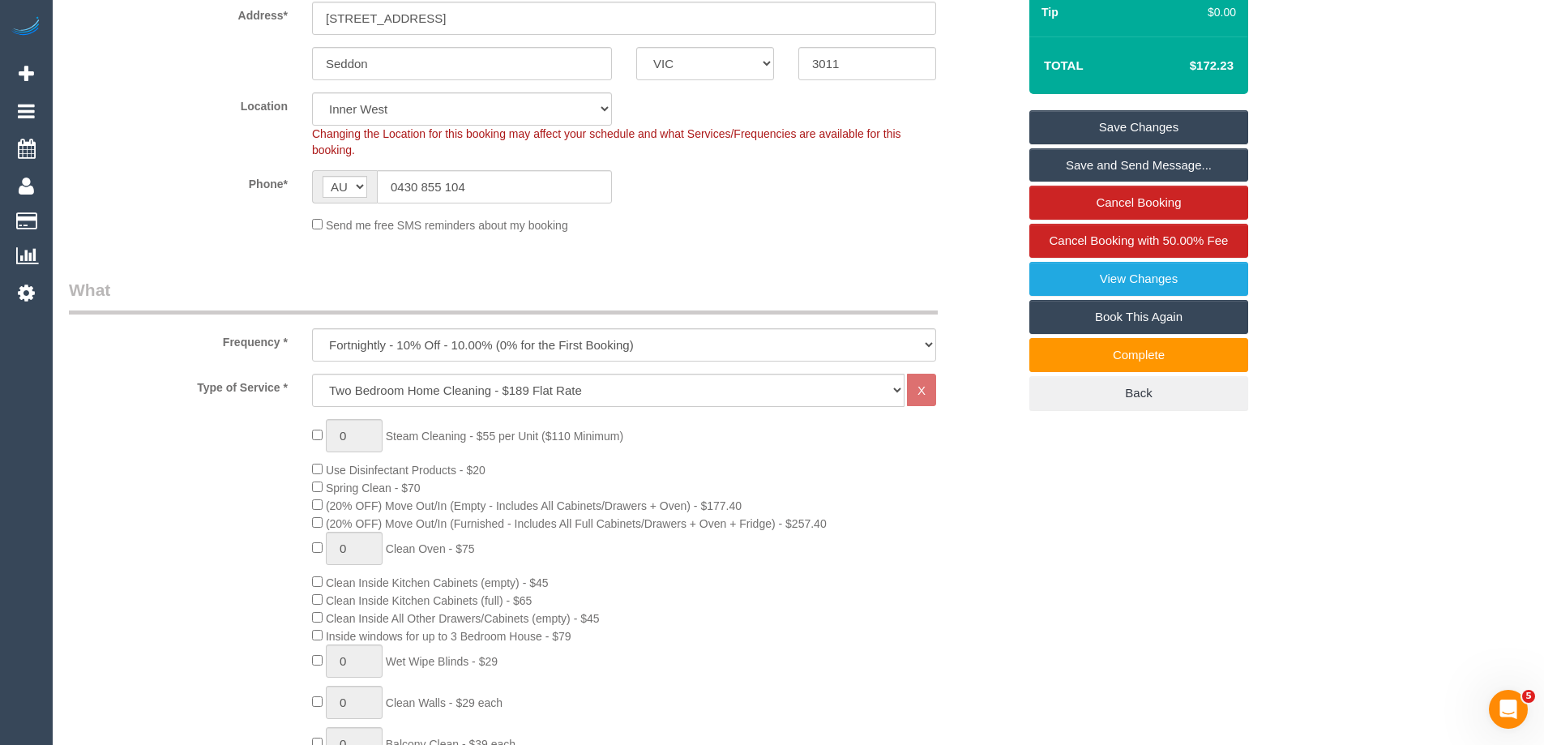
scroll to position [324, 0]
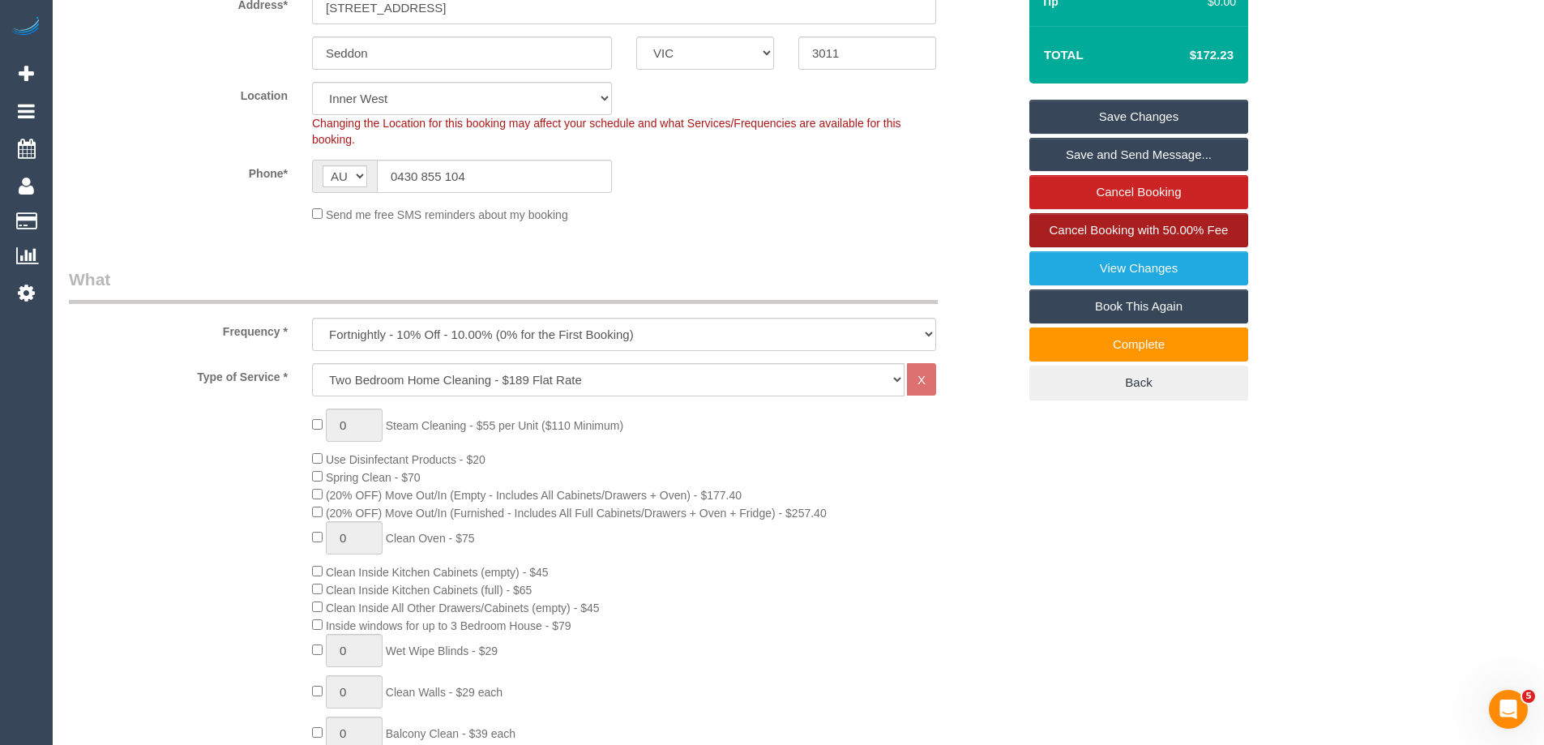
click at [1086, 229] on span "Cancel Booking with 50.00% Fee" at bounding box center [1139, 230] width 179 height 14
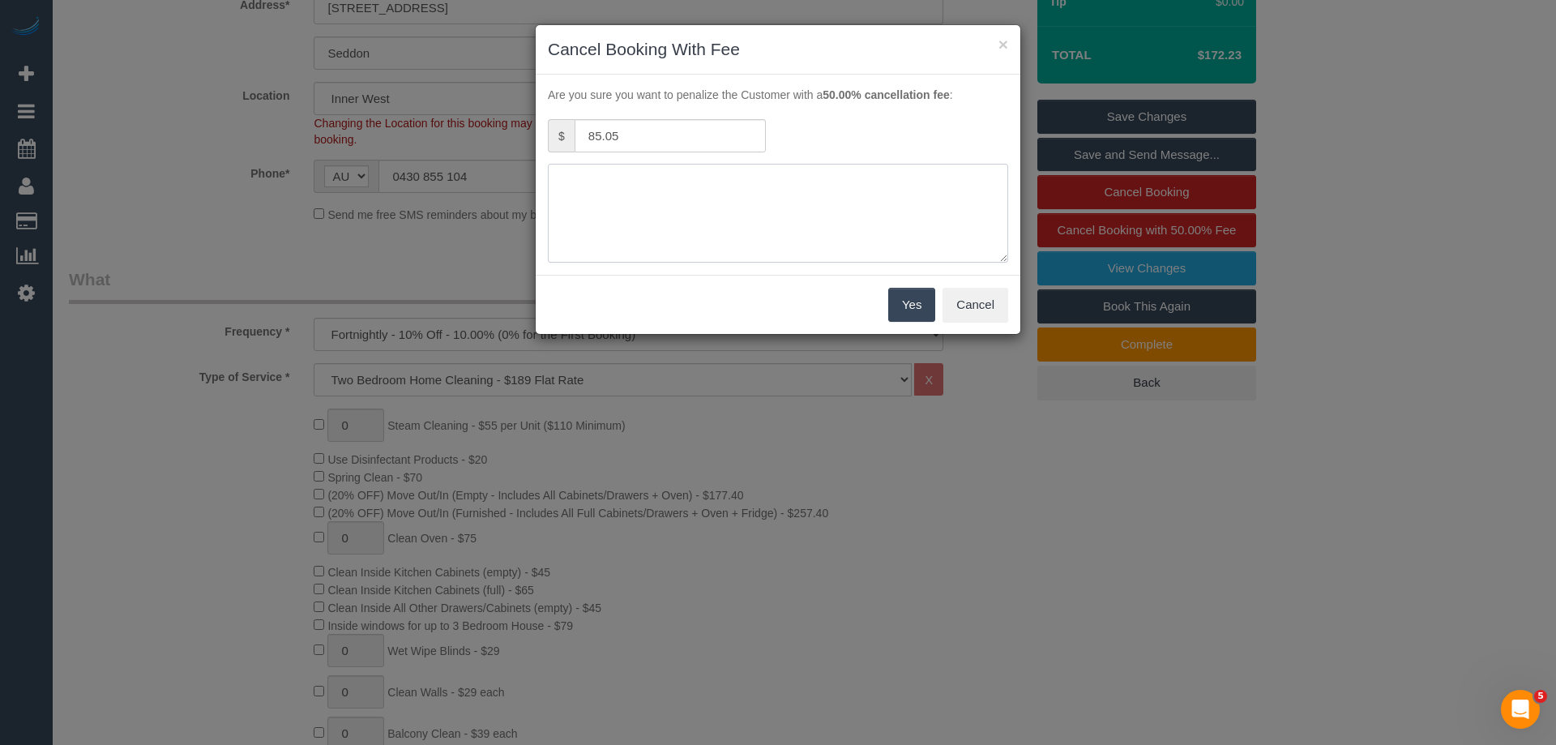
click at [615, 193] on textarea at bounding box center [778, 213] width 460 height 99
type textarea "no access - called and text x2 via phone -MT"
click at [904, 293] on button "Yes" at bounding box center [911, 305] width 47 height 34
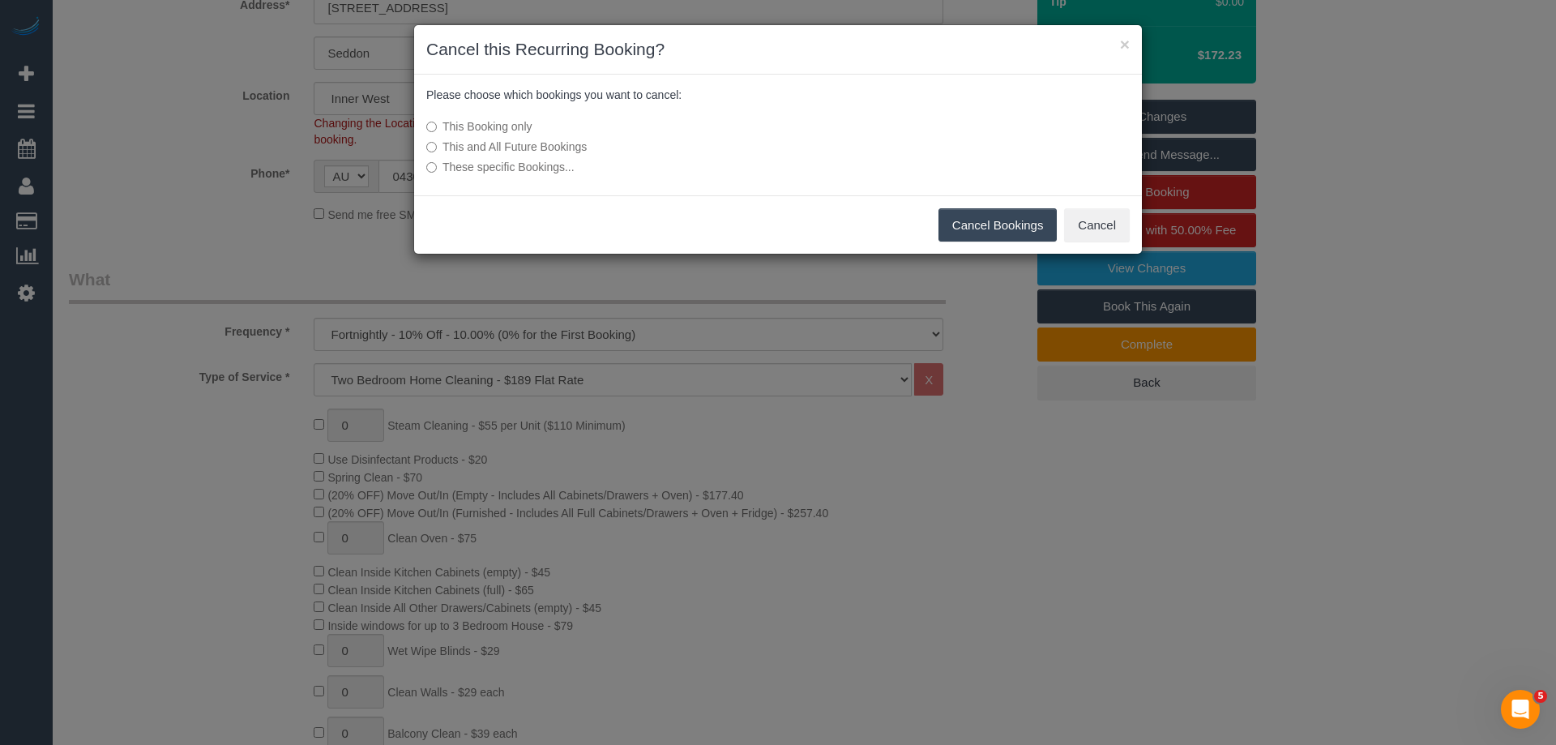
click at [1008, 218] on button "Cancel Bookings" at bounding box center [997, 225] width 119 height 34
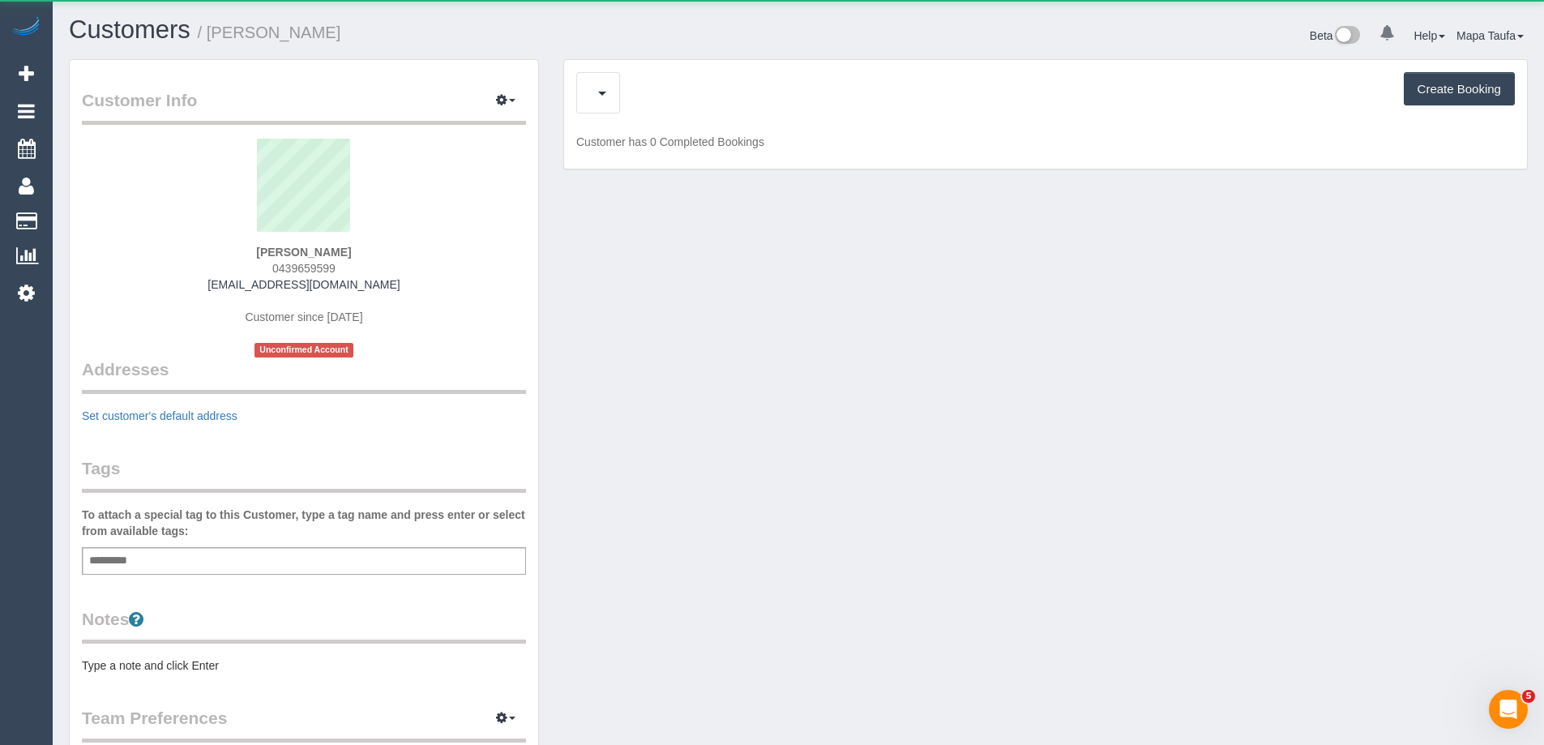
click at [643, 87] on div "Upcoming Bookings (1) Cancelled Bookings (0) Charges (3) Create Booking" at bounding box center [1045, 92] width 938 height 41
click at [651, 92] on span "Completed Bookings (3)" at bounding box center [689, 93] width 199 height 20
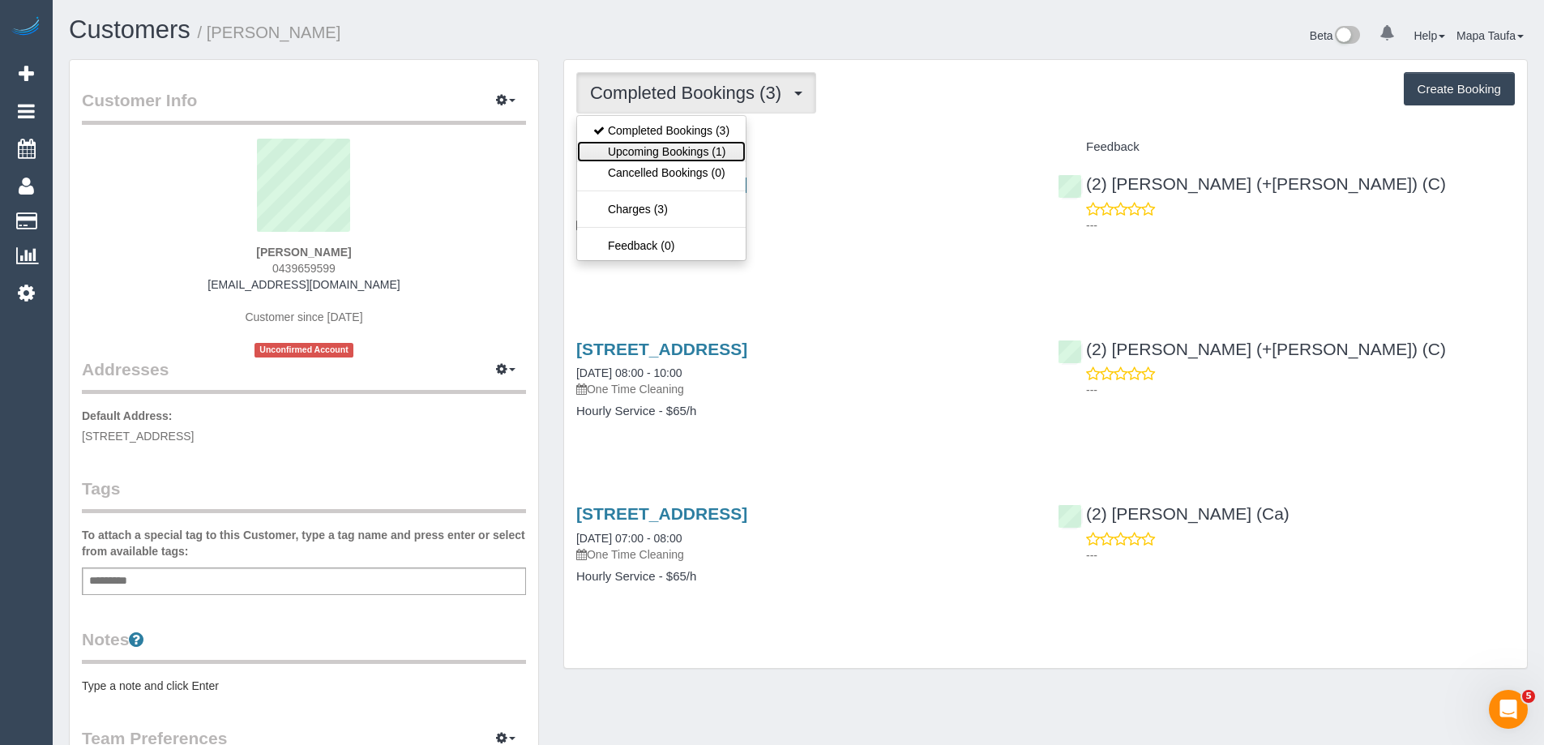
click at [686, 153] on link "Upcoming Bookings (1)" at bounding box center [661, 151] width 169 height 21
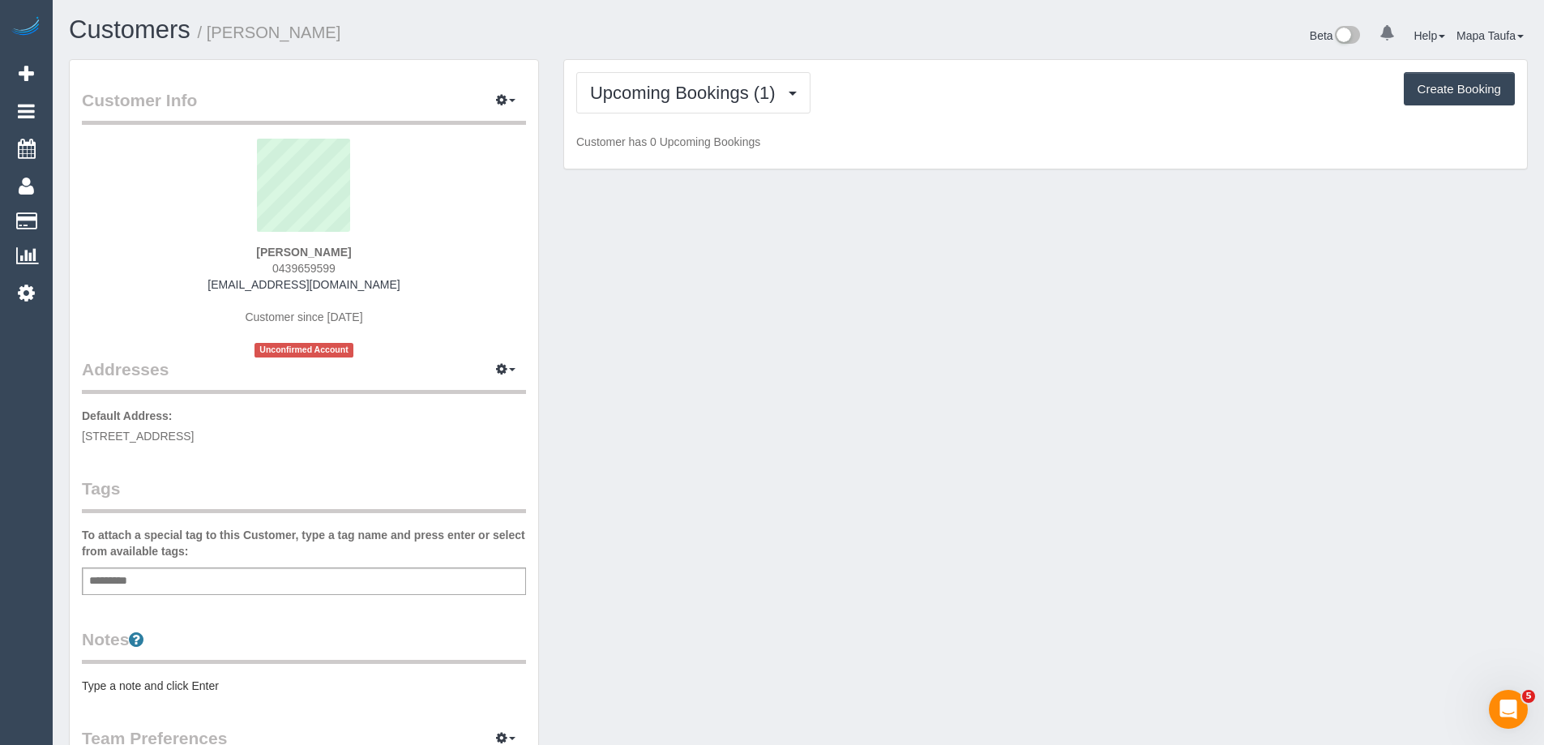
click at [990, 113] on div "Upcoming Bookings (1) Completed Bookings (3) Upcoming Bookings (1) Cancelled Bo…" at bounding box center [1045, 114] width 963 height 109
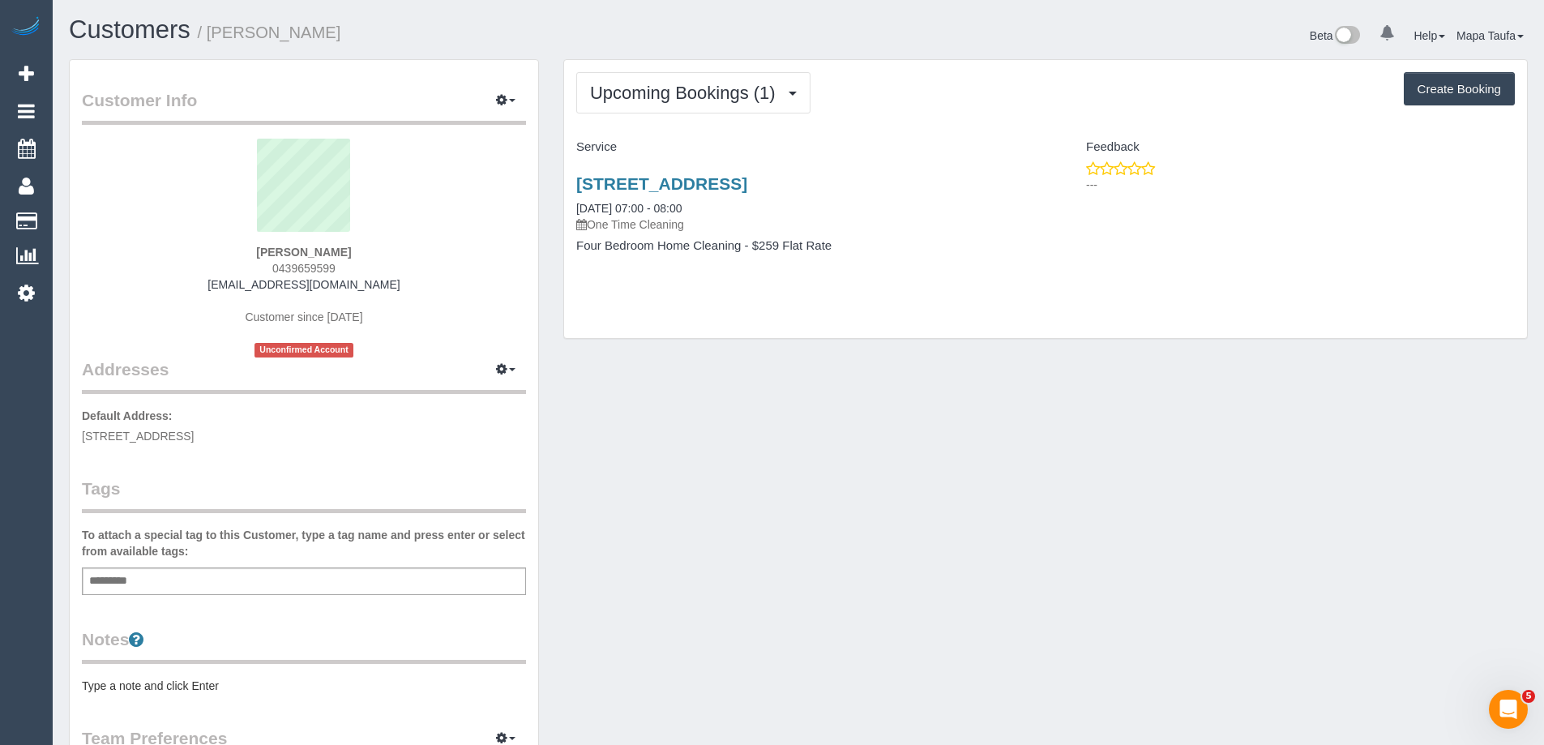
click at [968, 92] on div "Upcoming Bookings (1) Completed Bookings (3) Upcoming Bookings (1) Cancelled Bo…" at bounding box center [1045, 92] width 938 height 41
click at [747, 190] on link "[STREET_ADDRESS]" at bounding box center [661, 183] width 171 height 19
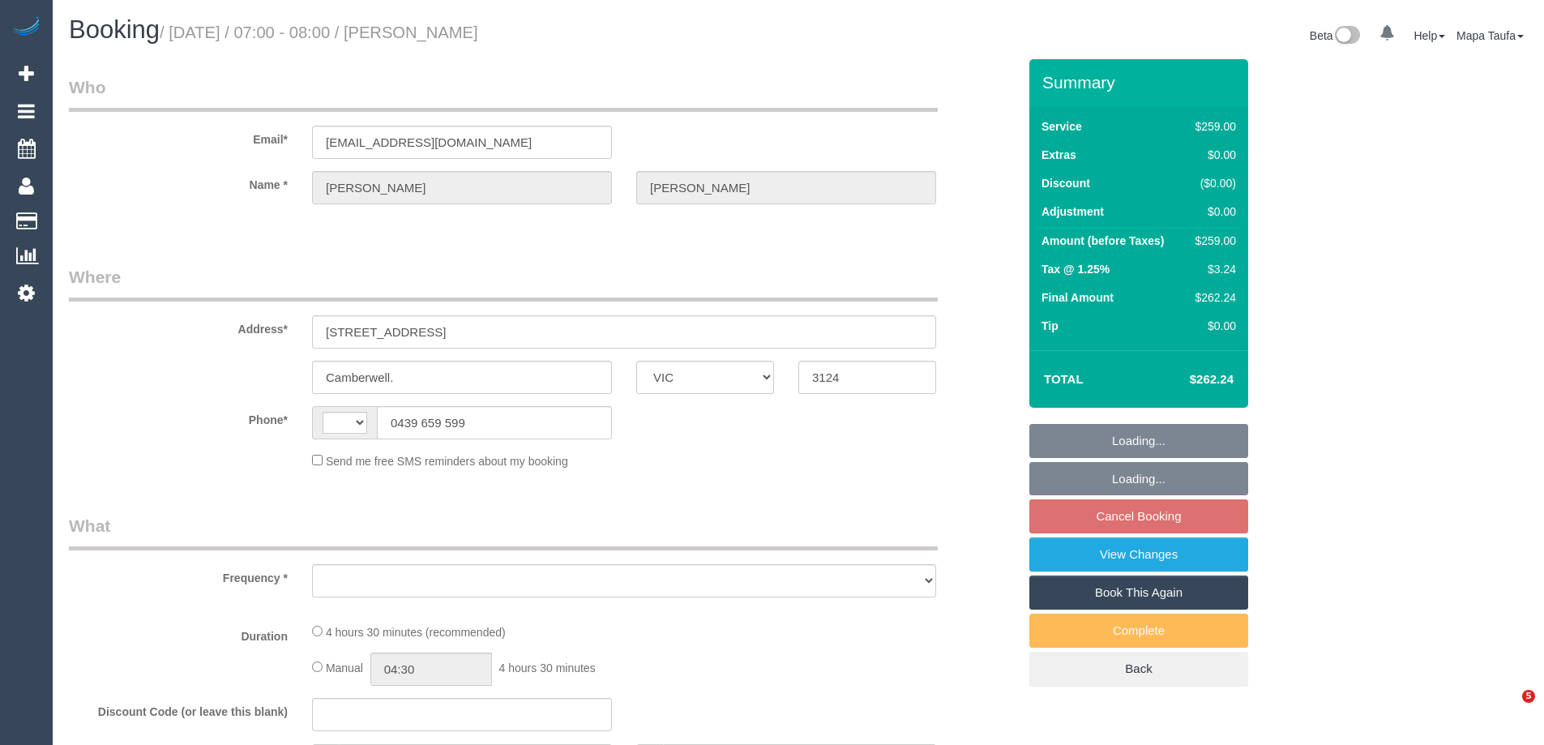
select select "VIC"
select select "string:AU"
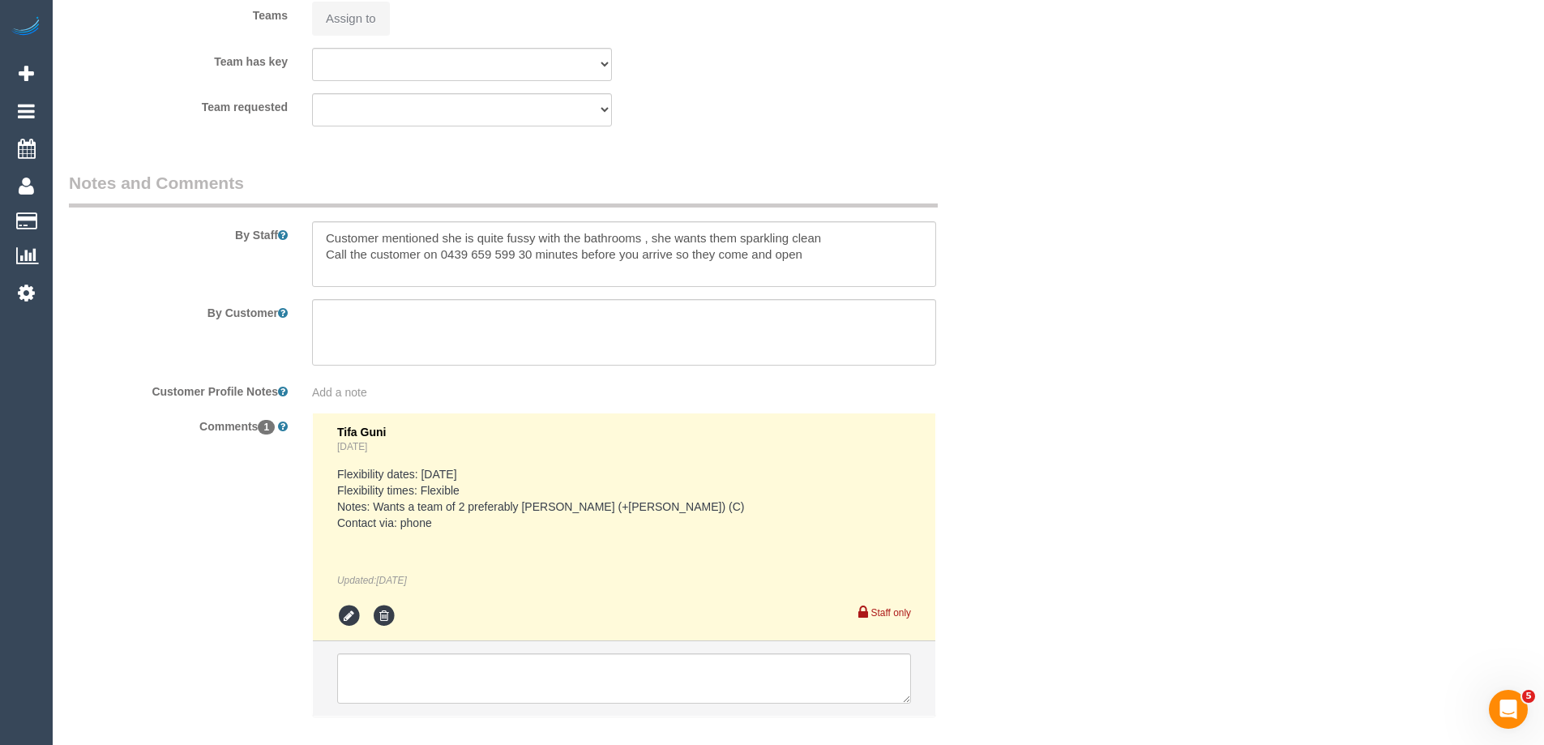
select select "object:546"
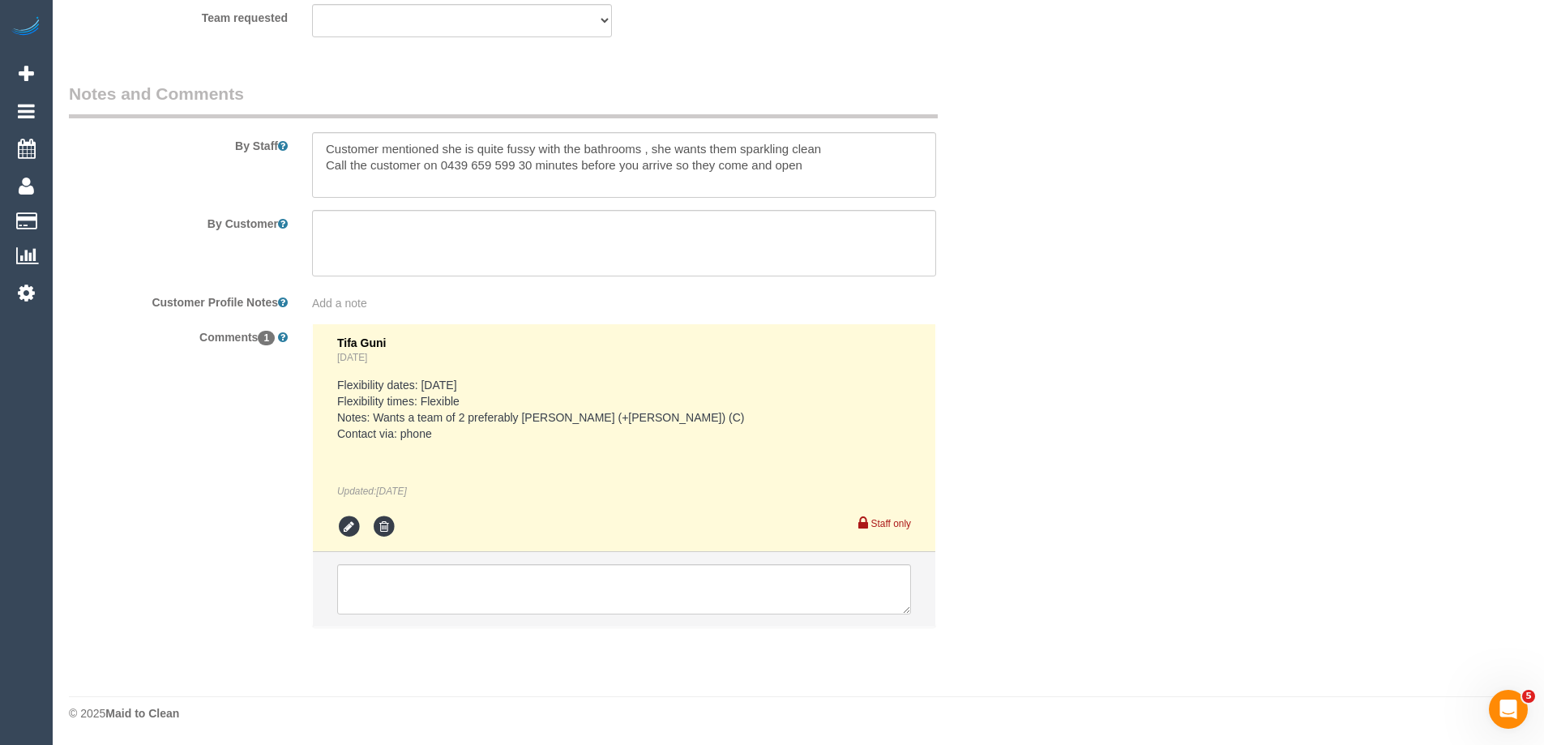
select select "string:stripe-pm_1Na8Cf2GScqysDRVwMJ17Hvo"
select select "number:28"
select select "number:14"
select select "number:19"
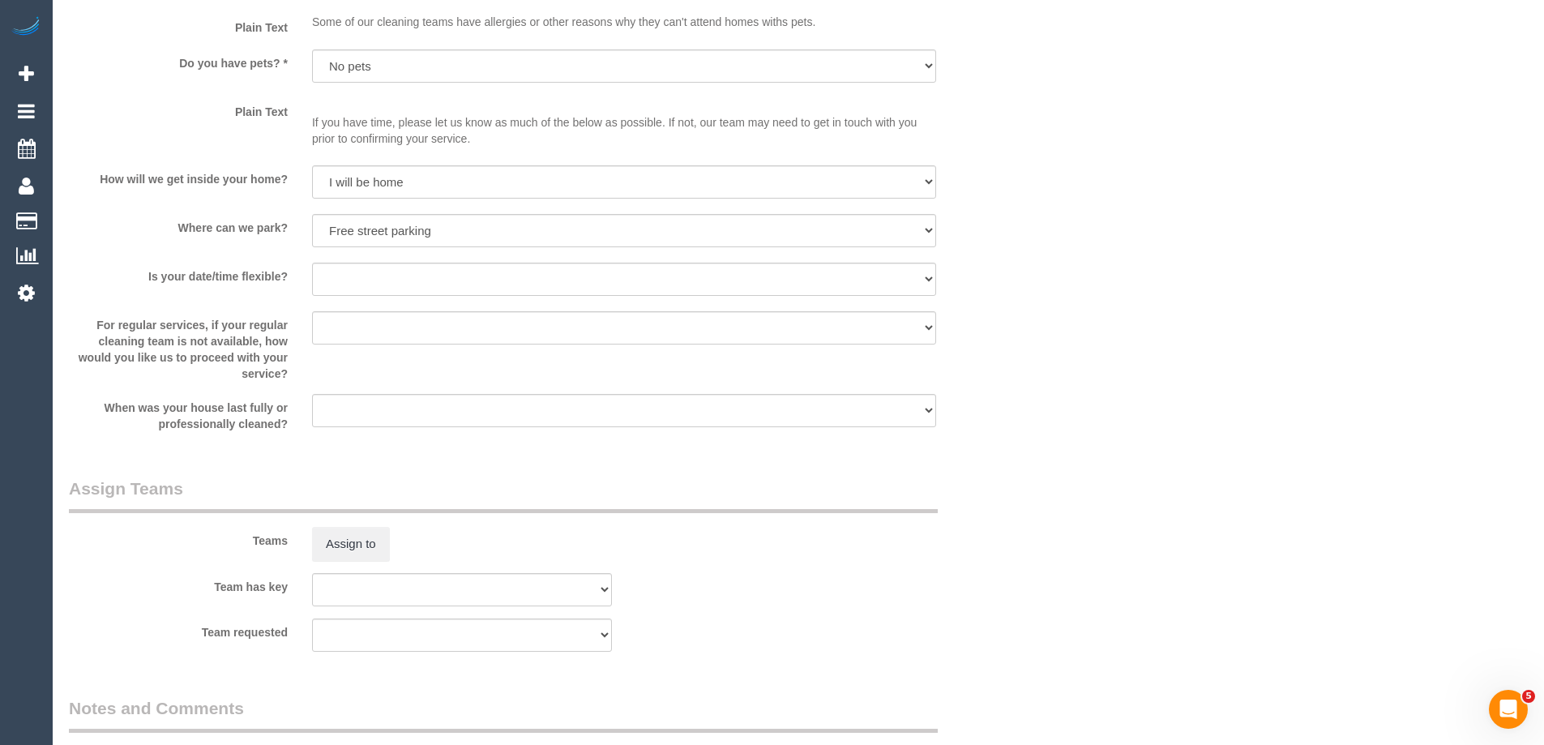
select select "object:1431"
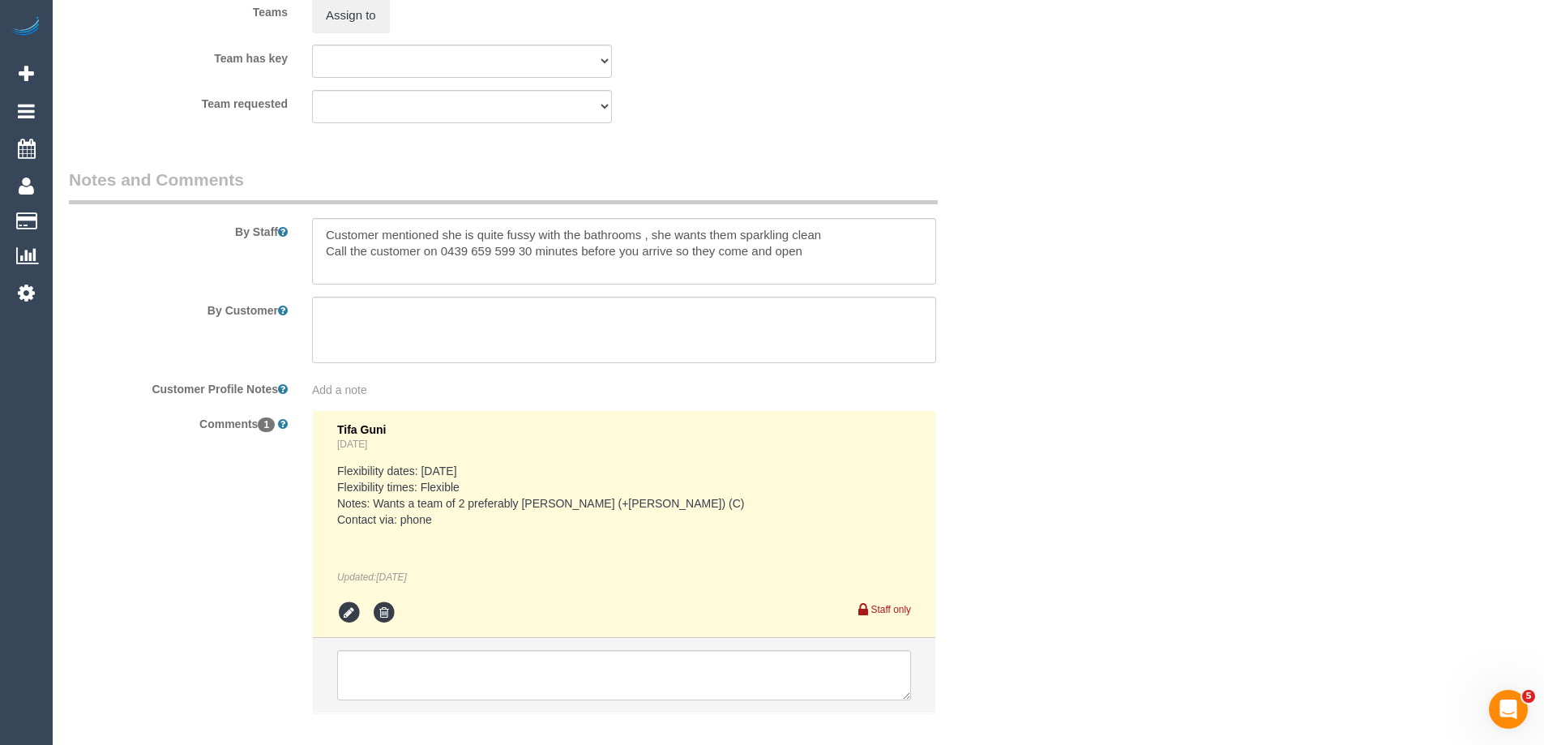
select select "spot1"
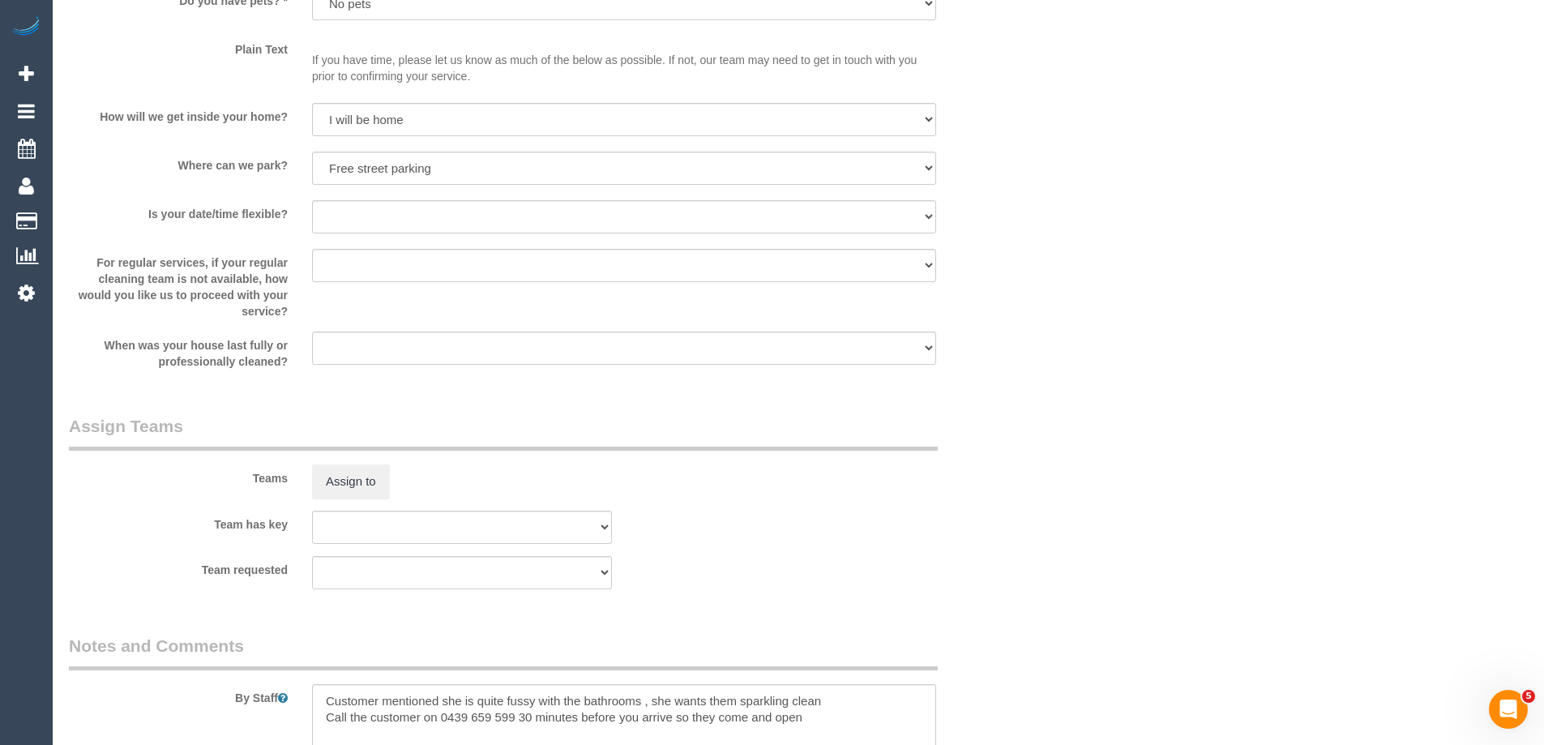
scroll to position [2221, 0]
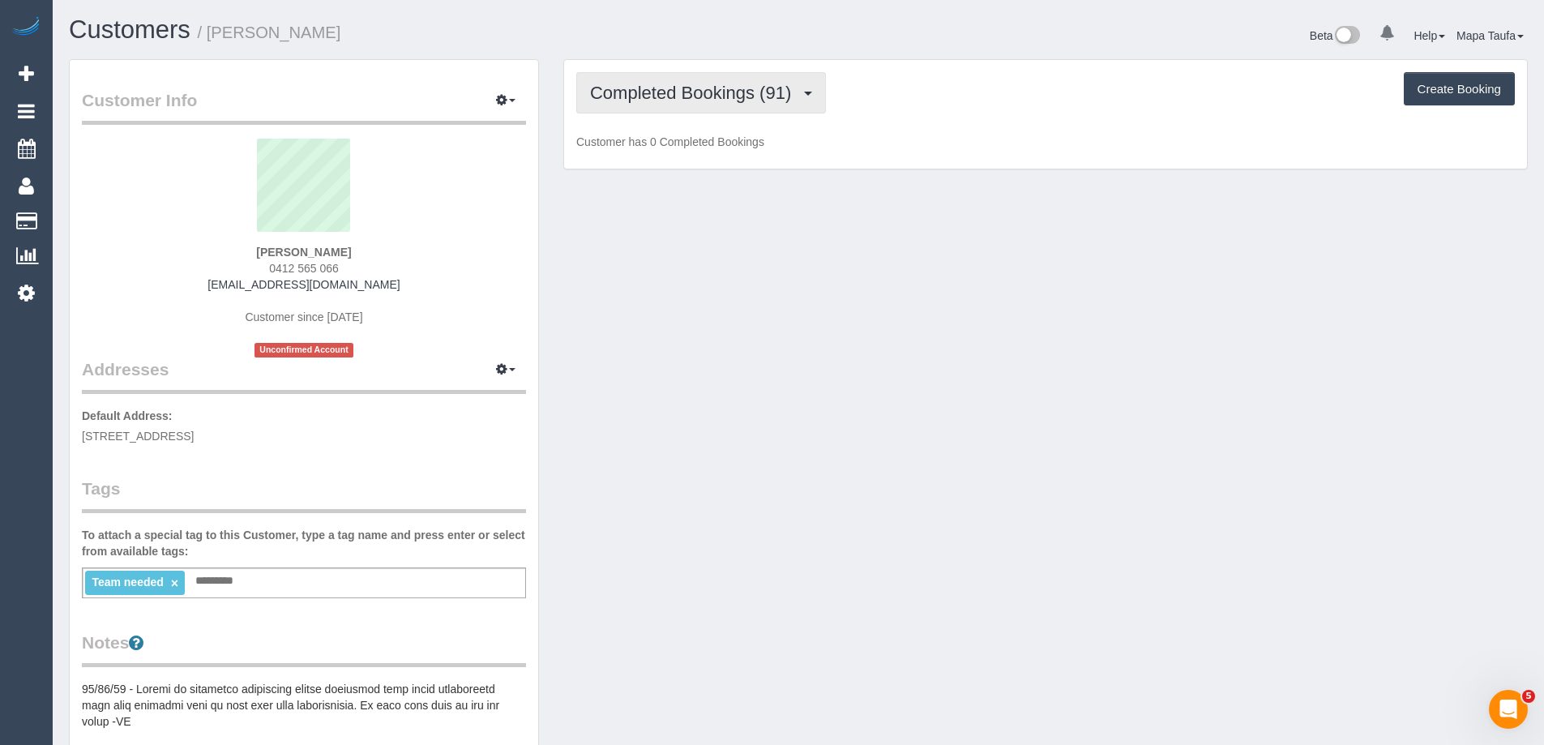
click at [735, 83] on span "Completed Bookings (91)" at bounding box center [694, 93] width 209 height 20
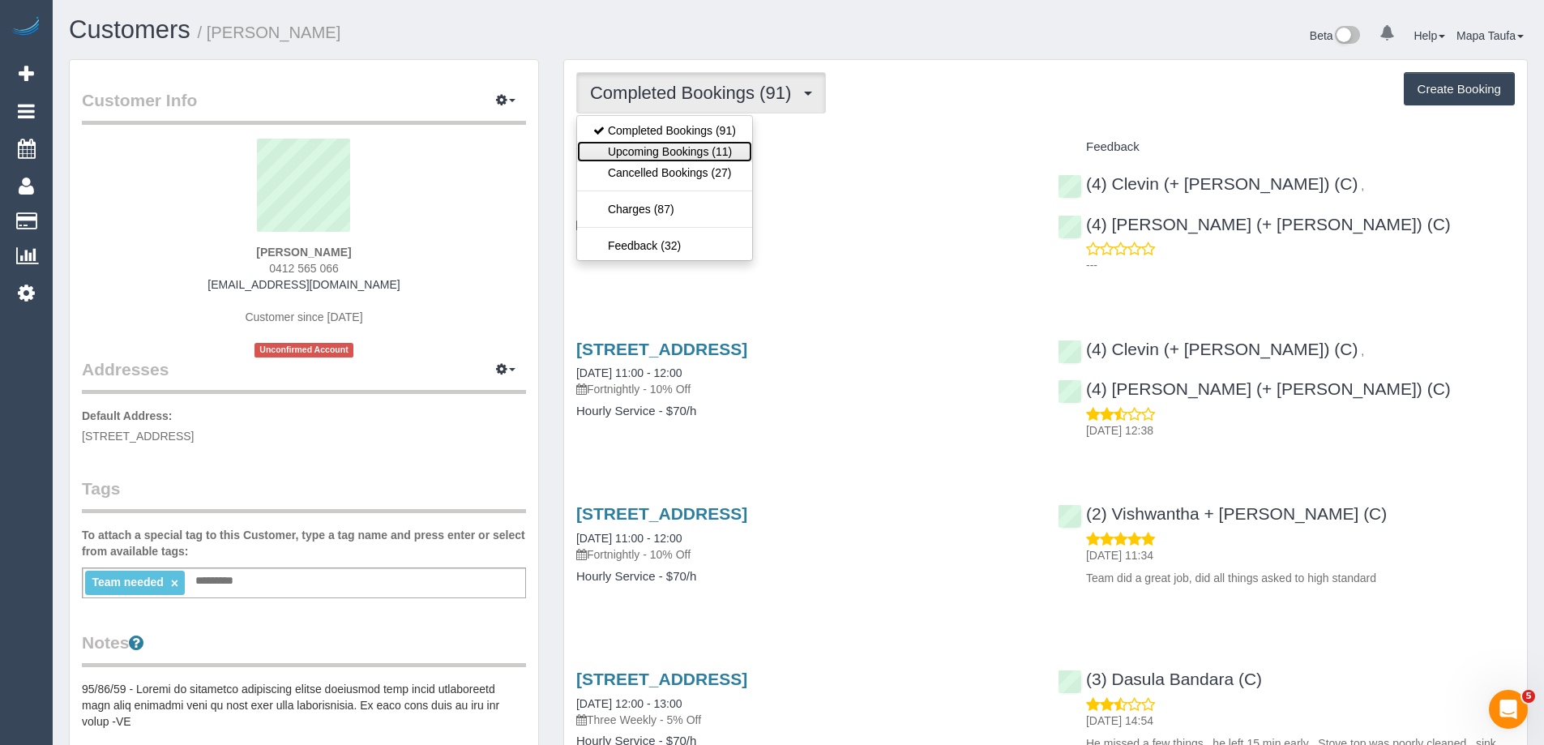
click at [710, 155] on link "Upcoming Bookings (11)" at bounding box center [664, 151] width 175 height 21
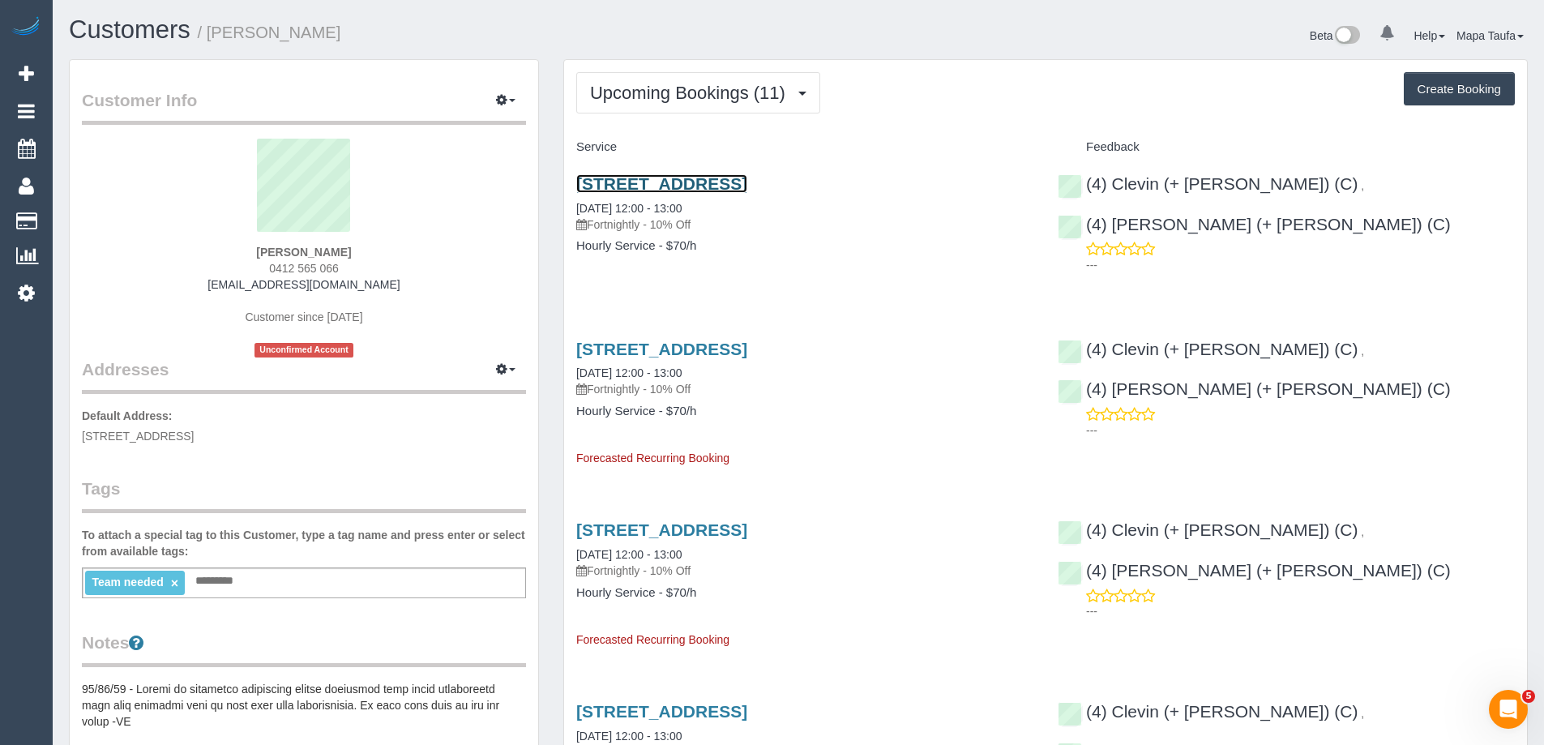
click at [659, 184] on link "[STREET_ADDRESS]" at bounding box center [661, 183] width 171 height 19
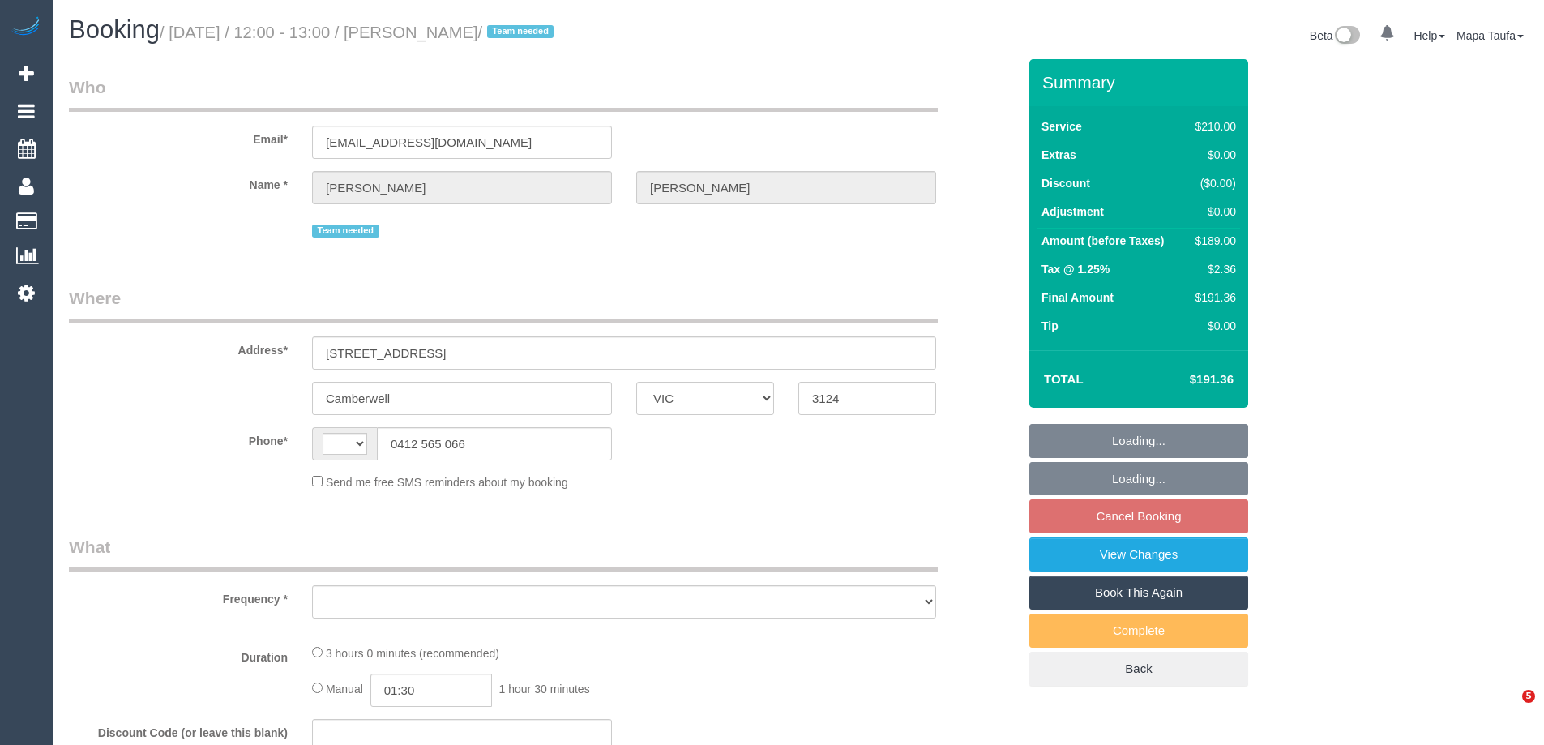
select select "VIC"
select select "string:AU"
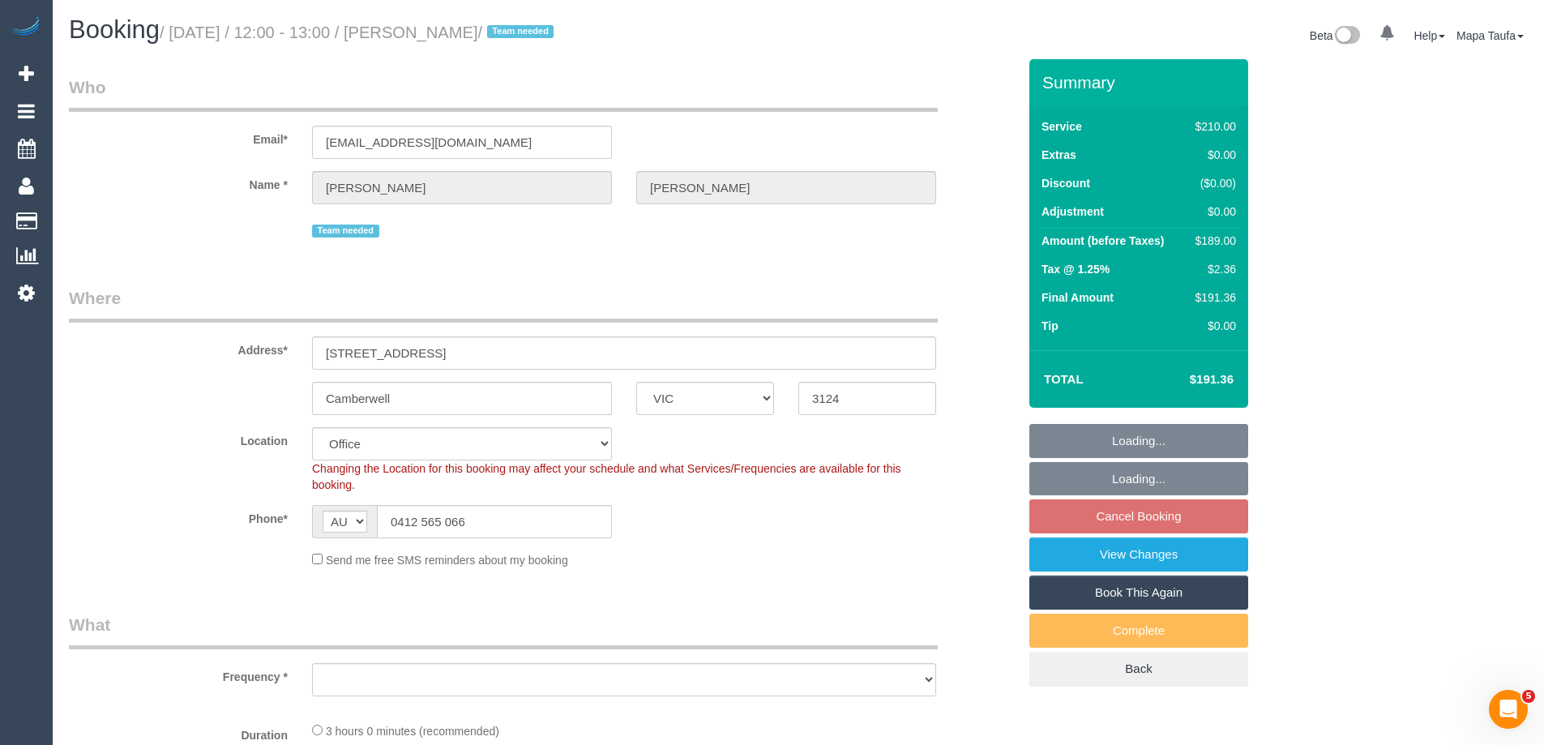
select select "object:673"
select select "number:28"
select select "number:14"
select select "number:19"
select select "number:22"
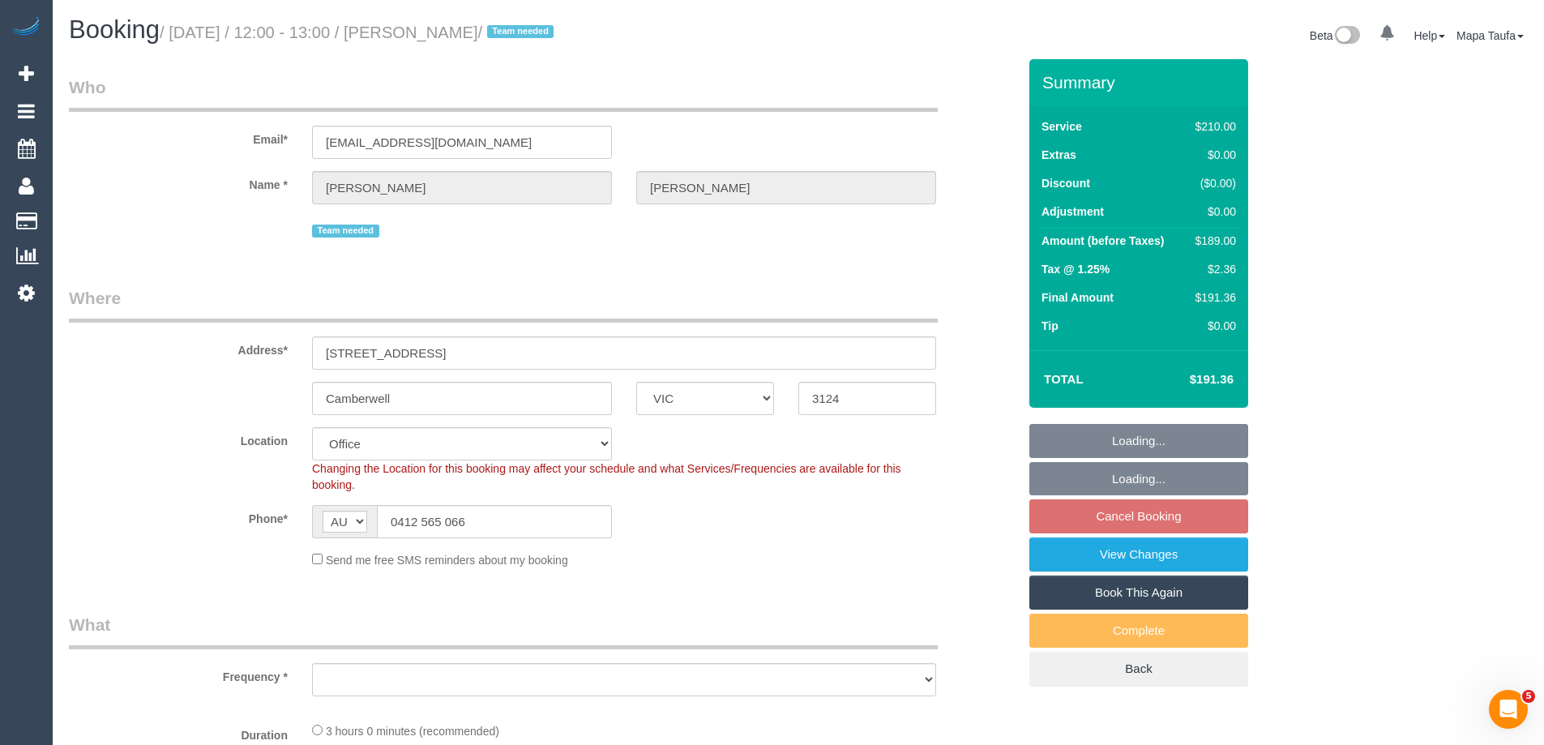
select select "number:35"
select select "object:678"
select select "180"
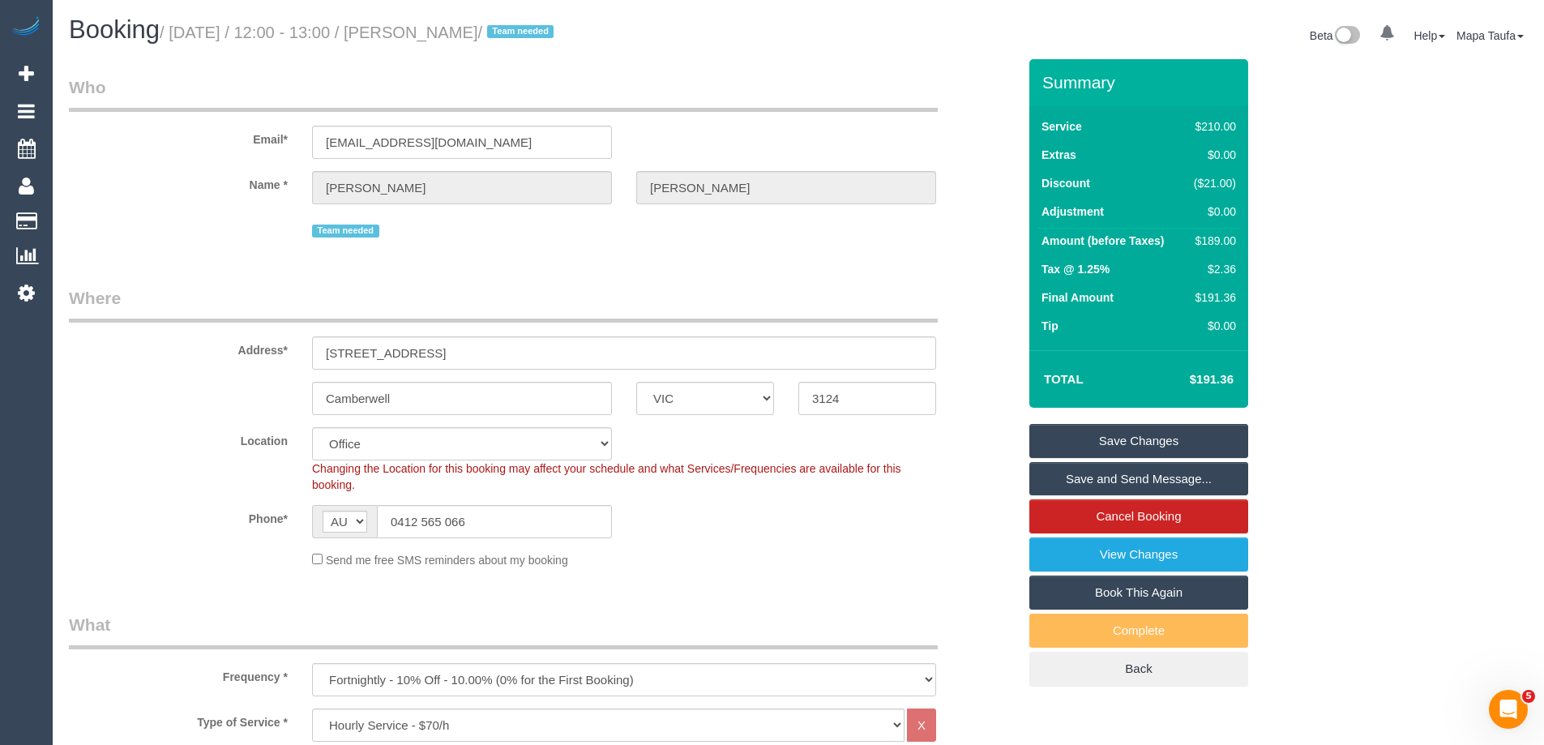
click at [1075, 469] on link "Save and Send Message..." at bounding box center [1138, 479] width 219 height 34
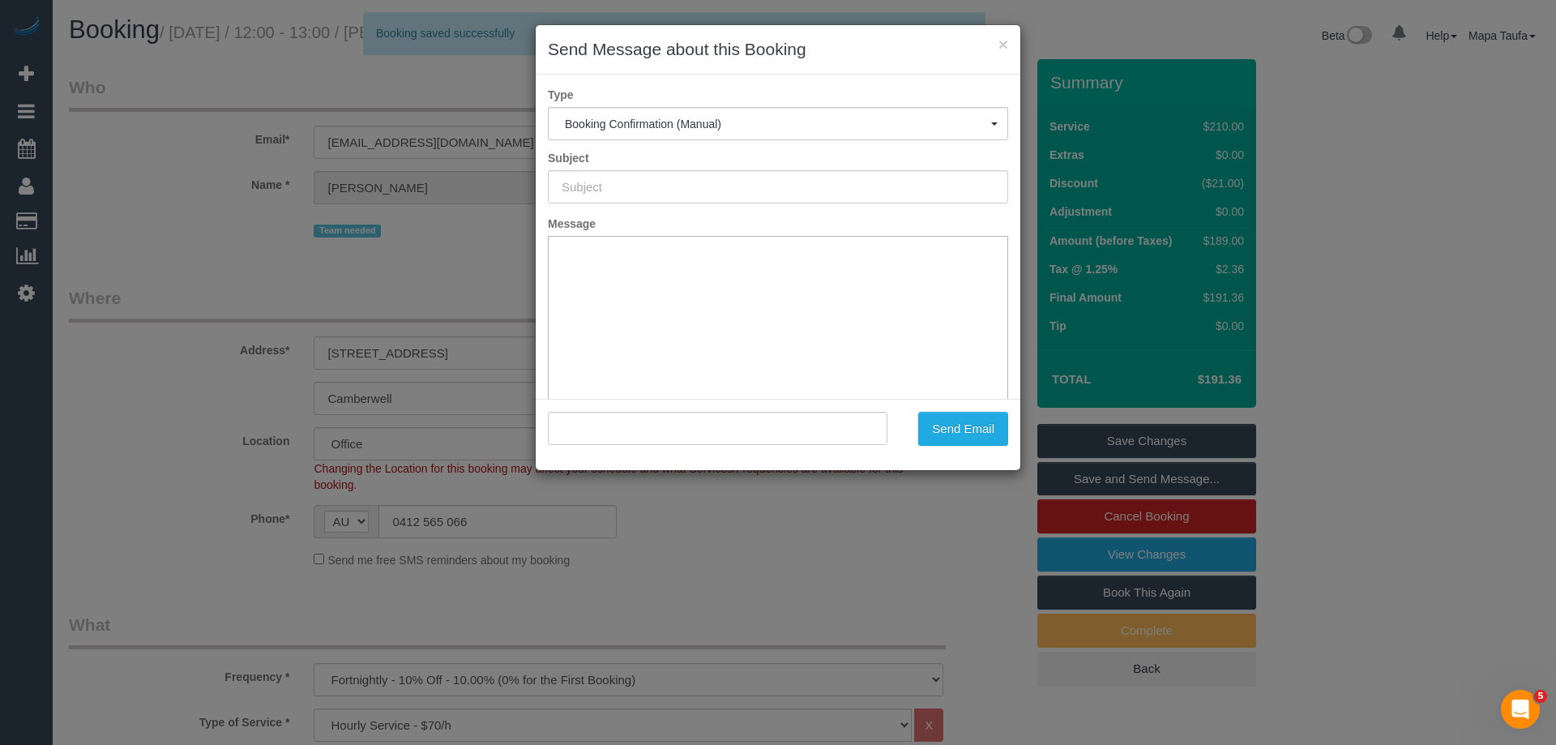
type input "Booking Confirmed"
type input ""[PERSON_NAME]" <[EMAIL_ADDRESS][DOMAIN_NAME]>"
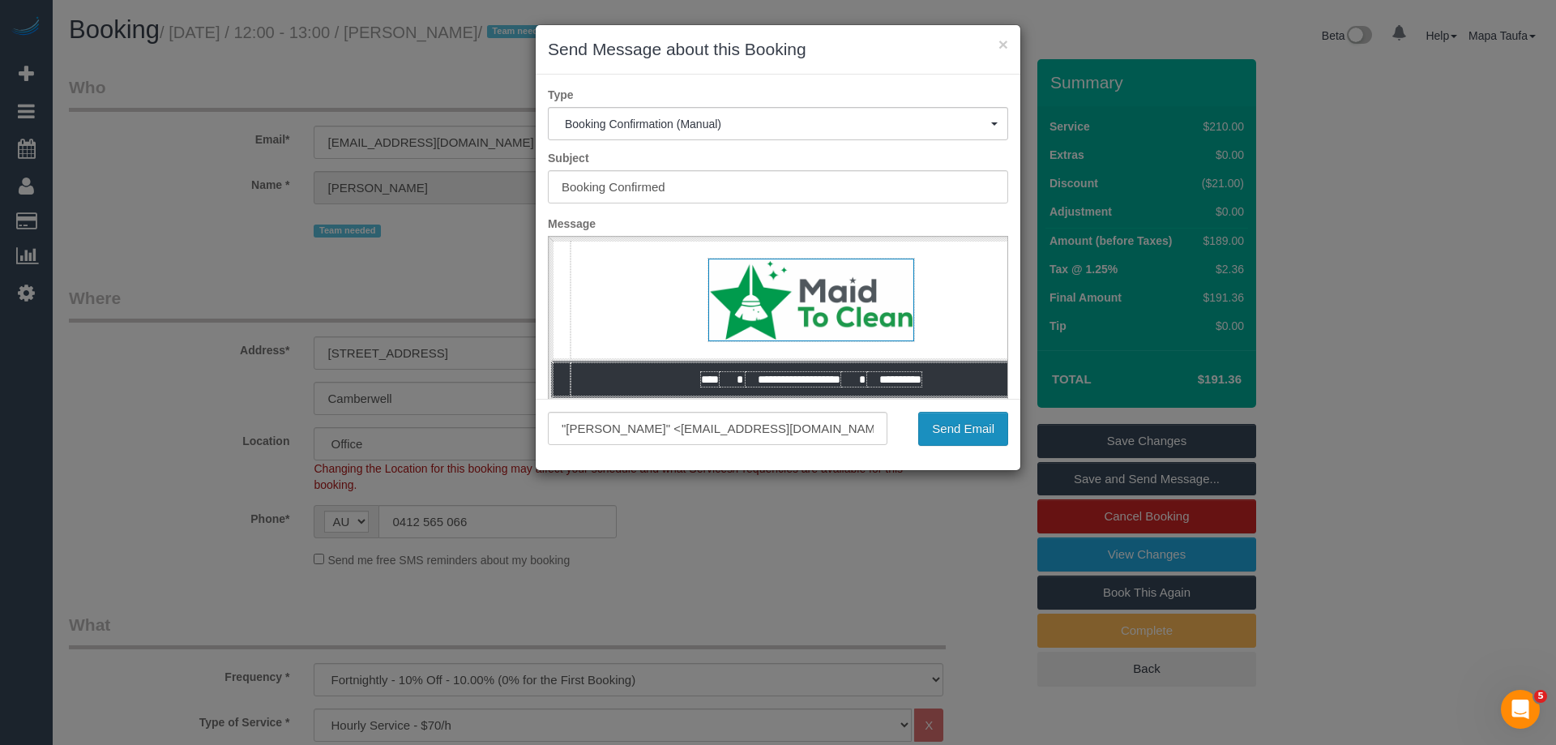
click at [956, 433] on button "Send Email" at bounding box center [963, 429] width 90 height 34
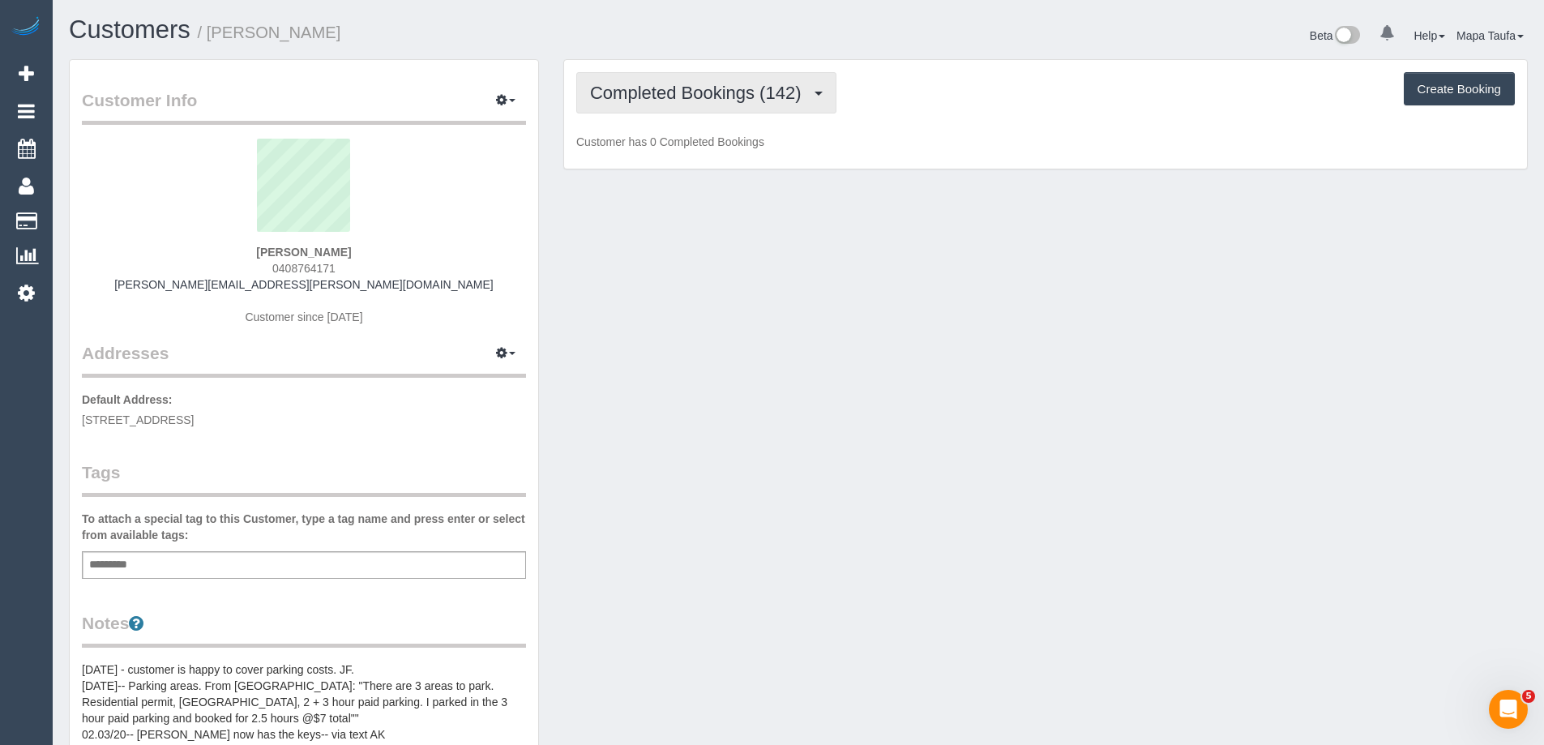
click at [669, 95] on span "Completed Bookings (142)" at bounding box center [699, 93] width 219 height 20
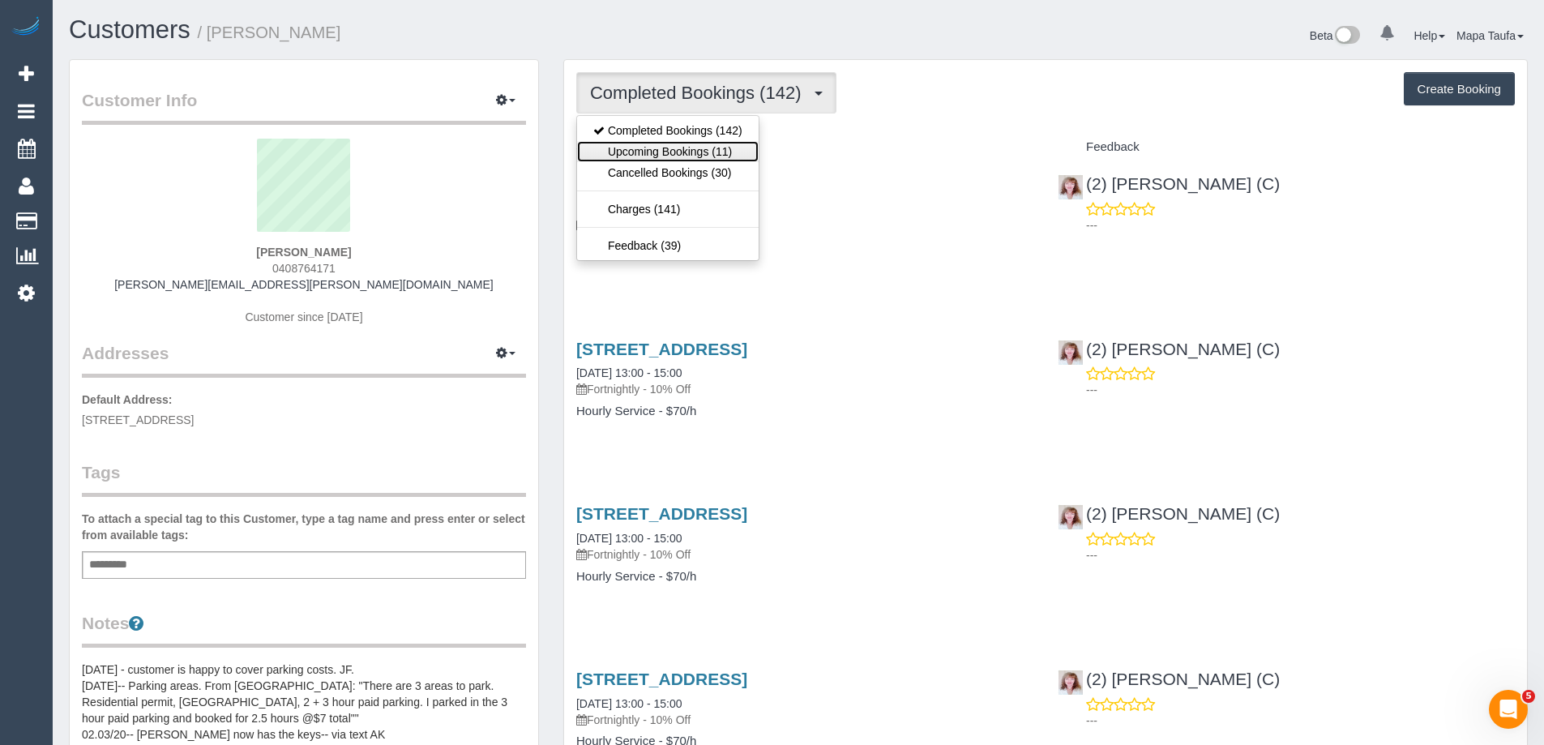
click at [669, 142] on link "Upcoming Bookings (11)" at bounding box center [668, 151] width 182 height 21
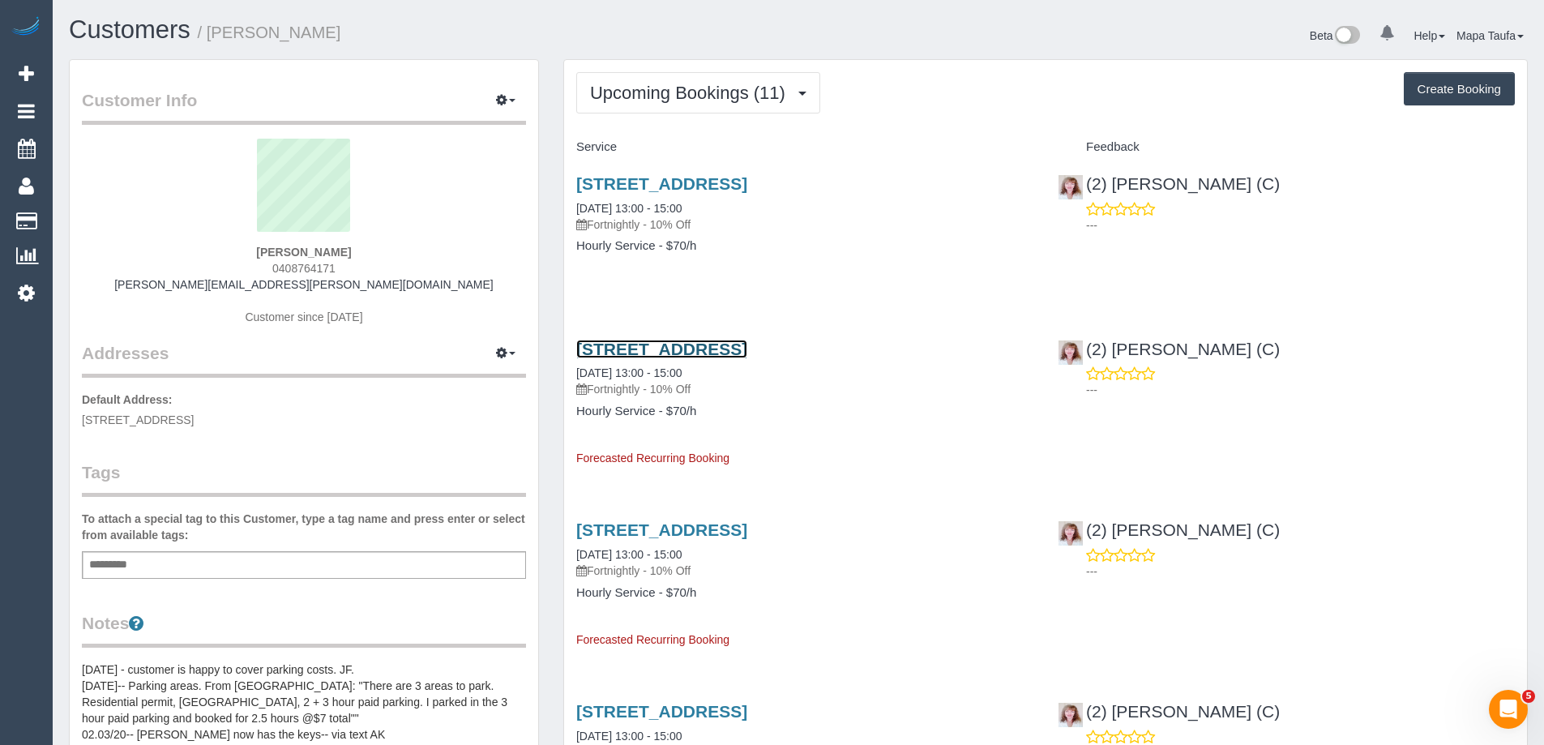
click at [596, 351] on link "101 Leveson Street, 39, North Melbourne, VIC 3051" at bounding box center [661, 349] width 171 height 19
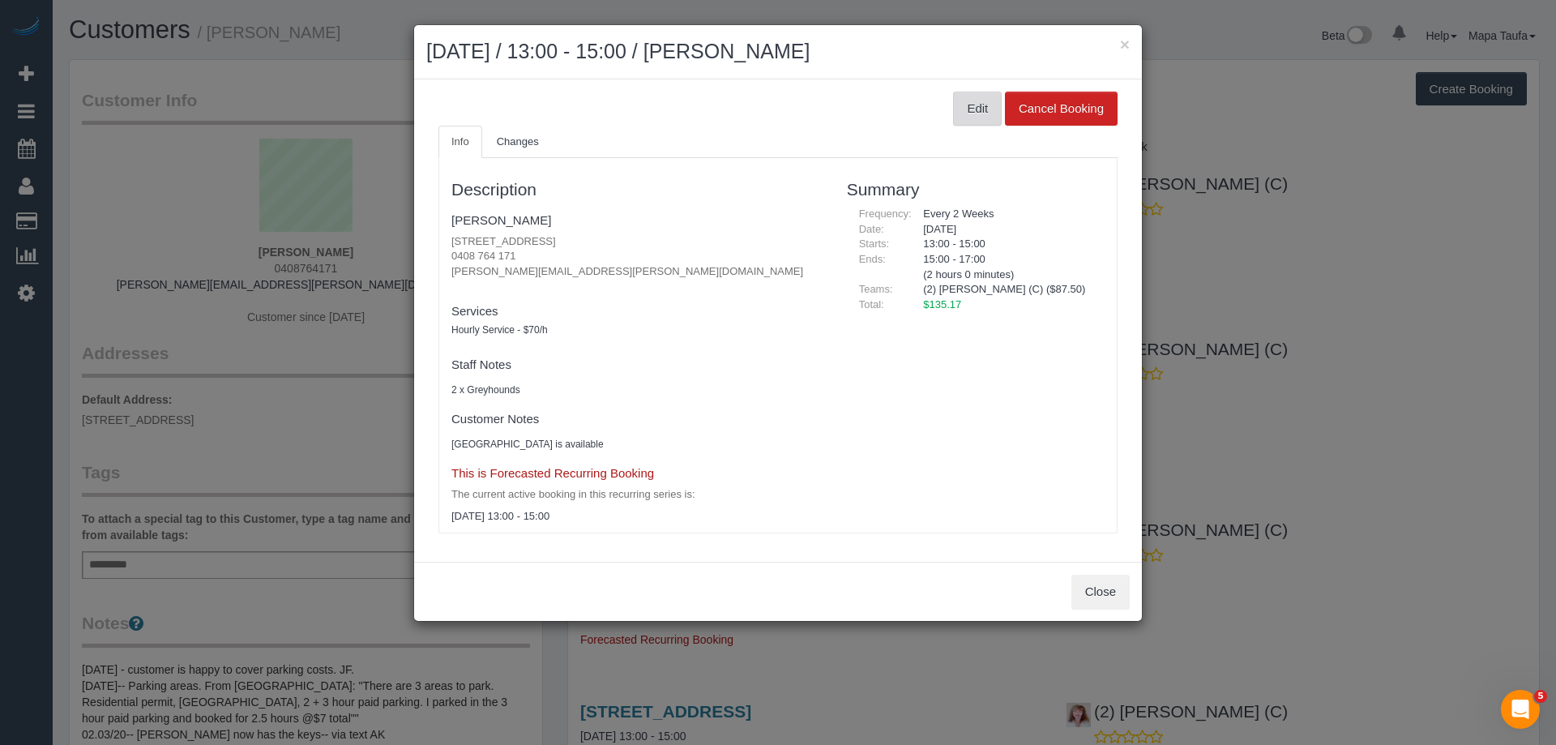
click at [980, 105] on button "Edit" at bounding box center [977, 109] width 49 height 34
click at [971, 105] on button "Edit" at bounding box center [977, 109] width 49 height 34
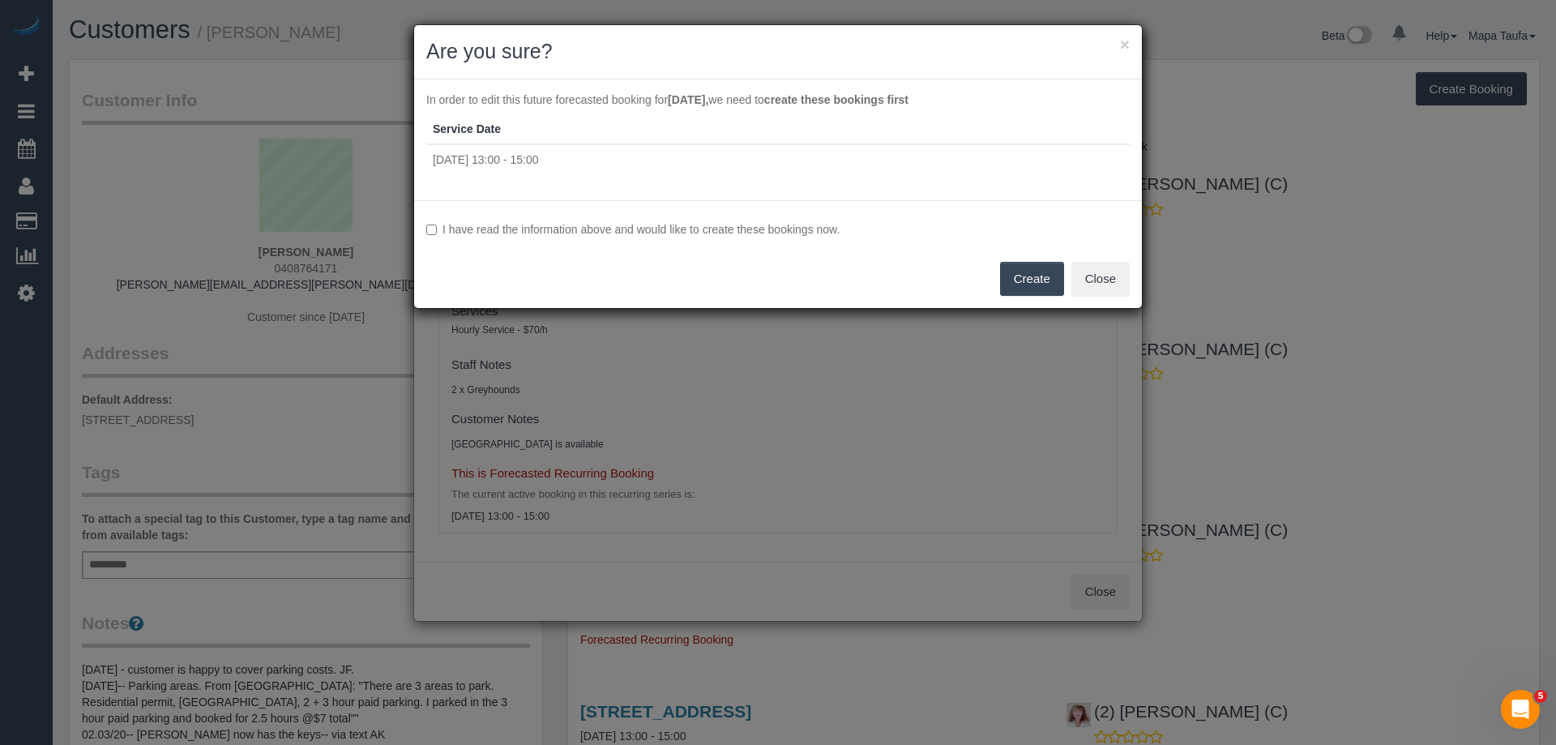
click at [720, 225] on label "I have read the information above and would like to create these bookings now." at bounding box center [777, 229] width 703 height 16
click at [1031, 282] on button "Create" at bounding box center [1032, 279] width 64 height 34
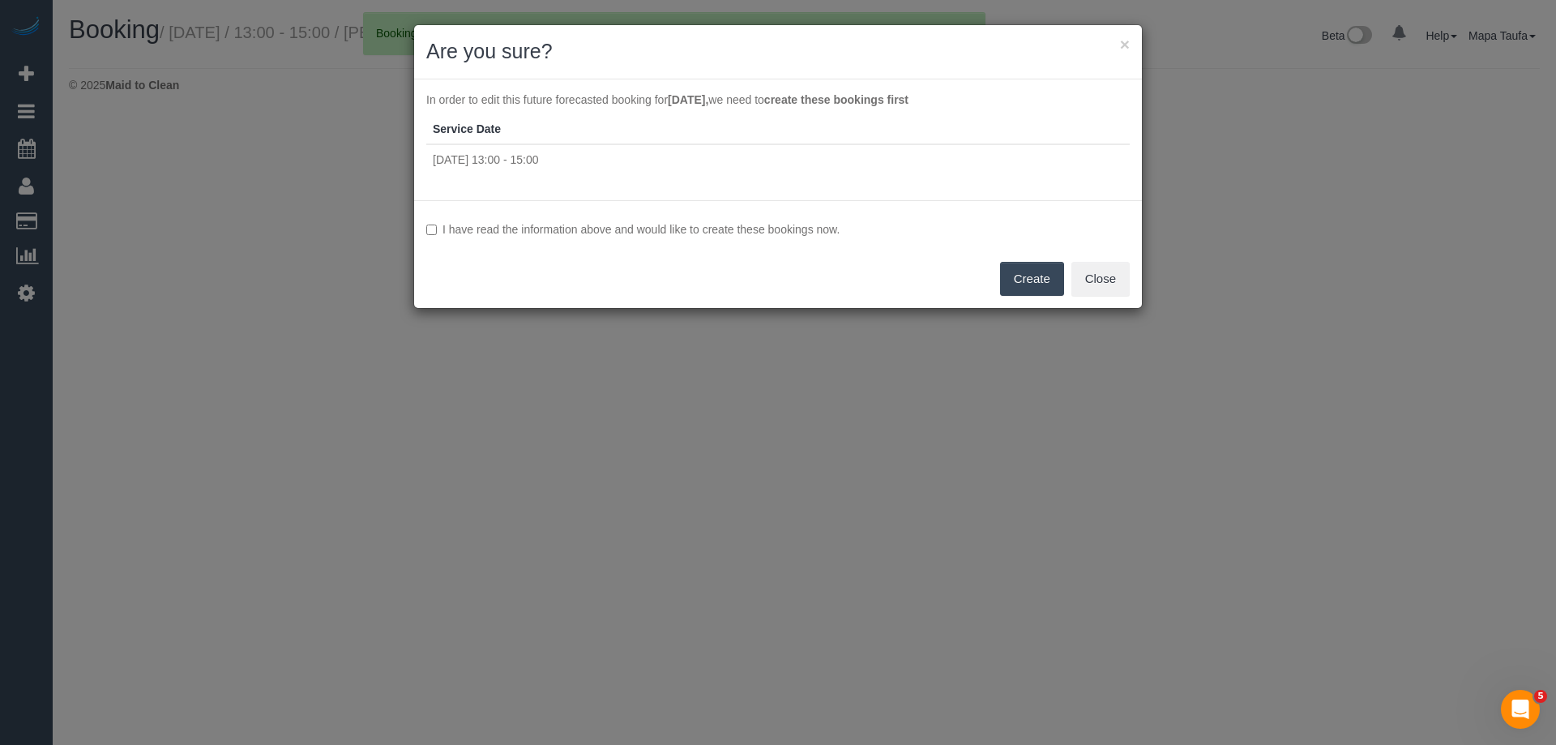
click at [793, 234] on label "I have read the information above and would like to create these bookings now." at bounding box center [777, 229] width 703 height 16
select select "VIC"
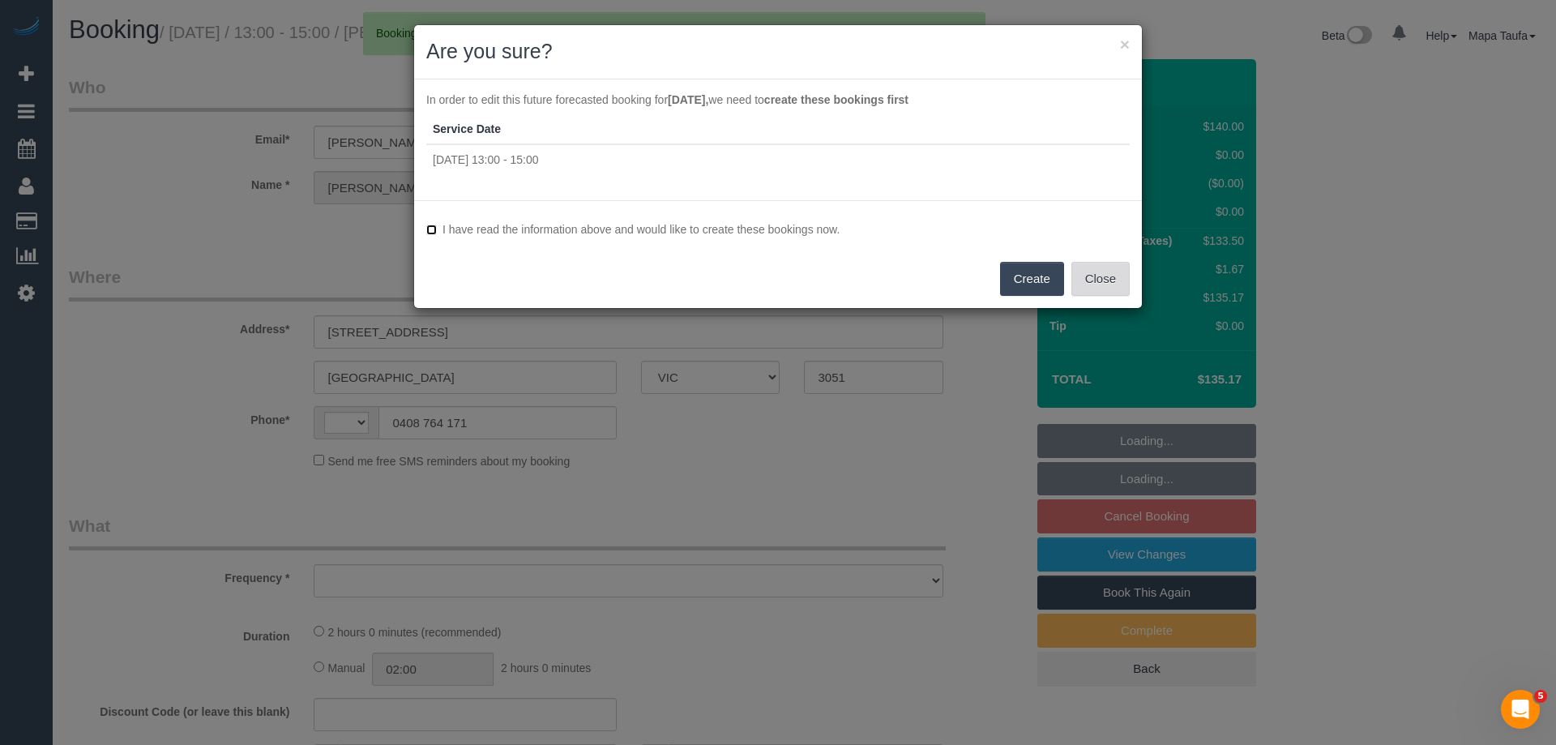
select select "string:AU"
click at [1132, 289] on div "I have read the information above and would like to create these bookings now. …" at bounding box center [778, 254] width 728 height 108
select select "number:27"
select select "number:35"
select select "string:stripe-pm_1N03FG2GScqysDRVxqehi1SS"
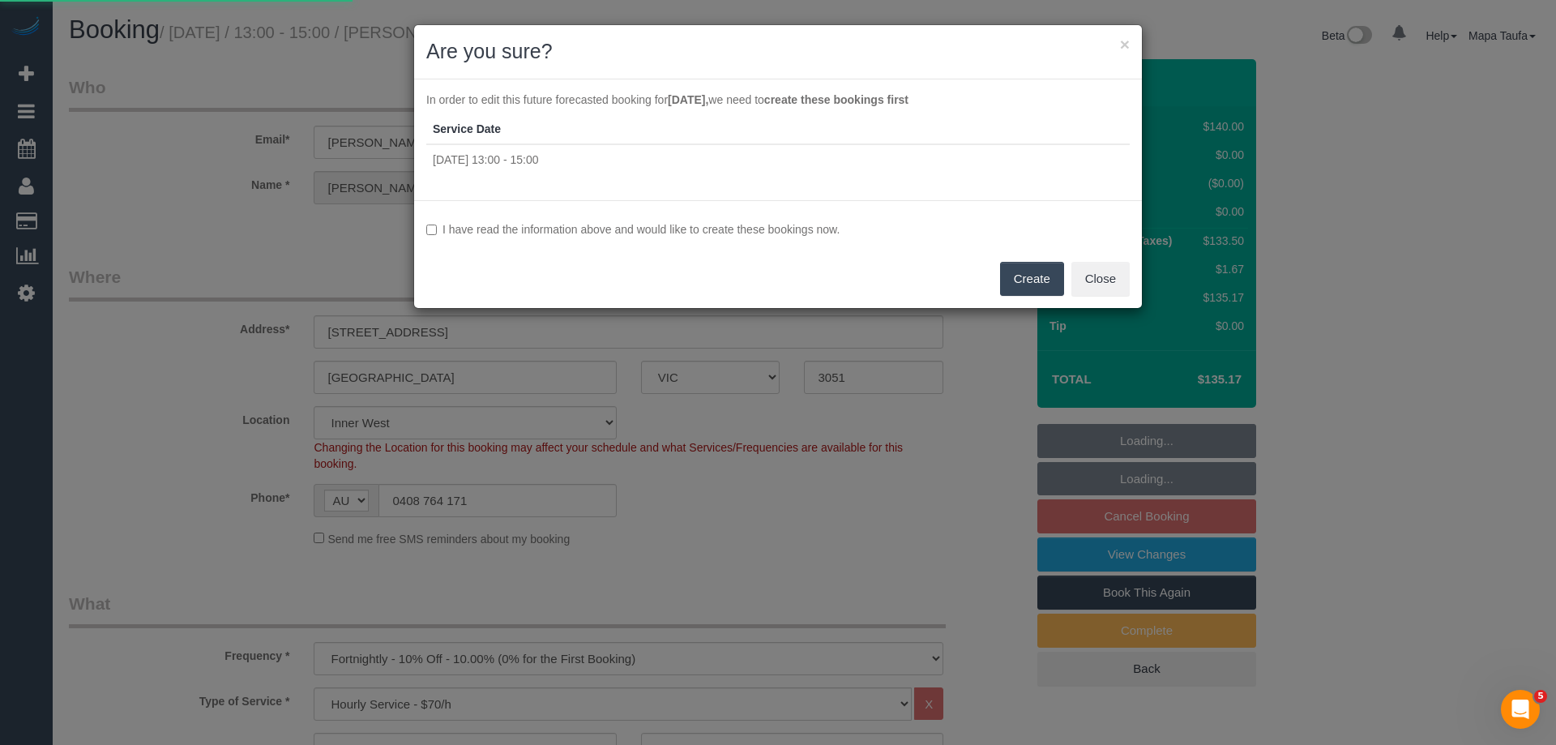
select select "object:3368"
select select "7248"
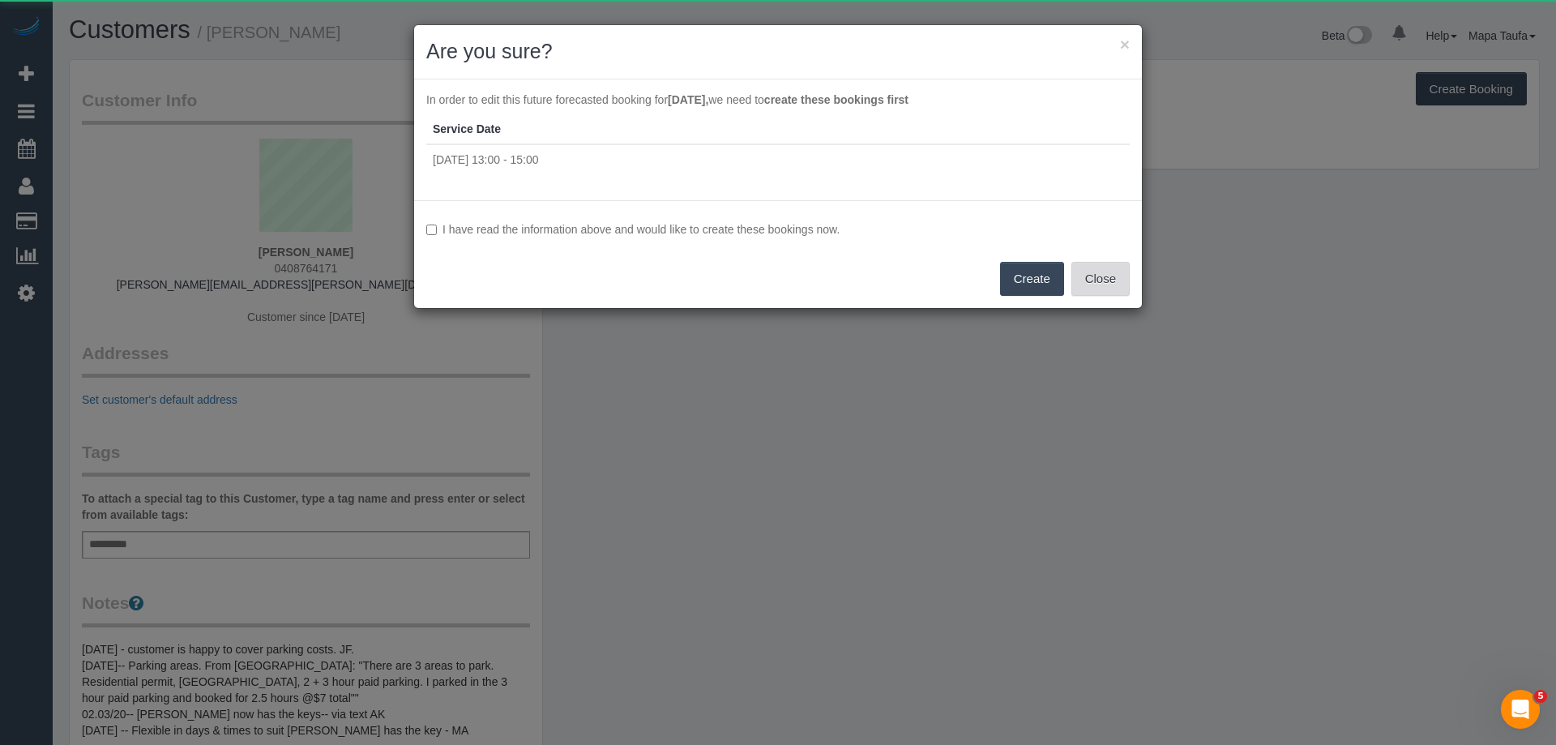
click at [1107, 276] on button "Close" at bounding box center [1100, 279] width 58 height 34
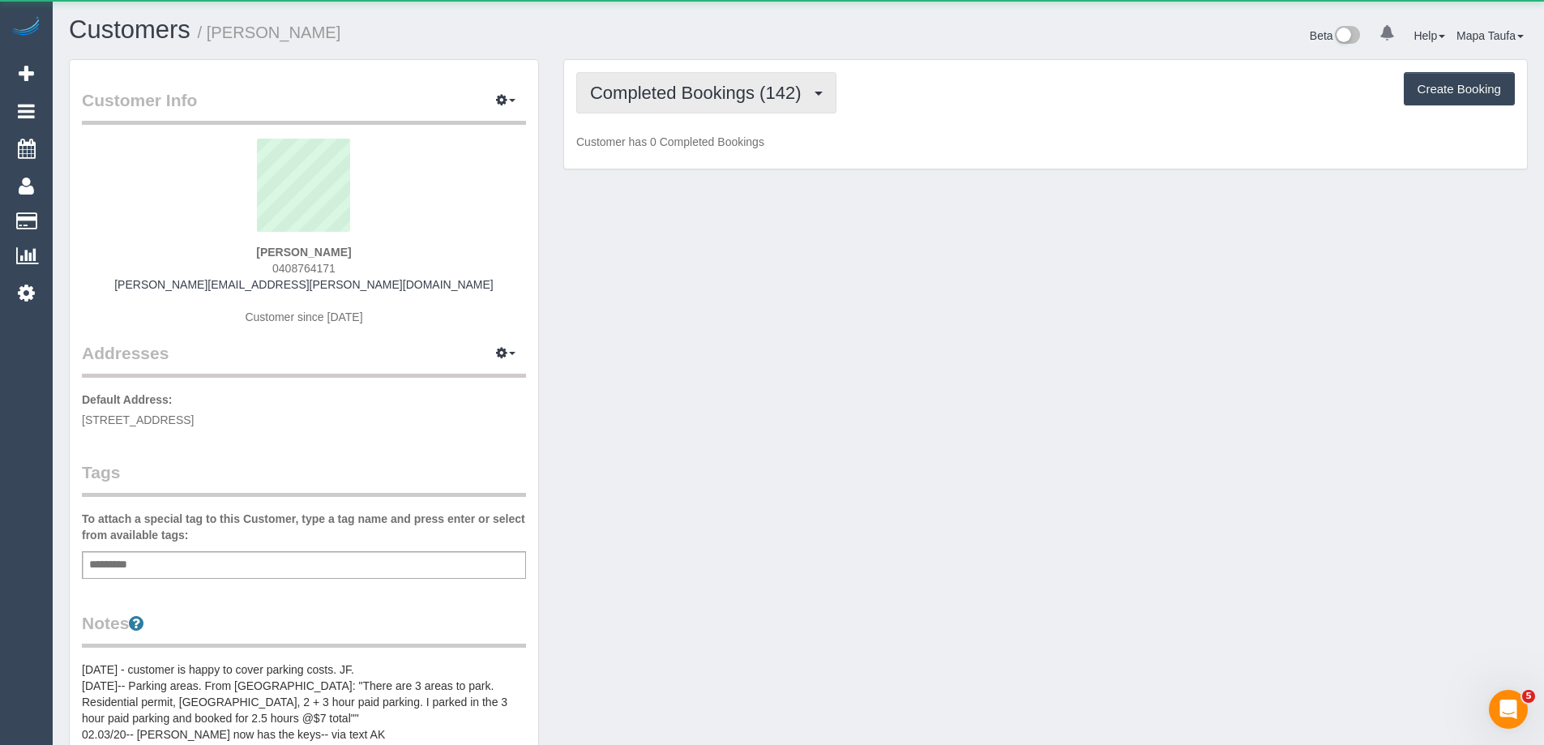
click at [636, 92] on span "Completed Bookings (142)" at bounding box center [699, 93] width 219 height 20
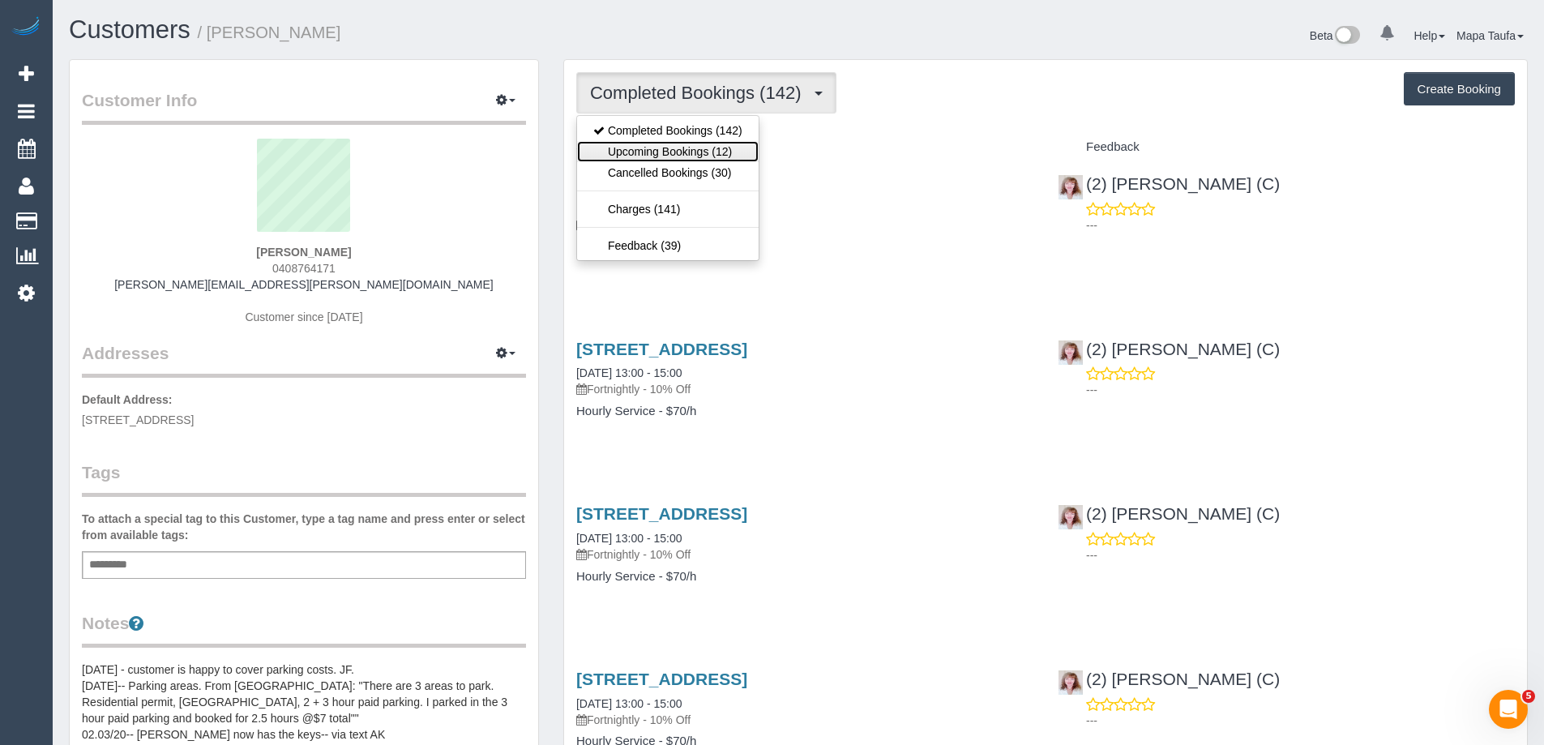
click at [661, 146] on link "Upcoming Bookings (12)" at bounding box center [668, 151] width 182 height 21
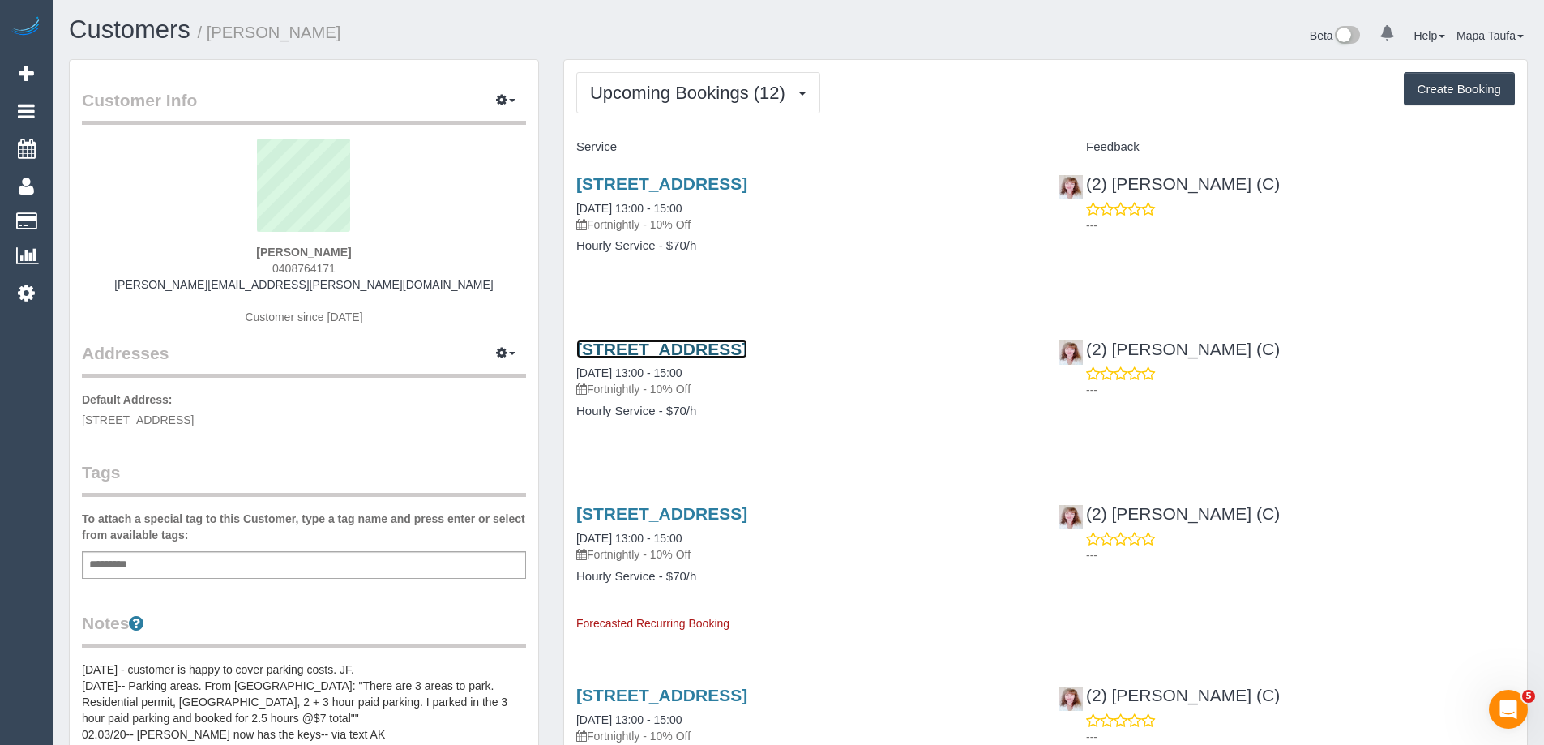
click at [680, 347] on link "101 Leveson Street, 39, North Melbourne, VIC 3051" at bounding box center [661, 349] width 171 height 19
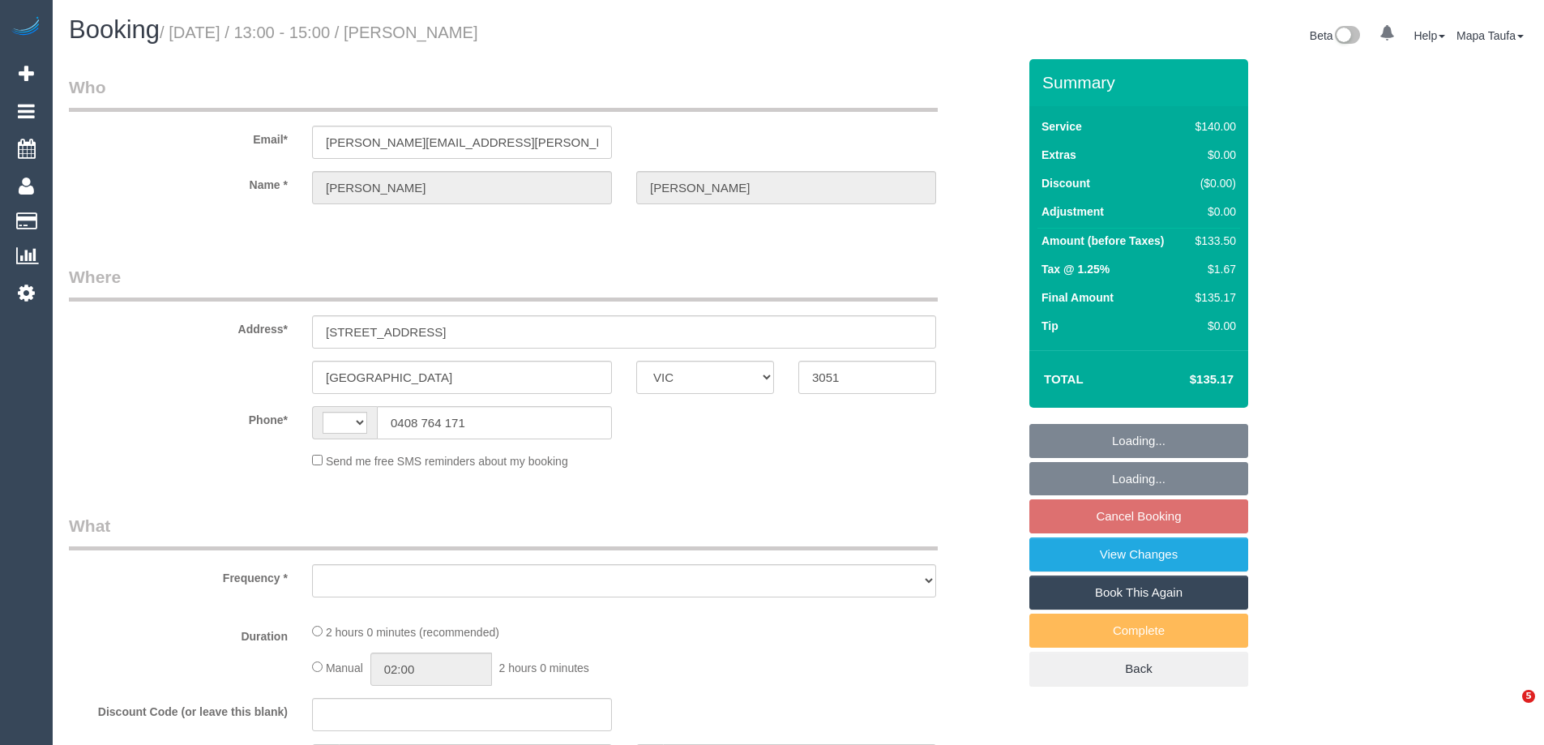
select select "VIC"
select select "string:AU"
select select "object:533"
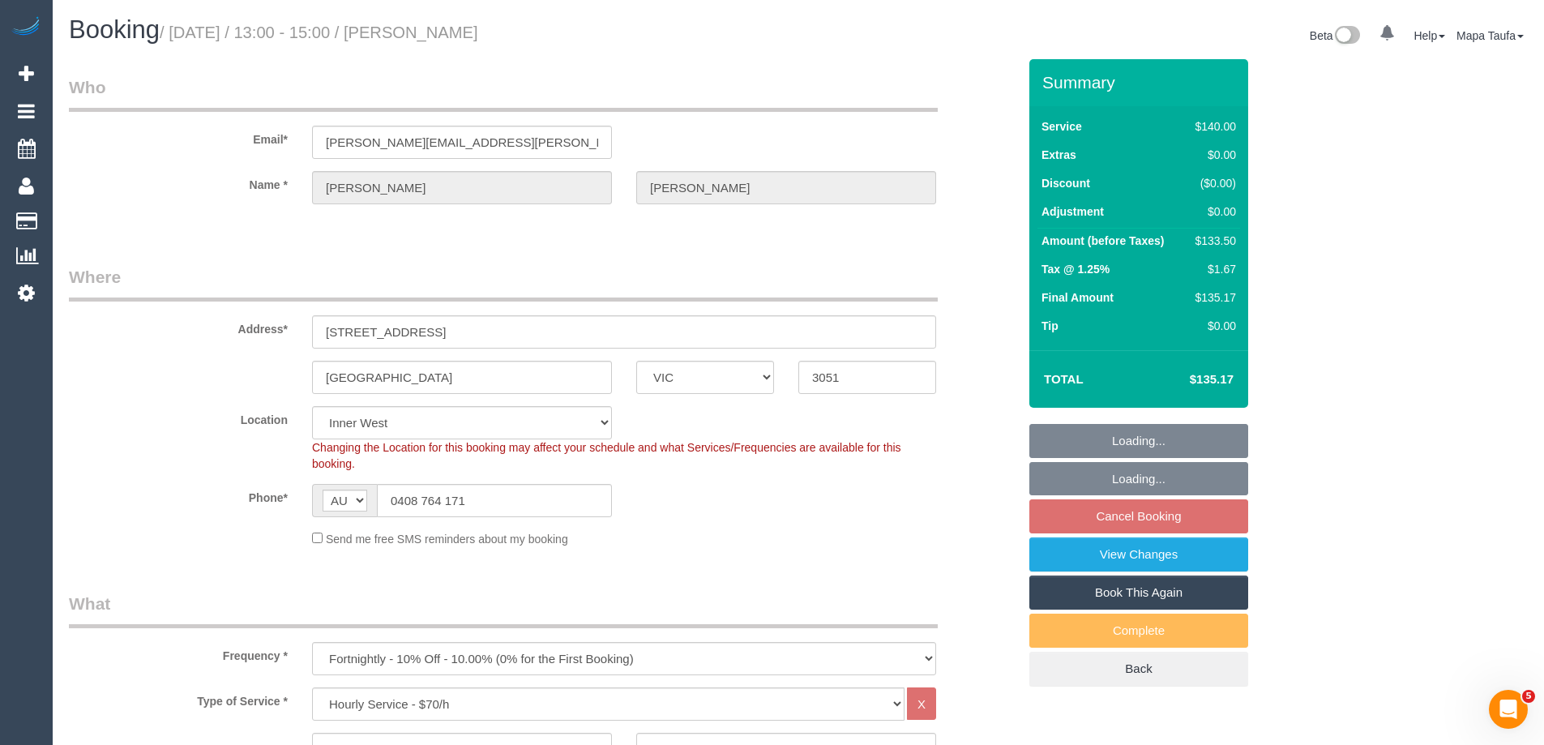
select select "string:stripe-pm_1N03FG2GScqysDRVxqehi1SS"
select select "number:27"
select select "number:35"
select select "object:865"
select select "7248"
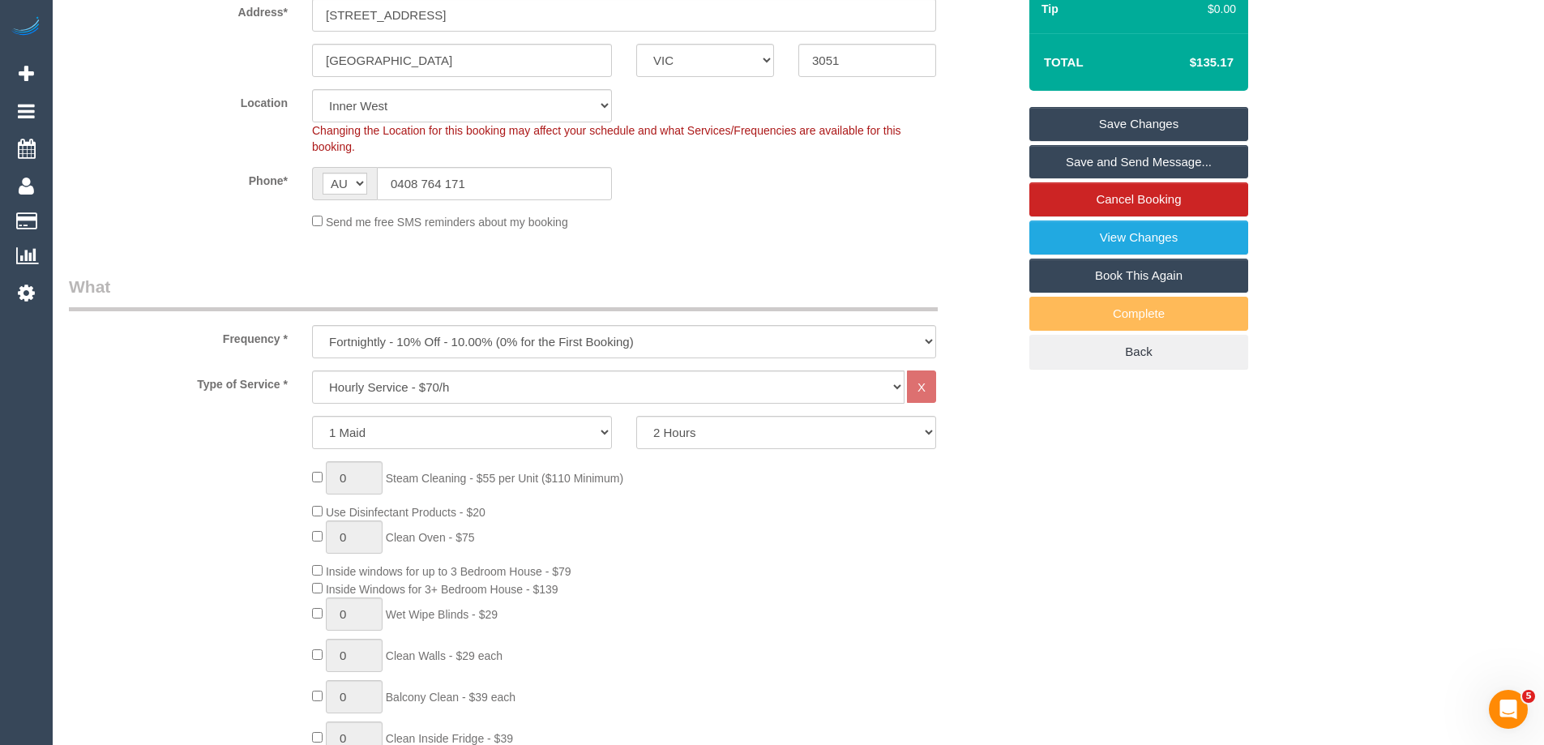
scroll to position [324, 0]
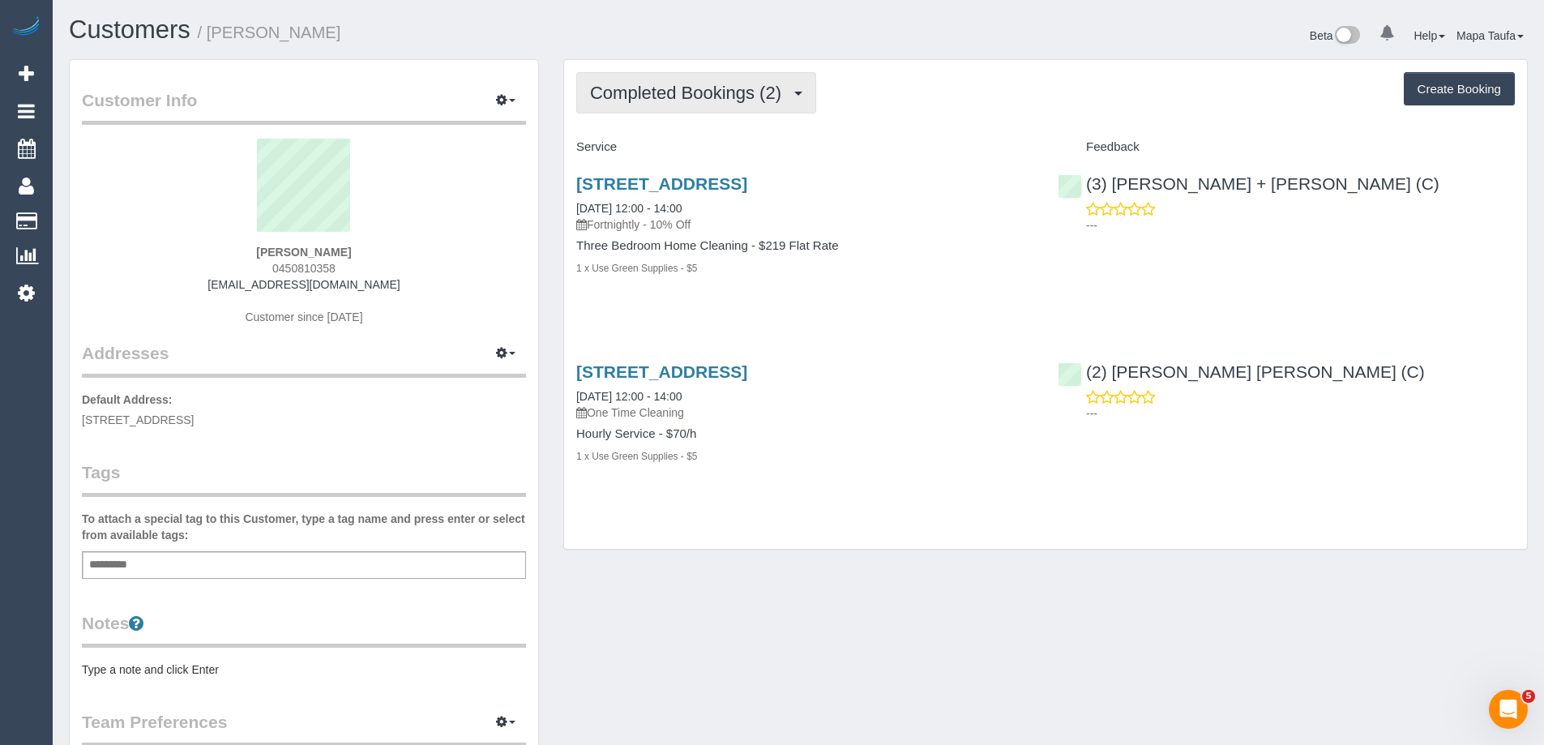
click at [699, 103] on button "Completed Bookings (2)" at bounding box center [696, 92] width 240 height 41
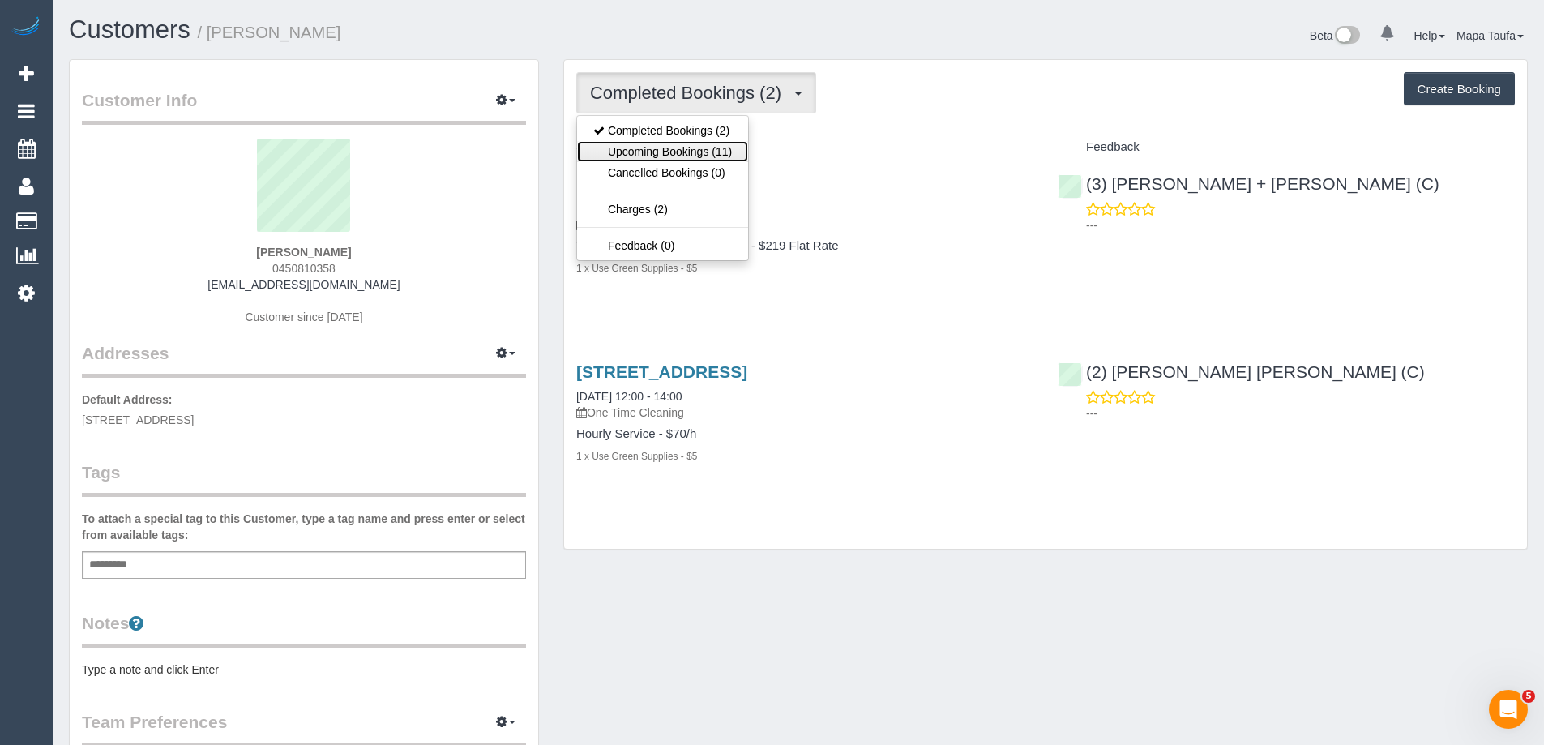
click at [715, 144] on link "Upcoming Bookings (11)" at bounding box center [662, 151] width 171 height 21
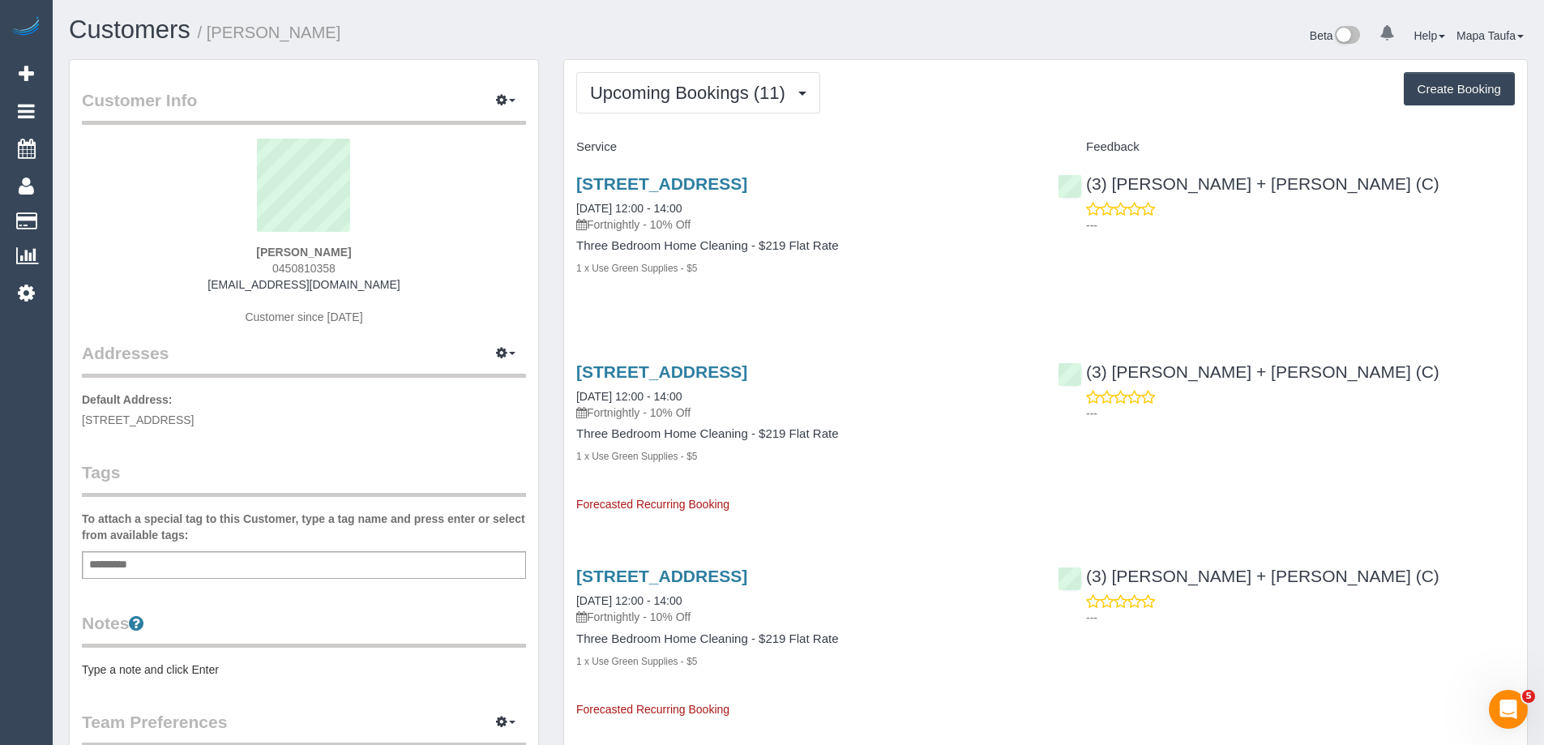
click at [688, 92] on span "Upcoming Bookings (11)" at bounding box center [691, 93] width 203 height 20
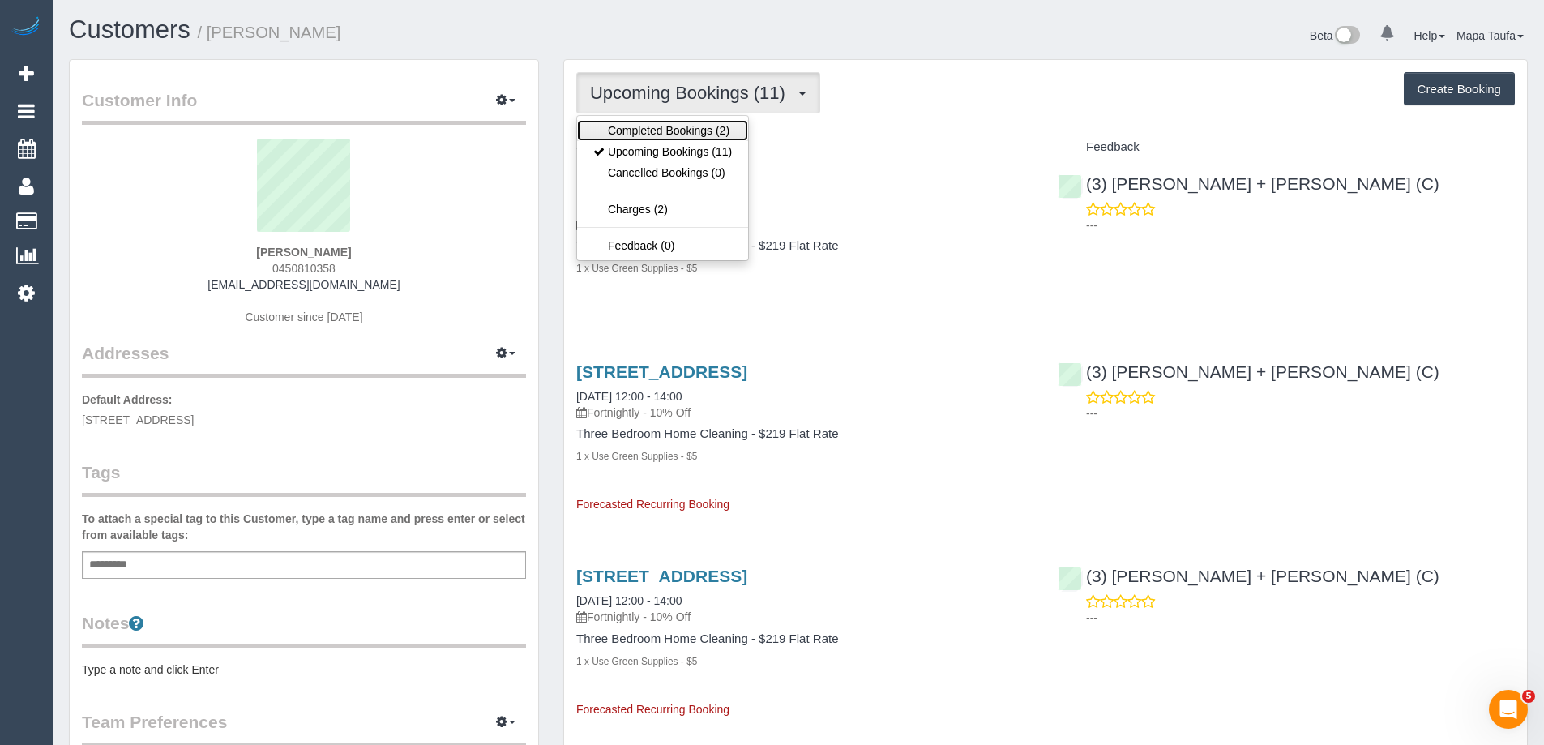
click at [685, 134] on link "Completed Bookings (2)" at bounding box center [662, 130] width 171 height 21
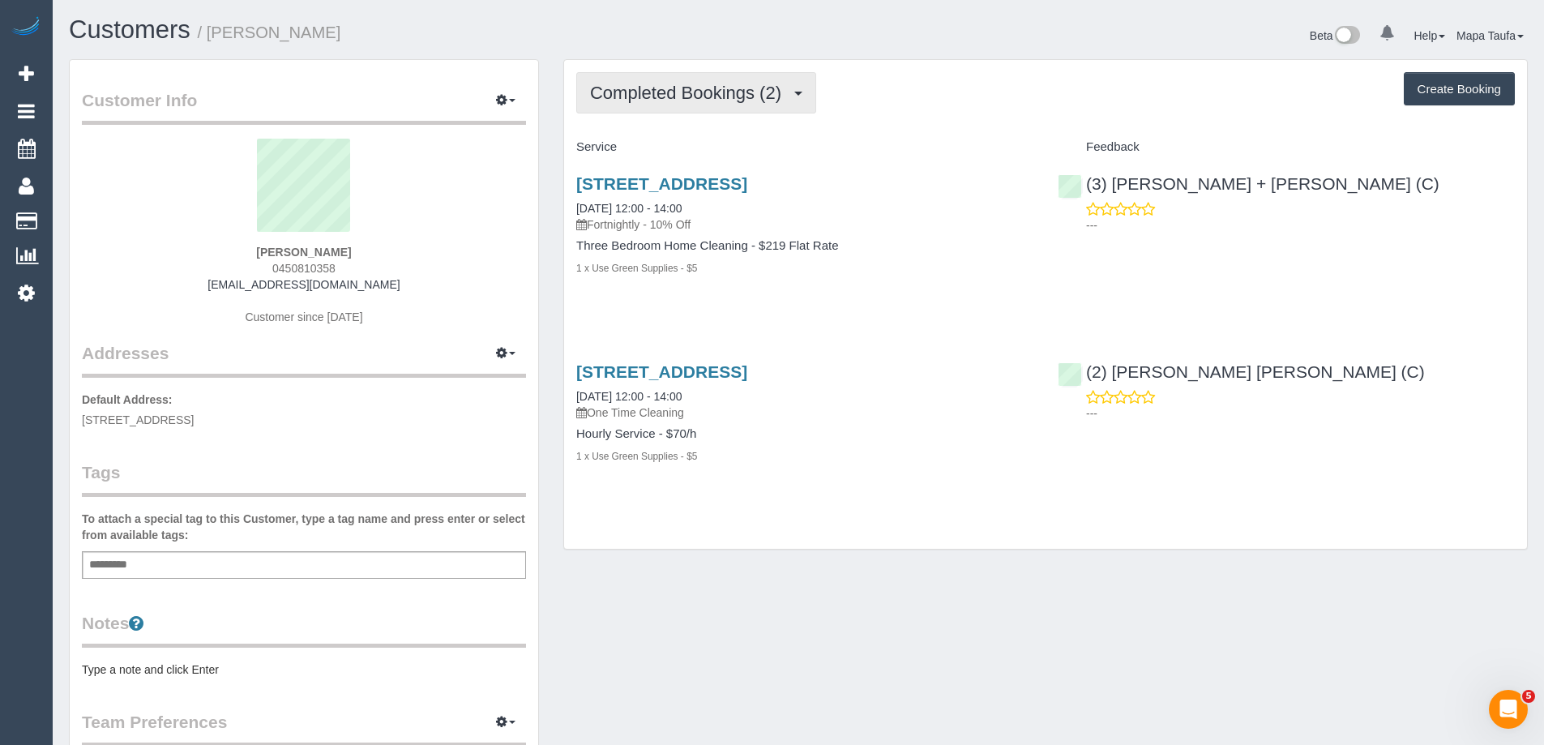
click at [690, 100] on span "Completed Bookings (2)" at bounding box center [689, 93] width 199 height 20
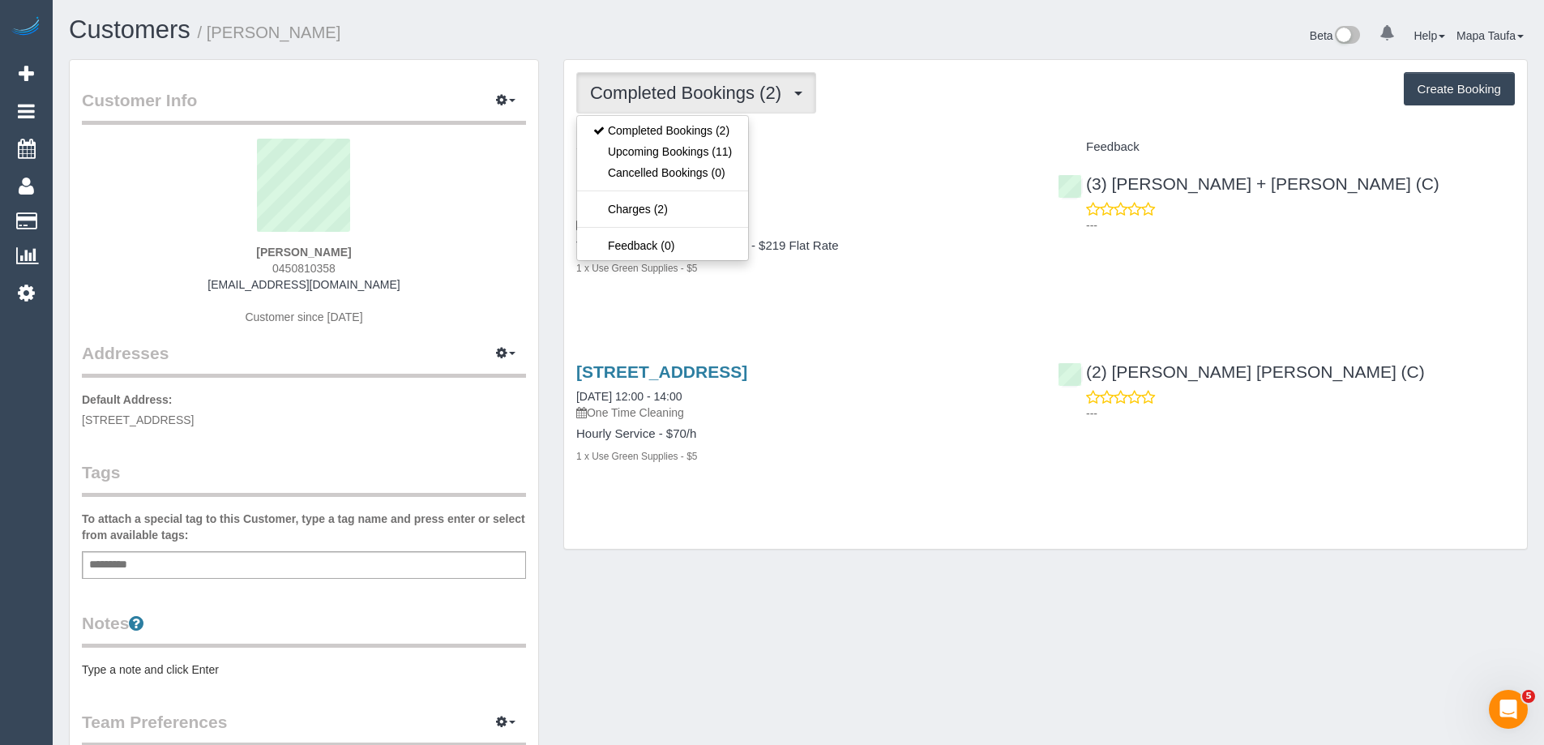
click at [913, 142] on h4 "Service" at bounding box center [804, 147] width 457 height 14
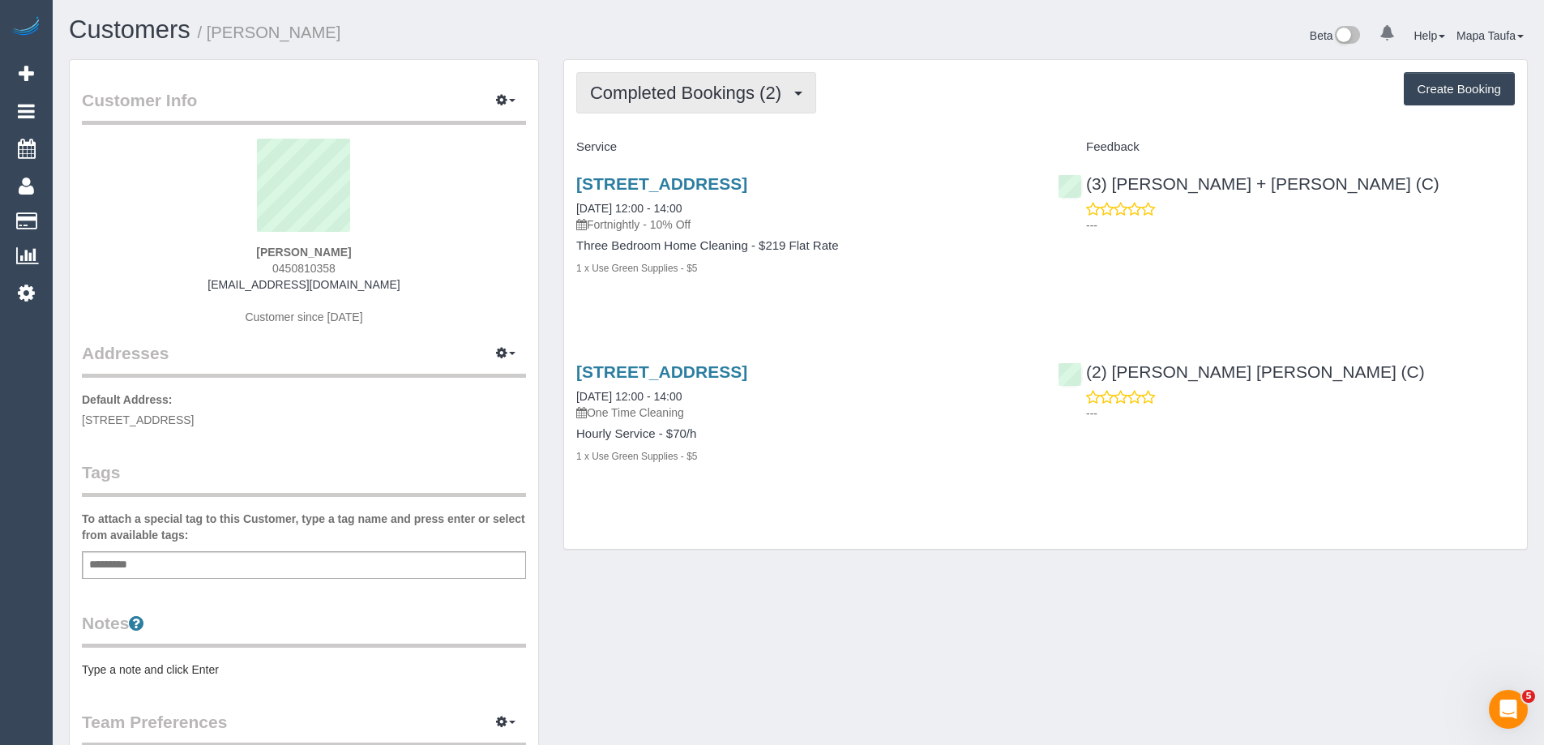
click at [710, 96] on span "Completed Bookings (2)" at bounding box center [689, 93] width 199 height 20
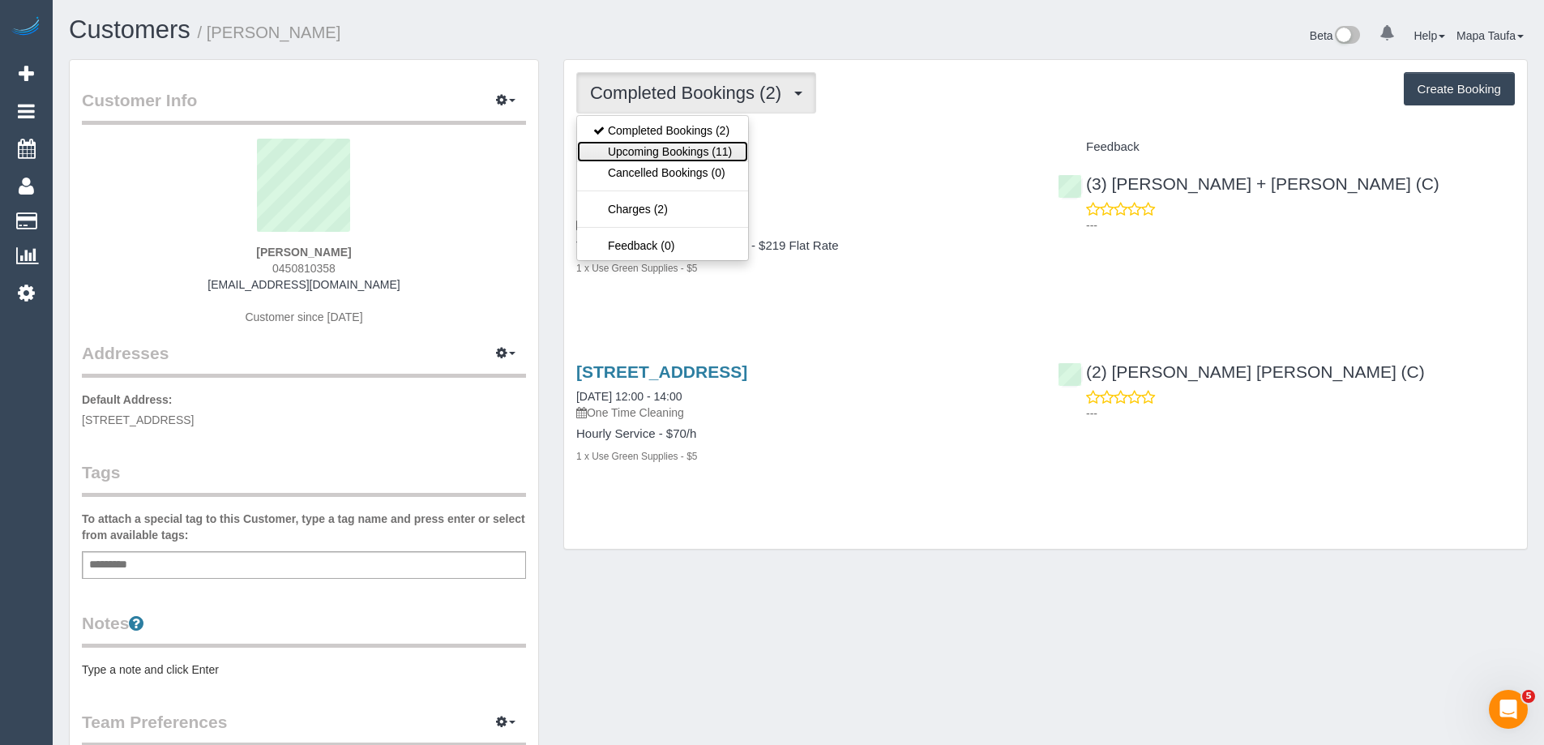
click at [703, 152] on link "Upcoming Bookings (11)" at bounding box center [662, 151] width 171 height 21
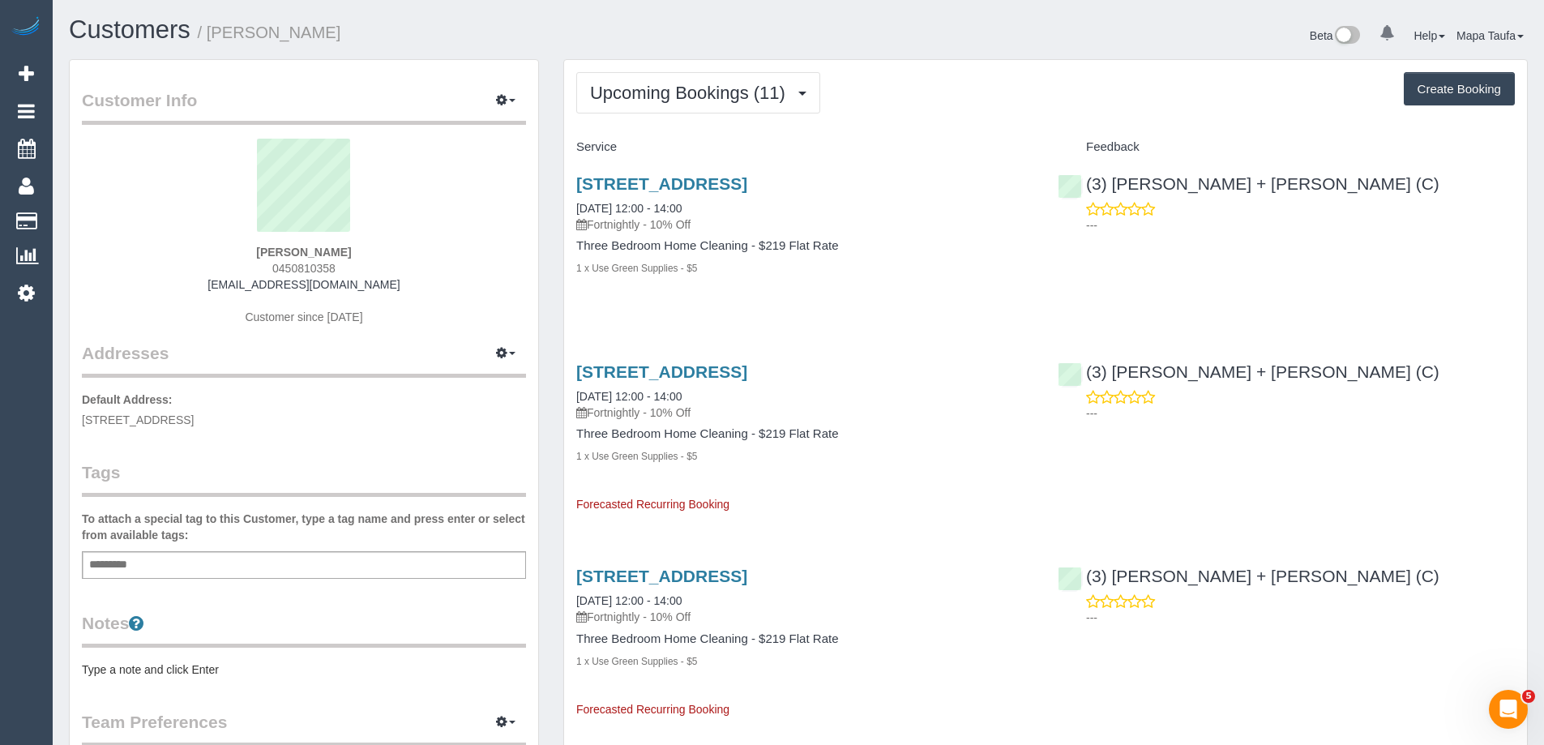
drag, startPoint x: 924, startPoint y: 182, endPoint x: 574, endPoint y: 177, distance: 350.1
click at [574, 177] on div "166 Park Street, Fitzroy North, VIC 3068 25/09/2025 12:00 - 14:00 Fortnightly -…" at bounding box center [804, 234] width 481 height 148
copy link "166 Park Street, Fitzroy North, VIC 3068"
click at [709, 173] on div "166 Park Street, Fitzroy North, VIC 3068 25/09/2025 12:00 - 14:00 Fortnightly -…" at bounding box center [804, 234] width 481 height 148
click at [709, 182] on link "166 Park Street, Fitzroy North, VIC 3068" at bounding box center [661, 183] width 171 height 19
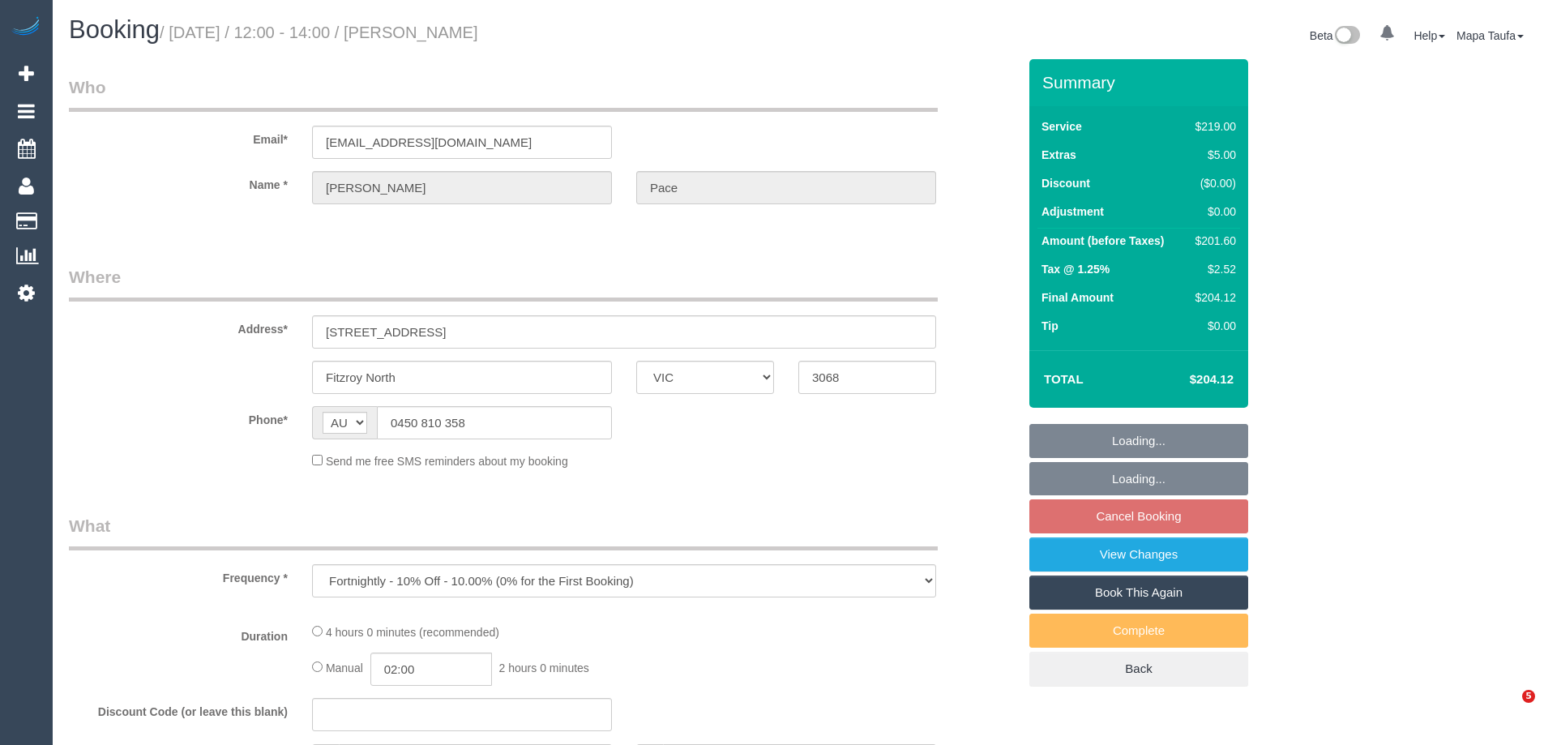
select select "VIC"
select select "string:stripe-pm_1S4uaN2GScqysDRVTctBE4O2"
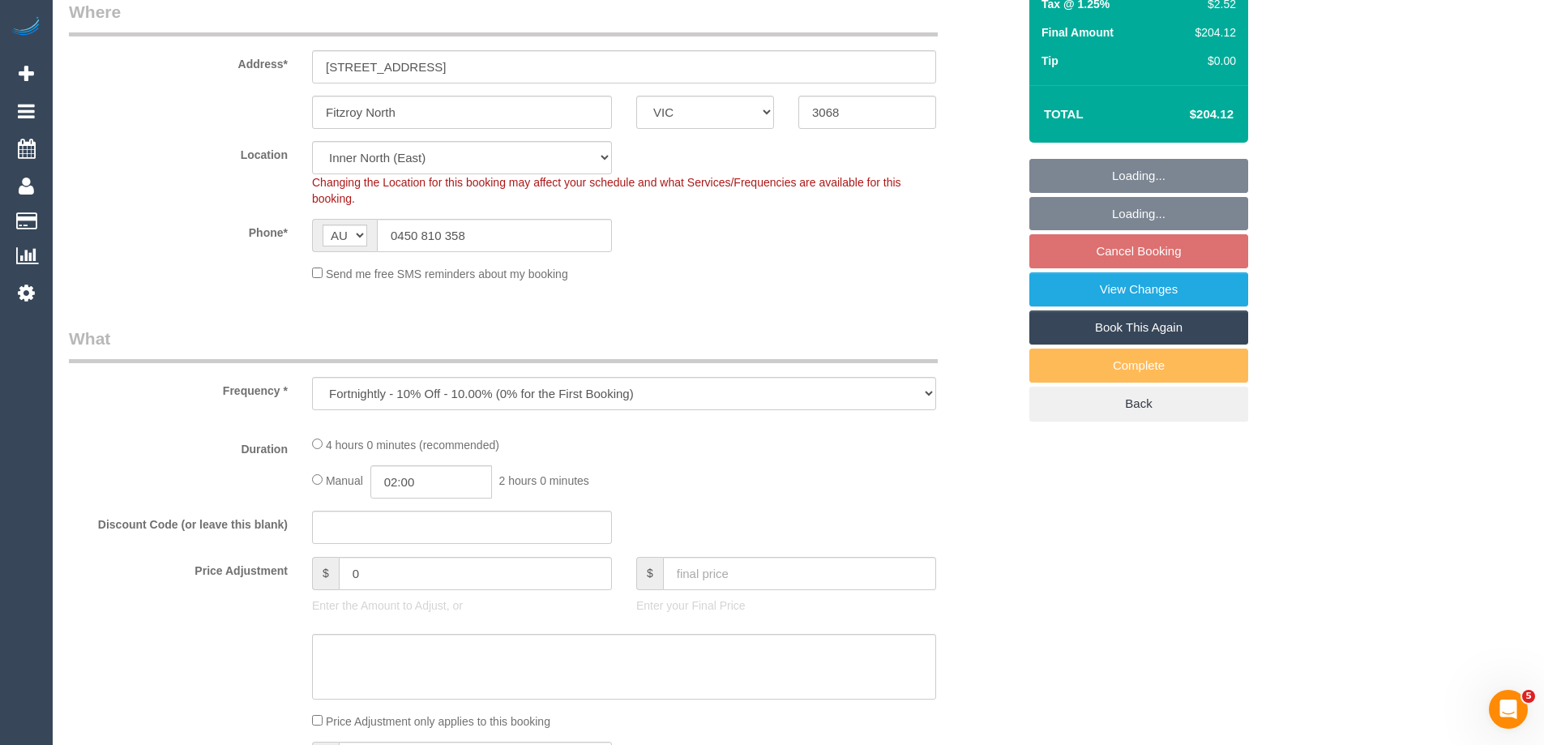
select select "number:27"
select select "number:14"
select select "number:19"
select select "number:22"
select select "number:34"
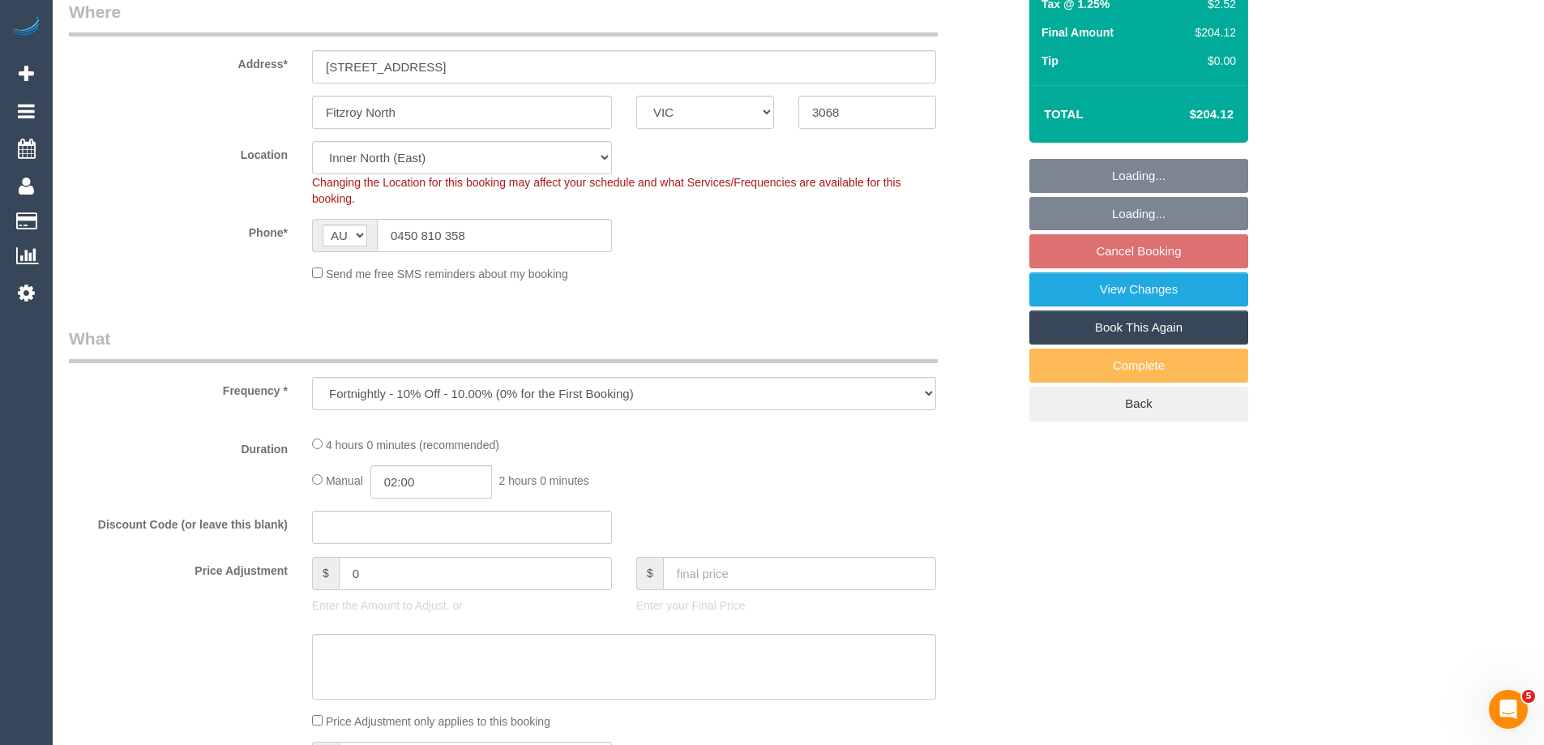
select select "number:12"
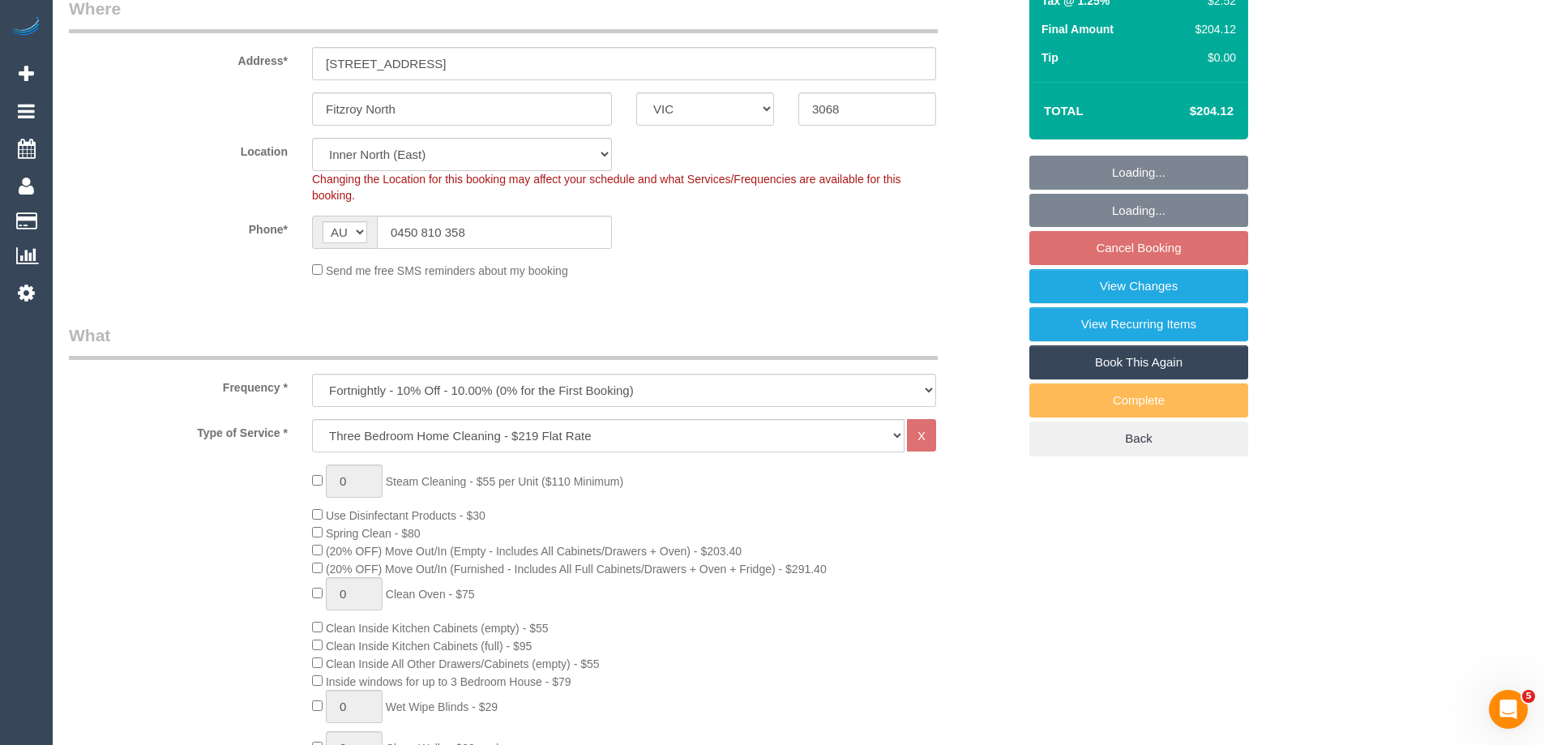
select select "object:793"
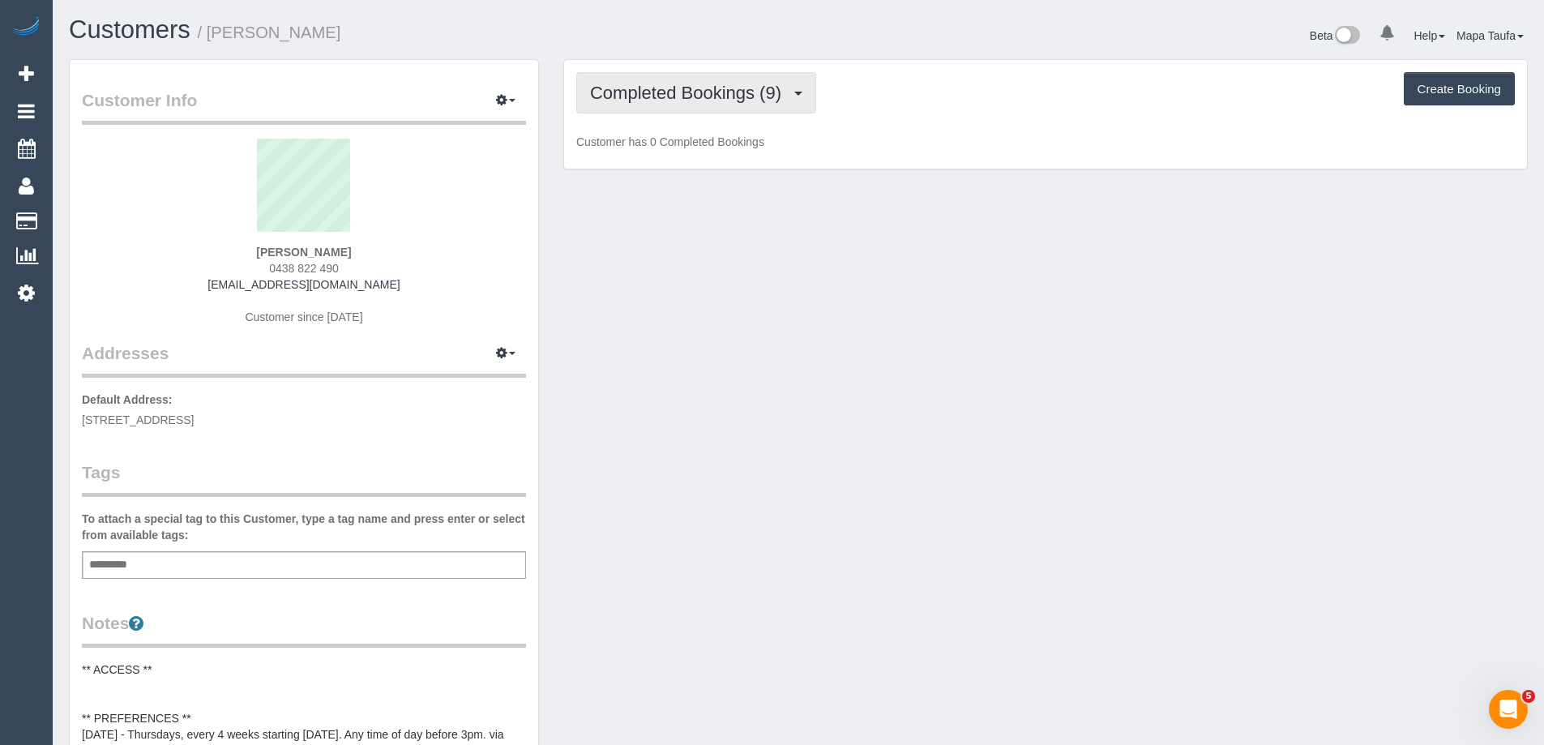
click at [703, 102] on span "Completed Bookings (9)" at bounding box center [689, 93] width 199 height 20
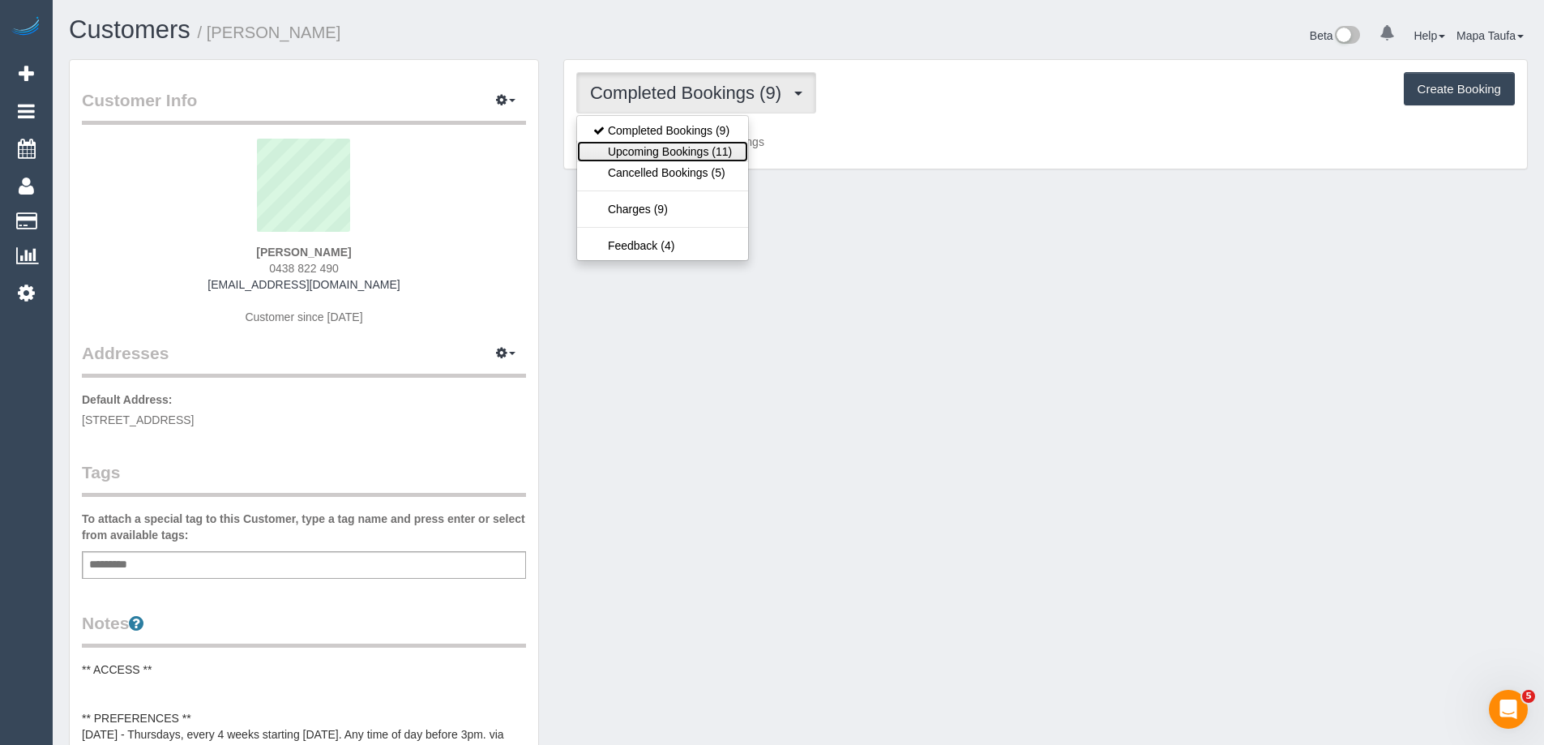
click at [704, 152] on link "Upcoming Bookings (11)" at bounding box center [662, 151] width 171 height 21
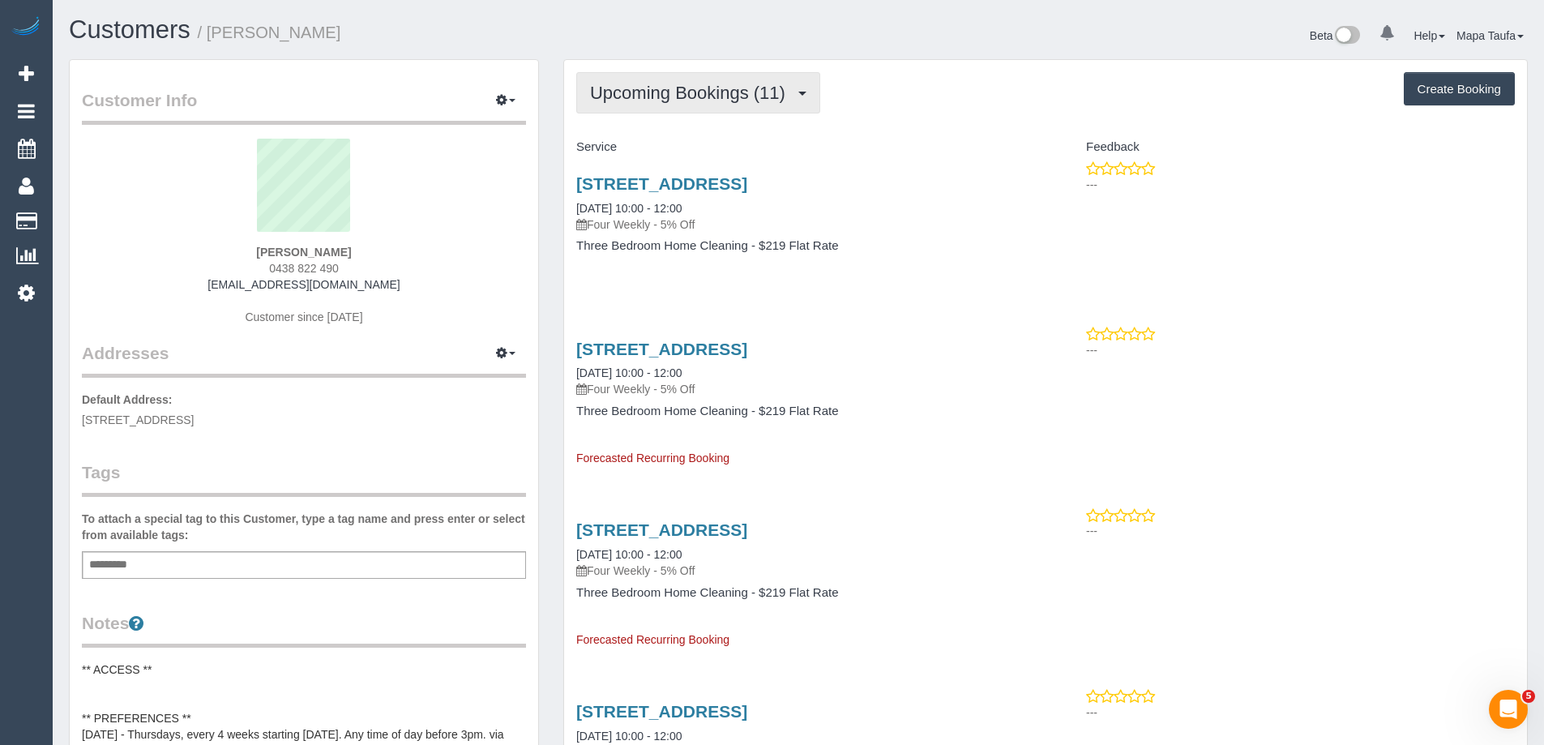
drag, startPoint x: 690, startPoint y: 88, endPoint x: 682, endPoint y: 114, distance: 28.2
click at [690, 88] on span "Upcoming Bookings (11)" at bounding box center [691, 93] width 203 height 20
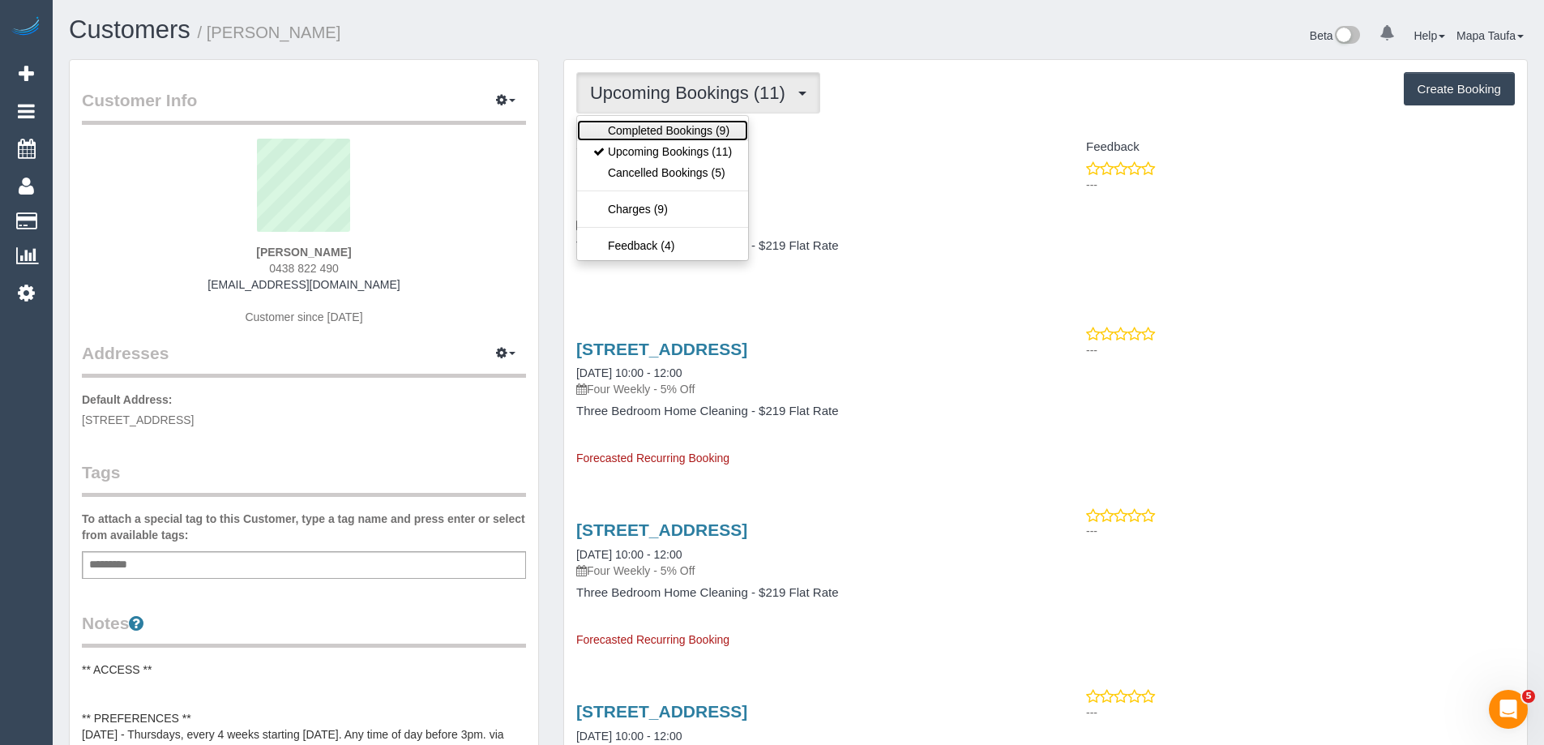
click at [679, 129] on link "Completed Bookings (9)" at bounding box center [662, 130] width 171 height 21
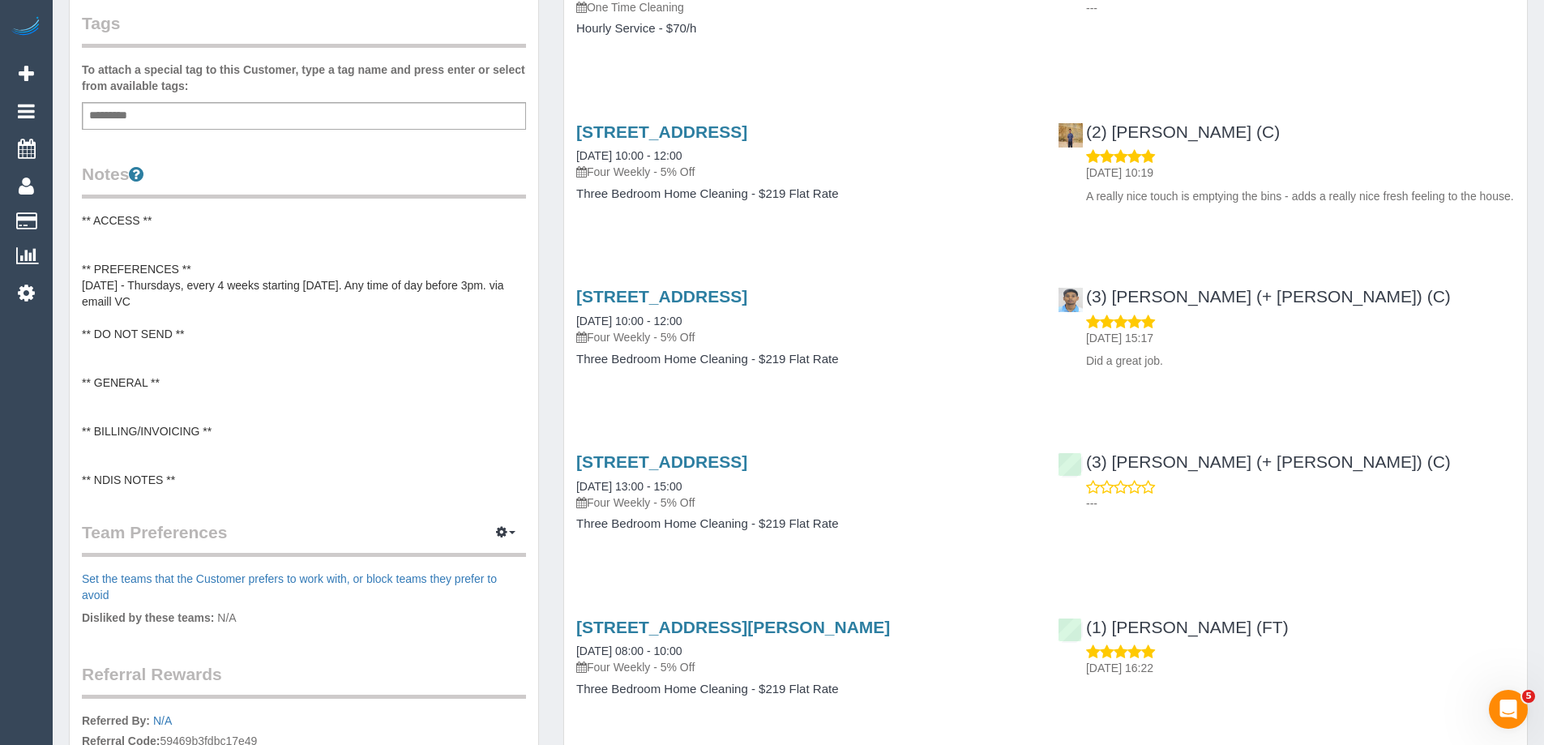
scroll to position [486, 0]
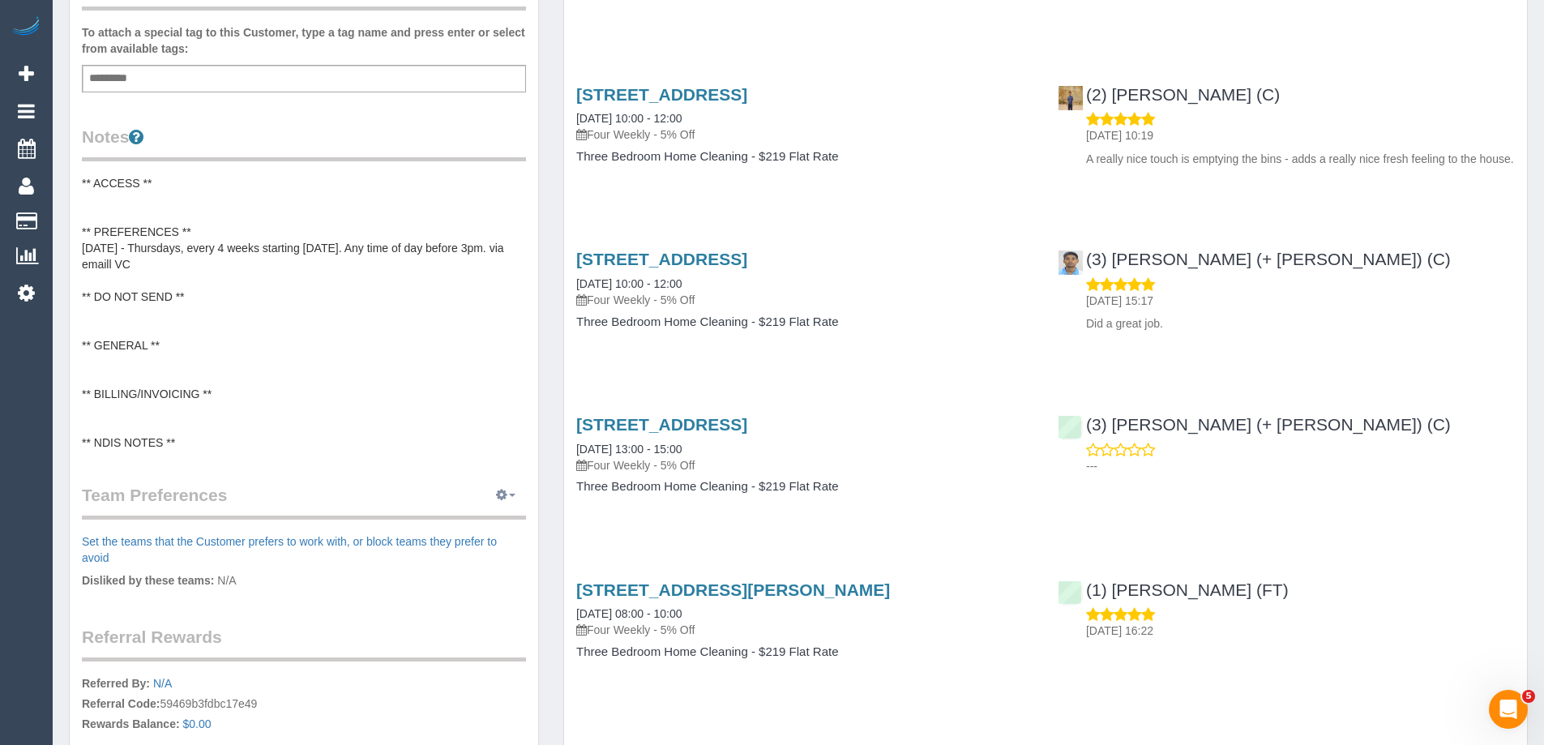
click at [489, 495] on button "button" at bounding box center [505, 495] width 41 height 25
click at [481, 517] on link "Manage Preferences" at bounding box center [456, 525] width 138 height 21
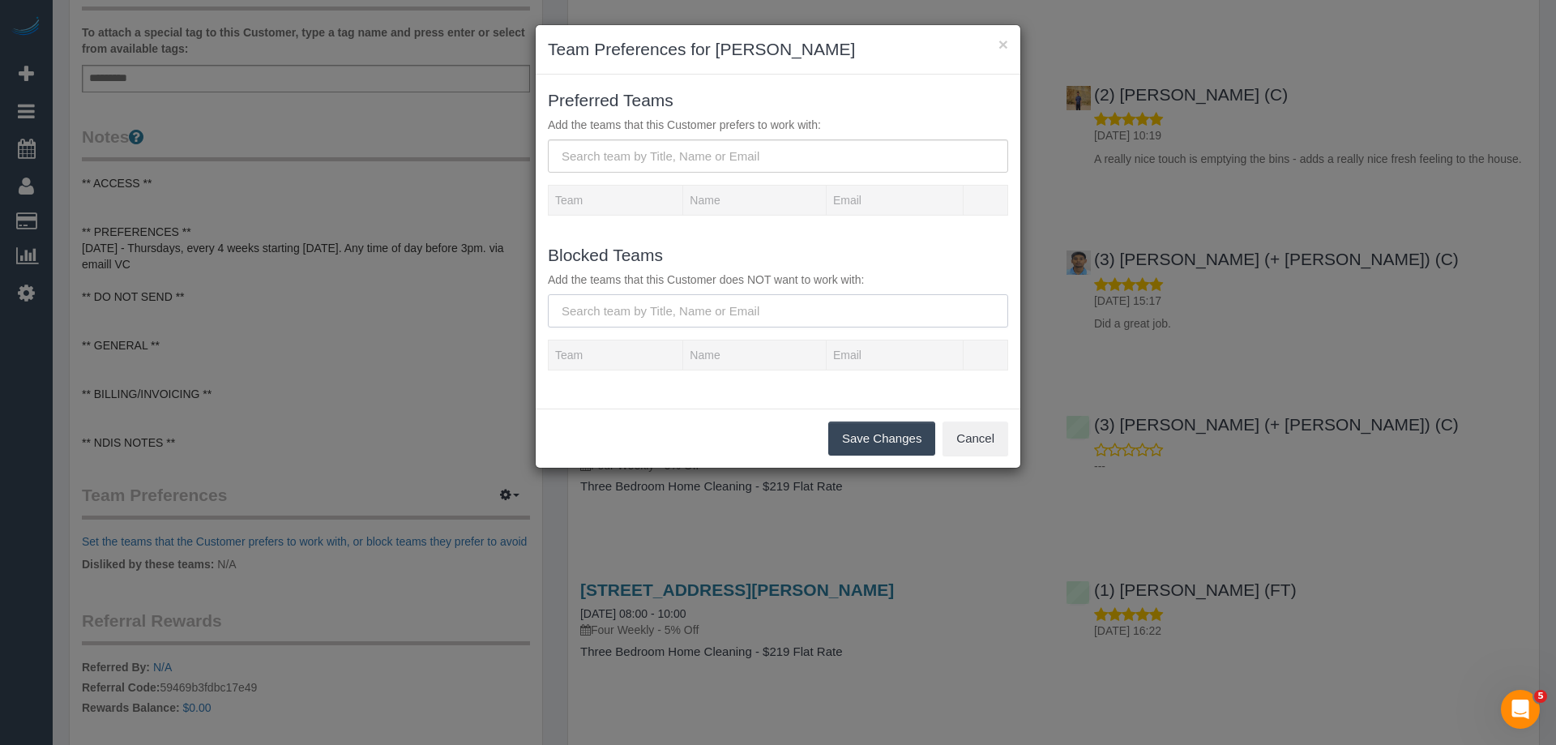
click at [647, 308] on input "text" at bounding box center [778, 310] width 460 height 33
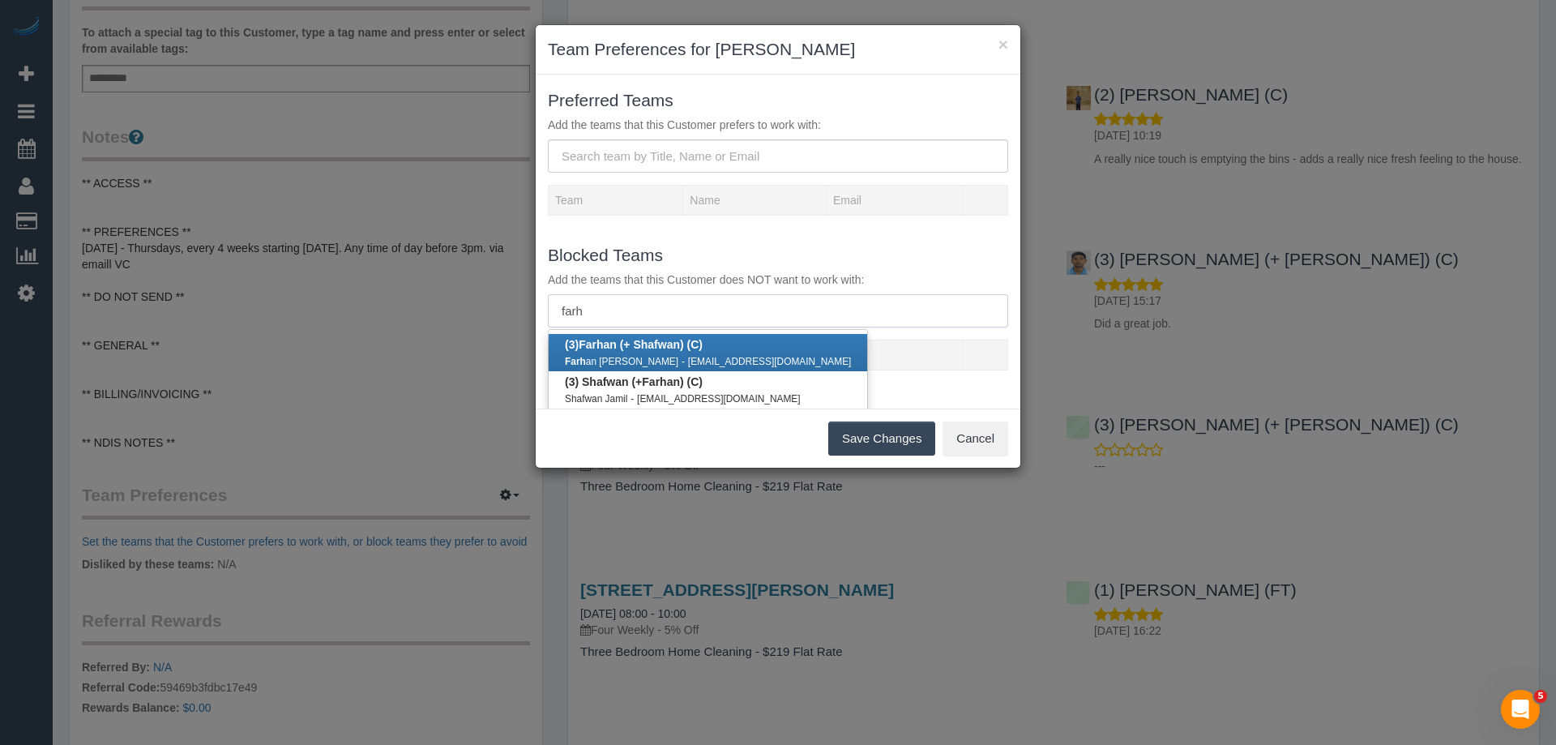
type input "farh"
click at [638, 357] on div "Farh an Rahman - fransaidur@gmail.com" at bounding box center [708, 361] width 286 height 16
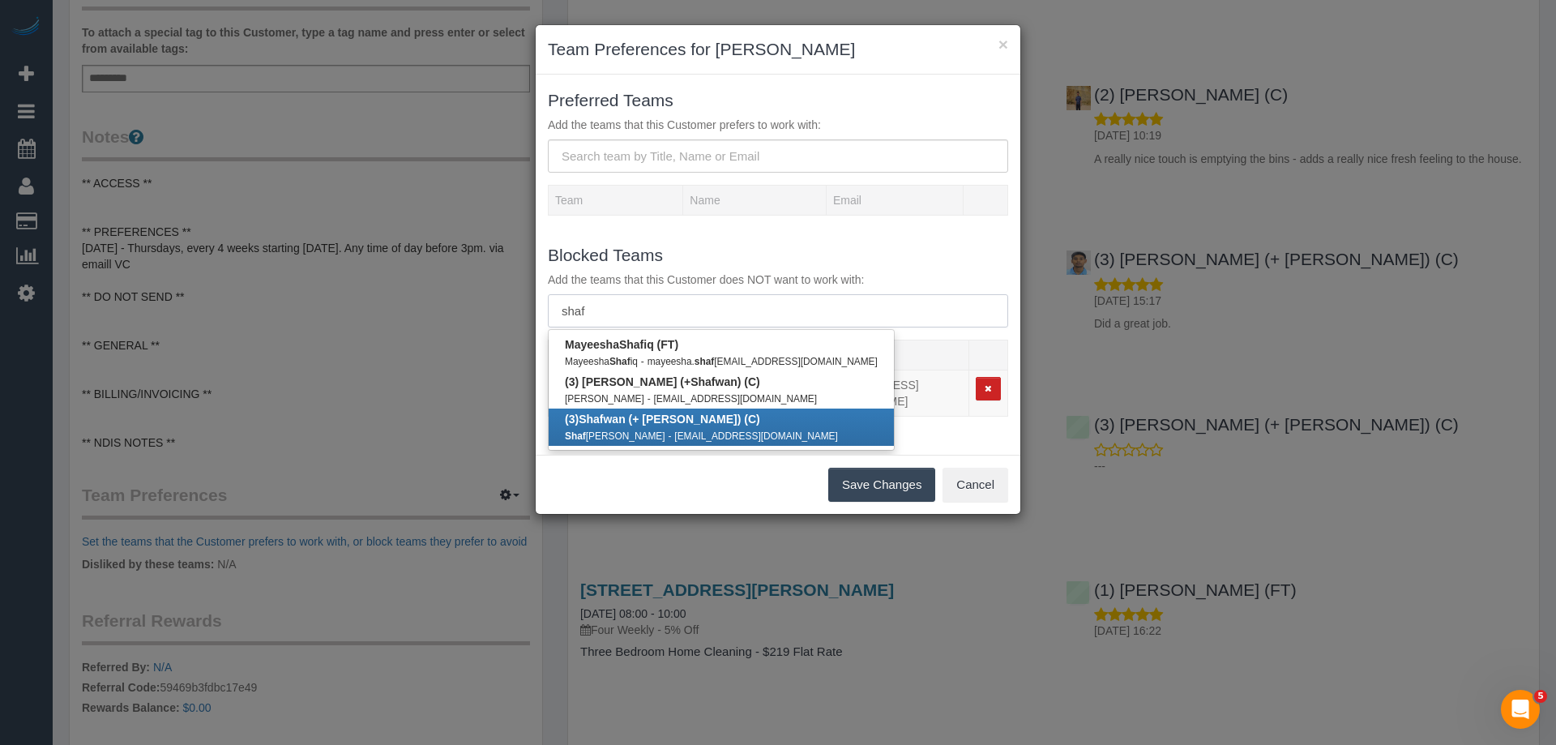
type input "shaf"
click at [639, 417] on b "(3) Shaf wan (+ Farhan) (C)" at bounding box center [662, 419] width 195 height 13
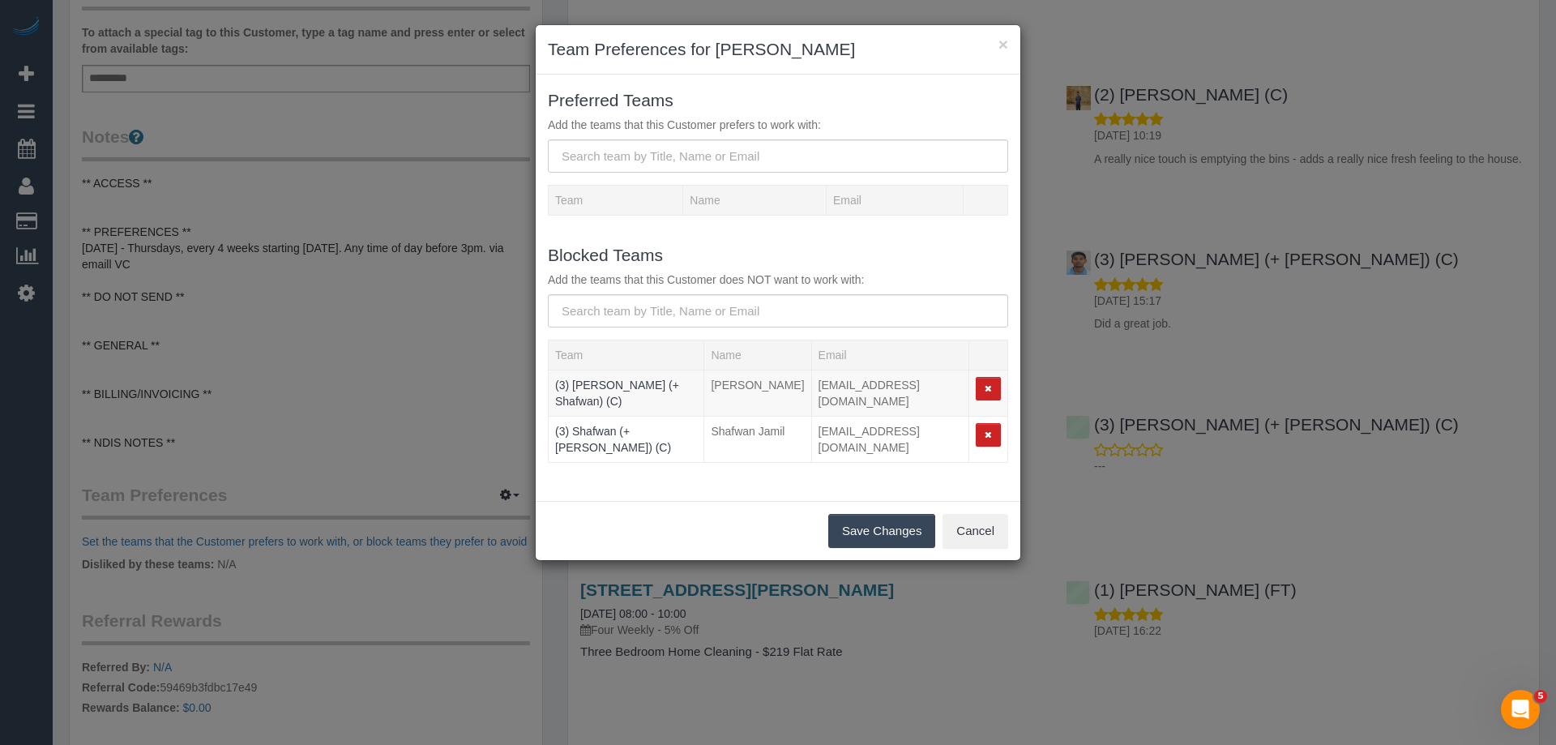
click at [881, 514] on button "Save Changes" at bounding box center [881, 531] width 107 height 34
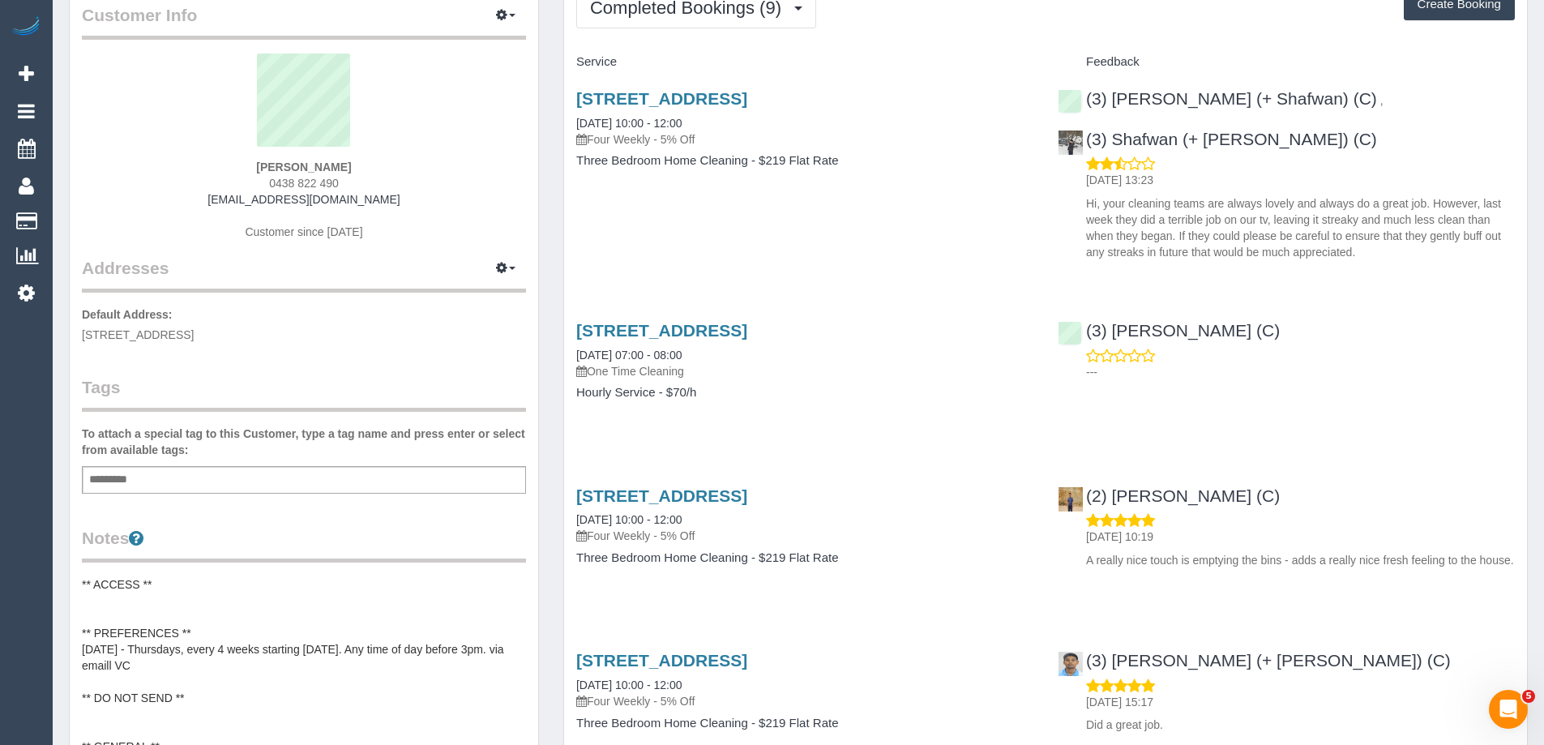
scroll to position [0, 0]
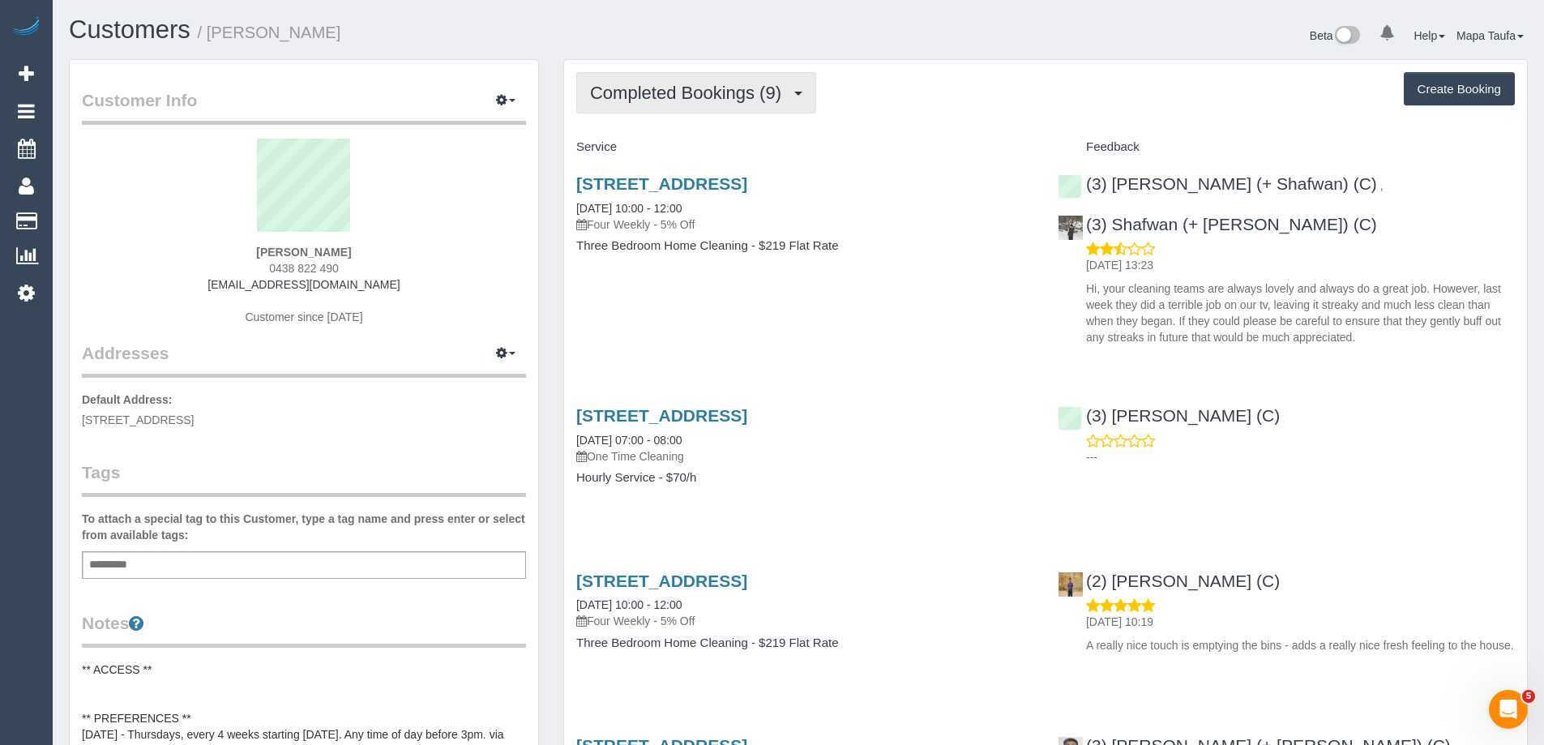
click at [675, 91] on span "Completed Bookings (9)" at bounding box center [689, 93] width 199 height 20
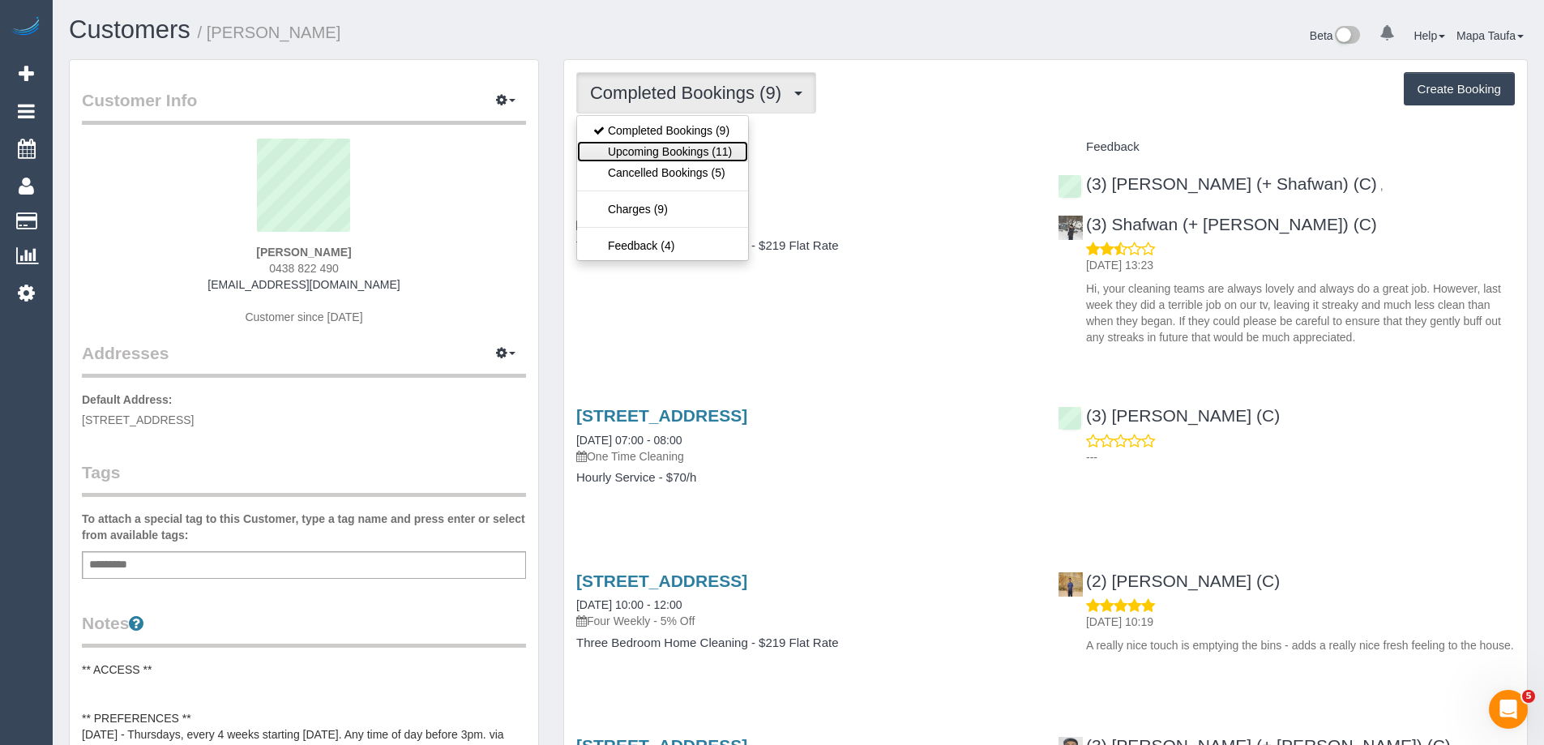
click at [668, 154] on link "Upcoming Bookings (11)" at bounding box center [662, 151] width 171 height 21
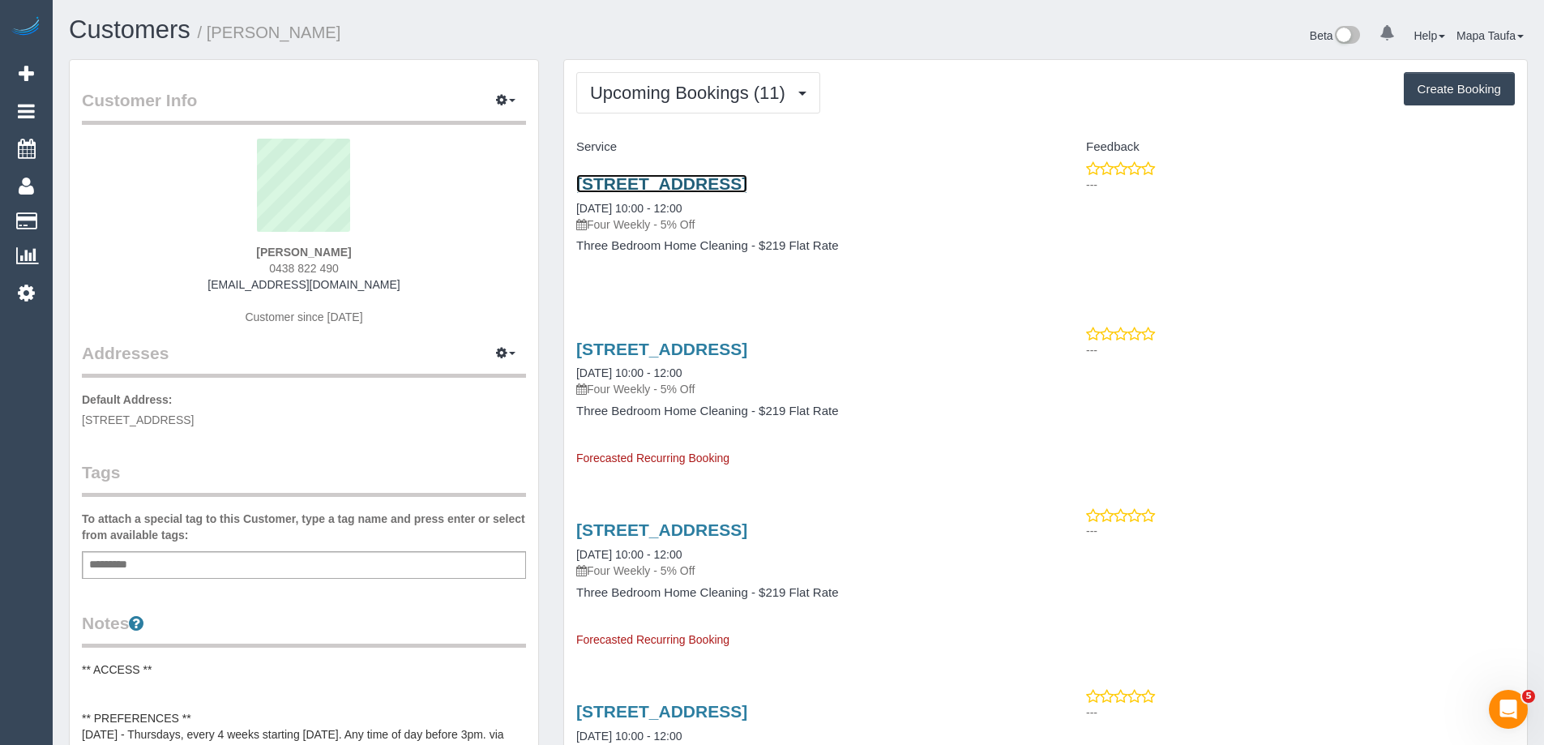
click at [656, 185] on link "43 Rathmines St, Fairfield, VIC 3078" at bounding box center [661, 183] width 171 height 19
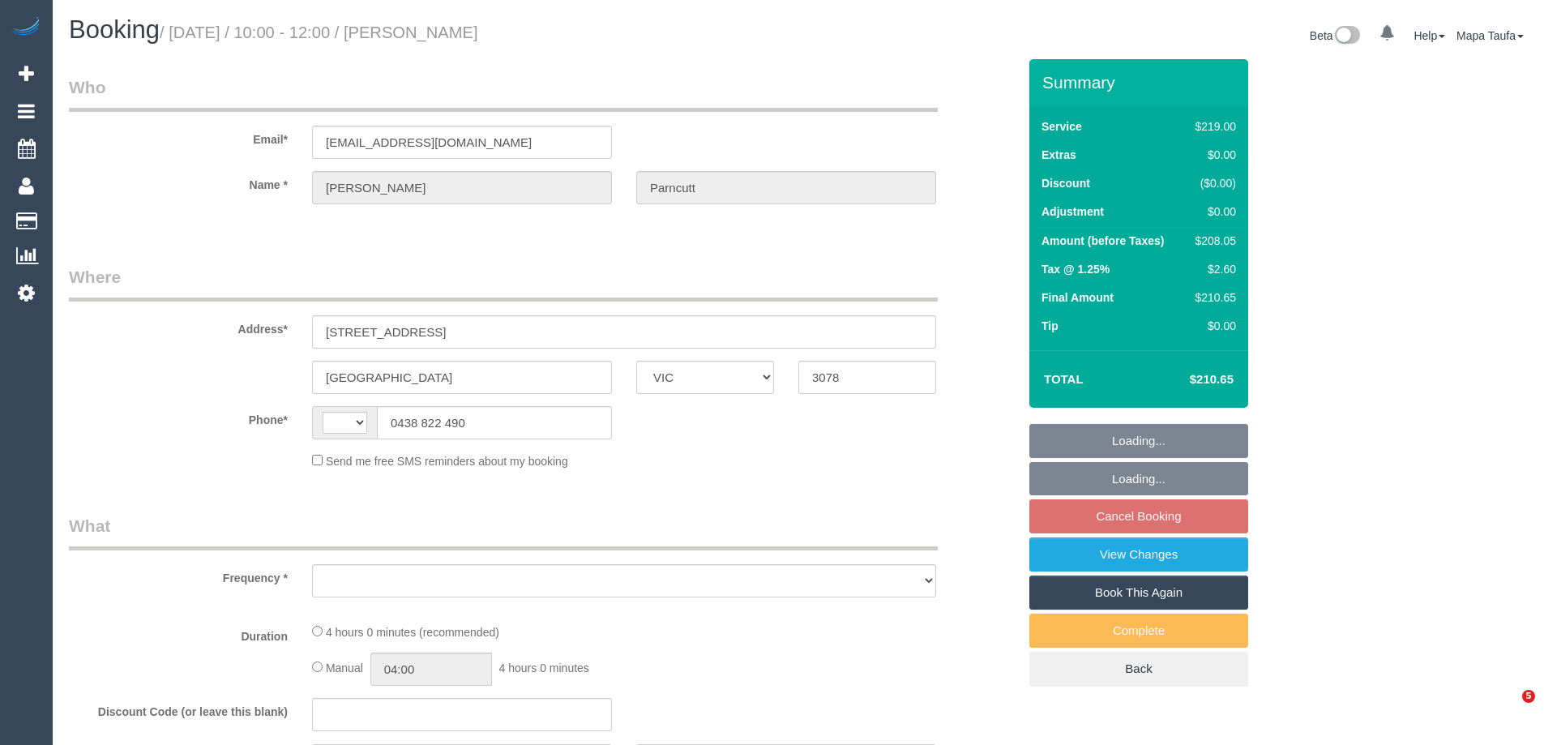
select select "VIC"
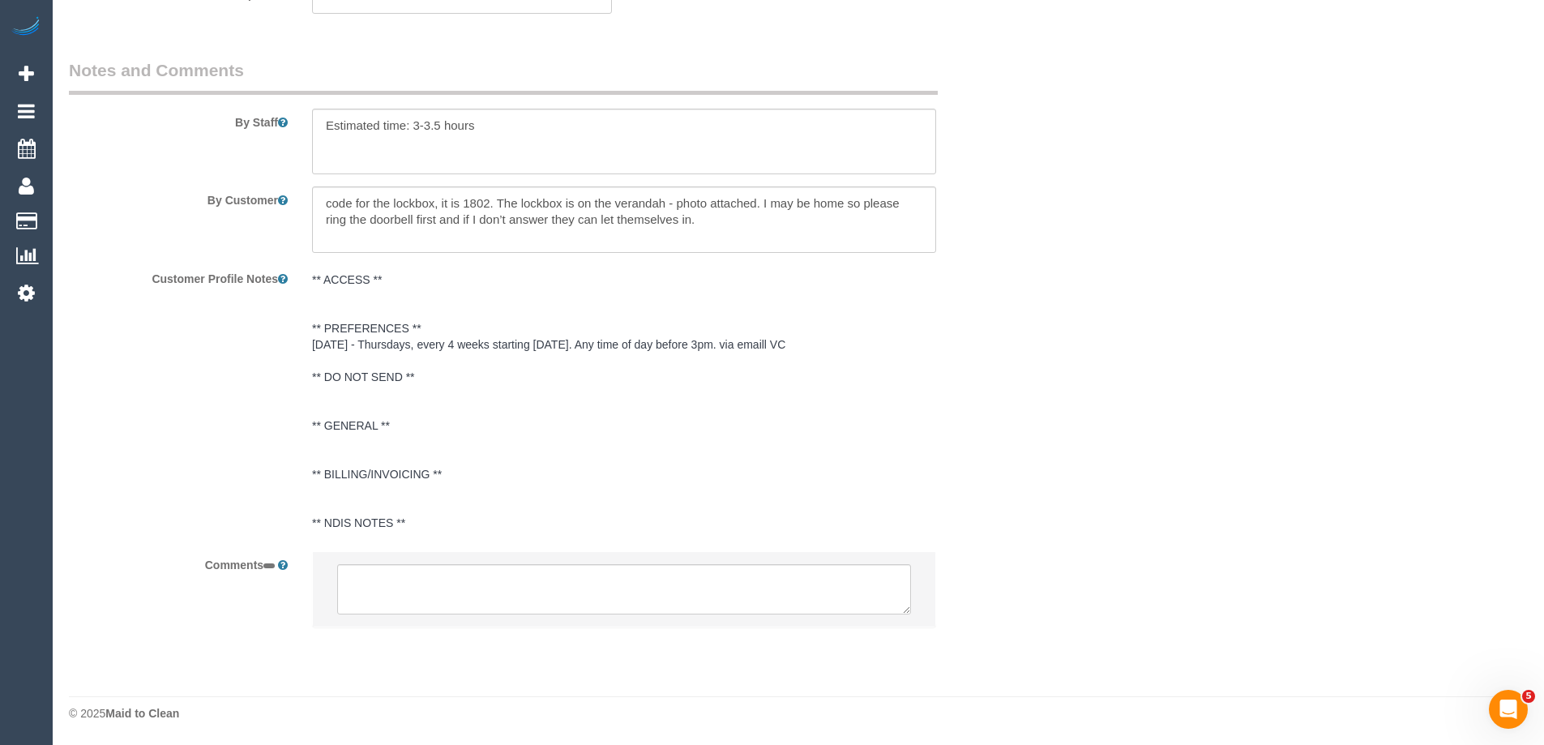
select select "string:AU"
select select "object:543"
select select "string:stripe-pm_1QEOiU2GScqysDRVWNKZzcuJ"
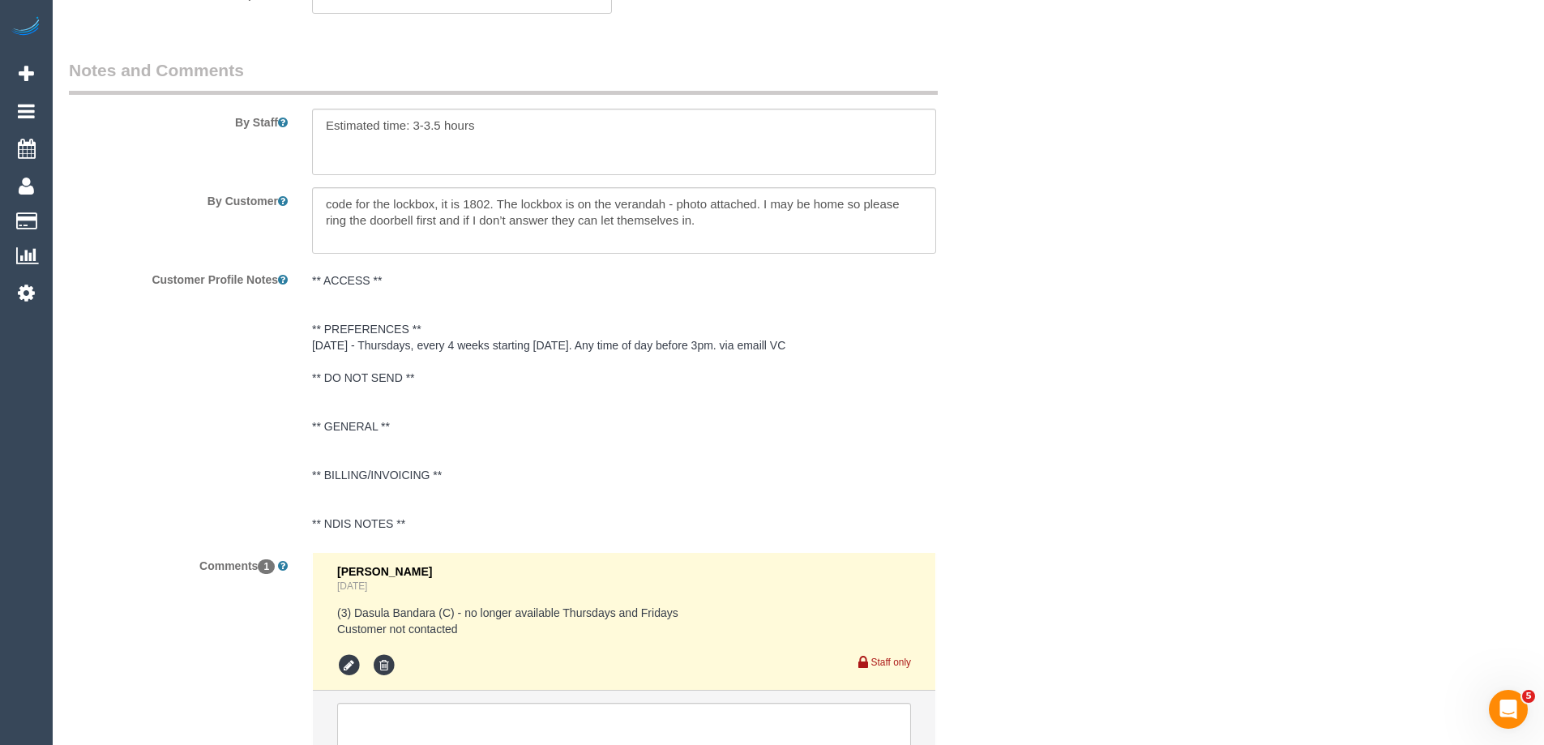
select select "number:27"
select select "number:14"
select select "number:19"
select select "number:22"
select select "number:34"
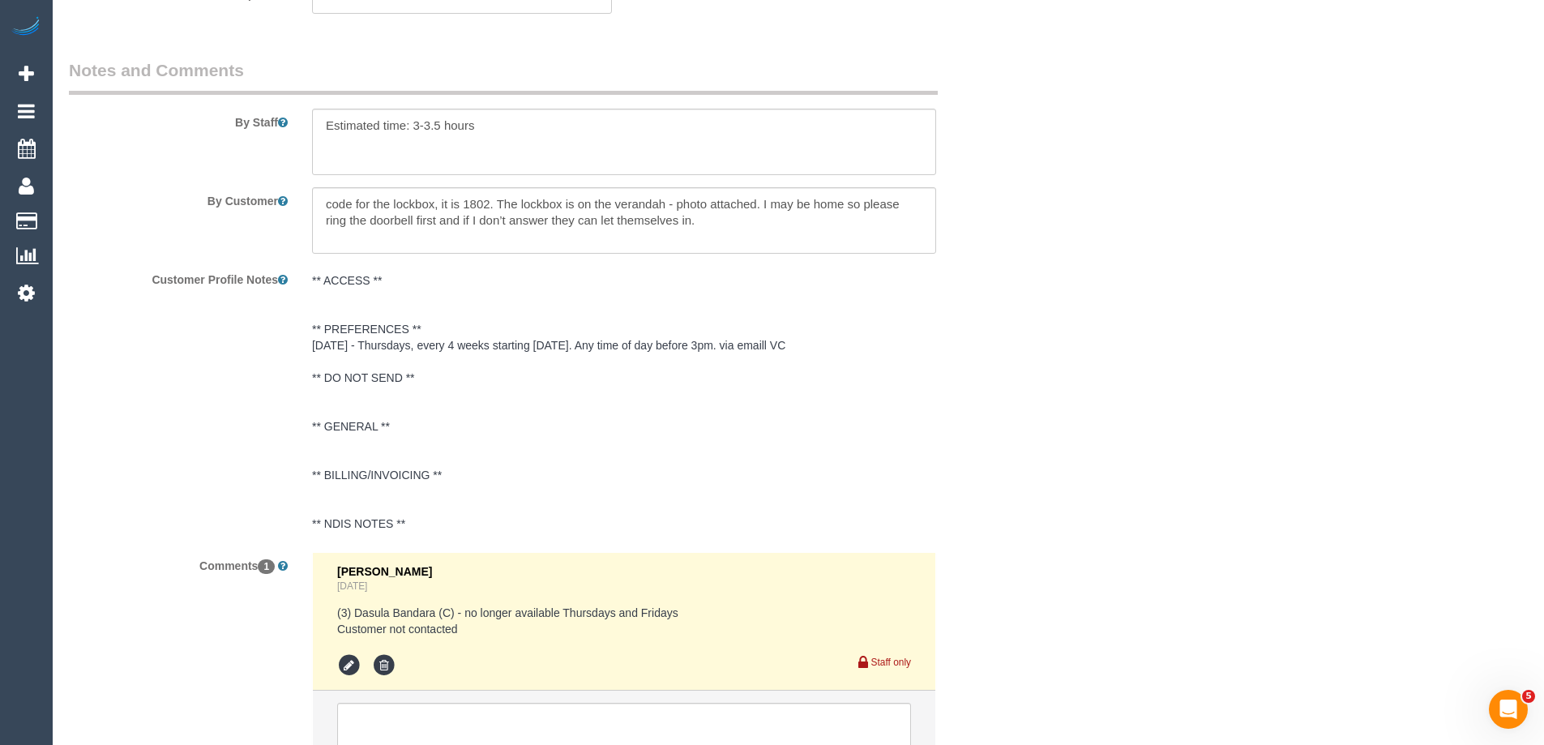
select select "number:26"
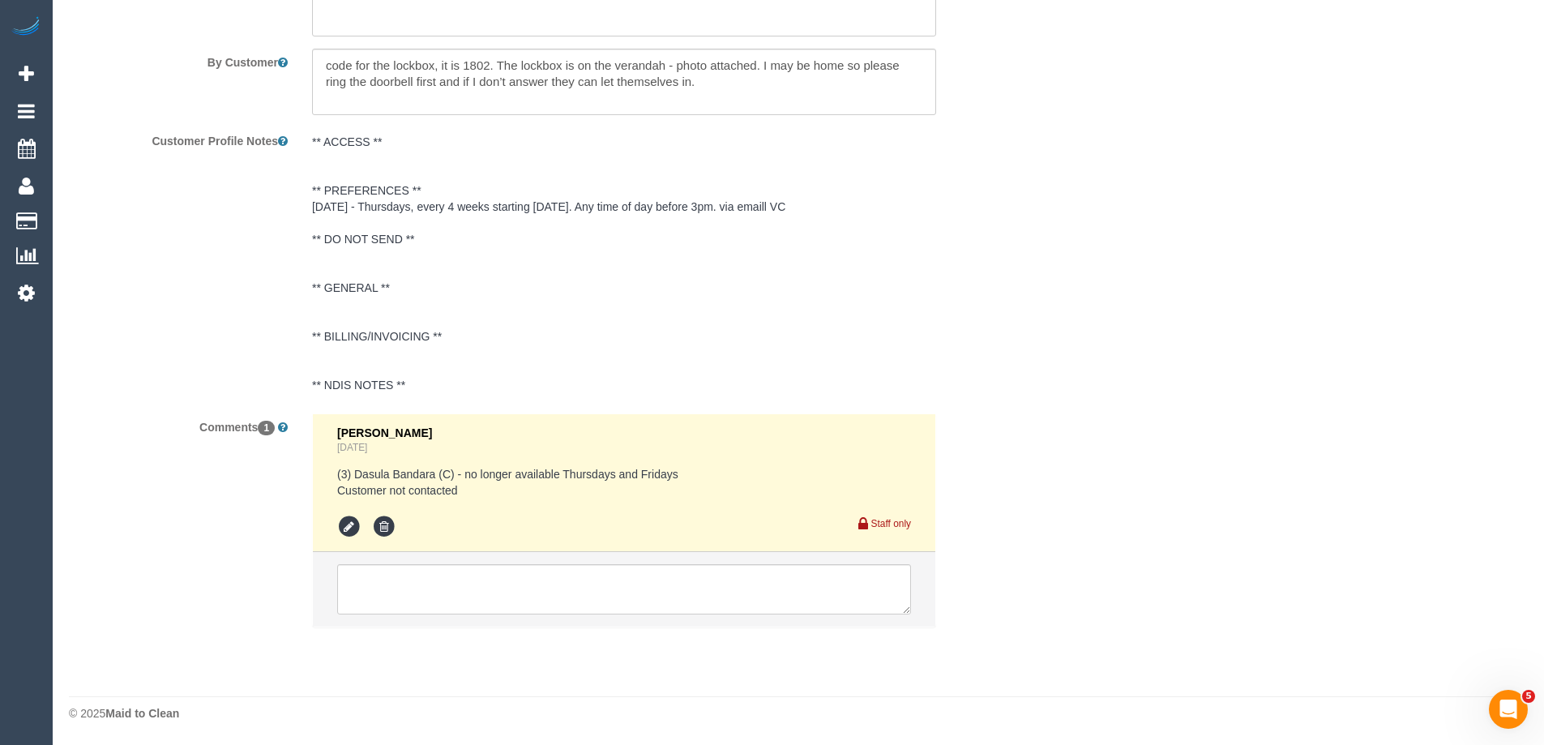
select select "spot3"
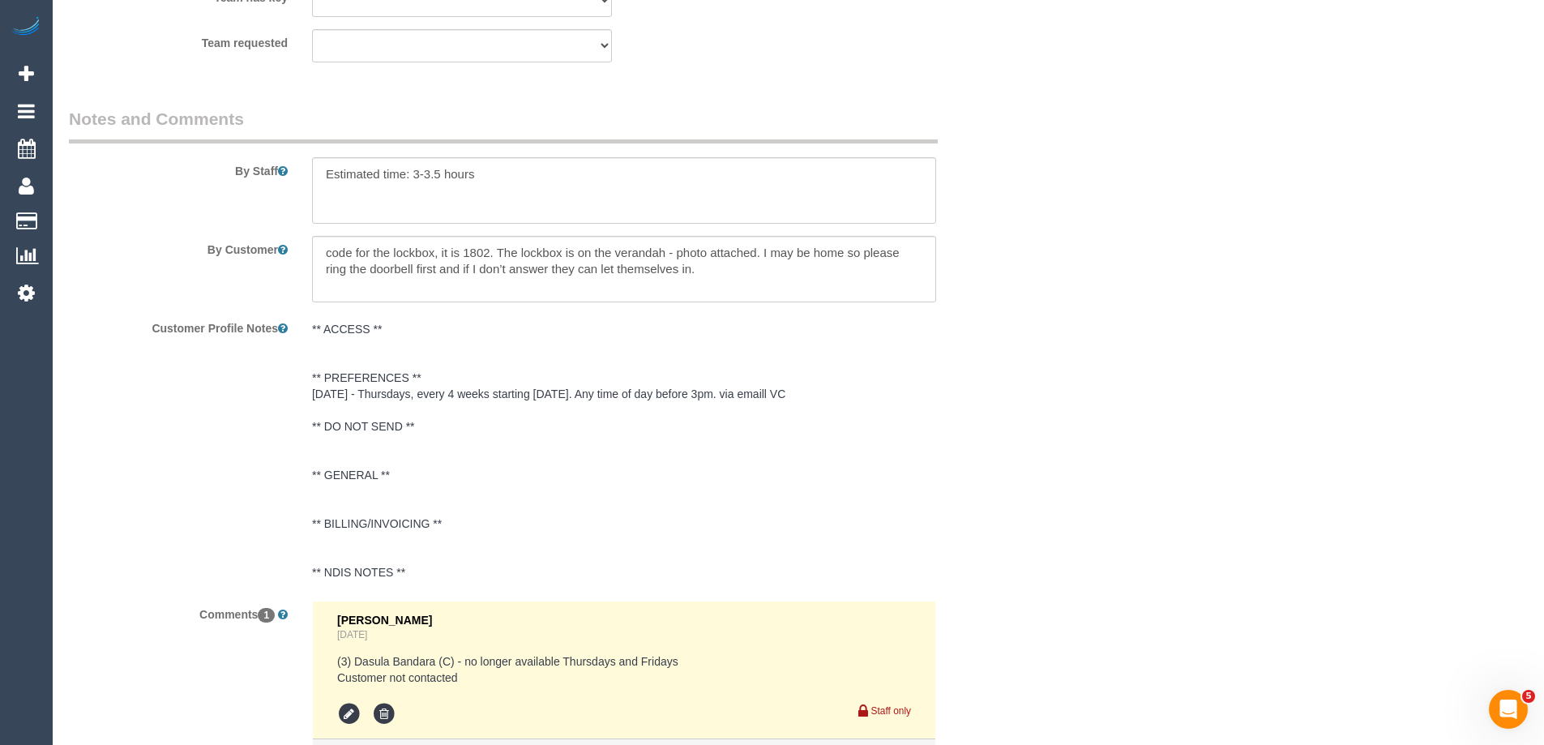
scroll to position [2757, 0]
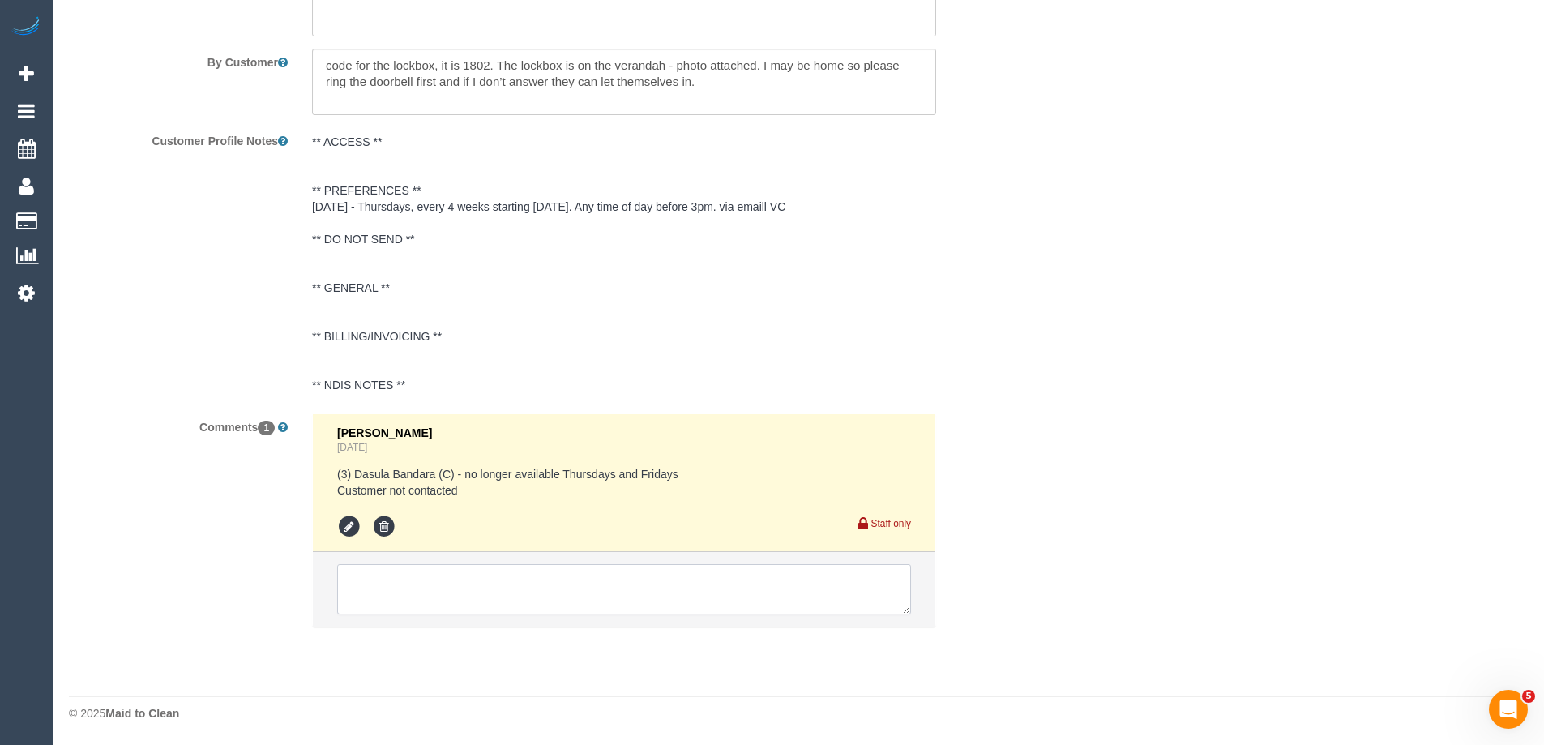
select select "object:1440"
click at [498, 576] on textarea at bounding box center [624, 589] width 574 height 50
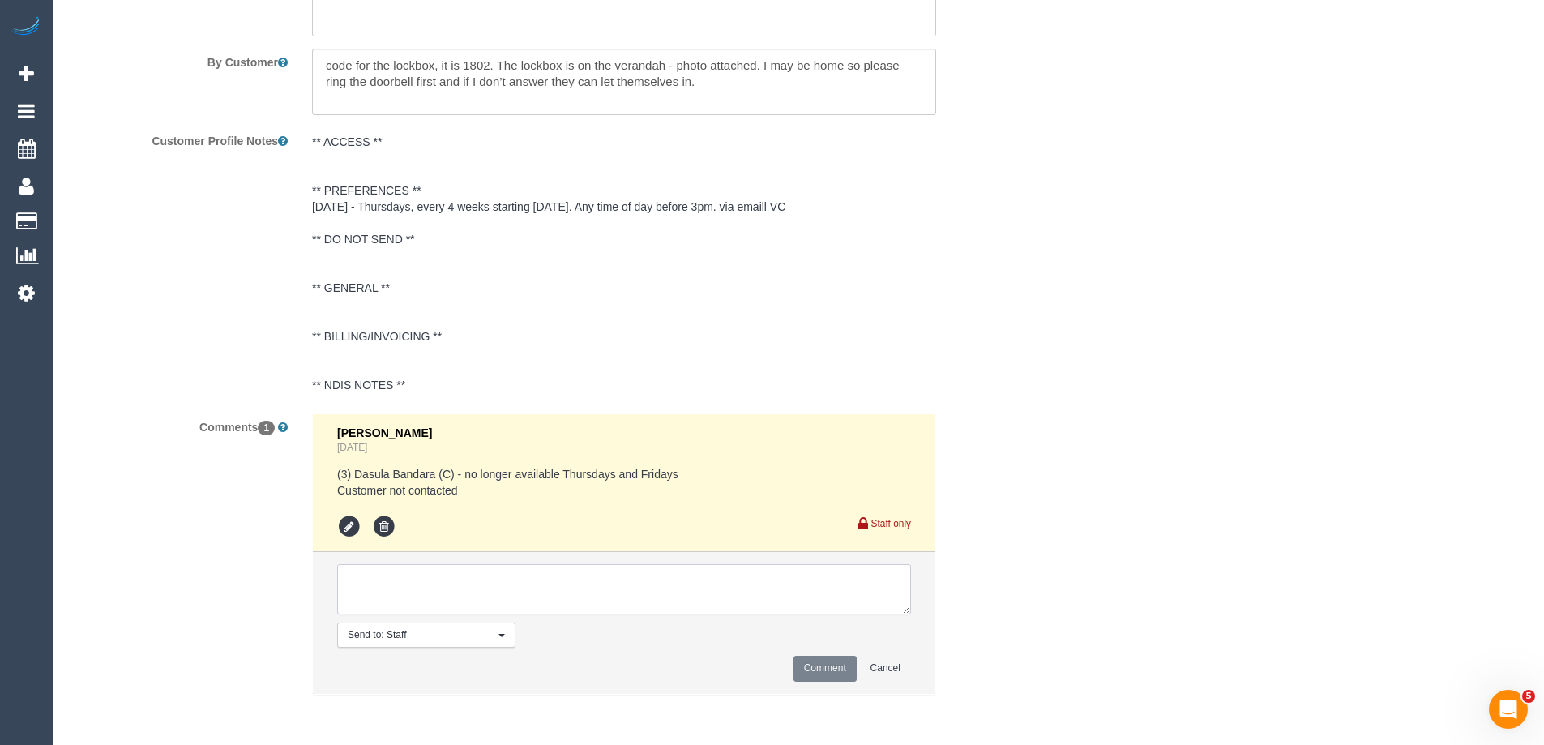
paste textarea "please be careful to ensure that they gently buff out any streaks in future tha…"
type textarea "please be careful to ensure that they gently buff out any streaks in future tha…"
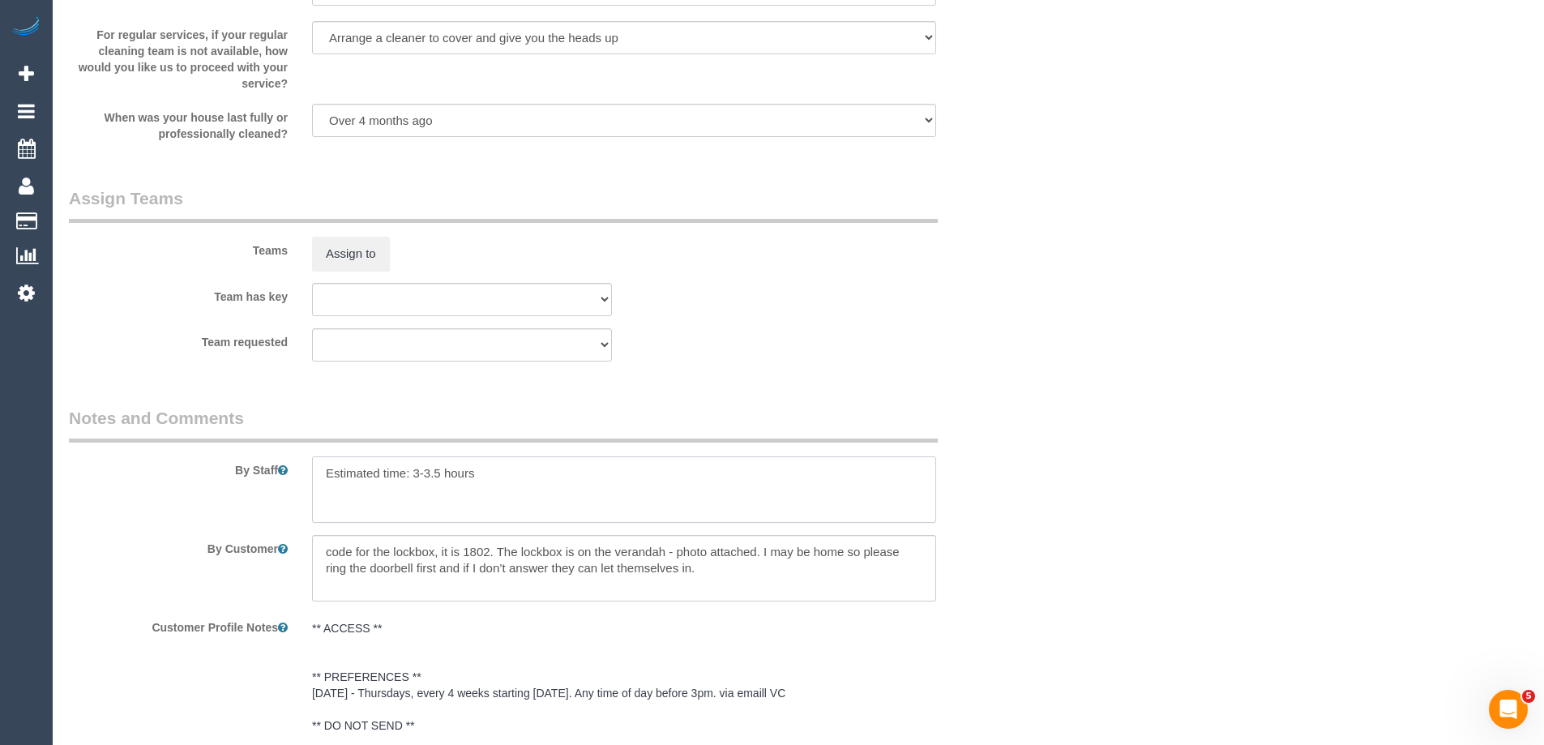
click at [593, 480] on textarea at bounding box center [624, 489] width 624 height 66
paste textarea "please be careful to ensure that they gently buff out any streaks in future tha…"
type textarea "Estimated time: 3-3.5 hours. please be careful to ensure that they gently buff …"
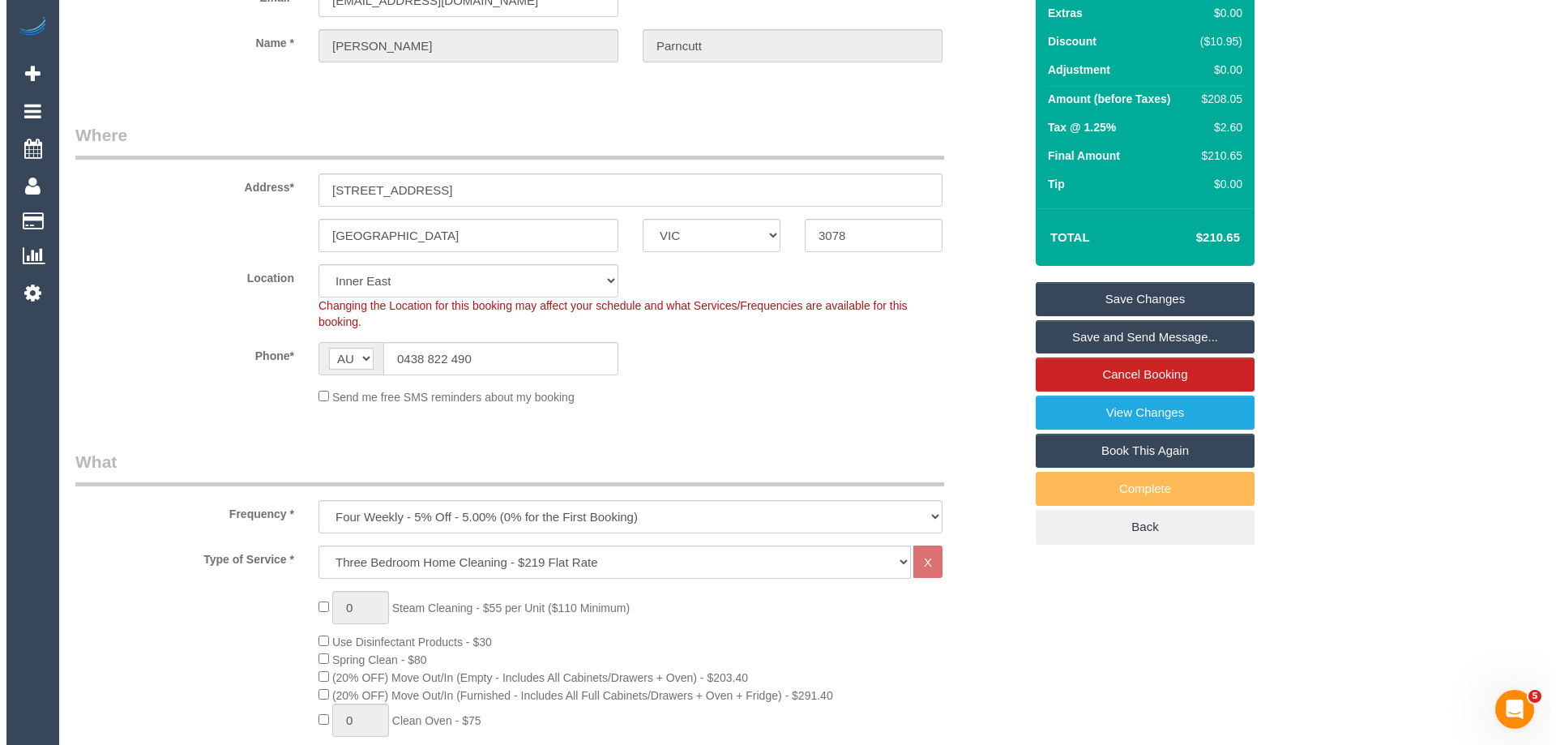
scroll to position [0, 0]
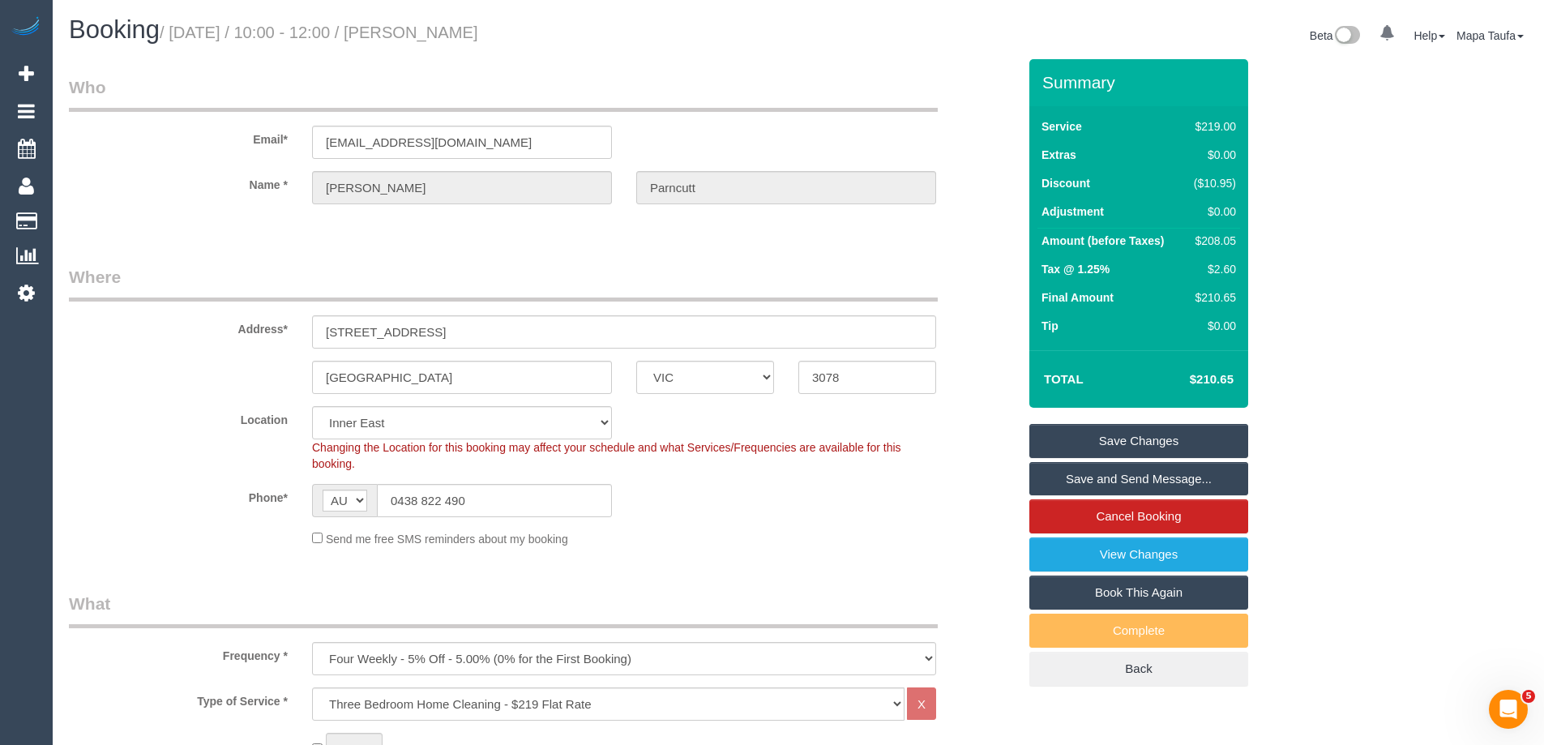
click at [1113, 444] on link "Save Changes" at bounding box center [1138, 441] width 219 height 34
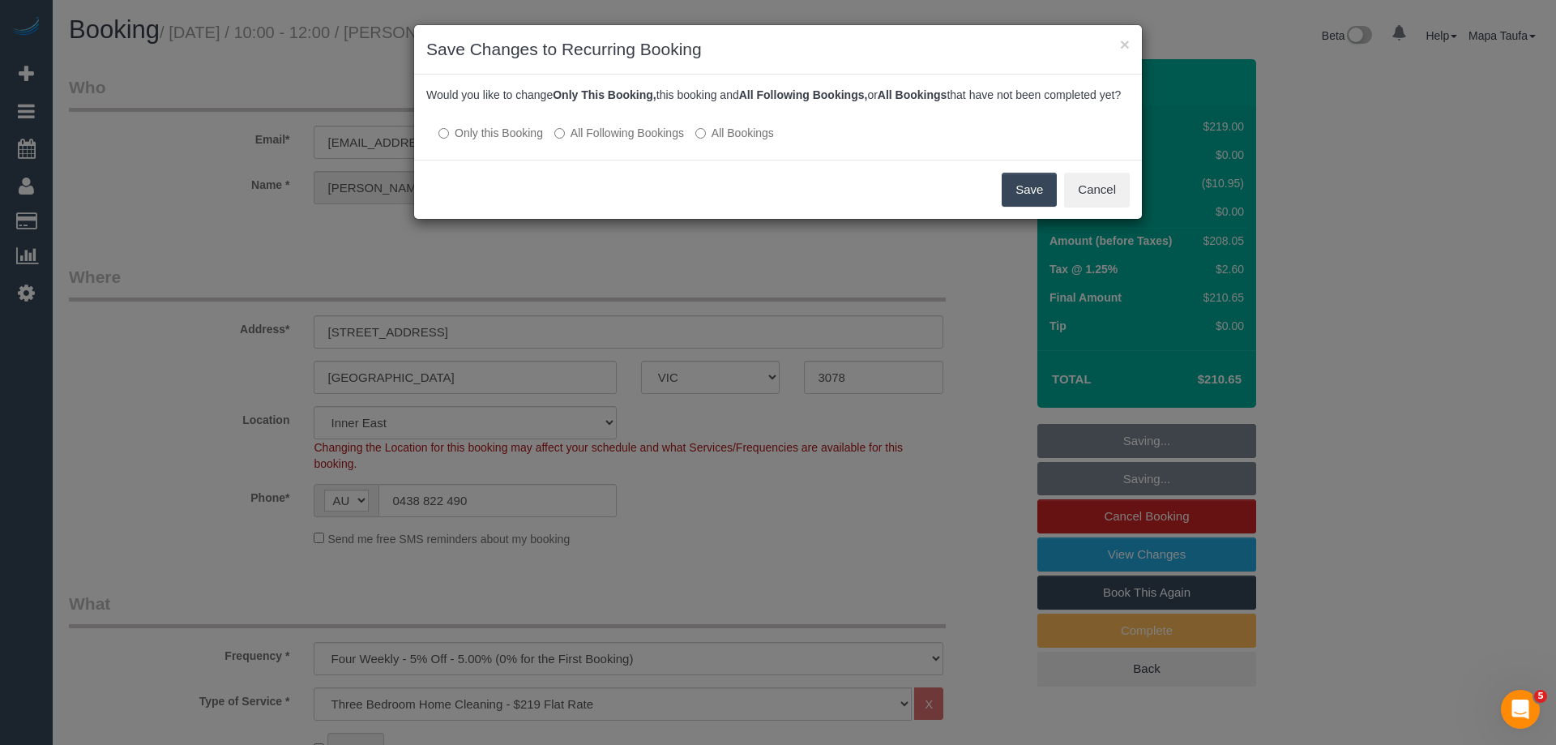
click at [611, 141] on label "All Following Bookings" at bounding box center [619, 133] width 130 height 16
click at [1005, 207] on button "Save" at bounding box center [1029, 190] width 55 height 34
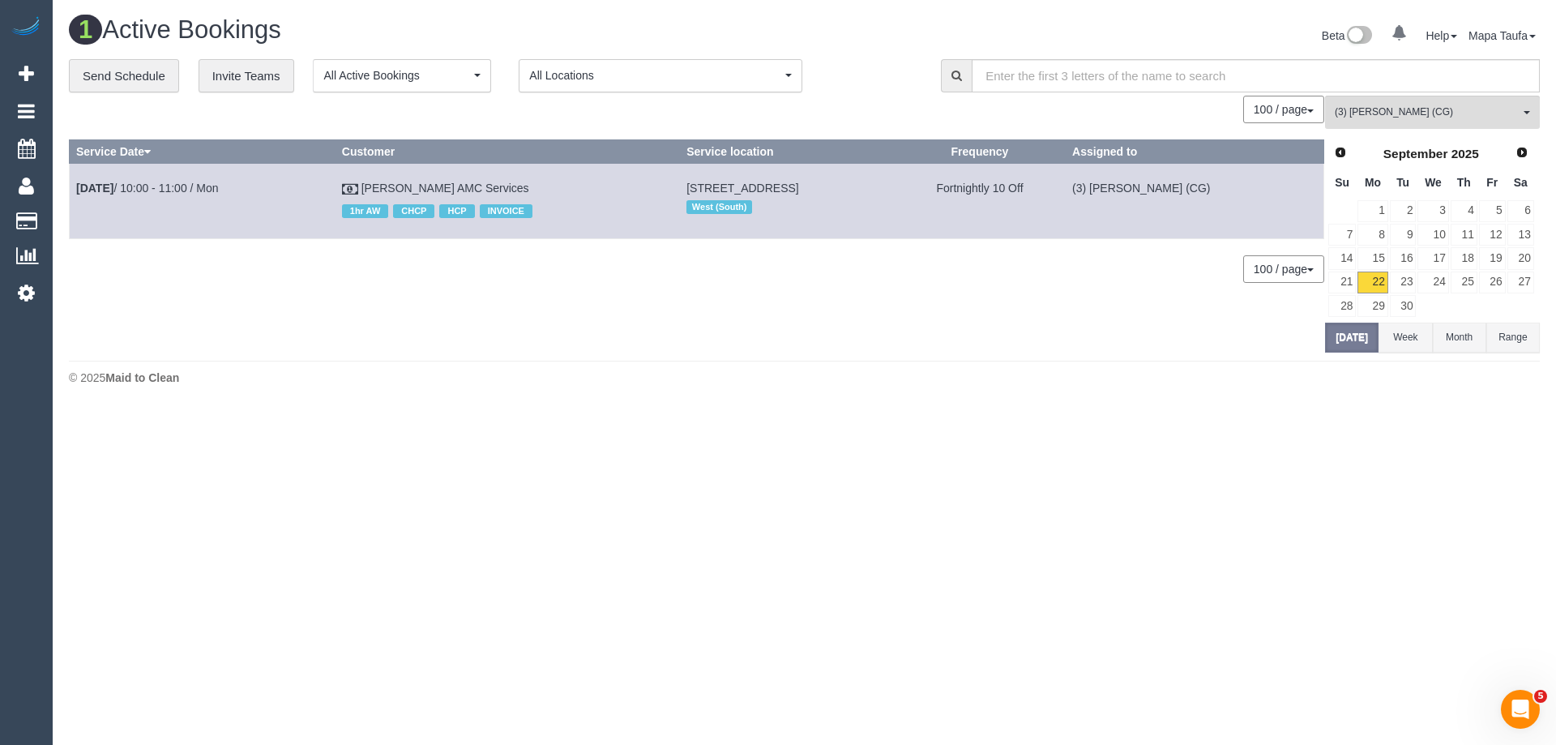
click at [714, 343] on div "0 Bookings found. We couldn't find any bookings that matched your search. Creat…" at bounding box center [697, 224] width 1256 height 256
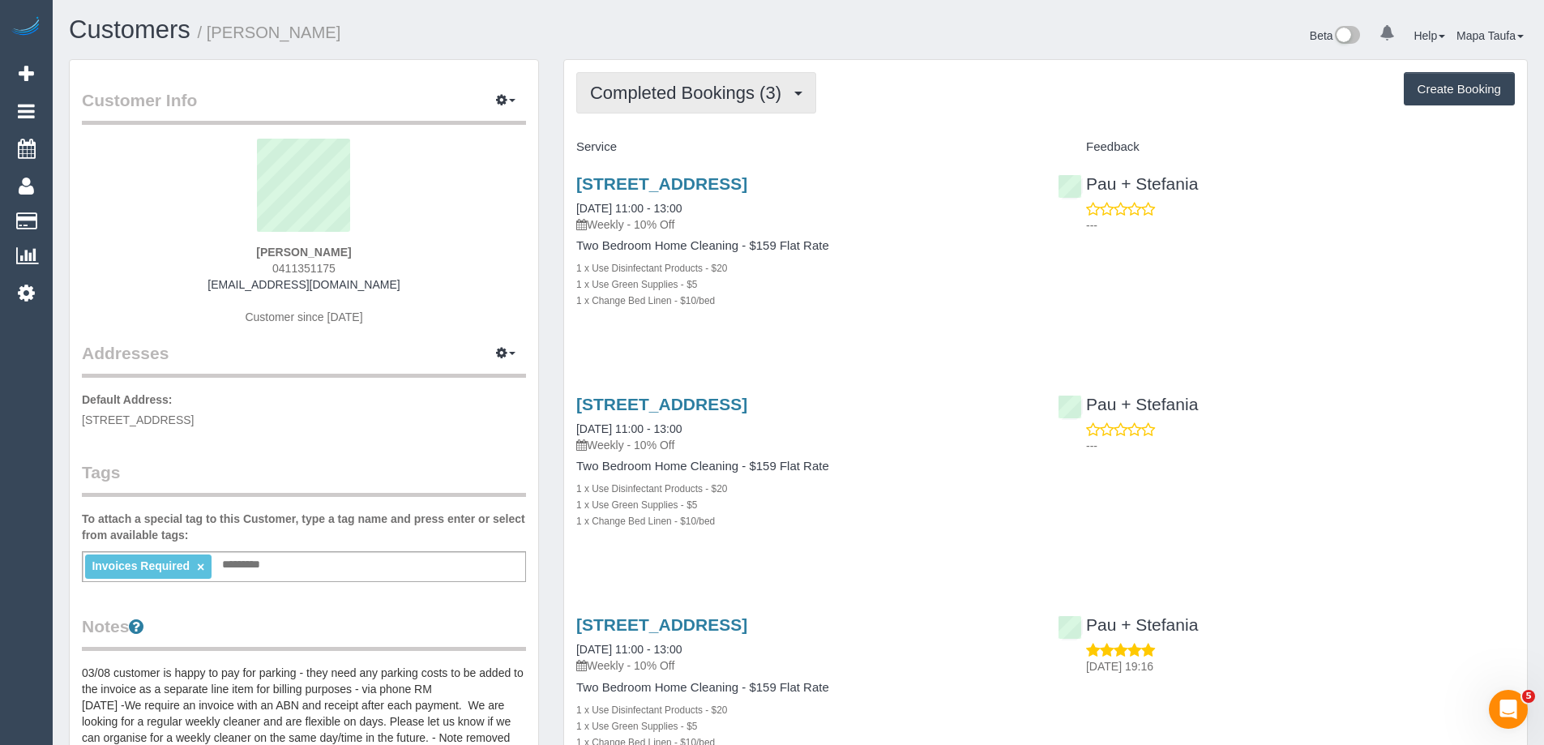
click at [757, 87] on span "Completed Bookings (3)" at bounding box center [689, 93] width 199 height 20
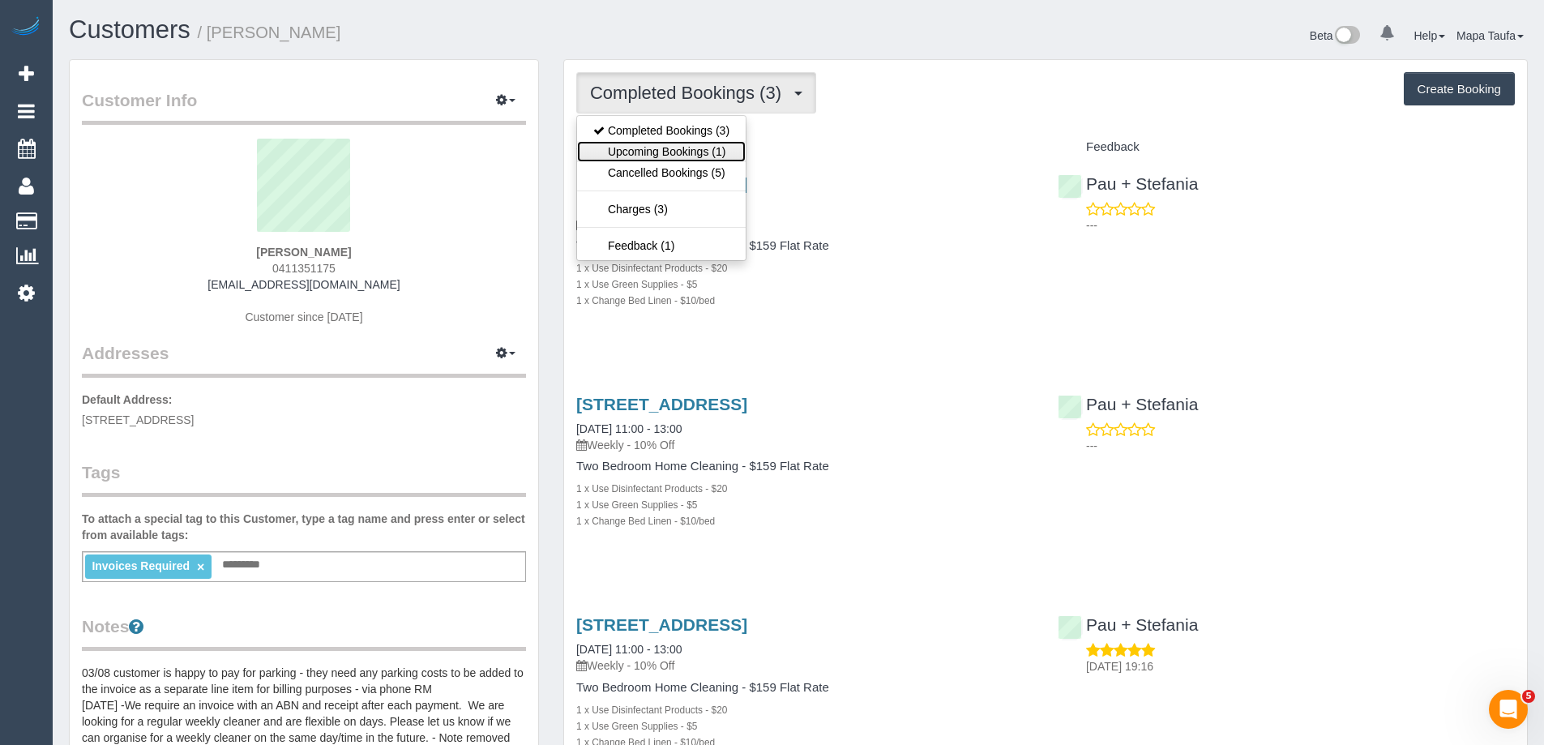
click at [711, 145] on link "Upcoming Bookings (1)" at bounding box center [661, 151] width 169 height 21
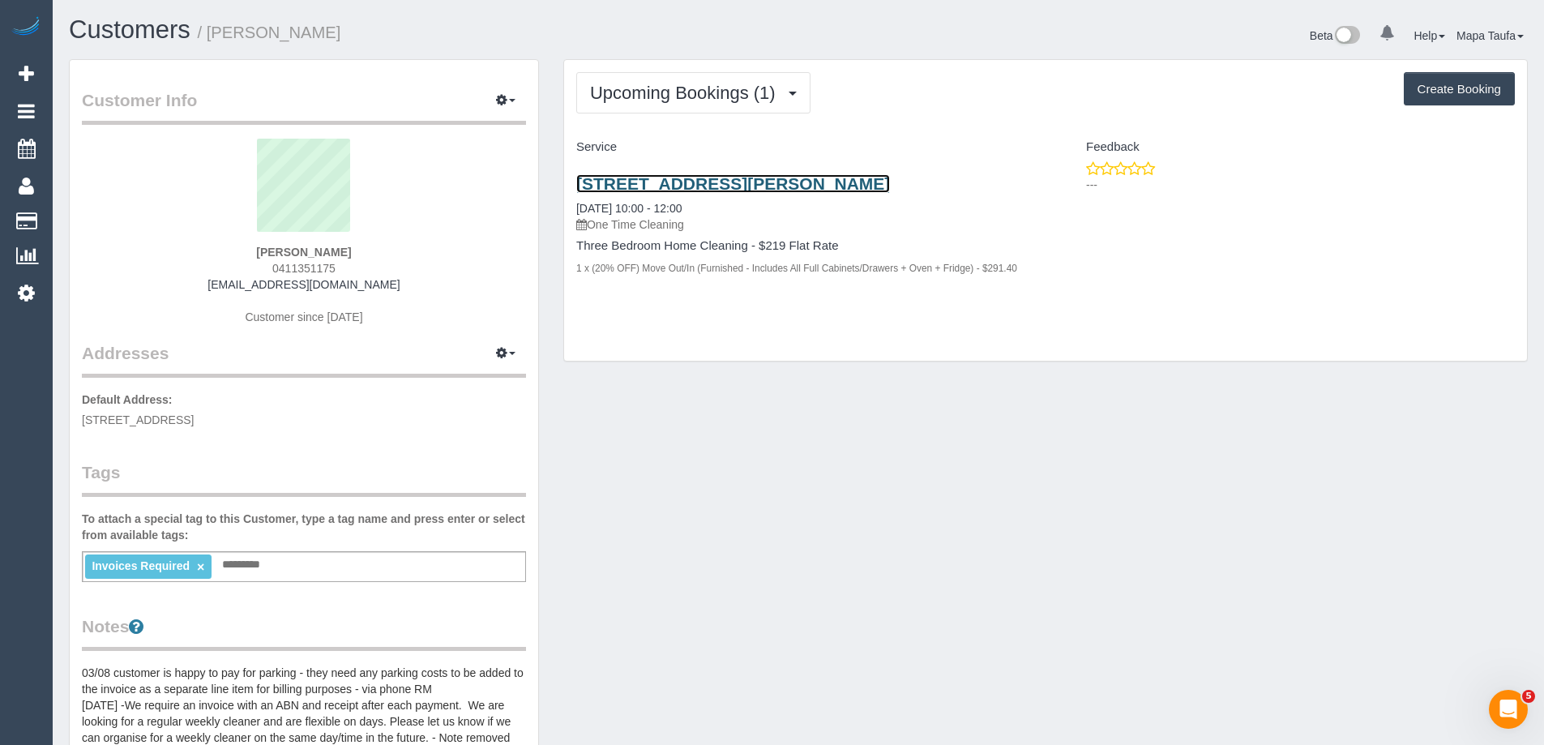
click at [723, 188] on link "[STREET_ADDRESS][PERSON_NAME]" at bounding box center [733, 183] width 314 height 19
drag, startPoint x: 891, startPoint y: 531, endPoint x: 904, endPoint y: 550, distance: 23.4
click at [892, 531] on div "Customer Info Edit Contact Info Send Message Email Preferences Special Sales Ta…" at bounding box center [798, 644] width 1483 height 1170
click at [708, 336] on div "Upcoming Bookings (1) Completed Bookings (3) Upcoming Bookings (1) Cancelled Bo…" at bounding box center [1045, 210] width 963 height 301
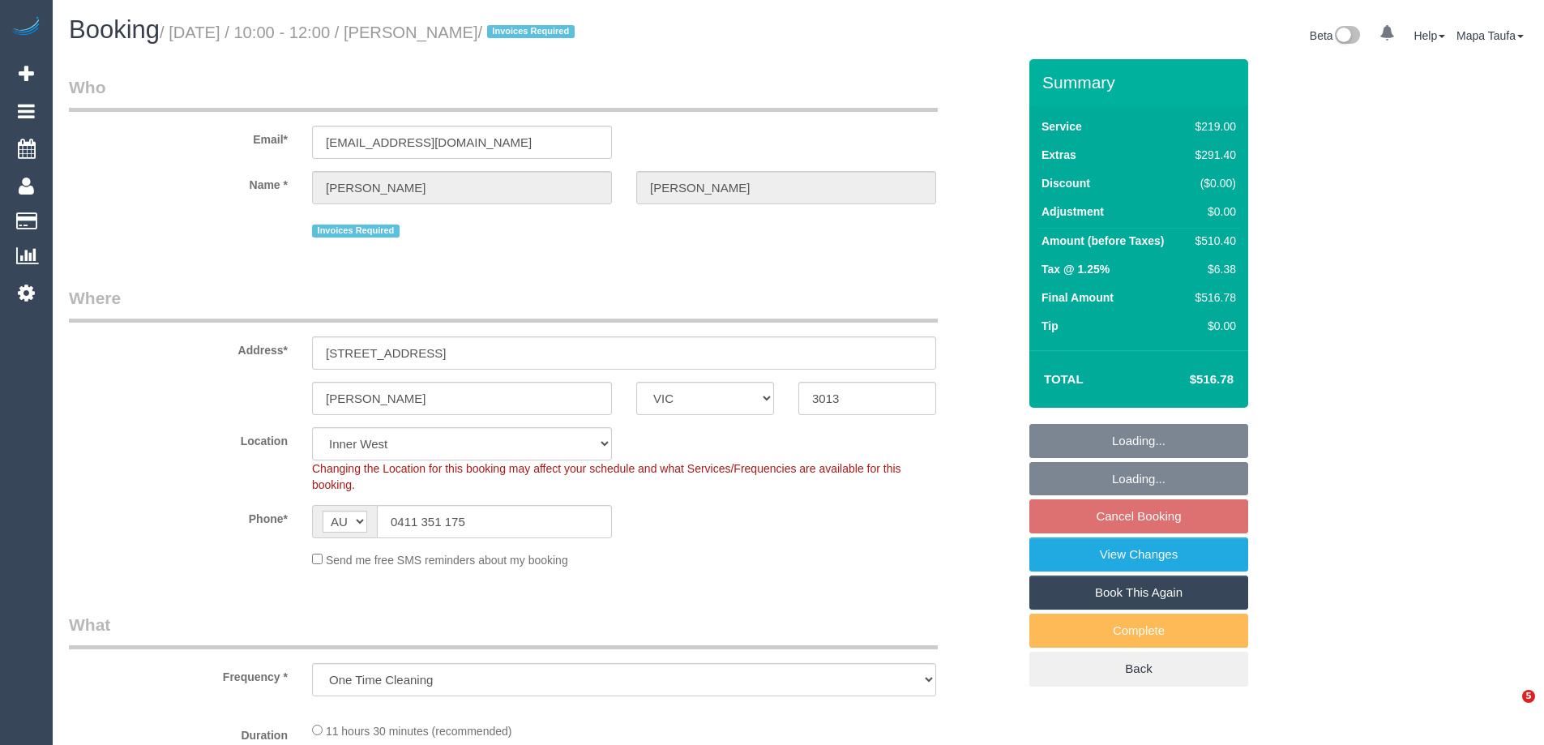
select select "VIC"
select select "string:stripe-pm_1S9zCT2GScqysDRVnz8GVL0d"
select select "number:28"
select select "number:14"
select select "number:19"
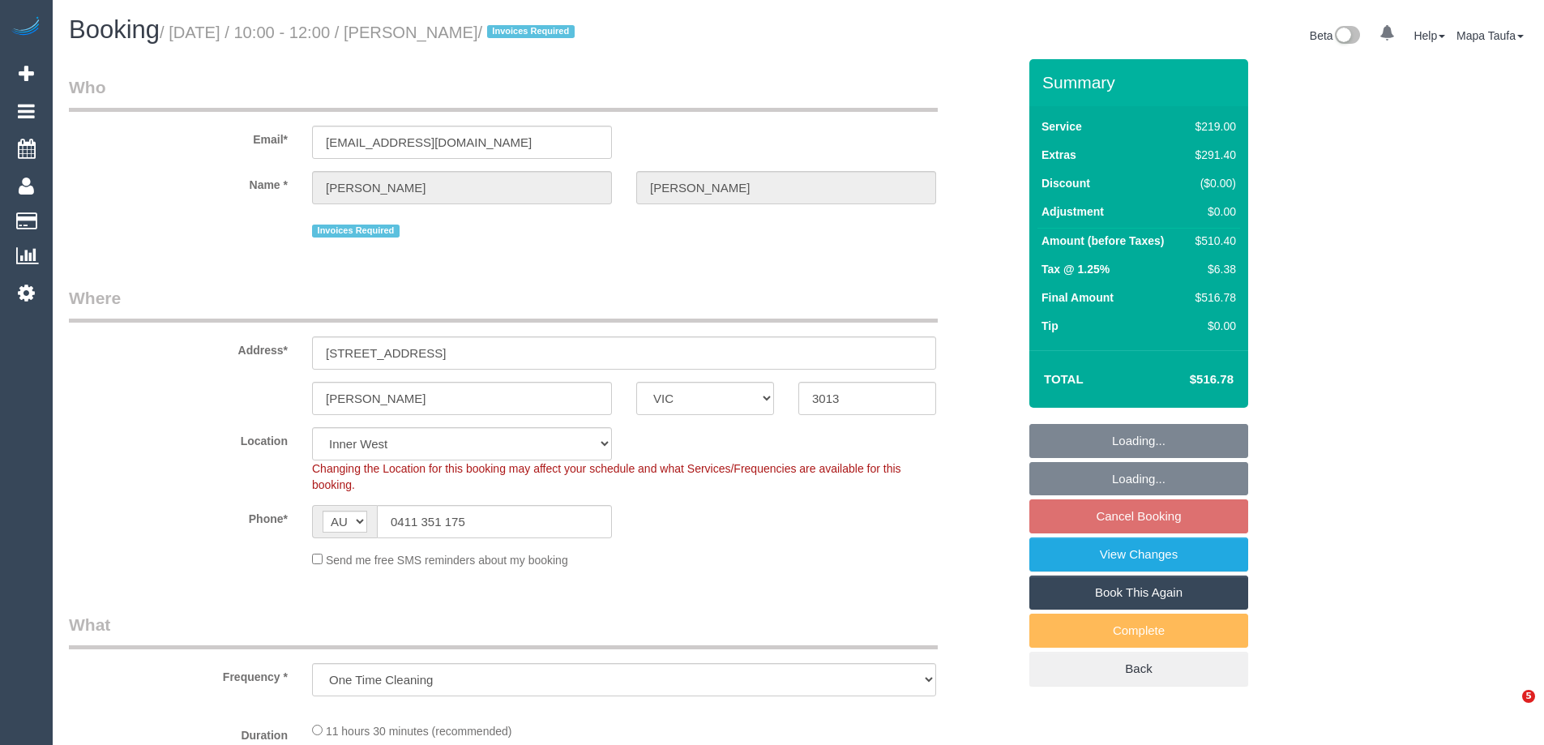
select select "spot3"
select select "object:1492"
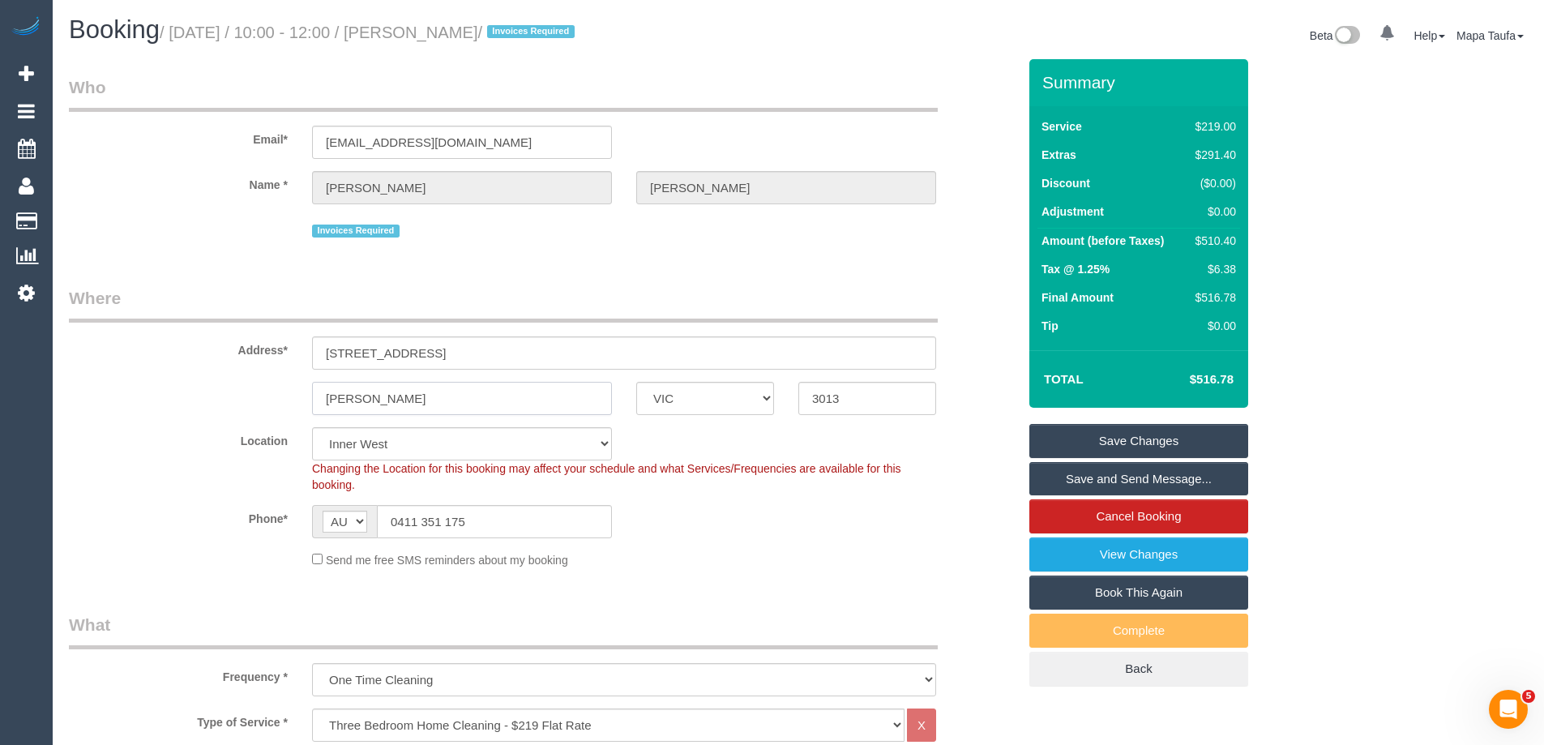
drag, startPoint x: 380, startPoint y: 400, endPoint x: 348, endPoint y: 396, distance: 32.7
click at [348, 396] on input "[PERSON_NAME]" at bounding box center [462, 398] width 300 height 33
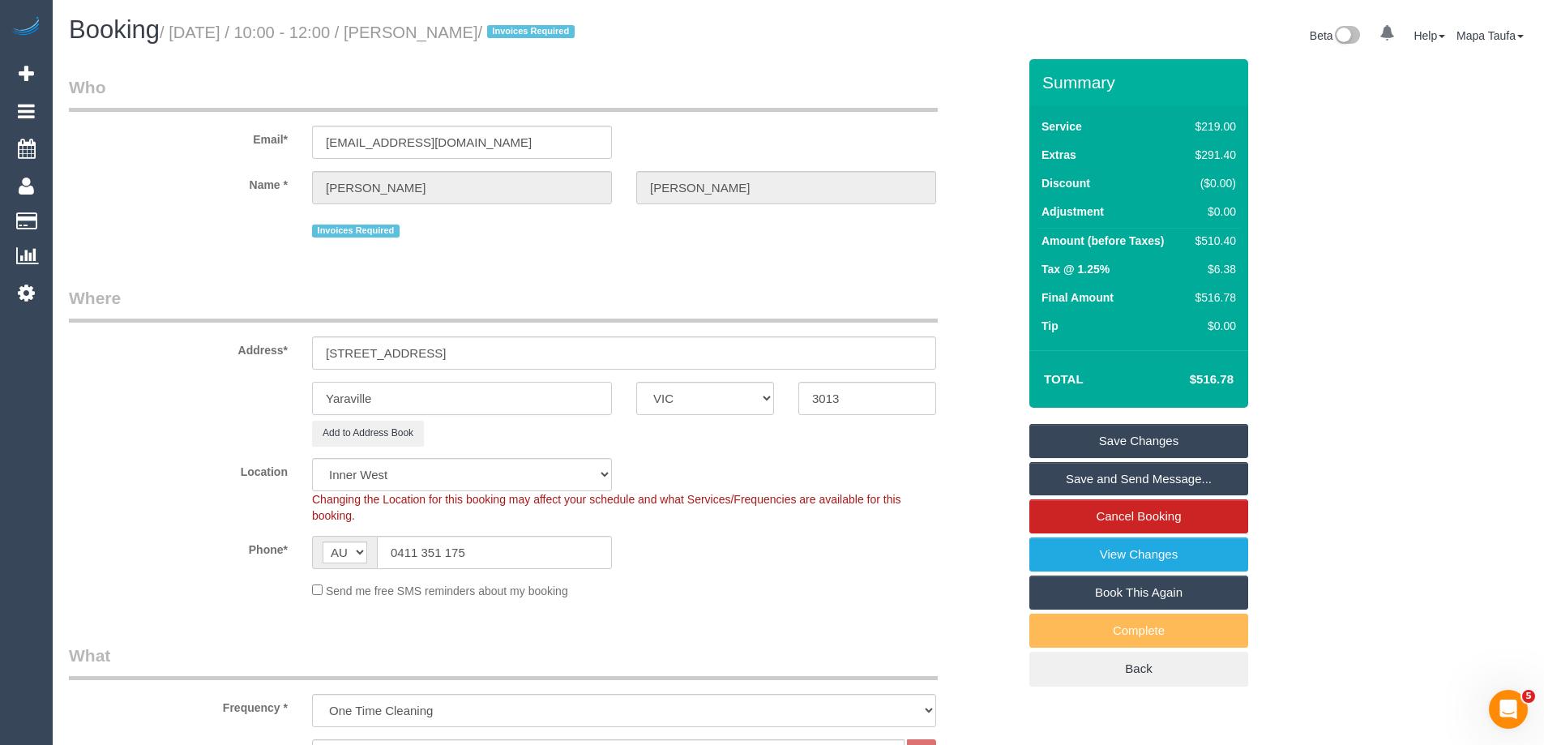
type input "Yaraville"
click at [698, 490] on div "Location Office City East (North) East (South) Inner East Inner North (East) In…" at bounding box center [543, 491] width 973 height 66
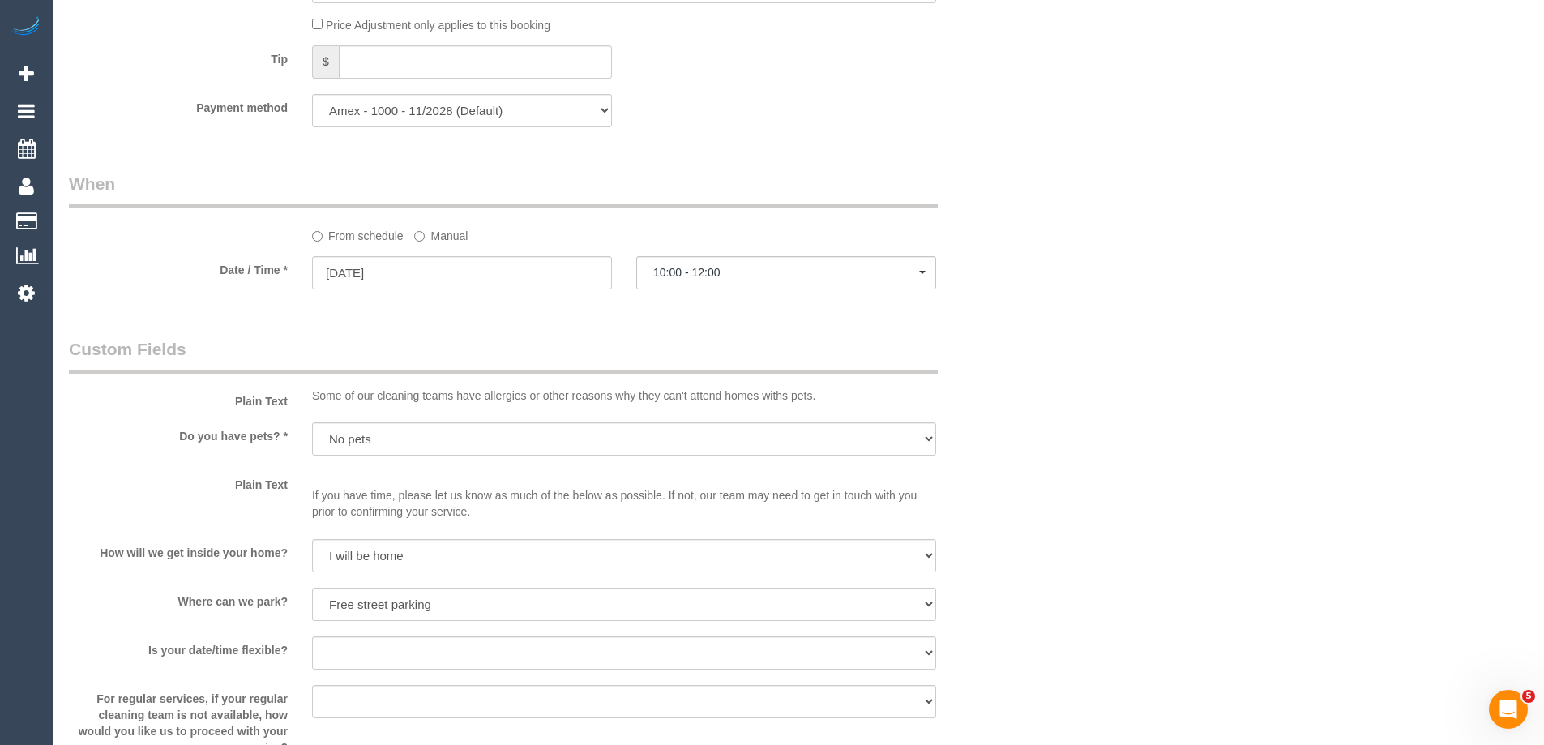
scroll to position [2664, 0]
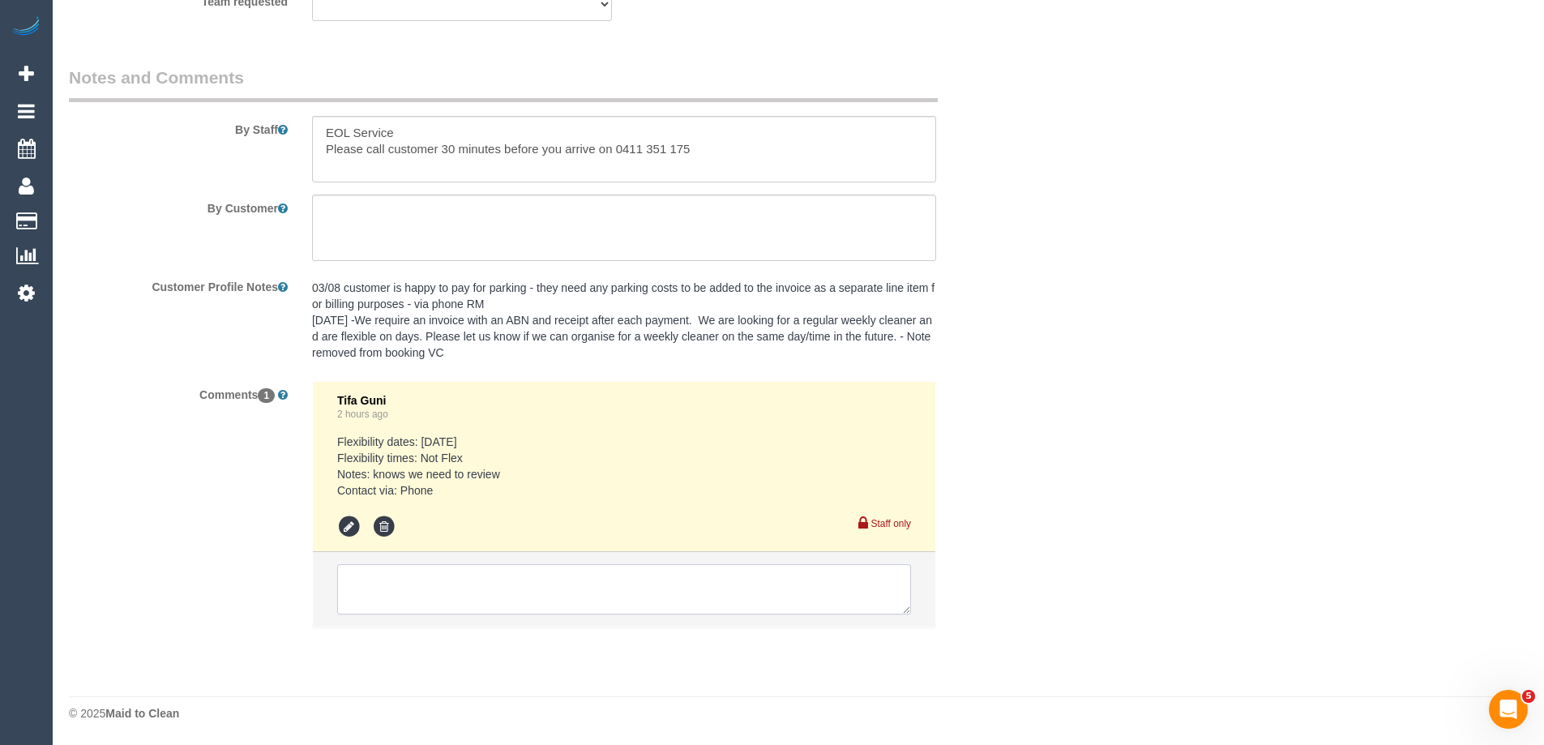
click at [442, 592] on textarea at bounding box center [624, 589] width 574 height 50
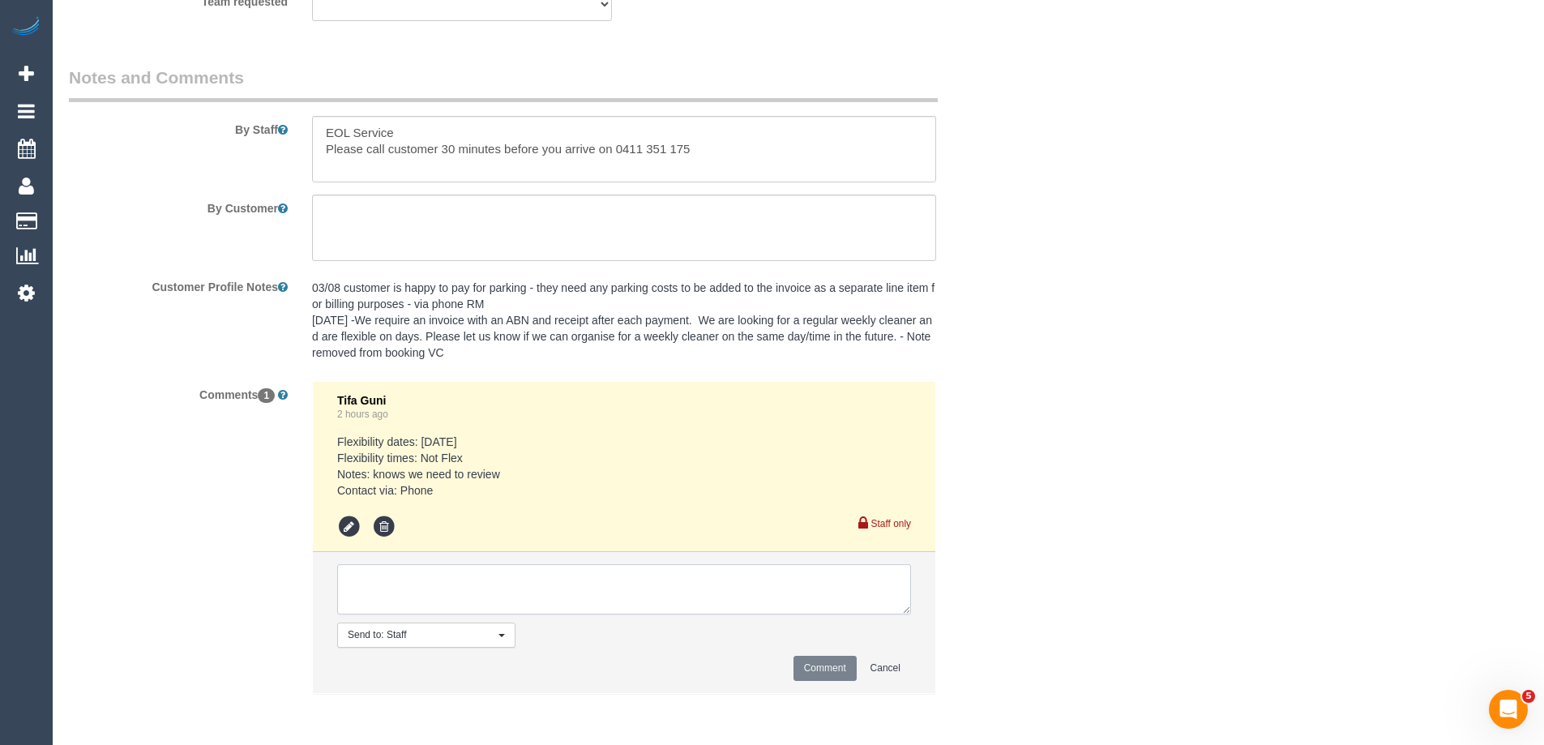
paste textarea "we require the booking to be confirmed by no later than Wednesday 24 September …"
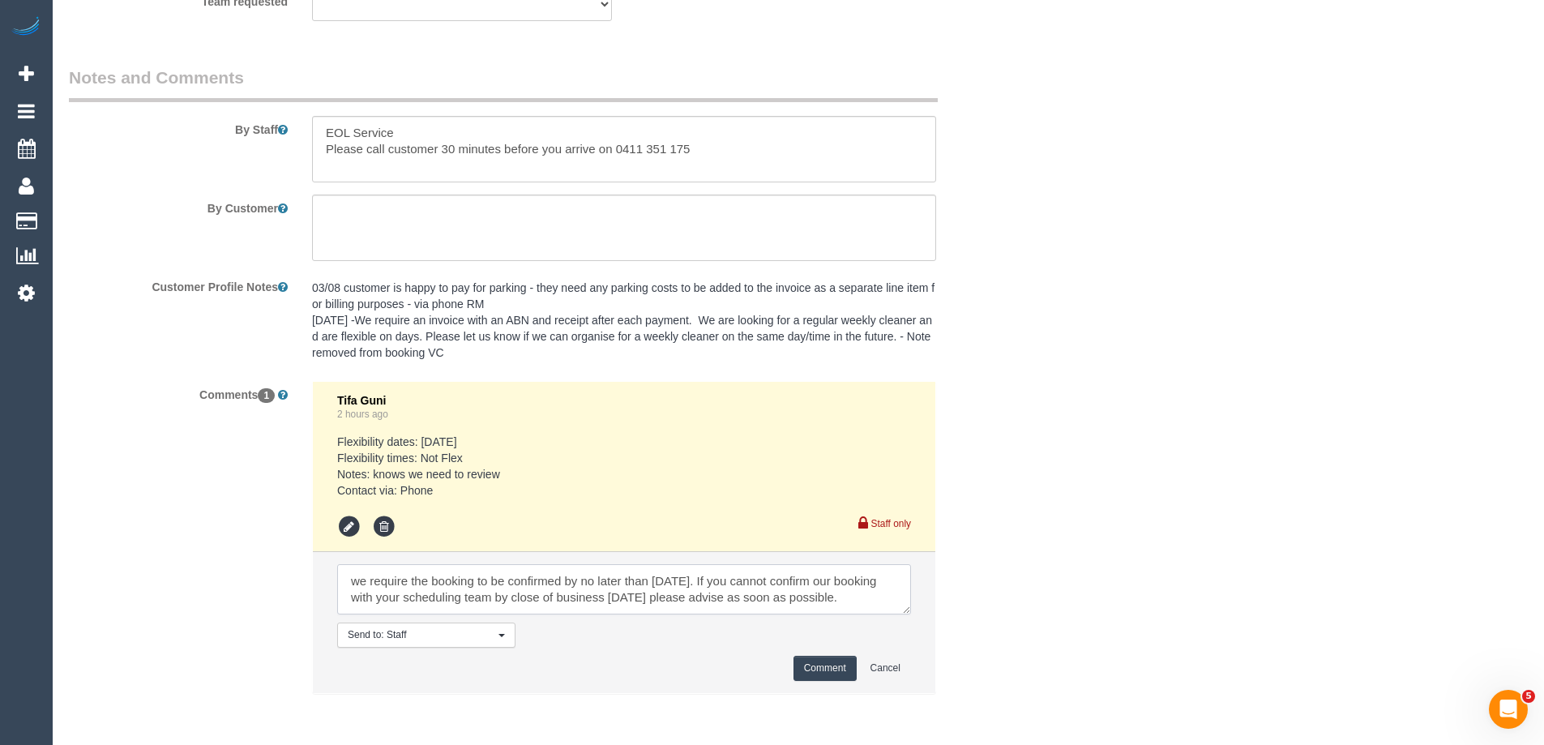
click at [353, 575] on textarea at bounding box center [624, 589] width 574 height 50
click at [644, 601] on textarea at bounding box center [624, 589] width 574 height 50
type textarea ""we require the booking to be confirmed by no later than Wednesday 24 September…"
click at [829, 677] on button "Comment" at bounding box center [824, 668] width 63 height 25
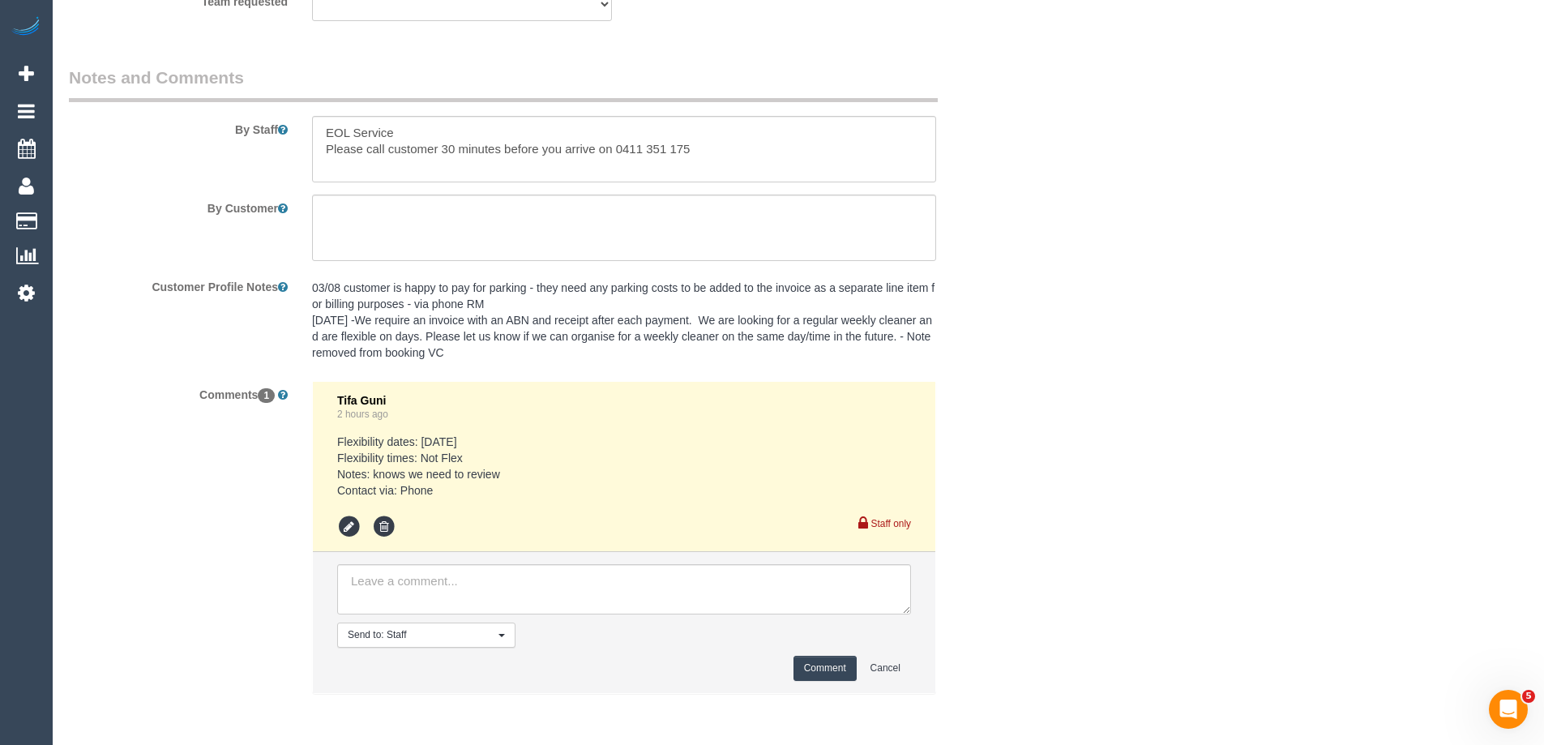
scroll to position [0, 0]
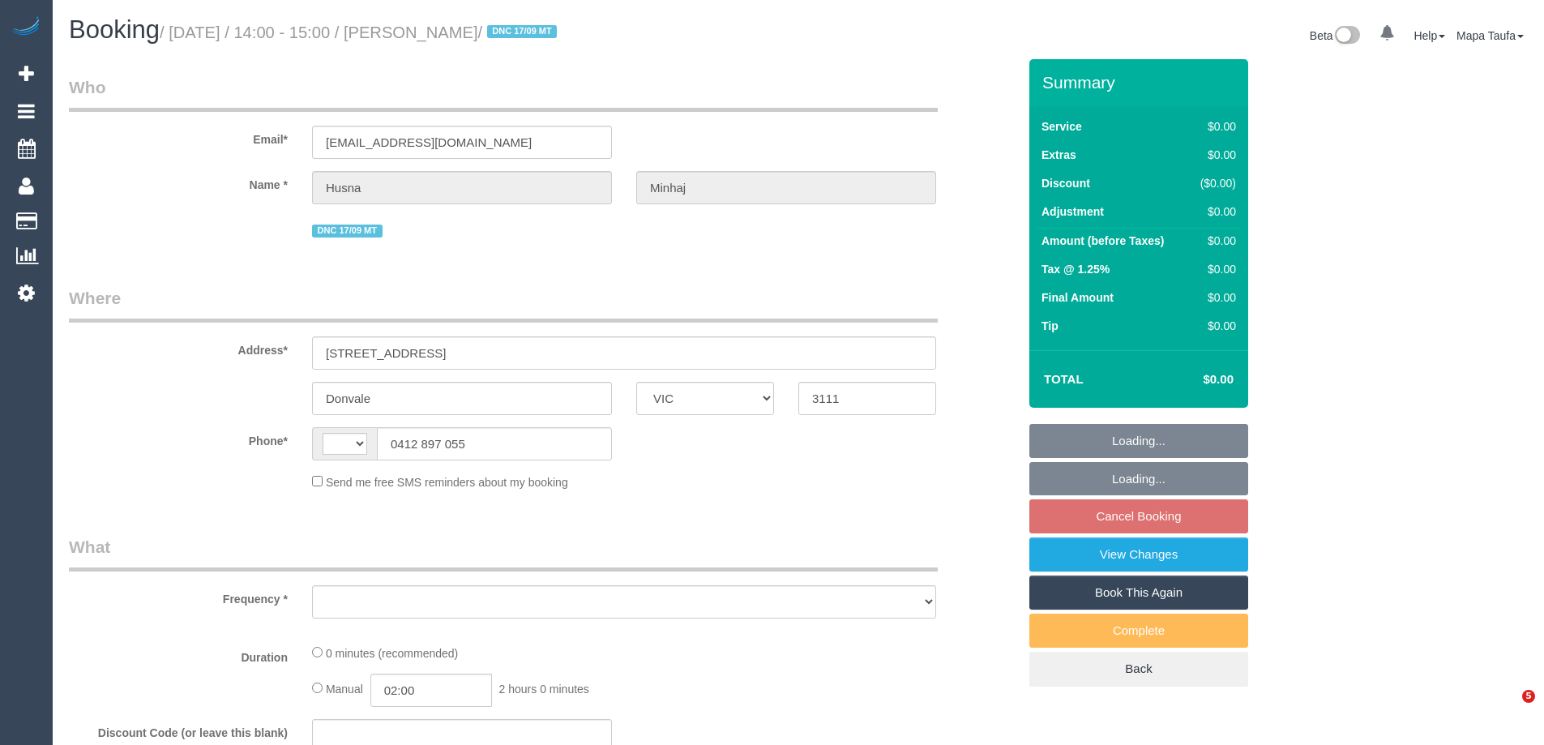
select select "VIC"
select select "string:AU"
select select "object:576"
select select "string:stripe-pm_1NQIXZ2GScqysDRVFXgBb0MV"
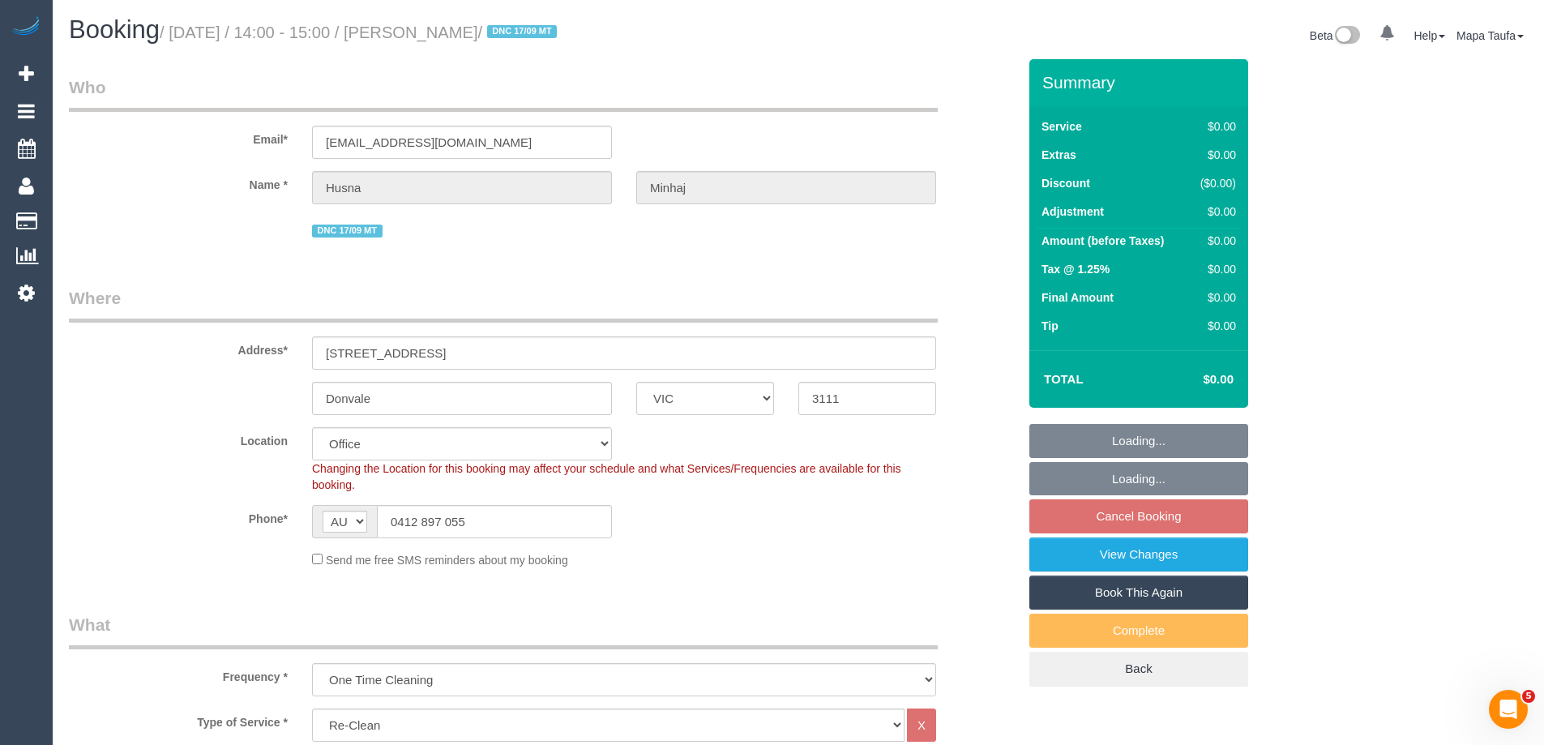
select select "object:640"
select select "number:28"
select select "number:14"
select select "number:18"
select select "number:22"
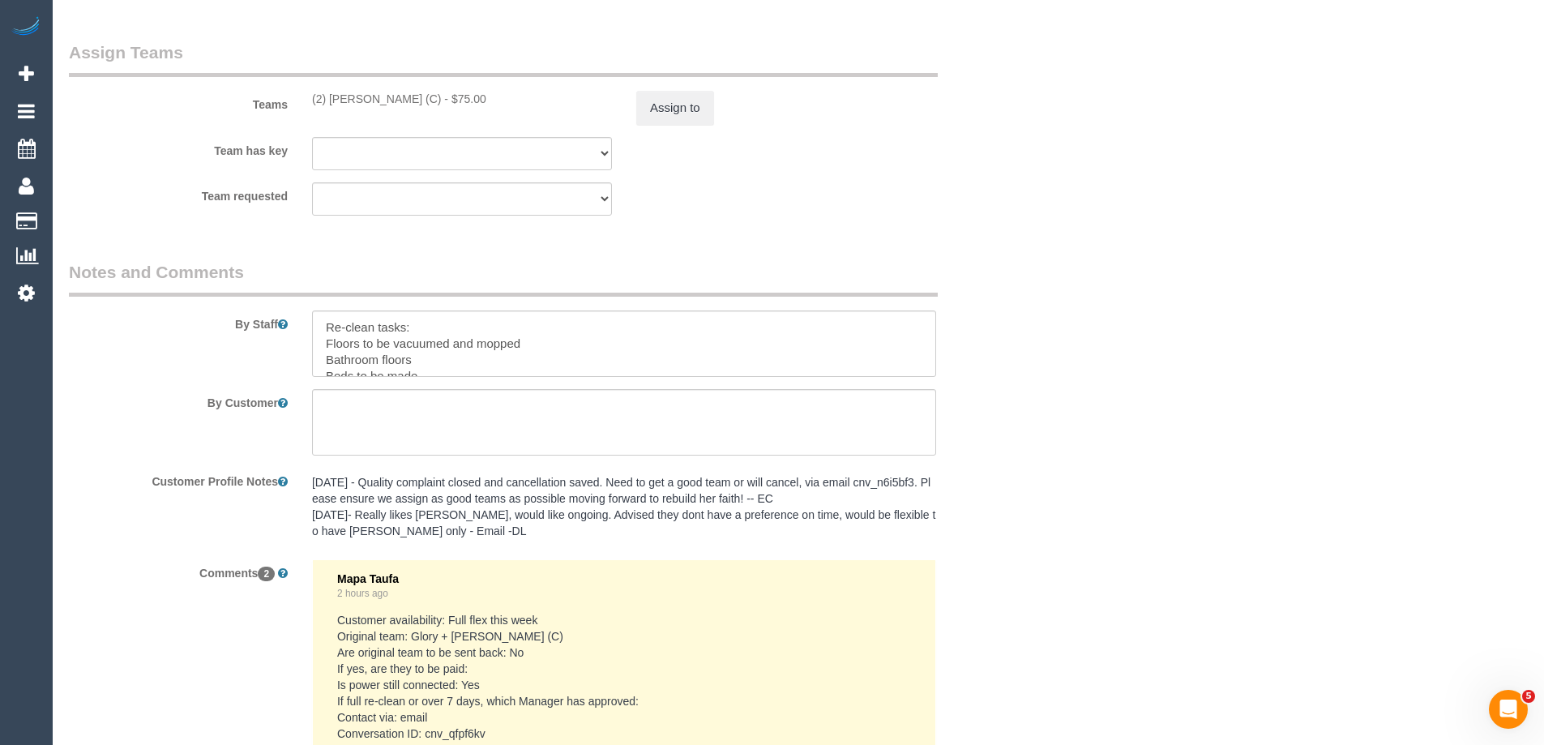
scroll to position [2269, 0]
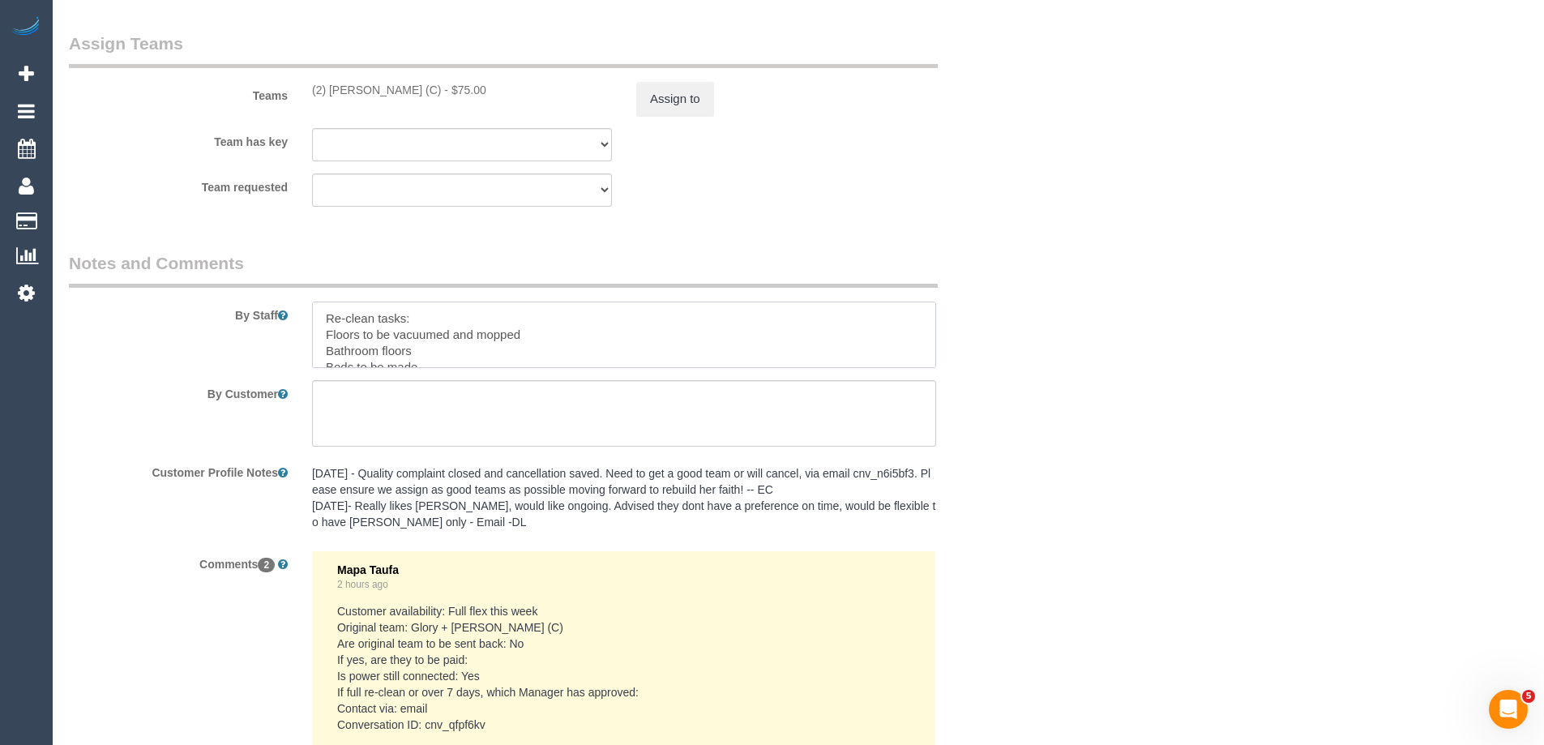
click at [922, 362] on textarea at bounding box center [624, 334] width 624 height 66
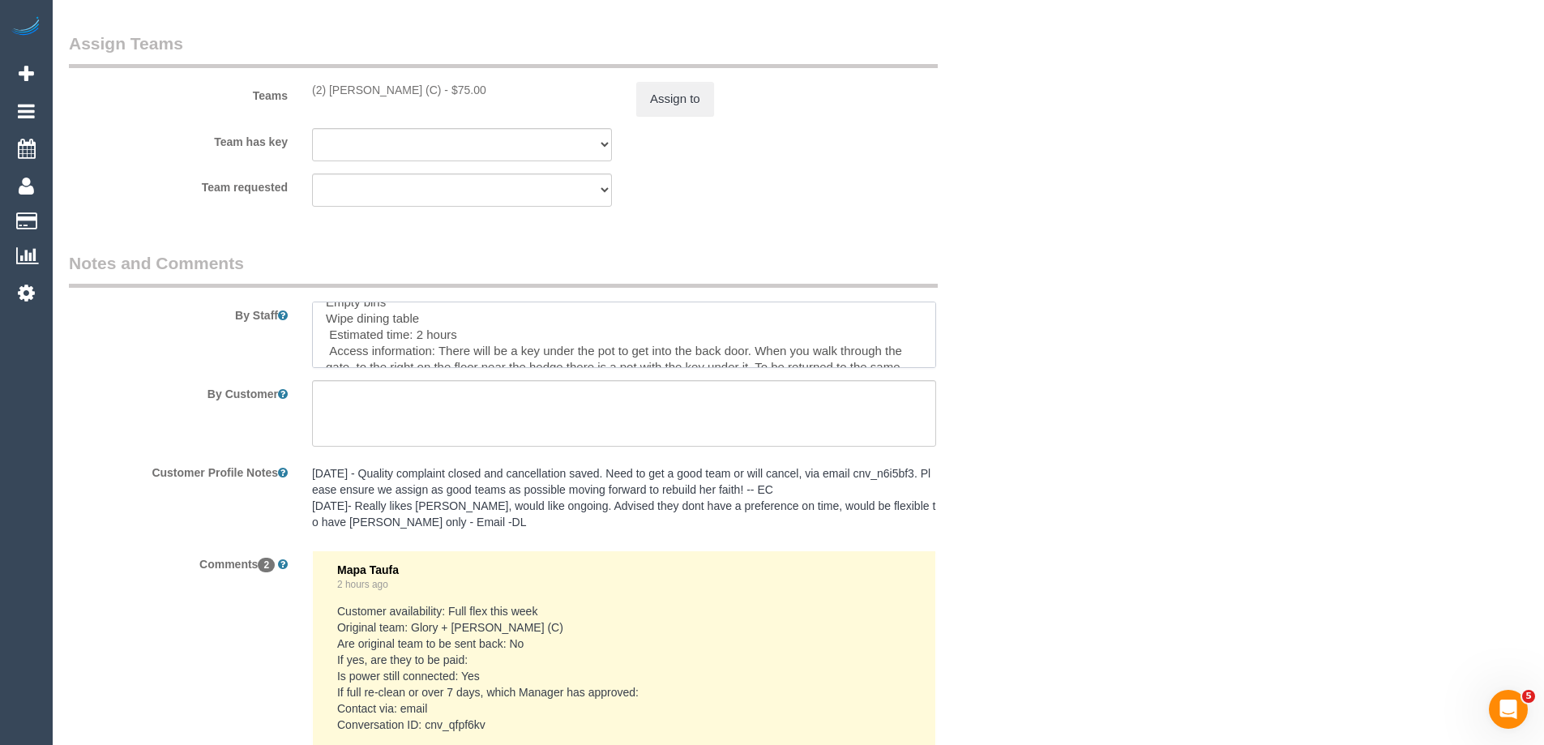
scroll to position [0, 0]
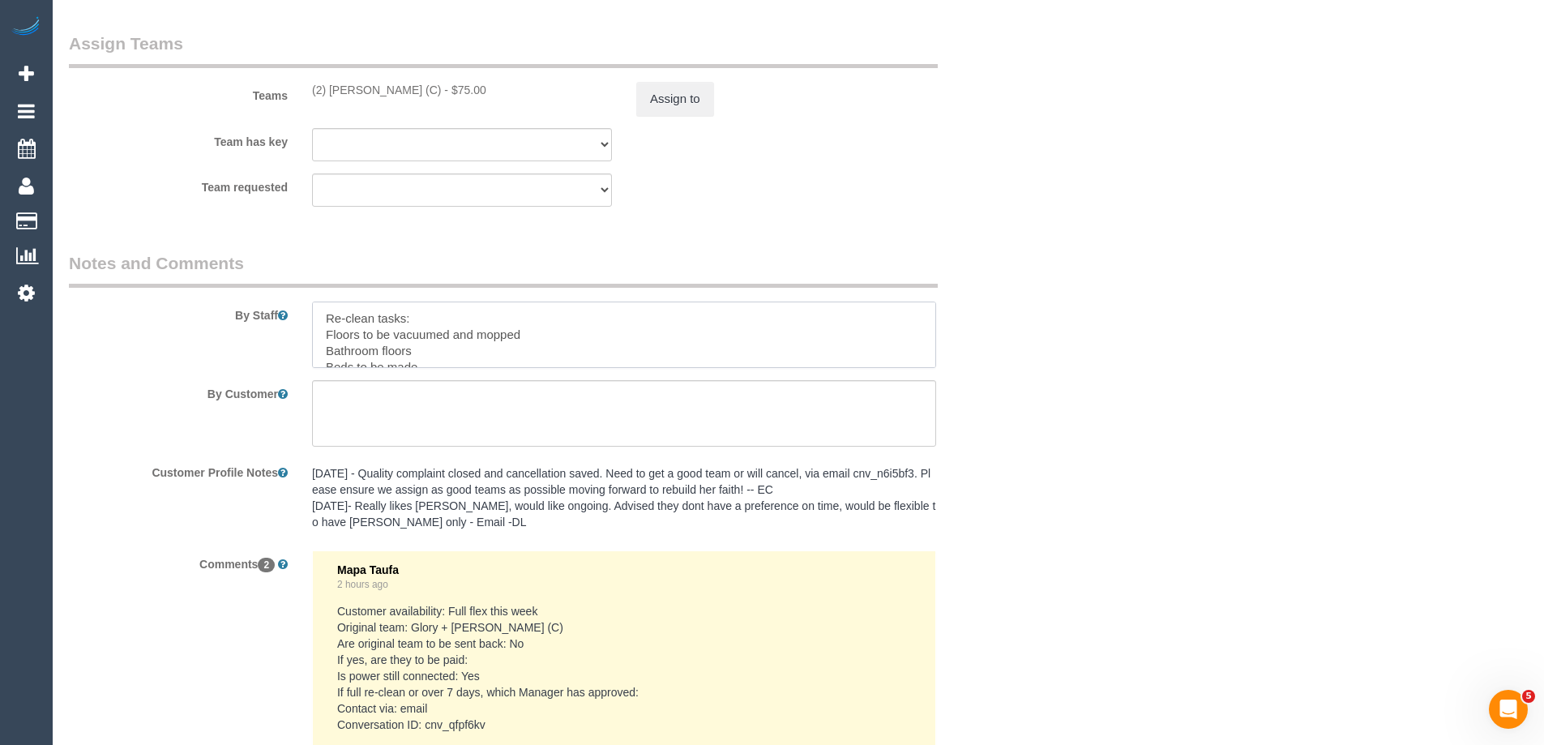
drag, startPoint x: 435, startPoint y: 318, endPoint x: 314, endPoint y: 334, distance: 121.8
click at [314, 334] on textarea at bounding box center [624, 334] width 624 height 66
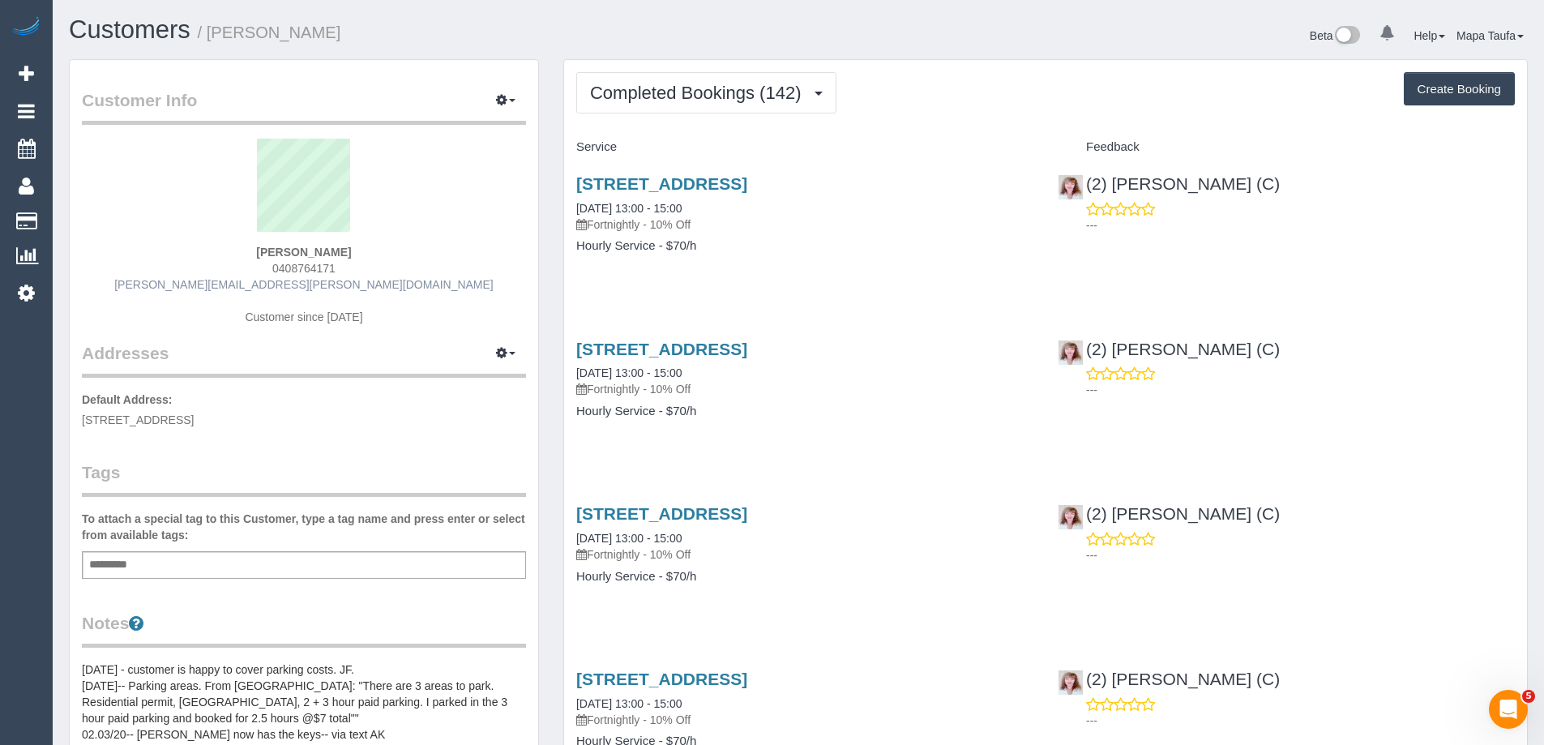
drag, startPoint x: 357, startPoint y: 275, endPoint x: 307, endPoint y: 290, distance: 52.6
click at [259, 268] on div "Naomi Lind 0408764171 naomi.lind@hotmail.com Customer since 2018" at bounding box center [304, 240] width 444 height 203
copy span "0408764171"
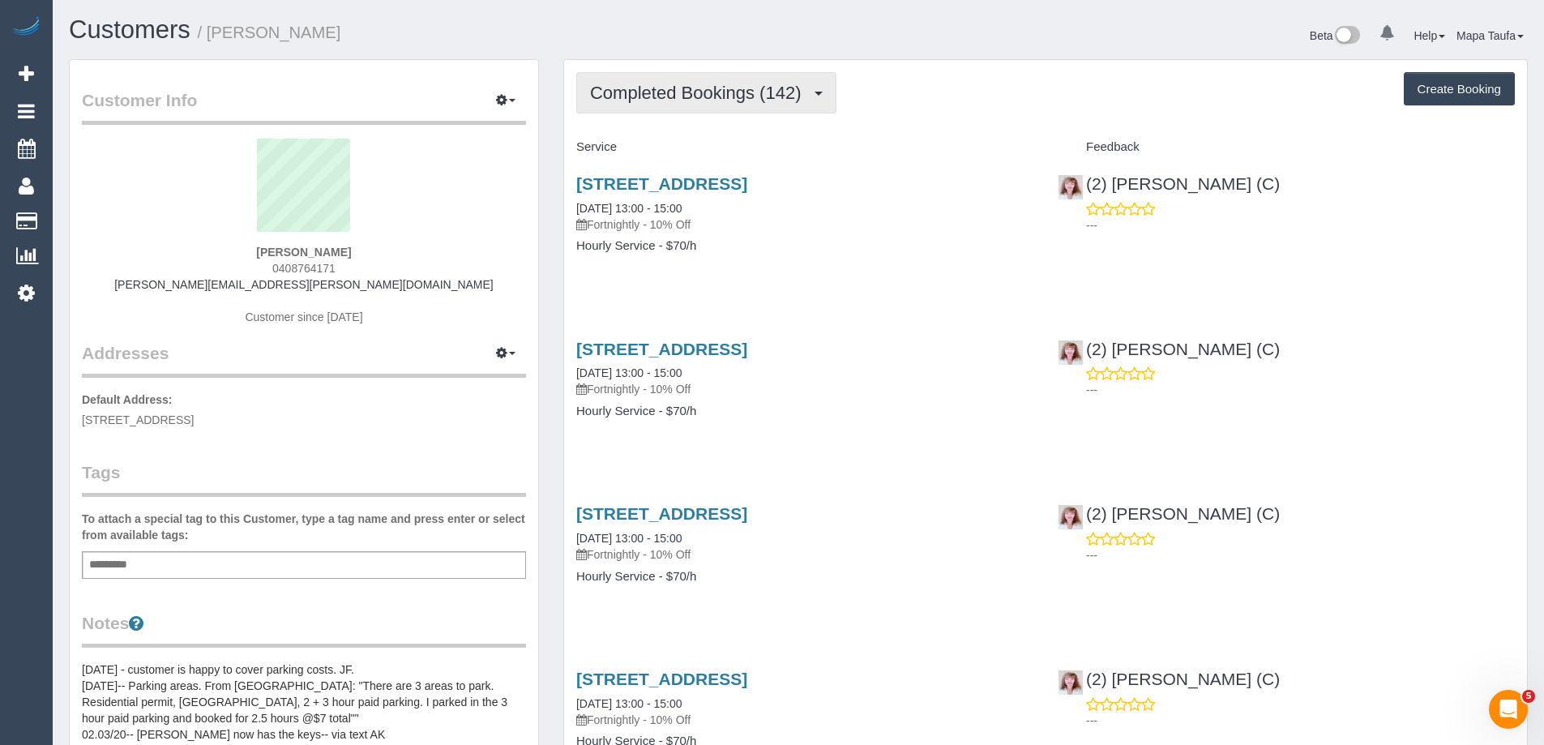
click at [688, 93] on span "Completed Bookings (142)" at bounding box center [699, 93] width 219 height 20
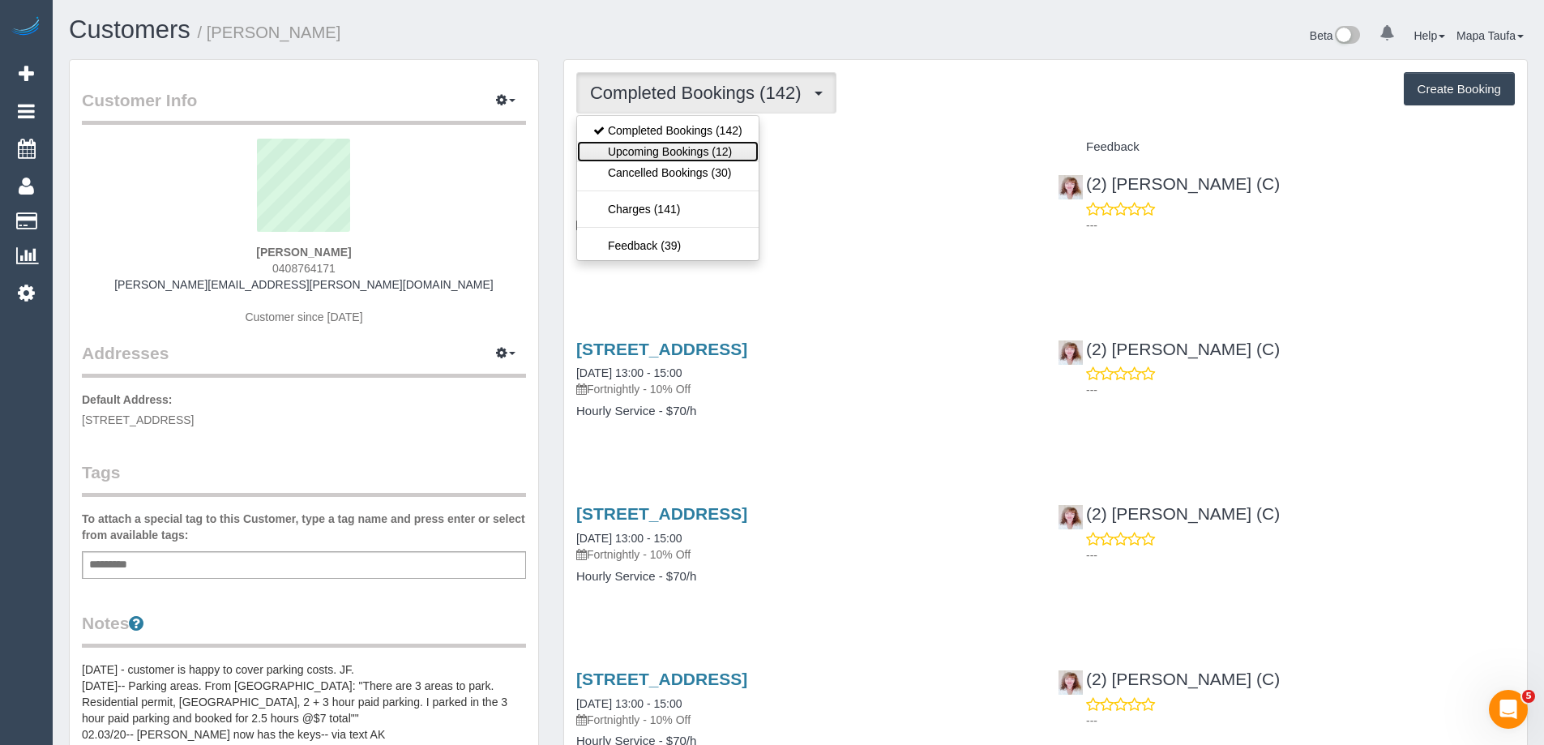
click at [690, 147] on link "Upcoming Bookings (12)" at bounding box center [668, 151] width 182 height 21
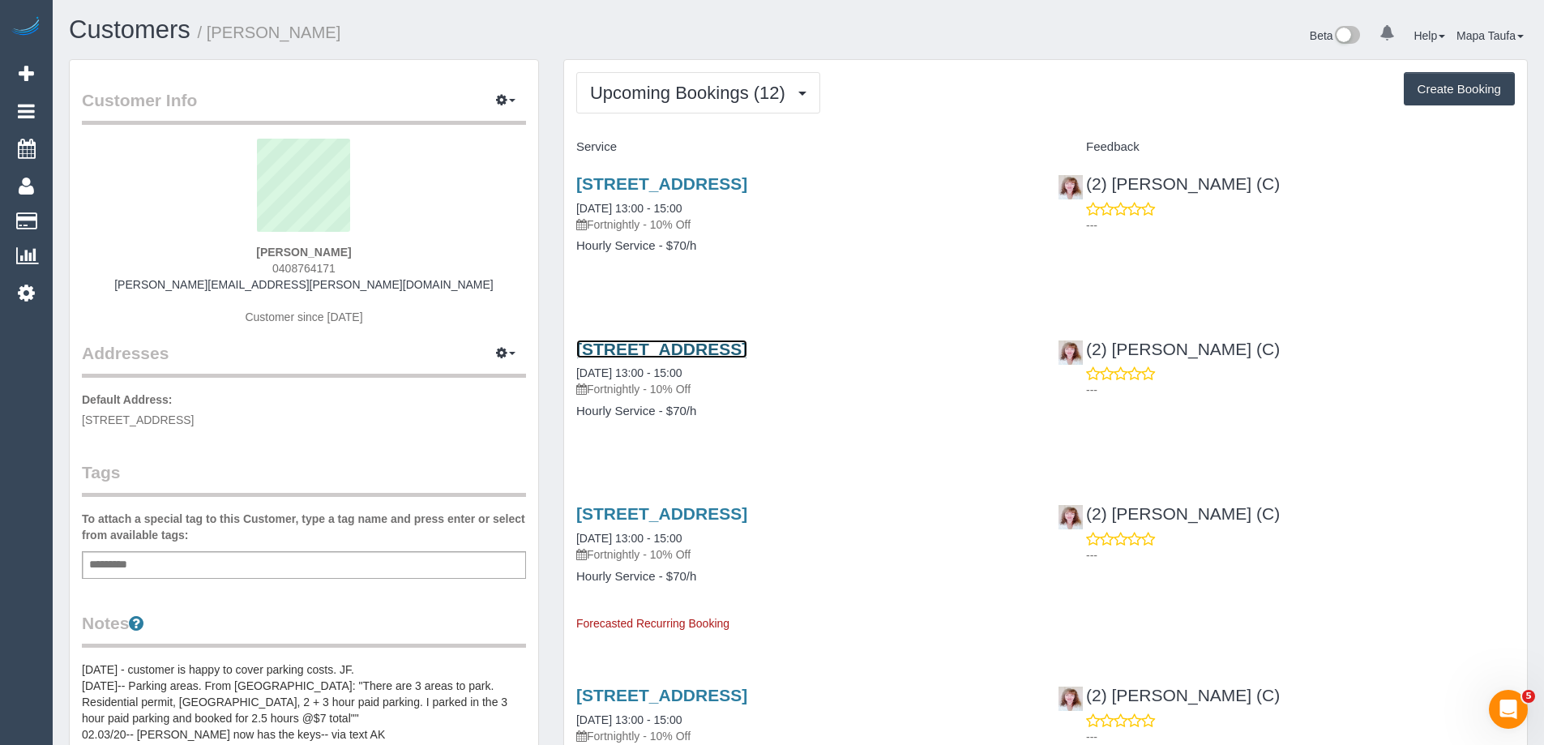
click at [630, 356] on link "101 Leveson Street, 39, North Melbourne, VIC 3051" at bounding box center [661, 349] width 171 height 19
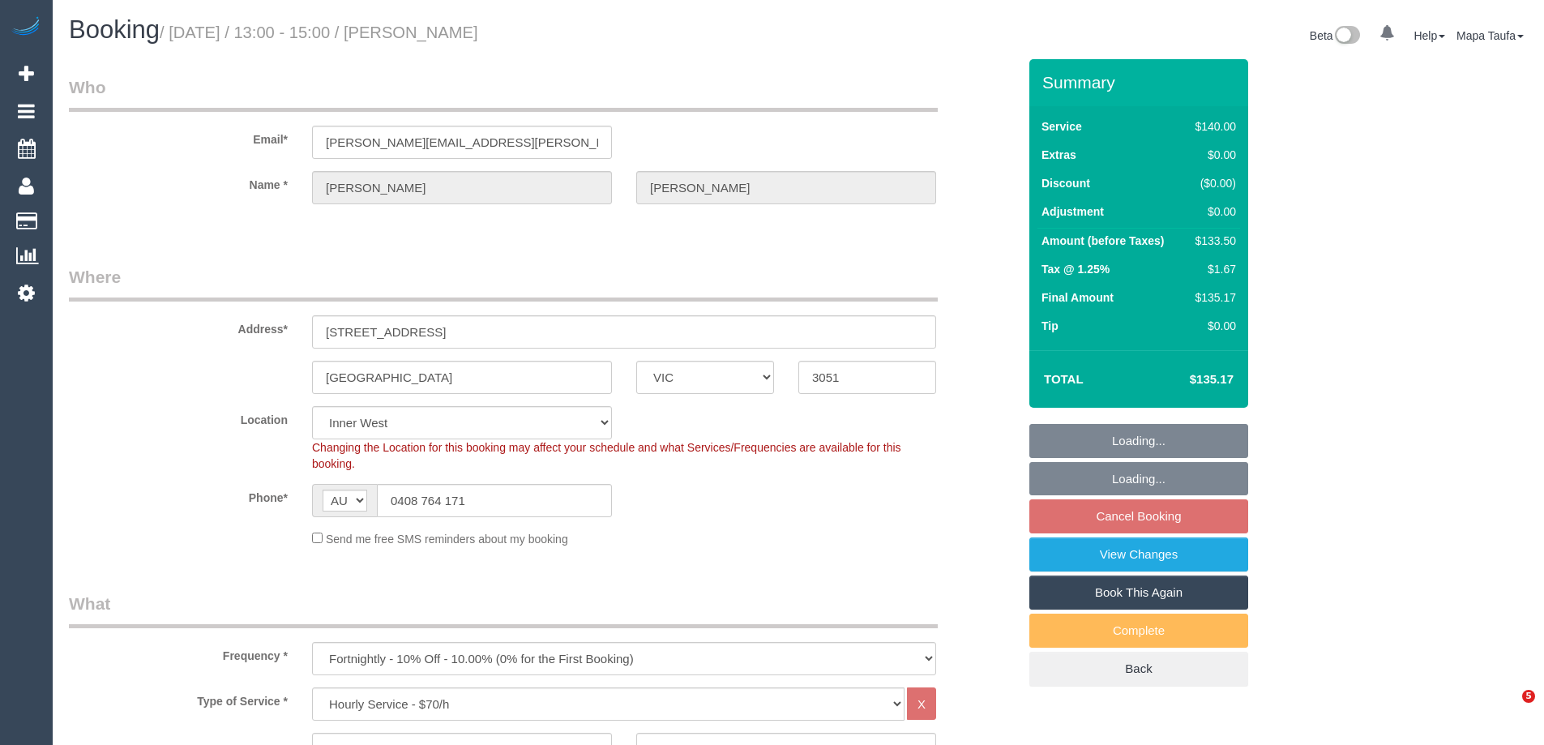
select select "VIC"
select select "string:stripe-pm_1N03FG2GScqysDRVxqehi1SS"
select select "number:27"
select select "number:35"
select select "object:865"
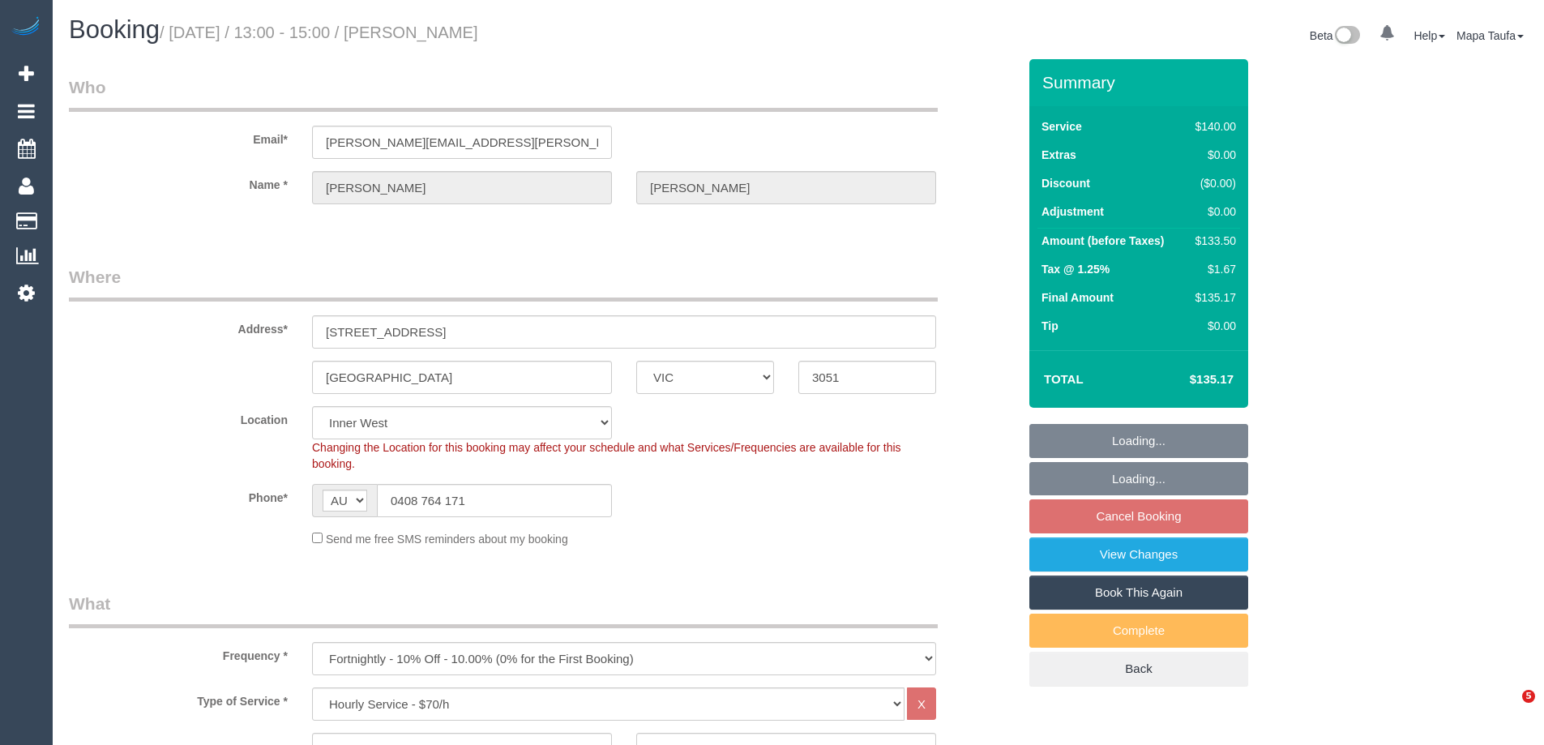
select select "7248"
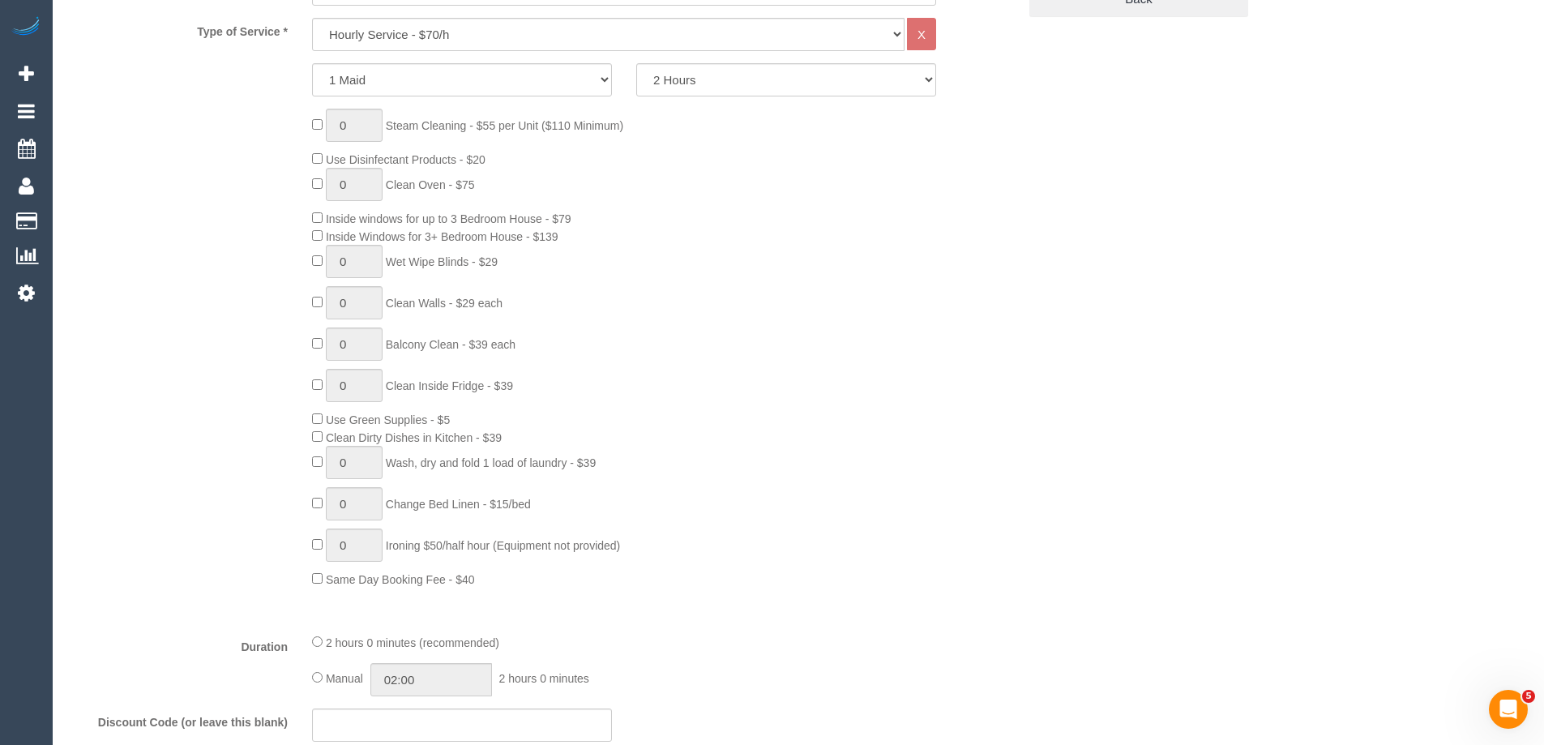
scroll to position [486, 0]
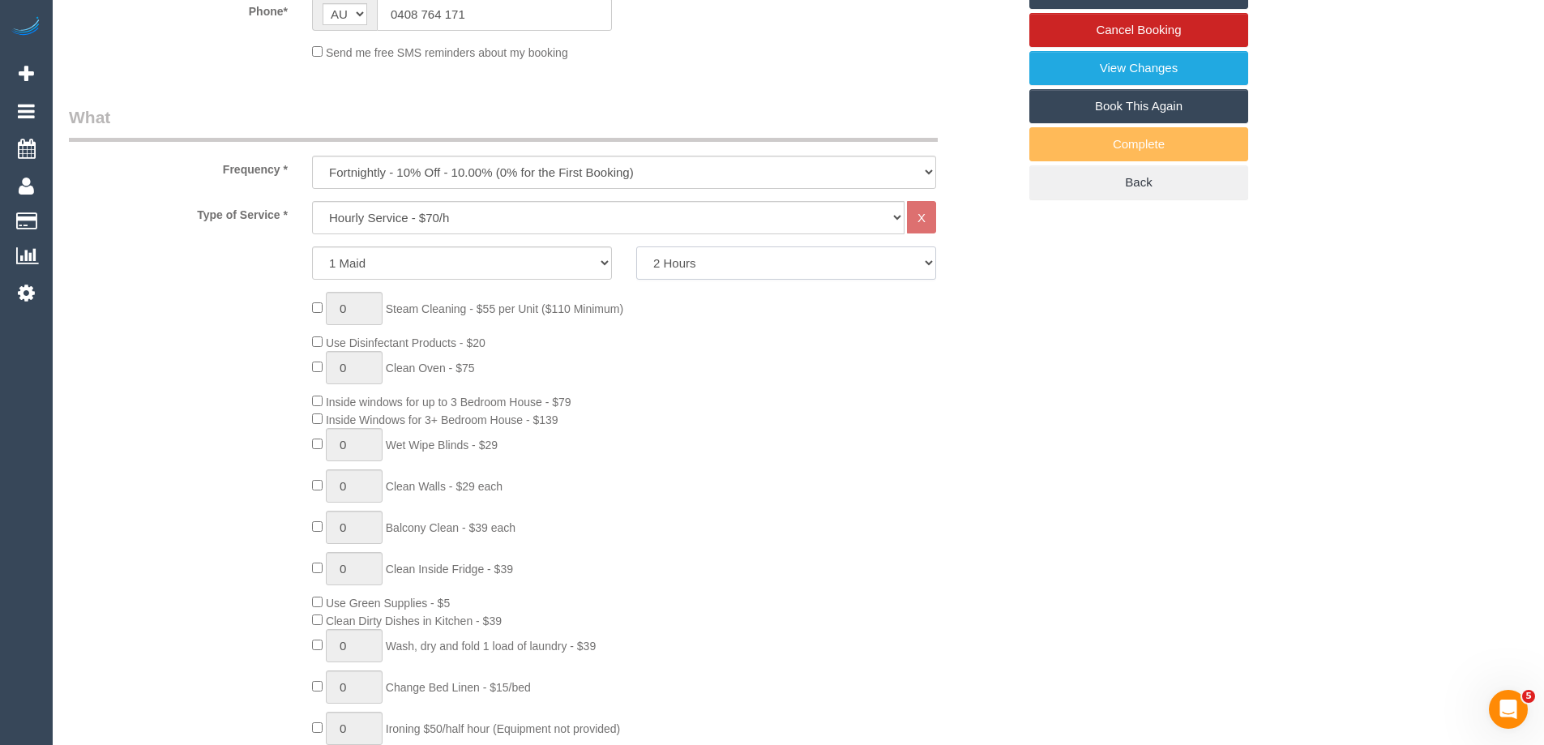
click at [704, 263] on select "2 Hours 2.5 Hours 3 Hours 3.5 Hours 4 Hours 4.5 Hours 5 Hours 5.5 Hours 6 Hours…" at bounding box center [786, 262] width 300 height 33
select select "300"
click at [636, 246] on select "2 Hours 2.5 Hours 3 Hours 3.5 Hours 4 Hours 4.5 Hours 5 Hours 5.5 Hours 6 Hours…" at bounding box center [786, 262] width 300 height 33
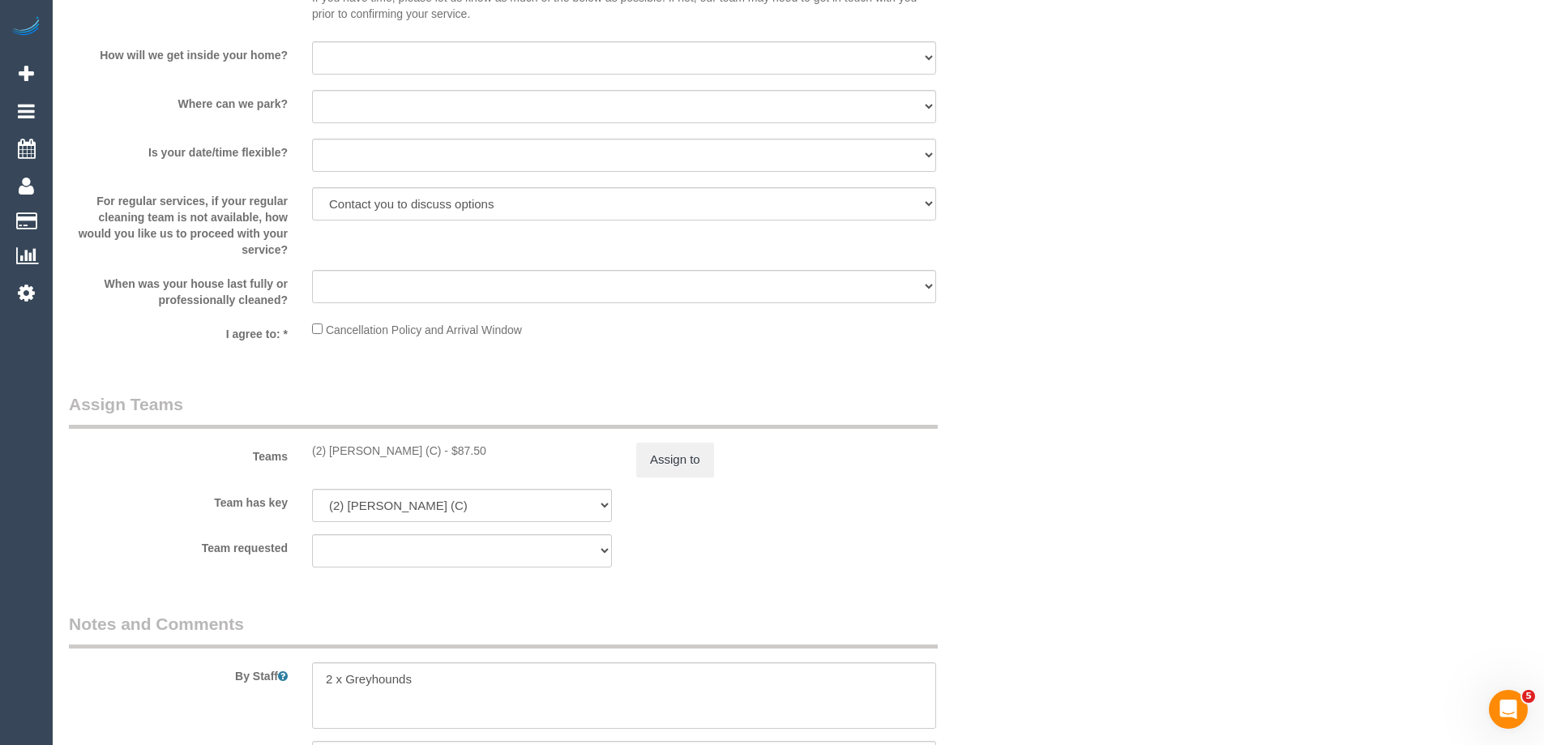
scroll to position [2269, 0]
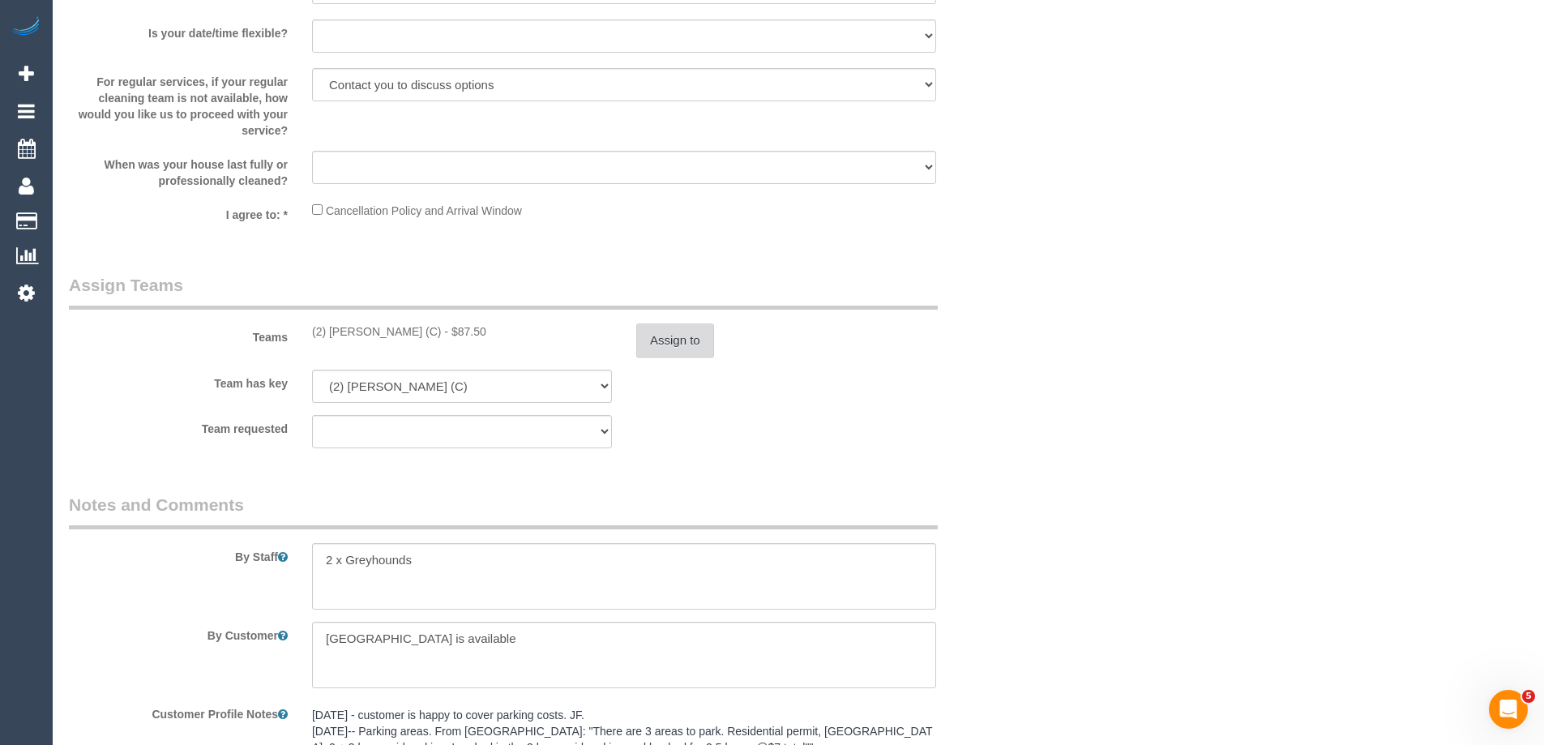
click at [672, 340] on button "Assign to" at bounding box center [675, 340] width 78 height 34
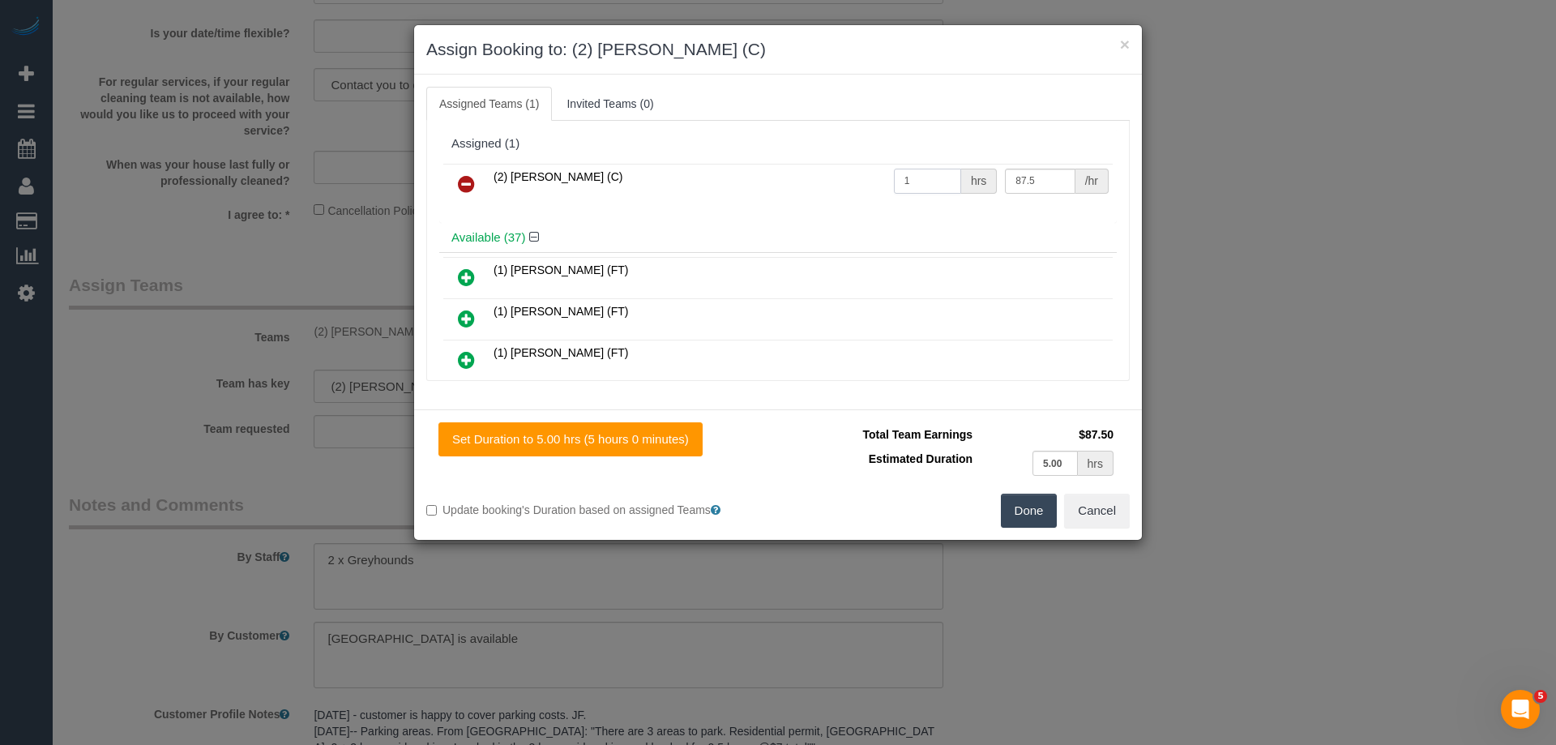
drag, startPoint x: 938, startPoint y: 175, endPoint x: 836, endPoint y: 177, distance: 101.3
click at [842, 177] on tr "(2) Kerry Welfare (C) 1 hrs 87.5 /hr" at bounding box center [777, 184] width 669 height 41
click at [926, 185] on input "1" at bounding box center [927, 181] width 67 height 25
type input "40"
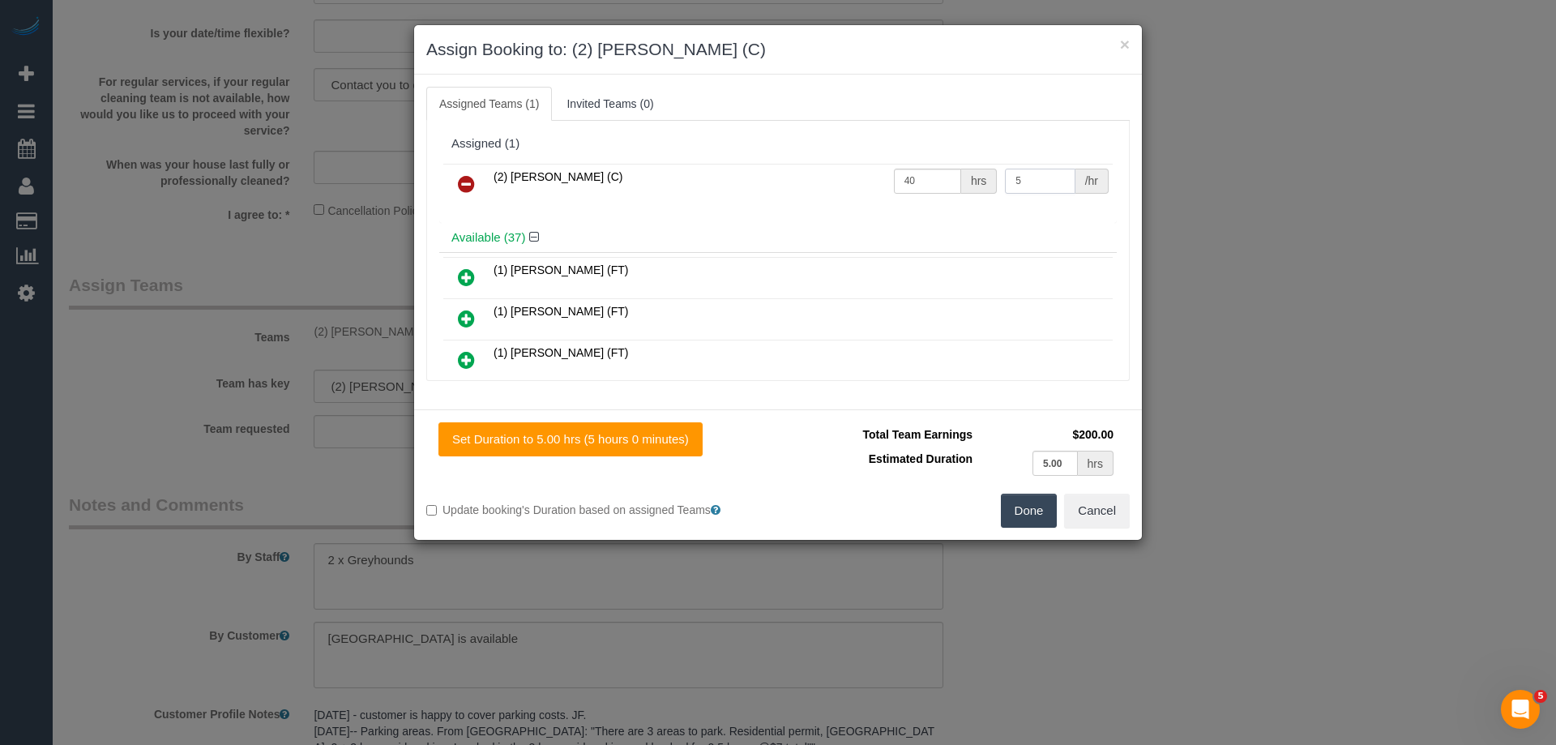
type input "5"
click at [1009, 509] on button "Done" at bounding box center [1029, 511] width 57 height 34
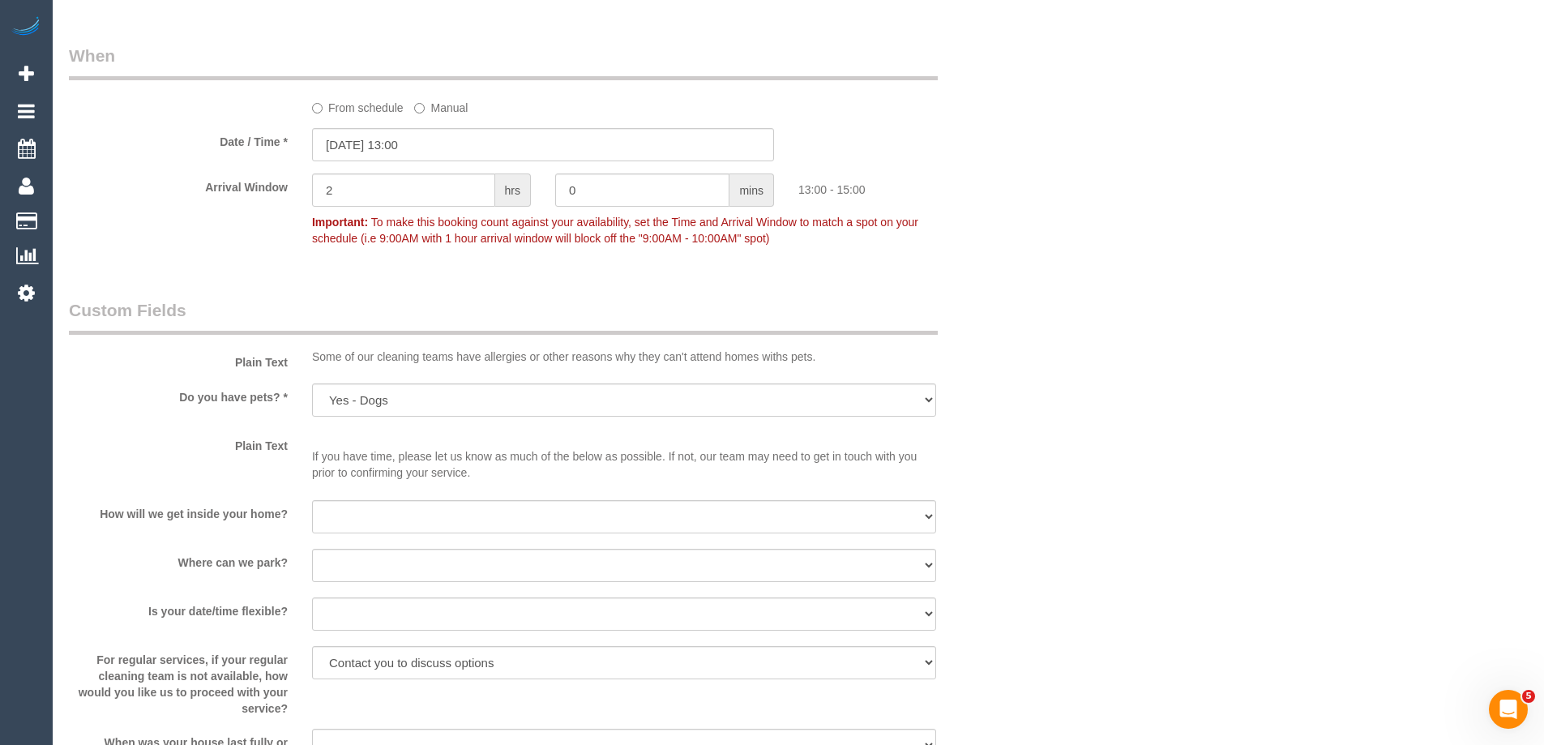
scroll to position [1459, 0]
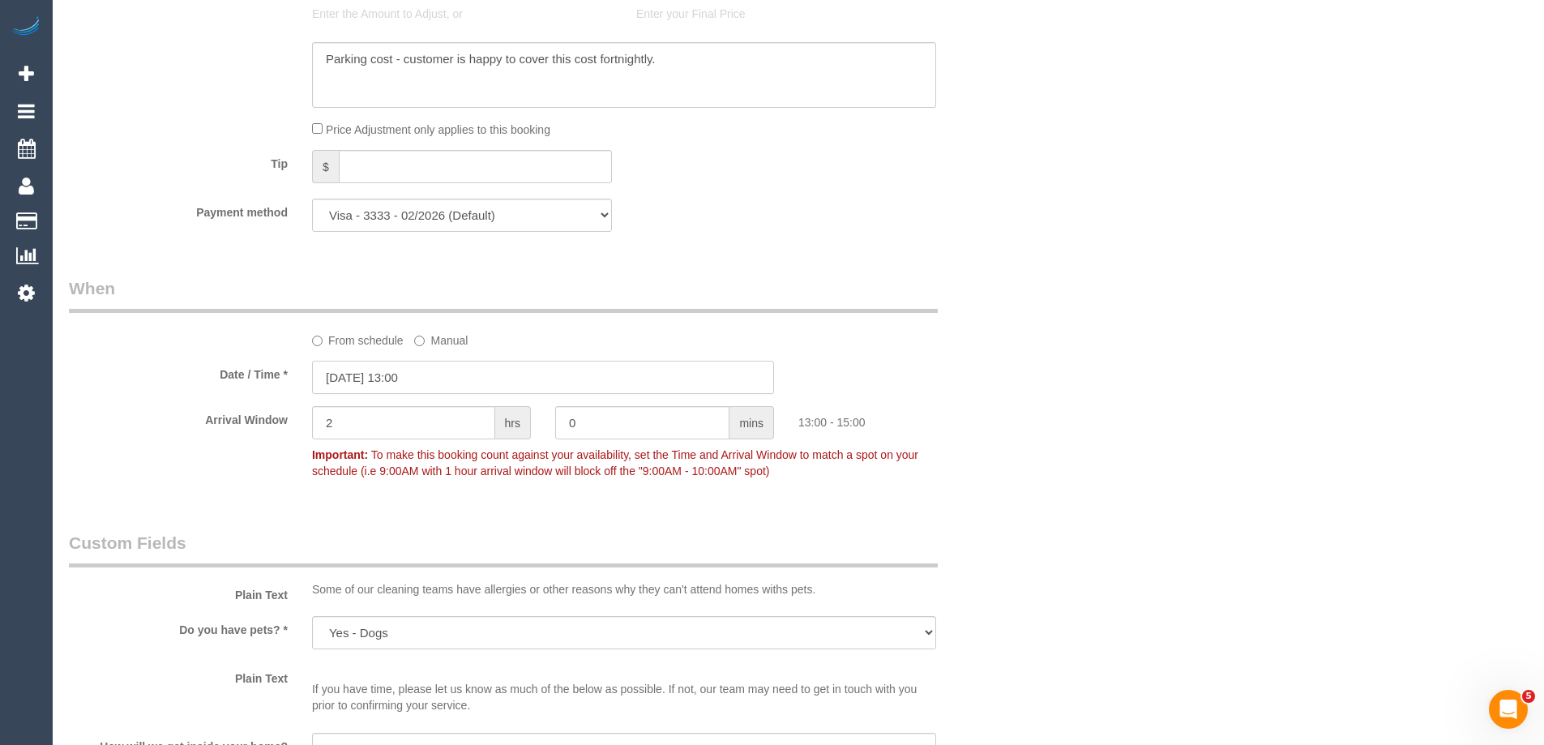
click at [484, 382] on input "06/10/2025 13:00" at bounding box center [543, 377] width 462 height 33
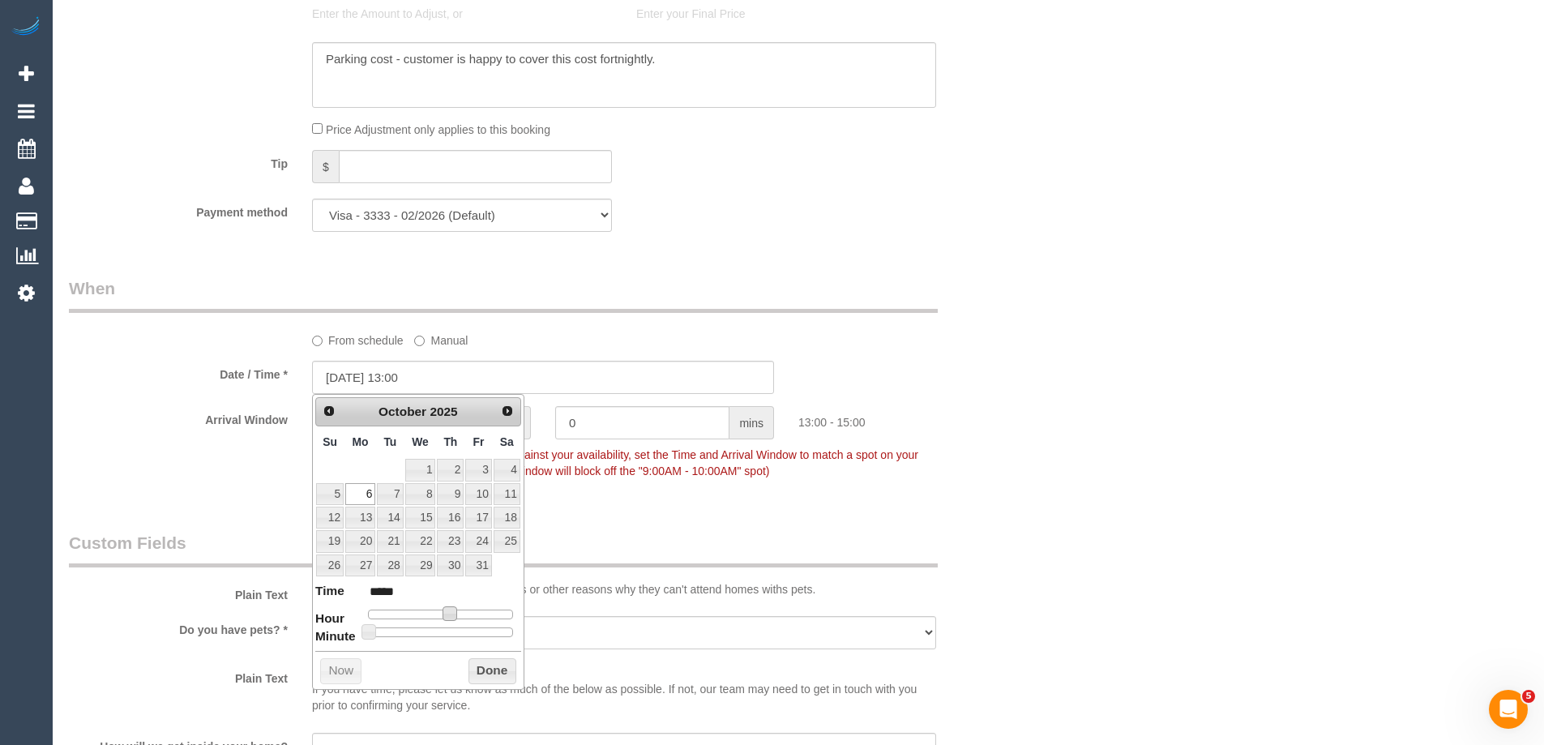
type input "06/10/2025 12:00"
type input "*****"
type input "06/10/2025 10:00"
type input "*****"
type input "06/10/2025 09:00"
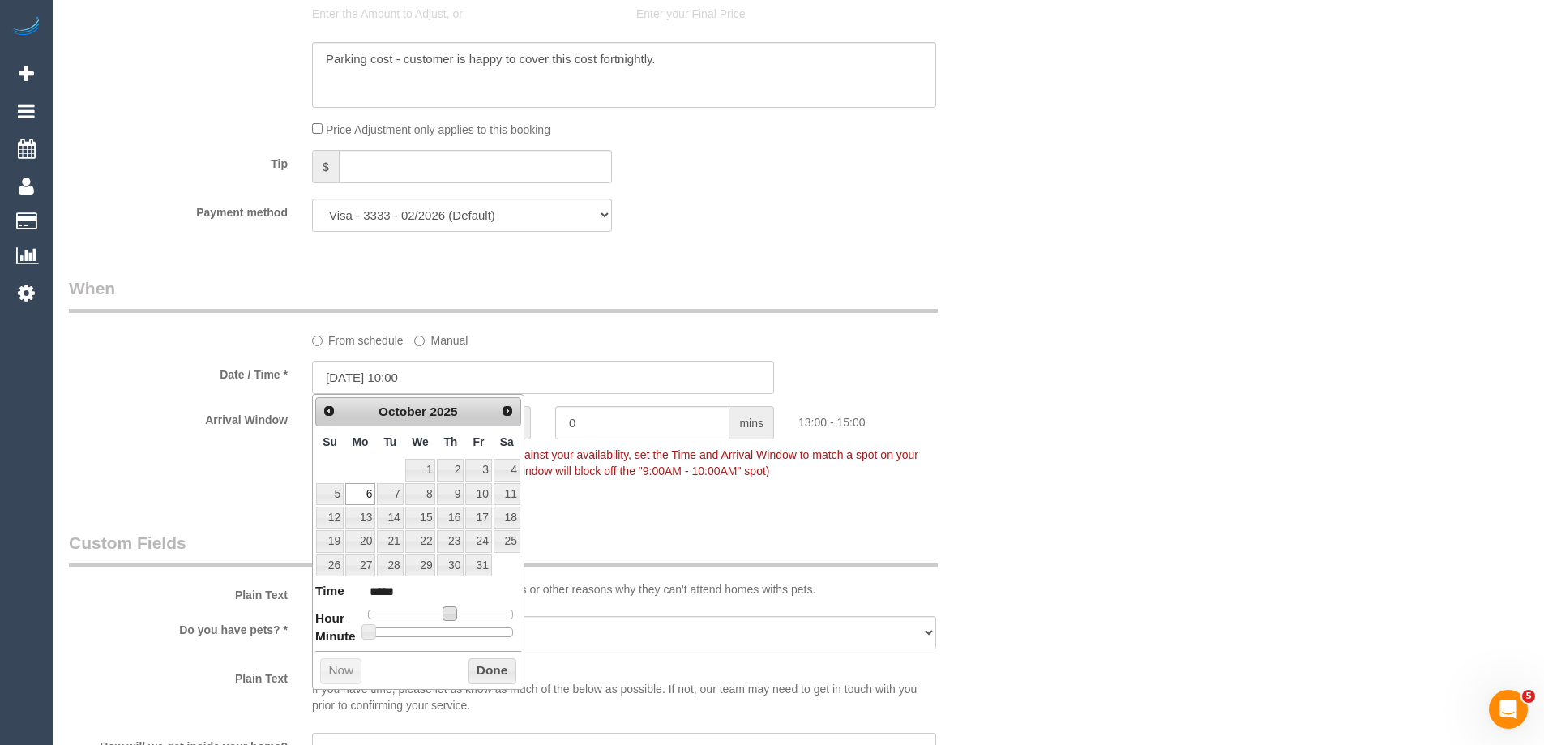
type input "*****"
drag, startPoint x: 446, startPoint y: 617, endPoint x: 420, endPoint y: 615, distance: 26.0
click at [420, 615] on span at bounding box center [424, 613] width 15 height 15
type input "06/10/2025 09:05"
type input "*****"
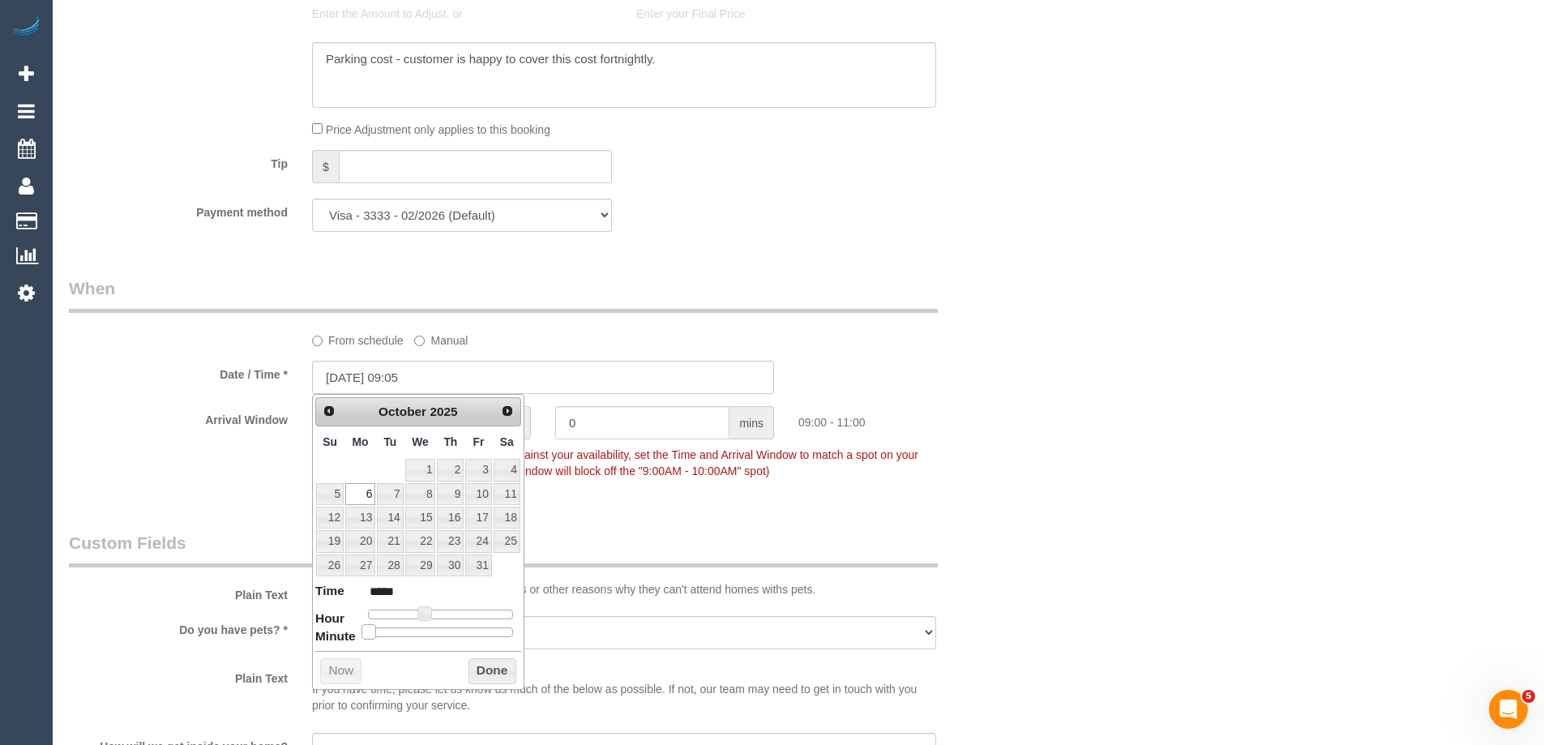
type input "06/10/2025 09:10"
type input "*****"
type input "06/10/2025 09:15"
type input "*****"
type input "06/10/2025 09:20"
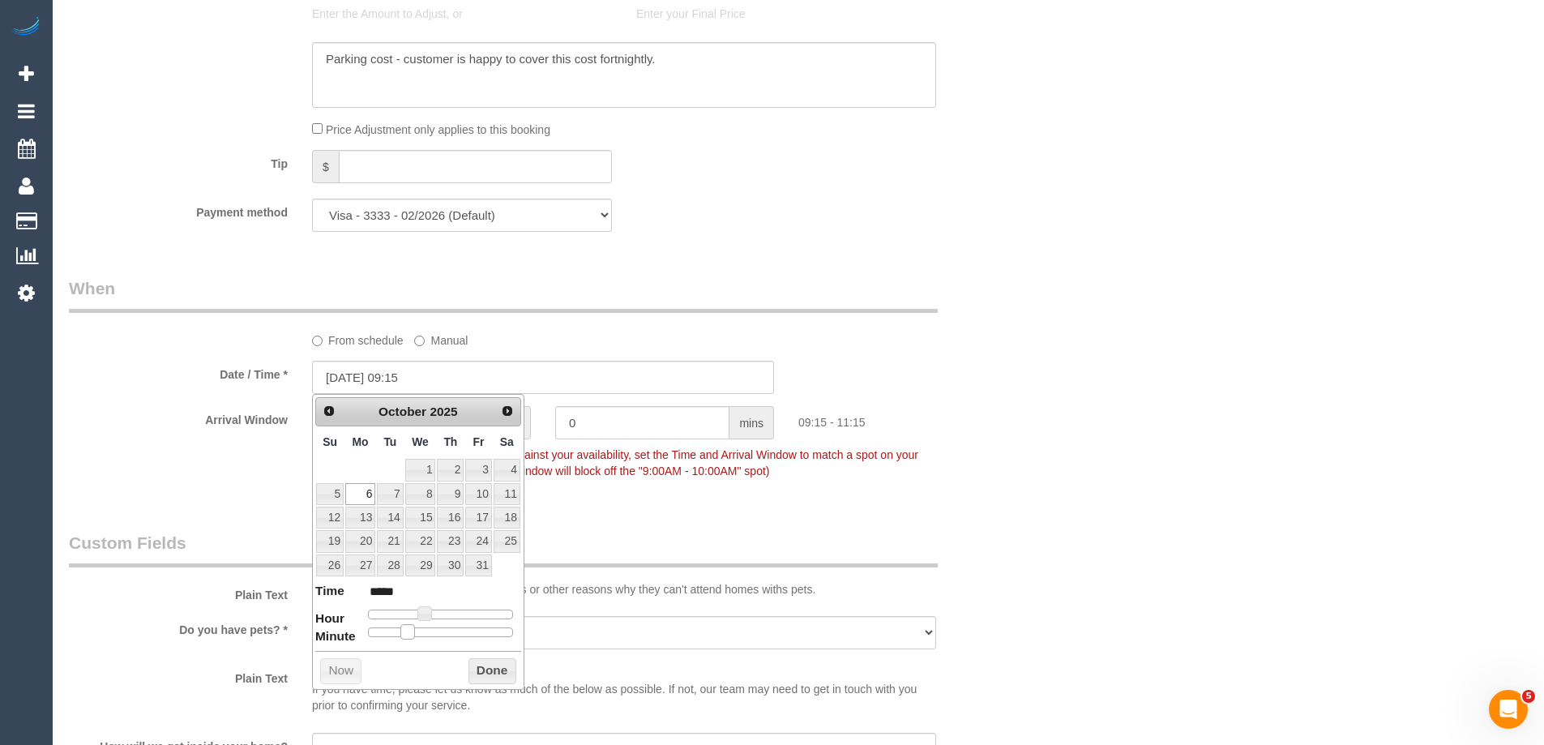
type input "*****"
type input "06/10/2025 09:25"
type input "*****"
type input "06/10/2025 09:30"
type input "*****"
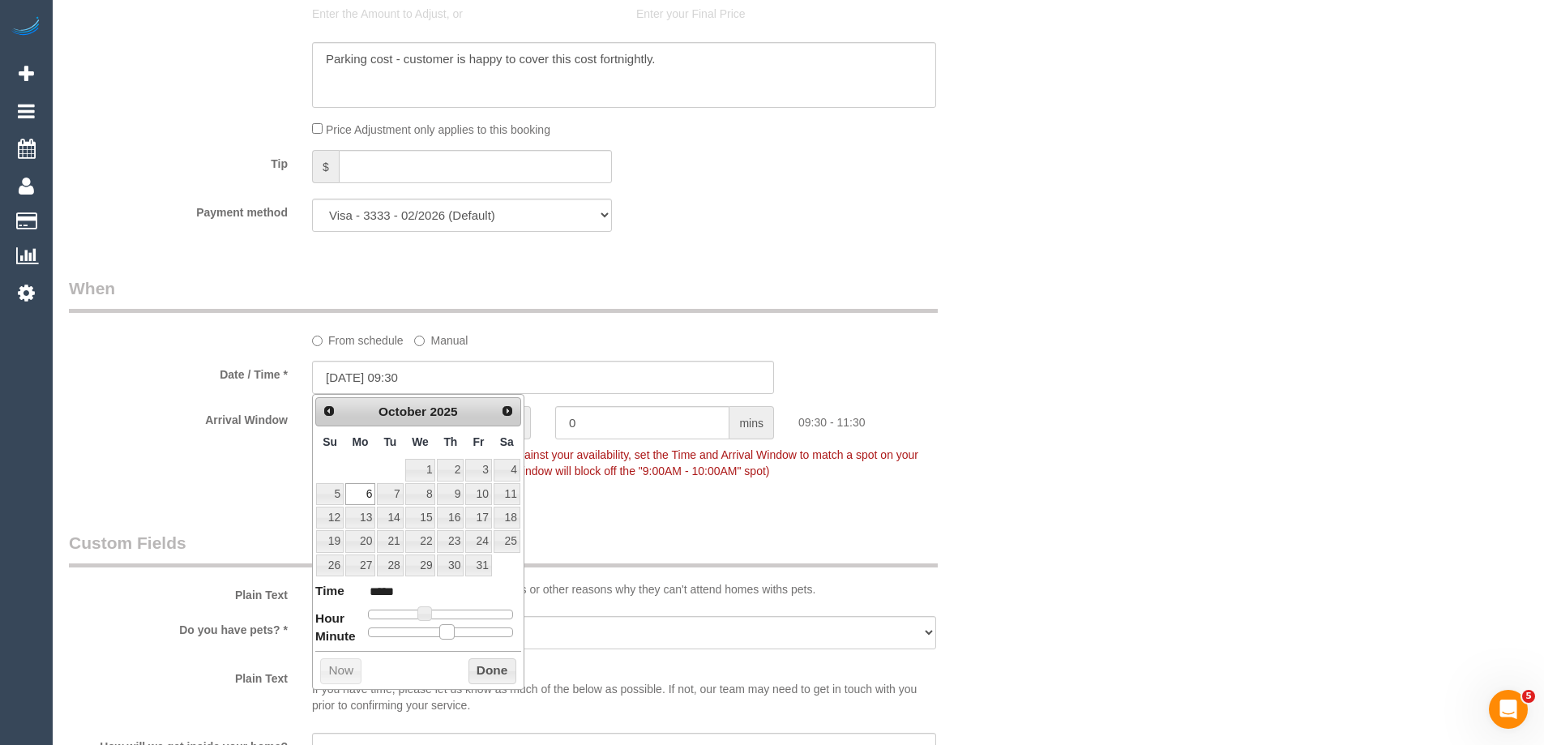
drag, startPoint x: 369, startPoint y: 630, endPoint x: 451, endPoint y: 633, distance: 81.9
click at [451, 633] on span at bounding box center [446, 631] width 15 height 15
click at [494, 678] on button "Done" at bounding box center [492, 671] width 48 height 26
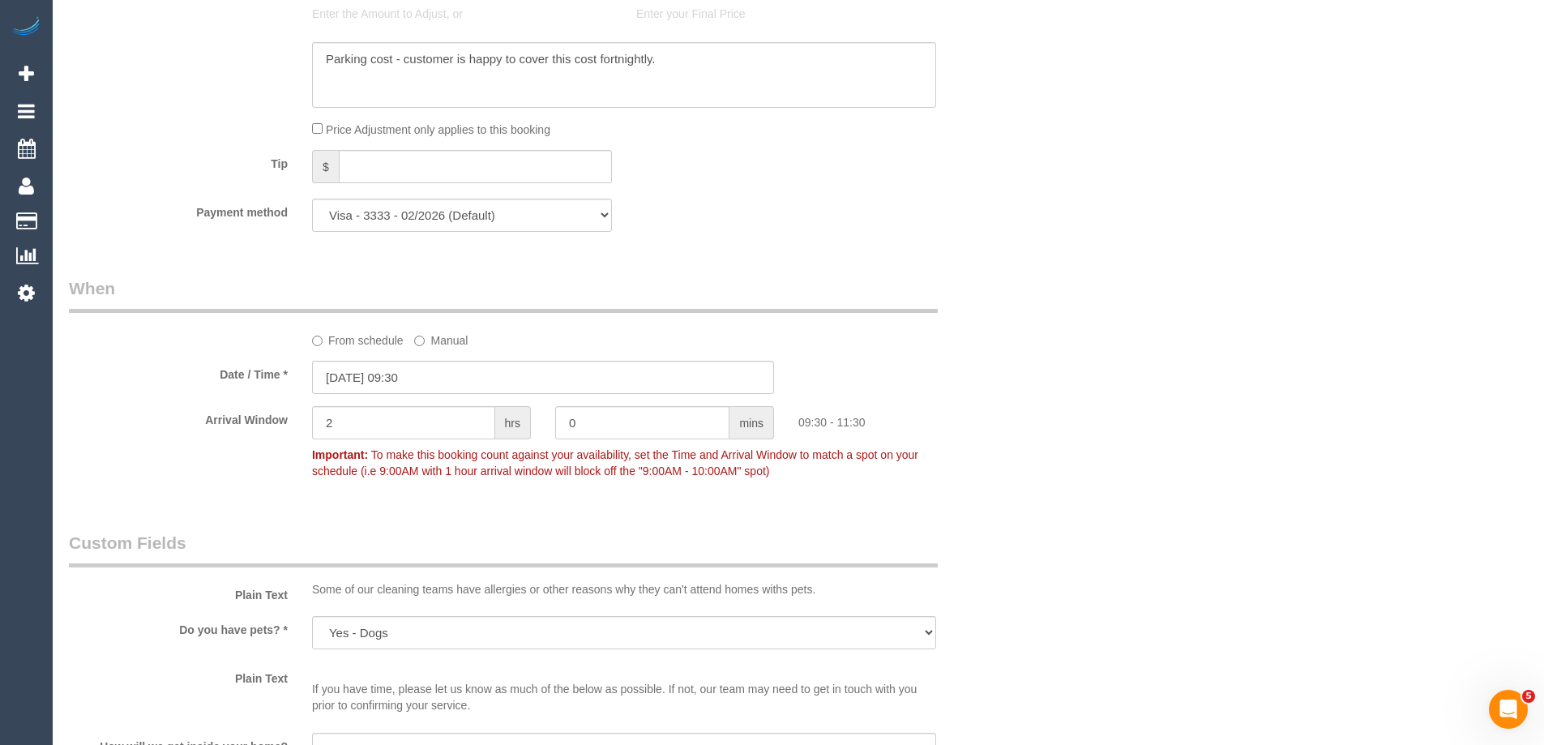
scroll to position [2526, 0]
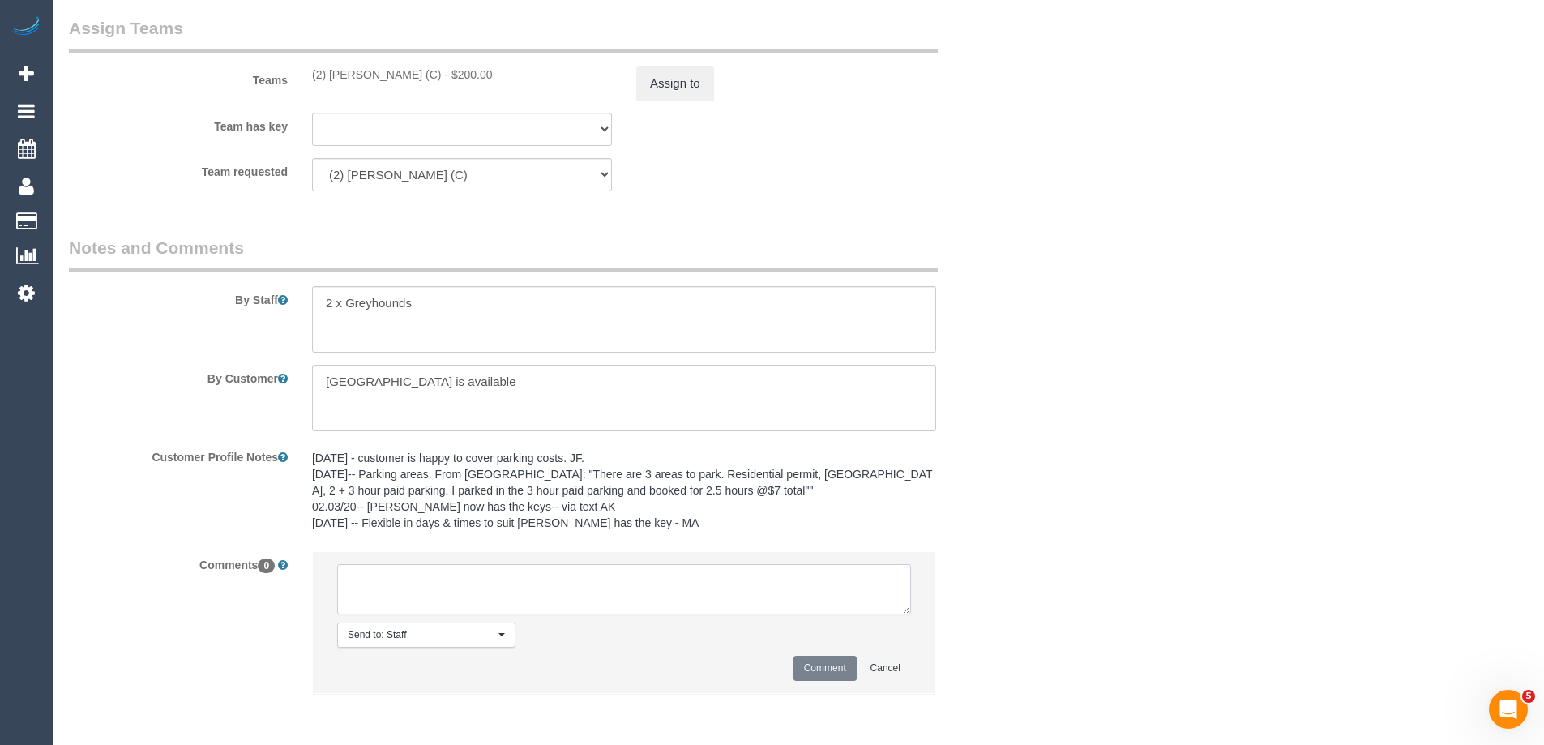
click at [442, 568] on textarea at bounding box center [624, 589] width 574 height 50
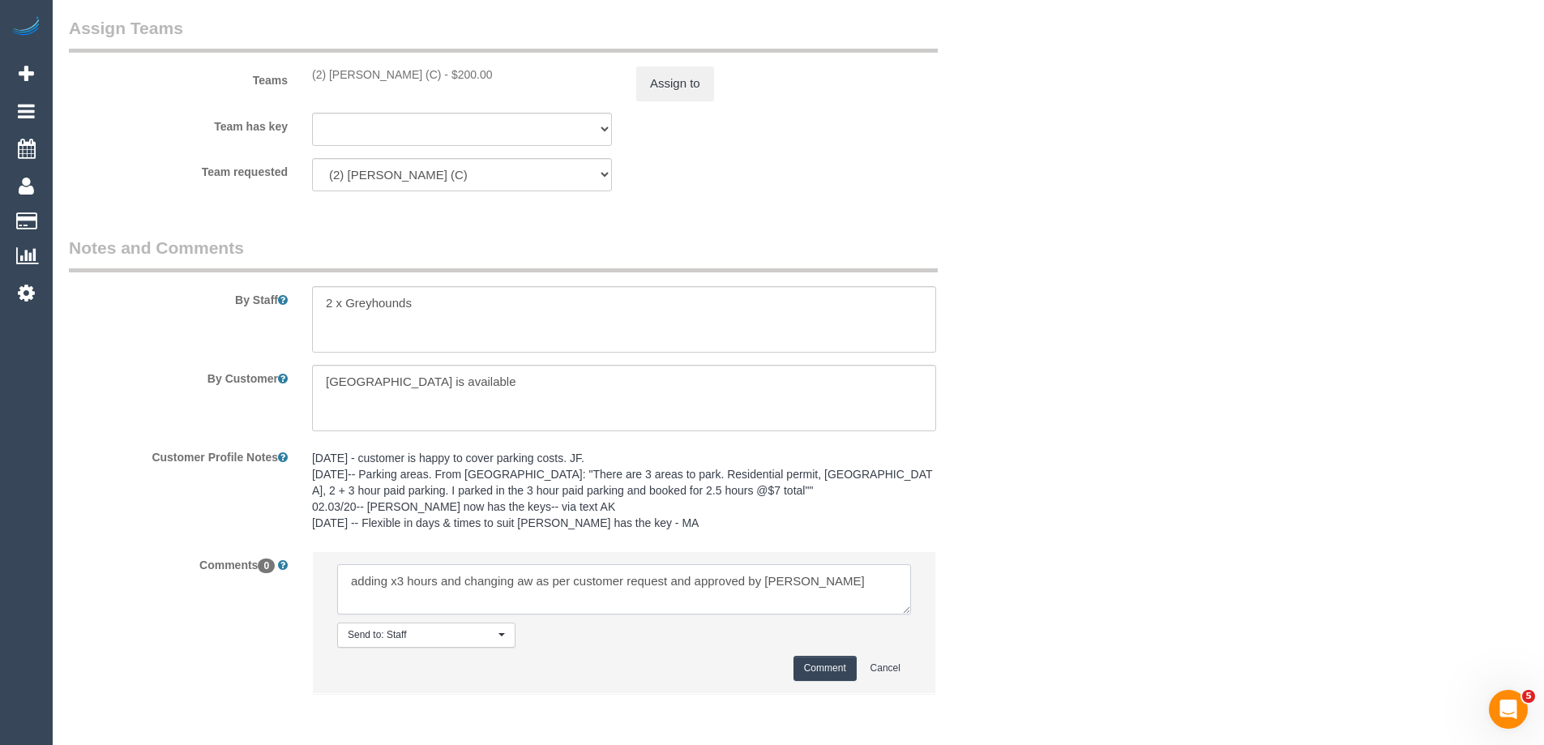
type textarea "adding x3 hours and changing aw as per customer request and approved by steve"
click at [816, 667] on button "Comment" at bounding box center [824, 668] width 63 height 25
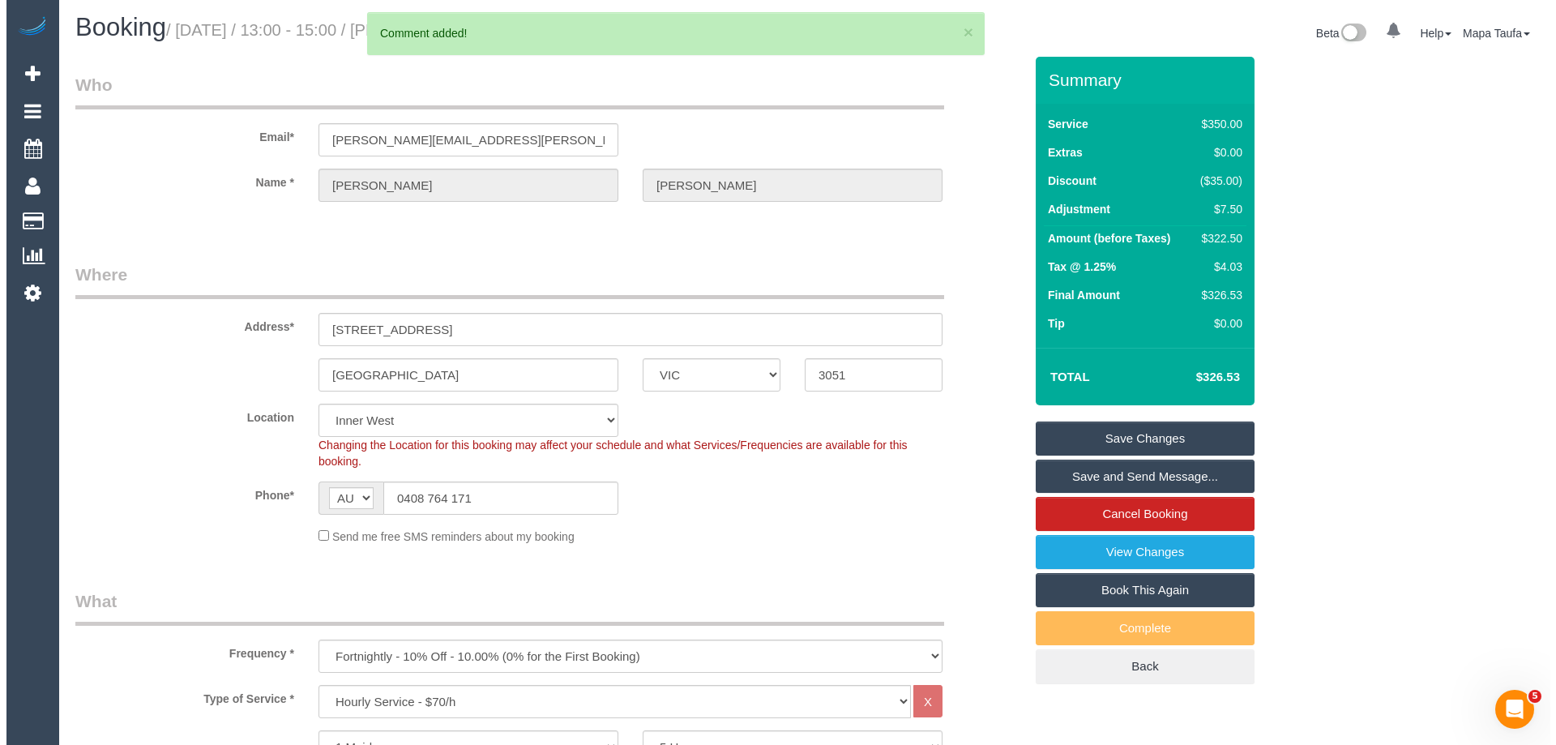
scroll to position [0, 0]
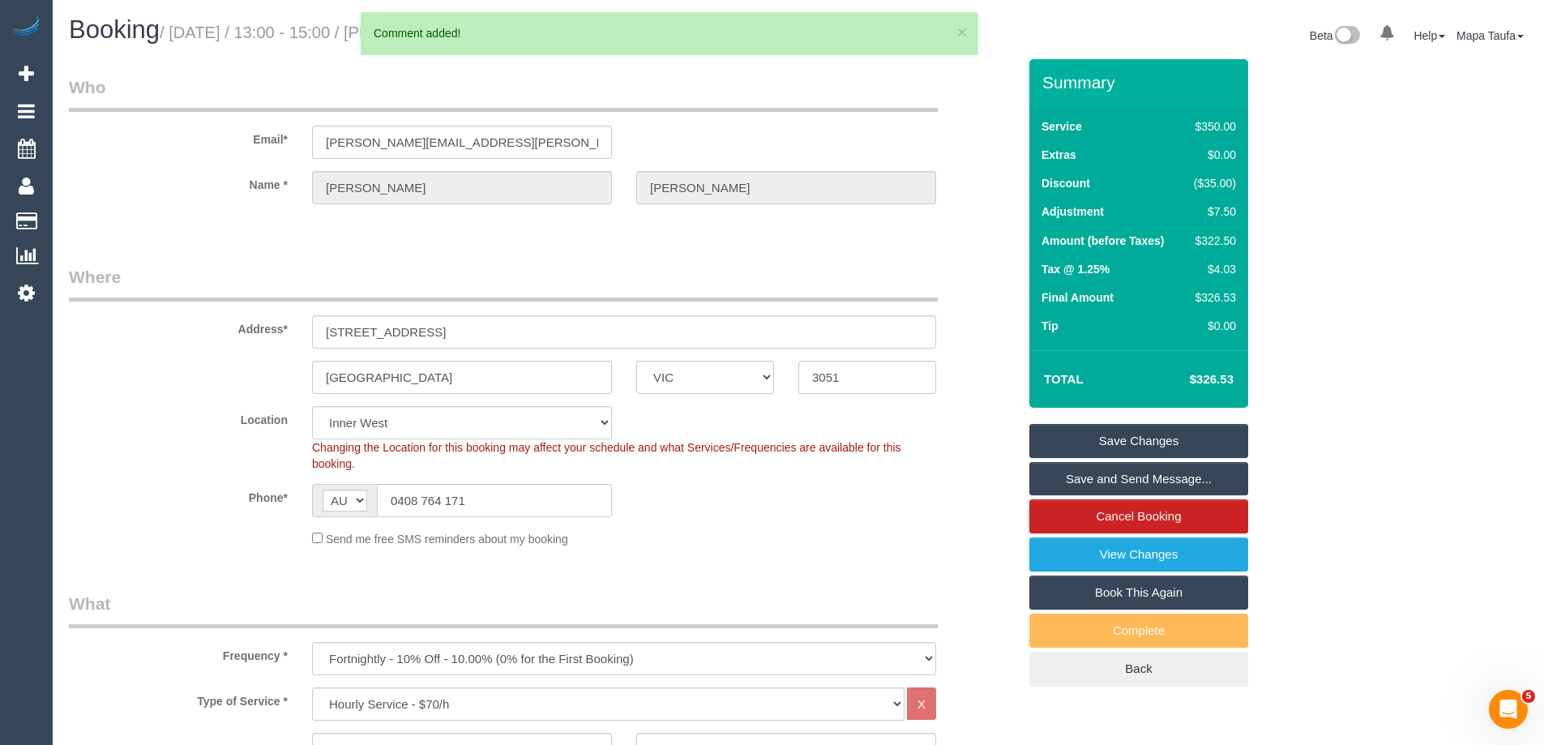
click at [1080, 431] on link "Save Changes" at bounding box center [1138, 441] width 219 height 34
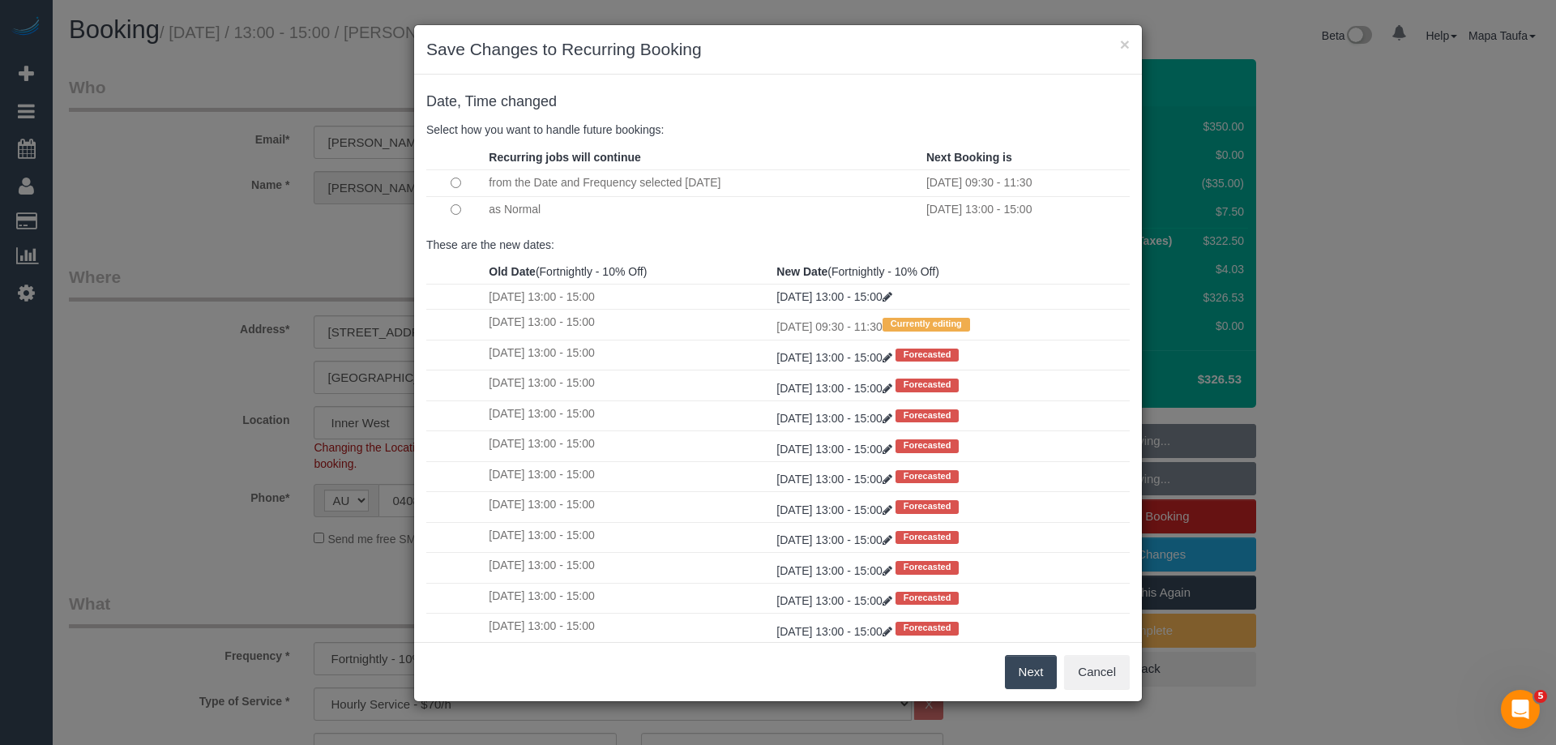
click at [1011, 658] on button "Next" at bounding box center [1031, 672] width 53 height 34
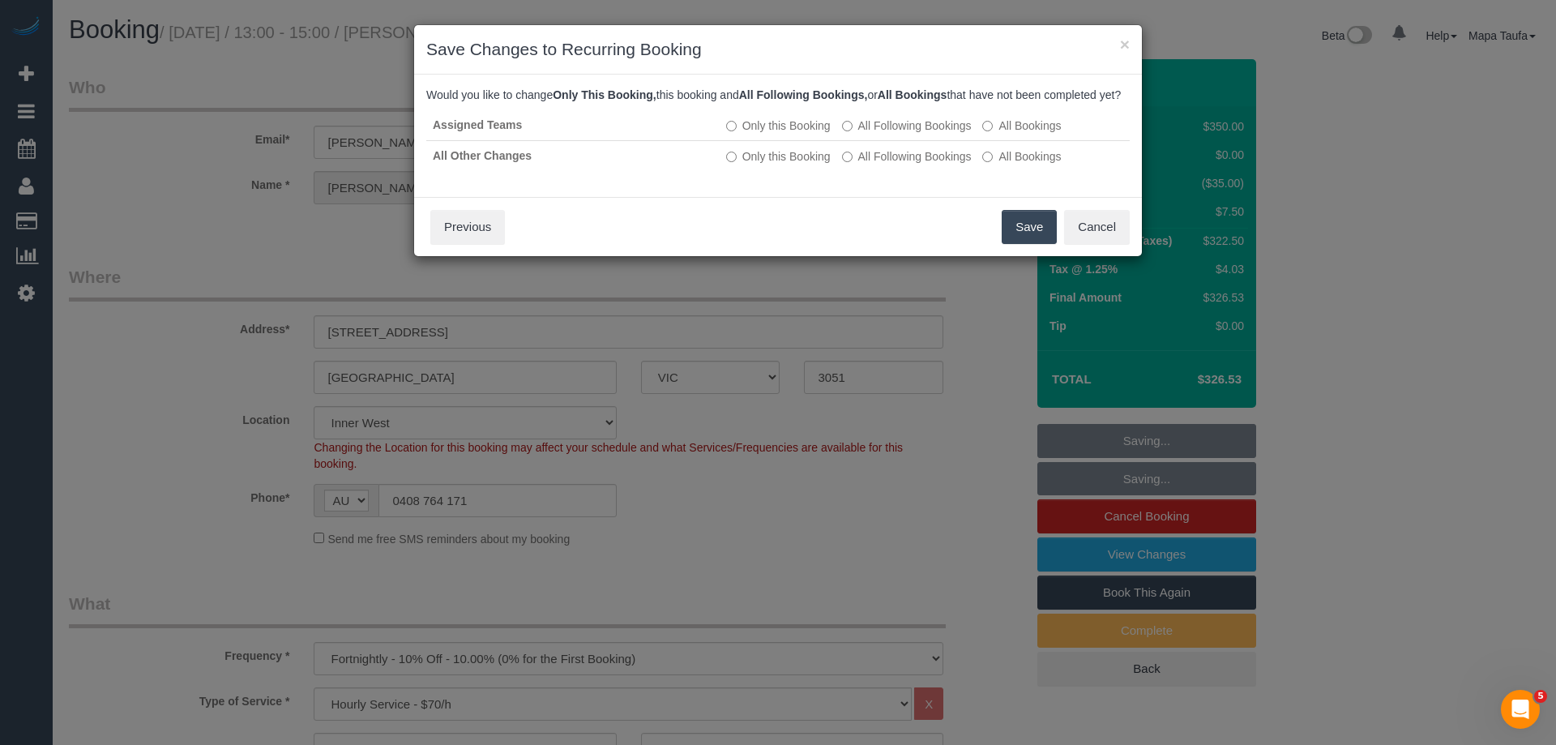
click at [1025, 239] on button "Save" at bounding box center [1029, 227] width 55 height 34
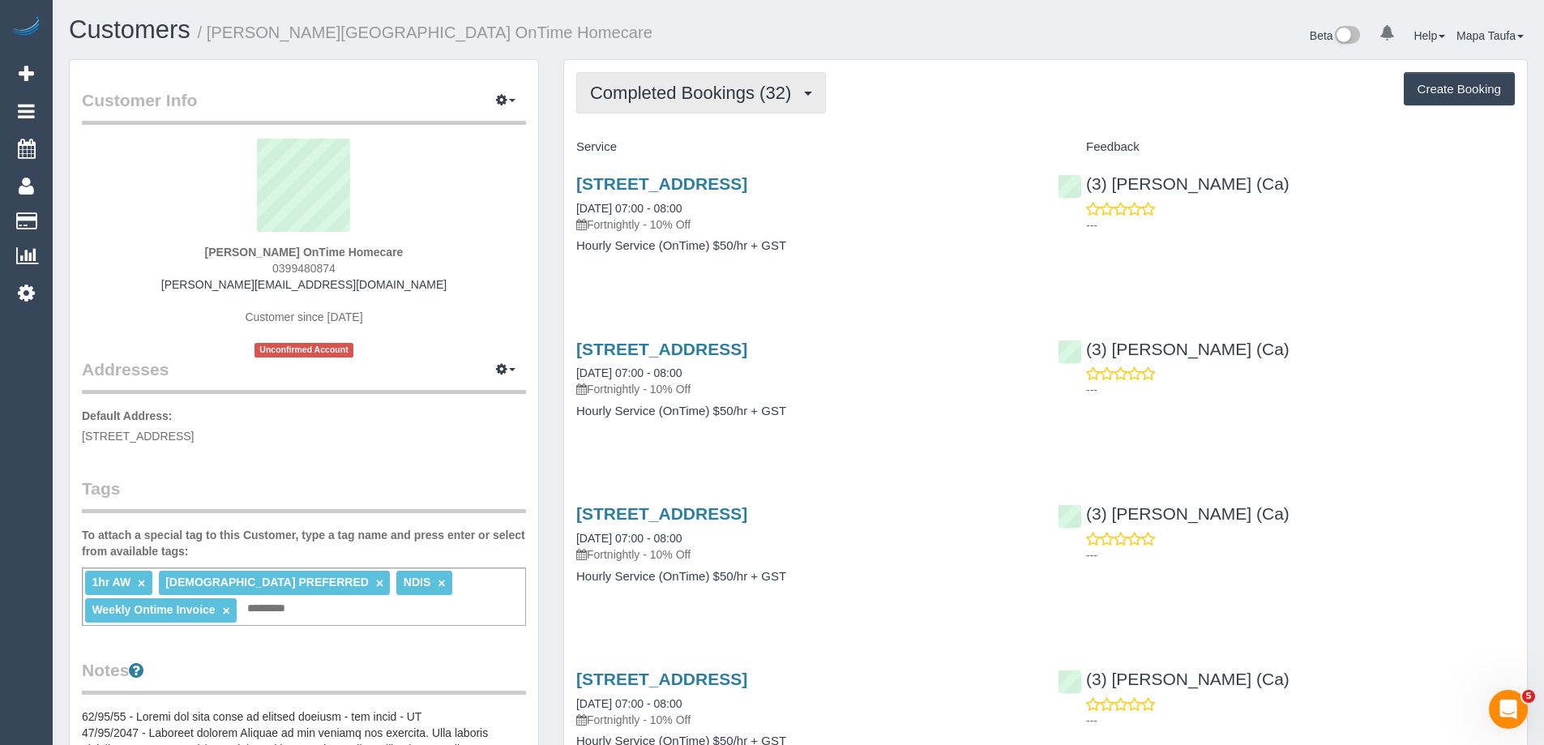
click at [685, 95] on span "Completed Bookings (32)" at bounding box center [694, 93] width 209 height 20
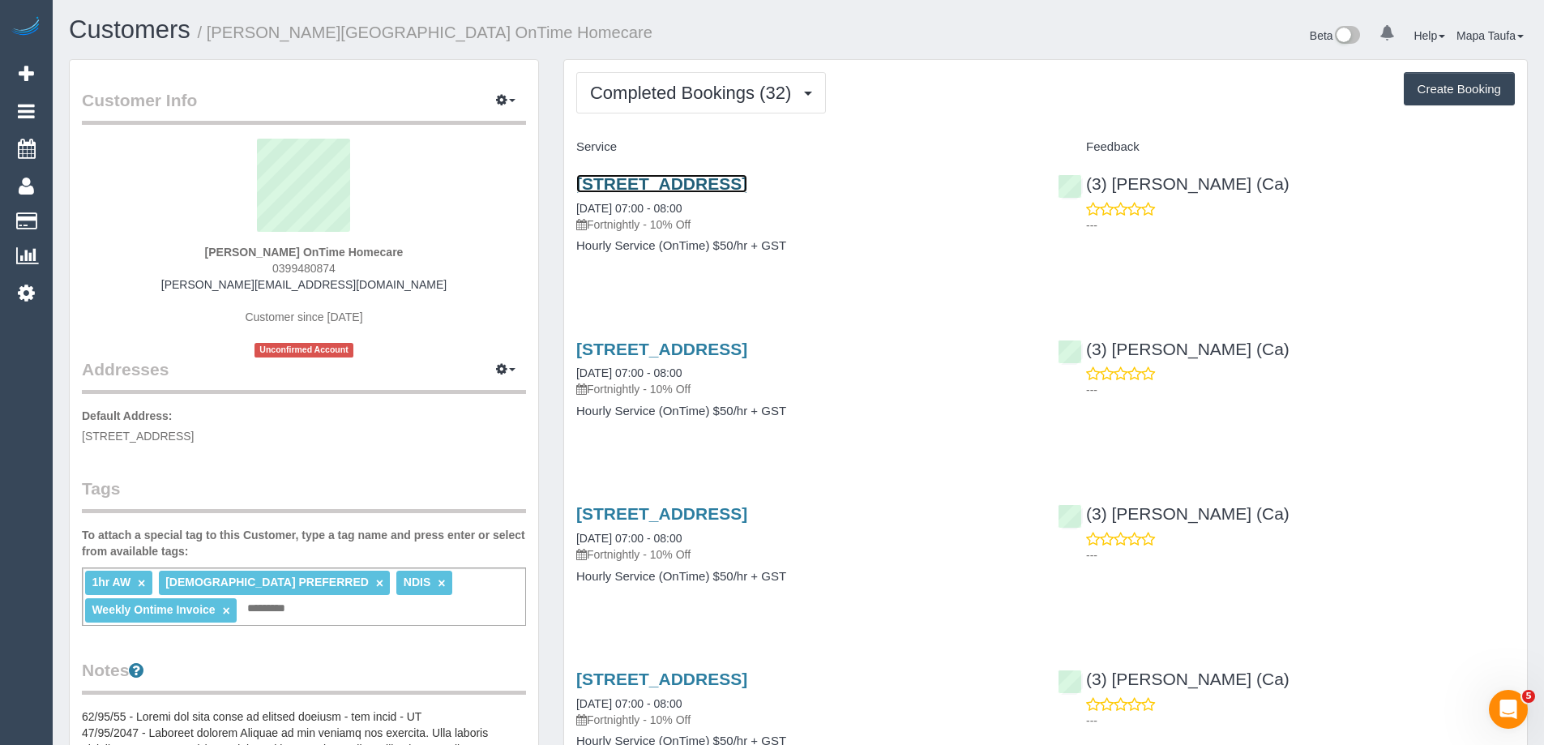
click at [699, 188] on link "[STREET_ADDRESS]" at bounding box center [661, 183] width 171 height 19
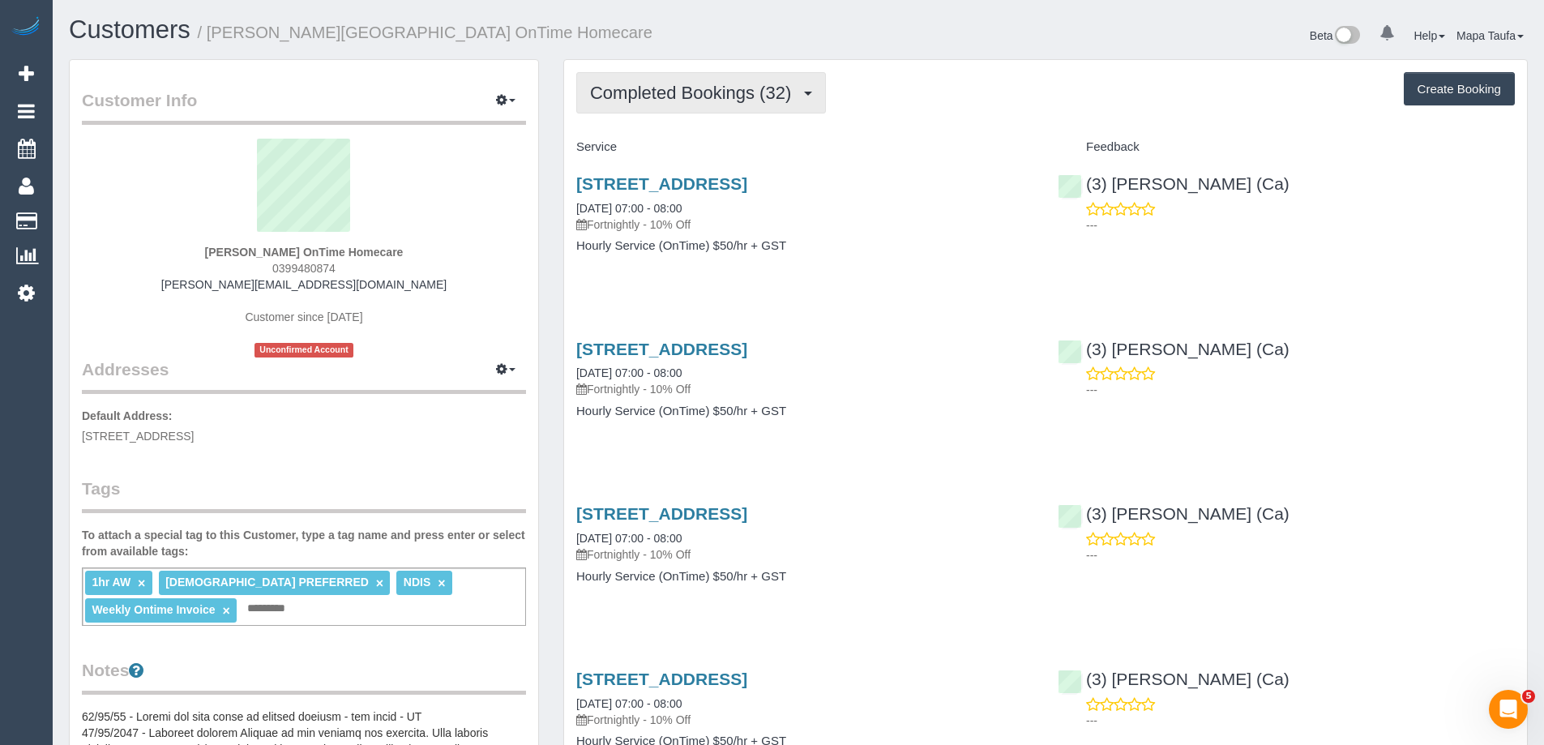
click at [718, 101] on span "Completed Bookings (32)" at bounding box center [694, 93] width 209 height 20
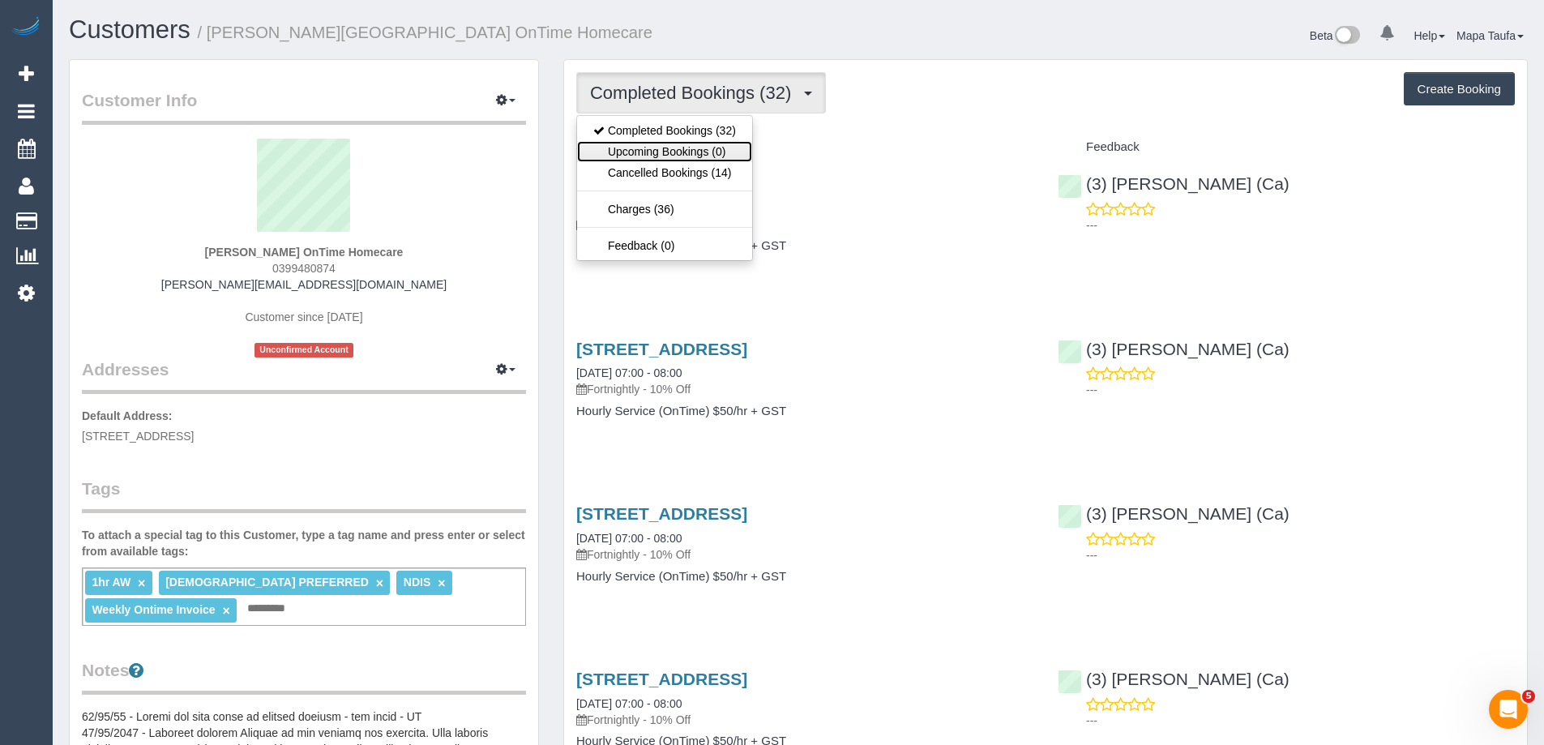
click at [701, 148] on link "Upcoming Bookings (0)" at bounding box center [664, 151] width 175 height 21
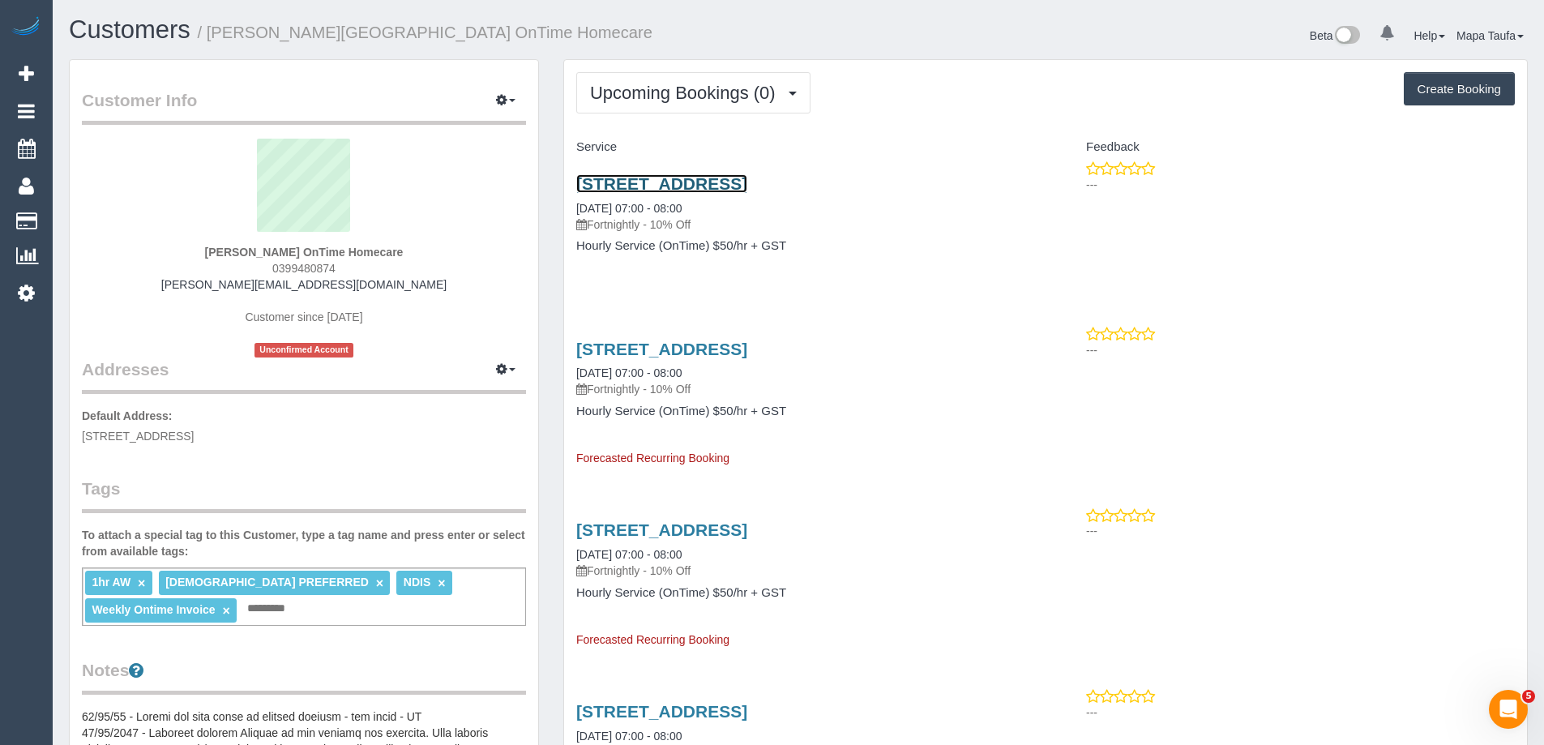
click at [703, 186] on link "100 Driscolls Road, Kealba, VIC 3021" at bounding box center [661, 183] width 171 height 19
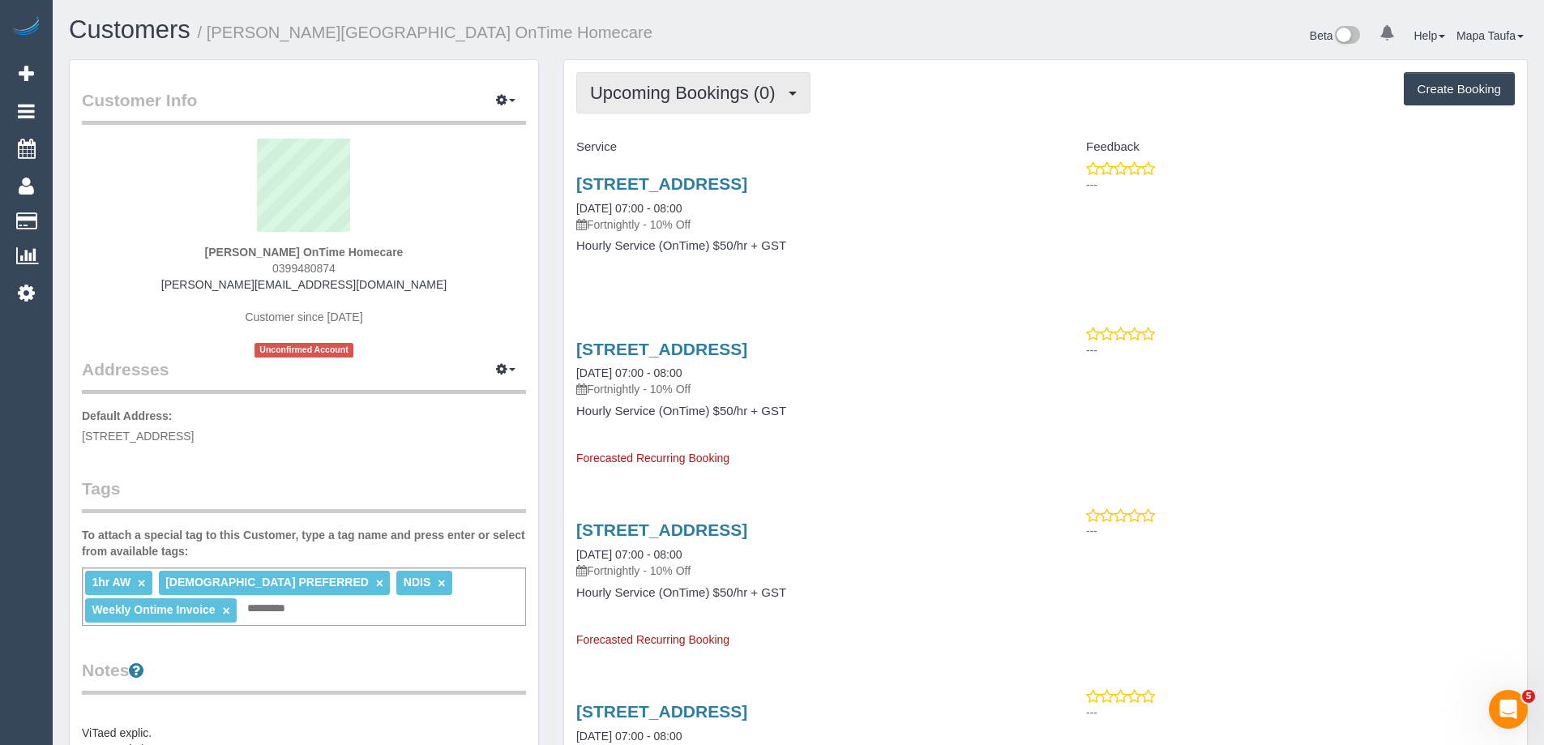
click at [652, 85] on span "Upcoming Bookings (0)" at bounding box center [687, 93] width 194 height 20
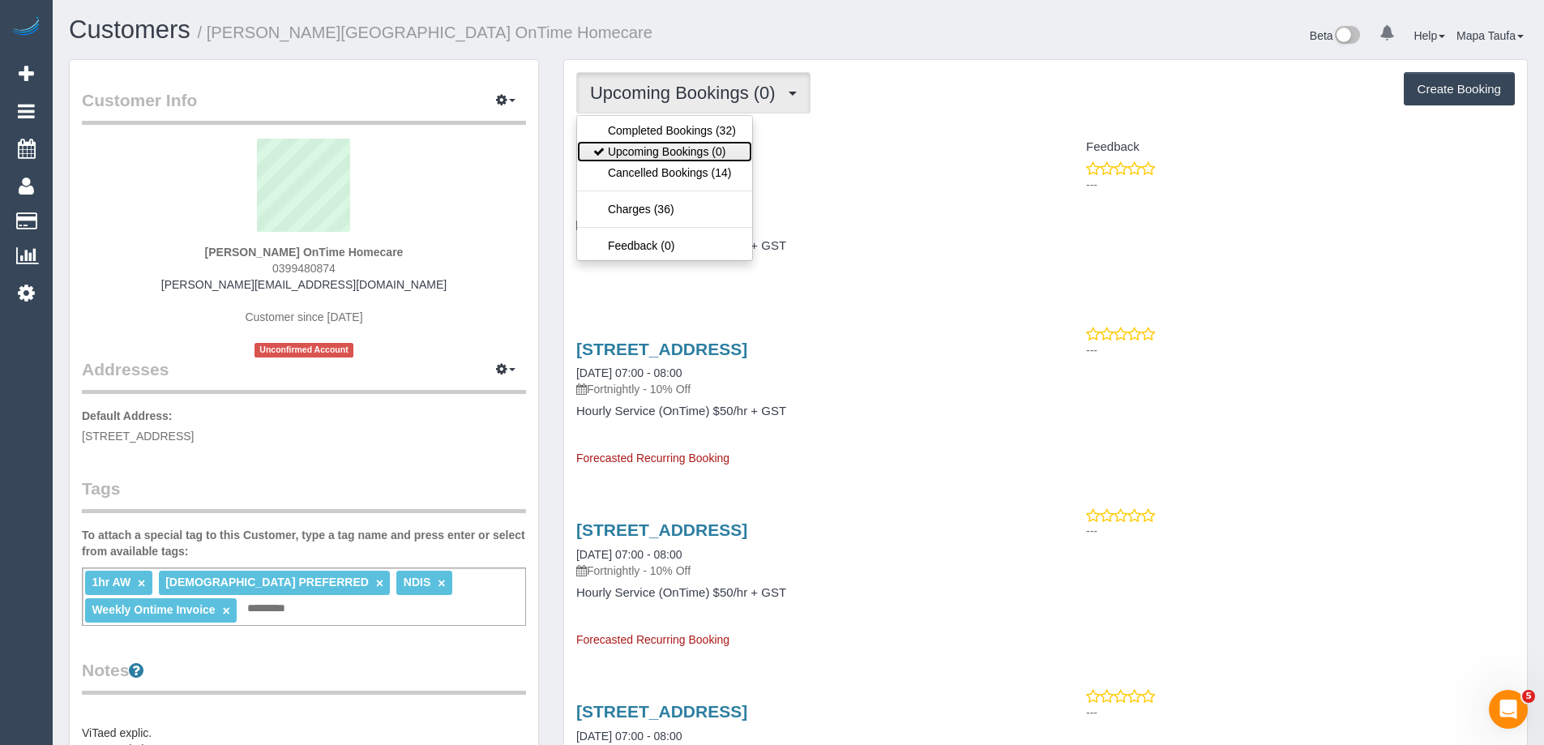
click at [665, 152] on link "Upcoming Bookings (0)" at bounding box center [664, 151] width 175 height 21
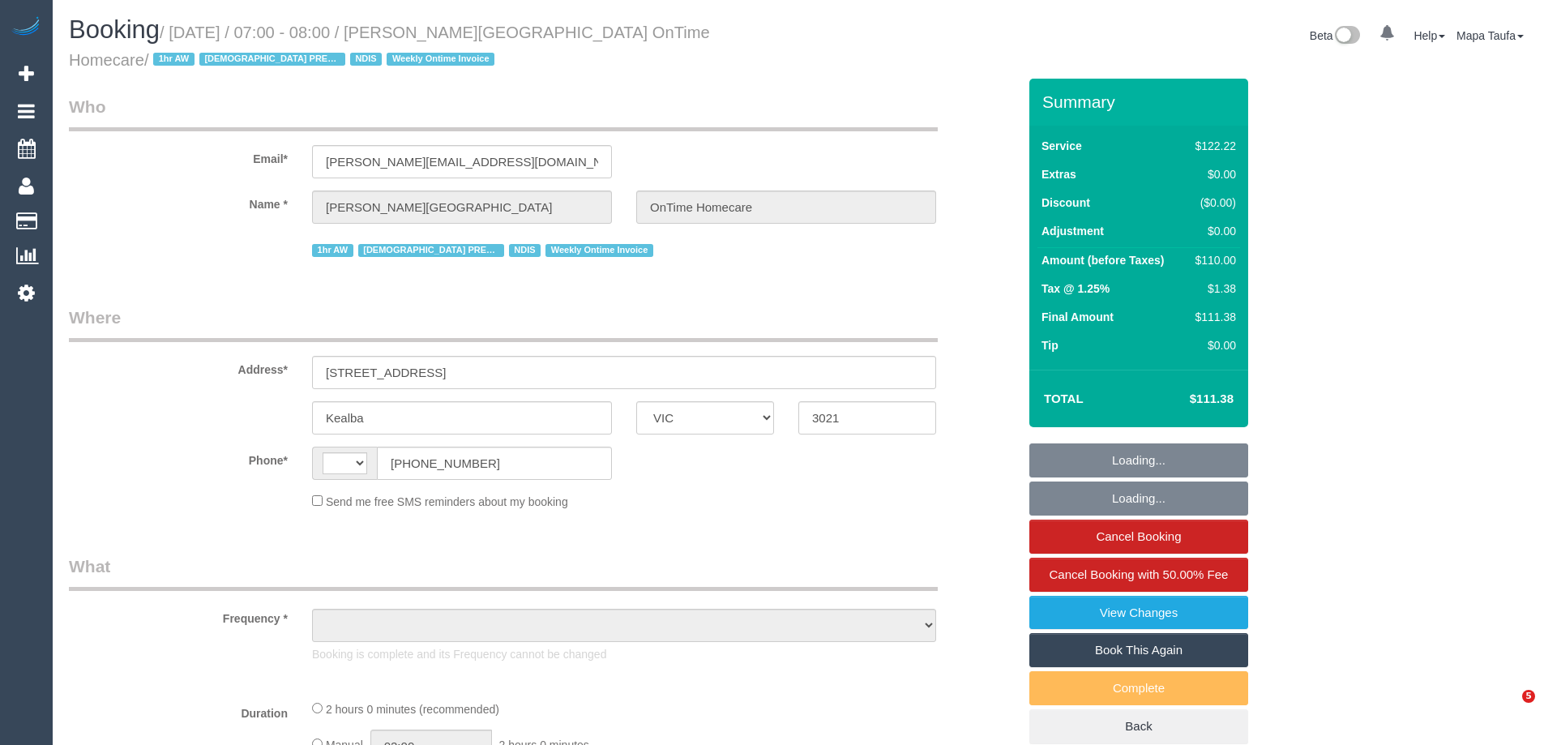
select select "VIC"
select select "string:AU"
select select "object:542"
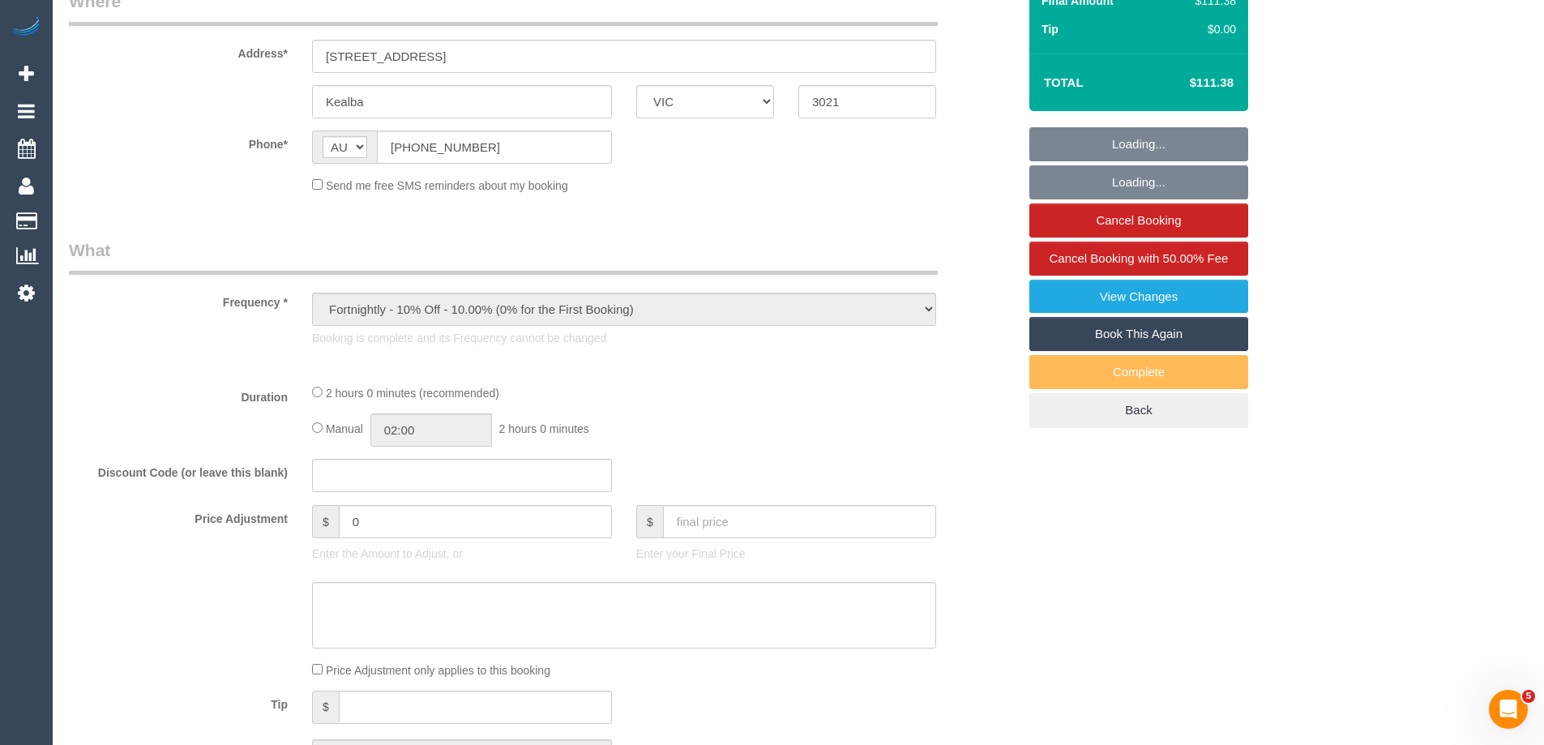
scroll to position [324, 0]
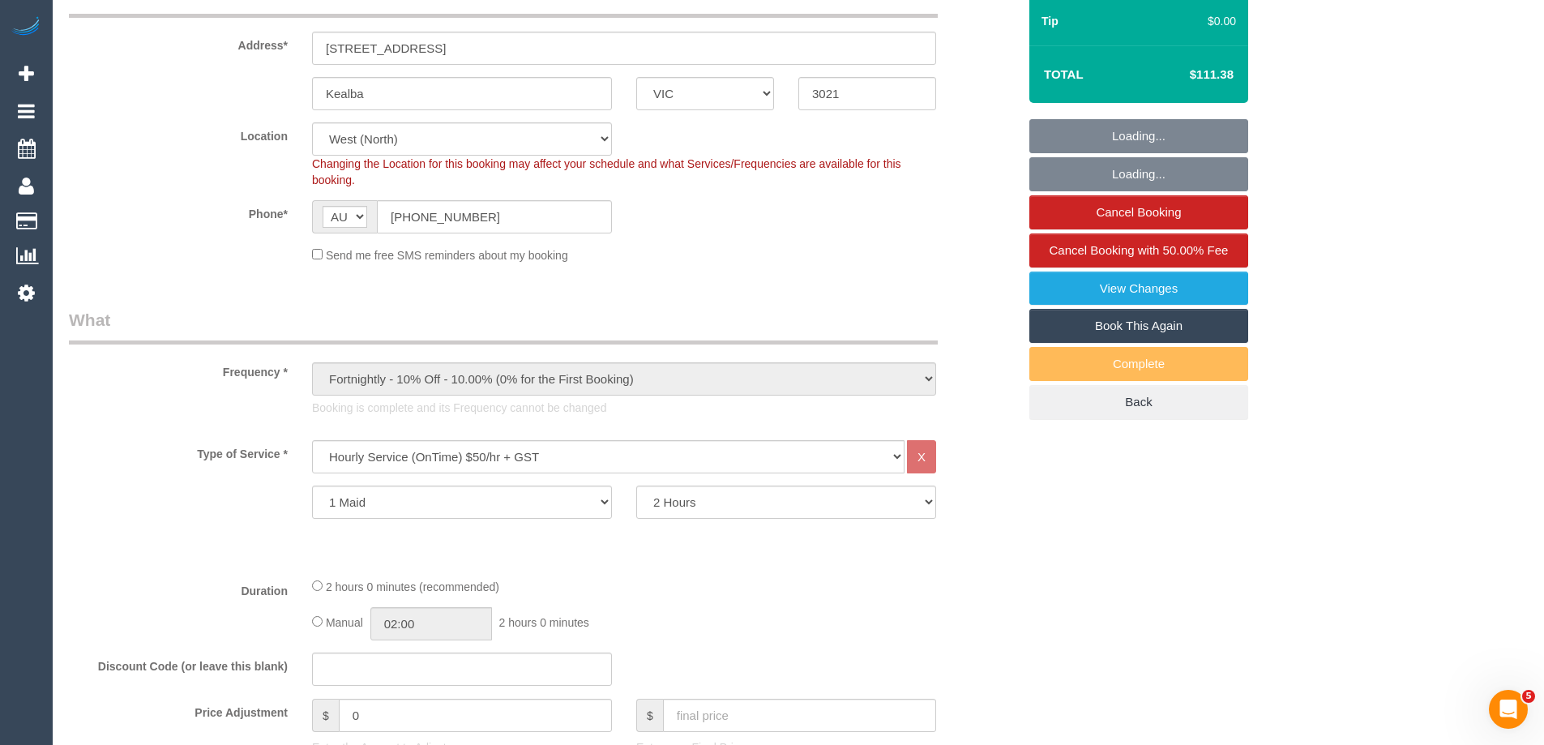
click at [1137, 329] on link "Book This Again" at bounding box center [1138, 326] width 219 height 34
select select "number:28"
select select "number:14"
select select "number:19"
select select "number:25"
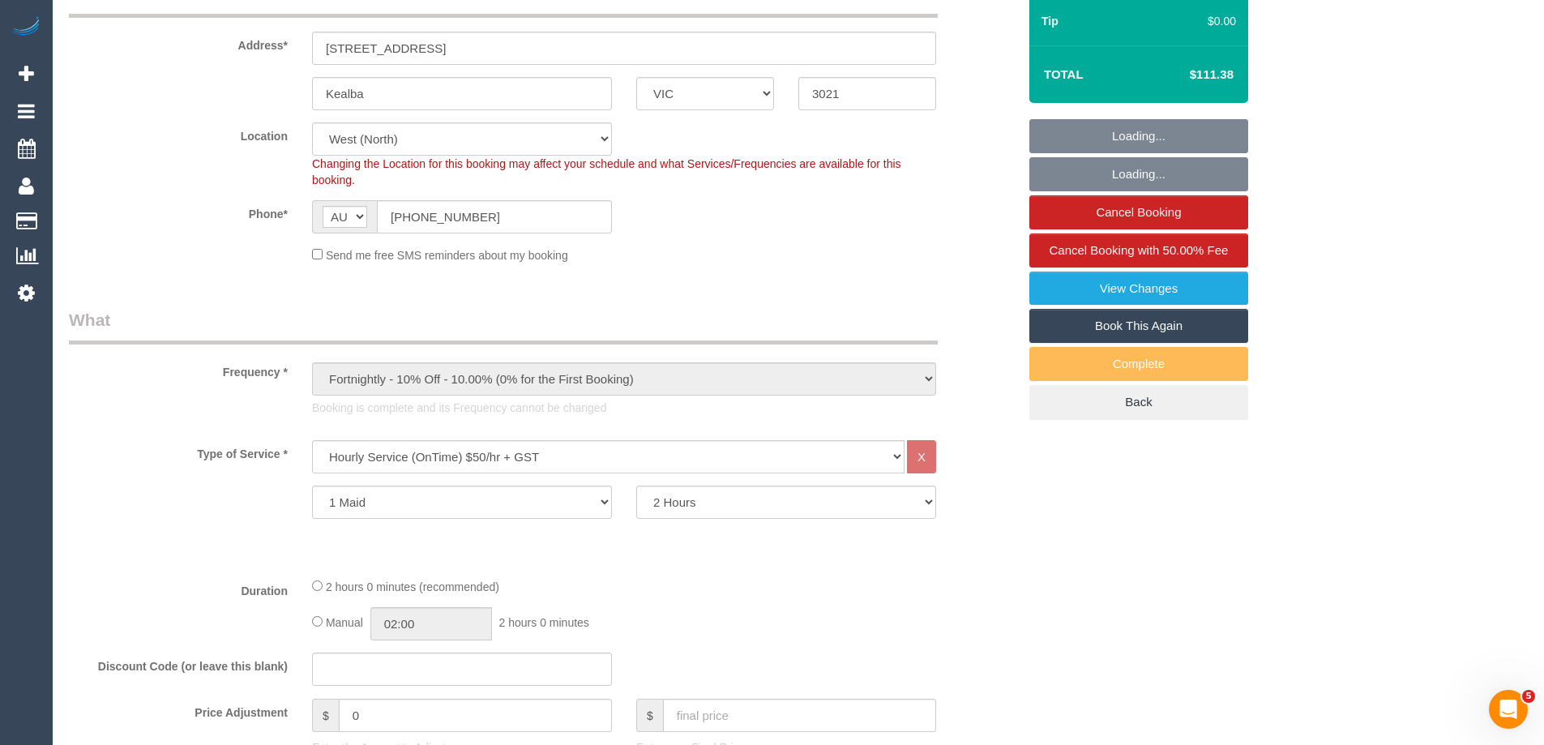
select select "number:35"
select select "object:773"
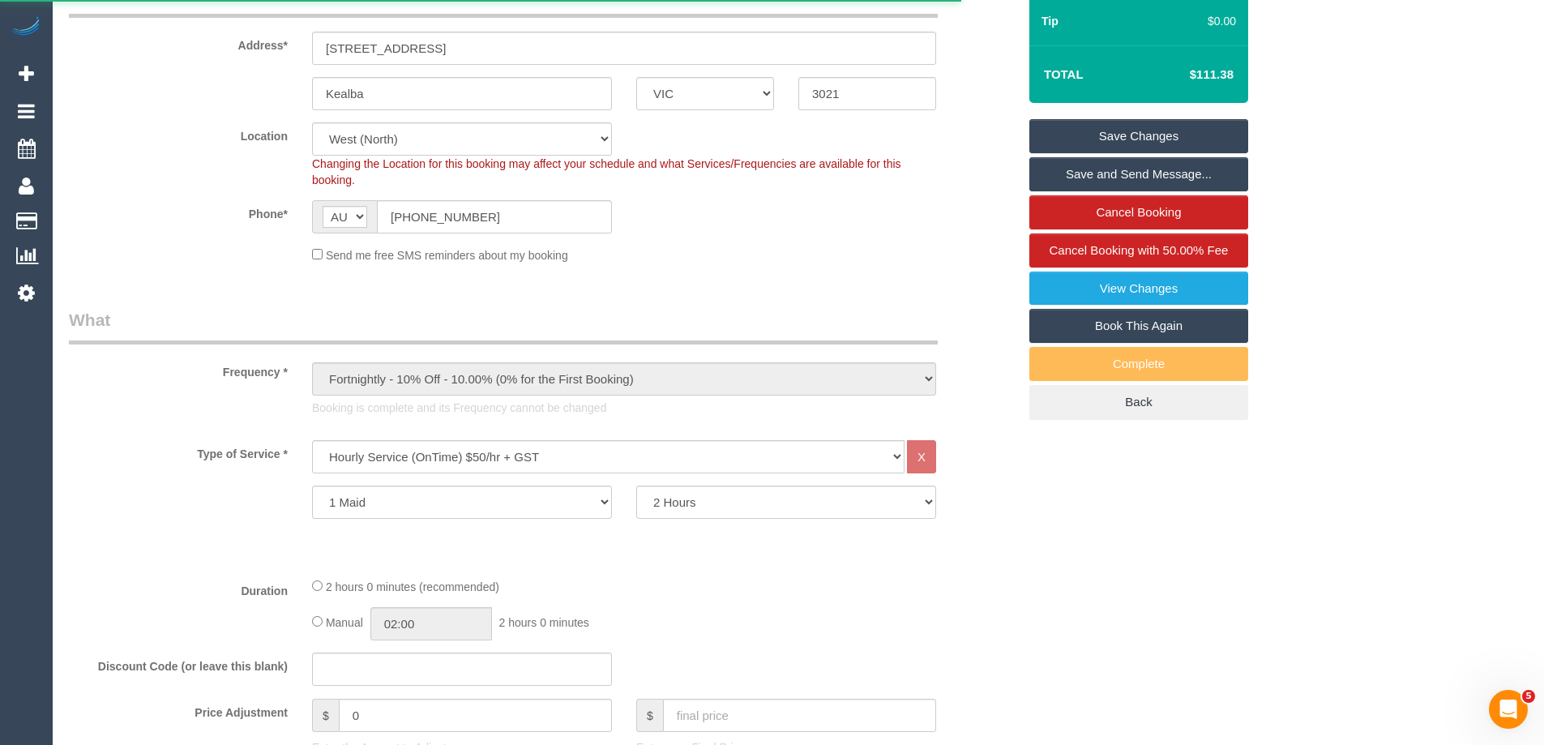
select select "VIC"
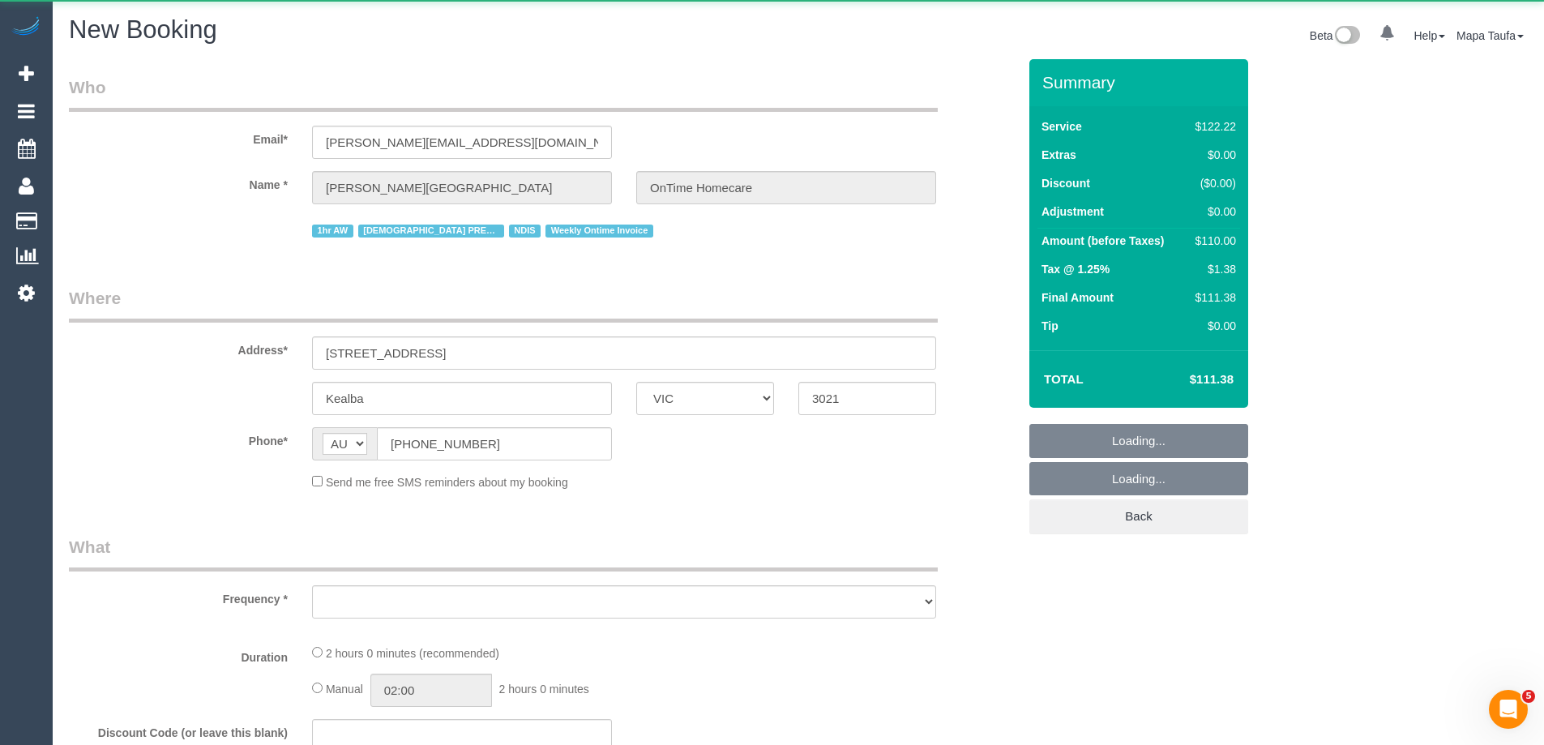
select select "string:stripe"
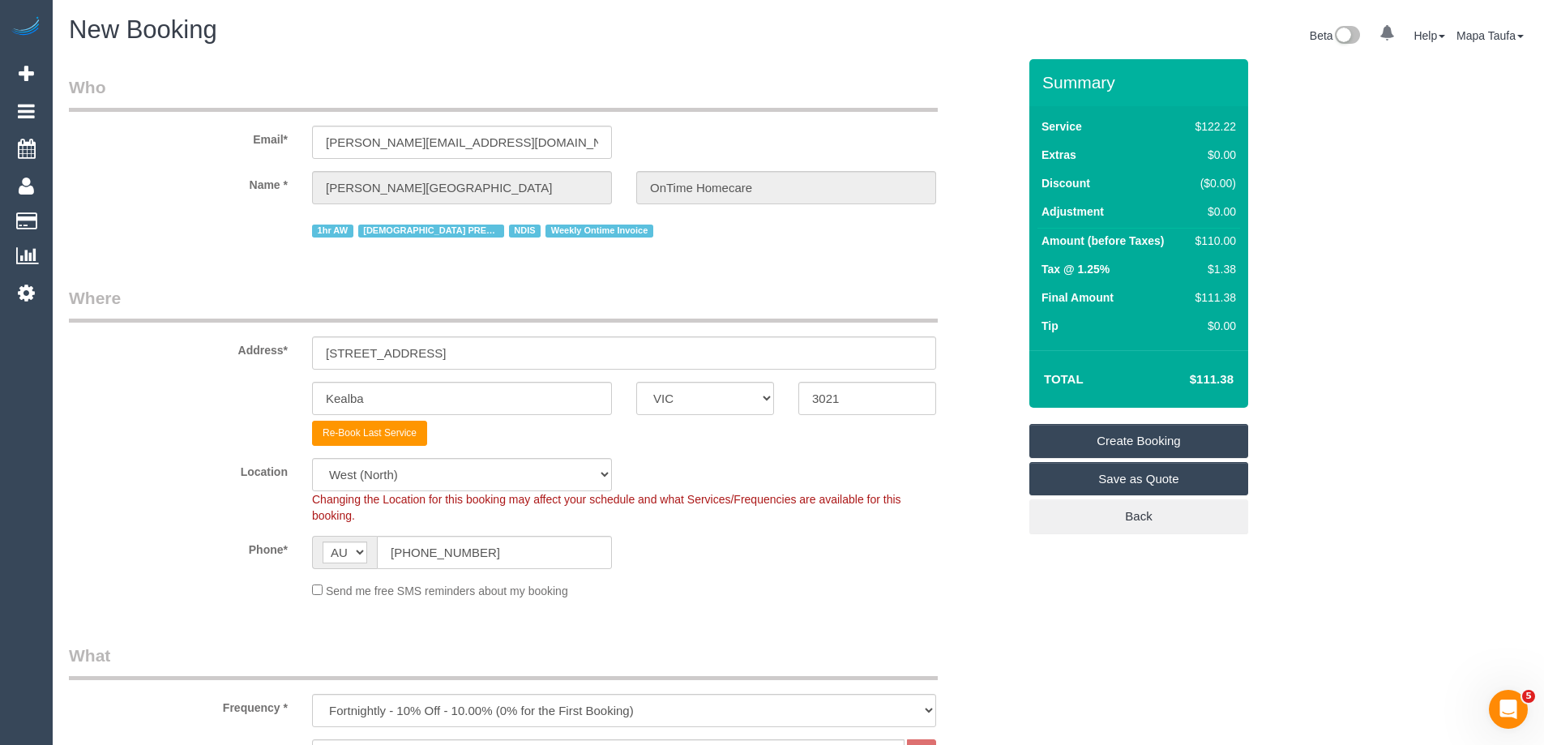
select select "object:2292"
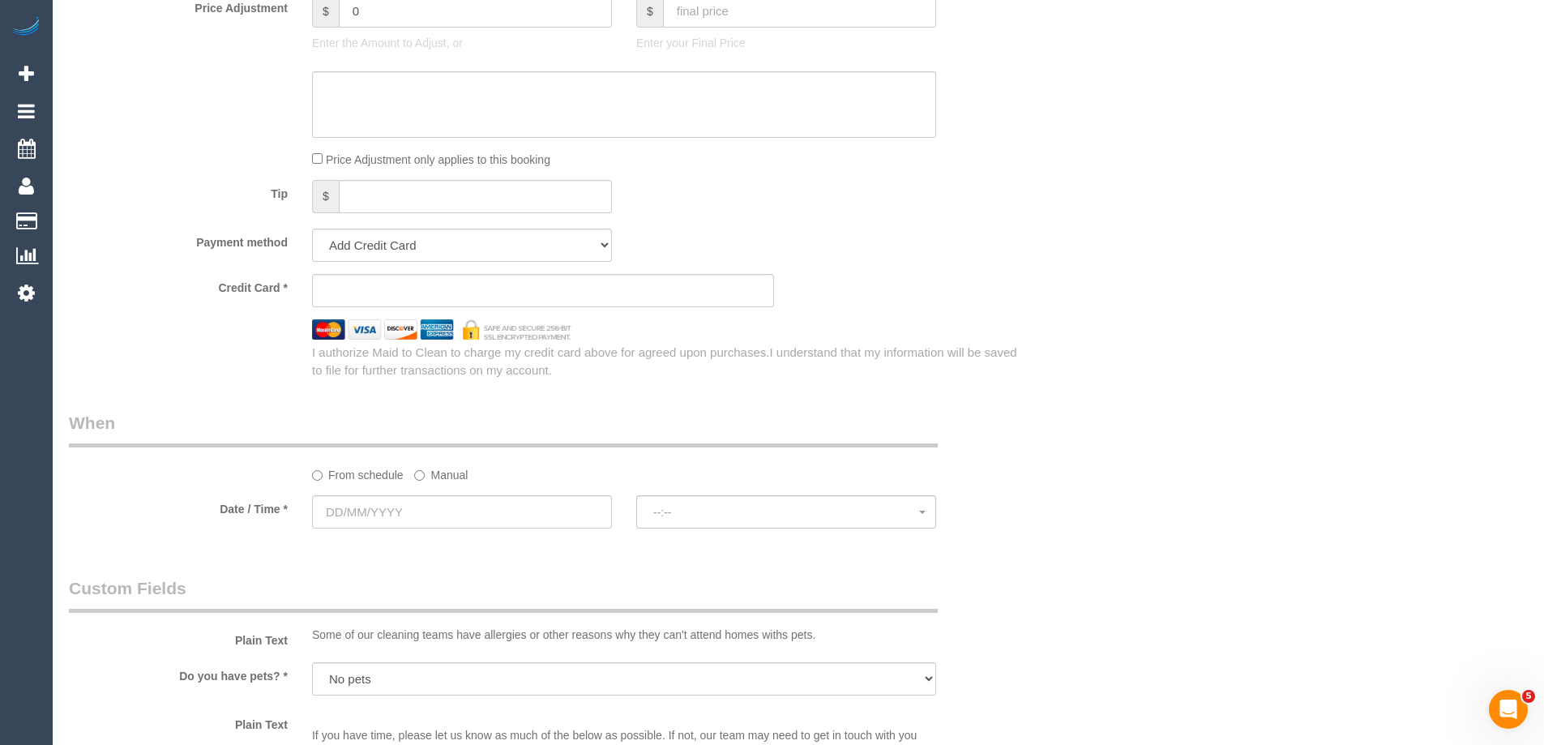
scroll to position [1135, 0]
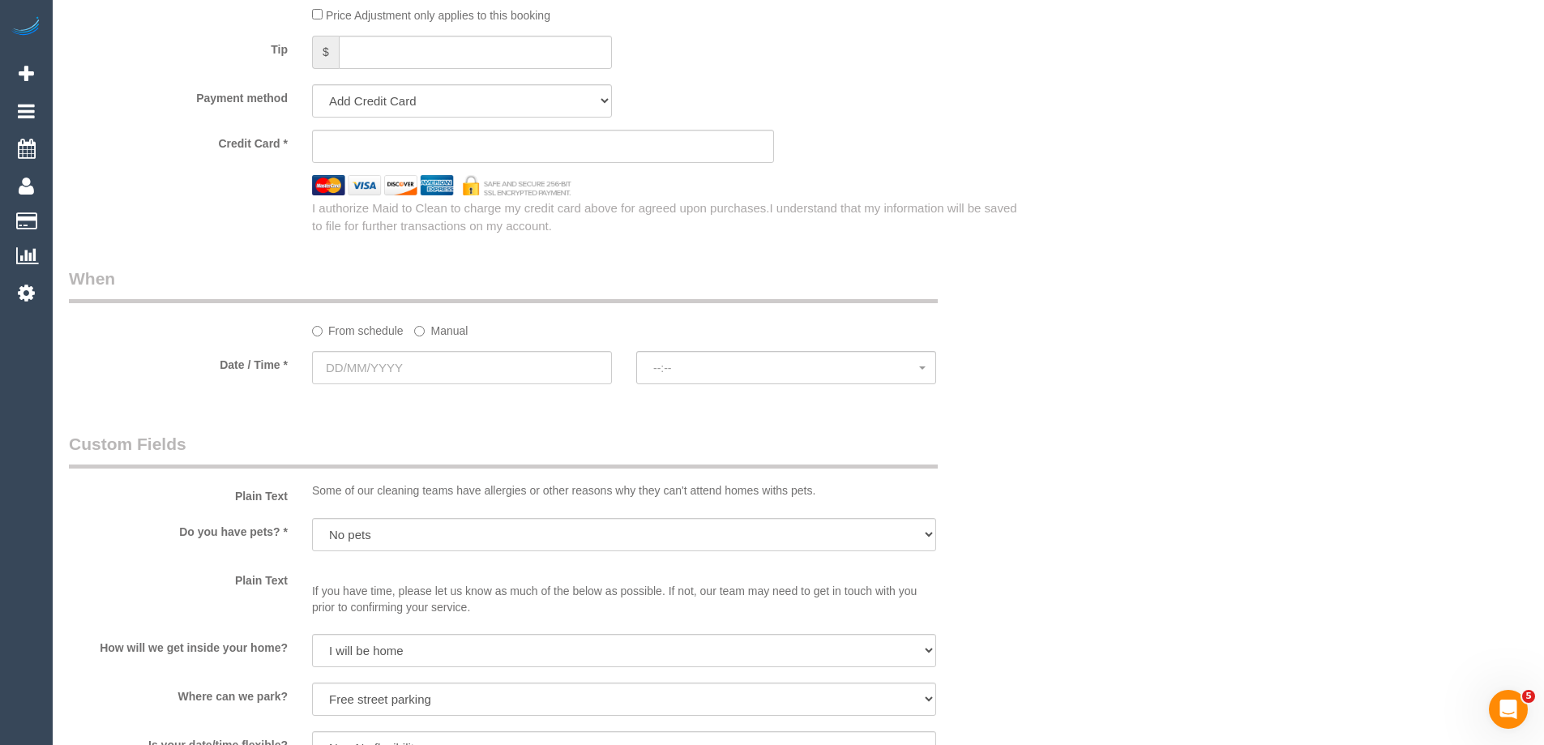
drag, startPoint x: 369, startPoint y: 96, endPoint x: 370, endPoint y: 112, distance: 15.4
click at [369, 96] on select "Add Credit Card Cash Check Paypal" at bounding box center [462, 100] width 300 height 33
click at [312, 84] on select "Add Credit Card Cash Check Paypal" at bounding box center [462, 100] width 300 height 33
drag, startPoint x: 357, startPoint y: 113, endPoint x: 346, endPoint y: 109, distance: 12.0
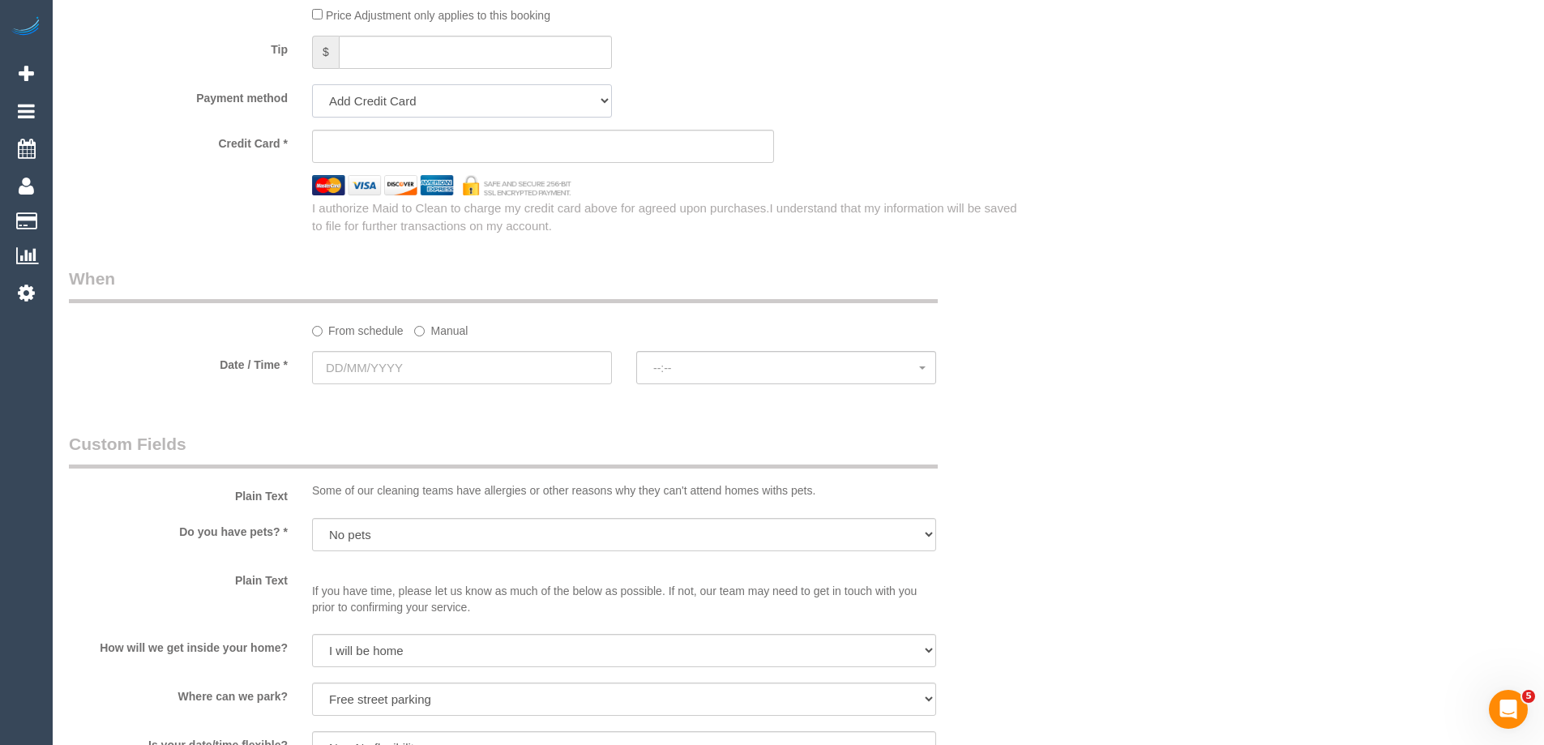
click at [357, 113] on select "Add Credit Card Cash Check Paypal" at bounding box center [462, 100] width 300 height 33
select select "string:check"
click at [312, 84] on select "Add Credit Card Cash Check Paypal" at bounding box center [462, 100] width 300 height 33
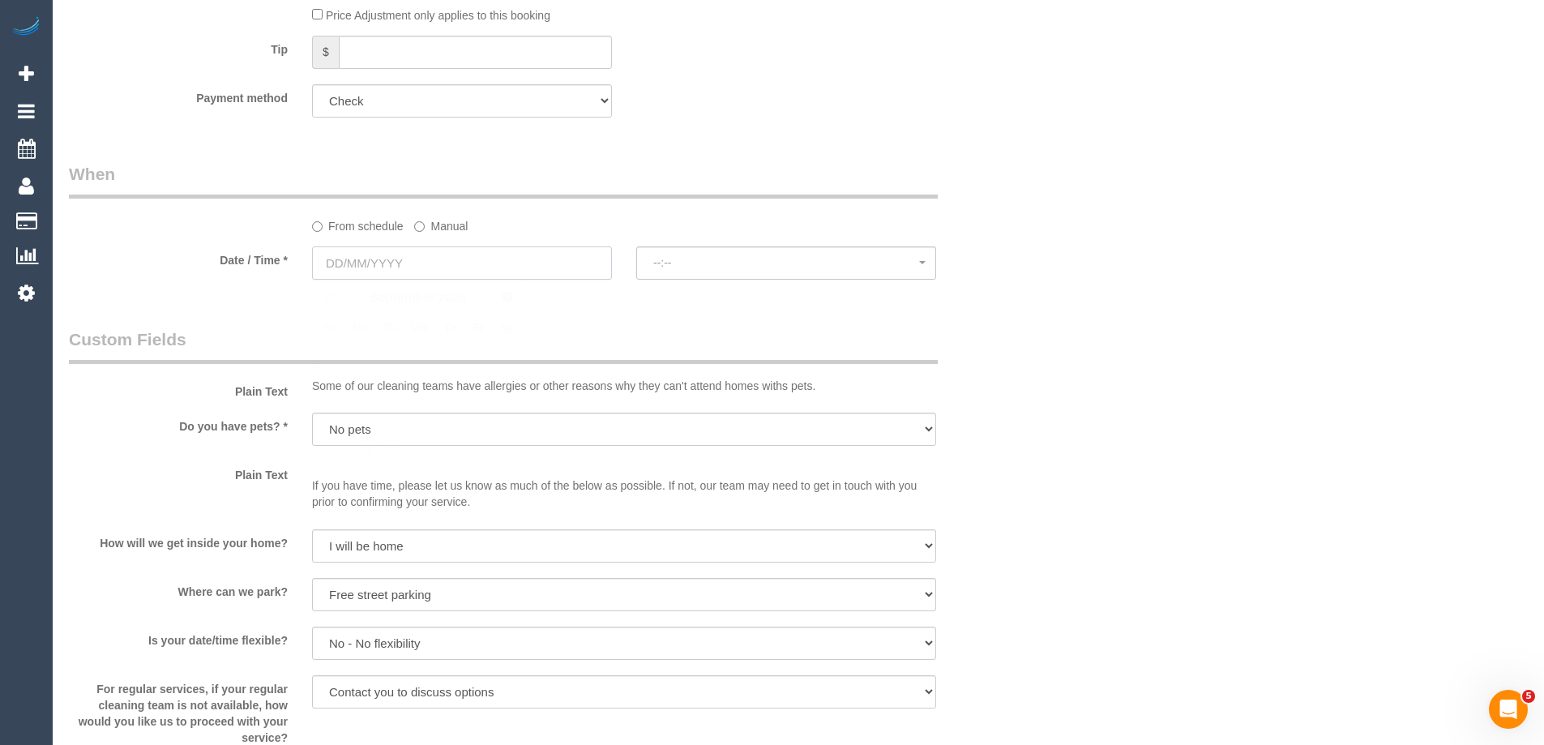
click at [383, 267] on input "text" at bounding box center [462, 262] width 300 height 33
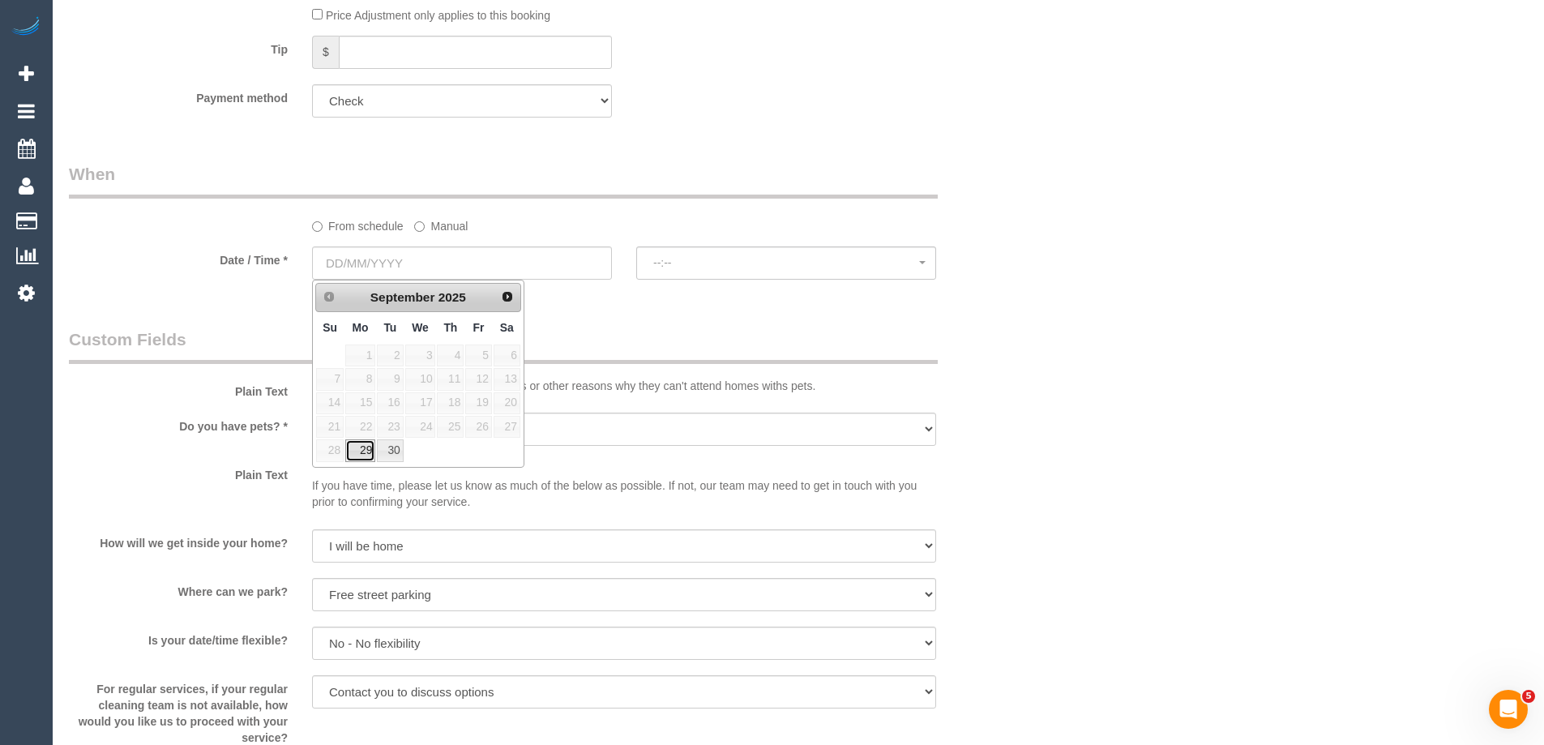
click at [369, 447] on link "29" at bounding box center [360, 450] width 30 height 22
type input "[DATE]"
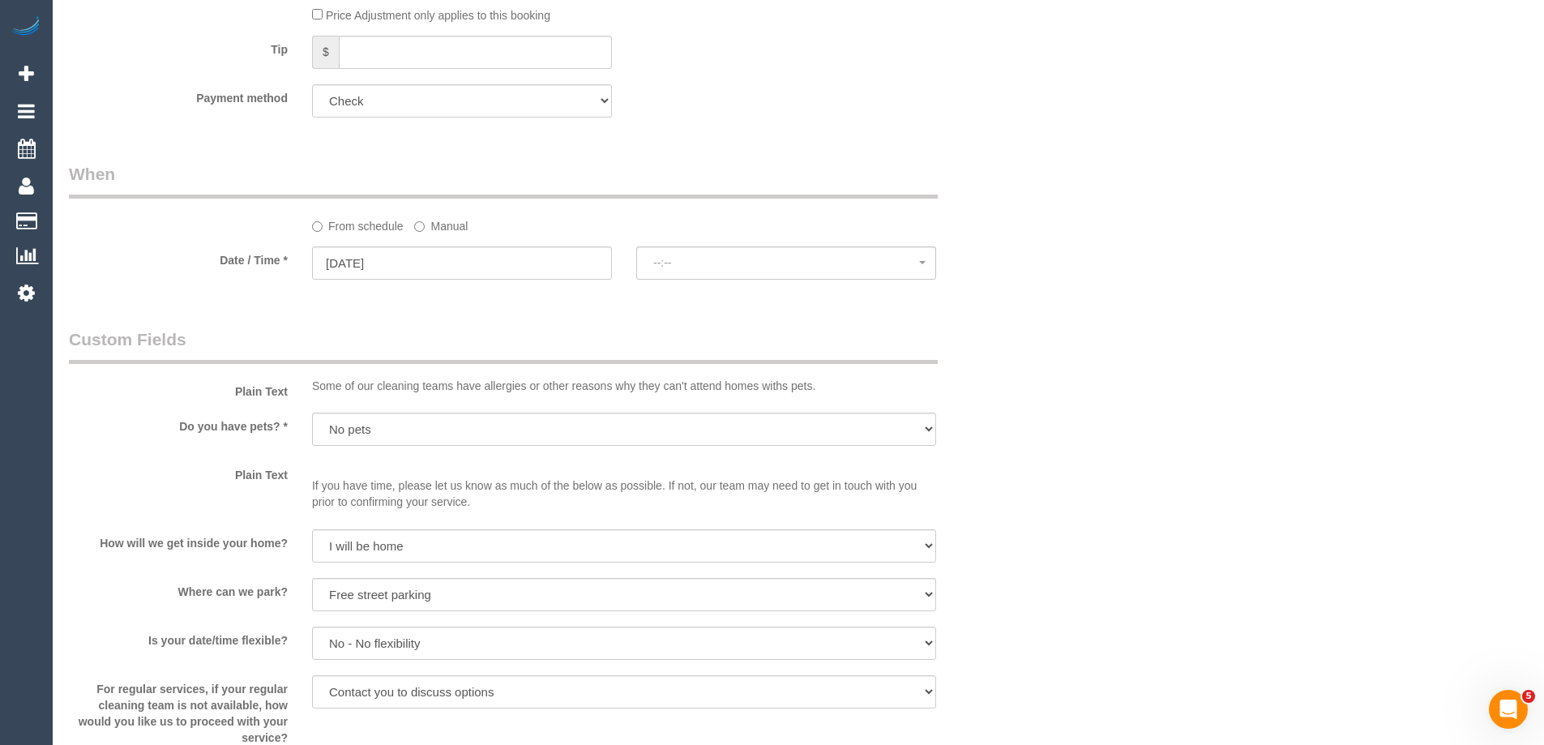
select select "spot6"
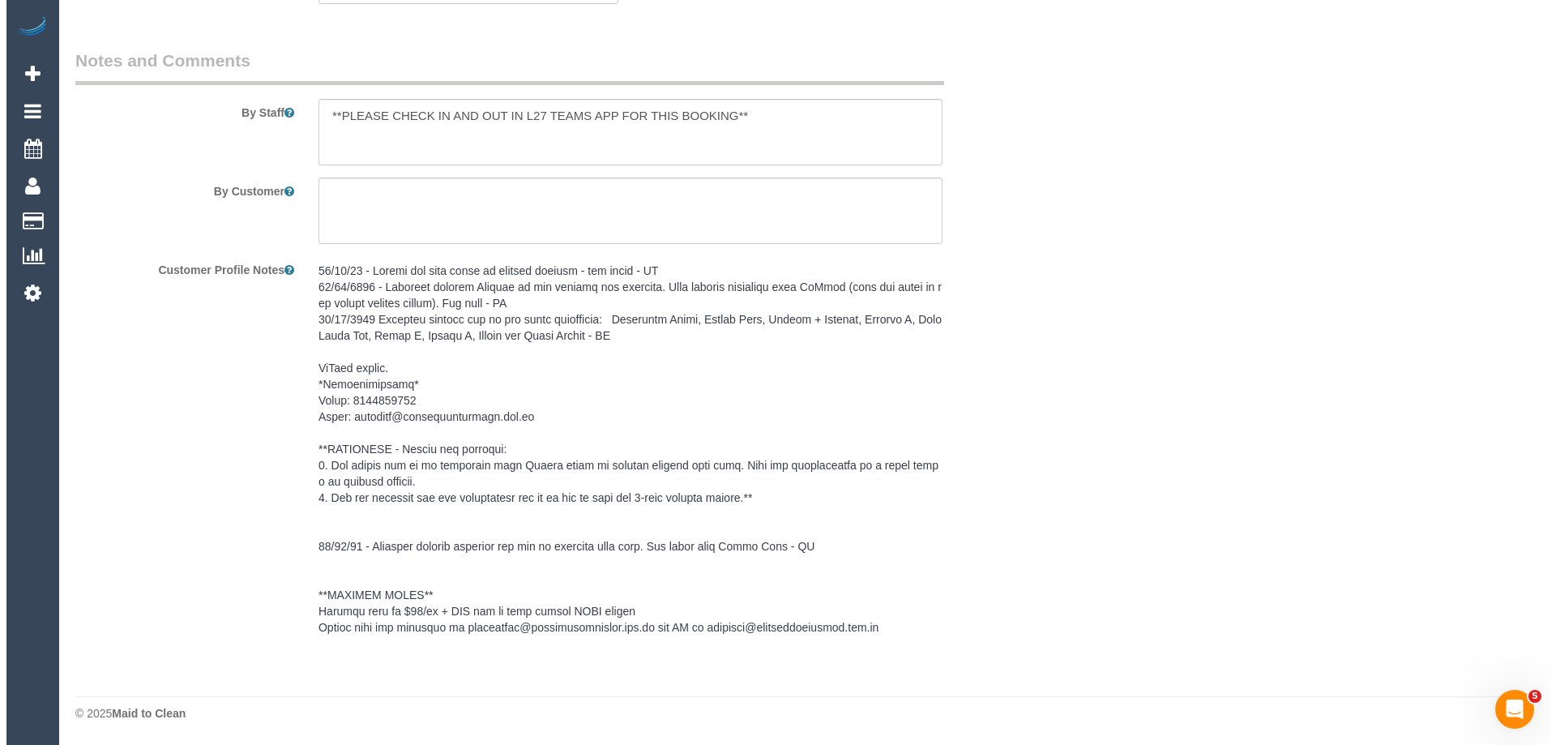
scroll to position [0, 0]
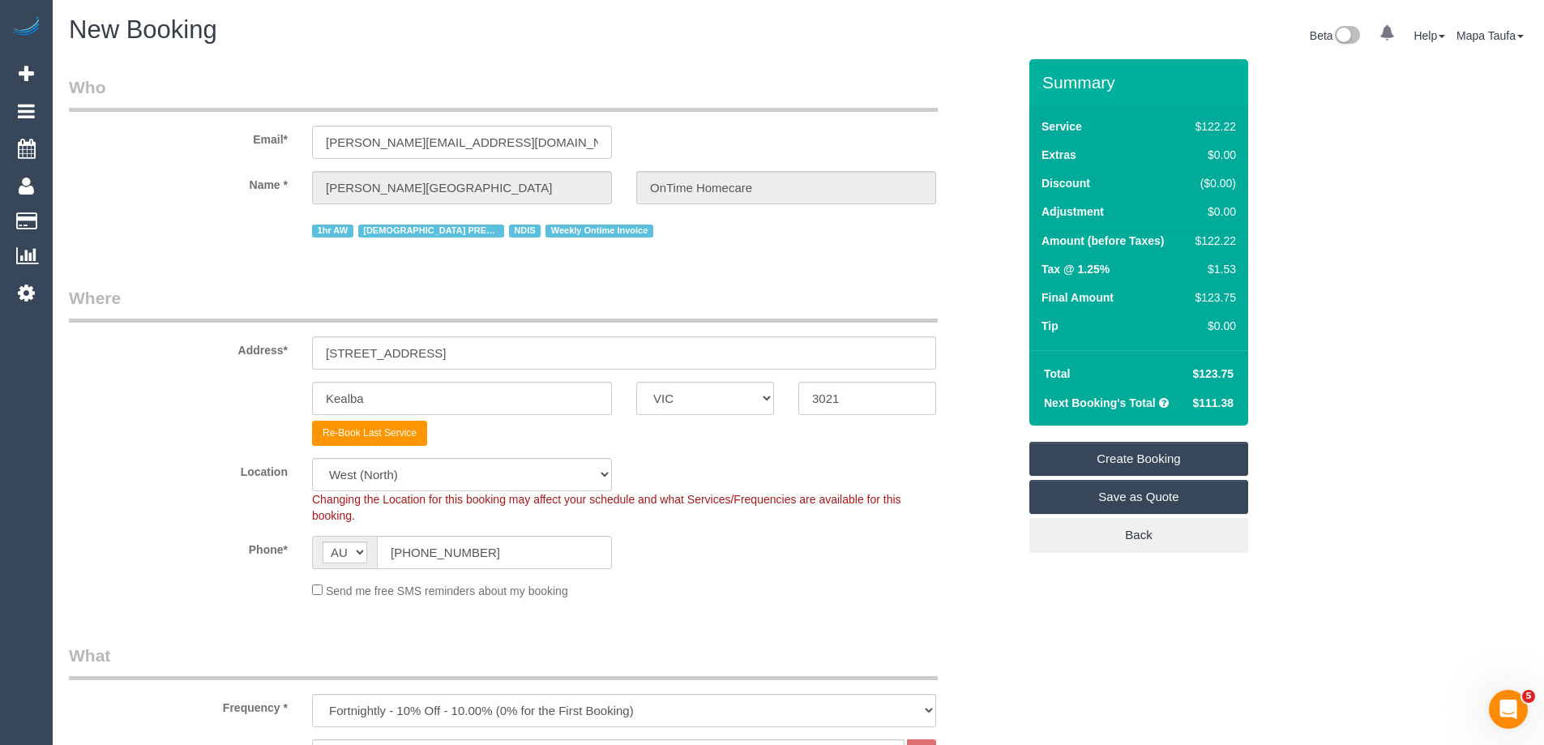
click at [1130, 461] on link "Create Booking" at bounding box center [1138, 459] width 219 height 34
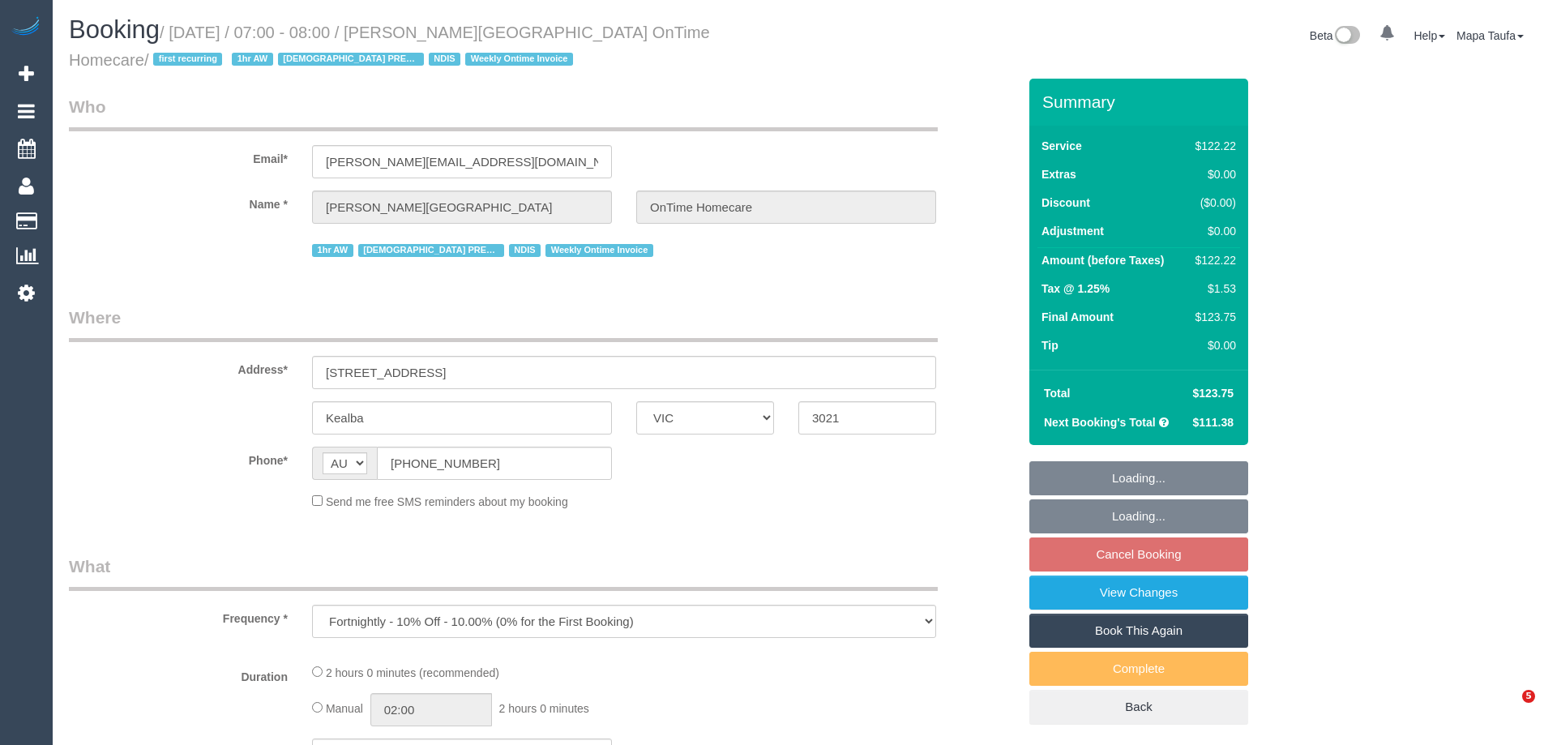
select select "VIC"
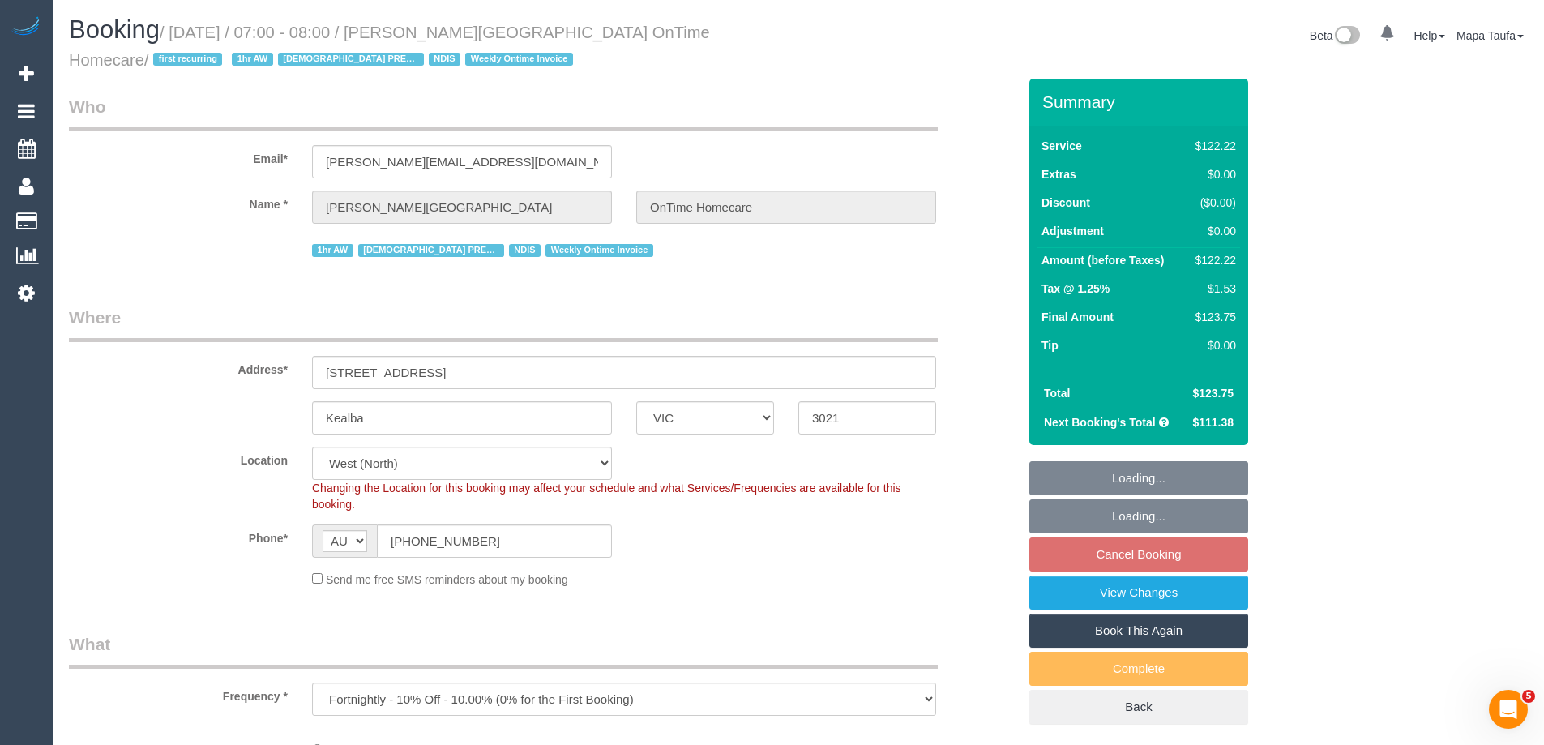
select select "object:544"
select select "spot1"
select select "number:28"
select select "number:14"
select select "number:19"
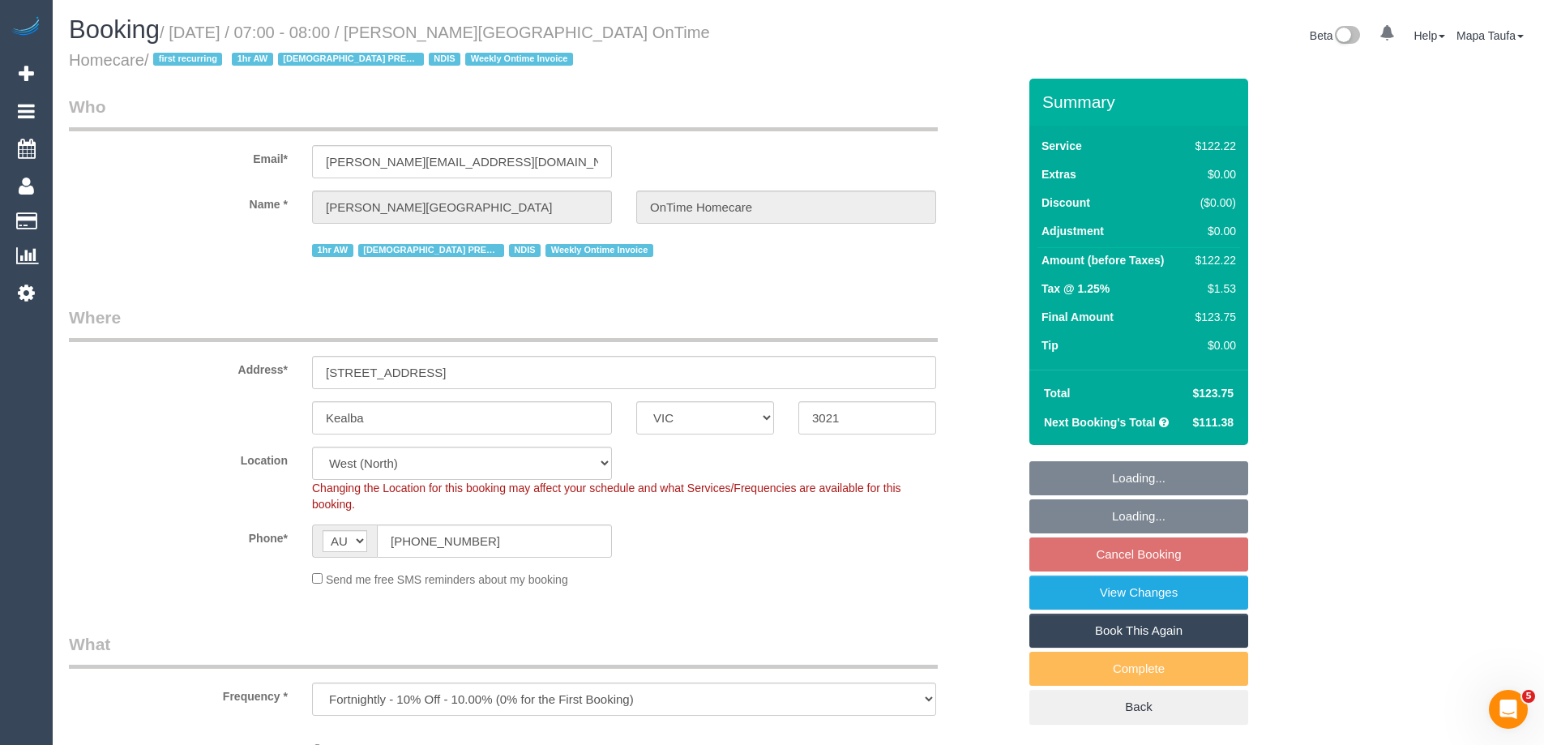
select select "number:25"
select select "number:35"
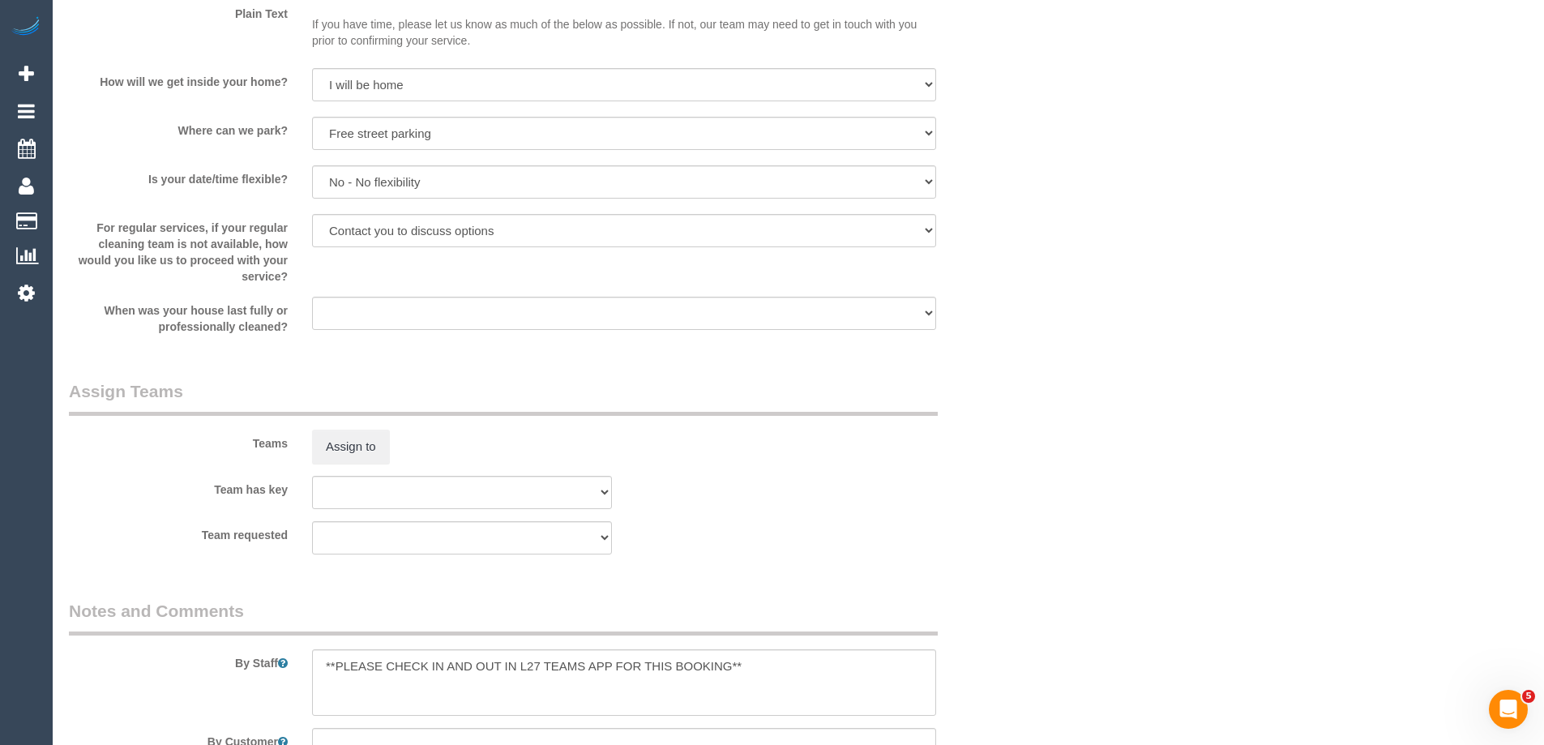
scroll to position [2251, 0]
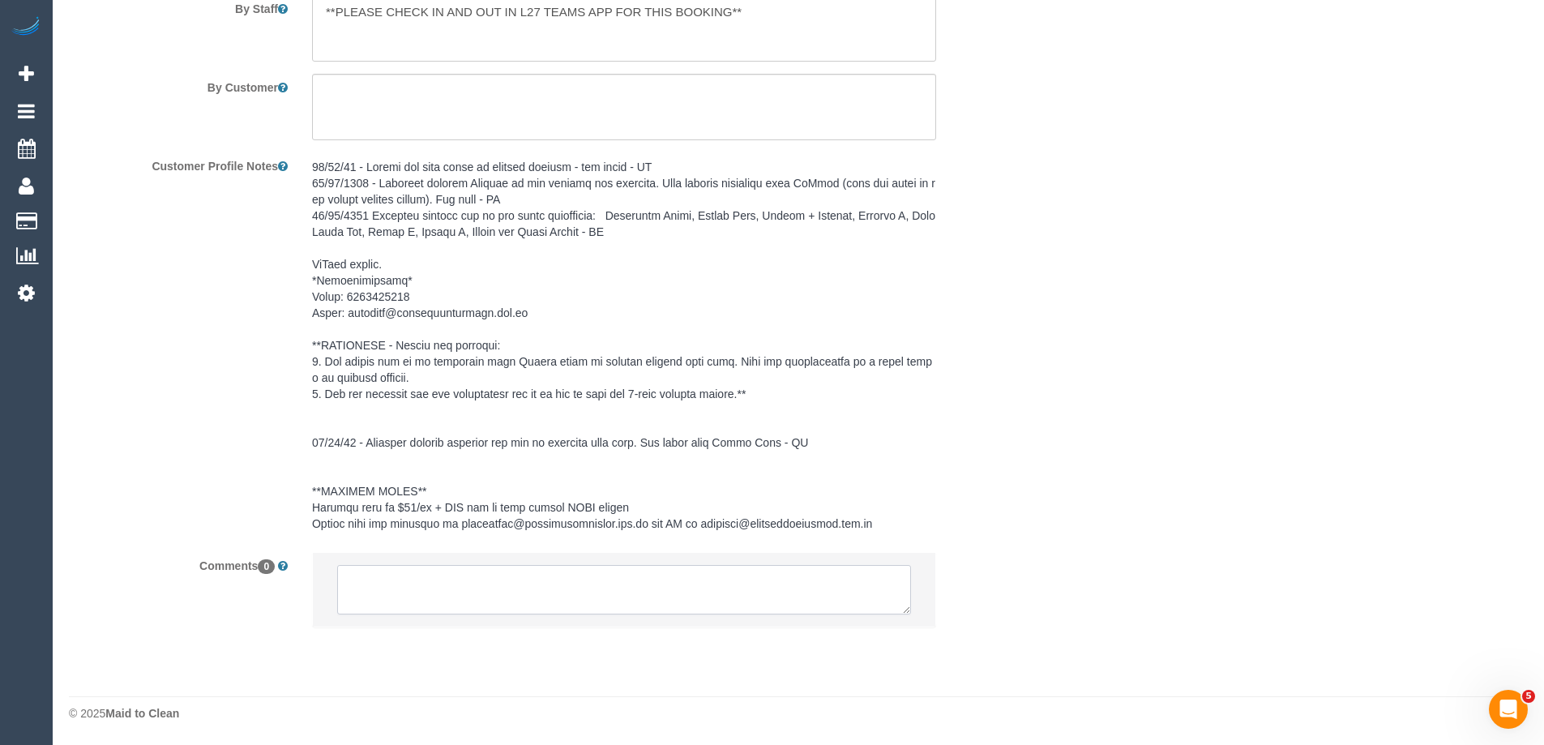
click at [572, 592] on textarea at bounding box center [624, 590] width 574 height 50
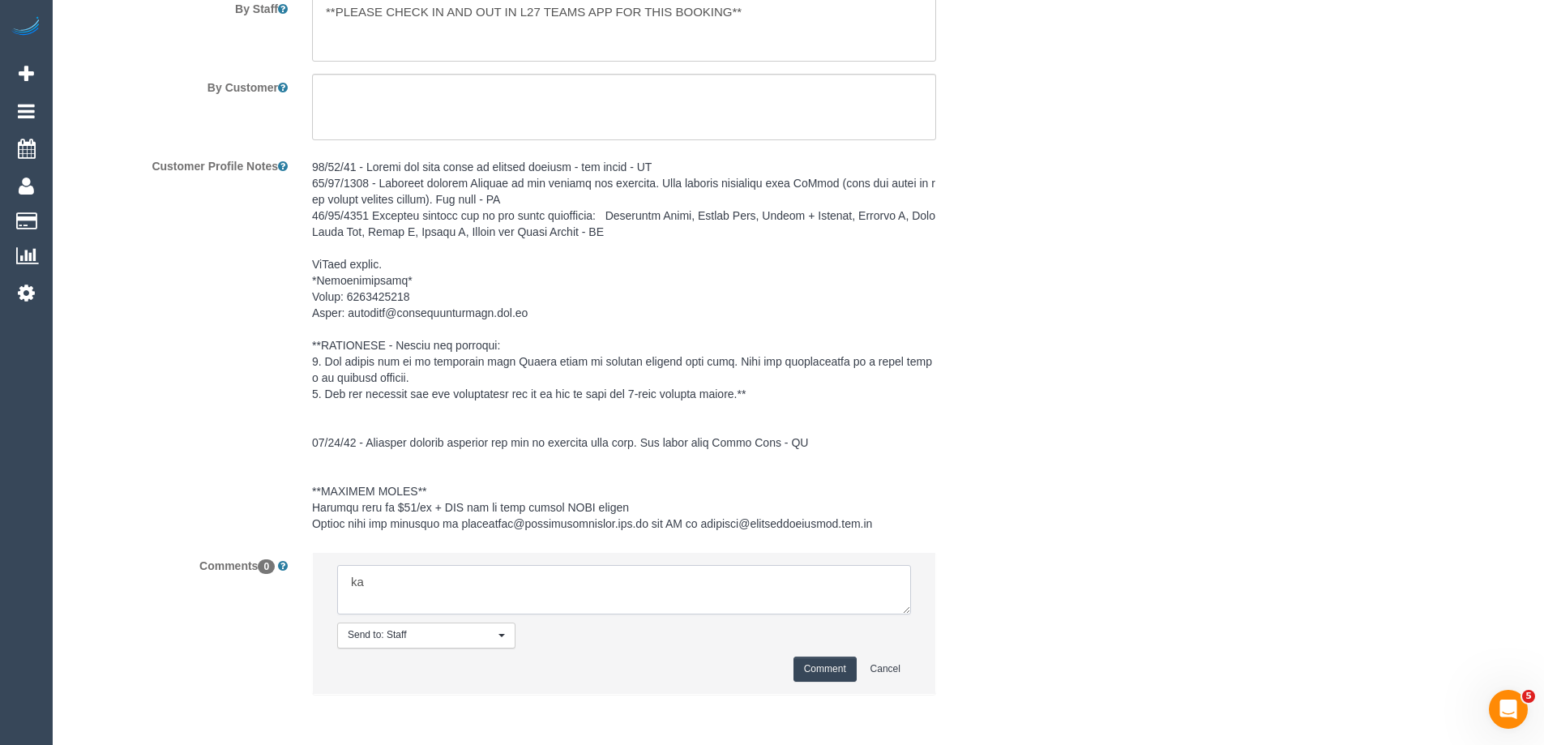
type textarea "k"
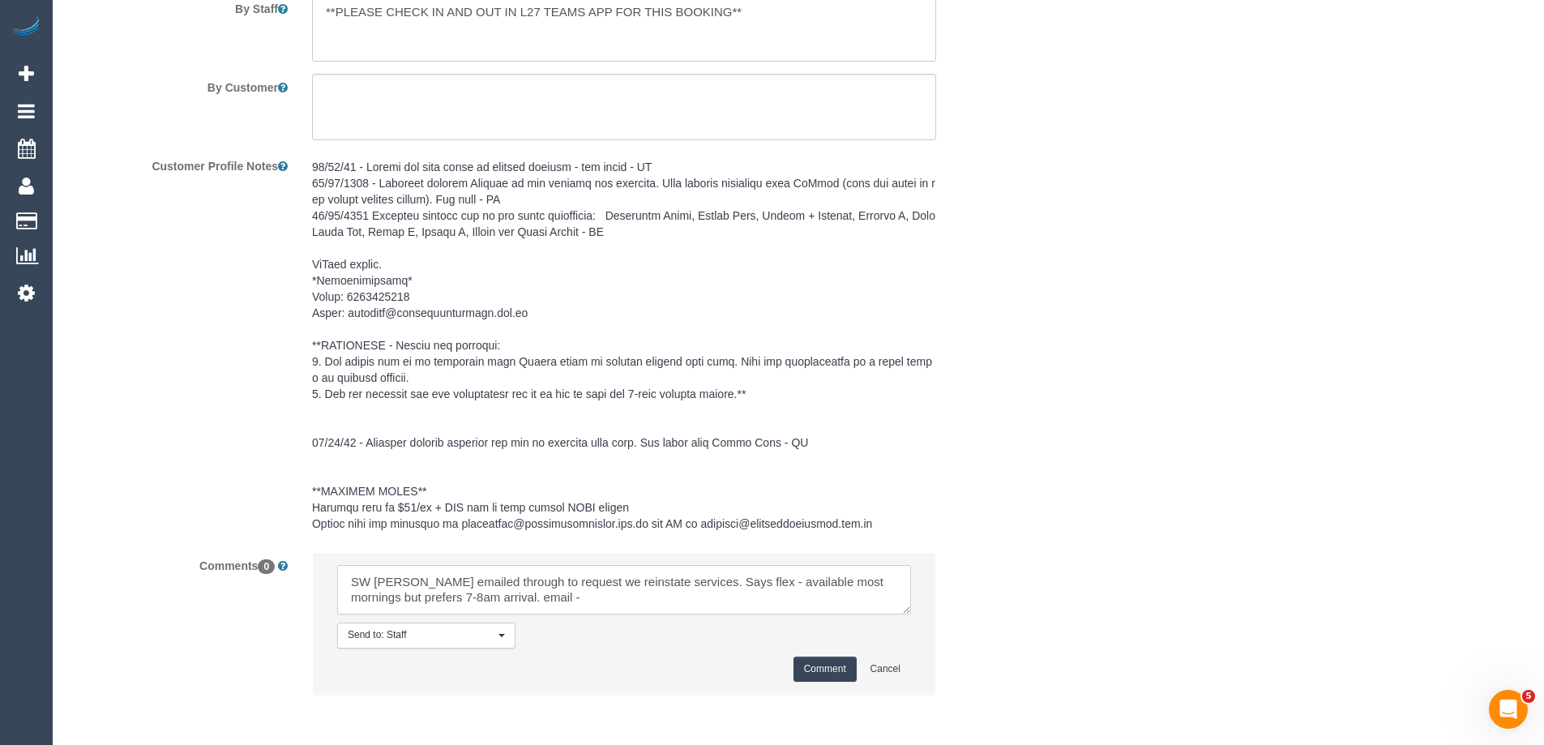
click at [545, 581] on textarea at bounding box center [624, 590] width 574 height 50
click at [544, 603] on textarea at bounding box center [624, 590] width 574 height 50
paste textarea "cnv_qgk3lhr"
type textarea "SW Karen emailed through to request we reinstate services. Says flex - availabl…"
click at [818, 657] on button "Comment" at bounding box center [824, 668] width 63 height 25
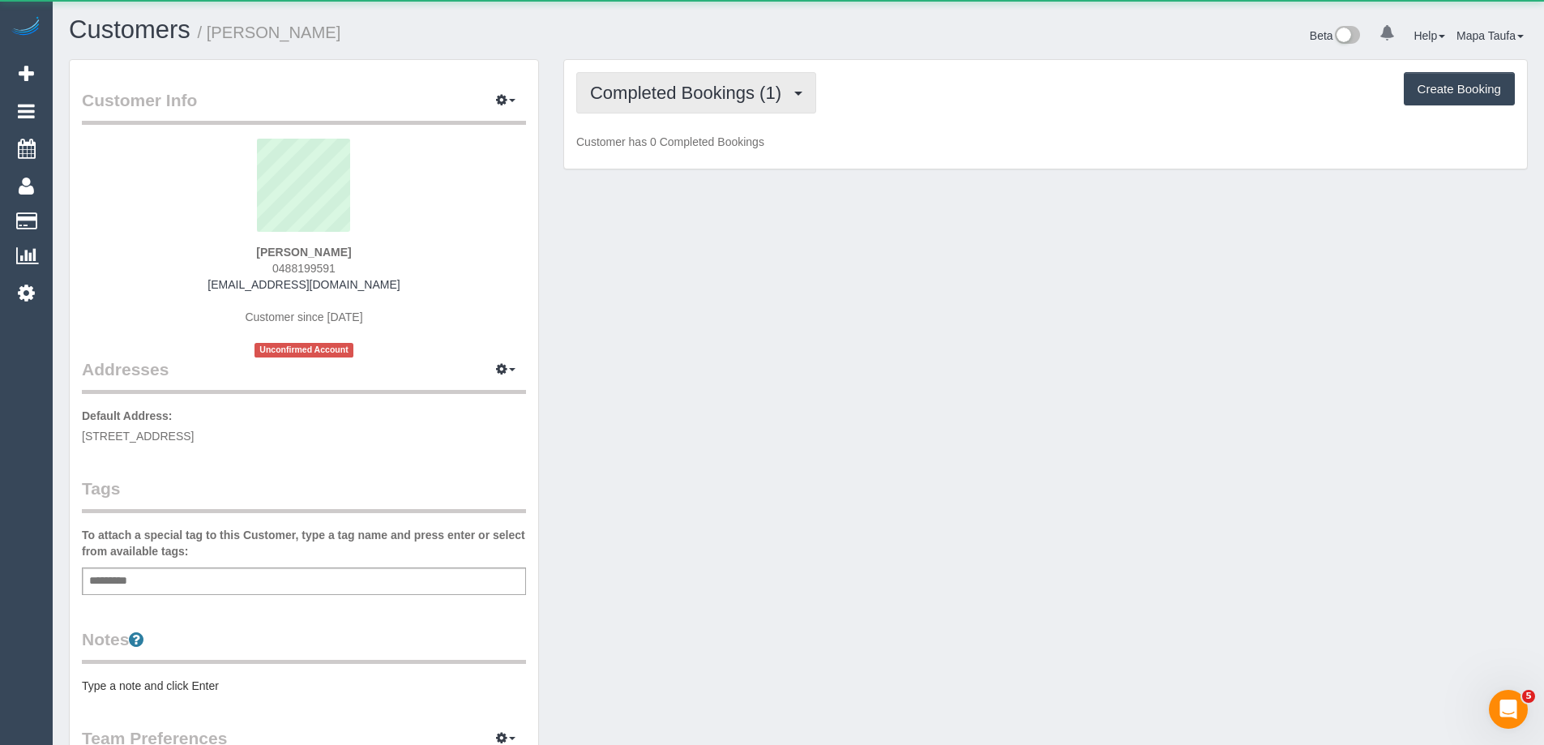
click at [675, 86] on span "Completed Bookings (1)" at bounding box center [689, 93] width 199 height 20
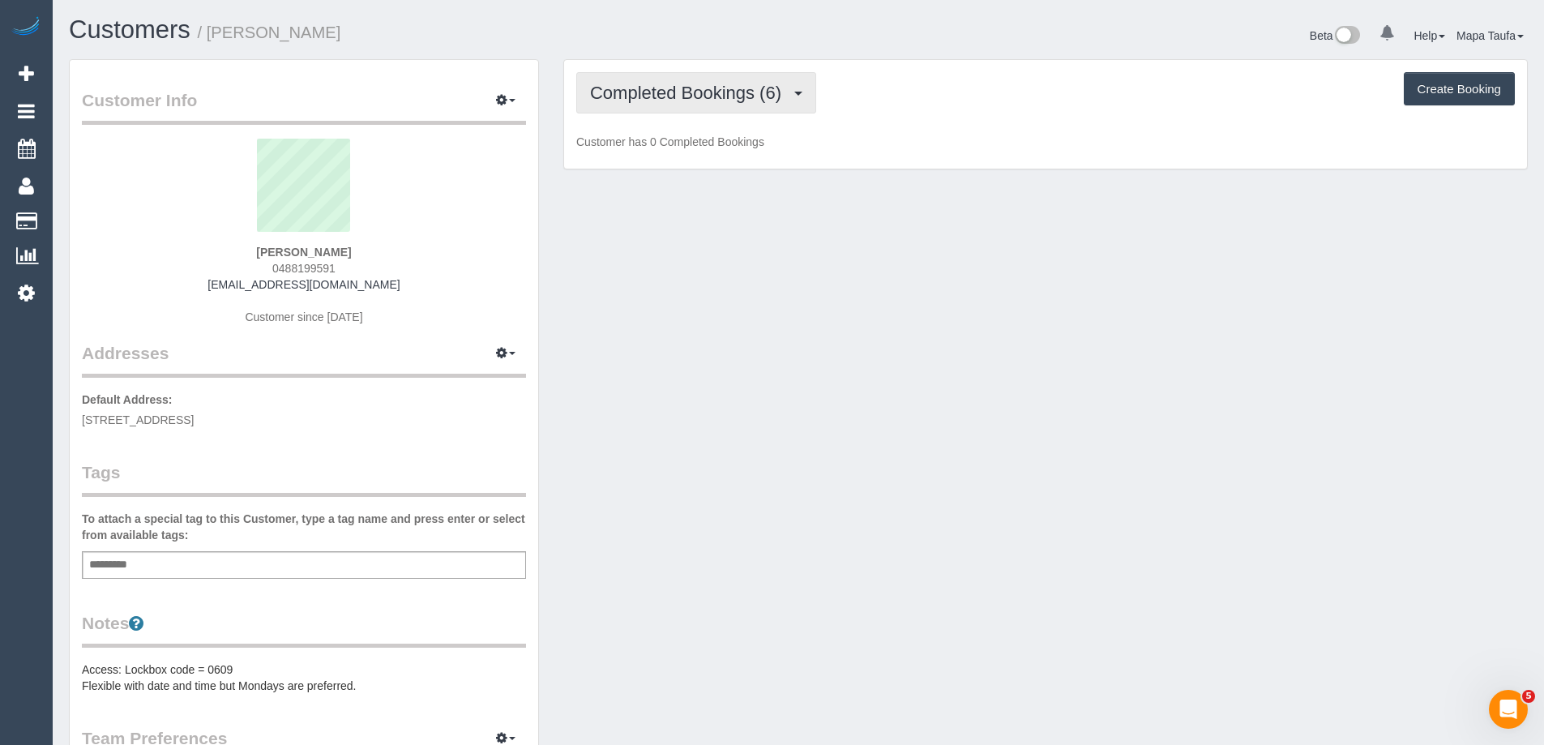
click at [749, 103] on button "Completed Bookings (6)" at bounding box center [696, 92] width 240 height 41
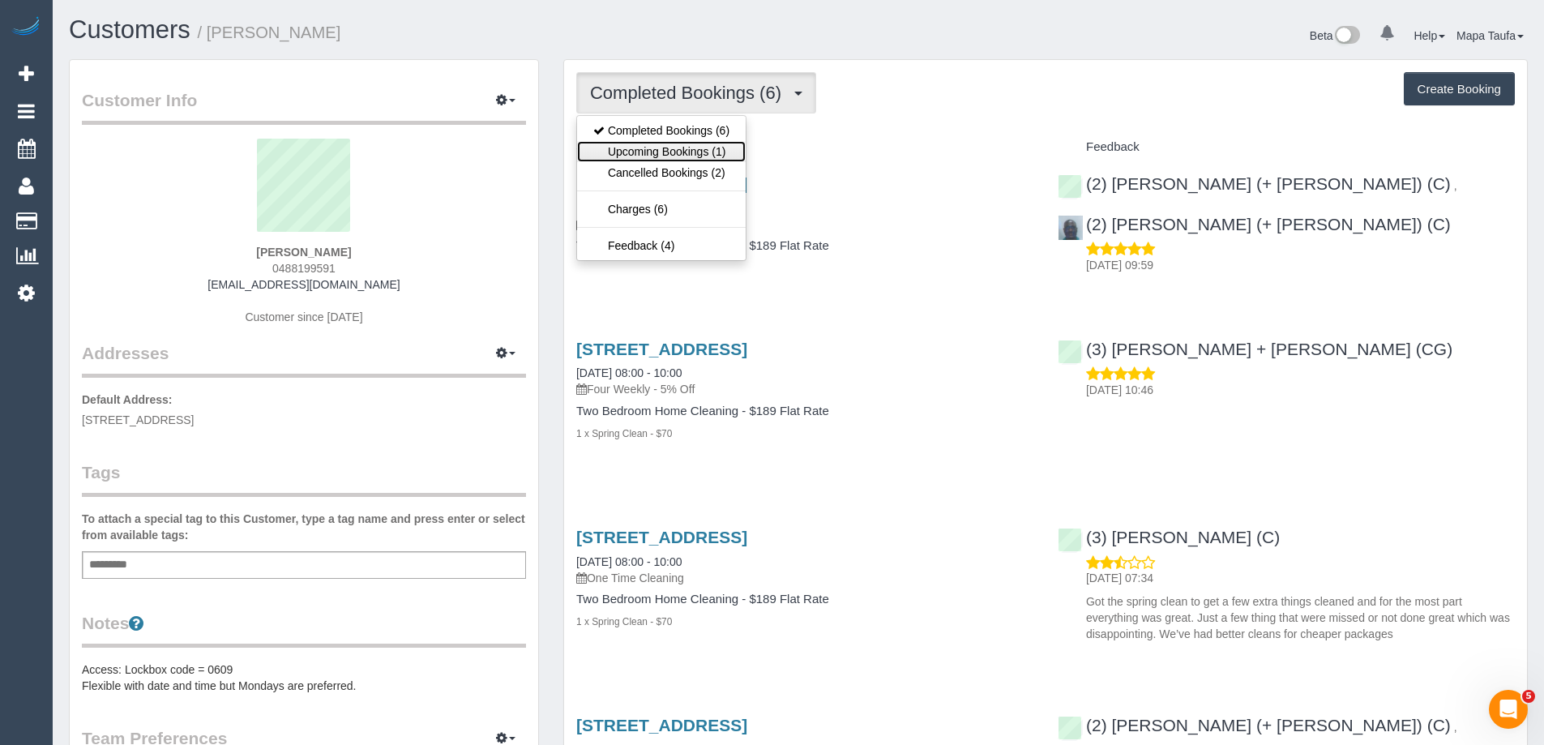
click at [696, 150] on link "Upcoming Bookings (1)" at bounding box center [661, 151] width 169 height 21
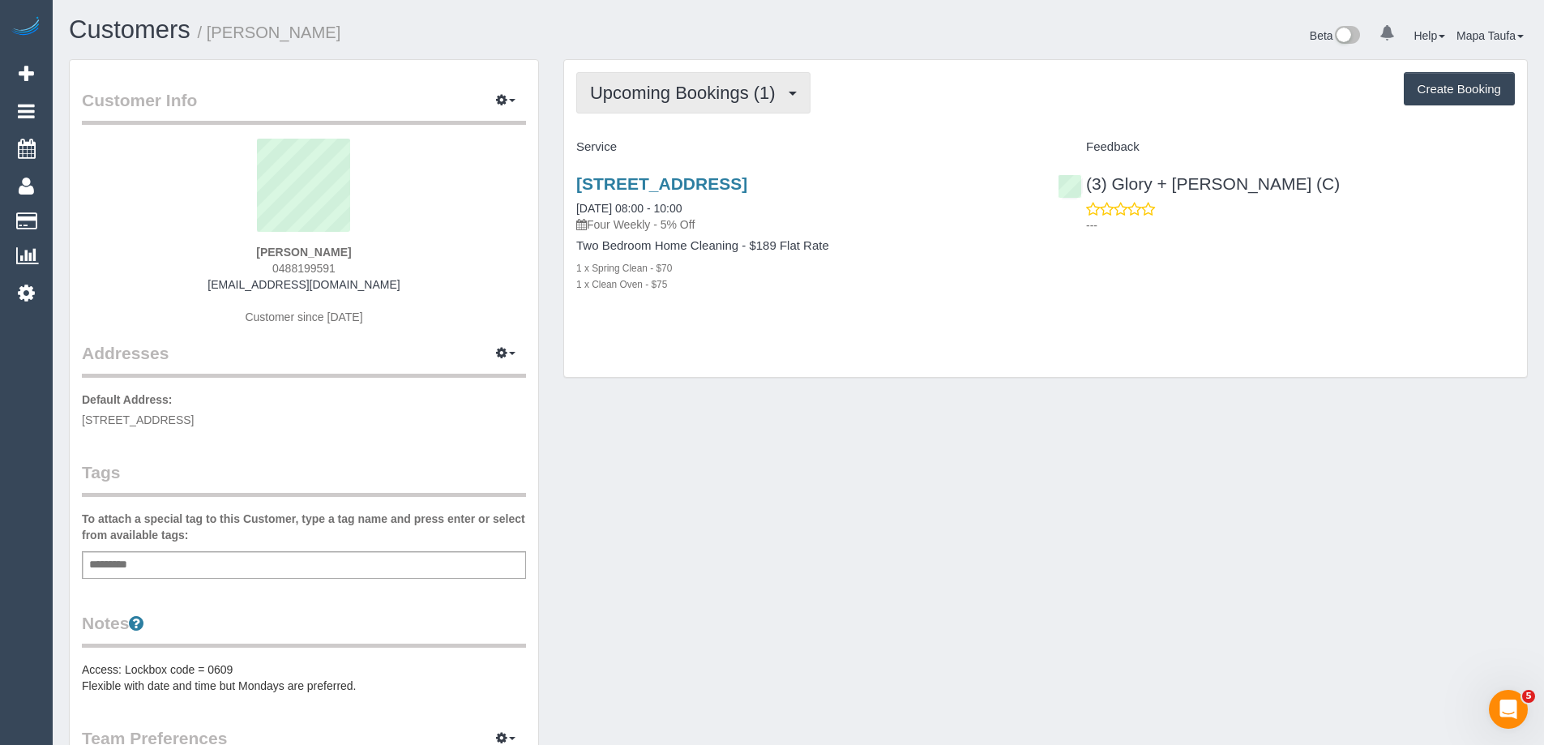
click at [750, 101] on span "Upcoming Bookings (1)" at bounding box center [687, 93] width 194 height 20
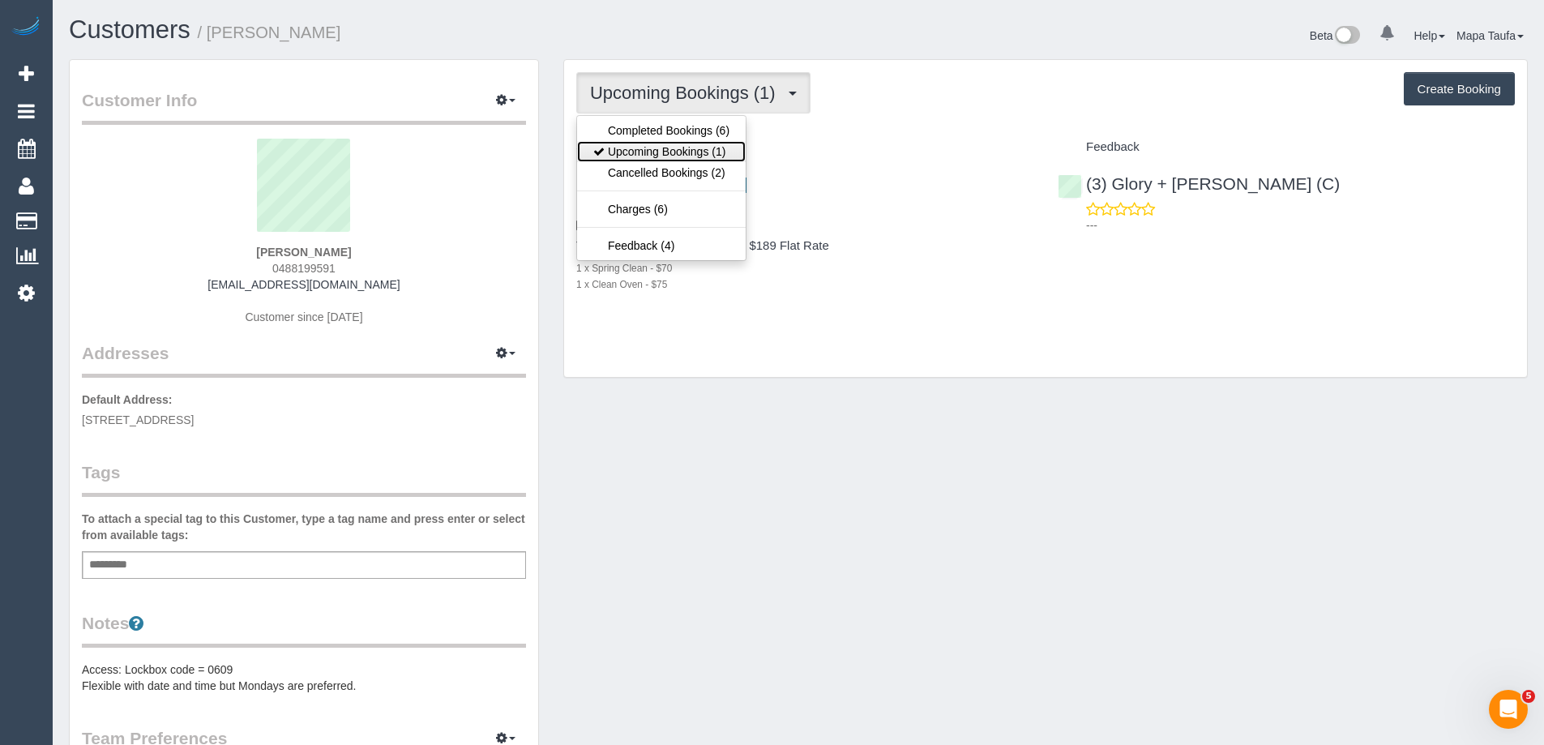
click at [692, 152] on link "Upcoming Bookings (1)" at bounding box center [661, 151] width 169 height 21
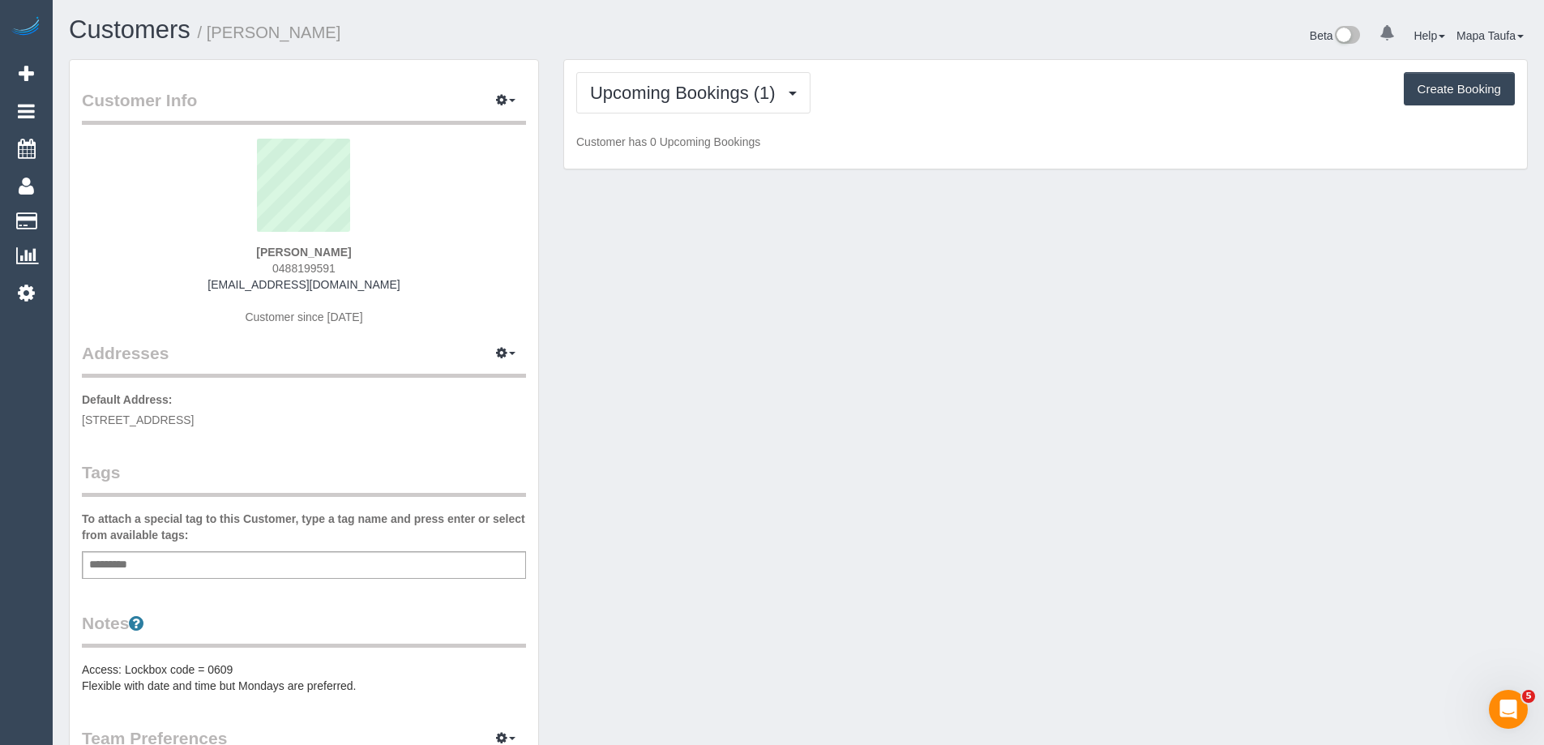
click at [913, 121] on div "Upcoming Bookings (1) Completed Bookings (6) Upcoming Bookings (1) Cancelled Bo…" at bounding box center [1045, 114] width 963 height 109
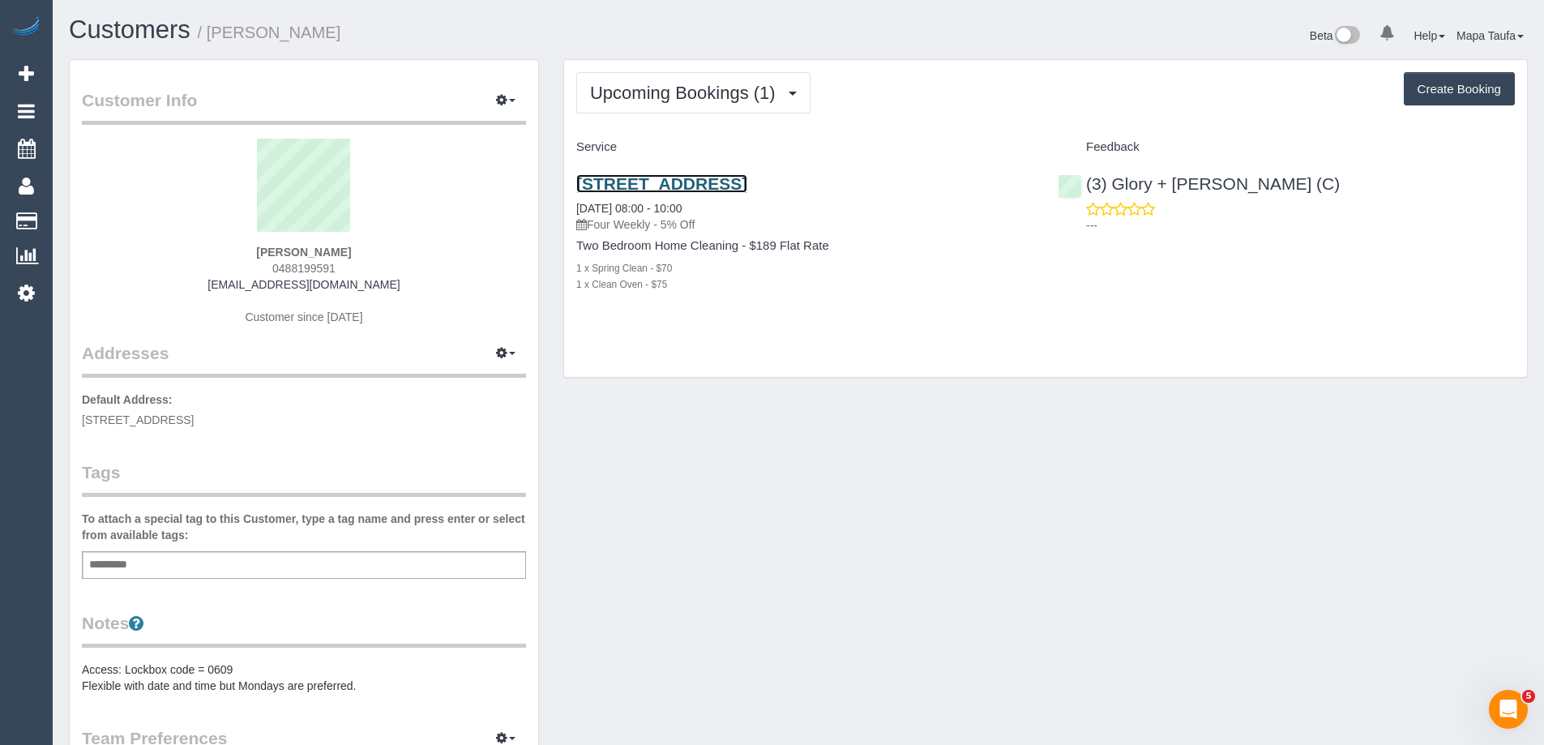
click at [633, 176] on link "Unit 2 51 Golden Ave, Chelsea, VIC 3196" at bounding box center [661, 183] width 171 height 19
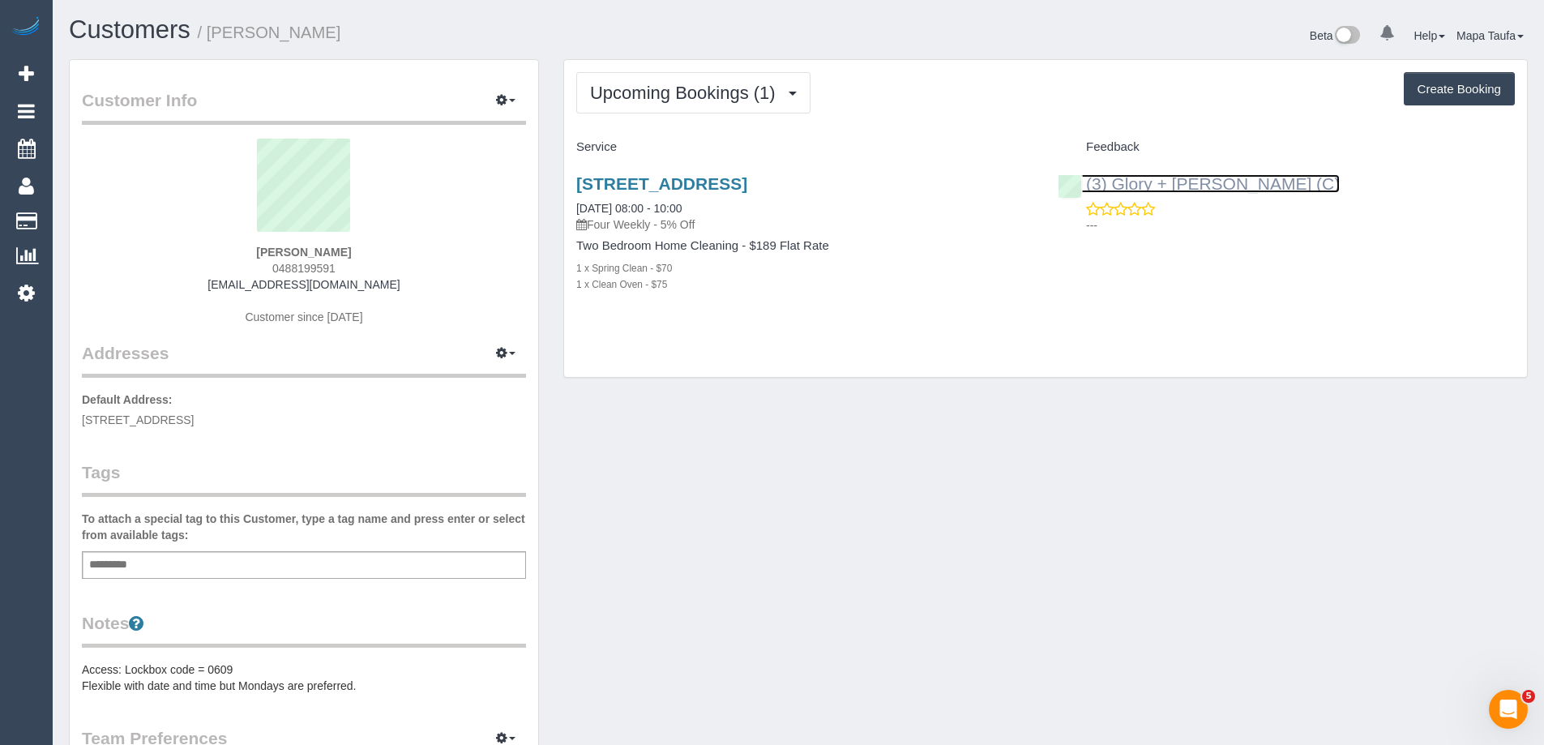
click at [1184, 180] on link "(3) Glory + Mary (C)" at bounding box center [1199, 183] width 282 height 19
drag, startPoint x: 285, startPoint y: 267, endPoint x: 260, endPoint y: 266, distance: 25.1
click at [260, 266] on div "Matthew Dussin 0488199591 mattdussin@gmail.com Customer since 2024" at bounding box center [304, 240] width 444 height 203
copy span "0488199591"
click at [429, 283] on div "Matthew Dussin 0488199591 mattdussin@gmail.com Customer since 2024" at bounding box center [304, 240] width 444 height 203
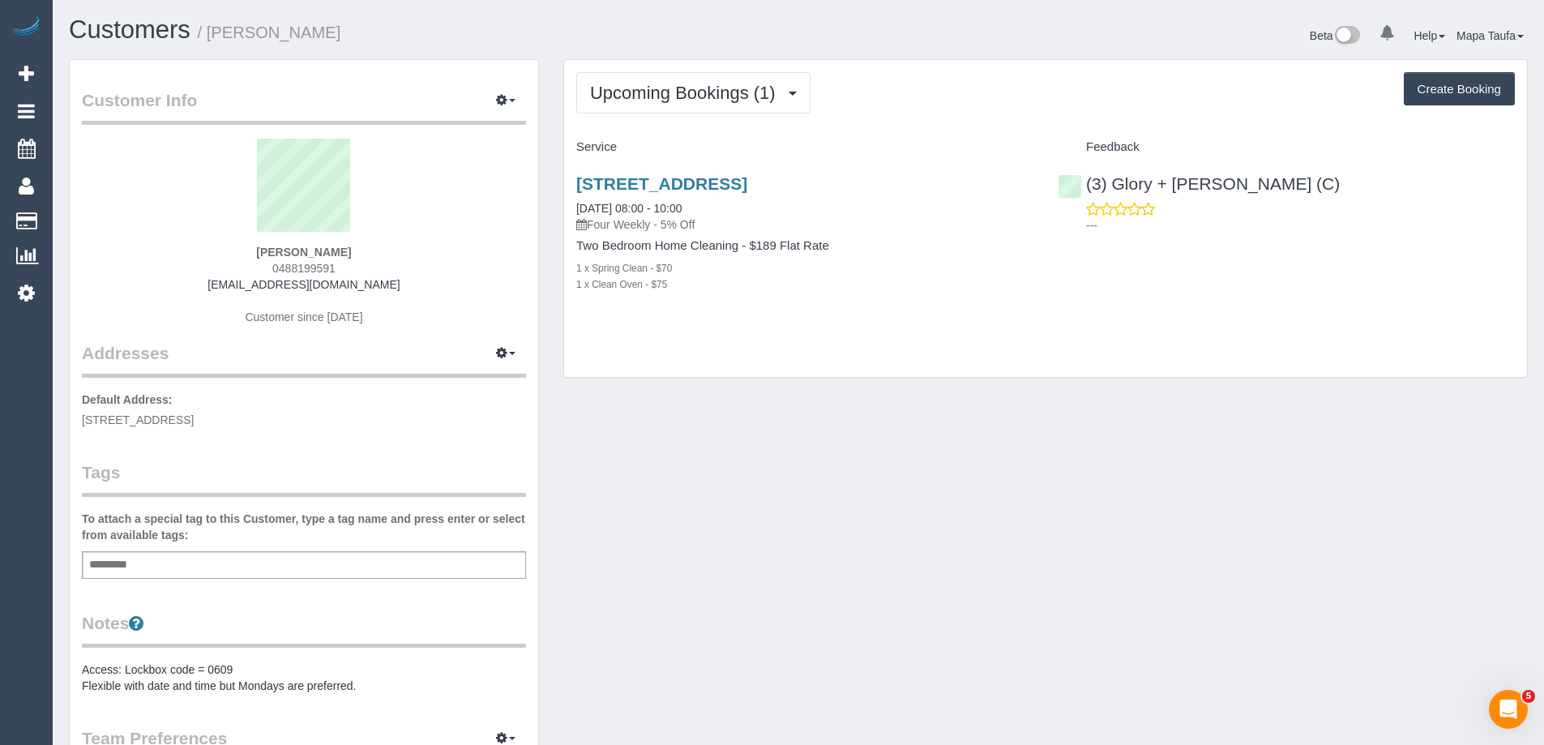
drag, startPoint x: 399, startPoint y: 284, endPoint x: 242, endPoint y: 288, distance: 157.3
click at [242, 288] on div "Matthew Dussin 0488199591 mattdussin@gmail.com Customer since 2024" at bounding box center [304, 240] width 444 height 203
copy link "[EMAIL_ADDRESS][DOMAIN_NAME]"
click at [146, 571] on div "Add a tag" at bounding box center [304, 565] width 444 height 28
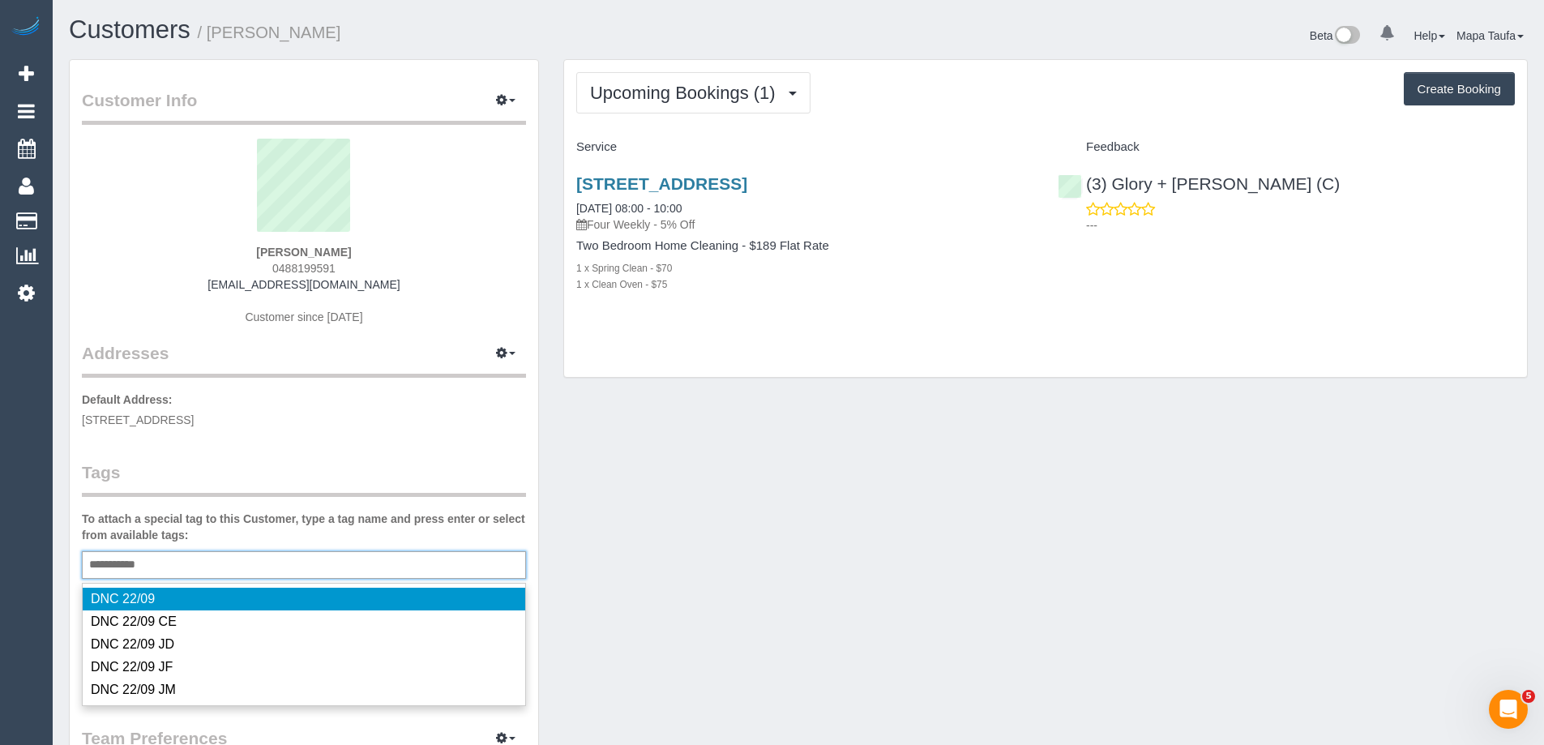
type input "**********"
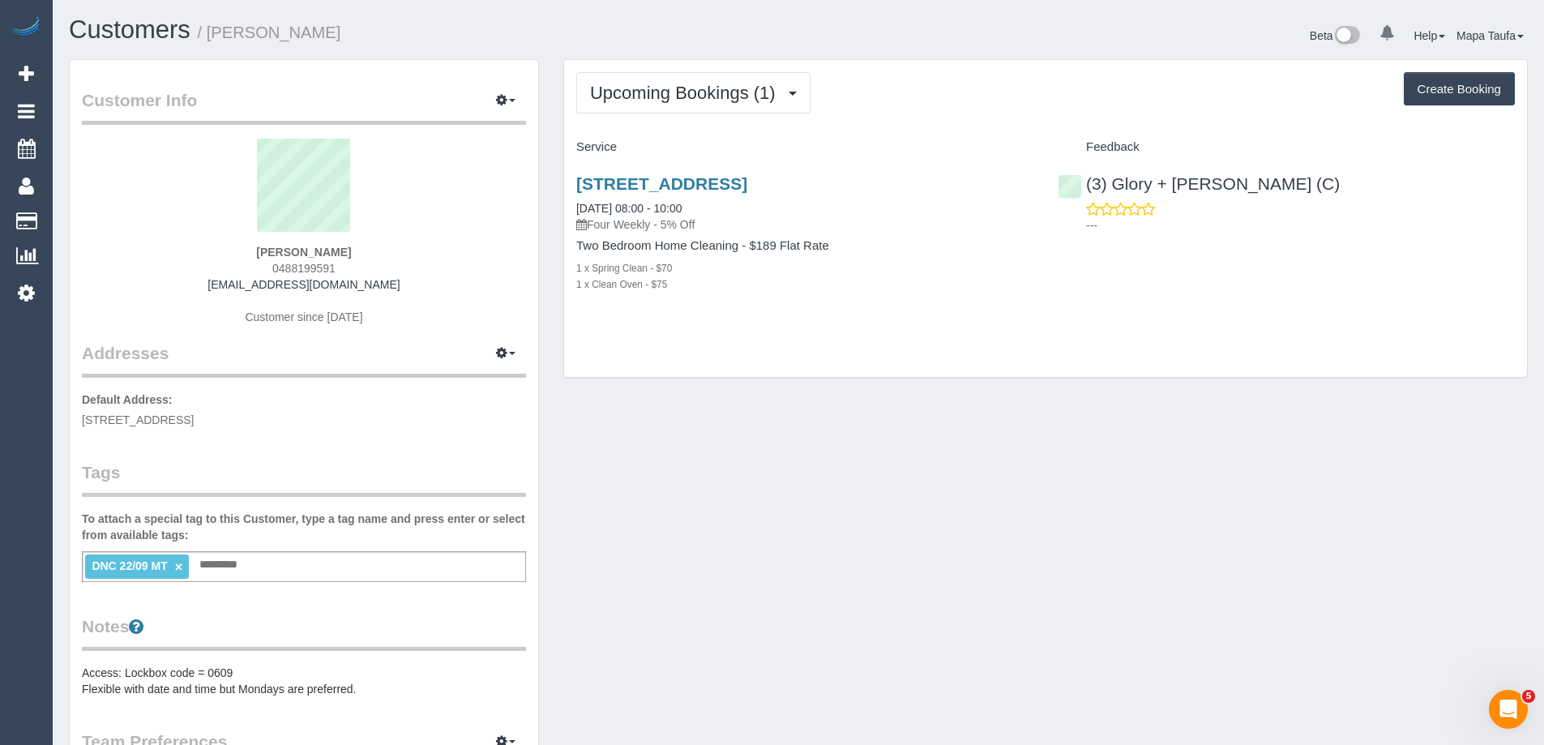
drag, startPoint x: 364, startPoint y: 255, endPoint x: 238, endPoint y: 255, distance: 125.6
click at [238, 255] on div "Matthew Dussin 0488199591 mattdussin@gmail.com Customer since 2024" at bounding box center [304, 240] width 444 height 203
drag, startPoint x: 1447, startPoint y: 316, endPoint x: 640, endPoint y: 331, distance: 807.3
click at [1447, 316] on div "Unit 2 51 Golden Ave, Chelsea, VIC 3196 22/09/2025 08:00 - 10:00 Four Weekly - …" at bounding box center [1045, 242] width 963 height 164
drag, startPoint x: 274, startPoint y: 264, endPoint x: 227, endPoint y: 259, distance: 47.3
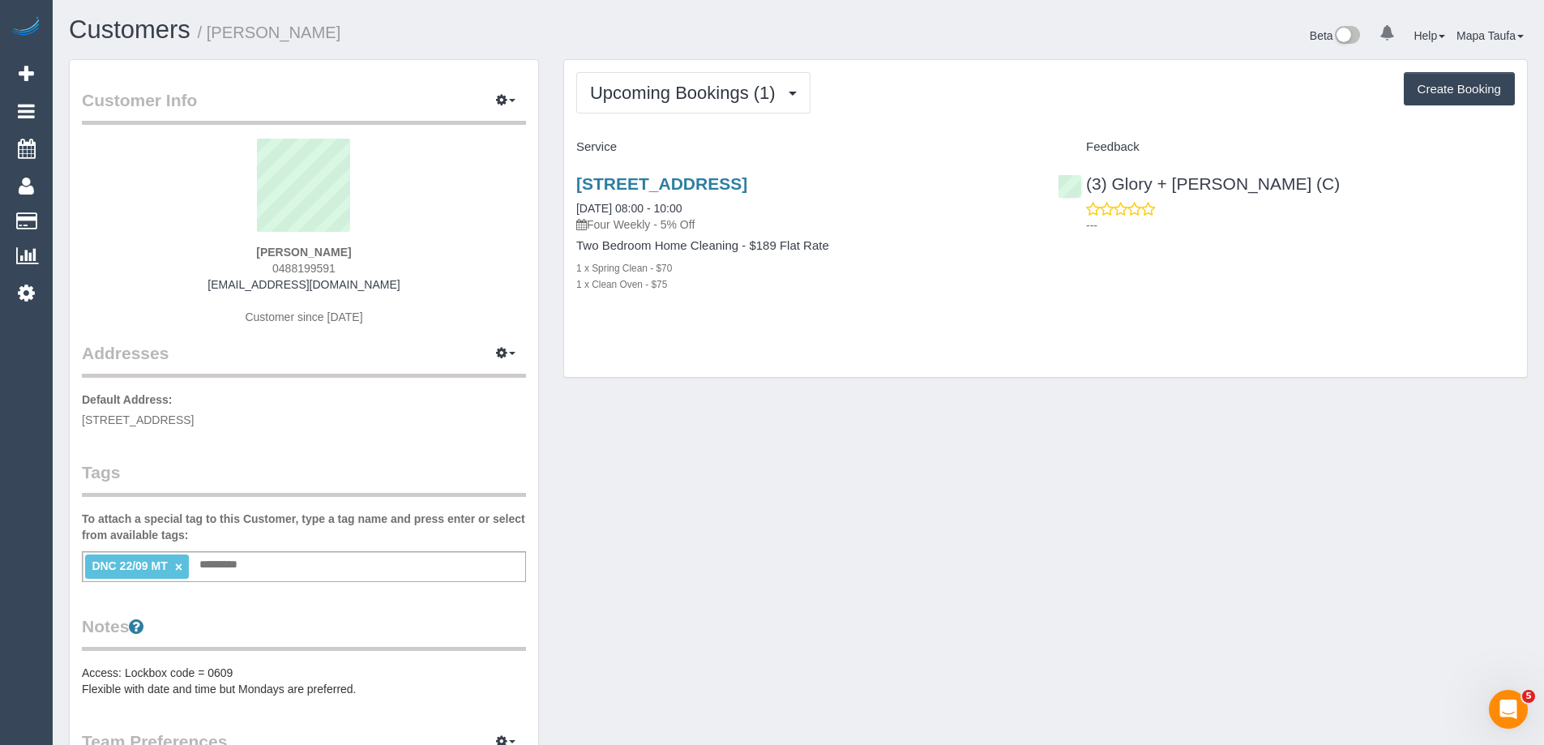
click at [238, 261] on div "Matthew Dussin 0488199591 mattdussin@gmail.com Customer since 2024" at bounding box center [304, 240] width 444 height 203
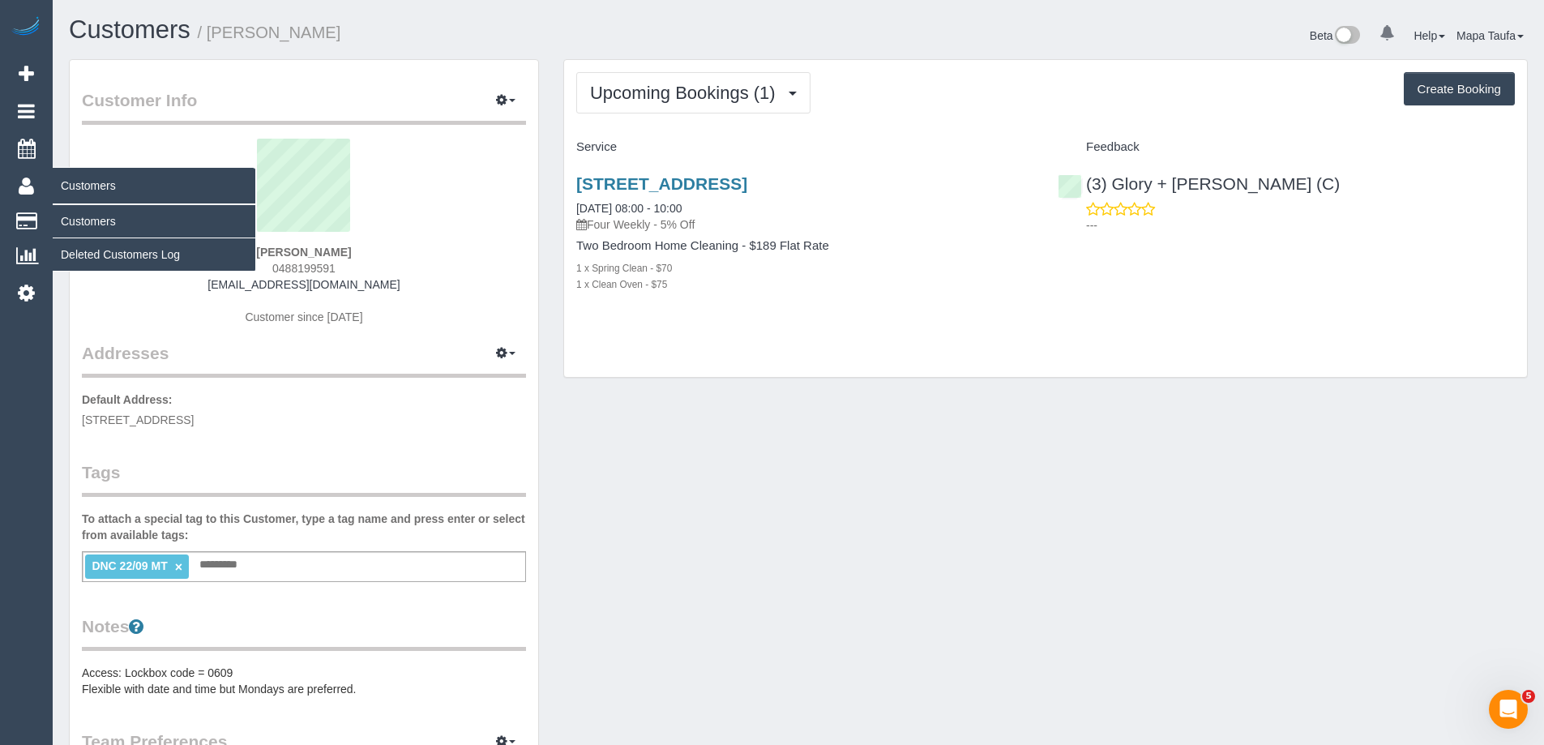
copy span "0488199591"
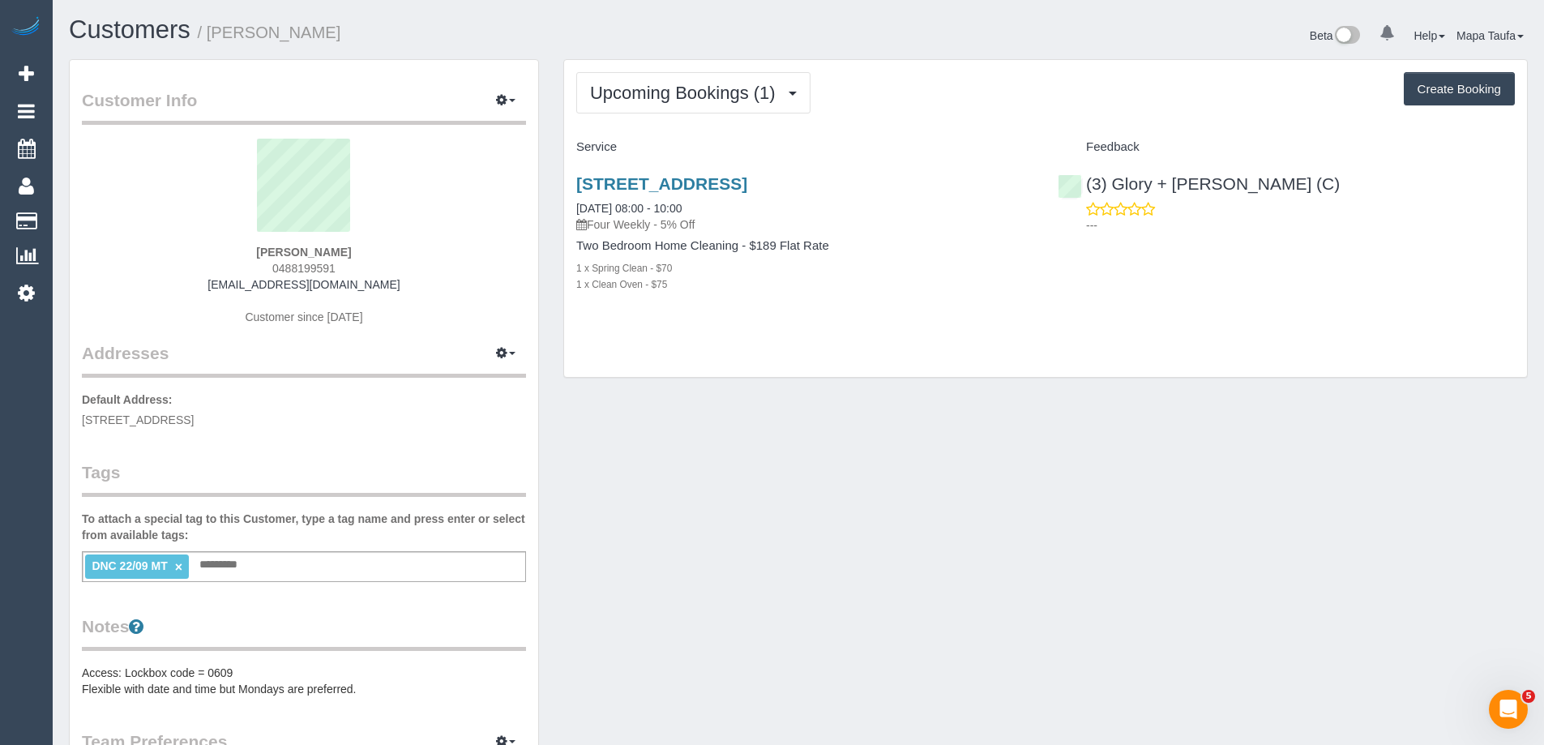
click at [387, 273] on div "Matthew Dussin 0488199591 mattdussin@gmail.com Customer since 2024" at bounding box center [304, 240] width 444 height 203
drag, startPoint x: 368, startPoint y: 265, endPoint x: 377, endPoint y: 267, distance: 9.1
click at [368, 267] on div "Matthew Dussin 0488199591 mattdussin@gmail.com Customer since 2024" at bounding box center [304, 240] width 444 height 203
drag, startPoint x: 395, startPoint y: 279, endPoint x: 250, endPoint y: 284, distance: 146.0
click at [250, 284] on div "Matthew Dussin 0488199591 mattdussin@gmail.com Customer since 2024" at bounding box center [304, 240] width 444 height 203
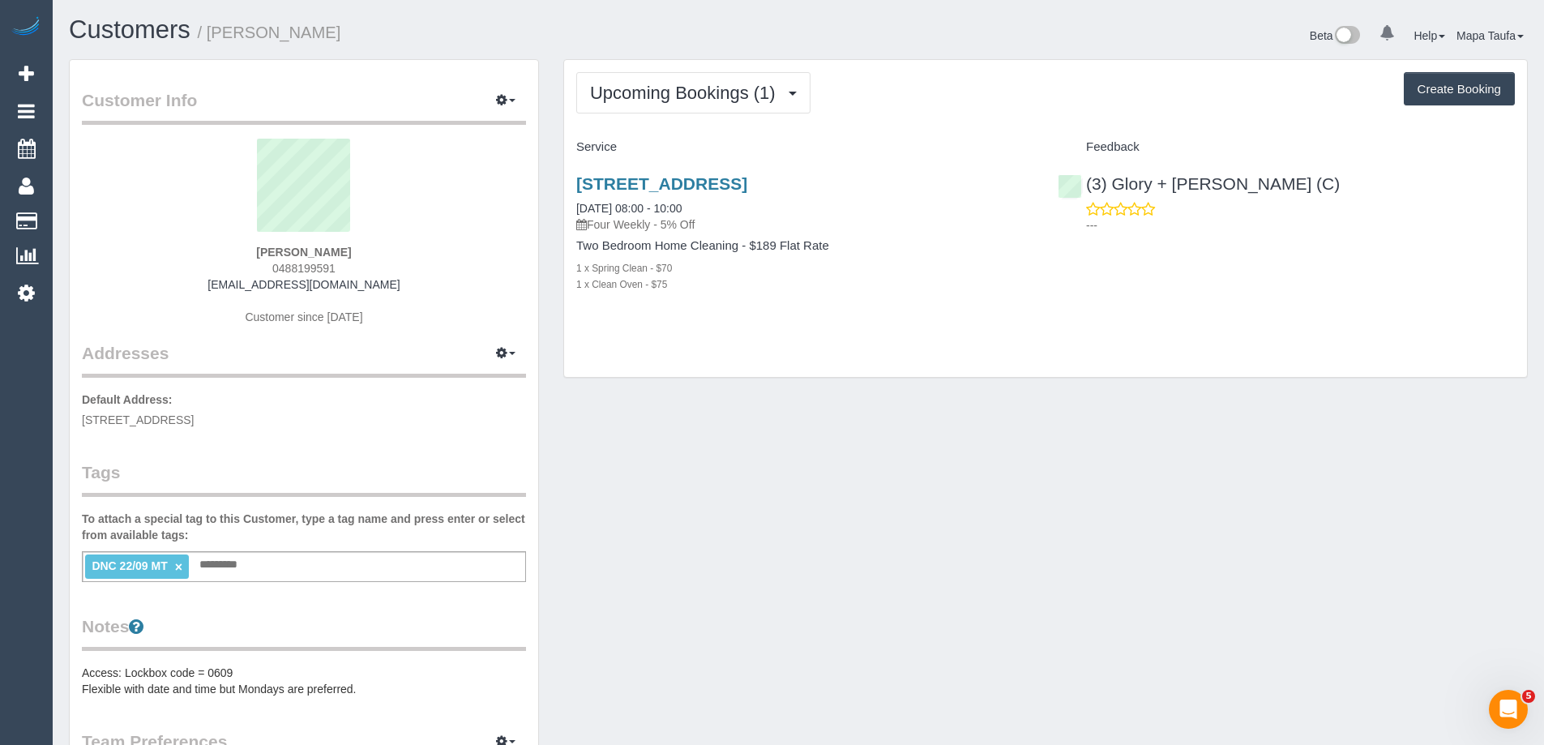
click at [391, 284] on div "Matthew Dussin 0488199591 mattdussin@gmail.com Customer since 2024" at bounding box center [304, 240] width 444 height 203
drag, startPoint x: 391, startPoint y: 283, endPoint x: 241, endPoint y: 283, distance: 150.7
click at [241, 283] on div "Matthew Dussin 0488199591 mattdussin@gmail.com Customer since 2024" at bounding box center [304, 240] width 444 height 203
click at [361, 267] on div "Matthew Dussin 0488199591 mattdussin@gmail.com Customer since 2024" at bounding box center [304, 240] width 444 height 203
drag, startPoint x: 345, startPoint y: 271, endPoint x: 219, endPoint y: 281, distance: 126.9
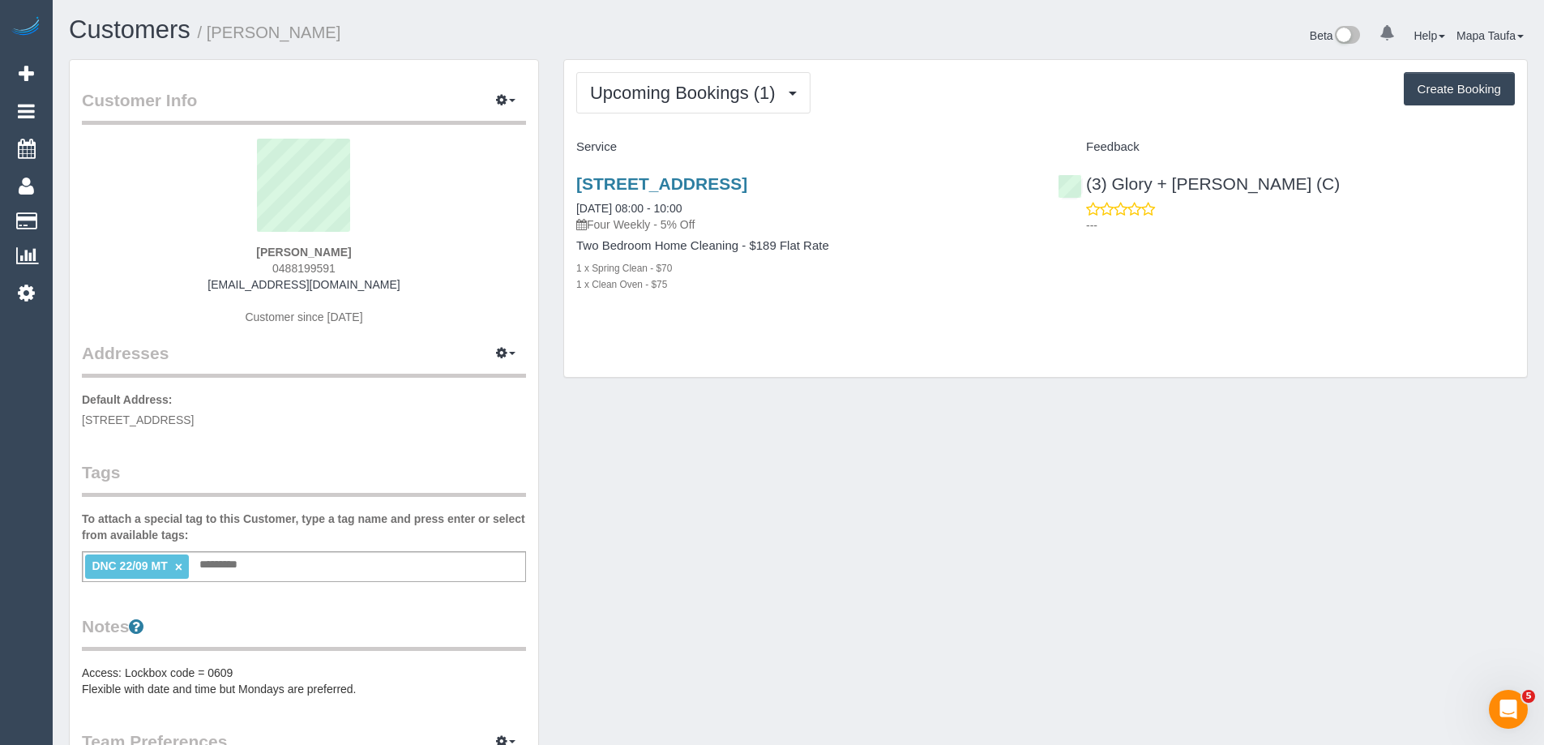
click at [258, 270] on div "Matthew Dussin 0488199591 mattdussin@gmail.com Customer since 2024" at bounding box center [304, 240] width 444 height 203
copy span "0488199591"
drag, startPoint x: 1272, startPoint y: 186, endPoint x: 1115, endPoint y: 184, distance: 156.4
click at [1115, 184] on div "(3) Glory + Mary (C) ---" at bounding box center [1285, 199] width 481 height 79
copy link "Glory + Mary (C)"
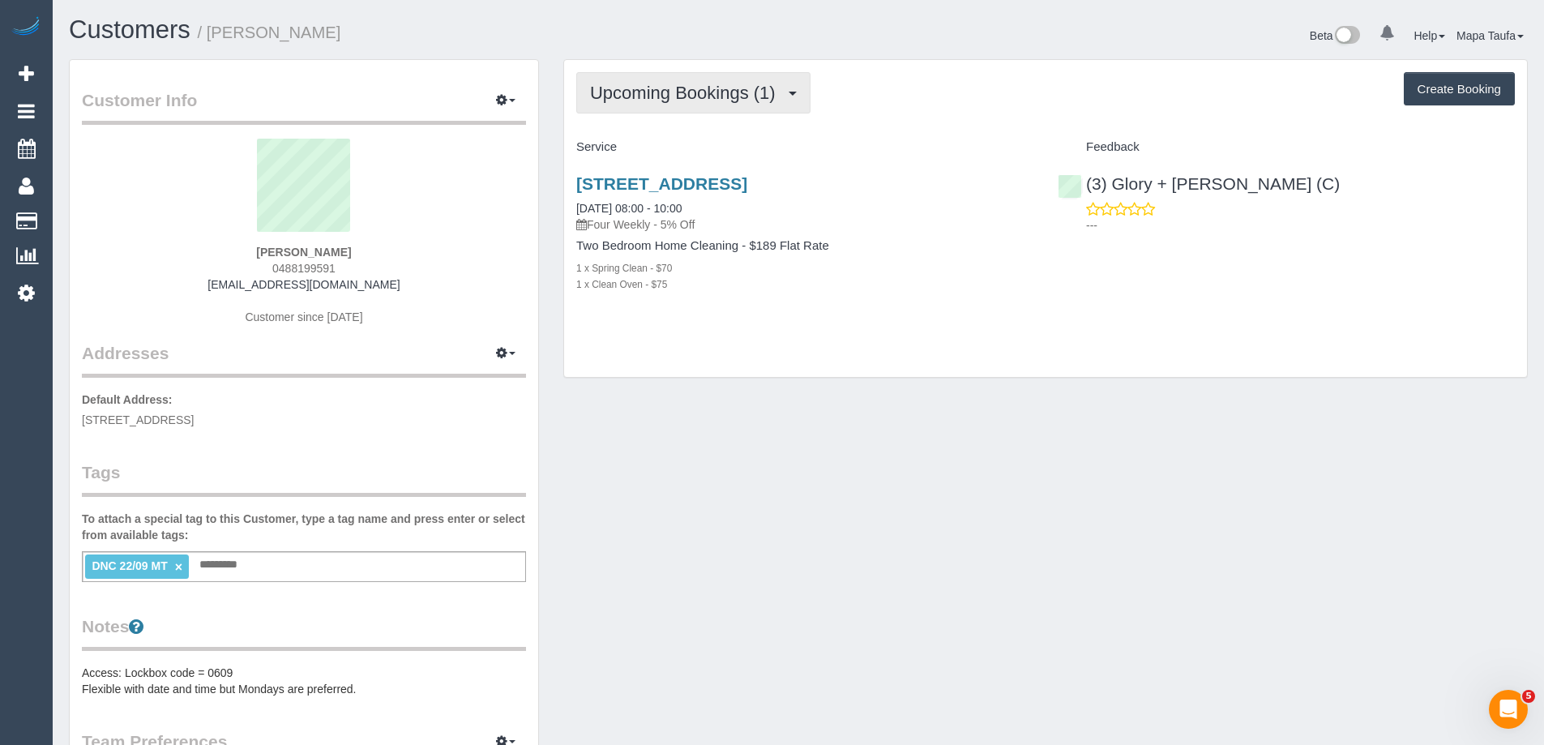
click at [656, 96] on span "Upcoming Bookings (1)" at bounding box center [687, 93] width 194 height 20
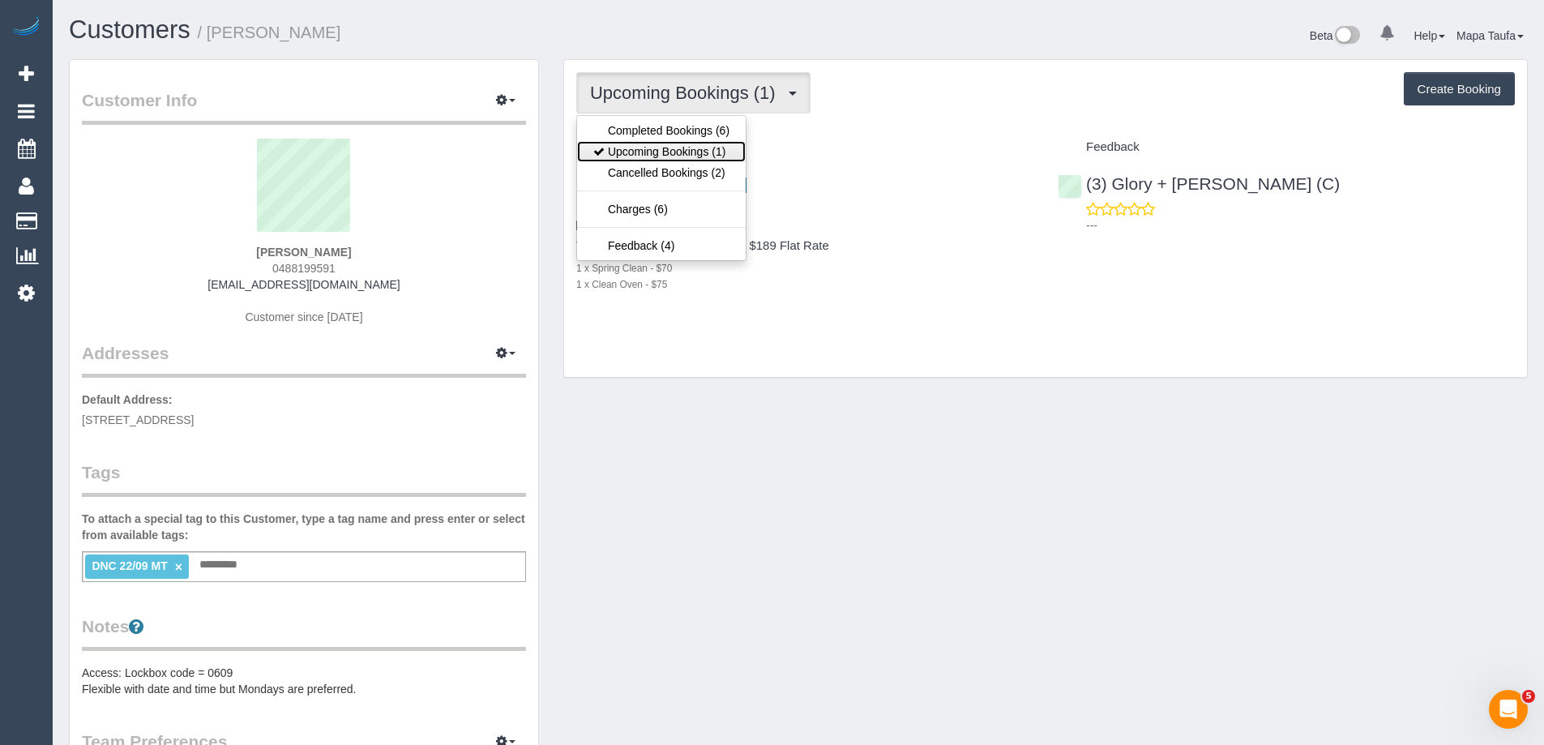
click at [668, 148] on link "Upcoming Bookings (1)" at bounding box center [661, 151] width 169 height 21
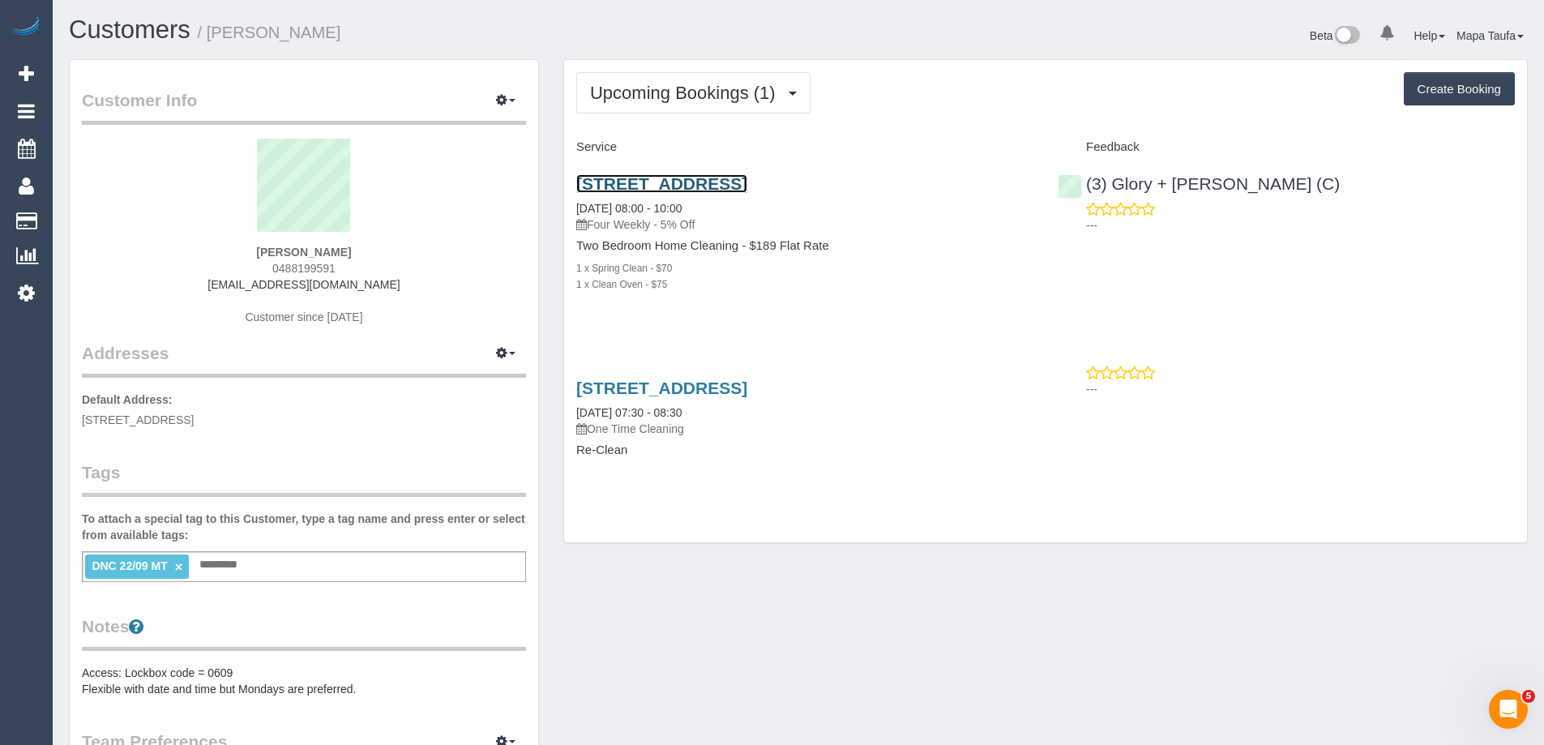
click at [656, 174] on link "Unit 2 51 Golden Ave, Chelsea, VIC 3196" at bounding box center [661, 183] width 171 height 19
click at [690, 396] on link "Unit 2 51 Golden Ave, Chelsea, VIC 3196" at bounding box center [661, 387] width 171 height 19
drag, startPoint x: 385, startPoint y: 244, endPoint x: 212, endPoint y: 229, distance: 174.1
click at [209, 238] on div "Matthew Dussin 0488199591 mattdussin@gmail.com Customer since 2024" at bounding box center [304, 240] width 444 height 203
copy div "Matthew Dussin"
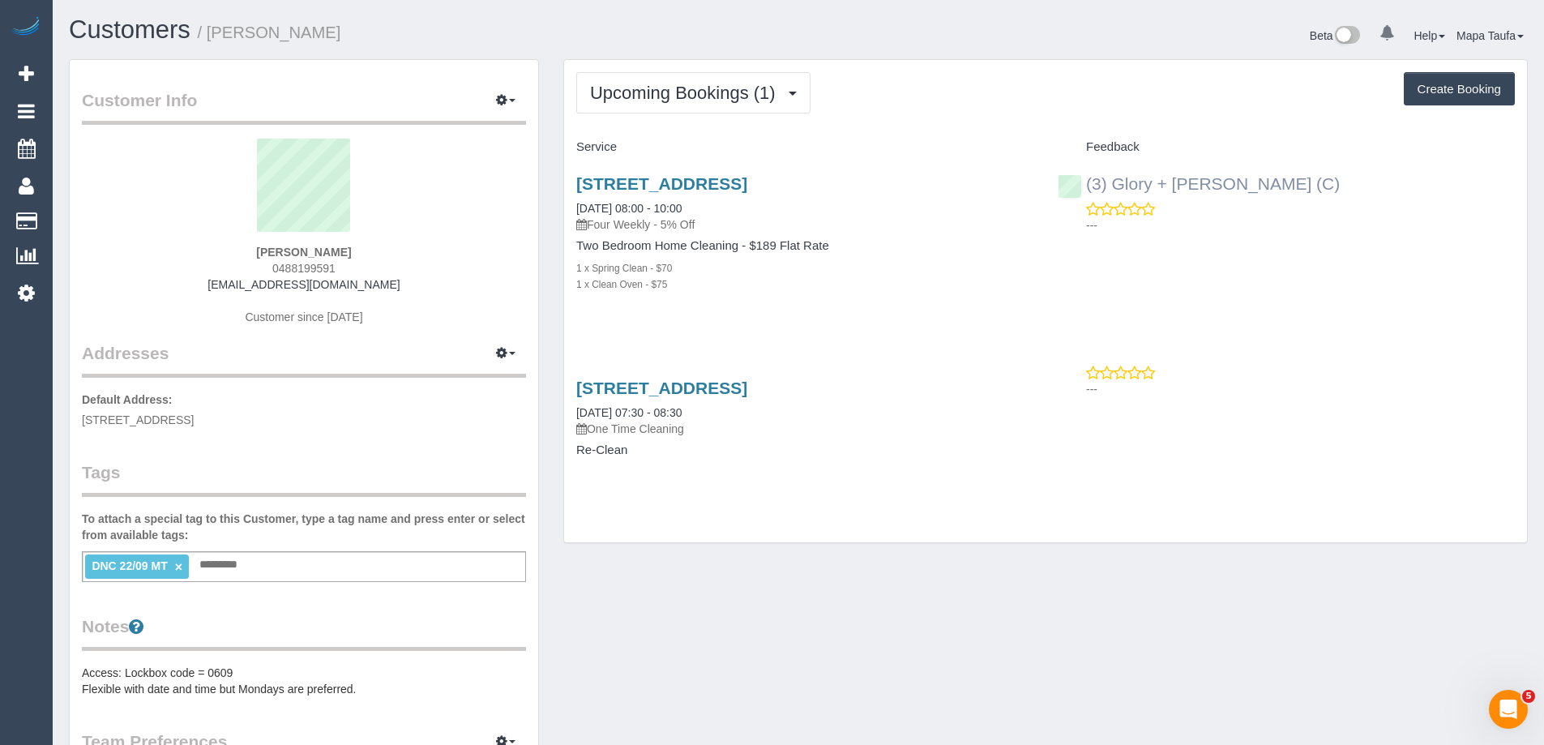
drag, startPoint x: 1285, startPoint y: 180, endPoint x: 1118, endPoint y: 186, distance: 167.1
click at [1118, 186] on div "(3) Glory + Mary (C) ---" at bounding box center [1285, 199] width 481 height 79
copy link "Glory + Mary (C)"
click at [652, 200] on div "Unit 2 51 Golden Ave, Chelsea, VIC 3196 22/09/2025 08:00 - 10:00 Four Weekly - …" at bounding box center [804, 203] width 457 height 58
click at [648, 188] on link "Unit 2 51 Golden Ave, Chelsea, VIC 3196" at bounding box center [661, 183] width 171 height 19
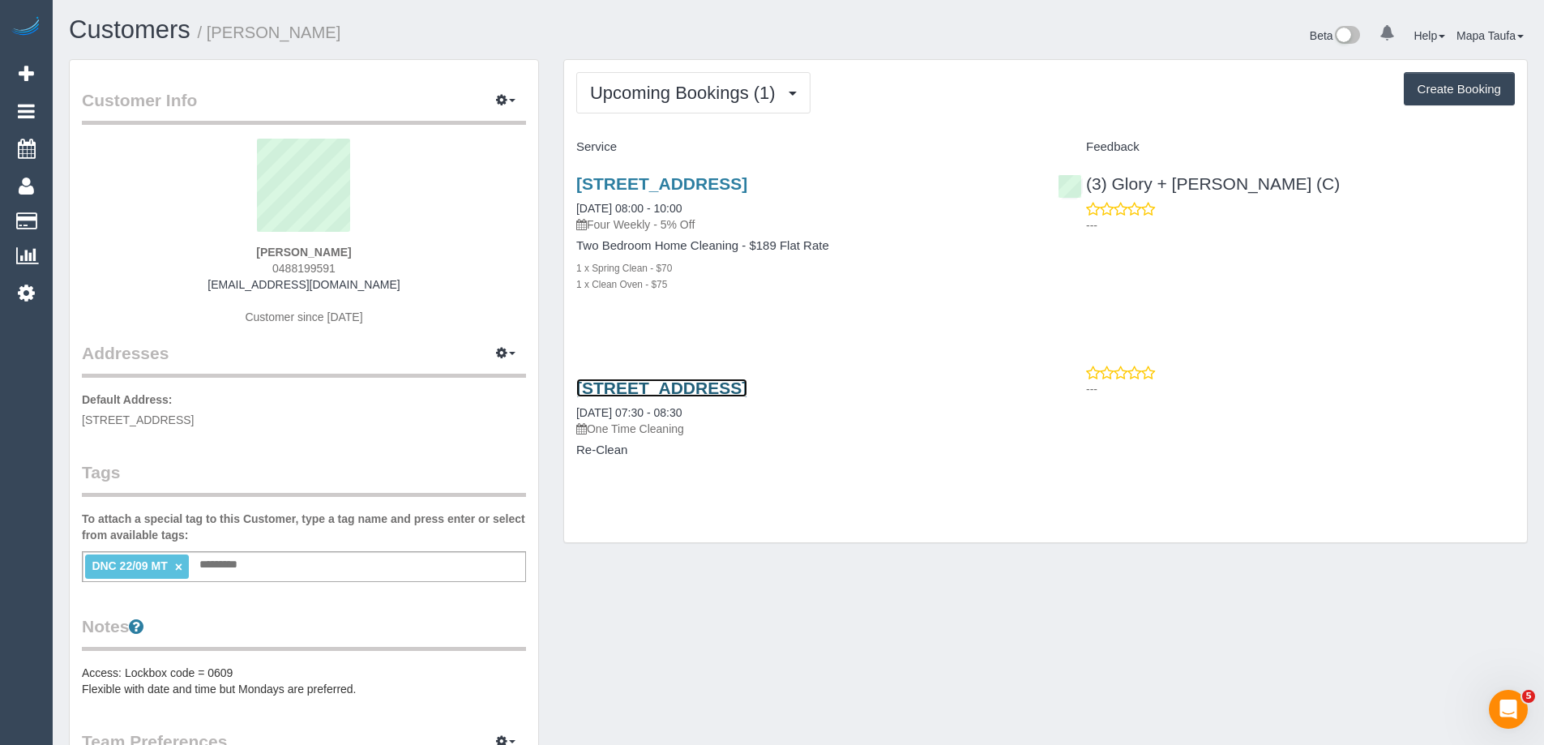
click at [655, 385] on link "Unit 2 51 Golden Ave, Chelsea, VIC 3196" at bounding box center [661, 387] width 171 height 19
click at [665, 386] on link "Unit 2 51 Golden Ave, Chelsea, VIC 3196" at bounding box center [661, 387] width 171 height 19
click at [659, 395] on link "Unit 2 51 Golden Ave, Chelsea, VIC 3196" at bounding box center [661, 387] width 171 height 19
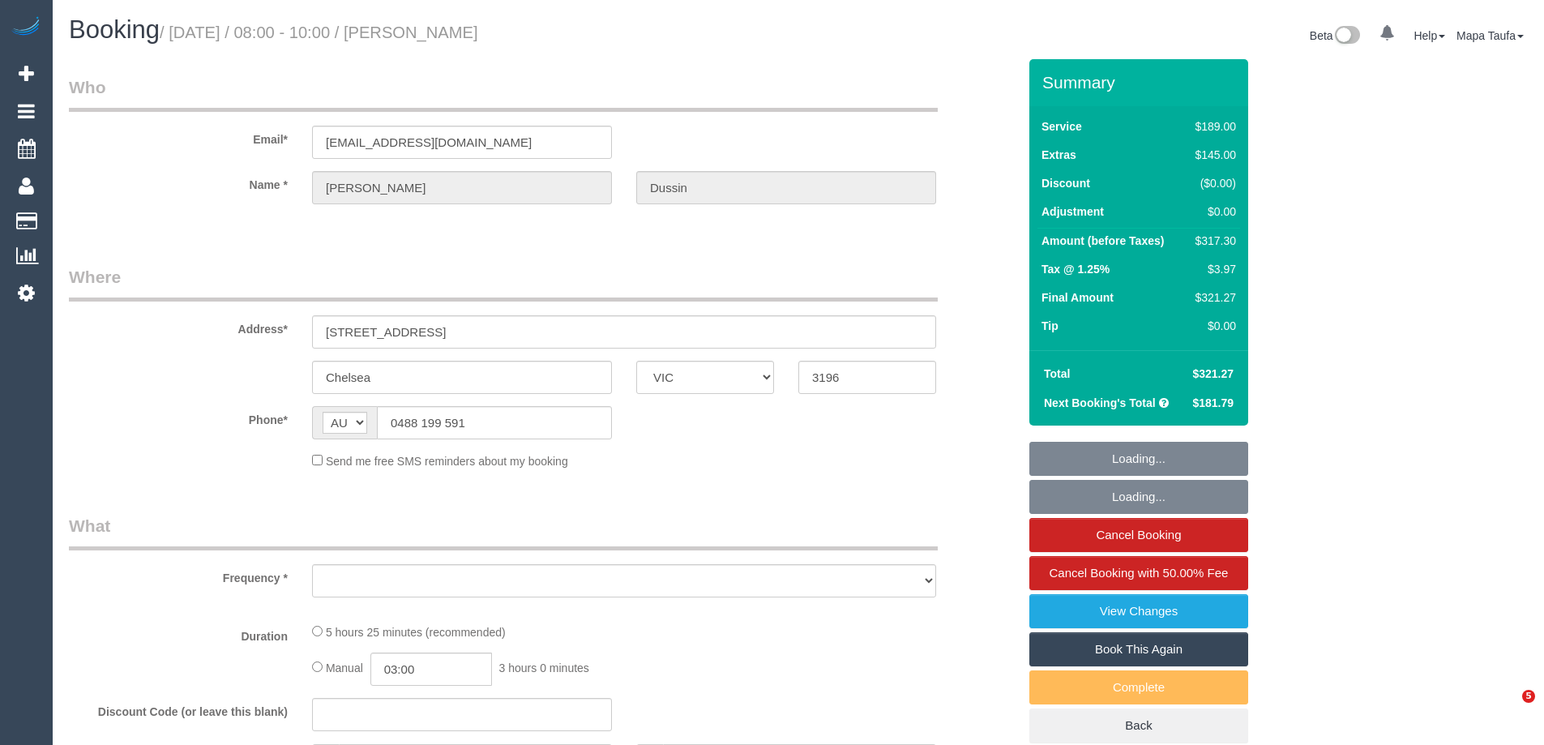
select select "VIC"
select select "string:stripe-pm_1RkvUj2GScqysDRVM3jIRHrV"
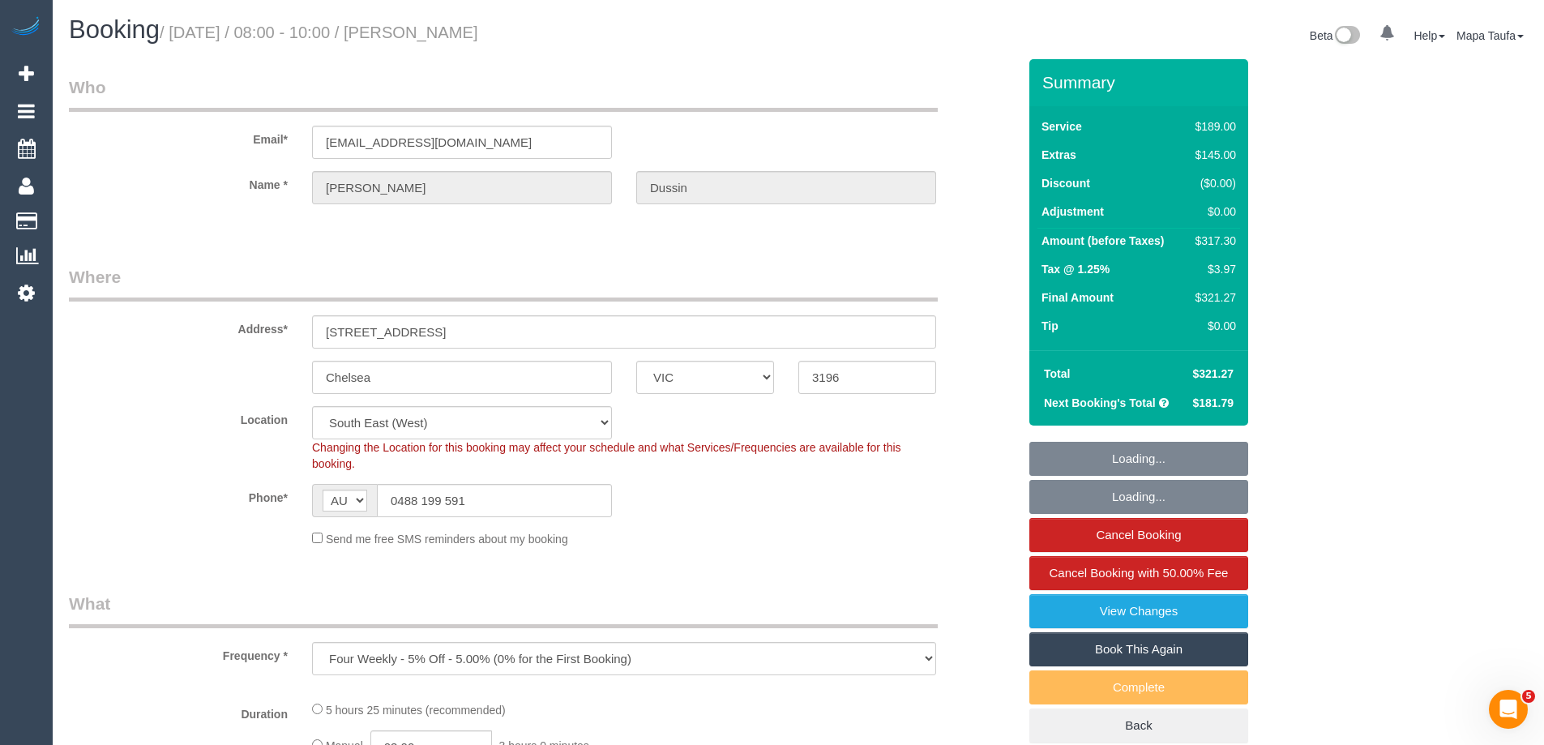
select select "object:1122"
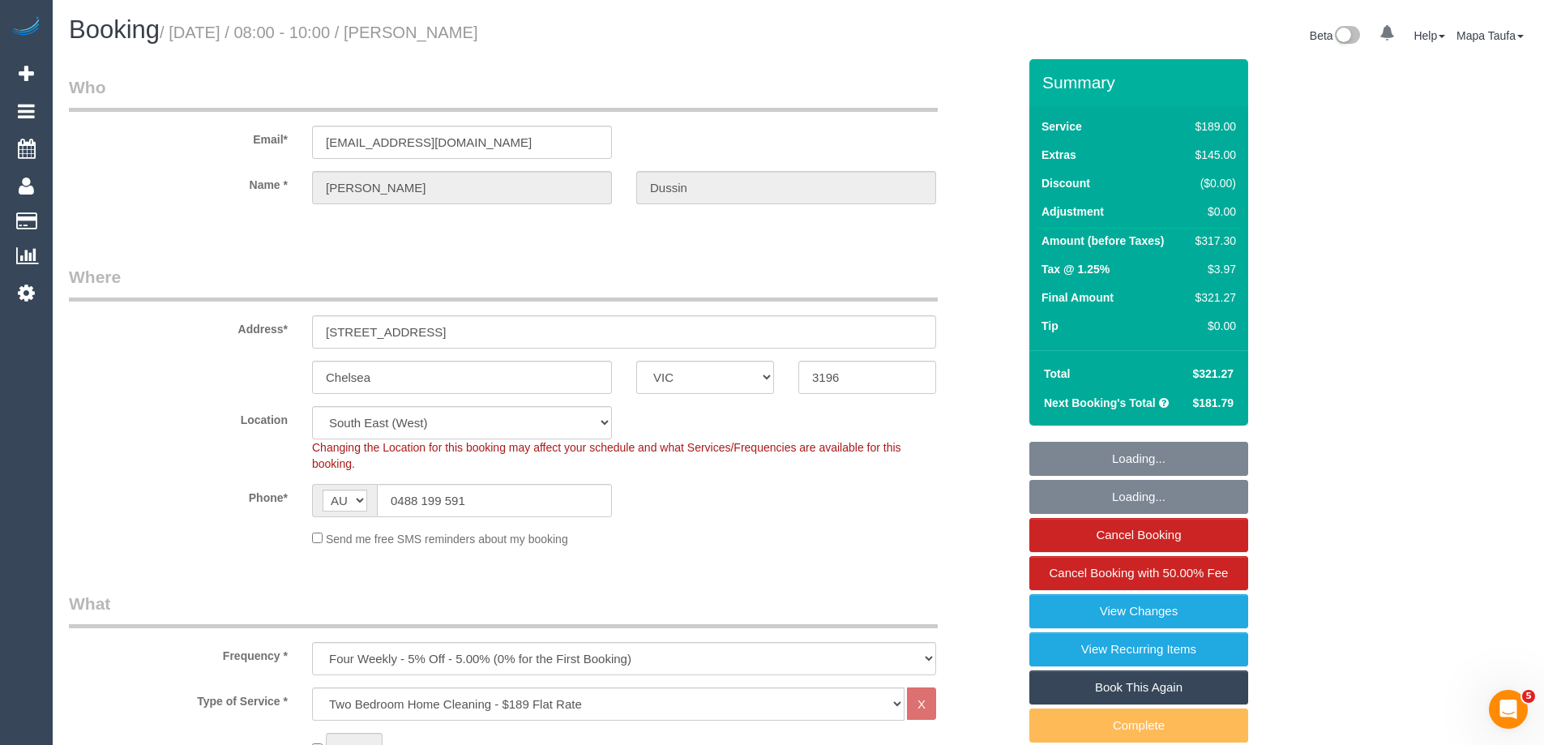
select select "number:27"
select select "number:16"
select select "number:19"
select select "number:22"
select select "number:33"
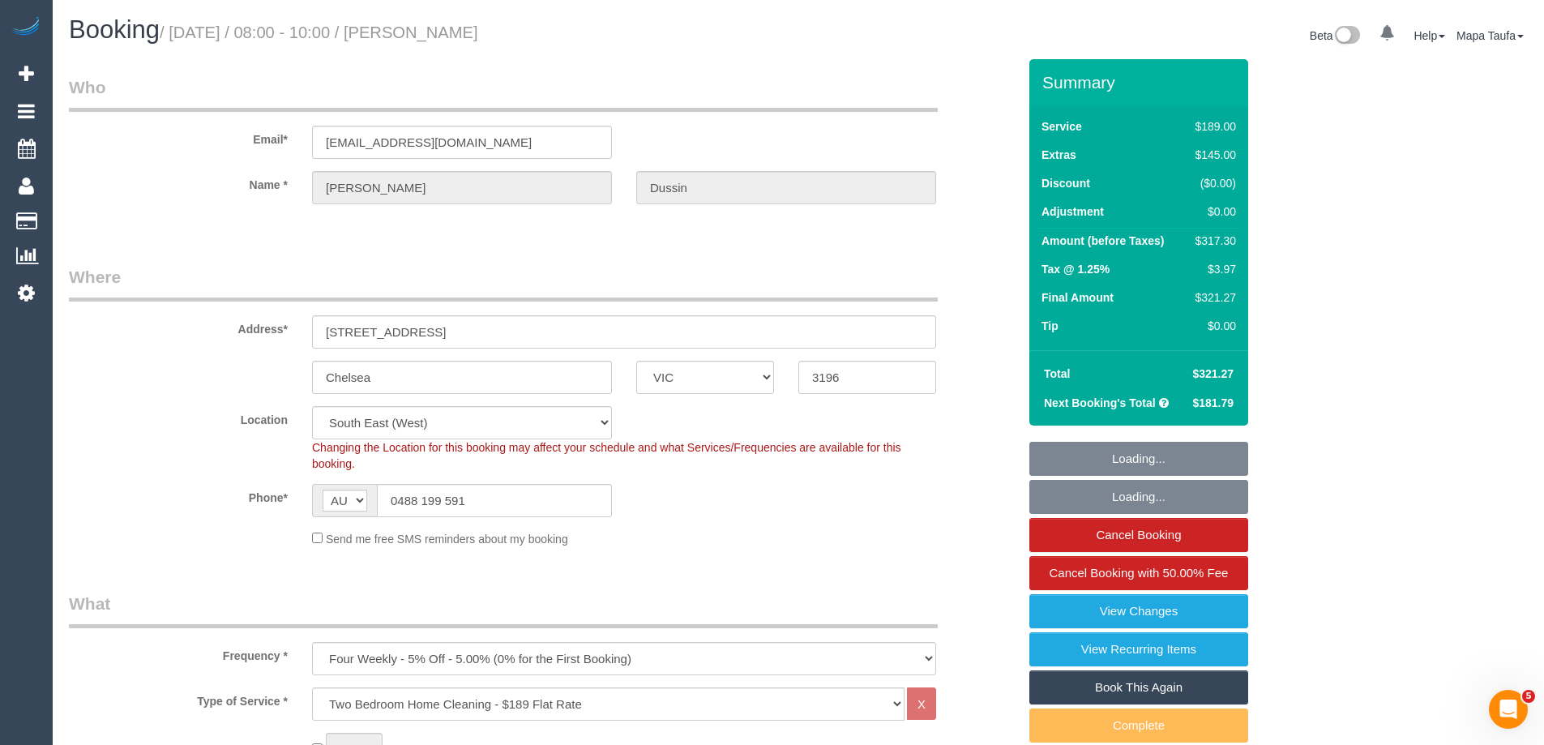
select select "number:13"
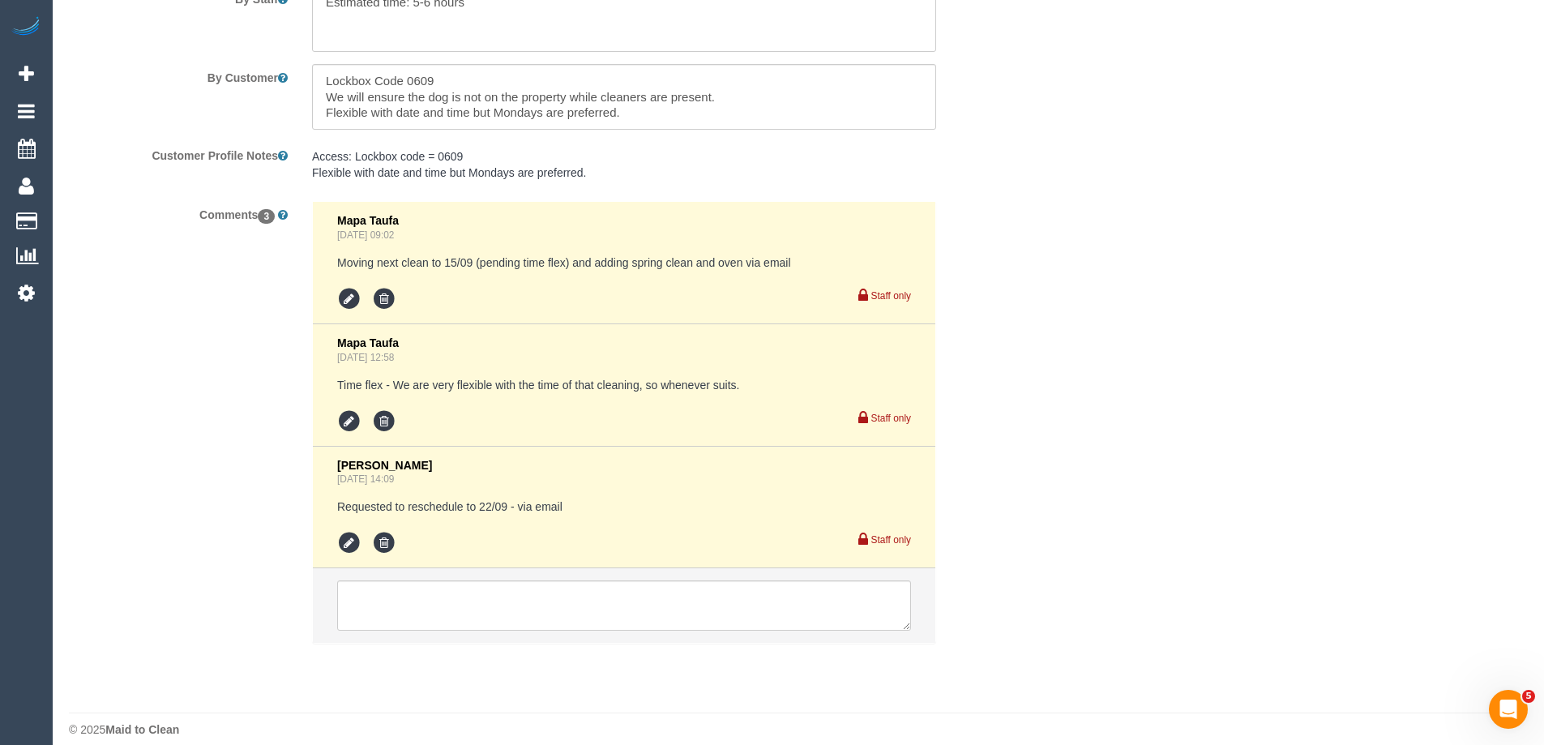
scroll to position [2875, 0]
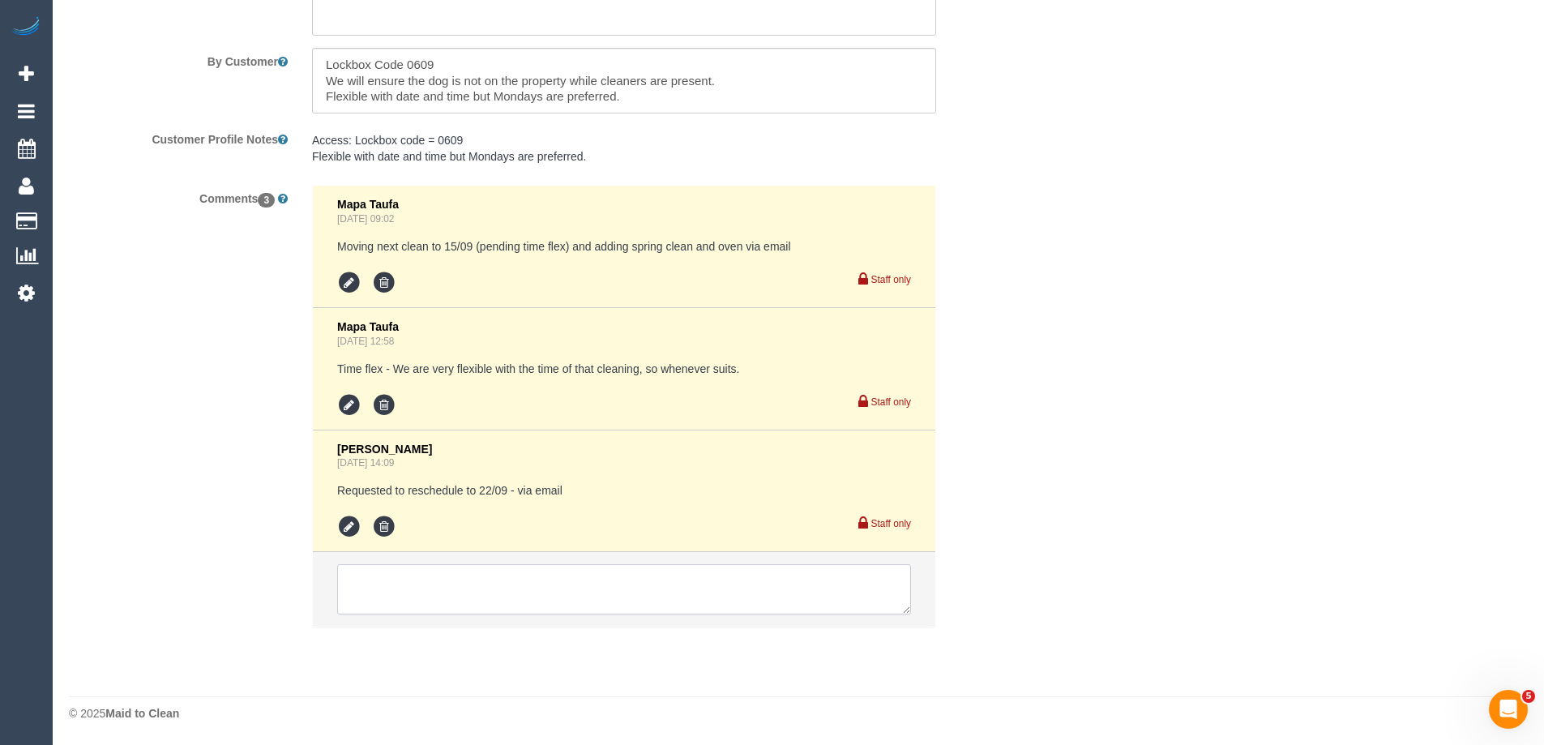
click at [482, 594] on textarea at bounding box center [624, 589] width 574 height 50
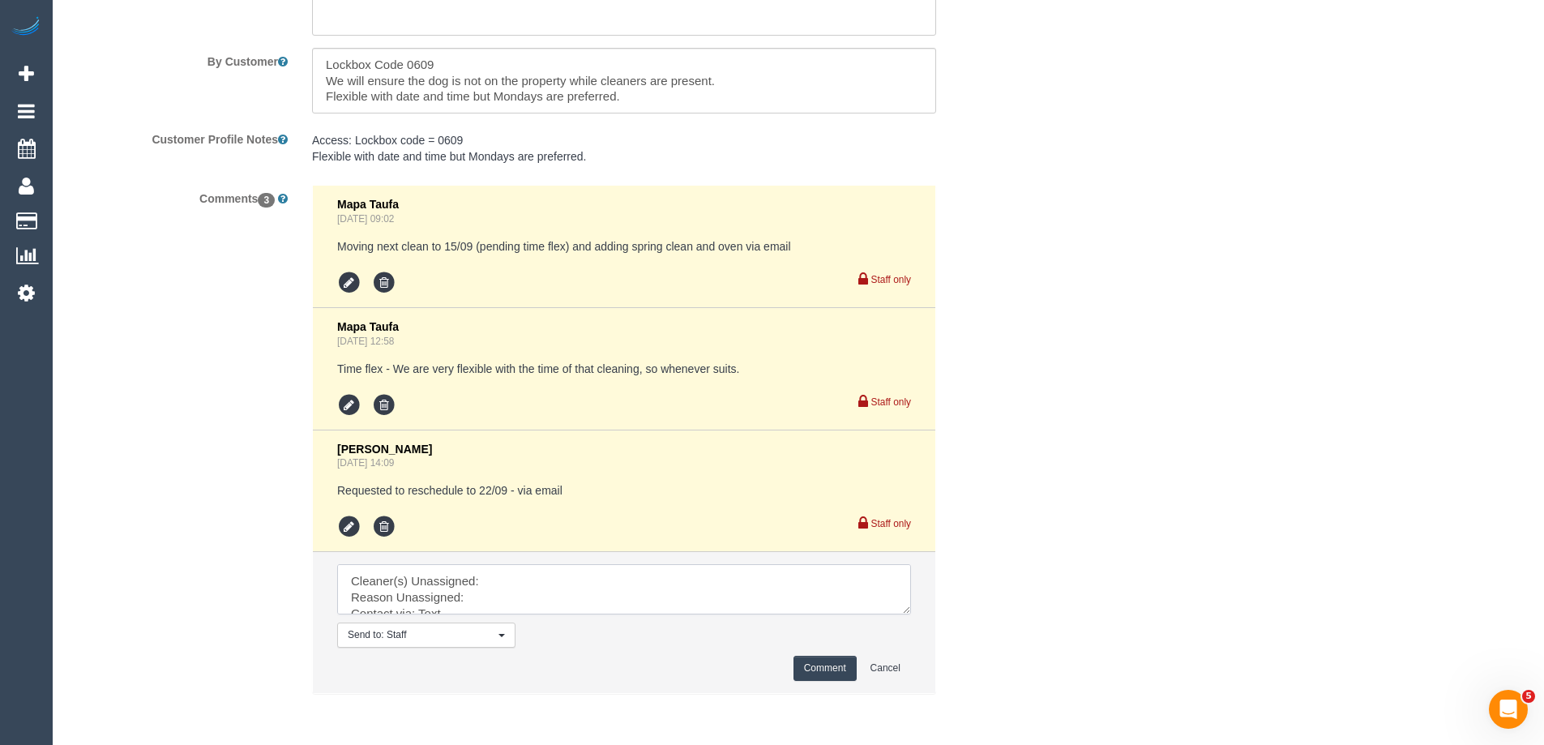
drag, startPoint x: 904, startPoint y: 610, endPoint x: 971, endPoint y: 776, distance: 178.9
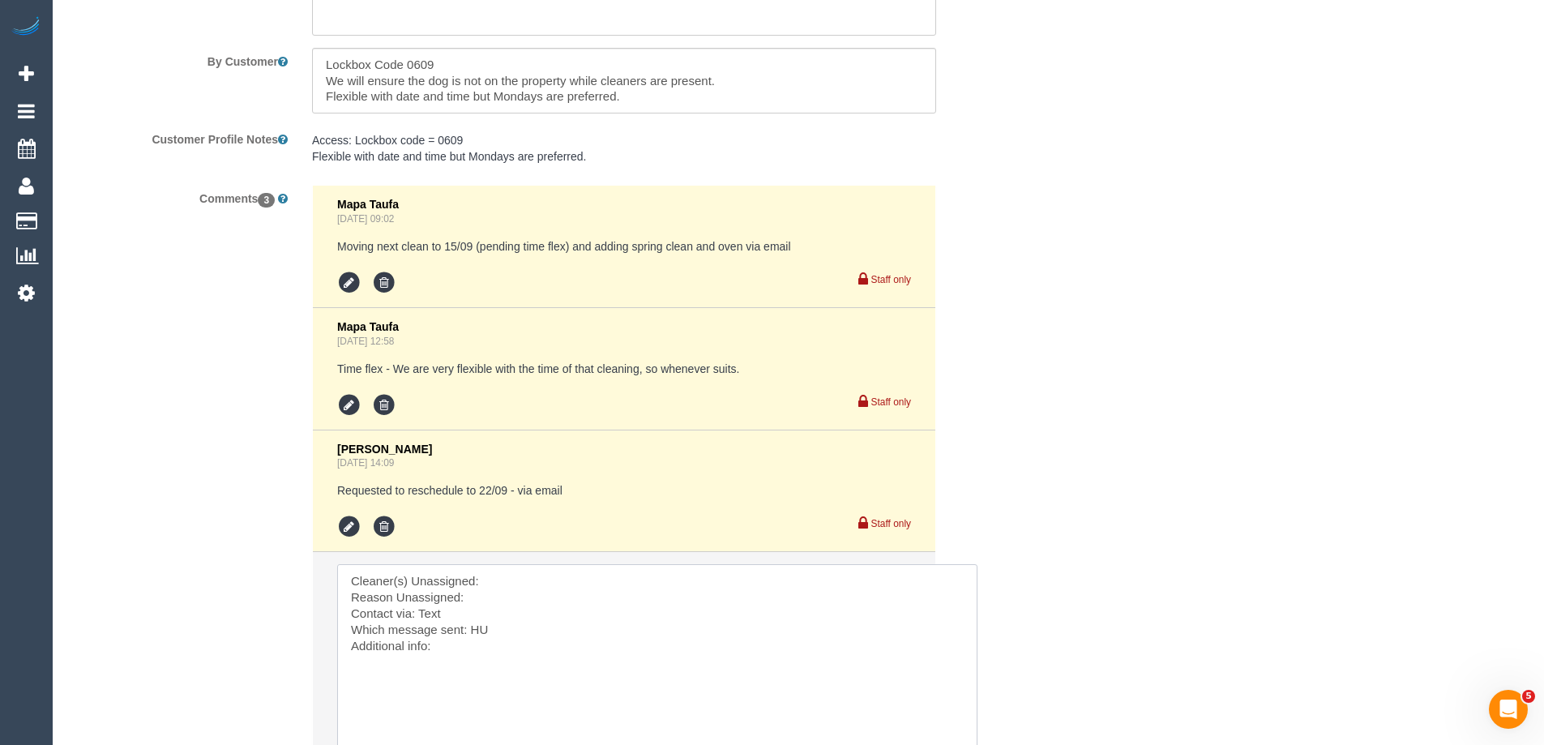
click at [678, 579] on textarea at bounding box center [657, 672] width 640 height 216
click at [487, 637] on textarea at bounding box center [657, 672] width 640 height 216
click at [485, 654] on textarea at bounding box center [657, 672] width 640 height 216
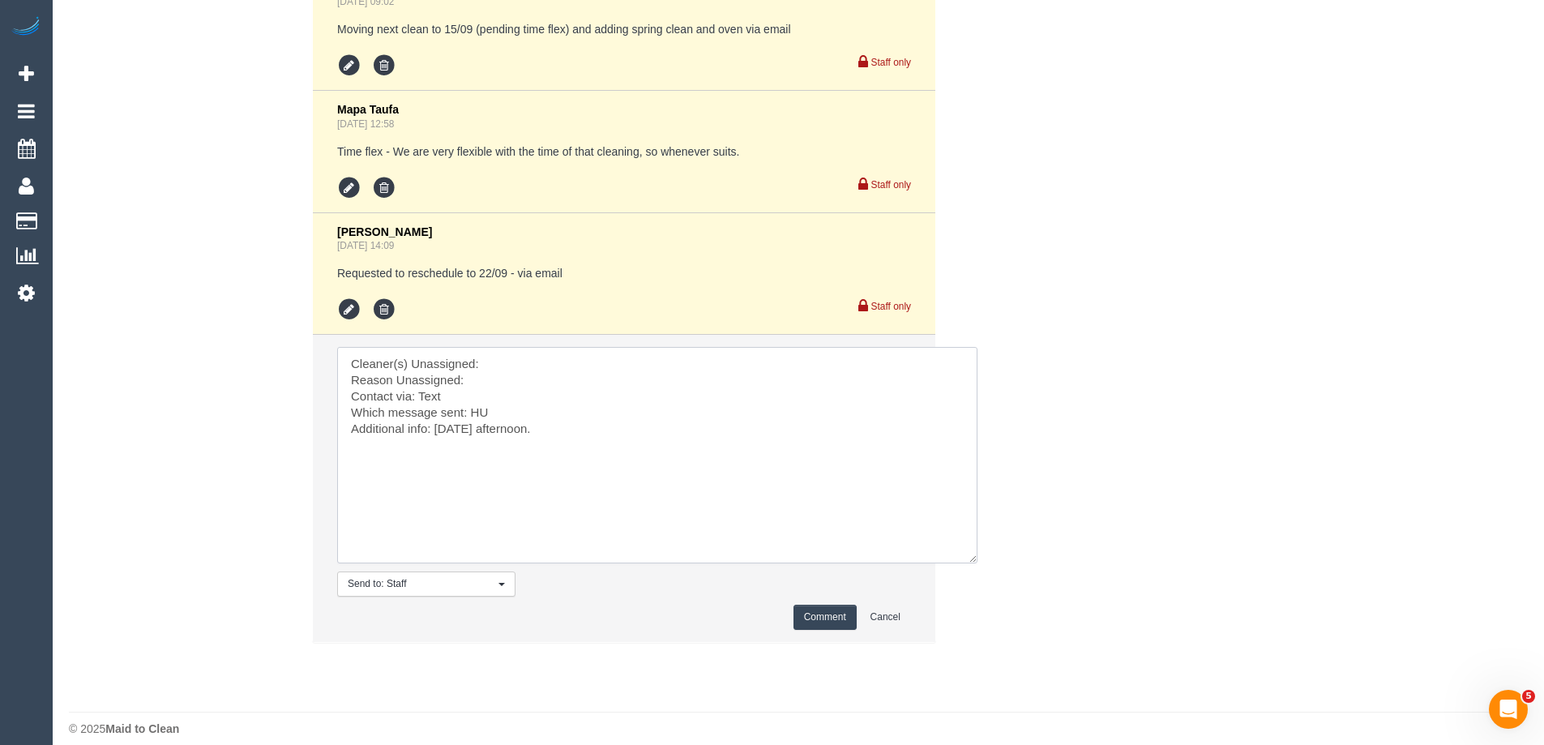
scroll to position [3108, 0]
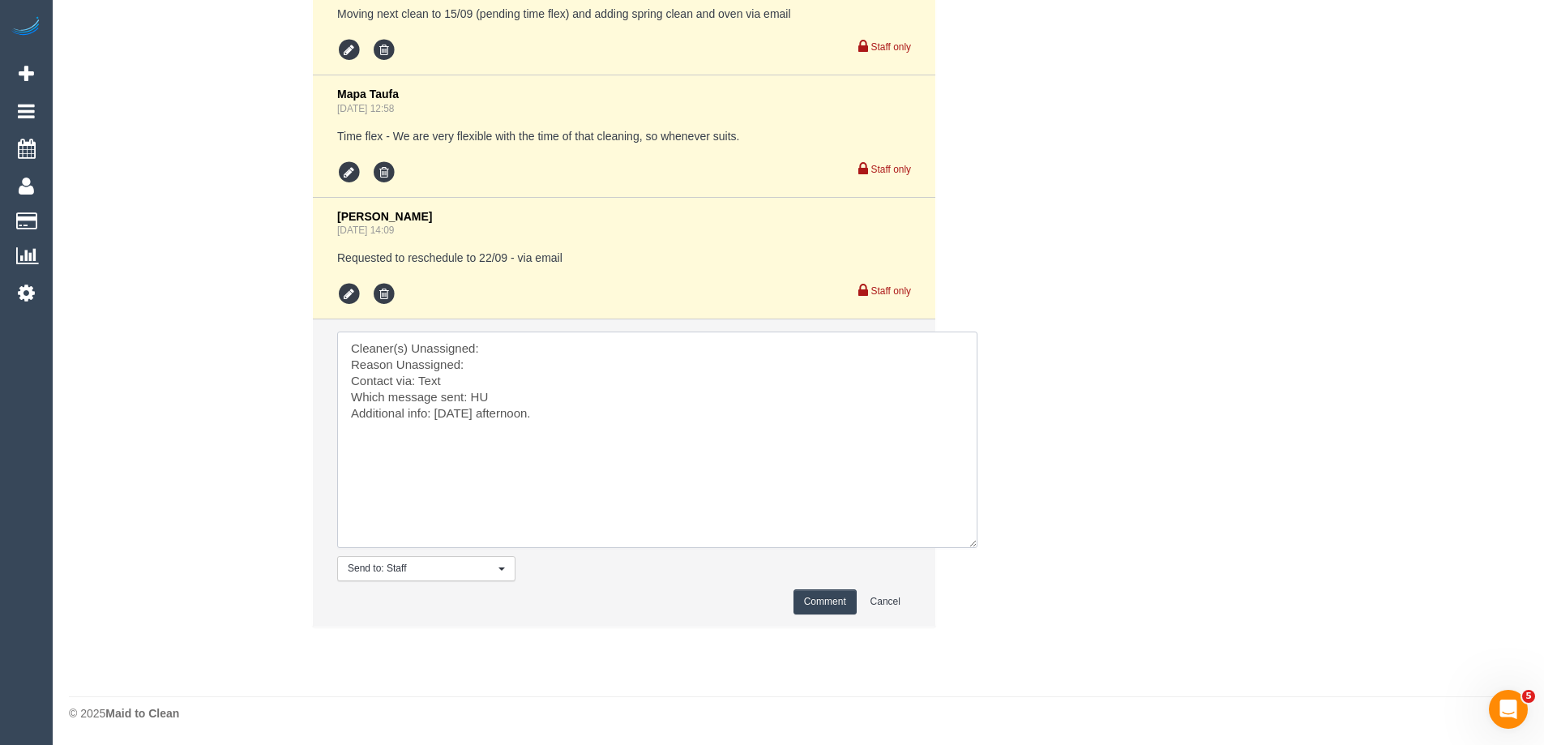
click at [563, 408] on textarea at bounding box center [657, 439] width 640 height 216
type textarea "Cleaner(s) Unassigned: Reason Unassigned: Contact via: Text Which message sent:…"
click at [825, 603] on button "Comment" at bounding box center [824, 601] width 63 height 25
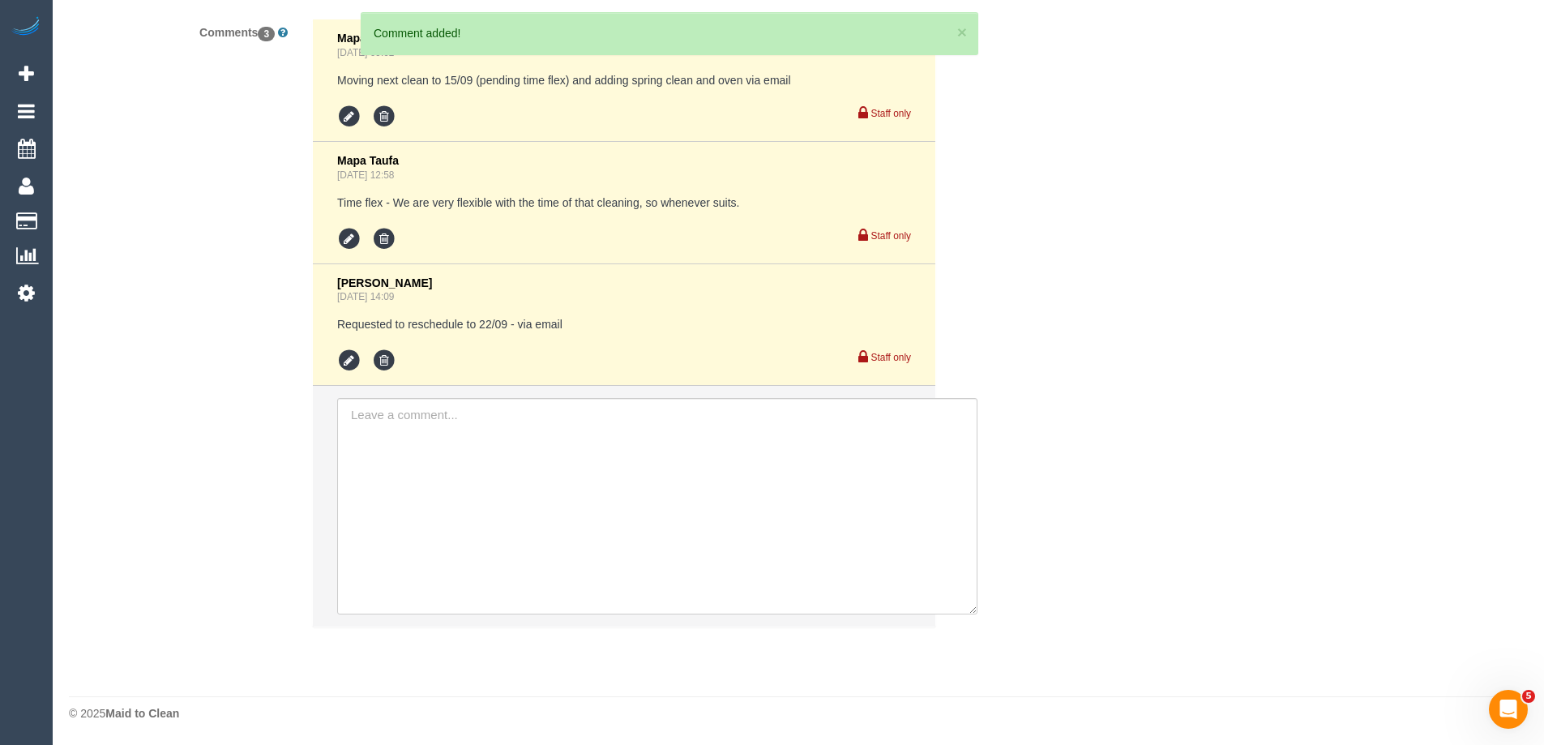
scroll to position [3042, 0]
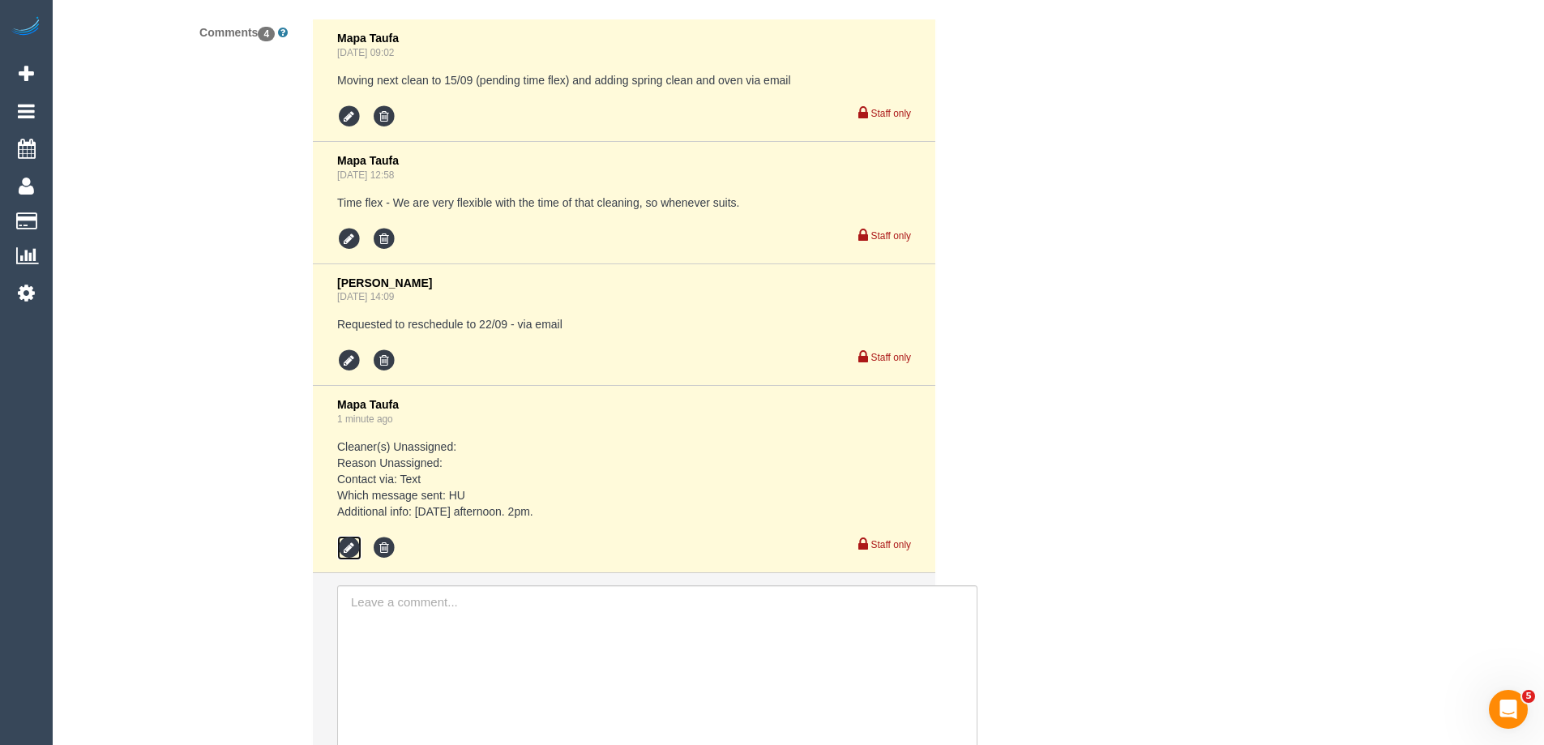
click at [348, 552] on icon at bounding box center [349, 548] width 24 height 24
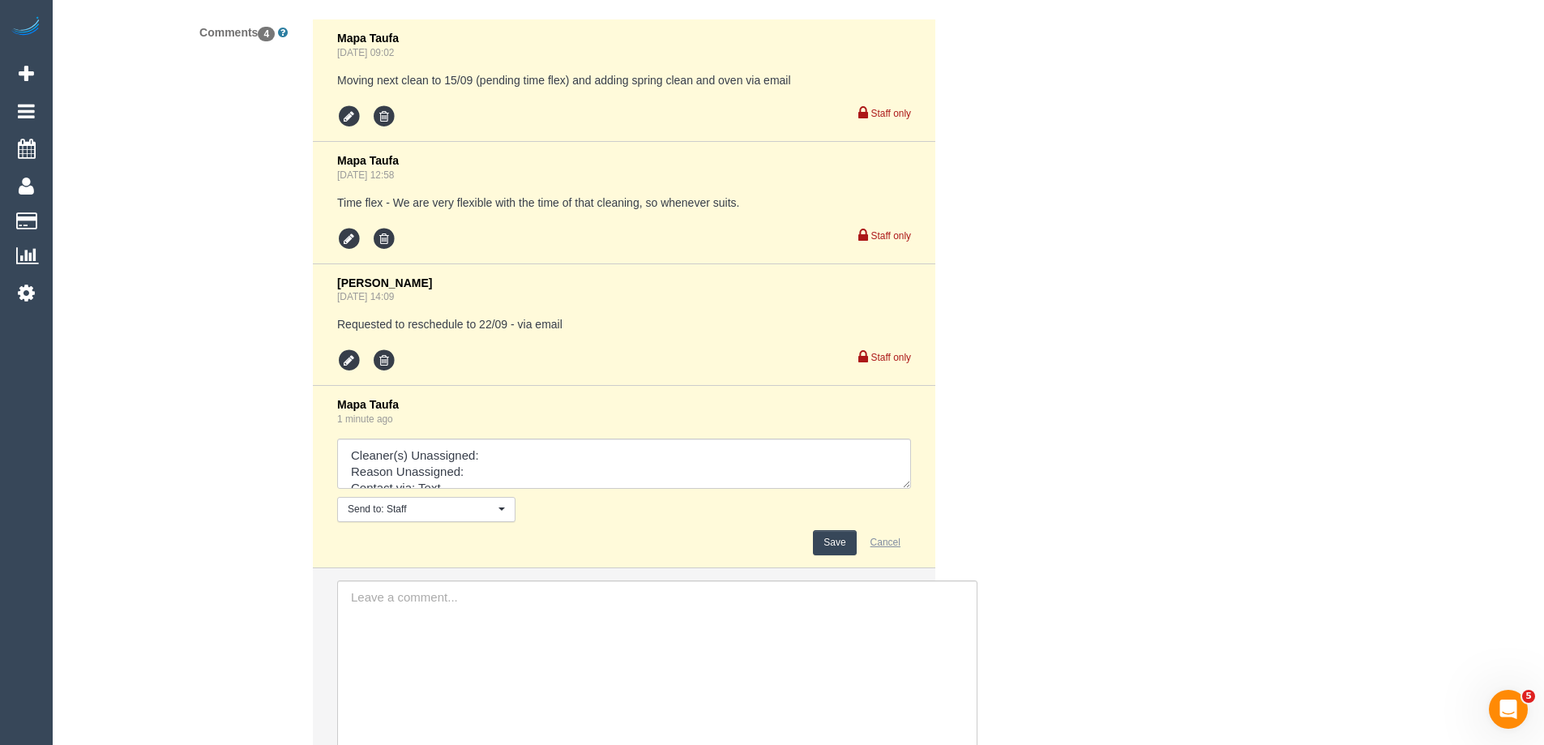
click at [883, 535] on button "Cancel" at bounding box center [885, 542] width 51 height 25
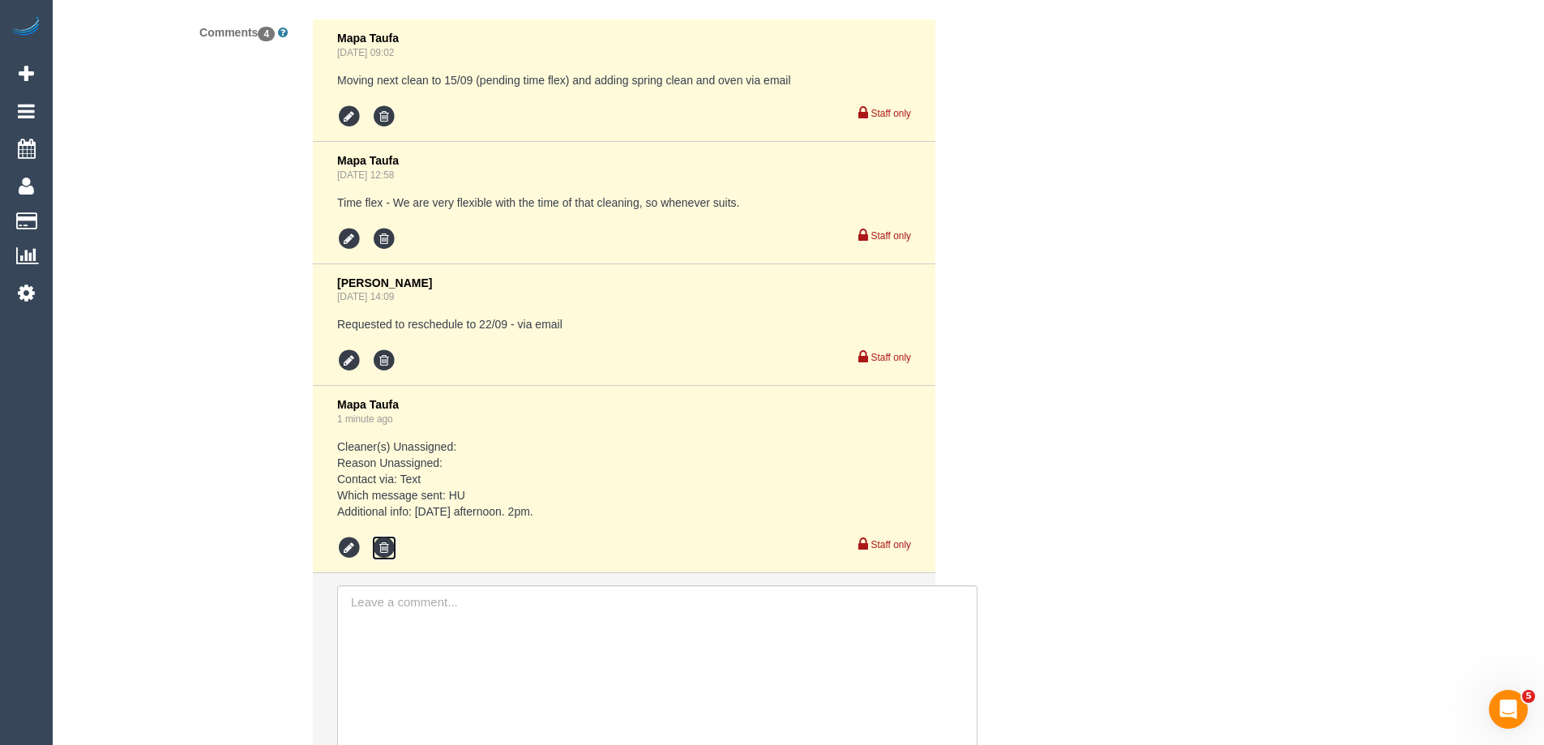
click at [391, 542] on icon at bounding box center [384, 548] width 24 height 24
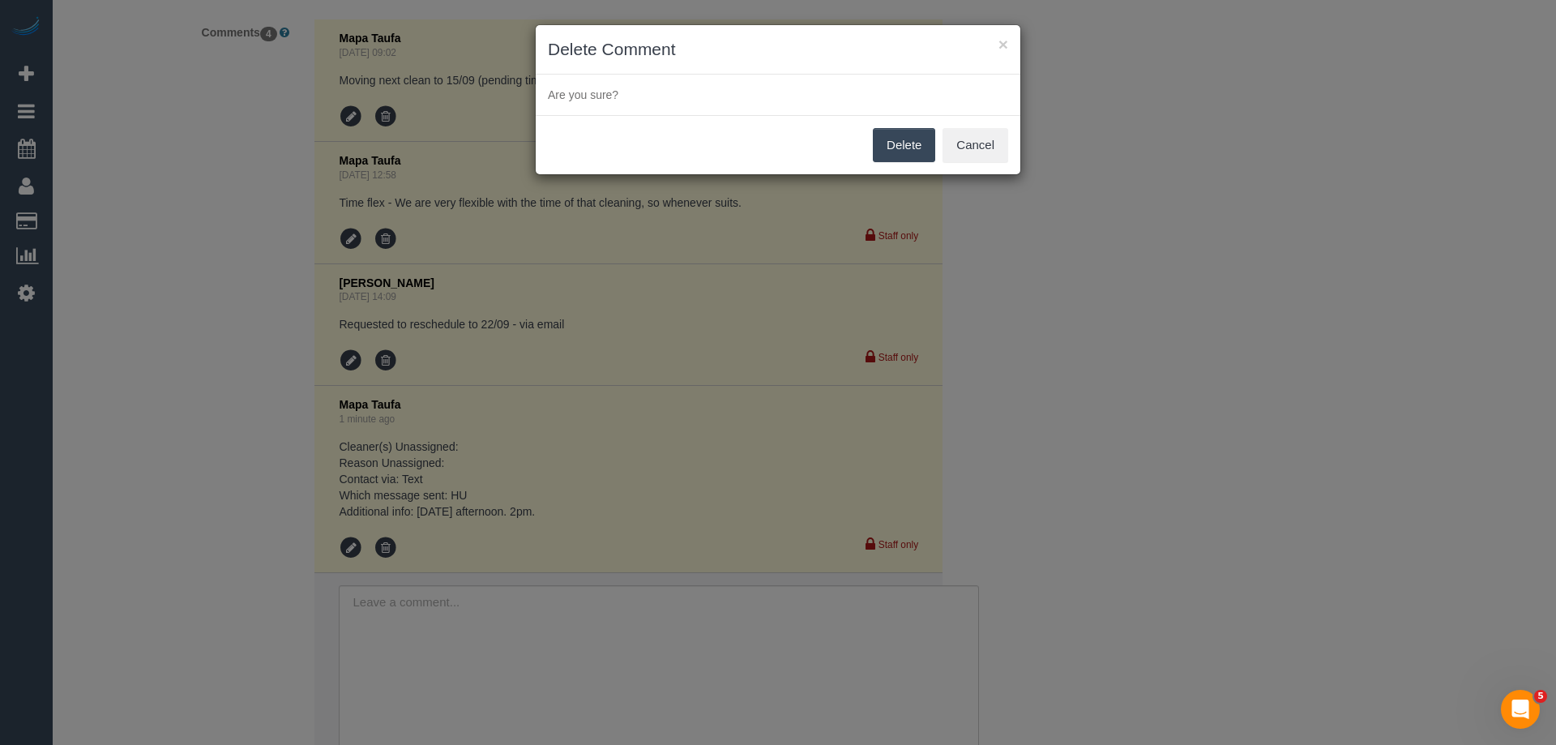
click at [912, 150] on button "Delete" at bounding box center [904, 145] width 62 height 34
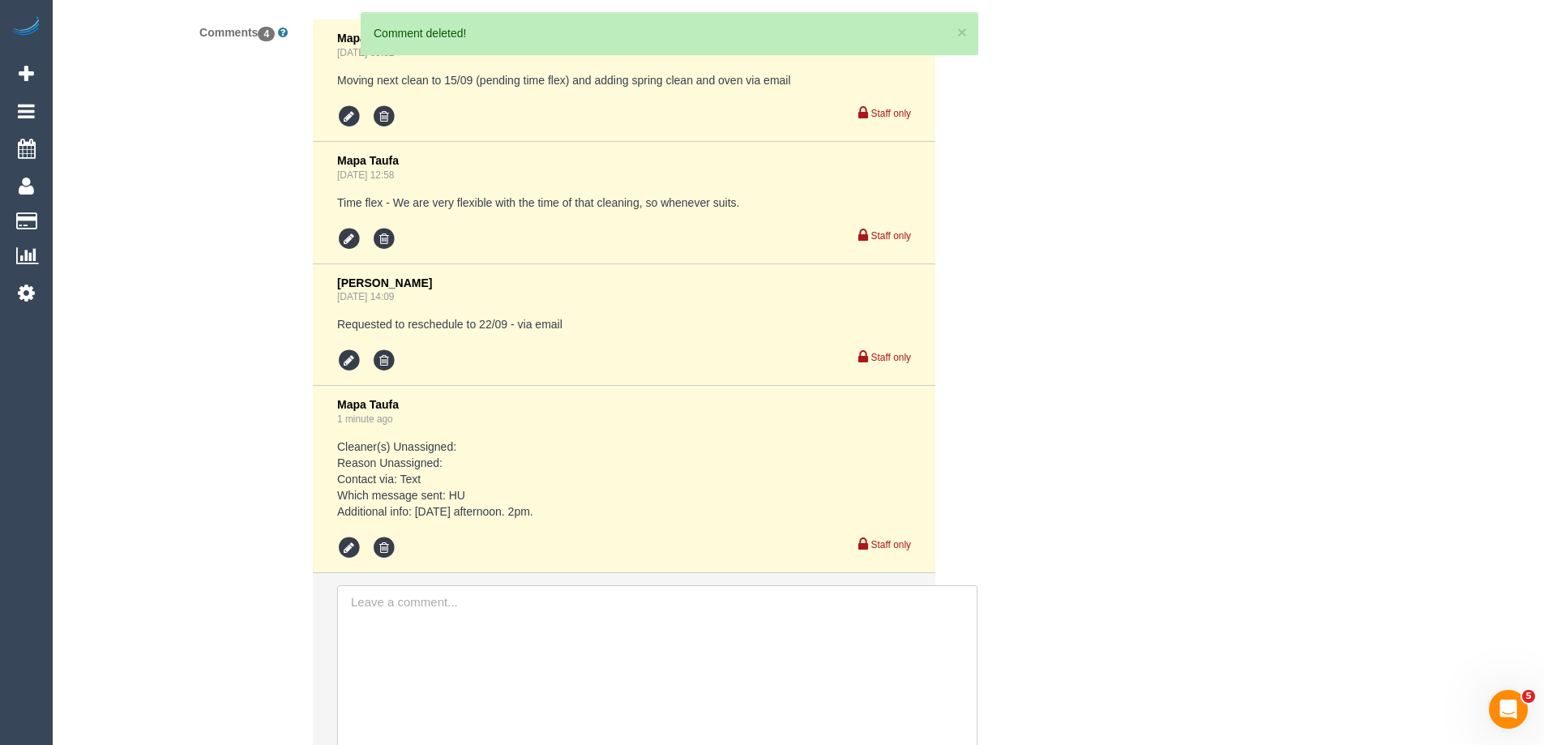
click at [395, 596] on textarea at bounding box center [657, 693] width 640 height 216
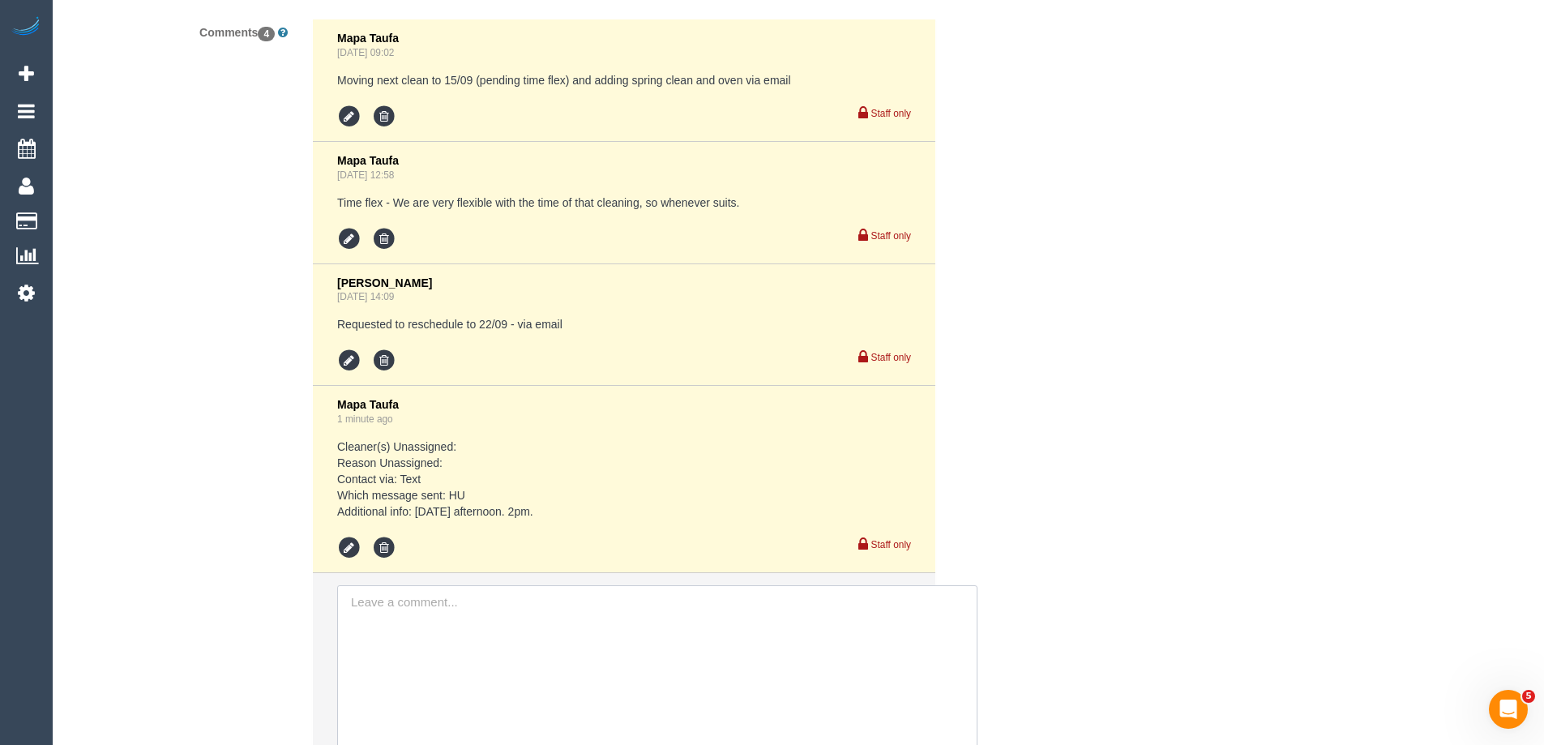
type textarea "h"
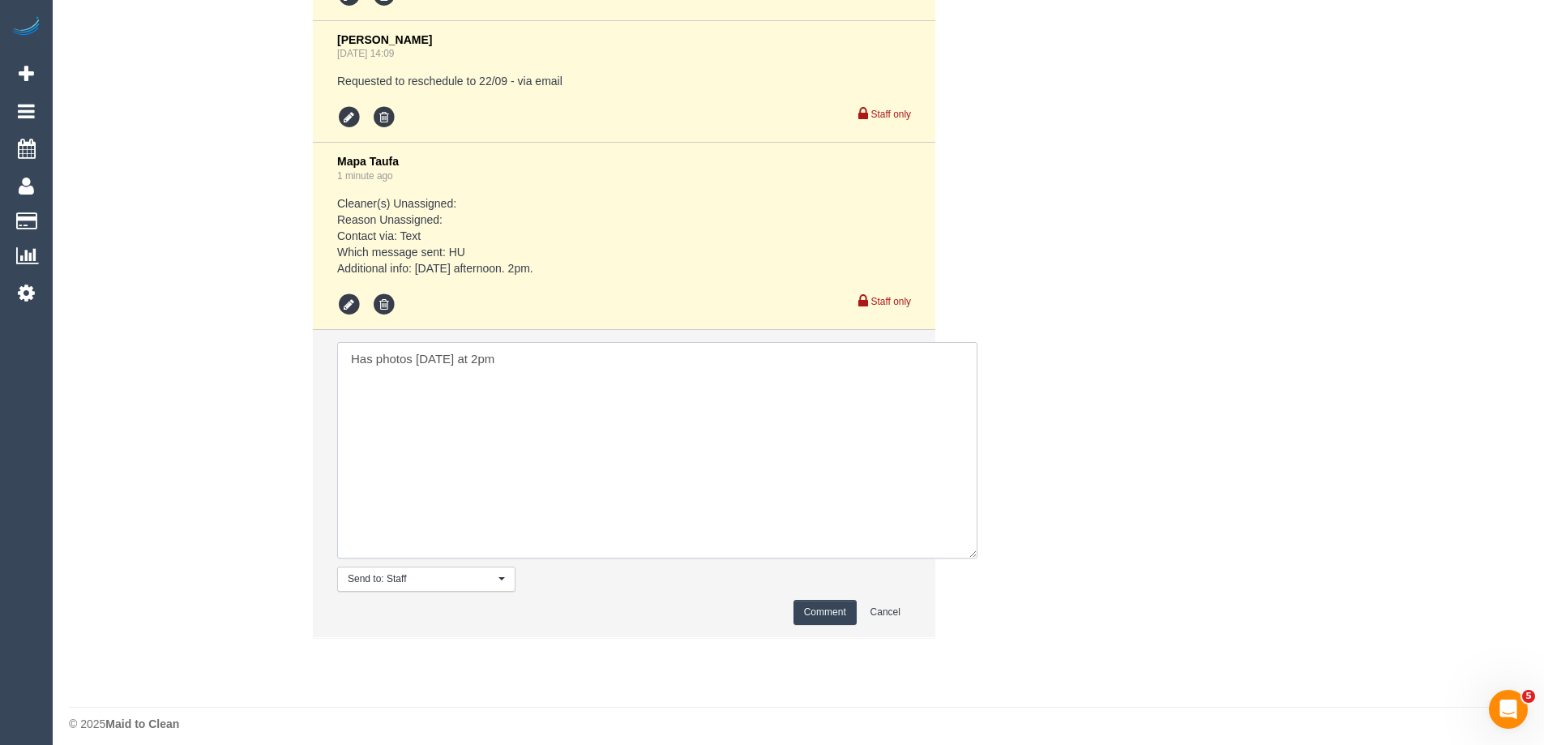
type textarea "Has photos tomorrow at 2pm"
click at [830, 611] on button "Comment" at bounding box center [824, 612] width 63 height 25
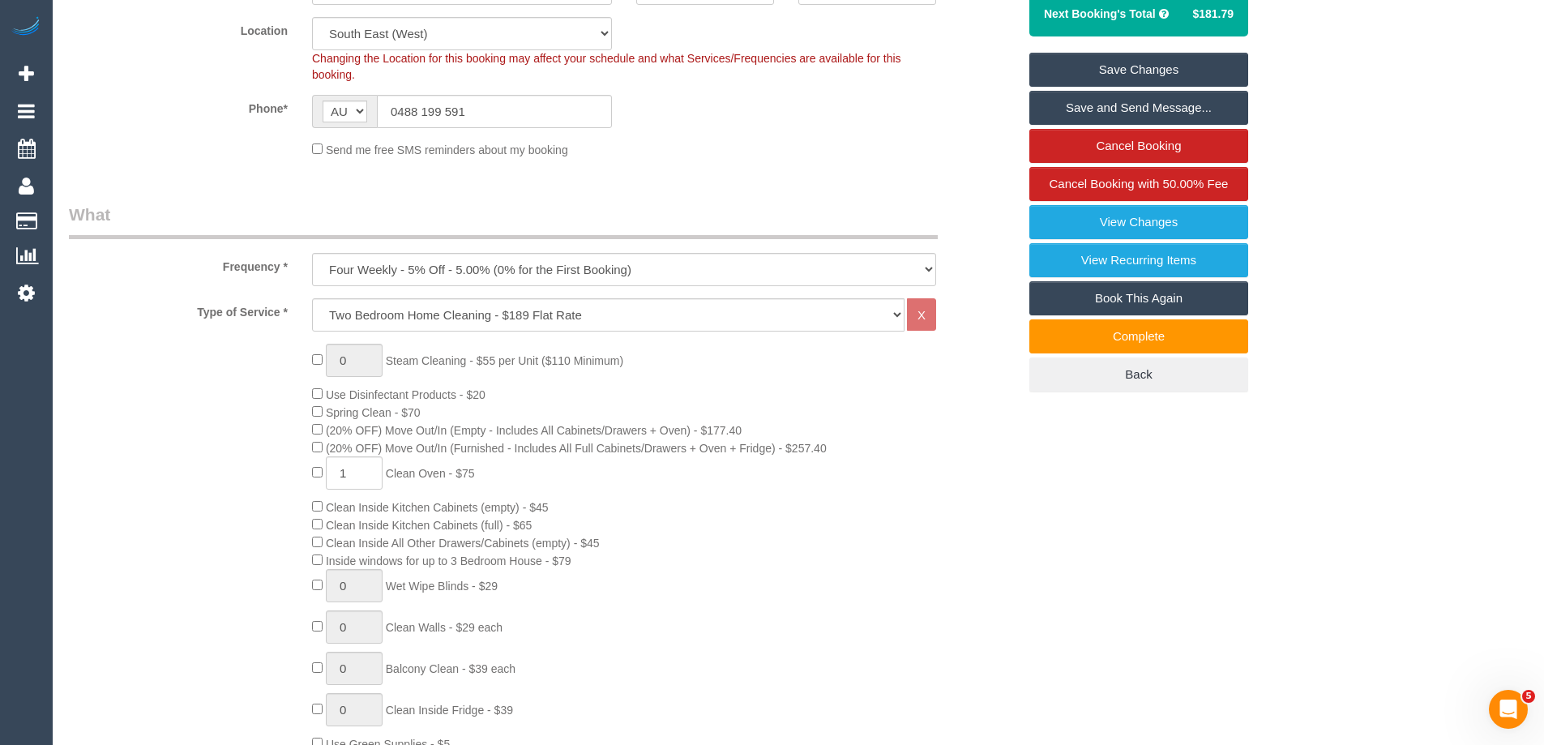
scroll to position [349, 0]
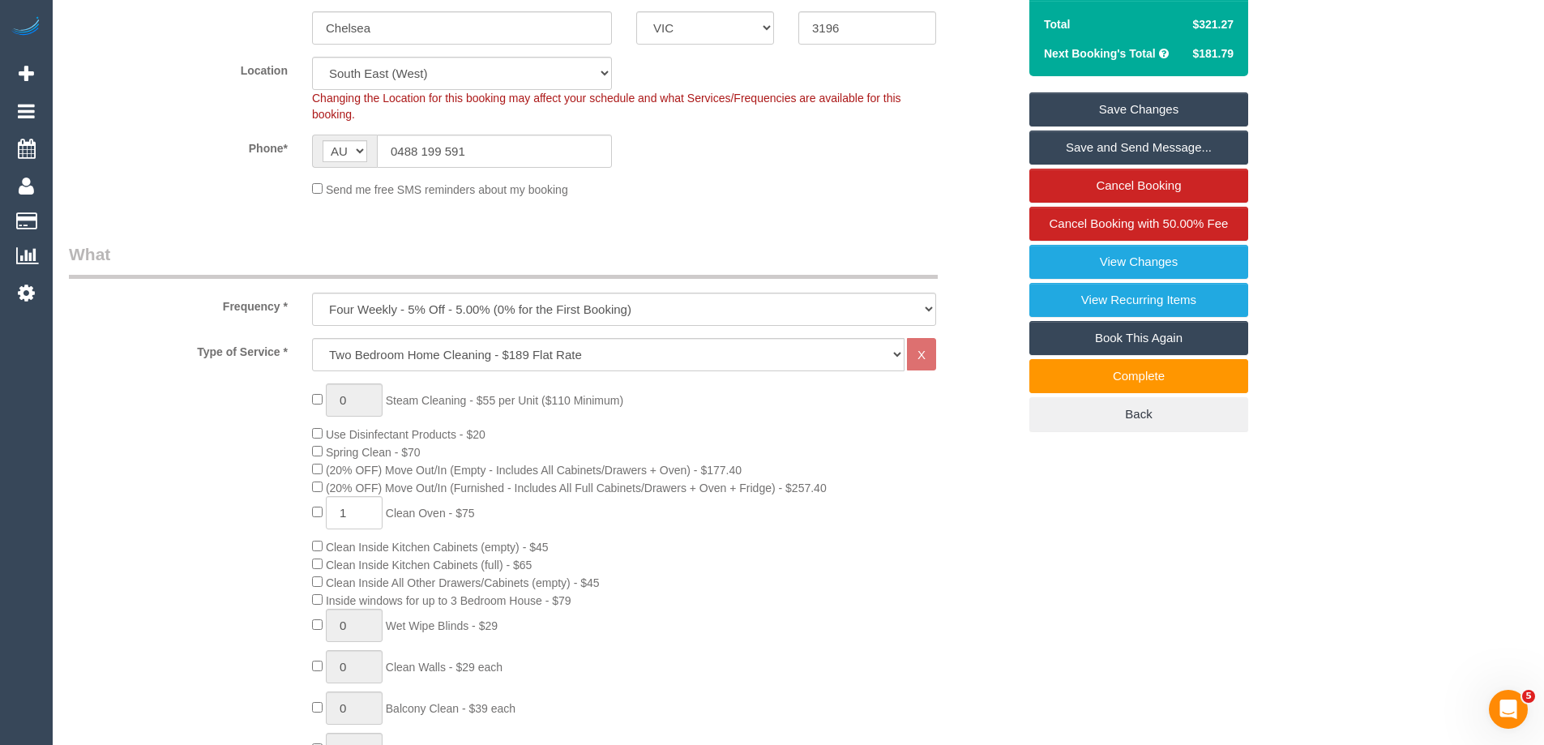
click at [1157, 336] on link "Book This Again" at bounding box center [1138, 338] width 219 height 34
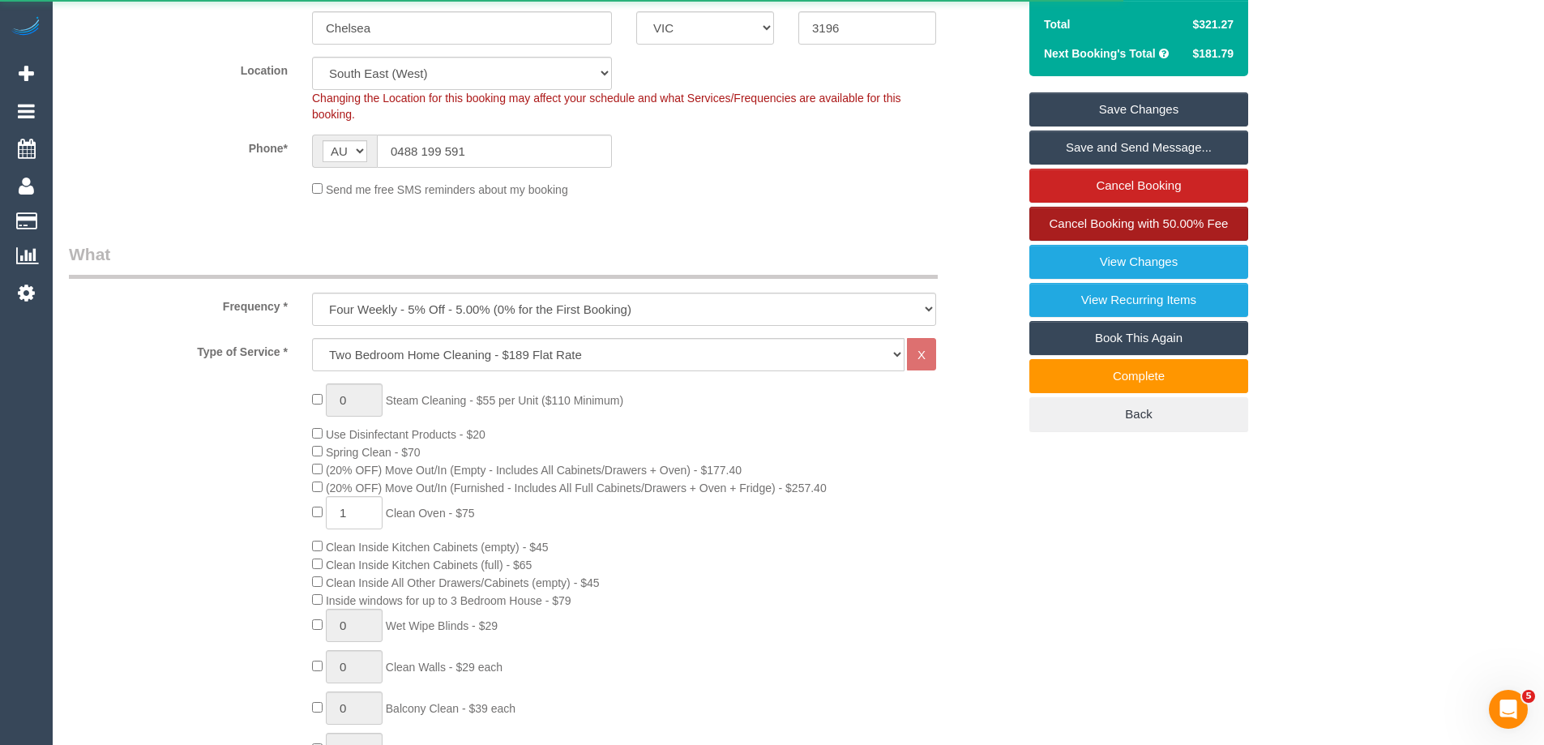
select select "VIC"
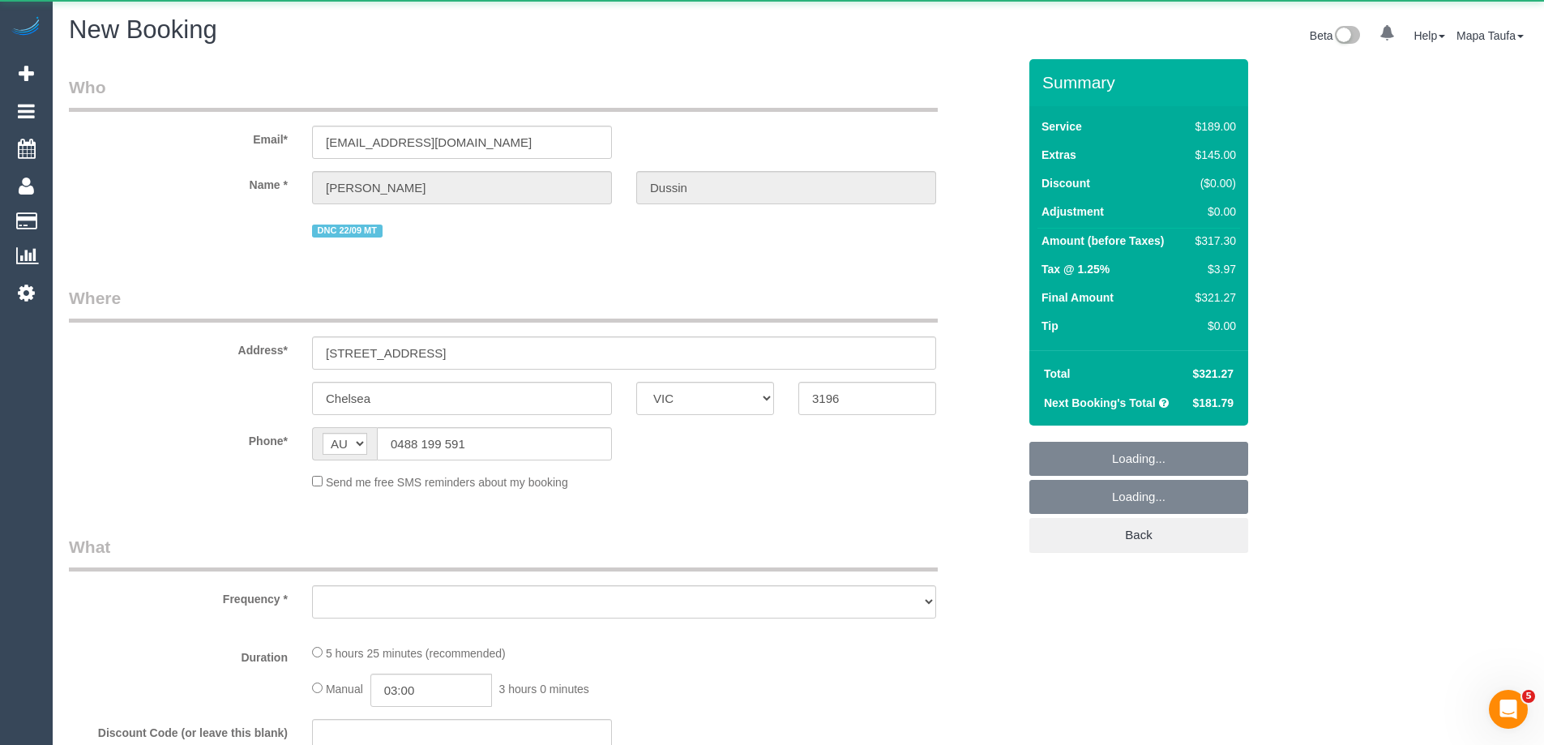
select select "object:2018"
select select "number:27"
select select "number:16"
select select "number:19"
select select "number:22"
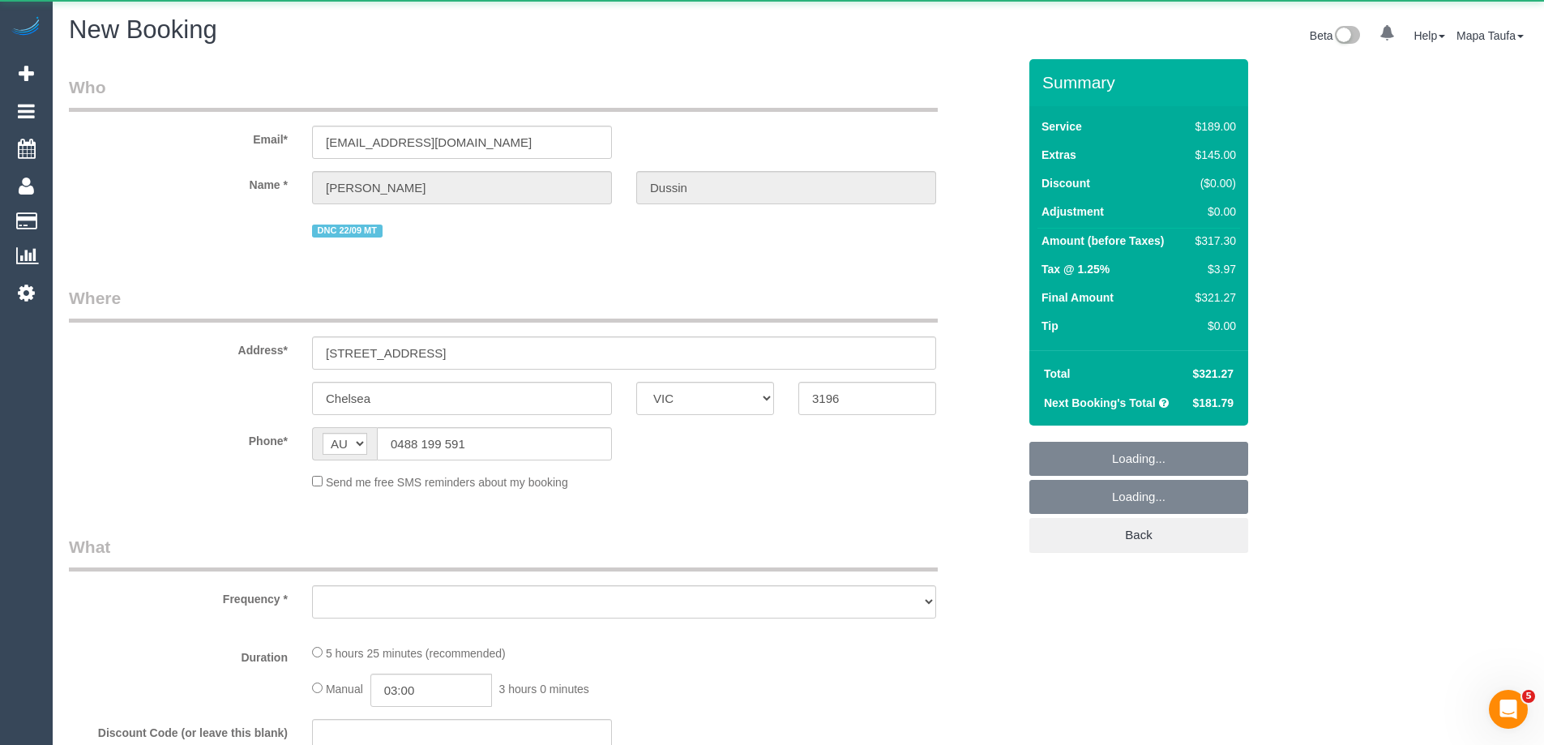
select select "number:33"
select select "number:13"
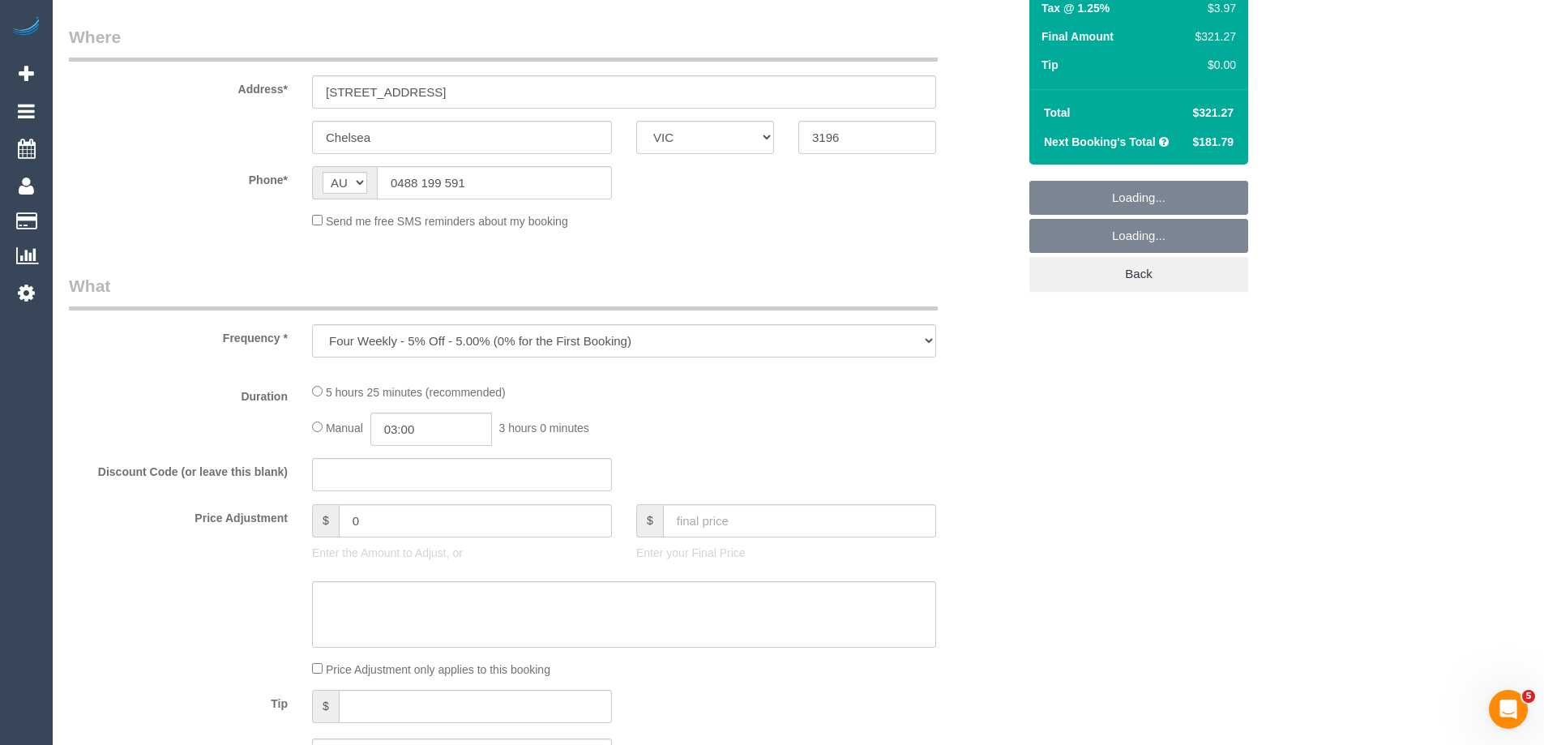
select select "string:stripe-pm_1RkvUj2GScqysDRVM3jIRHrV"
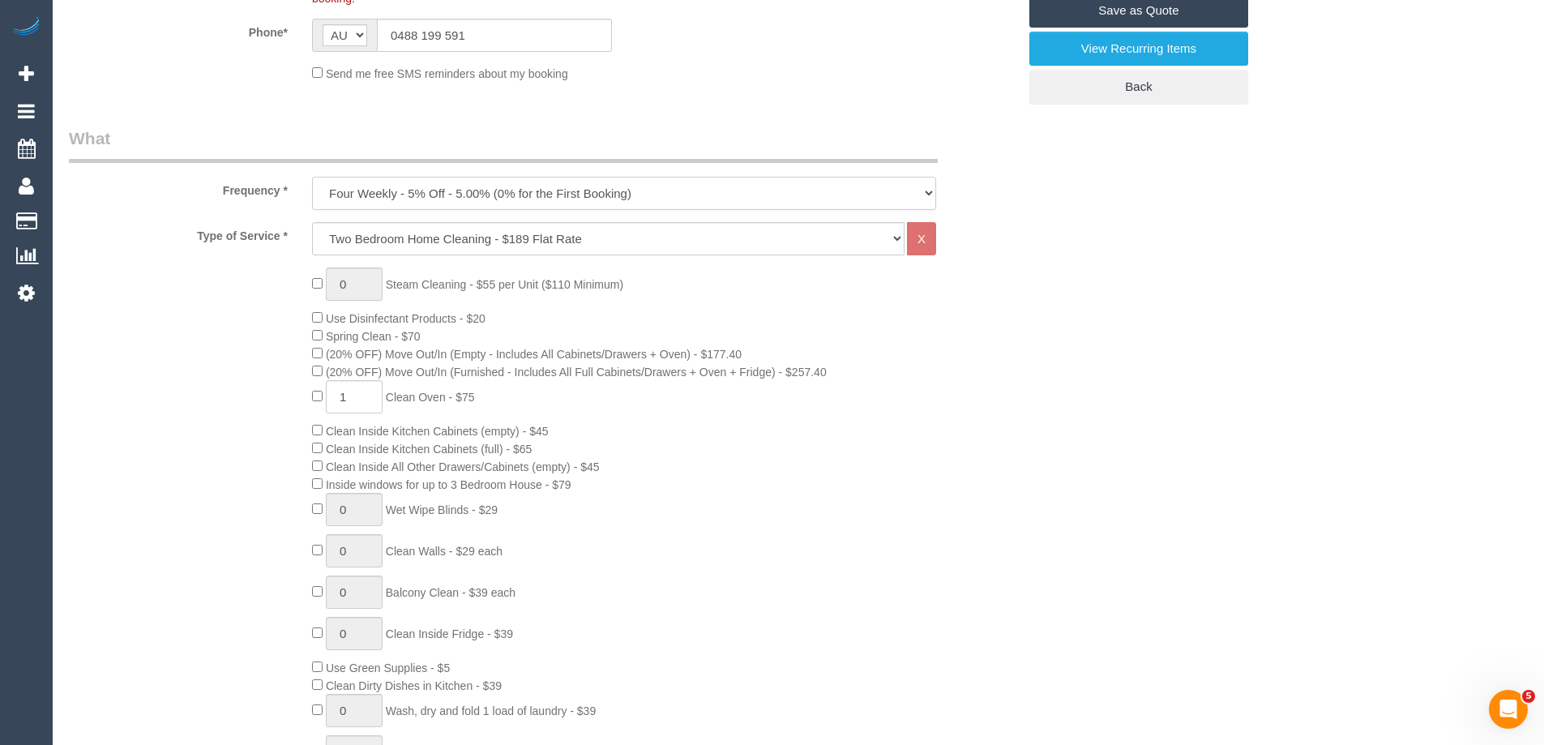
click at [500, 192] on select "One Time Cleaning Weekly - 10% Off - 10.00% (0% for the First Booking) Fortnigh…" at bounding box center [624, 193] width 624 height 33
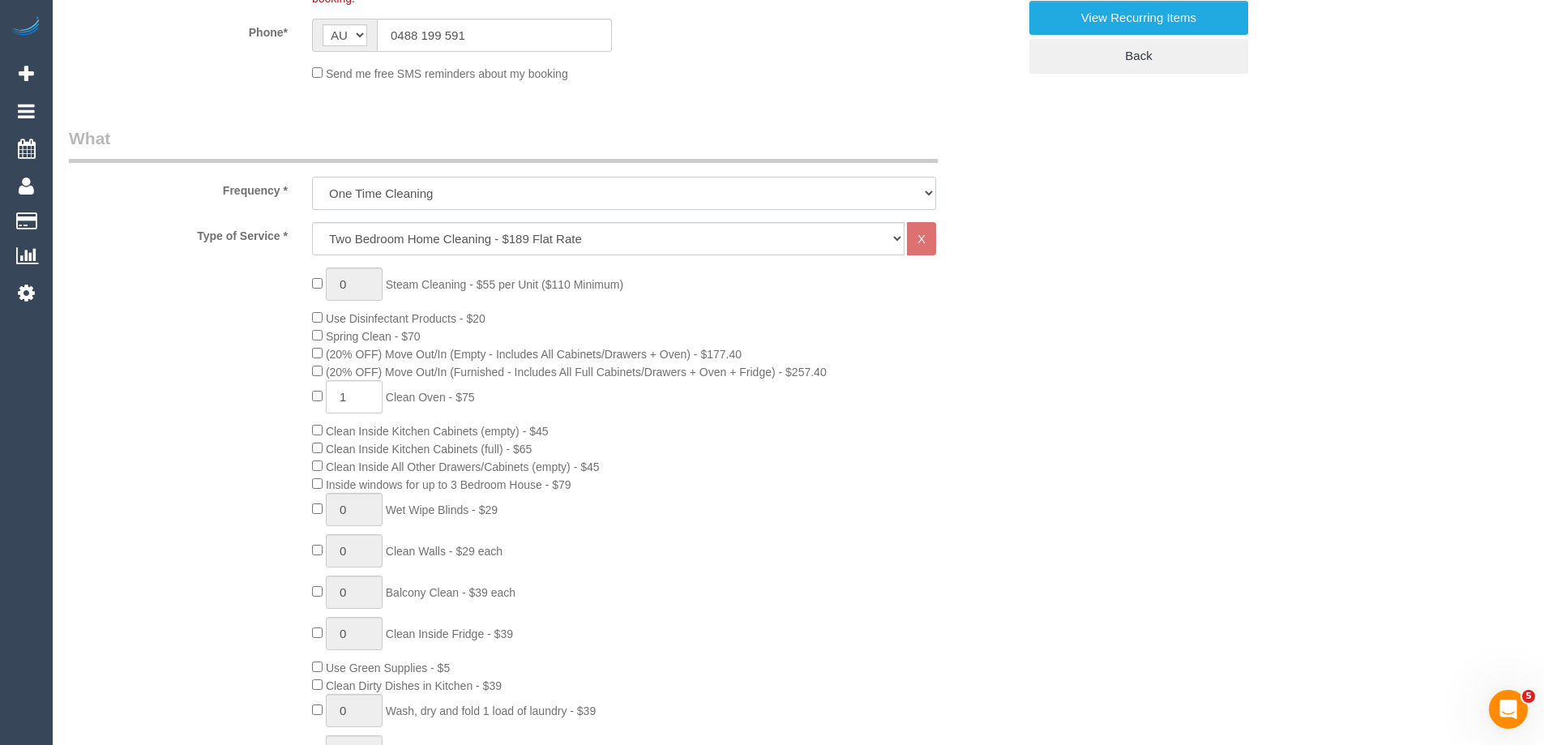
click at [312, 177] on select "One Time Cleaning Weekly - 10% Off - 10.00% (0% for the First Booking) Fortnigh…" at bounding box center [624, 193] width 624 height 33
select select "object:2658"
click at [410, 237] on select "Hourly Service - $70/h Hourly Service - $65/h Hourly Service - $60/h Hourly Ser…" at bounding box center [608, 238] width 592 height 33
click at [242, 360] on div "0 Steam Cleaning - $55 per Unit ($110 Minimum) Use Disinfectant Products - $20 …" at bounding box center [543, 551] width 973 height 568
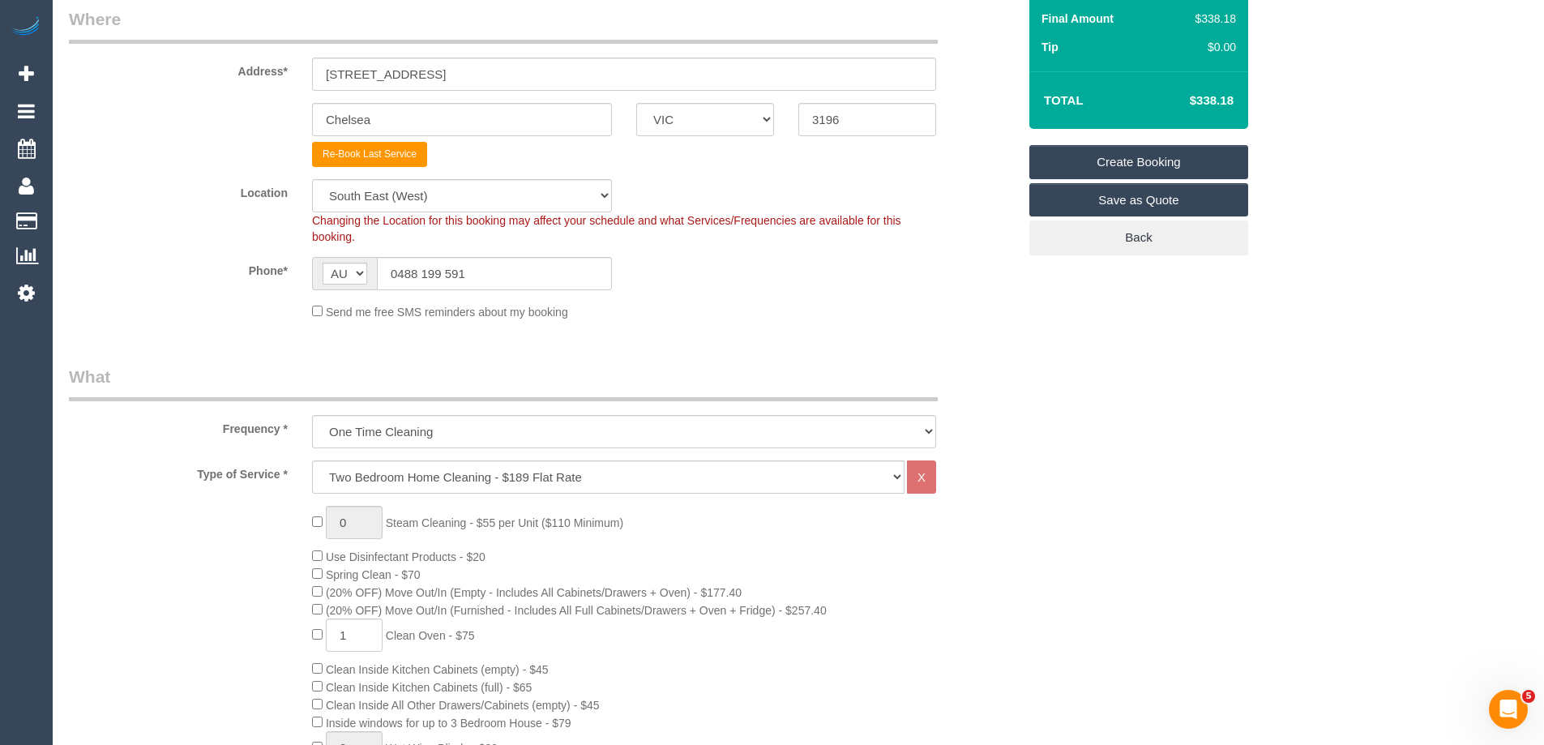
scroll to position [274, 0]
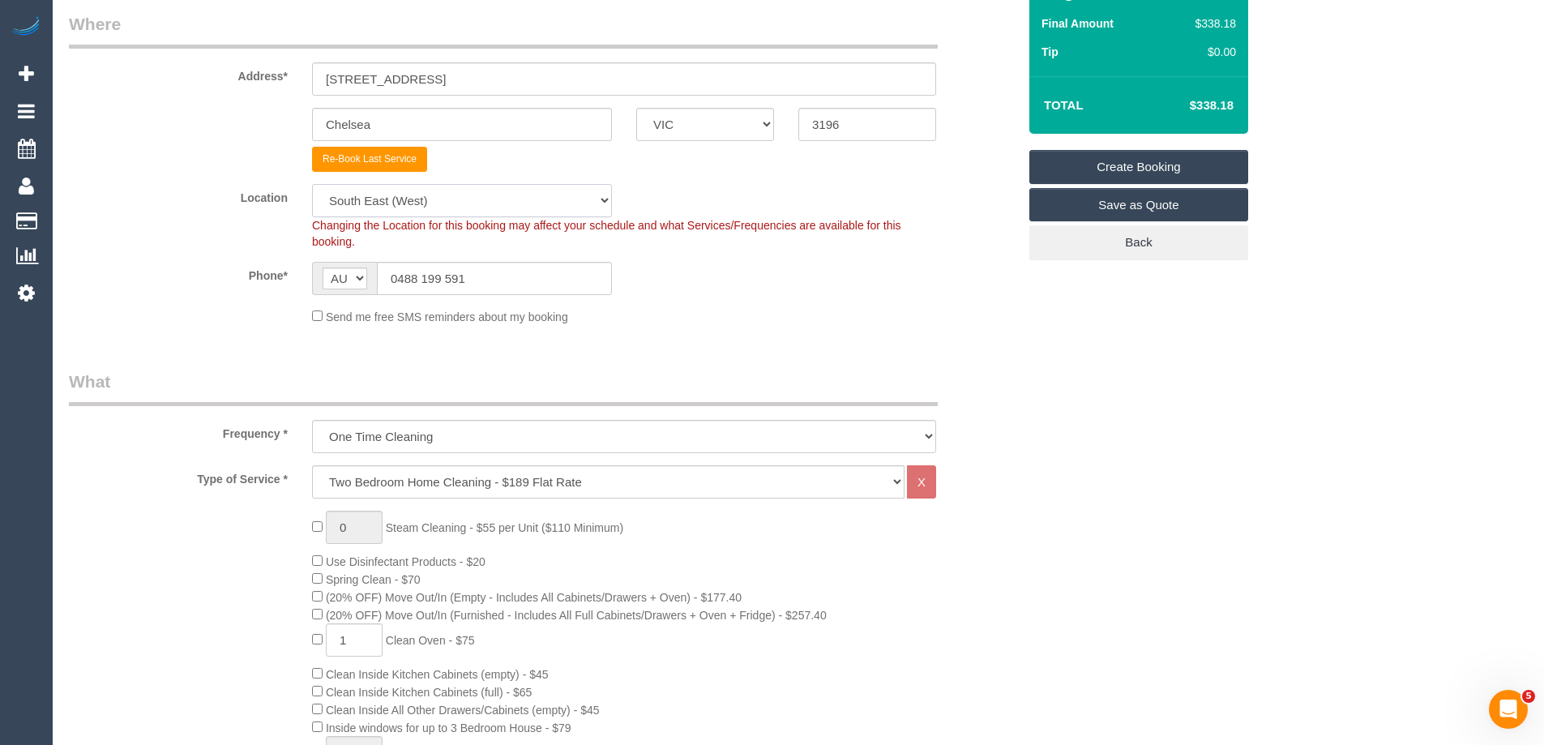
click at [426, 211] on select "Office City East (North) East (South) Inner East Inner North (East) Inner North…" at bounding box center [462, 200] width 300 height 33
select select "50"
click at [312, 184] on select "Office City East (North) East (South) Inner East Inner North (East) Inner North…" at bounding box center [462, 200] width 300 height 33
select select "object:2667"
type input "0"
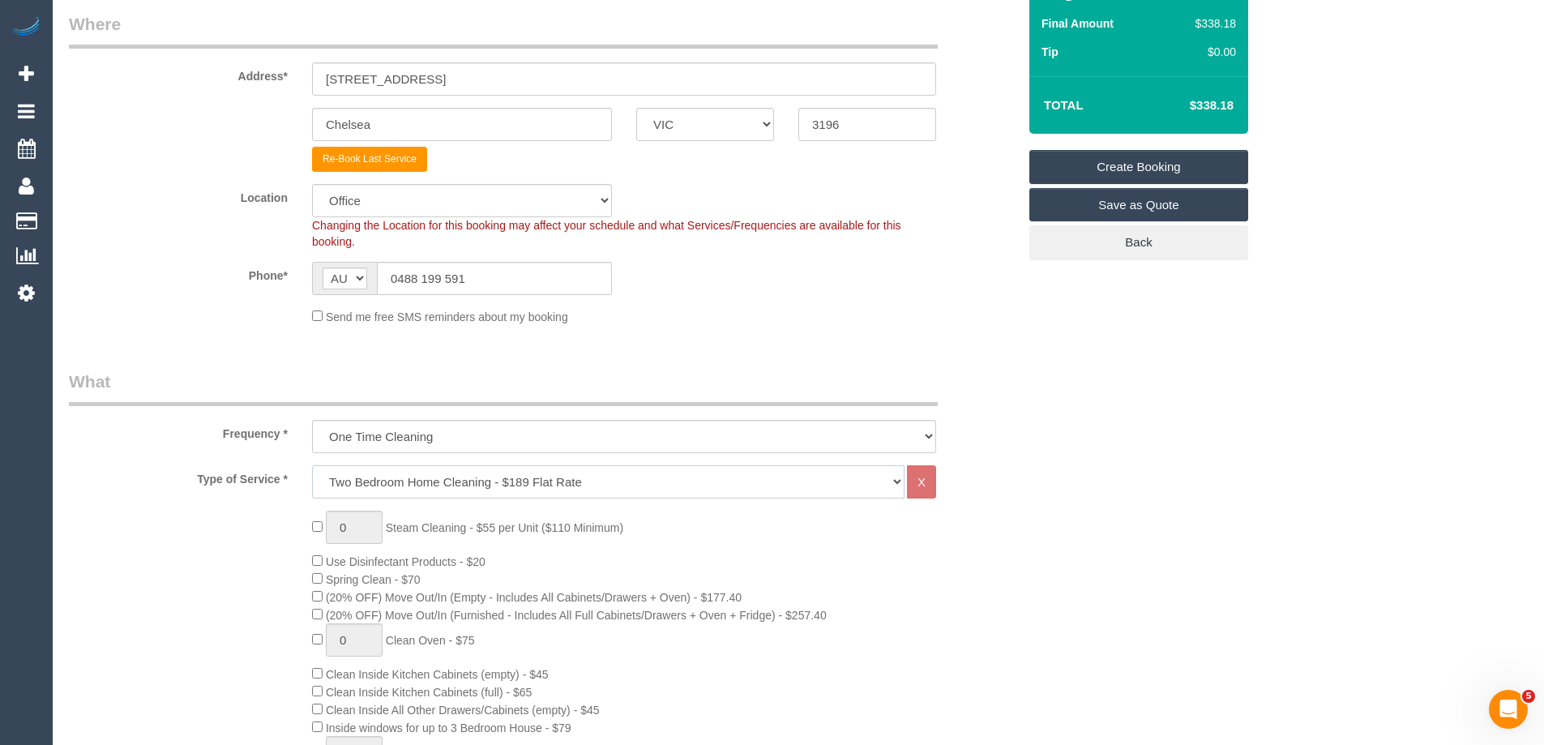
click at [403, 484] on select "Hourly Service - $70/h Hourly Service - $65/h Hourly Service - $60/h Hourly Ser…" at bounding box center [608, 481] width 592 height 33
select select "28"
click at [312, 465] on select "Hourly Service - $70/h Hourly Service - $65/h Hourly Service - $60/h Hourly Ser…" at bounding box center [608, 481] width 592 height 33
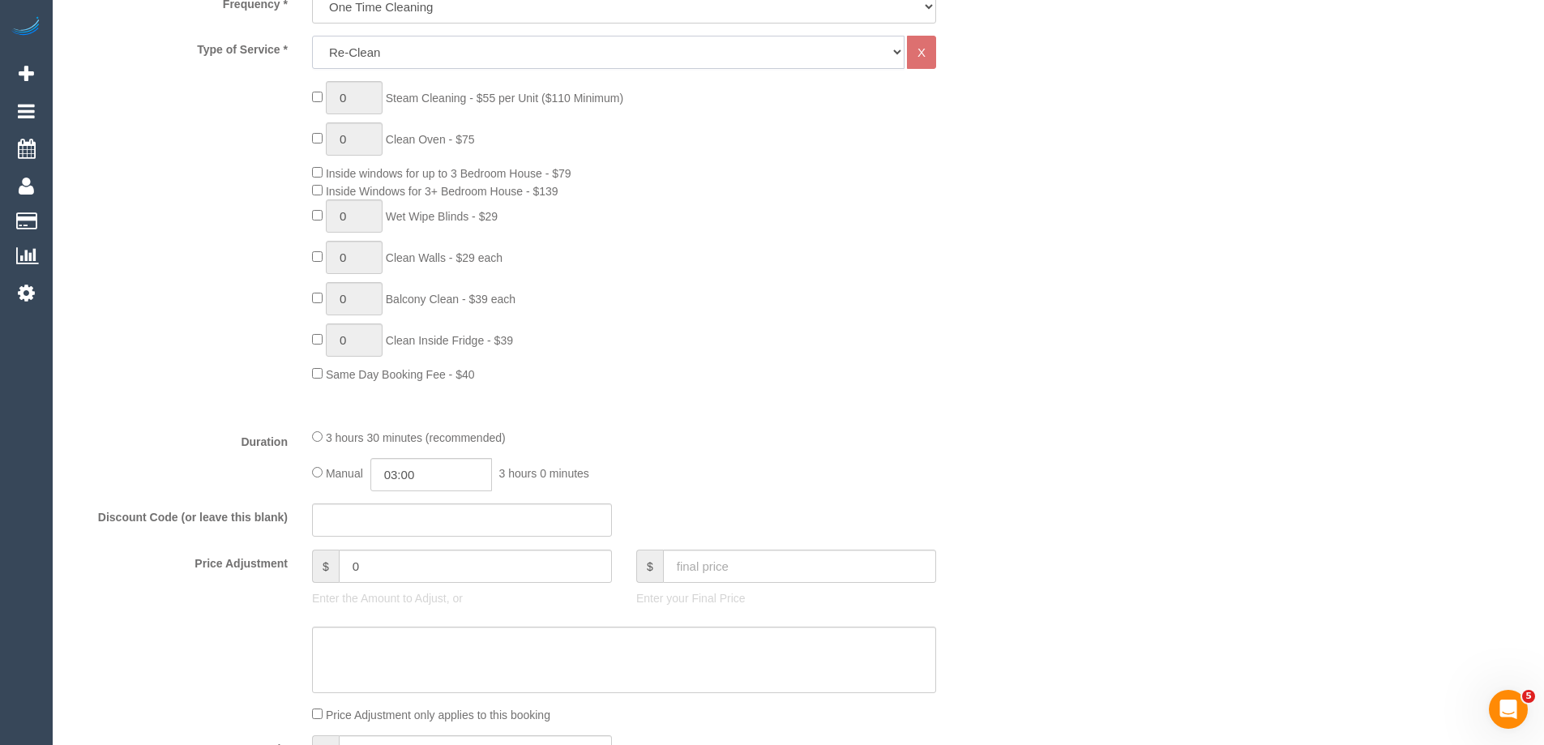
scroll to position [841, 0]
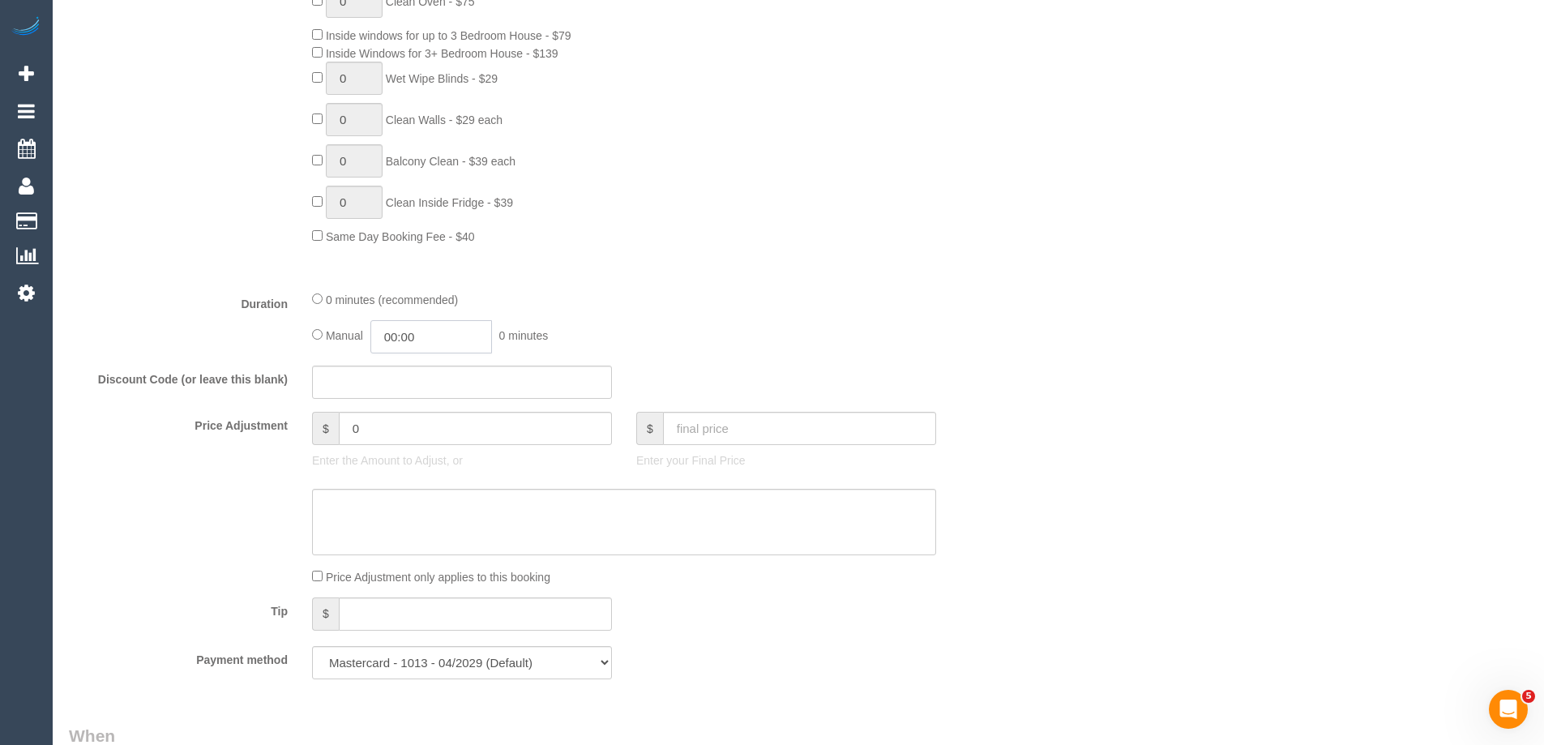
click at [413, 333] on input "00:00" at bounding box center [431, 336] width 122 height 33
type input "02:00"
click at [411, 444] on li "02:00" at bounding box center [413, 448] width 72 height 21
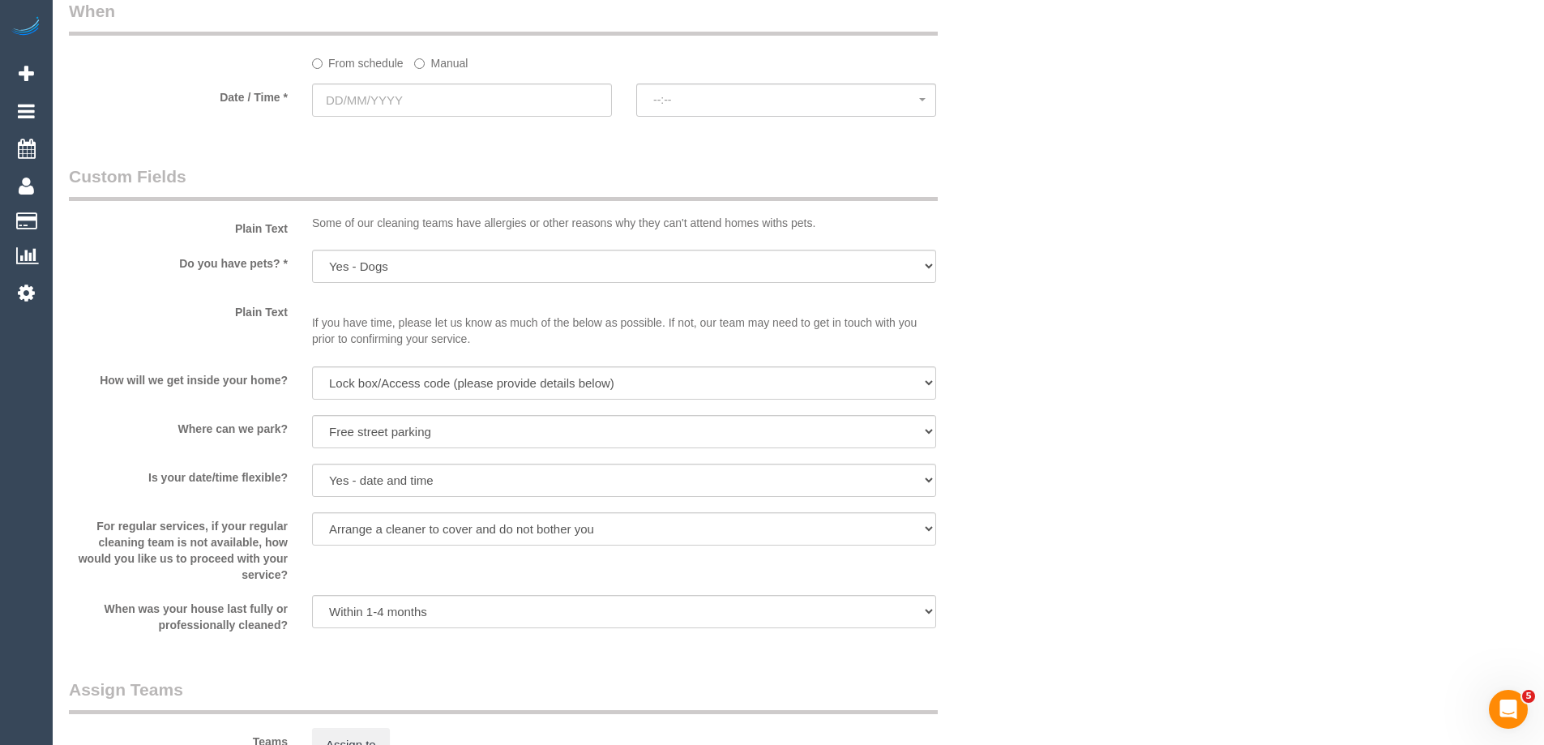
scroll to position [1571, 0]
drag, startPoint x: 426, startPoint y: 62, endPoint x: 434, endPoint y: 72, distance: 12.8
click at [427, 62] on label "Manual" at bounding box center [440, 56] width 53 height 22
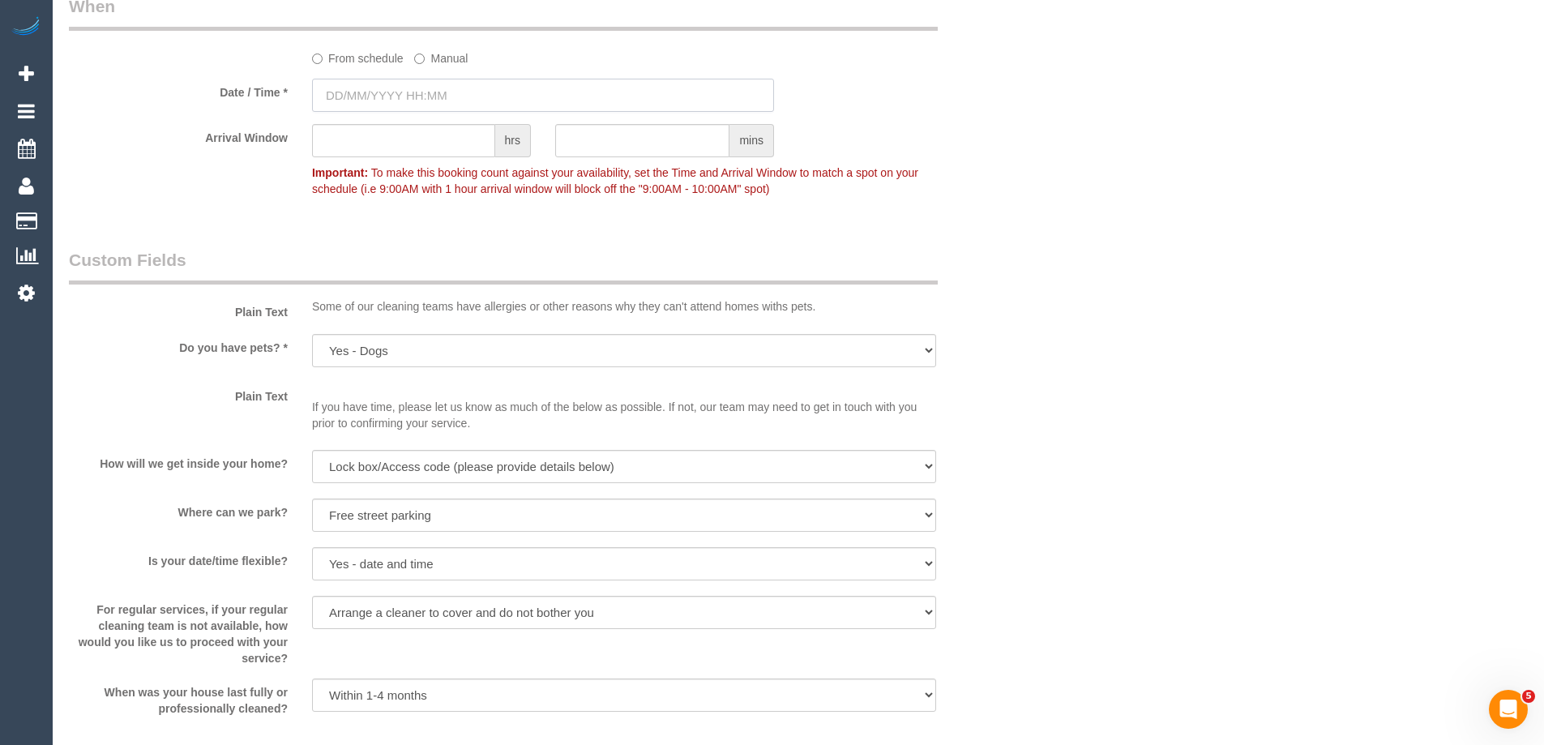
click at [443, 96] on input "text" at bounding box center [543, 95] width 462 height 33
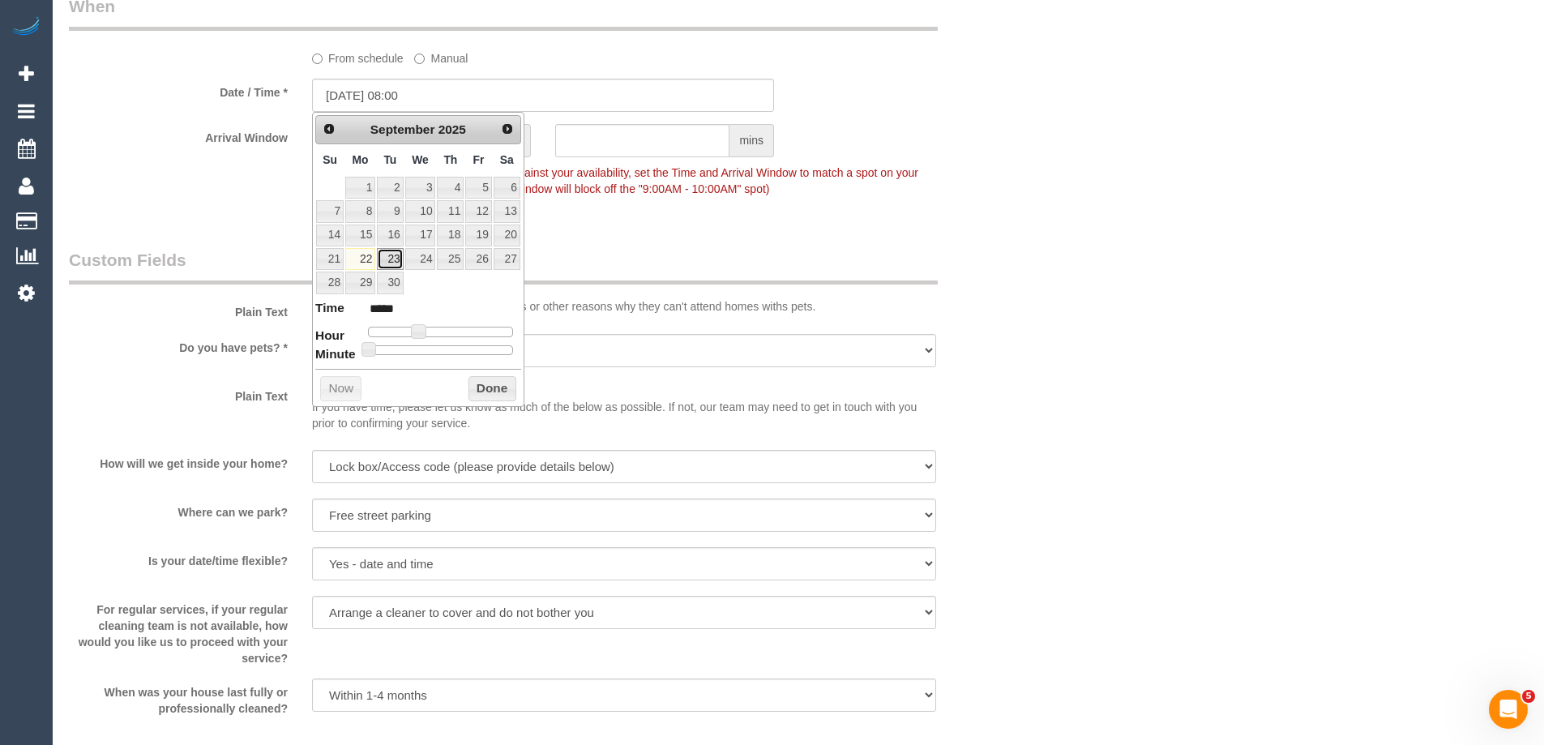
click at [391, 262] on link "23" at bounding box center [390, 259] width 26 height 22
click at [494, 387] on button "Done" at bounding box center [492, 389] width 48 height 26
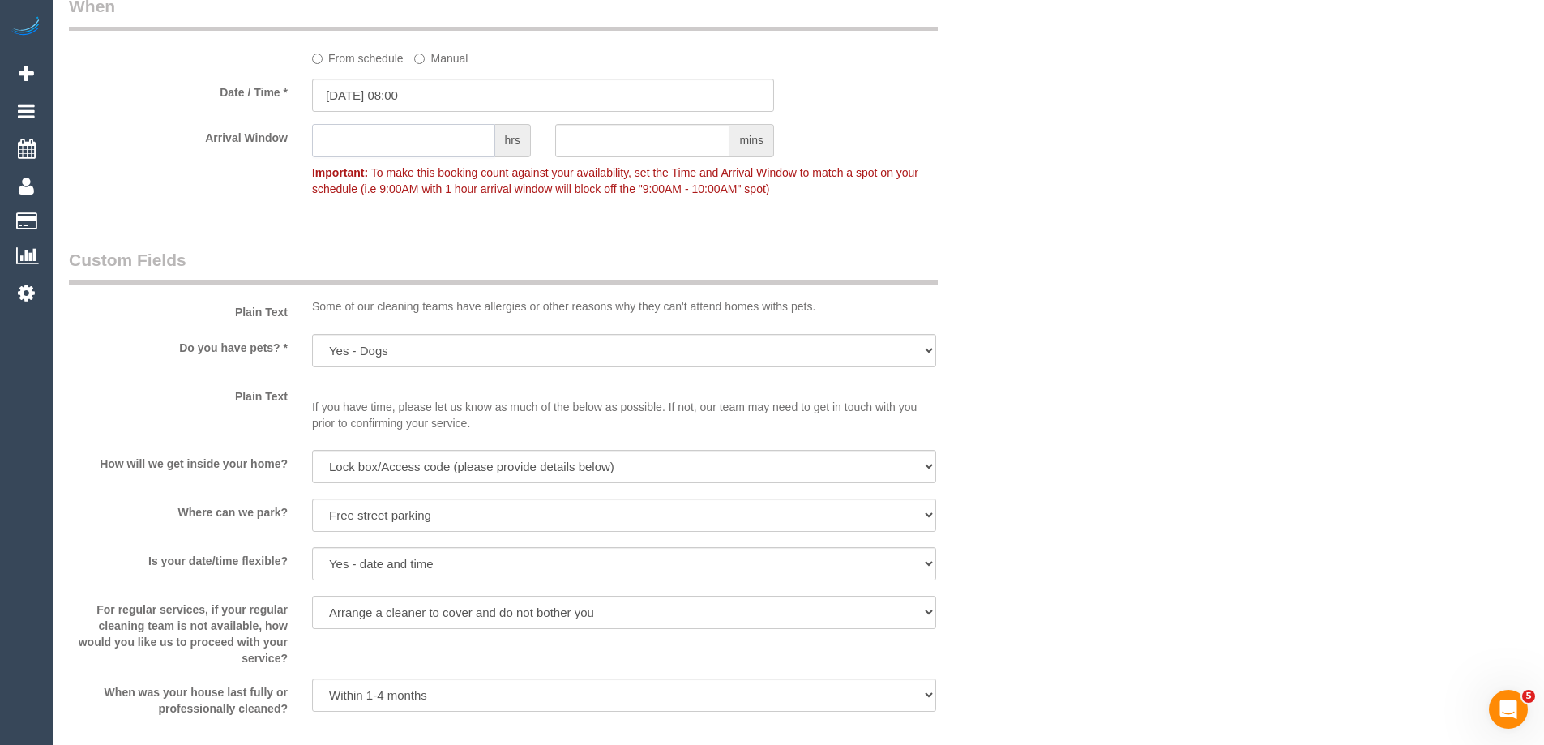
click at [377, 146] on input "text" at bounding box center [403, 140] width 183 height 33
click at [404, 99] on input "23/09/2025 08:00" at bounding box center [543, 95] width 462 height 33
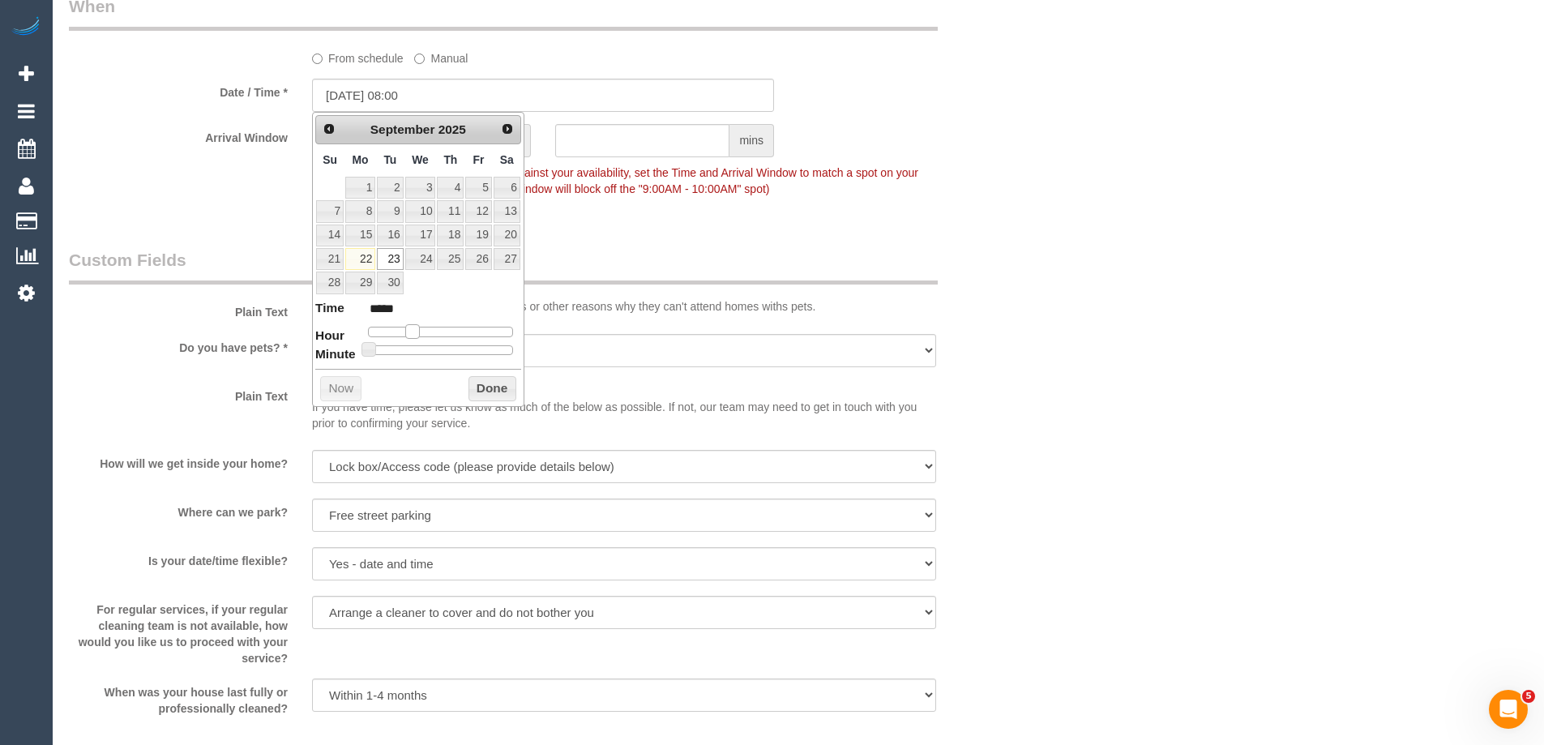
type input "23/09/2025 07:00"
type input "*****"
click at [412, 329] on span at bounding box center [412, 331] width 15 height 15
click at [492, 387] on button "Done" at bounding box center [492, 389] width 48 height 26
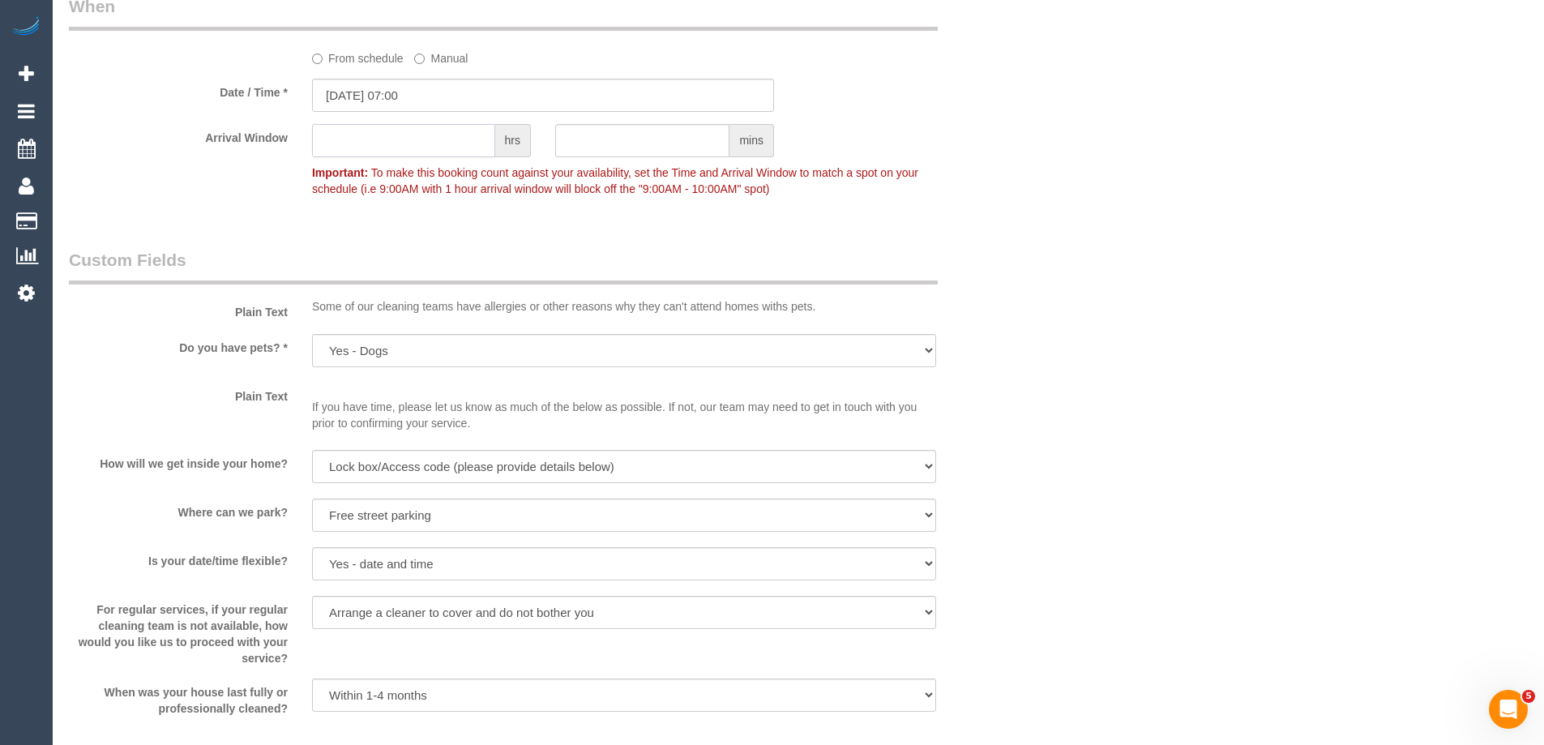
click at [431, 149] on input "text" at bounding box center [403, 140] width 183 height 33
drag, startPoint x: 431, startPoint y: 149, endPoint x: 155, endPoint y: 155, distance: 276.4
click at [261, 145] on div "Arrival Window 1 hrs mins 07:00 - 08:00 Important: To make this booking count a…" at bounding box center [543, 164] width 973 height 80
type input "1"
click at [418, 101] on input "23/09/2025 07:00" at bounding box center [543, 95] width 462 height 33
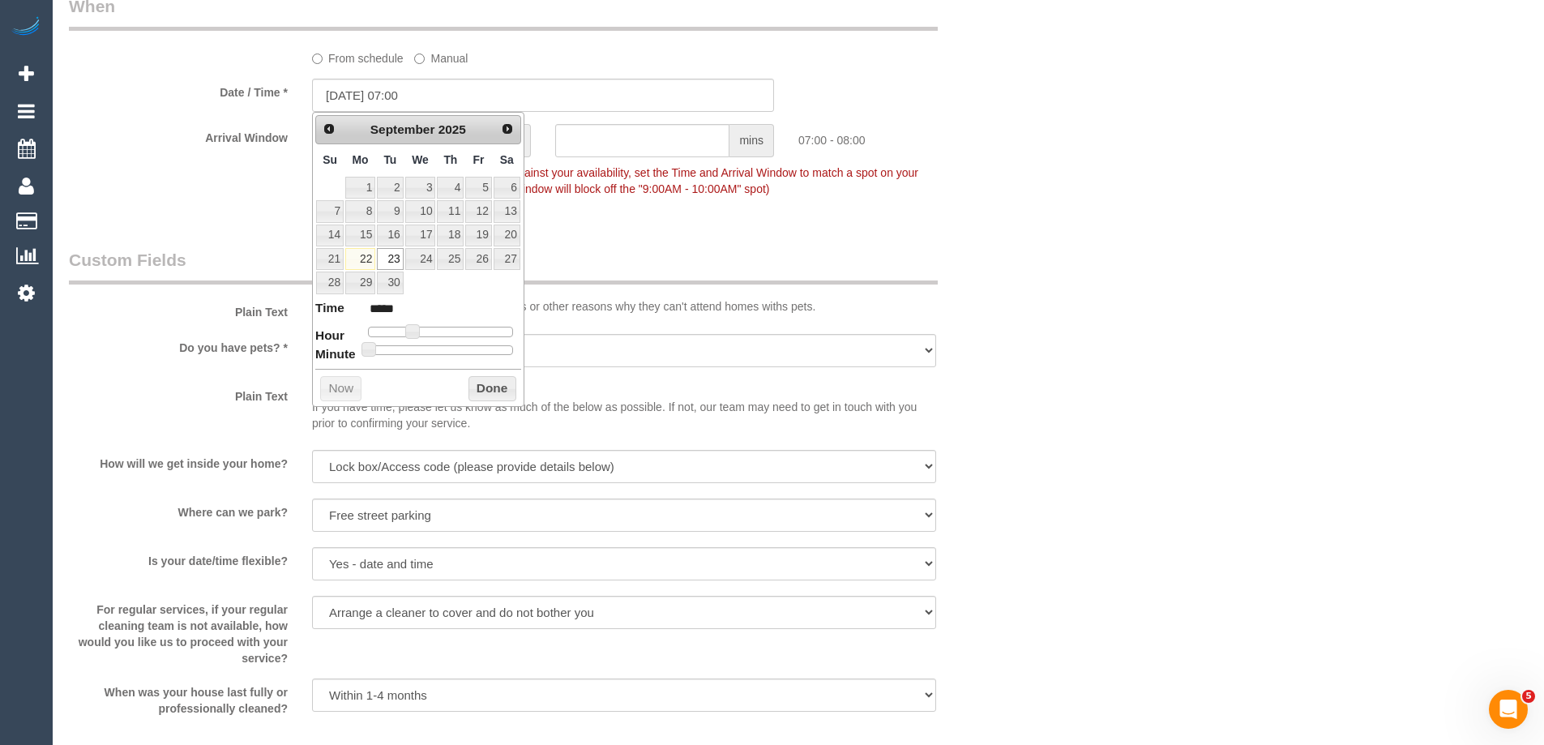
type input "23/09/2025 07:05"
type input "*****"
type input "23/09/2025 07:10"
type input "*****"
type input "23/09/2025 07:15"
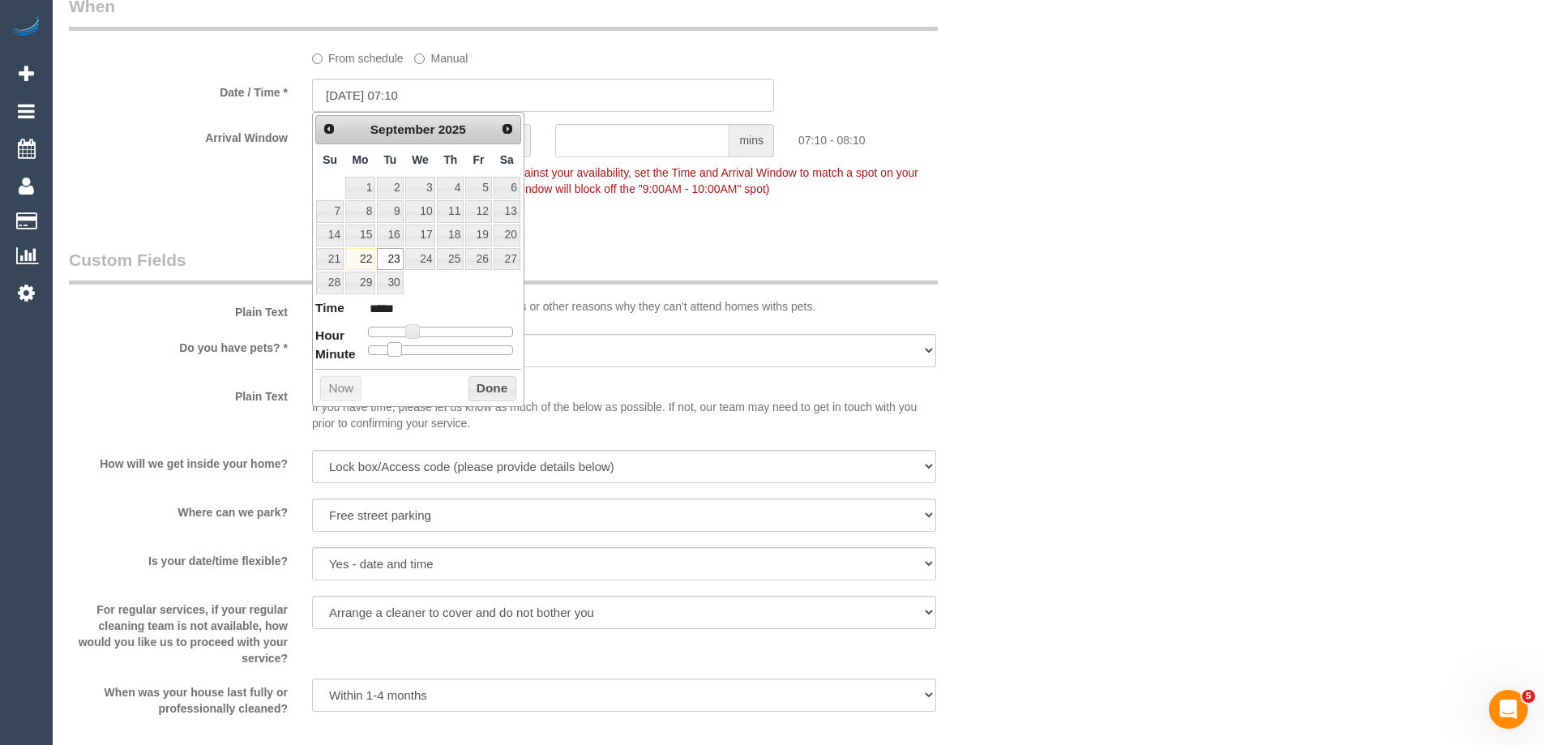
type input "*****"
type input "23/09/2025 07:20"
type input "*****"
type input "23/09/2025 07:25"
type input "*****"
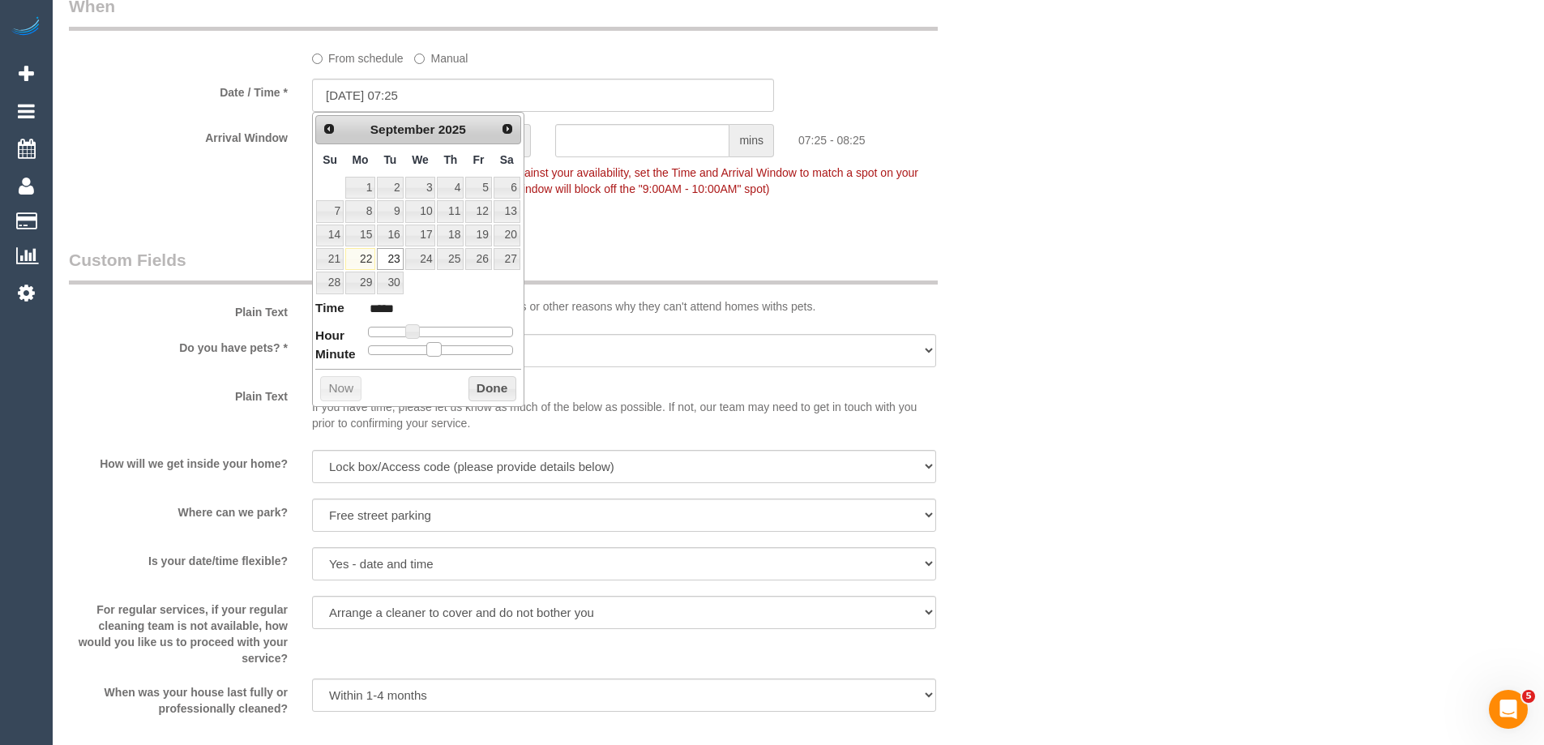
drag, startPoint x: 377, startPoint y: 350, endPoint x: 430, endPoint y: 352, distance: 53.5
click at [430, 352] on div at bounding box center [440, 350] width 145 height 10
type input "23/09/2025 07:30"
type input "*****"
drag, startPoint x: 430, startPoint y: 352, endPoint x: 441, endPoint y: 353, distance: 10.7
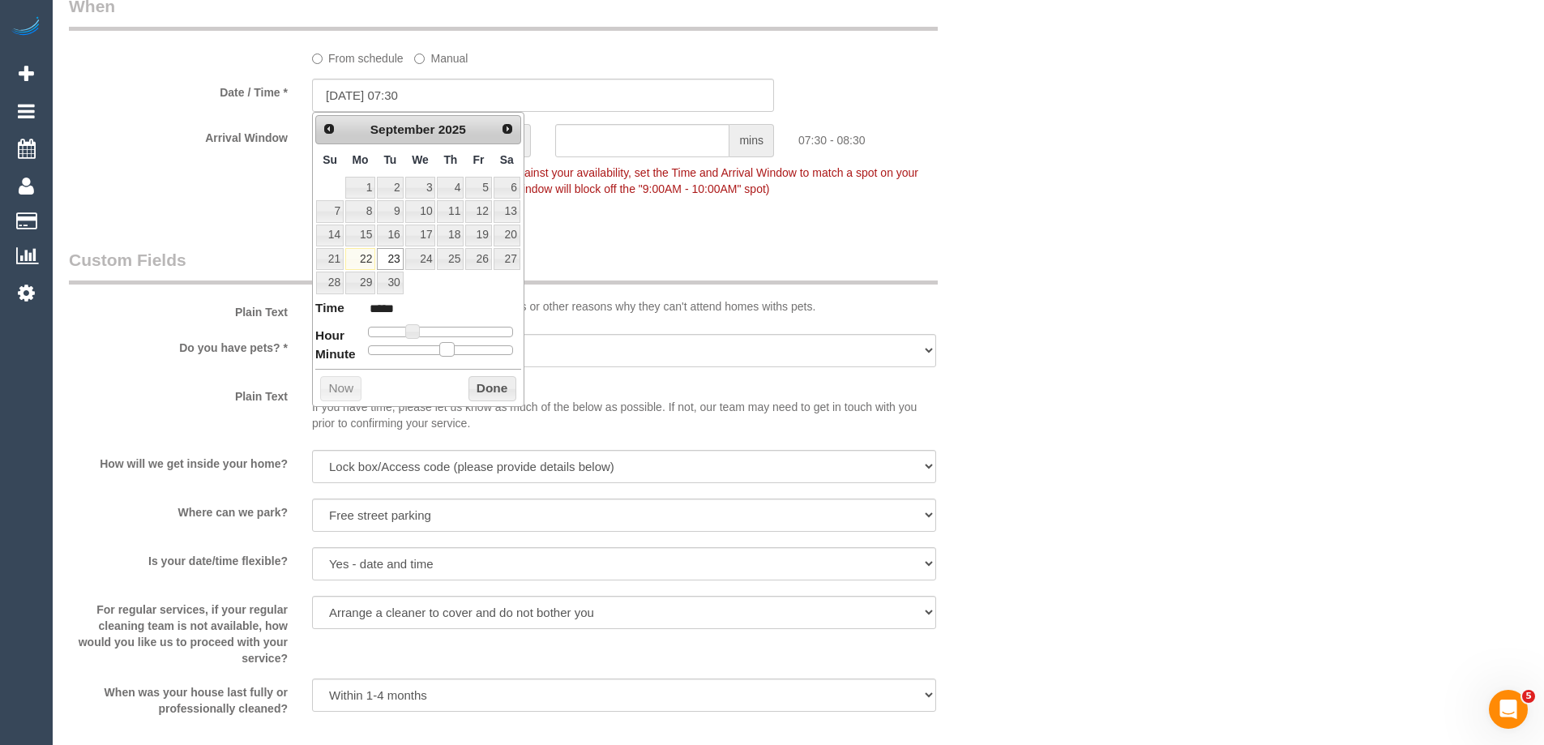
click at [441, 353] on span at bounding box center [446, 349] width 15 height 15
click at [498, 387] on button "Done" at bounding box center [492, 389] width 48 height 26
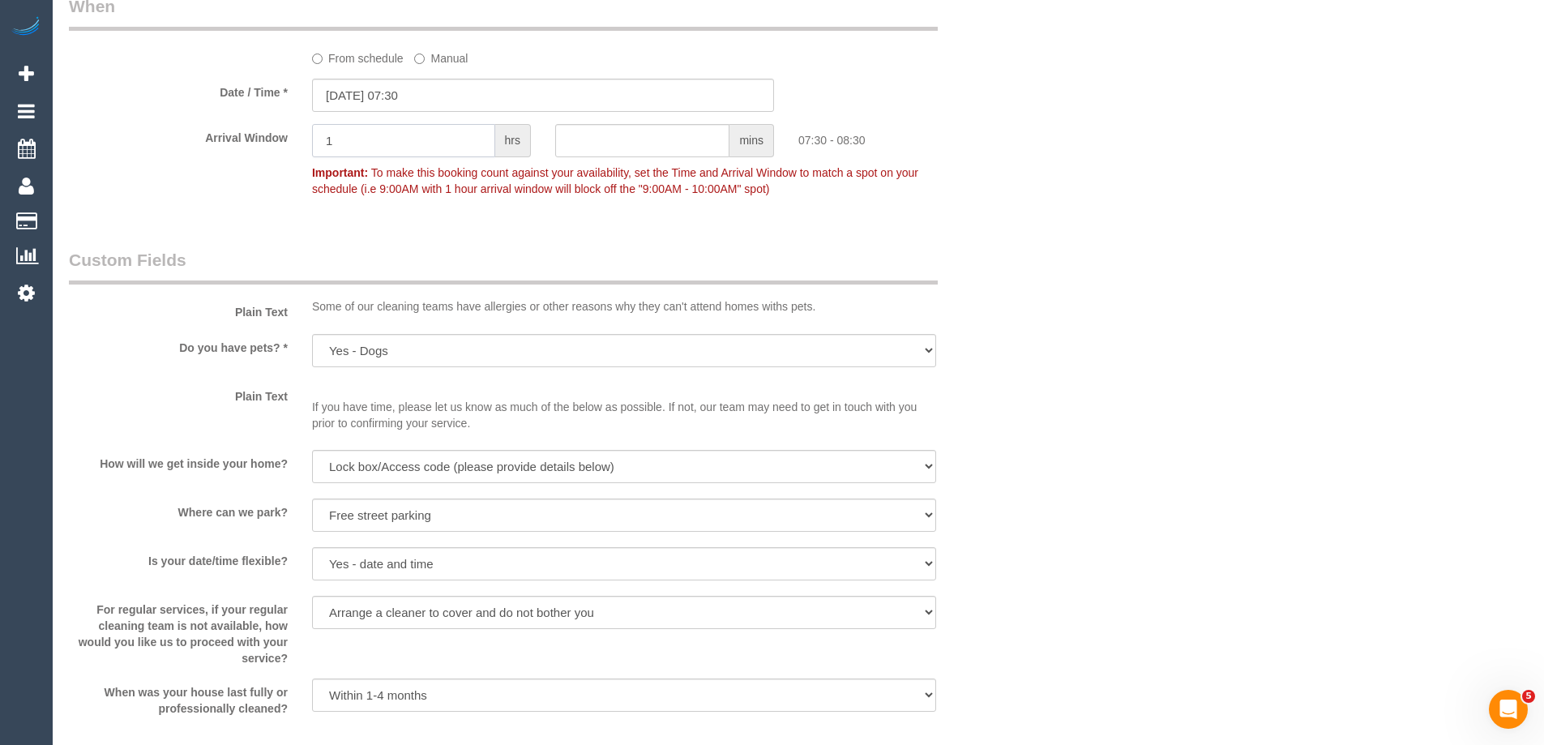
drag, startPoint x: 392, startPoint y: 137, endPoint x: 291, endPoint y: 136, distance: 101.3
click at [291, 136] on div "Arrival Window 1 hrs mins 07:30 - 08:30 Important: To make this booking count a…" at bounding box center [543, 164] width 973 height 80
type input "1"
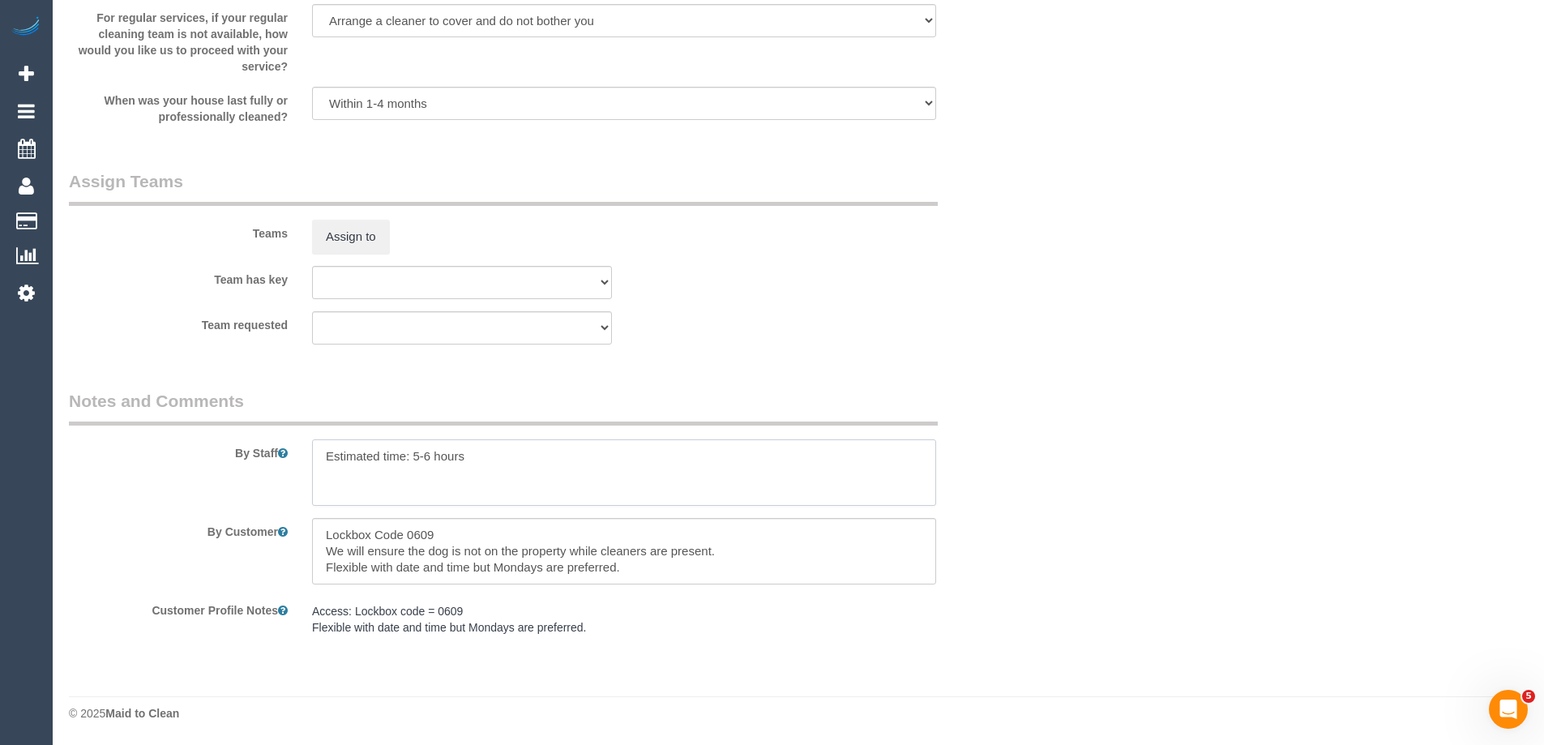
click at [497, 464] on textarea at bounding box center [624, 472] width 624 height 66
type textarea "r"
type textarea "\"
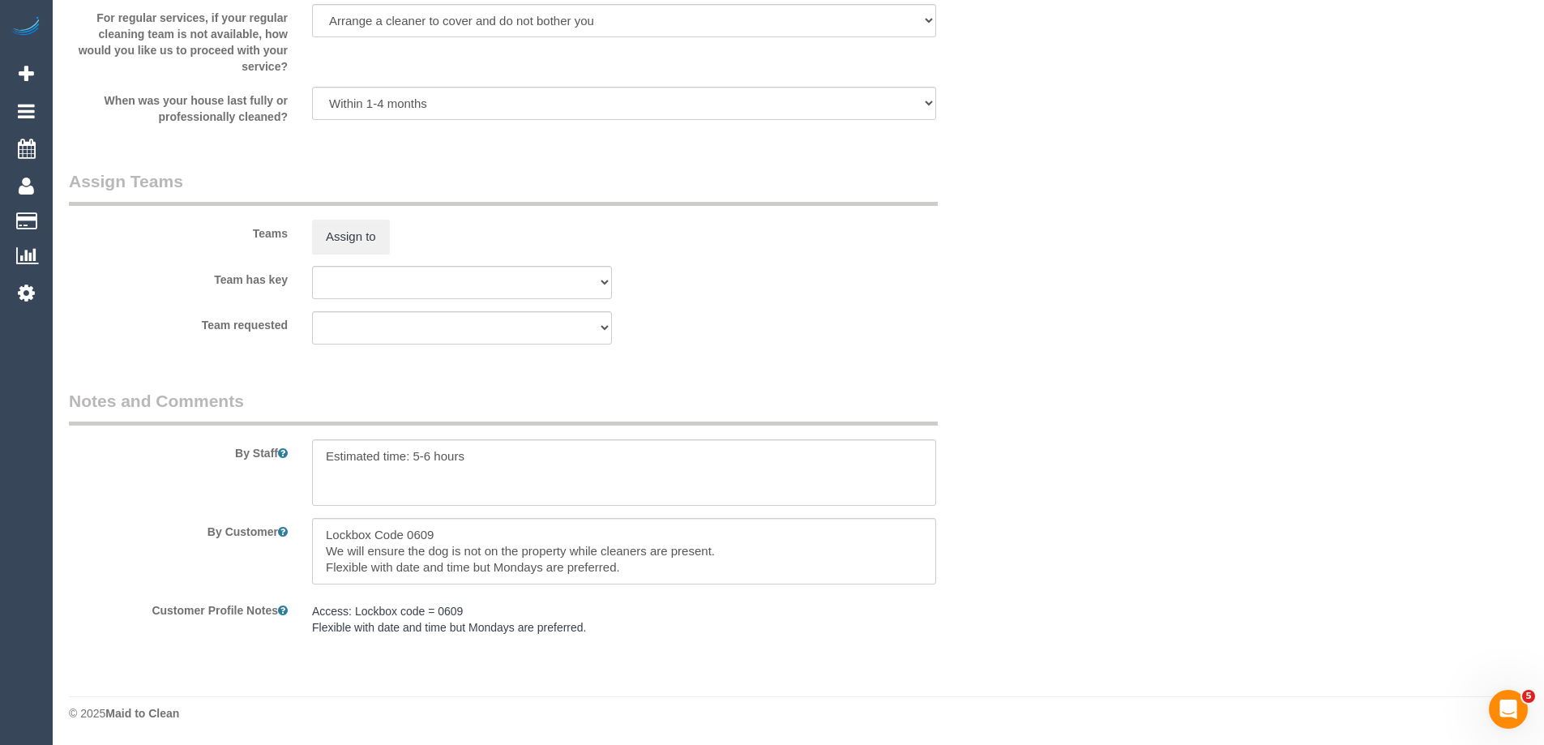
click at [739, 403] on legend "Notes and Comments" at bounding box center [503, 407] width 869 height 36
click at [477, 563] on textarea at bounding box center [624, 551] width 624 height 66
click at [390, 544] on textarea at bounding box center [624, 551] width 624 height 66
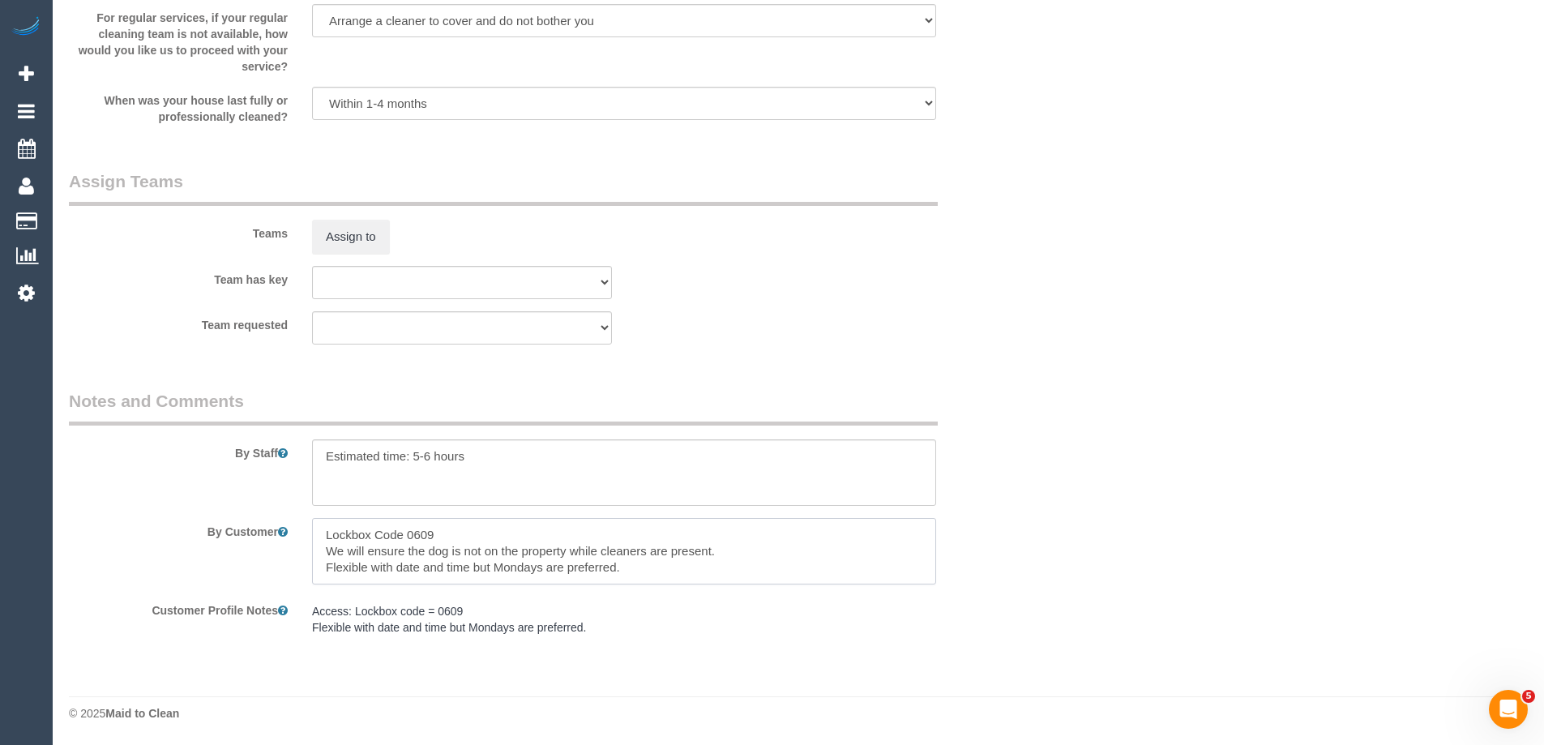
click at [390, 541] on textarea at bounding box center [624, 551] width 624 height 66
click at [417, 537] on textarea at bounding box center [624, 551] width 624 height 66
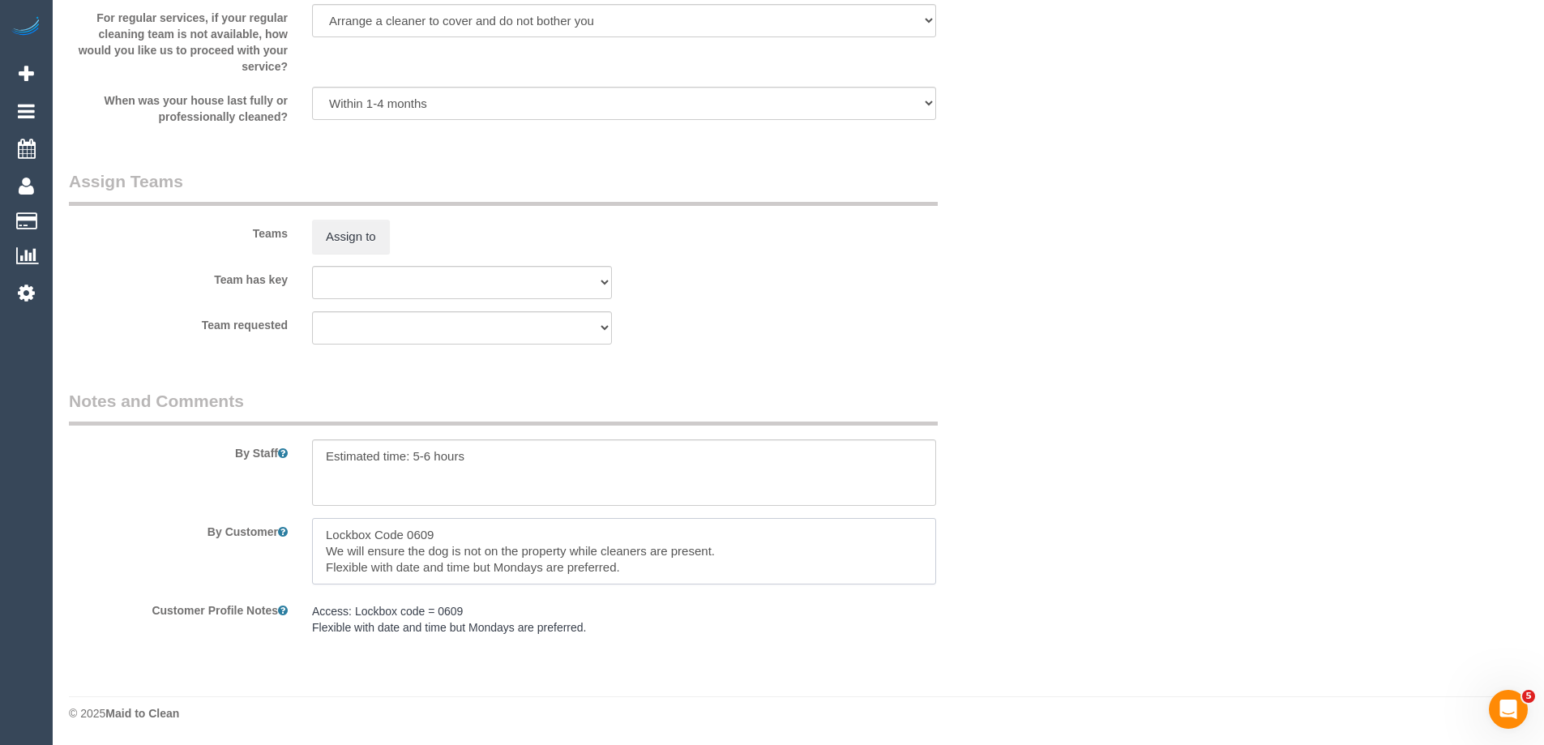
click at [417, 537] on textarea at bounding box center [624, 551] width 624 height 66
click at [434, 461] on textarea at bounding box center [624, 472] width 624 height 66
click at [433, 460] on textarea at bounding box center [624, 472] width 624 height 66
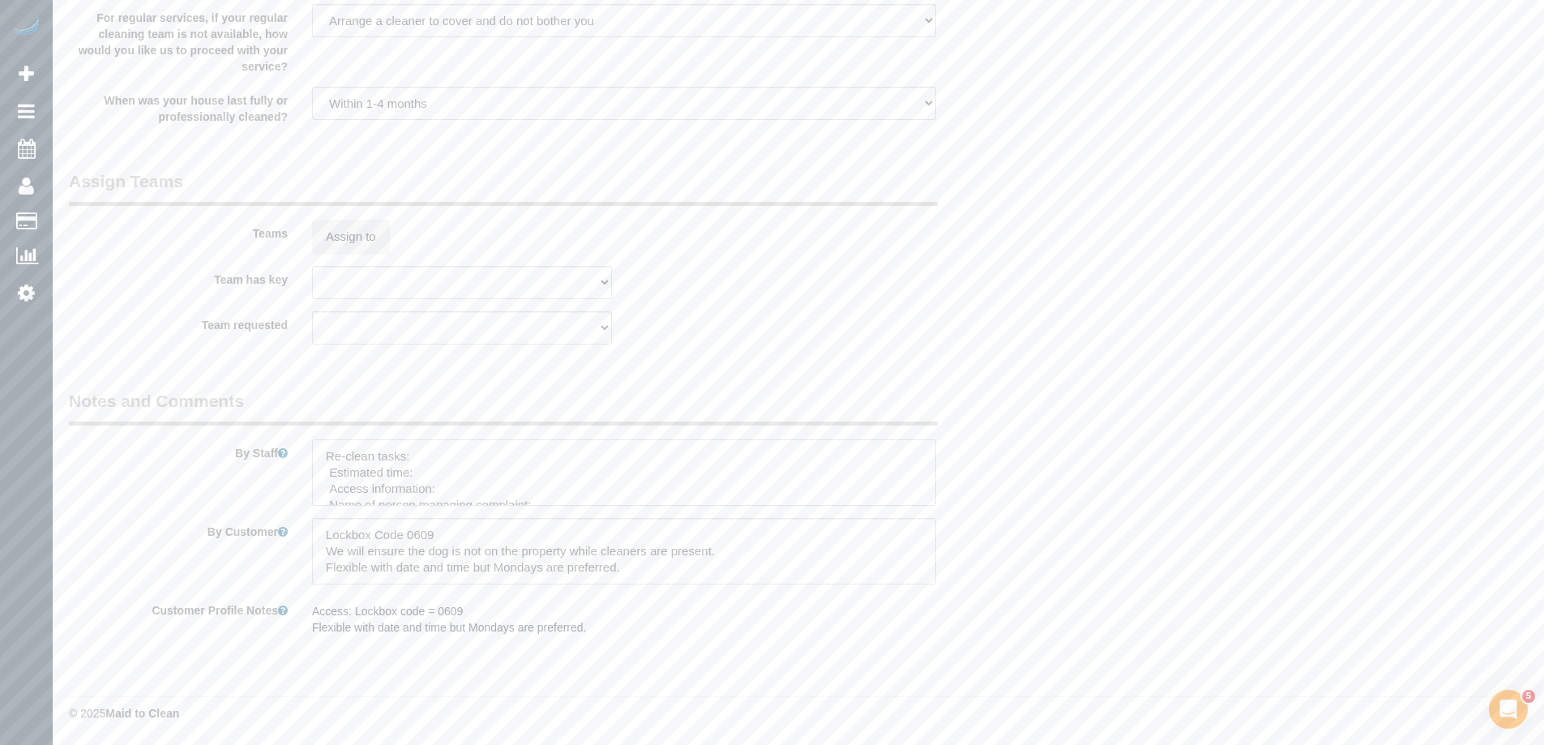
click at [428, 456] on textarea at bounding box center [624, 472] width 624 height 66
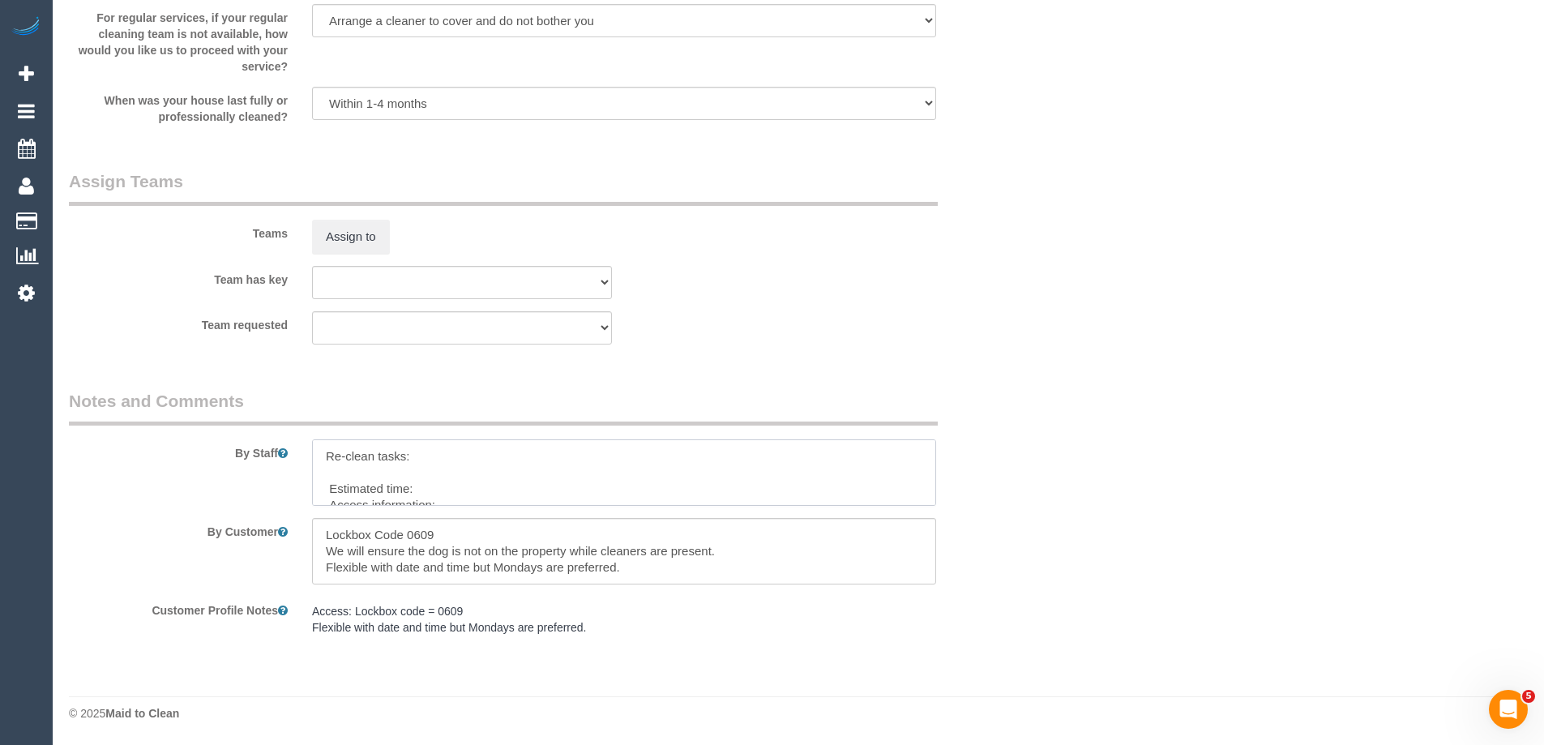
click at [362, 460] on textarea at bounding box center [624, 472] width 624 height 66
click at [366, 466] on textarea at bounding box center [624, 472] width 624 height 66
click at [494, 455] on textarea at bounding box center [624, 472] width 624 height 66
click at [484, 464] on textarea at bounding box center [624, 472] width 624 height 66
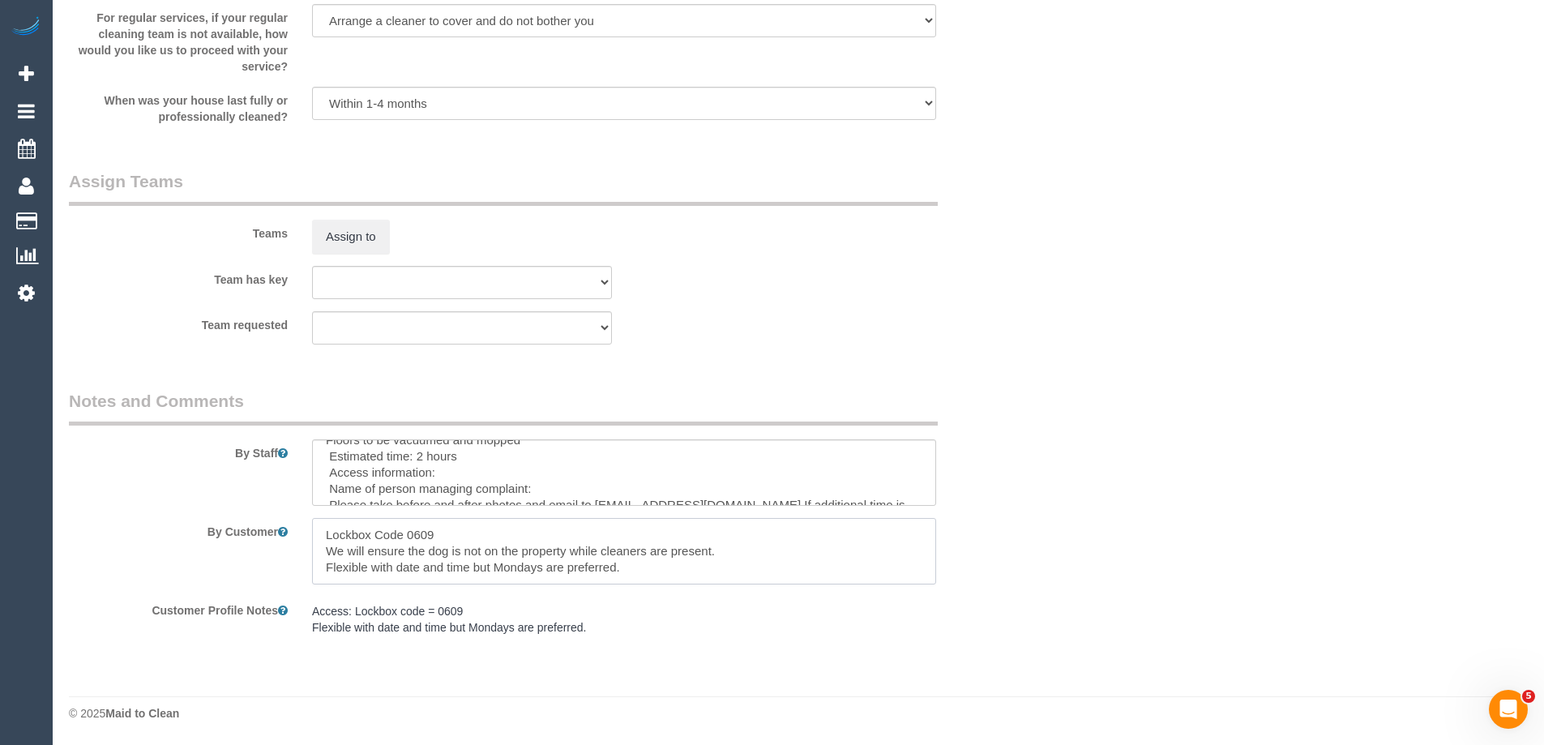
drag, startPoint x: 453, startPoint y: 534, endPoint x: 297, endPoint y: 528, distance: 155.7
click div "By Customer"
click textarea
paste textarea "Lockbox Code 0609"
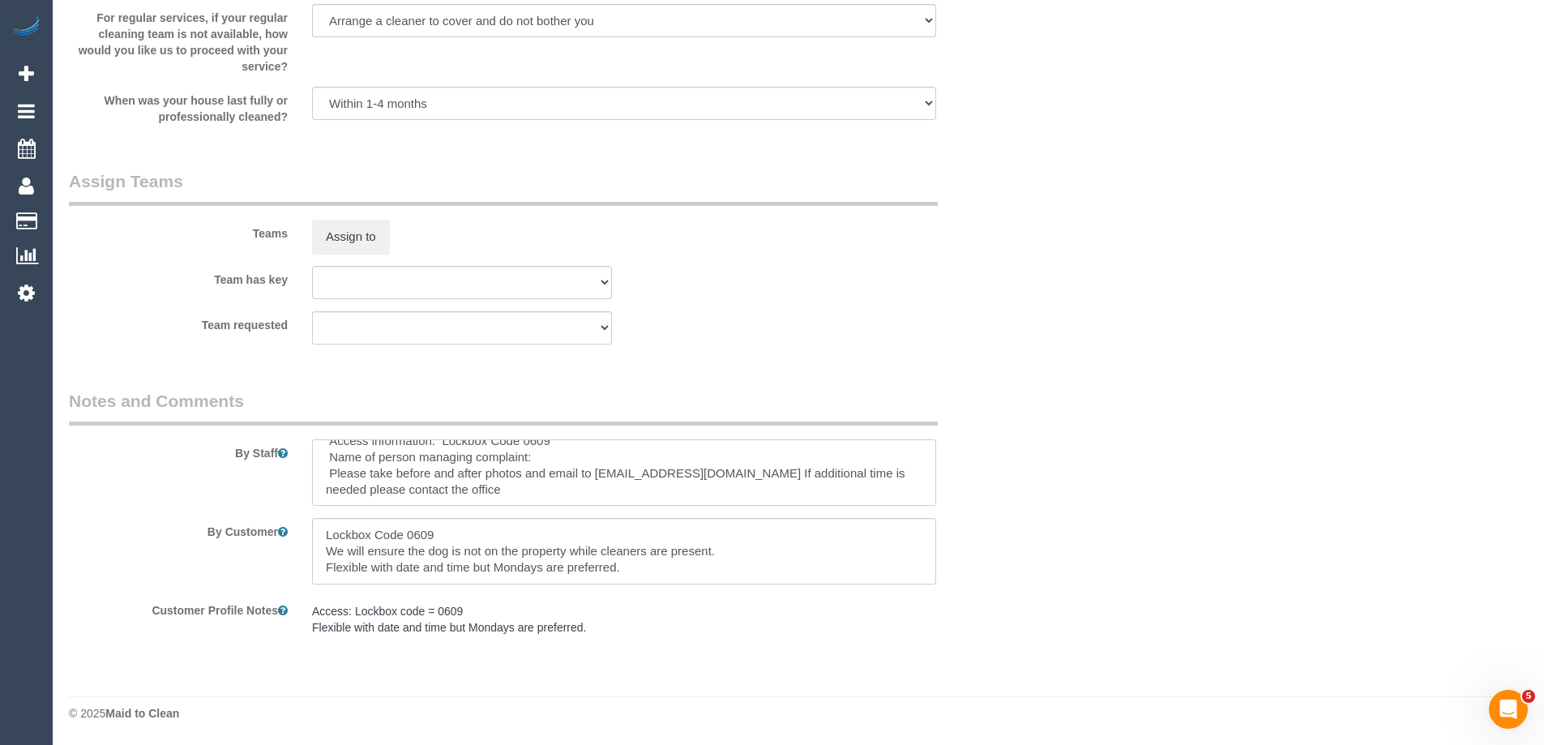
type textarea "Re-clean tasks: Kitchen bench Oven Wipe down kitchen cupboards Shower glass Flo…"
drag, startPoint x: 321, startPoint y: 531, endPoint x: 681, endPoint y: 586, distance: 364.0
click sui-booking-comments "By Staff By Customer Customer Profile Notes Access: Lockbox code = 0609 Flexibl…"
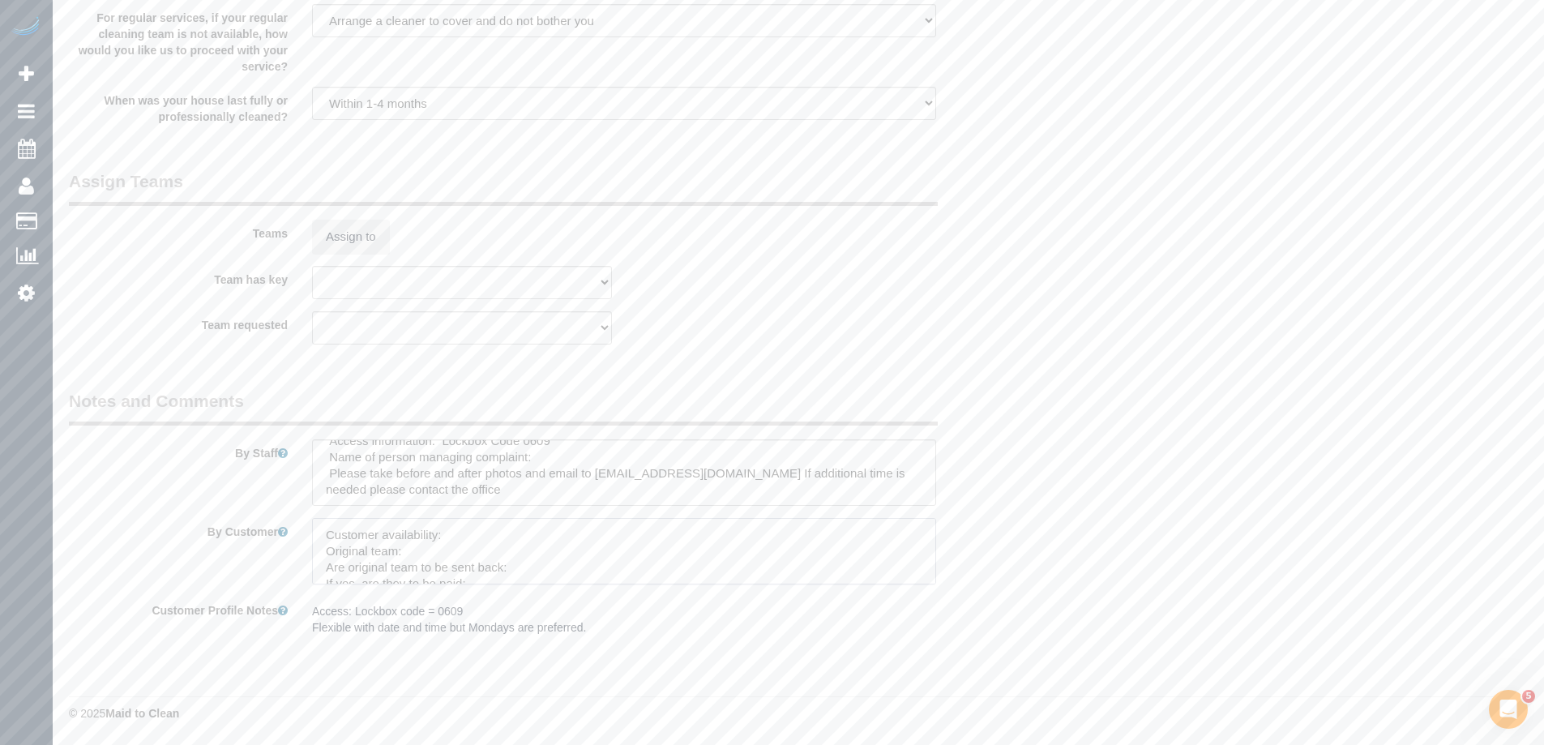
click textarea
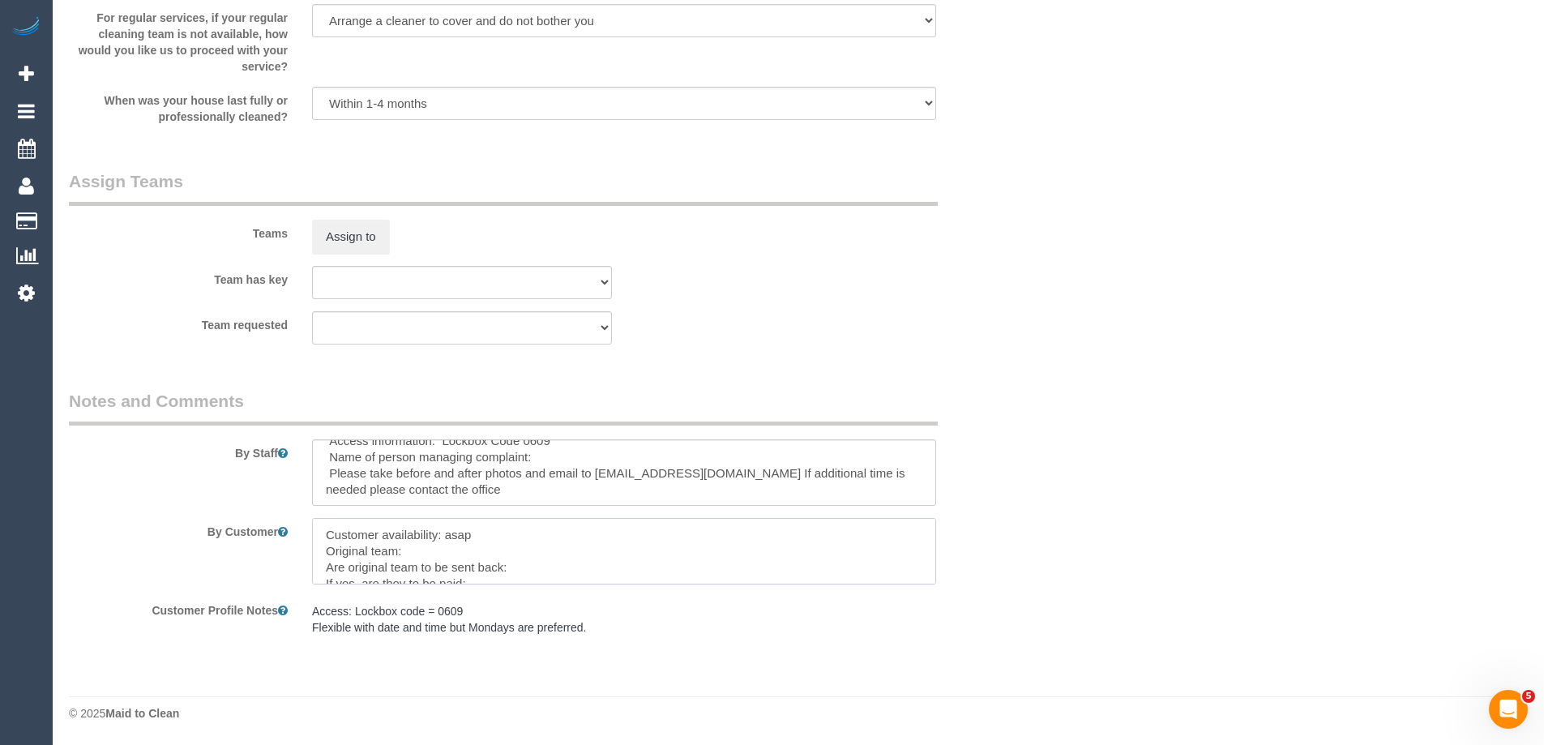
click textarea
paste textarea "Glory + Mary (C)"
click textarea
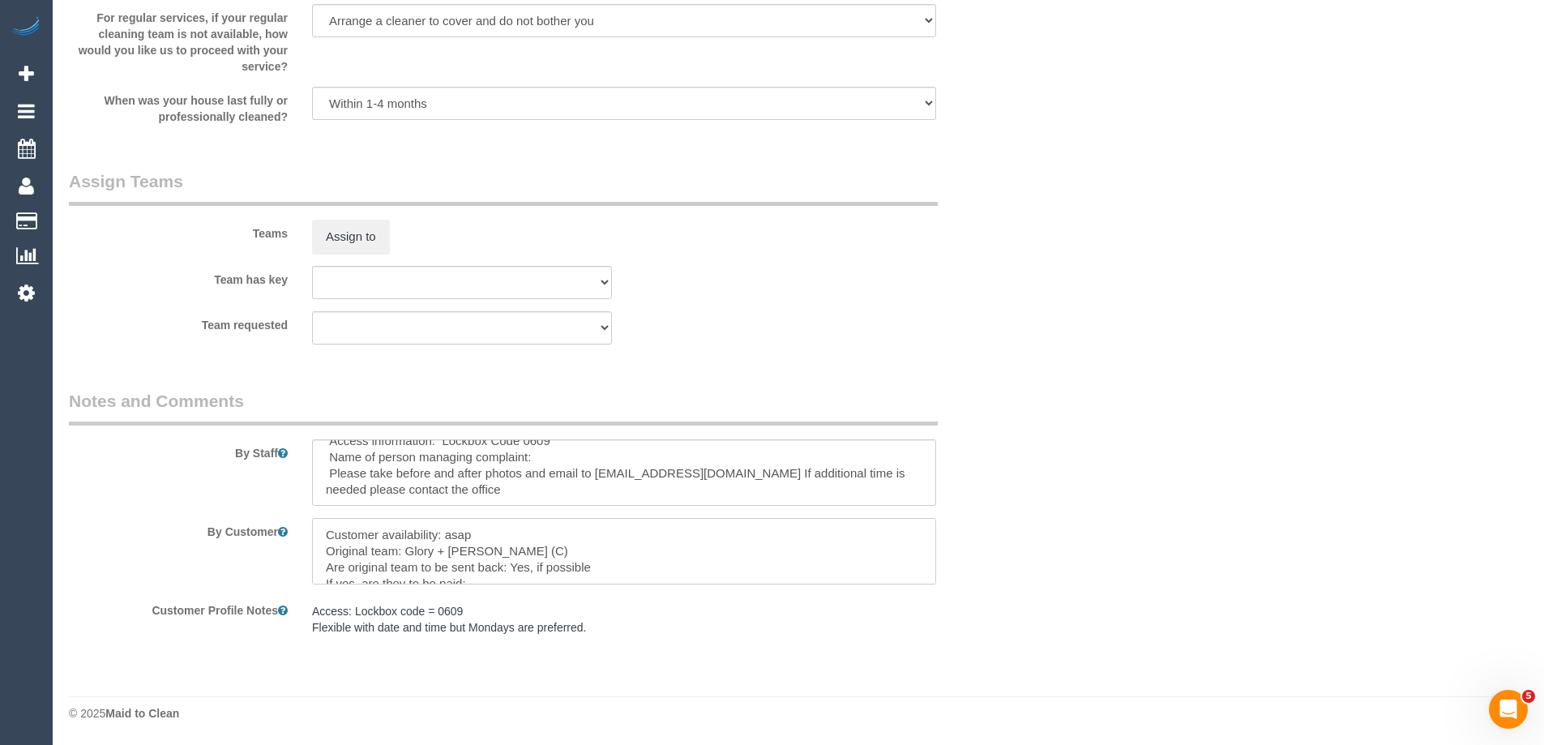
scroll to position [81, 0]
click textarea
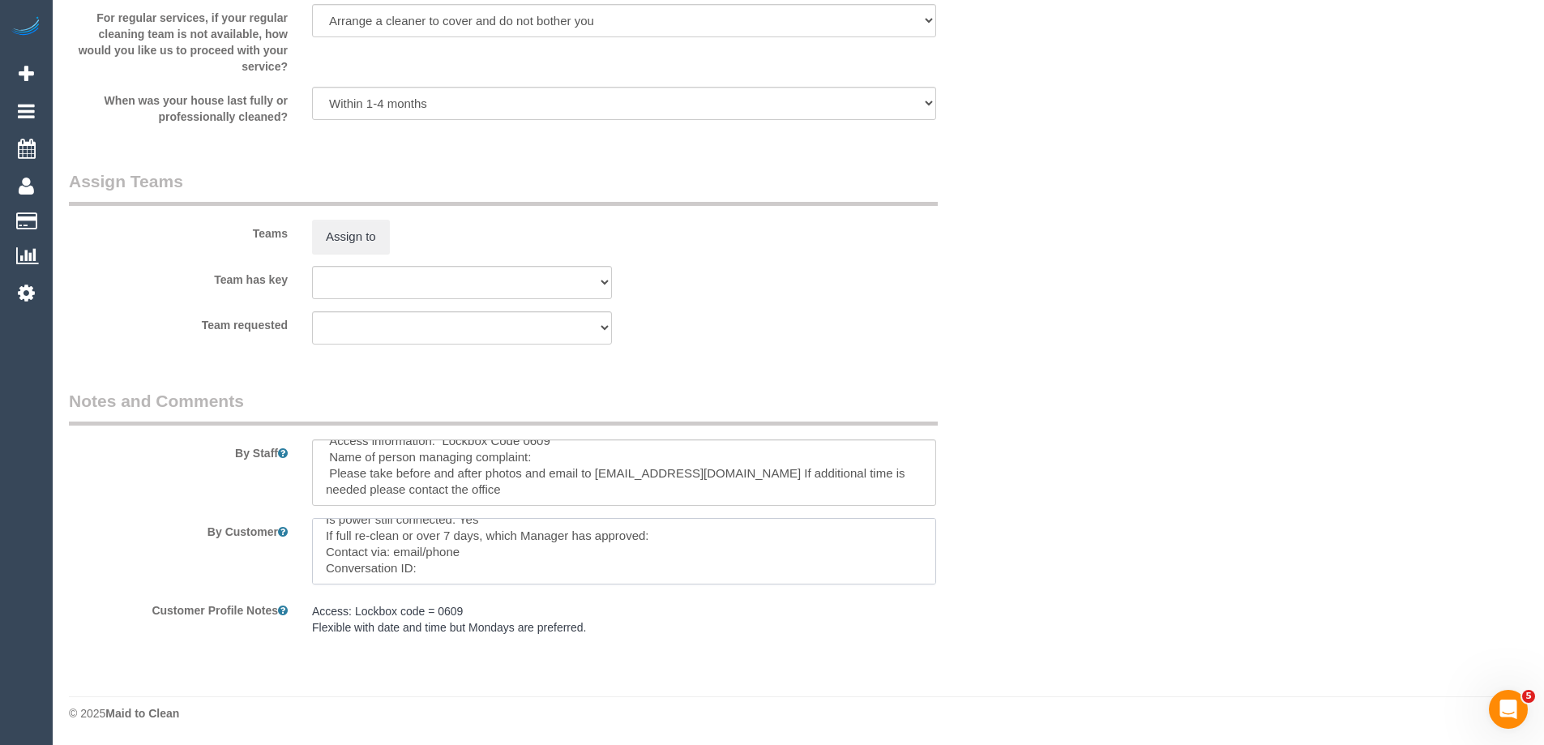
paste textarea "cnv_qgk7fin"
type textarea "Customer availability: asap Original team: Glory + Mary (C) Are original team t…"
click body "0 Beta Your Notifications You have 0 alerts Add Booking Bookings Active Booking…"
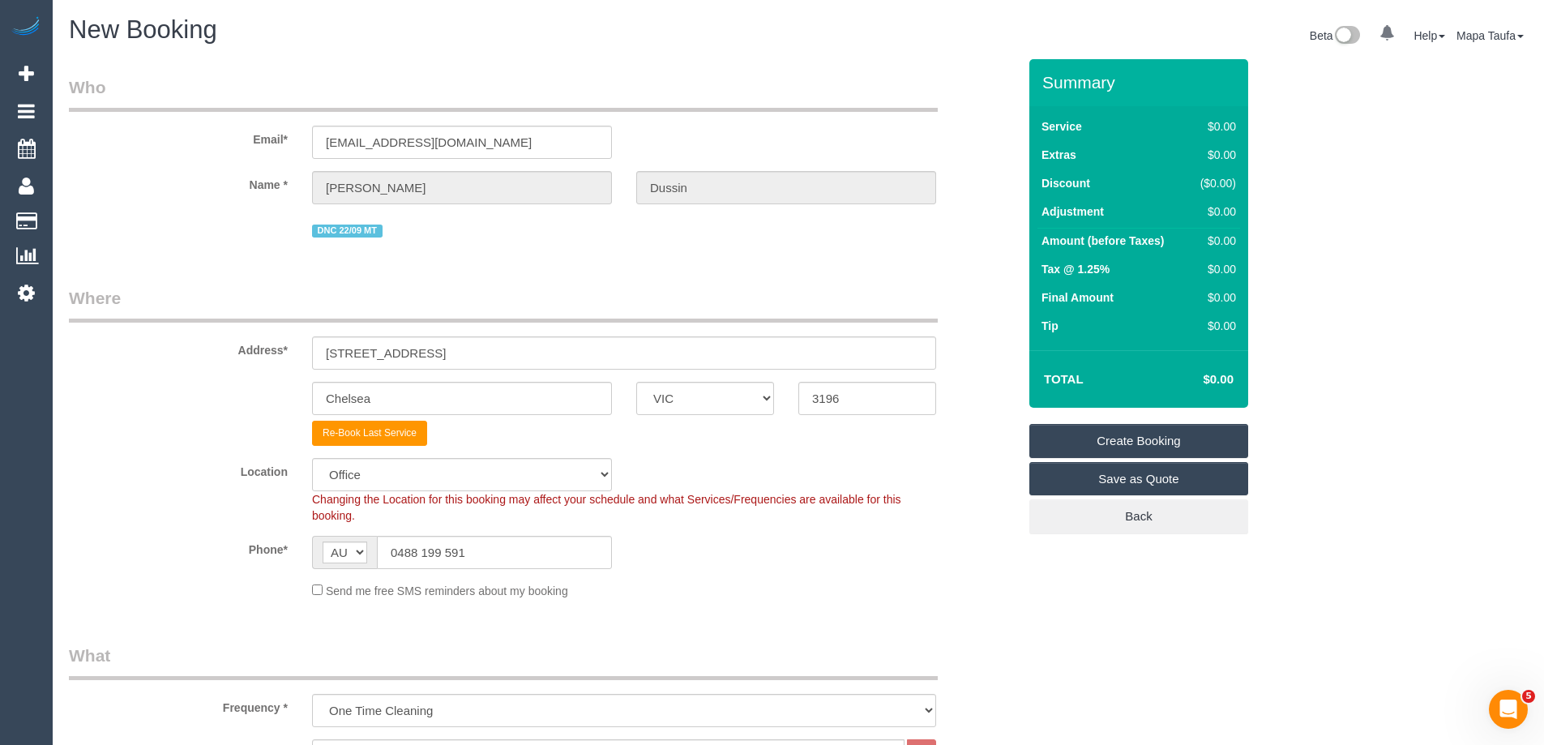
click link "Create Booking"
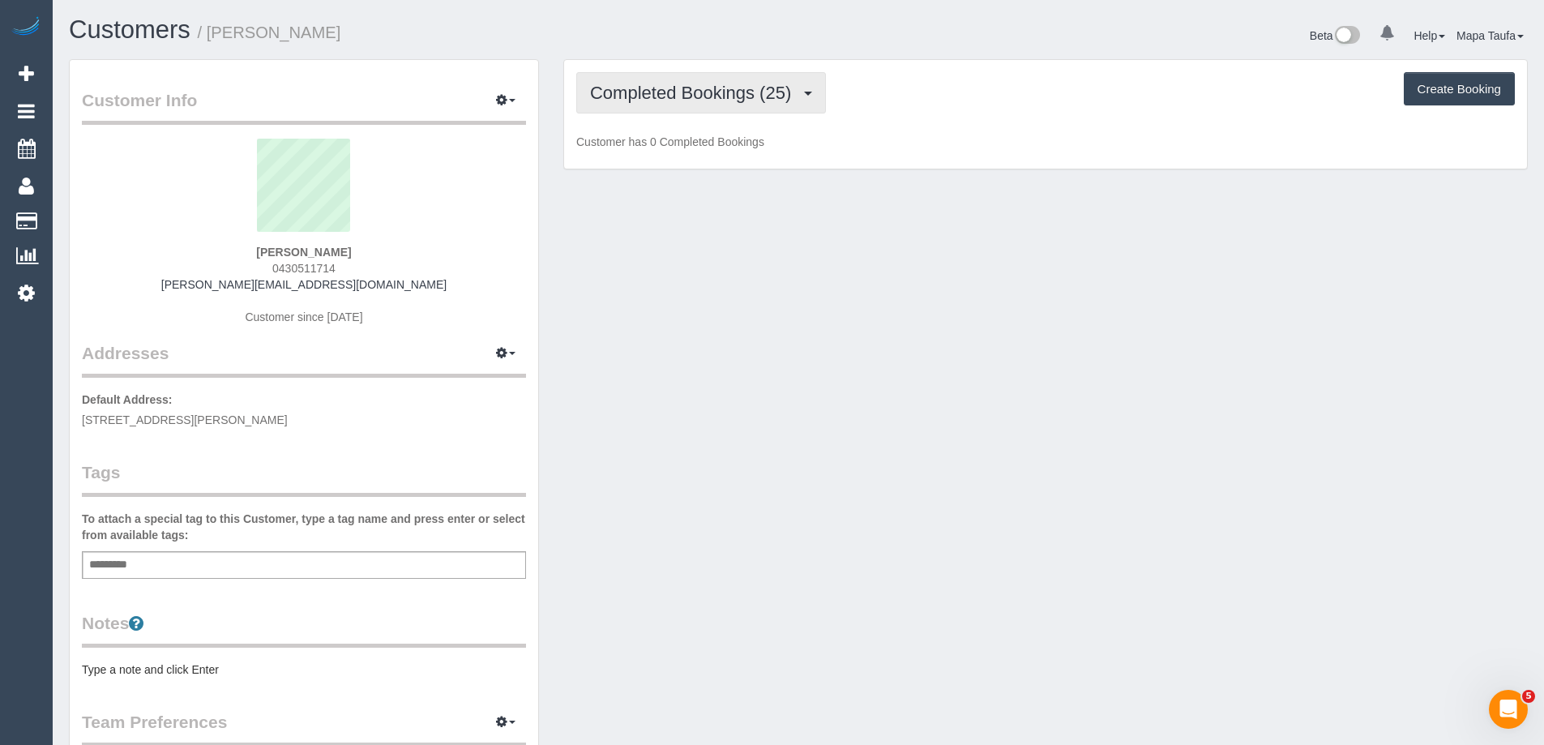
drag, startPoint x: 695, startPoint y: 87, endPoint x: 691, endPoint y: 145, distance: 58.4
click at [695, 87] on span "Completed Bookings (25)" at bounding box center [694, 93] width 209 height 20
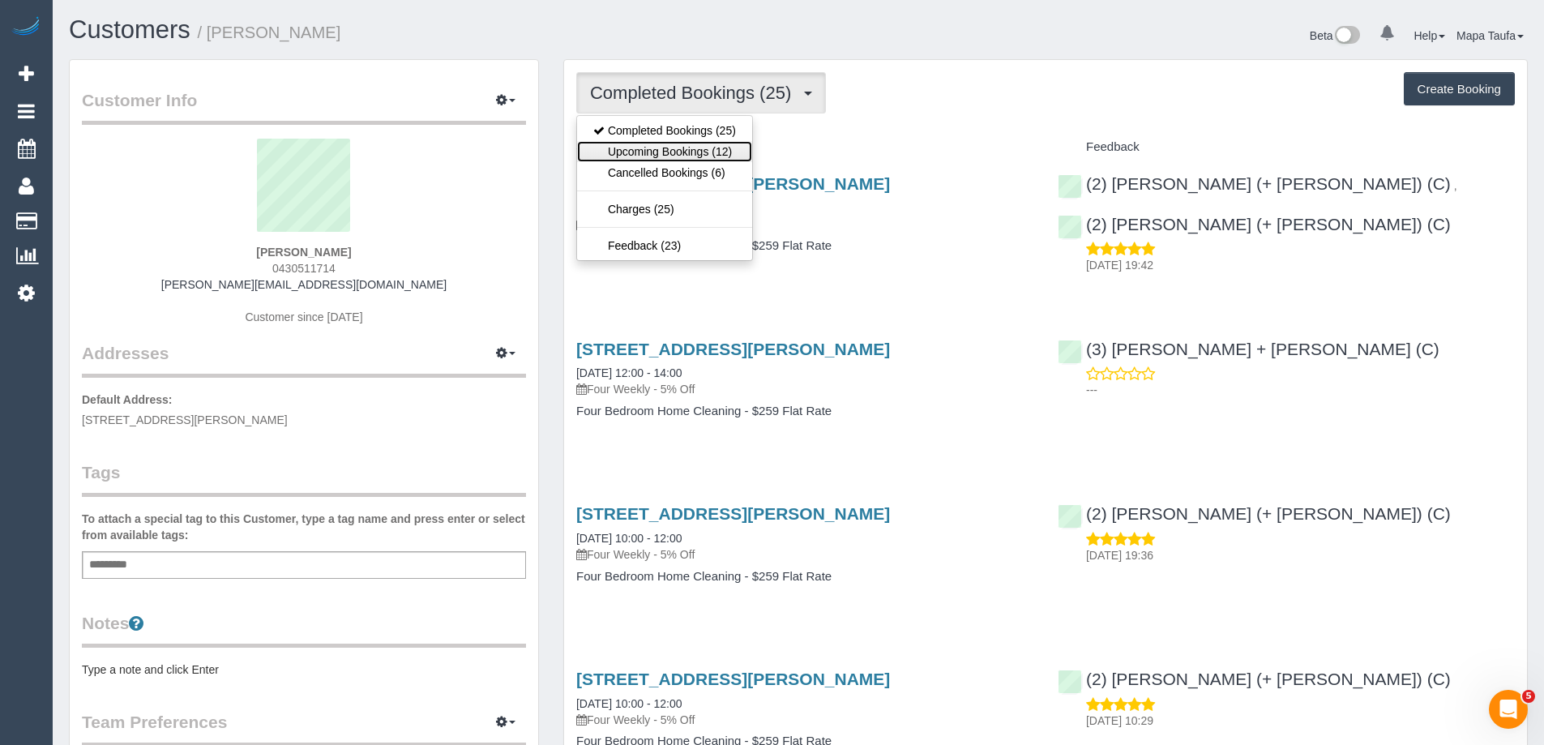
click at [691, 150] on link "Upcoming Bookings (12)" at bounding box center [664, 151] width 175 height 21
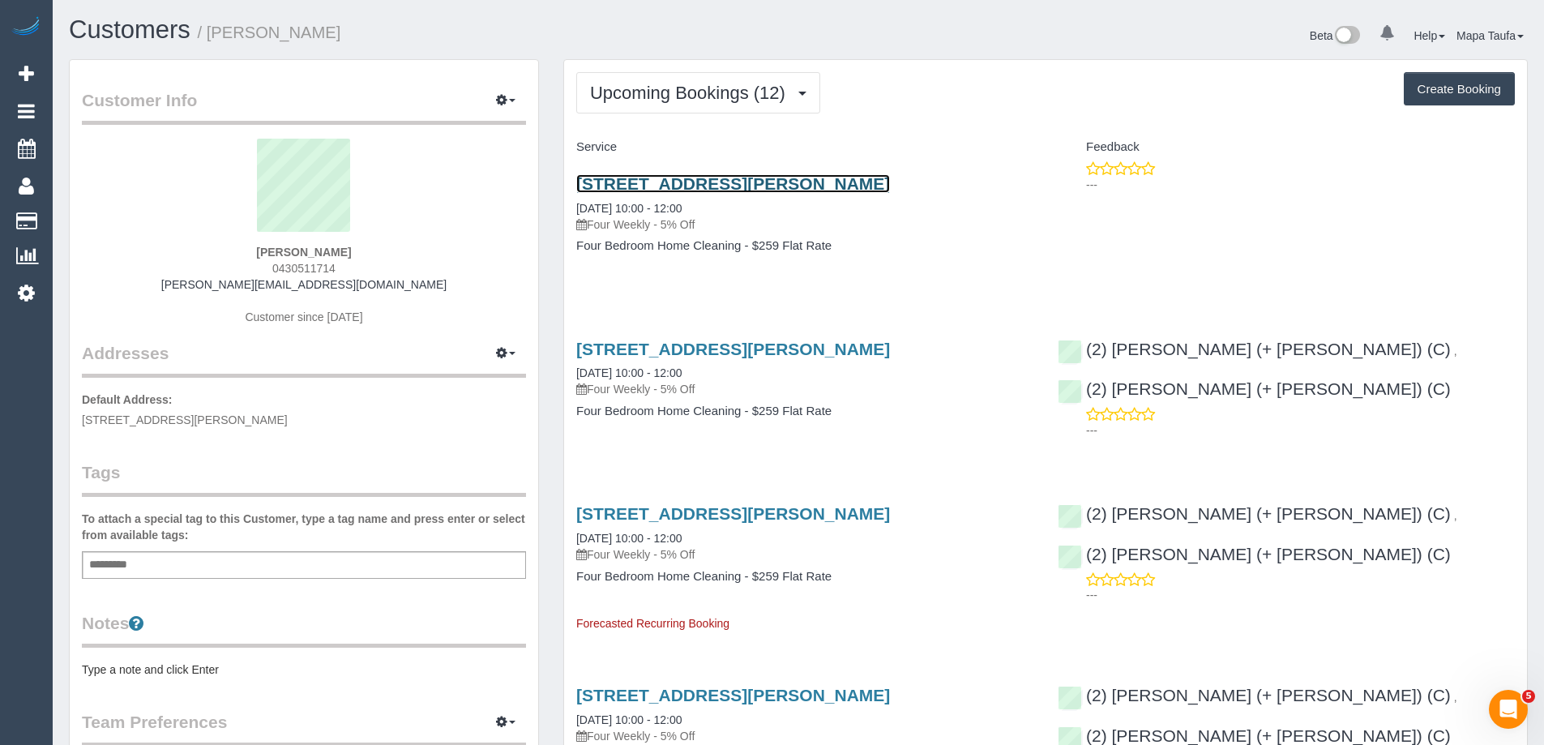
click at [669, 187] on link "[STREET_ADDRESS][PERSON_NAME]" at bounding box center [733, 183] width 314 height 19
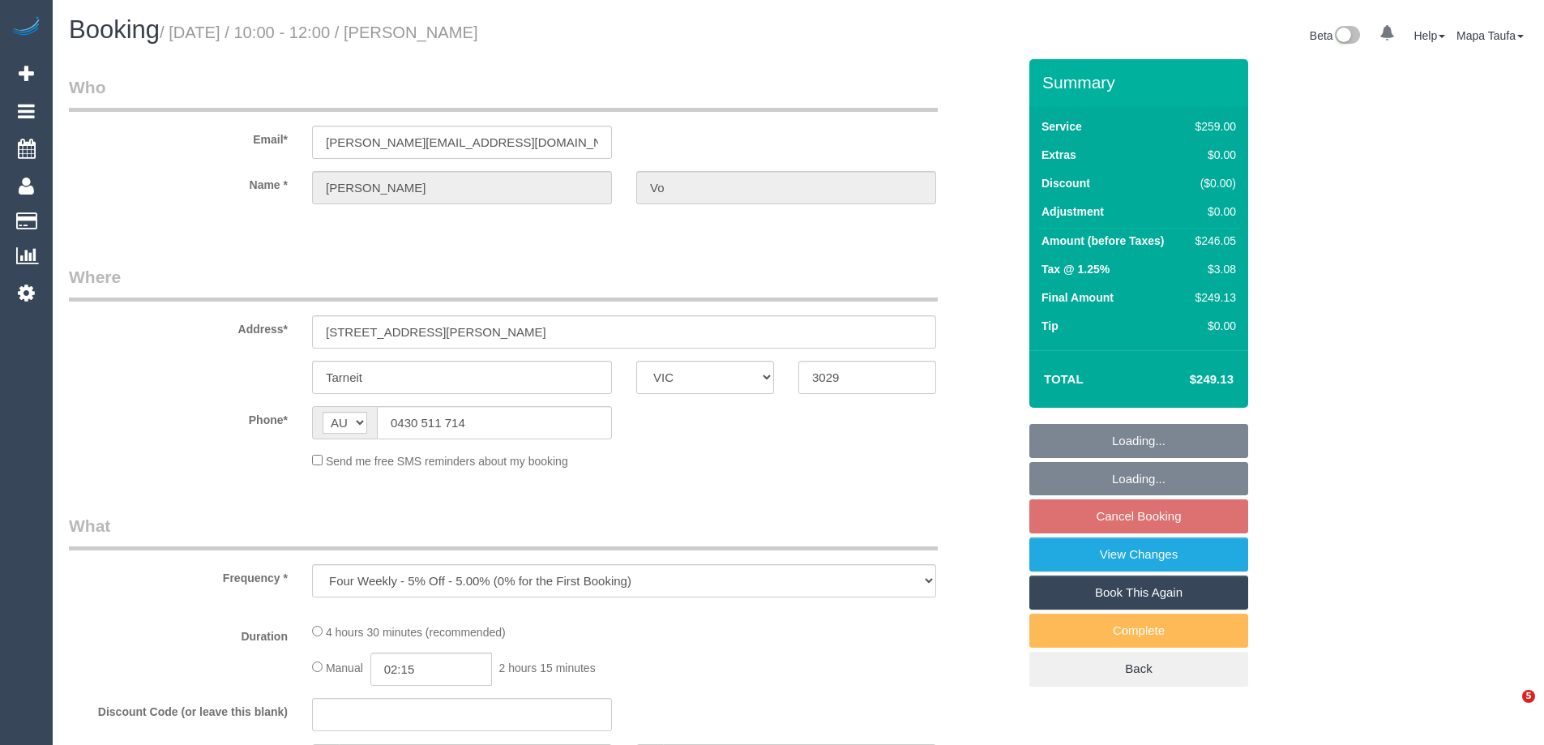
select select "VIC"
select select "string:stripe-pm_1NCs4U2GScqysDRV0UJm5xes"
select select "spot3"
select select "number:28"
select select "number:14"
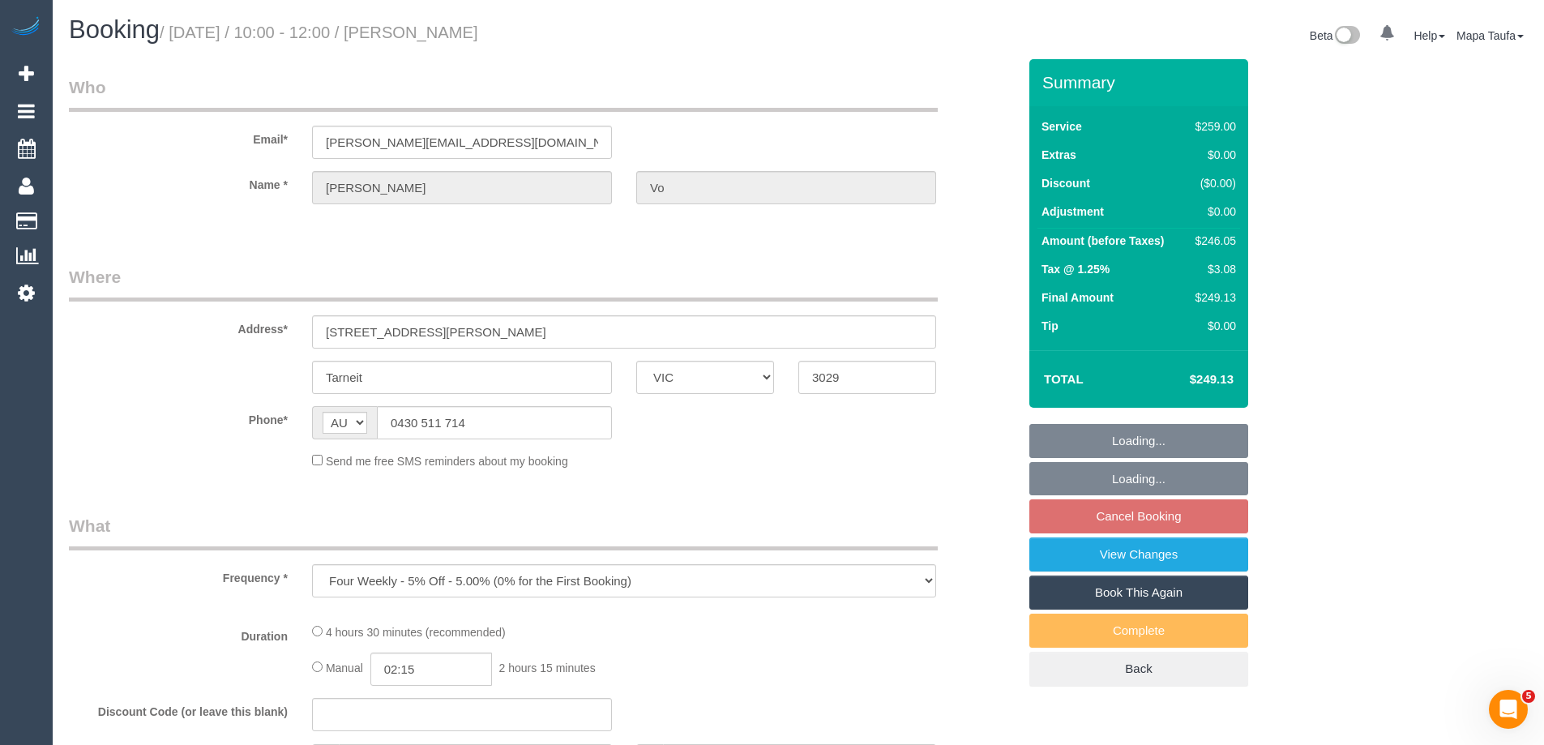
select select "number:19"
select select "number:36"
select select "number:35"
select select "number:12"
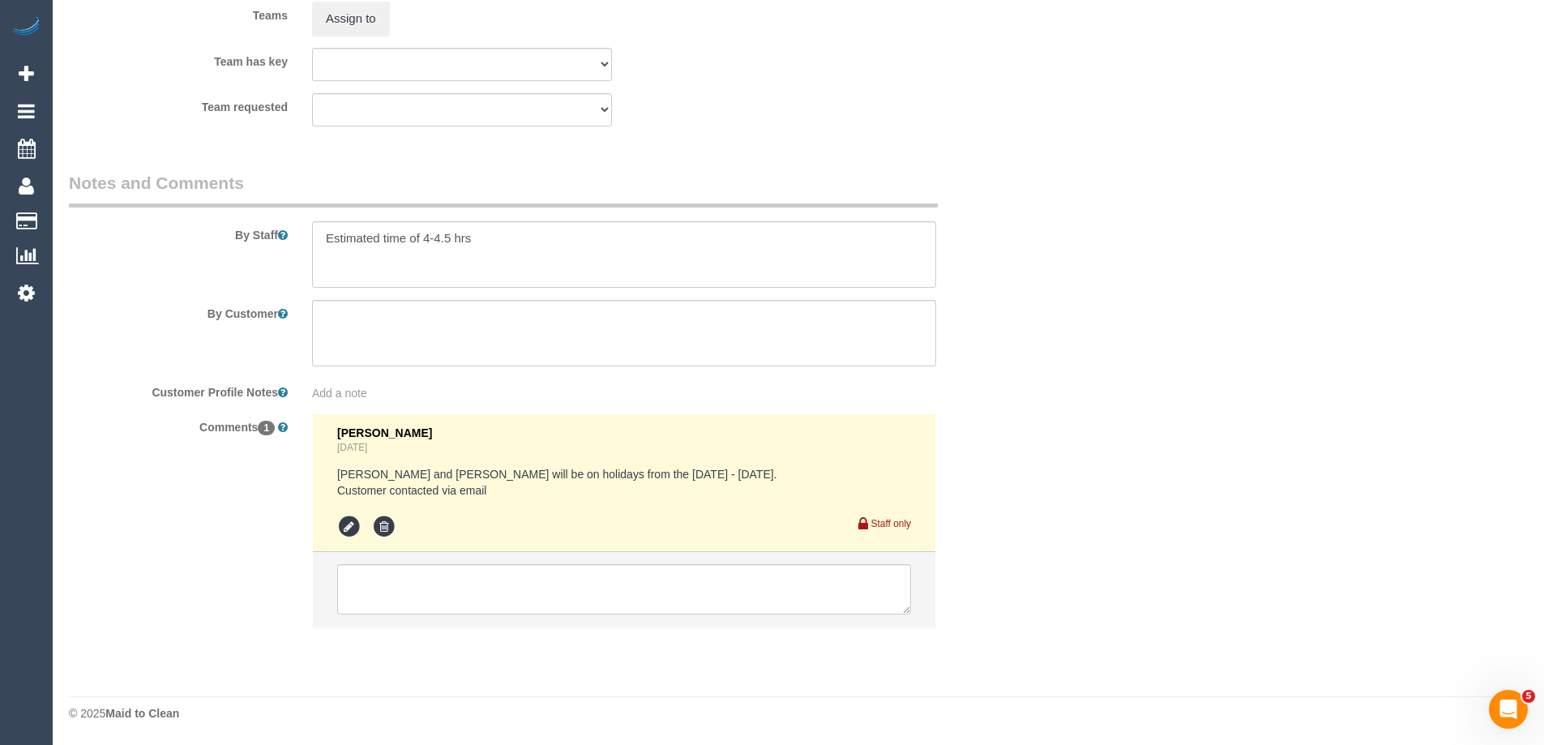
select select "object:1193"
select select "spot24"
click at [577, 609] on textarea at bounding box center [624, 589] width 574 height 50
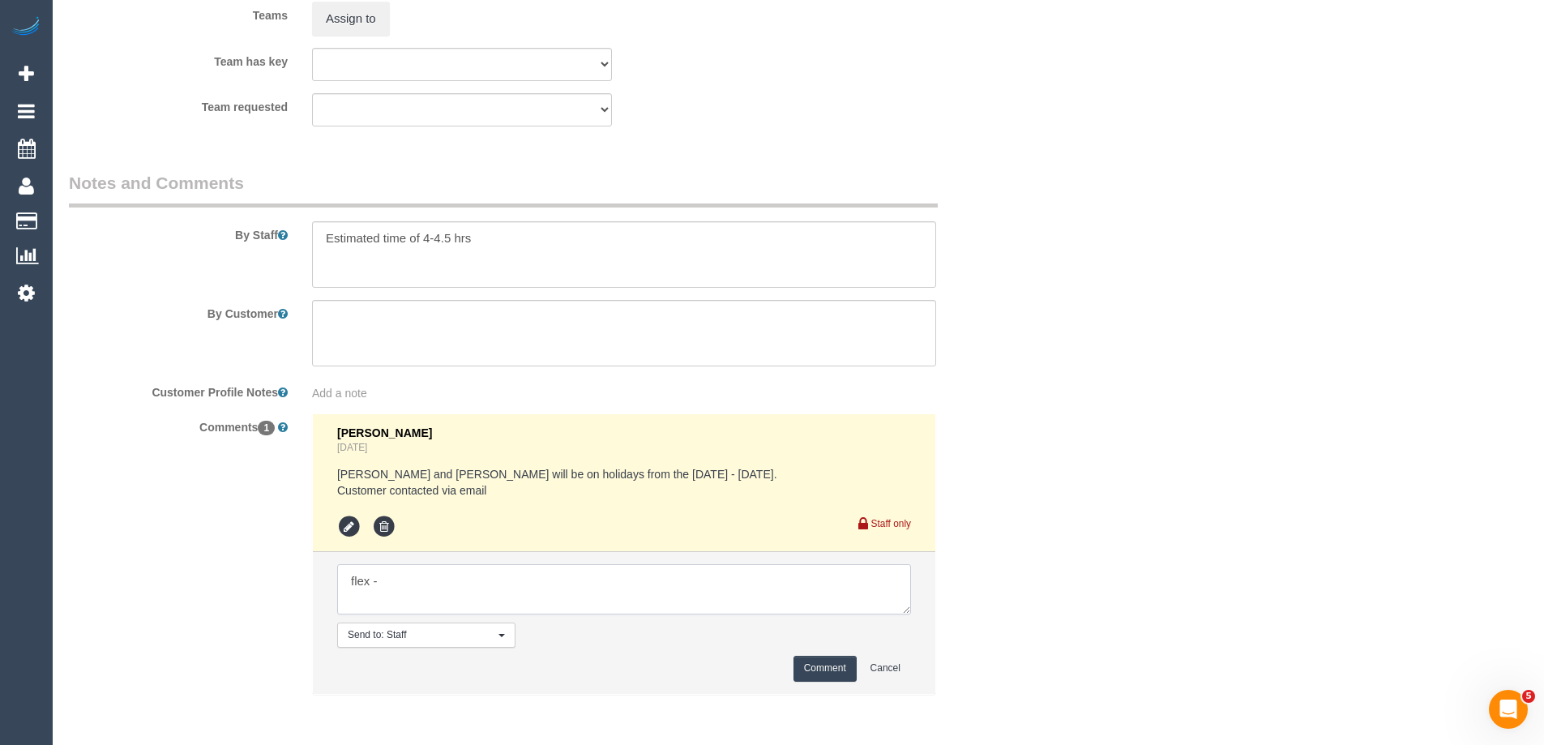
paste textarea "Wed, Oct 15: 10.00-15.00 Fri, Oct 17: 10.00-15.00 Fri, Oct 24: 10.00-15.00 Wed,…"
type textarea "flex - Wed, Oct 15: 10.00-15.00 Fri, Oct 17: 10.00-15.00 Fri, Oct 24: 10.00-15.…"
click at [814, 656] on button "Comment" at bounding box center [824, 668] width 63 height 25
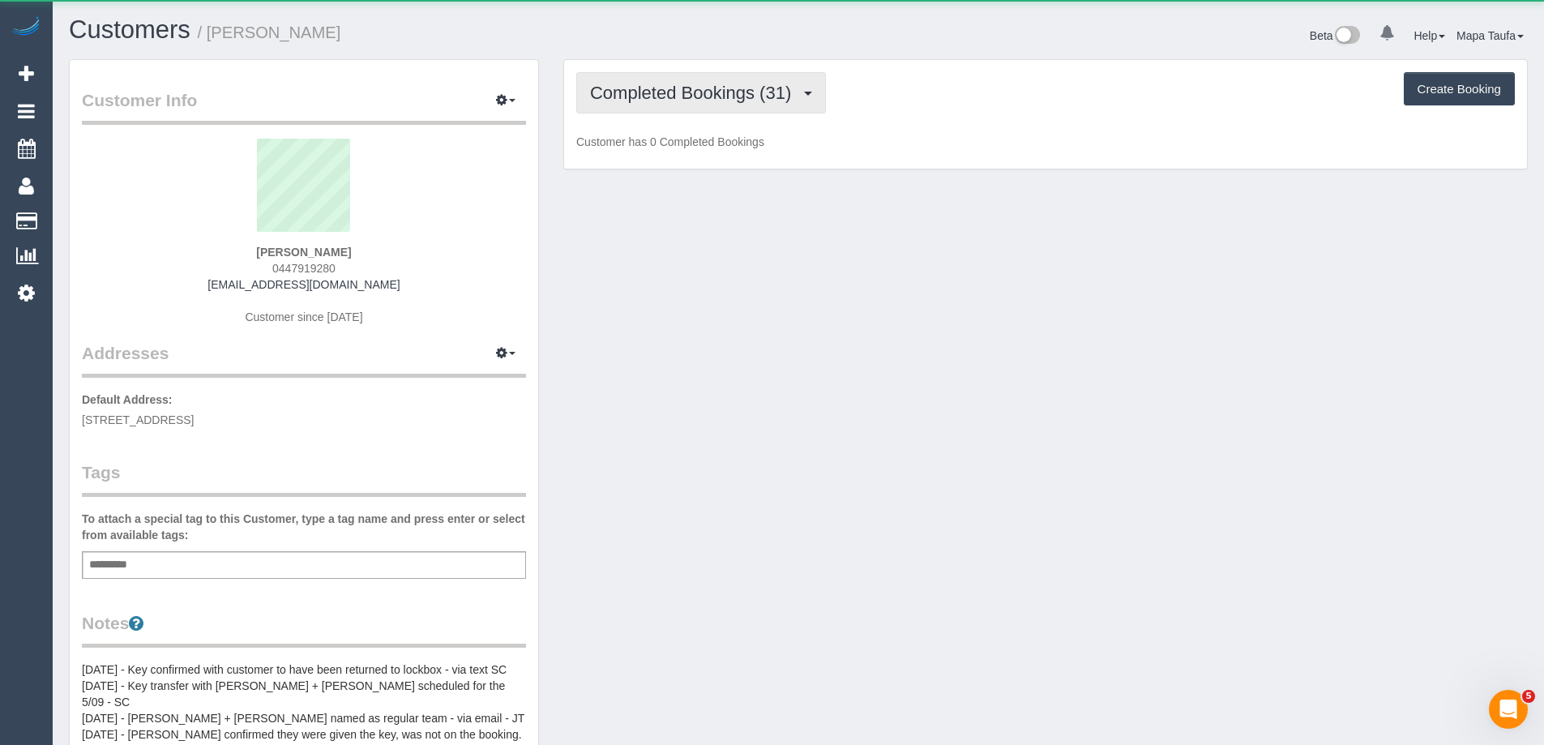
click at [665, 82] on button "Completed Bookings (31)" at bounding box center [701, 92] width 250 height 41
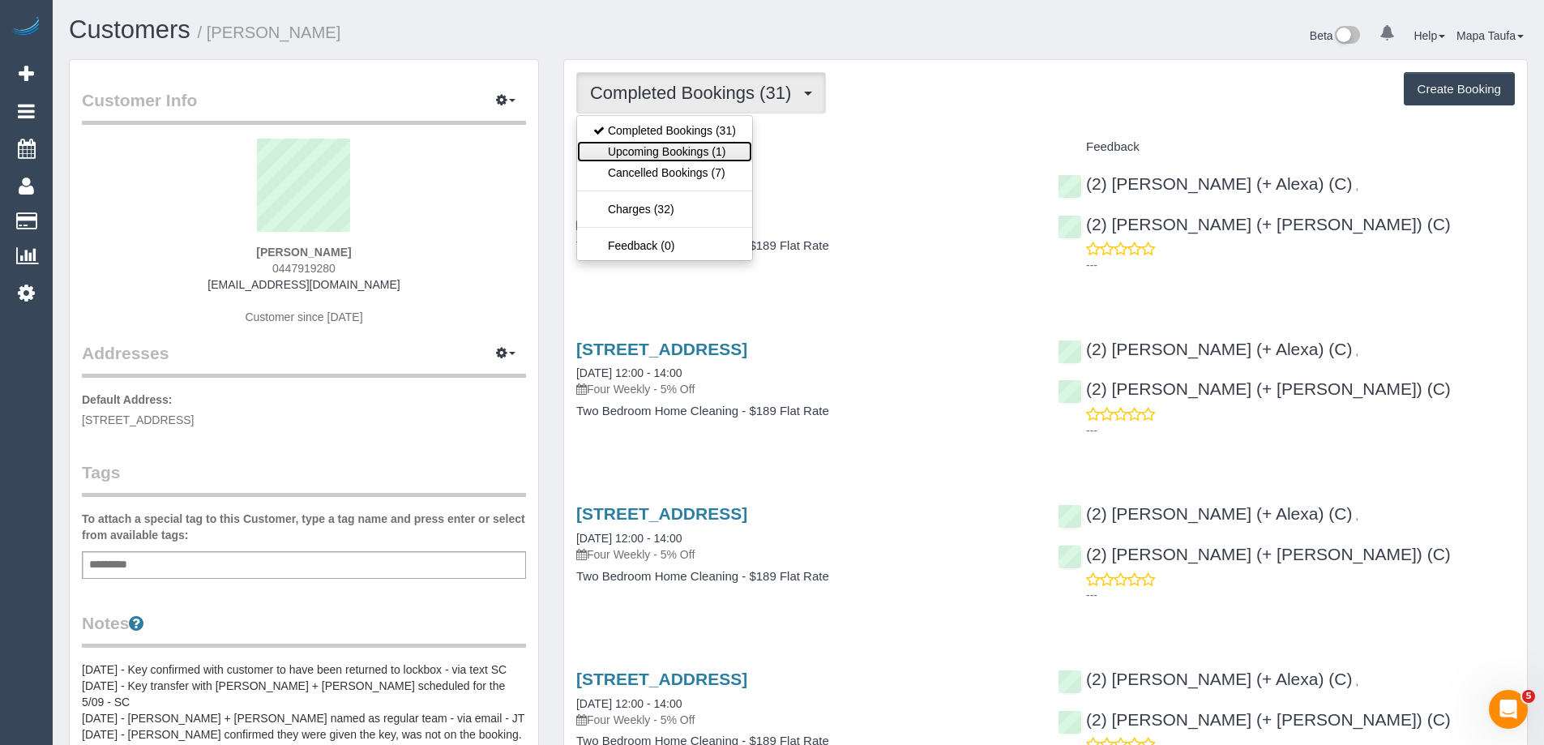
click at [671, 155] on link "Upcoming Bookings (1)" at bounding box center [664, 151] width 175 height 21
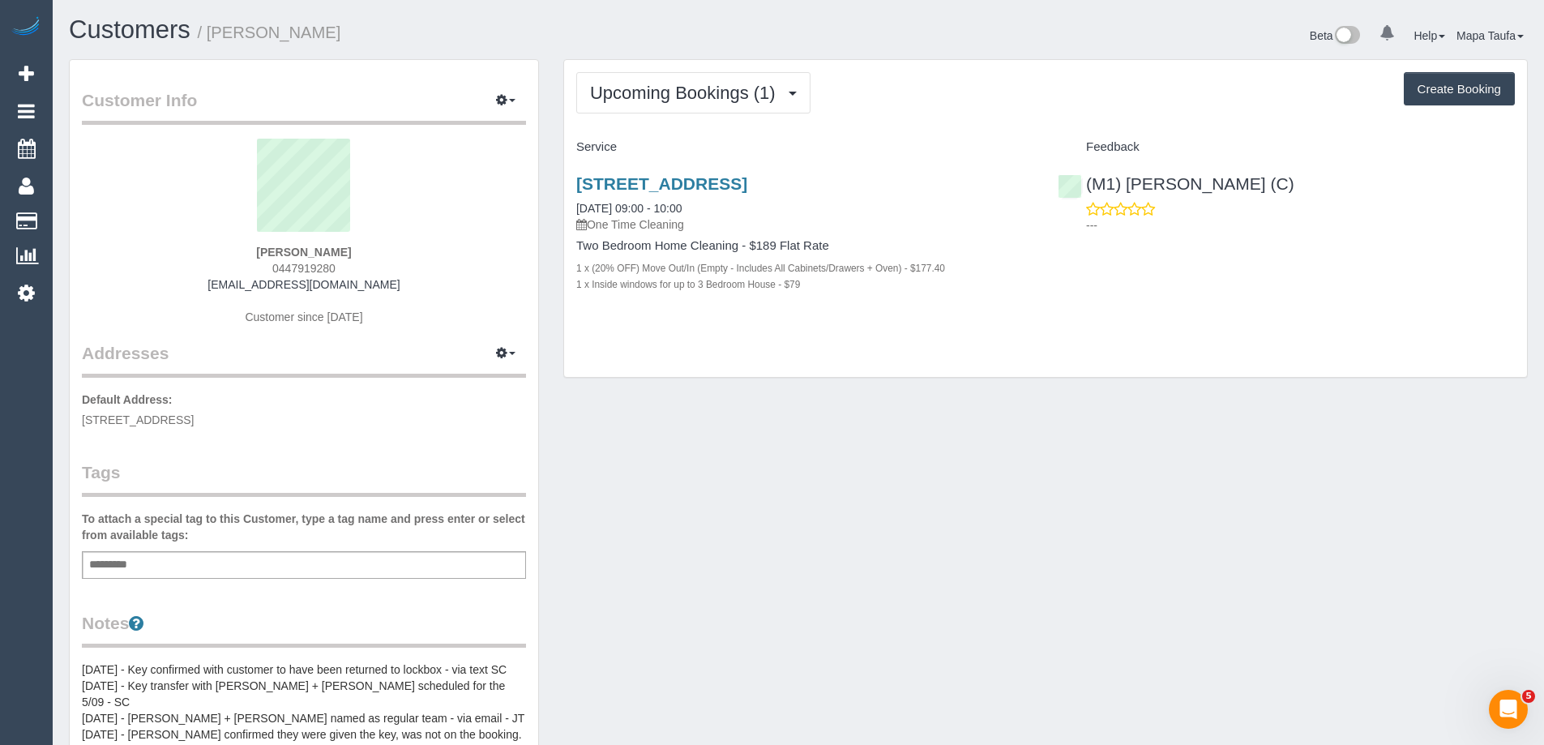
click at [652, 195] on div "62 Altona St, 105, Kensington, VIC 3031 22/09/2025 09:00 - 10:00 One Time Clean…" at bounding box center [804, 203] width 457 height 58
click at [650, 180] on link "62 Altona St, 105, Kensington, VIC 3031" at bounding box center [661, 183] width 171 height 19
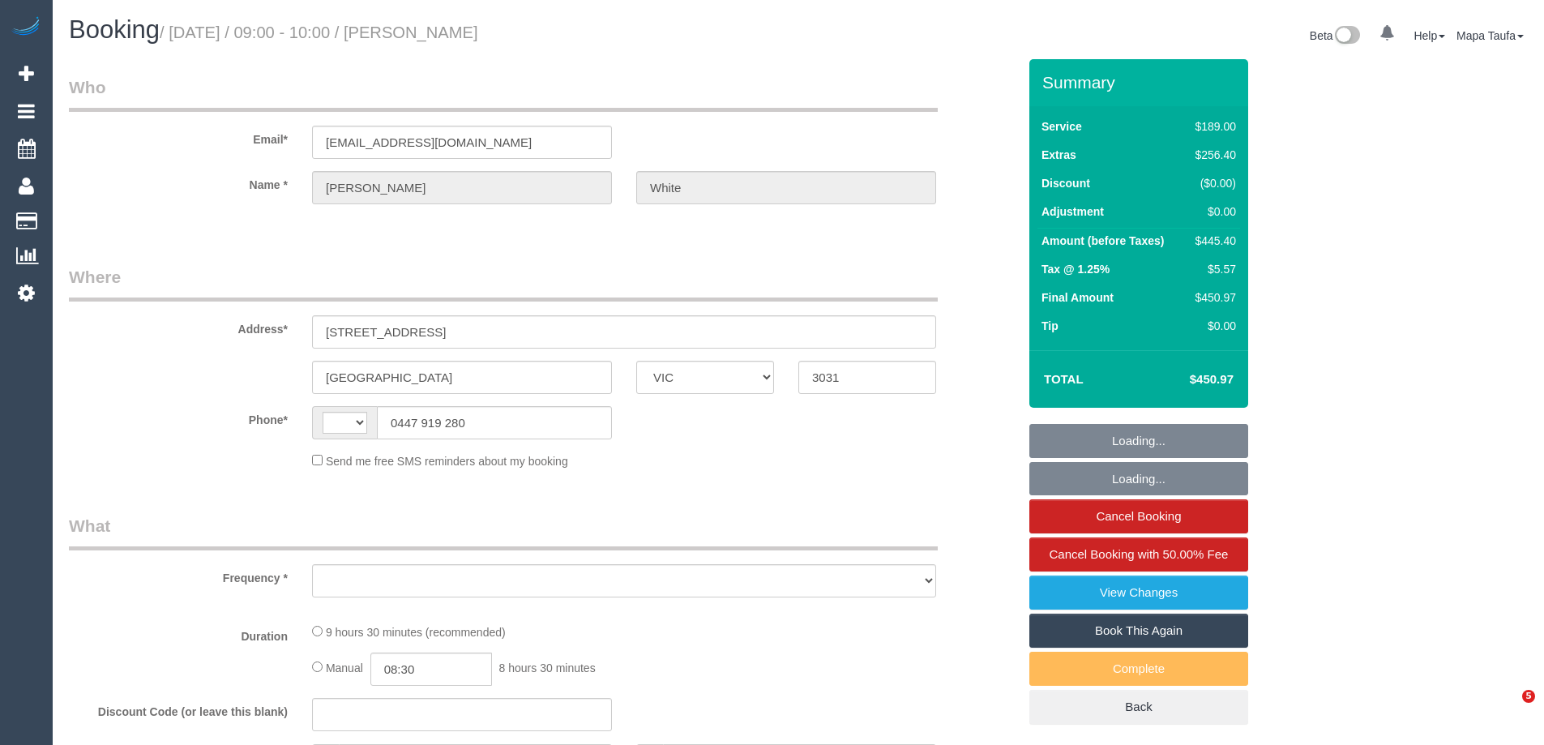
select select "VIC"
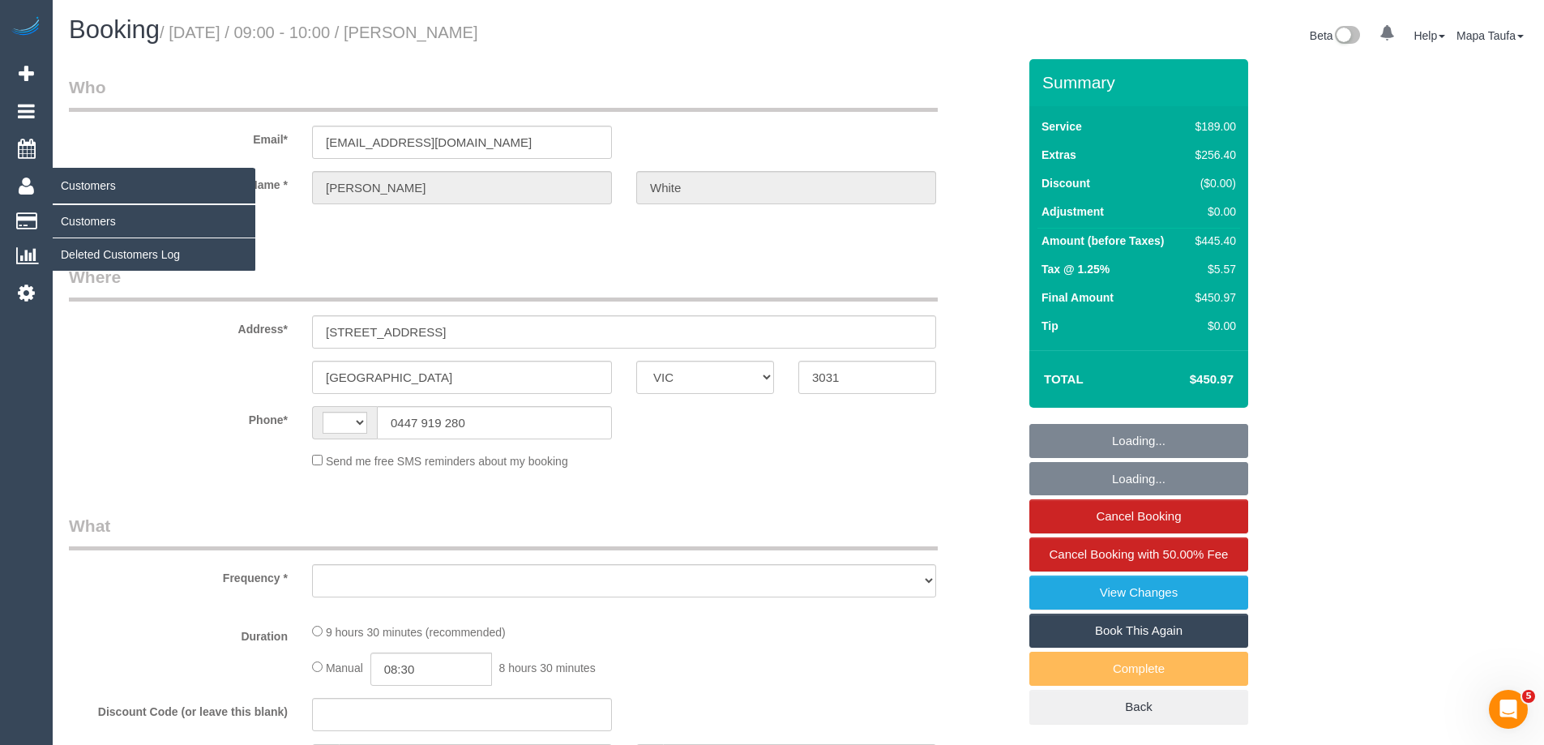
select select "string:AU"
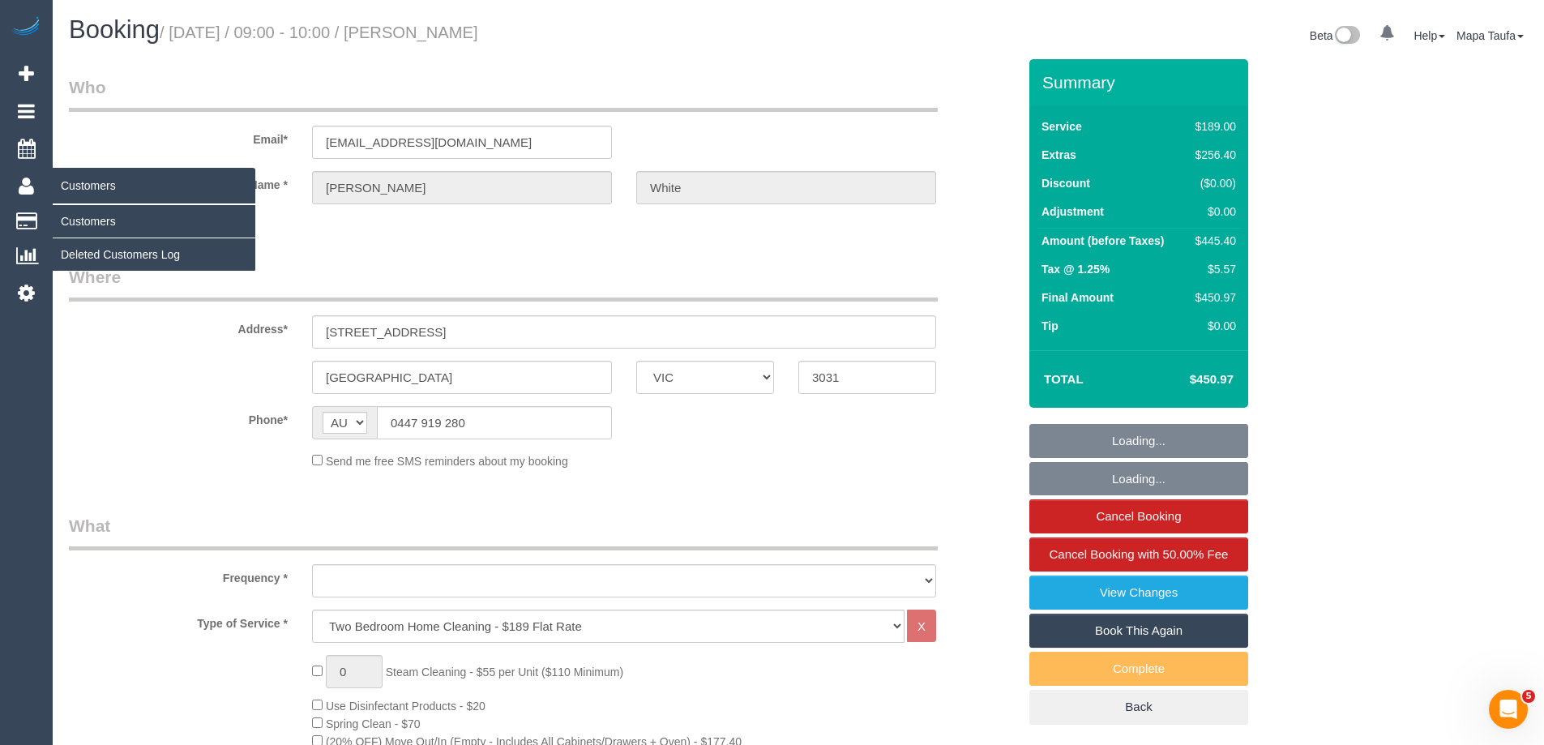
select select "object:685"
select select "string:stripe-pm_1NY0g42GScqysDRVFQgUVHiw"
select select "number:28"
select select "number:17"
select select "number:19"
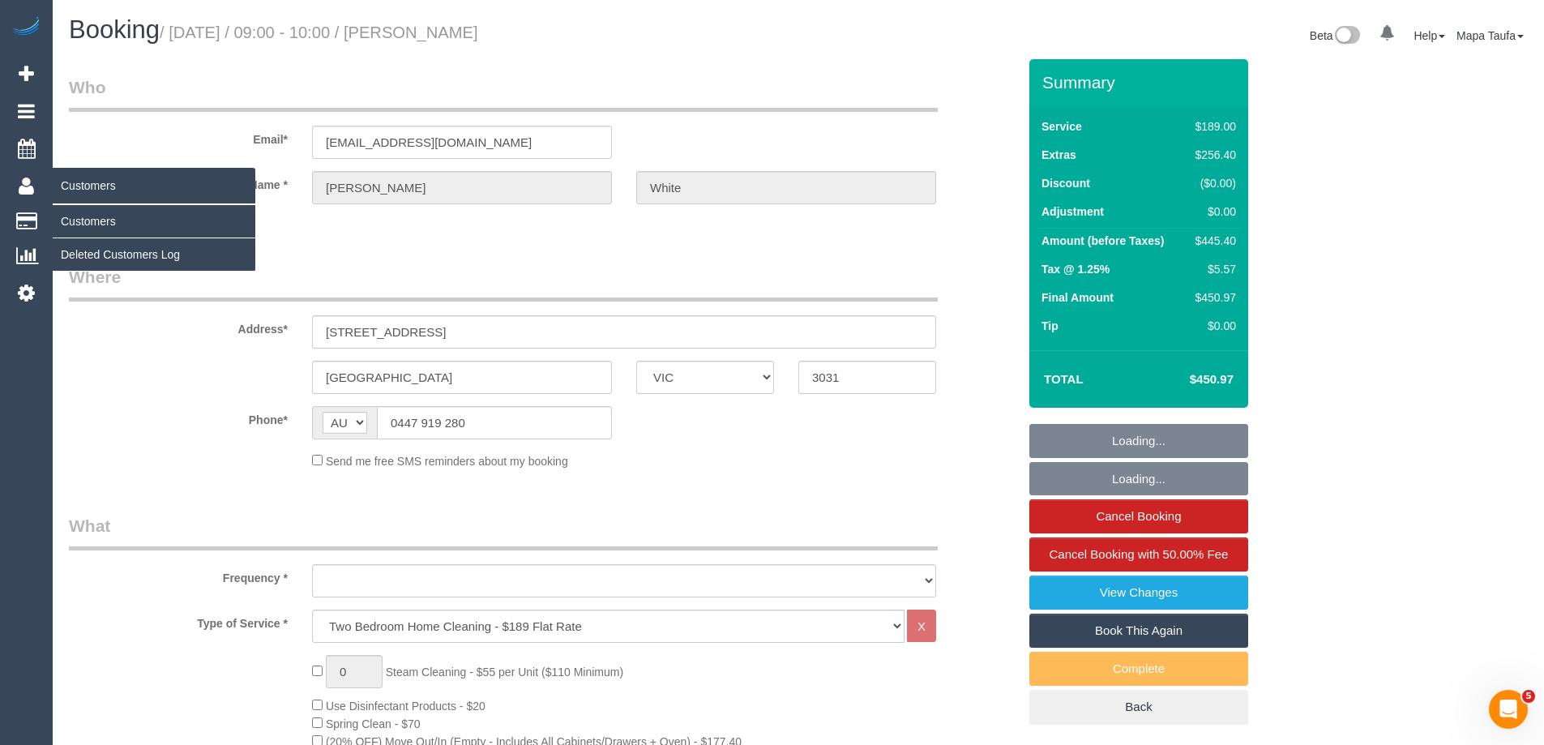
select select "number:25"
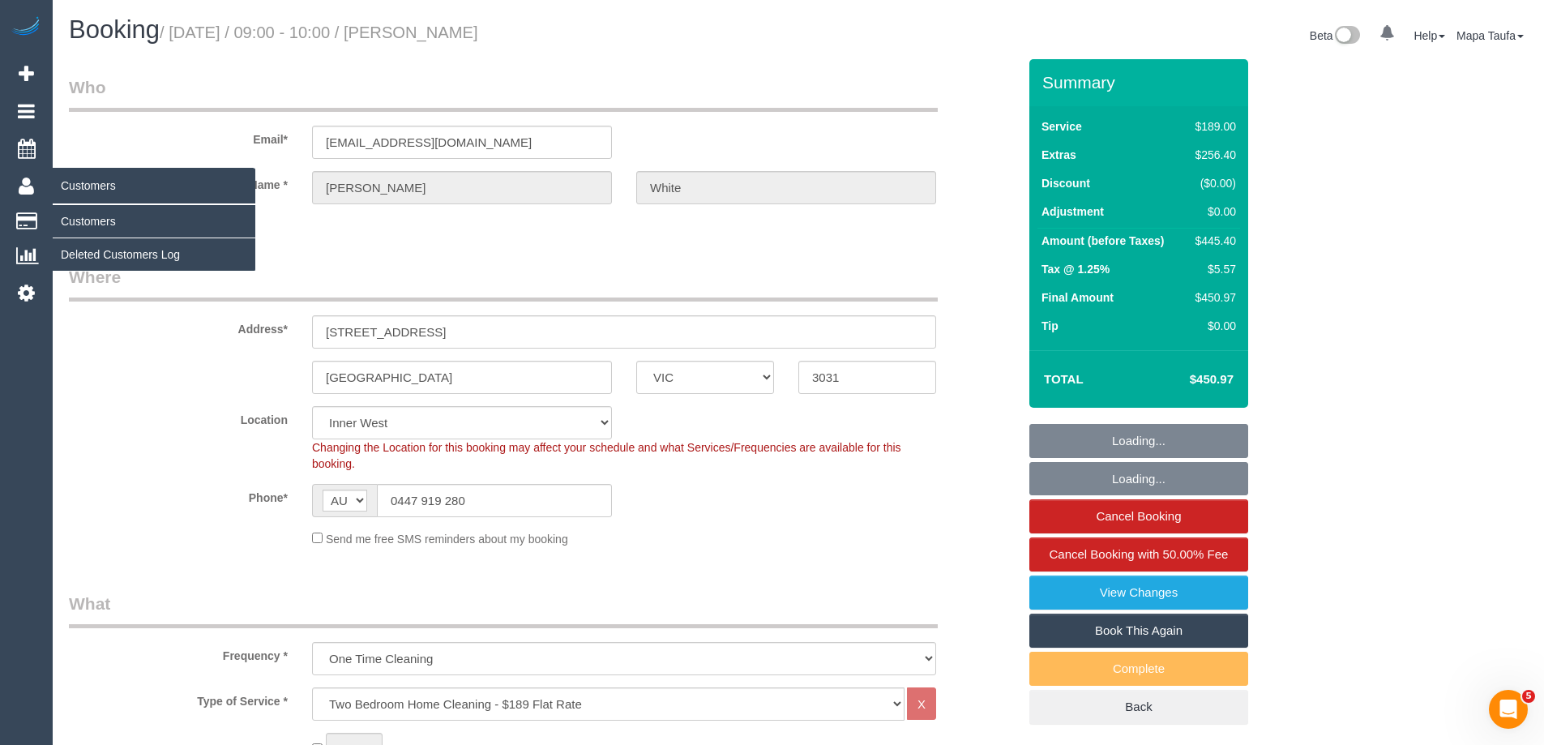
select select "object:1540"
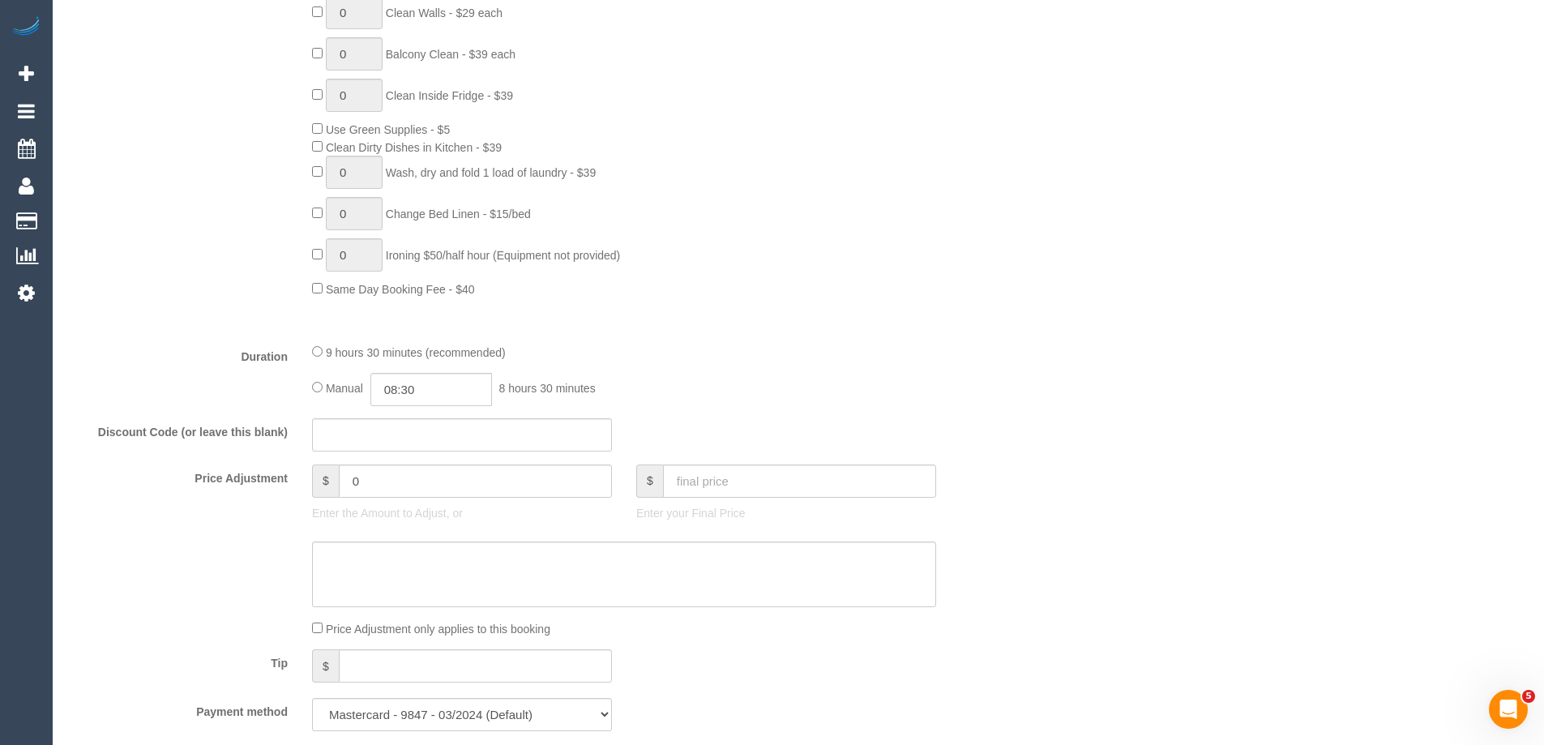
scroll to position [3058, 0]
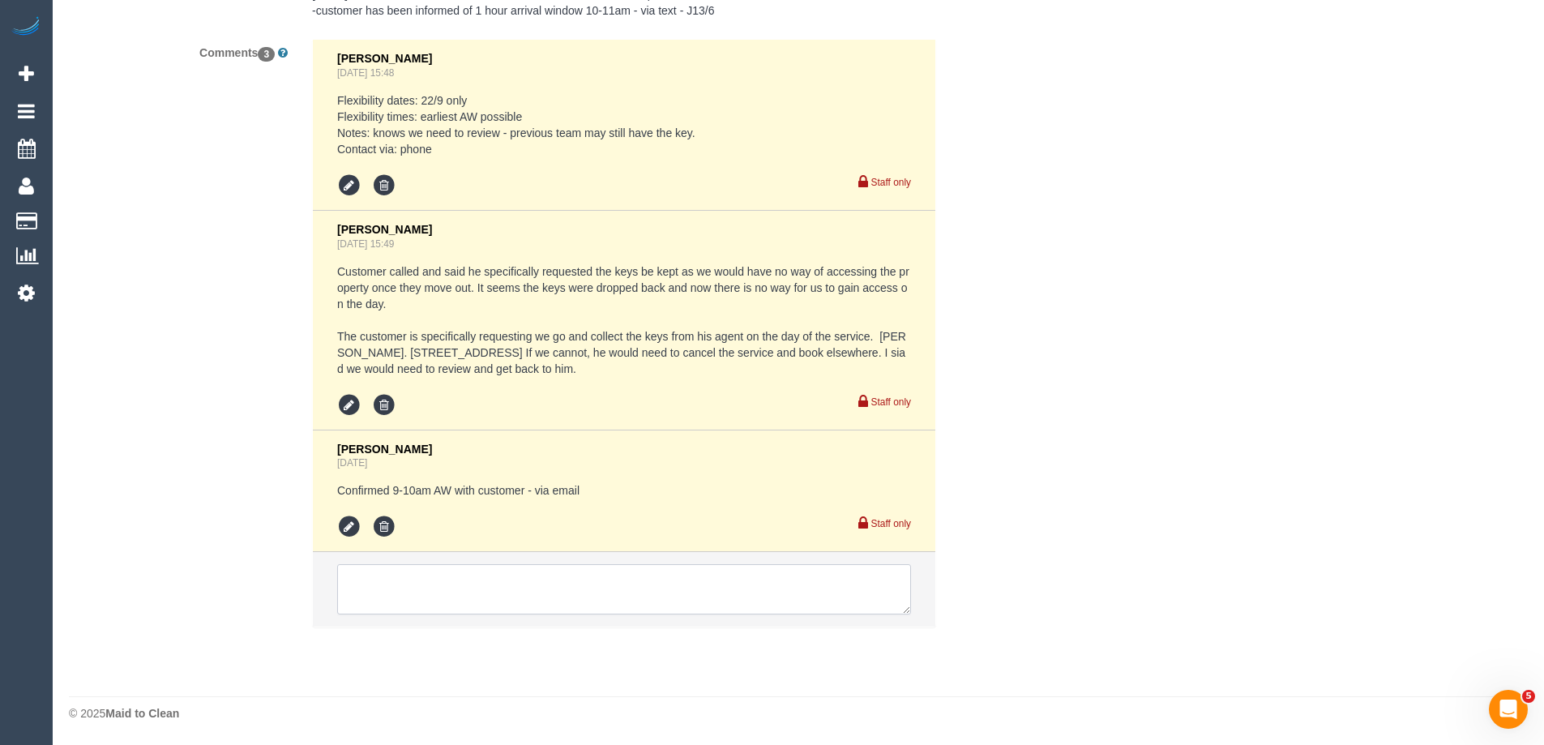
click at [582, 564] on textarea at bounding box center [624, 589] width 574 height 50
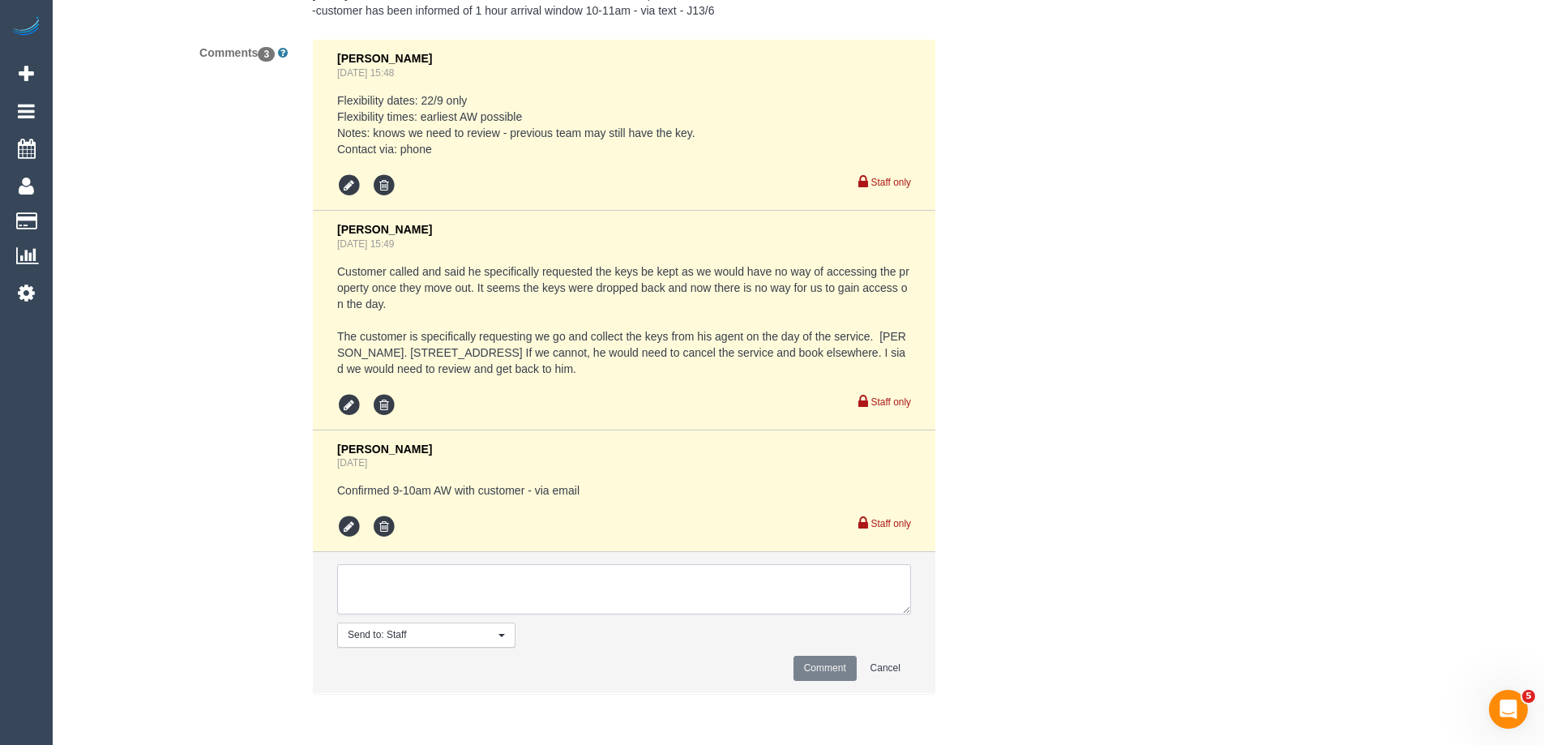
paste textarea "msg_1hqdc49b"
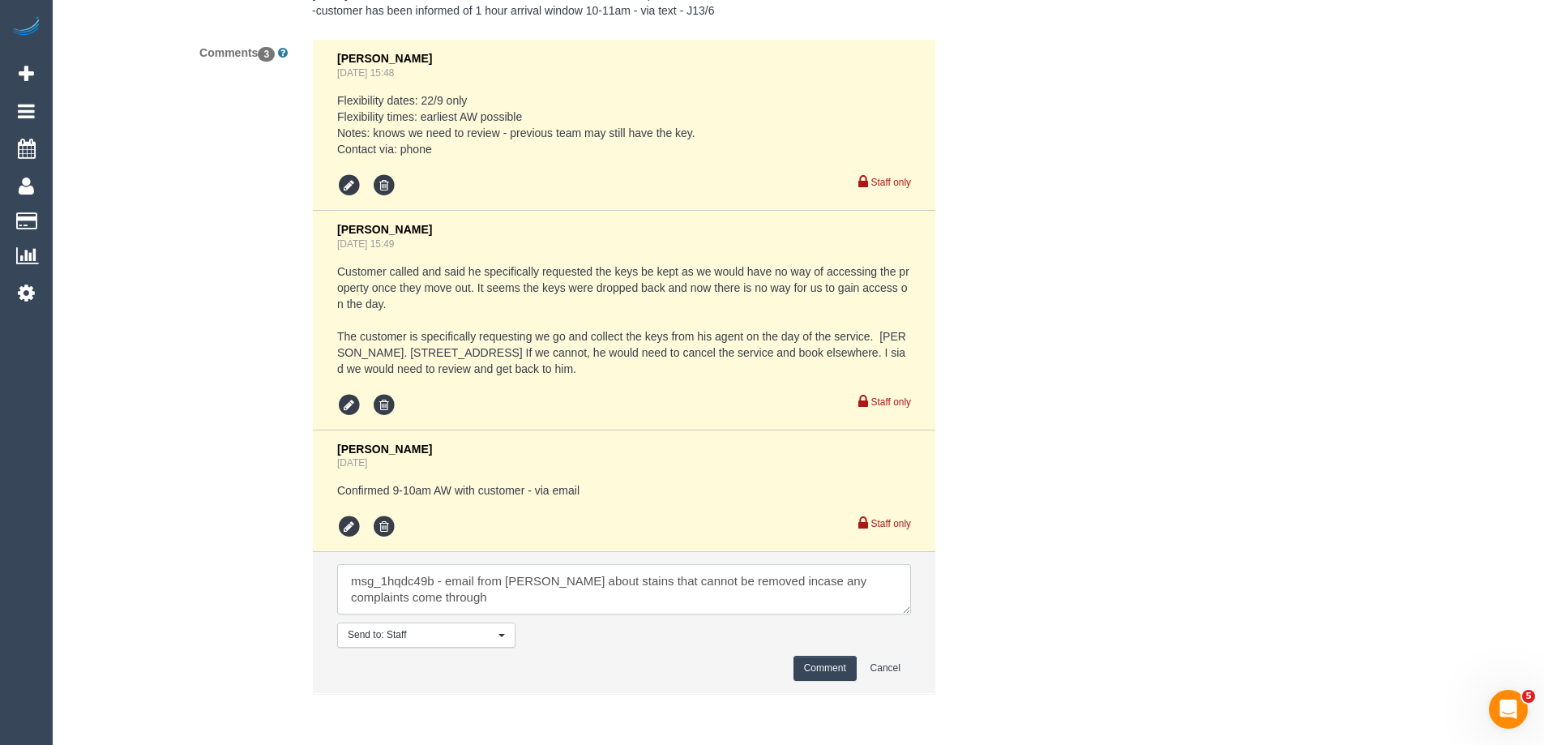
type textarea "msg_1hqdc49b - email from Jeferson about stains that cannot be removed incase a…"
click at [813, 667] on button "Comment" at bounding box center [824, 668] width 63 height 25
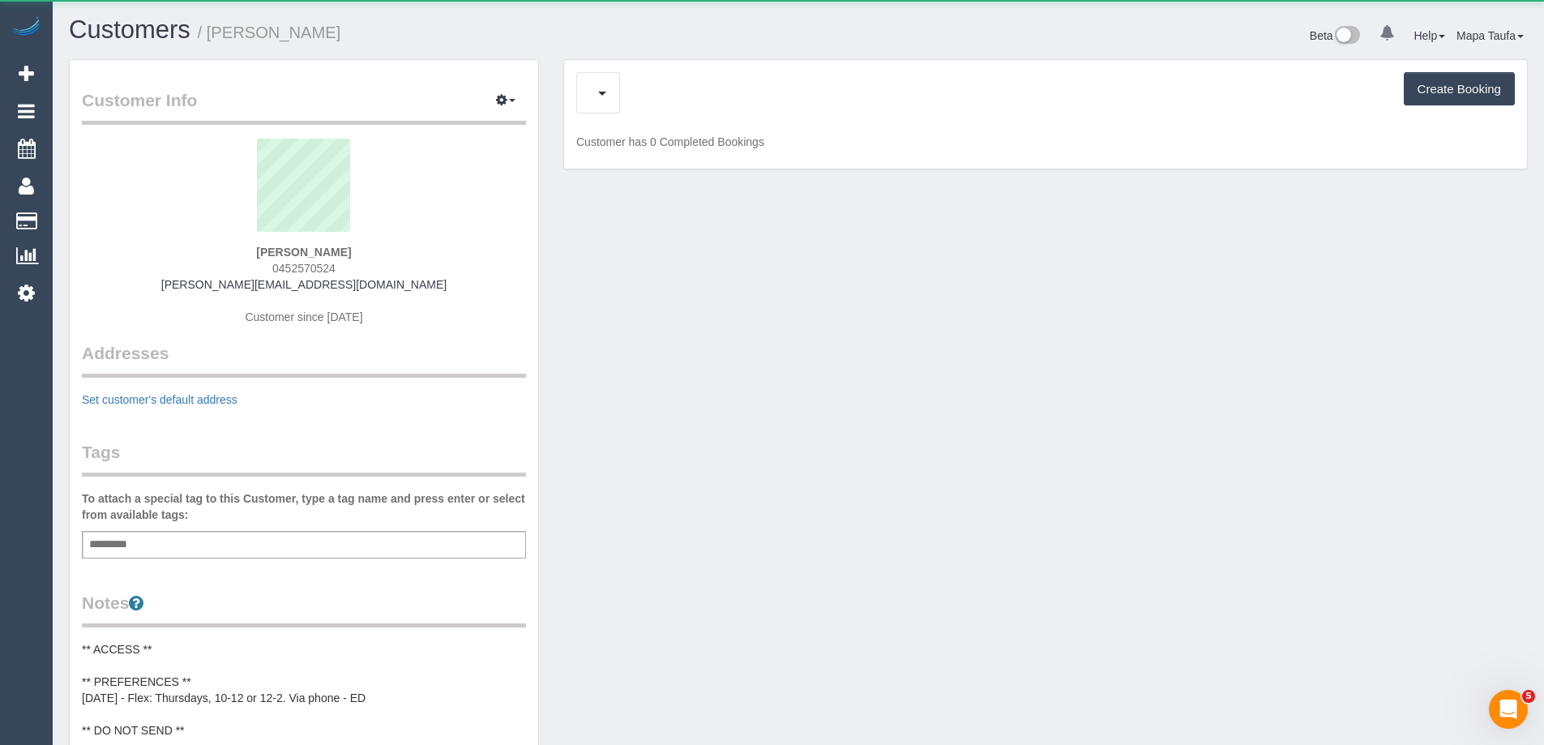
click at [712, 92] on div "Upcoming Bookings (12) Charges (4) Feedback (2) Create Booking" at bounding box center [1045, 92] width 938 height 41
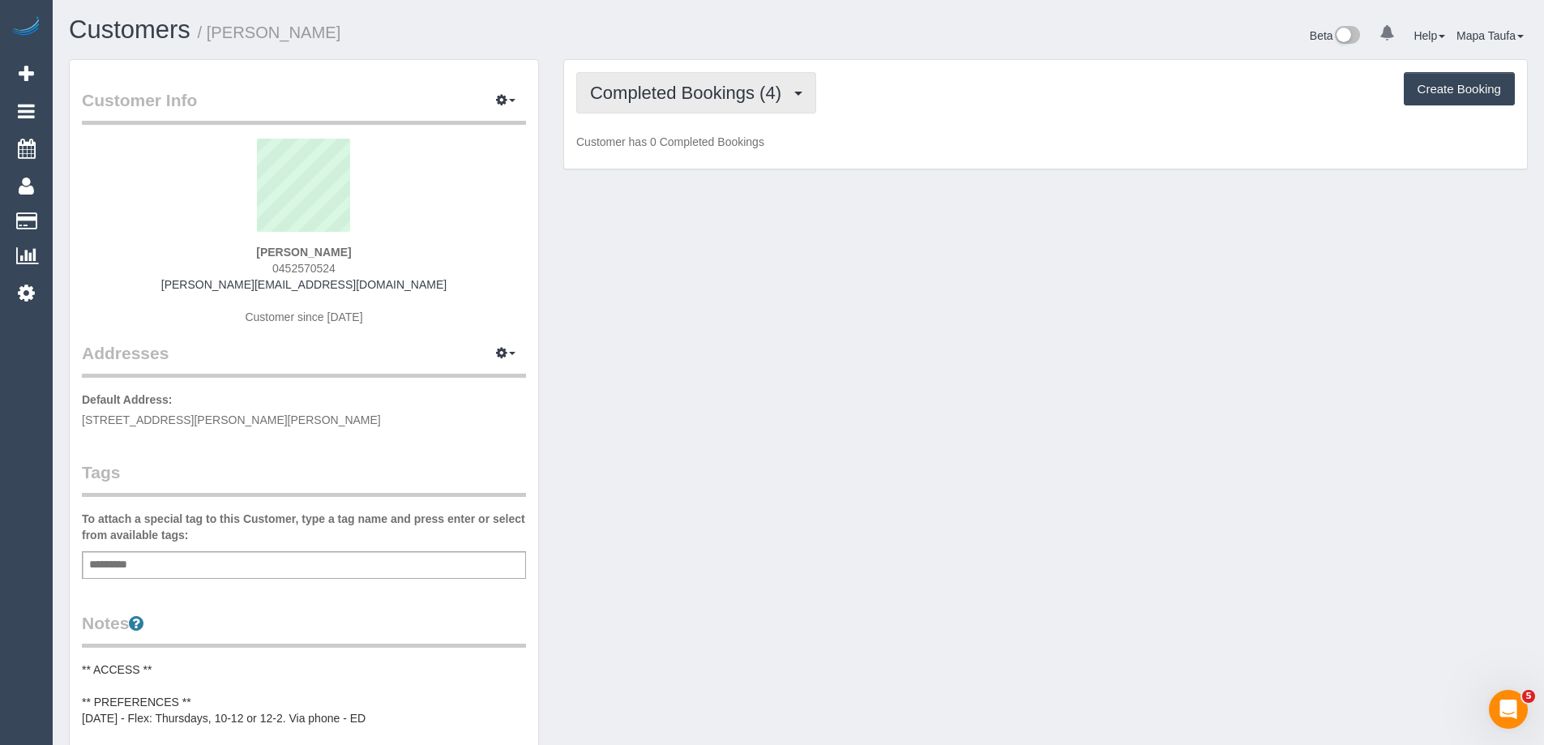
click at [719, 91] on span "Completed Bookings (4)" at bounding box center [689, 93] width 199 height 20
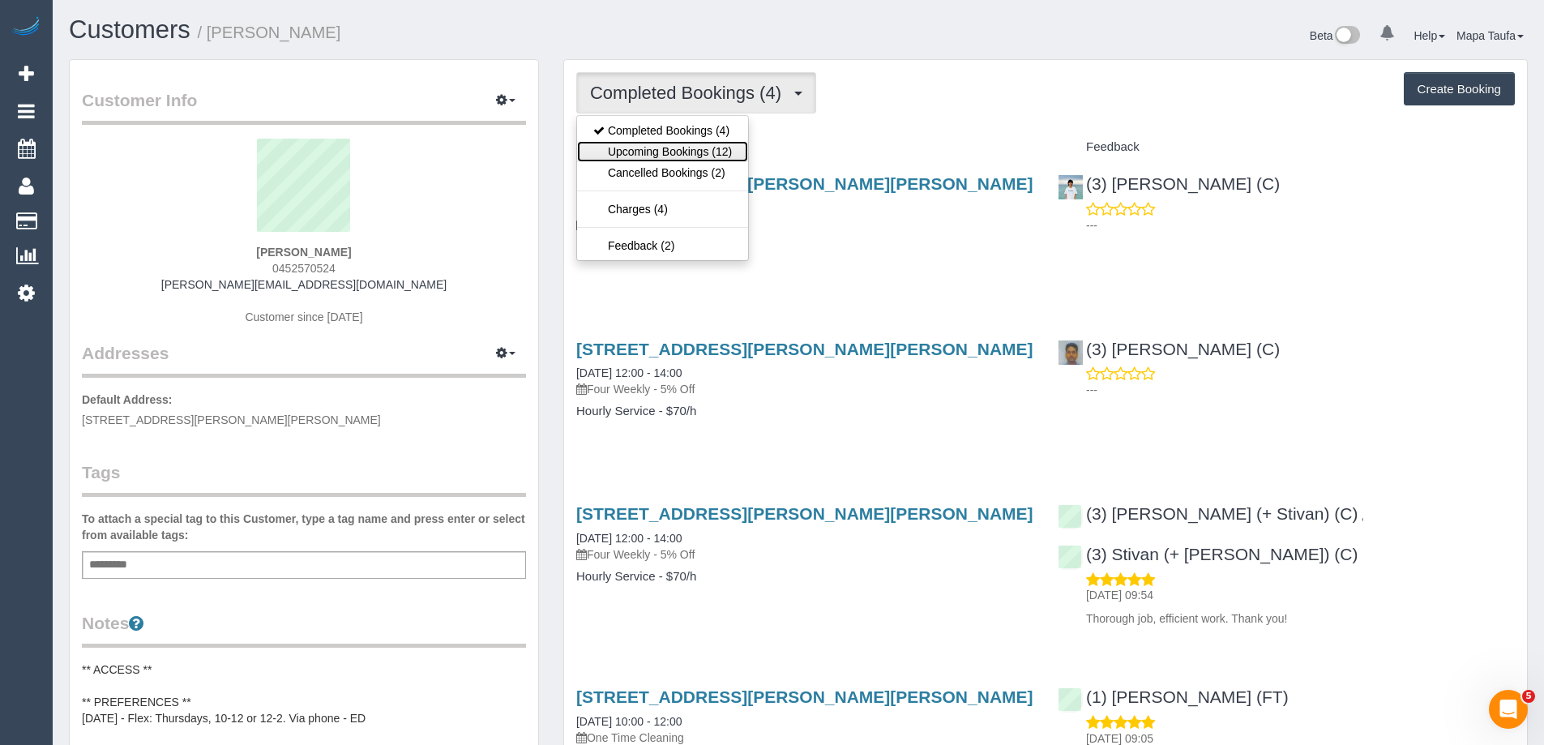
click at [716, 143] on link "Upcoming Bookings (12)" at bounding box center [662, 151] width 171 height 21
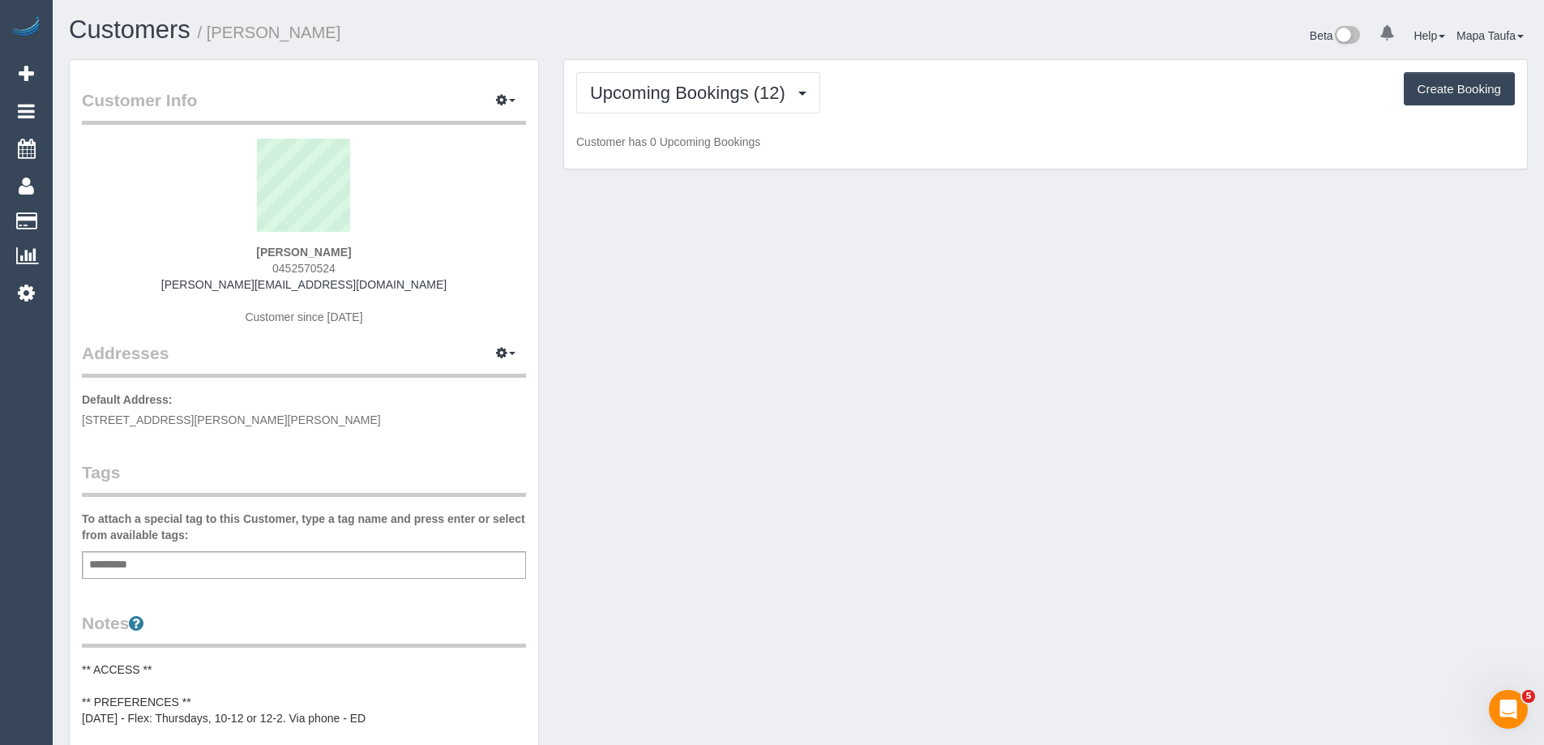
click at [1071, 99] on div "Upcoming Bookings (12) Completed Bookings (4) Upcoming Bookings (12) Cancelled …" at bounding box center [1045, 92] width 938 height 41
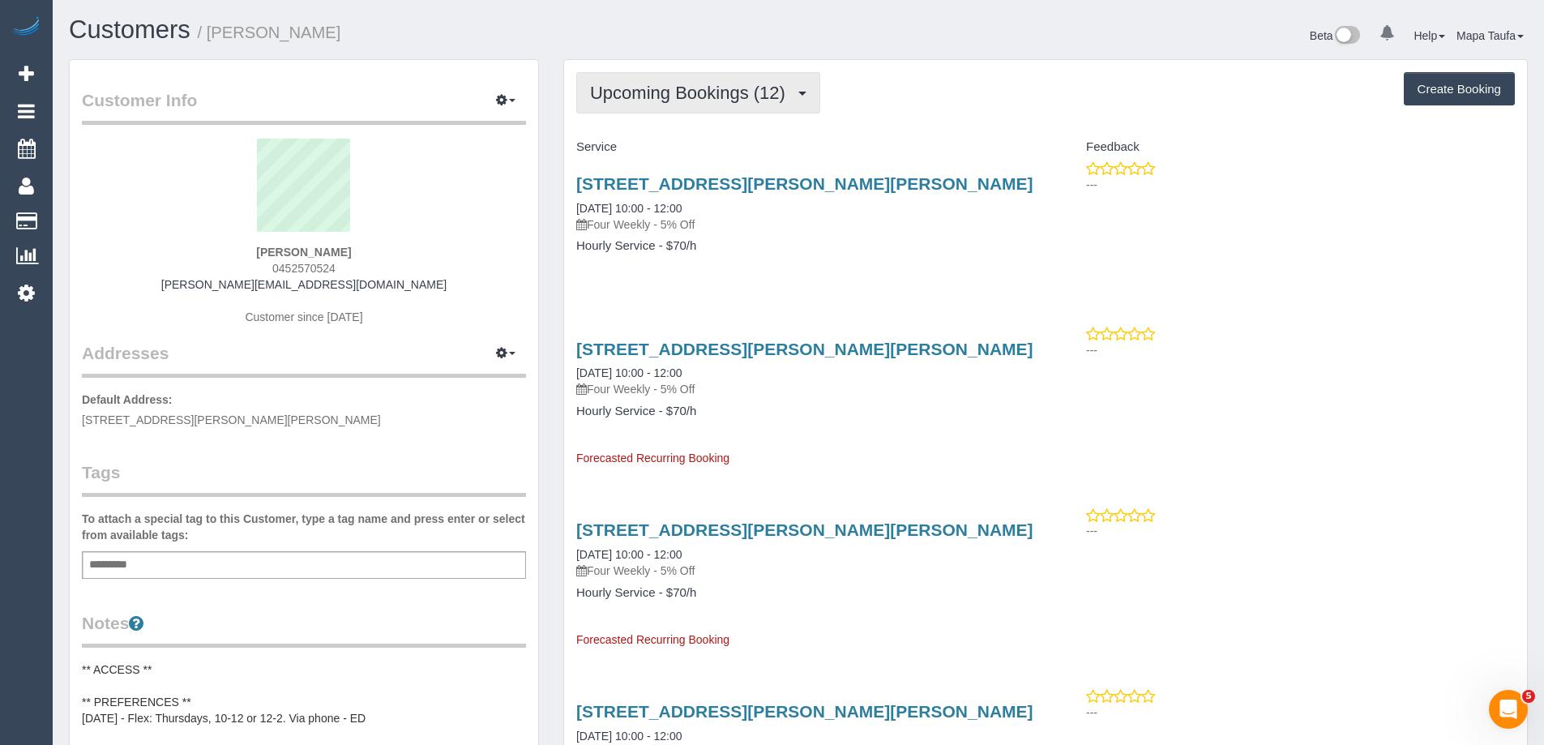
click at [695, 95] on span "Upcoming Bookings (12)" at bounding box center [691, 93] width 203 height 20
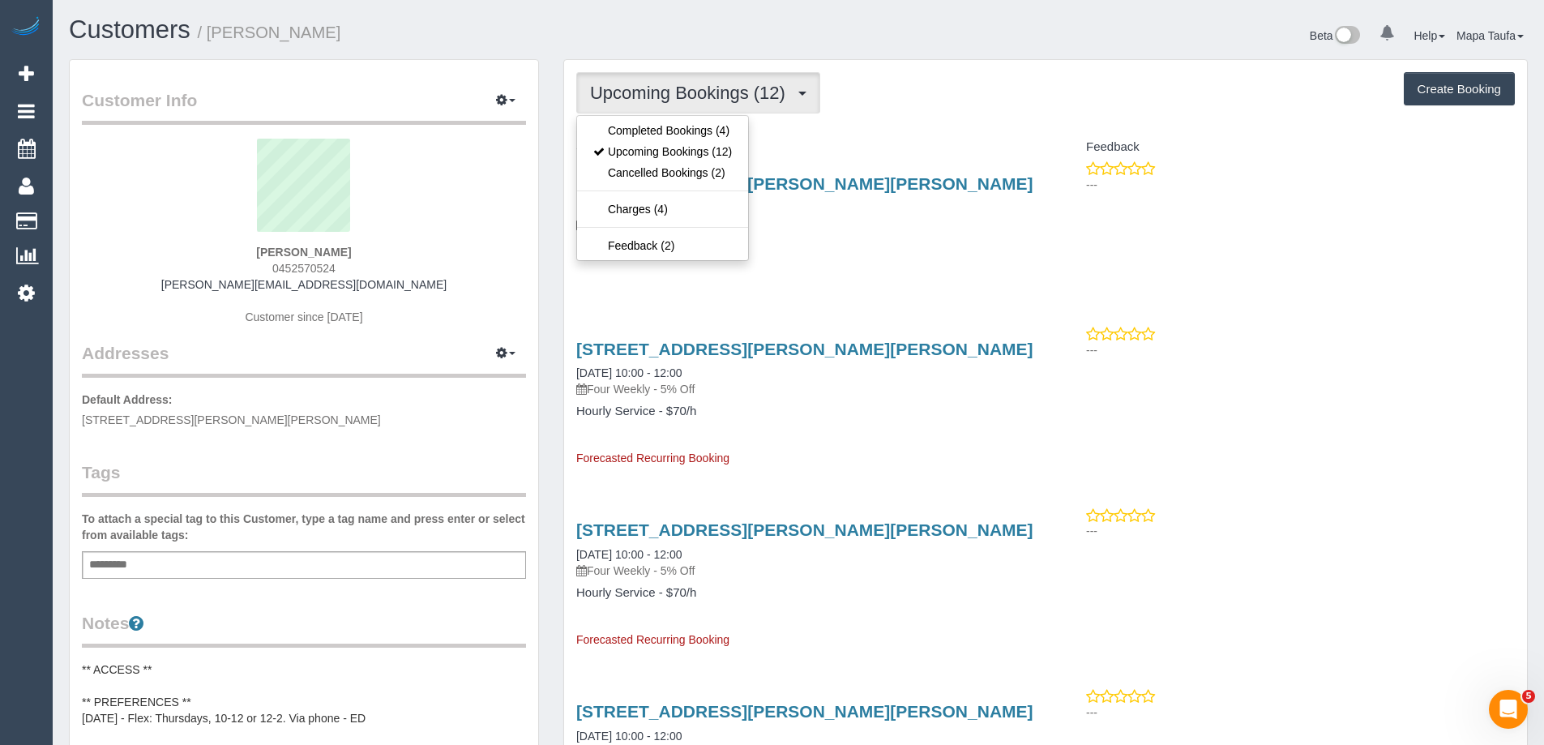
click at [887, 150] on h4 "Service" at bounding box center [804, 147] width 457 height 14
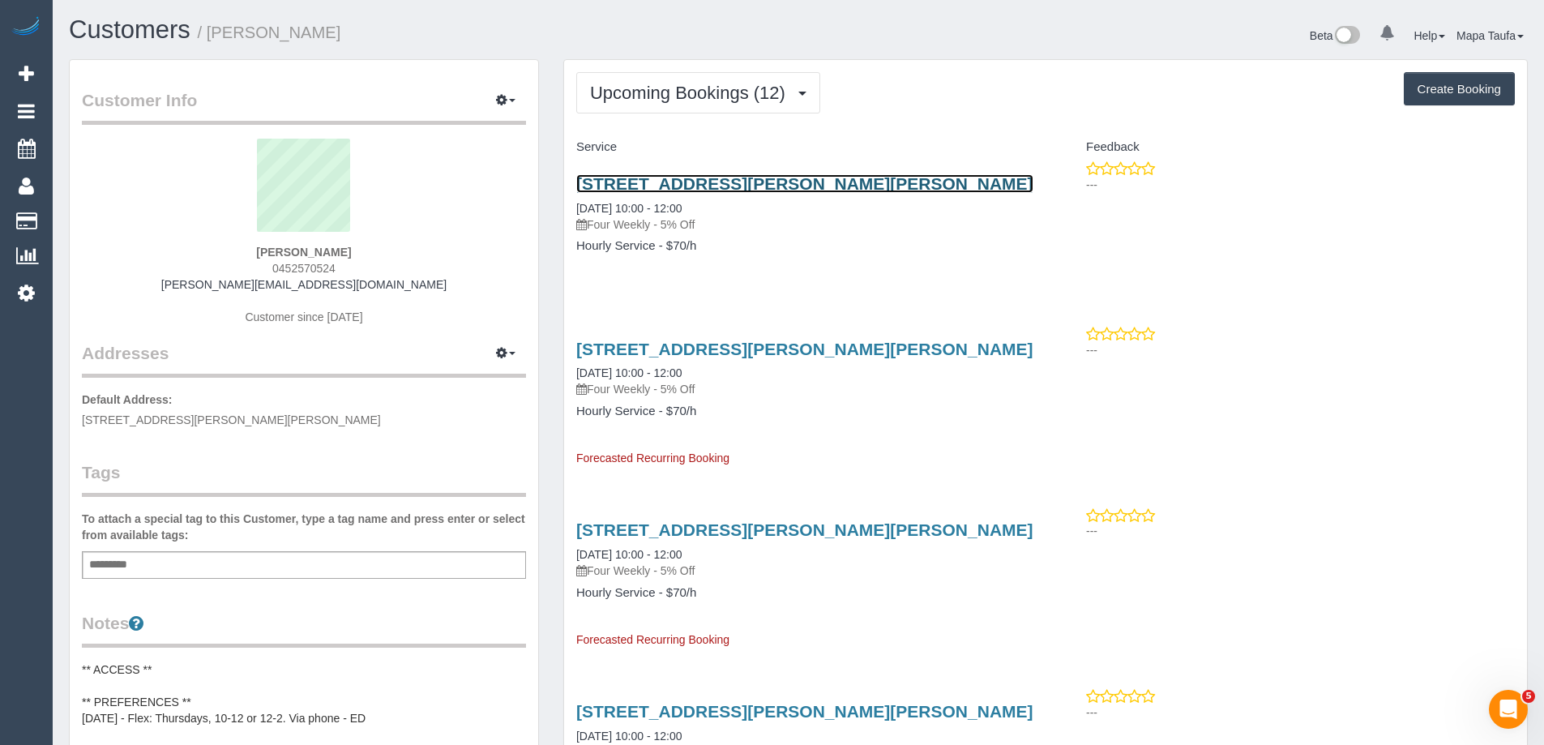
click at [711, 180] on link "[STREET_ADDRESS][PERSON_NAME][PERSON_NAME]" at bounding box center [804, 183] width 457 height 19
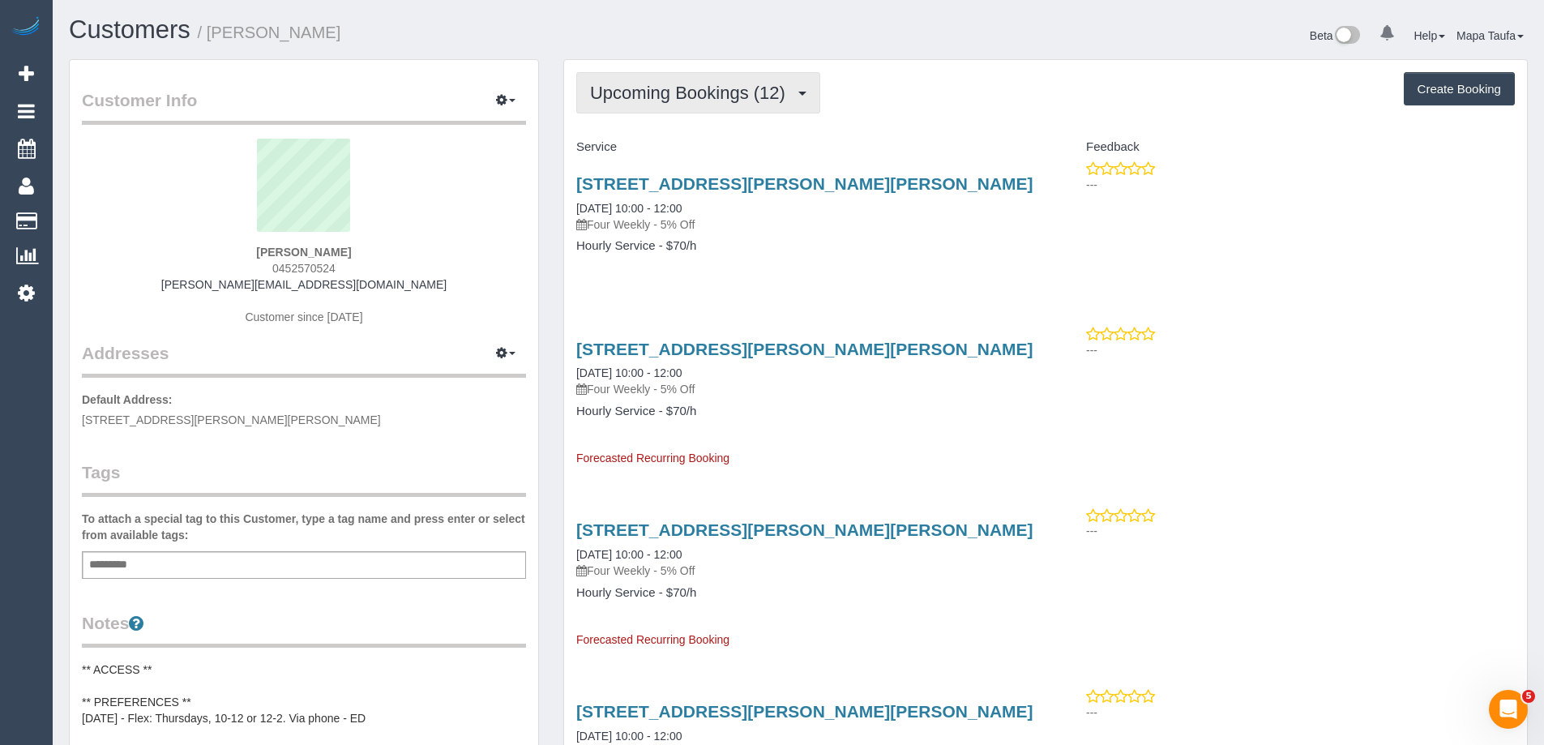
click at [657, 79] on button "Upcoming Bookings (12)" at bounding box center [698, 92] width 244 height 41
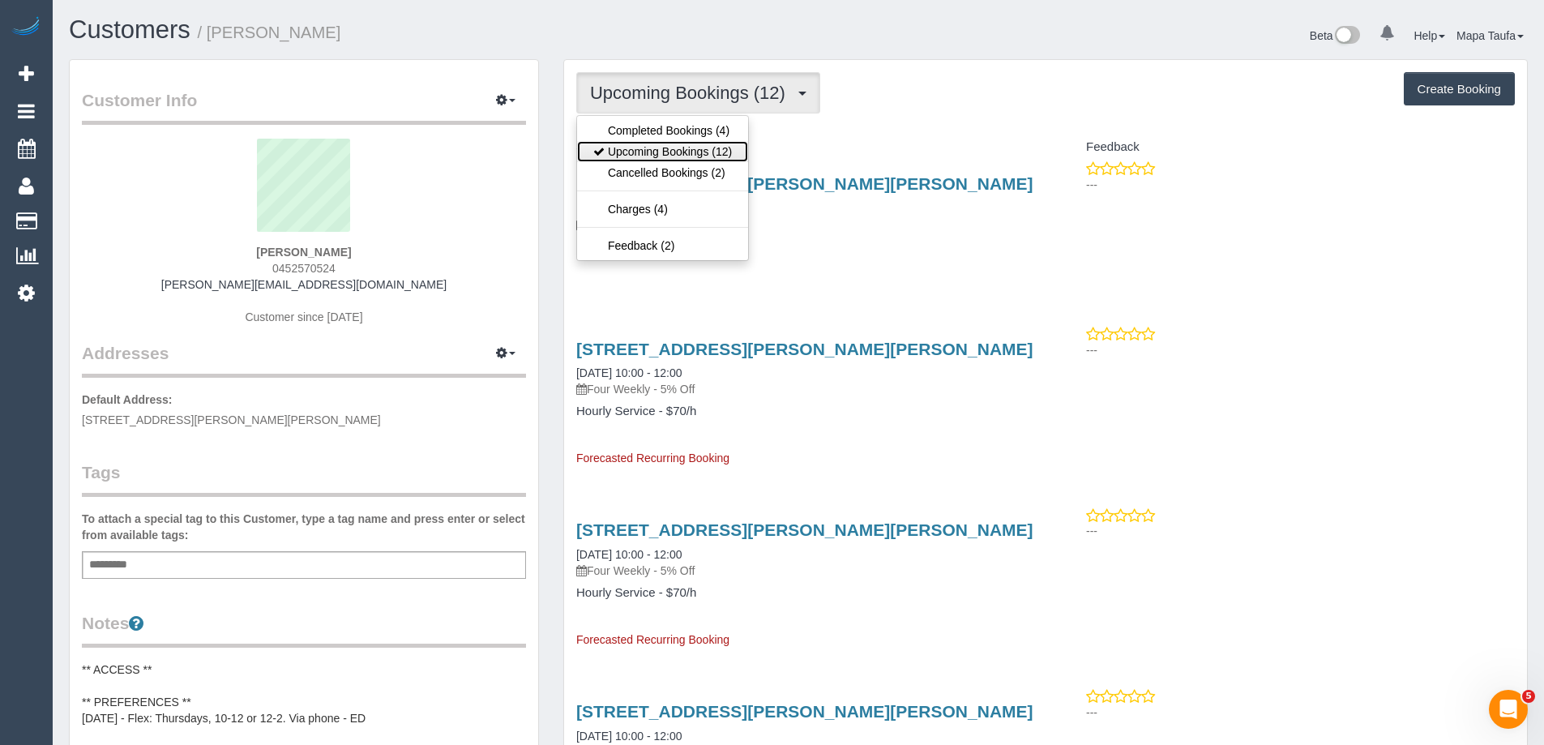
click at [673, 149] on link "Upcoming Bookings (12)" at bounding box center [662, 151] width 171 height 21
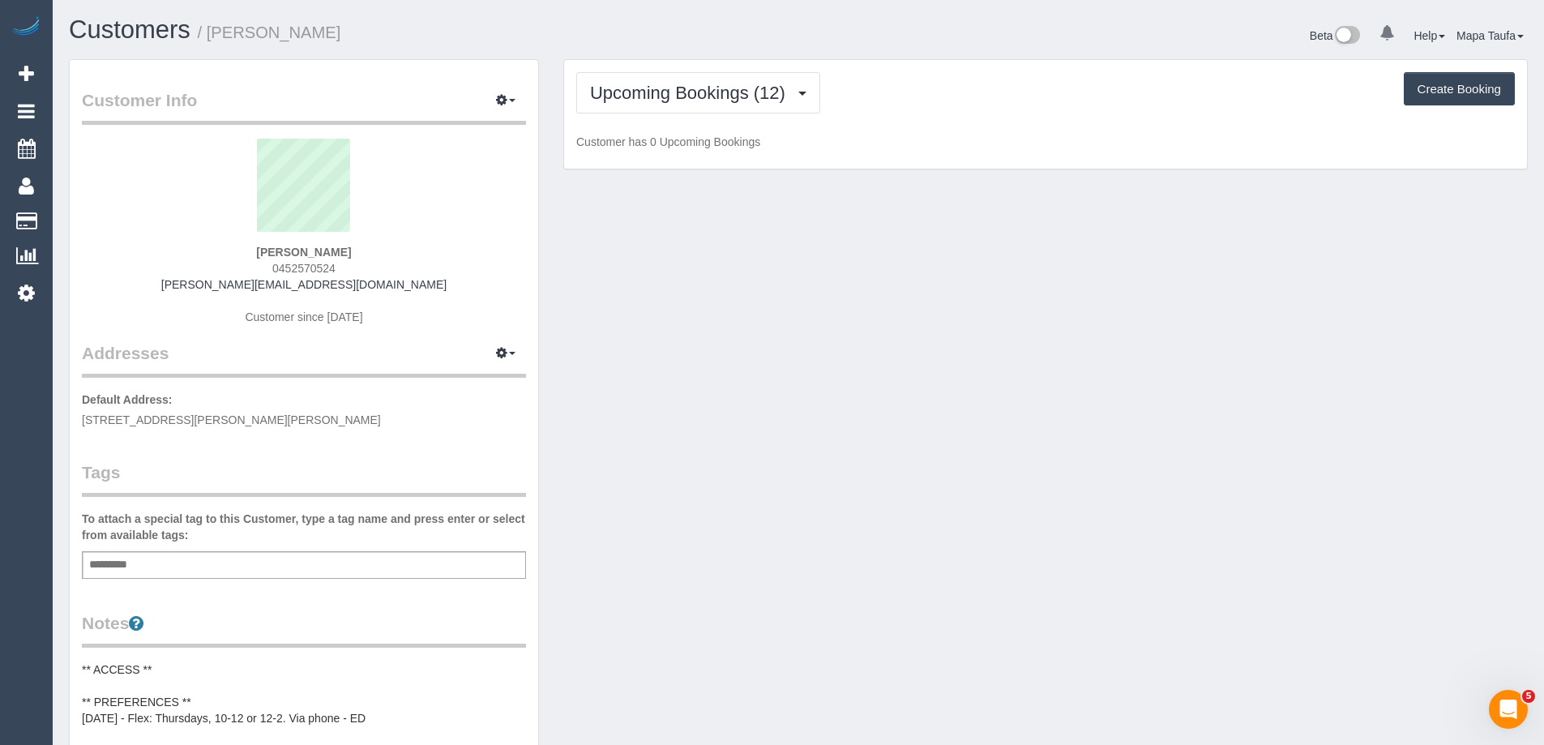
click at [1083, 138] on p "Customer has 0 Upcoming Bookings" at bounding box center [1045, 142] width 938 height 16
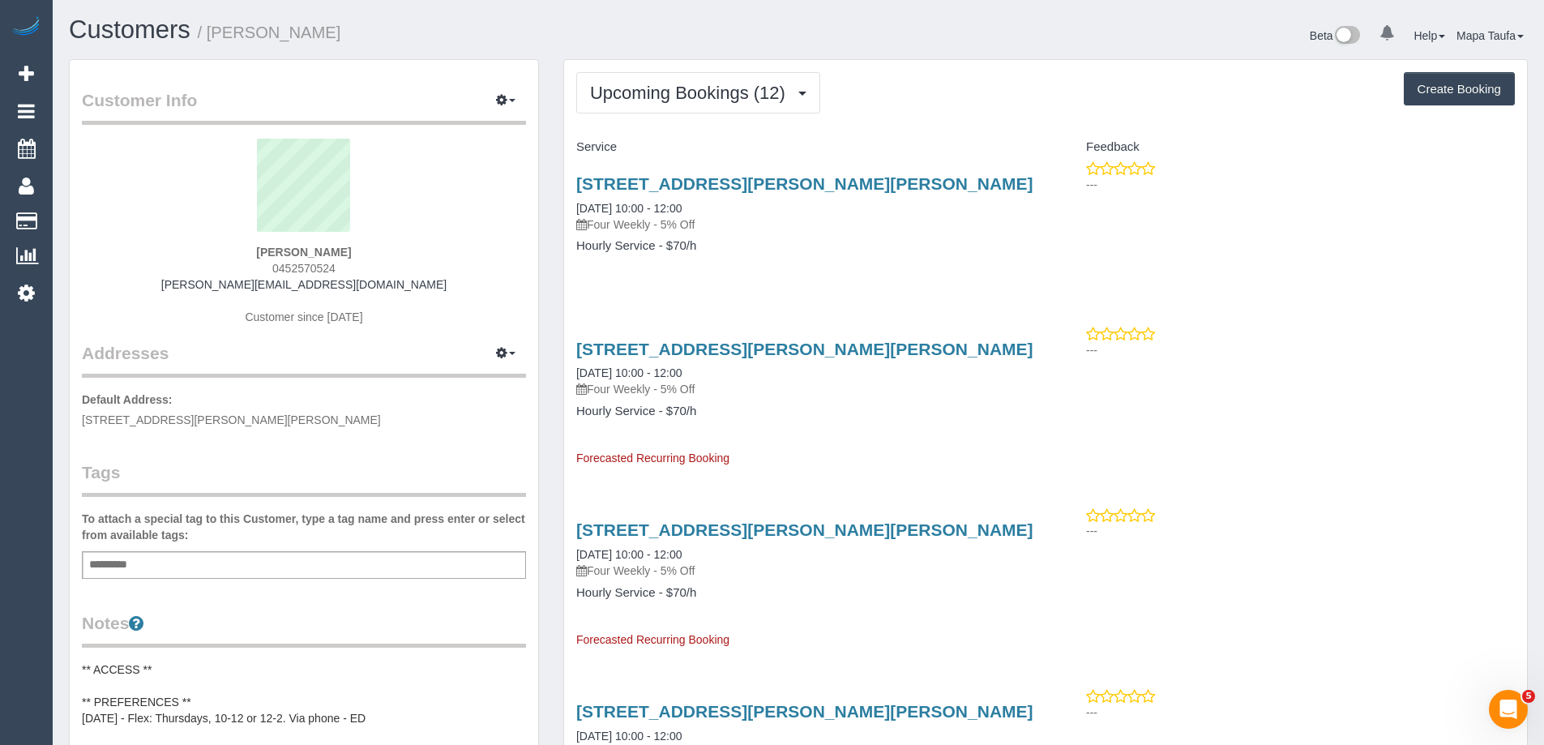
click at [694, 279] on div "[STREET_ADDRESS][PERSON_NAME][PERSON_NAME] [DATE] 10:00 - 12:00 Four Weekly - 5…" at bounding box center [804, 222] width 481 height 125
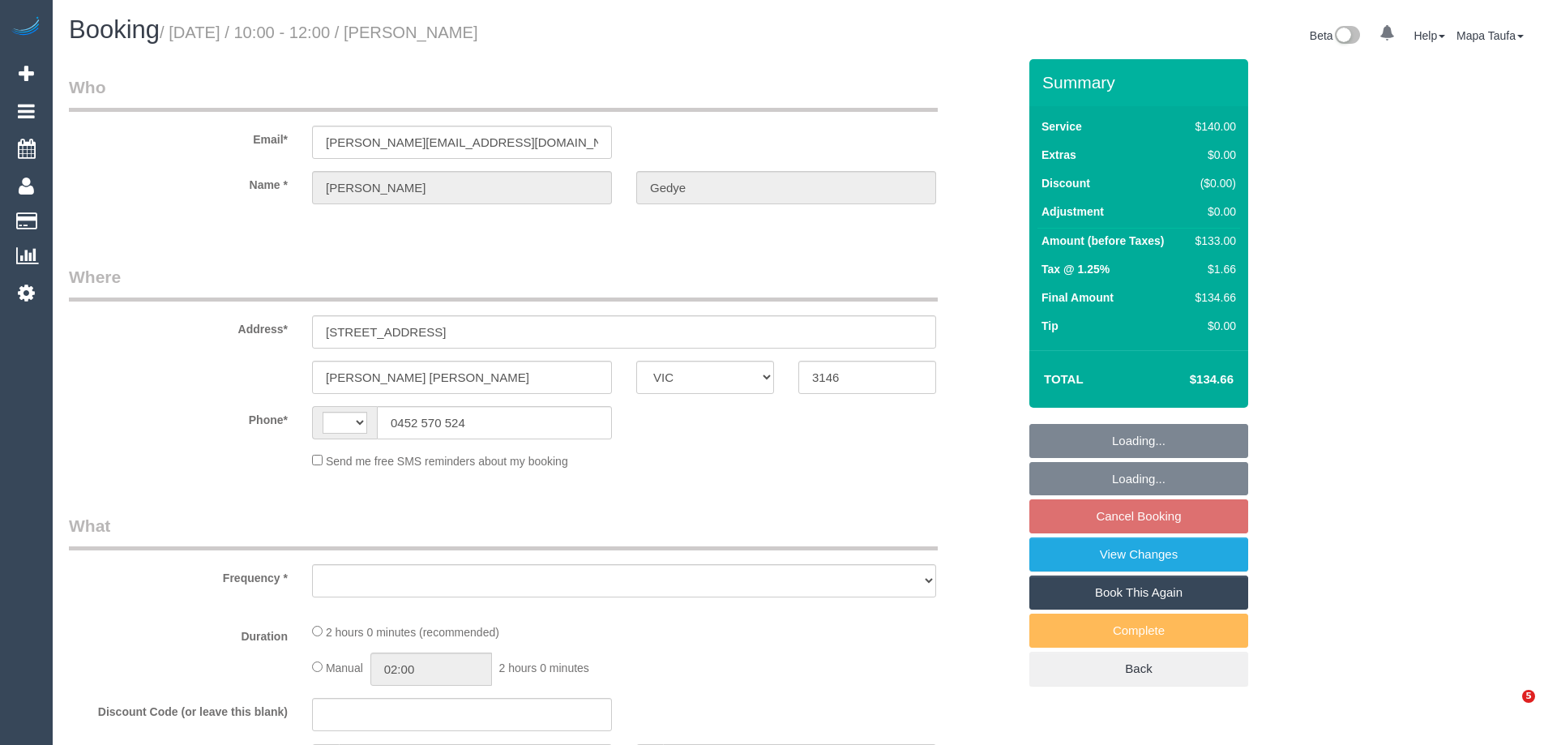
select select "VIC"
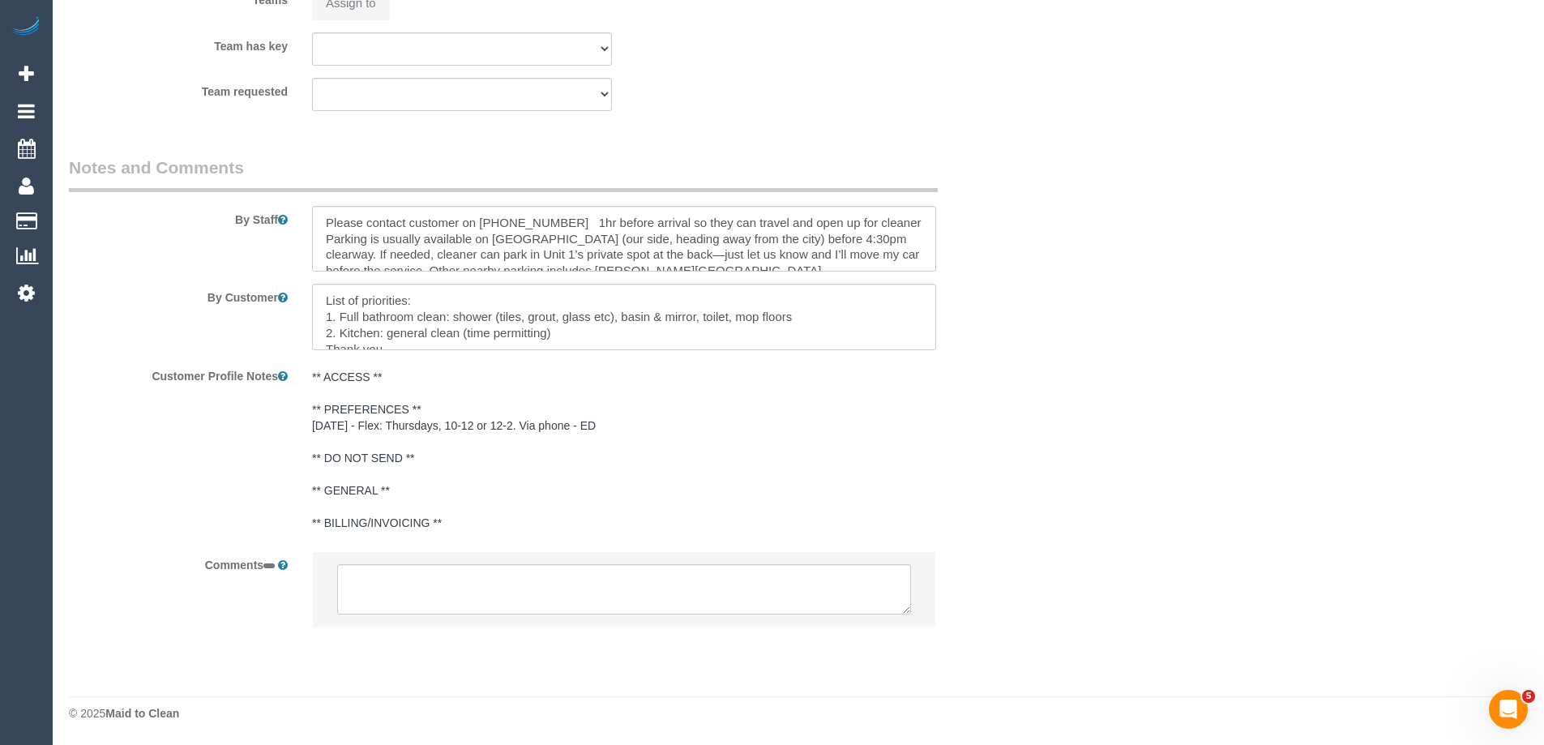
select select "string:AU"
select select "object:522"
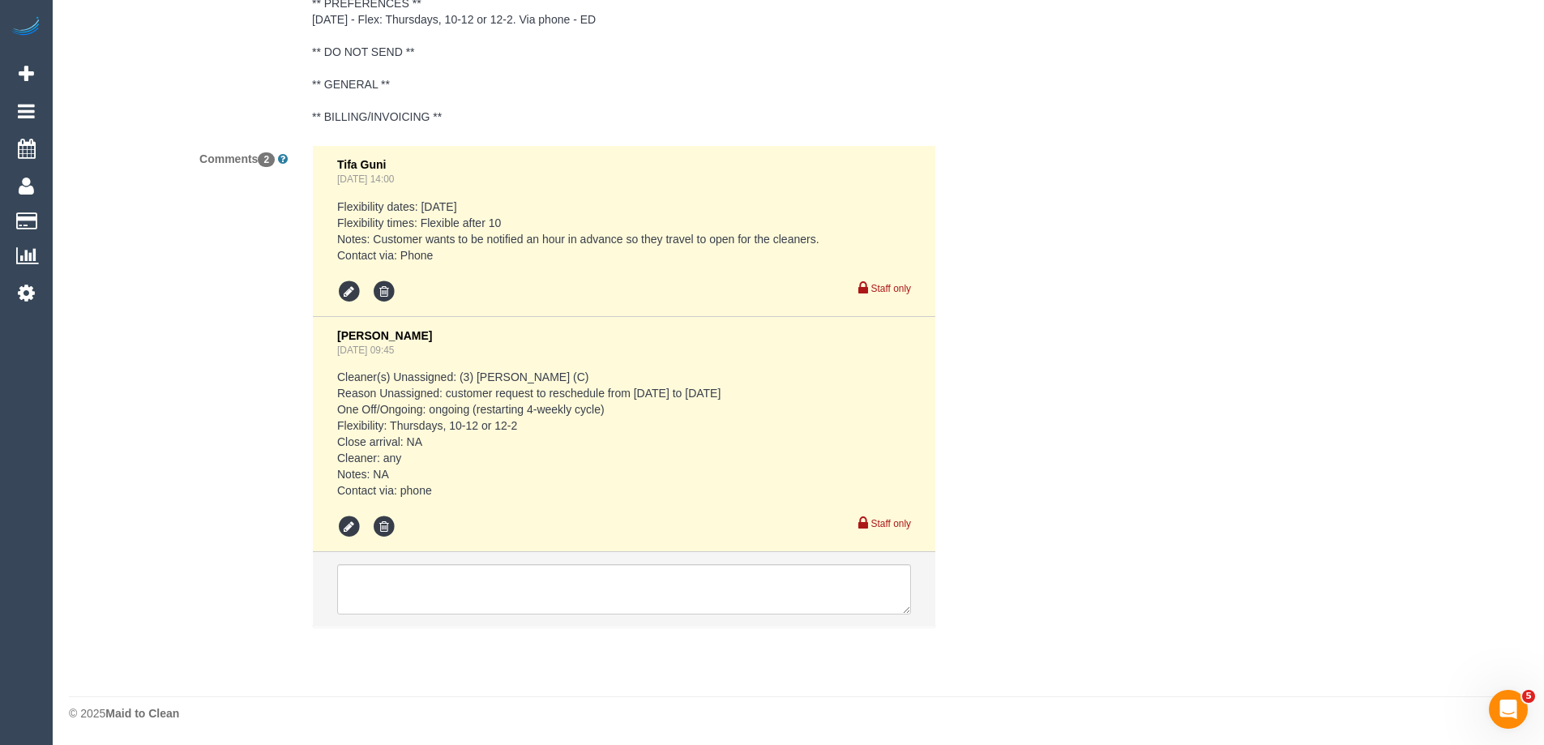
select select "string:stripe-pm_1RSvI42GScqysDRV0R0IlUrP"
select select "number:28"
select select "number:14"
select select "number:19"
select select "number:23"
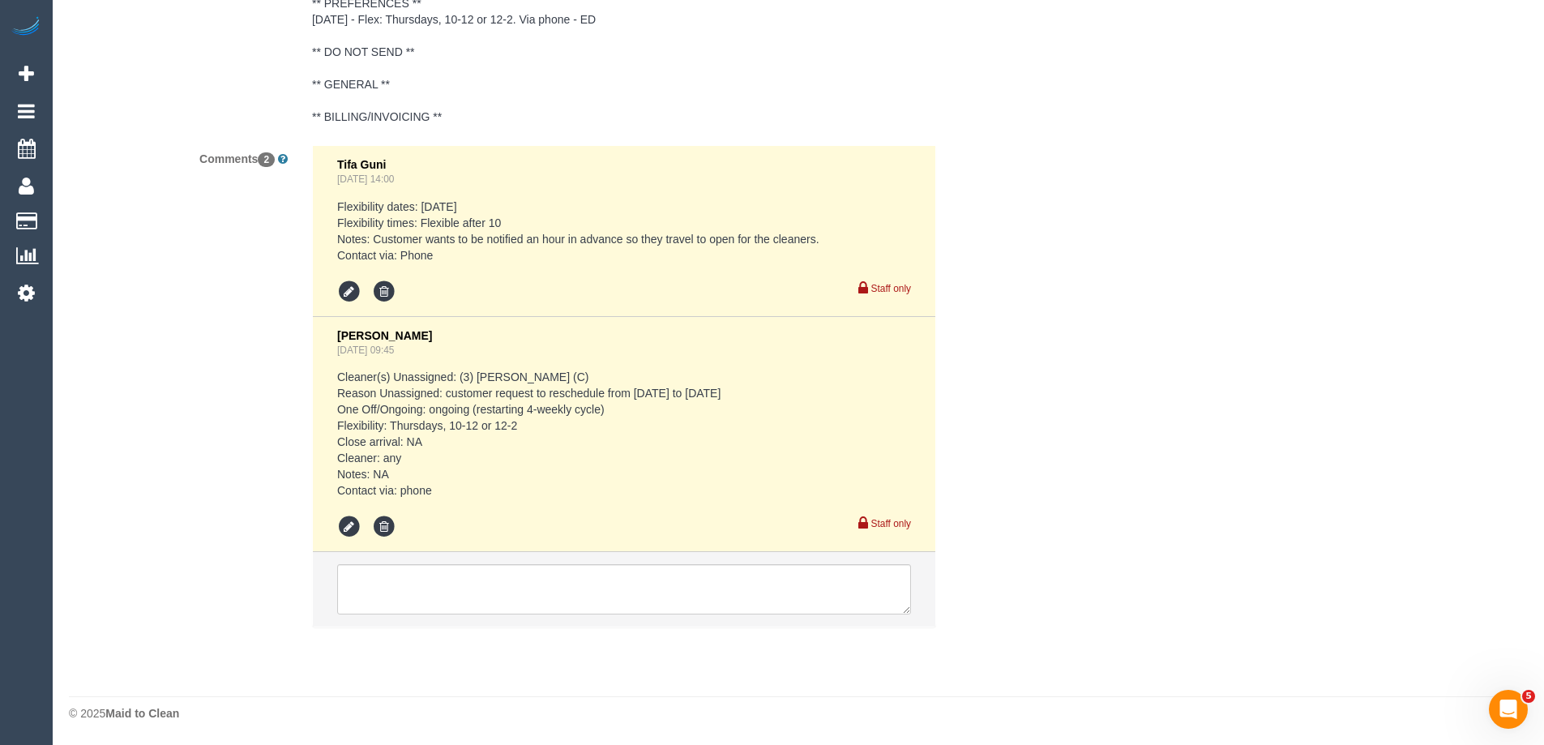
select select "number:34"
select select "number:12"
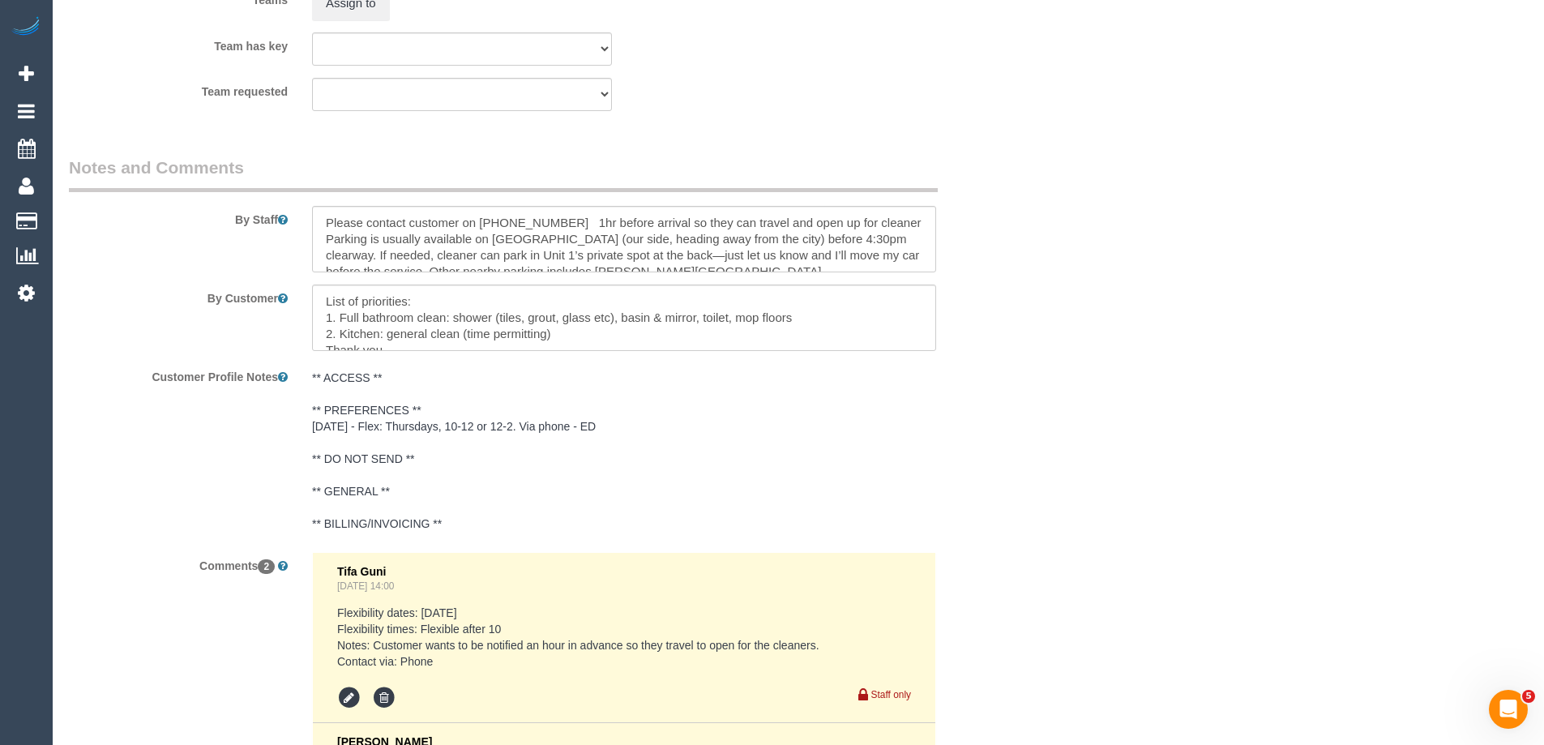
select select "object:1474"
select select "spot3"
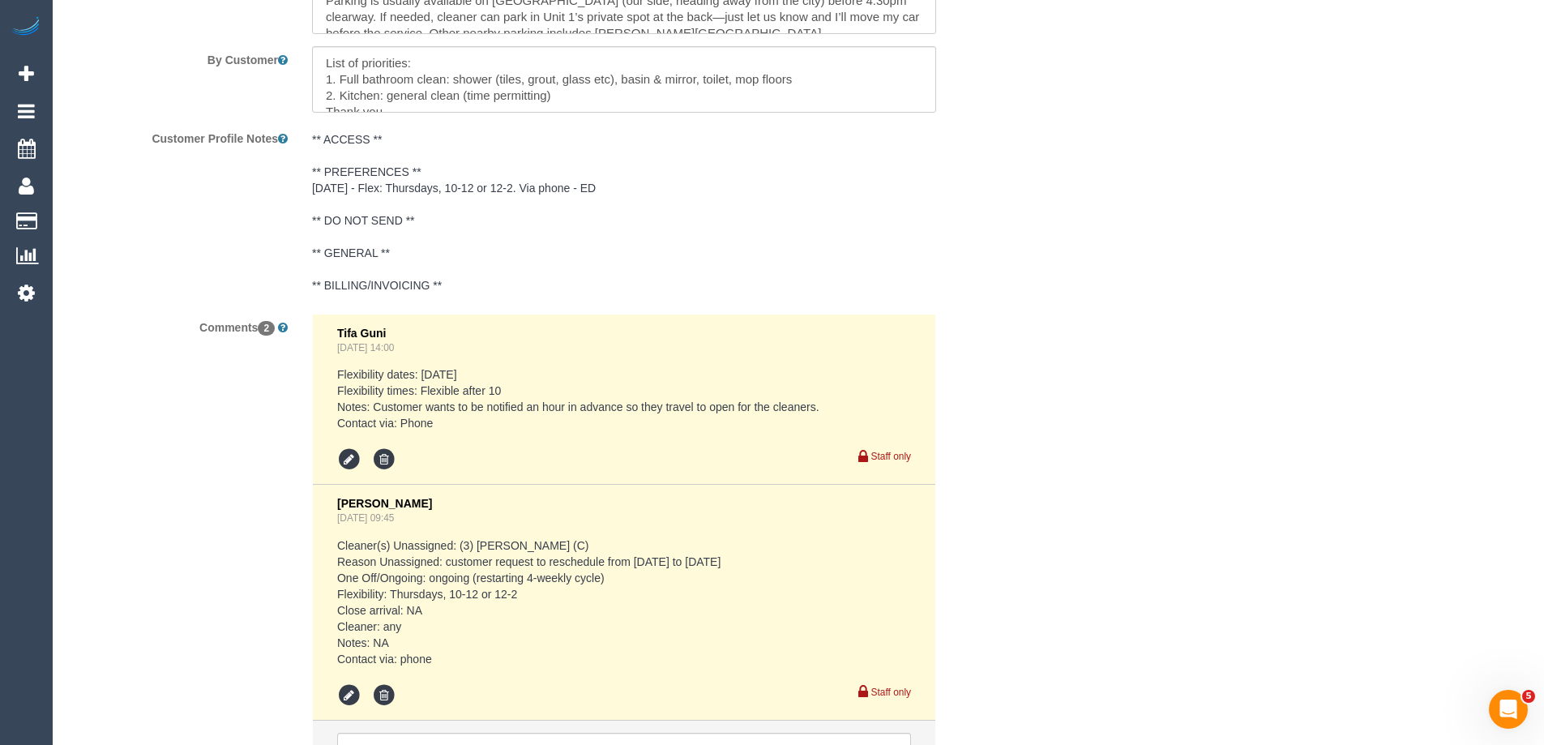
scroll to position [2721, 0]
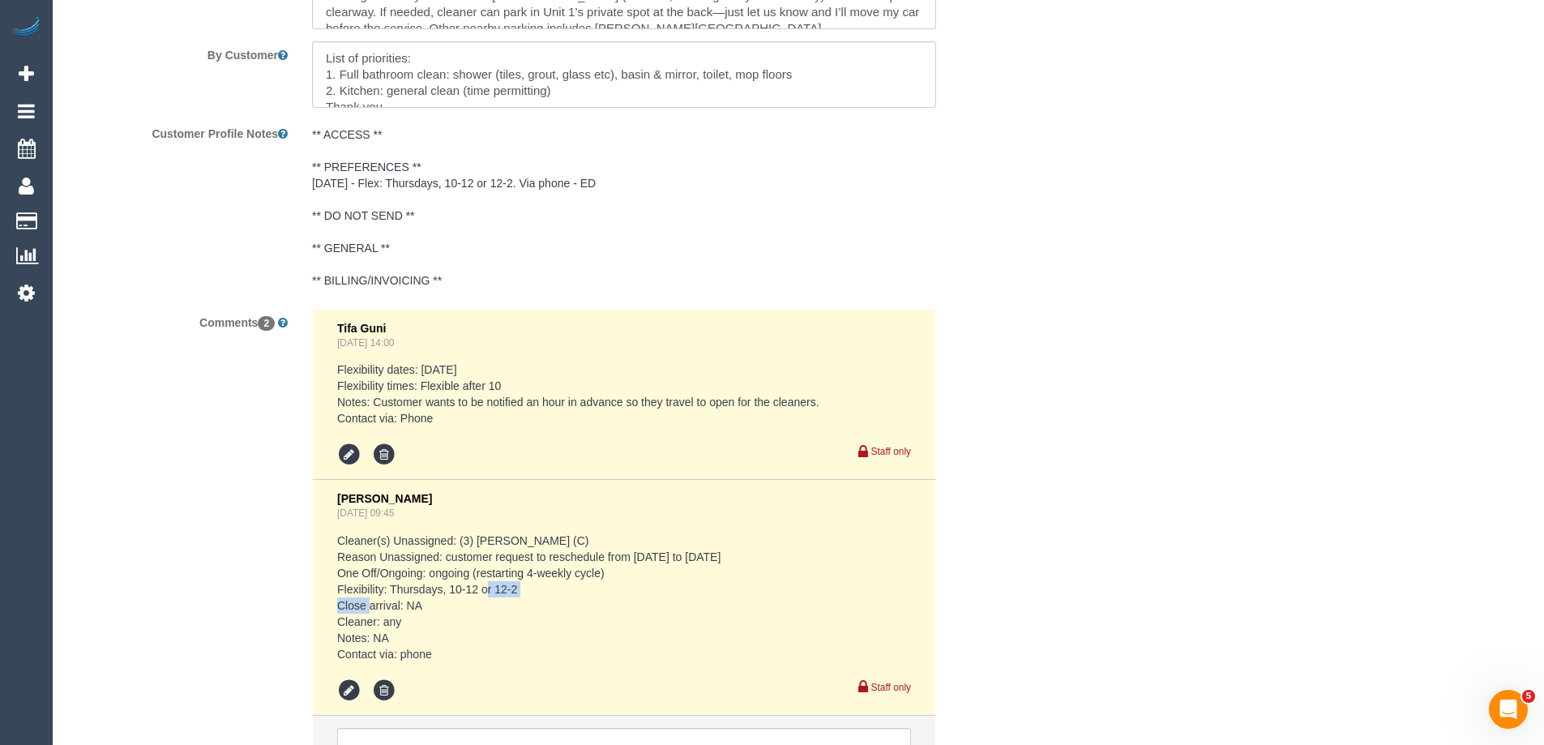
drag, startPoint x: 526, startPoint y: 593, endPoint x: 450, endPoint y: 589, distance: 76.3
click at [450, 589] on pre "Cleaner(s) Unassigned: (3) [PERSON_NAME] (C) Reason Unassigned: customer reques…" at bounding box center [624, 597] width 574 height 130
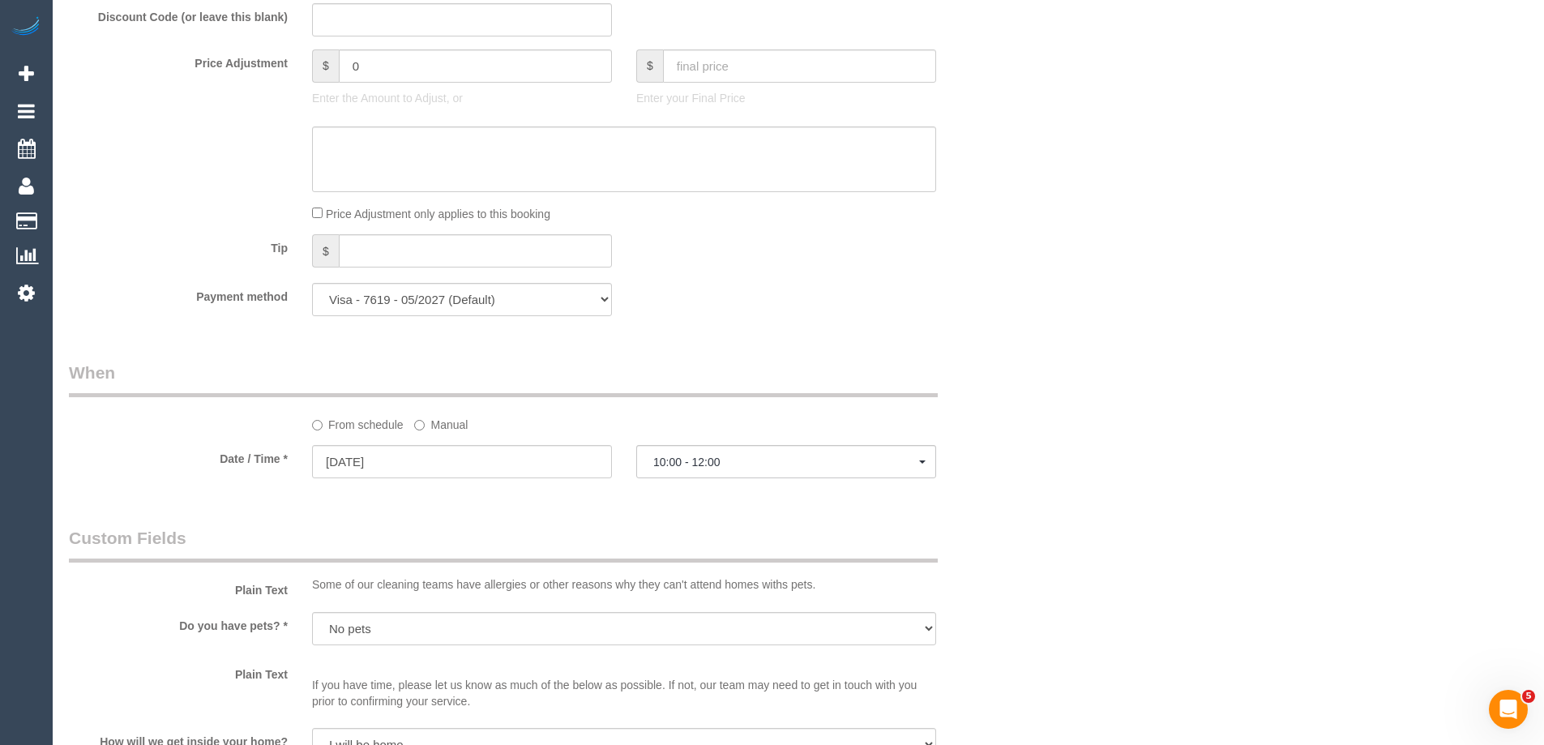
scroll to position [1426, 0]
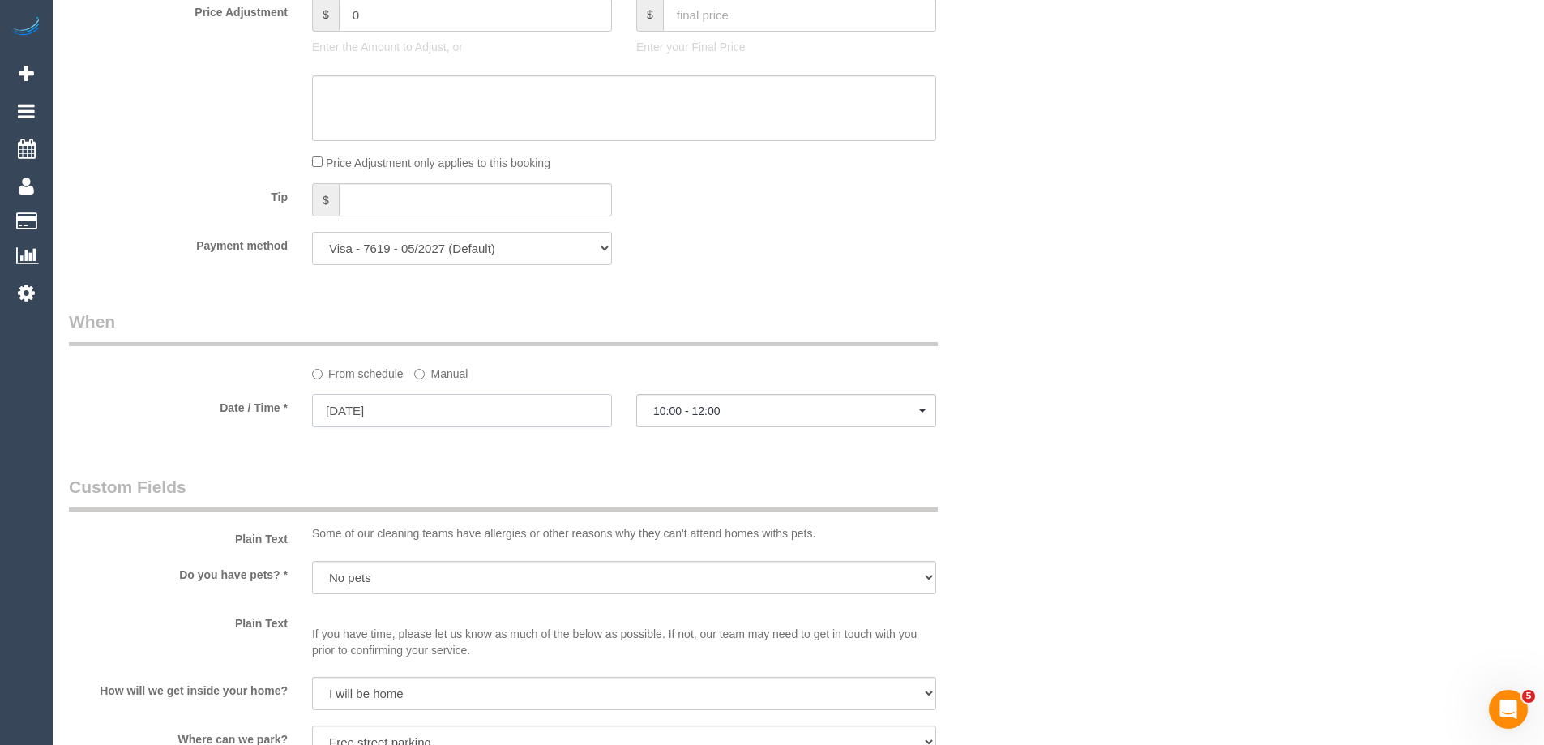
click at [490, 422] on input "[DATE]" at bounding box center [462, 410] width 300 height 33
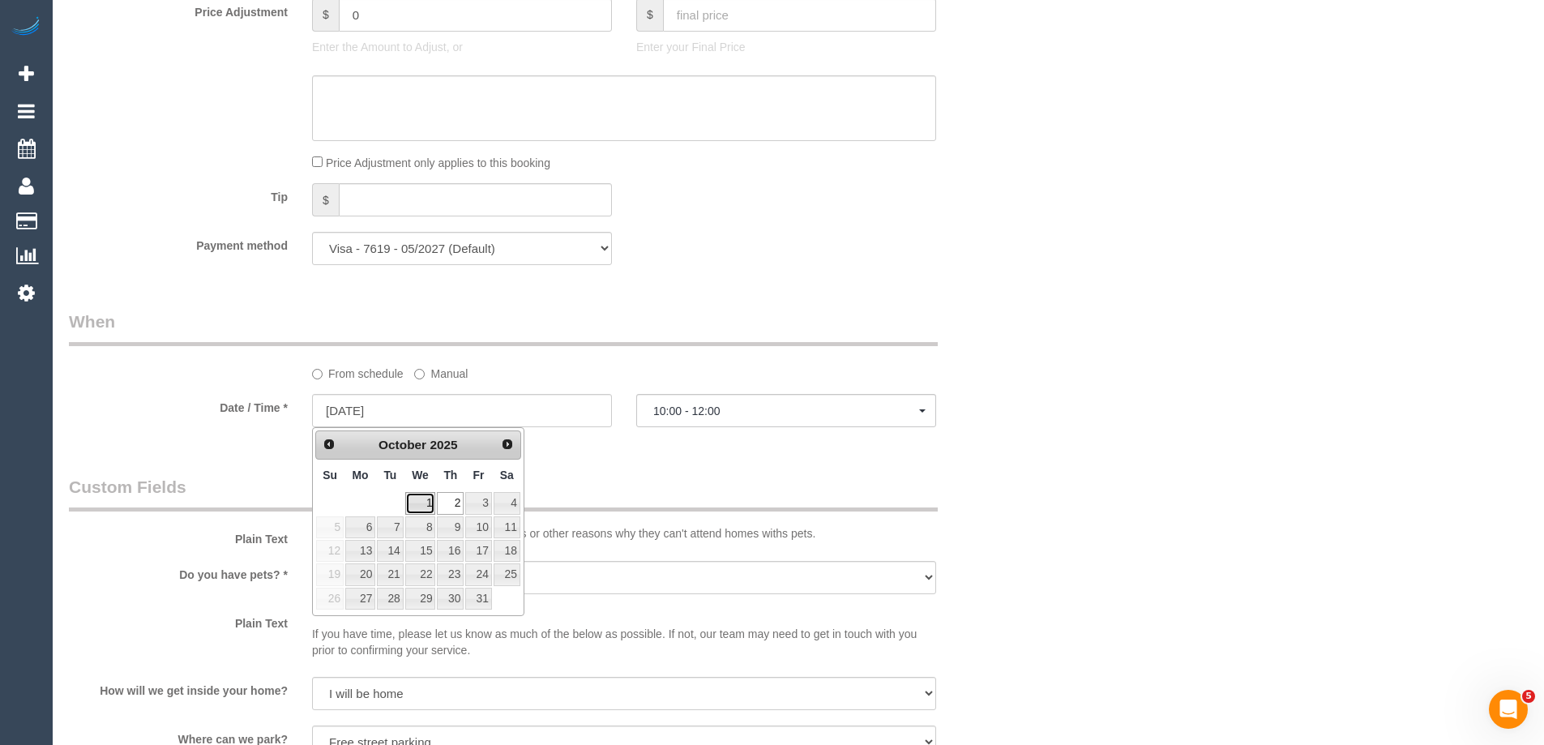
click at [412, 498] on link "1" at bounding box center [420, 503] width 31 height 22
type input "[DATE]"
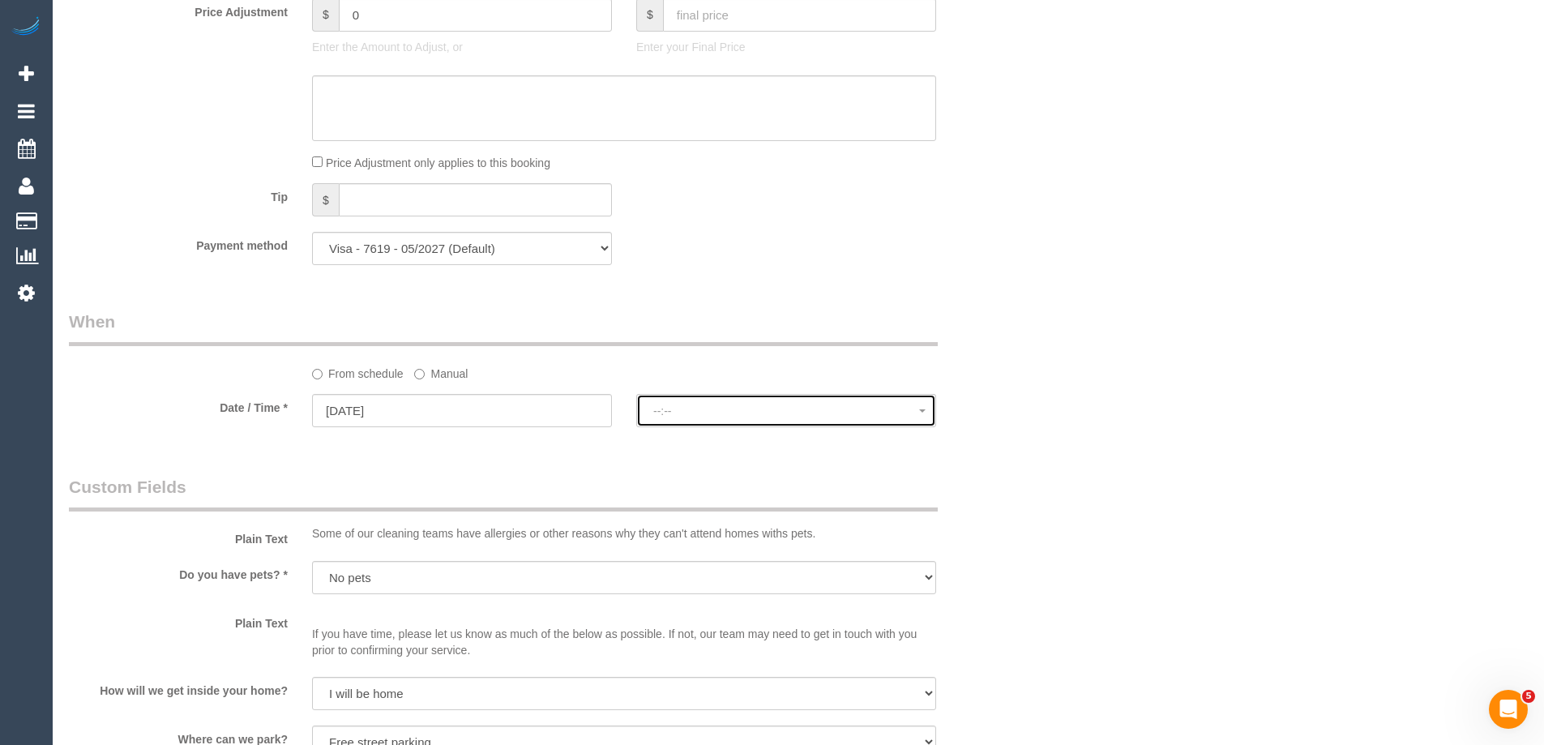
click at [693, 407] on span "--:--" at bounding box center [786, 410] width 266 height 13
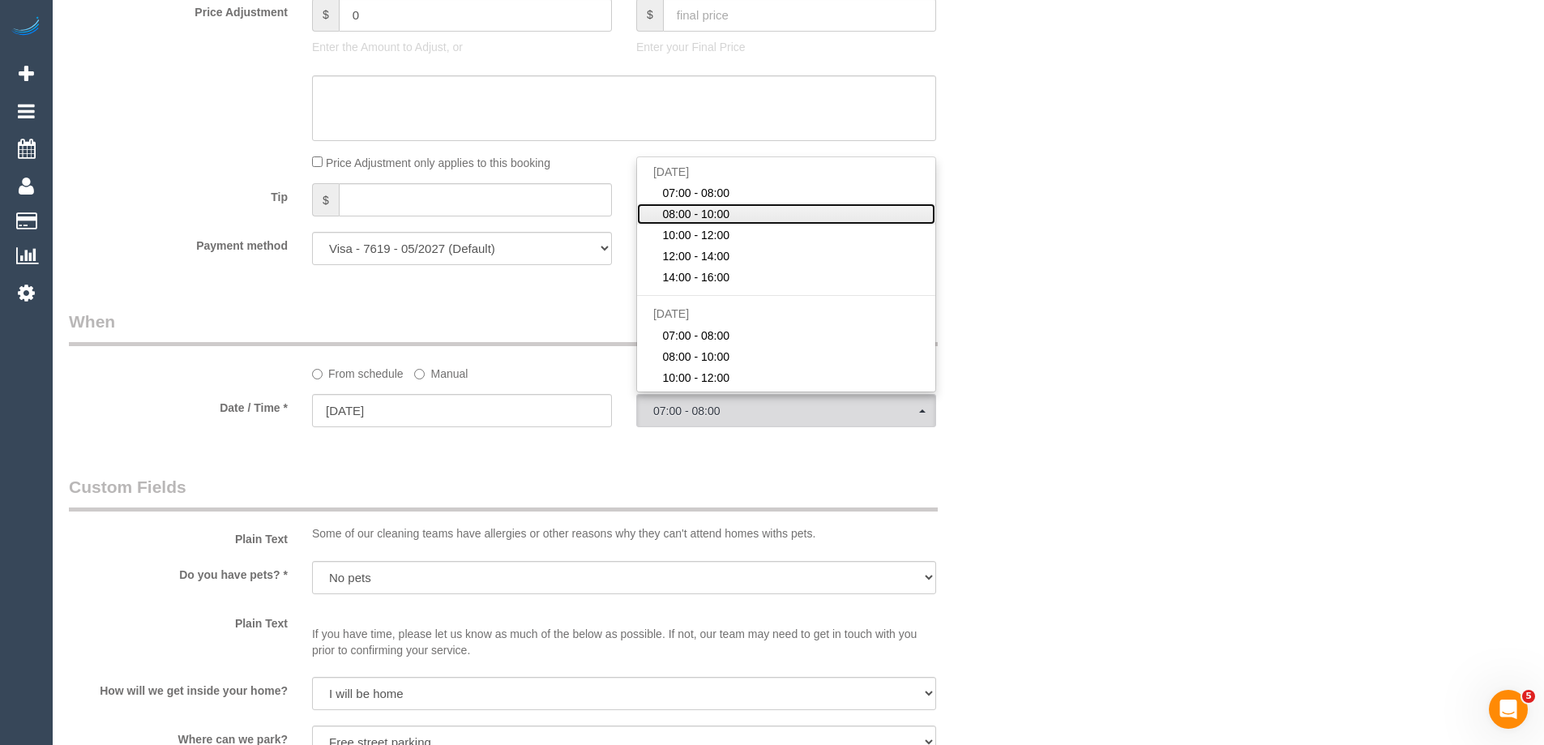
click at [686, 212] on span "08:00 - 10:00" at bounding box center [695, 214] width 67 height 16
select select "spot23"
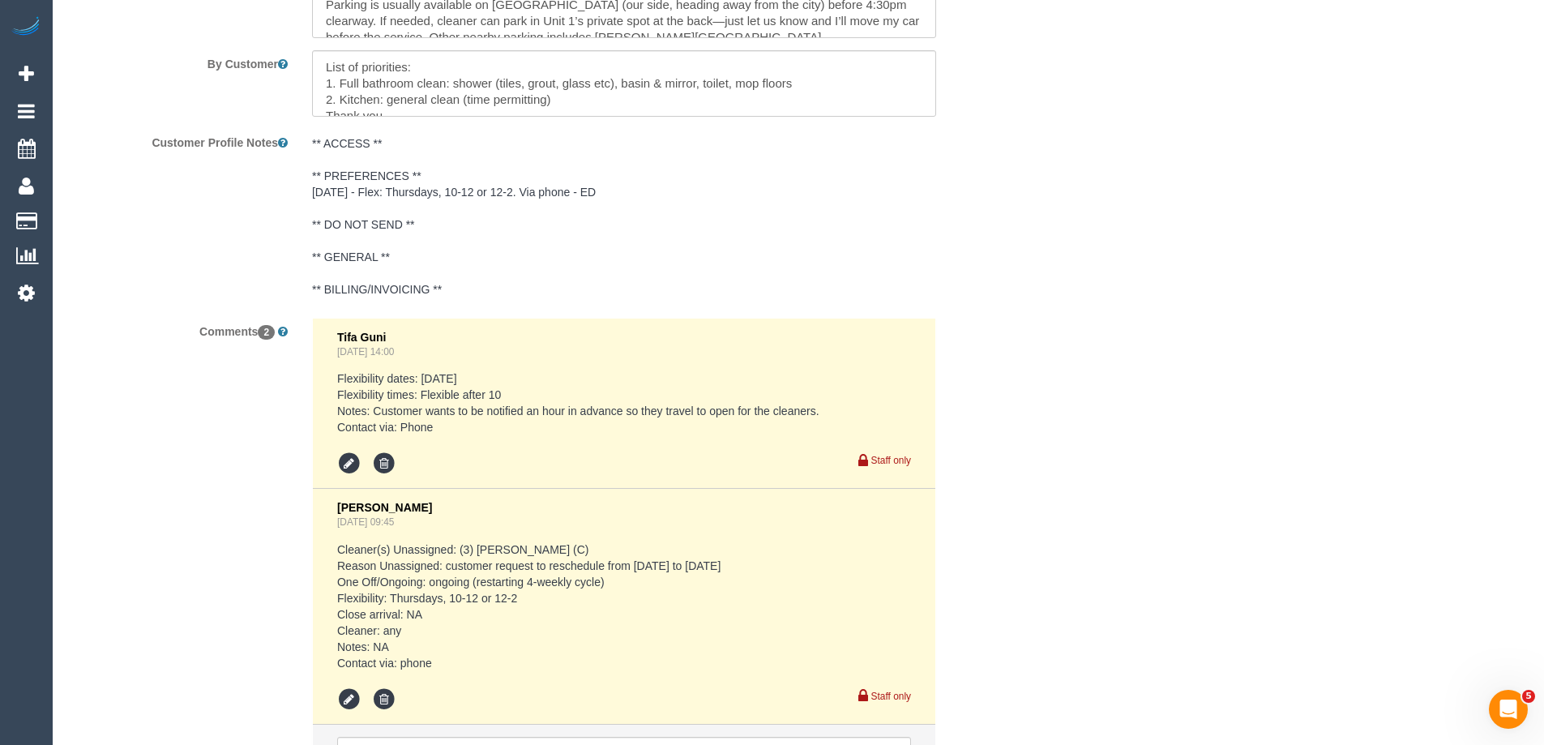
scroll to position [2884, 0]
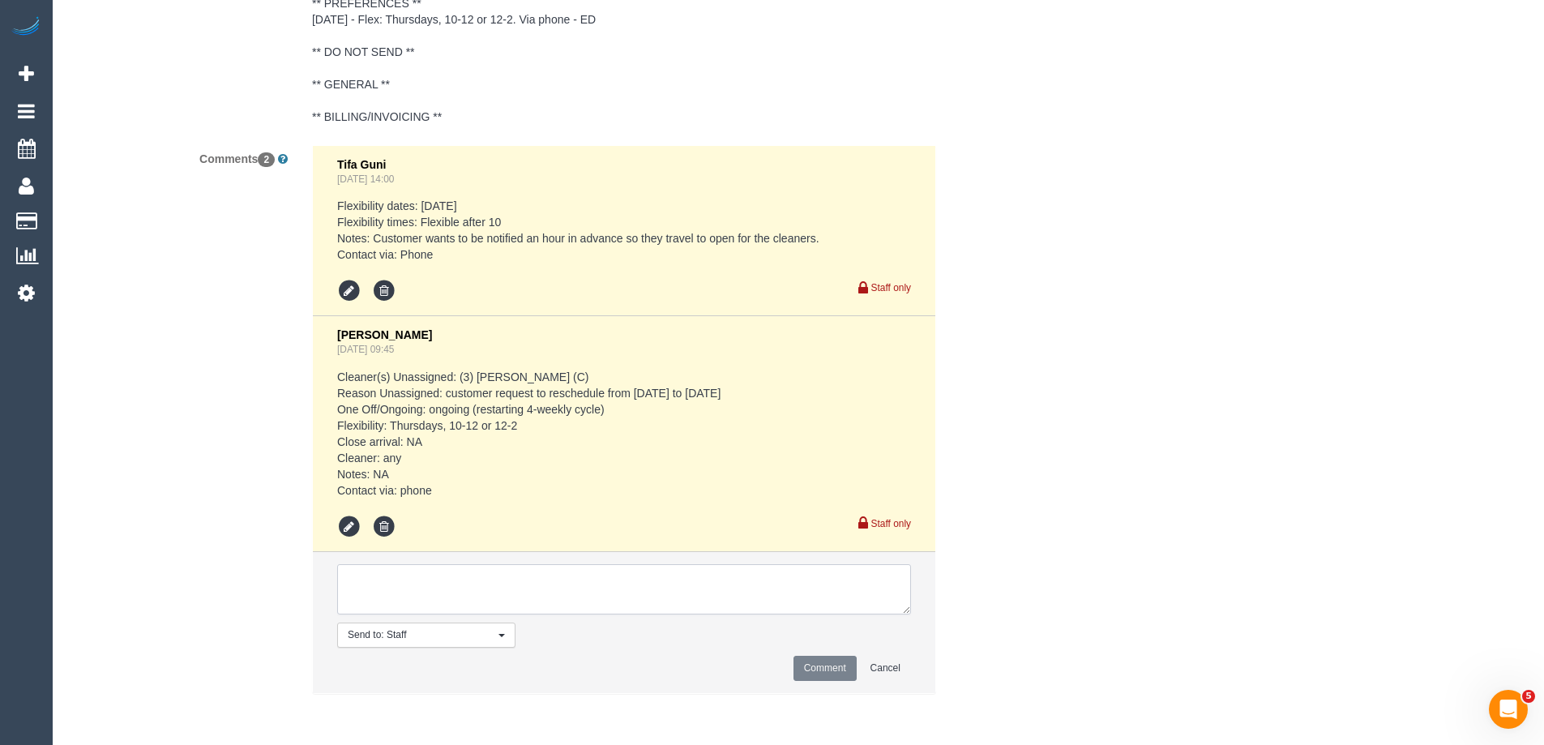
click at [457, 593] on textarea at bounding box center [624, 589] width 574 height 50
click at [353, 524] on icon at bounding box center [349, 527] width 24 height 24
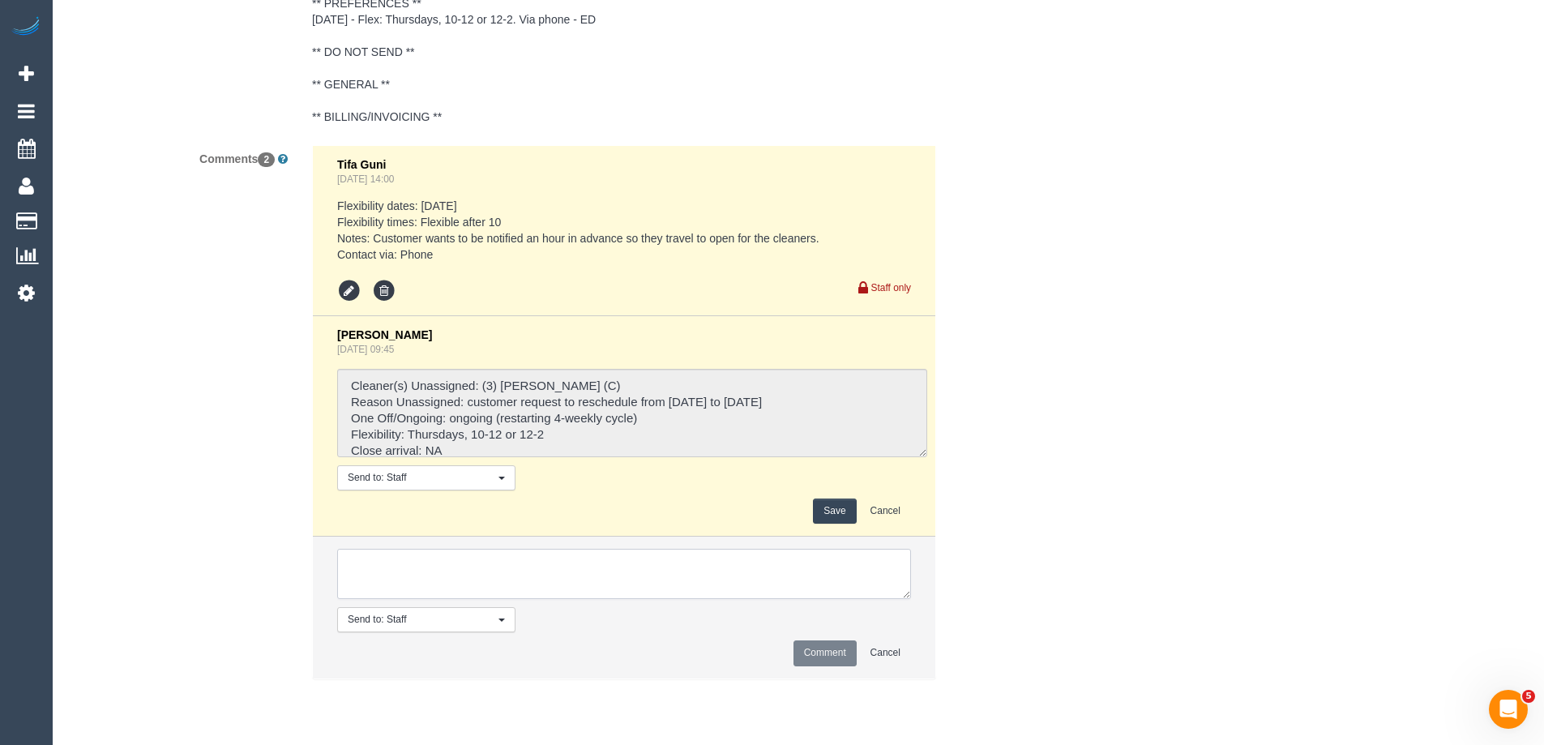
click at [592, 579] on textarea at bounding box center [624, 574] width 574 height 50
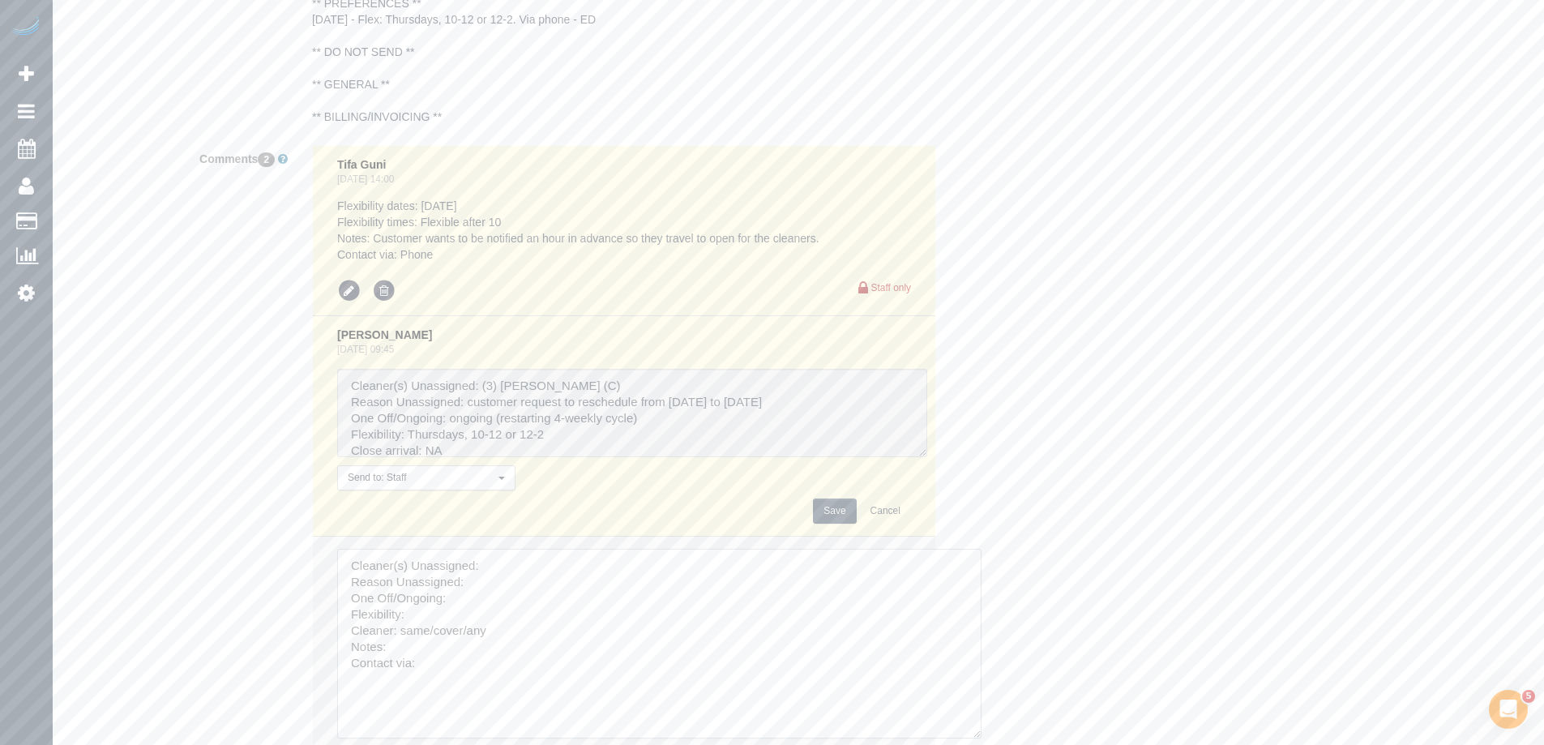
drag, startPoint x: 904, startPoint y: 596, endPoint x: 794, endPoint y: 547, distance: 120.5
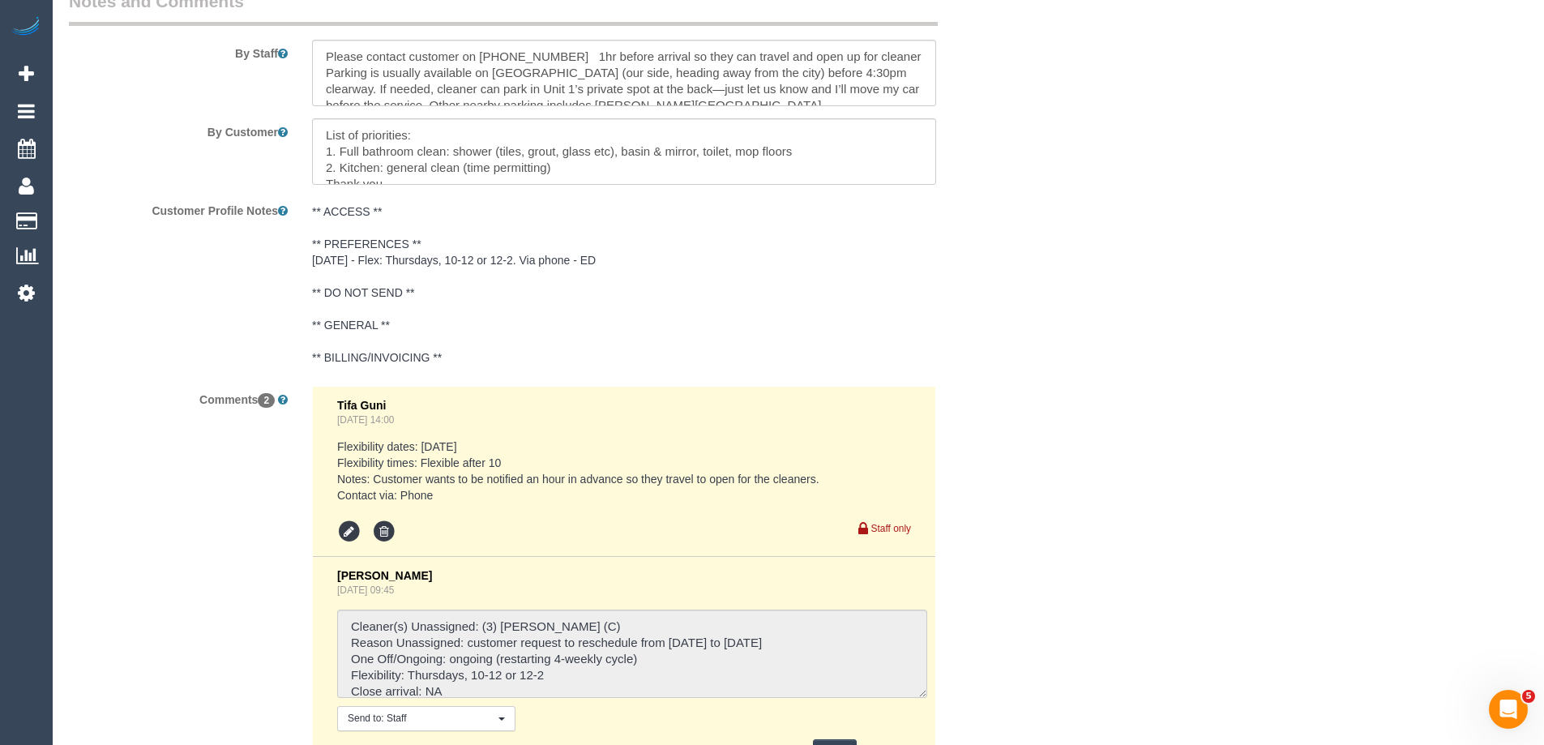
scroll to position [3119, 0]
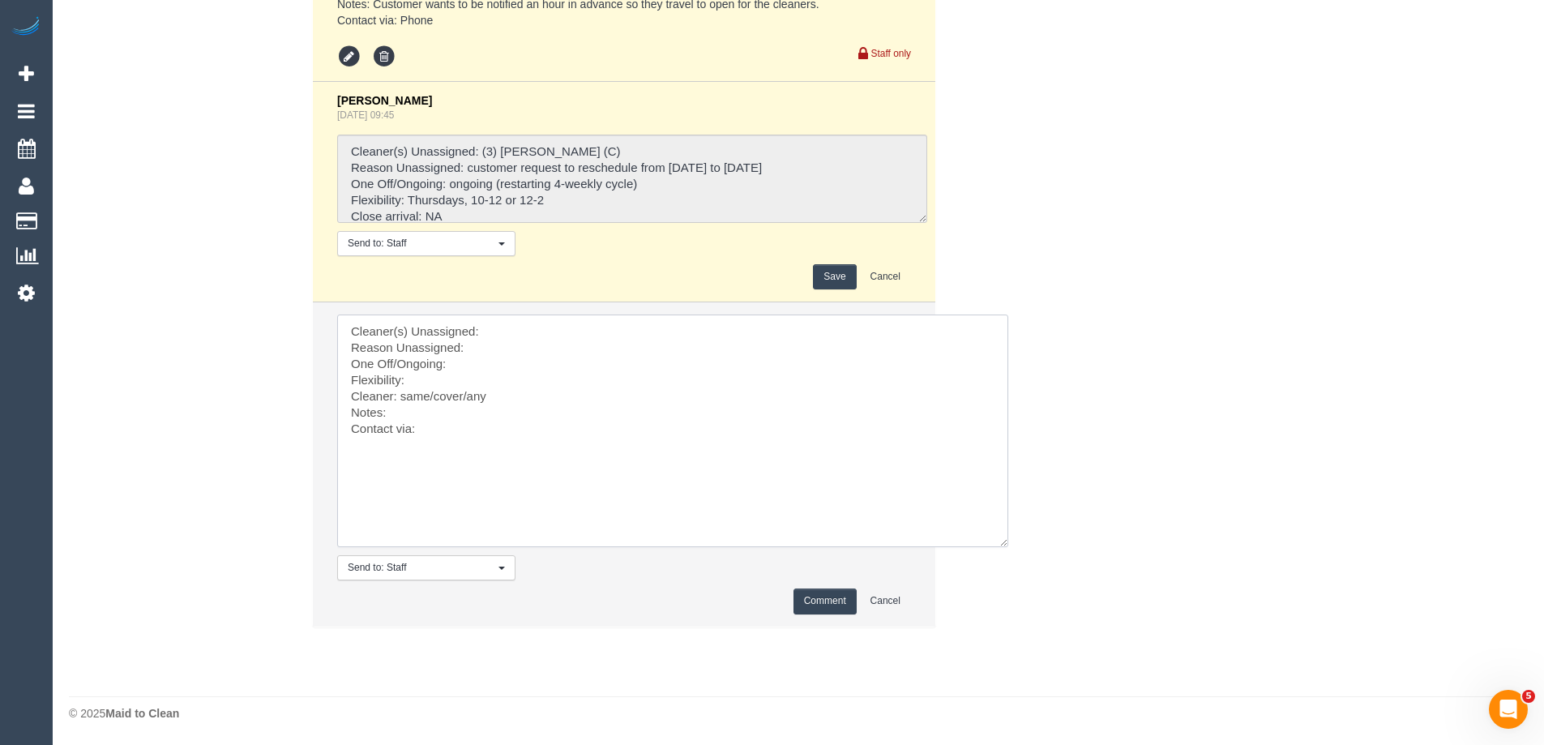
drag, startPoint x: 334, startPoint y: 362, endPoint x: 230, endPoint y: 186, distance: 204.9
click at [233, 214] on div "Comments 2 Tifa Guni Sep 12, 2025 14:00 Flexibility dates: Friday Flexibility t…" at bounding box center [543, 277] width 973 height 733
type textarea "f"
type textarea "n"
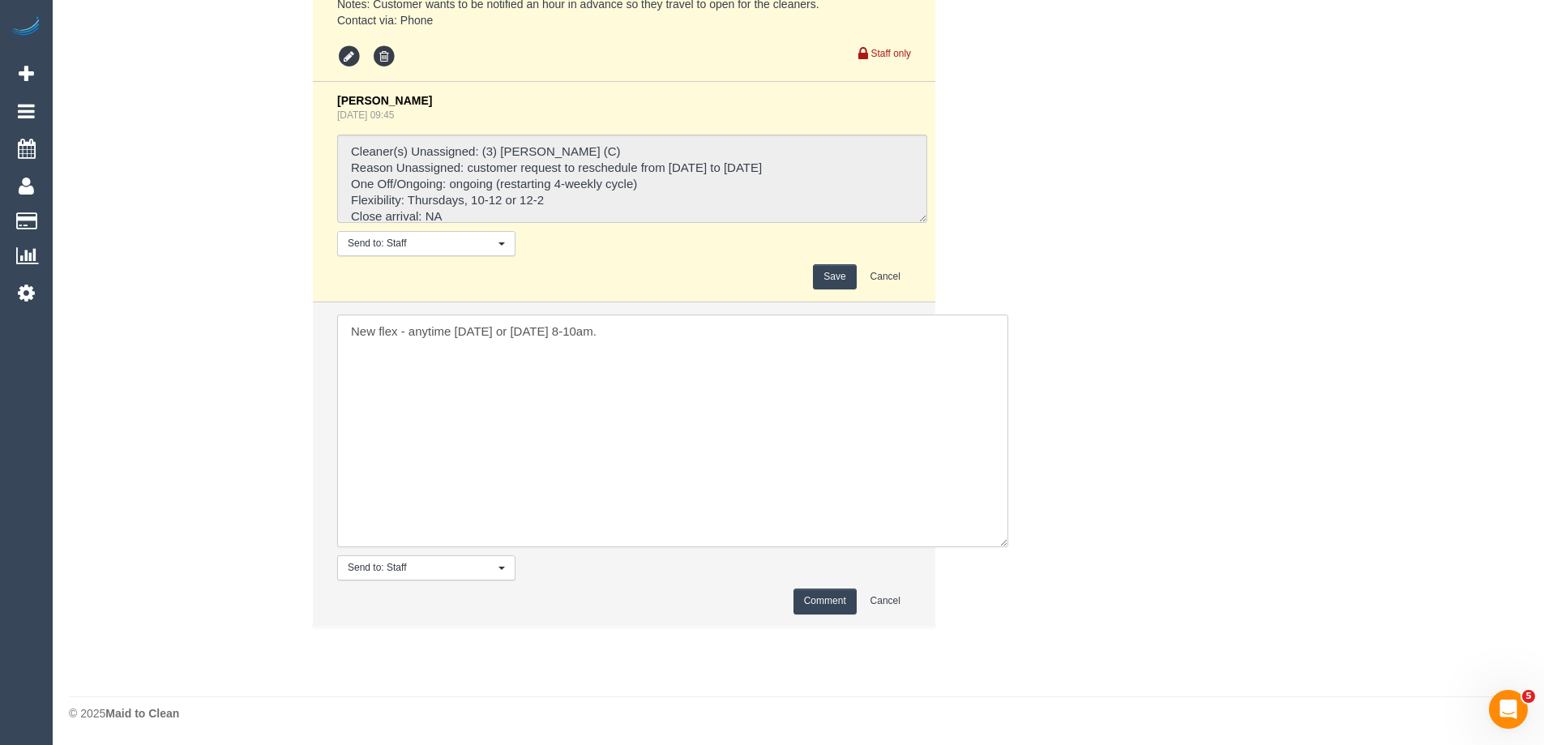
type textarea "New flex - anytime Wednesday or Thursday 8-10am."
click at [843, 601] on button "Comment" at bounding box center [824, 600] width 63 height 25
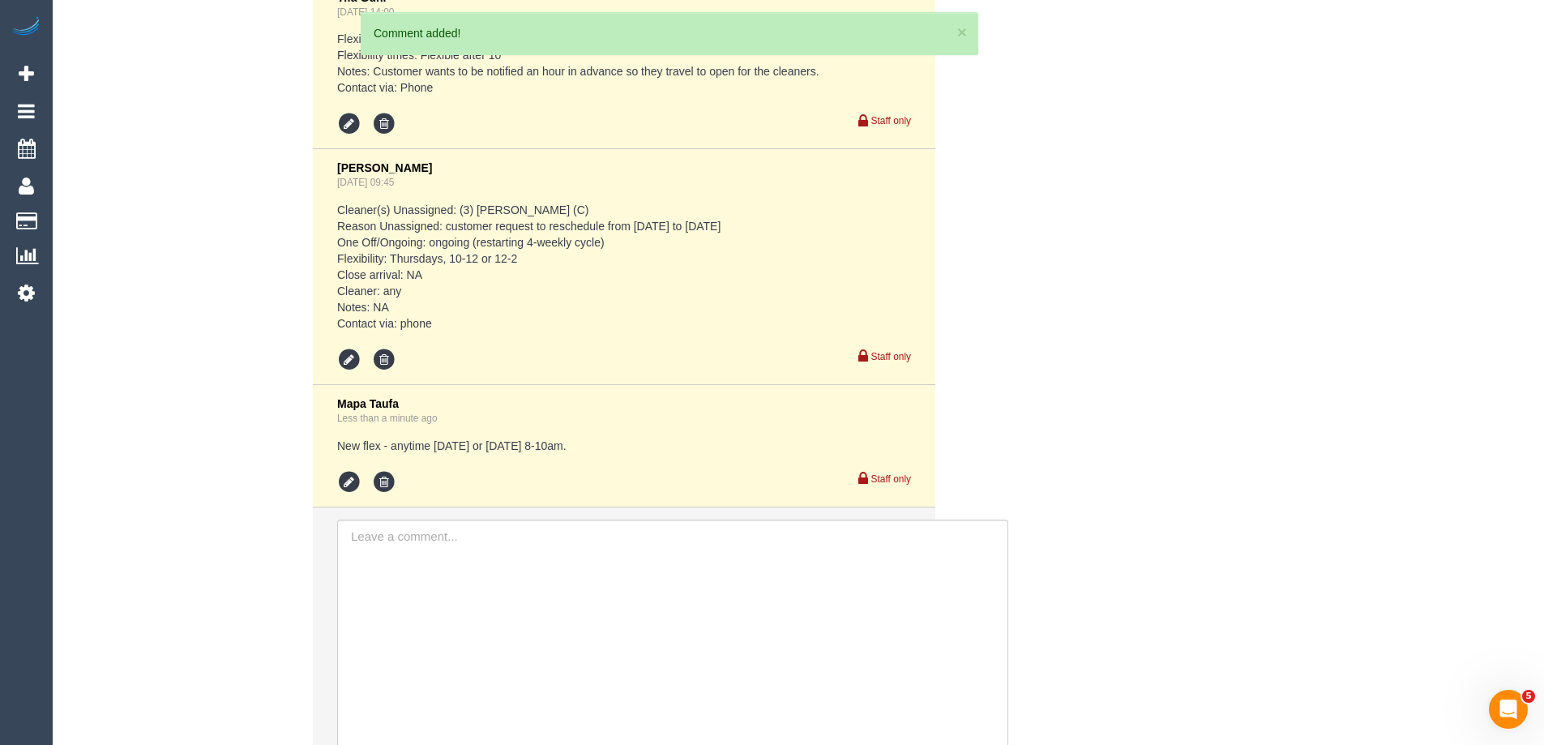
drag, startPoint x: 1068, startPoint y: 610, endPoint x: 1194, endPoint y: 579, distance: 129.5
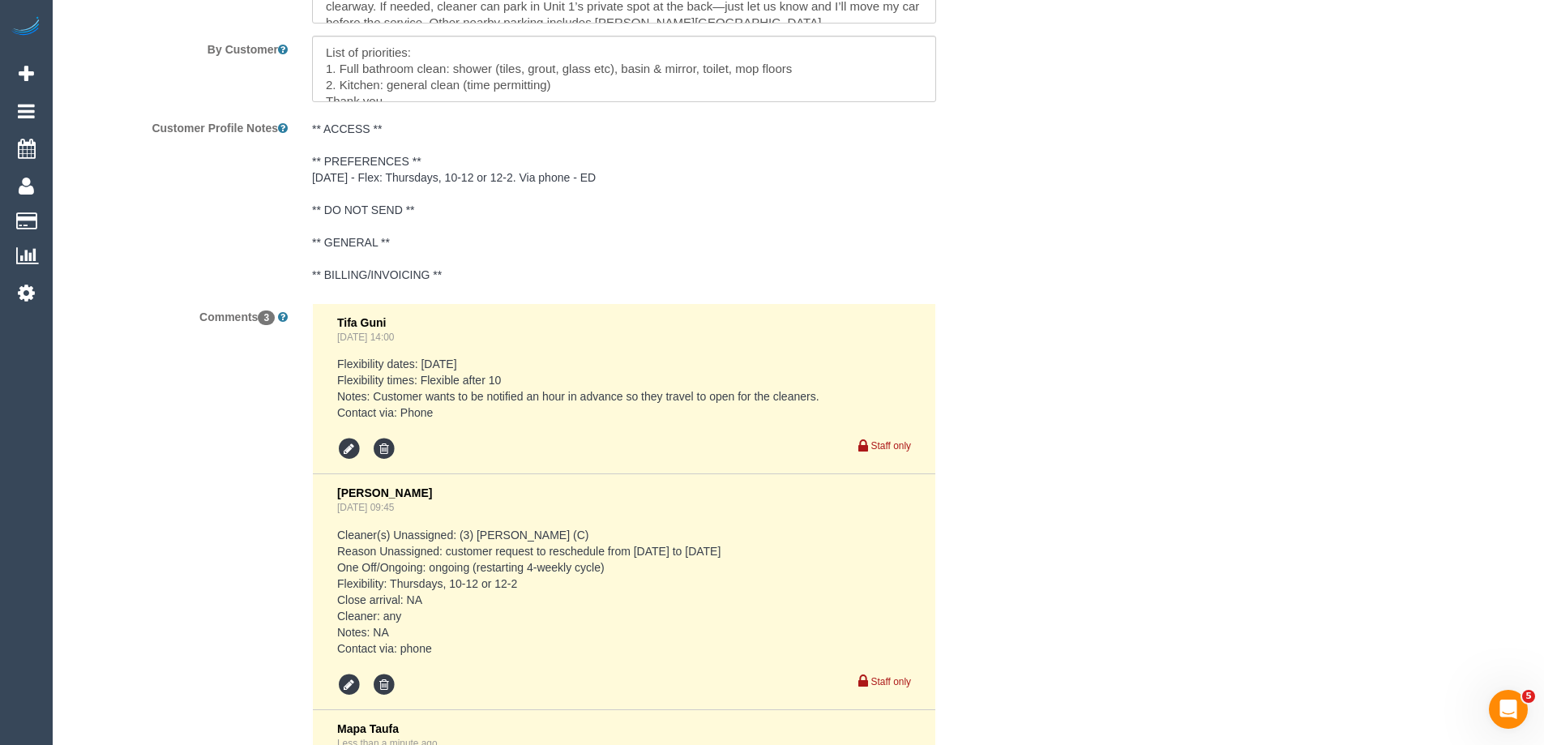
scroll to position [3189, 0]
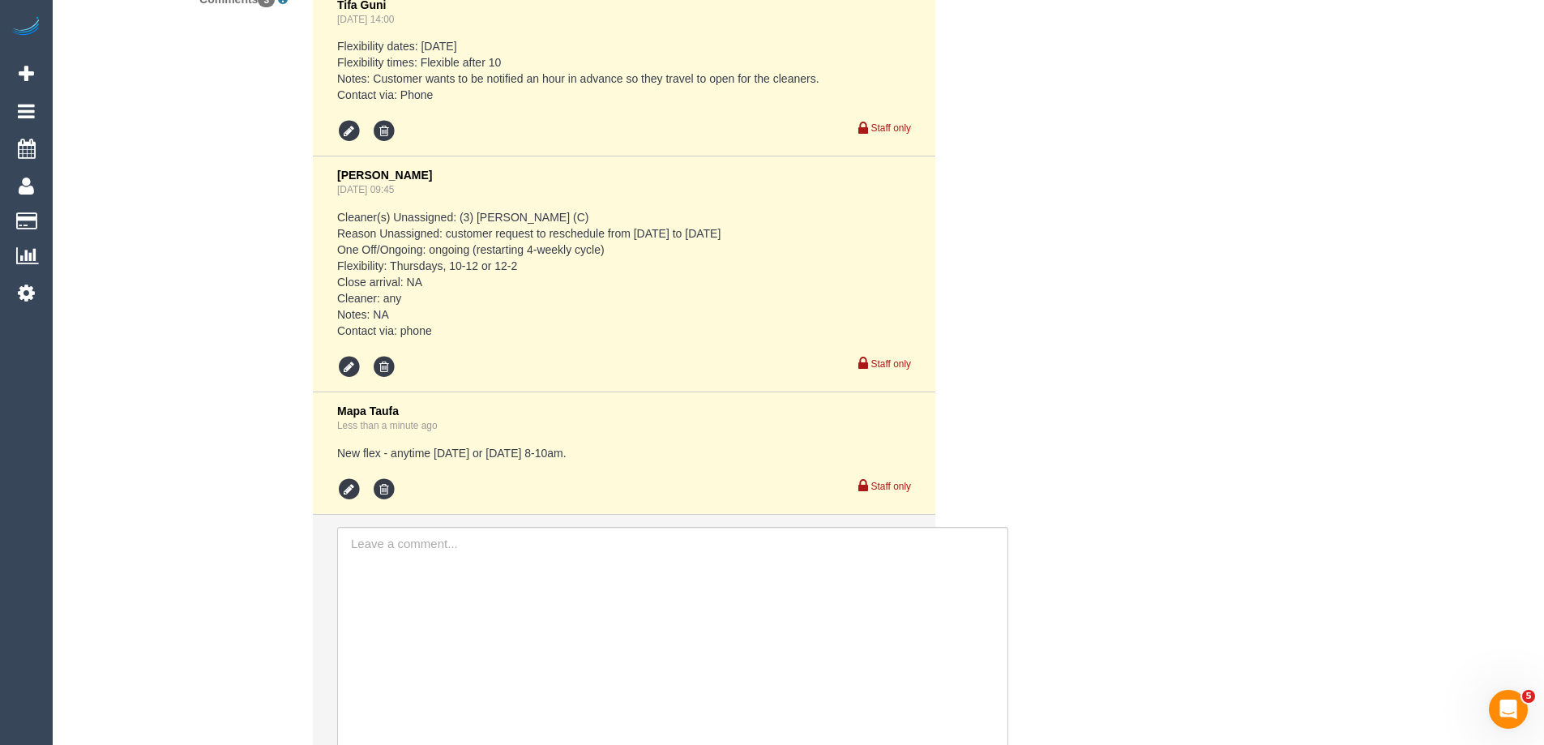
scroll to position [3027, 0]
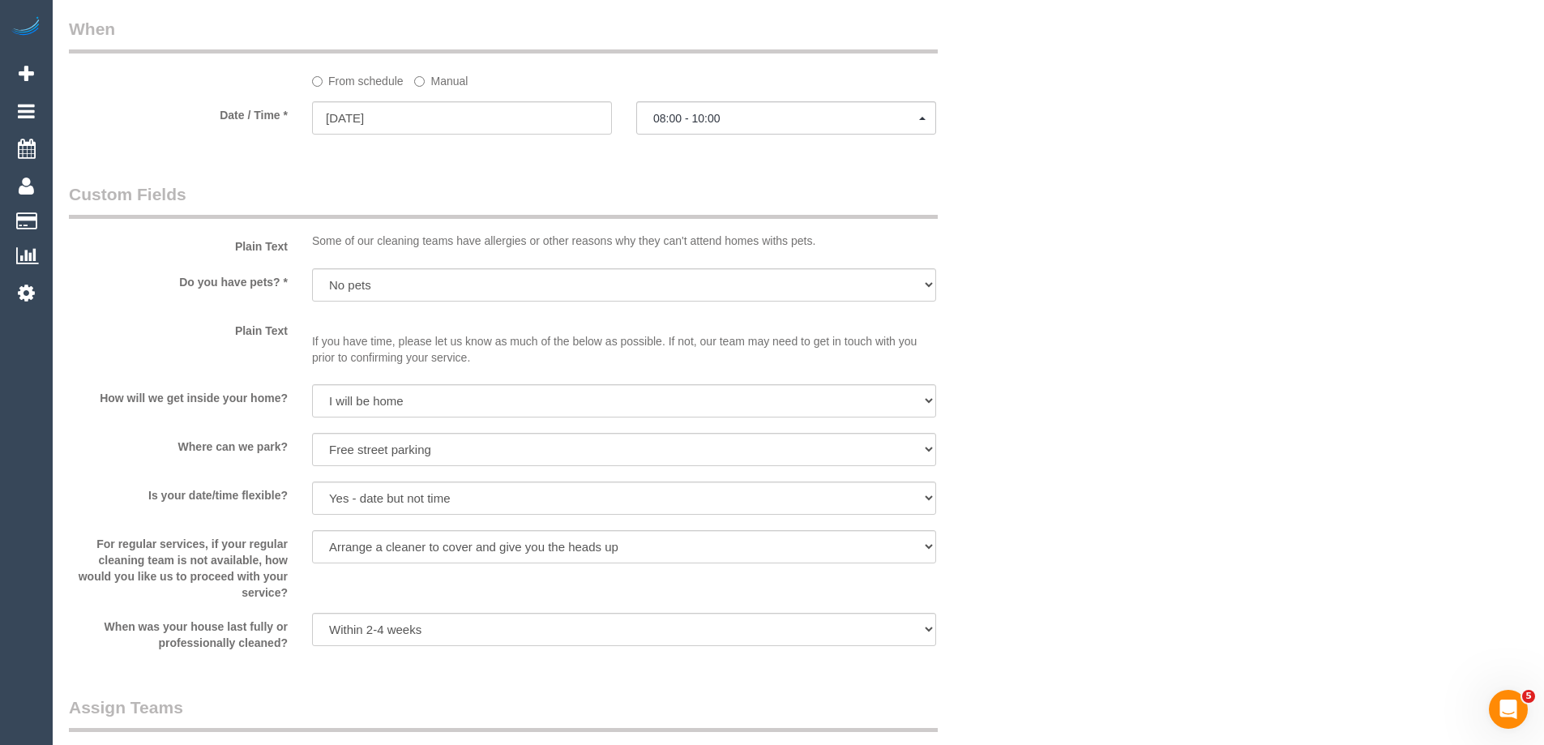
scroll to position [1406, 0]
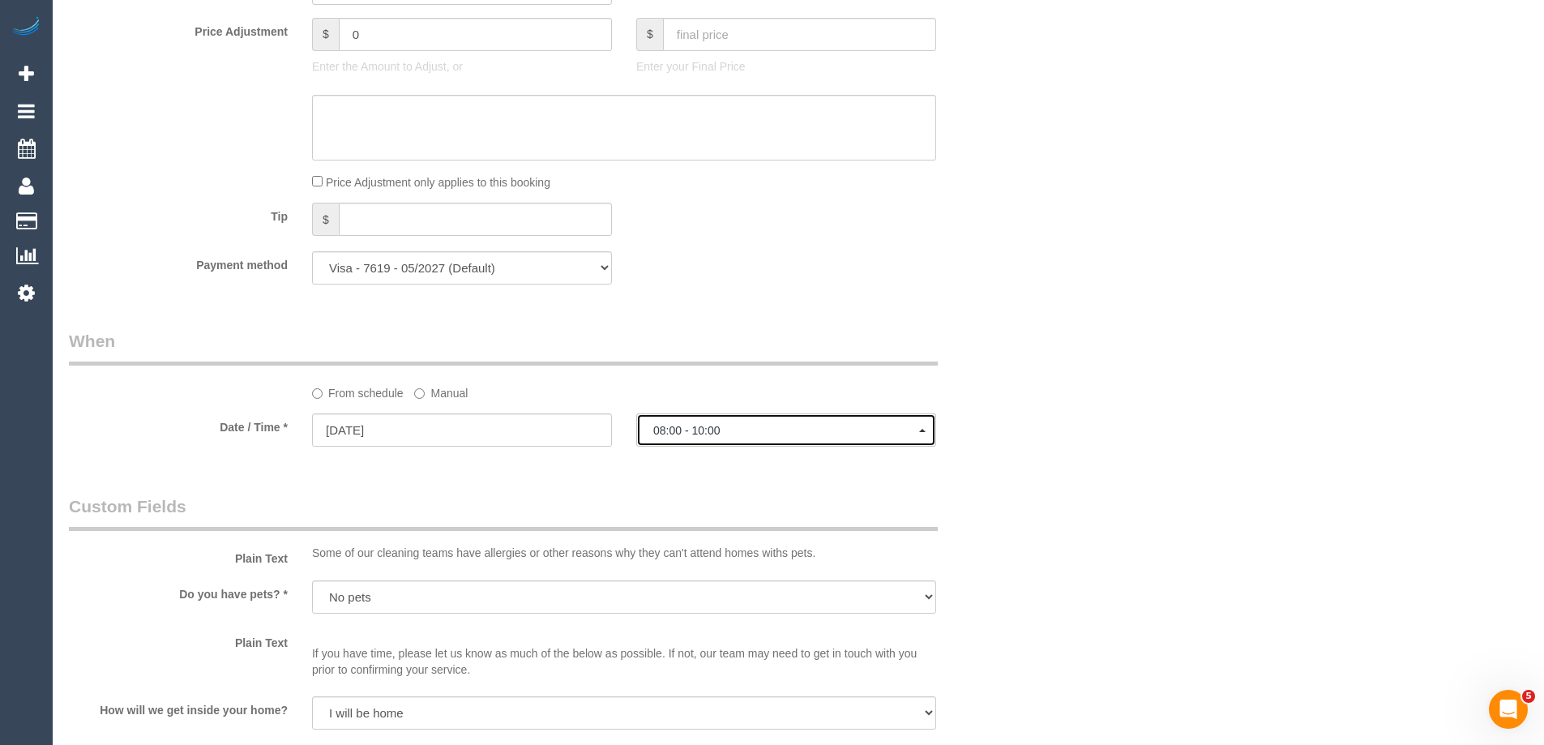
click at [725, 432] on span "08:00 - 10:00" at bounding box center [786, 430] width 266 height 13
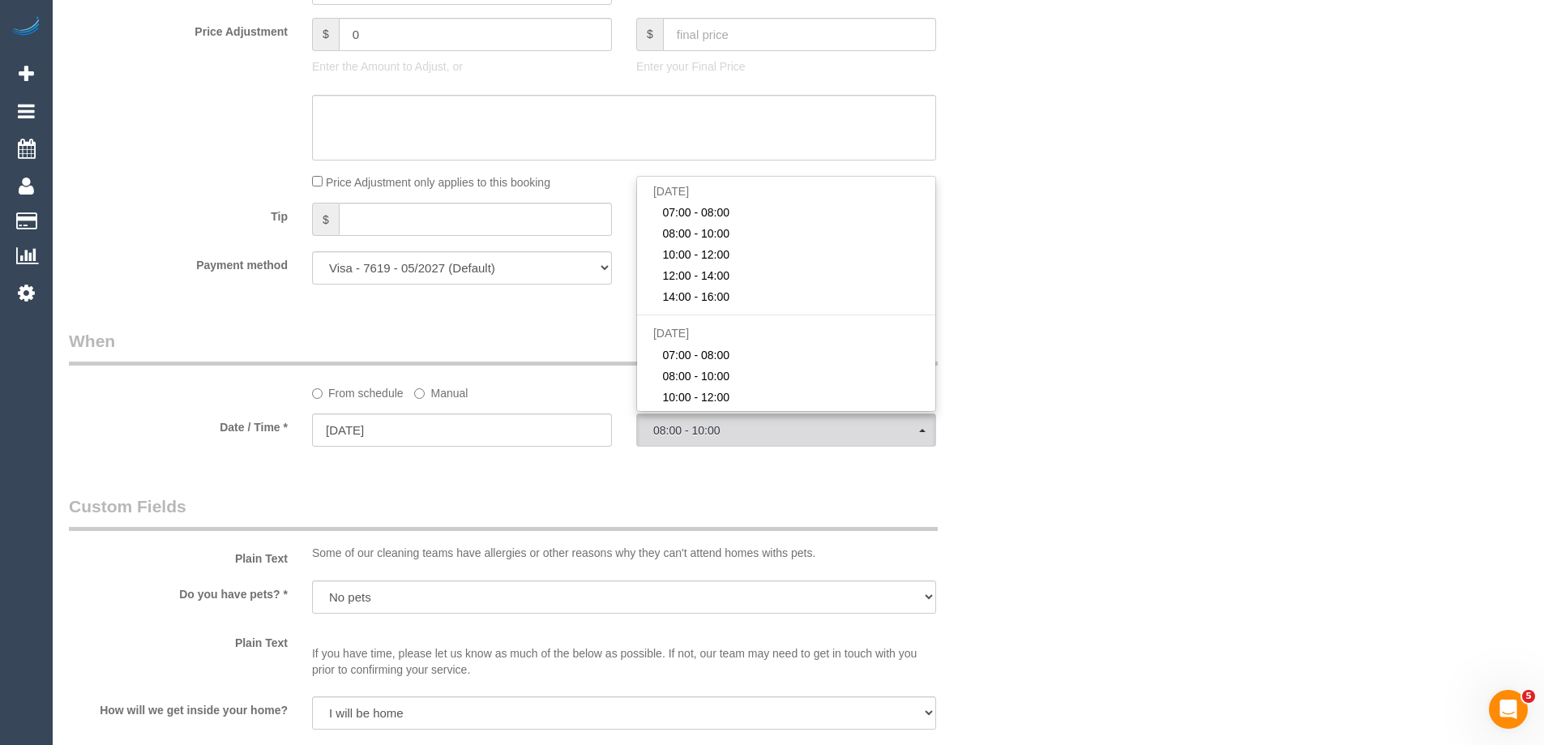
click at [1177, 340] on div "Who Email* amelia.262@hotmail.com Name * Amelia Gedye Where Address* 1/1419 Hig…" at bounding box center [798, 562] width 1459 height 3818
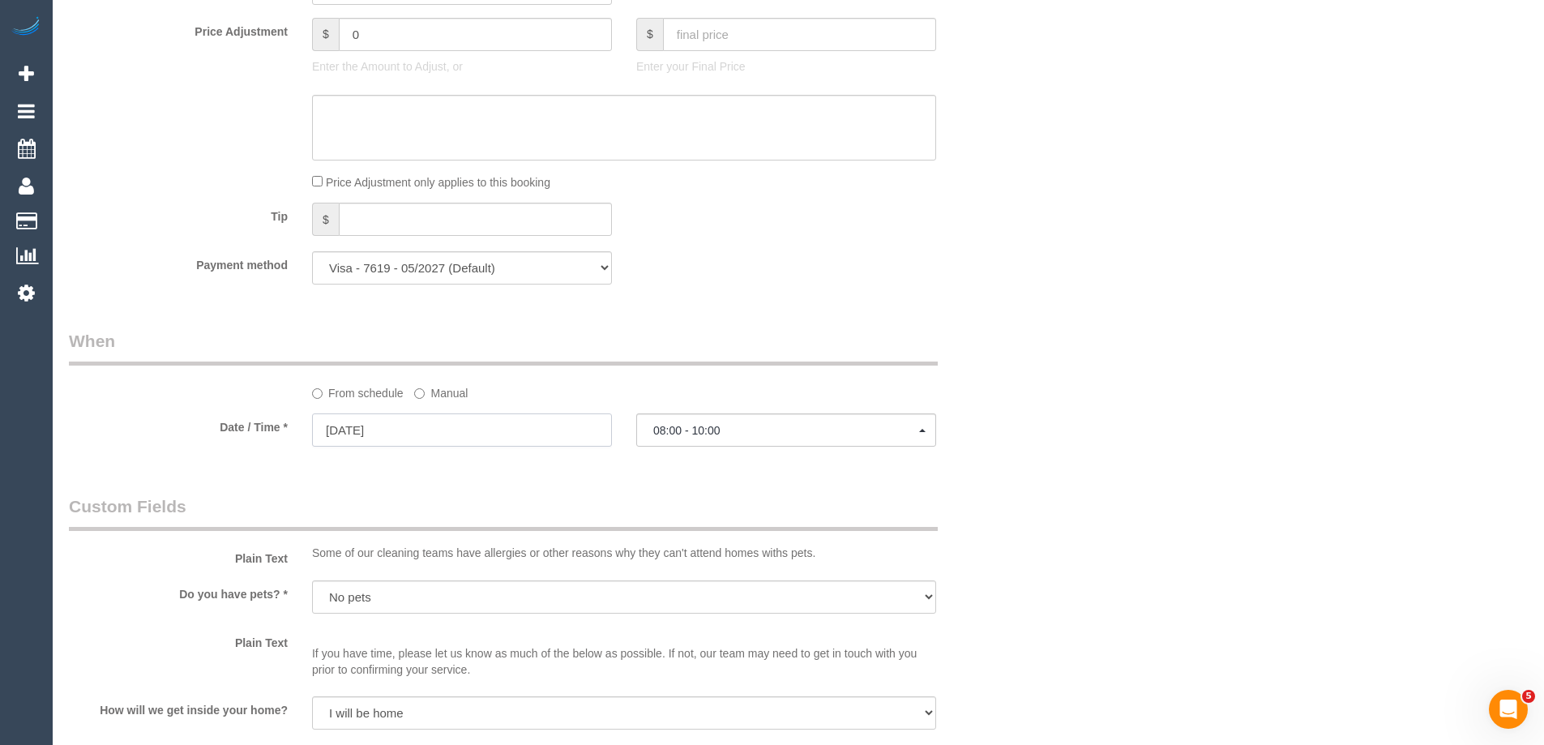
click at [430, 429] on input "01/10/2025" at bounding box center [462, 429] width 300 height 33
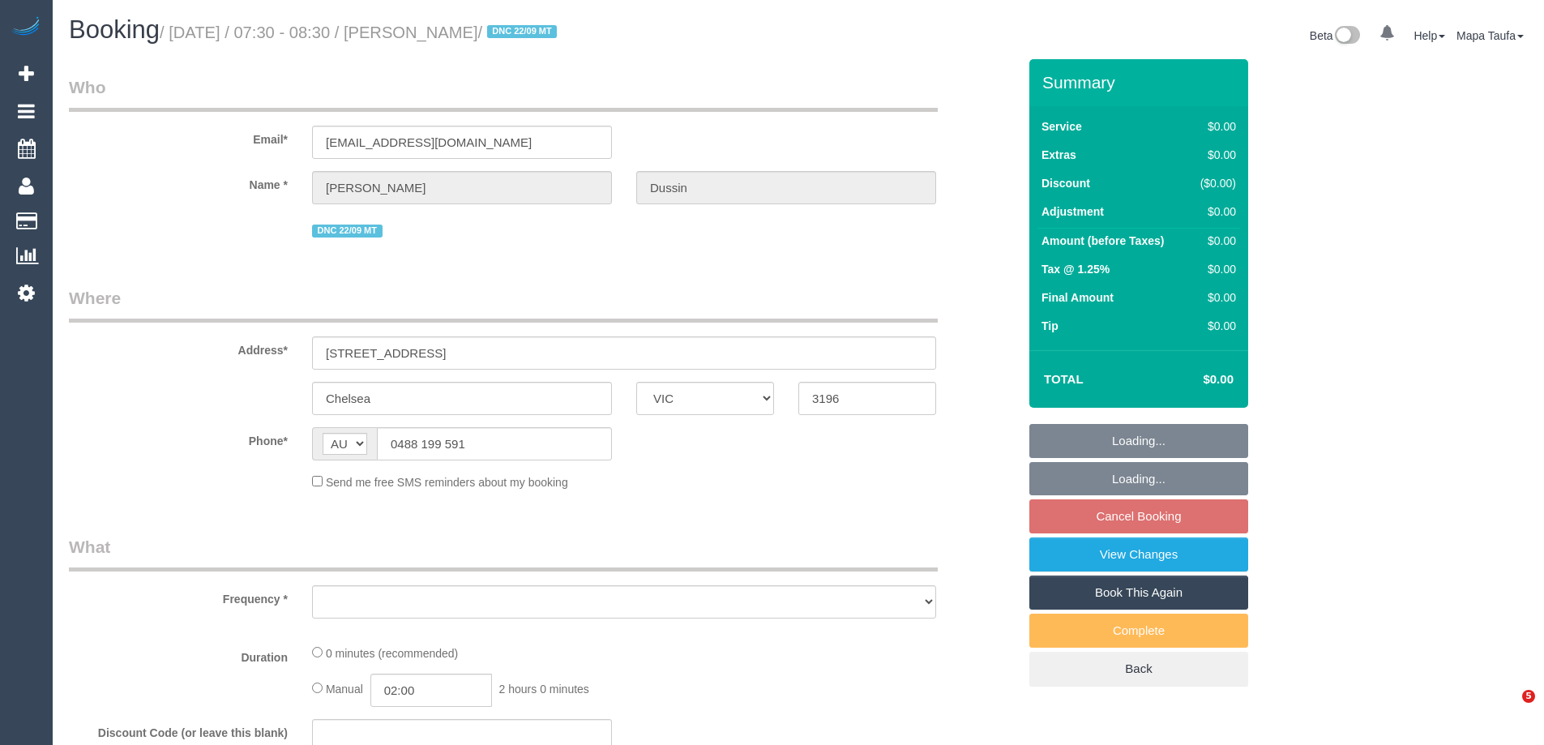
select select "VIC"
select select "string:stripe-pm_1RkvUj2GScqysDRVM3jIRHrV"
select select "object:533"
select select "number:27"
select select "number:16"
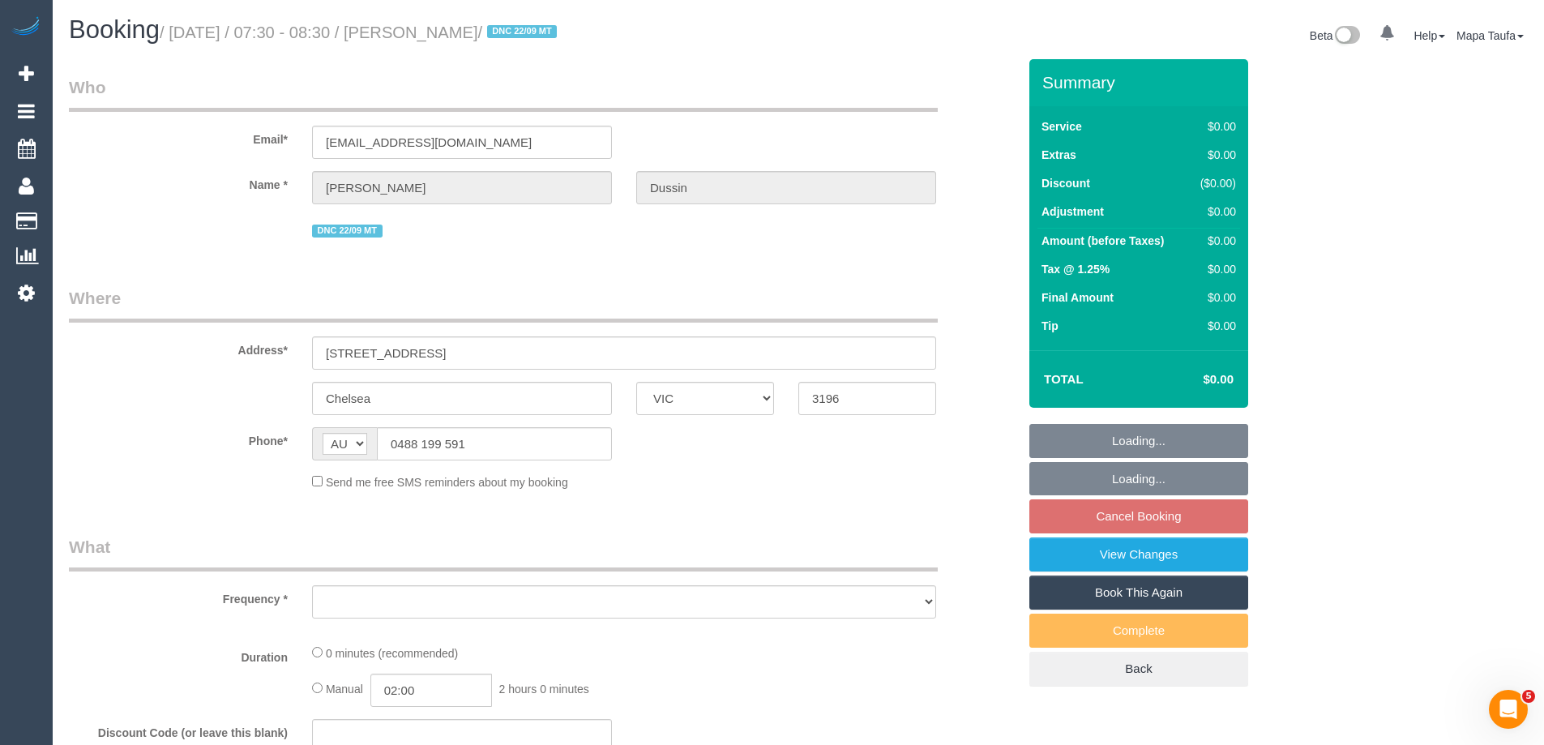
select select "number:19"
select select "number:22"
select select "number:33"
select select "number:13"
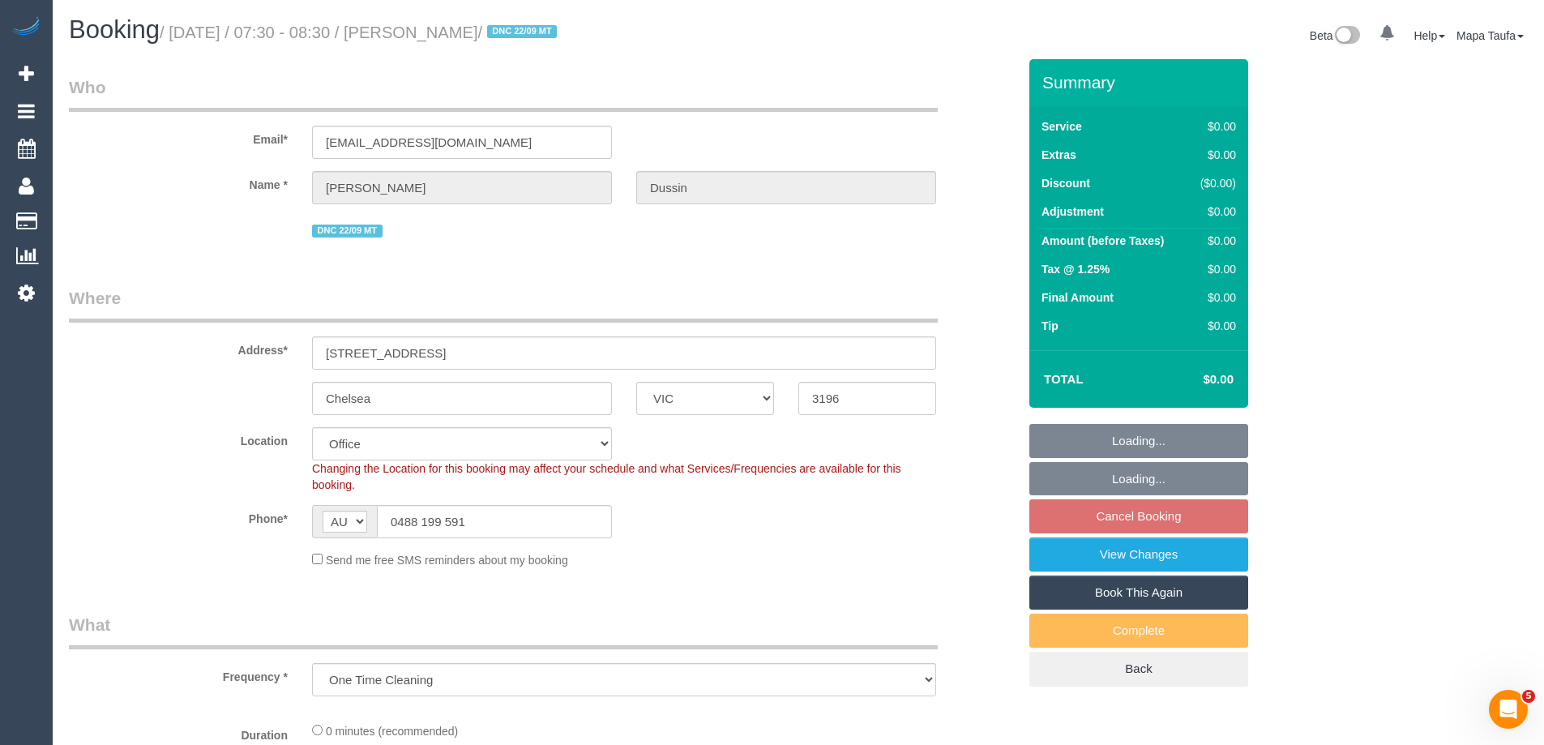
select select "object:741"
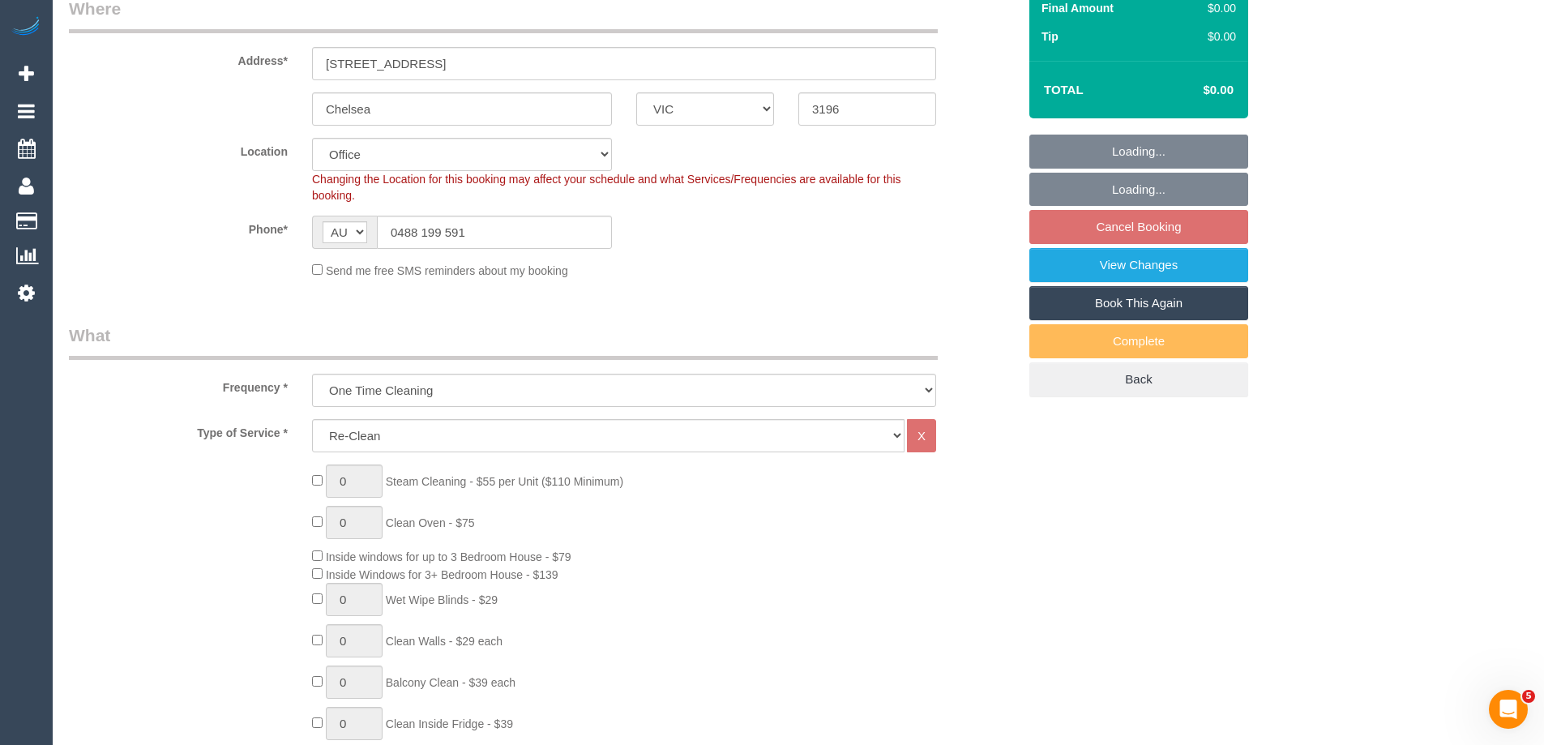
scroll to position [2098, 0]
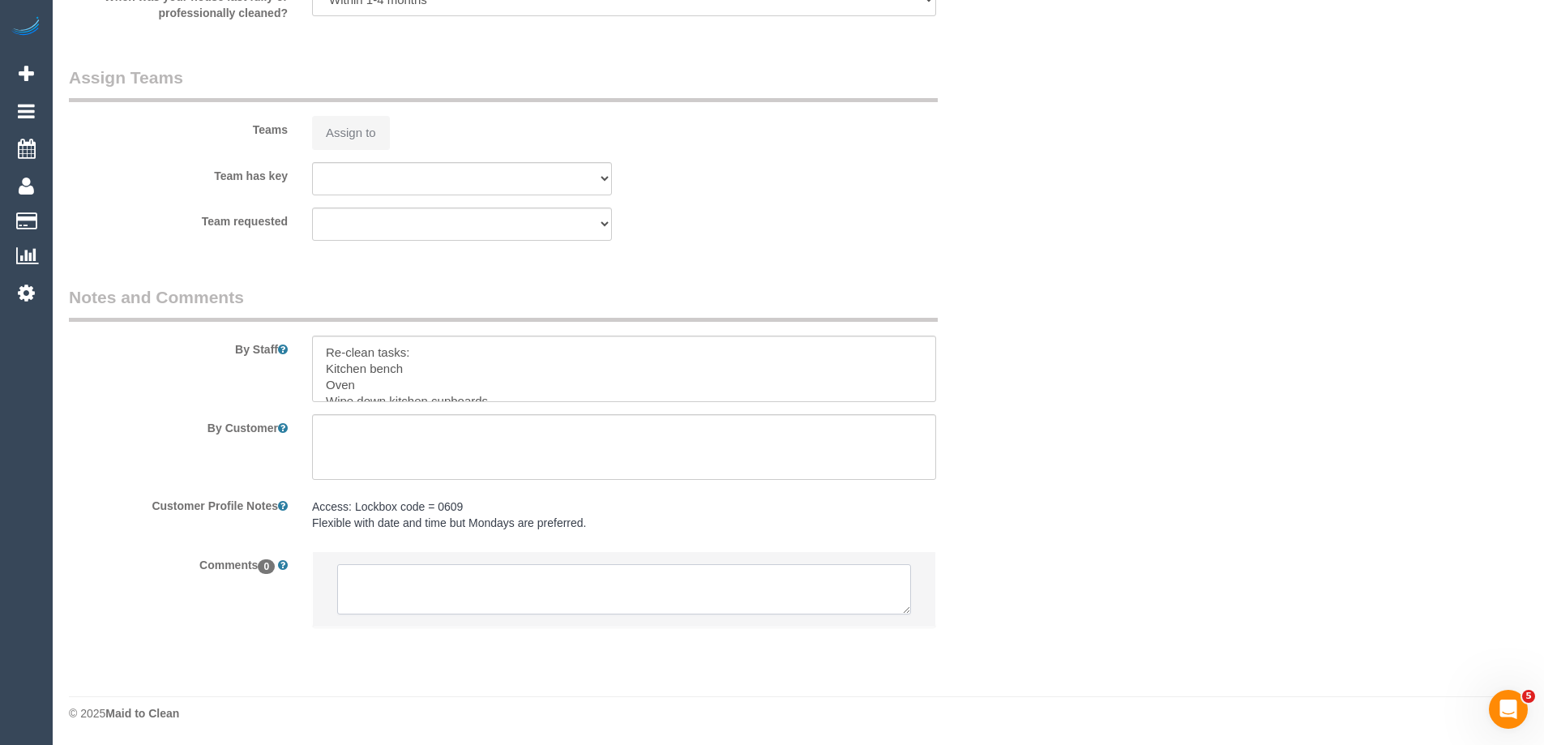
click at [502, 593] on textarea at bounding box center [624, 589] width 574 height 50
paste textarea "Customer availability: asap Original team: Glory + Mary (C) Are original team t…"
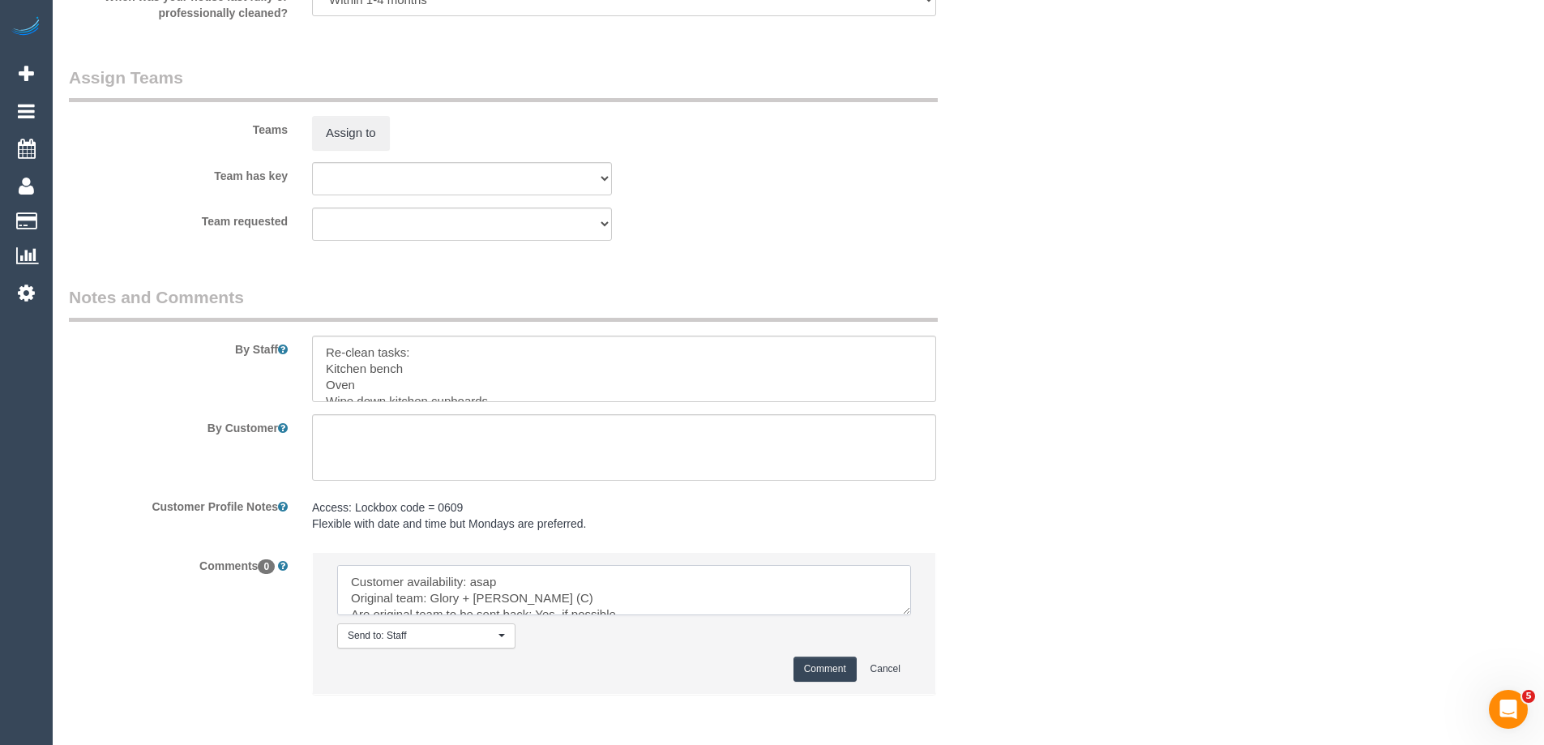
scroll to position [136, 0]
type textarea "Customer availability: asap Original team: Glory + Mary (C) Are original team t…"
click at [835, 669] on button "Comment" at bounding box center [824, 668] width 63 height 25
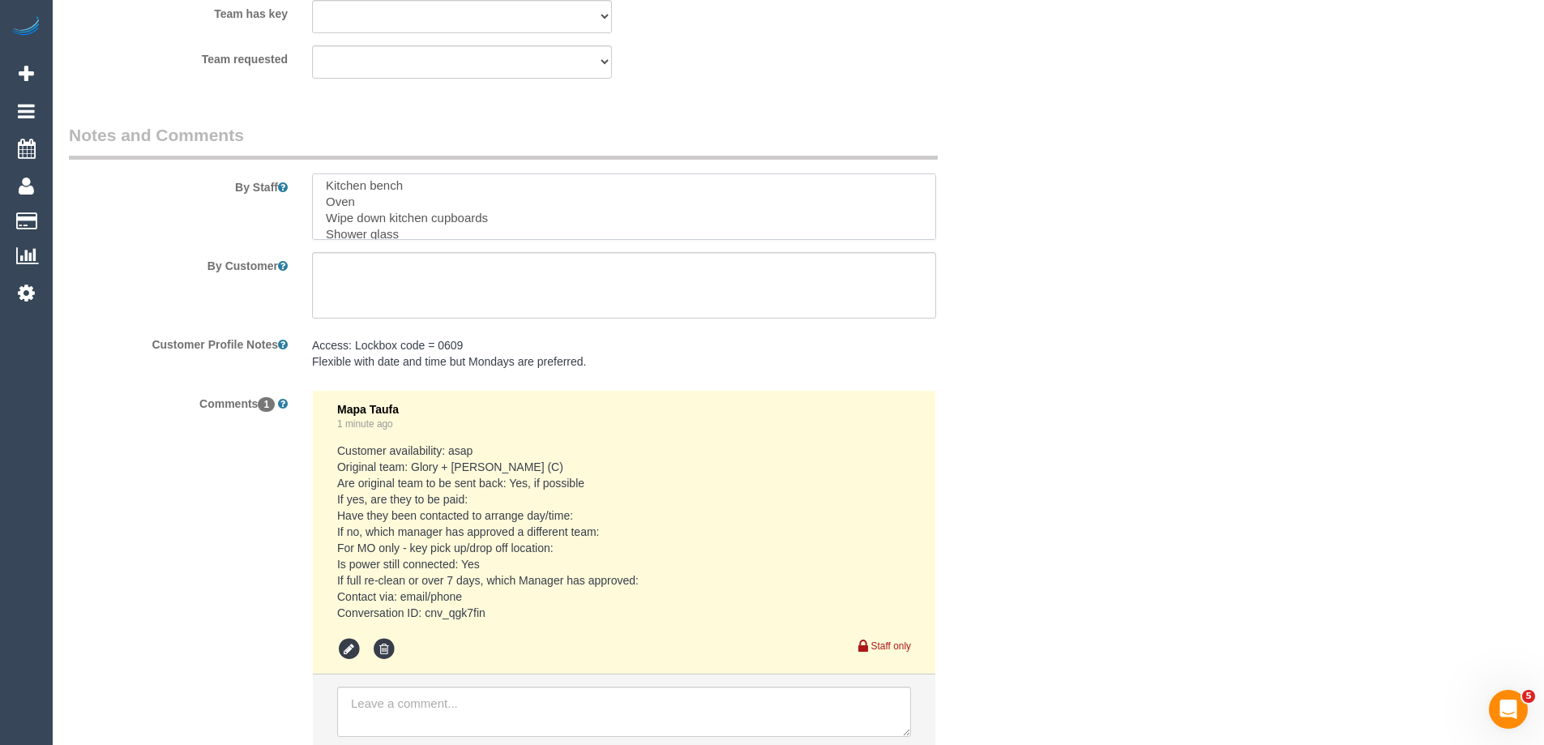
scroll to position [0, 0]
drag, startPoint x: 558, startPoint y: 204, endPoint x: 299, endPoint y: 211, distance: 258.6
click at [314, 204] on textarea at bounding box center [624, 206] width 624 height 66
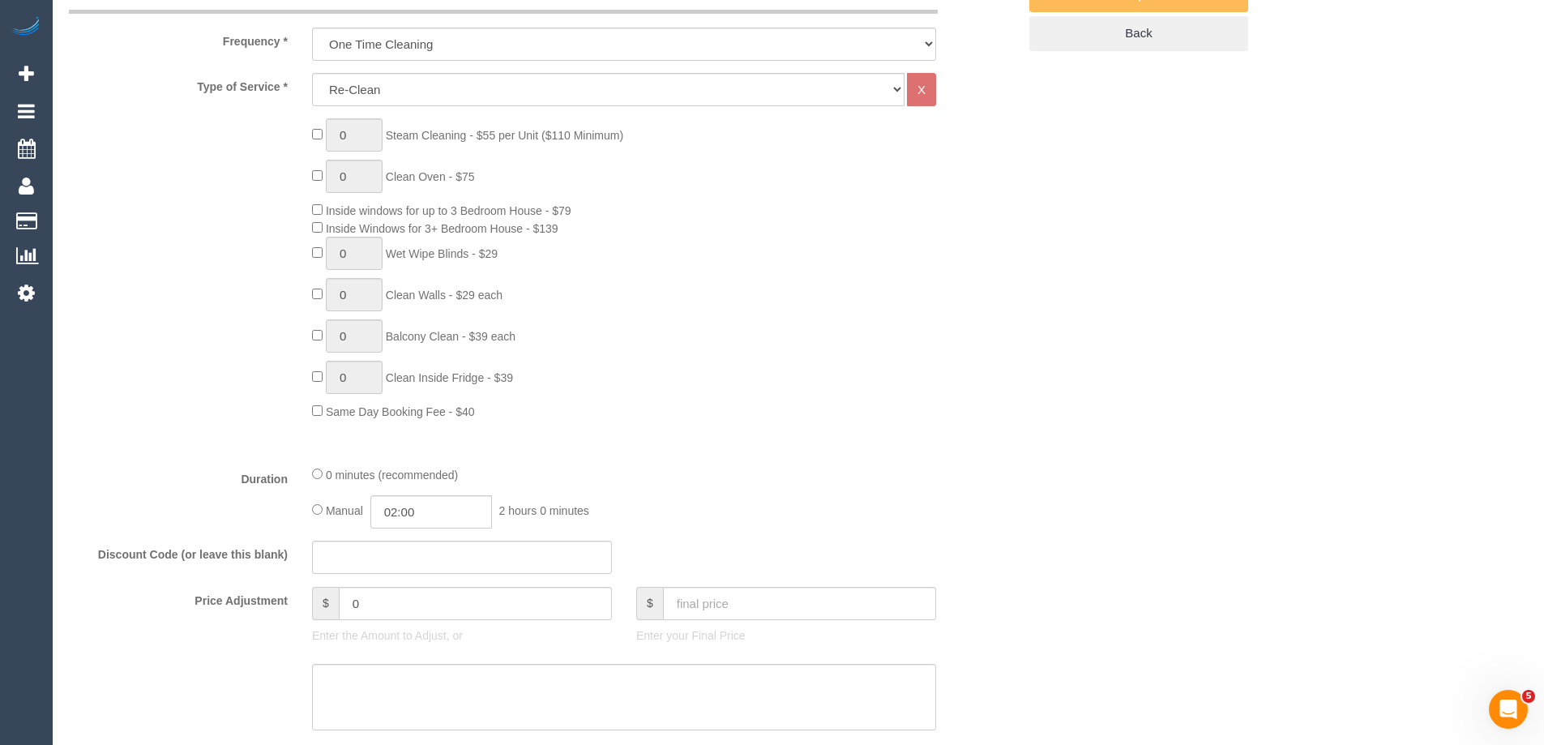
scroll to position [166, 0]
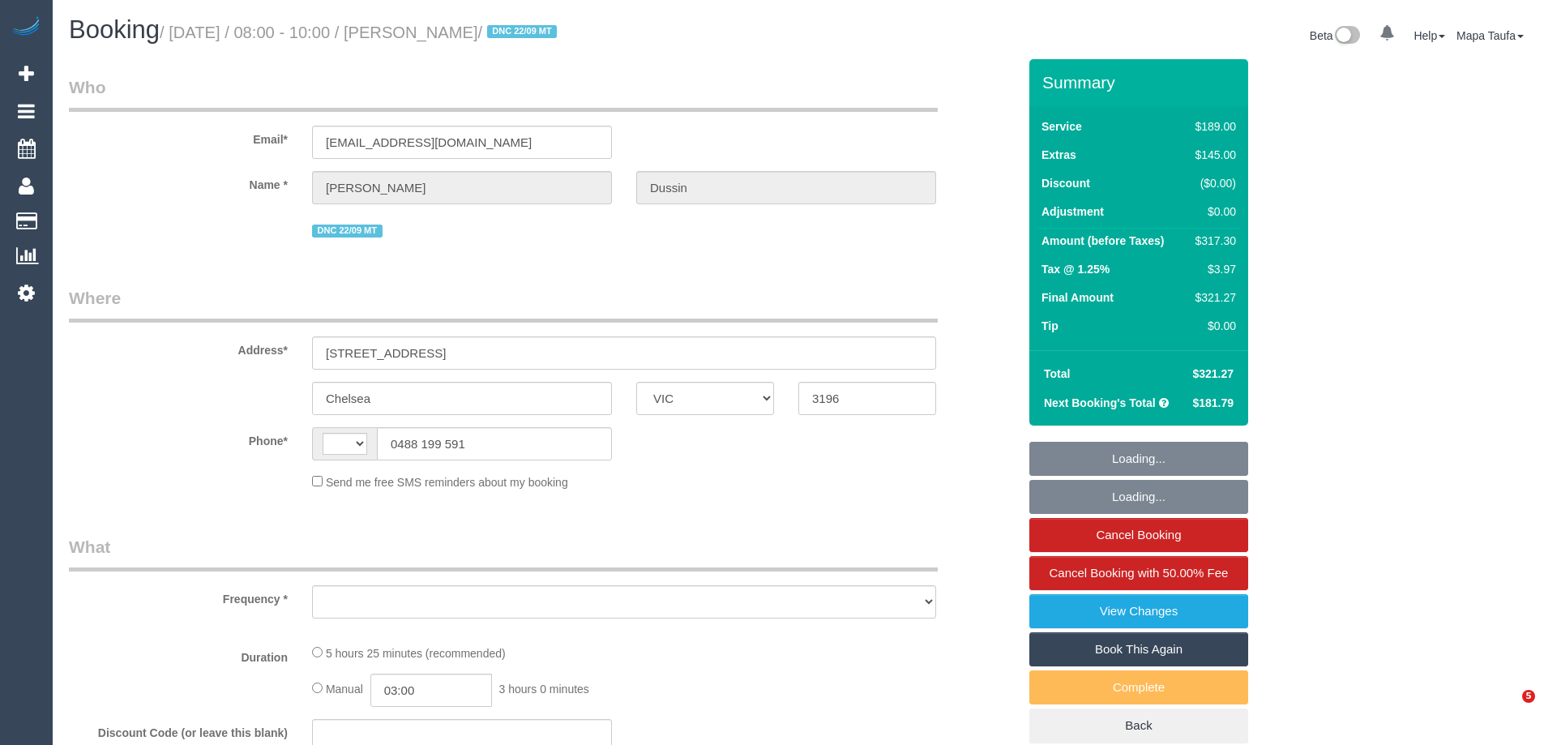
select select "VIC"
select select "string:AU"
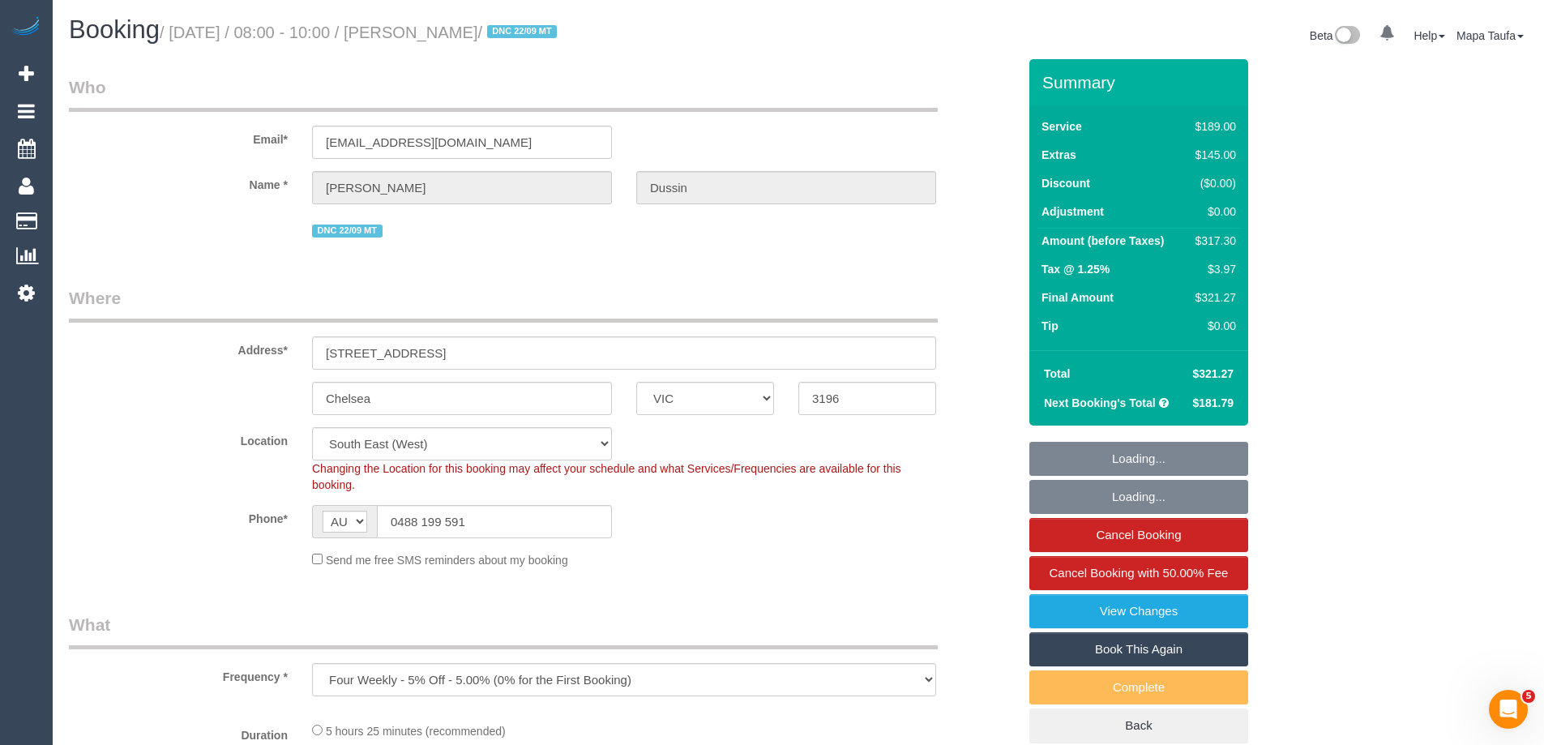
select select "object:870"
select select "string:stripe-pm_1RkvUj2GScqysDRVM3jIRHrV"
select select "number:27"
select select "number:16"
select select "number:19"
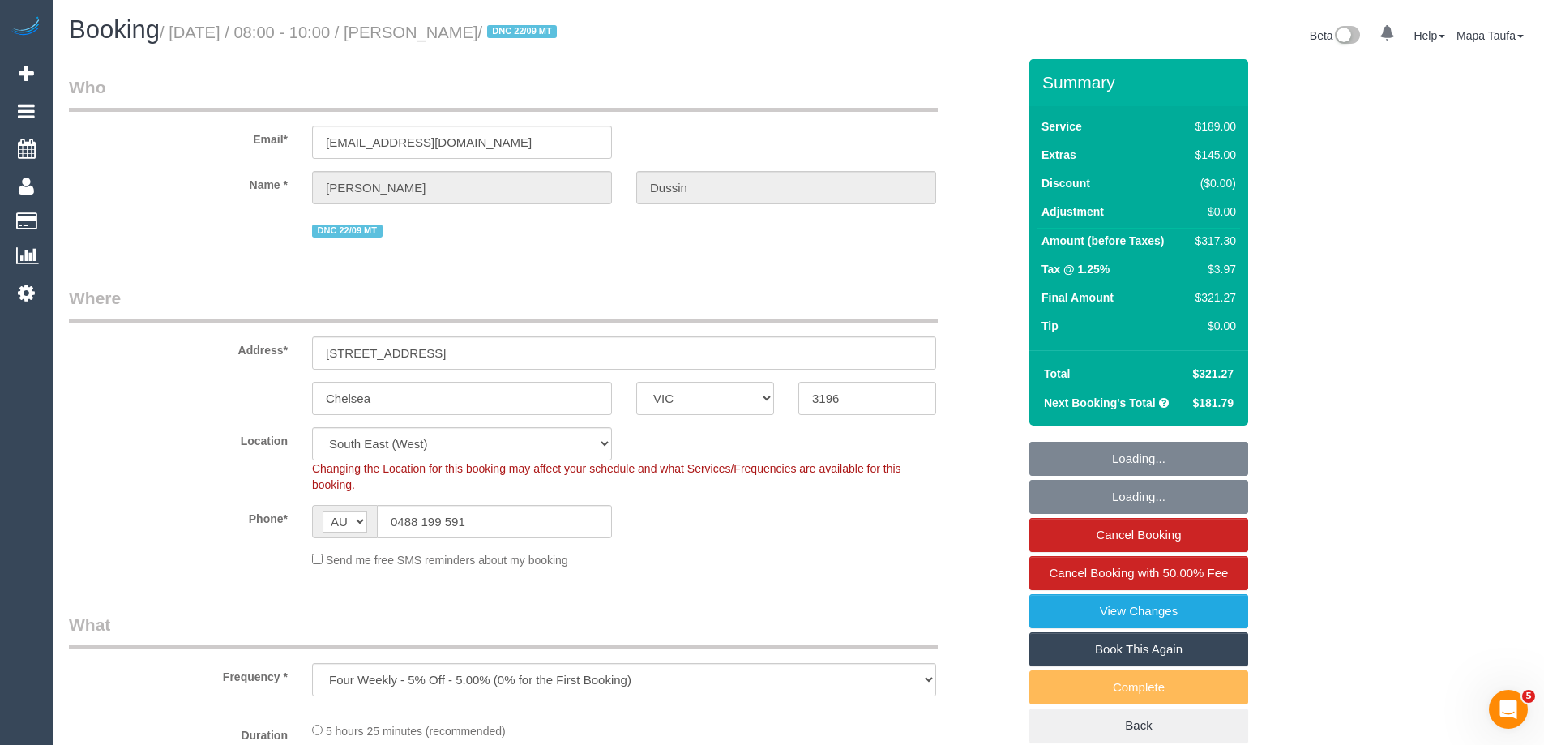
select select "number:22"
select select "number:33"
select select "number:13"
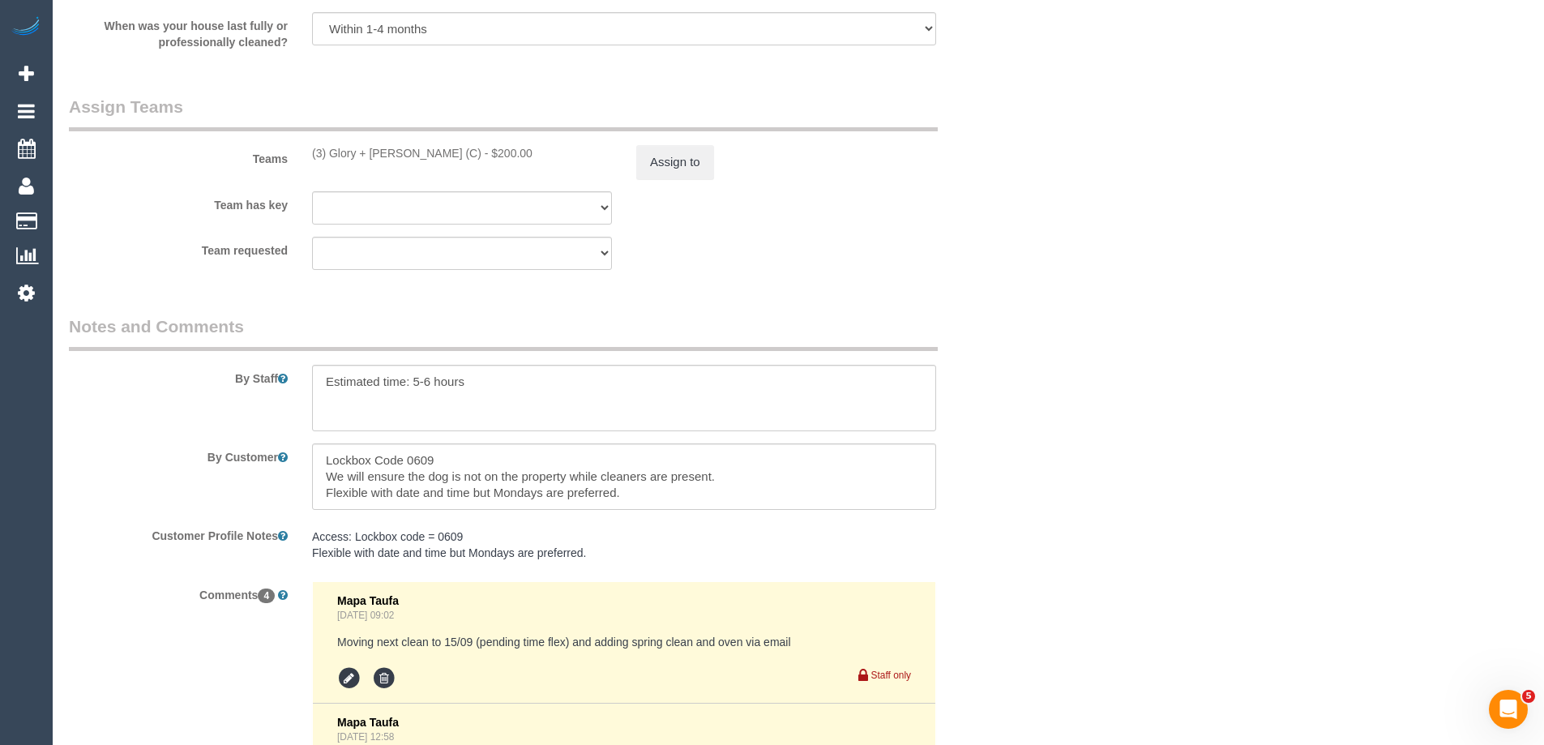
scroll to position [2512, 0]
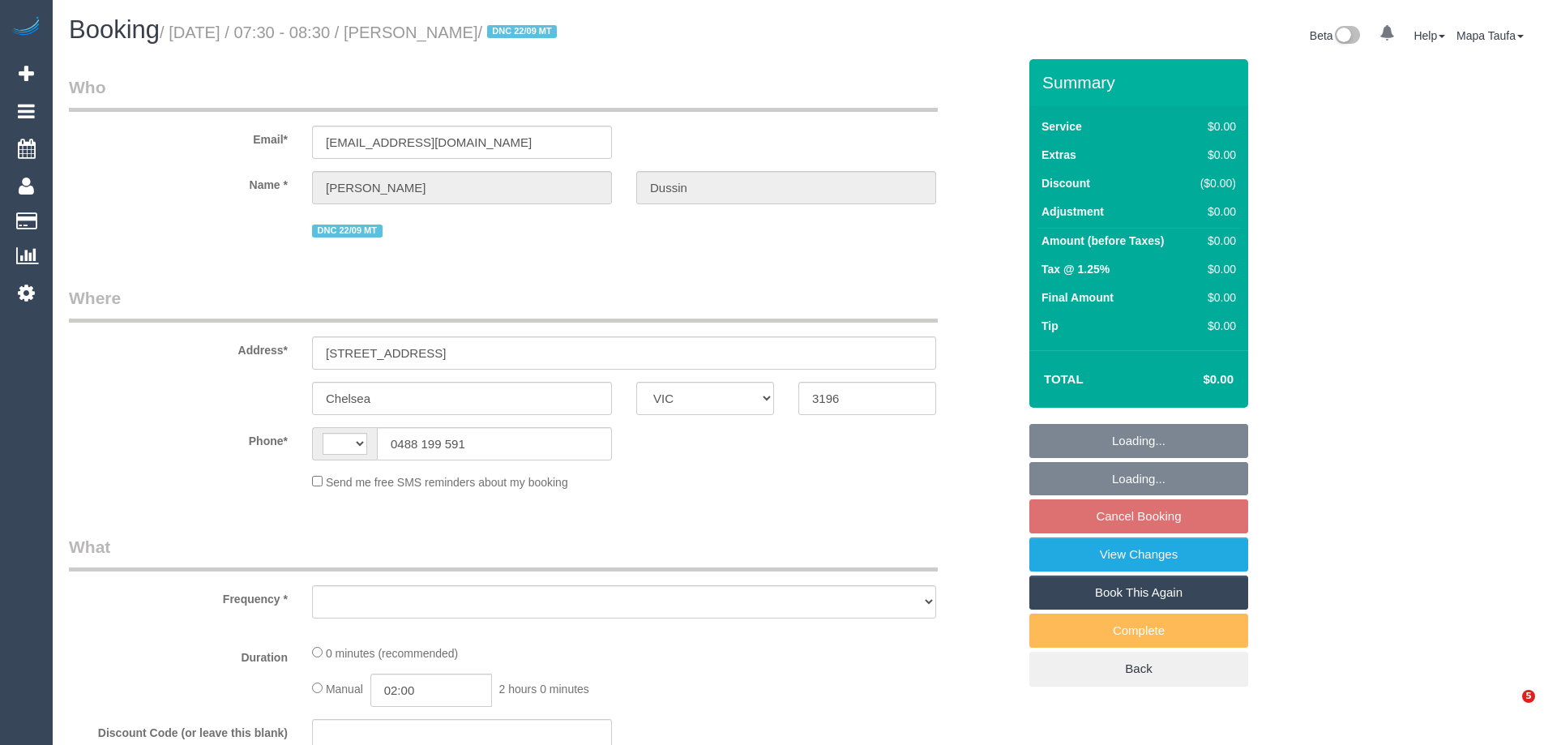
select select "VIC"
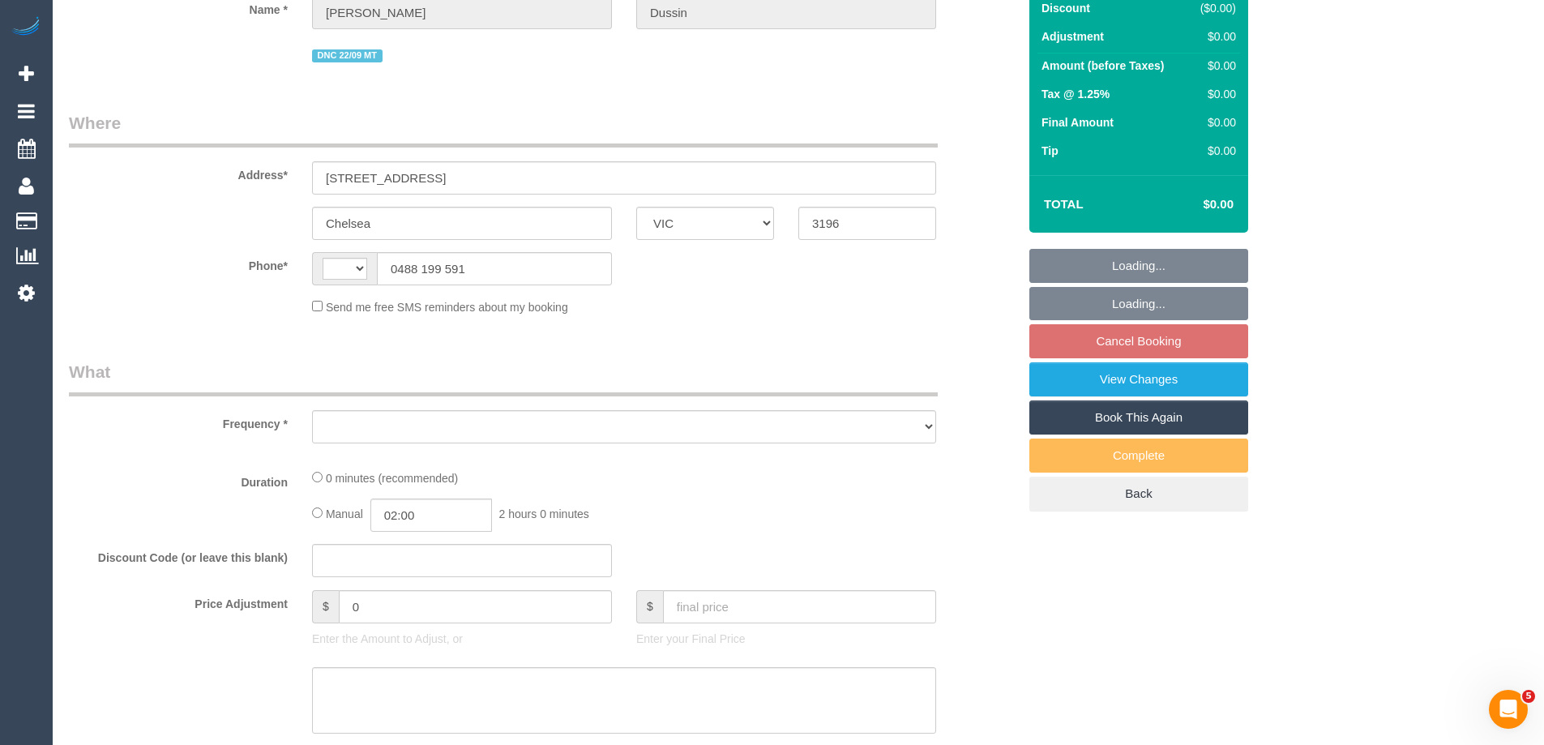
select select "string:AU"
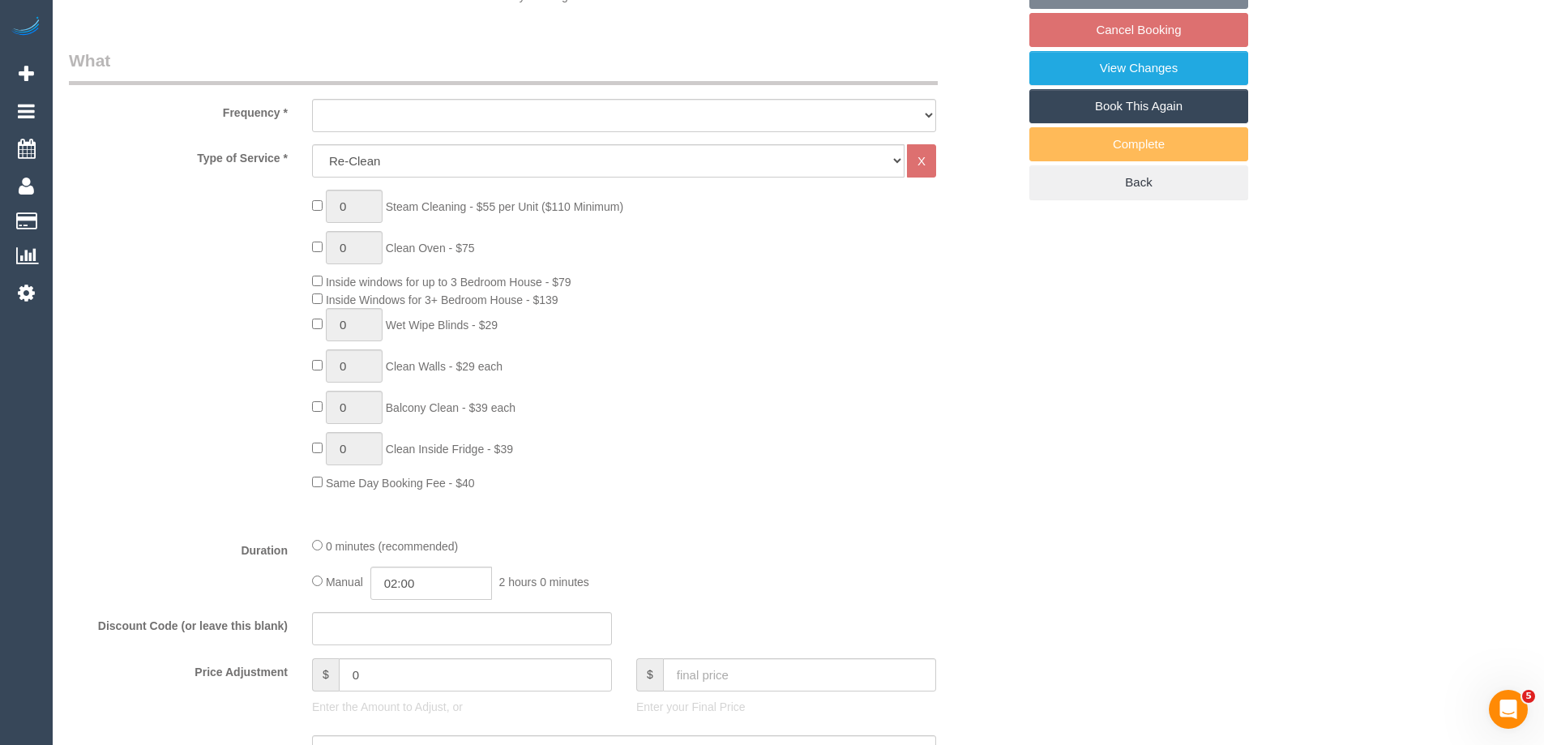
select select "object:609"
select select "string:stripe-pm_1RkvUj2GScqysDRVM3jIRHrV"
select select "number:27"
select select "number:16"
select select "number:19"
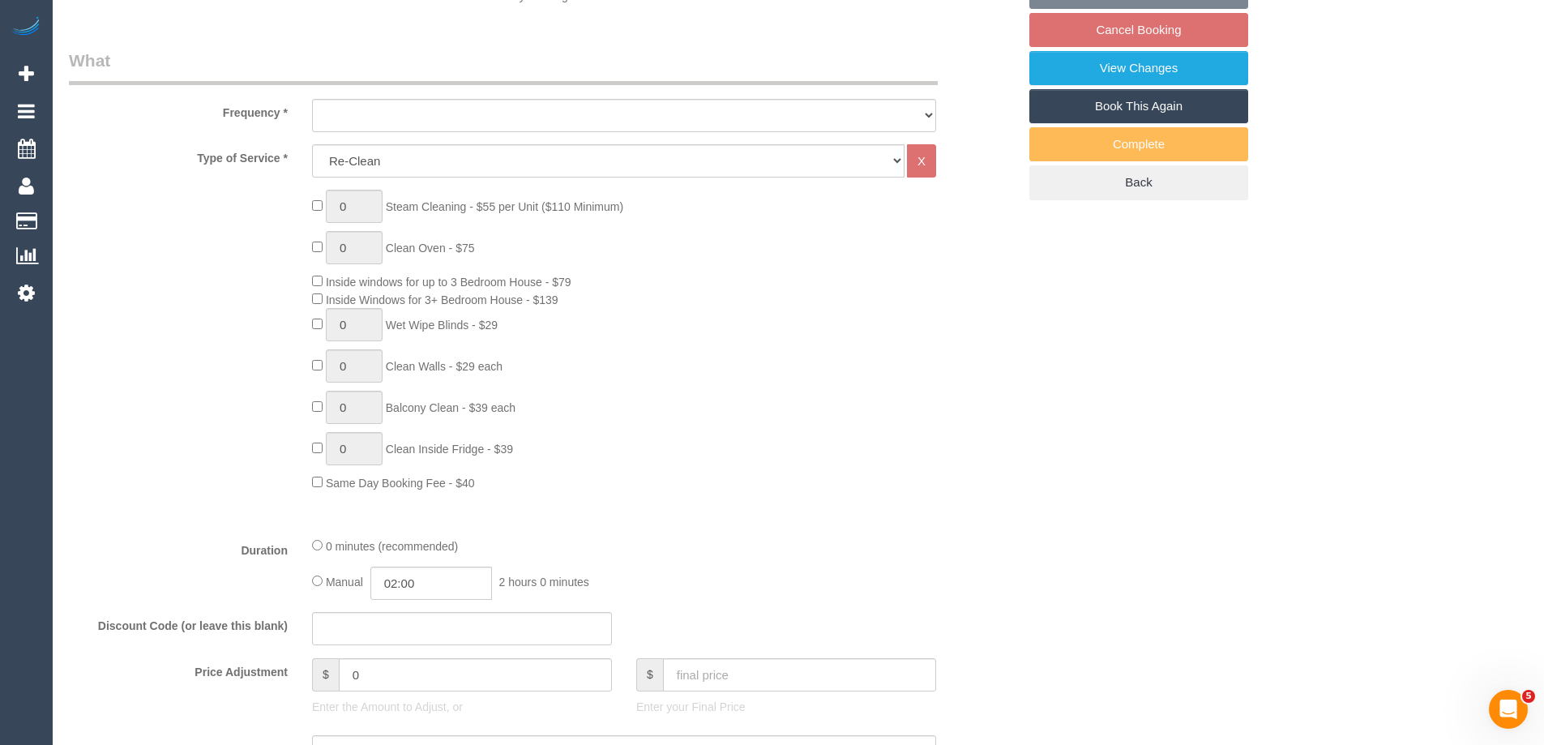
select select "number:22"
select select "number:33"
select select "number:13"
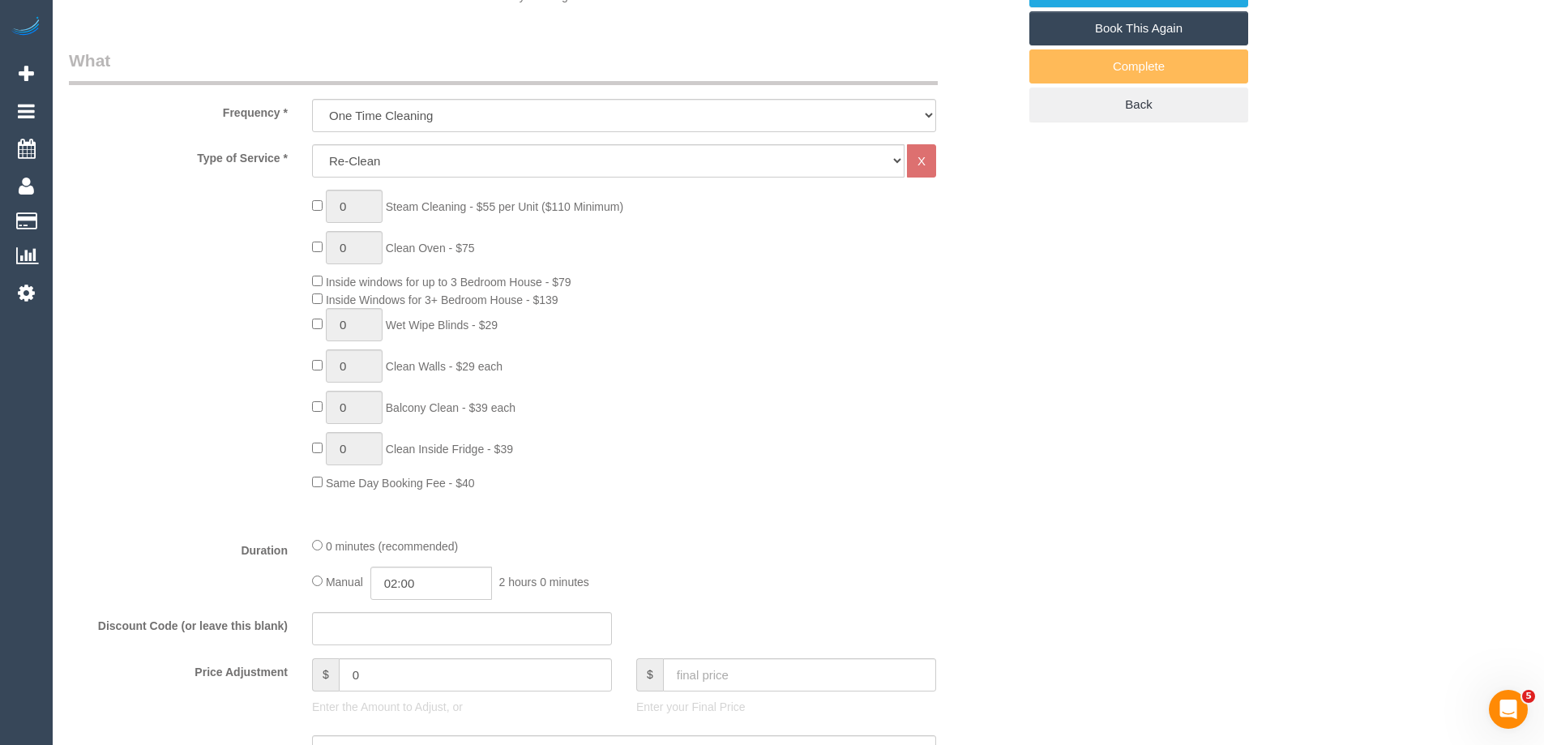
select select "object:762"
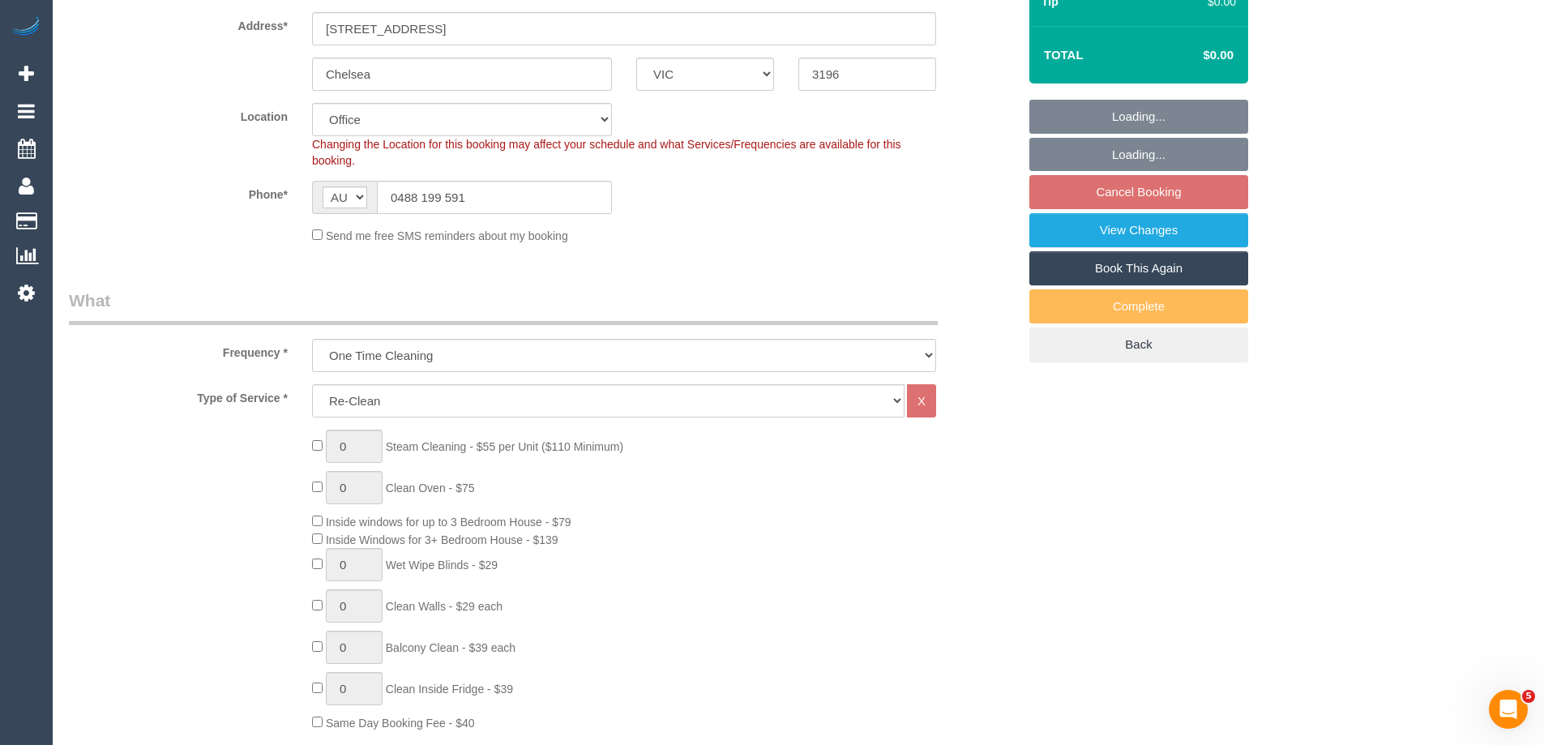
scroll to position [159, 0]
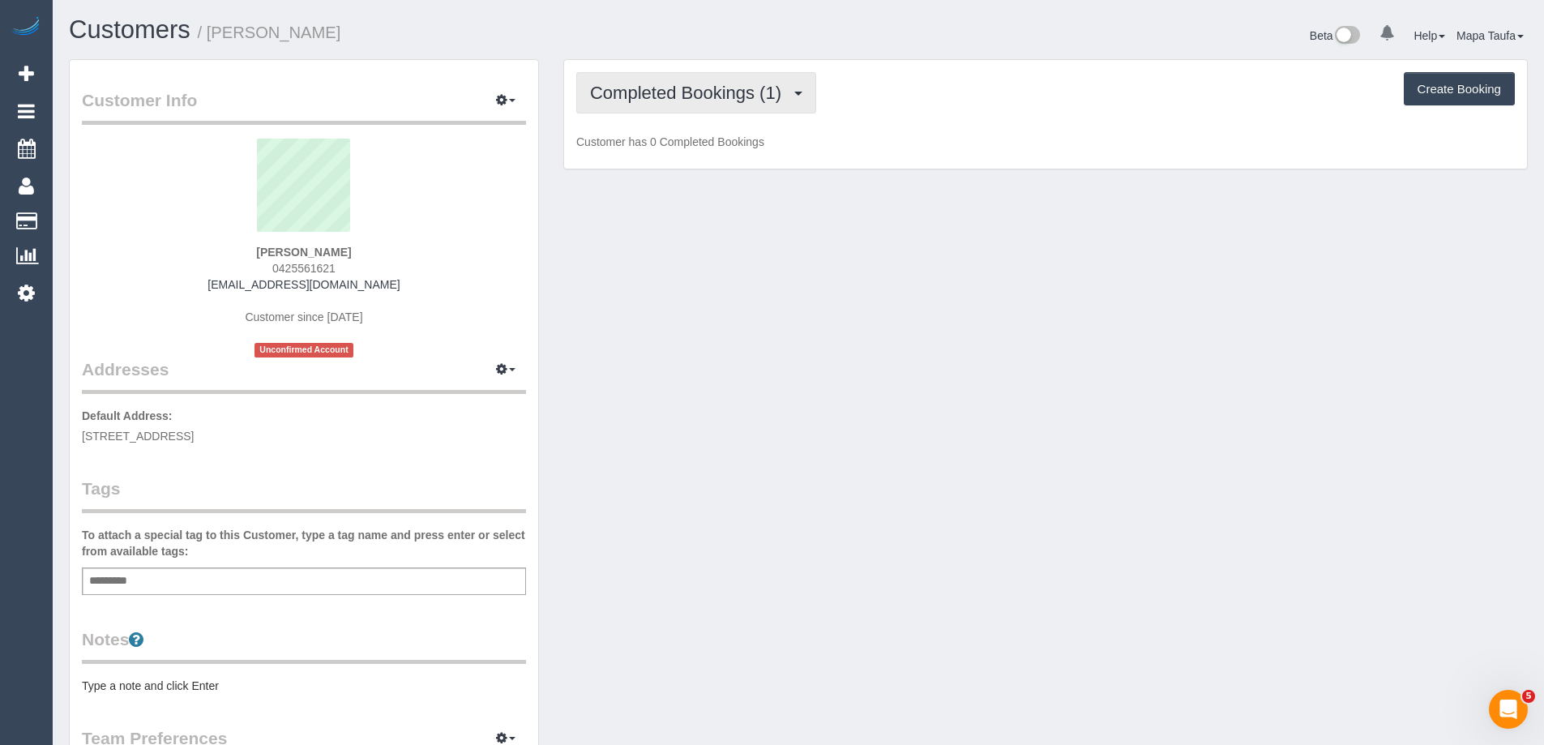
click at [749, 98] on span "Completed Bookings (1)" at bounding box center [689, 93] width 199 height 20
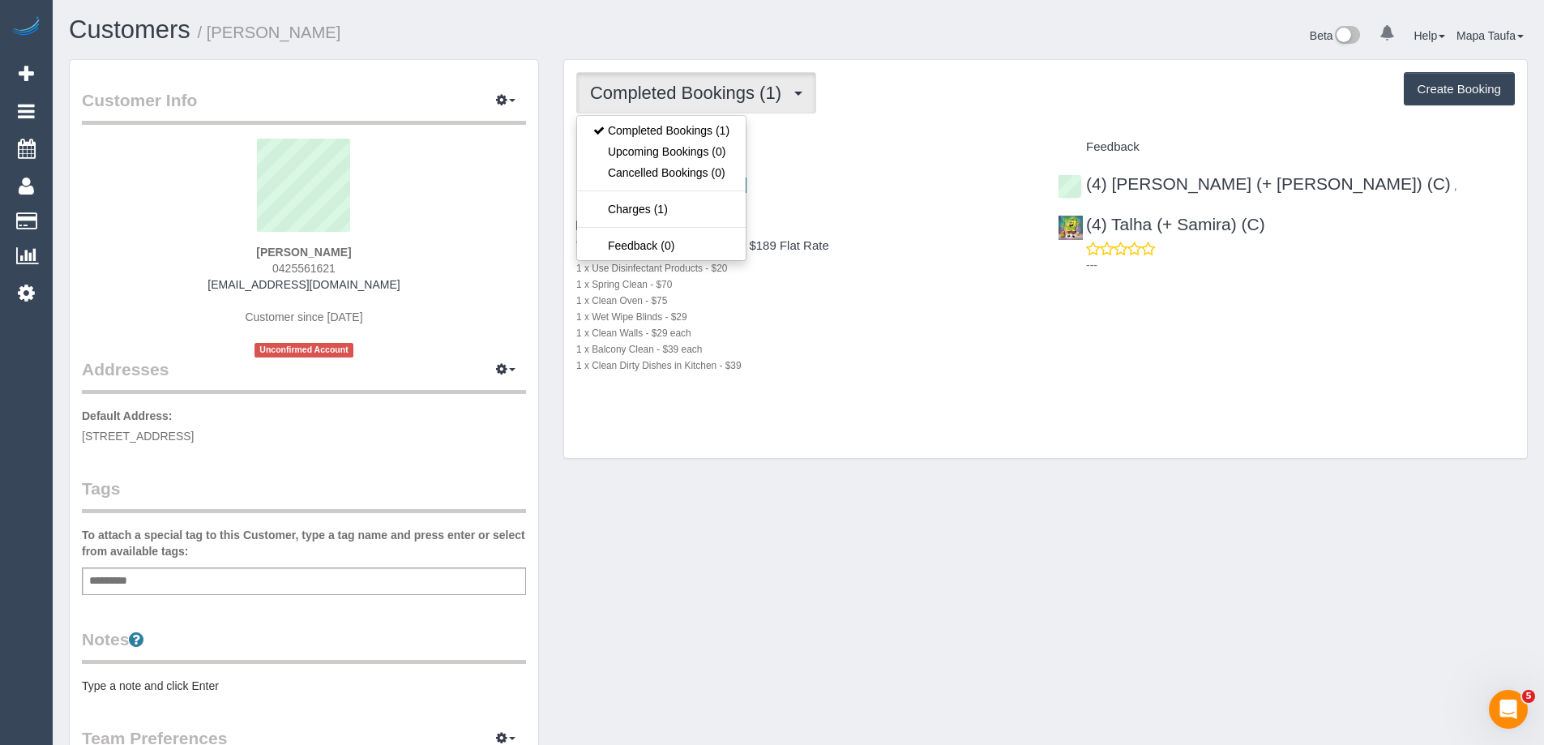
click at [947, 122] on div "Completed Bookings (1) Completed Bookings (1) Upcoming Bookings (0) Cancelled B…" at bounding box center [1045, 259] width 963 height 399
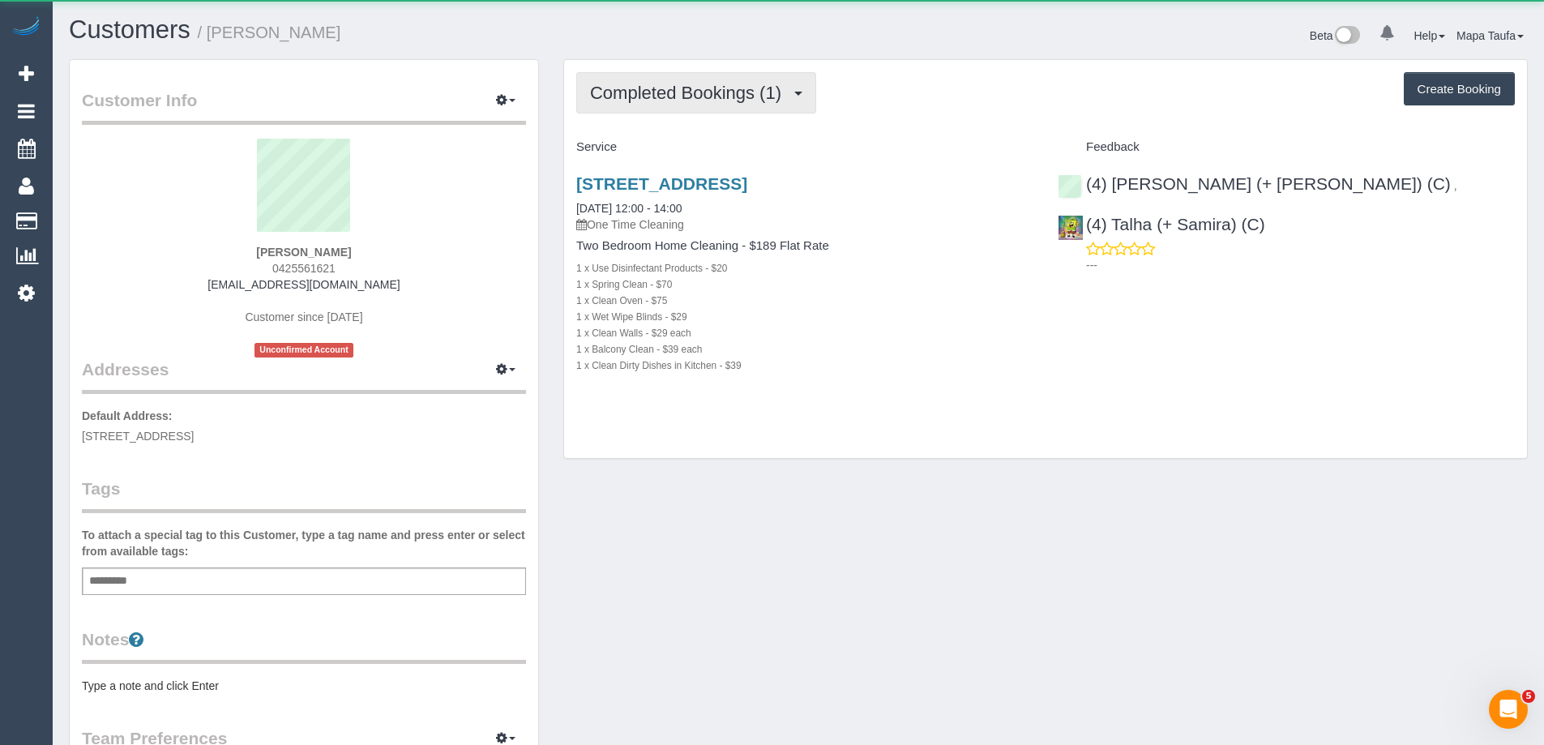
click at [676, 92] on span "Completed Bookings (1)" at bounding box center [689, 93] width 199 height 20
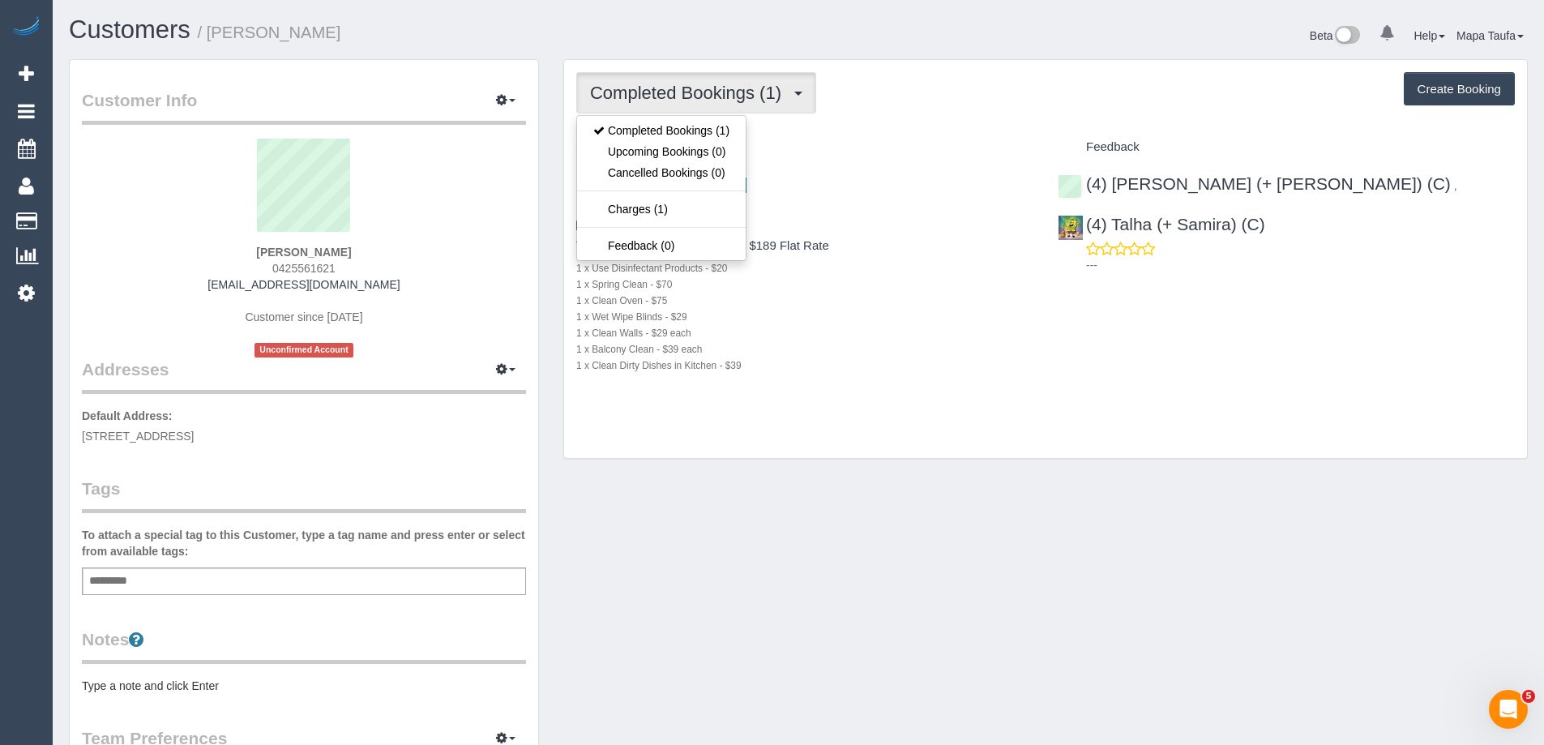
click at [876, 116] on div "Completed Bookings (1) Completed Bookings (1) Upcoming Bookings (0) Cancelled B…" at bounding box center [1045, 259] width 963 height 399
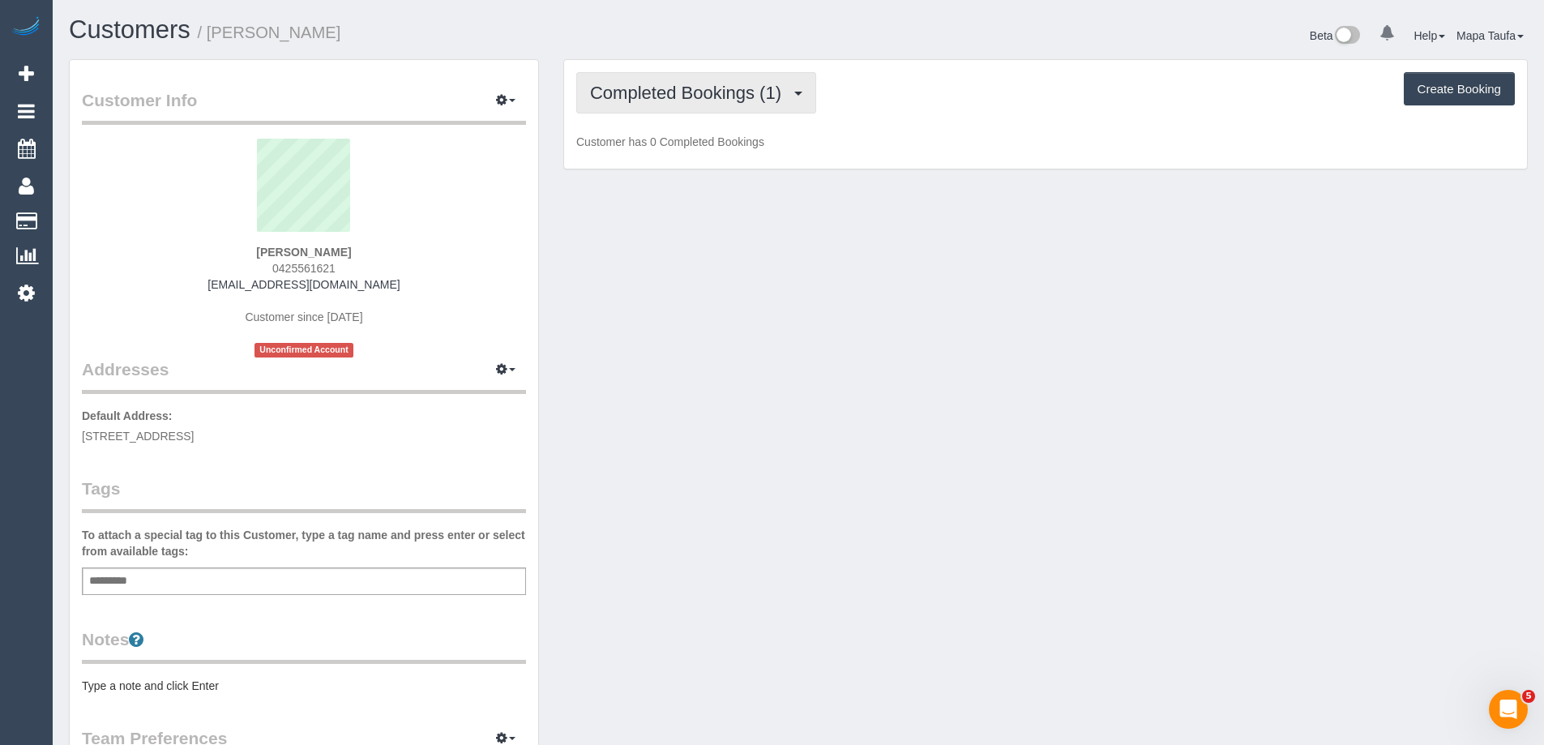
click at [723, 78] on button "Completed Bookings (1)" at bounding box center [696, 92] width 240 height 41
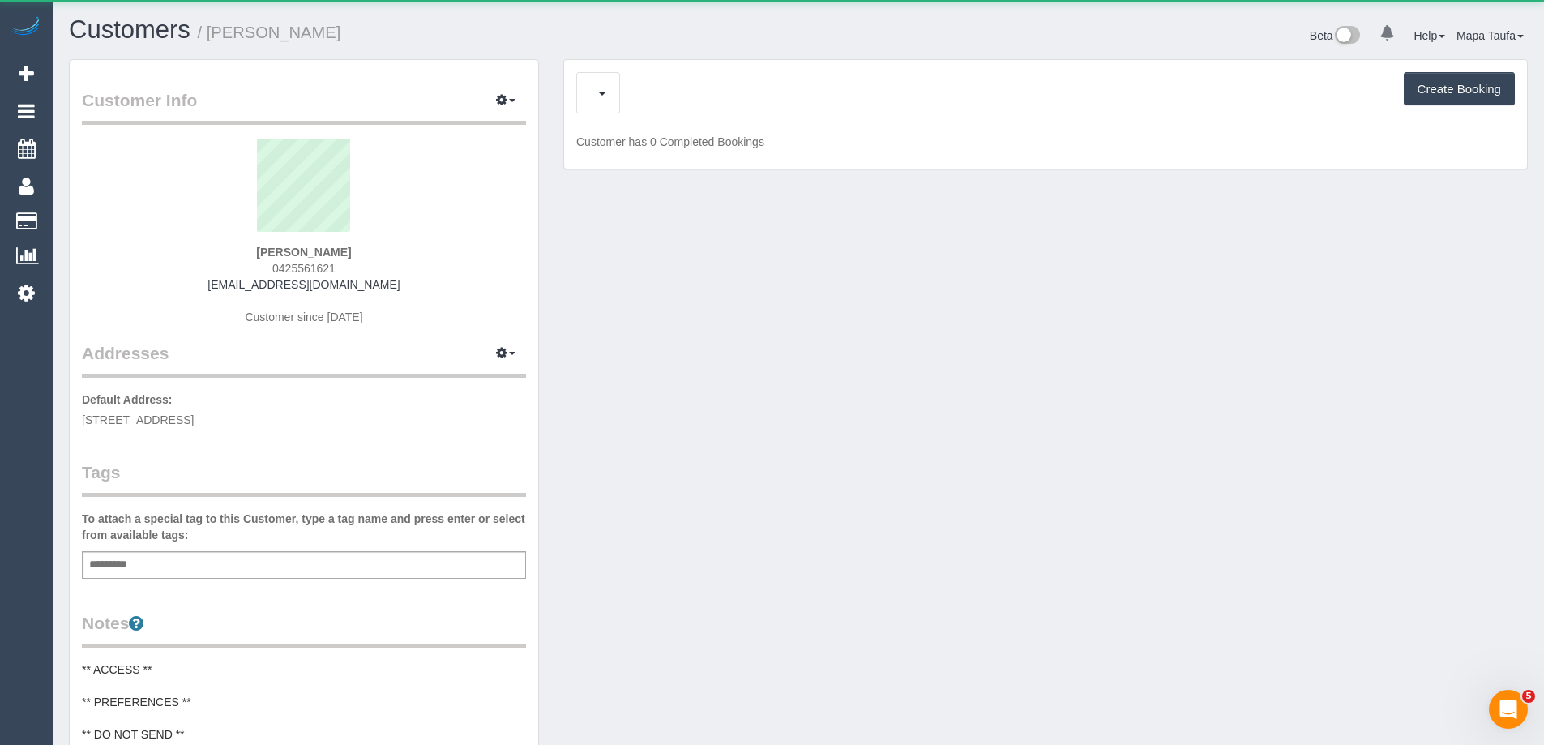
click at [720, 110] on div "Feedback (0) Create Booking" at bounding box center [1045, 92] width 938 height 41
click at [720, 95] on div "Upcoming Bookings (1) Cancelled Bookings (0) Feedback (0) Create Booking" at bounding box center [1045, 92] width 938 height 41
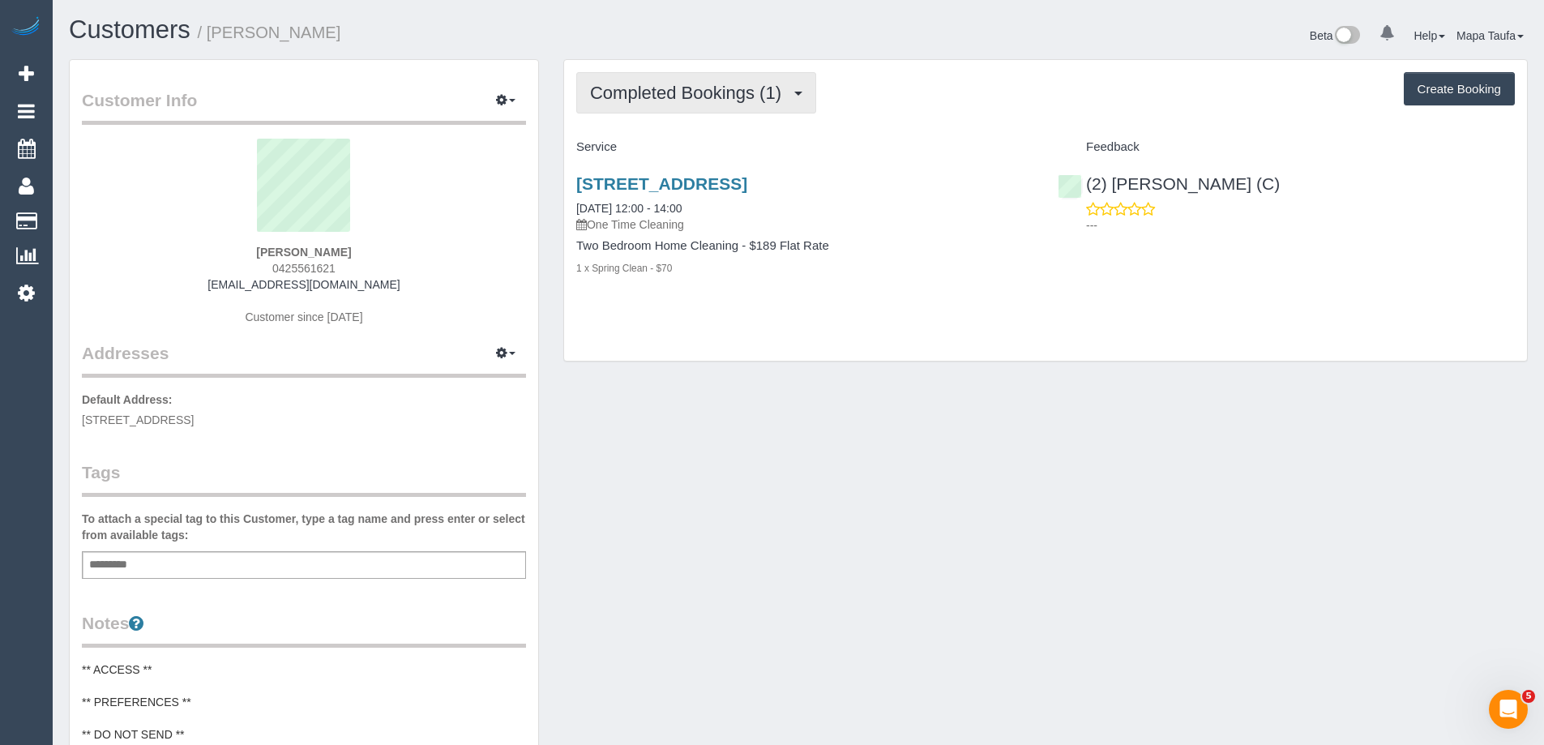
click at [721, 99] on span "Completed Bookings (1)" at bounding box center [689, 93] width 199 height 20
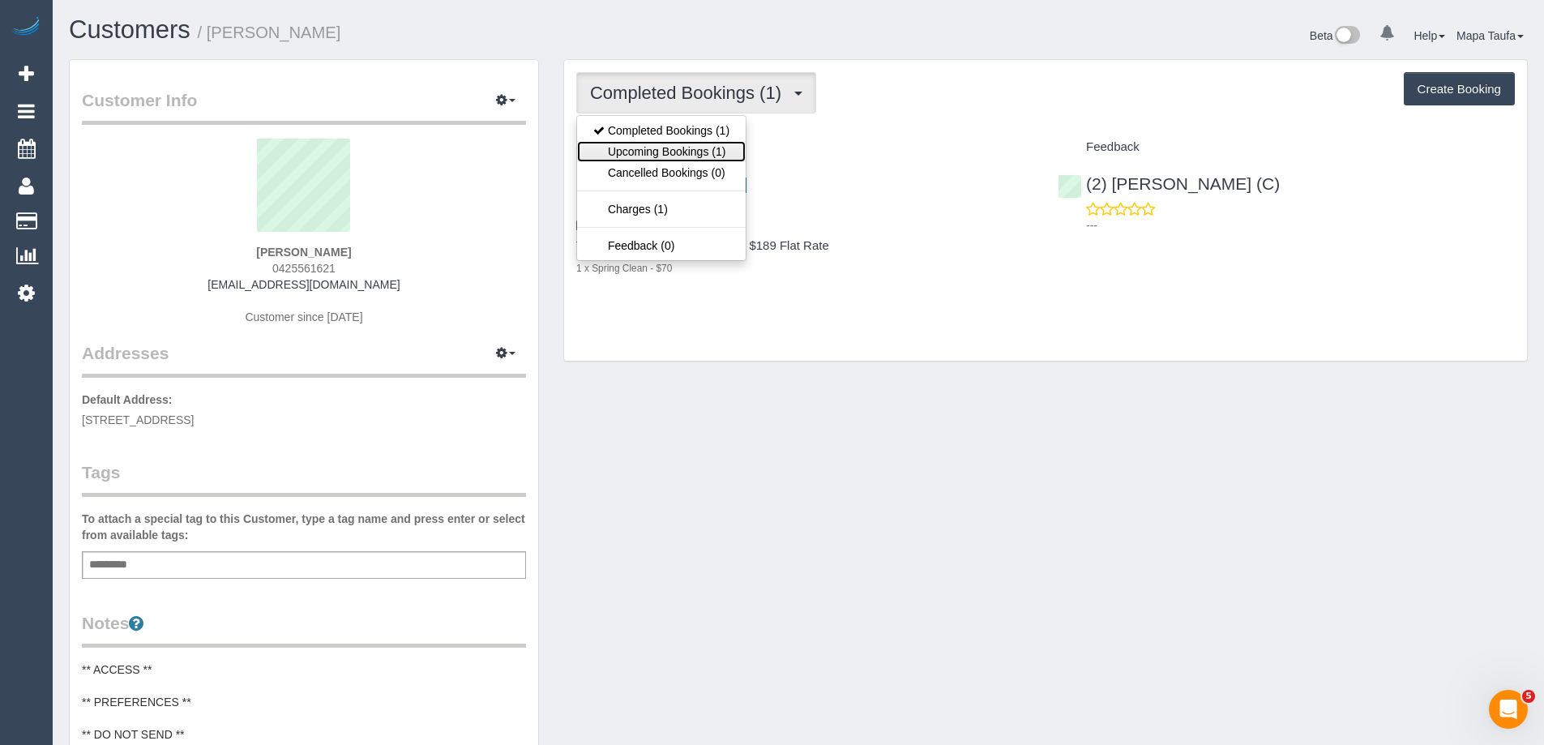
click at [720, 149] on link "Upcoming Bookings (1)" at bounding box center [661, 151] width 169 height 21
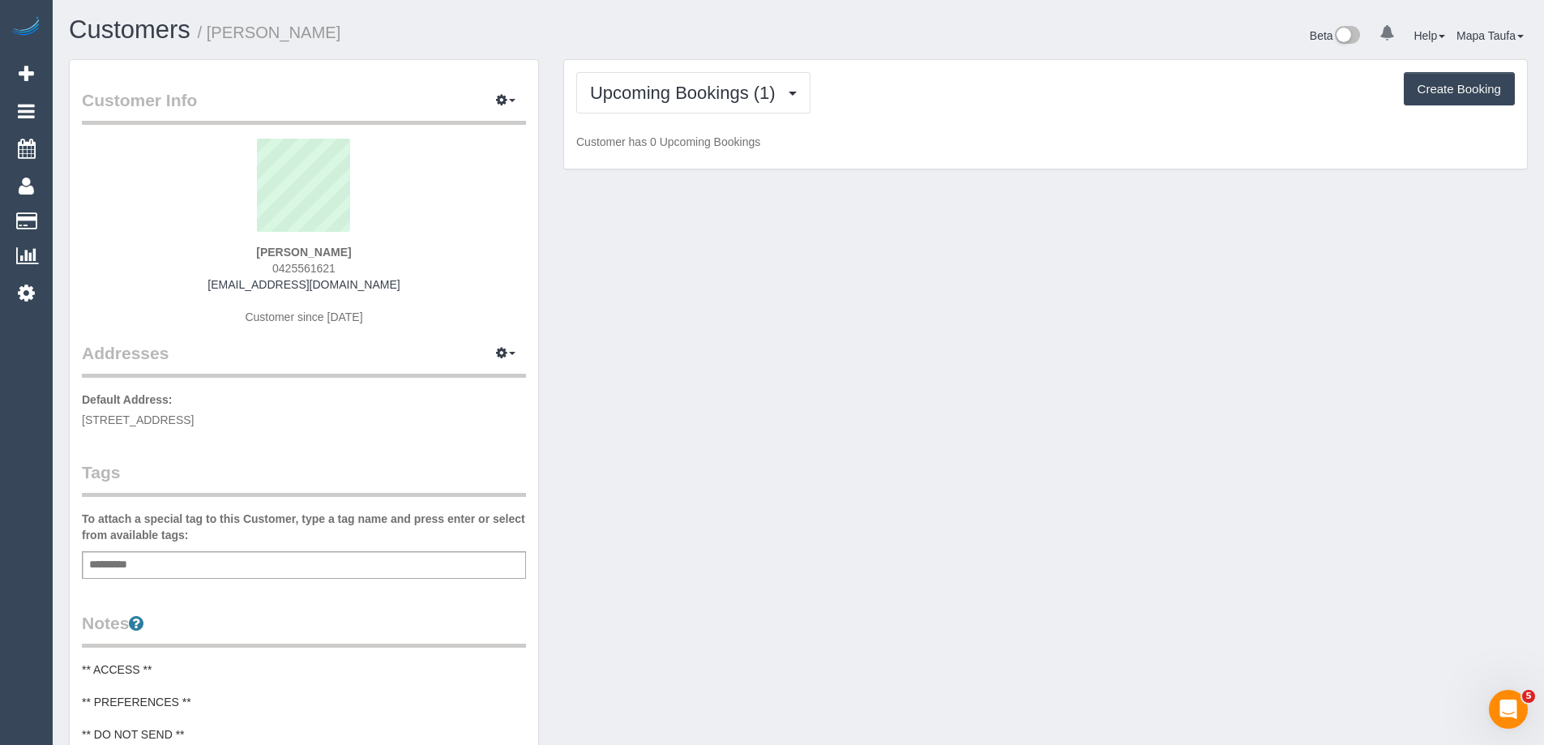
click at [979, 126] on div "Upcoming Bookings (1) Completed Bookings (1) Upcoming Bookings (1) Cancelled Bo…" at bounding box center [1045, 114] width 963 height 109
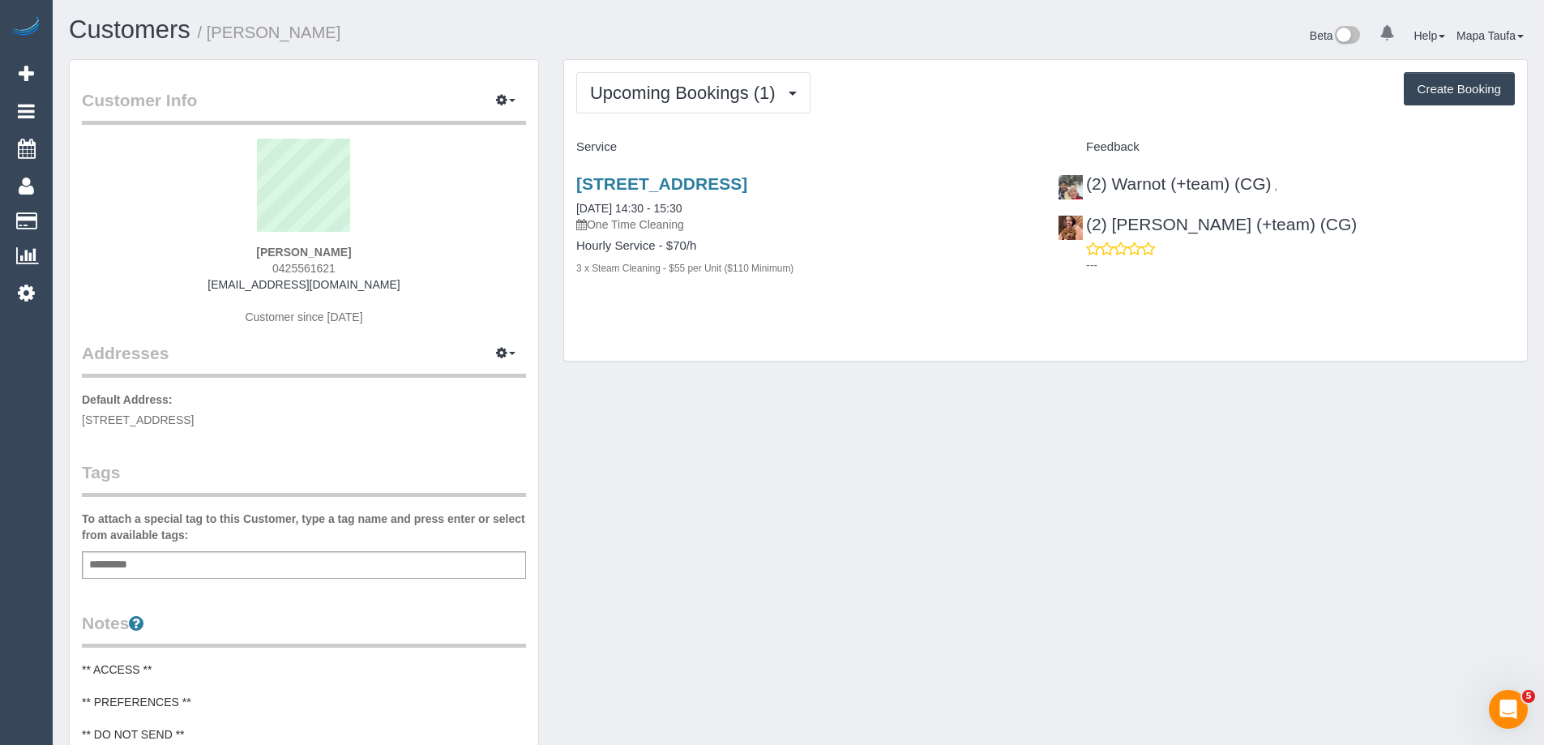
click at [1227, 464] on div "Customer Info Edit Contact Info Send Message Email Preferences Special Sales Ta…" at bounding box center [798, 658] width 1483 height 1199
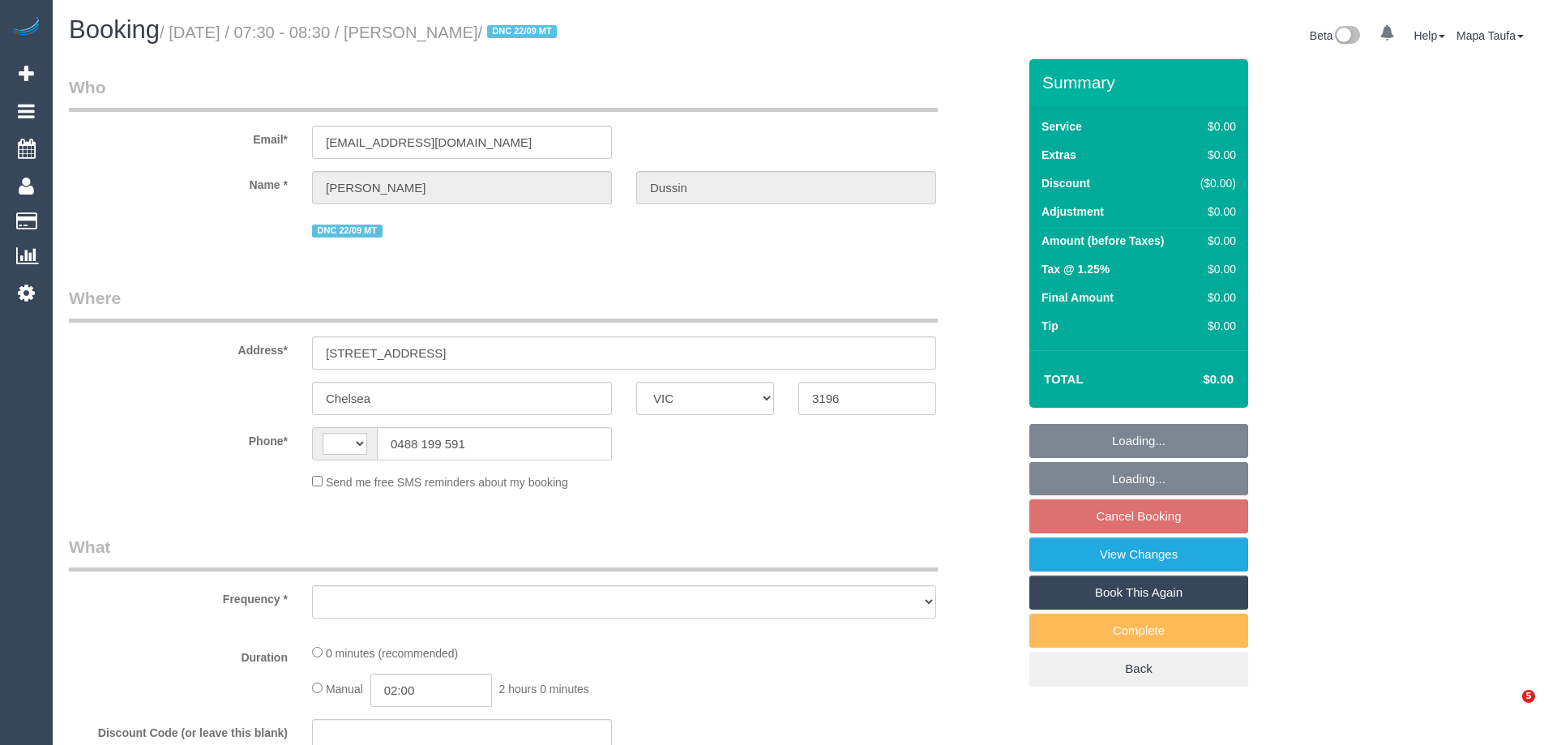
select select "VIC"
select select "string:AU"
select select "object:290"
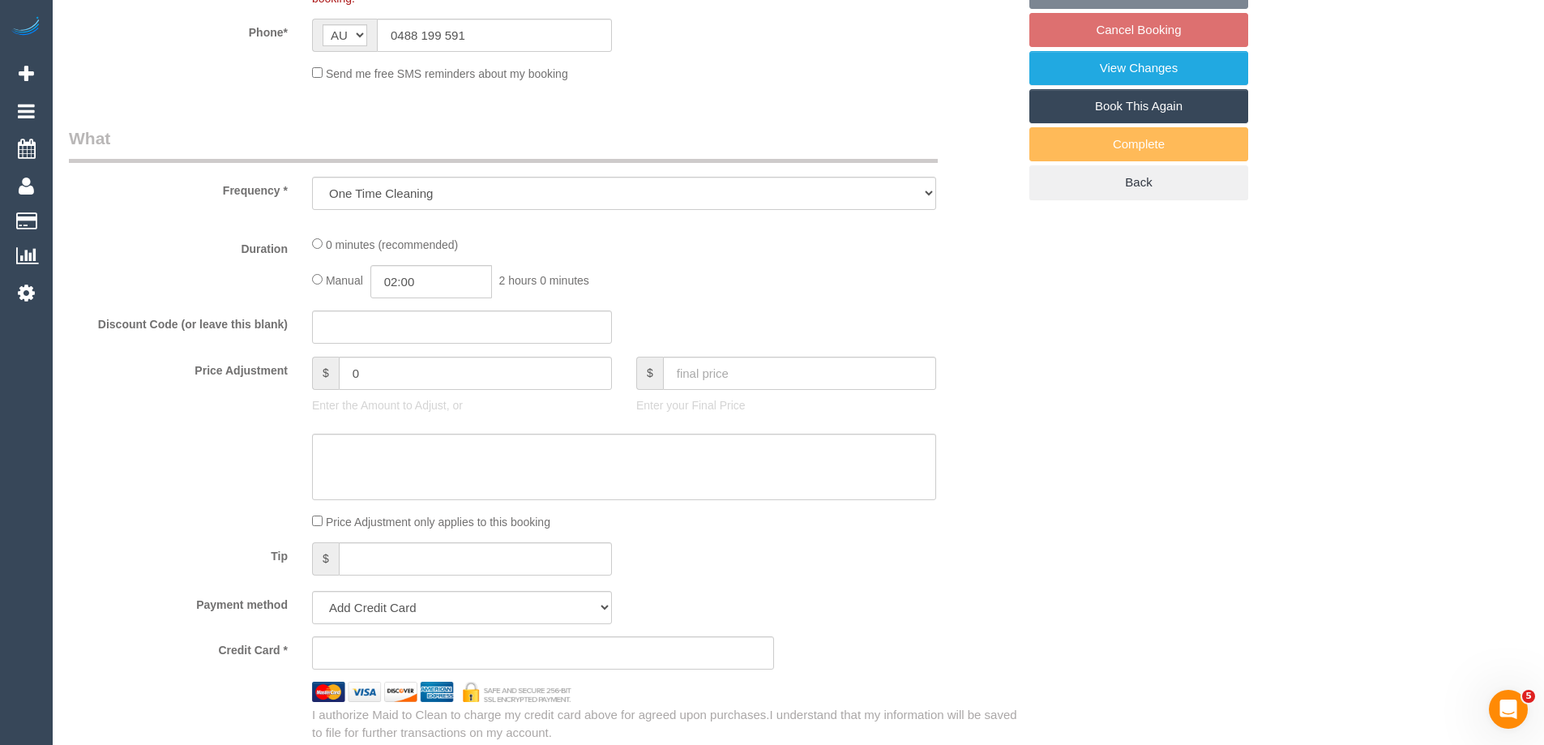
select select "string:stripe-pm_1RkvUj2GScqysDRVM3jIRHrV"
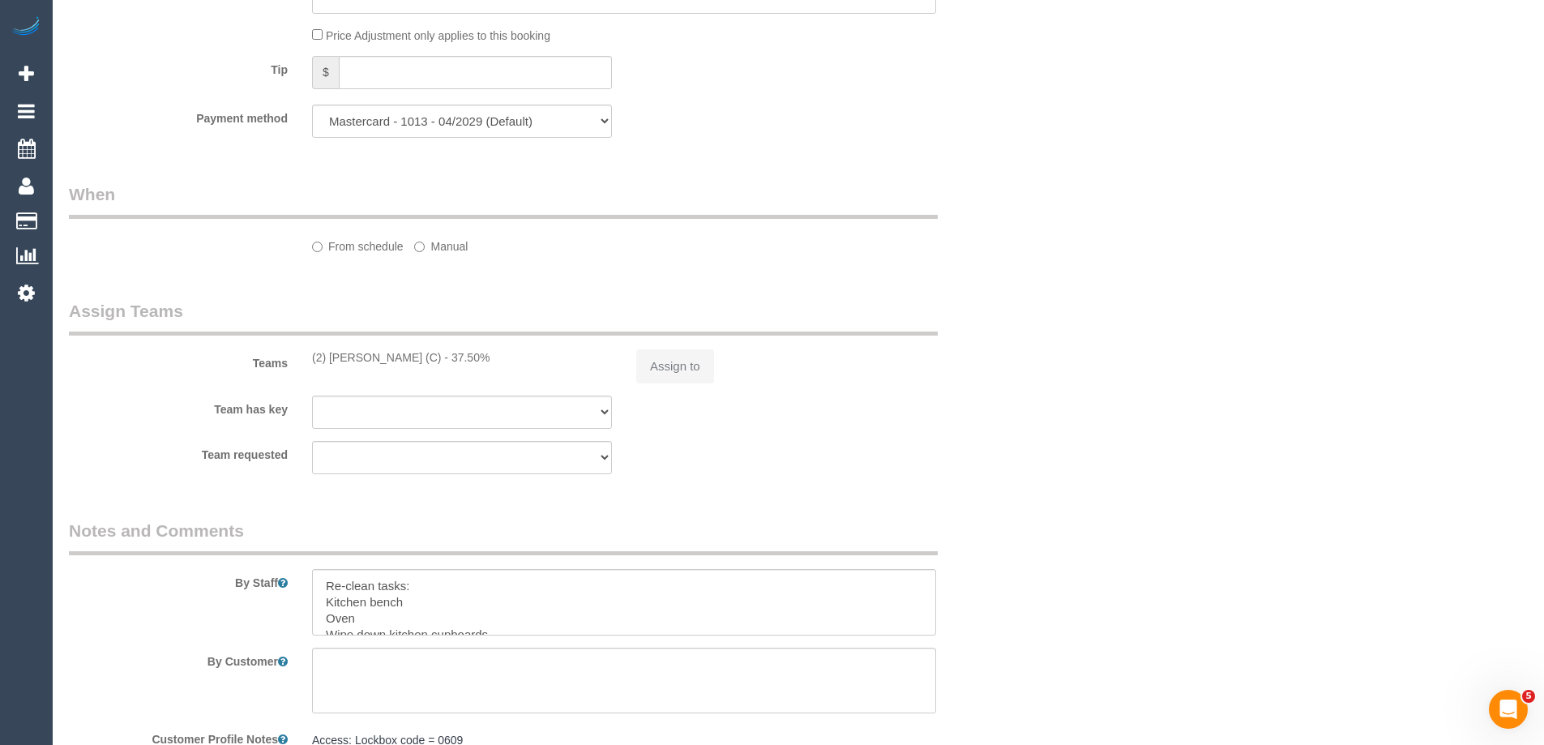
select select "object:583"
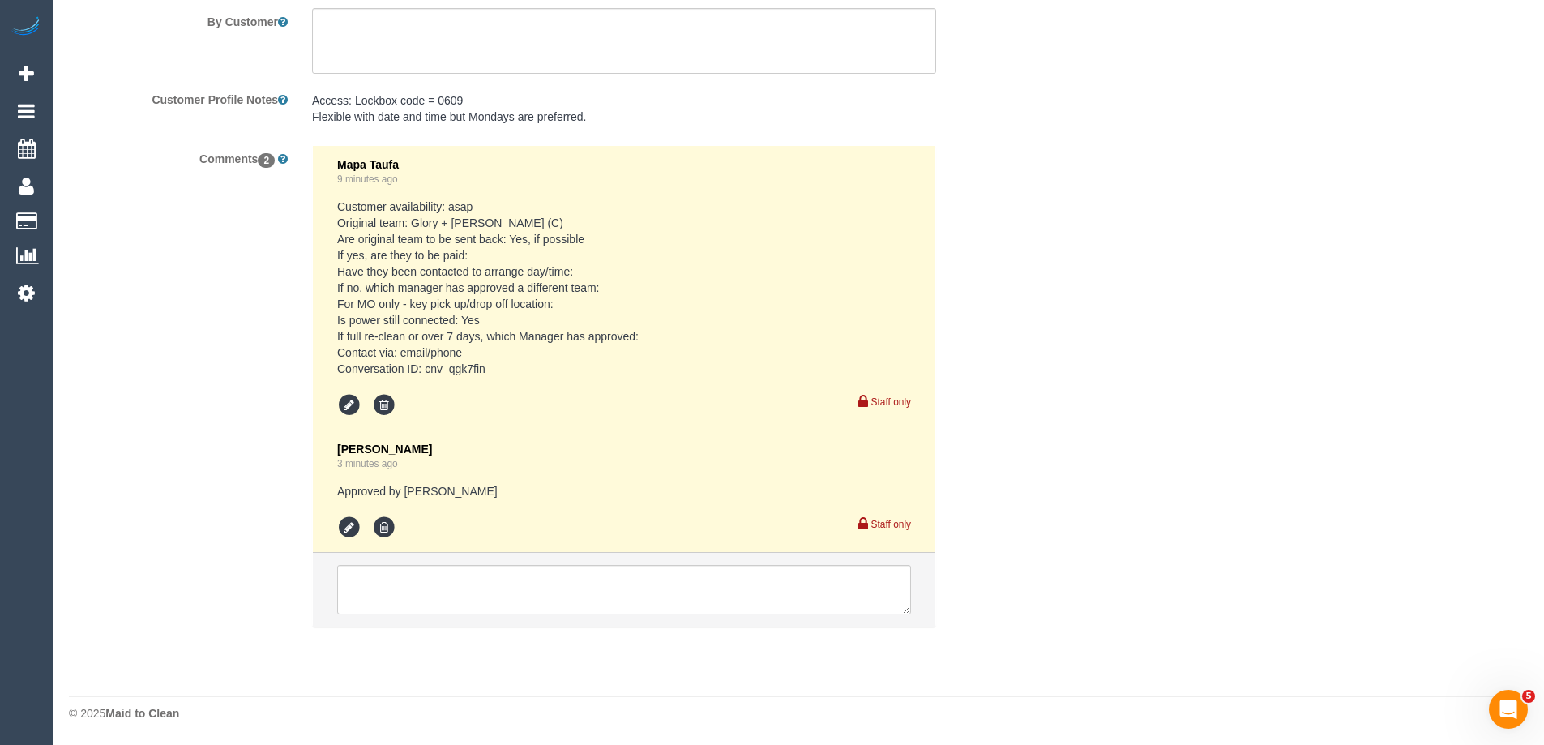
select select "number:27"
select select "number:16"
select select "number:19"
select select "number:22"
select select "number:33"
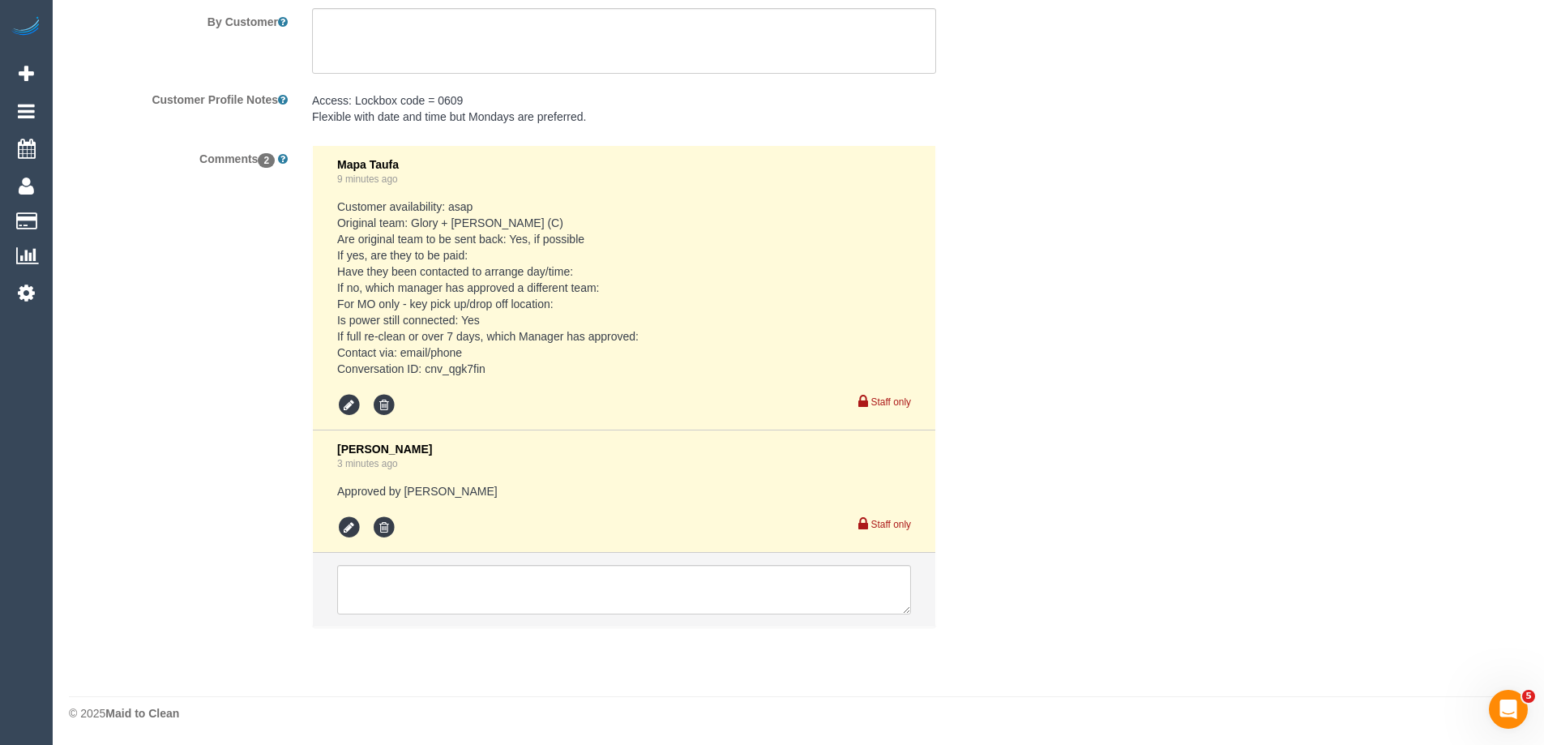
select select "number:13"
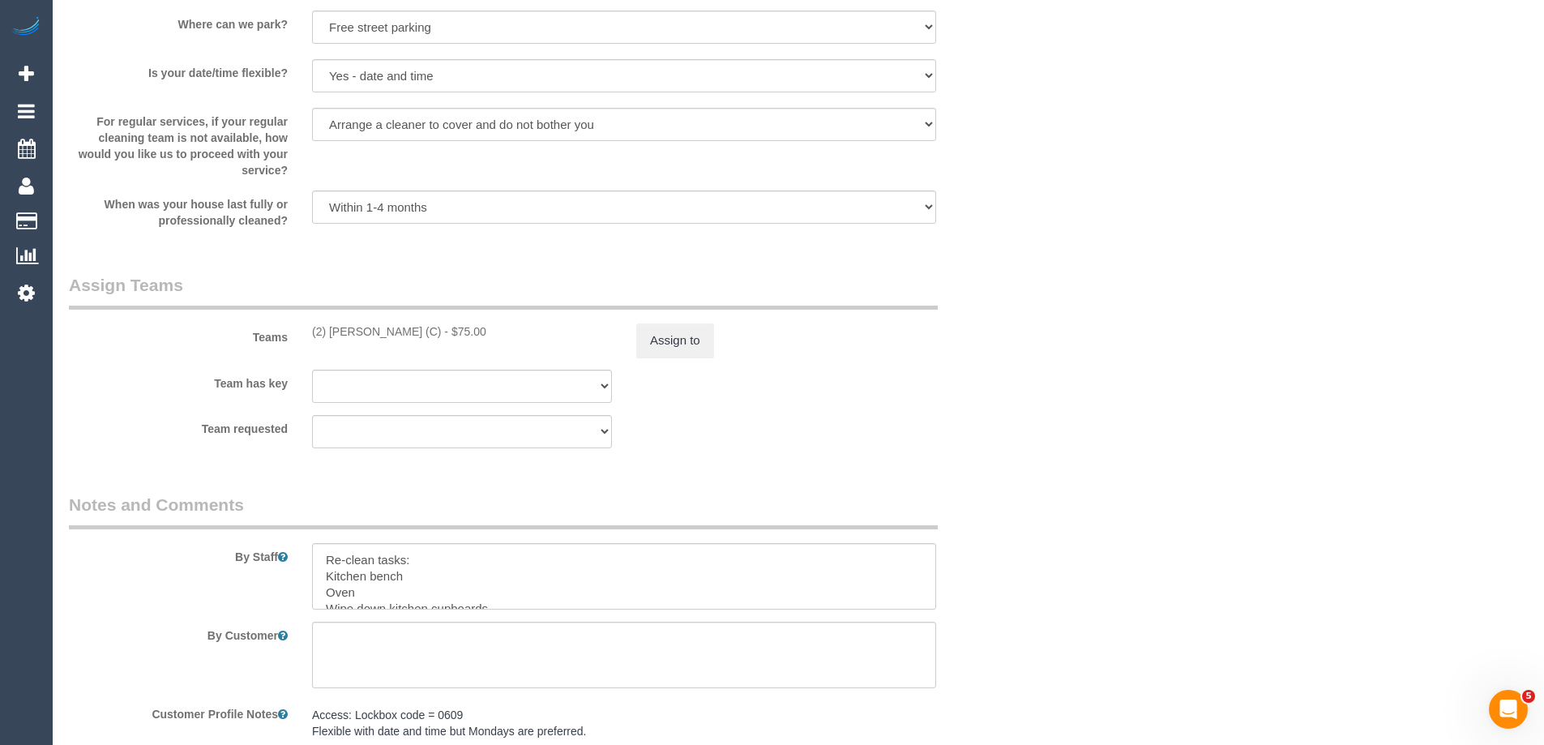
scroll to position [2407, 0]
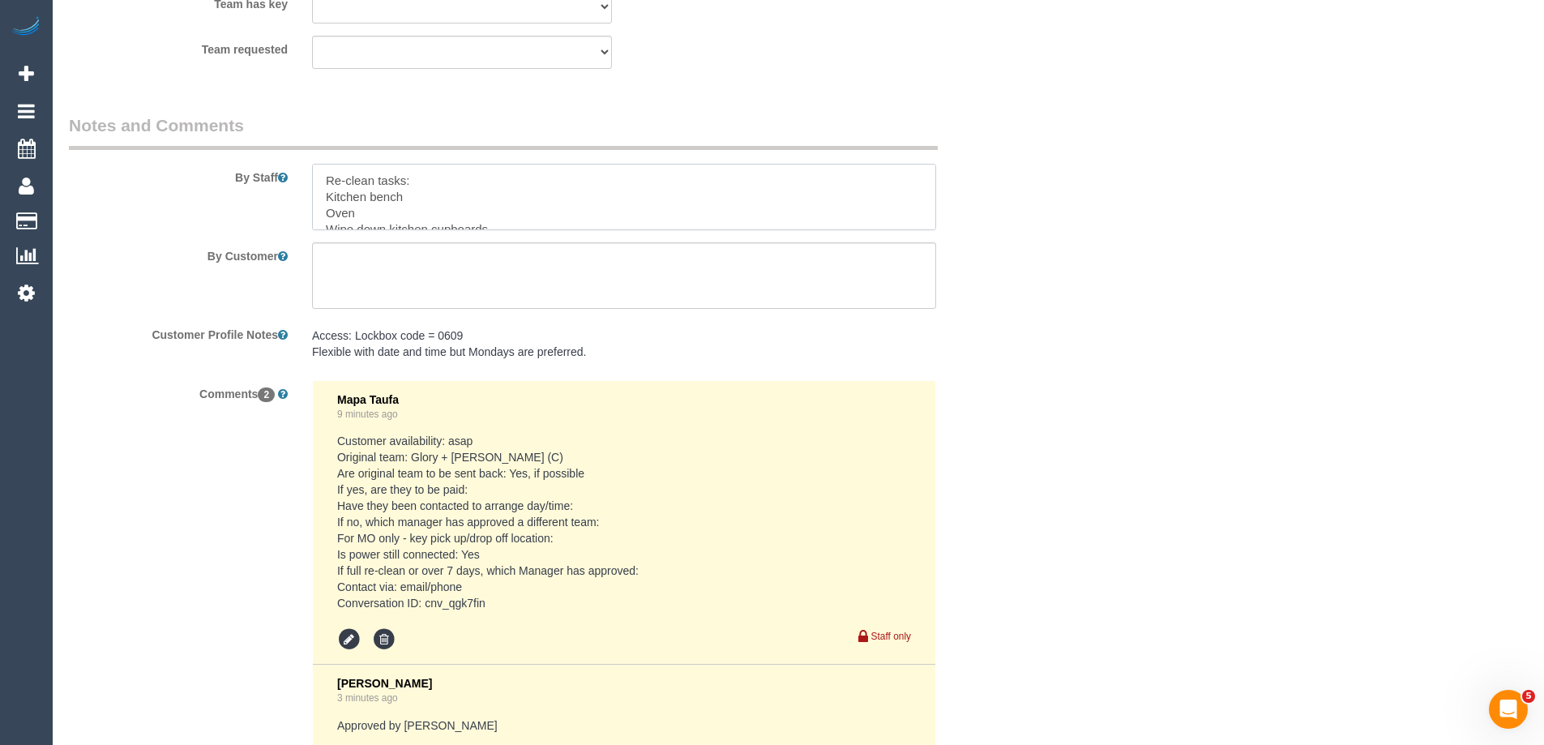
click at [443, 196] on textarea at bounding box center [624, 197] width 624 height 66
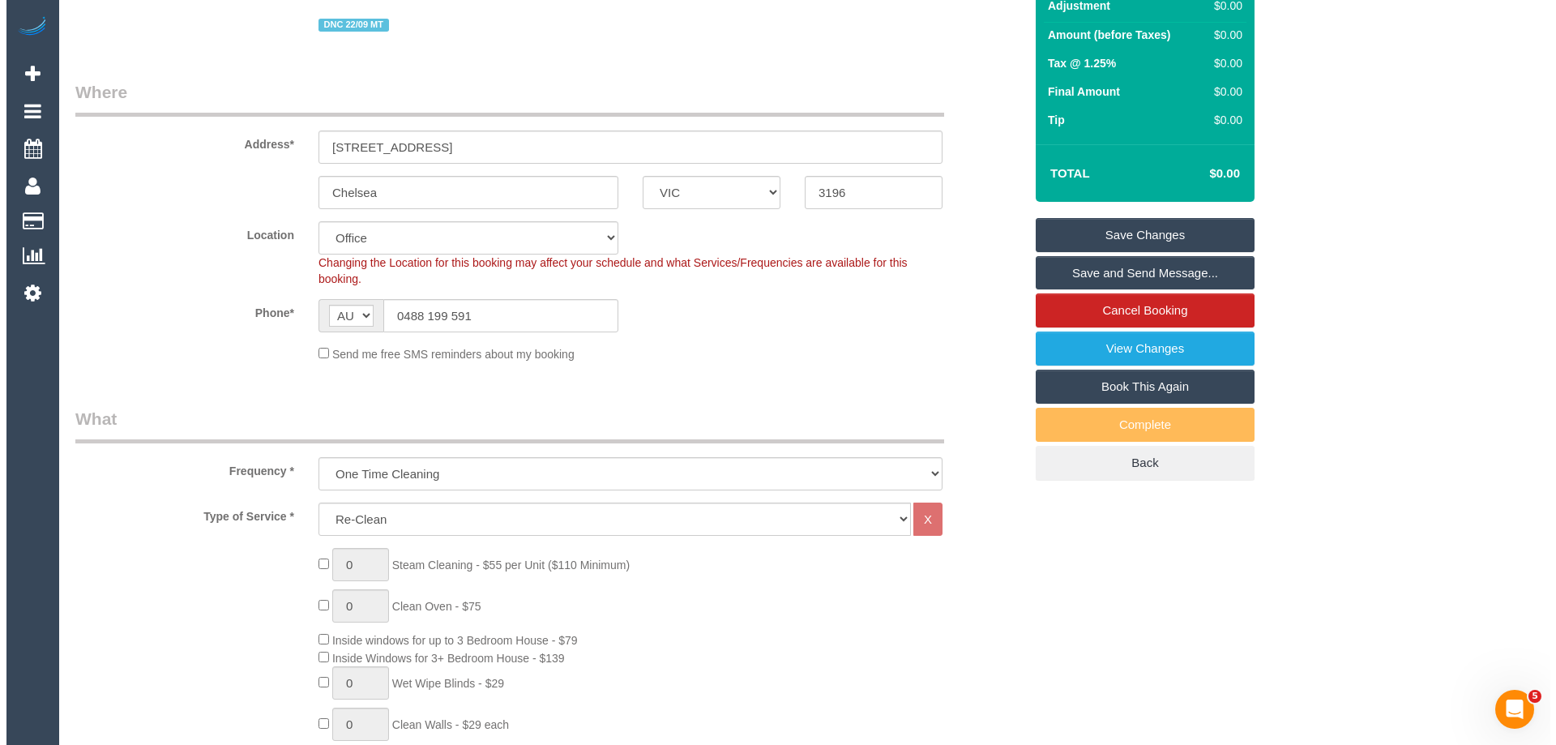
scroll to position [0, 0]
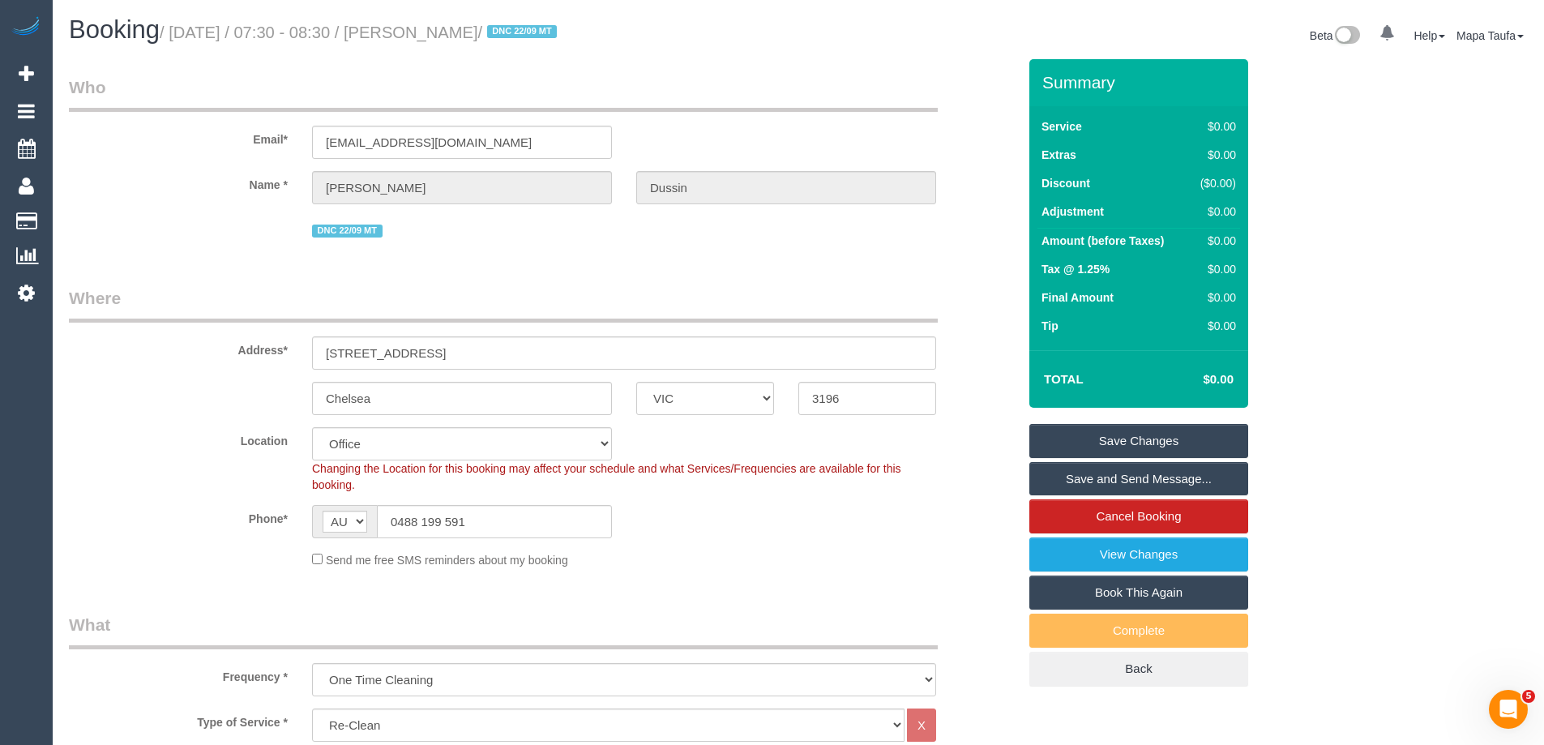
type textarea "Re-clean tasks: Kitchen bench (make up marks need a scrub) Oven Wipe down kitch…"
click at [1097, 433] on link "Save Changes" at bounding box center [1138, 441] width 219 height 34
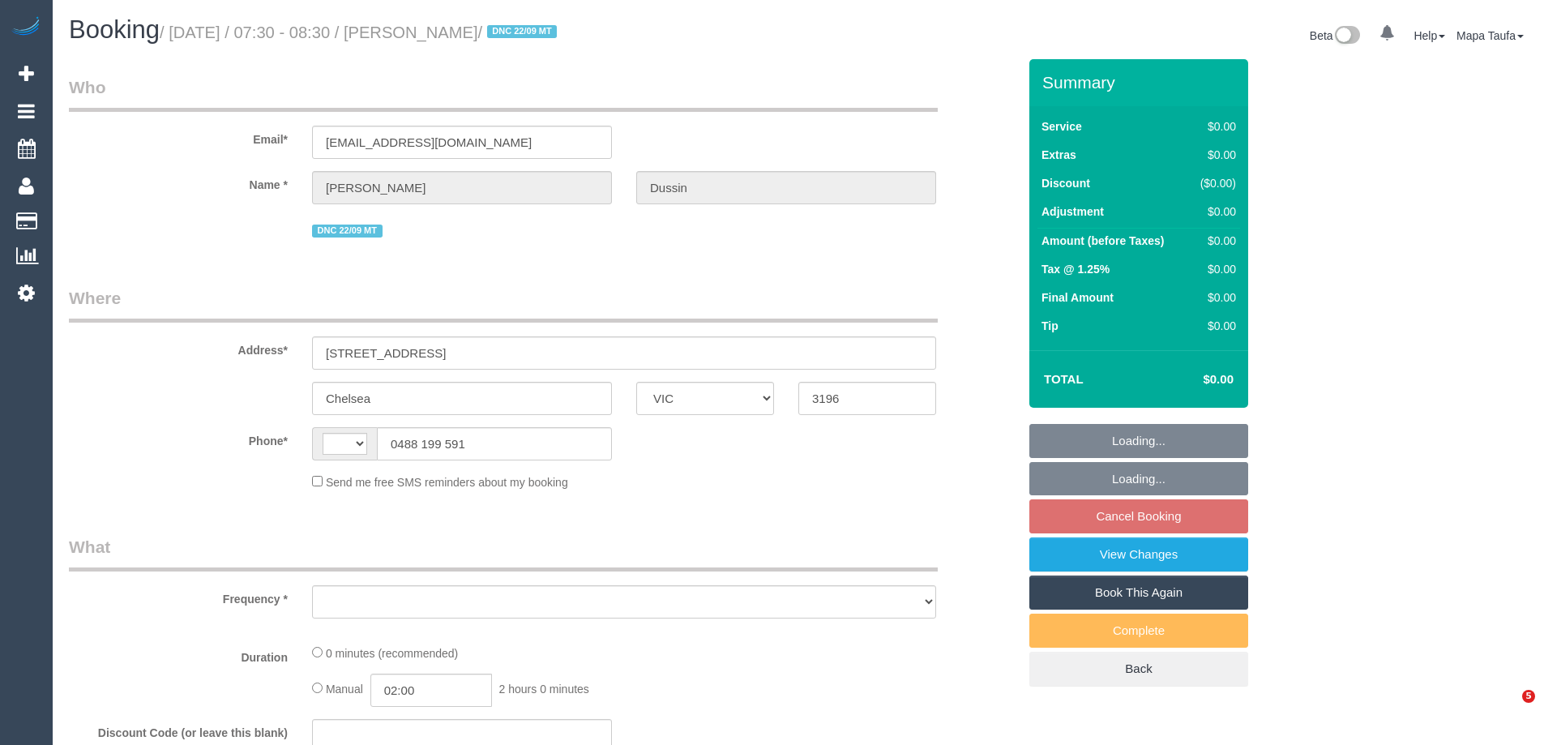
select select "VIC"
select select "string:AU"
select select "object:576"
select select "number:27"
select select "number:16"
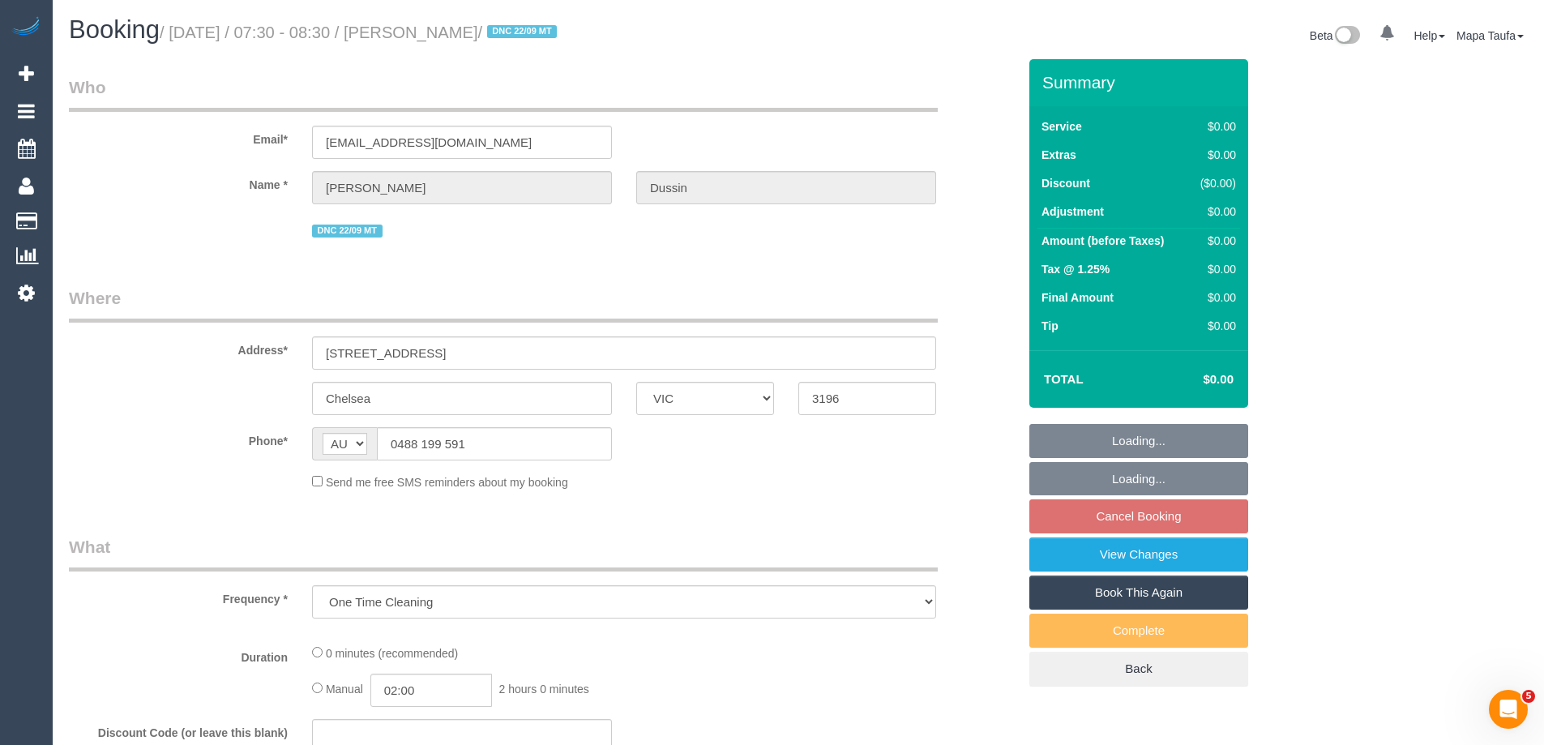
select select "number:19"
select select "number:22"
select select "number:33"
select select "number:13"
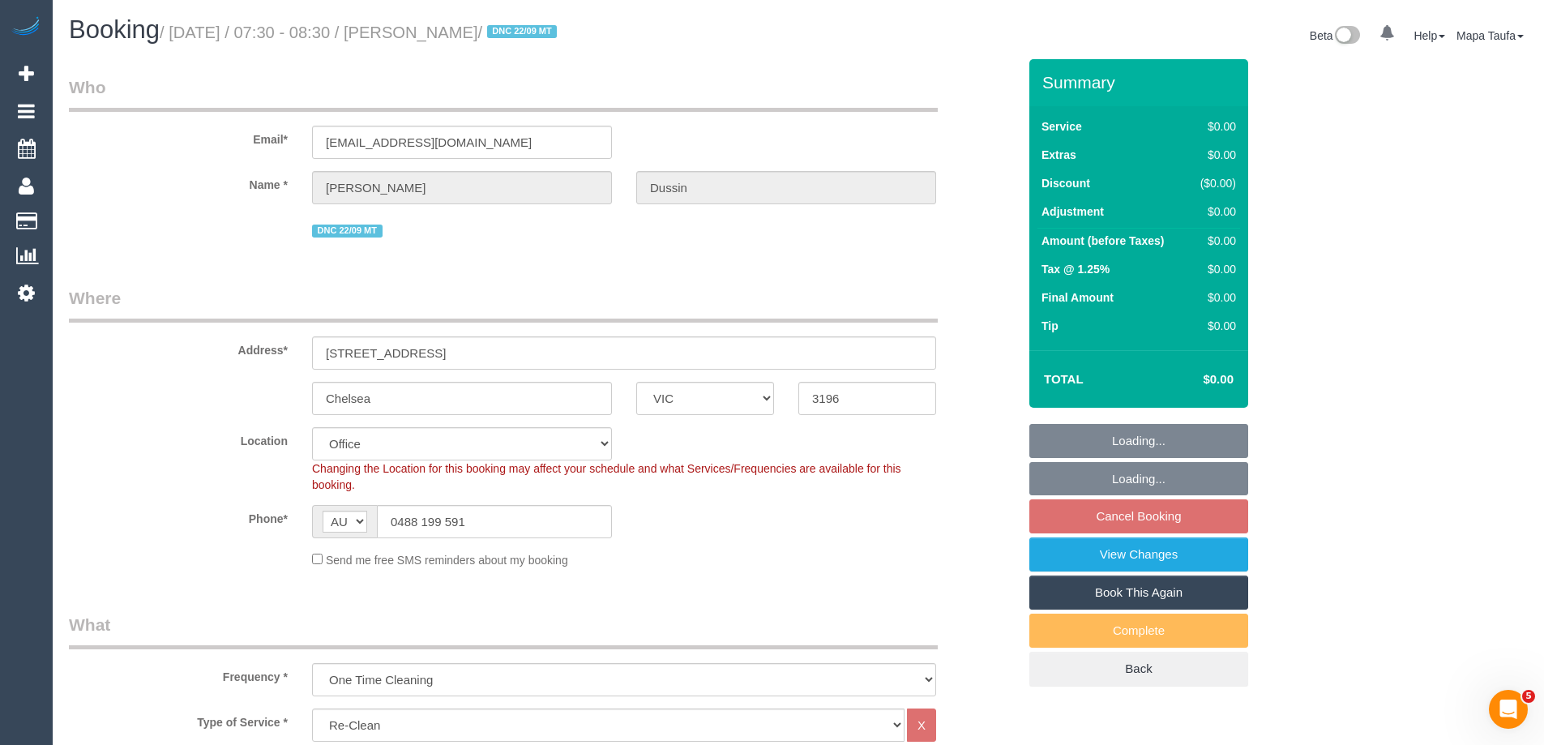
select select "string:stripe-pm_1RkvUj2GScqysDRVM3jIRHrV"
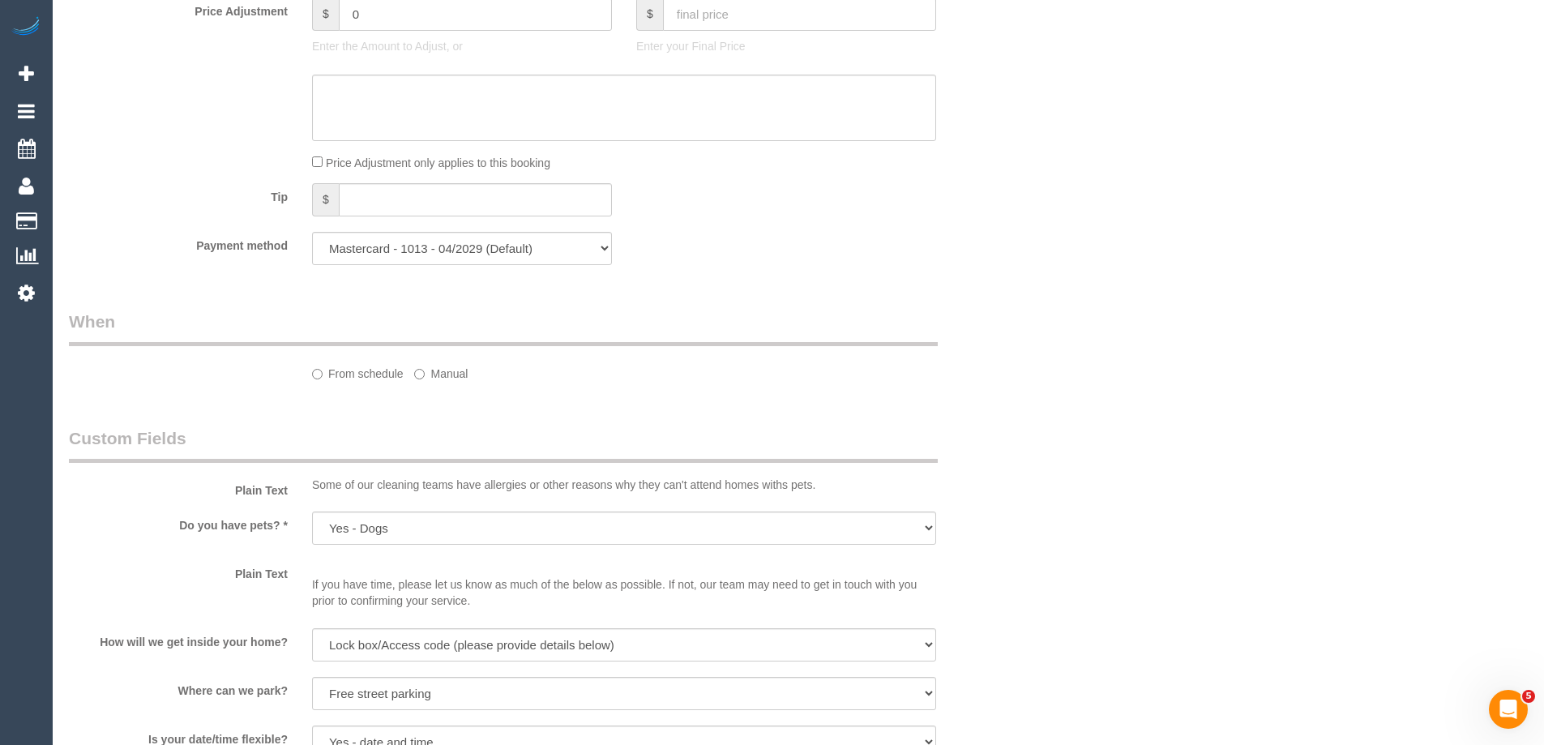
select select "object:786"
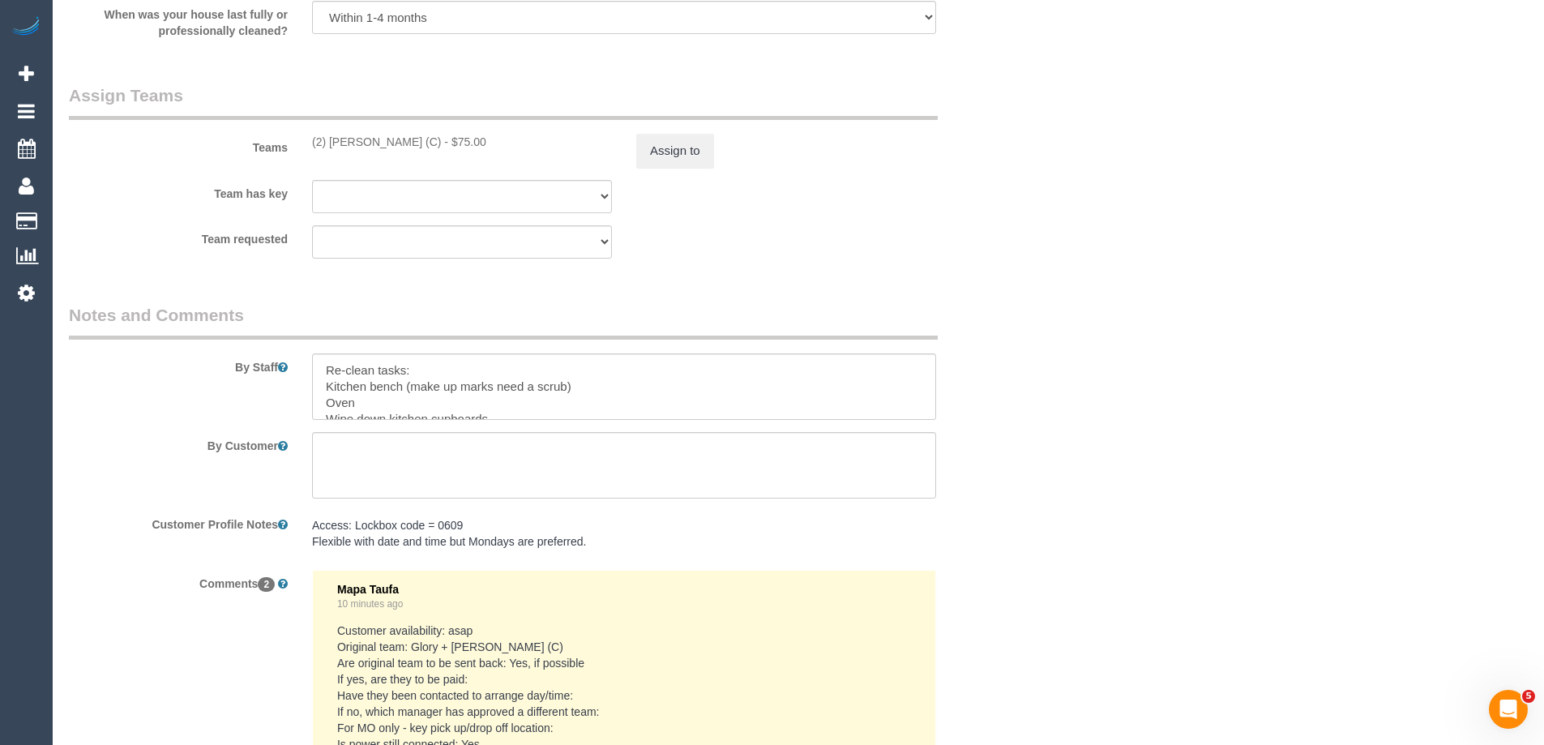
scroll to position [2294, 0]
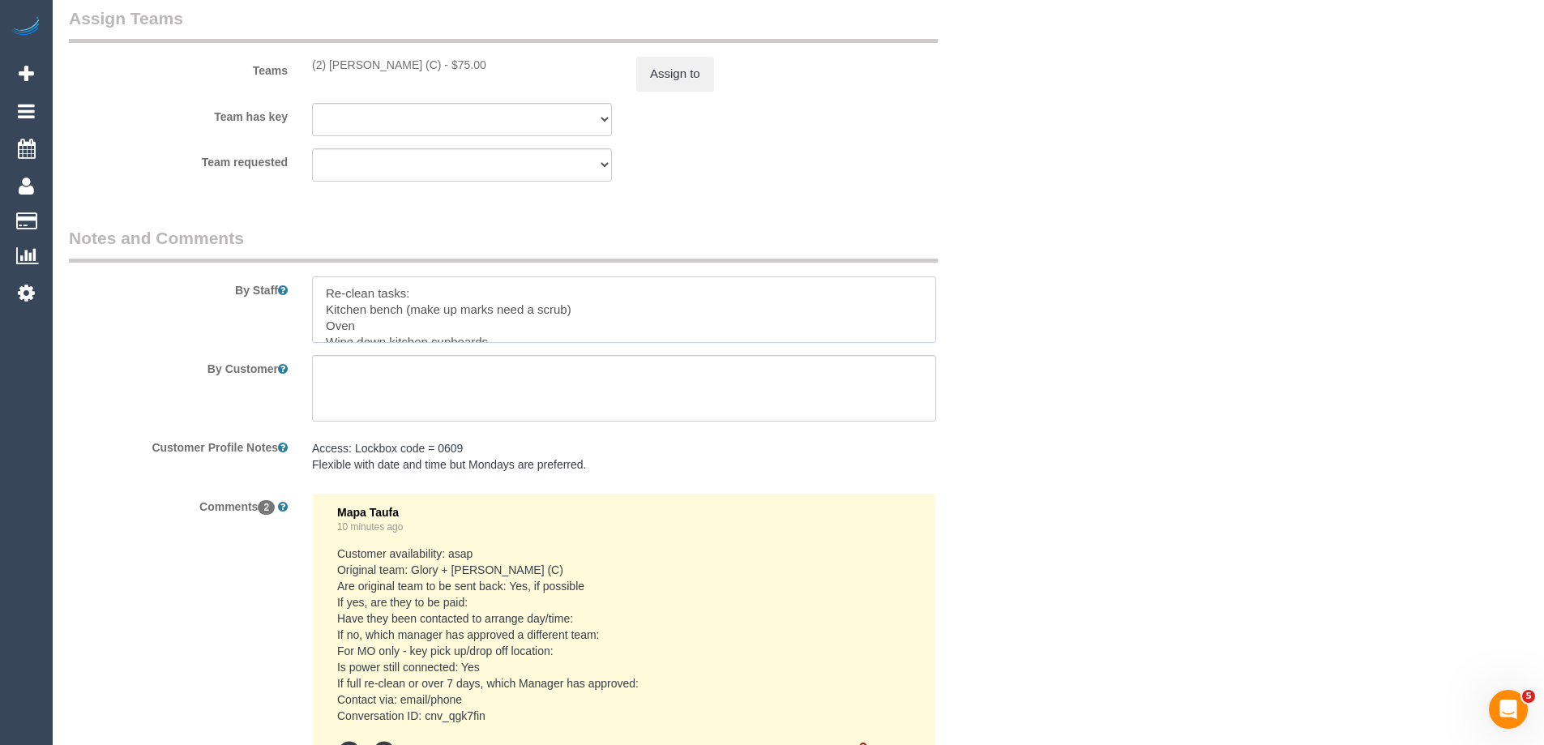
drag, startPoint x: 601, startPoint y: 313, endPoint x: 570, endPoint y: 285, distance: 41.3
click at [408, 311] on textarea at bounding box center [624, 309] width 624 height 66
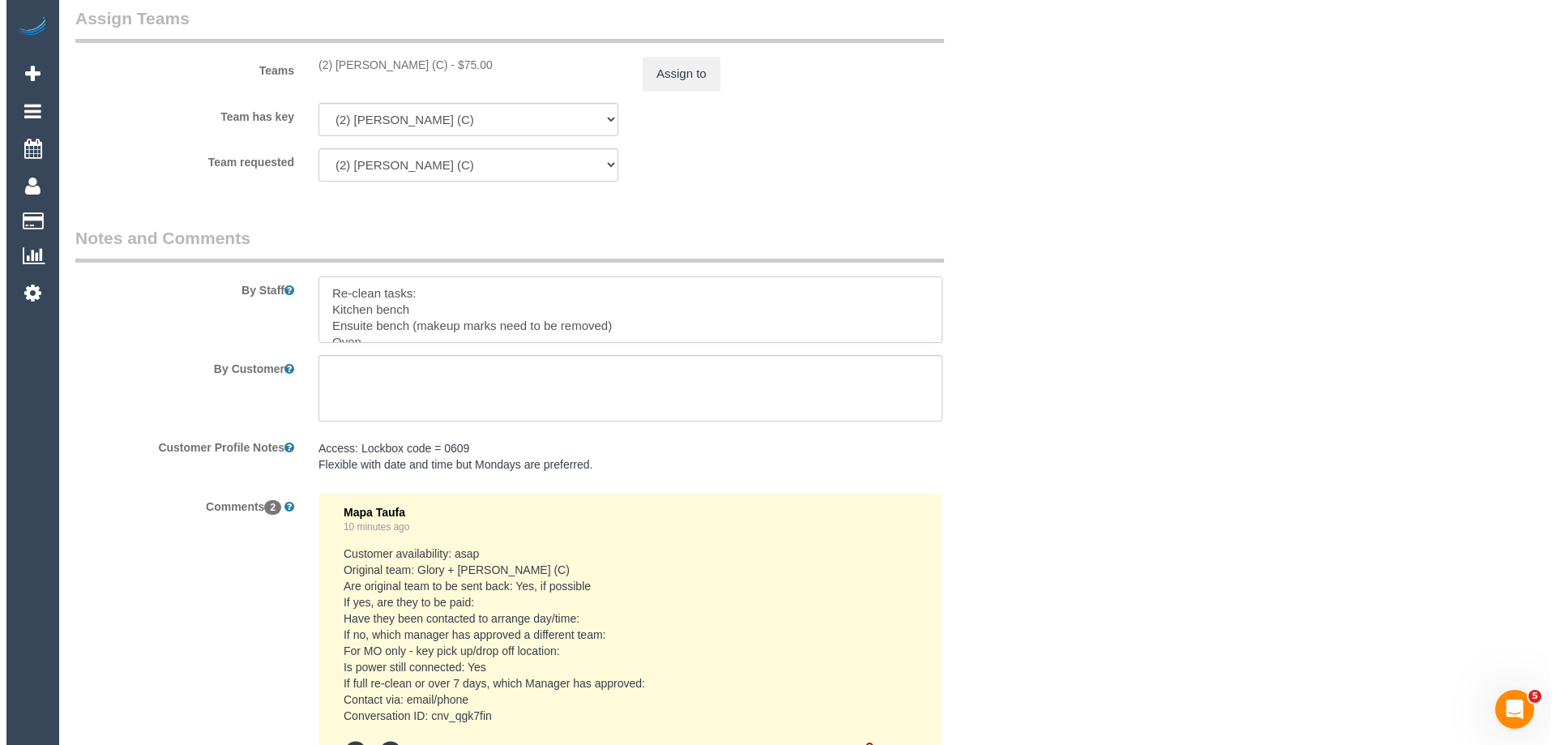
scroll to position [0, 0]
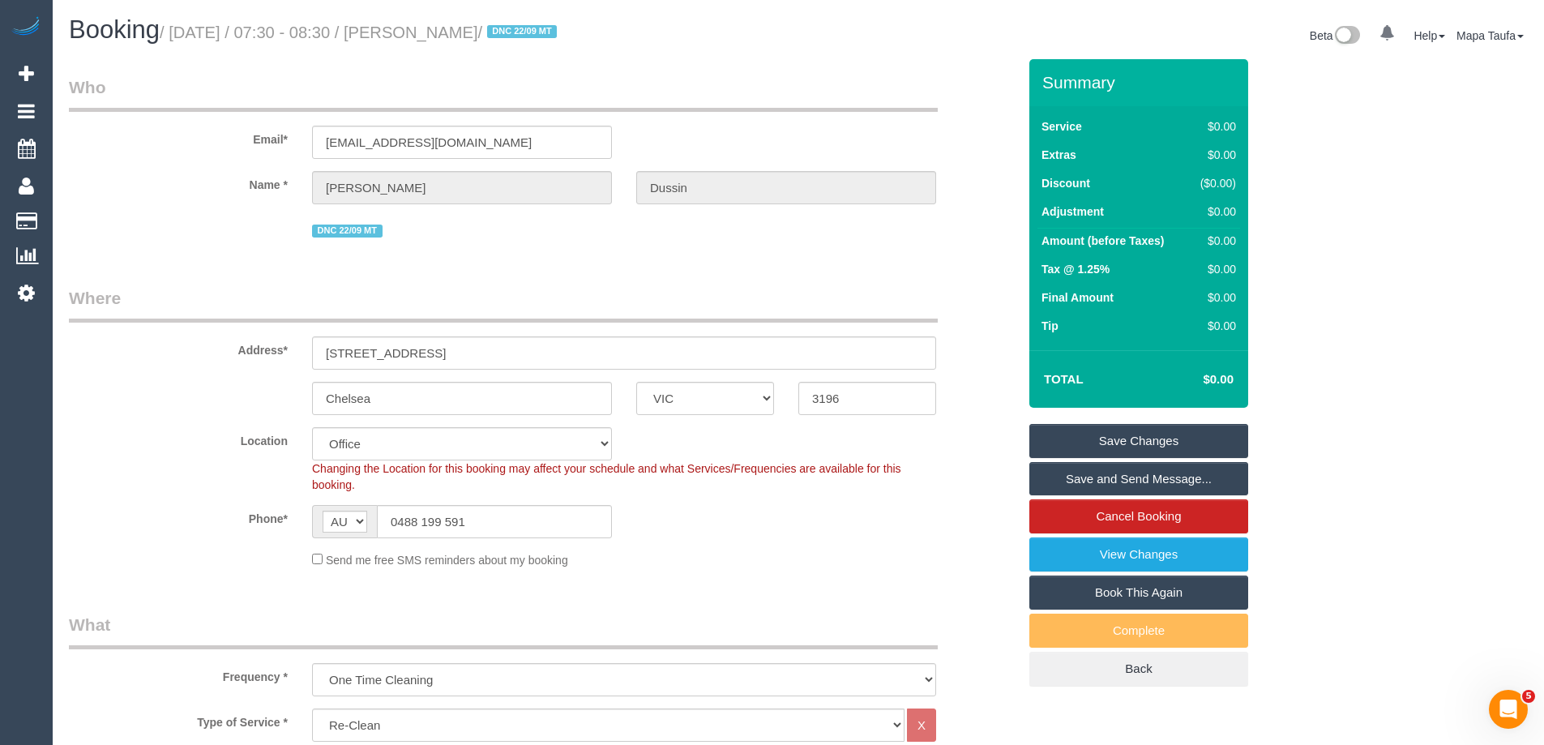
type textarea "Re-clean tasks: Kitchen bench Ensuite bench (makeup marks need to be removed) O…"
click at [1102, 428] on link "Save Changes" at bounding box center [1138, 441] width 219 height 34
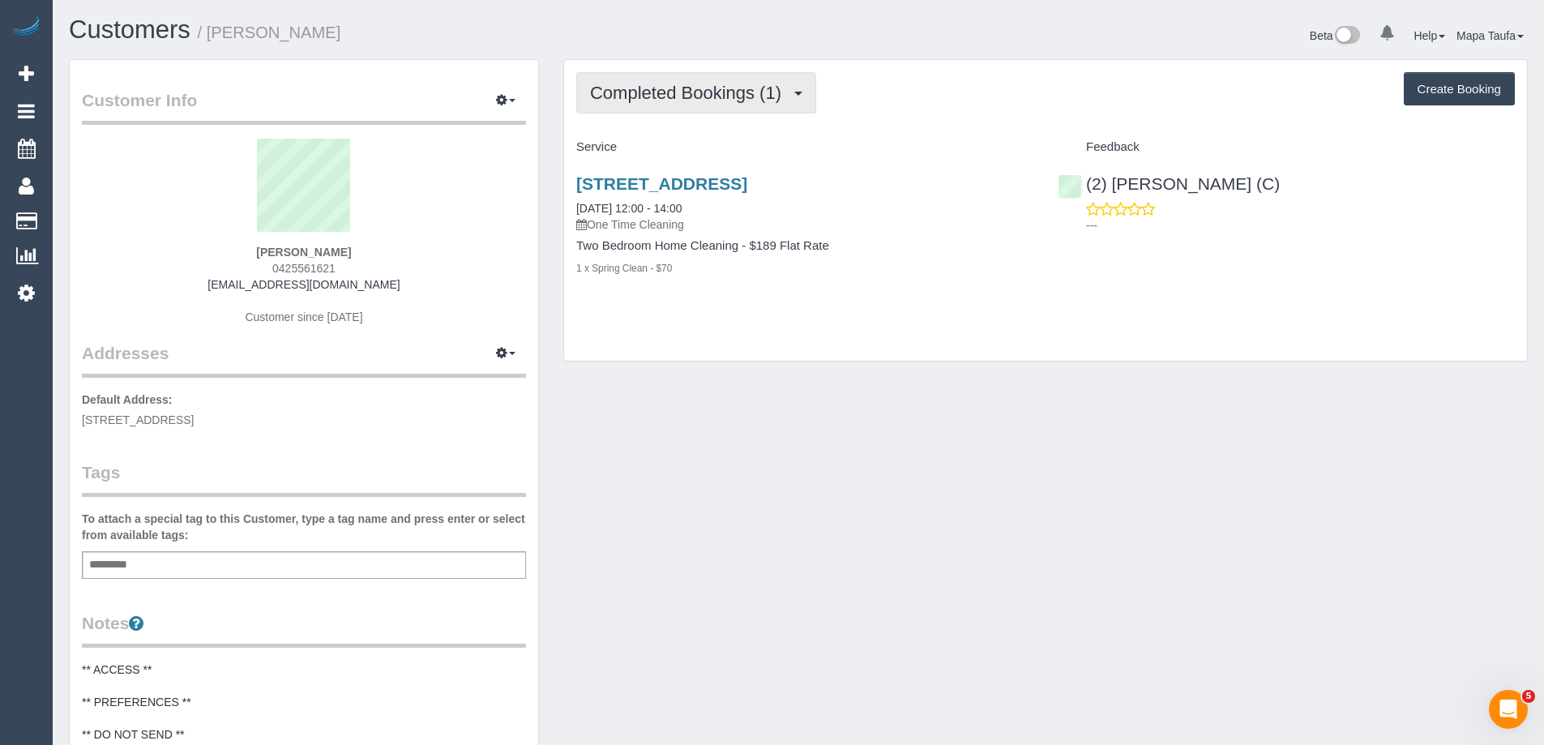
click at [709, 88] on span "Completed Bookings (1)" at bounding box center [689, 93] width 199 height 20
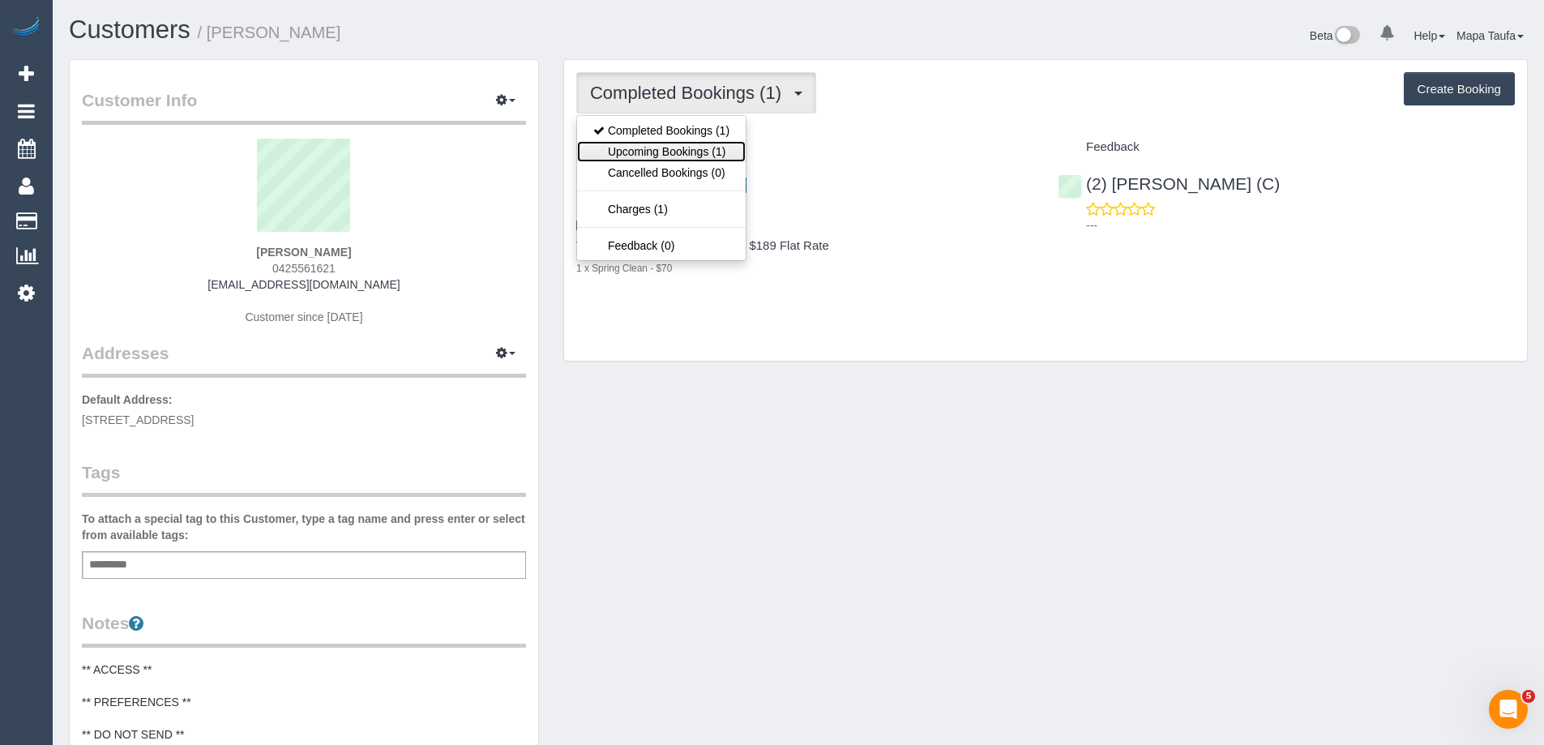
click at [705, 149] on link "Upcoming Bookings (1)" at bounding box center [661, 151] width 169 height 21
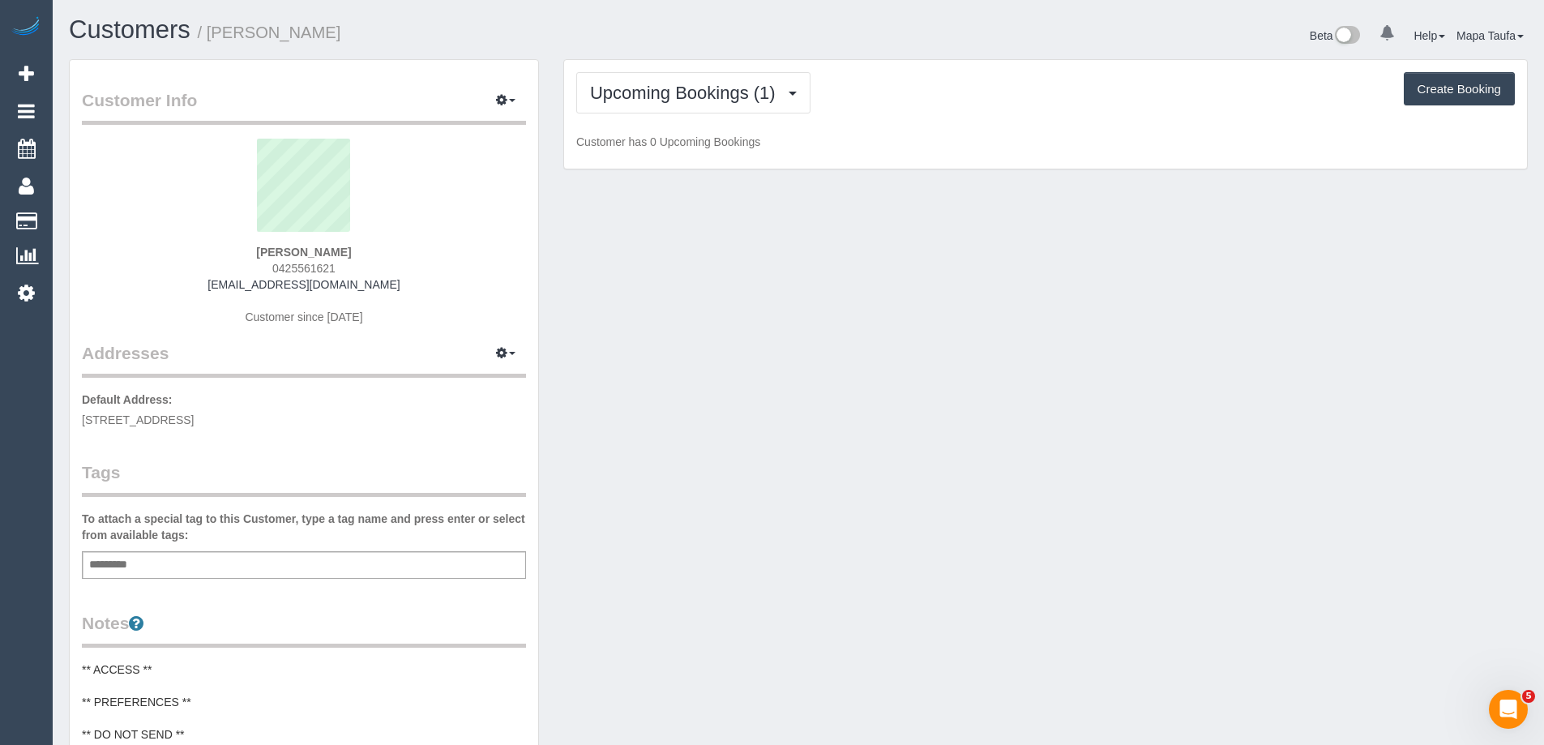
click at [947, 113] on div "Upcoming Bookings (1) Completed Bookings (1) Upcoming Bookings (1) Cancelled Bo…" at bounding box center [1045, 92] width 938 height 41
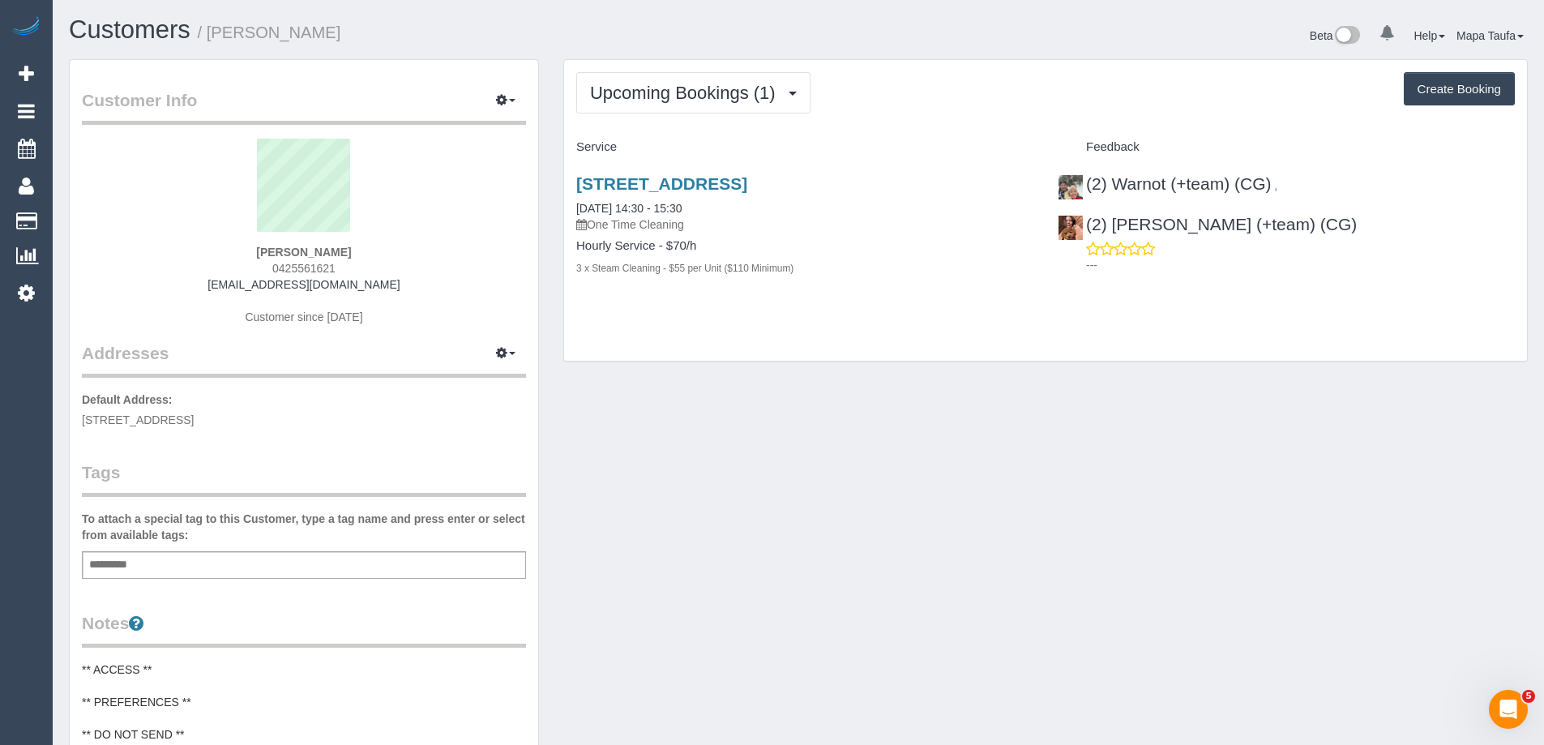
drag, startPoint x: 708, startPoint y: 450, endPoint x: 678, endPoint y: 526, distance: 81.9
click at [708, 450] on div "Customer Info Edit Contact Info Send Message Email Preferences Special Sales Ta…" at bounding box center [798, 658] width 1483 height 1199
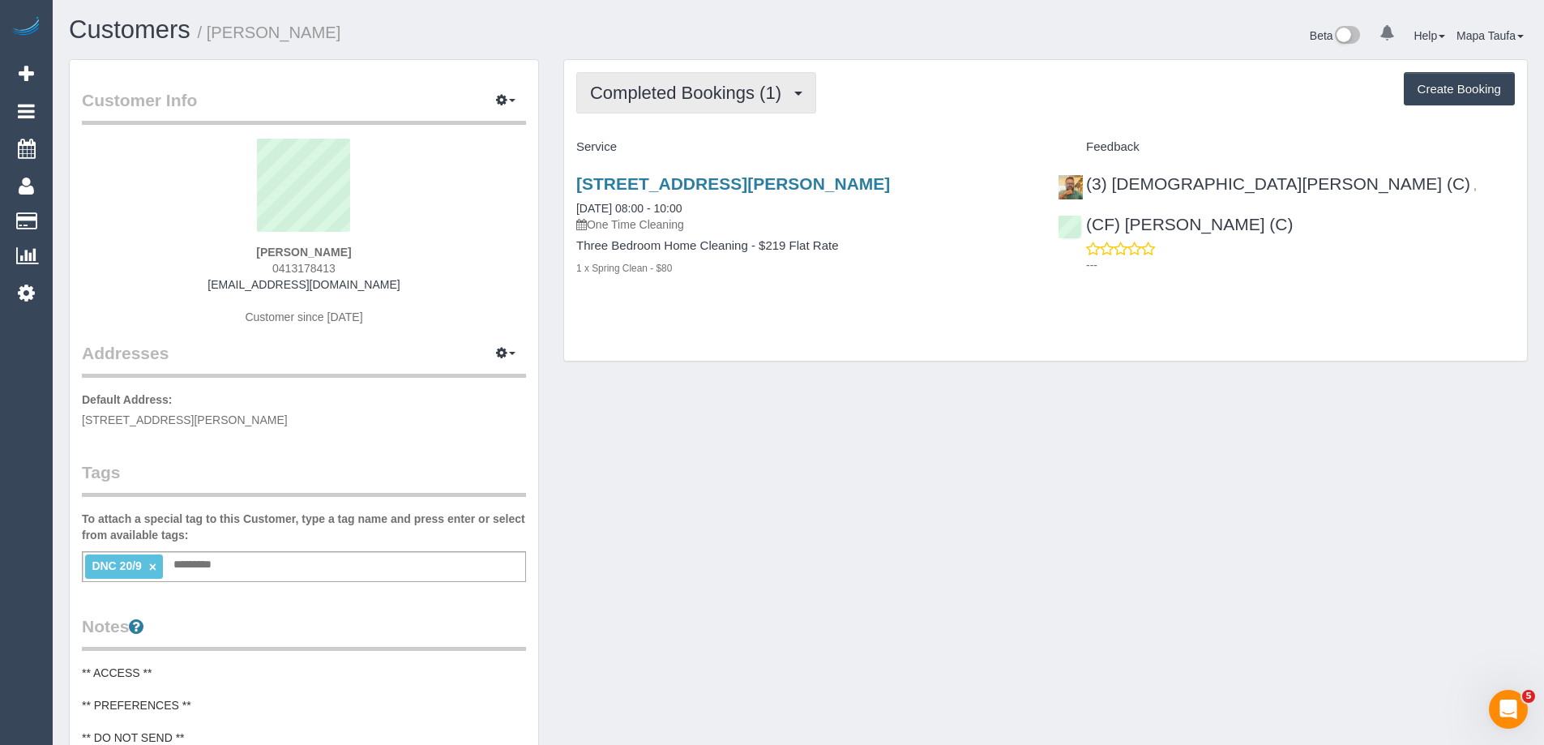
click at [720, 83] on span "Completed Bookings (1)" at bounding box center [689, 93] width 199 height 20
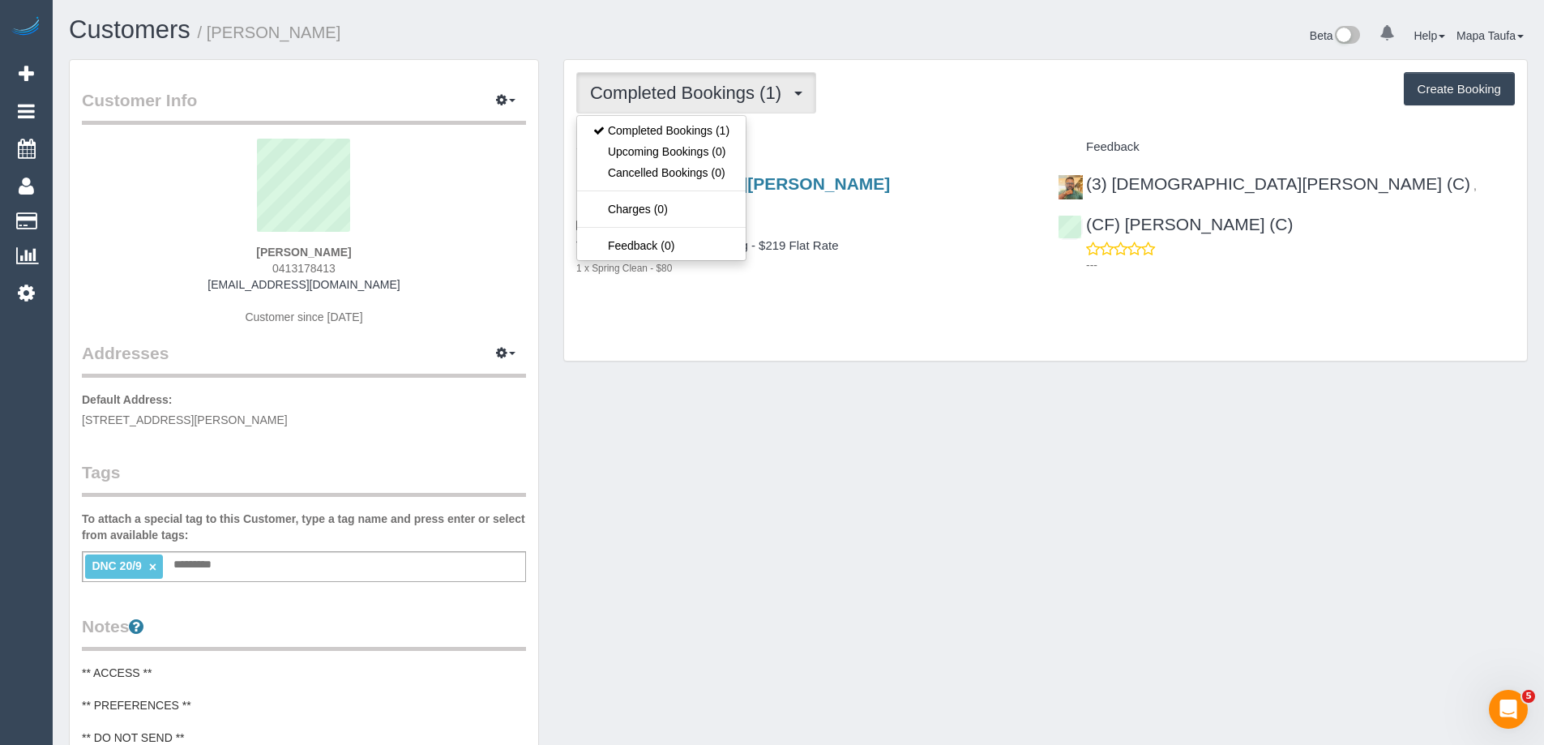
click at [968, 99] on div "Completed Bookings (1) Completed Bookings (1) Upcoming Bookings (0) Cancelled B…" at bounding box center [1045, 92] width 938 height 41
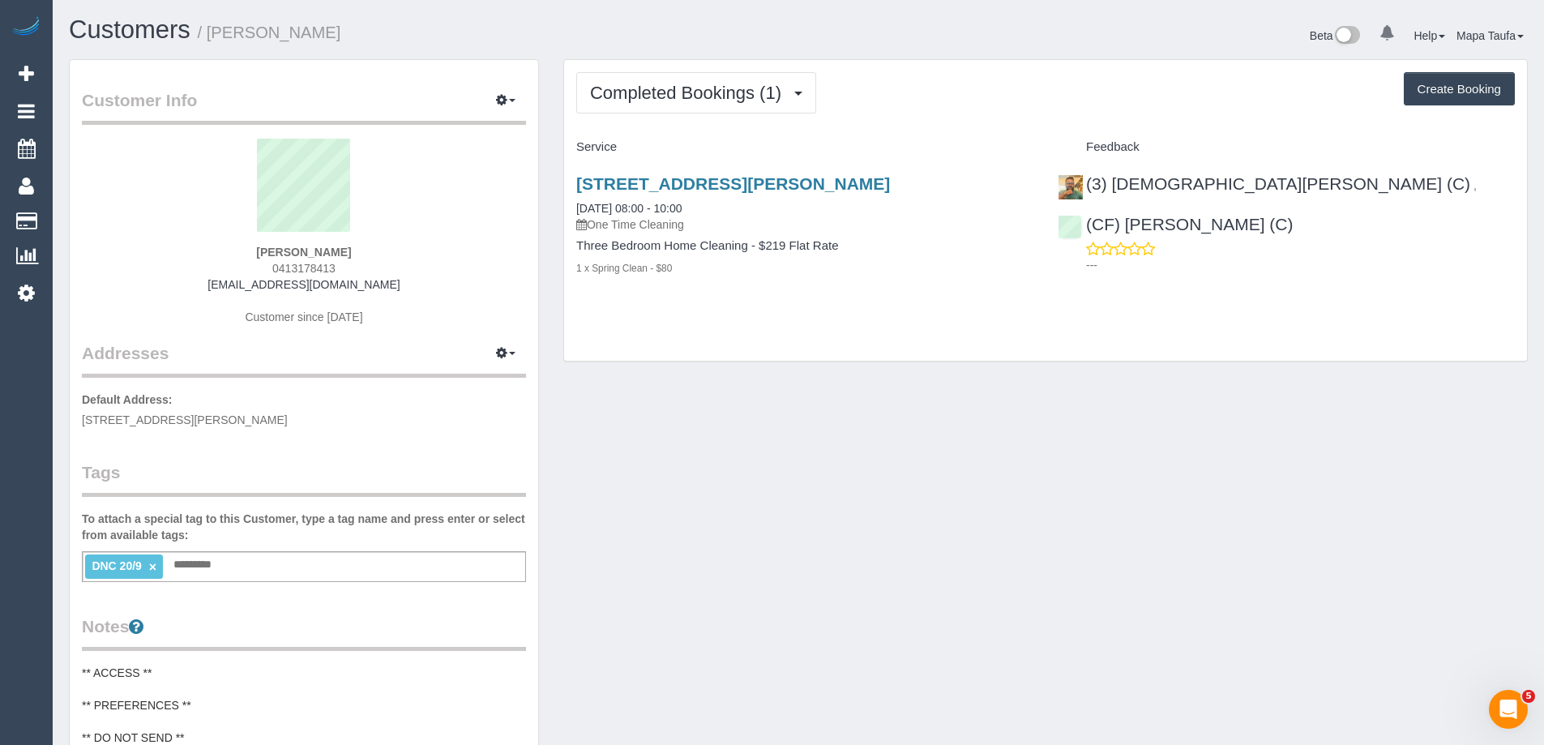
click at [149, 566] on link "×" at bounding box center [152, 567] width 7 height 14
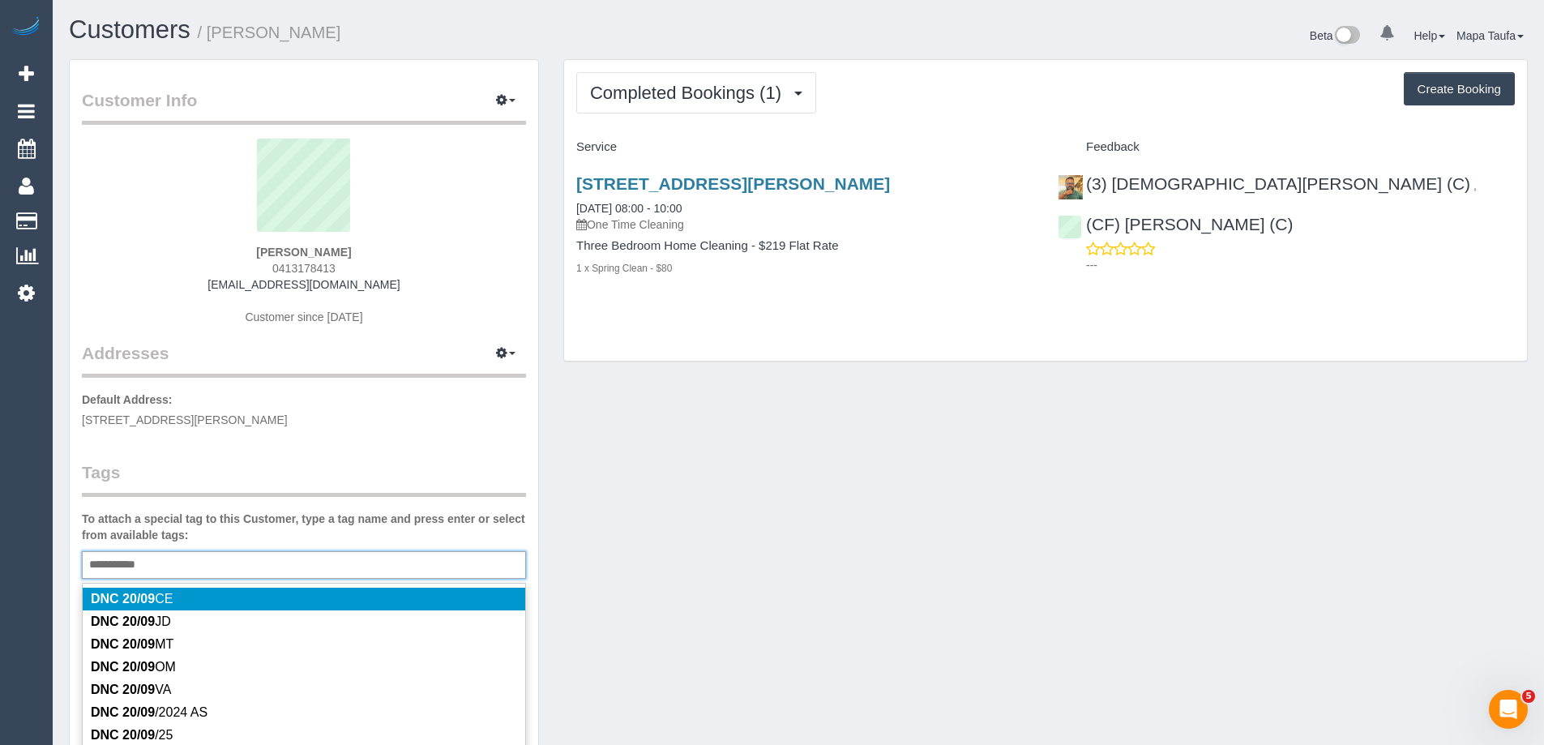
type input "**********"
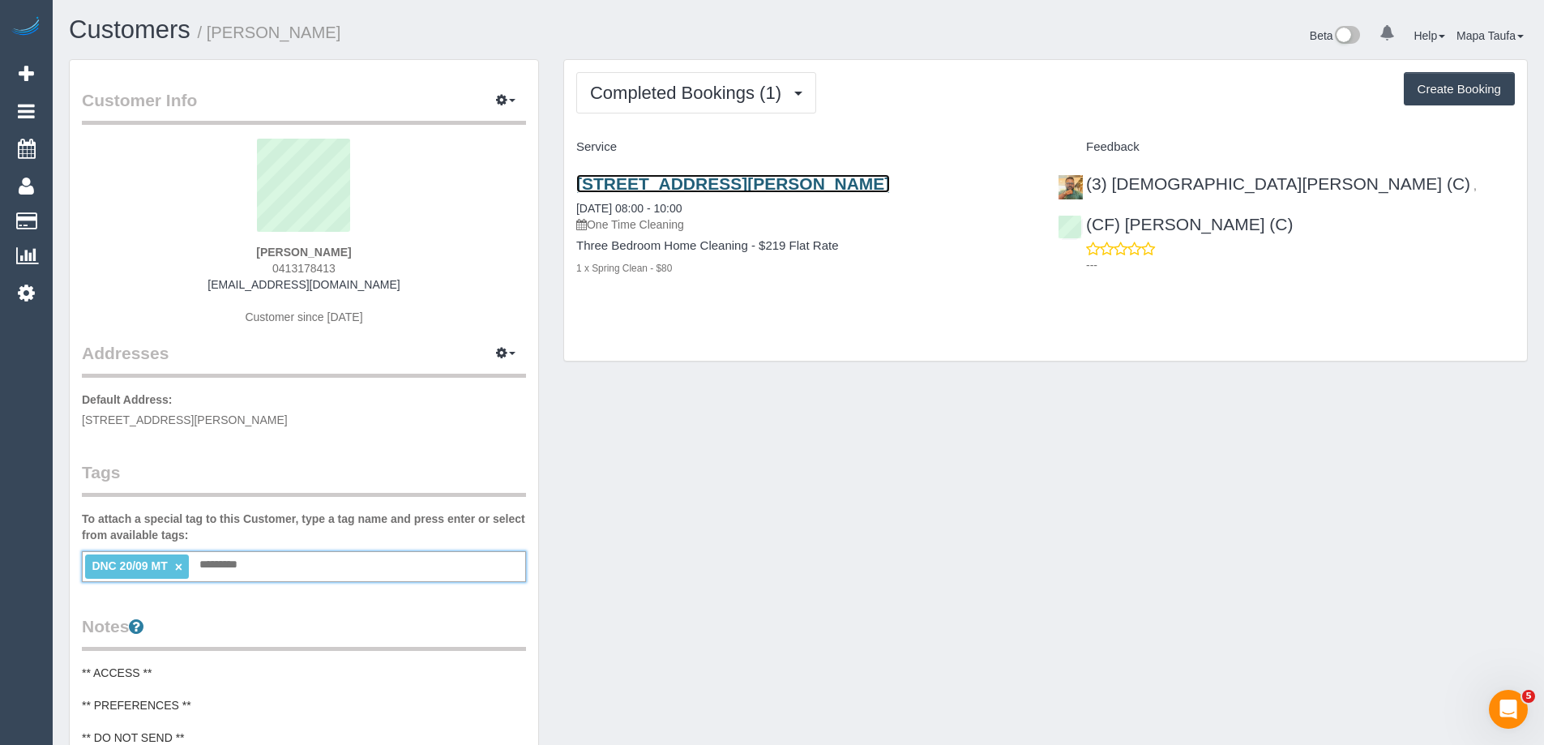
click at [750, 182] on link "91 Nickson Street, Bundoora, VIC 3083" at bounding box center [733, 183] width 314 height 19
drag, startPoint x: 670, startPoint y: 355, endPoint x: 618, endPoint y: 344, distance: 53.7
click at [670, 355] on div "Completed Bookings (1) Completed Bookings (1) Upcoming Bookings (0) Cancelled B…" at bounding box center [1045, 210] width 963 height 301
click at [592, 317] on div "Completed Bookings (1) Completed Bookings (1) Upcoming Bookings (0) Cancelled B…" at bounding box center [1045, 210] width 963 height 301
drag, startPoint x: 286, startPoint y: 268, endPoint x: 238, endPoint y: 273, distance: 48.1
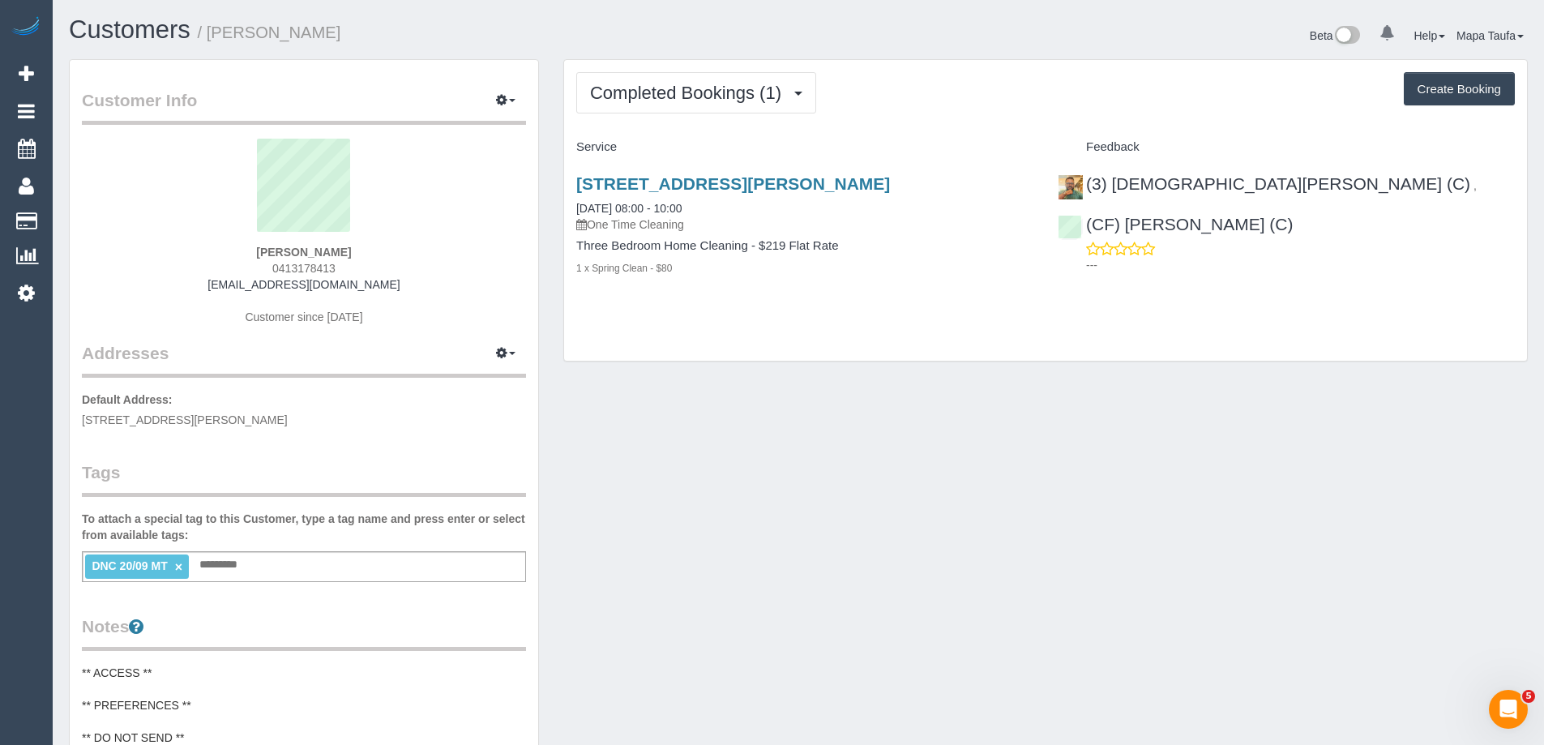
click at [238, 273] on div "navleen kaur 0413178413 manesnavleen@gmail.com Customer since 2025" at bounding box center [304, 240] width 444 height 203
copy span "0413178413"
click at [639, 182] on link "91 Nickson Street, Bundoora, VIC 3083" at bounding box center [733, 183] width 314 height 19
drag, startPoint x: 367, startPoint y: 244, endPoint x: 238, endPoint y: 258, distance: 129.6
click at [237, 258] on div "navleen kaur 0413178413 manesnavleen@gmail.com Customer since 2025" at bounding box center [304, 240] width 444 height 203
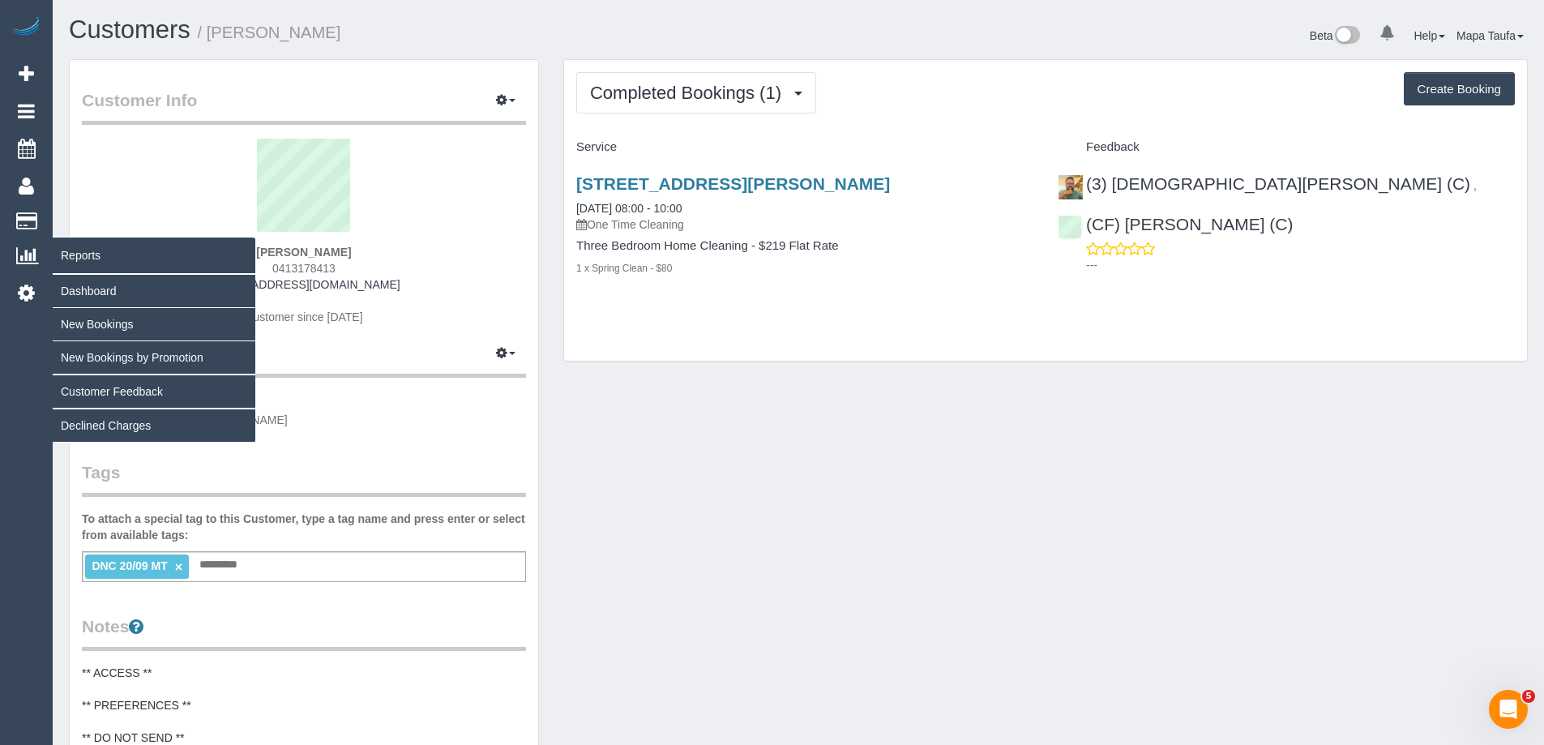
copy strong "navleen kaur"
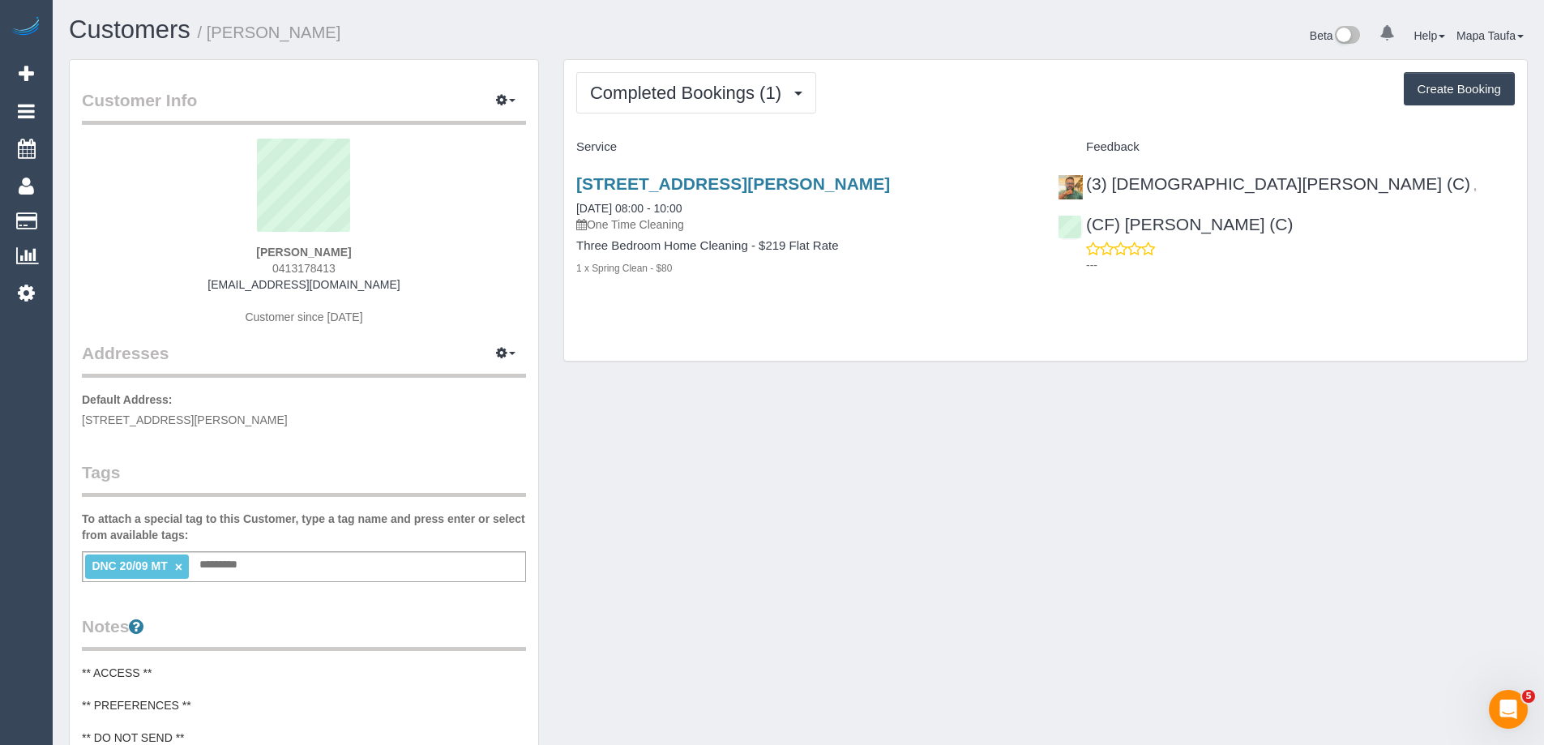
click at [364, 259] on div "navleen kaur 0413178413 manesnavleen@gmail.com Customer since 2025" at bounding box center [304, 240] width 444 height 203
drag, startPoint x: 358, startPoint y: 249, endPoint x: 234, endPoint y: 249, distance: 124.0
click at [234, 249] on div "navleen kaur 0413178413 manesnavleen@gmail.com Customer since 2025" at bounding box center [304, 240] width 444 height 203
drag, startPoint x: 1404, startPoint y: 182, endPoint x: 1344, endPoint y: 177, distance: 61.0
click at [1344, 177] on div "(3) Buddhi Adhikari (C) , (CF) Dhanusha S (C) ---" at bounding box center [1285, 220] width 481 height 120
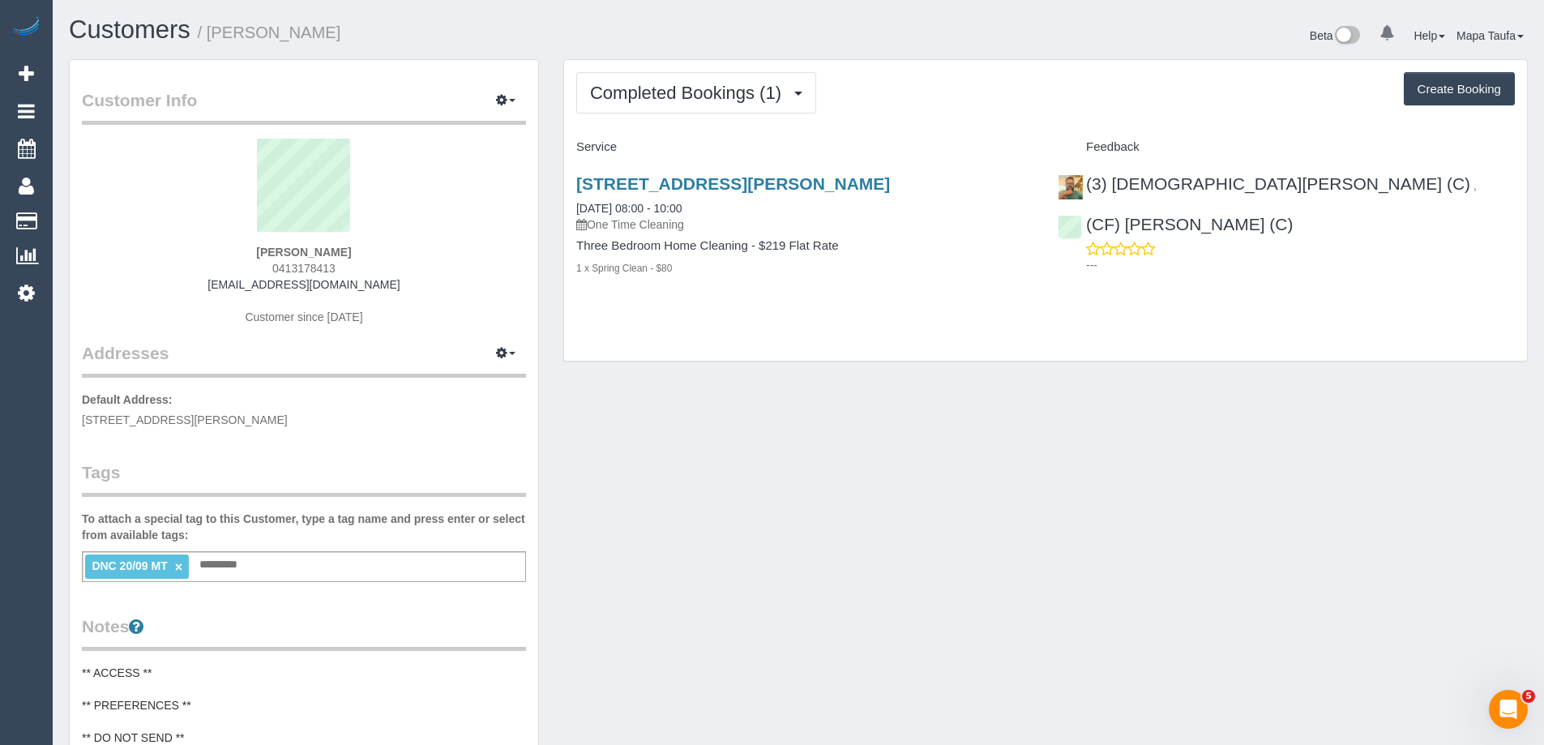
copy link "Dhanusha S (C)"
drag, startPoint x: 1263, startPoint y: 181, endPoint x: 1112, endPoint y: 179, distance: 151.6
click at [1112, 179] on div "(3) Buddhi Adhikari (C) ," at bounding box center [1271, 183] width 427 height 19
copy link "Buddhi Adhikari (C)"
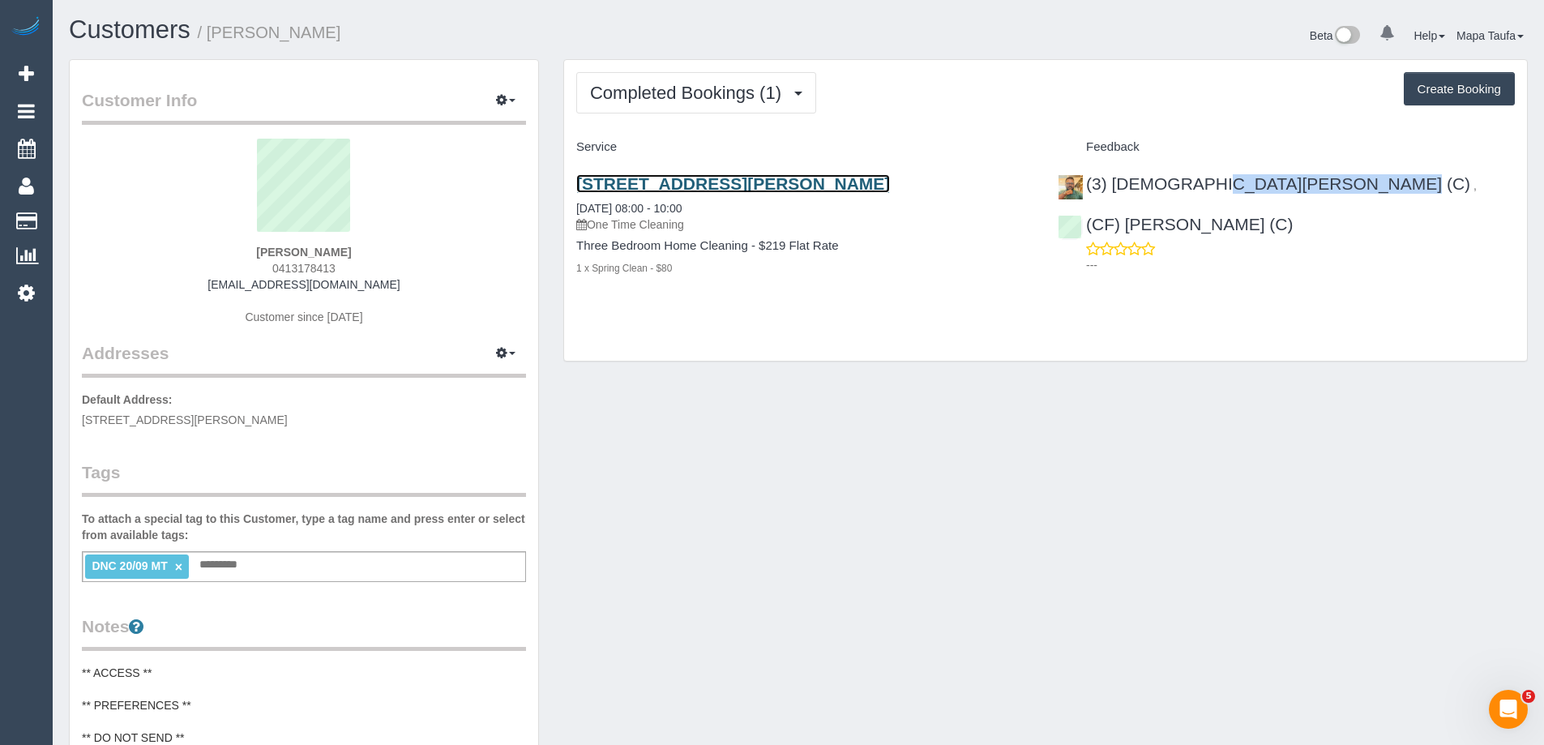
click at [620, 182] on link "91 Nickson Street, Bundoora, VIC 3083" at bounding box center [733, 183] width 314 height 19
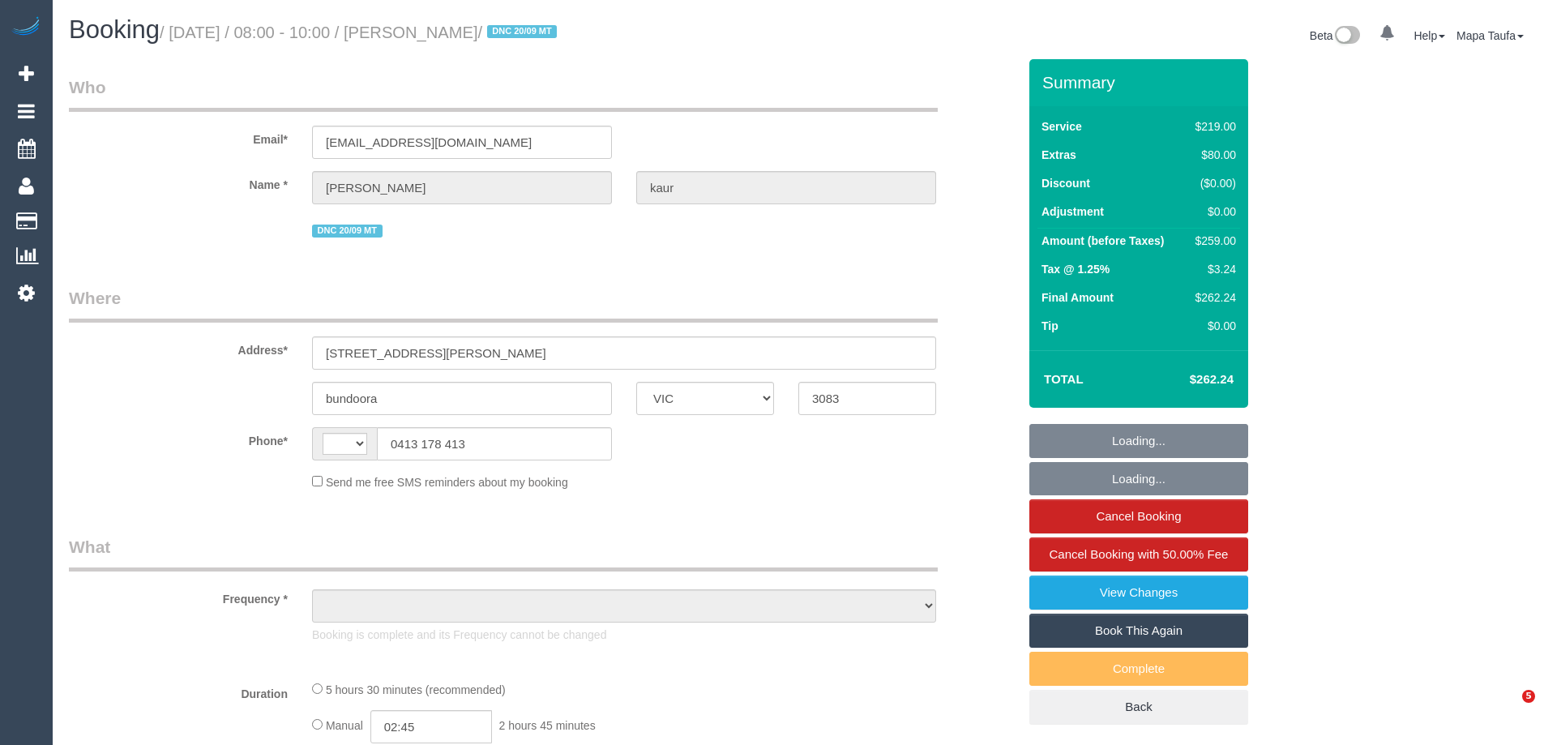
select select "VIC"
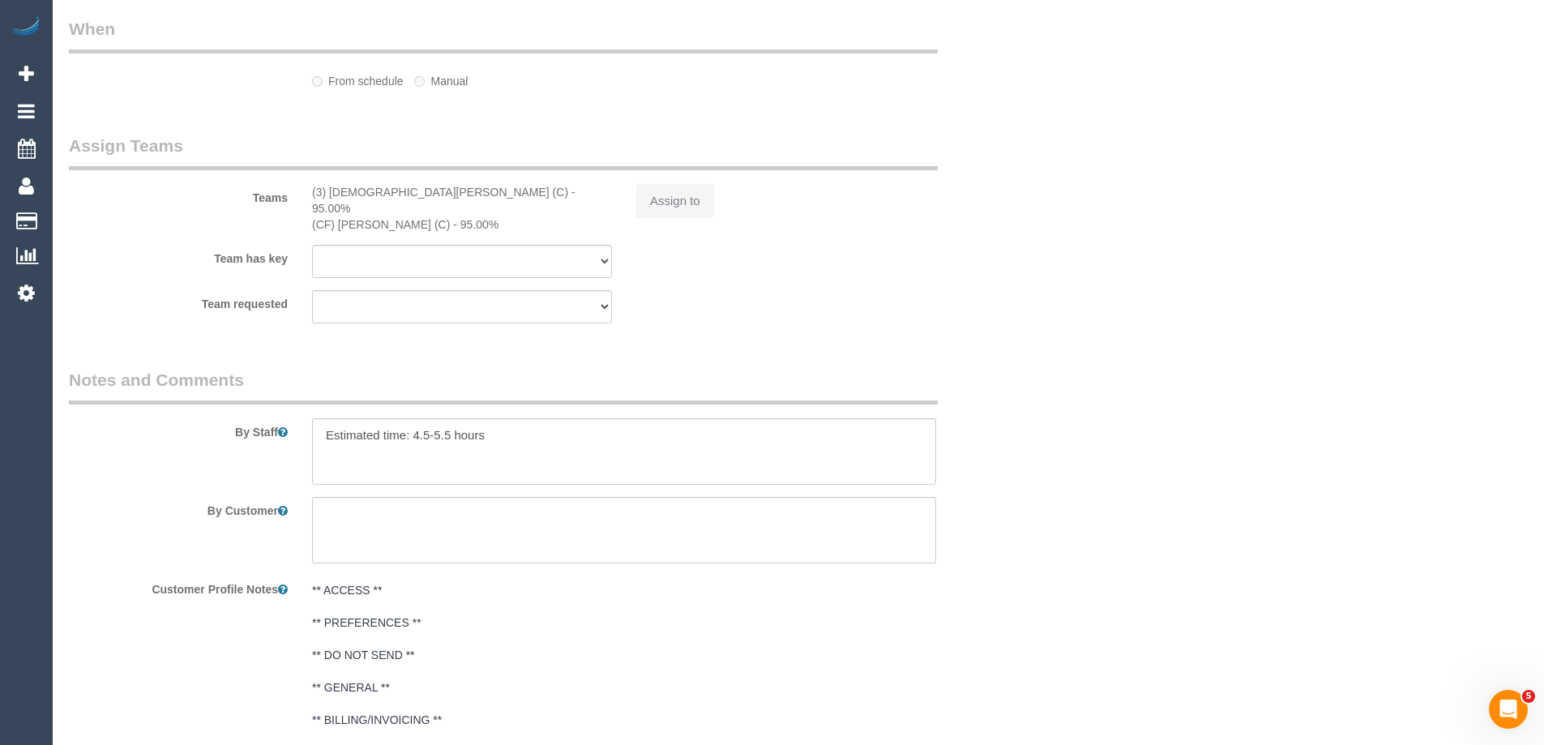
select select "string:AU"
select select "object:594"
select select "string:stripe-pm_1S8BIV2GScqysDRVMLXrNj6A"
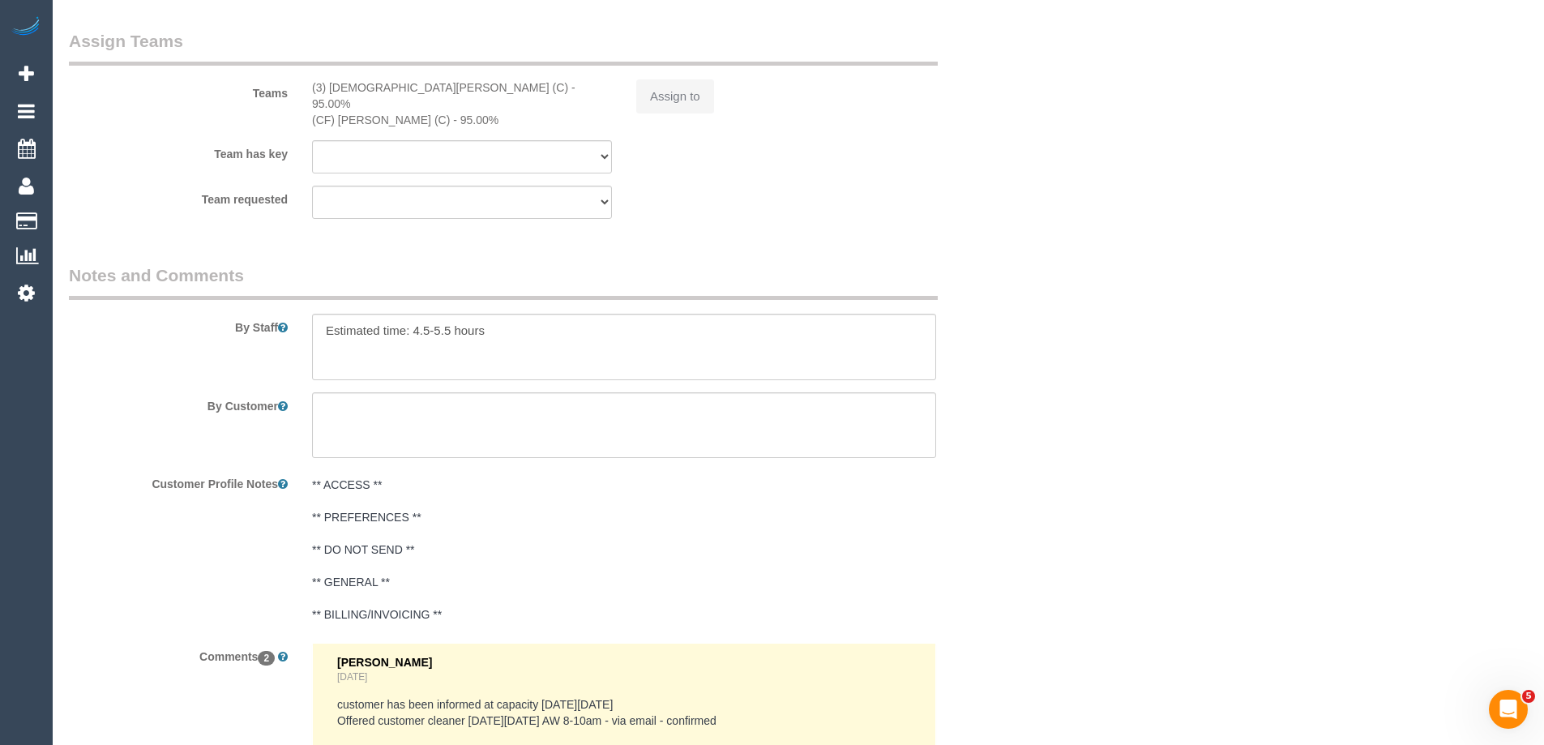
select select "number:27"
select select "number:14"
select select "number:19"
select select "number:23"
select select "number:35"
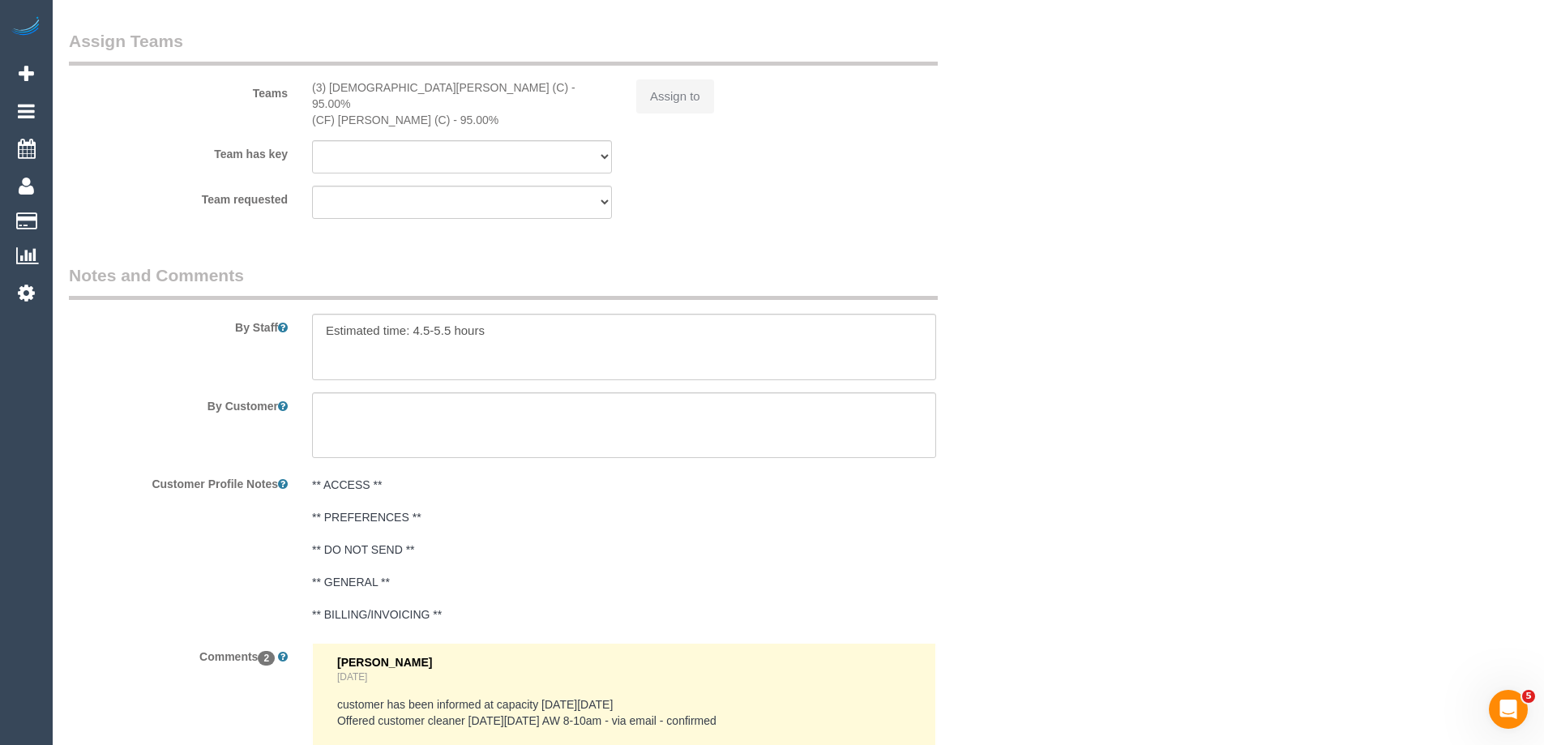
select select "number:13"
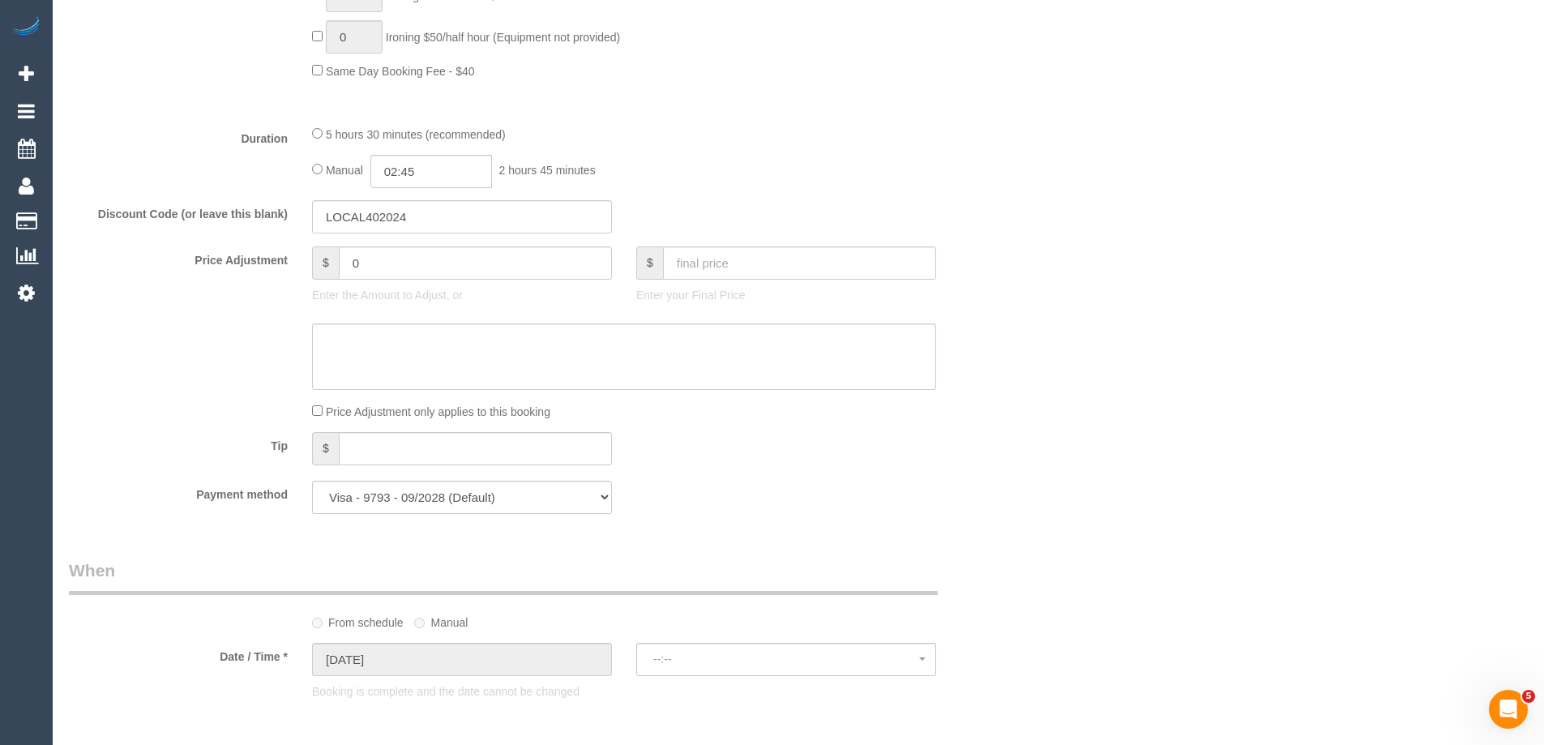
select select "object:1478"
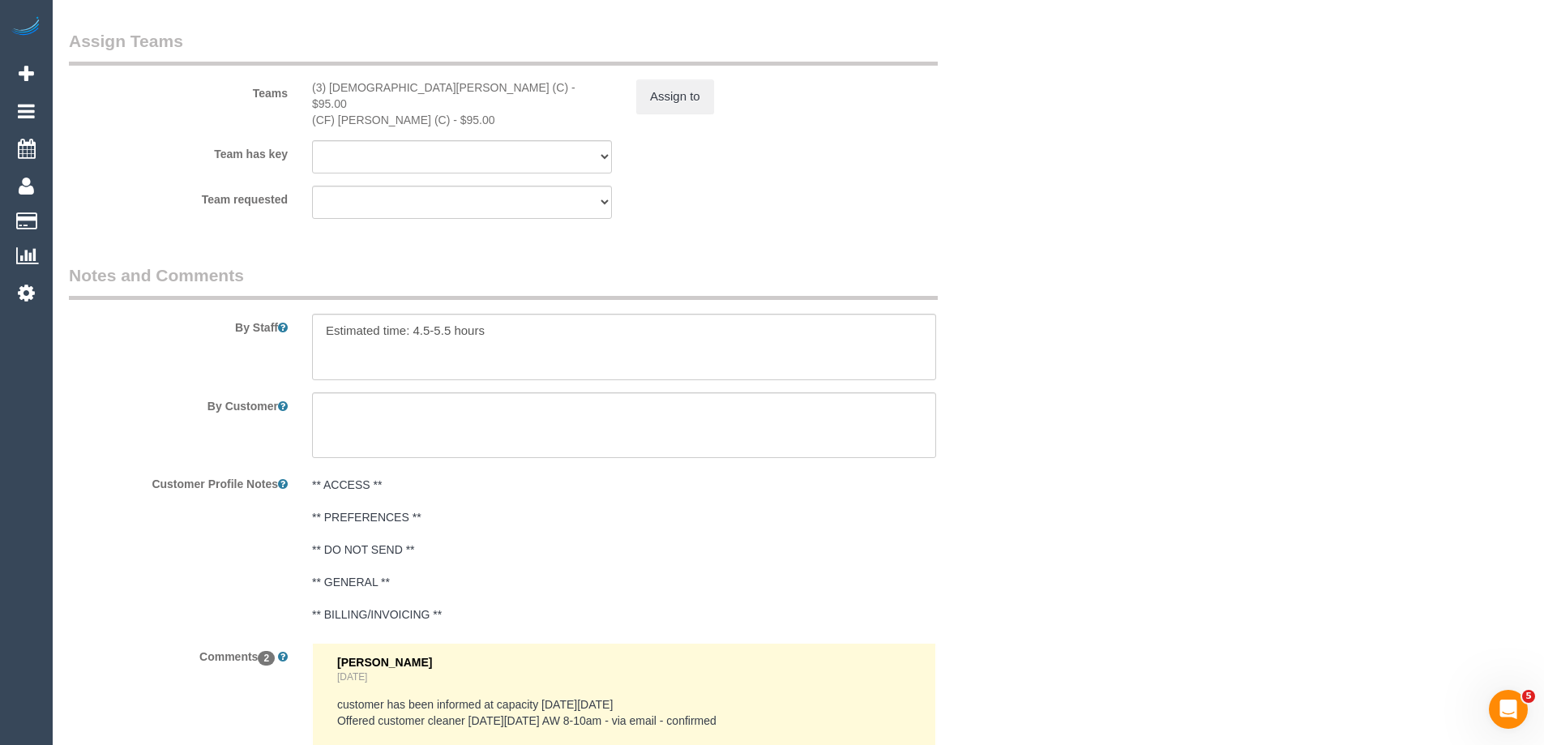
select select "spot1"
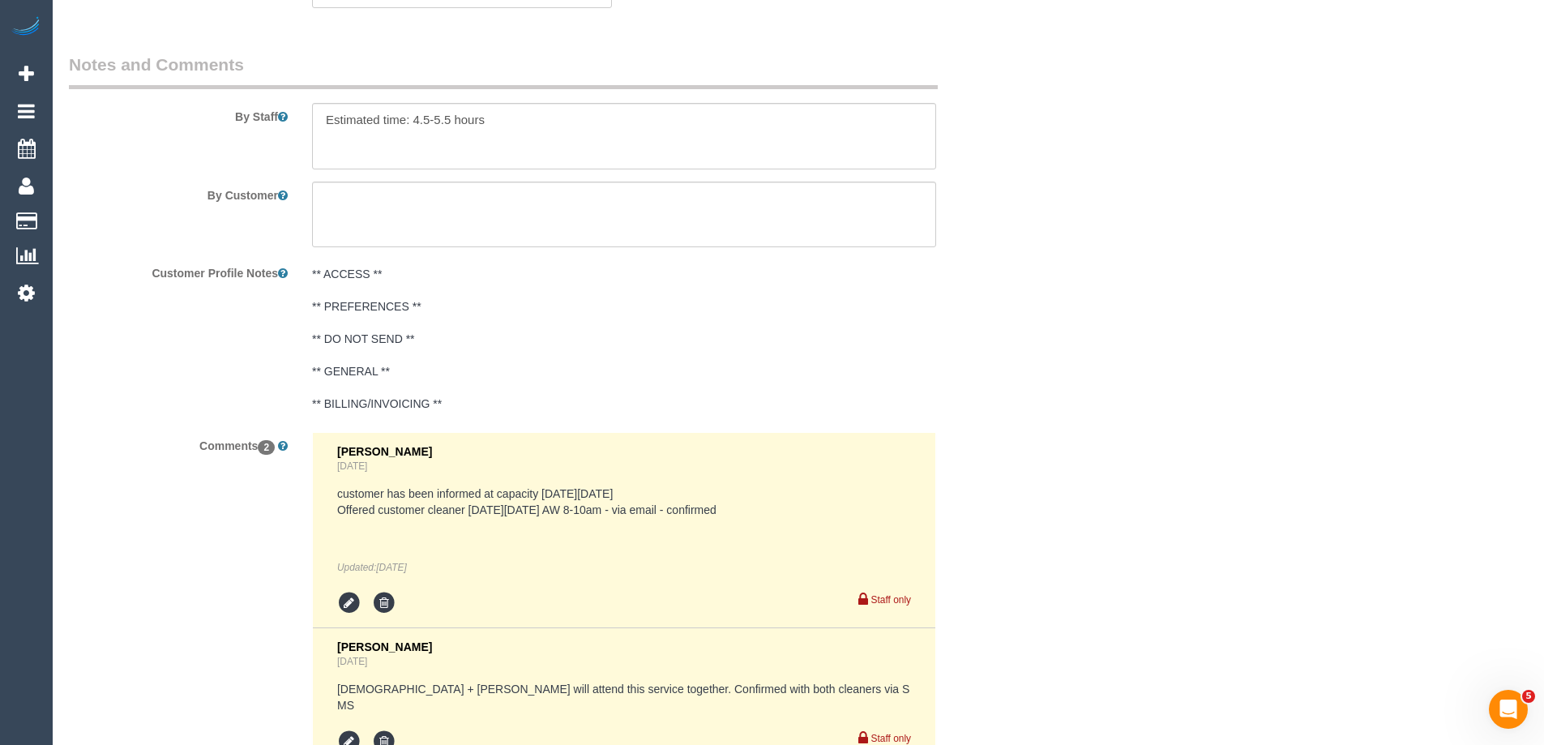
scroll to position [2841, 0]
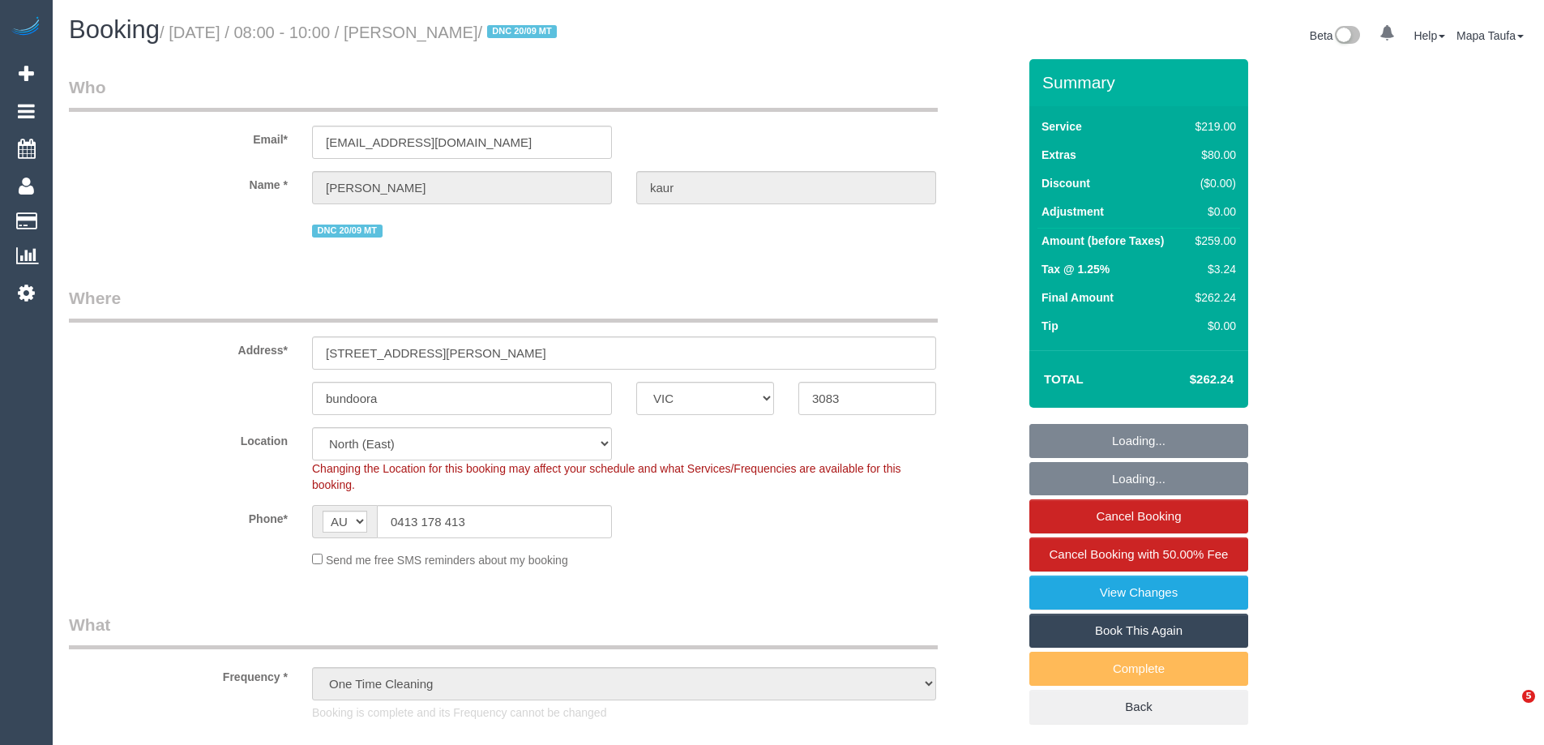
select select "VIC"
select select "number:27"
select select "number:14"
select select "number:19"
select select "number:23"
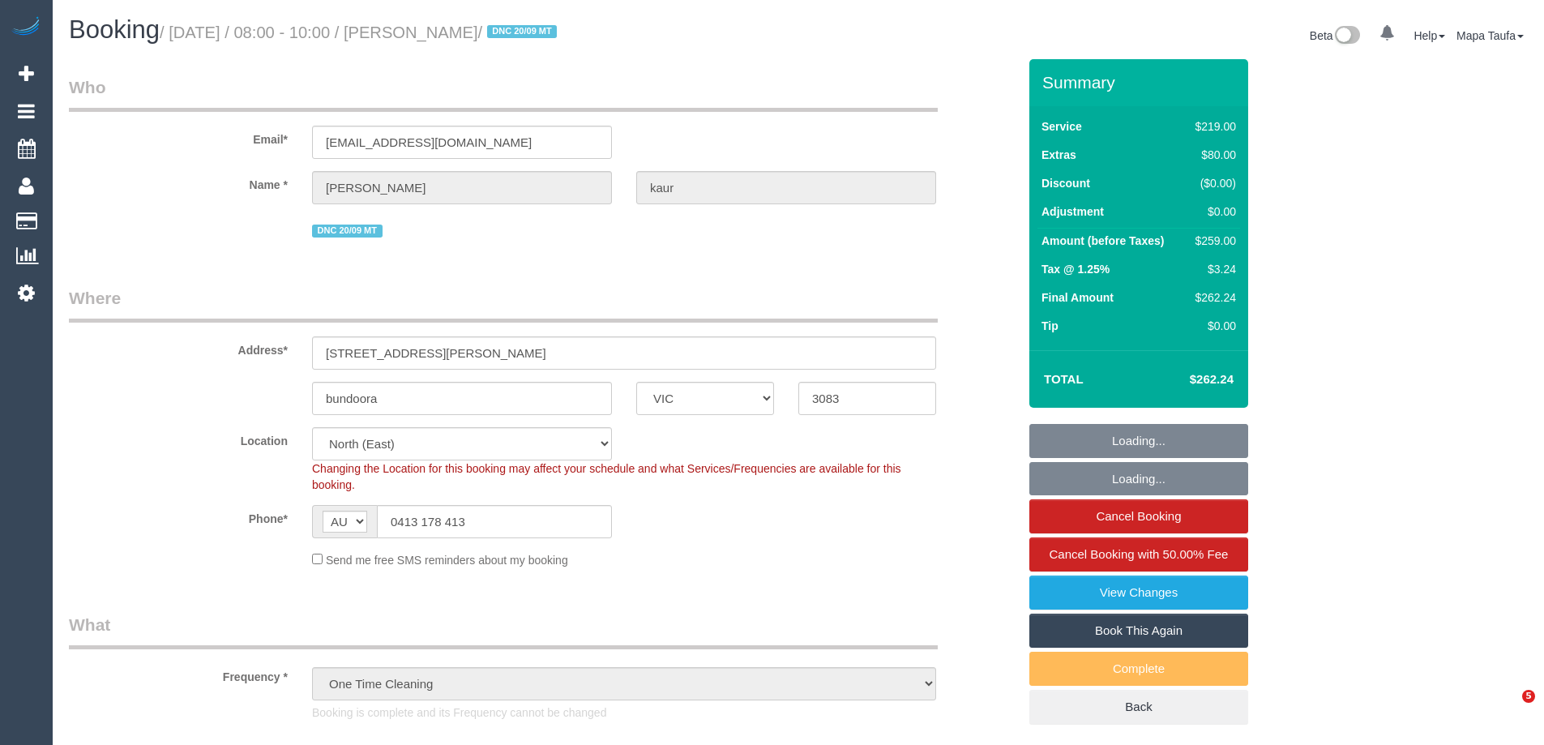
select select "number:35"
select select "number:13"
select select "spot1"
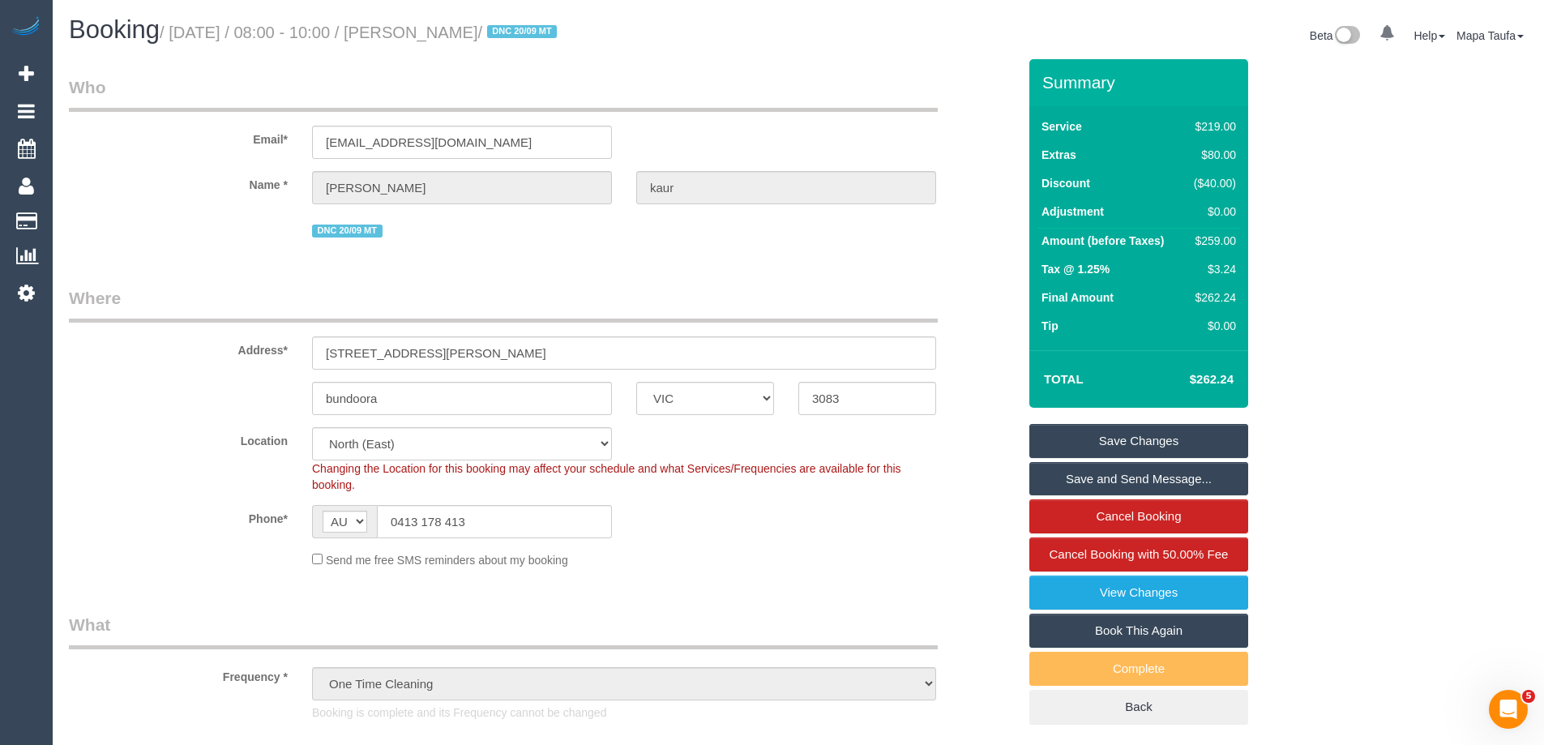
drag, startPoint x: 1238, startPoint y: 376, endPoint x: 1194, endPoint y: 378, distance: 44.6
click at [1194, 378] on div "Total $262.24" at bounding box center [1138, 379] width 219 height 58
click at [1120, 582] on link "View Changes" at bounding box center [1138, 592] width 219 height 34
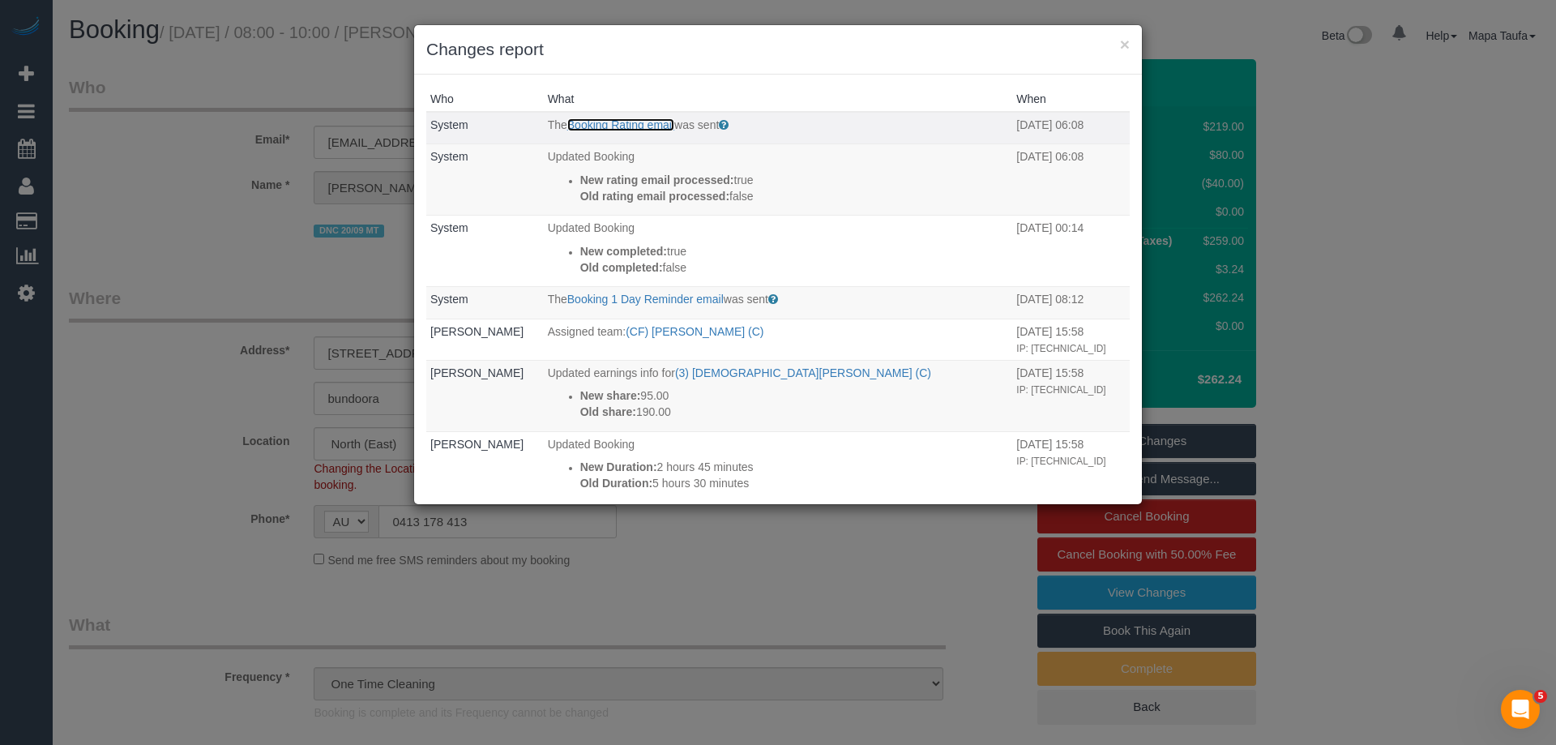
click at [601, 126] on link "Booking Rating email" at bounding box center [620, 124] width 107 height 13
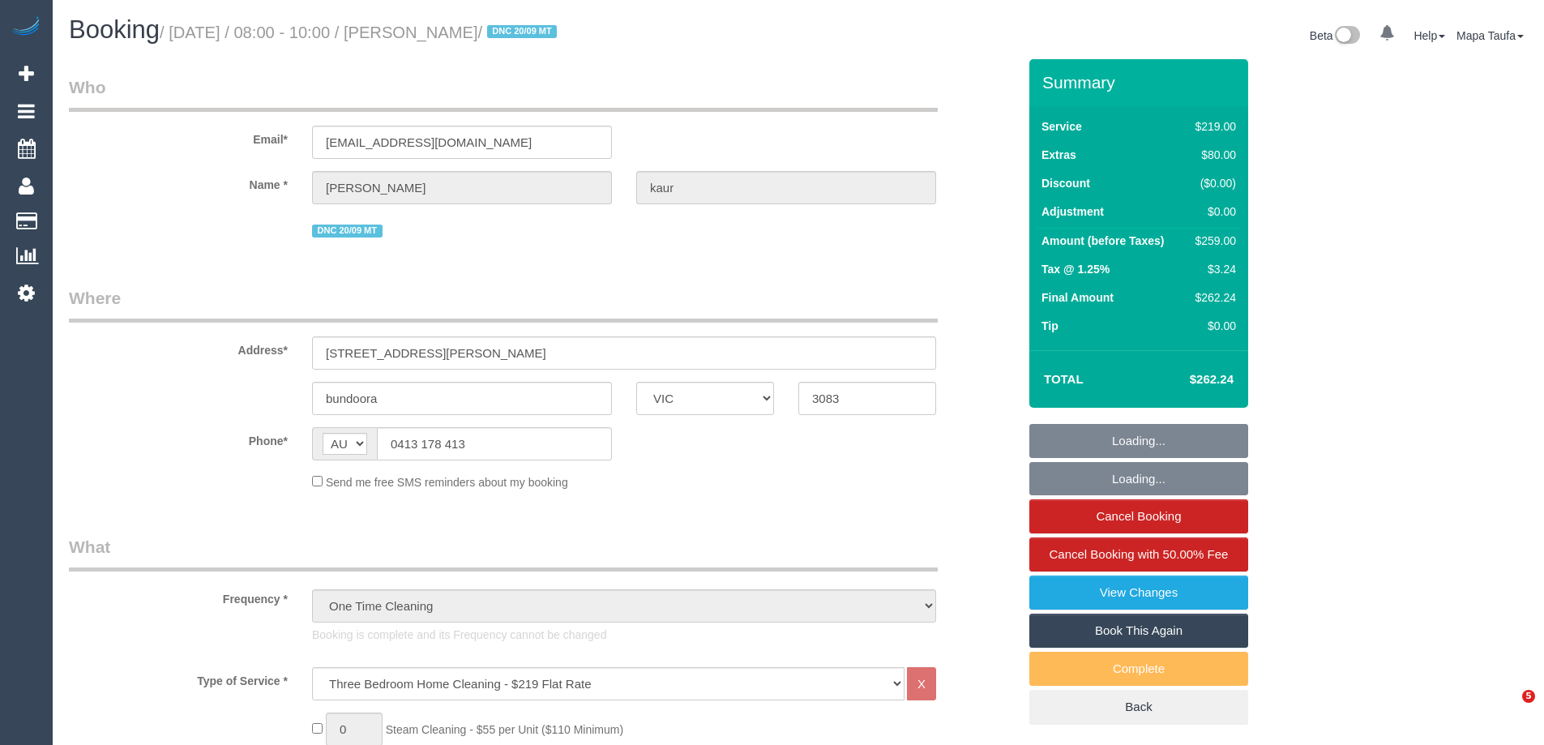
select select "VIC"
select select "string:stripe-pm_1S8BIV2GScqysDRVMLXrNj6A"
select select "spot1"
select select "number:27"
select select "number:14"
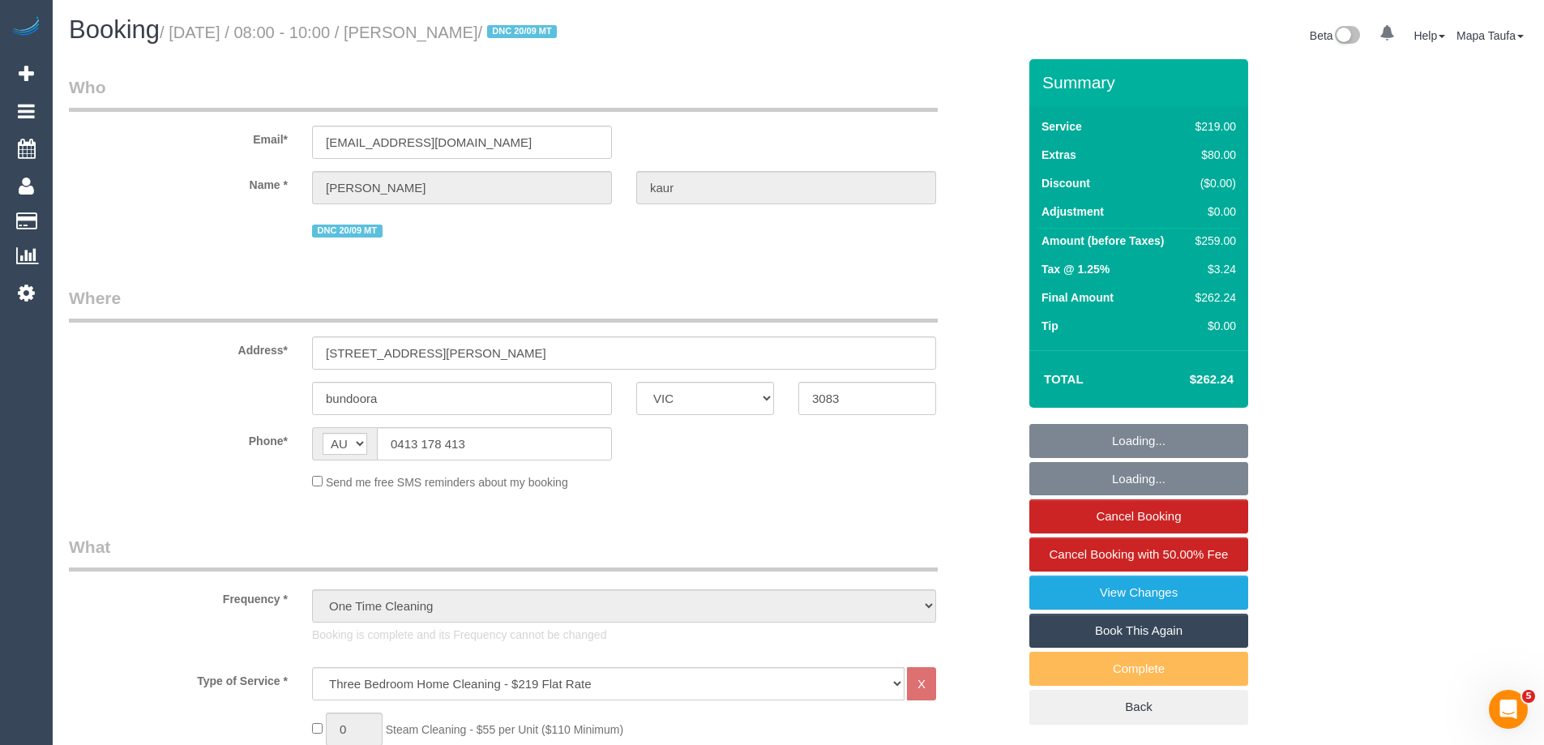
select select "number:19"
select select "number:23"
select select "number:35"
select select "number:13"
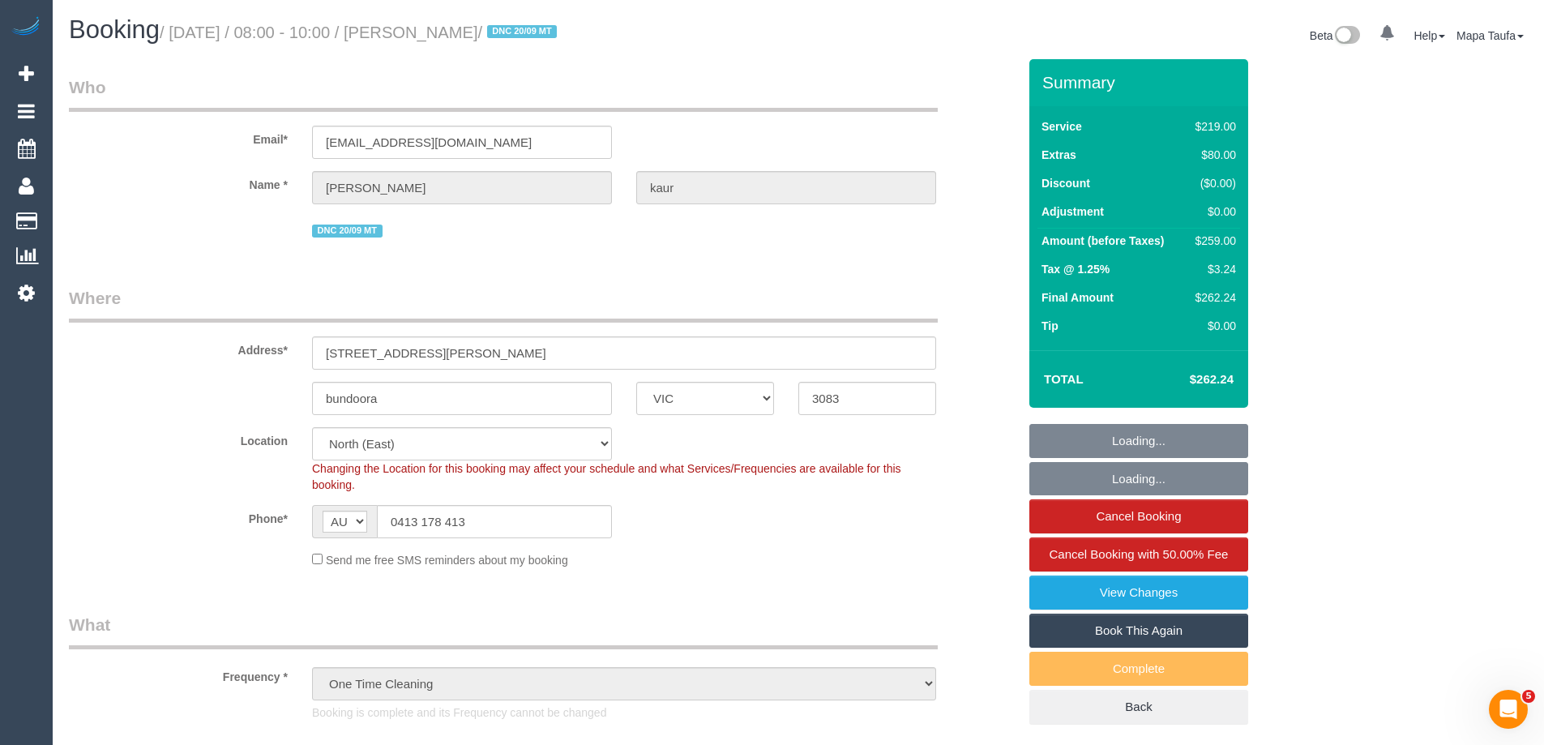
select select "object:1478"
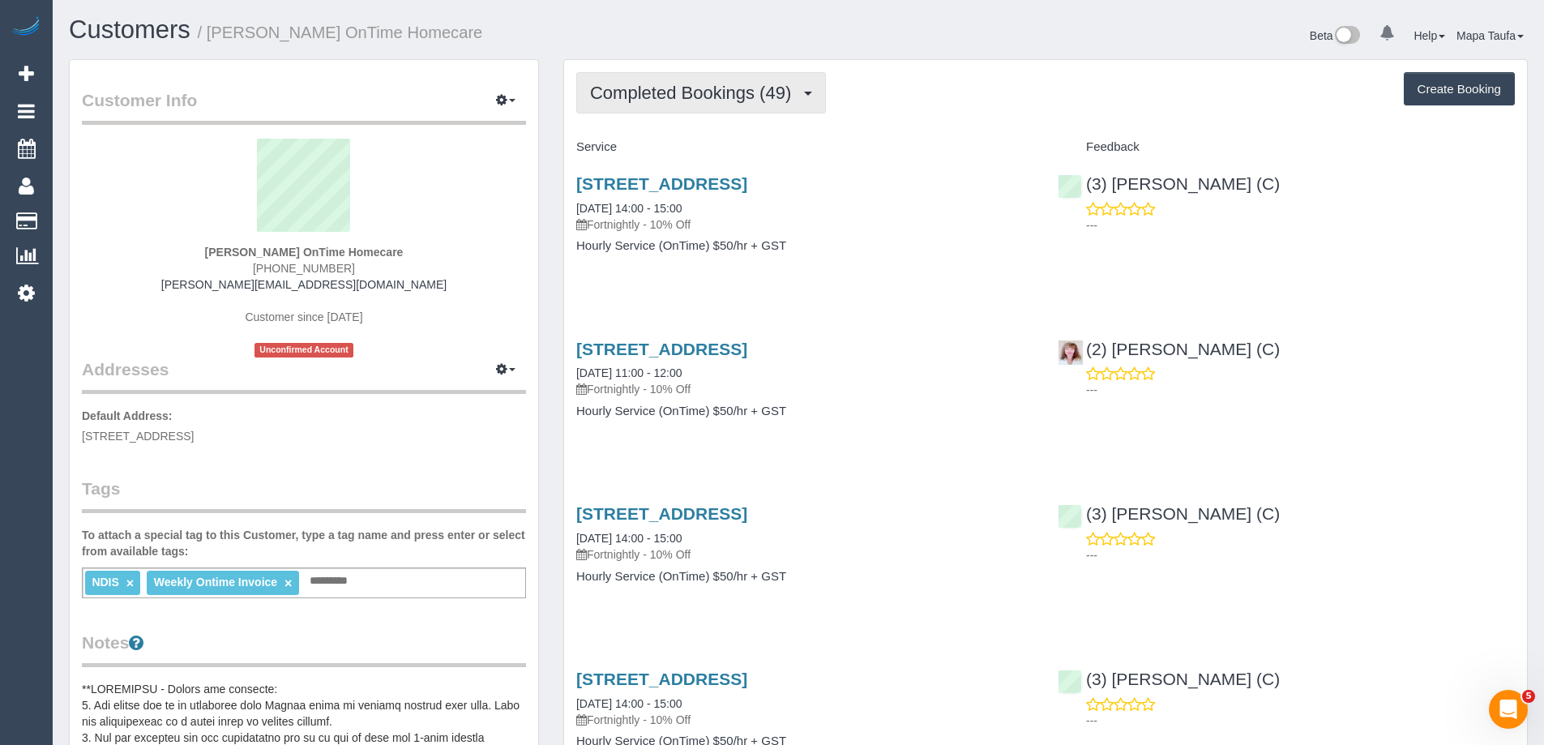
click at [614, 96] on span "Completed Bookings (49)" at bounding box center [694, 93] width 209 height 20
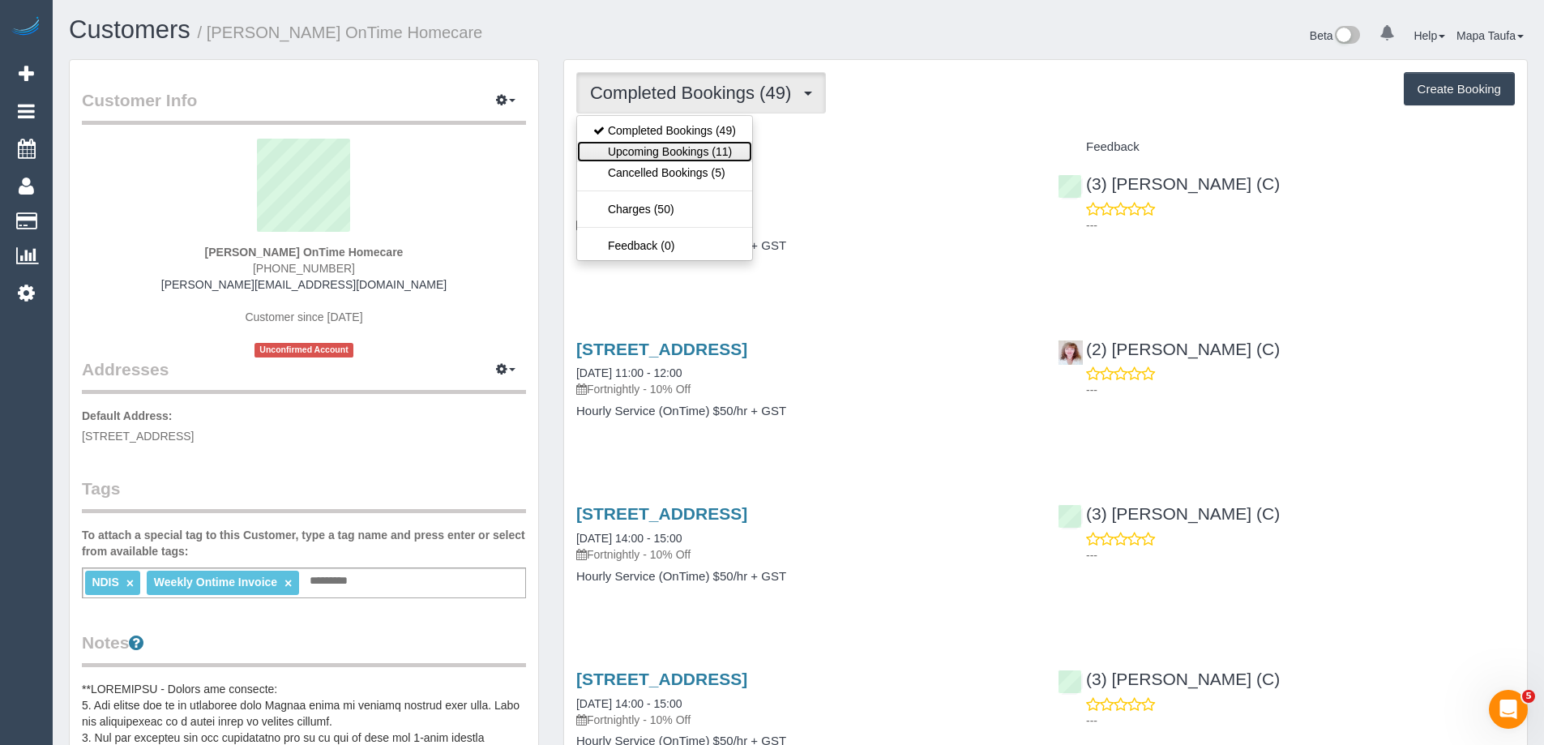
click at [637, 146] on link "Upcoming Bookings (11)" at bounding box center [664, 151] width 175 height 21
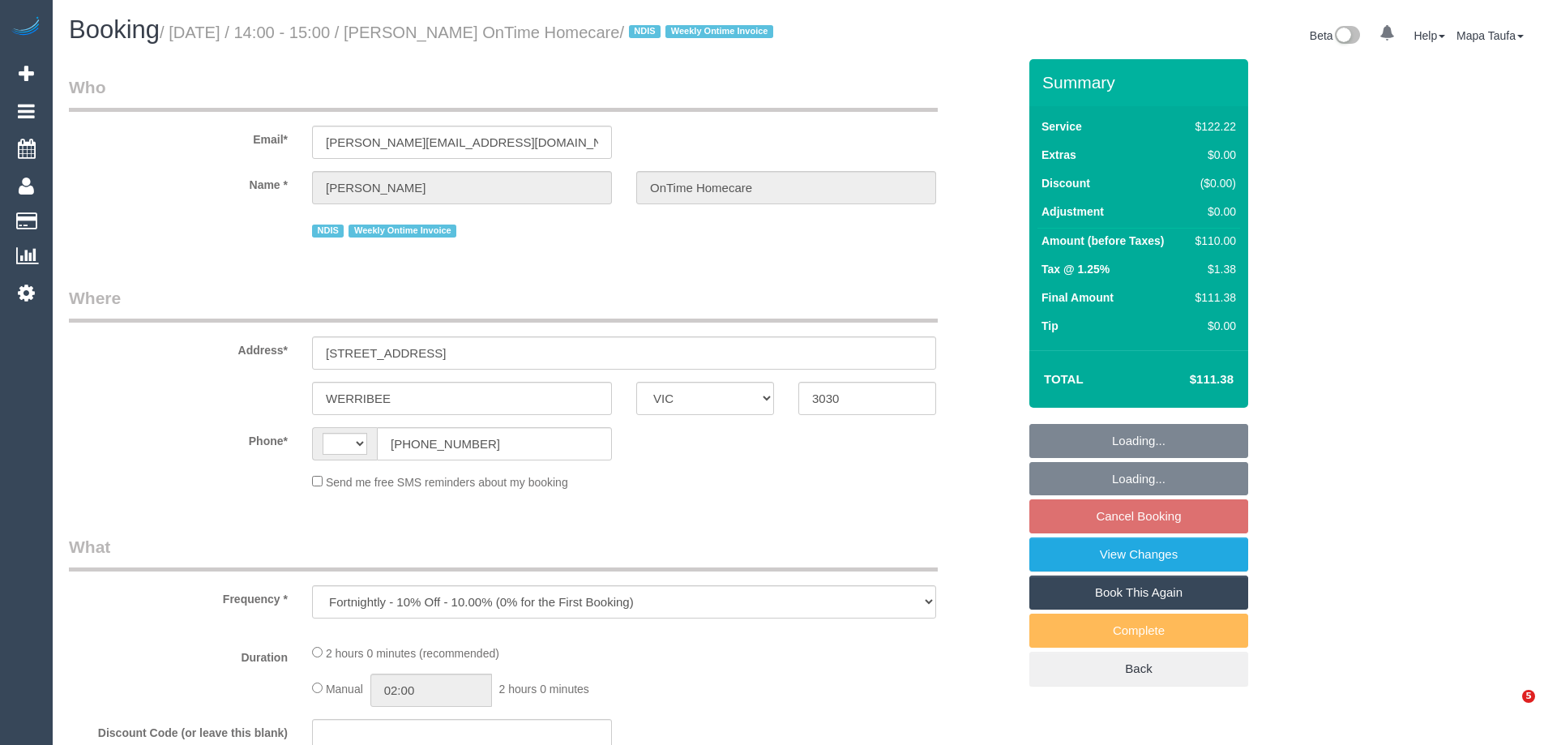
select select "VIC"
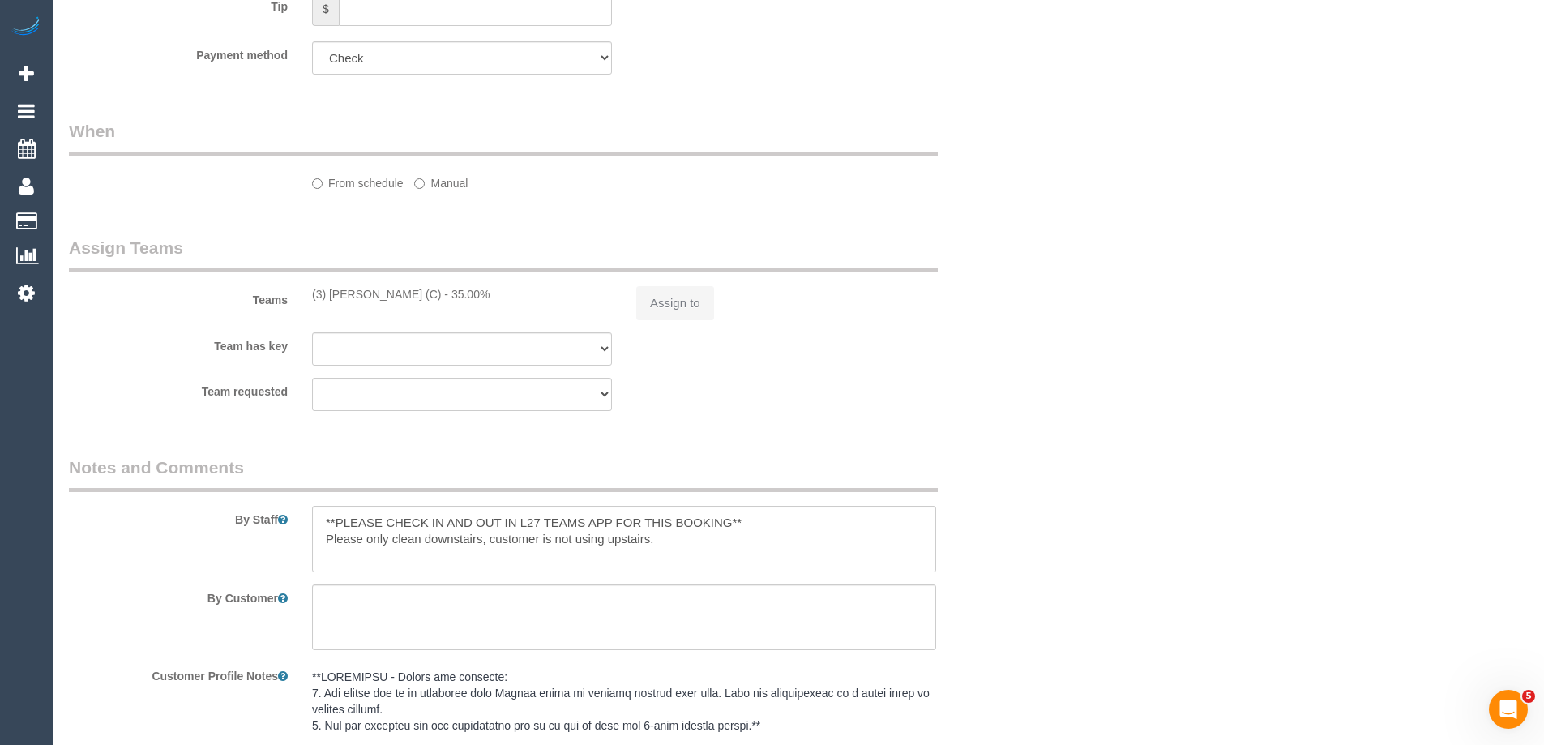
select select "object:532"
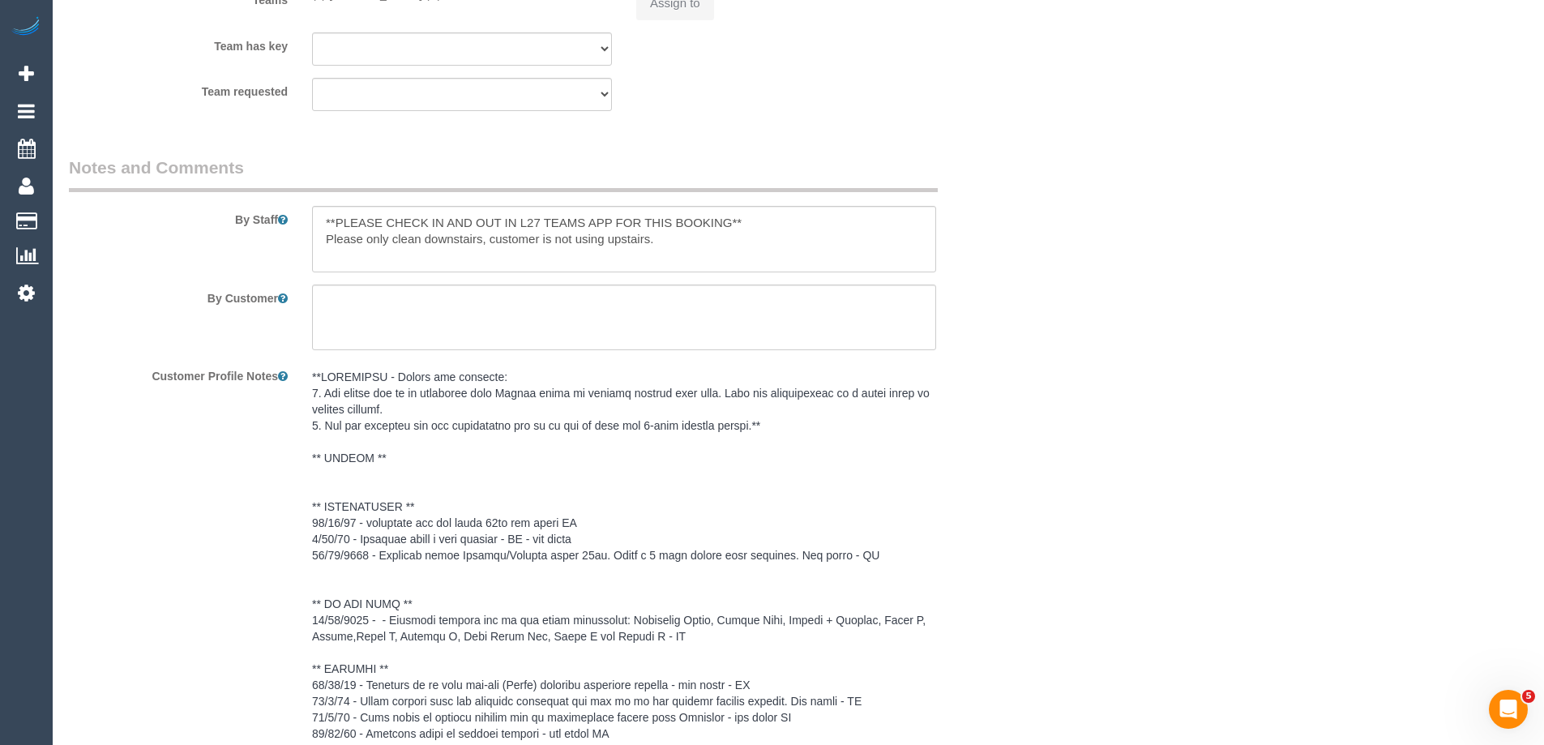
select select "string:AU"
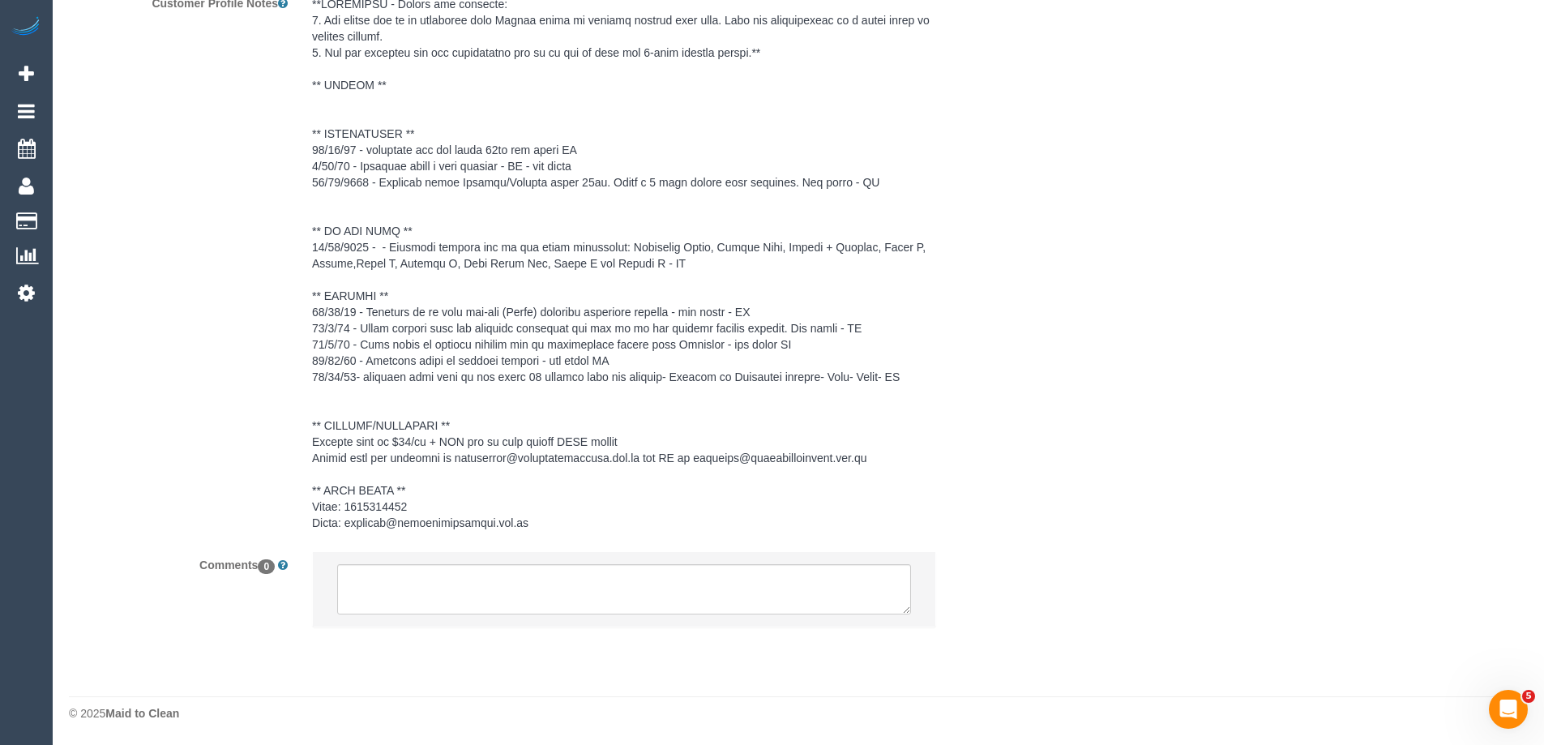
select select "number:28"
select select "number:14"
select select "number:19"
select select "number:36"
select select "number:35"
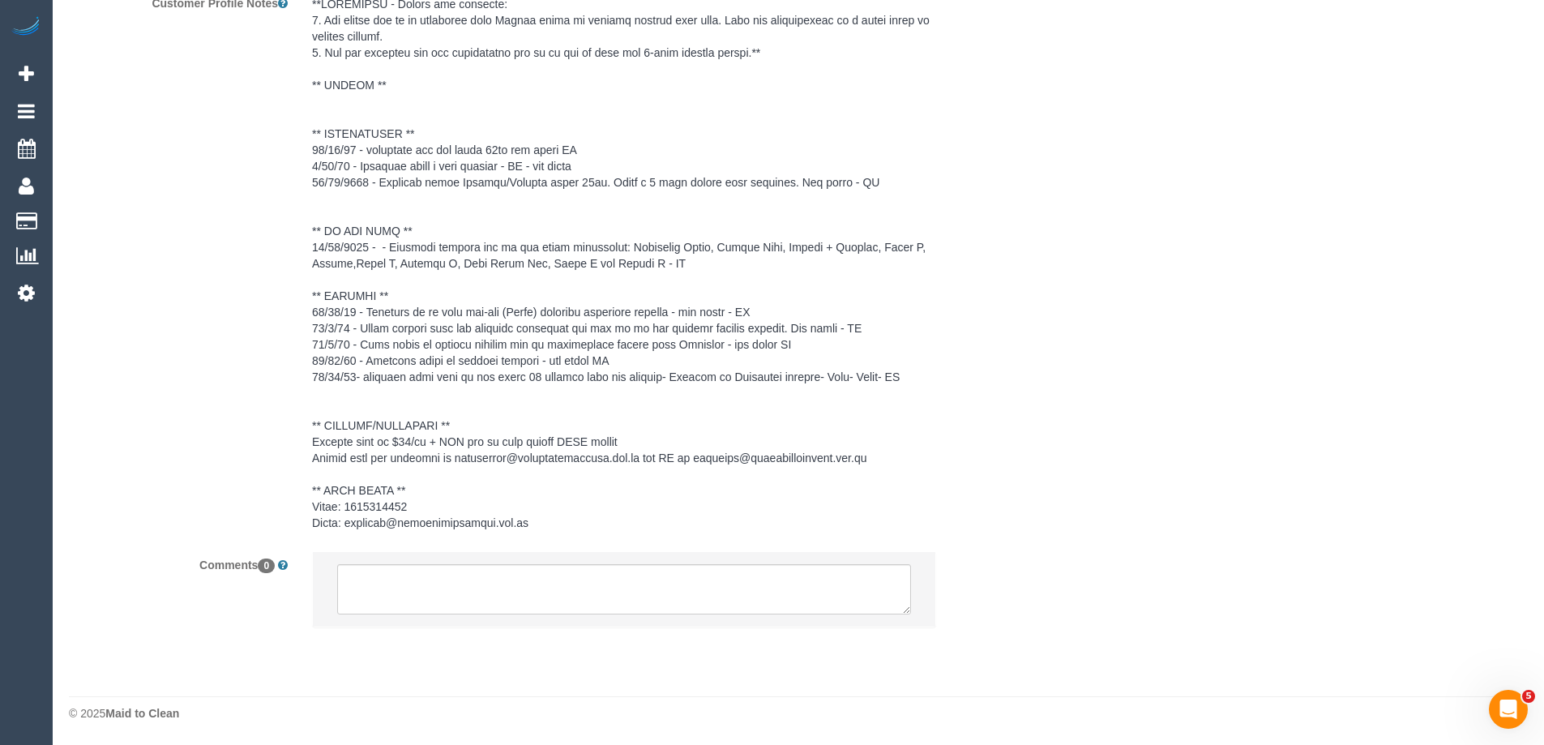
scroll to position [1891, 0]
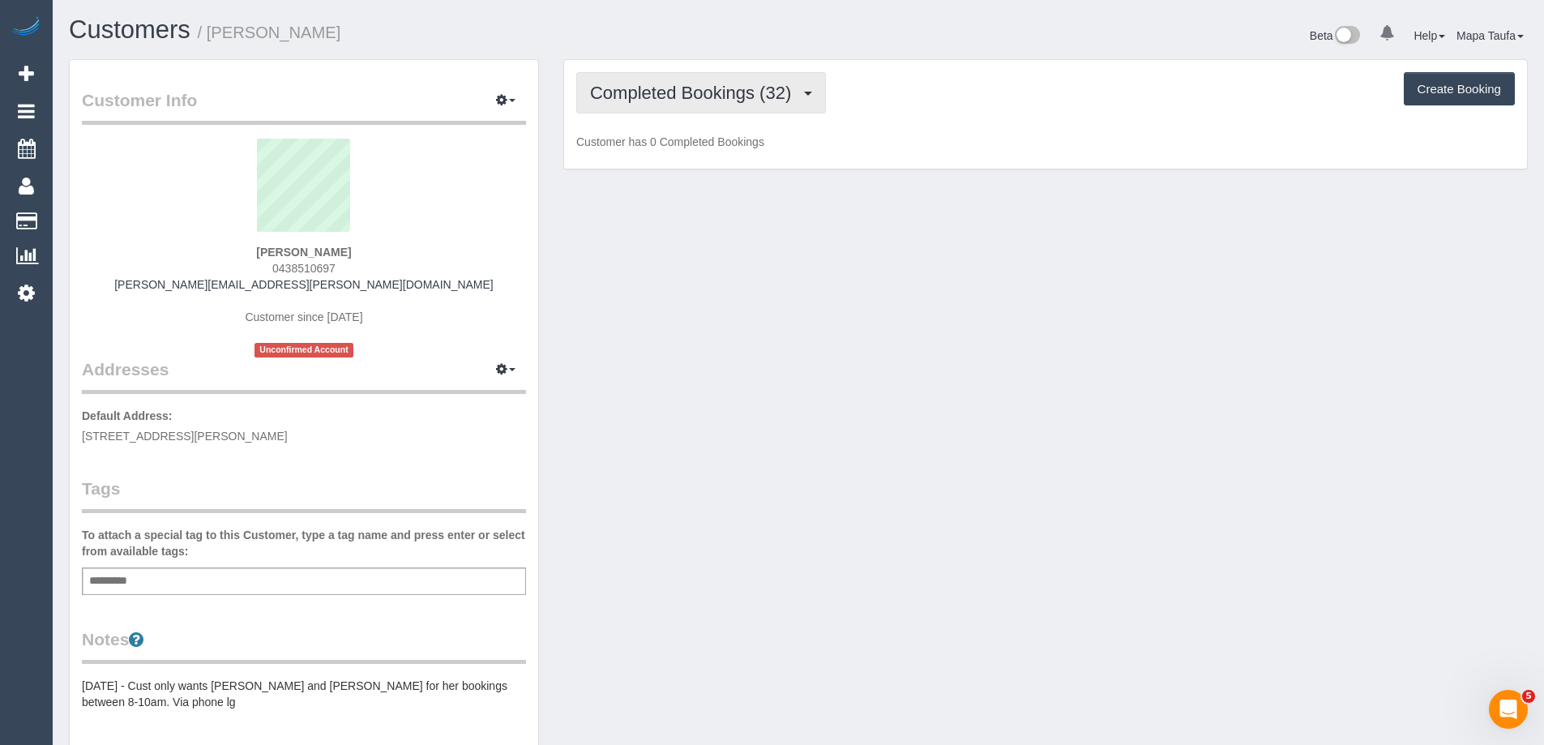
click at [675, 111] on button "Completed Bookings (32)" at bounding box center [701, 92] width 250 height 41
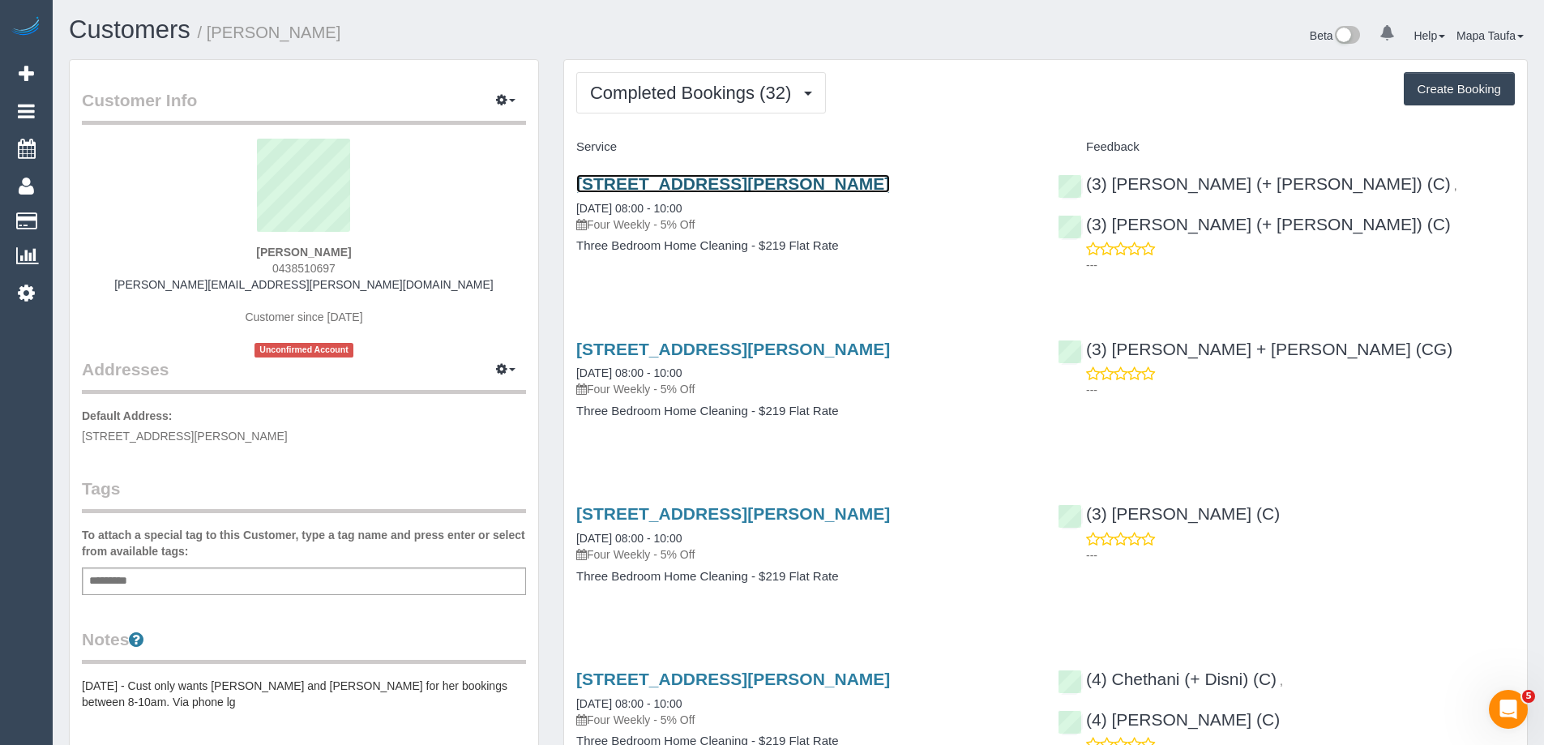
click at [652, 180] on link "3 Horace Street, Malvern, VIC 3144" at bounding box center [733, 183] width 314 height 19
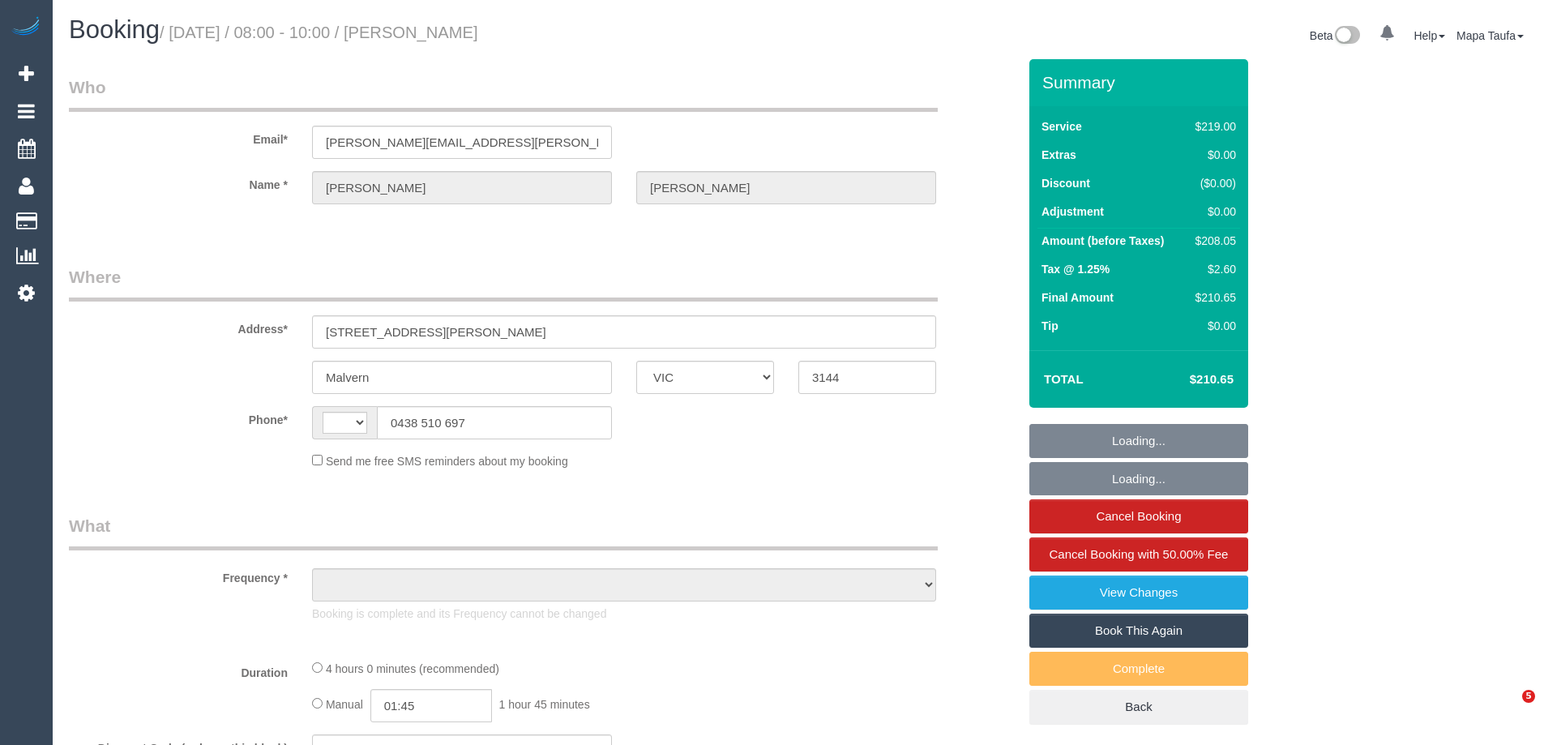
select select "VIC"
select select "string:AU"
select select "object:562"
select select "string:stripe-pm_1MI3lD2GScqysDRVulBU1Wks"
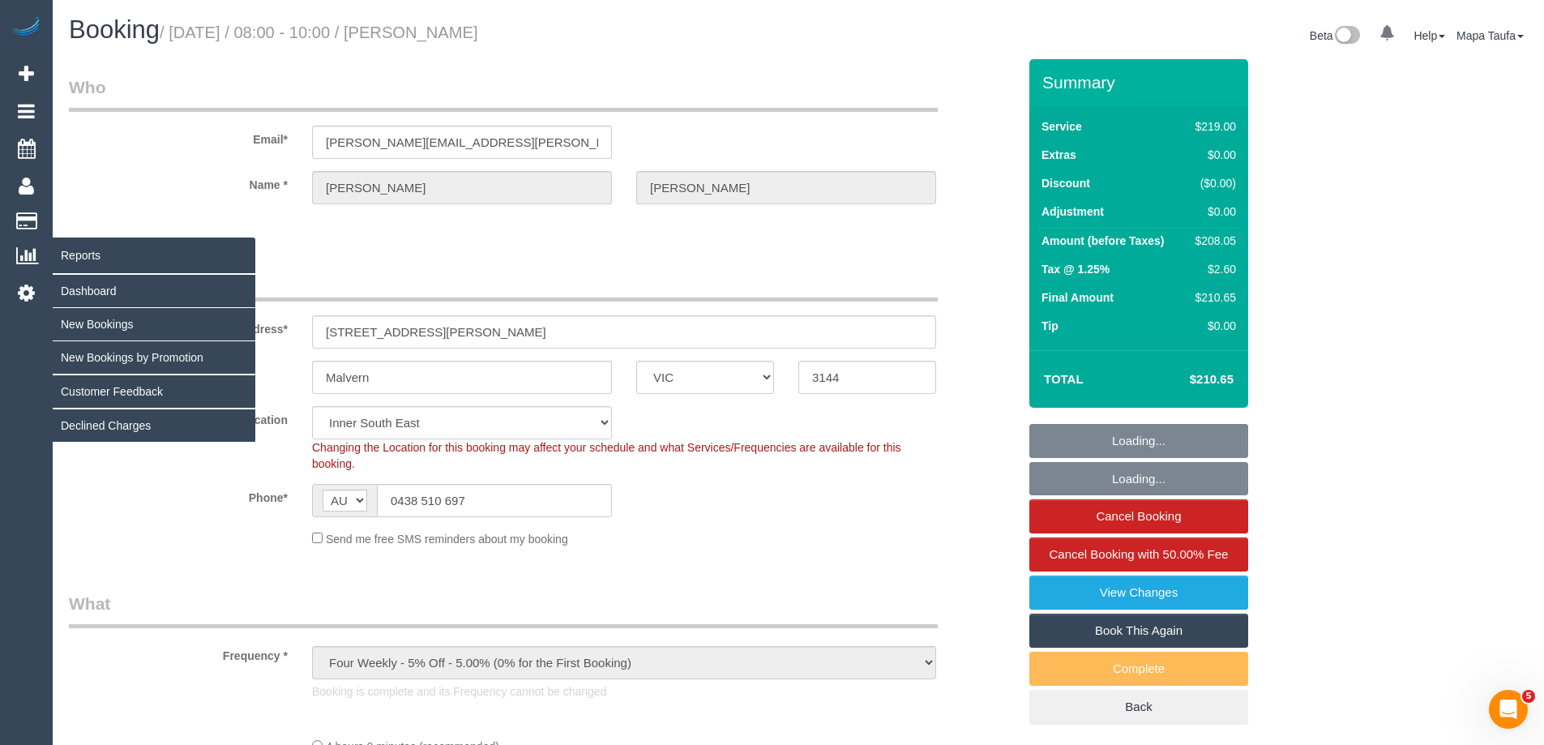
select select "number:28"
select select "number:14"
select select "number:19"
select select "number:22"
select select "number:34"
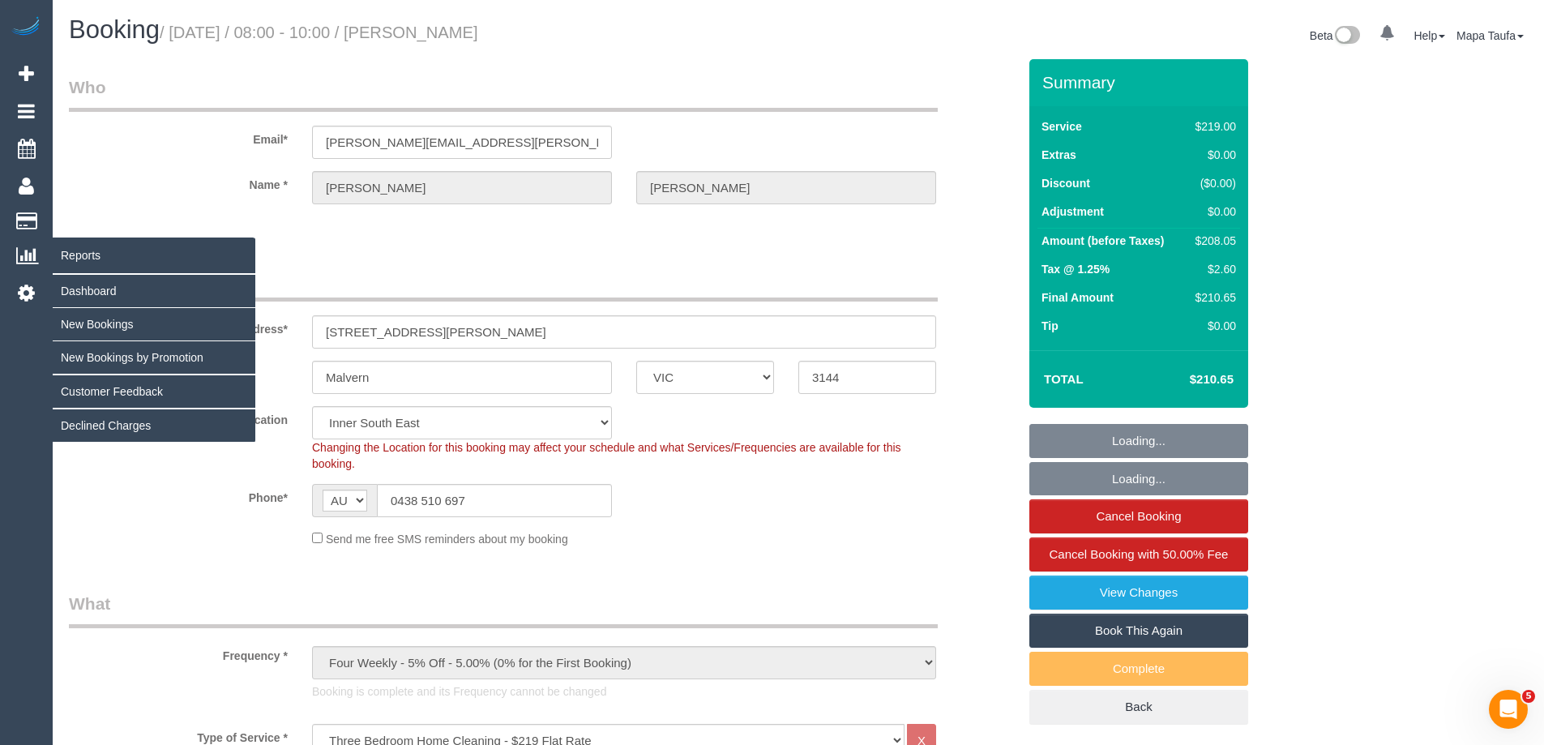
select select "object:811"
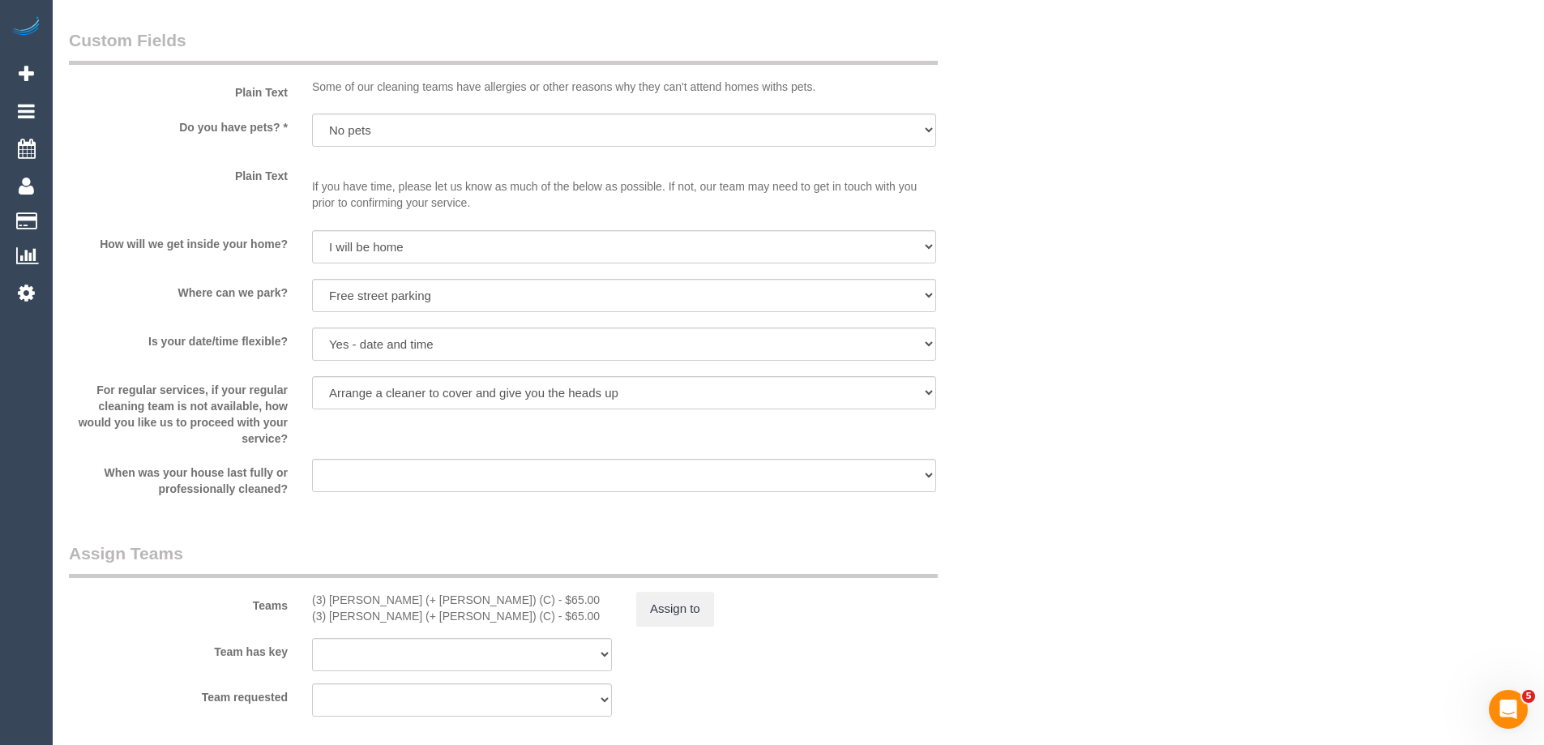
scroll to position [2335, 0]
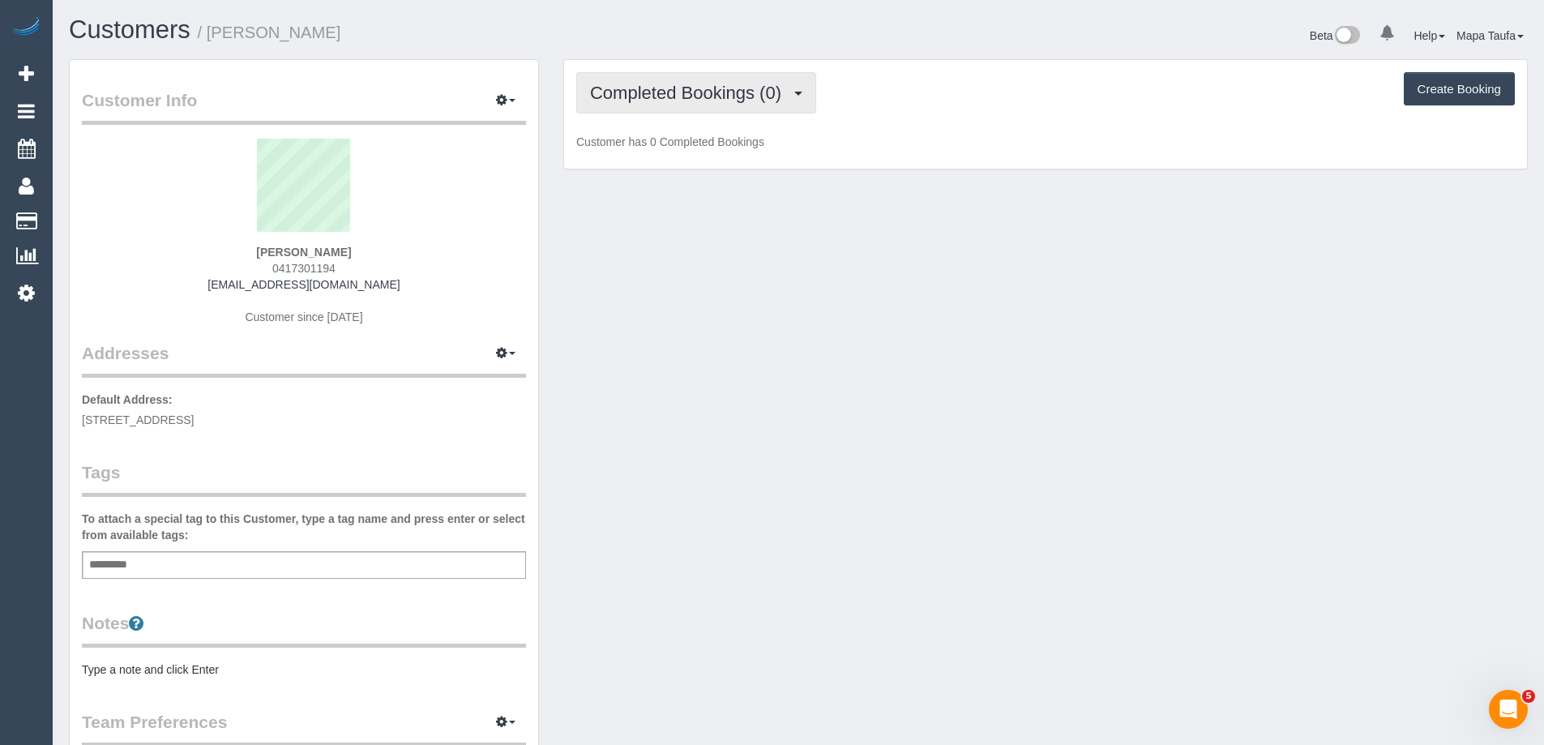
click at [658, 88] on span "Completed Bookings (0)" at bounding box center [689, 93] width 199 height 20
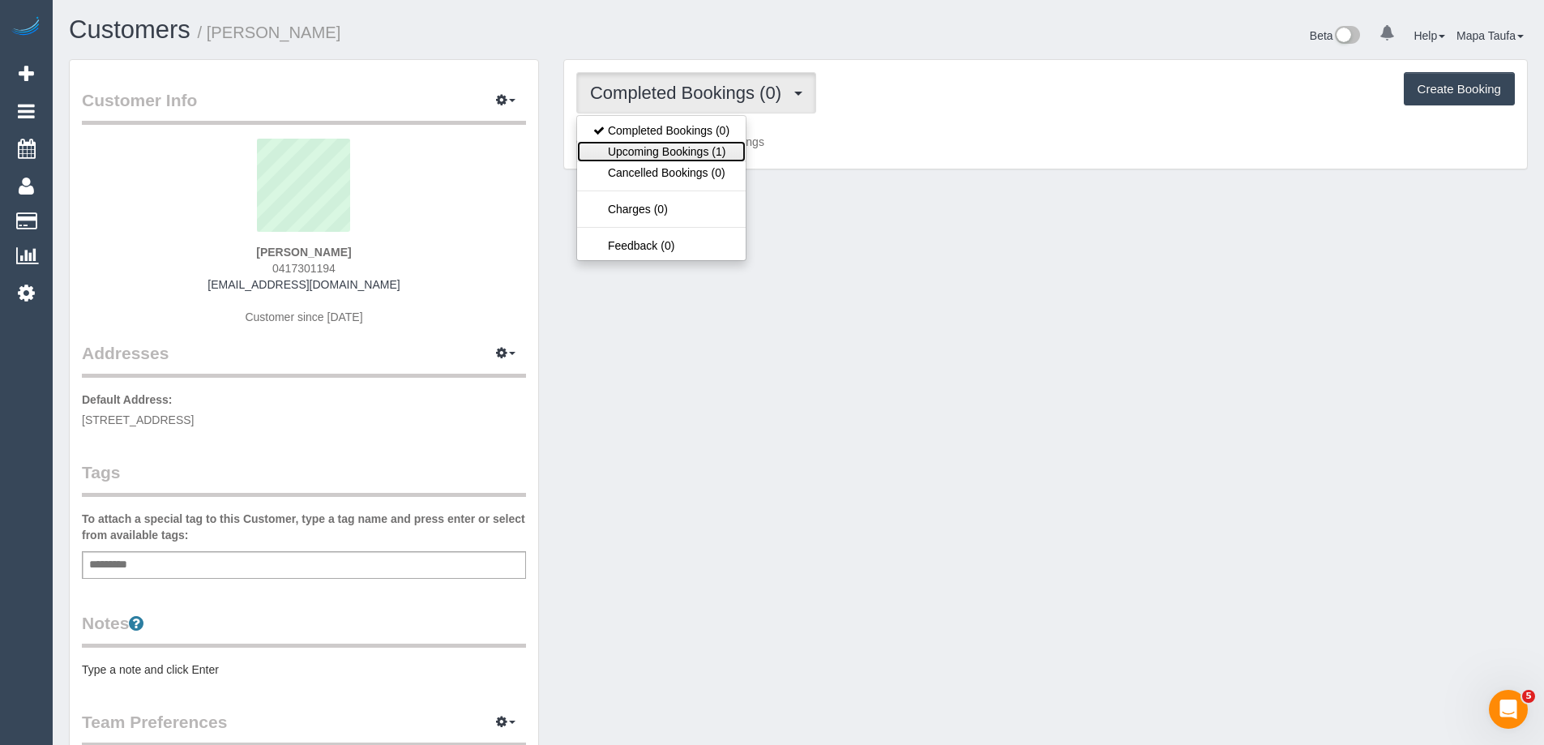
click at [678, 145] on link "Upcoming Bookings (1)" at bounding box center [661, 151] width 169 height 21
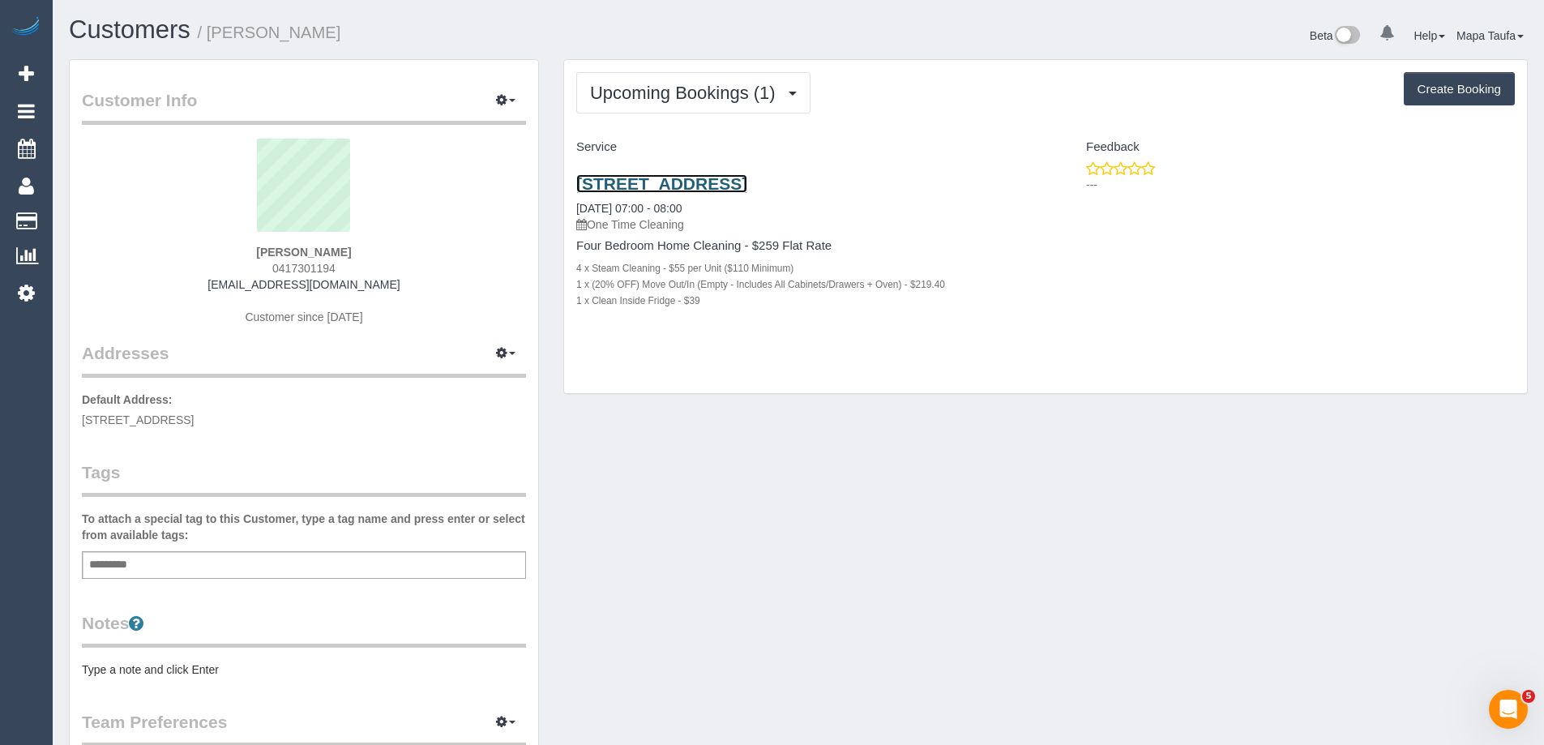
click at [686, 179] on link "[STREET_ADDRESS]" at bounding box center [661, 183] width 171 height 19
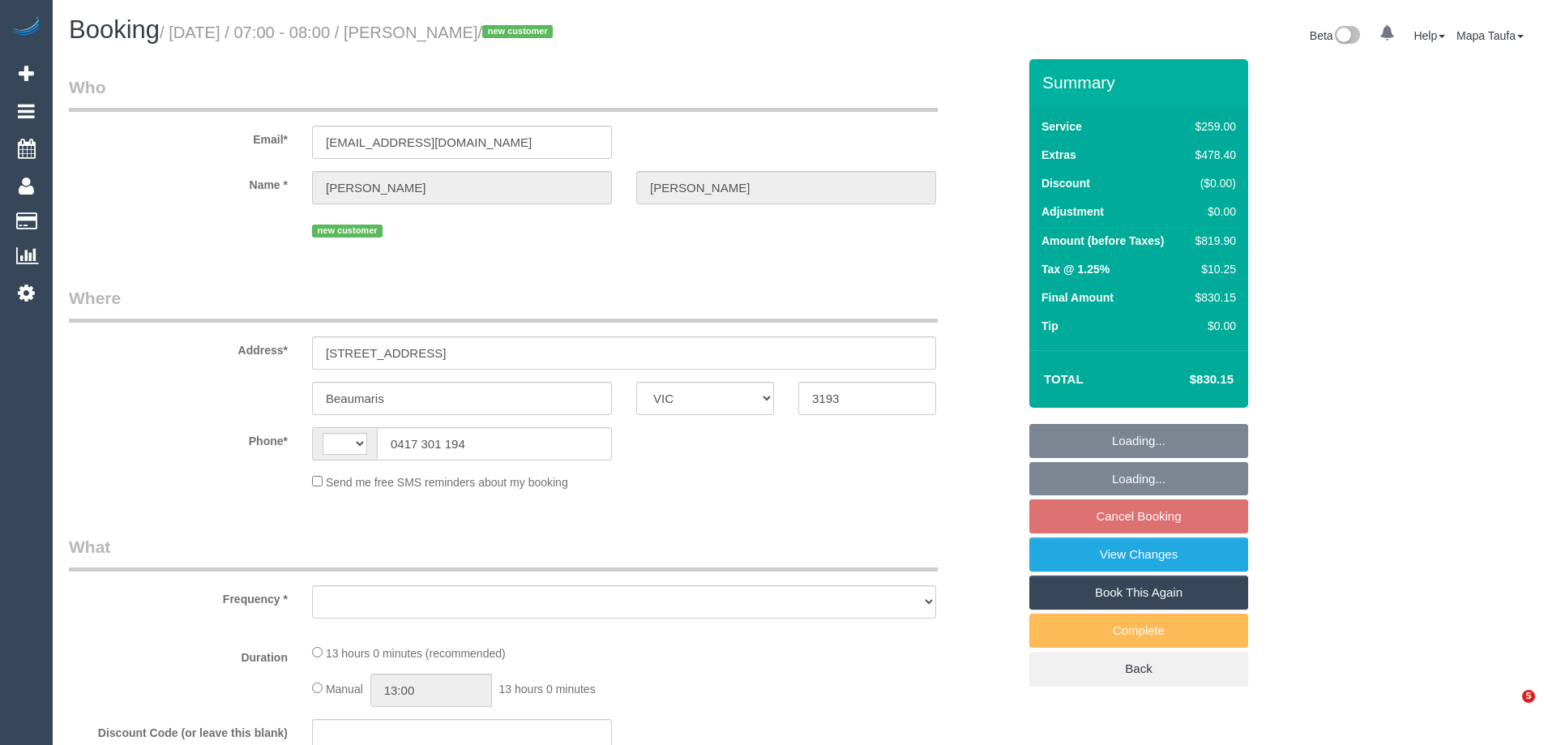
select select "VIC"
select select "object:284"
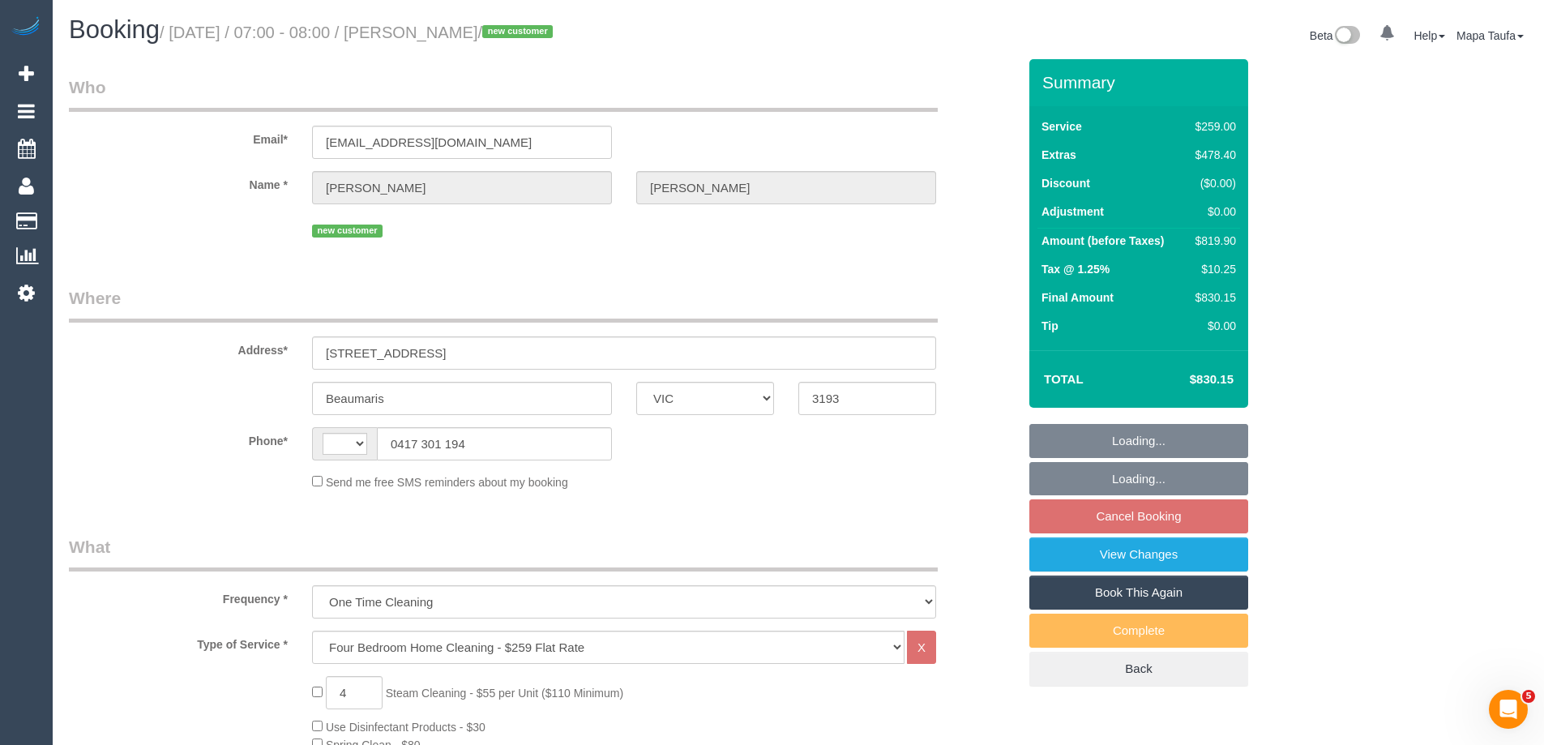
select select "spot1"
select select "number:27"
select select "number:16"
select select "number:18"
select select "number:24"
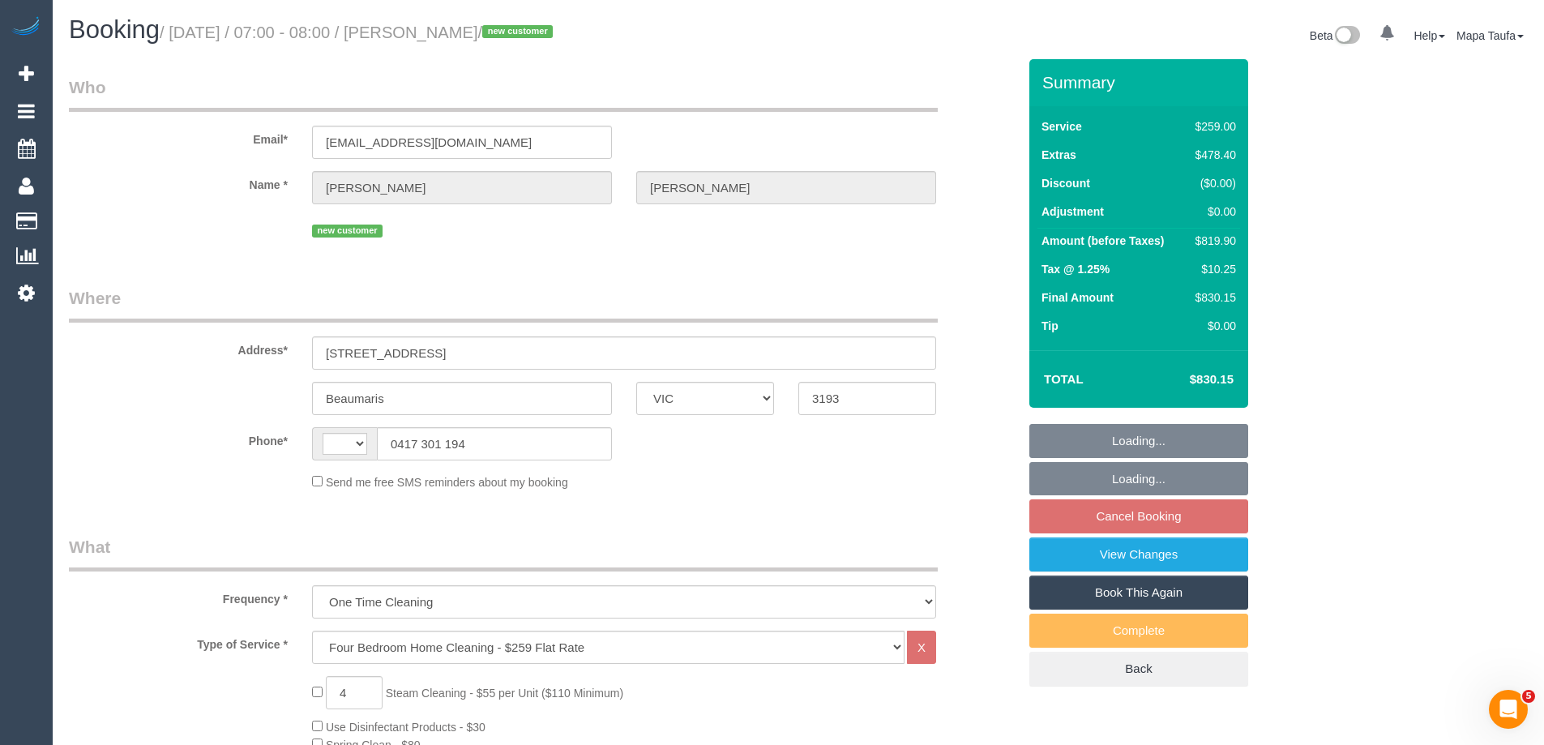
select select "number:12"
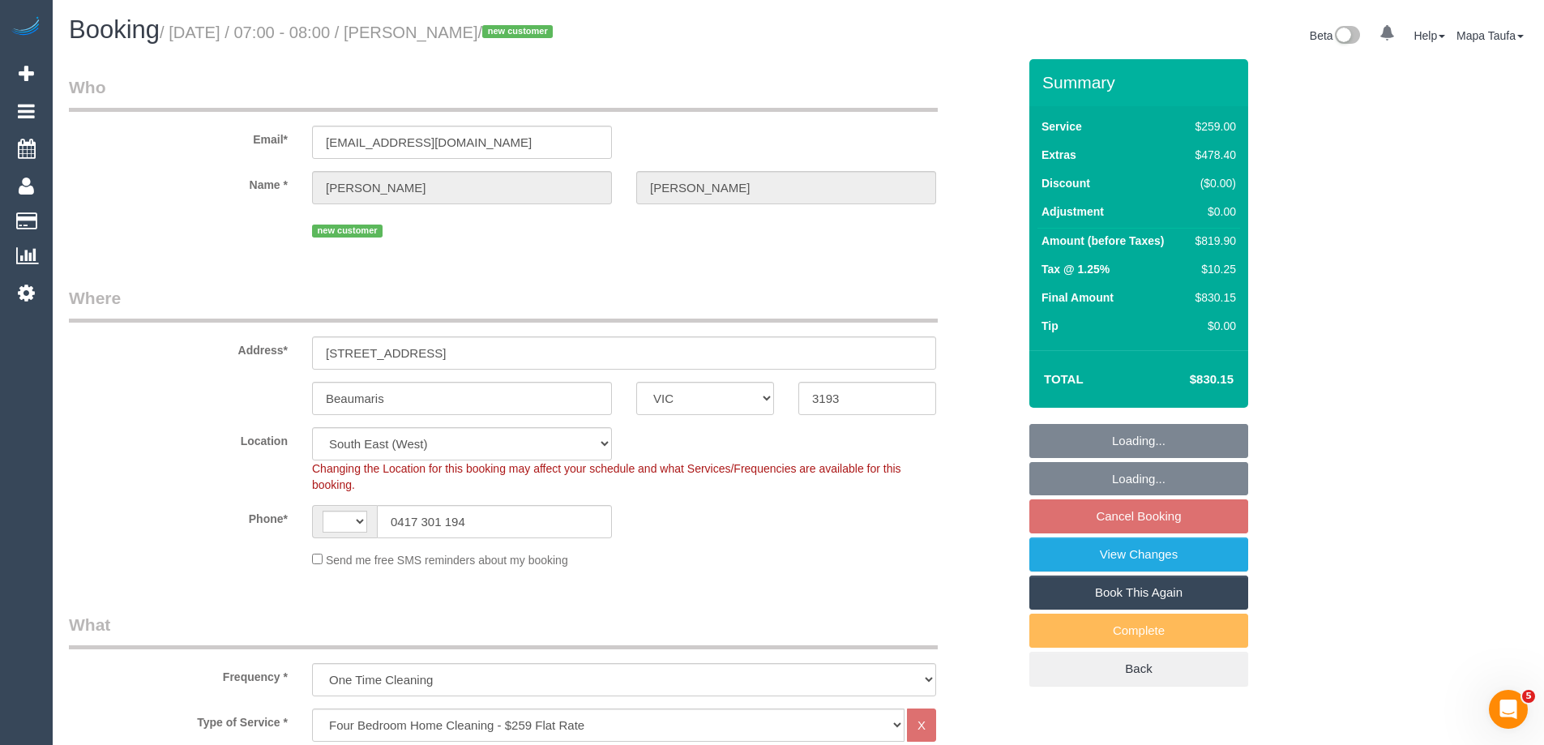
select select "string:AU"
select select "string:stripe-pm_1S5xAE2GScqysDRVEWALdEL2"
select select "object:806"
select select "spot26"
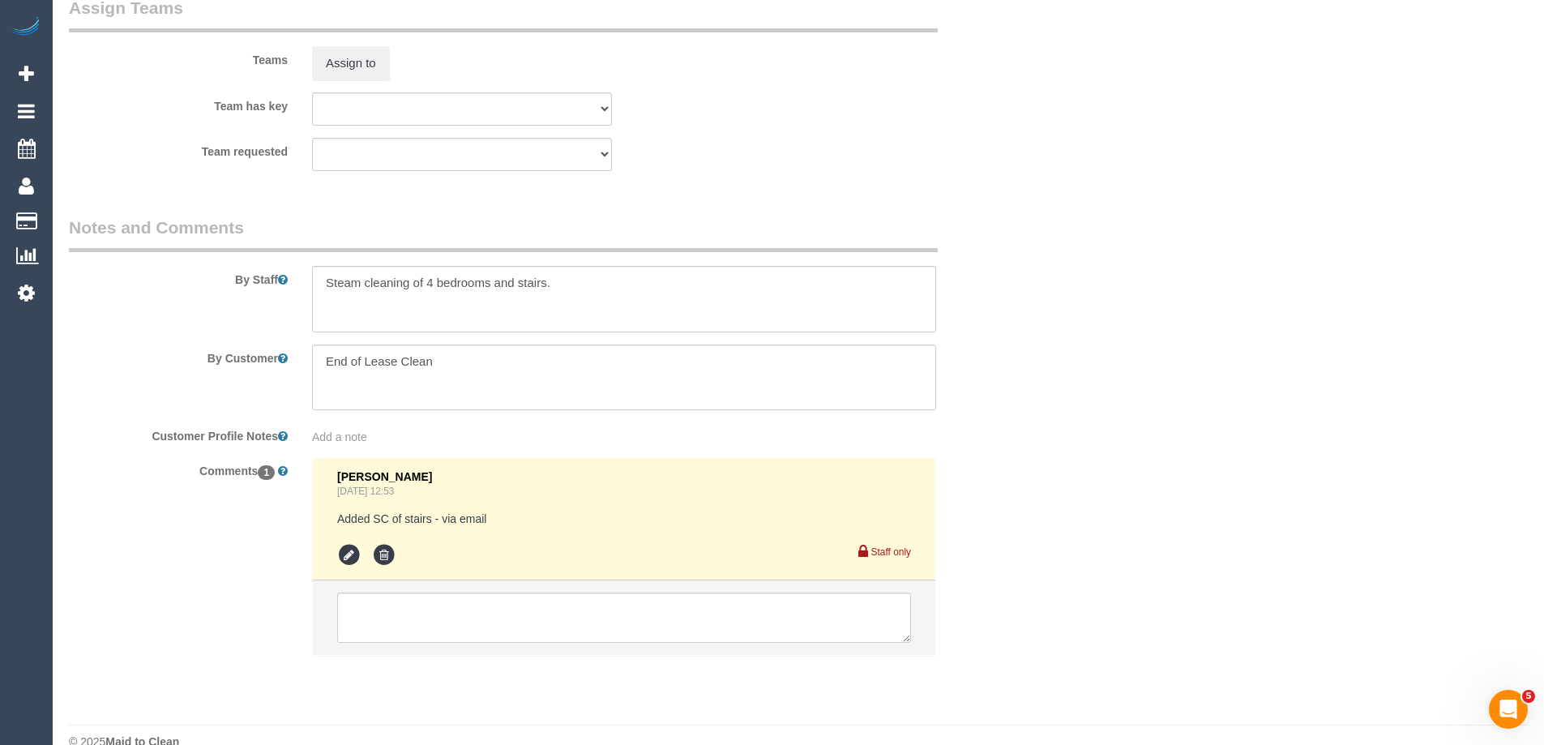
scroll to position [2512, 0]
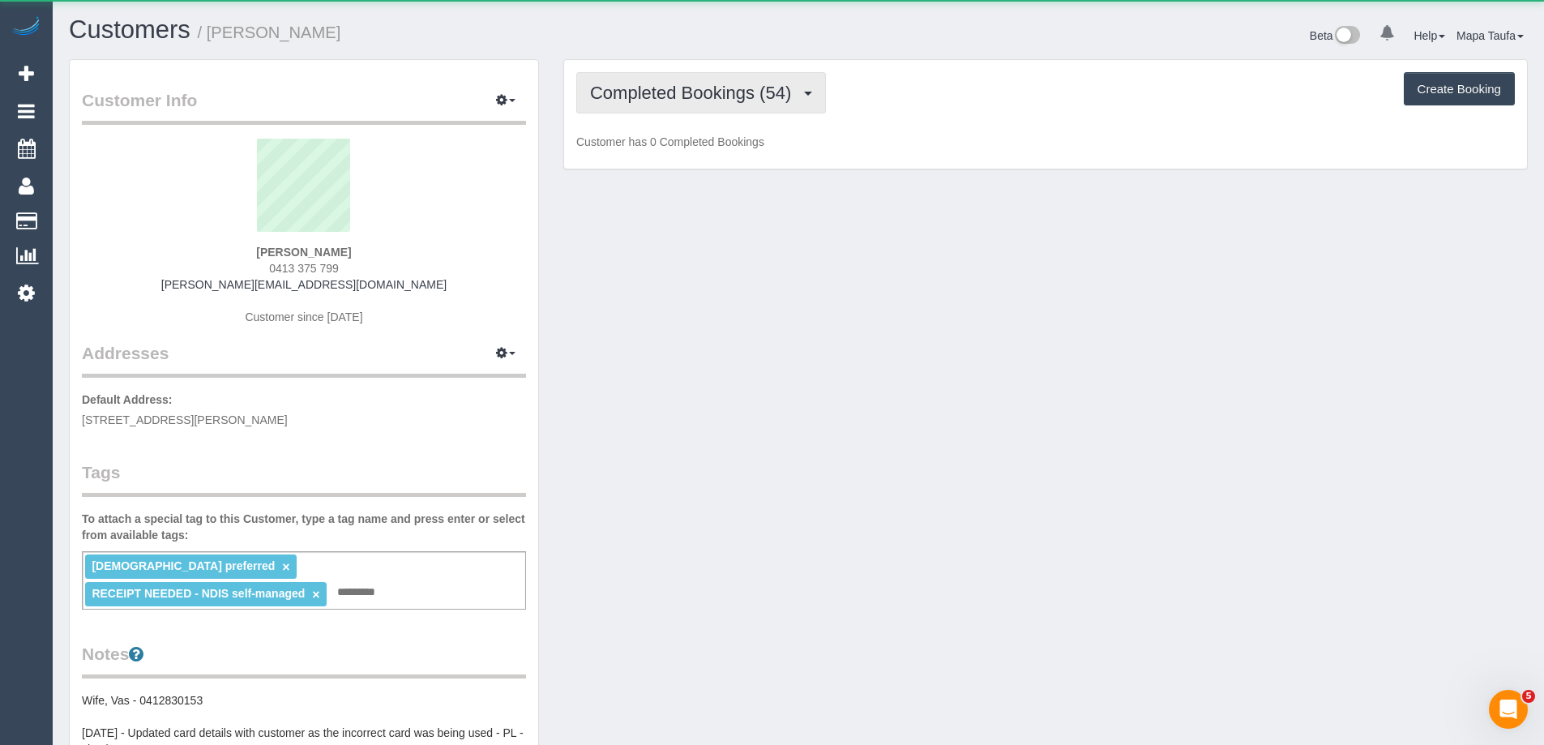
click at [726, 88] on span "Completed Bookings (54)" at bounding box center [694, 93] width 209 height 20
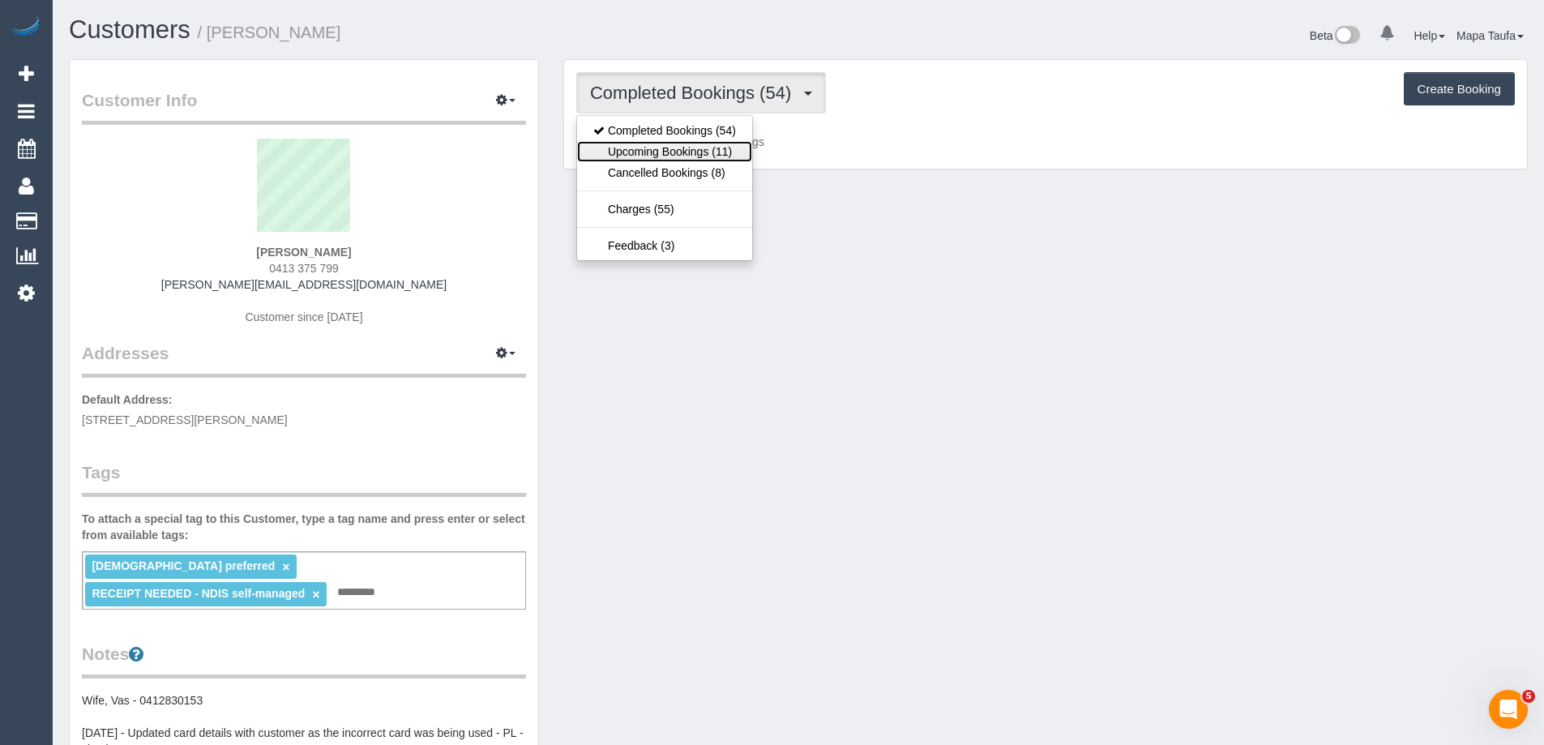
click at [714, 150] on link "Upcoming Bookings (11)" at bounding box center [664, 151] width 175 height 21
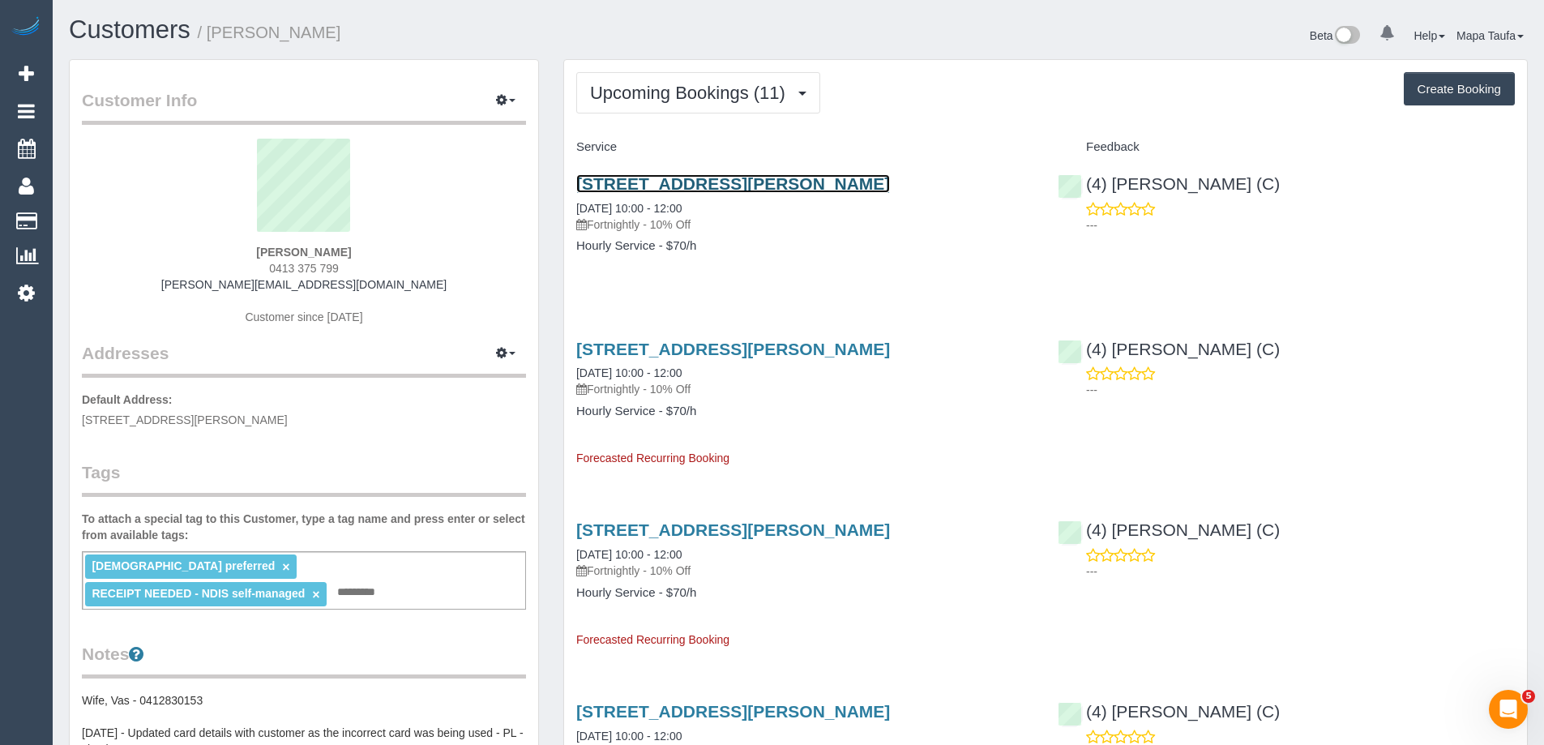
click at [681, 181] on link "23 Hallows Street, Glen Waverley, Melbourne, VIC 3150" at bounding box center [733, 183] width 314 height 19
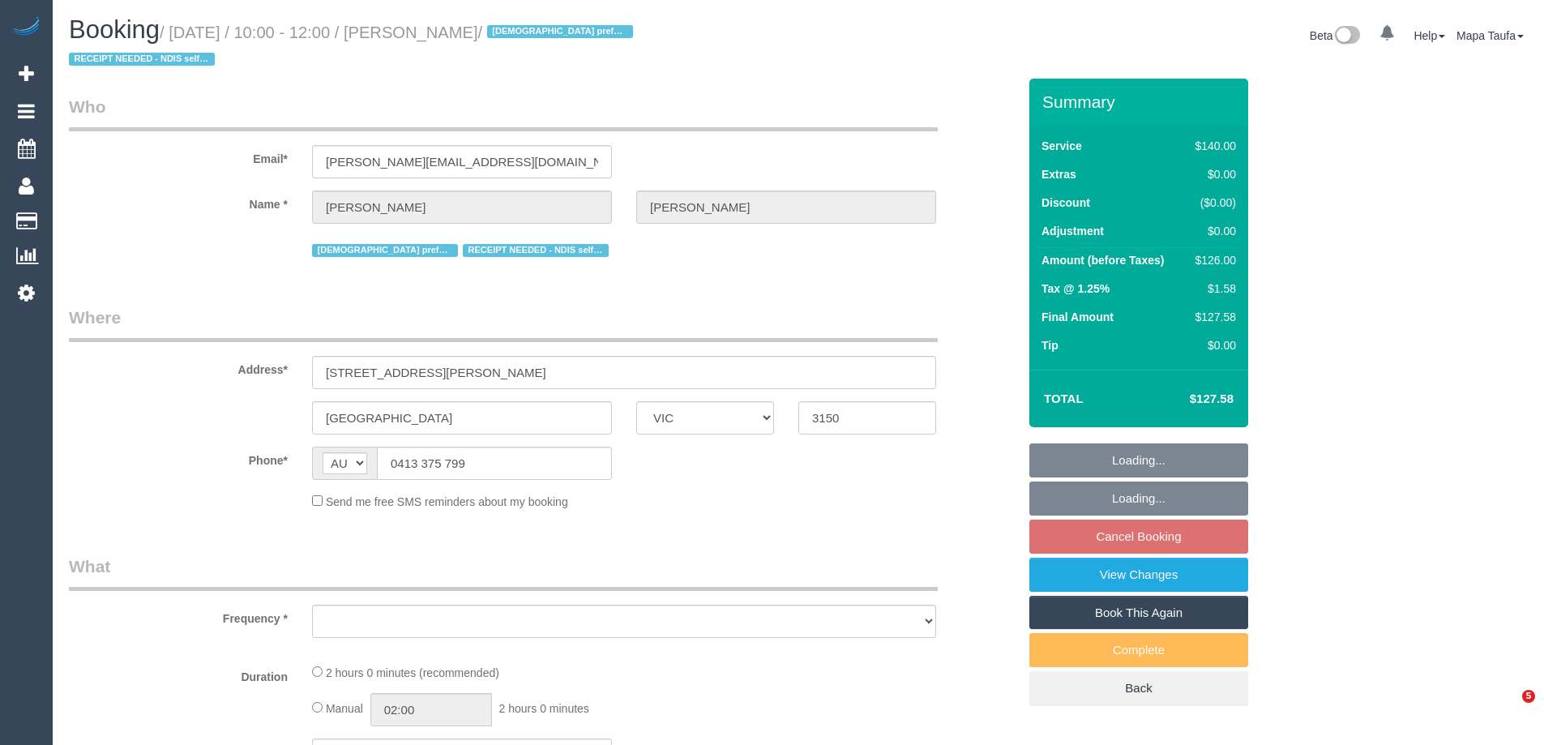
select select "VIC"
select select "object:562"
select select "string:stripe-pm_1S7Pfz2GScqysDRVJBX9gj0W"
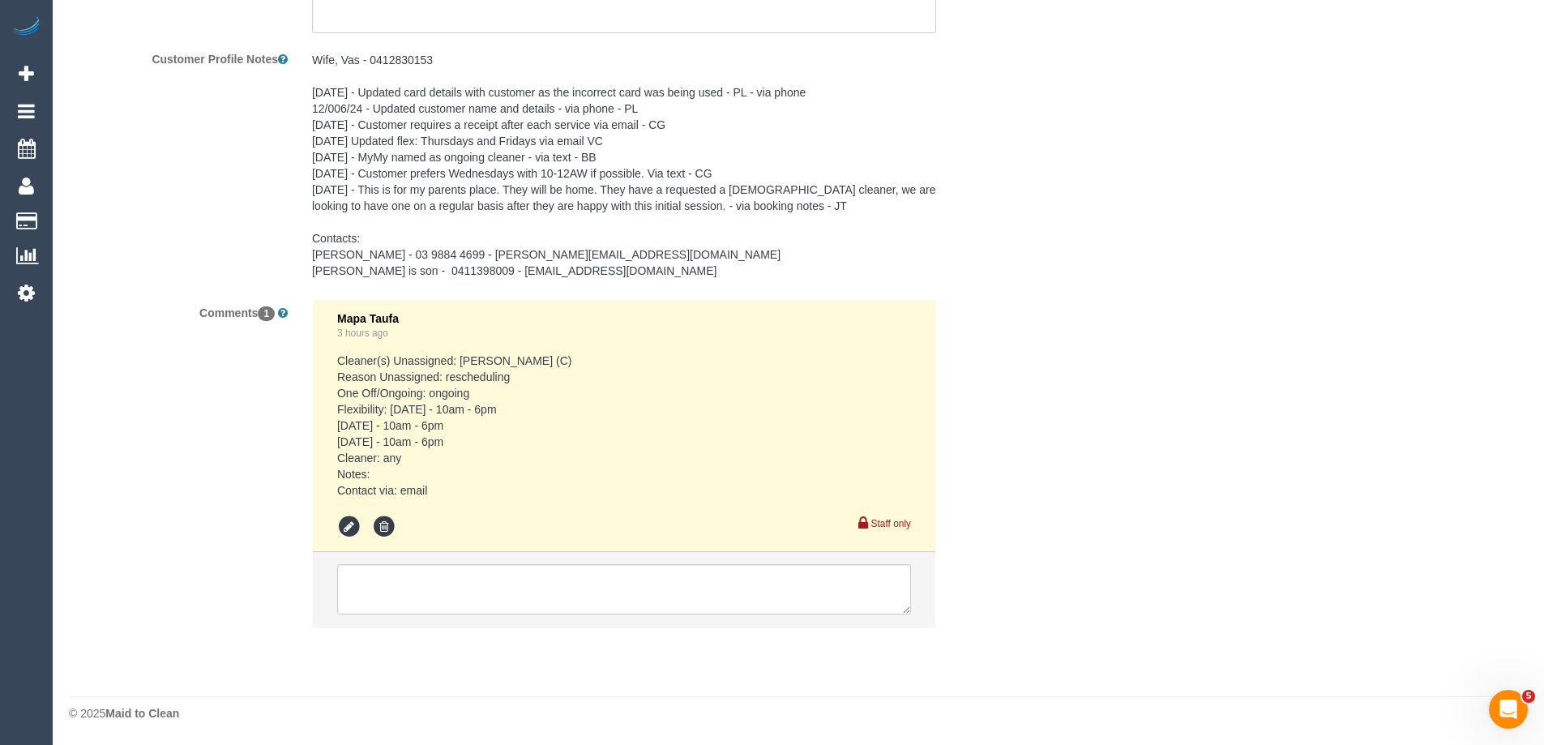
select select "number:28"
select select "number:14"
select select "number:19"
select select "number:36"
select select "number:35"
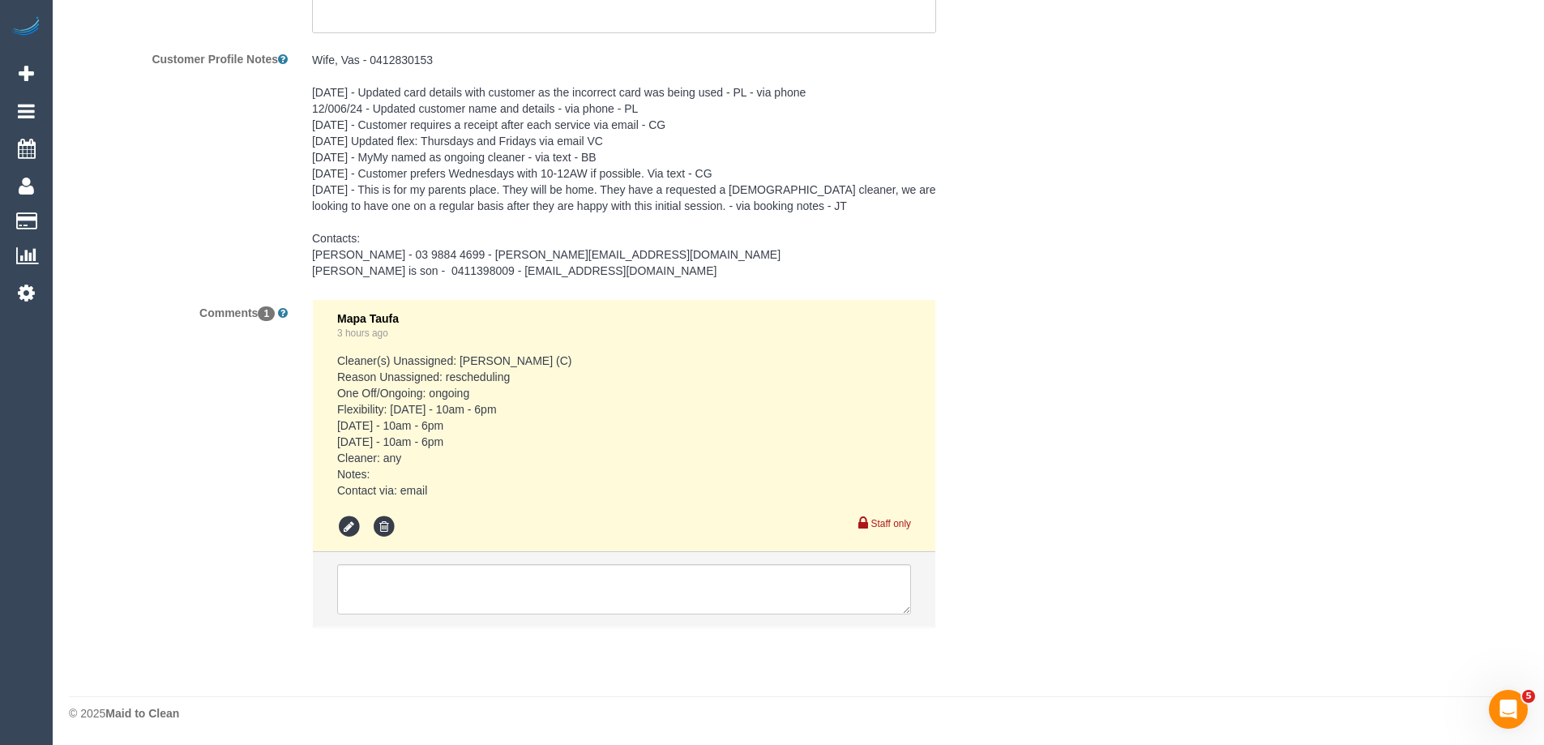
select select "number:11"
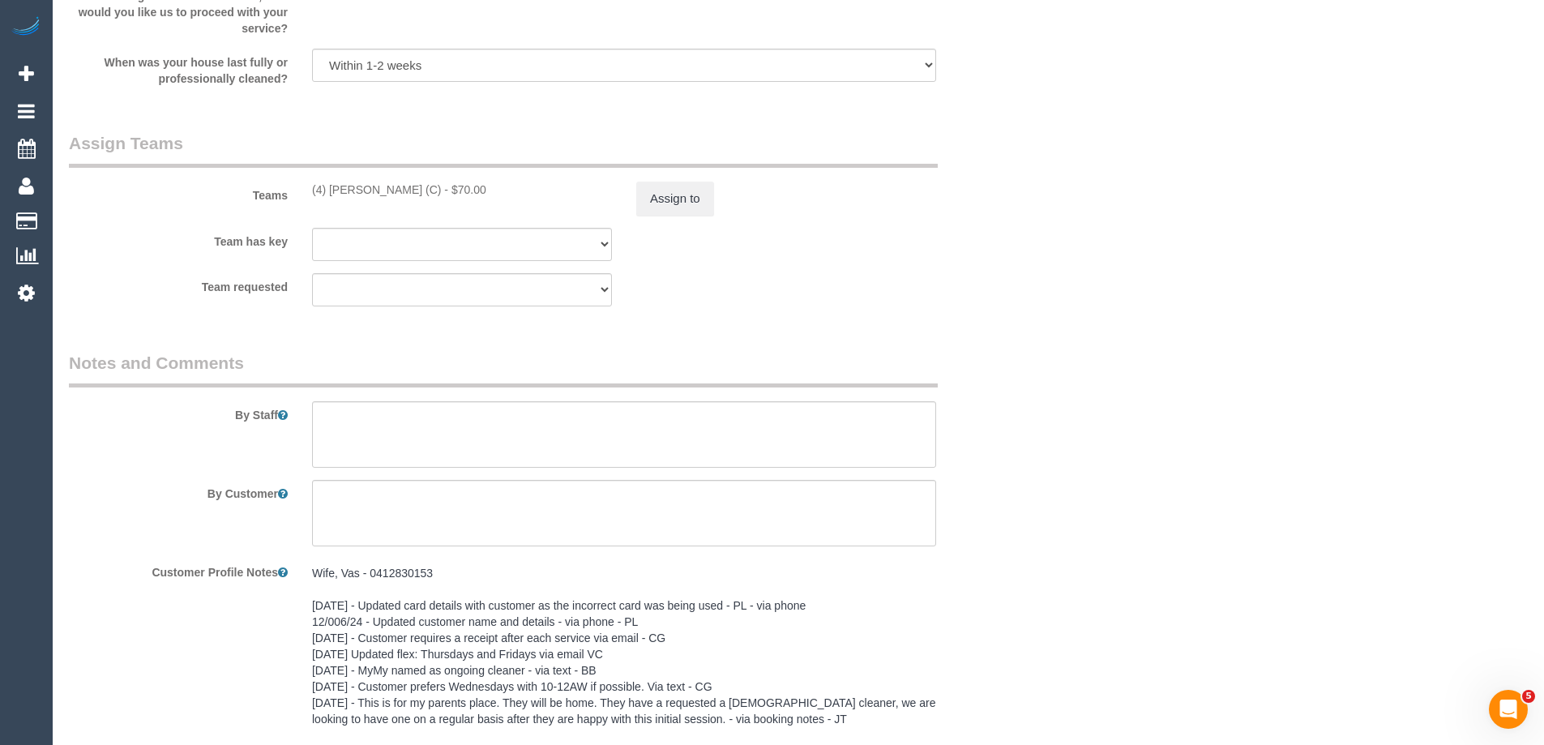
scroll to position [2925, 0]
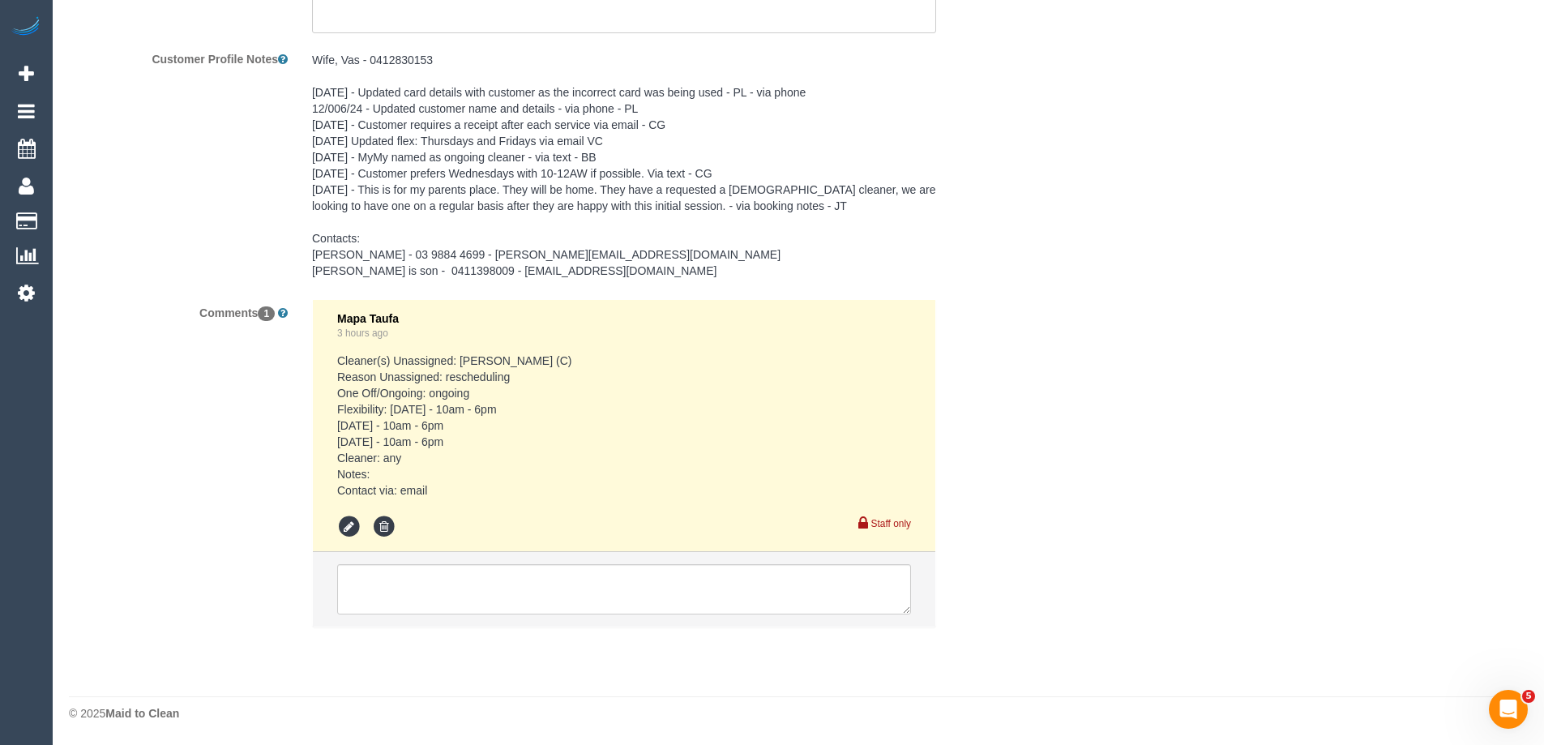
select select "object:1411"
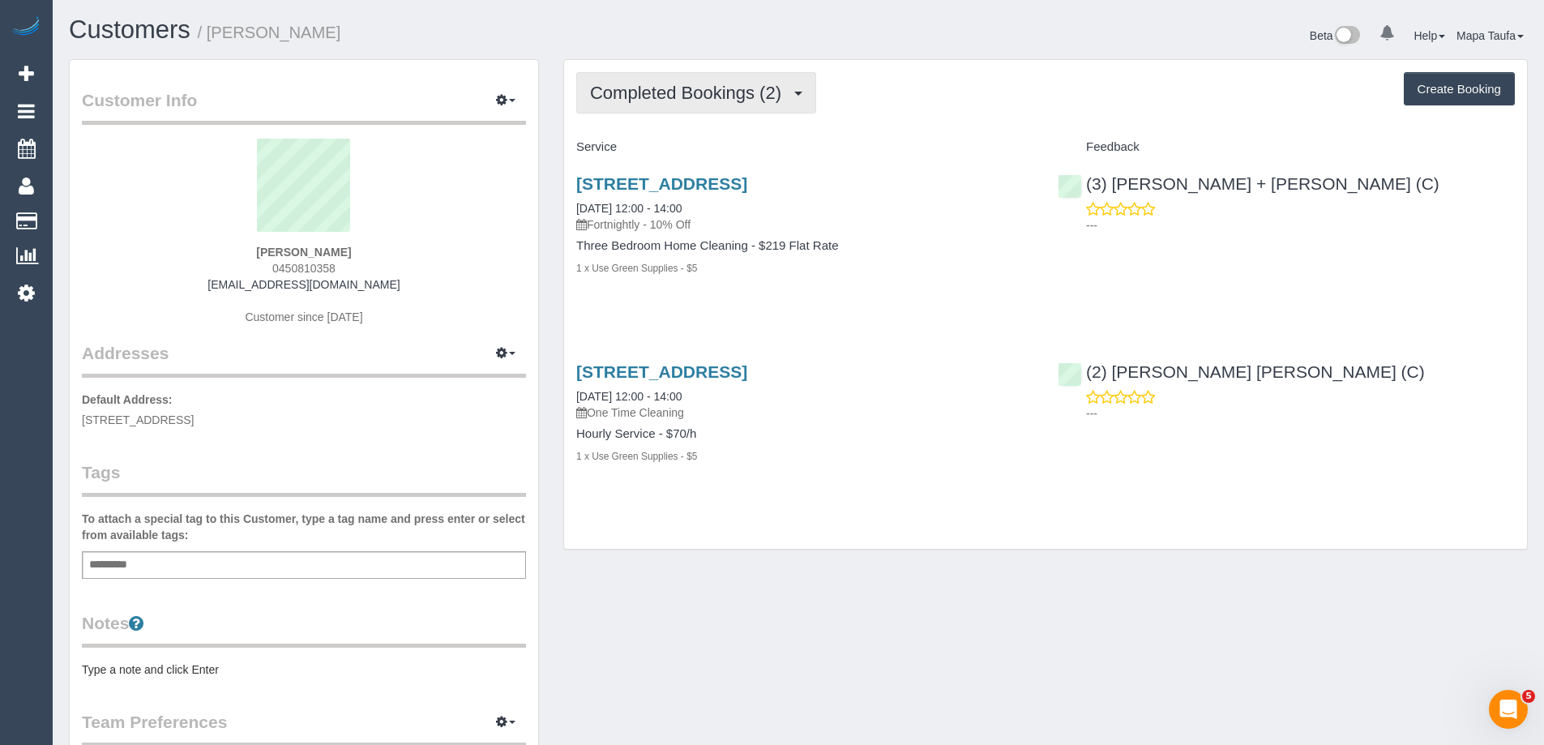
click at [599, 88] on span "Completed Bookings (2)" at bounding box center [689, 93] width 199 height 20
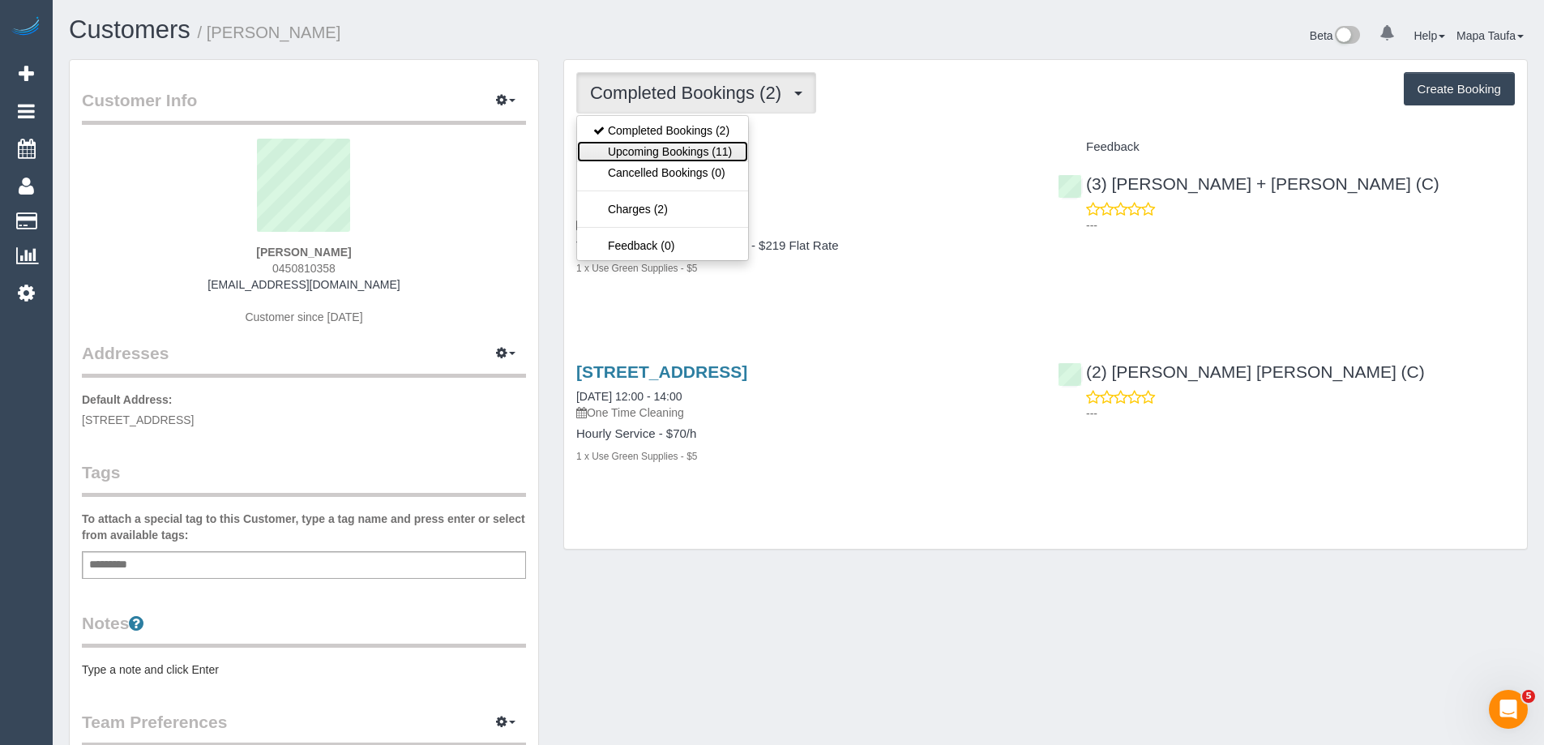
click at [638, 148] on link "Upcoming Bookings (11)" at bounding box center [662, 151] width 171 height 21
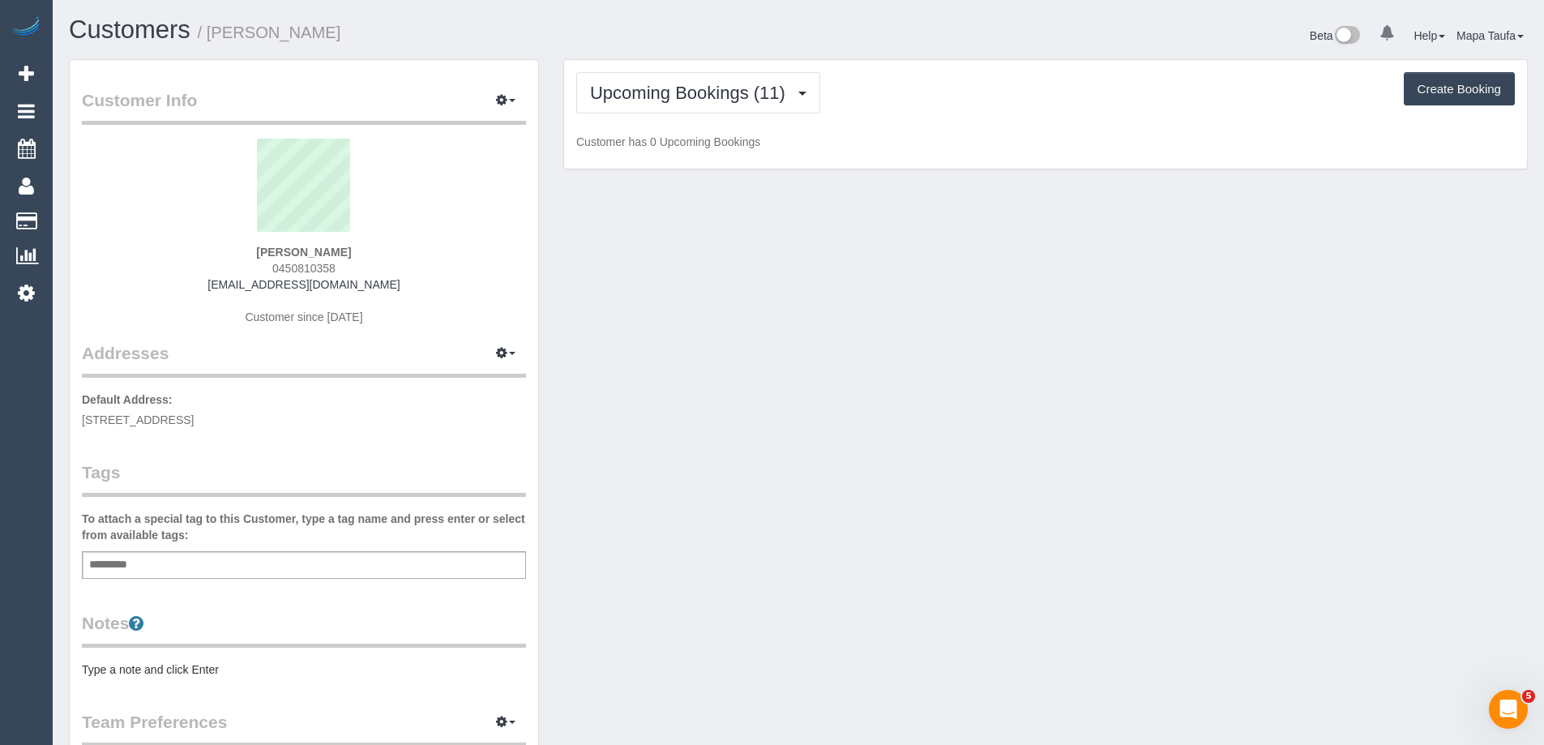
click at [984, 125] on div "Upcoming Bookings (11) Completed Bookings (2) Upcoming Bookings (11) Cancelled …" at bounding box center [1045, 114] width 963 height 109
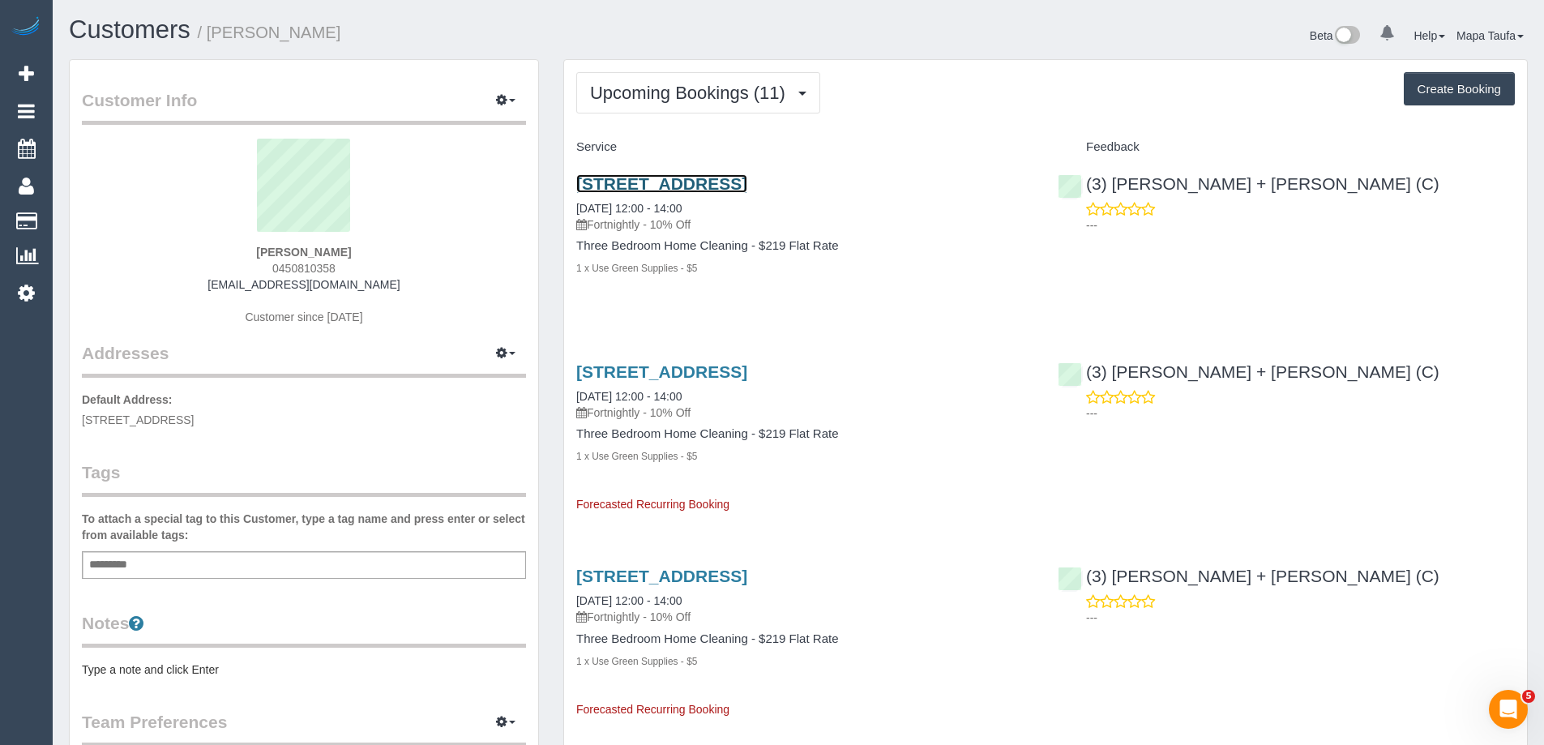
click at [609, 182] on link "[STREET_ADDRESS]" at bounding box center [661, 183] width 171 height 19
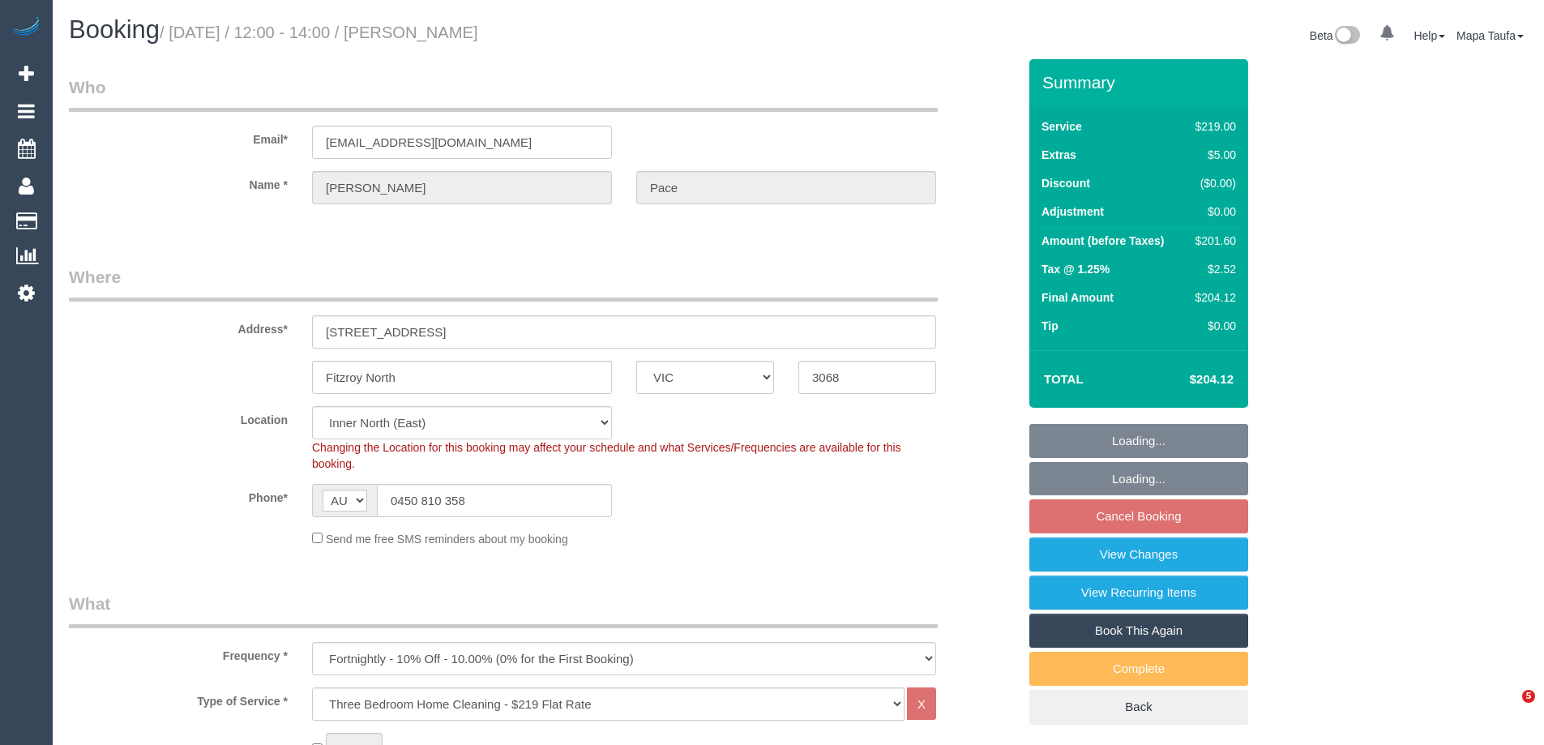
select select "VIC"
select select "string:stripe-pm_1S4uaN2GScqysDRVTctBE4O2"
select select "number:27"
select select "number:14"
select select "number:19"
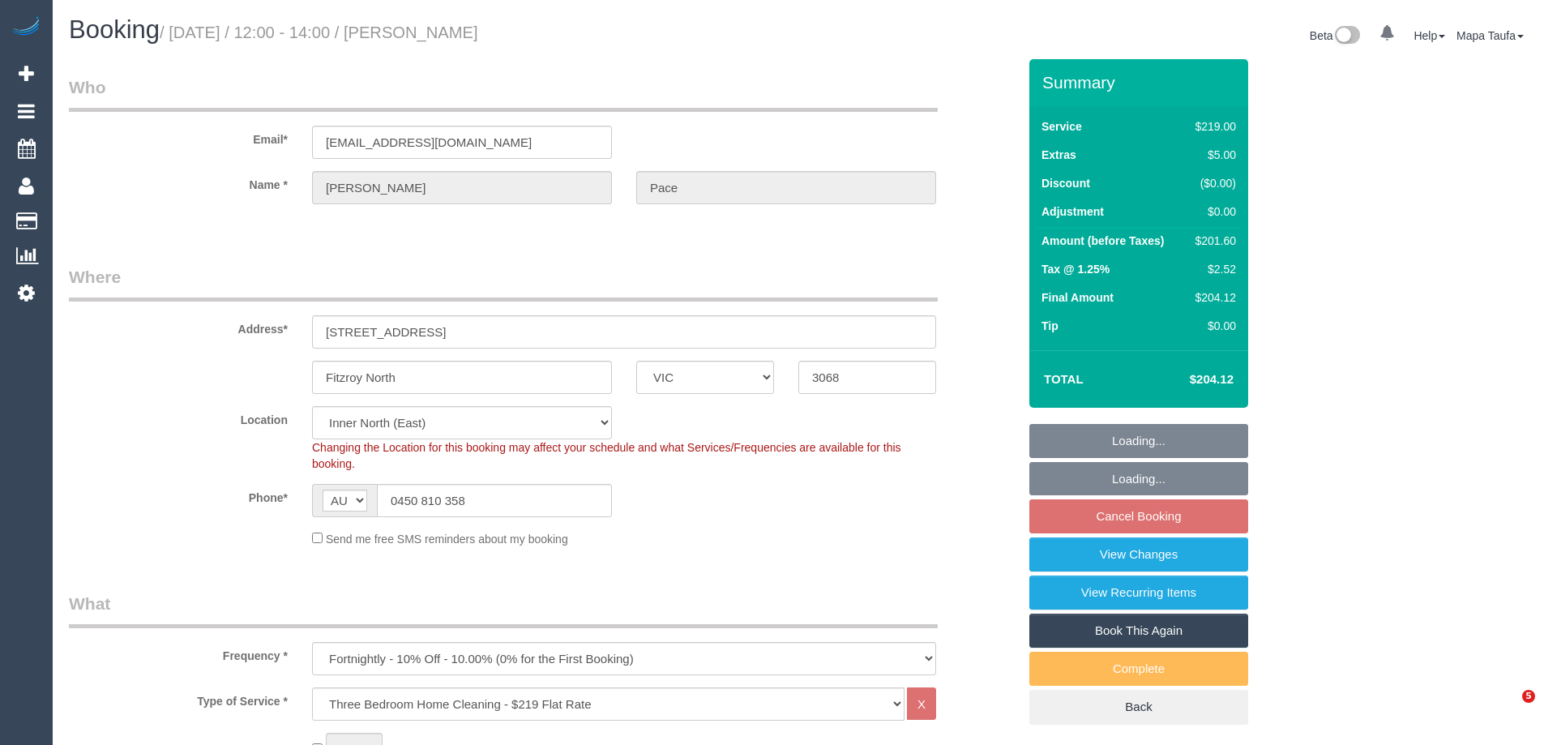
select select "number:22"
select select "number:34"
select select "number:12"
select select "object:793"
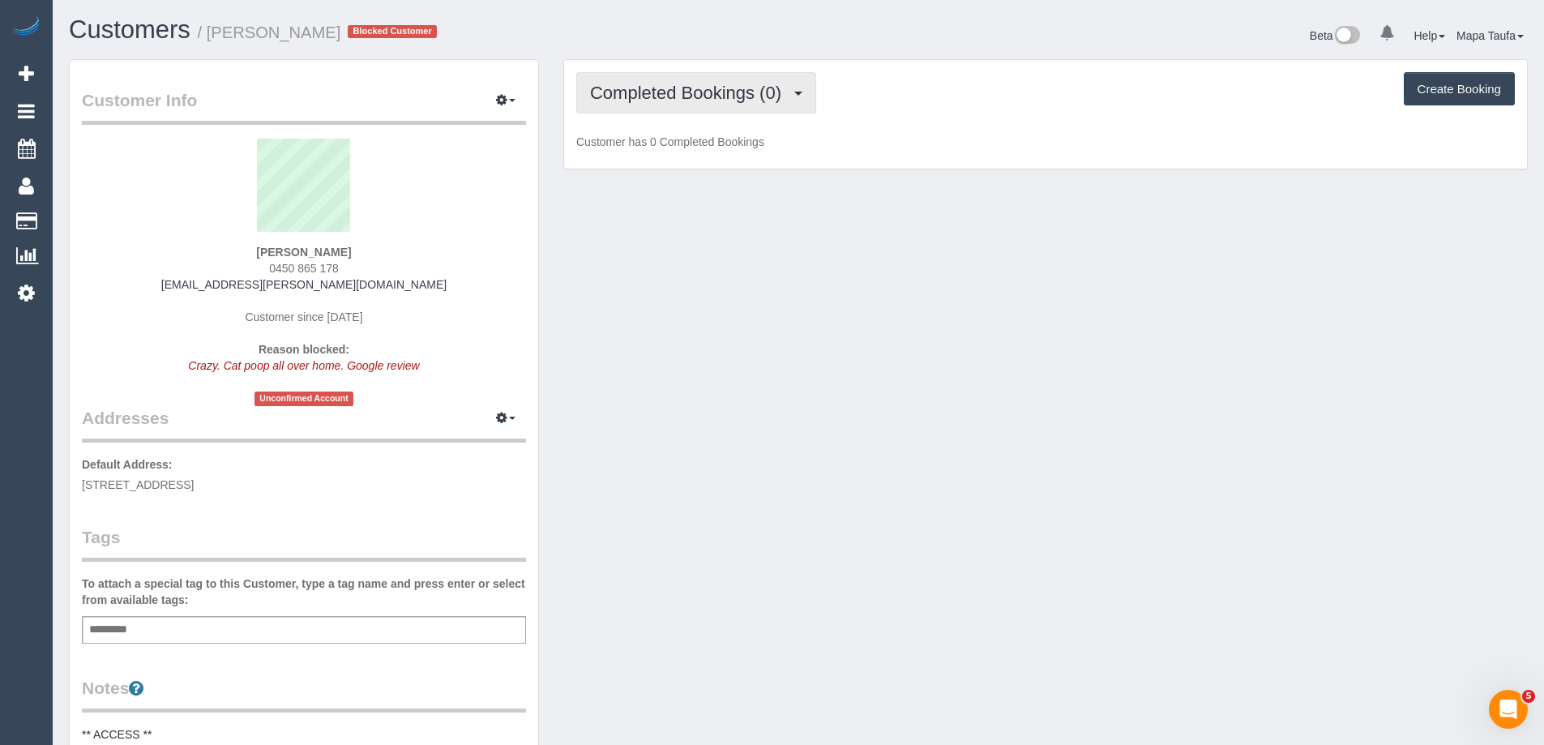
drag, startPoint x: 718, startPoint y: 74, endPoint x: 716, endPoint y: 87, distance: 13.1
click at [718, 73] on button "Completed Bookings (0)" at bounding box center [696, 92] width 240 height 41
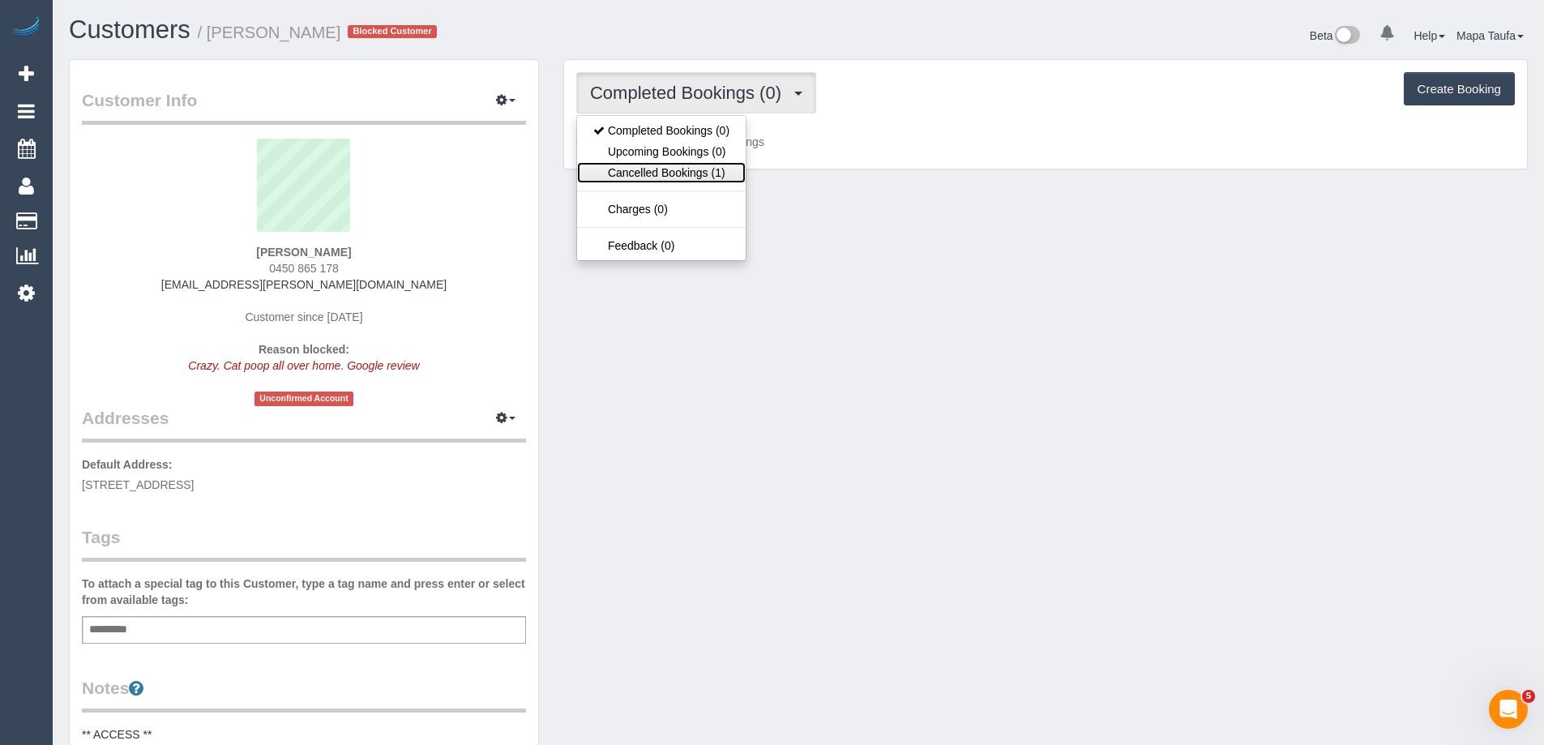
click at [699, 174] on link "Cancelled Bookings (1)" at bounding box center [661, 172] width 169 height 21
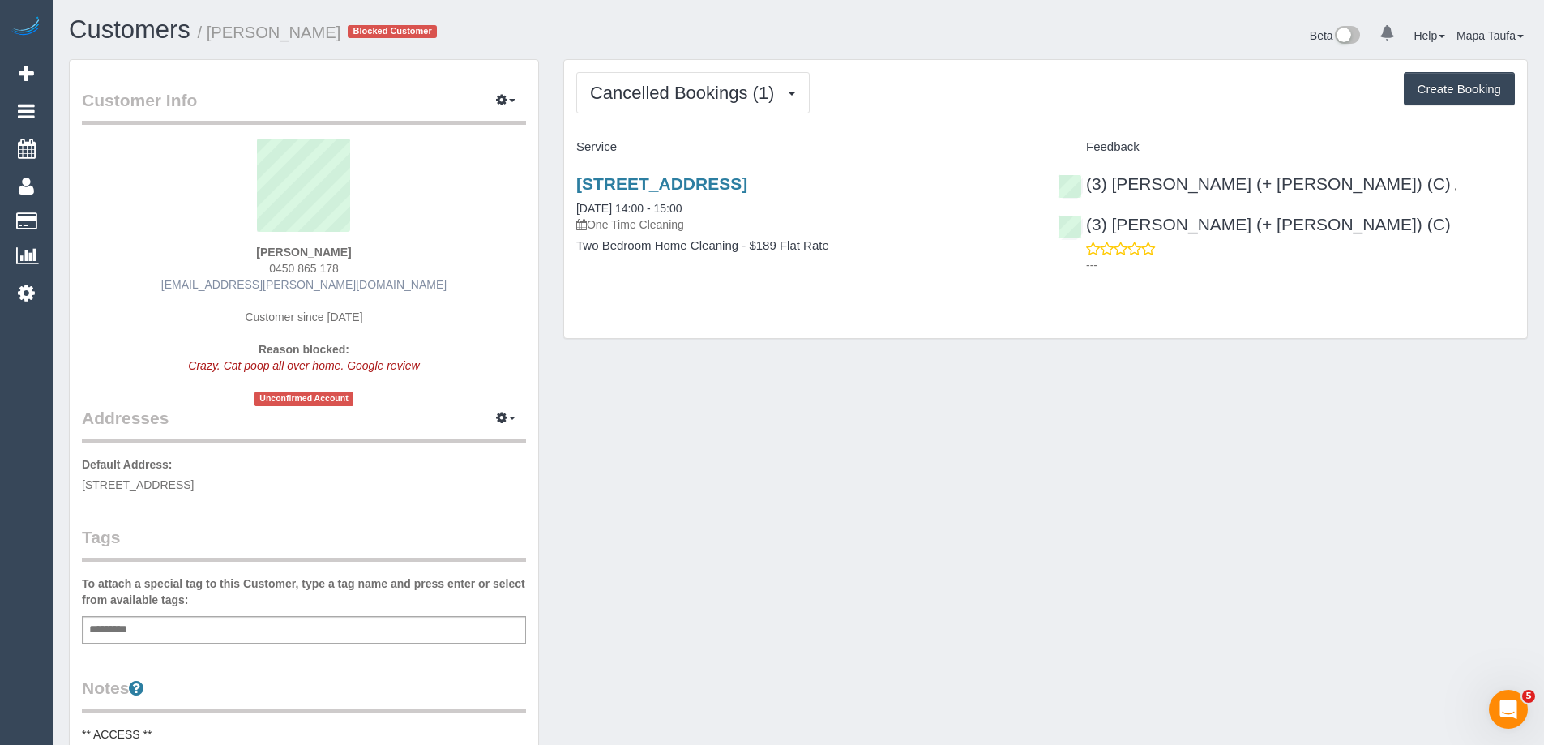
drag, startPoint x: 287, startPoint y: 264, endPoint x: 257, endPoint y: 279, distance: 33.3
click at [236, 264] on div "[PERSON_NAME] 0450 865 178 [EMAIL_ADDRESS][PERSON_NAME][DOMAIN_NAME] Customer s…" at bounding box center [304, 272] width 444 height 267
copy span "0450 865 178"
